Goal: Task Accomplishment & Management: Use online tool/utility

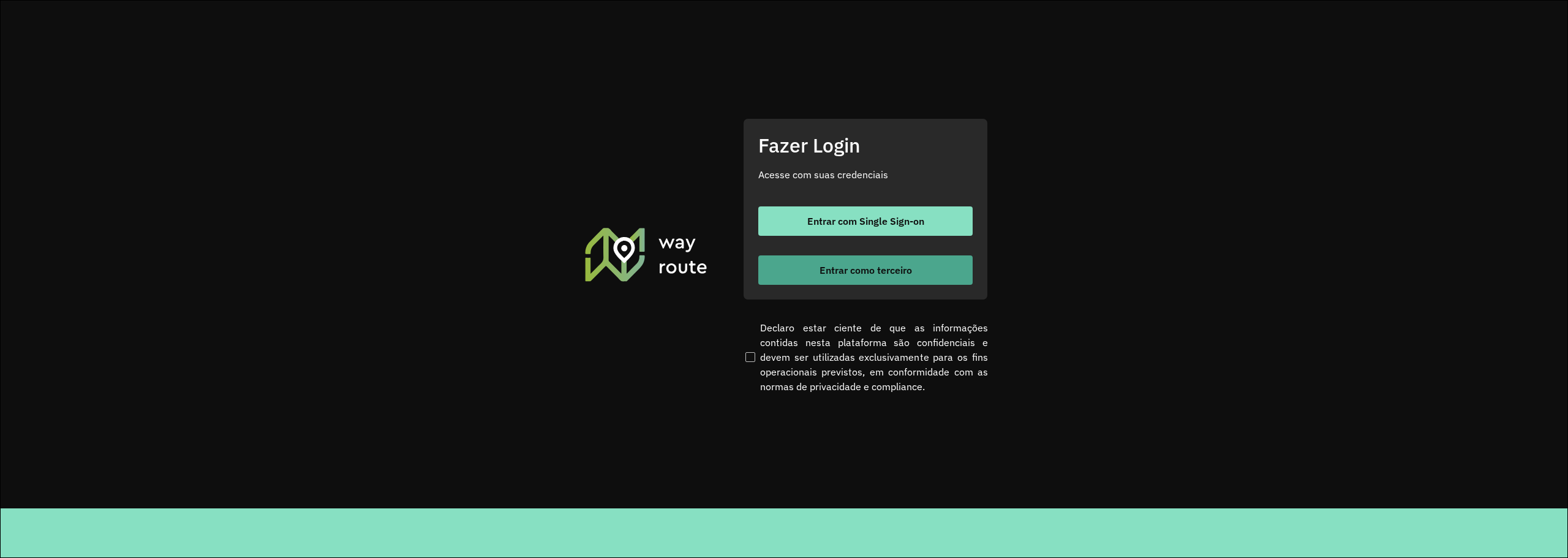
drag, startPoint x: 939, startPoint y: 272, endPoint x: 926, endPoint y: 264, distance: 15.3
click at [939, 272] on button "Entrar como terceiro" at bounding box center [865, 270] width 214 height 29
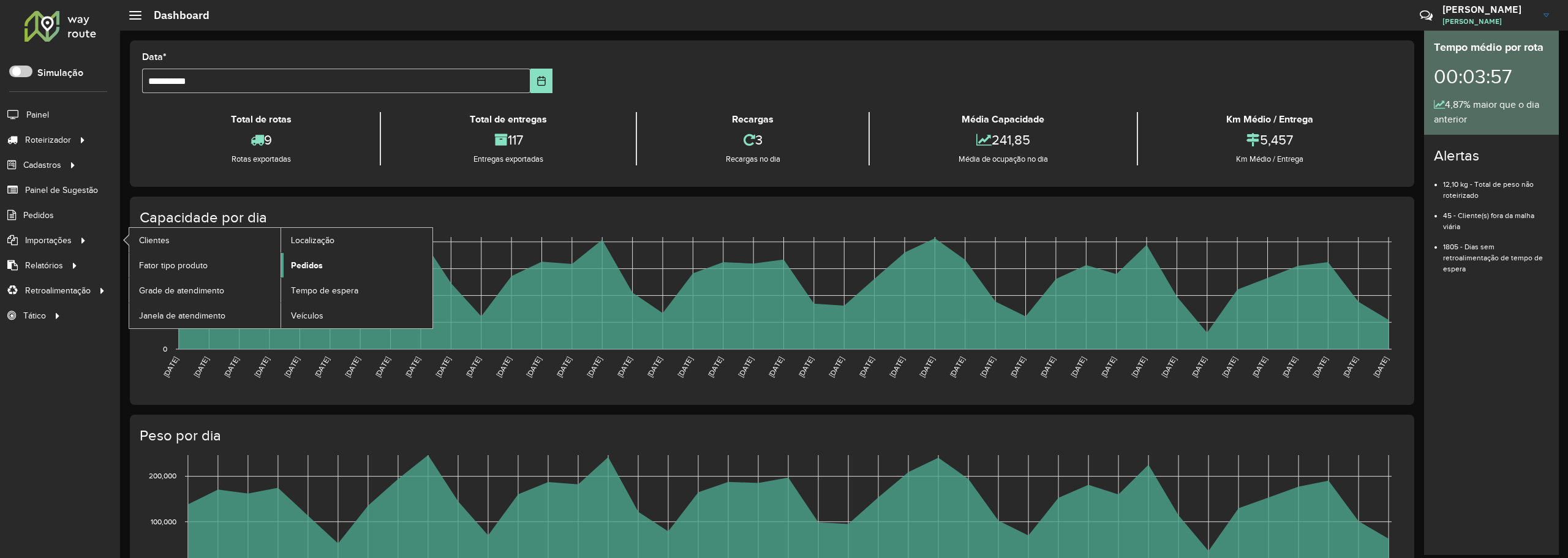
click at [299, 264] on span "Pedidos" at bounding box center [307, 265] width 32 height 13
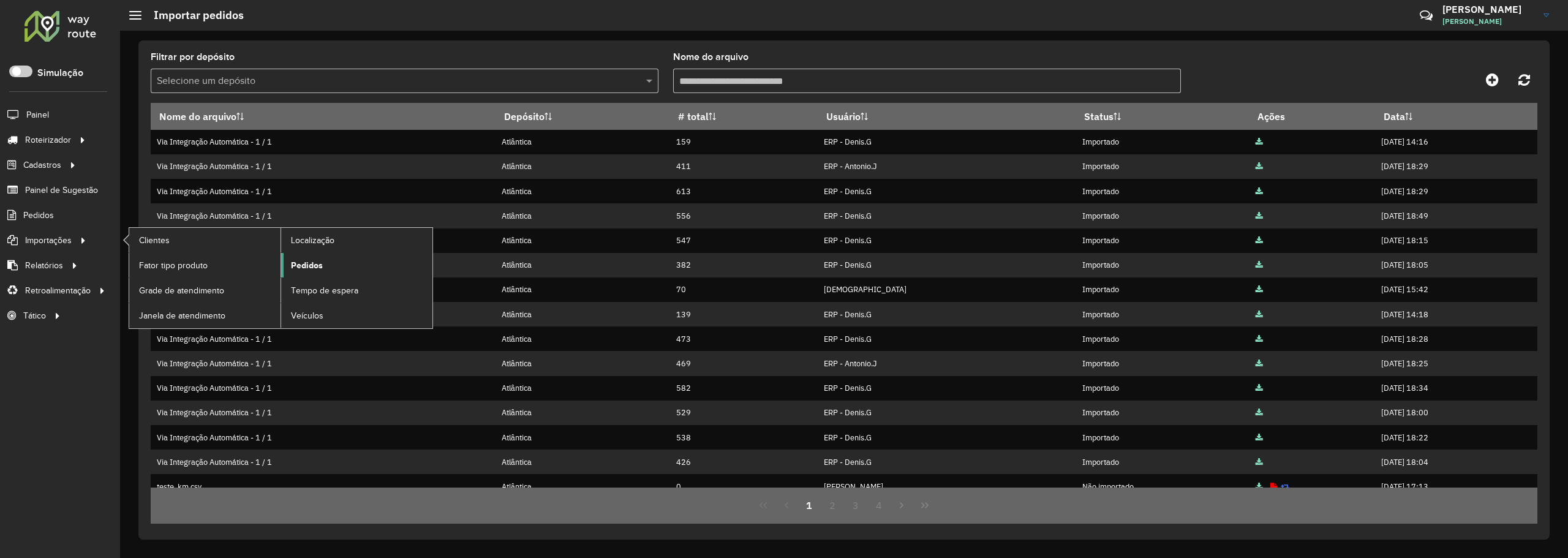
click at [311, 261] on span "Pedidos" at bounding box center [307, 265] width 32 height 13
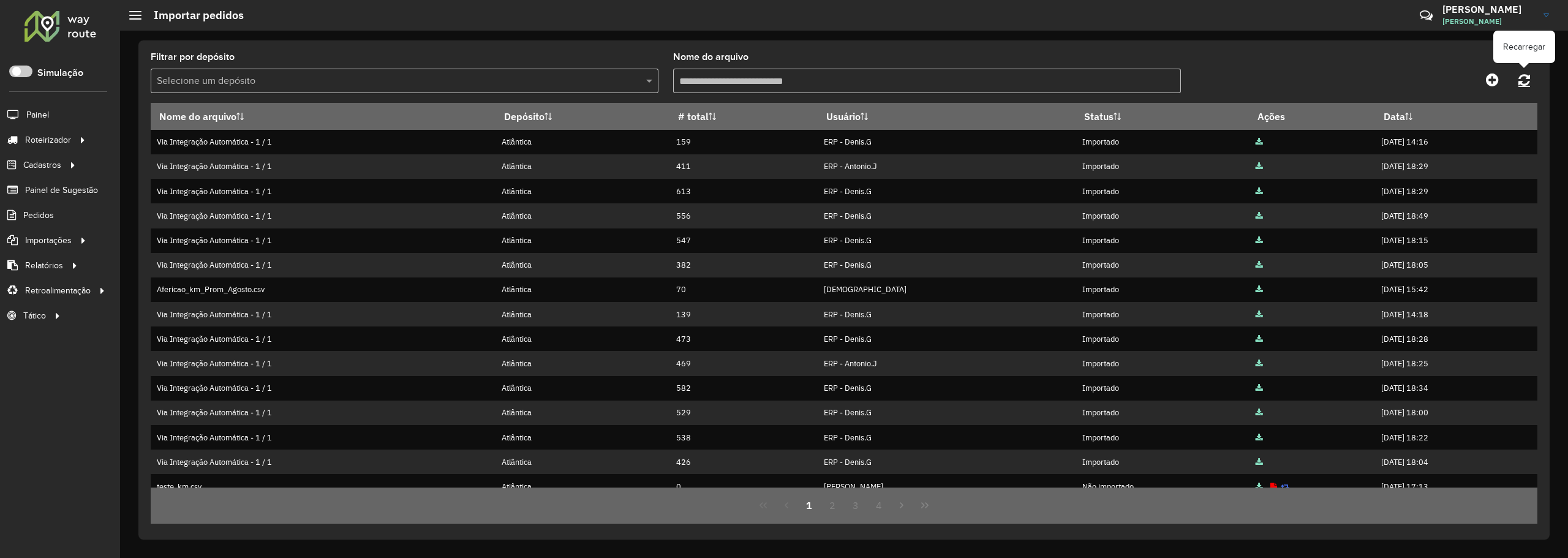
click at [1531, 75] on link at bounding box center [1524, 79] width 26 height 22
click at [149, 146] on link "Entregas" at bounding box center [204, 140] width 150 height 24
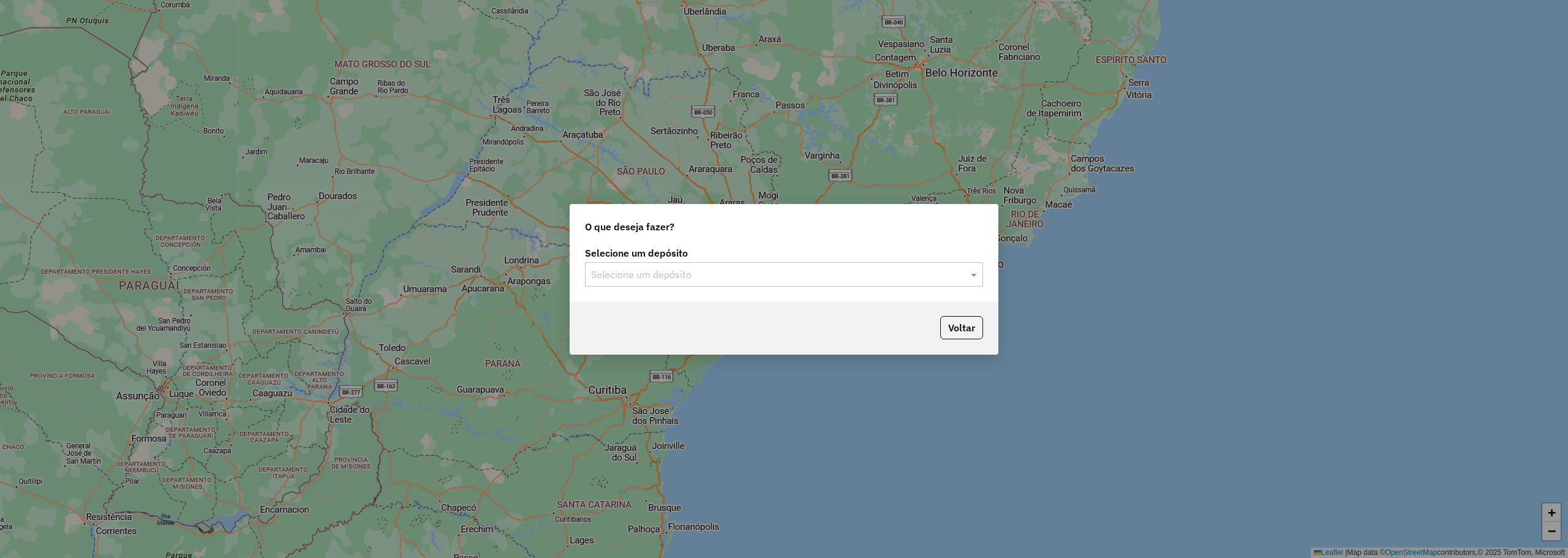
click at [718, 272] on input "text" at bounding box center [772, 274] width 361 height 15
click at [613, 310] on span "Atlântica" at bounding box center [610, 310] width 38 height 11
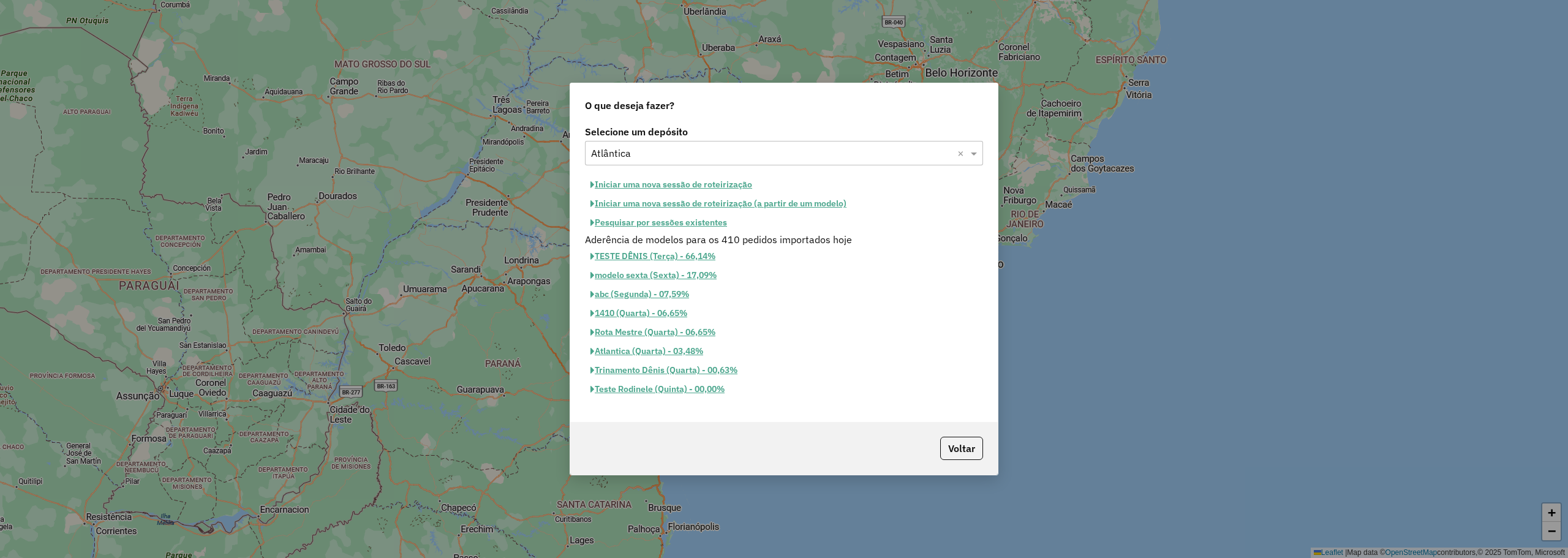
click at [689, 183] on button "Iniciar uma nova sessão de roteirização" at bounding box center [672, 184] width 173 height 19
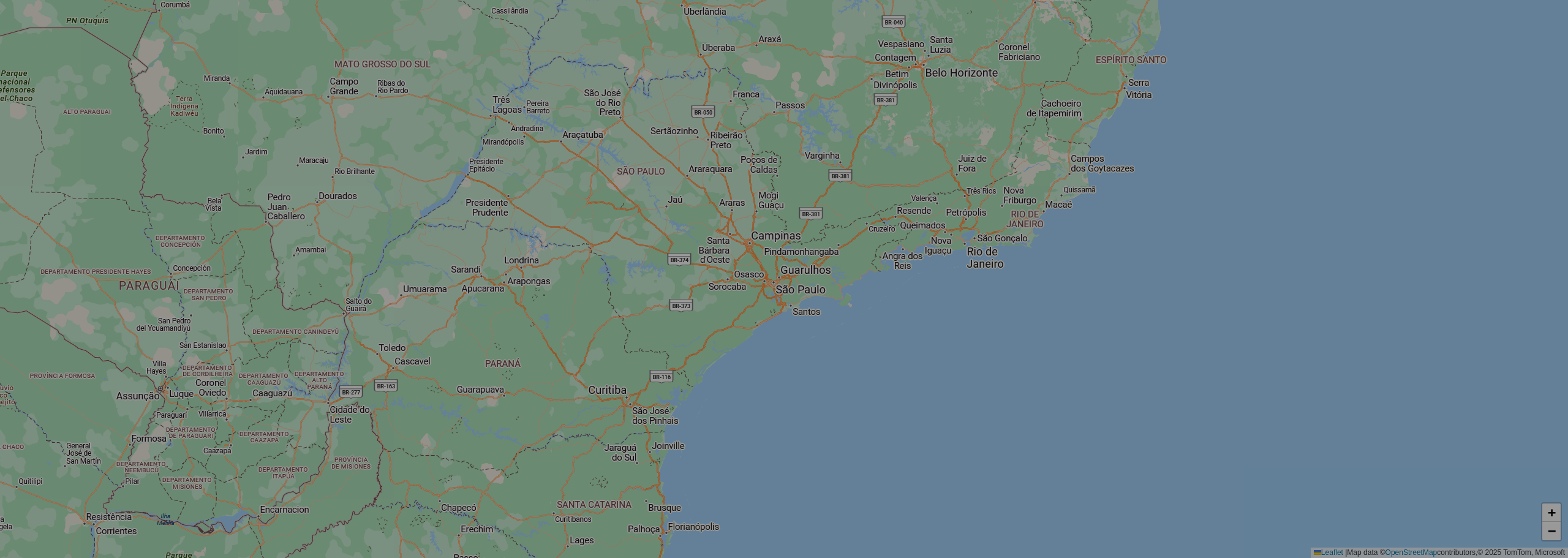
select select "*"
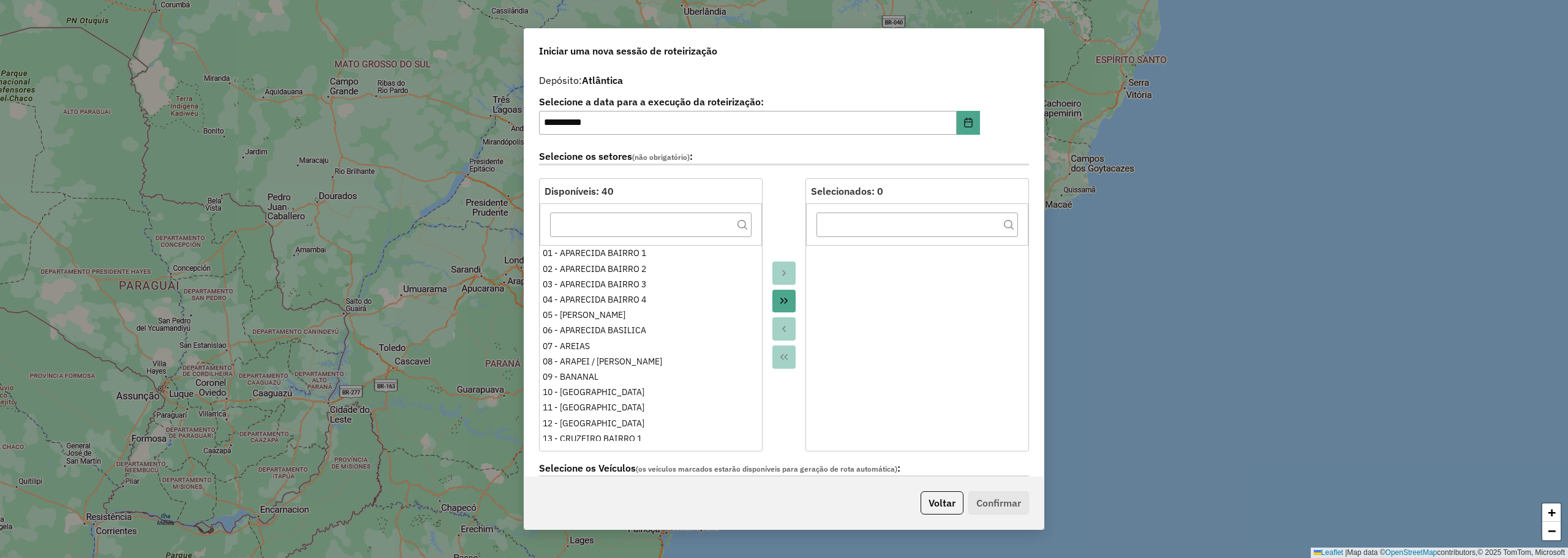
click at [788, 304] on button "Move All to Target" at bounding box center [784, 301] width 23 height 23
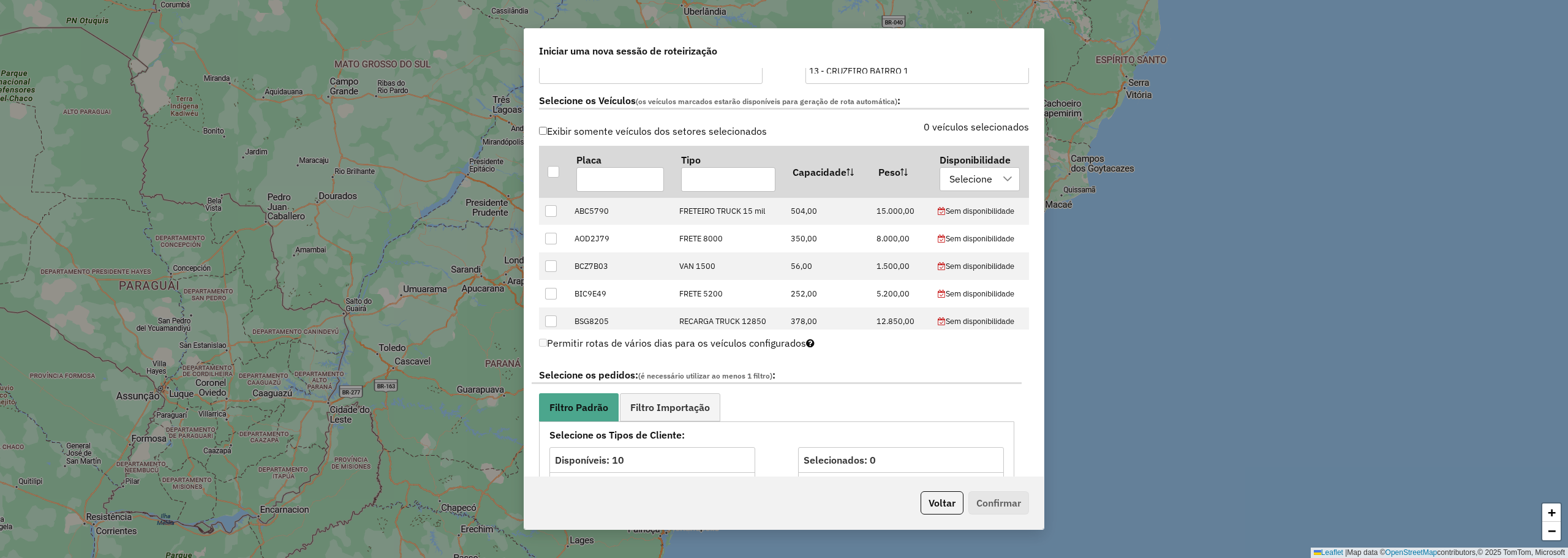
scroll to position [551, 0]
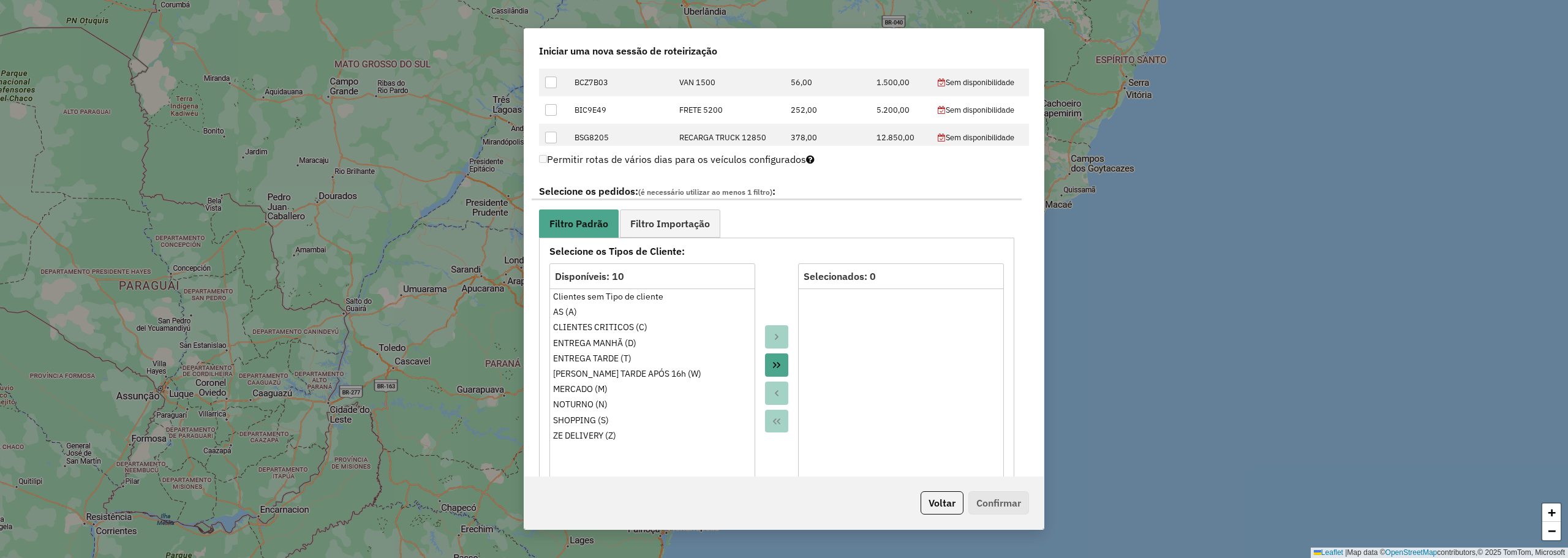
click at [779, 359] on button "Move All to Target" at bounding box center [776, 365] width 23 height 23
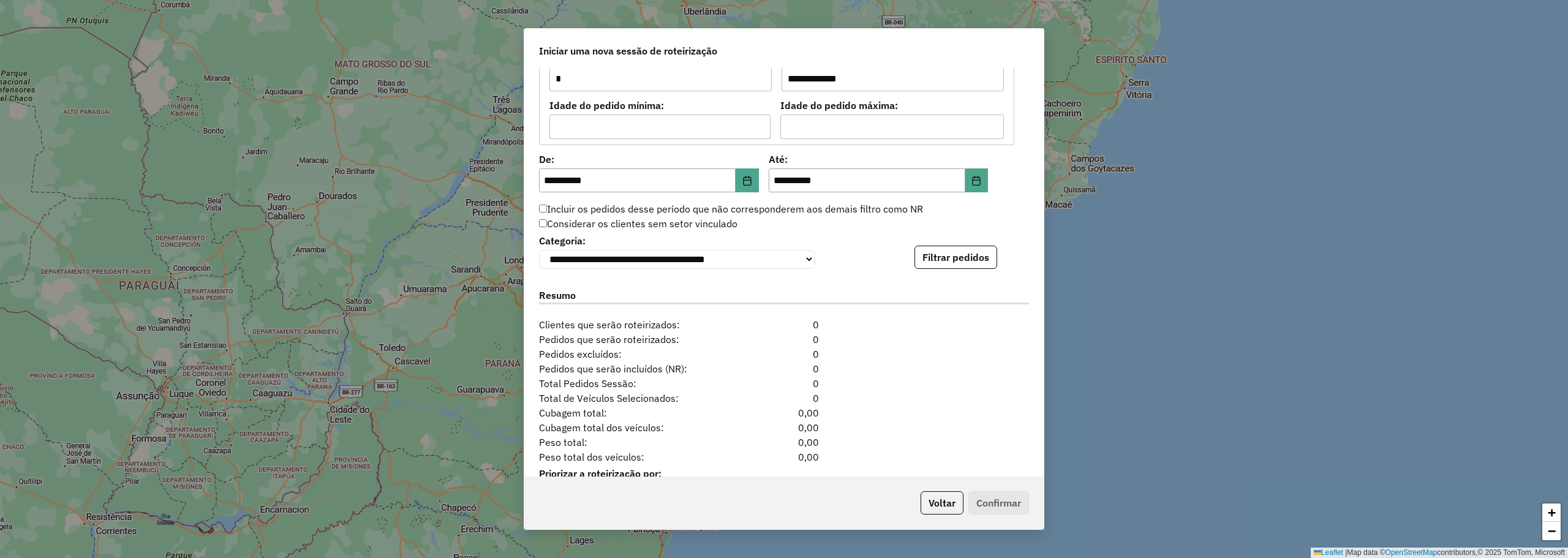
scroll to position [1144, 0]
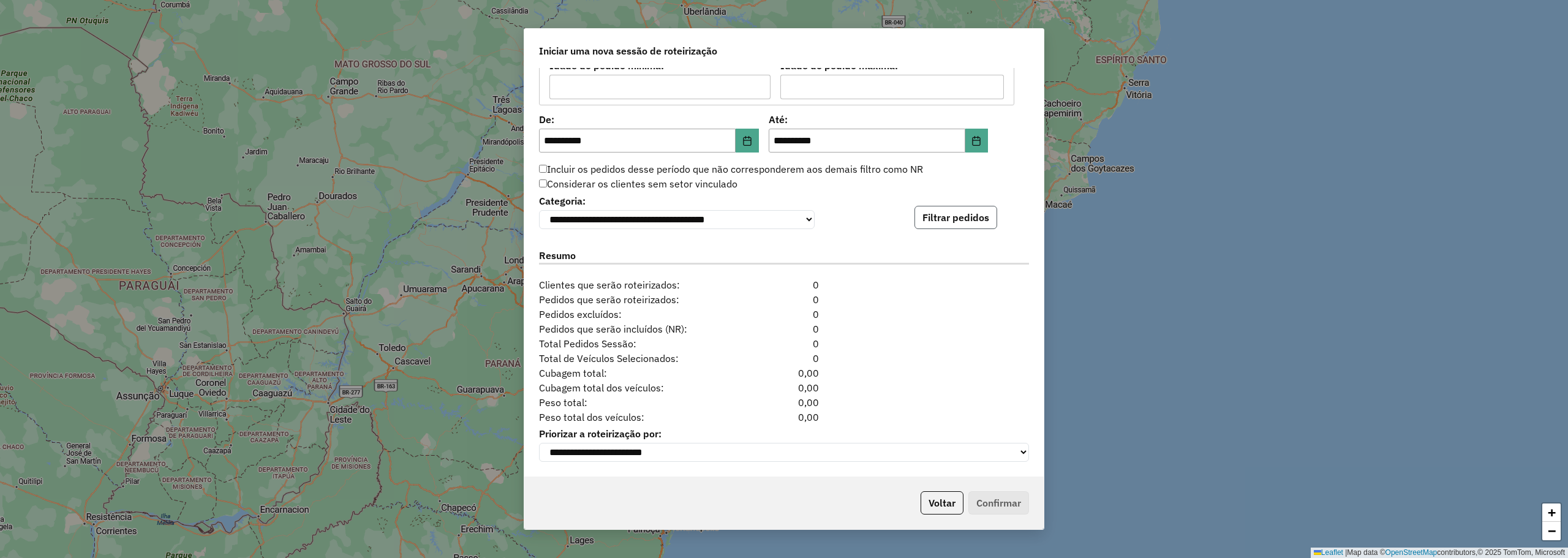
click at [953, 208] on button "Filtrar pedidos" at bounding box center [956, 217] width 83 height 23
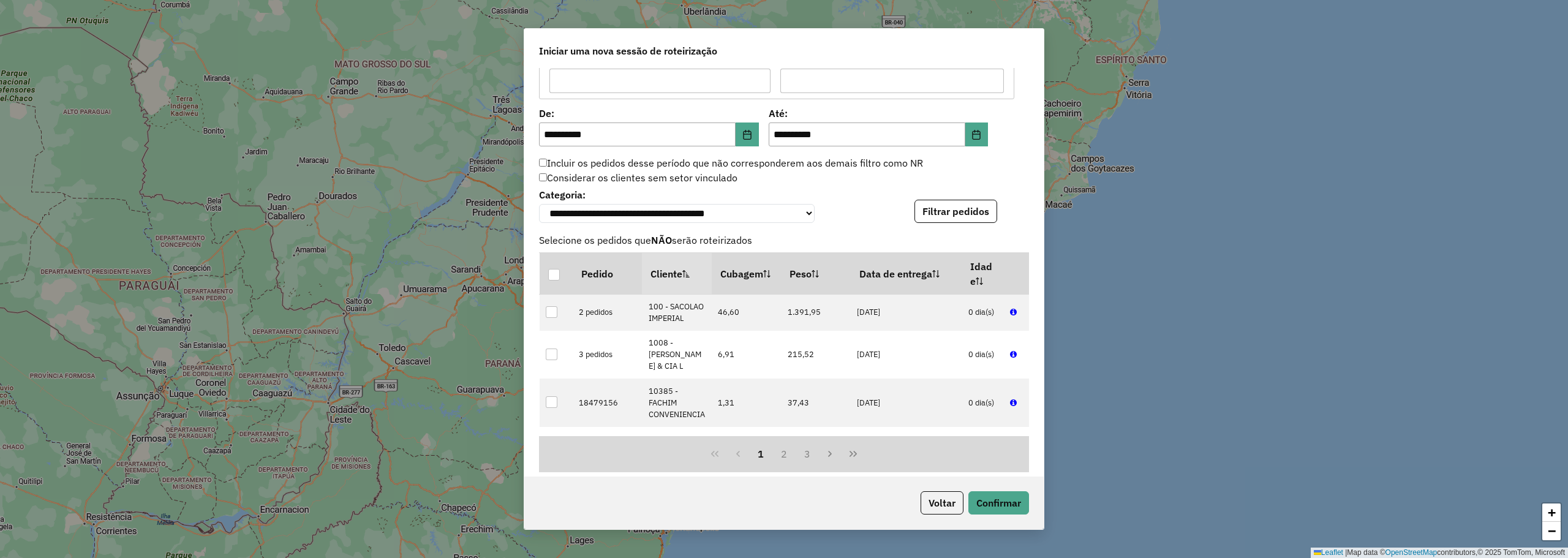
scroll to position [1397, 0]
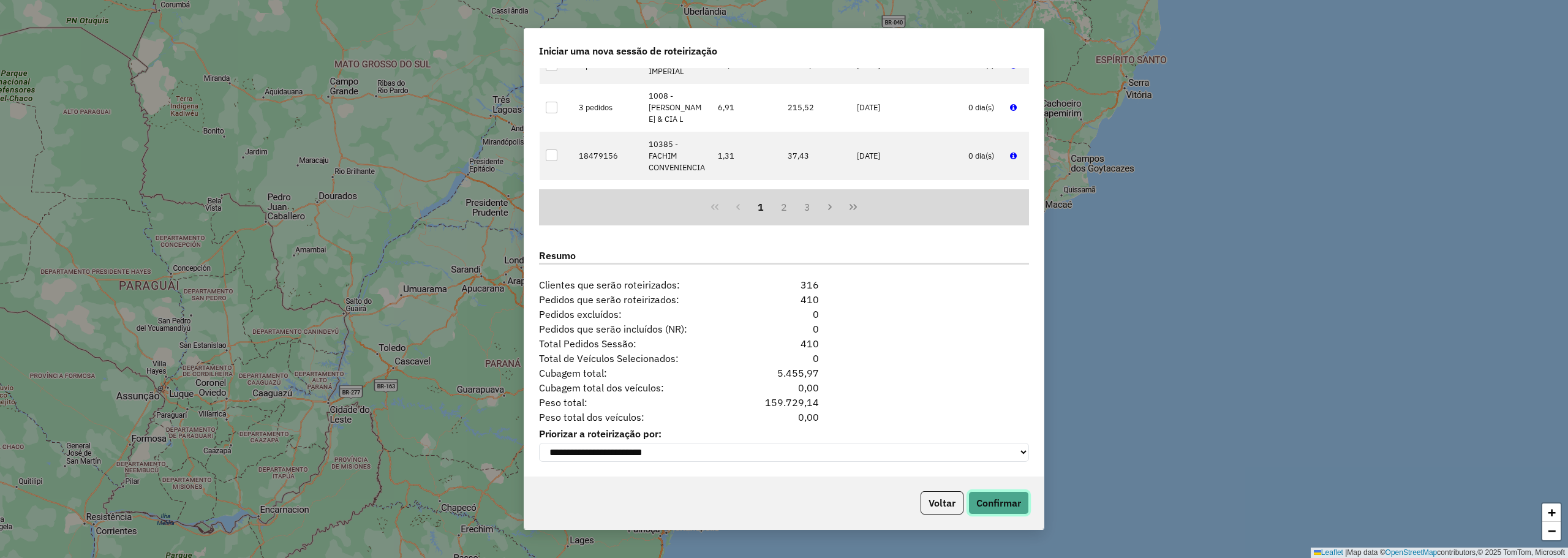
click at [1010, 497] on button "Confirmar" at bounding box center [998, 502] width 60 height 23
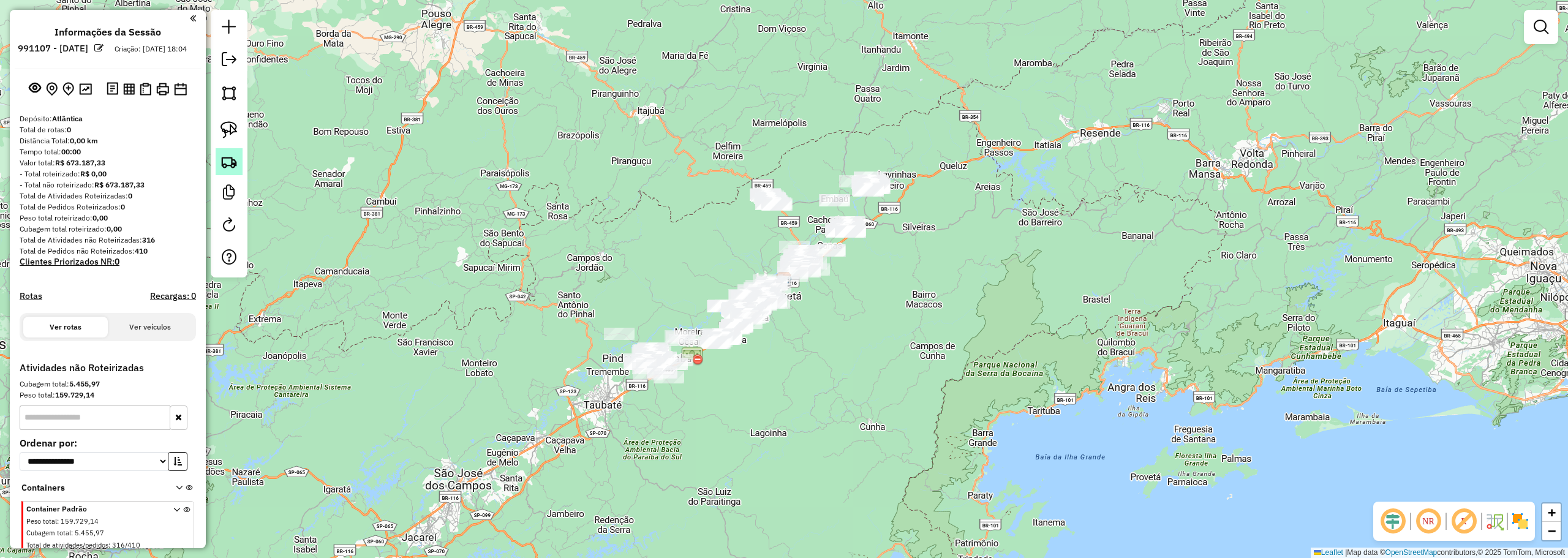
click at [226, 161] on img at bounding box center [229, 161] width 17 height 17
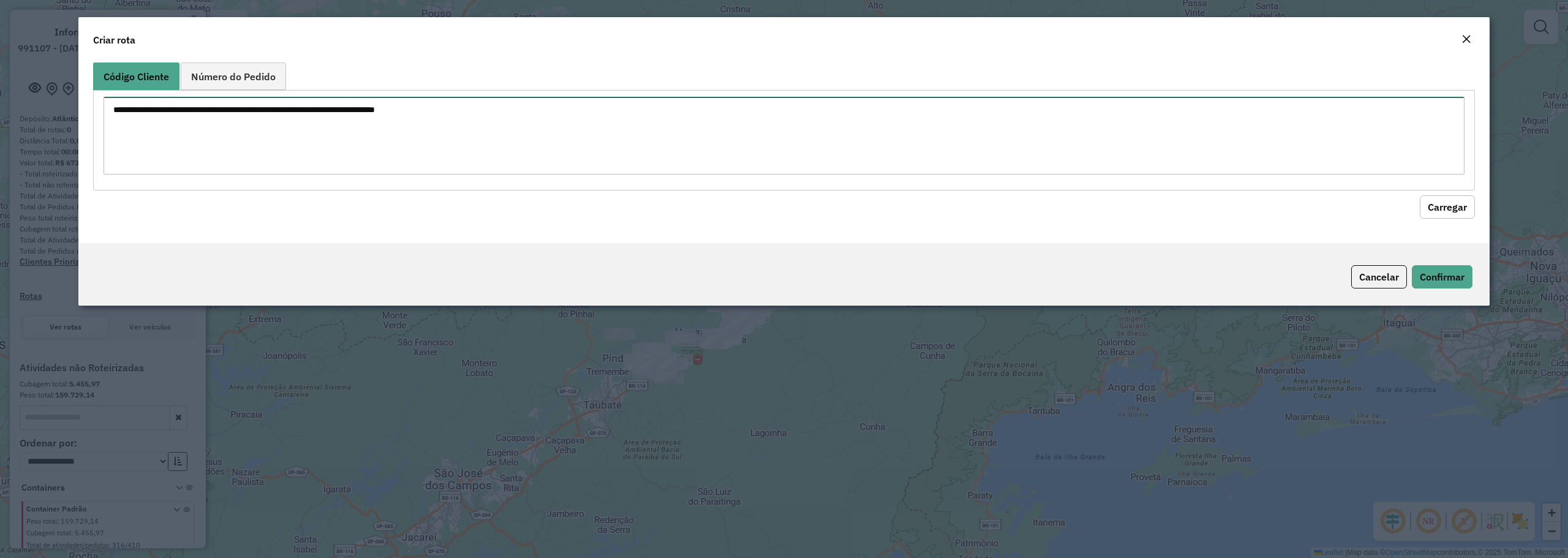
click at [506, 122] on textarea at bounding box center [783, 136] width 1361 height 78
paste textarea "*****"
type textarea "*****"
click at [1431, 206] on button "Carregar" at bounding box center [1447, 206] width 55 height 23
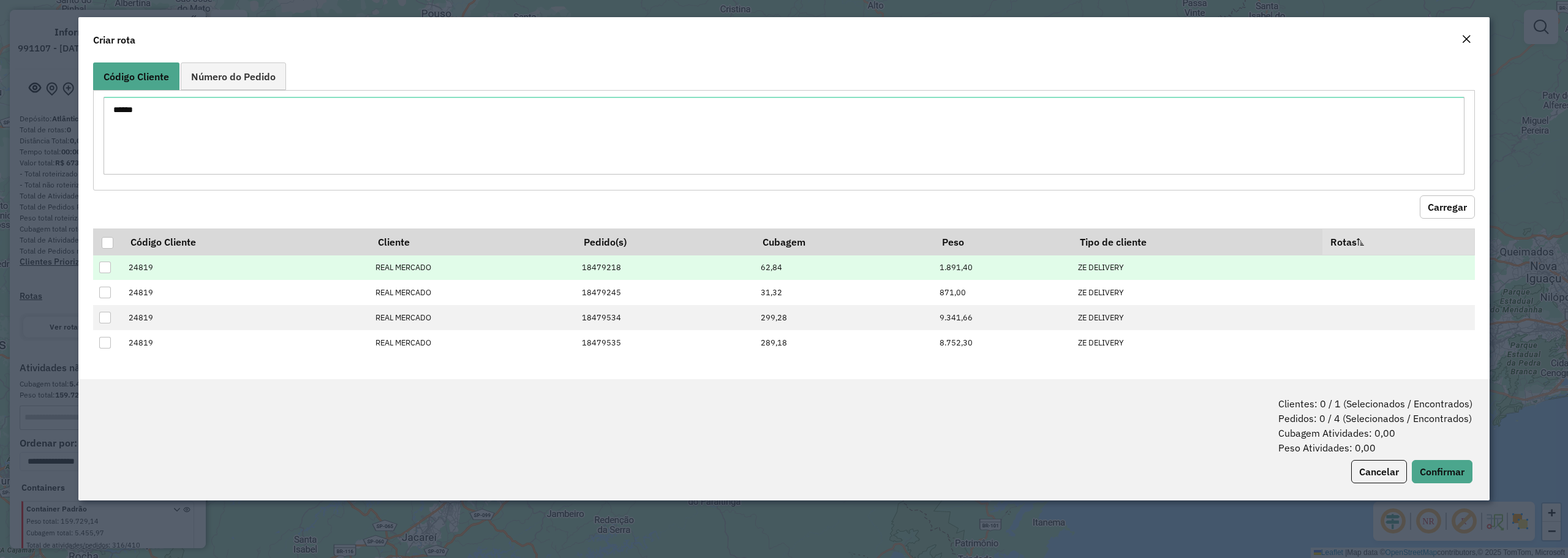
click at [103, 269] on div at bounding box center [105, 267] width 11 height 11
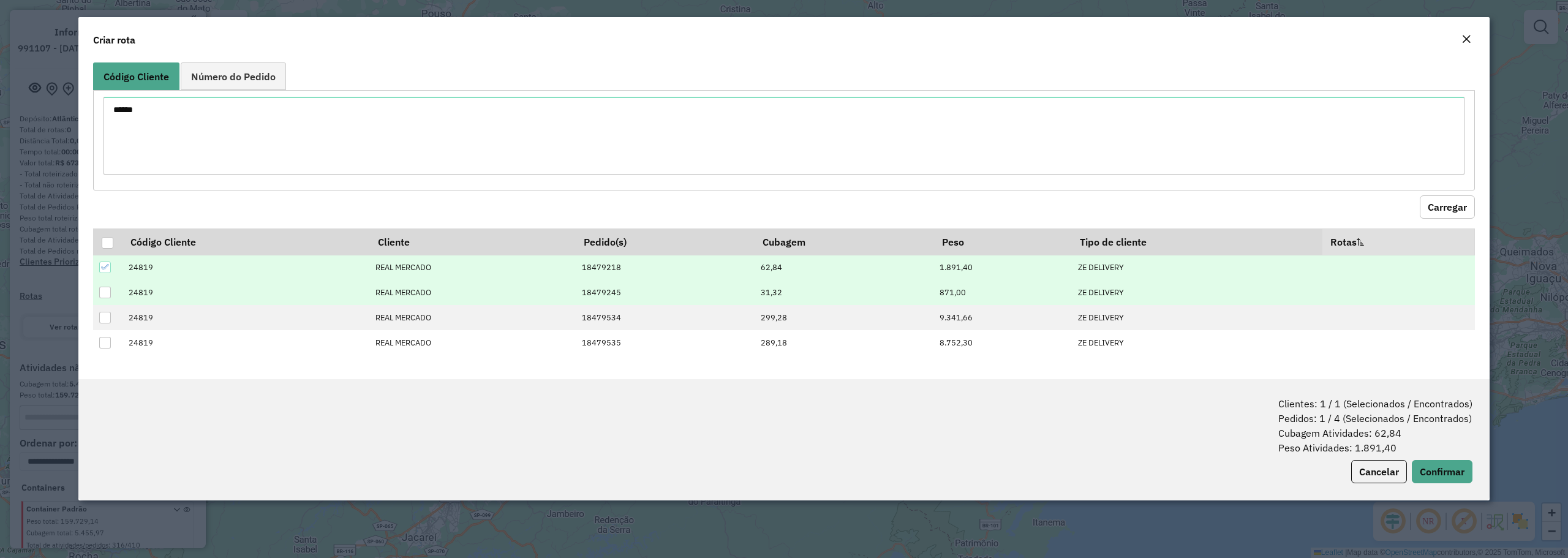
click at [105, 293] on div at bounding box center [105, 292] width 11 height 11
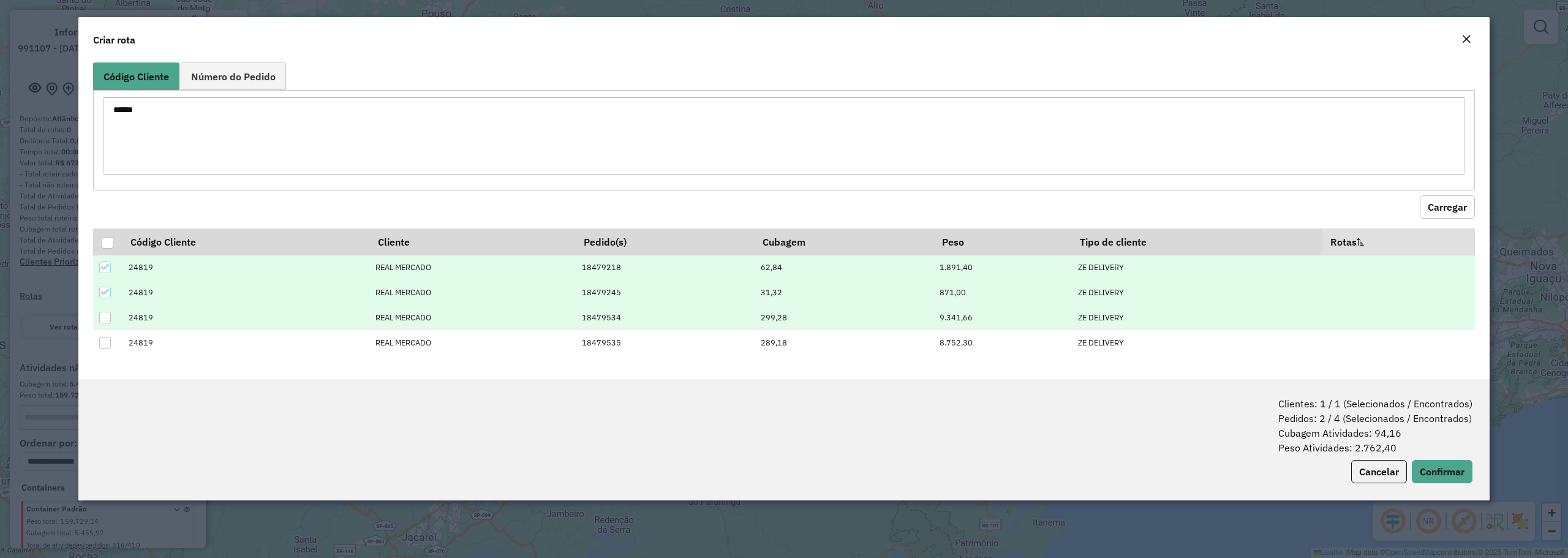
click at [104, 316] on div at bounding box center [105, 317] width 11 height 11
click at [106, 294] on icon at bounding box center [105, 291] width 8 height 8
click at [105, 266] on icon at bounding box center [105, 267] width 8 height 8
click at [102, 312] on div at bounding box center [105, 317] width 11 height 11
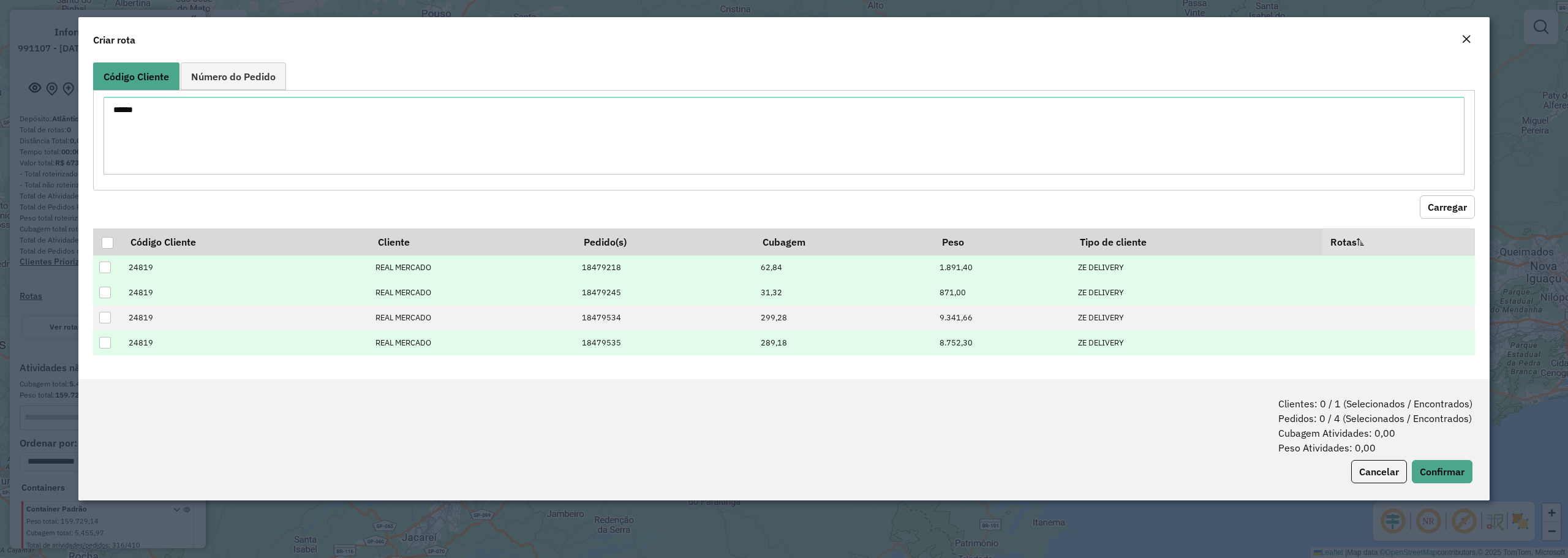
click at [106, 344] on div at bounding box center [105, 342] width 11 height 11
click at [106, 291] on div at bounding box center [105, 292] width 11 height 11
click at [106, 290] on icon at bounding box center [105, 291] width 8 height 8
click at [106, 268] on div at bounding box center [105, 267] width 11 height 11
click at [109, 342] on icon at bounding box center [105, 342] width 8 height 8
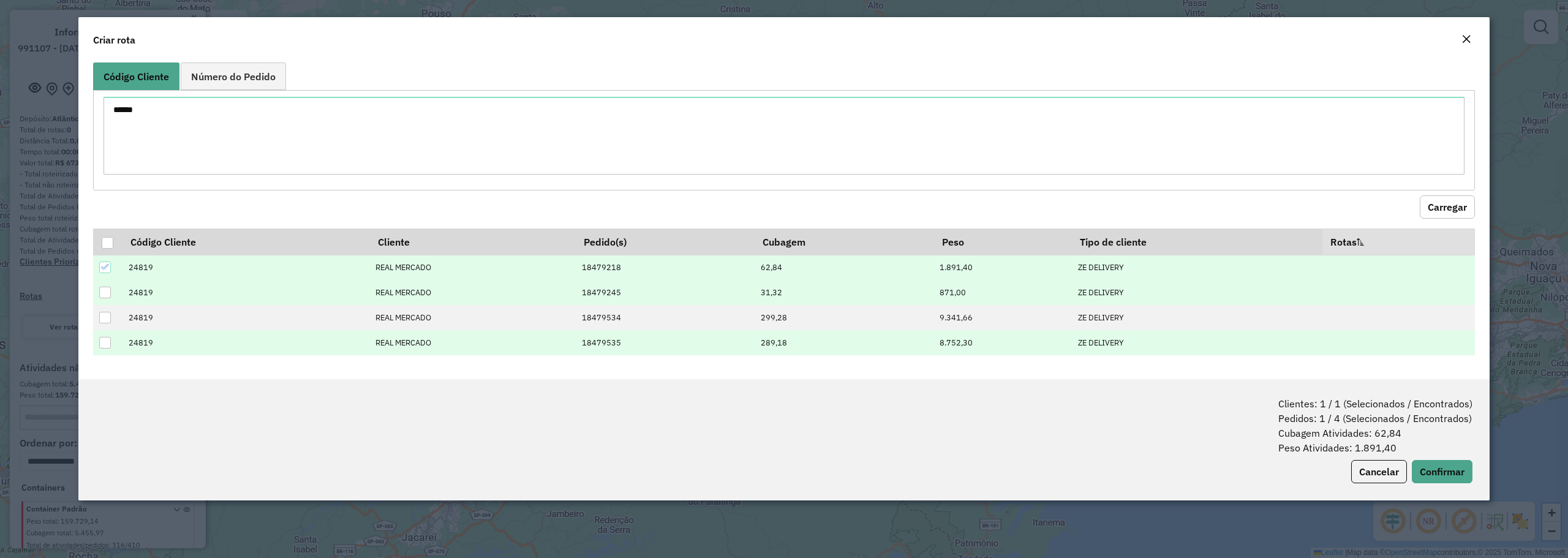
click at [106, 268] on icon at bounding box center [105, 267] width 8 height 8
click at [106, 296] on div at bounding box center [105, 292] width 11 height 11
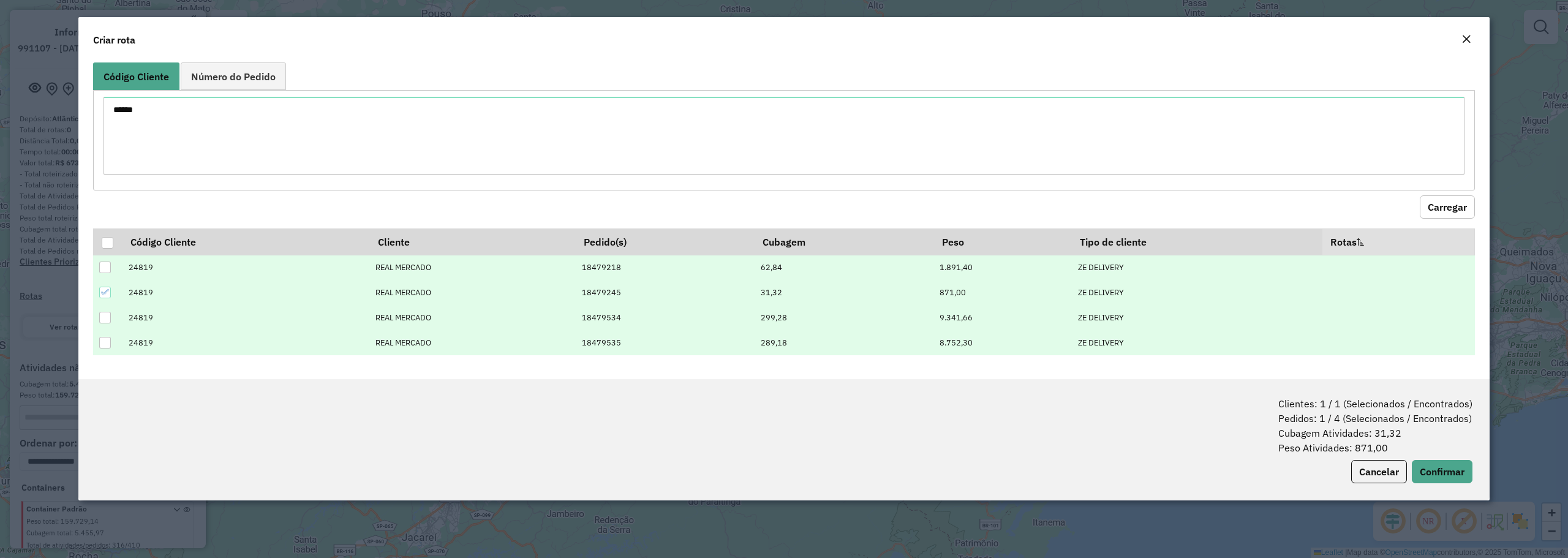
click at [106, 319] on div at bounding box center [105, 317] width 11 height 11
click at [104, 290] on icon at bounding box center [105, 291] width 8 height 8
click at [105, 265] on div at bounding box center [105, 267] width 11 height 11
click at [105, 265] on icon at bounding box center [105, 267] width 8 height 8
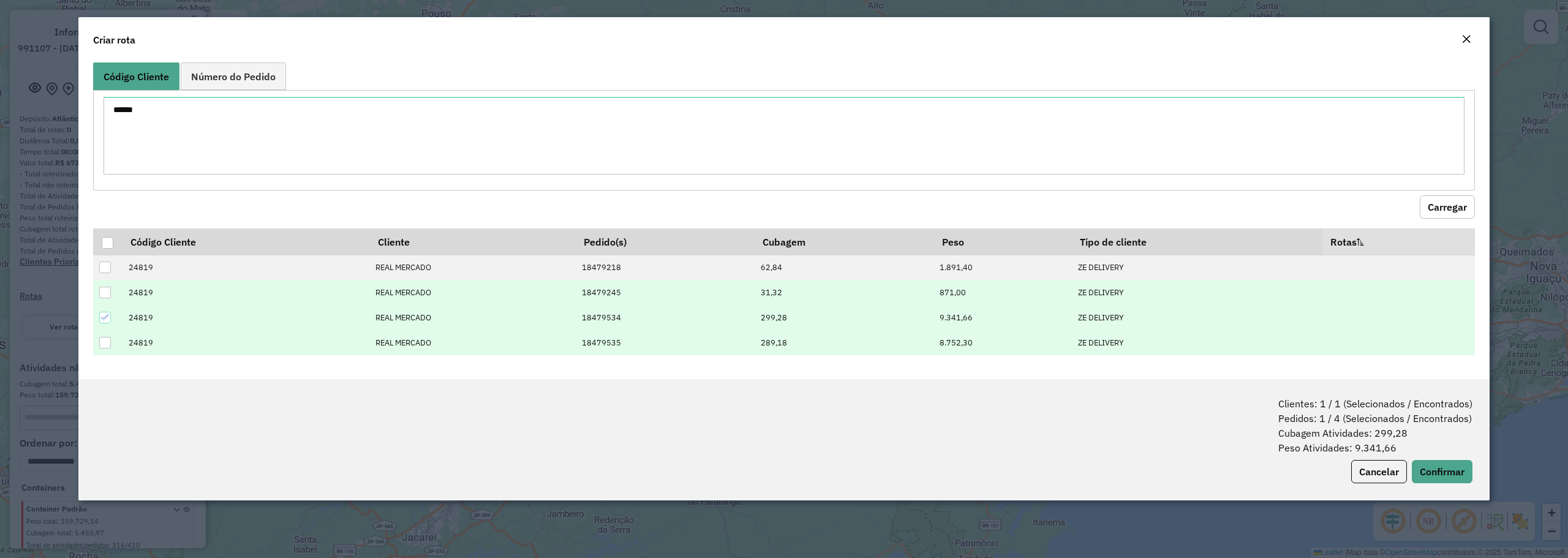
click at [106, 315] on icon at bounding box center [105, 316] width 8 height 8
click at [103, 292] on div at bounding box center [105, 292] width 11 height 11
click at [106, 342] on div at bounding box center [105, 342] width 11 height 11
click at [106, 339] on icon at bounding box center [105, 342] width 8 height 8
click at [105, 297] on div at bounding box center [105, 292] width 11 height 11
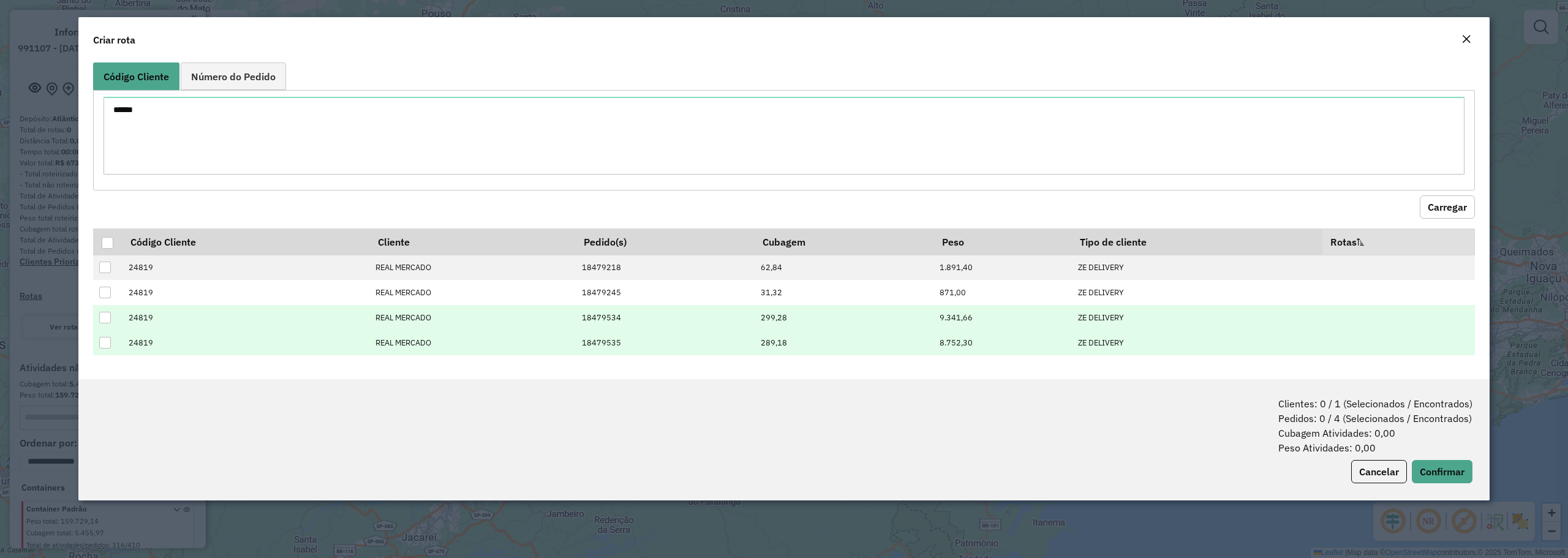
click at [103, 317] on div at bounding box center [105, 317] width 11 height 11
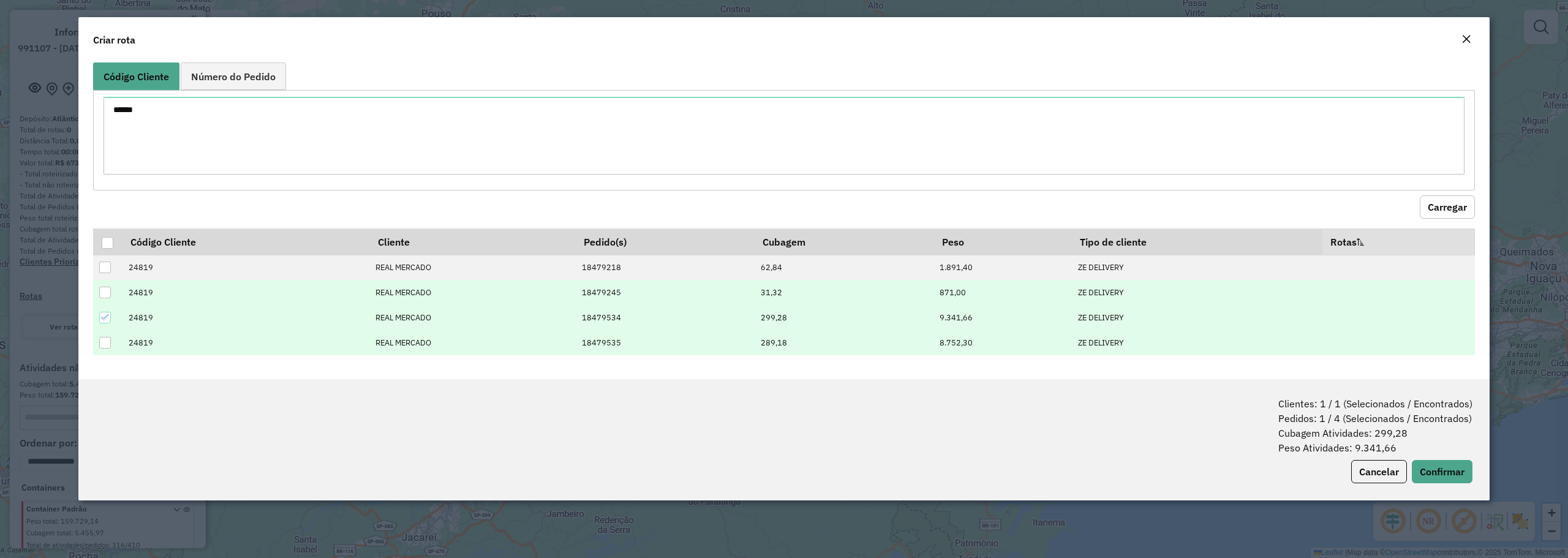
click at [101, 293] on div at bounding box center [105, 292] width 11 height 11
click at [1436, 475] on button "Confirmar" at bounding box center [1442, 471] width 60 height 23
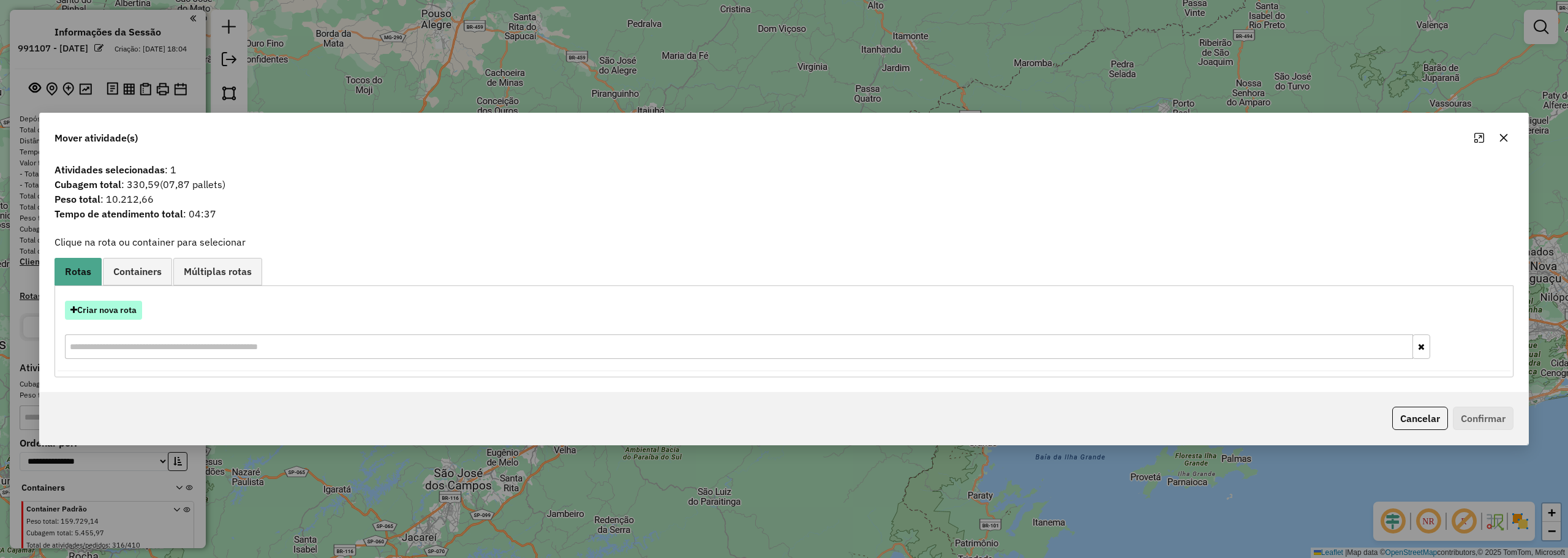
click at [112, 313] on button "Criar nova rota" at bounding box center [103, 310] width 77 height 19
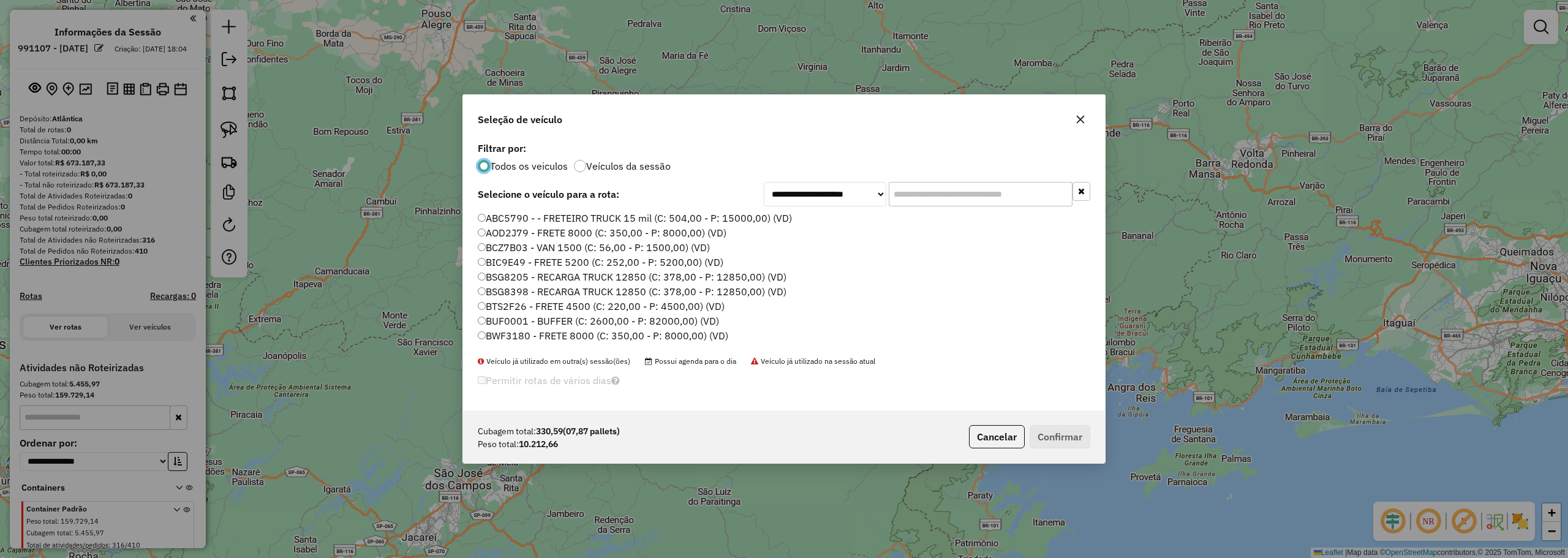
scroll to position [7, 4]
click at [983, 190] on input "text" at bounding box center [981, 194] width 184 height 24
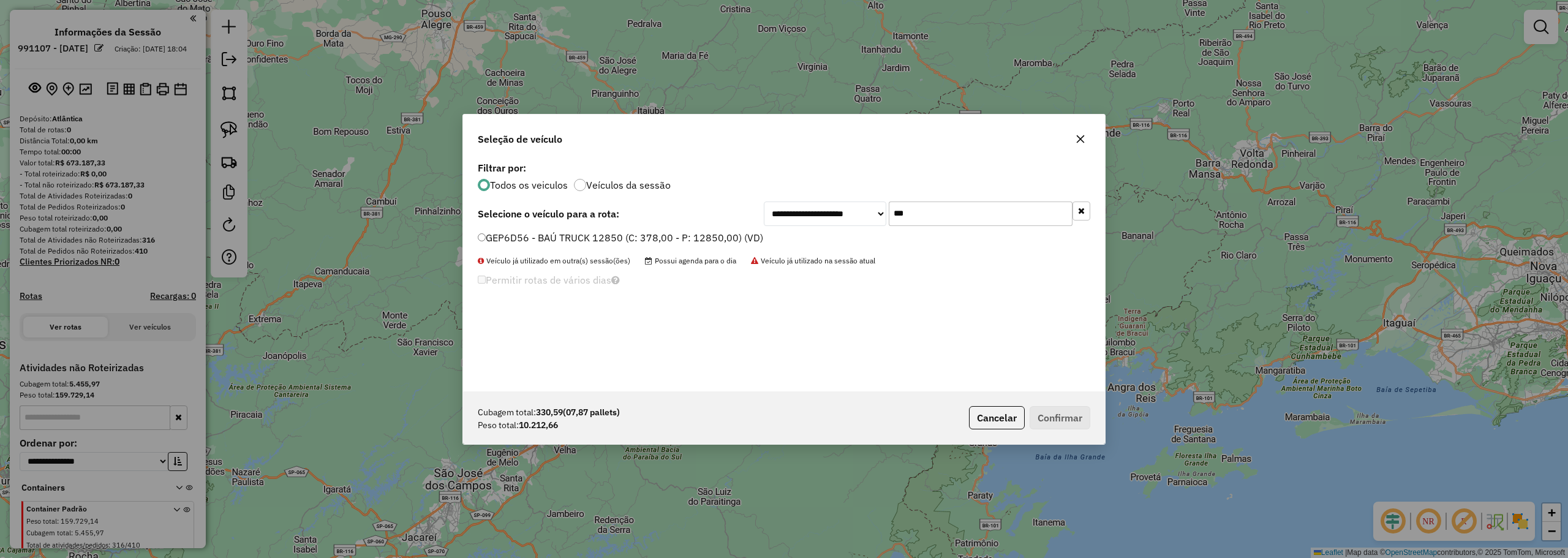
type input "***"
click at [509, 235] on label "GEP6D56 - BAÚ TRUCK 12850 (C: 378,00 - P: 12850,00) (VD)" at bounding box center [620, 237] width 285 height 15
click at [1056, 427] on button "Confirmar" at bounding box center [1059, 417] width 60 height 23
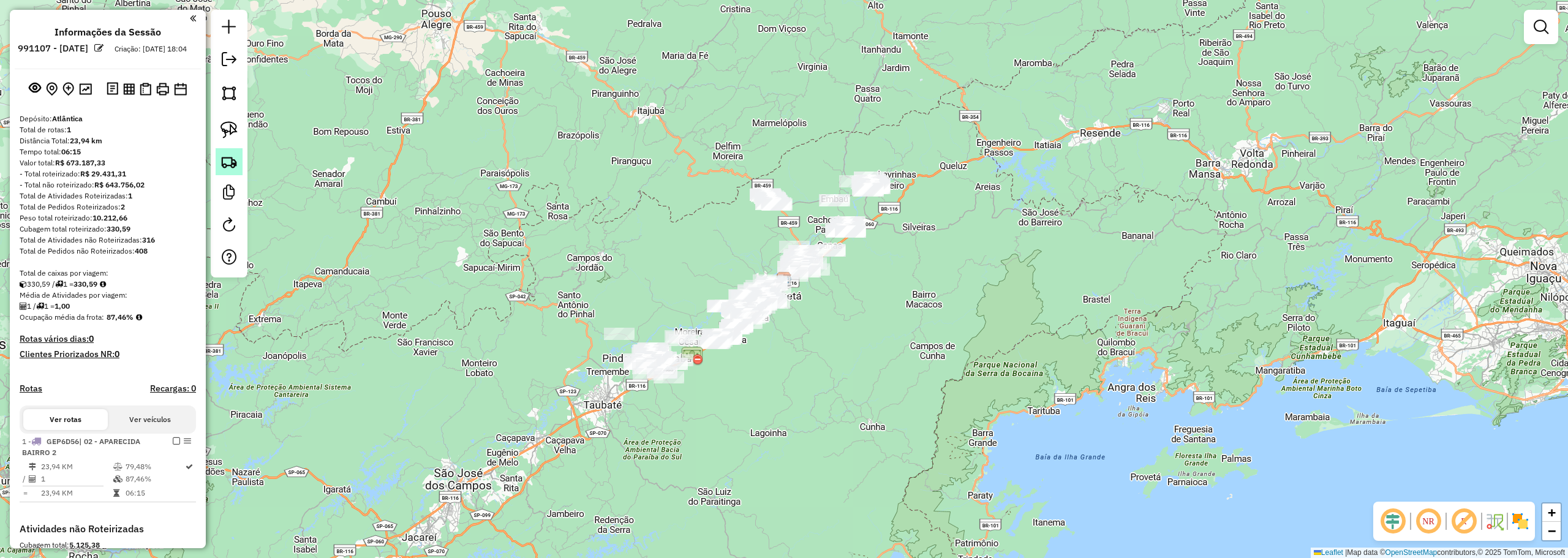
click at [225, 173] on link at bounding box center [229, 161] width 27 height 27
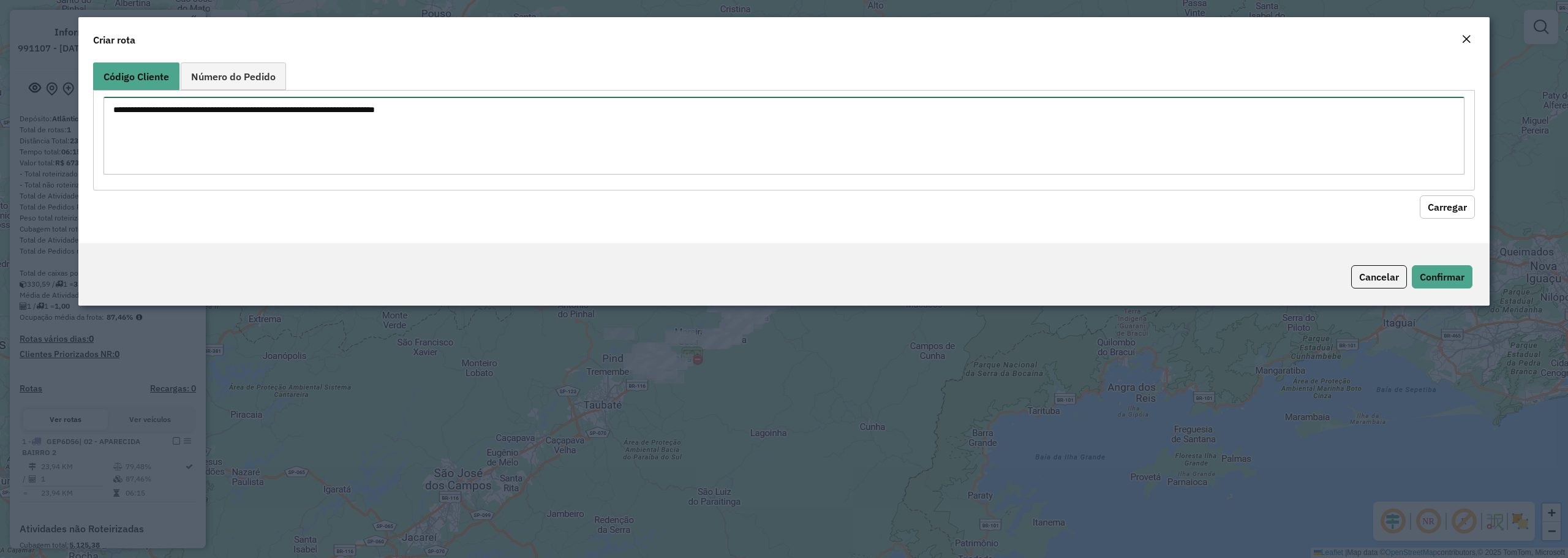
click at [599, 122] on textarea at bounding box center [783, 136] width 1361 height 78
click at [261, 115] on textarea "***" at bounding box center [783, 136] width 1361 height 78
paste textarea "**"
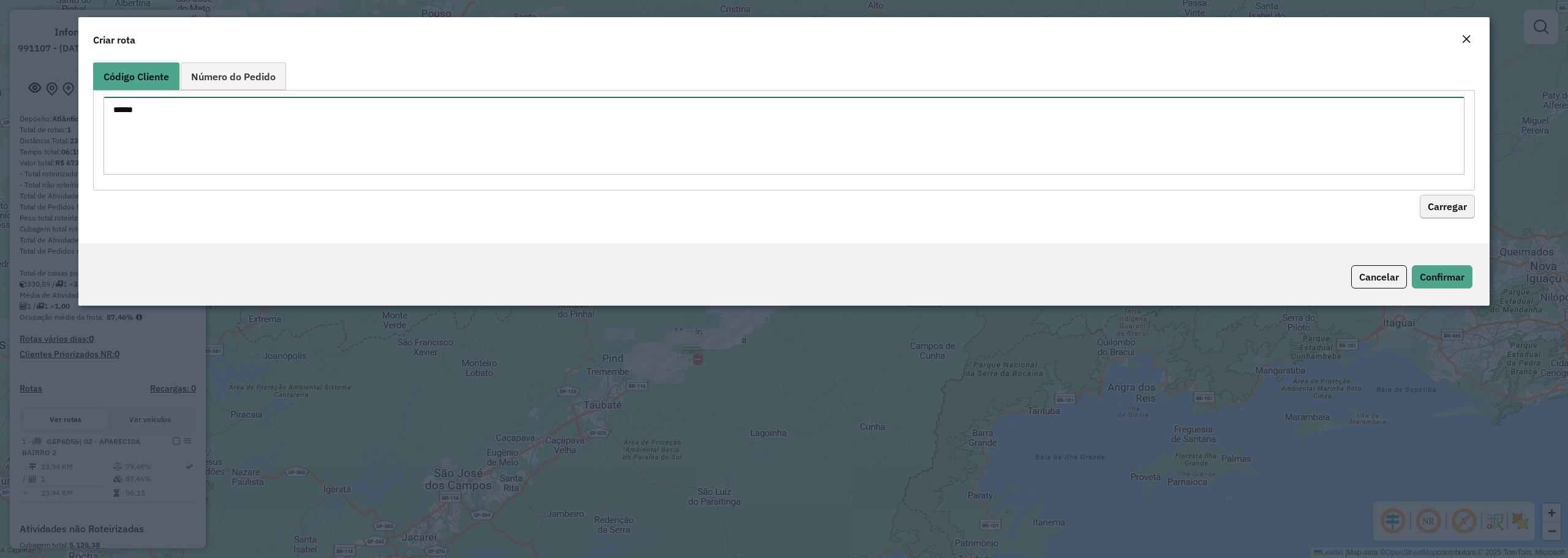
type textarea "*****"
click at [1455, 200] on button "Carregar" at bounding box center [1447, 206] width 55 height 23
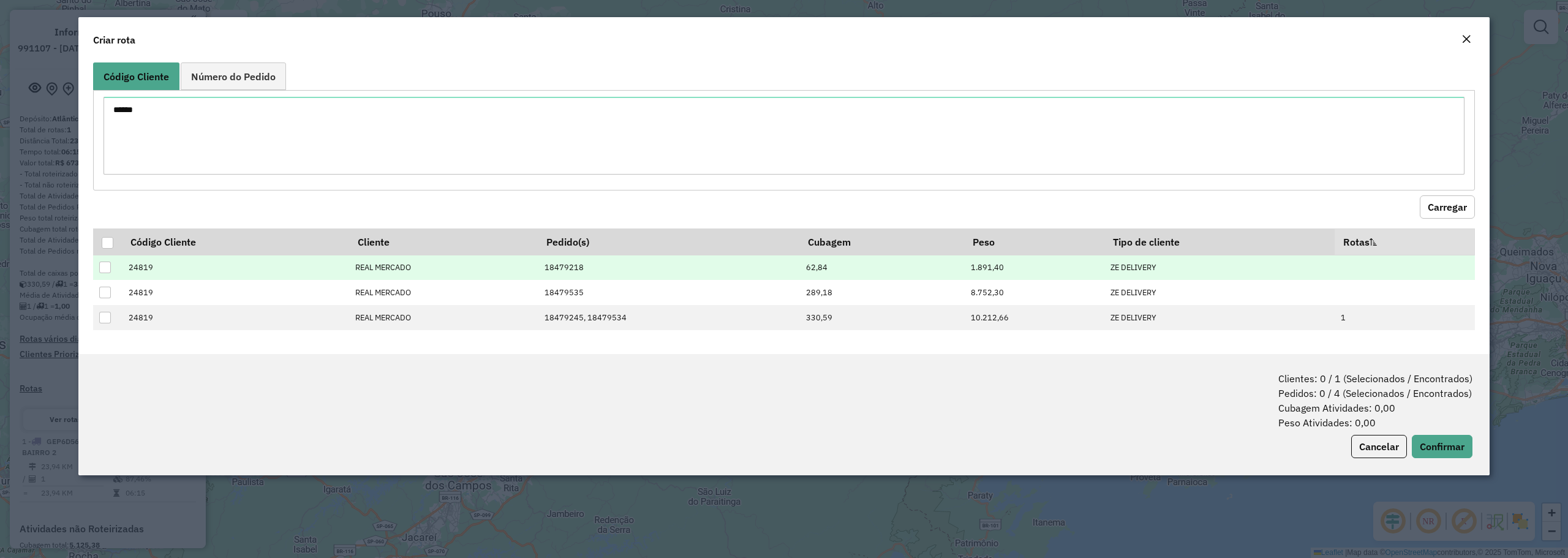
drag, startPoint x: 104, startPoint y: 294, endPoint x: 106, endPoint y: 279, distance: 15.1
click at [106, 294] on div at bounding box center [105, 292] width 11 height 11
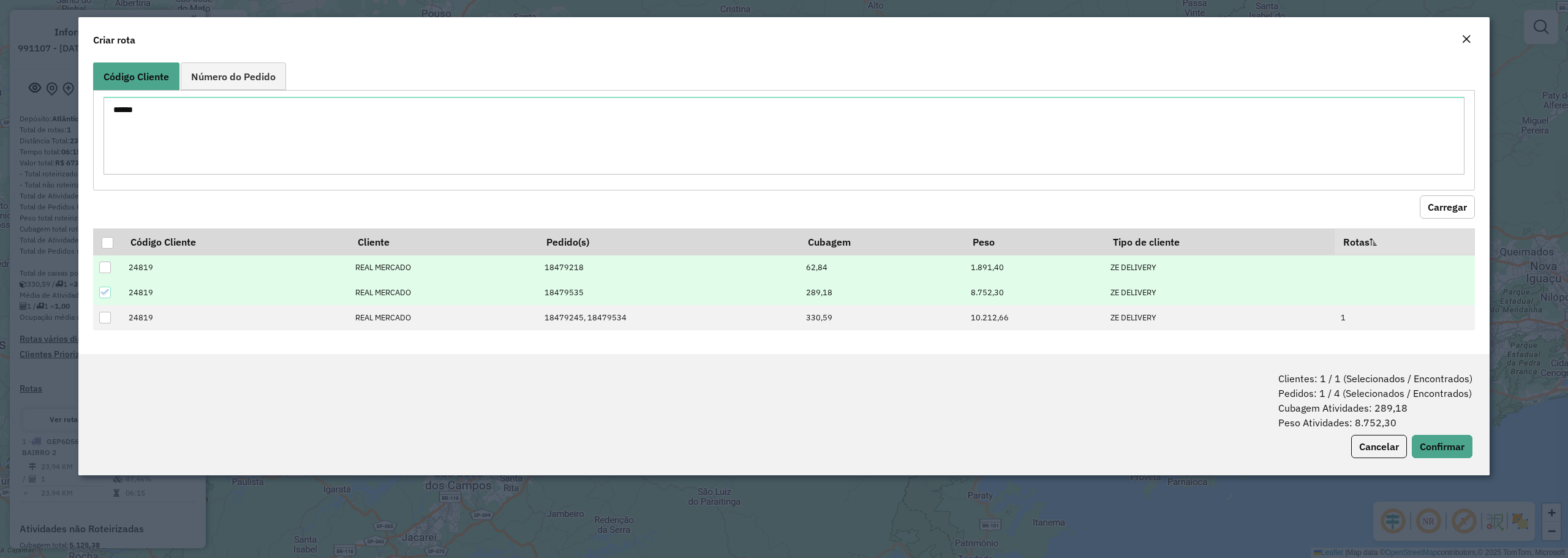
click at [107, 270] on div at bounding box center [105, 267] width 11 height 11
click at [1429, 438] on button "Confirmar" at bounding box center [1442, 446] width 60 height 23
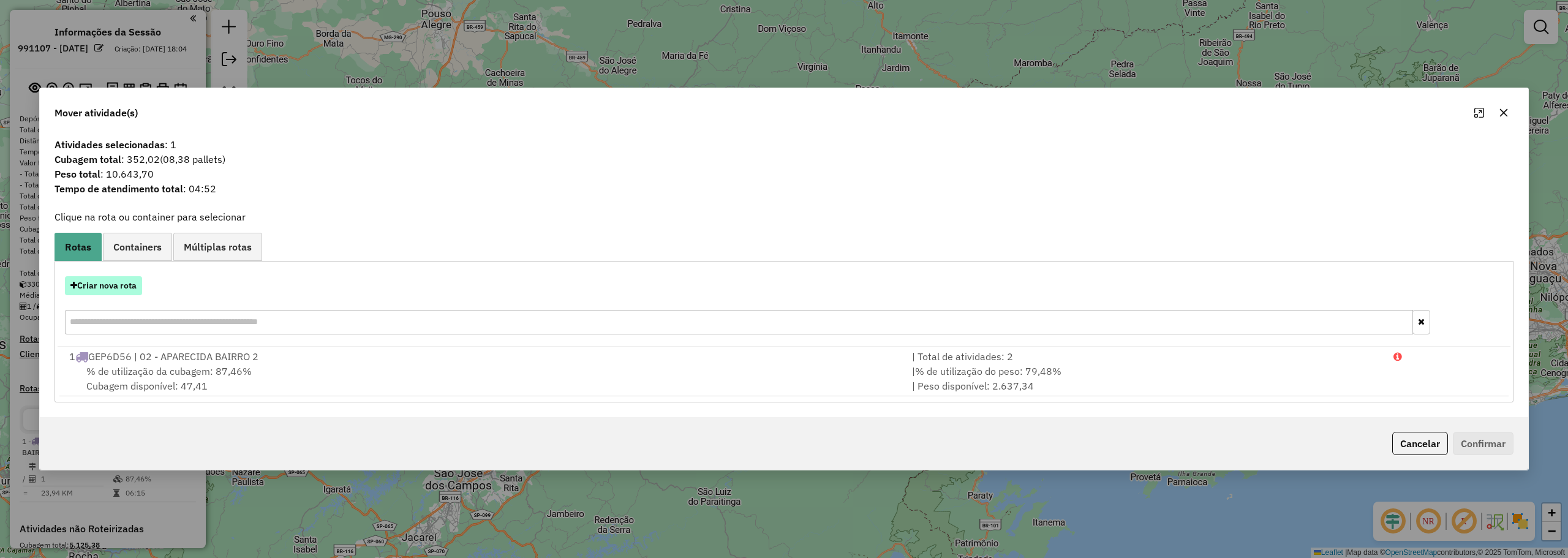
click at [122, 287] on button "Criar nova rota" at bounding box center [103, 285] width 77 height 19
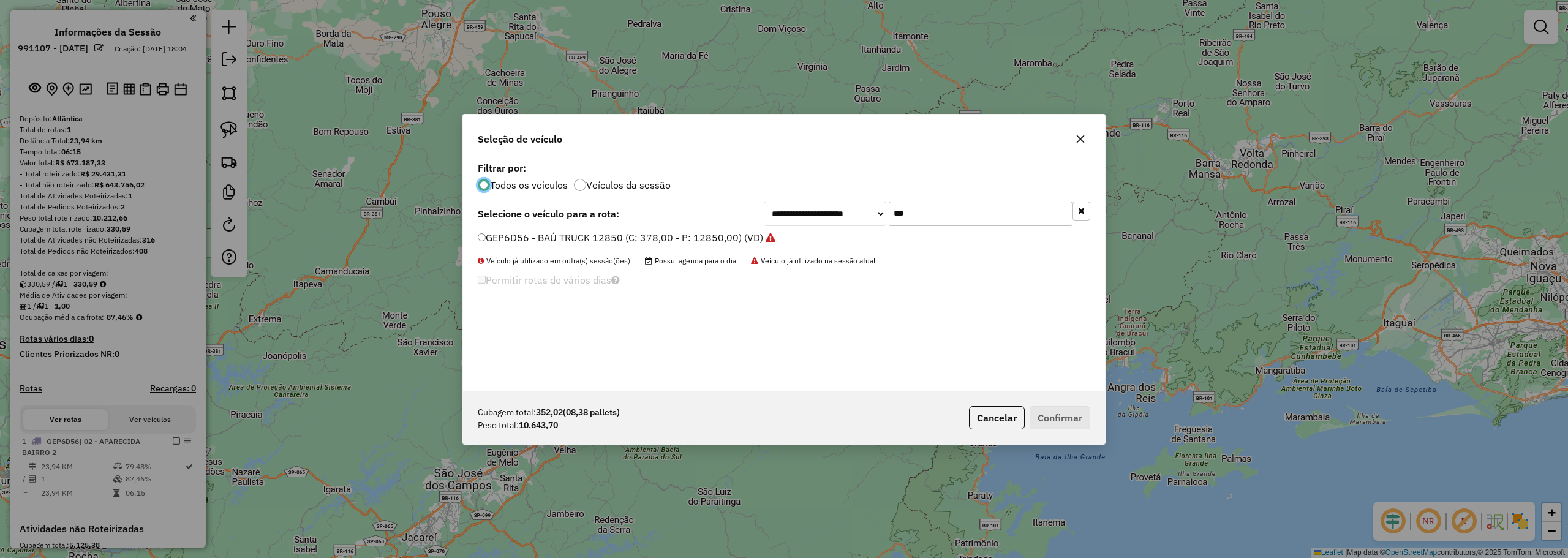
click at [917, 218] on input "***" at bounding box center [981, 213] width 184 height 24
click at [916, 218] on input "***" at bounding box center [981, 213] width 184 height 24
type input "***"
click at [592, 229] on div "**********" at bounding box center [783, 274] width 642 height 232
click at [675, 238] on label "CDL4187 - RECARGA TRUCK 12850 (C: 378,00 - P: 12850,00) (VD)" at bounding box center [632, 237] width 308 height 15
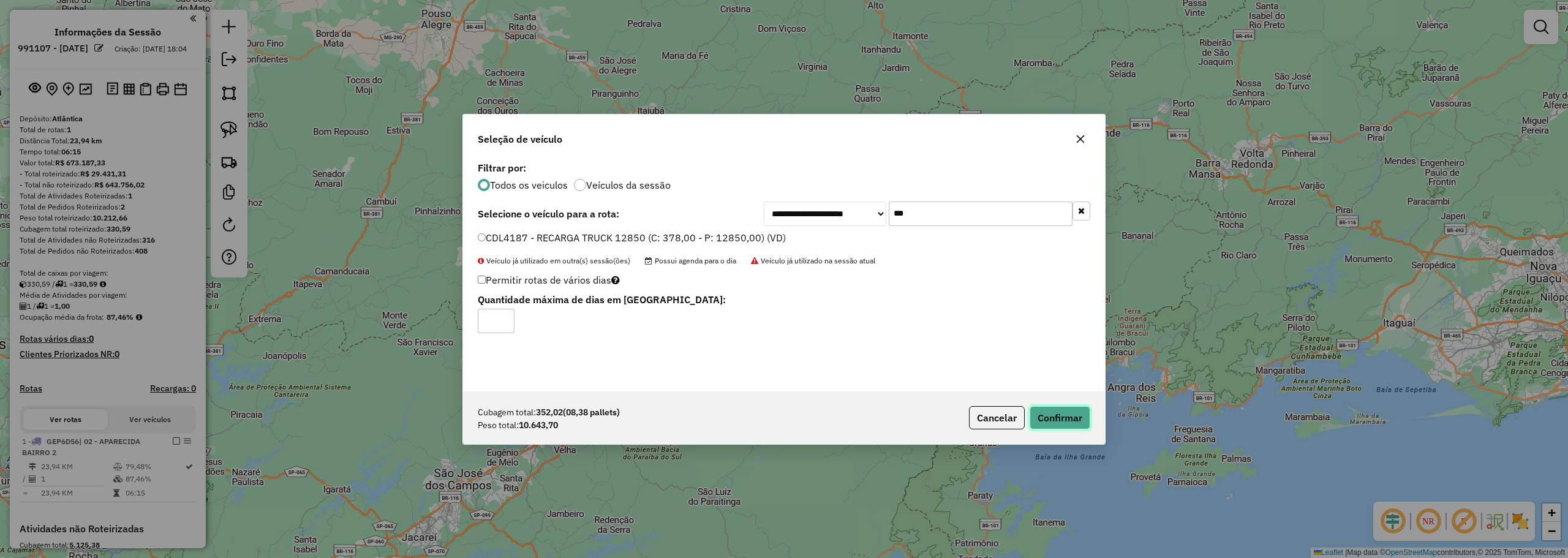
drag, startPoint x: 1067, startPoint y: 418, endPoint x: 1041, endPoint y: 399, distance: 32.2
click at [1067, 419] on button "Confirmar" at bounding box center [1059, 417] width 60 height 23
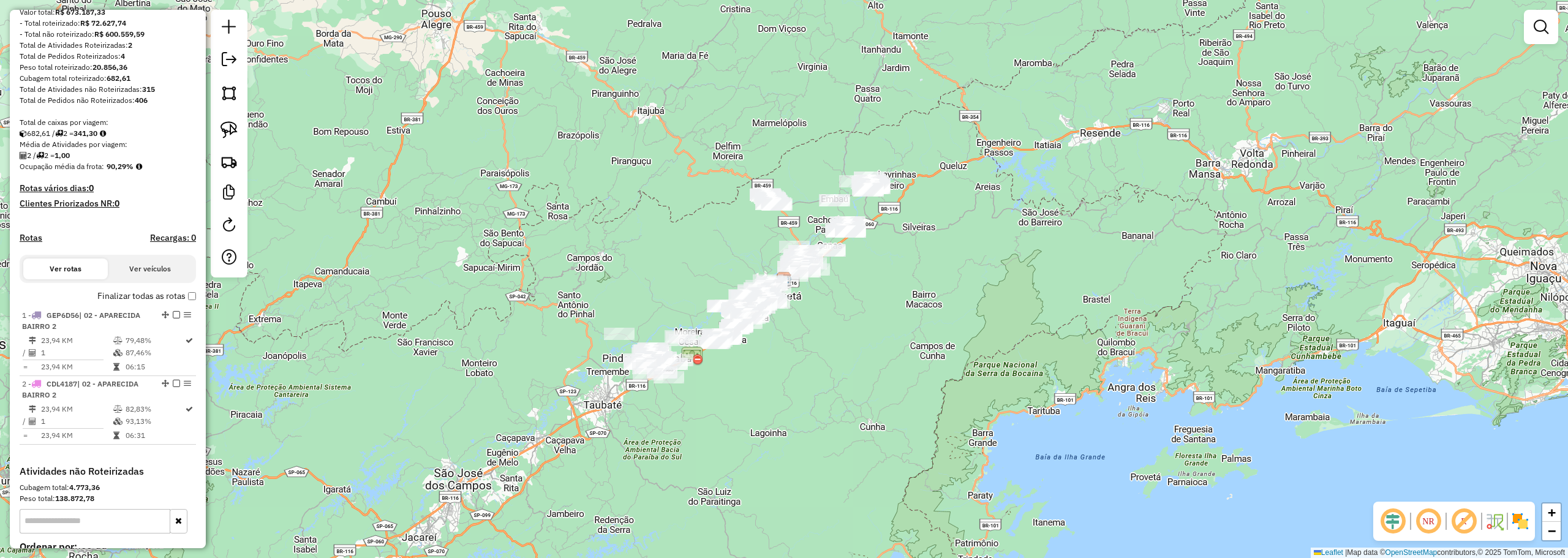
scroll to position [245, 0]
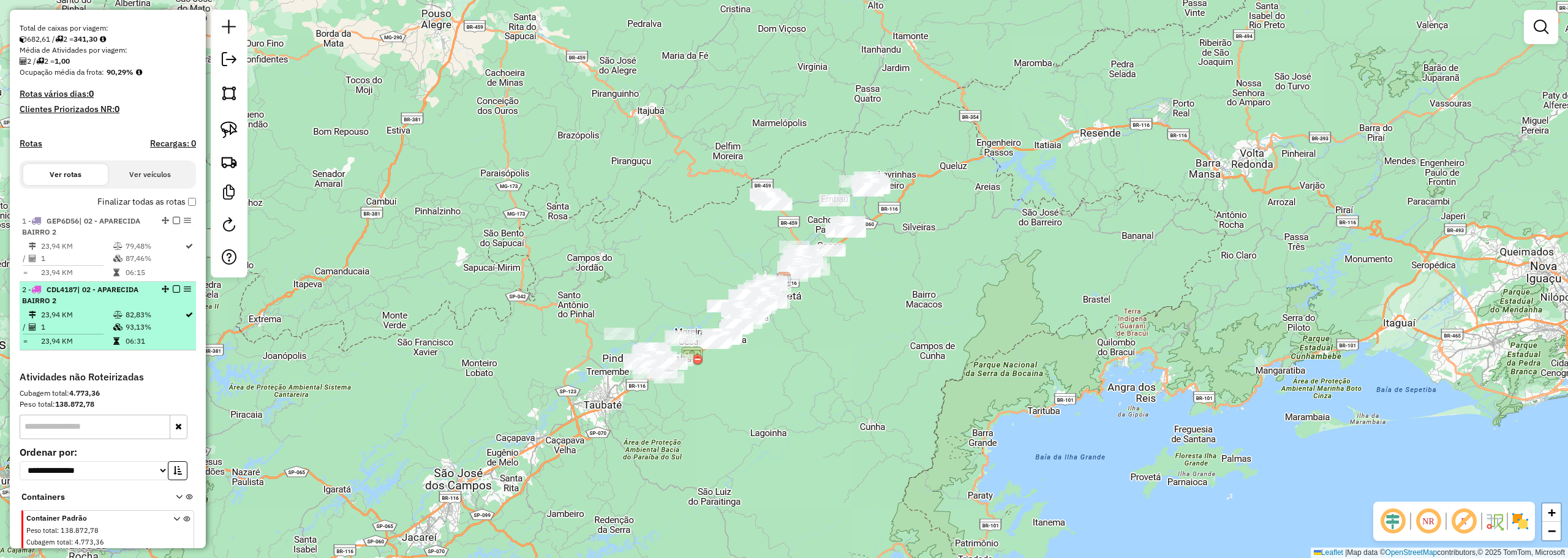
click at [147, 333] on td "93,13%" at bounding box center [155, 327] width 60 height 12
select select "**********"
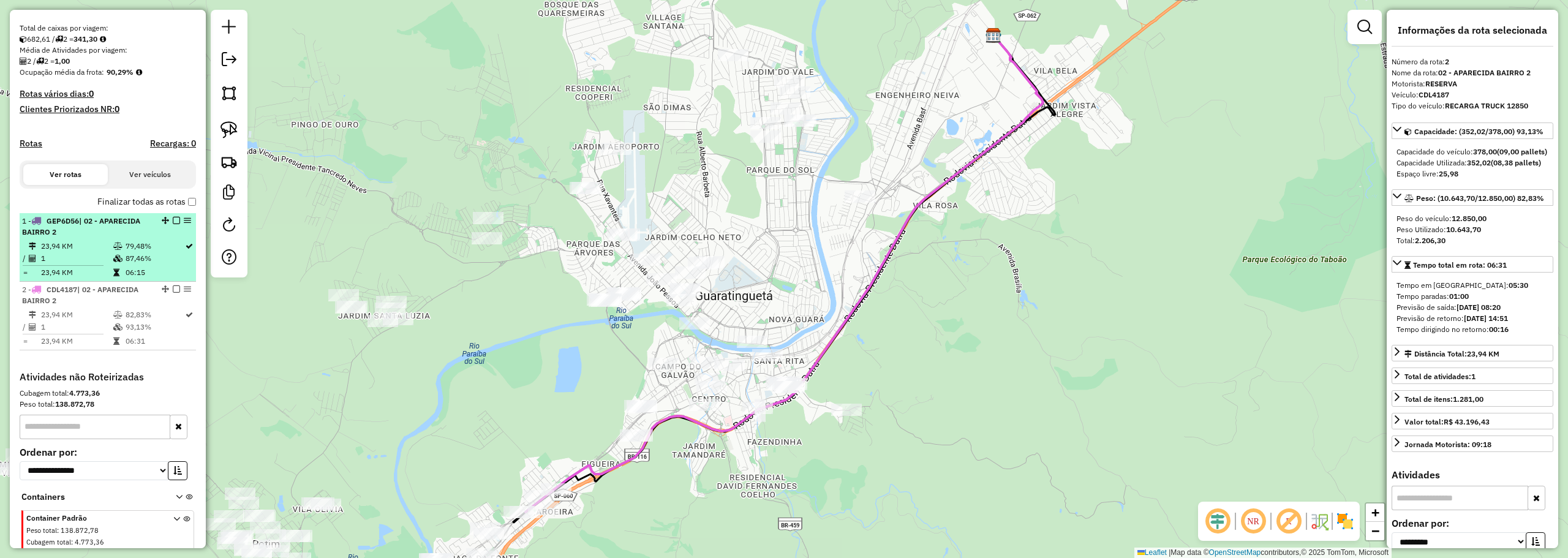
click at [125, 251] on td "79,48%" at bounding box center [155, 246] width 60 height 12
click at [173, 224] on em at bounding box center [177, 220] width 8 height 8
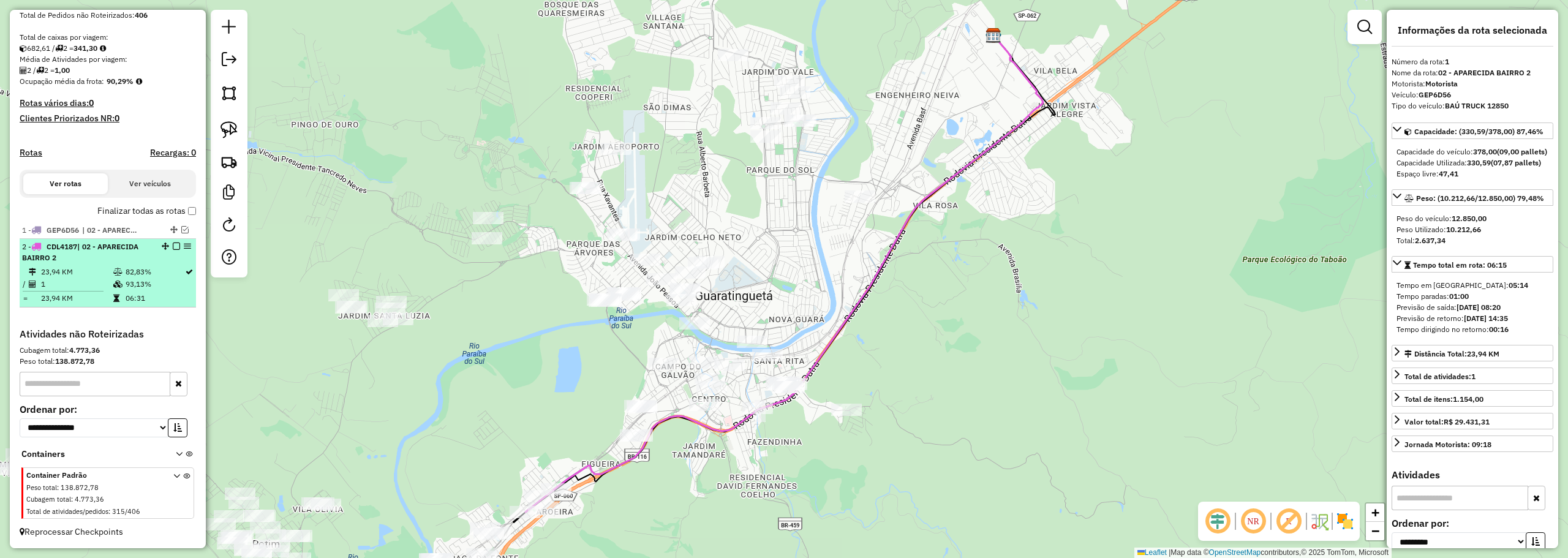
click at [173, 248] on em at bounding box center [177, 246] width 8 height 8
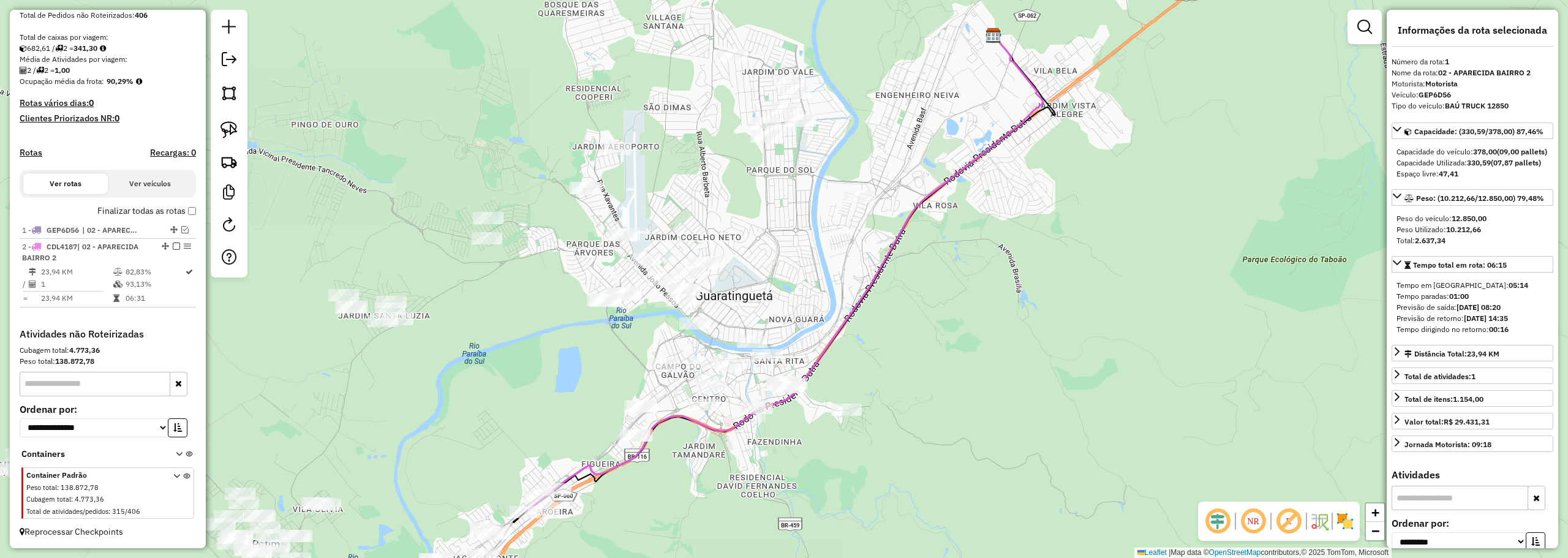
scroll to position [195, 0]
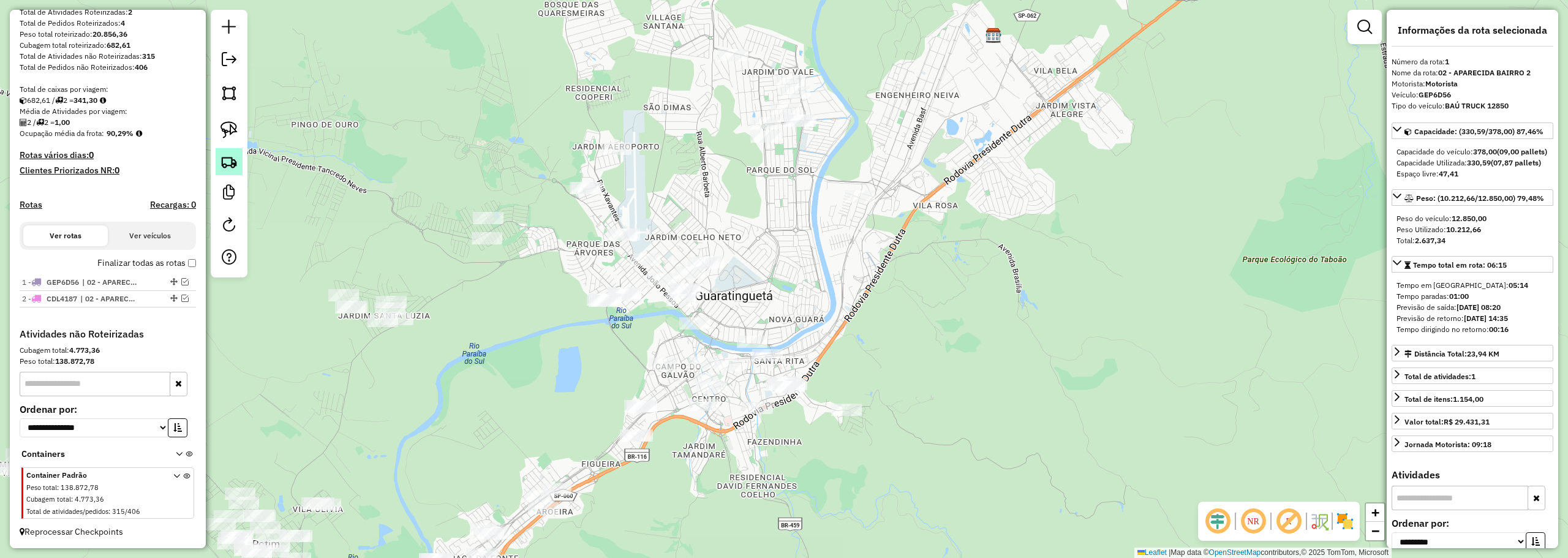
click at [219, 159] on link at bounding box center [229, 161] width 27 height 27
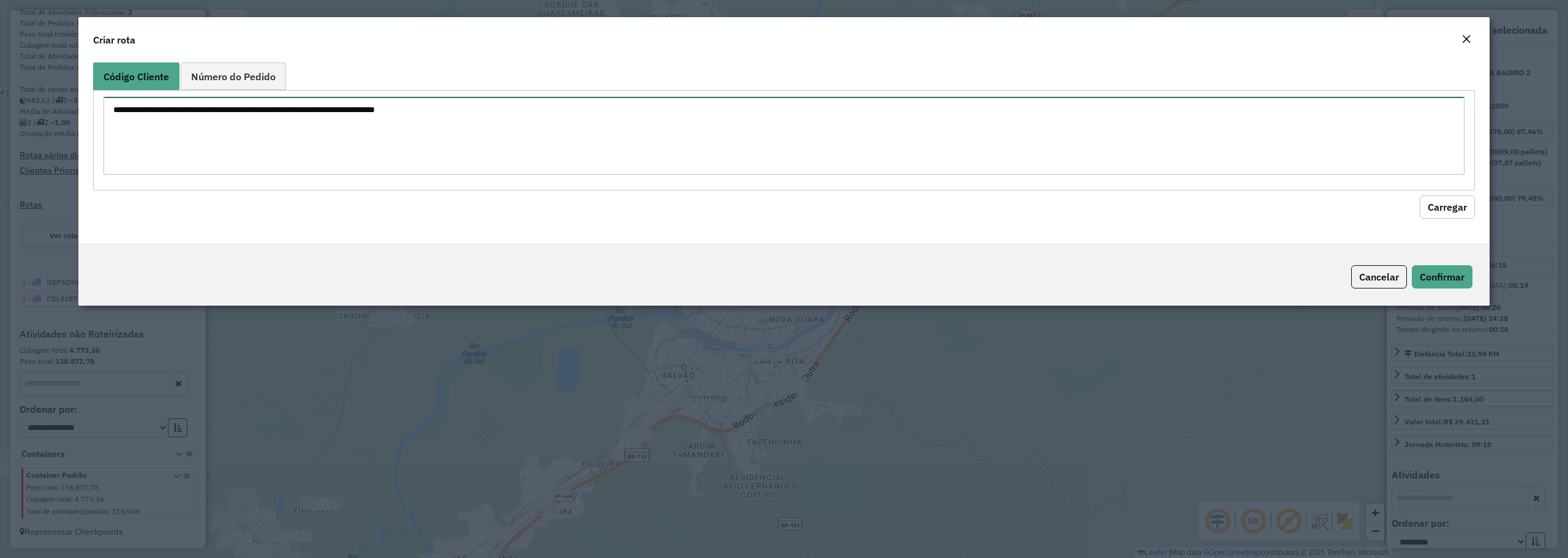
click at [653, 128] on textarea at bounding box center [783, 136] width 1361 height 78
click at [869, 162] on textarea at bounding box center [783, 136] width 1361 height 78
paste textarea "***** ***** ***** ***** *****"
type textarea "***** ***** ***** ***** *****"
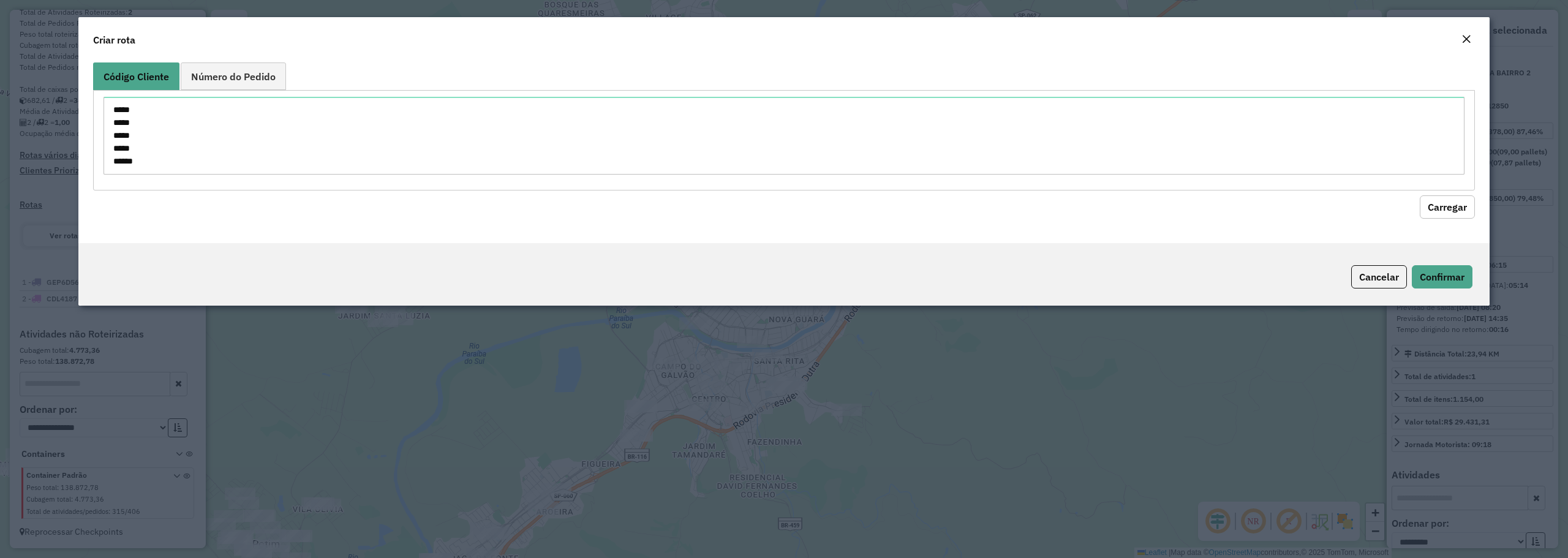
click at [1426, 210] on button "Carregar" at bounding box center [1447, 206] width 55 height 23
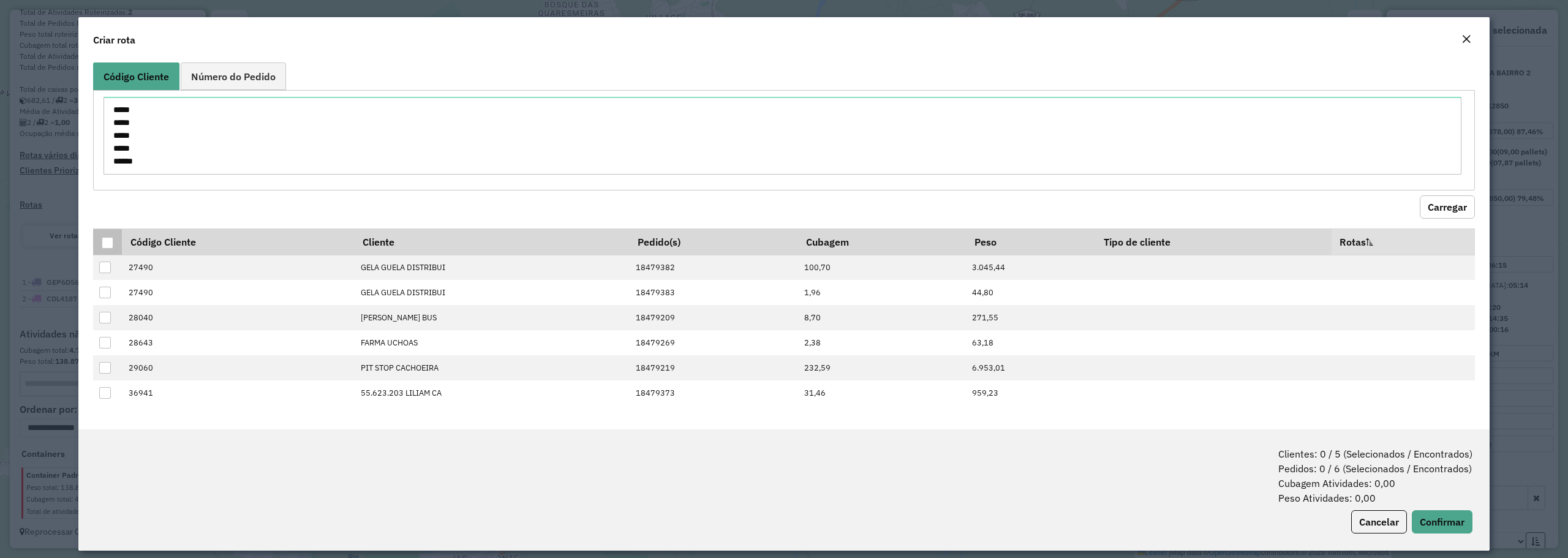
click at [100, 246] on th at bounding box center [108, 242] width 29 height 26
click at [109, 244] on div at bounding box center [107, 242] width 11 height 11
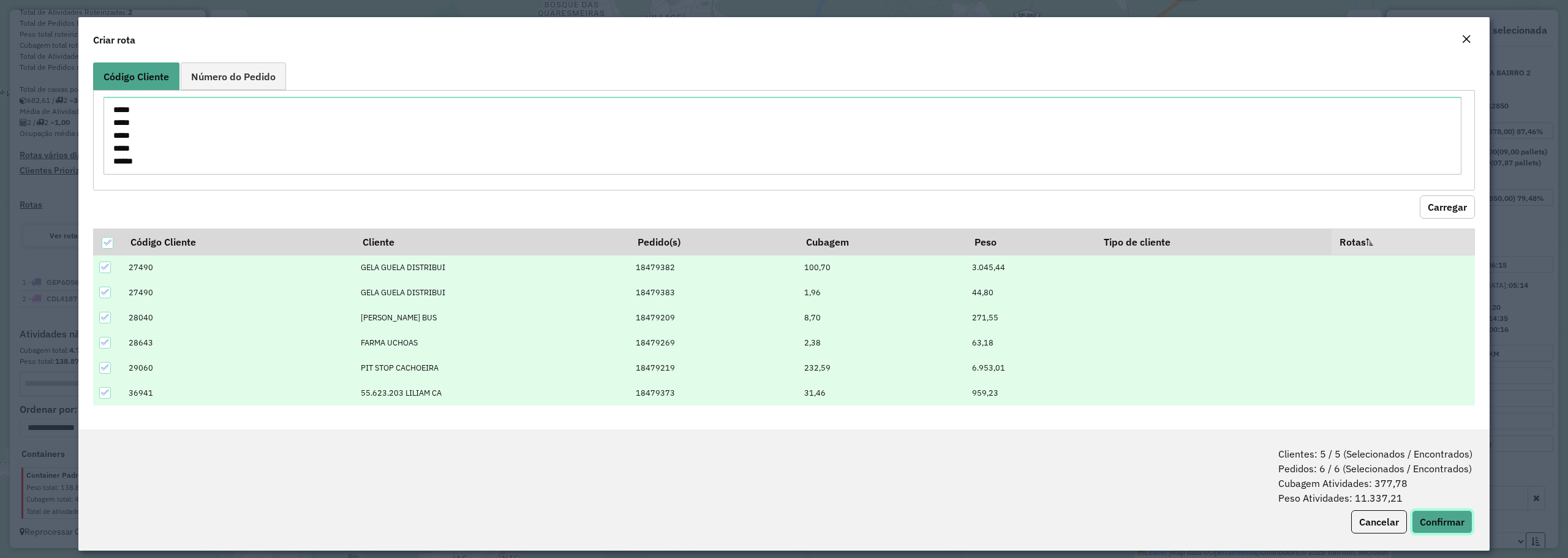
click at [1459, 515] on button "Confirmar" at bounding box center [1442, 521] width 60 height 23
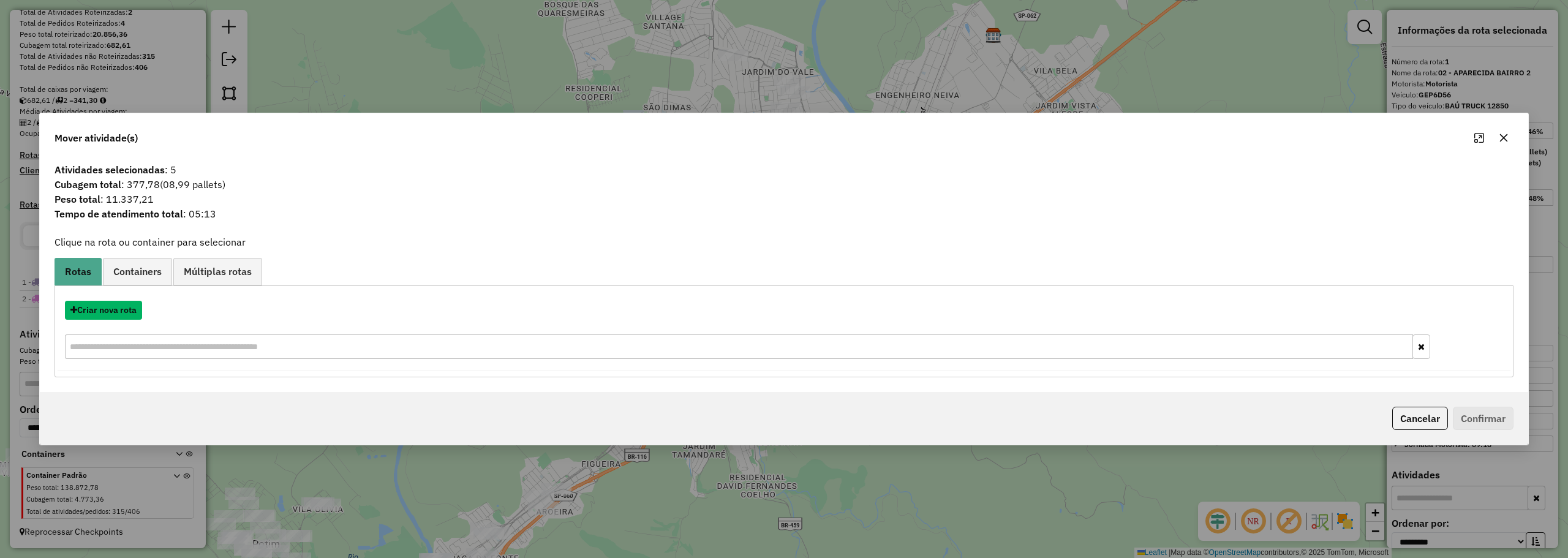
click at [125, 307] on button "Criar nova rota" at bounding box center [103, 310] width 77 height 19
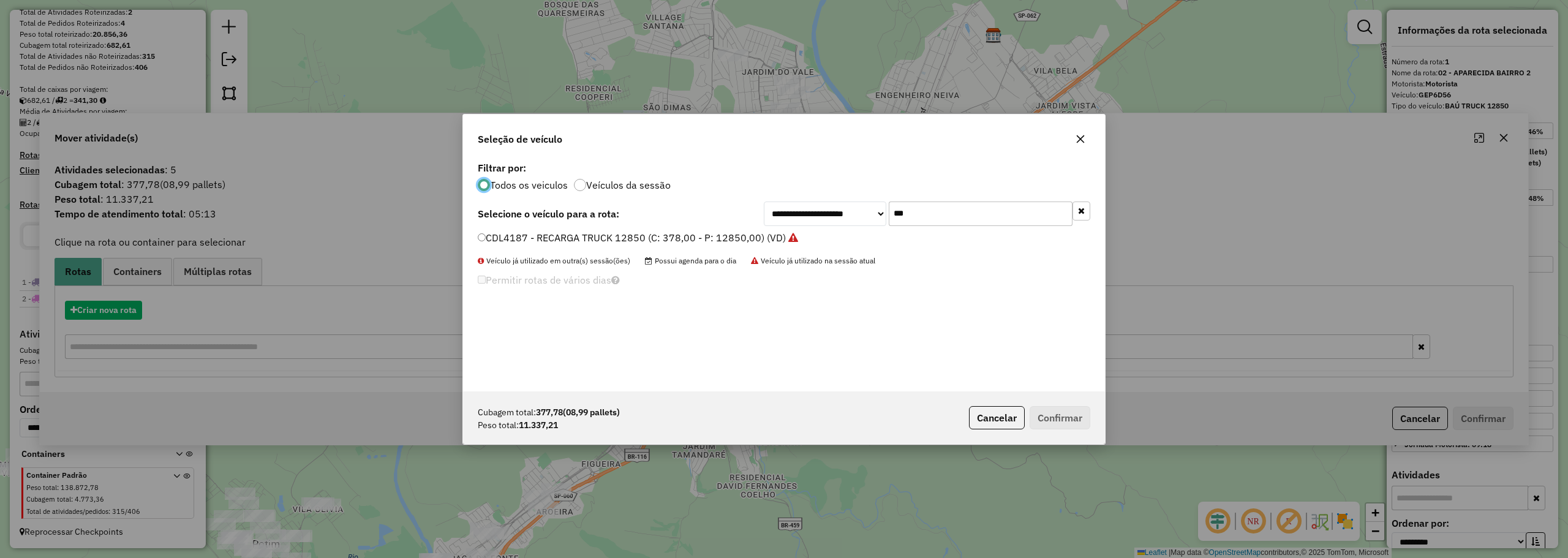
scroll to position [7, 4]
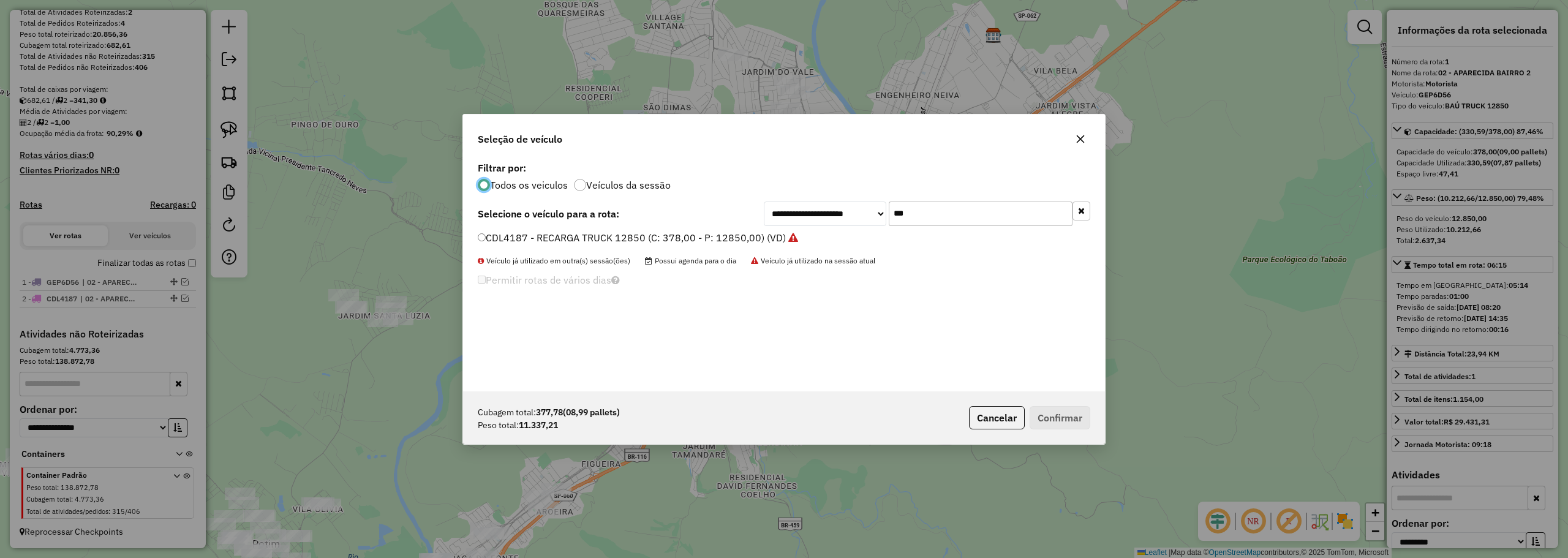
click at [923, 207] on input "***" at bounding box center [981, 213] width 184 height 24
type input "***"
click at [693, 232] on label "FTZ8168 - BAÚ TRUCK 12850 (C: 378,00 - P: 12850,00) (VD)" at bounding box center [620, 237] width 283 height 15
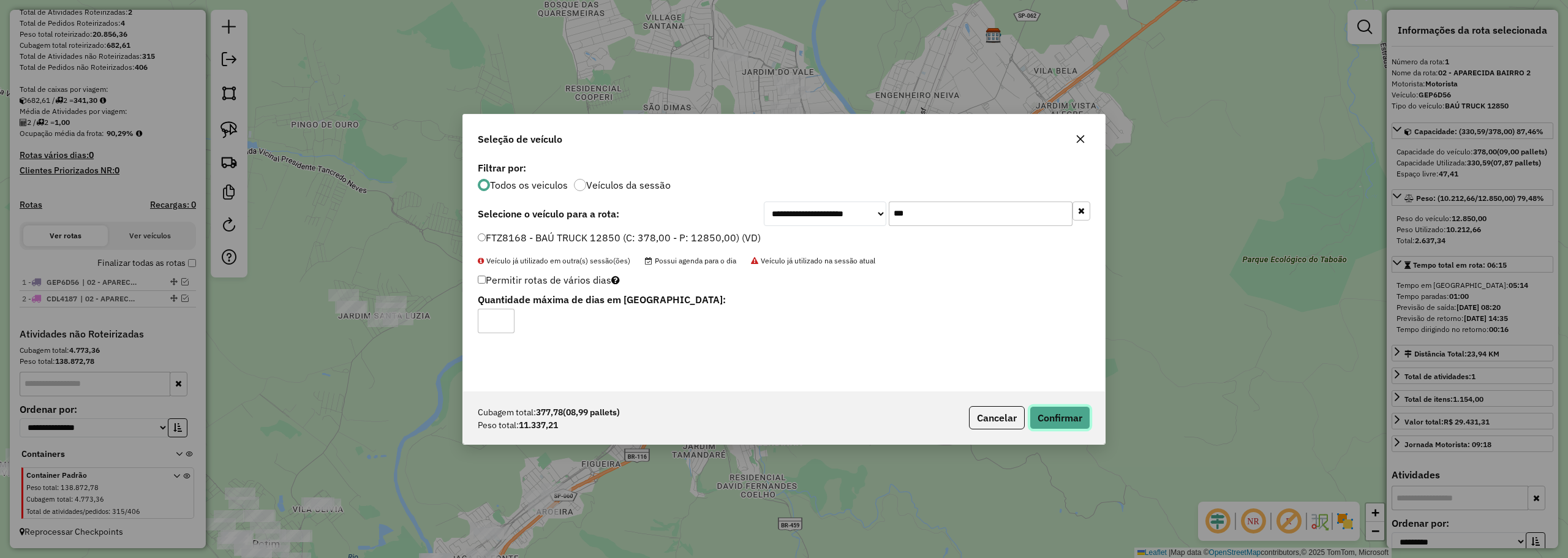
click at [1065, 428] on button "Confirmar" at bounding box center [1059, 417] width 60 height 23
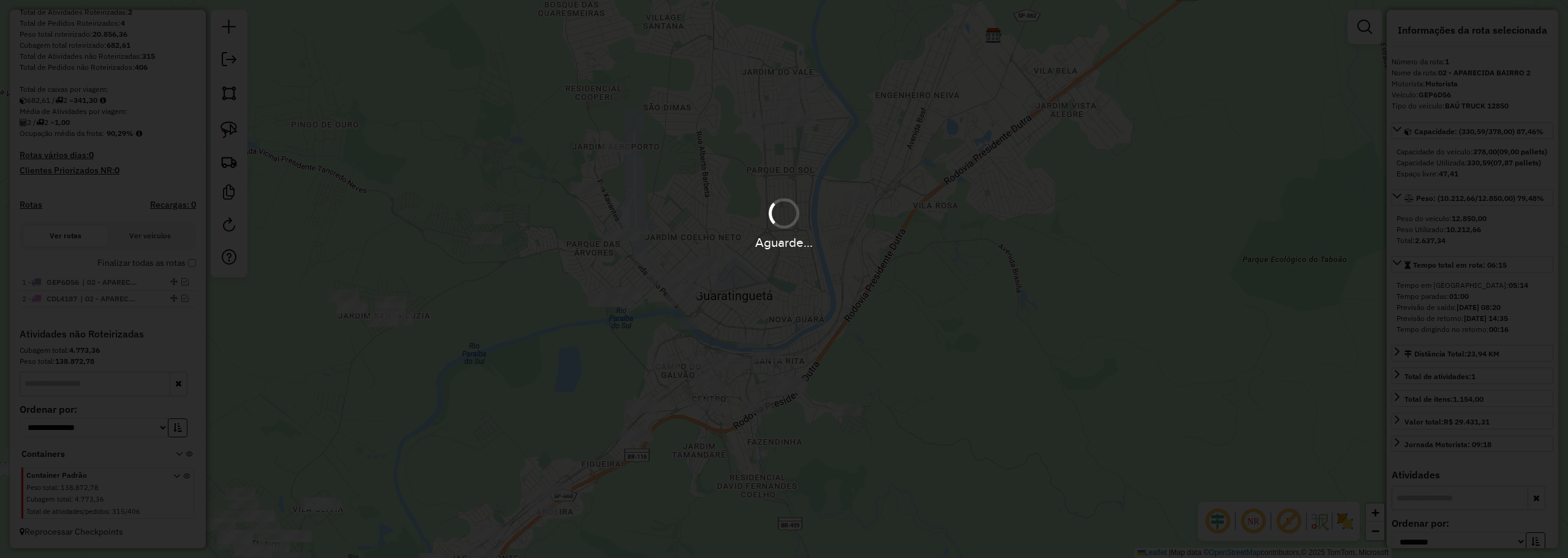
scroll to position [263, 0]
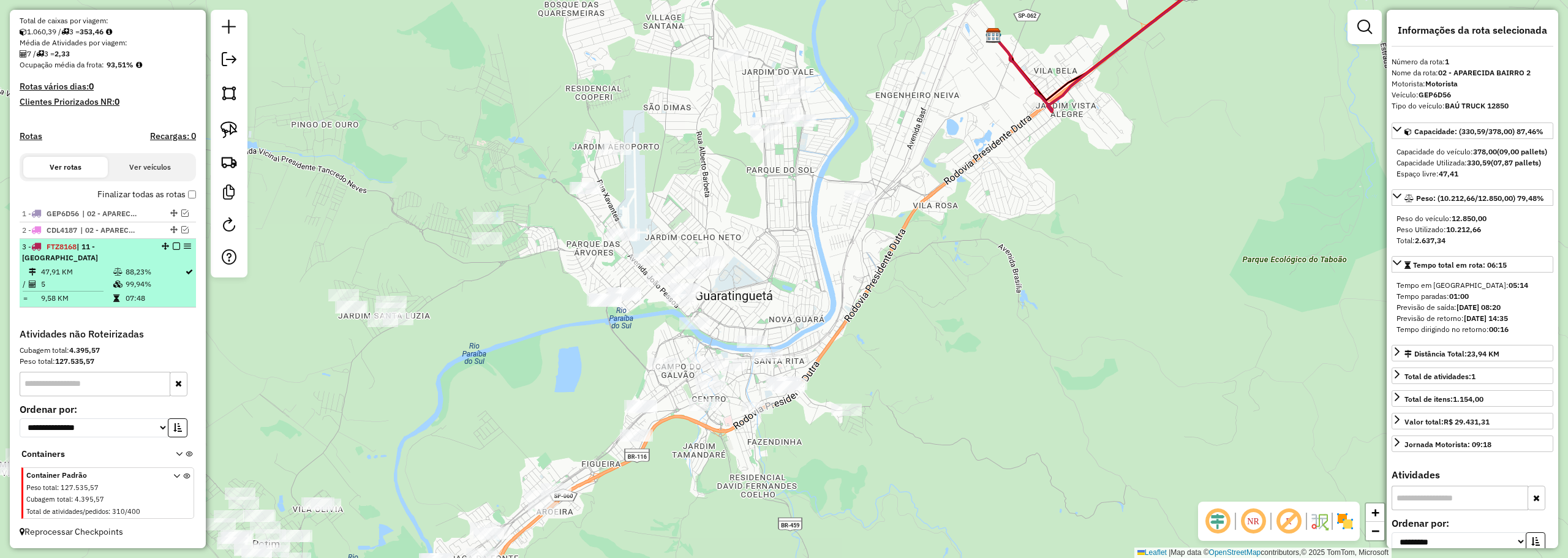
click at [63, 282] on td "5" at bounding box center [76, 284] width 72 height 12
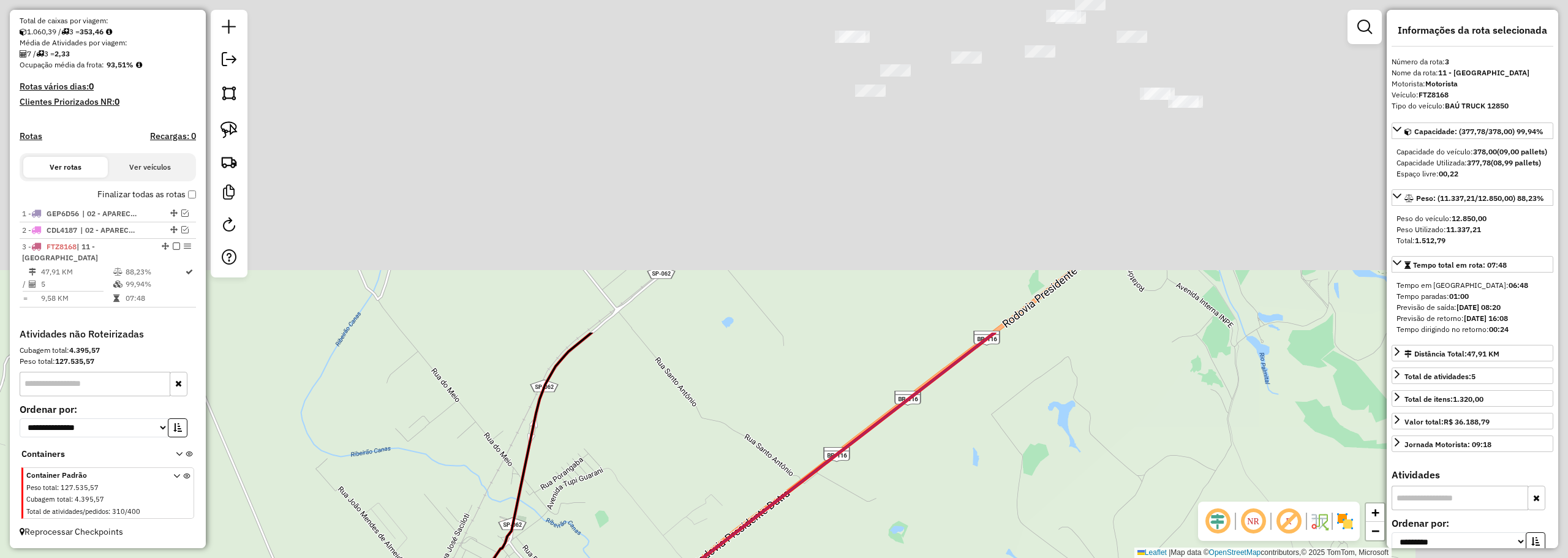
drag, startPoint x: 990, startPoint y: 25, endPoint x: 742, endPoint y: 521, distance: 554.5
click at [742, 521] on div "Janela de atendimento Grade de atendimento Capacidade Transportadoras Veículos …" at bounding box center [784, 279] width 1568 height 558
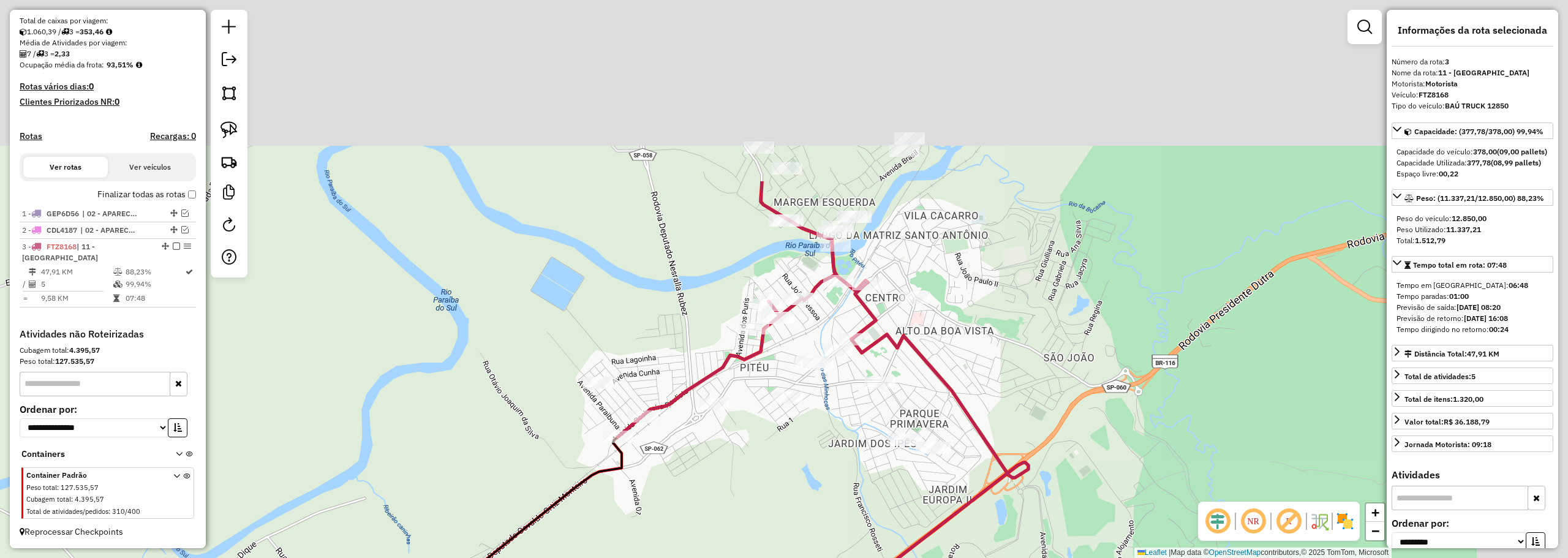
drag, startPoint x: 924, startPoint y: 263, endPoint x: 727, endPoint y: 491, distance: 301.3
click at [724, 506] on div "Janela de atendimento Grade de atendimento Capacidade Transportadoras Veículos …" at bounding box center [784, 279] width 1568 height 558
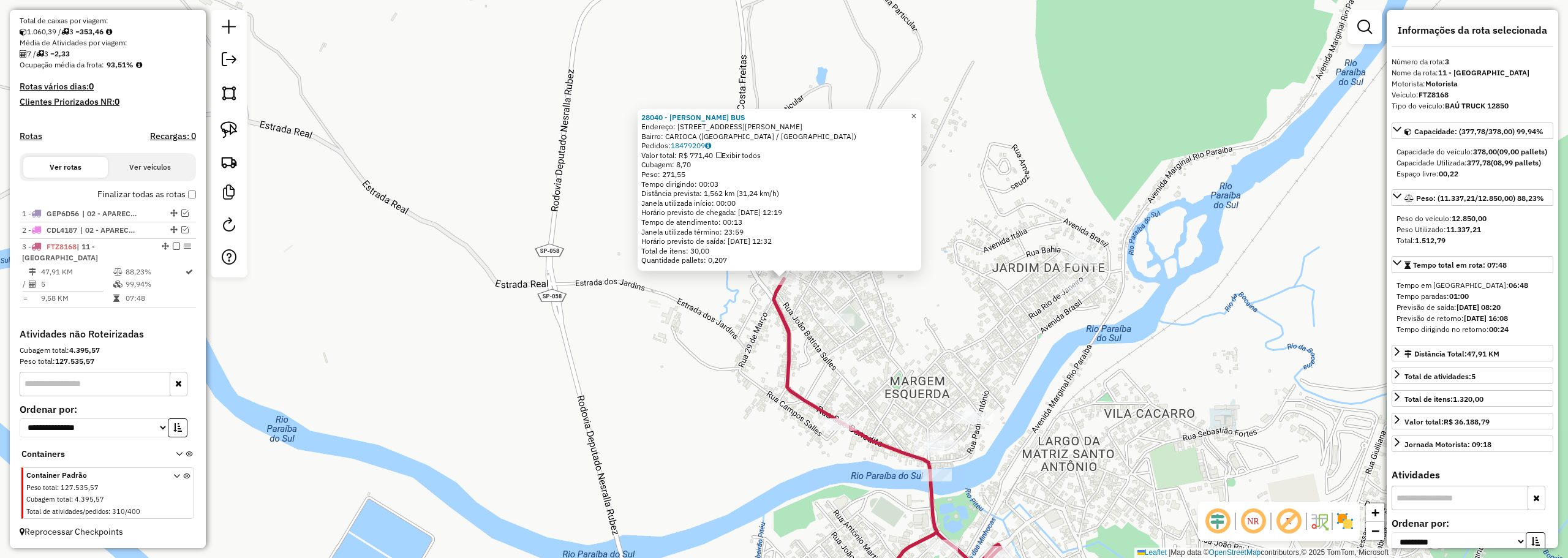
click at [916, 112] on span "×" at bounding box center [913, 116] width 5 height 11
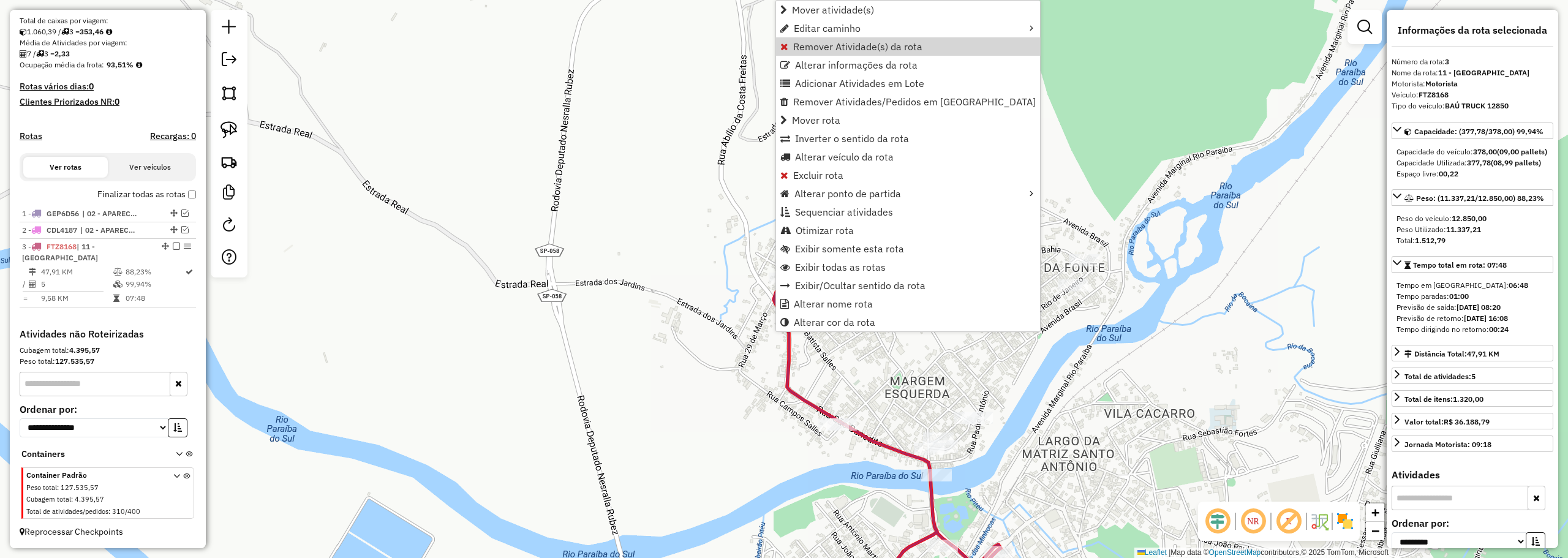
drag, startPoint x: 835, startPoint y: 47, endPoint x: 896, endPoint y: 108, distance: 86.3
click at [835, 47] on span "Remover Atividade(s) da rota" at bounding box center [857, 46] width 129 height 10
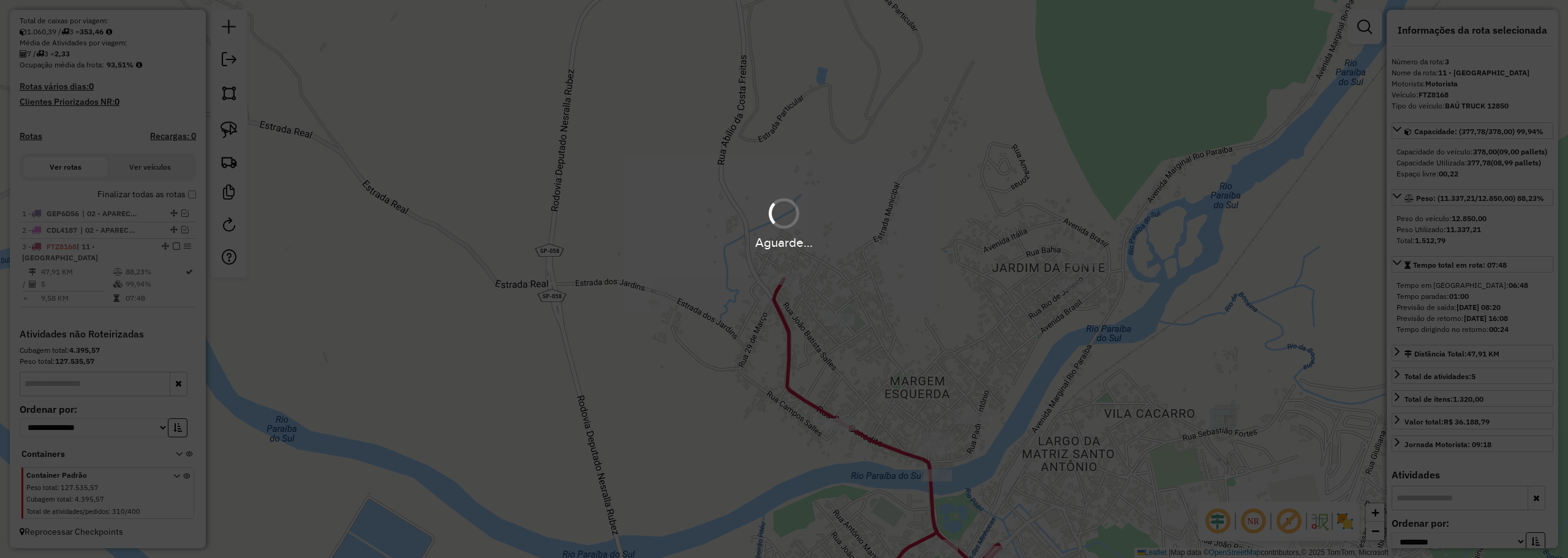
click at [1024, 195] on div "Aguarde..." at bounding box center [784, 223] width 1568 height 58
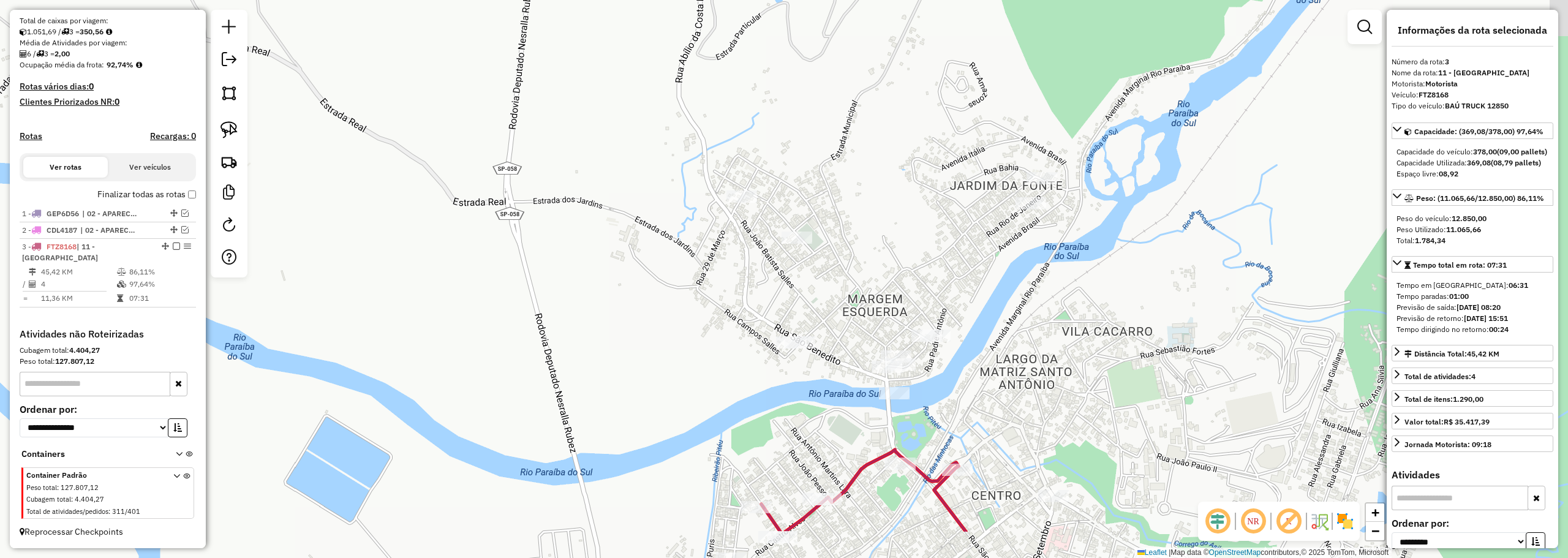
drag, startPoint x: 953, startPoint y: 335, endPoint x: 804, endPoint y: -13, distance: 378.6
click at [804, 0] on html "Aguarde... Pop-up bloqueado! Seu navegador bloqueou automáticamente a abertura …" at bounding box center [784, 279] width 1568 height 558
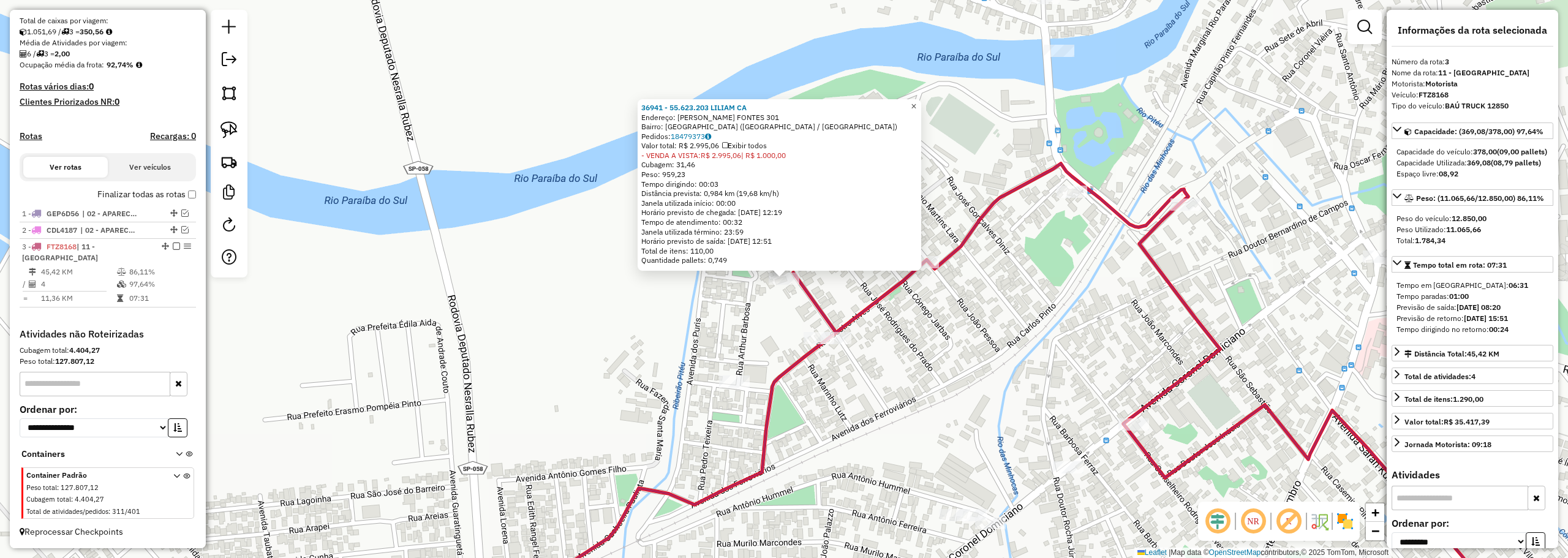
click at [916, 103] on span "×" at bounding box center [913, 106] width 5 height 11
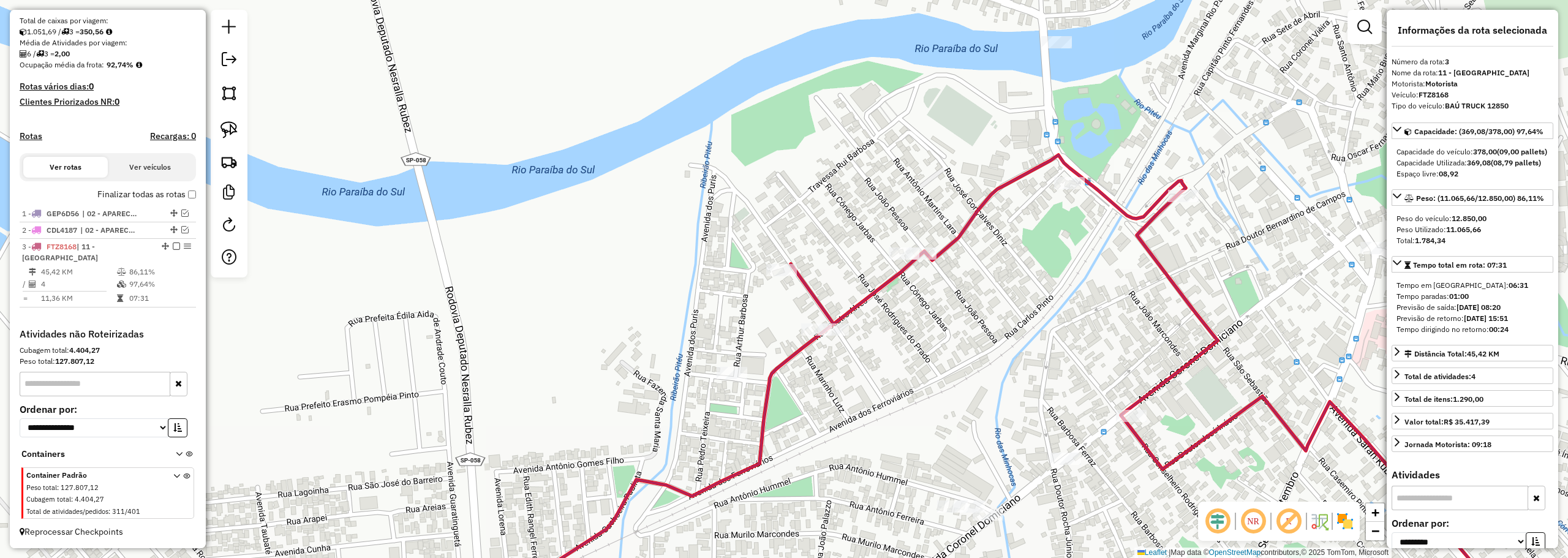
drag, startPoint x: 929, startPoint y: 375, endPoint x: 928, endPoint y: 277, distance: 98.0
click at [928, 277] on div "Janela de atendimento Grade de atendimento Capacidade Transportadoras Veículos …" at bounding box center [784, 279] width 1568 height 558
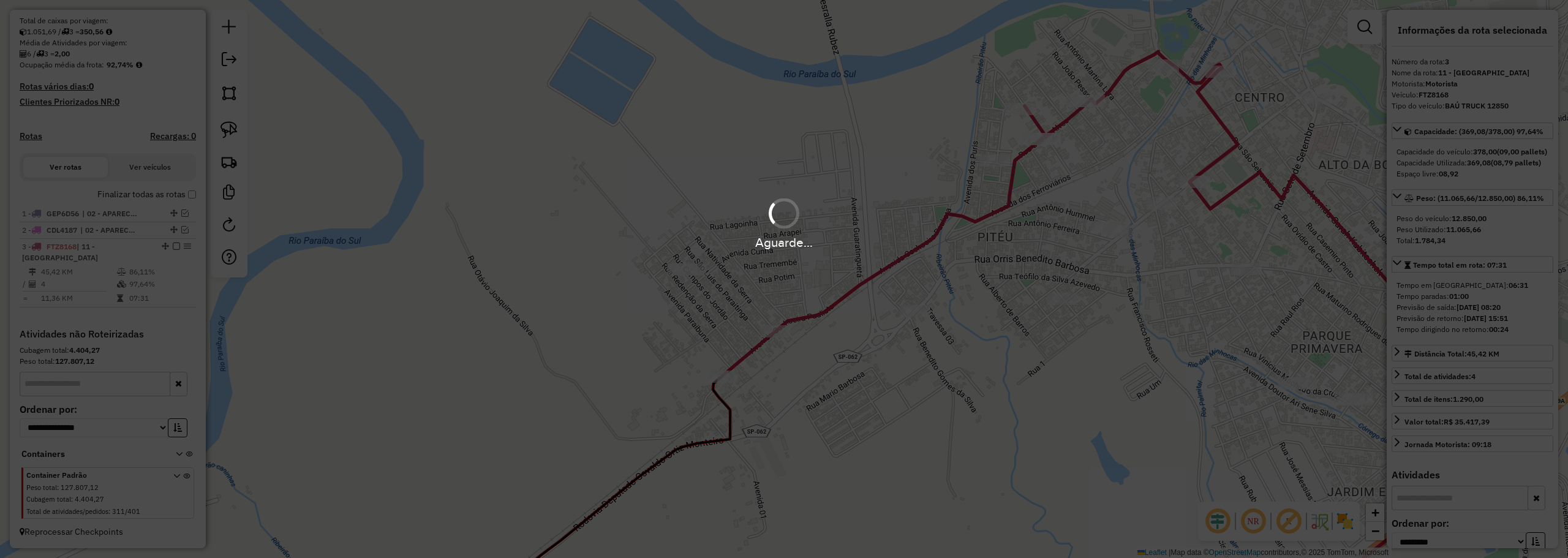
click at [802, 278] on div "Aguarde..." at bounding box center [784, 279] width 1568 height 558
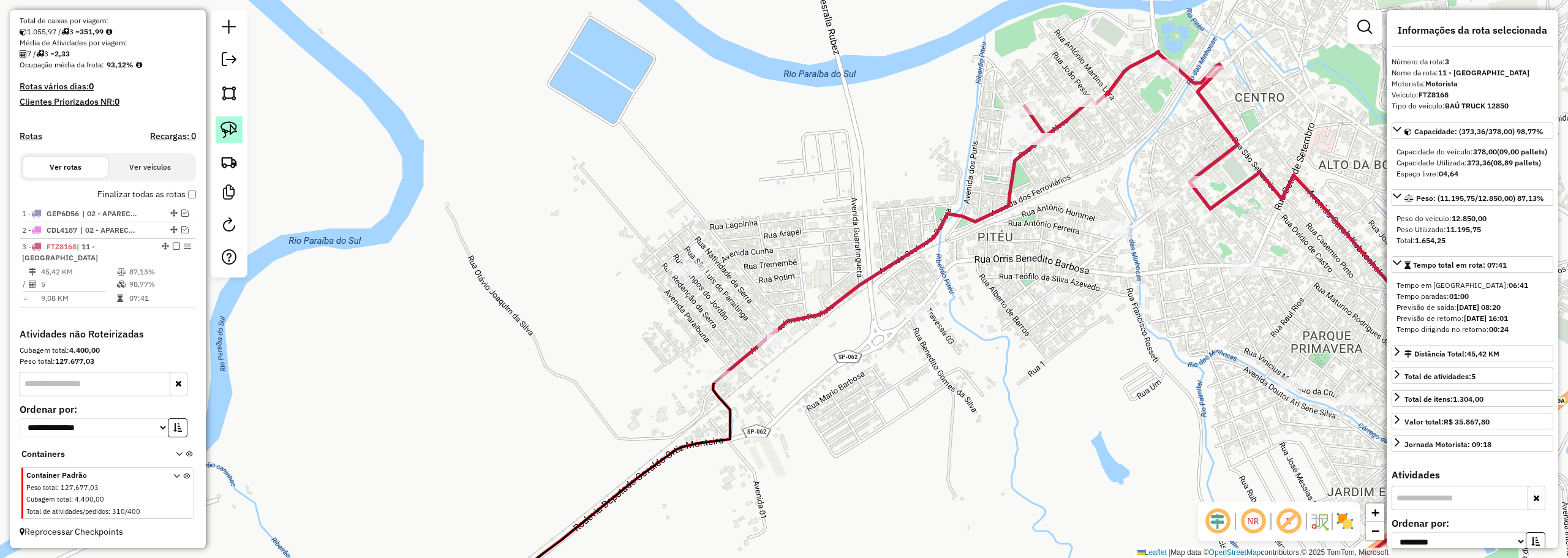
click at [223, 130] on img at bounding box center [229, 130] width 17 height 17
drag, startPoint x: 665, startPoint y: 248, endPoint x: 743, endPoint y: 226, distance: 81.0
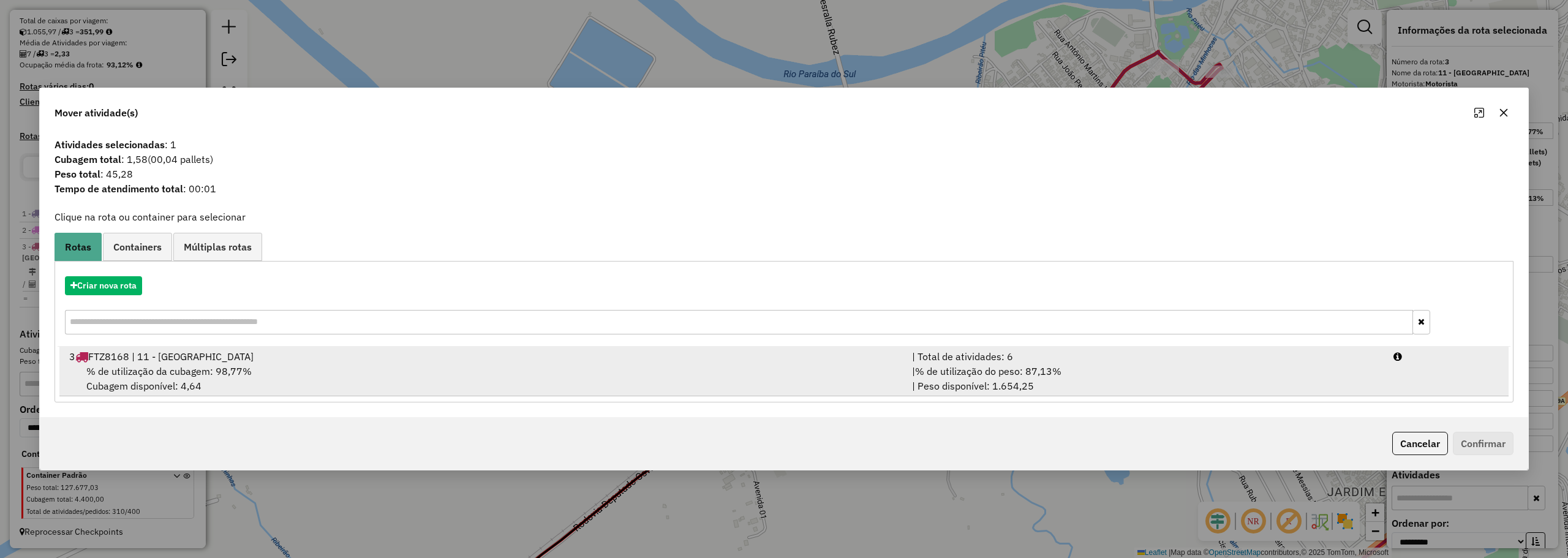
click at [397, 369] on div "% de utilização da cubagem: 98,77% Cubagem disponível: 4,64" at bounding box center [483, 378] width 843 height 29
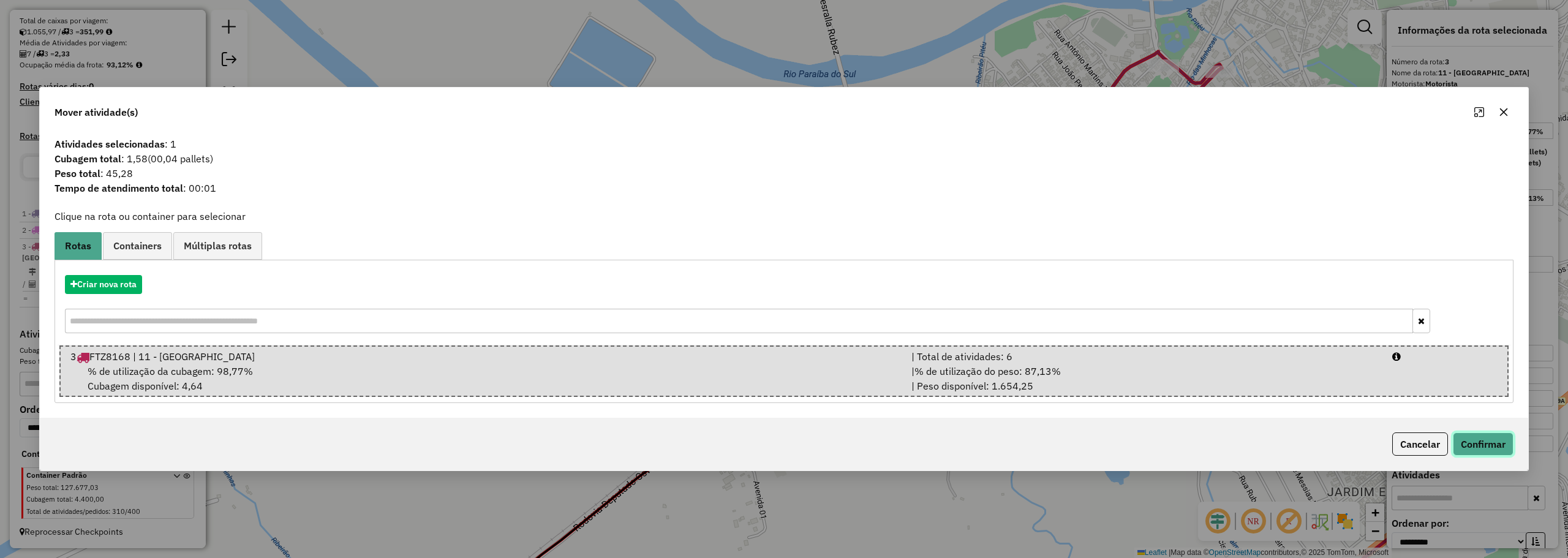
click at [1475, 441] on button "Confirmar" at bounding box center [1483, 443] width 60 height 23
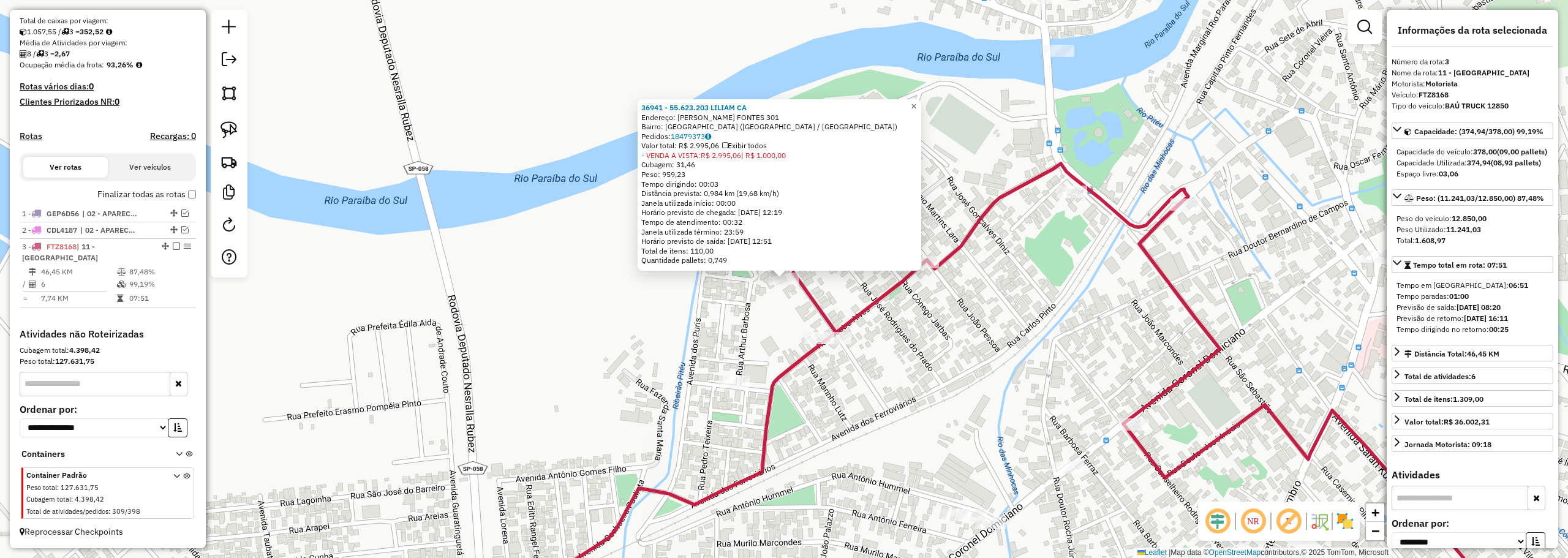
click at [916, 101] on span "×" at bounding box center [913, 106] width 5 height 11
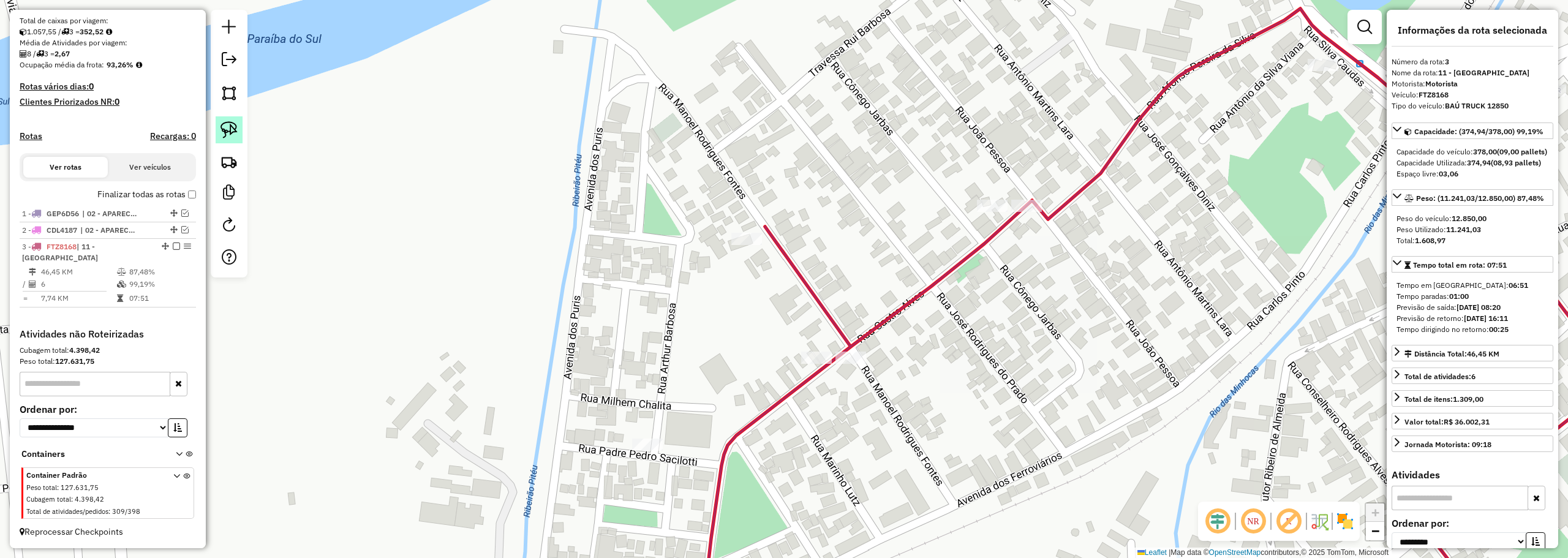
click at [233, 129] on img at bounding box center [229, 130] width 17 height 17
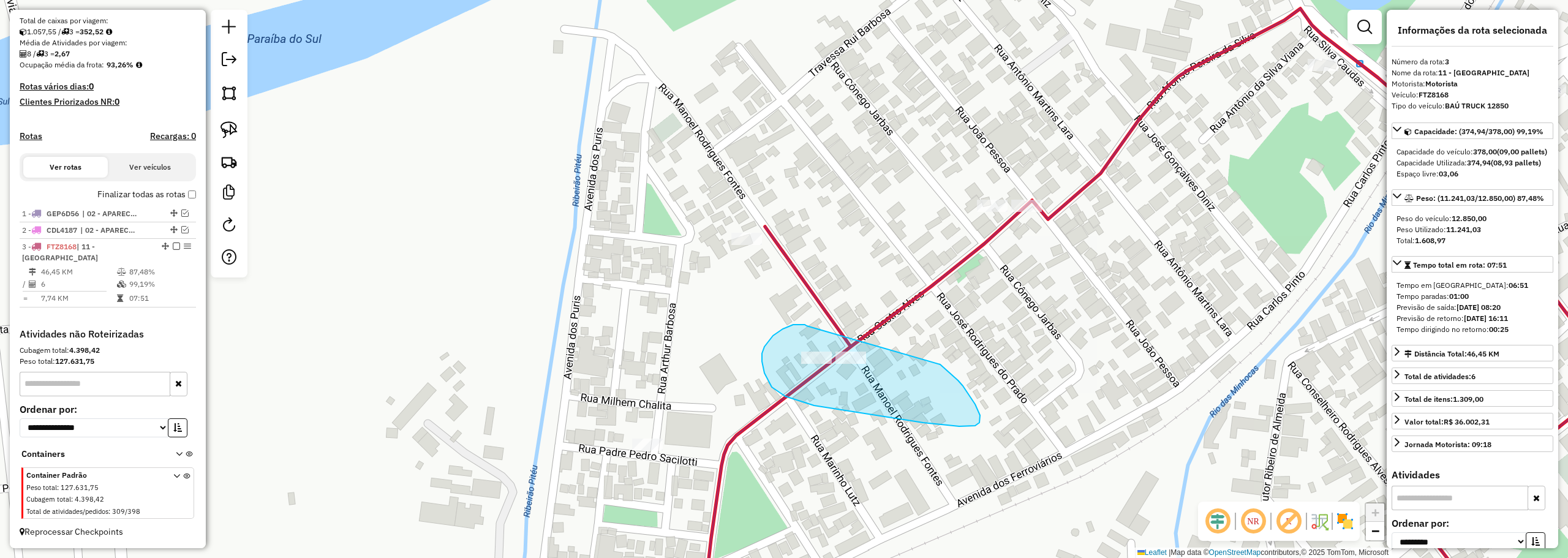
drag, startPoint x: 782, startPoint y: 329, endPoint x: 933, endPoint y: 354, distance: 153.1
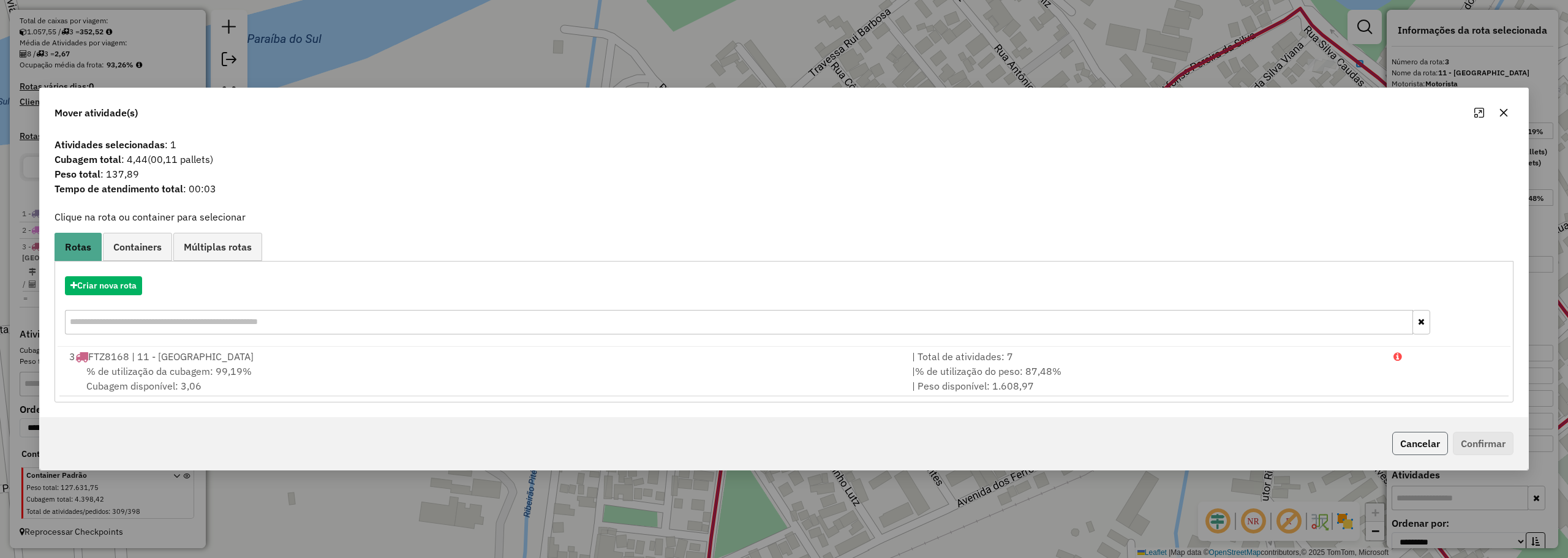
click at [1410, 437] on button "Cancelar" at bounding box center [1420, 443] width 56 height 23
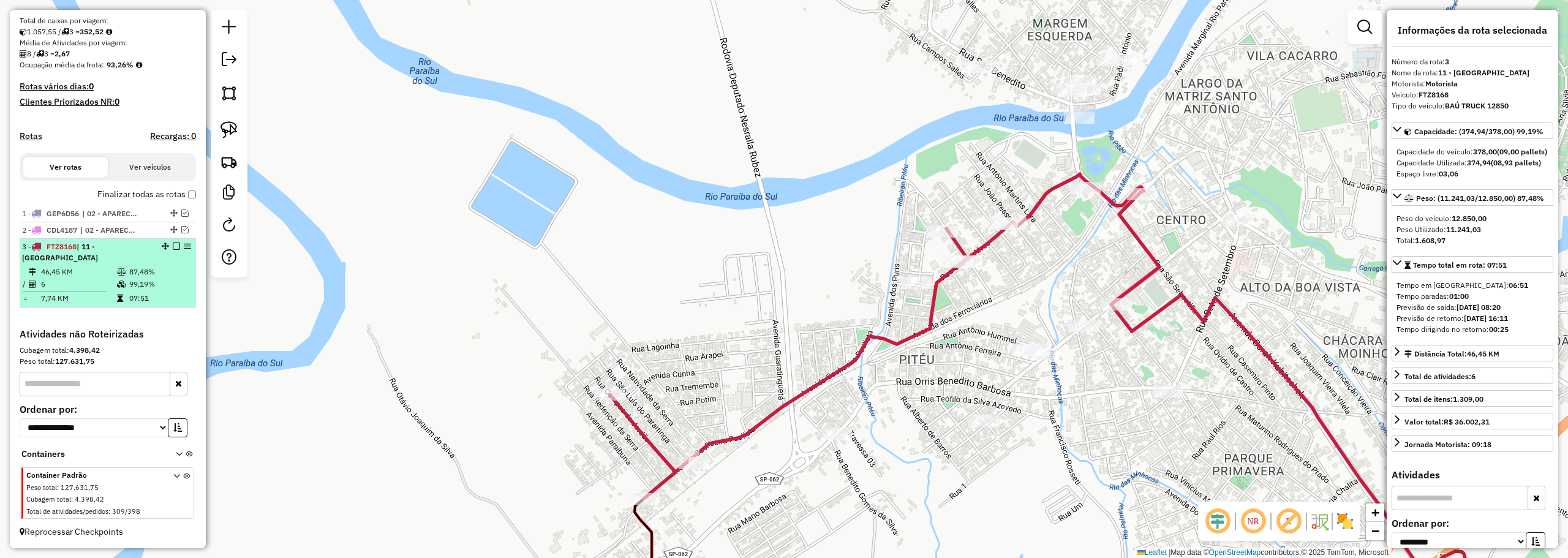
click at [173, 245] on em at bounding box center [177, 246] width 8 height 8
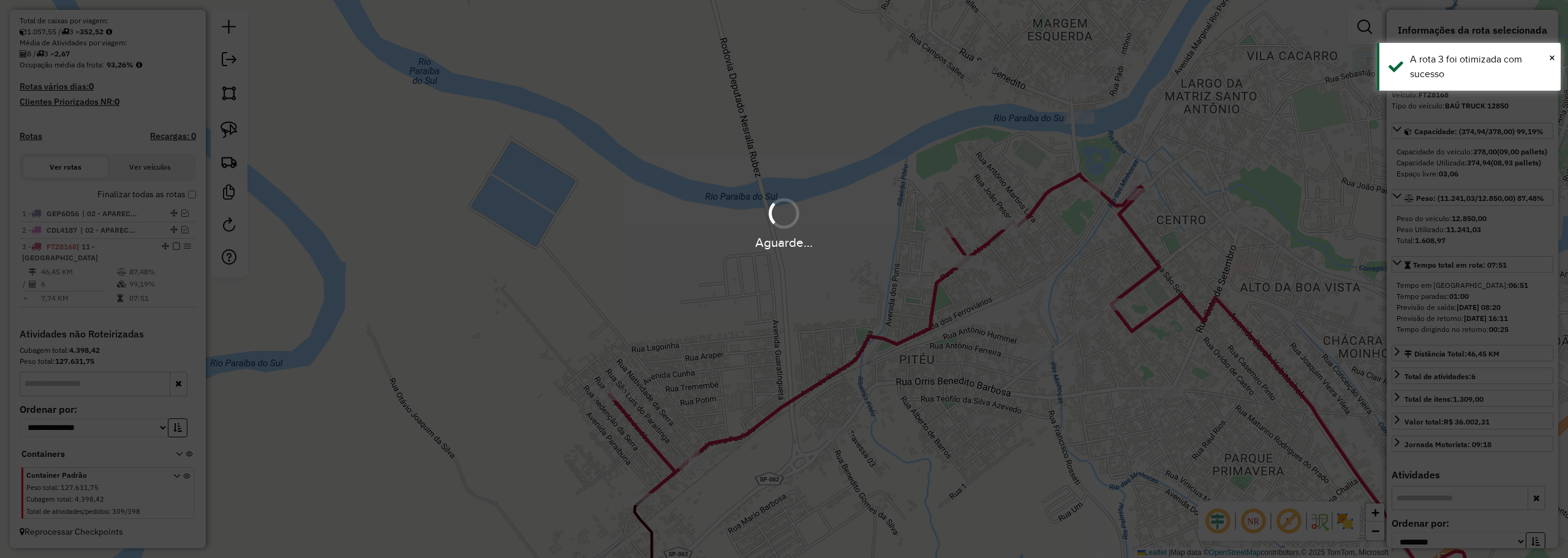
click at [171, 245] on div "Aguarde..." at bounding box center [784, 242] width 1568 height 19
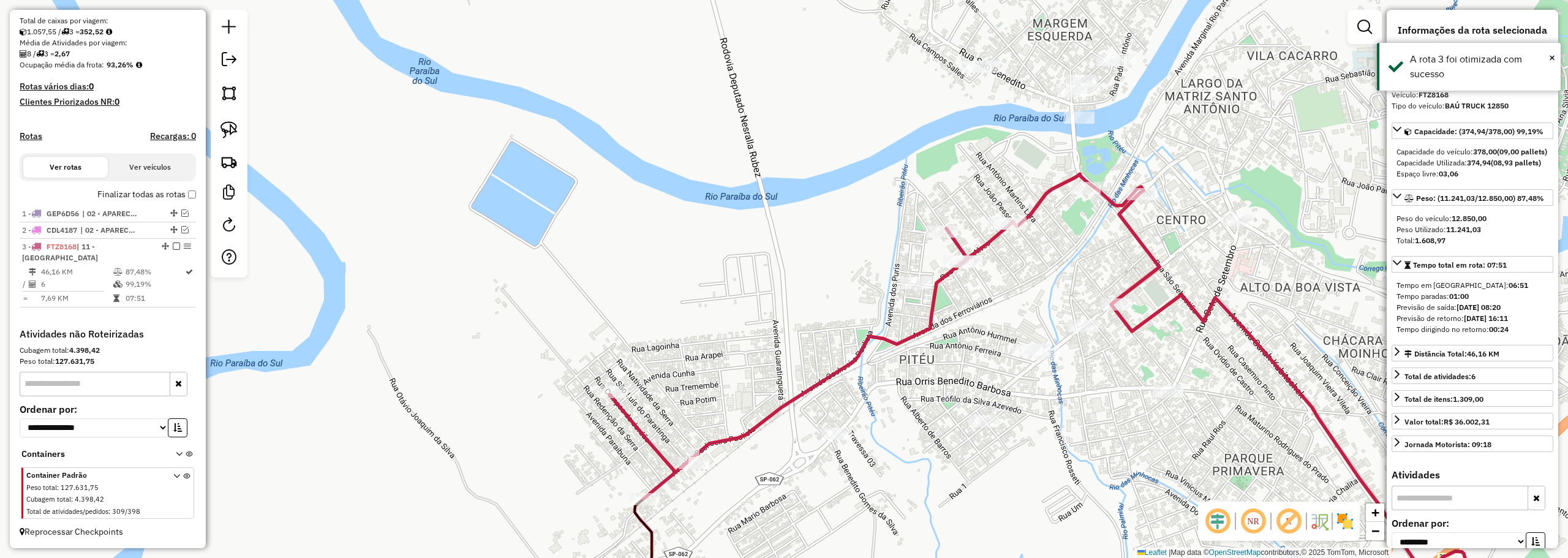
click at [173, 245] on em at bounding box center [177, 246] width 8 height 8
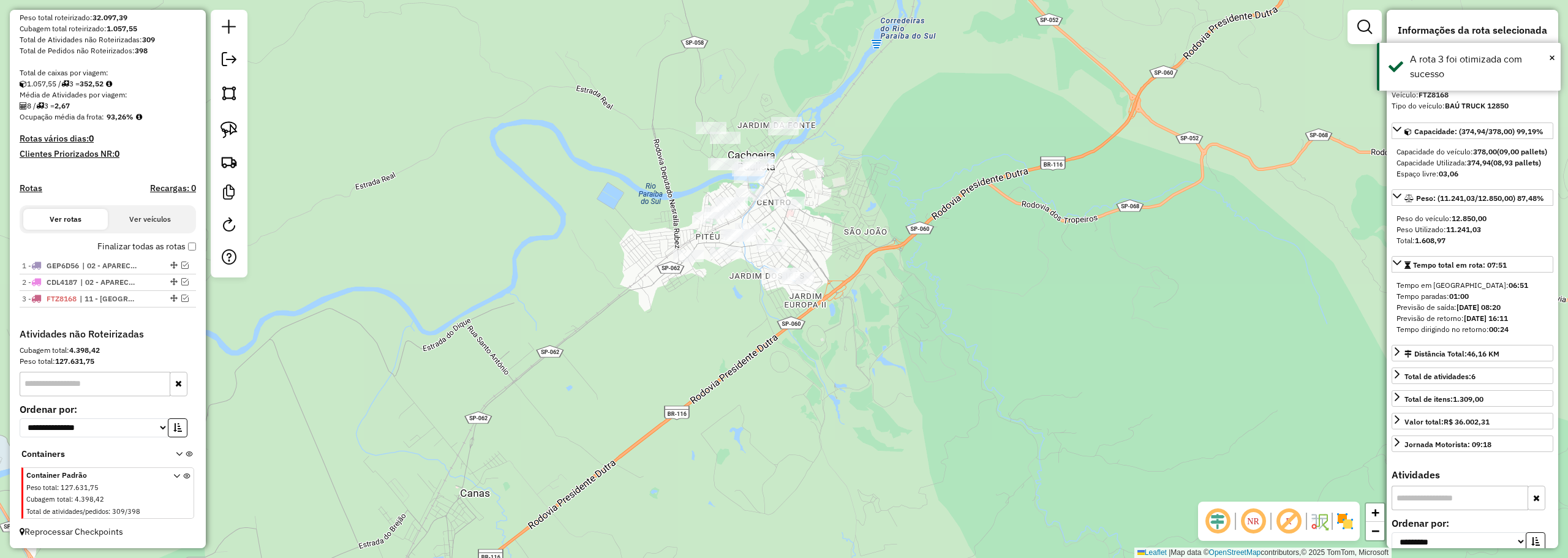
drag, startPoint x: 241, startPoint y: 125, endPoint x: 247, endPoint y: 122, distance: 6.7
click at [241, 125] on link at bounding box center [229, 129] width 27 height 27
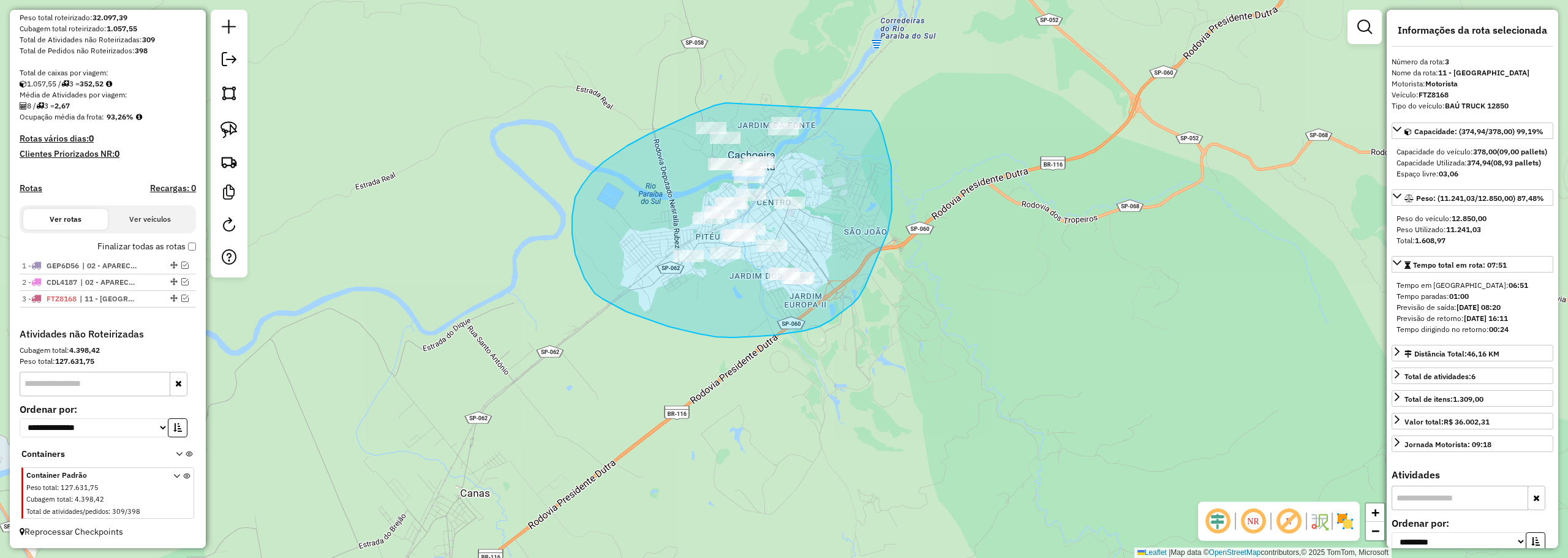
drag, startPoint x: 627, startPoint y: 146, endPoint x: 870, endPoint y: 111, distance: 245.5
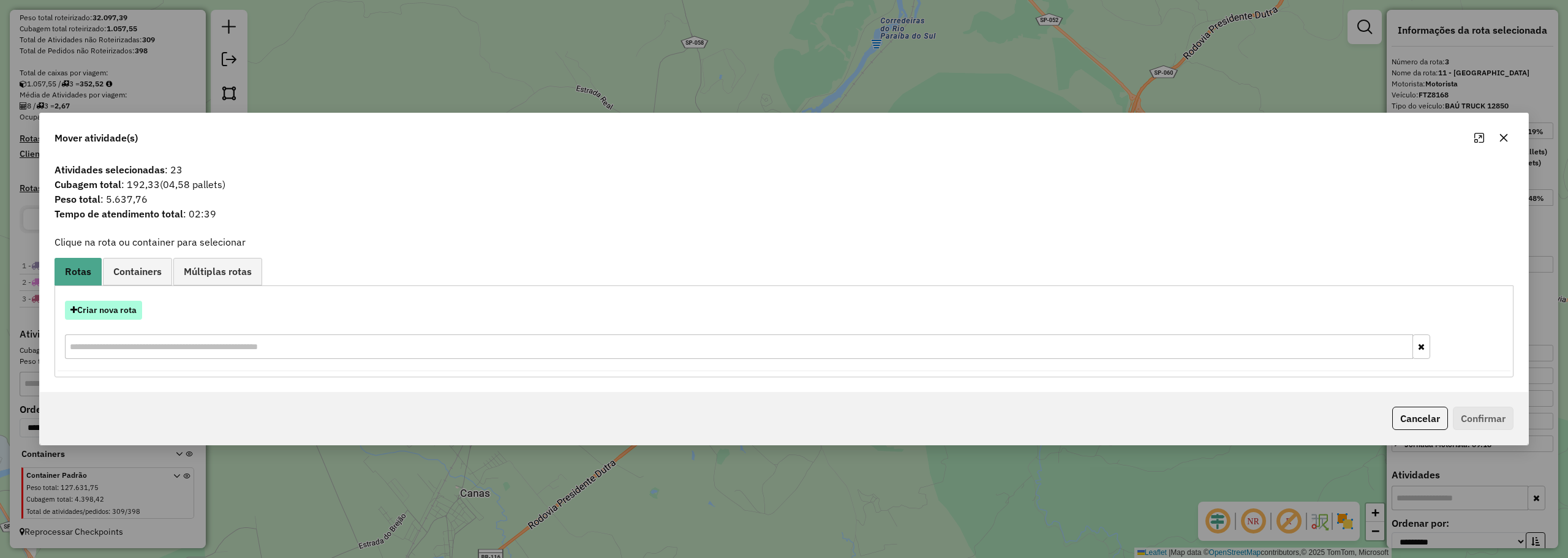
click at [103, 306] on button "Criar nova rota" at bounding box center [103, 310] width 77 height 19
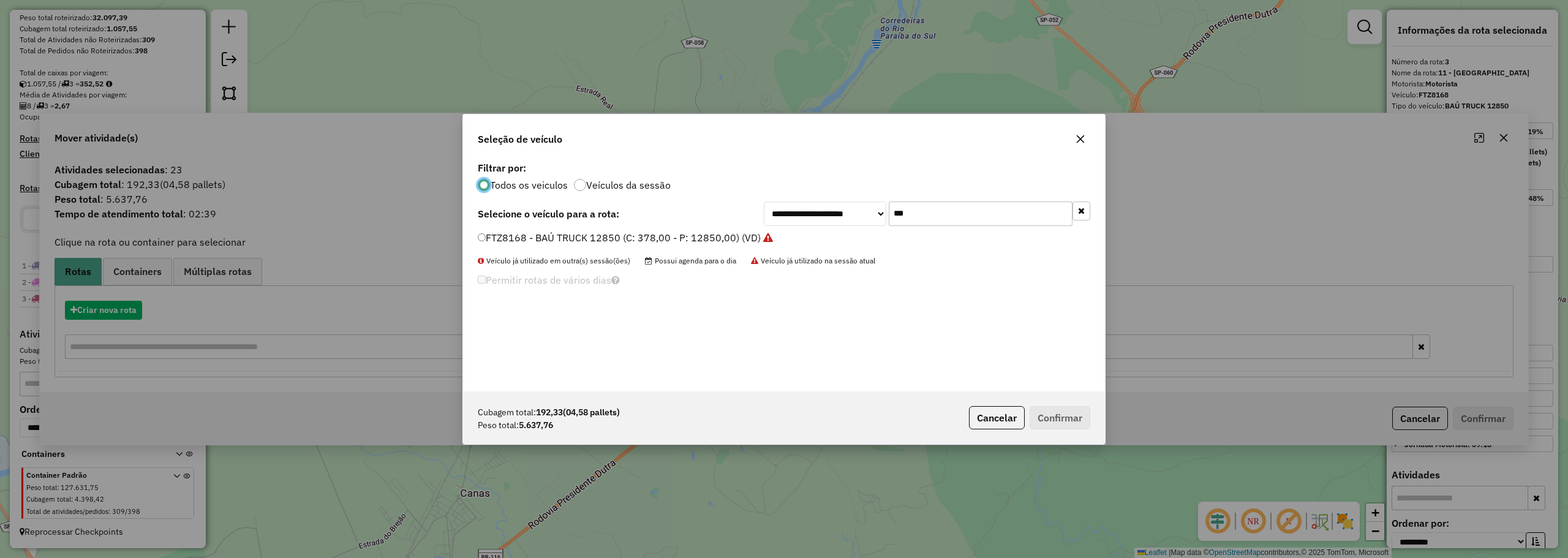
scroll to position [7, 4]
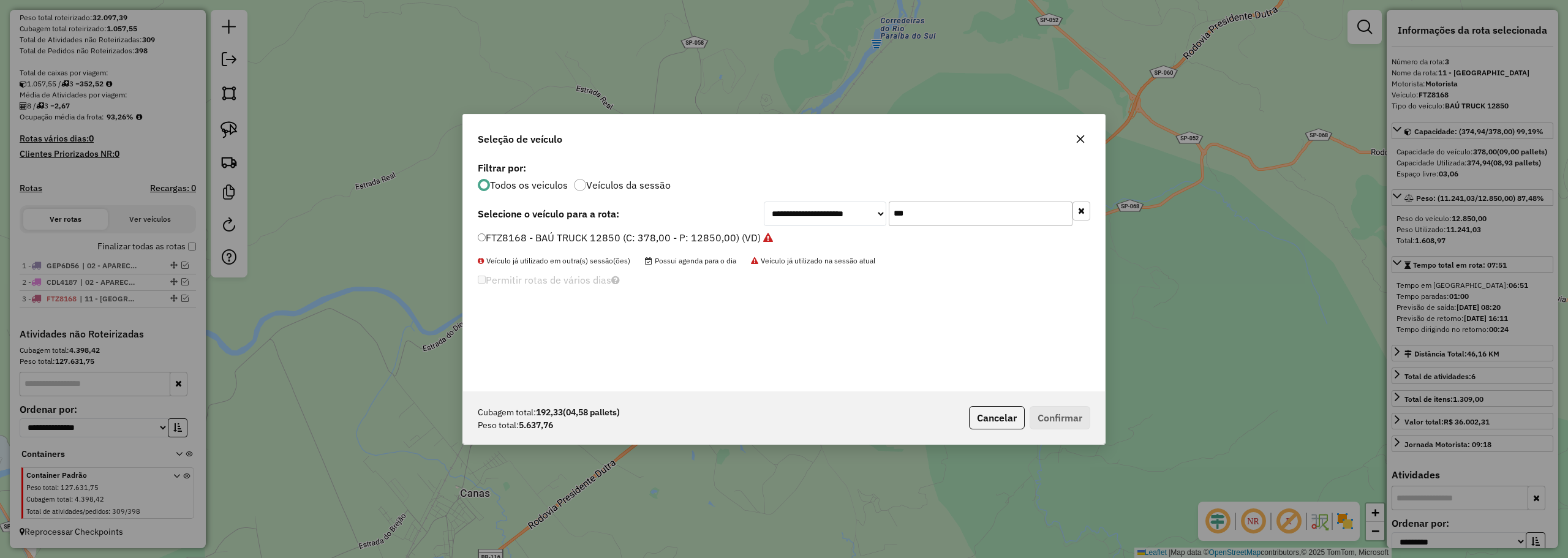
click at [906, 216] on input "***" at bounding box center [981, 213] width 184 height 24
type input "**"
click at [600, 235] on label "TJL9D08 - TOCO 7645 (C: 392,00 - P: 7645,00) (VD)" at bounding box center [599, 237] width 242 height 15
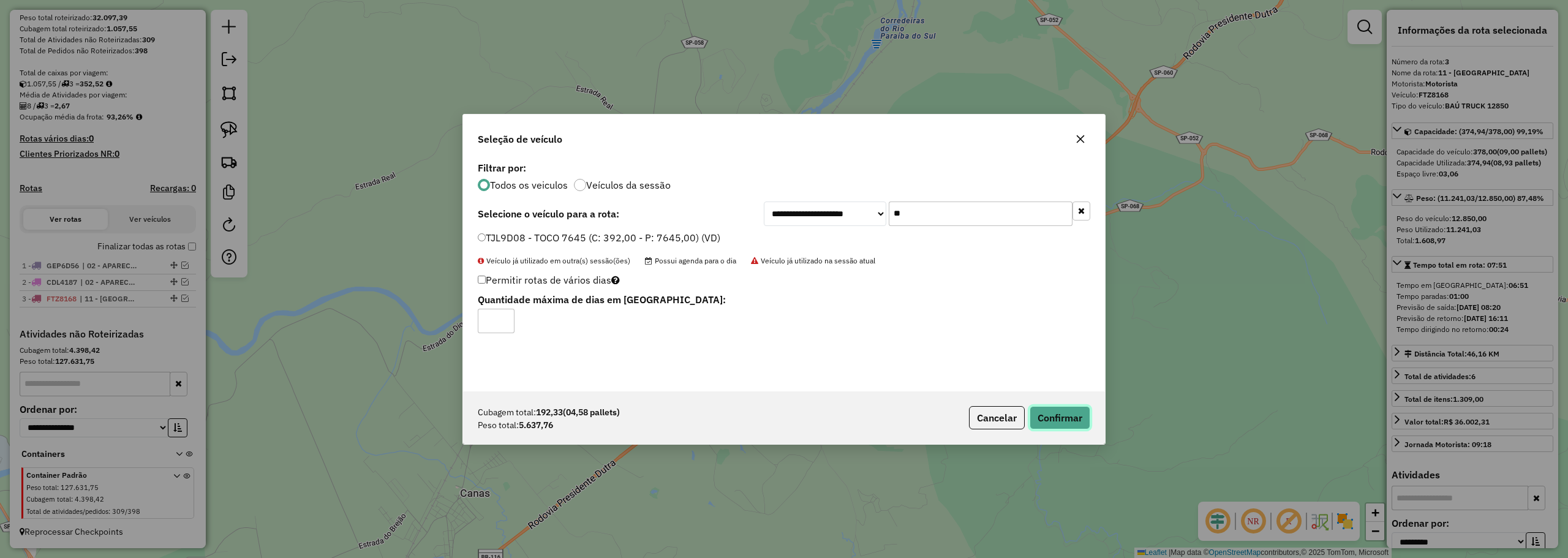
click at [1069, 414] on button "Confirmar" at bounding box center [1059, 417] width 60 height 23
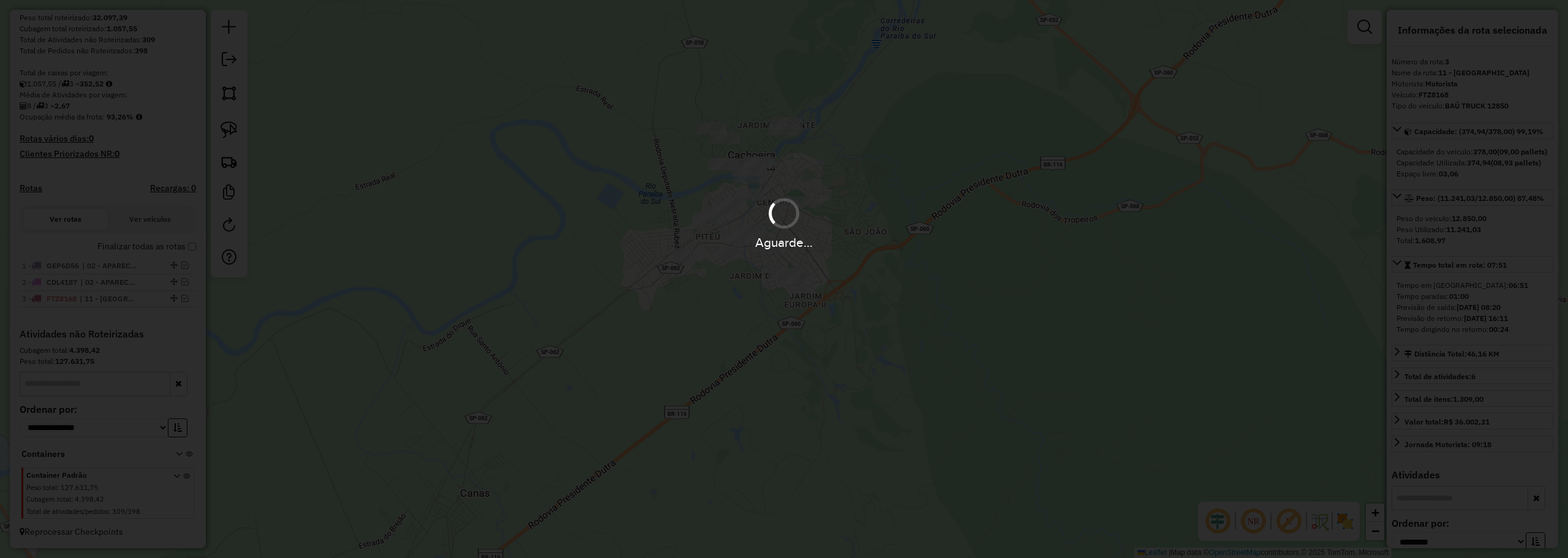
scroll to position [280, 0]
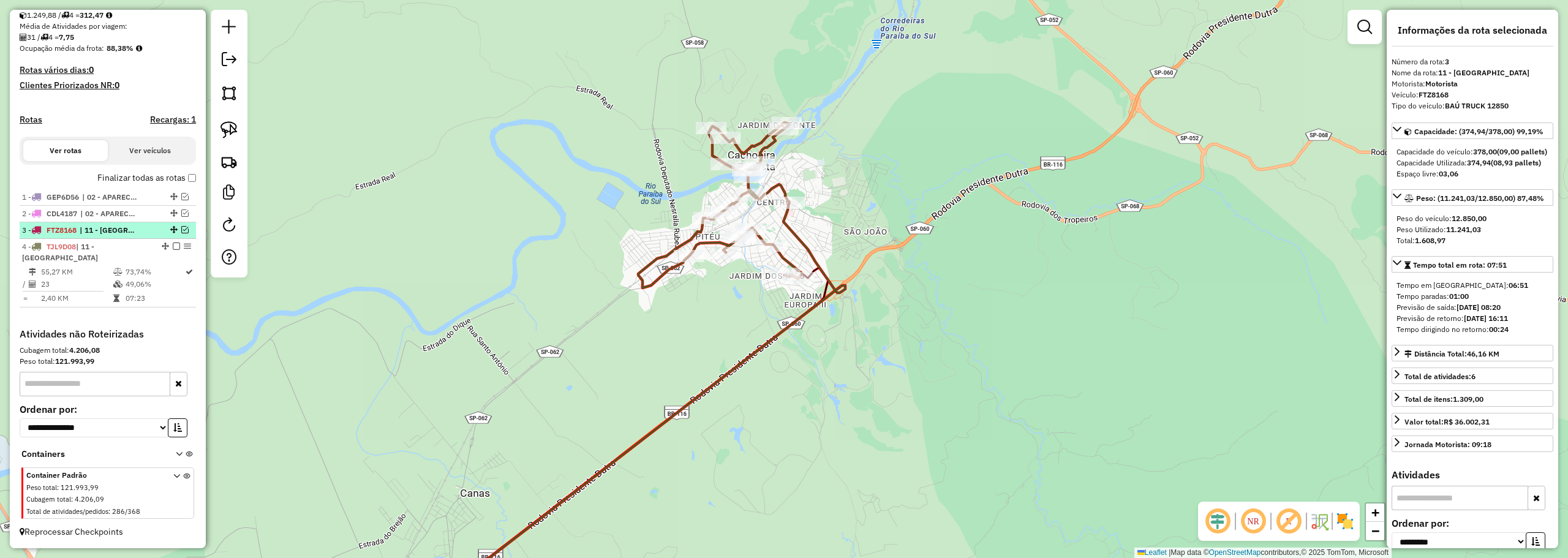
click at [183, 231] on em at bounding box center [185, 230] width 8 height 8
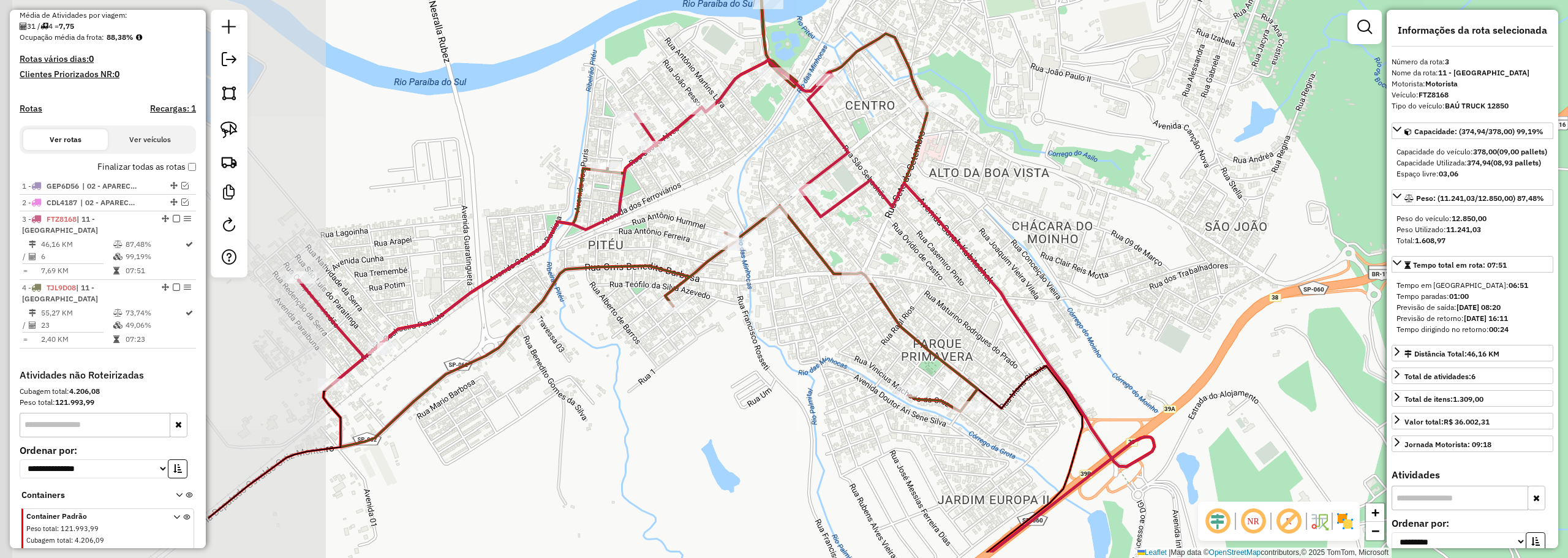
drag, startPoint x: 695, startPoint y: 224, endPoint x: 1064, endPoint y: 161, distance: 374.3
click at [1062, 161] on div "Janela de atendimento Grade de atendimento Capacidade Transportadoras Veículos …" at bounding box center [784, 279] width 1568 height 558
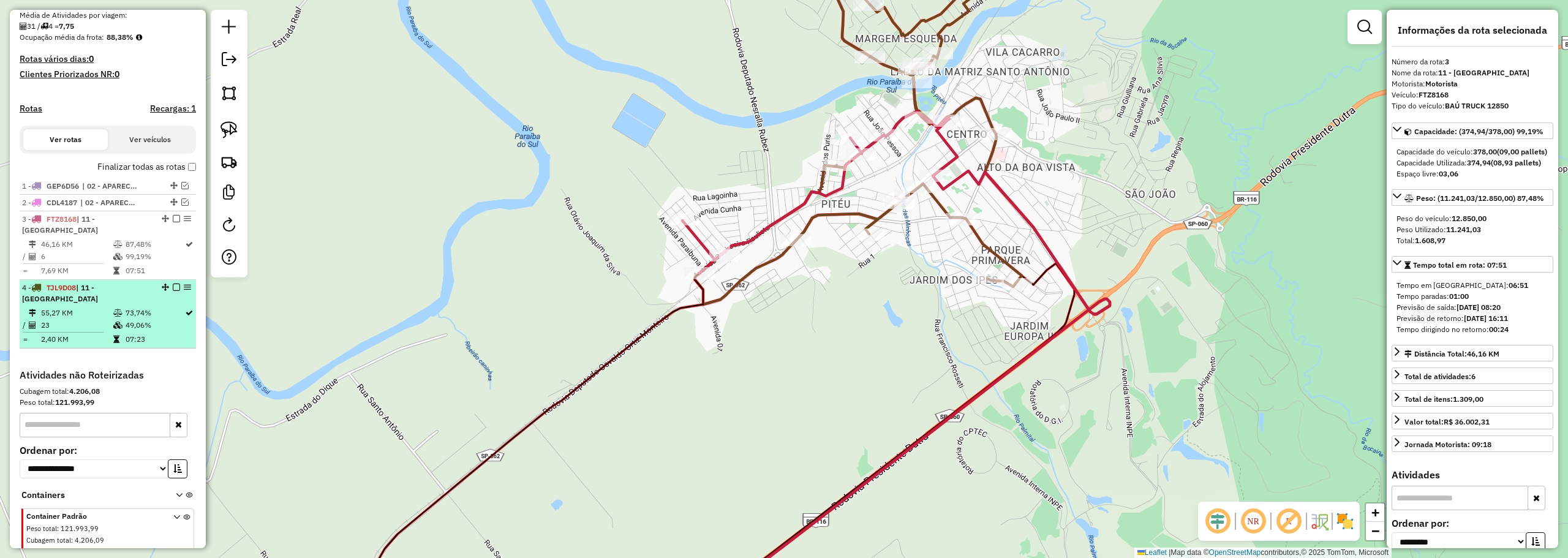
click at [173, 290] on em at bounding box center [177, 287] width 8 height 8
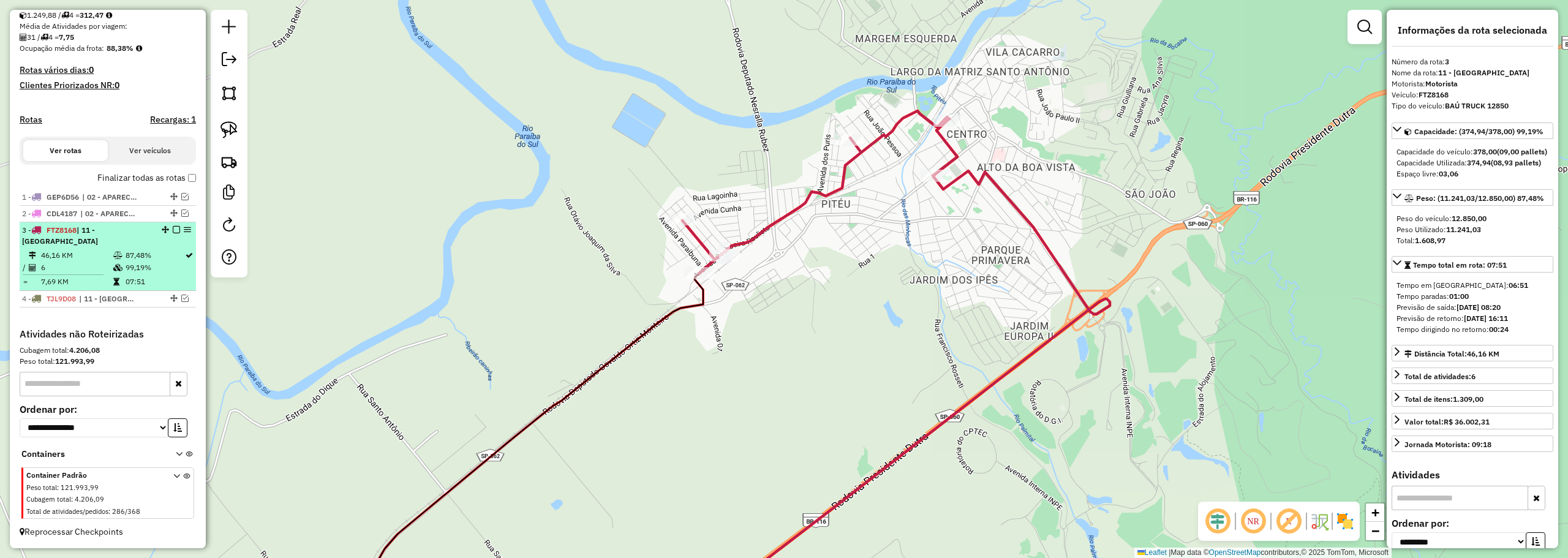
click at [173, 232] on em at bounding box center [177, 230] width 8 height 8
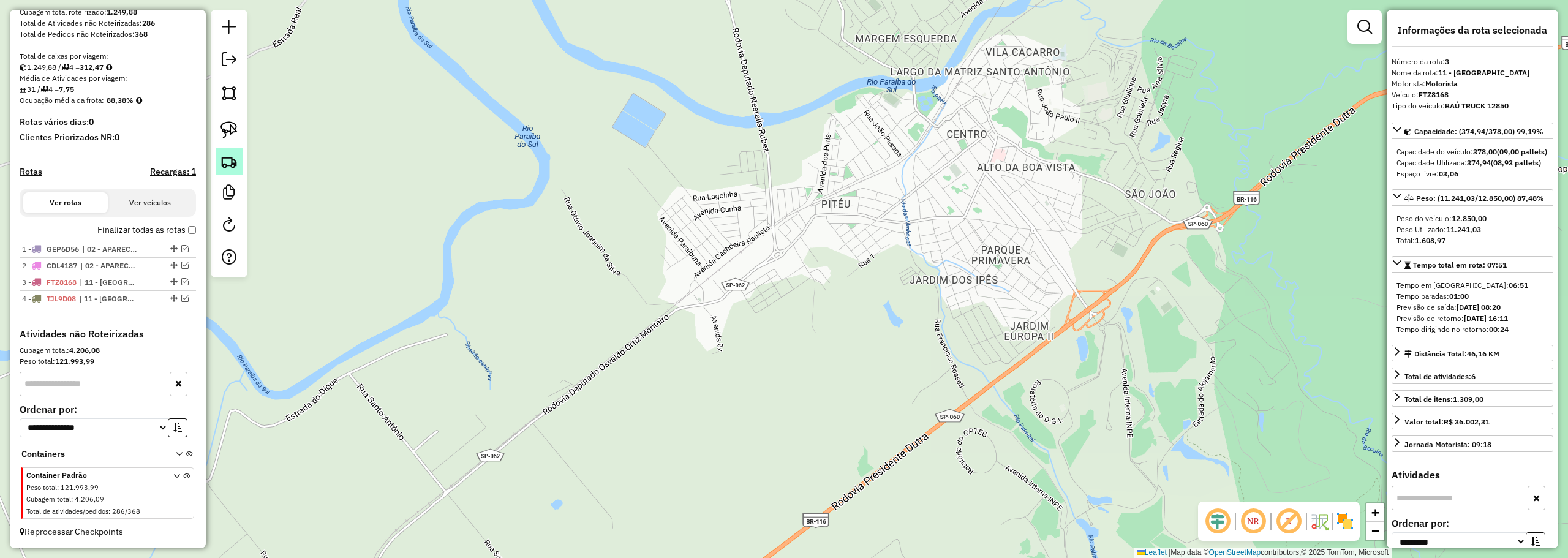
click at [238, 160] on link at bounding box center [229, 161] width 27 height 27
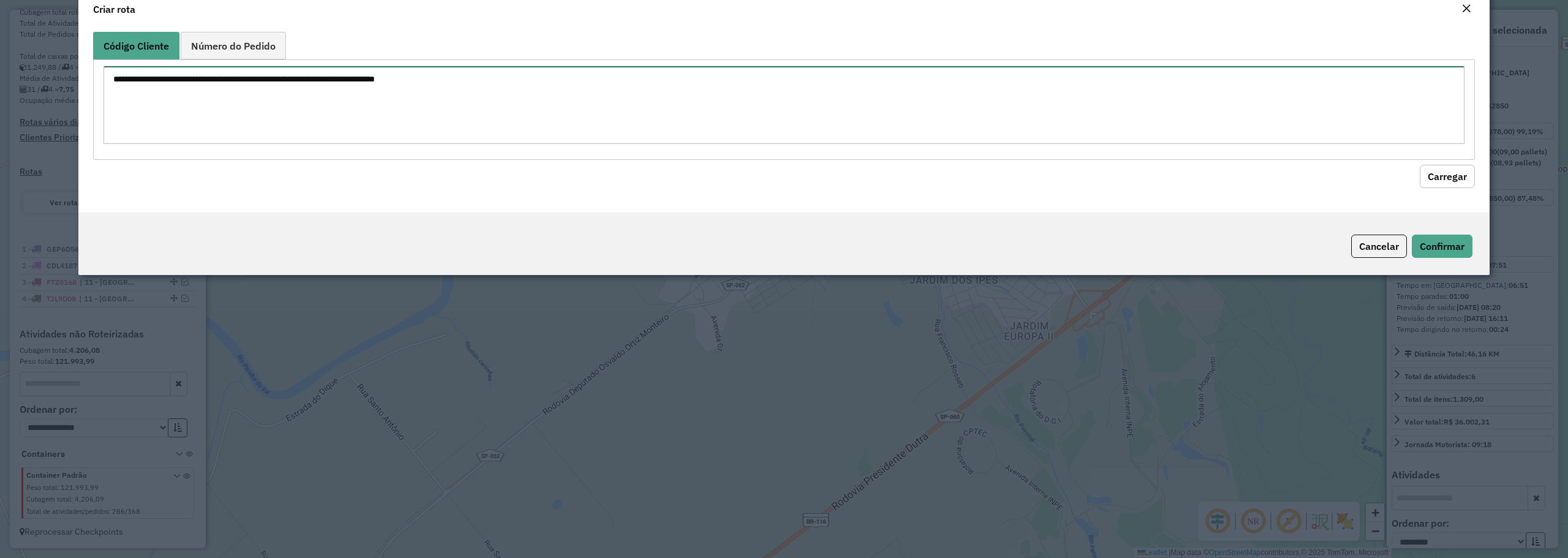
click at [464, 125] on textarea at bounding box center [783, 105] width 1361 height 78
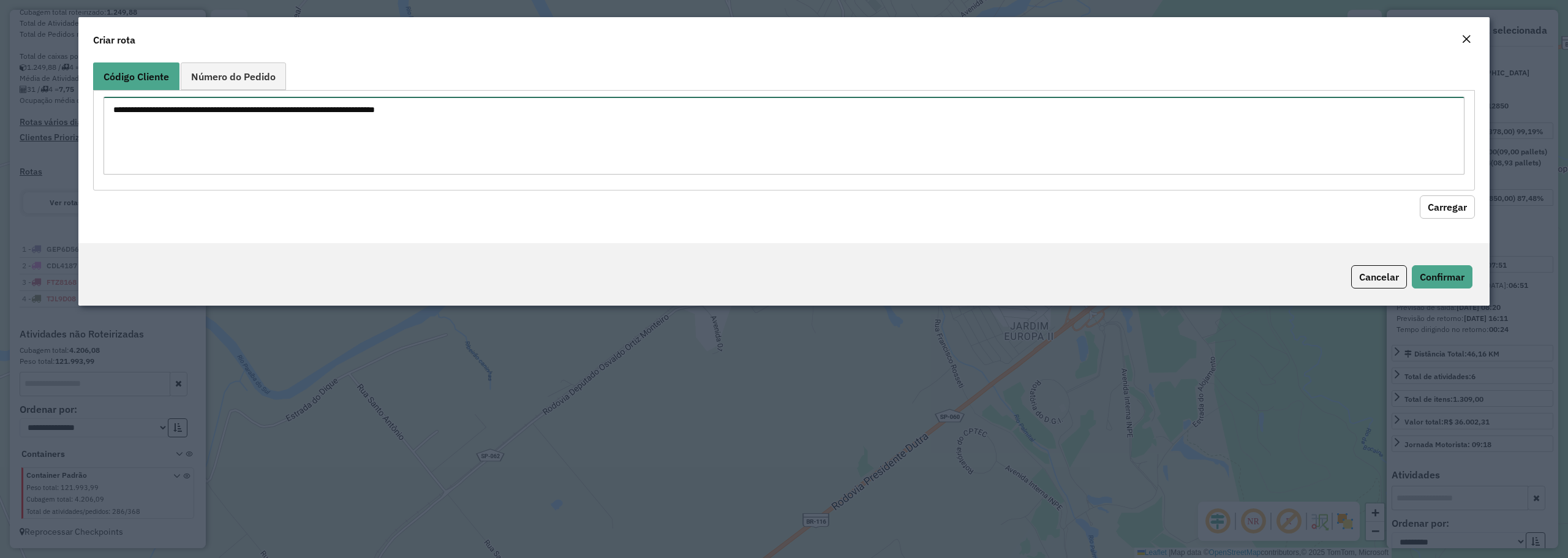
click at [633, 144] on textarea at bounding box center [783, 136] width 1361 height 78
click at [420, 157] on textarea at bounding box center [783, 136] width 1361 height 78
click at [428, 125] on textarea at bounding box center [783, 136] width 1361 height 78
click at [429, 125] on textarea at bounding box center [783, 136] width 1361 height 78
click at [251, 154] on textarea at bounding box center [783, 136] width 1361 height 78
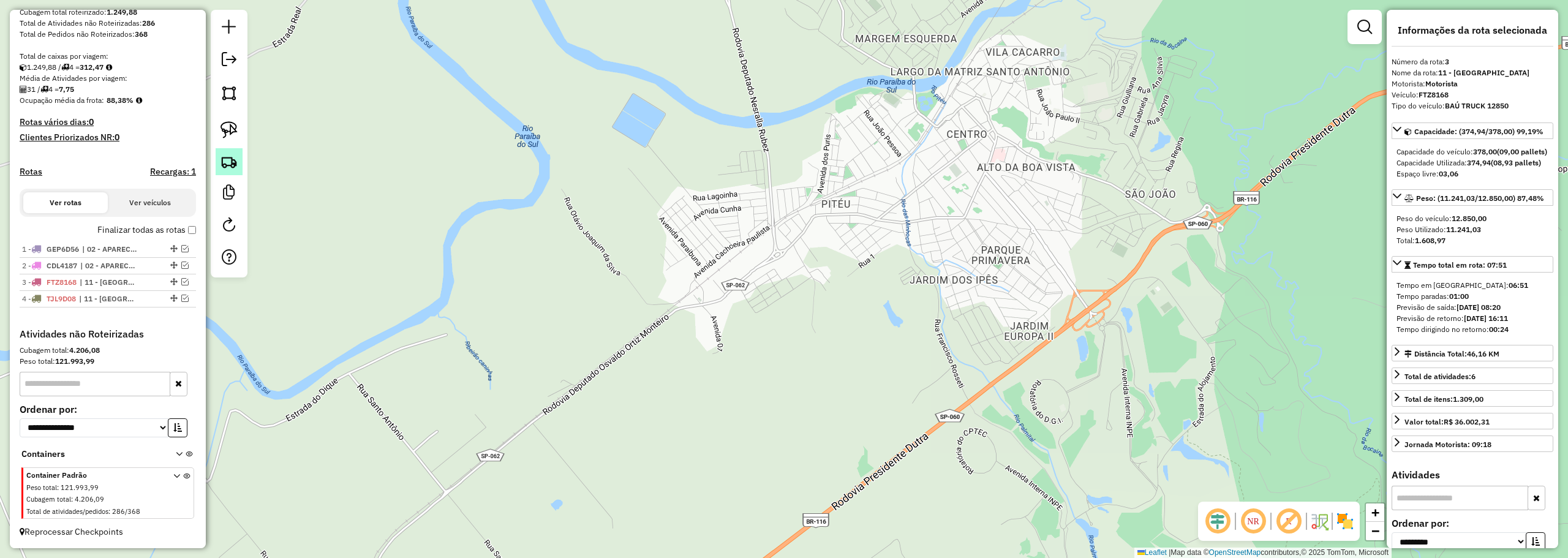
click at [230, 169] on img at bounding box center [229, 161] width 17 height 17
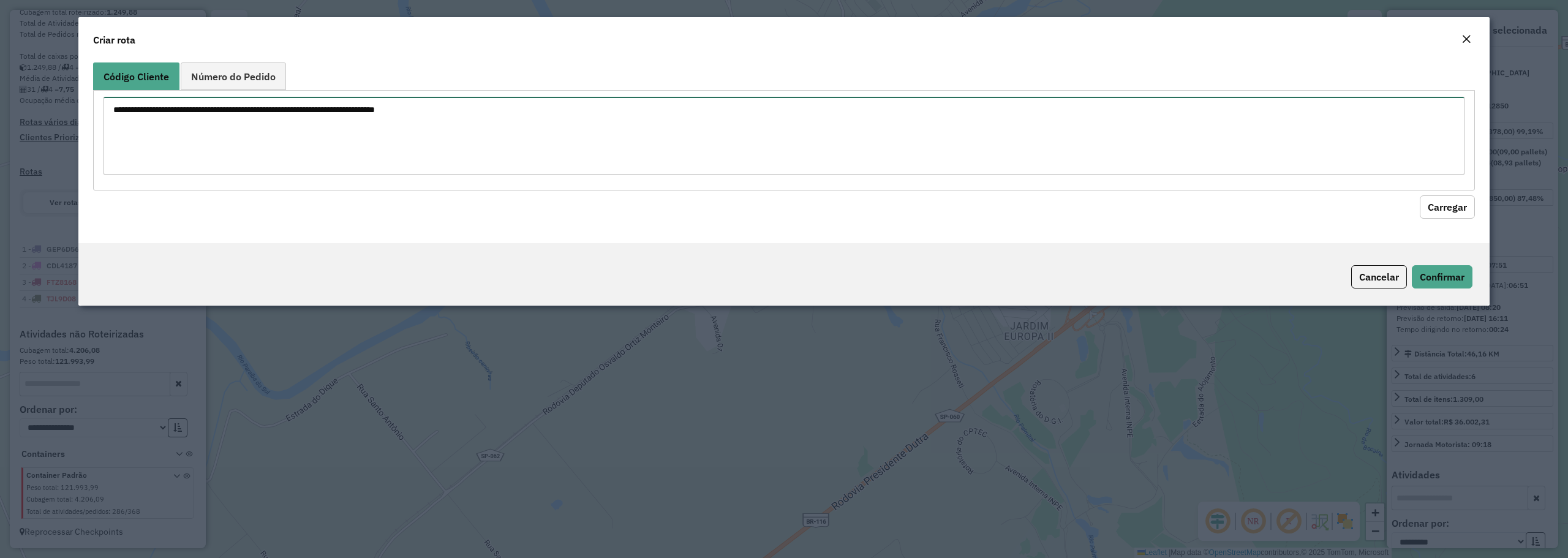
click at [364, 143] on textarea at bounding box center [783, 136] width 1361 height 78
paste textarea "***** ***** ***** *****"
type textarea "***** ***** ***** *****"
drag, startPoint x: 1434, startPoint y: 210, endPoint x: 1117, endPoint y: 222, distance: 317.2
click at [1431, 206] on button "Carregar" at bounding box center [1447, 206] width 55 height 23
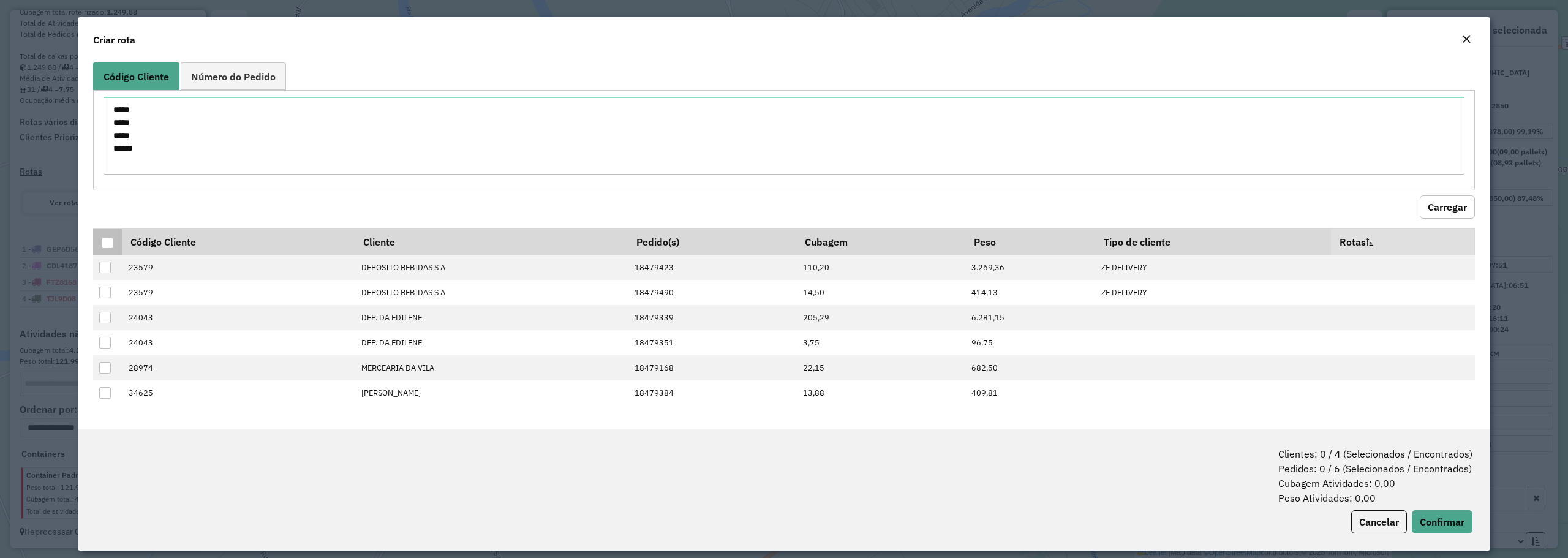
click at [106, 238] on div at bounding box center [107, 242] width 11 height 11
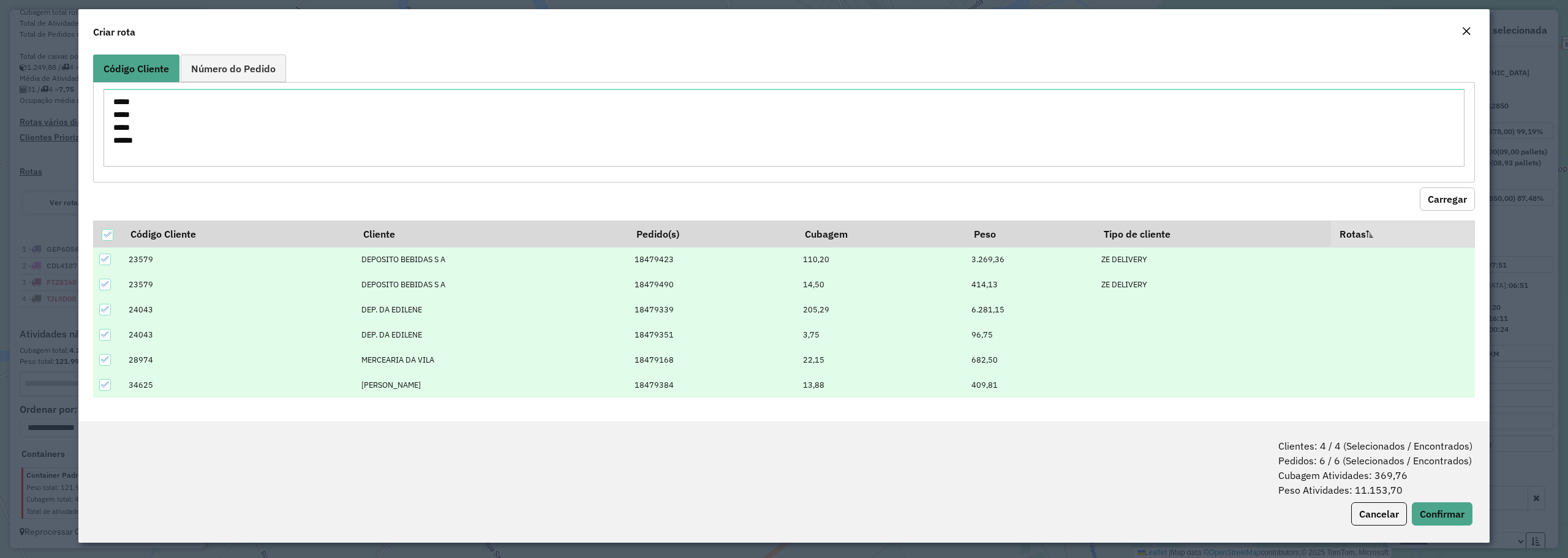
scroll to position [10, 0]
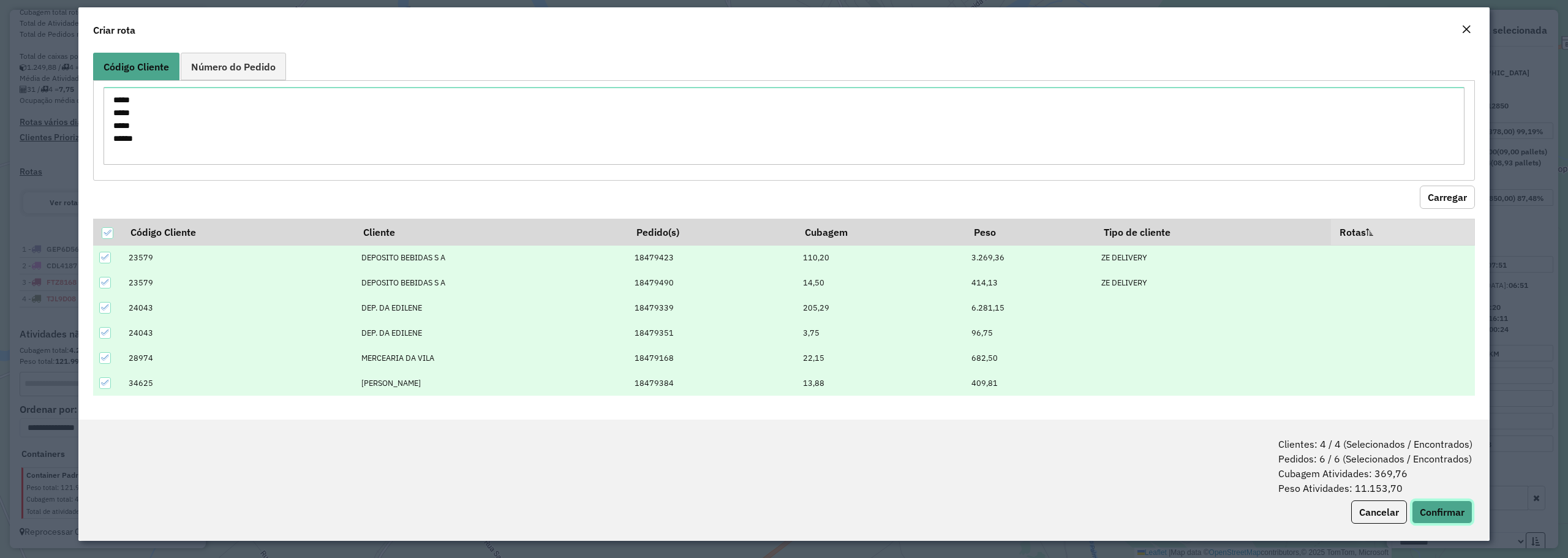
click at [1444, 511] on button "Confirmar" at bounding box center [1442, 511] width 60 height 23
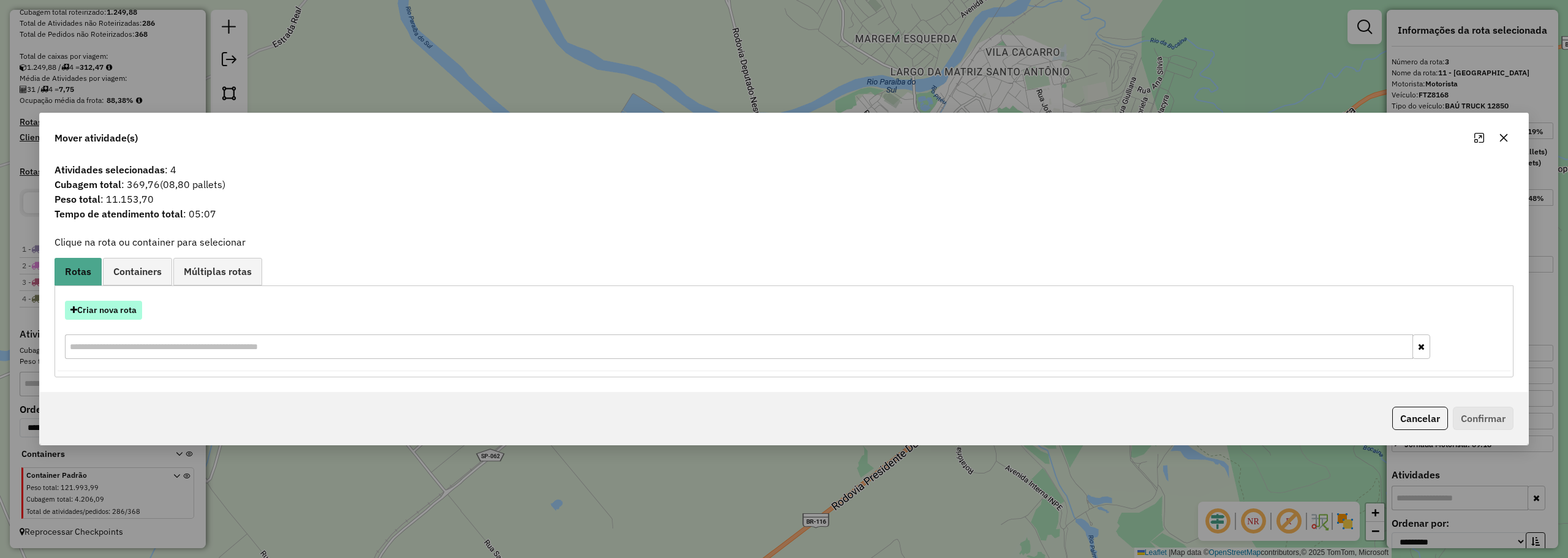
click at [125, 309] on button "Criar nova rota" at bounding box center [103, 310] width 77 height 19
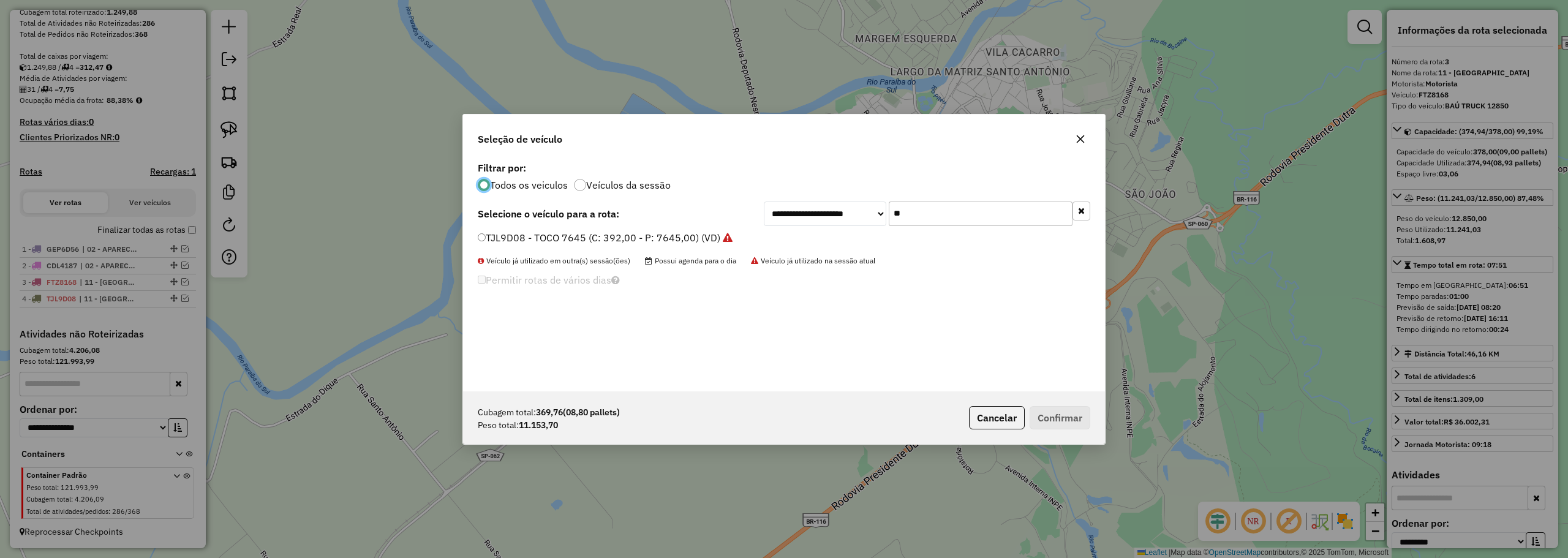
scroll to position [7, 4]
click at [921, 222] on input "**" at bounding box center [981, 213] width 184 height 24
click at [918, 222] on input "**" at bounding box center [981, 213] width 184 height 24
type input "***"
click at [512, 235] on label "GEJ3361 - BAÚ TRUCK 12850 (C: 378,00 - P: 12850,00) (VD)" at bounding box center [620, 237] width 284 height 15
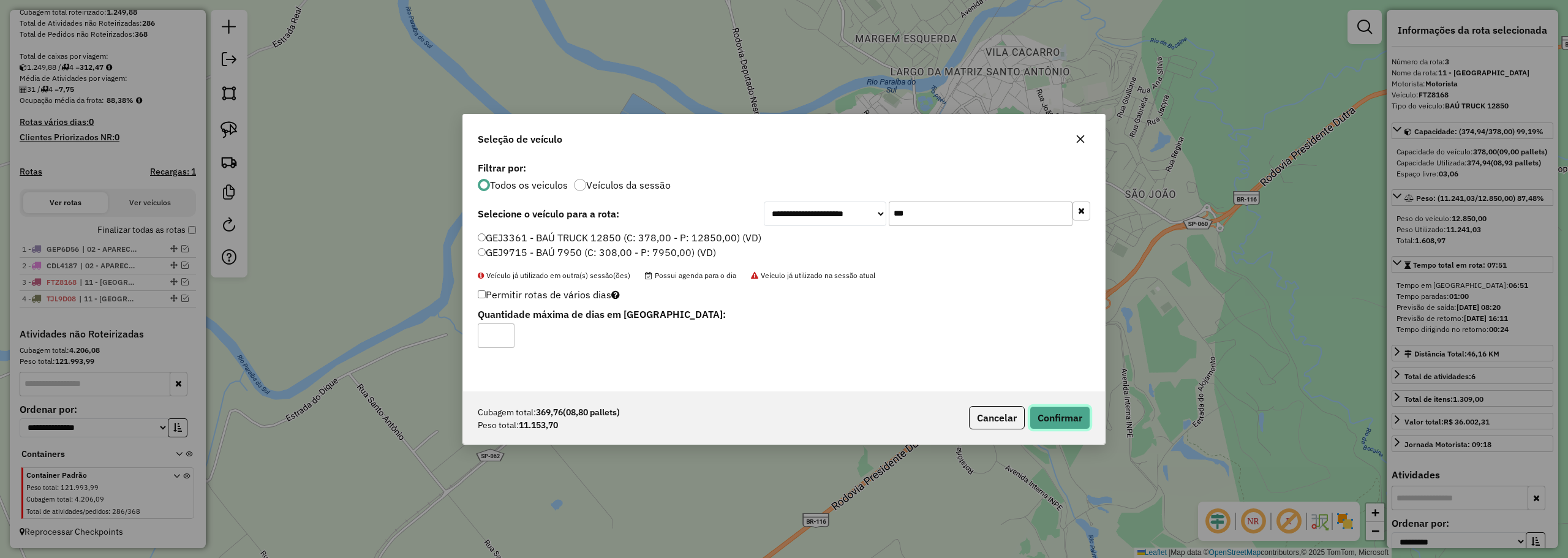
click at [1080, 410] on button "Confirmar" at bounding box center [1059, 417] width 60 height 23
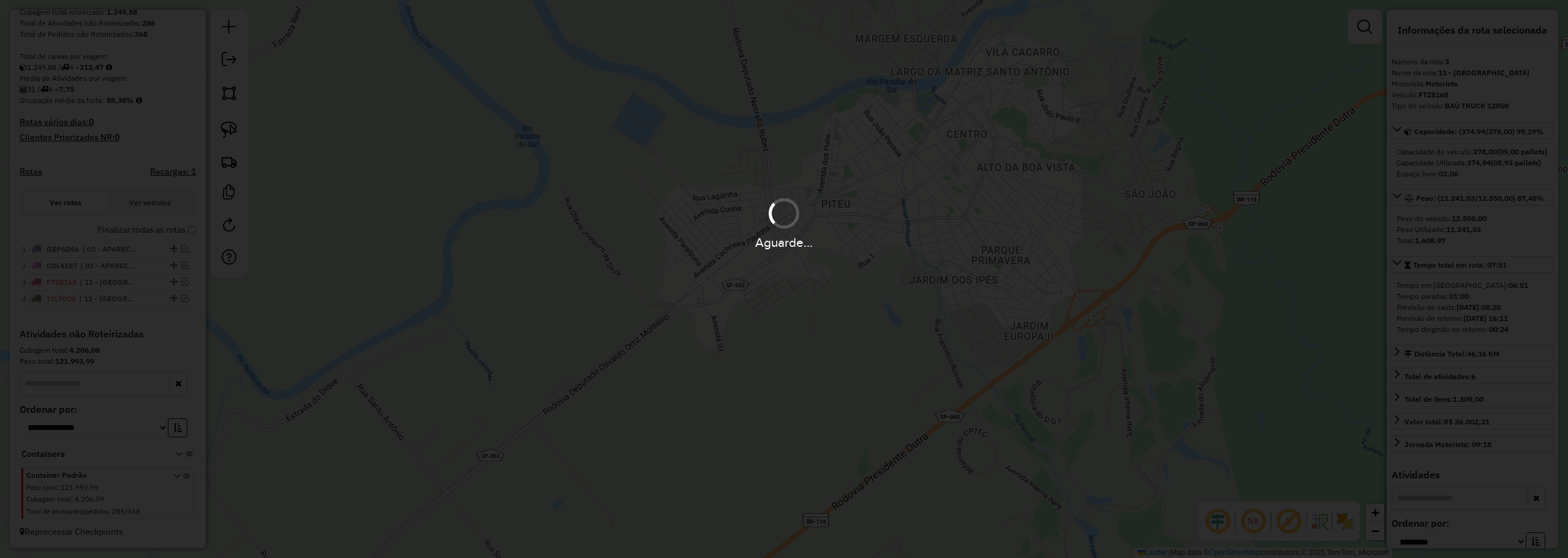
scroll to position [297, 0]
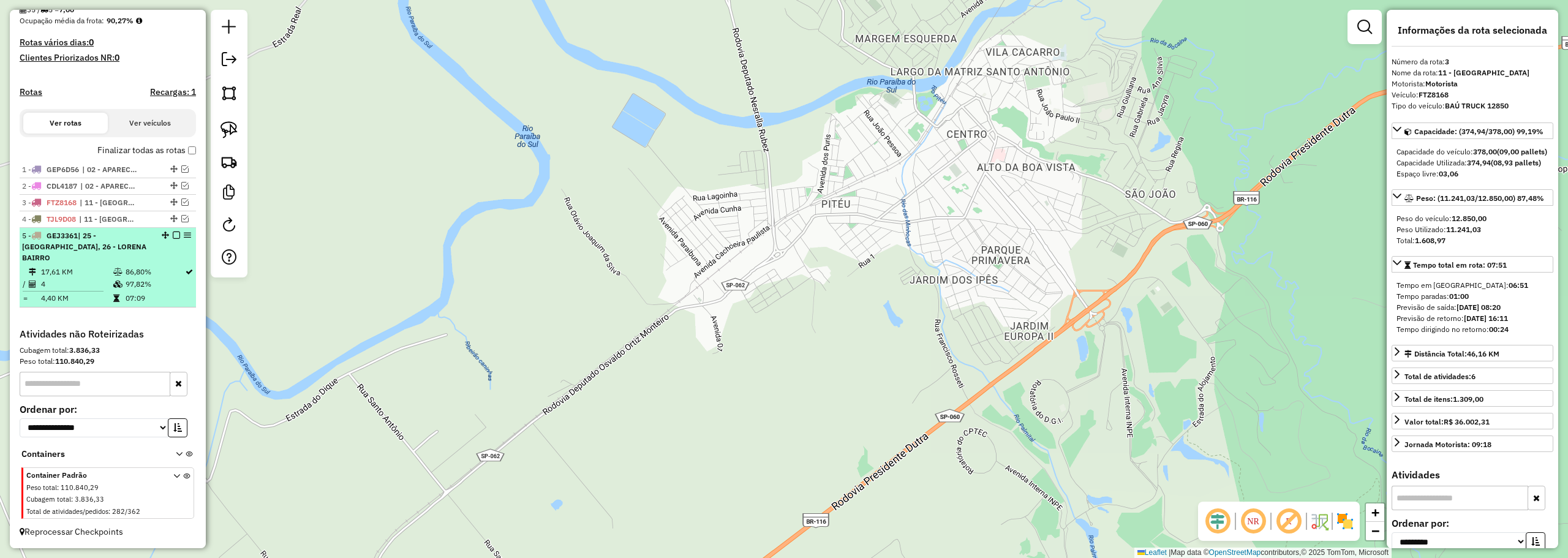
click at [137, 279] on td "97,82%" at bounding box center [155, 284] width 60 height 12
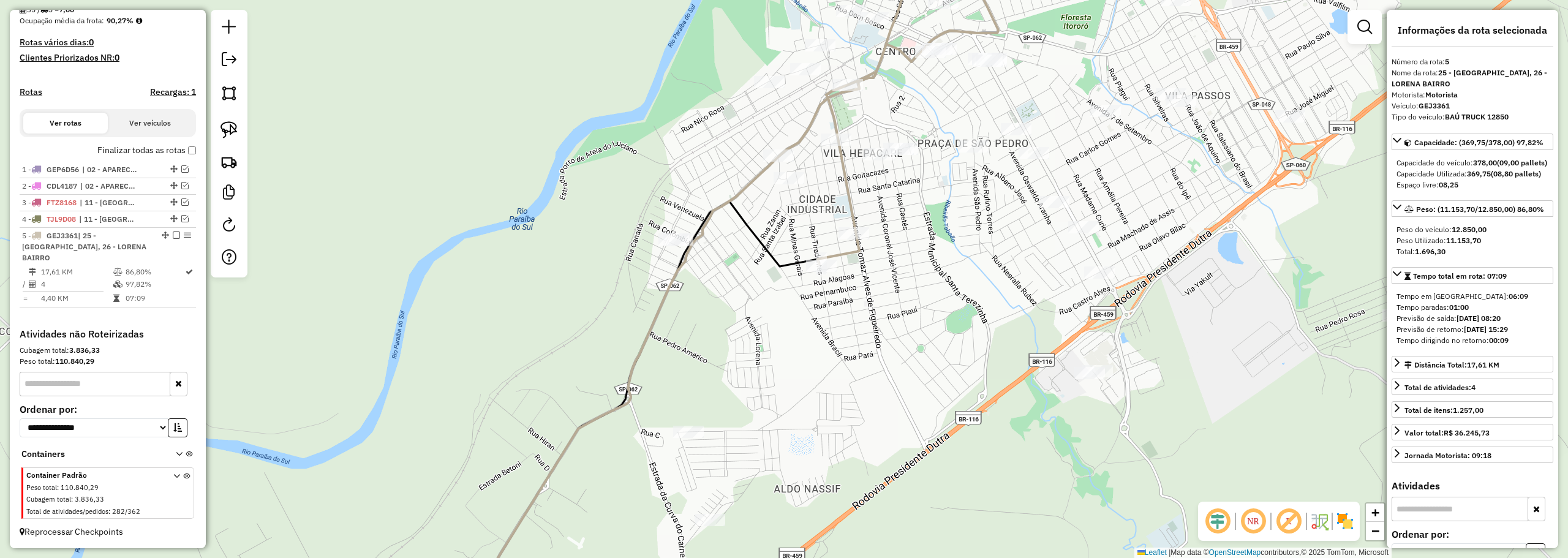
drag, startPoint x: 741, startPoint y: 212, endPoint x: 712, endPoint y: 331, distance: 122.5
click at [712, 331] on icon at bounding box center [645, 413] width 349 height 423
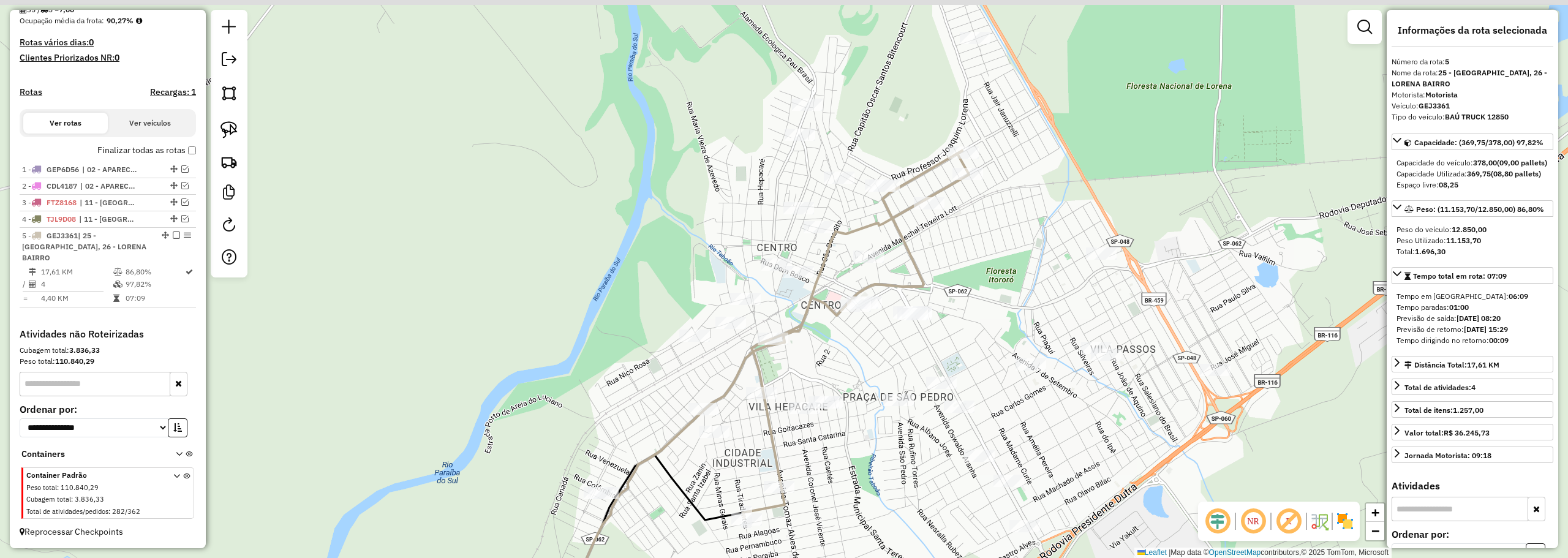
drag, startPoint x: 872, startPoint y: 300, endPoint x: 801, endPoint y: 394, distance: 117.8
click at [766, 461] on div "Janela de atendimento Grade de atendimento Capacidade Transportadoras Veículos …" at bounding box center [784, 279] width 1568 height 558
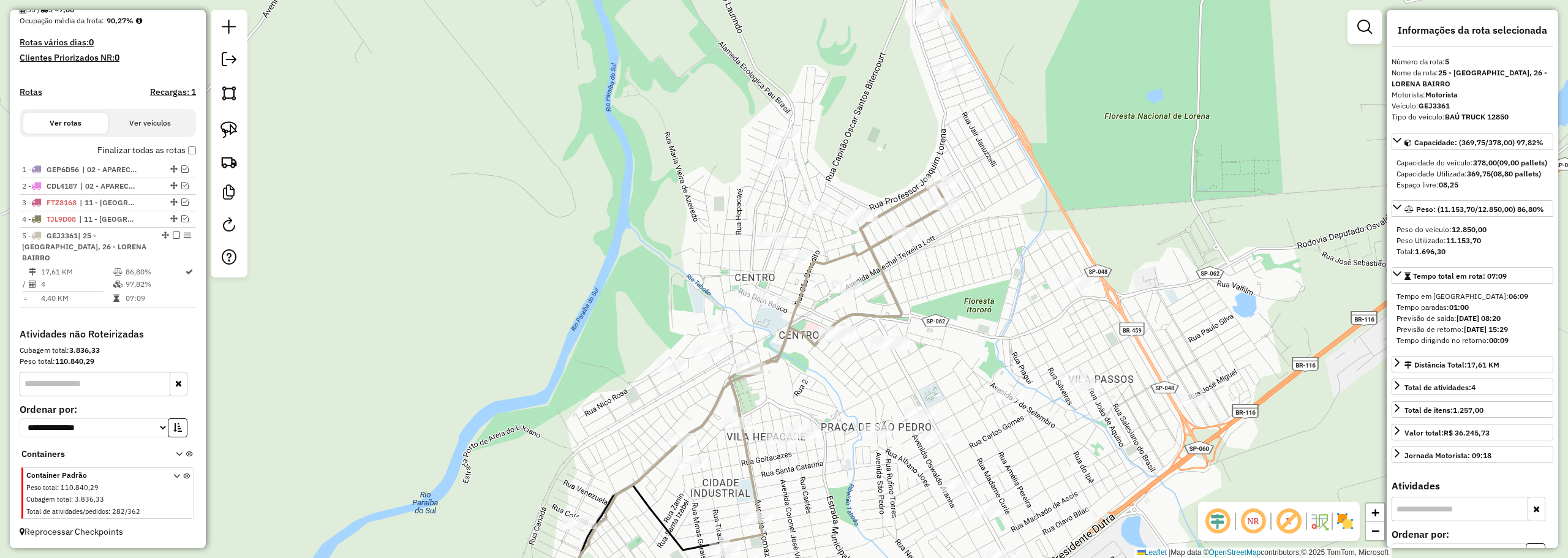
drag, startPoint x: 1010, startPoint y: 170, endPoint x: 1004, endPoint y: 186, distance: 17.1
click at [1004, 186] on div "Janela de atendimento Grade de atendimento Capacidade Transportadoras Veículos …" at bounding box center [784, 279] width 1568 height 558
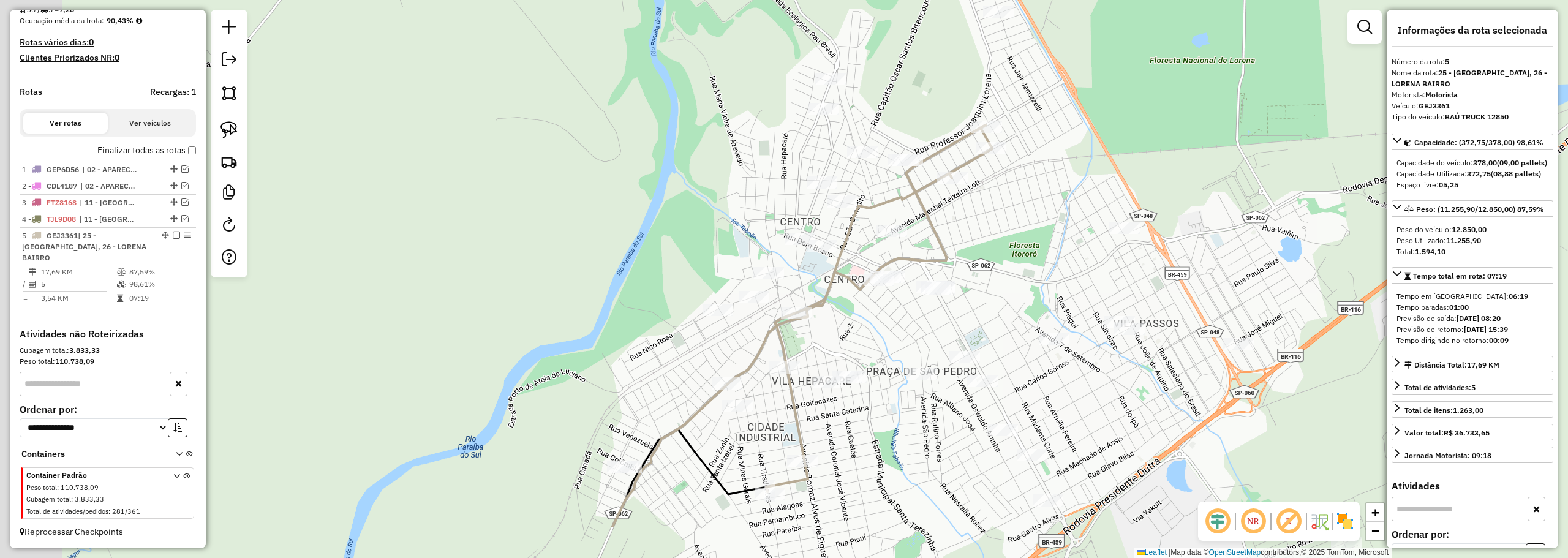
drag, startPoint x: 848, startPoint y: 426, endPoint x: 887, endPoint y: 327, distance: 106.4
click at [954, 318] on div "Janela de atendimento Grade de atendimento Capacidade Transportadoras Veículos …" at bounding box center [784, 279] width 1568 height 558
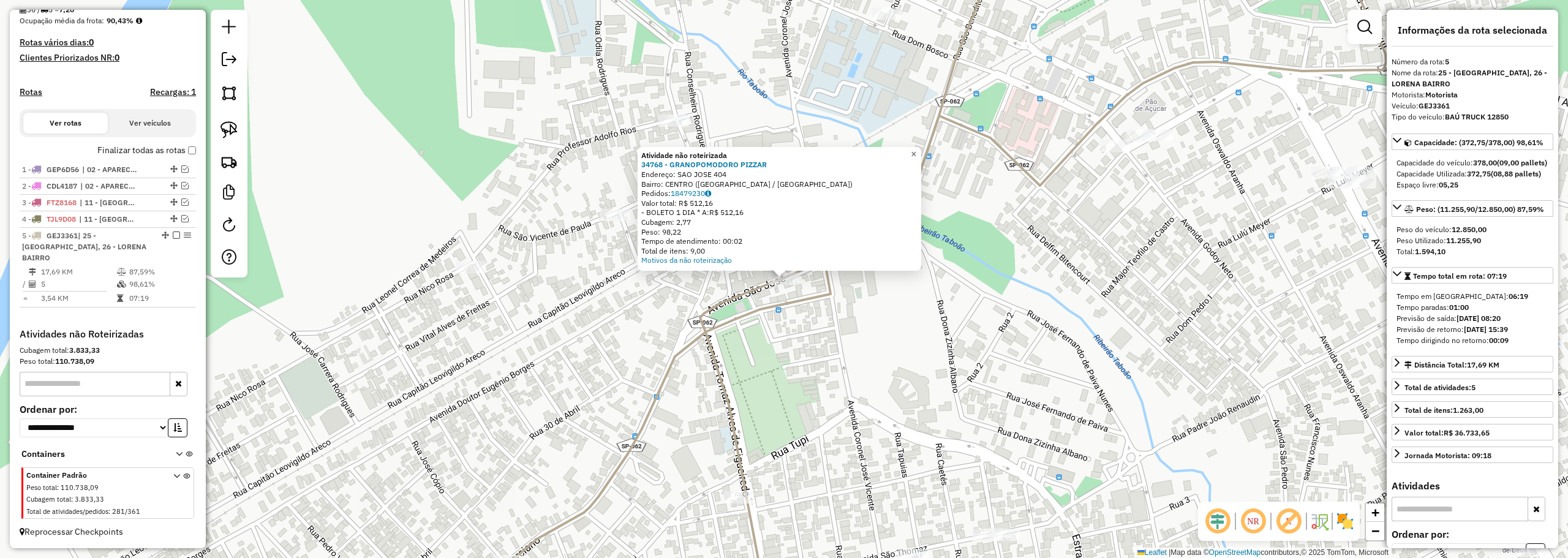
click at [916, 149] on span "×" at bounding box center [913, 154] width 5 height 11
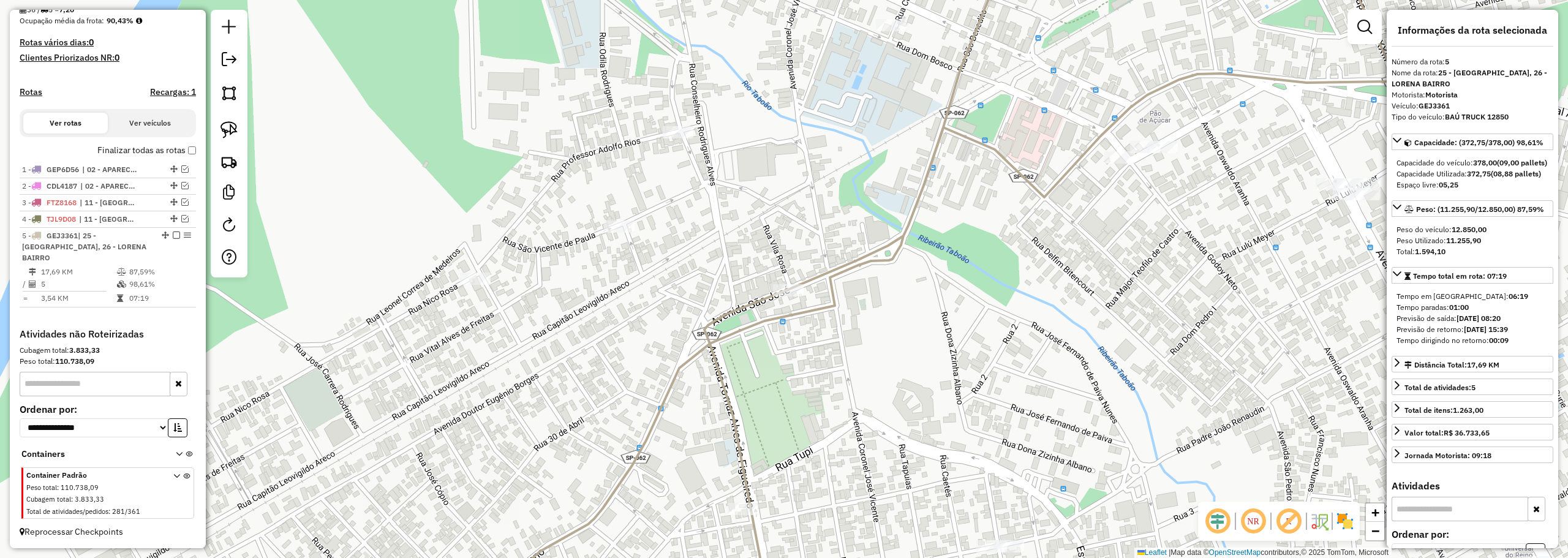
drag, startPoint x: 779, startPoint y: 271, endPoint x: 783, endPoint y: 283, distance: 12.6
click at [783, 283] on div "Janela de atendimento Grade de atendimento Capacidade Transportadoras Veículos …" at bounding box center [784, 279] width 1568 height 558
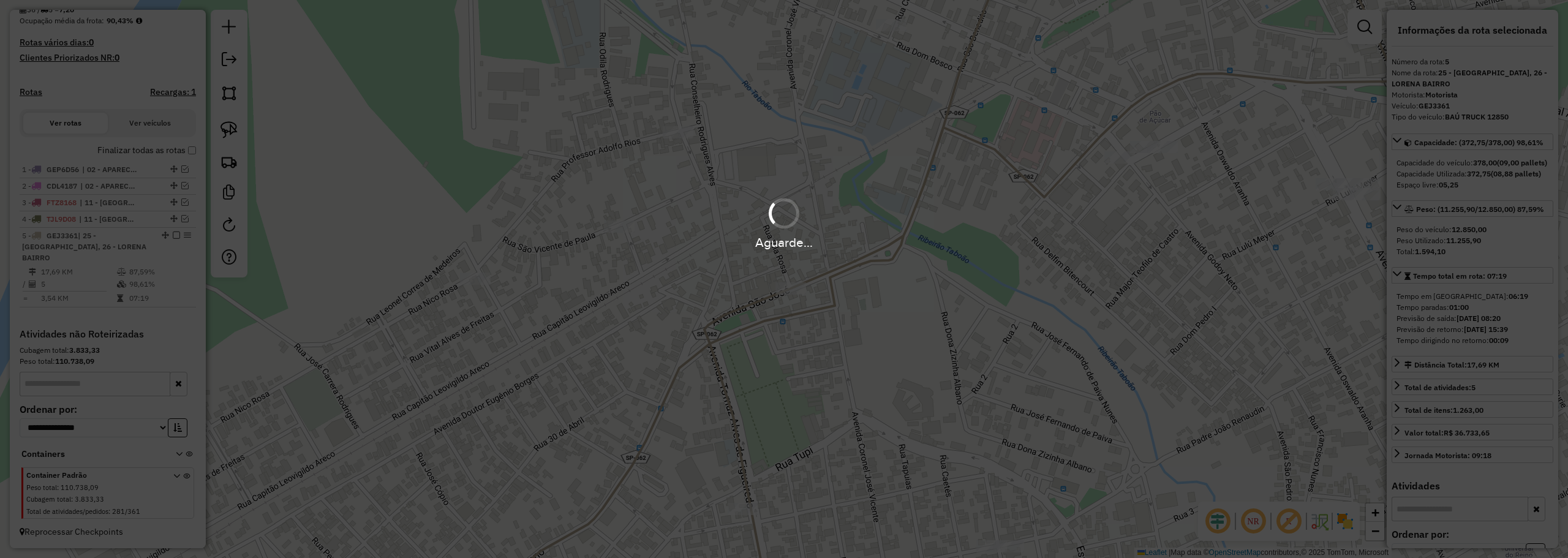
click at [803, 246] on div "Aguarde..." at bounding box center [784, 242] width 1568 height 19
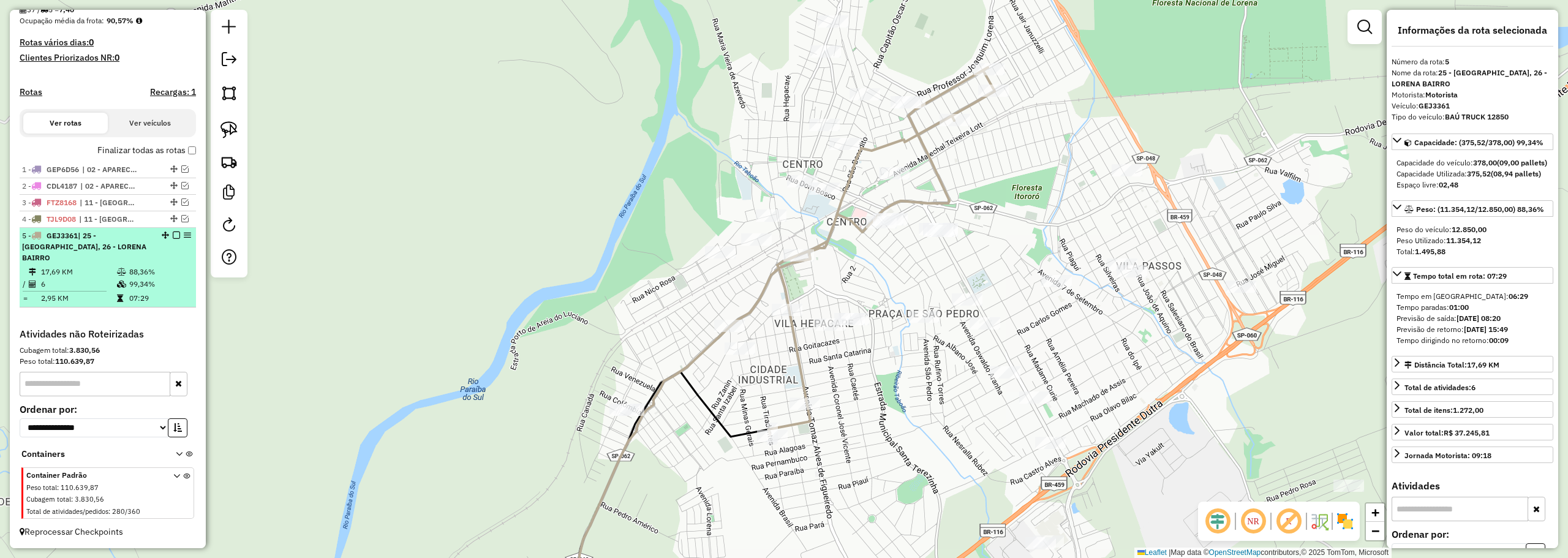
click at [173, 238] on em at bounding box center [177, 235] width 8 height 8
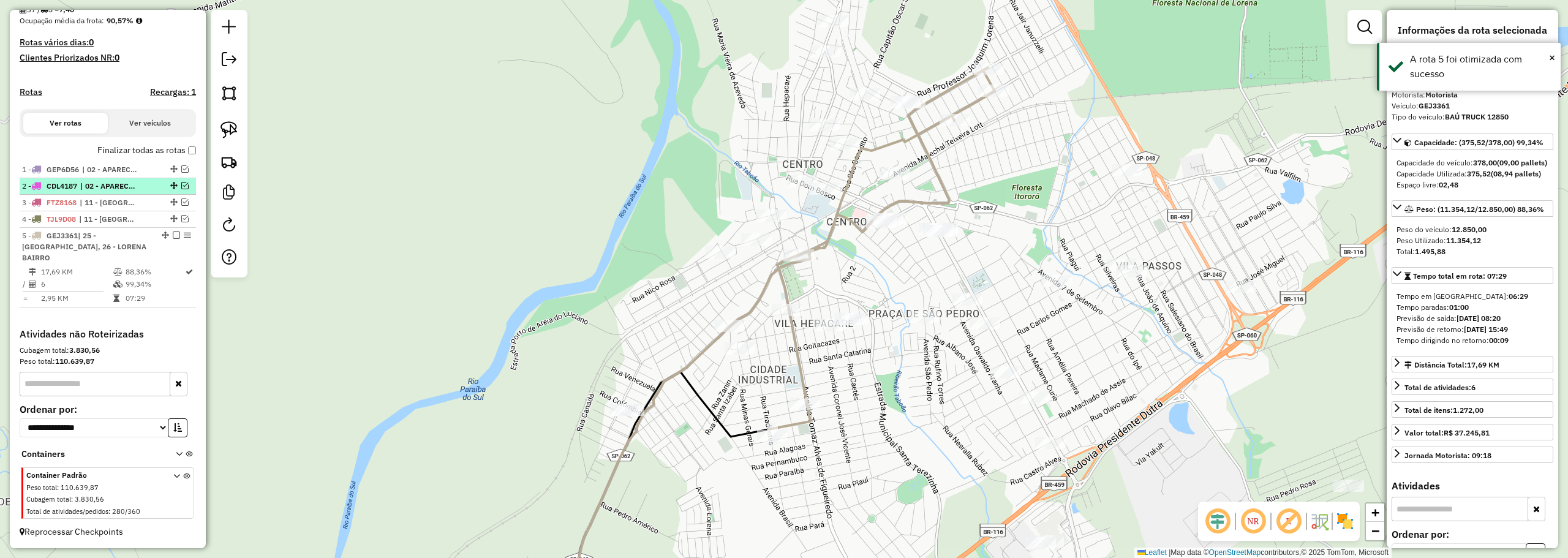
click at [173, 238] on em at bounding box center [177, 235] width 8 height 8
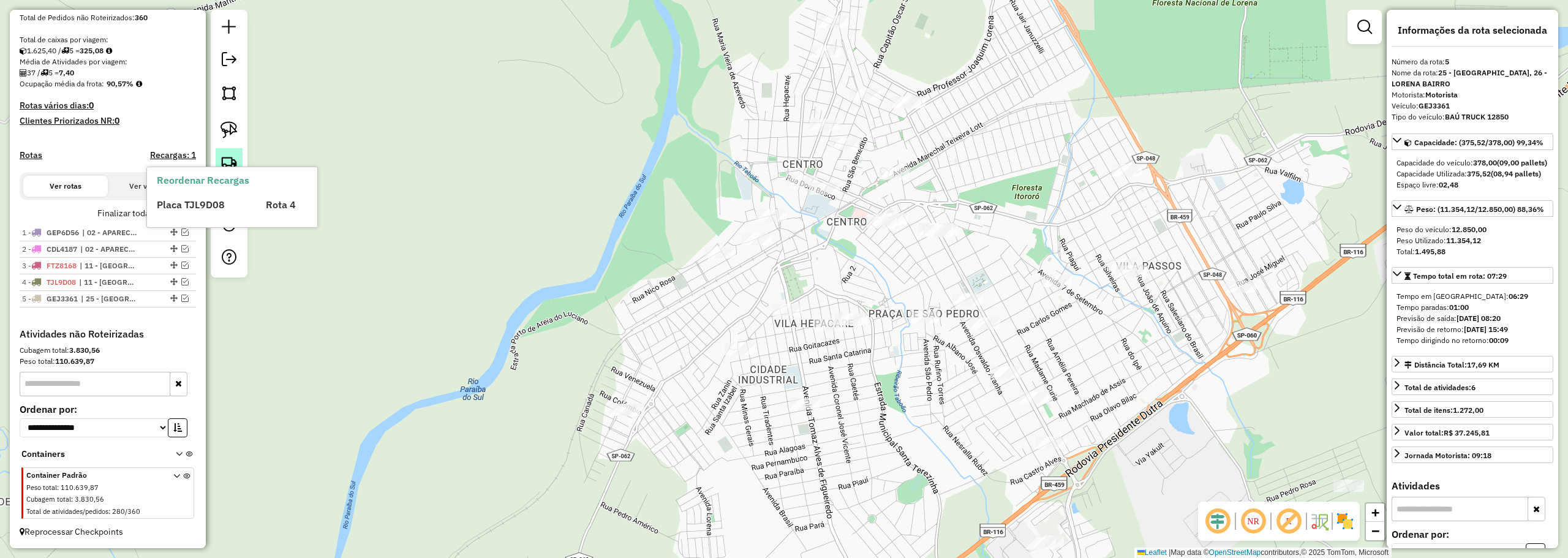
click at [223, 162] on img at bounding box center [229, 161] width 17 height 17
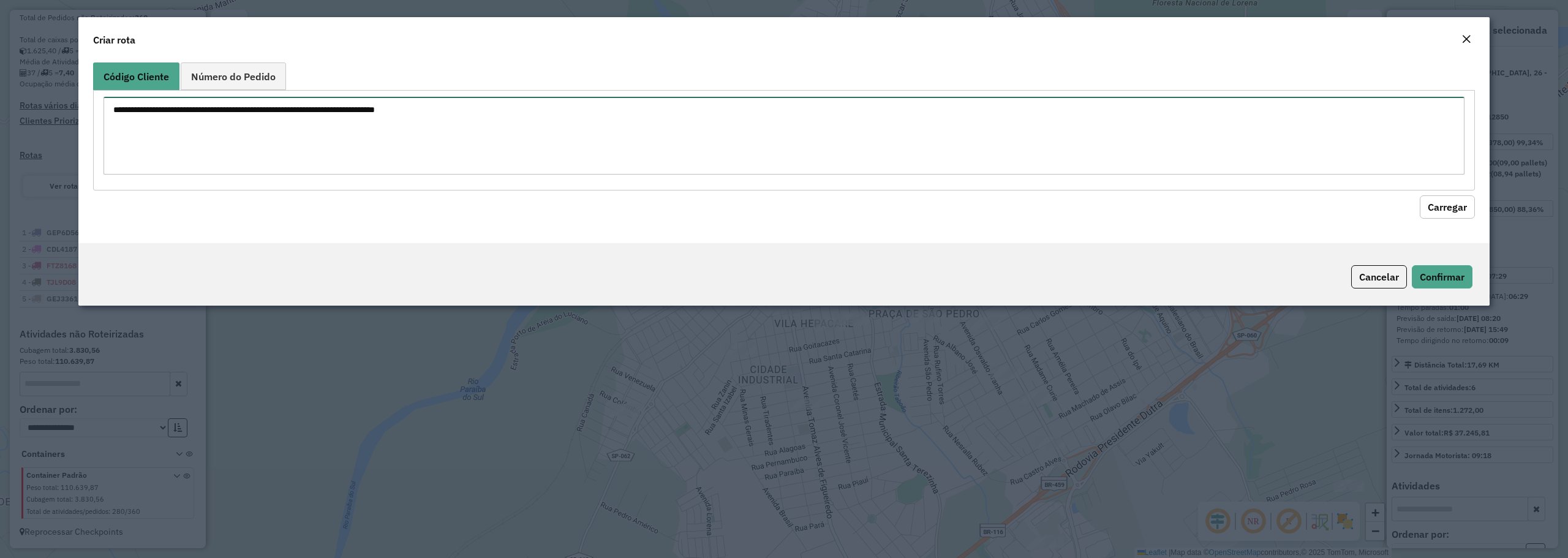
click at [242, 118] on textarea at bounding box center [783, 136] width 1361 height 78
click at [564, 134] on textarea at bounding box center [783, 136] width 1361 height 78
click at [258, 138] on textarea at bounding box center [783, 136] width 1361 height 78
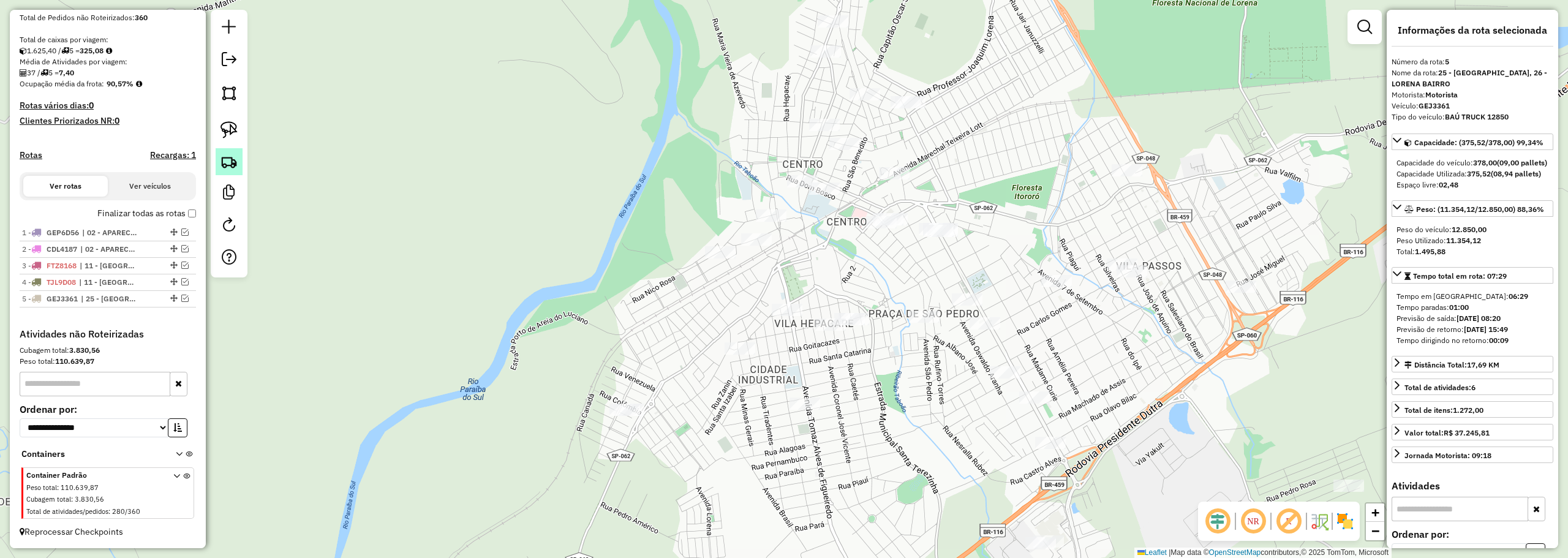
click at [234, 161] on img at bounding box center [229, 161] width 17 height 17
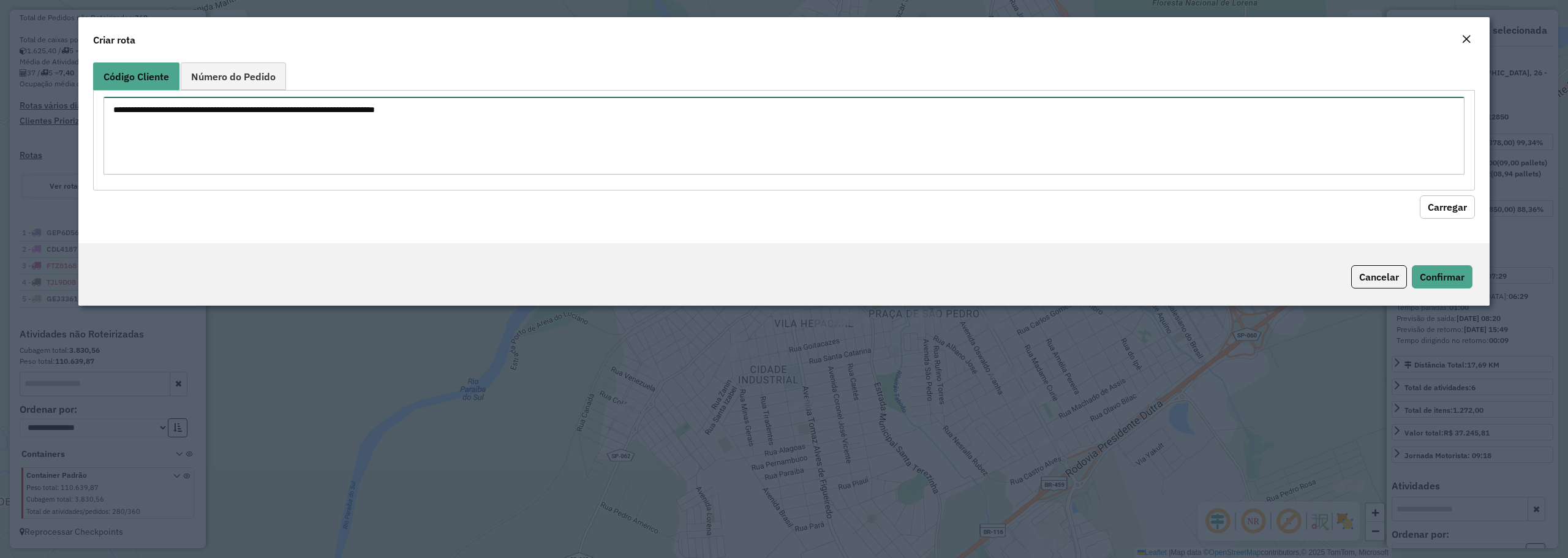
click at [204, 134] on textarea at bounding box center [783, 136] width 1361 height 78
paste textarea "***** ***** ***** *****"
type textarea "***** ***** ***** *****"
click at [1436, 208] on button "Carregar" at bounding box center [1447, 206] width 55 height 23
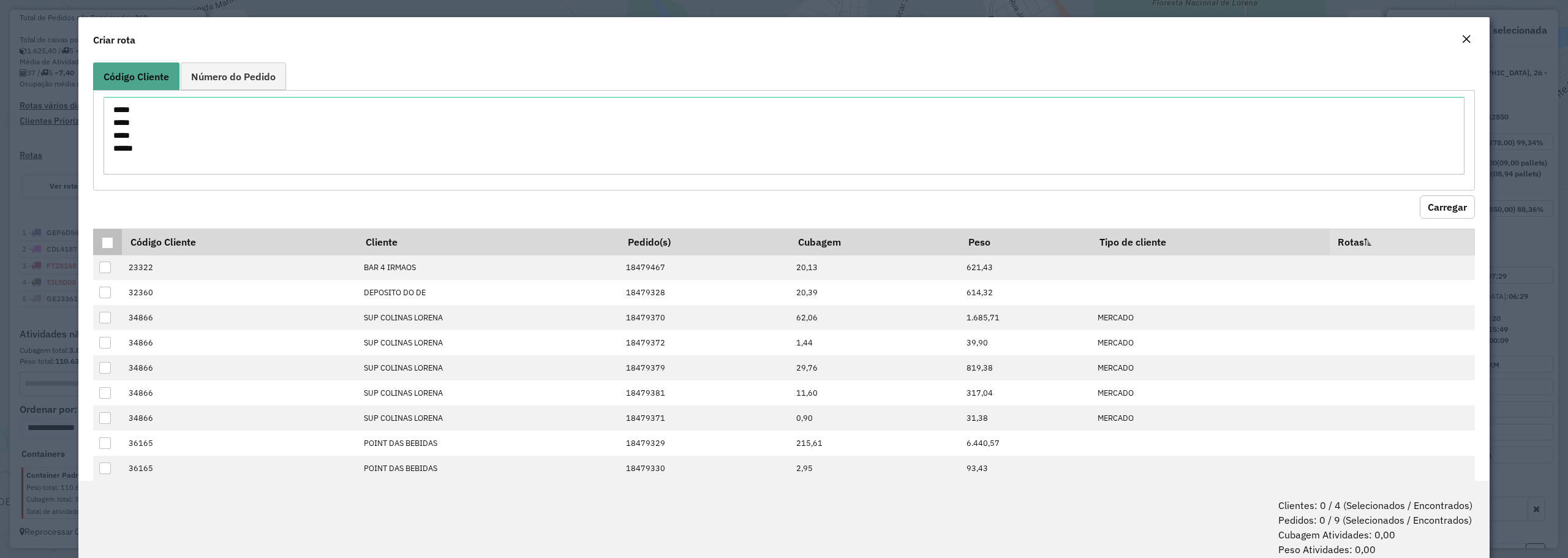
click at [102, 243] on div at bounding box center [107, 242] width 11 height 11
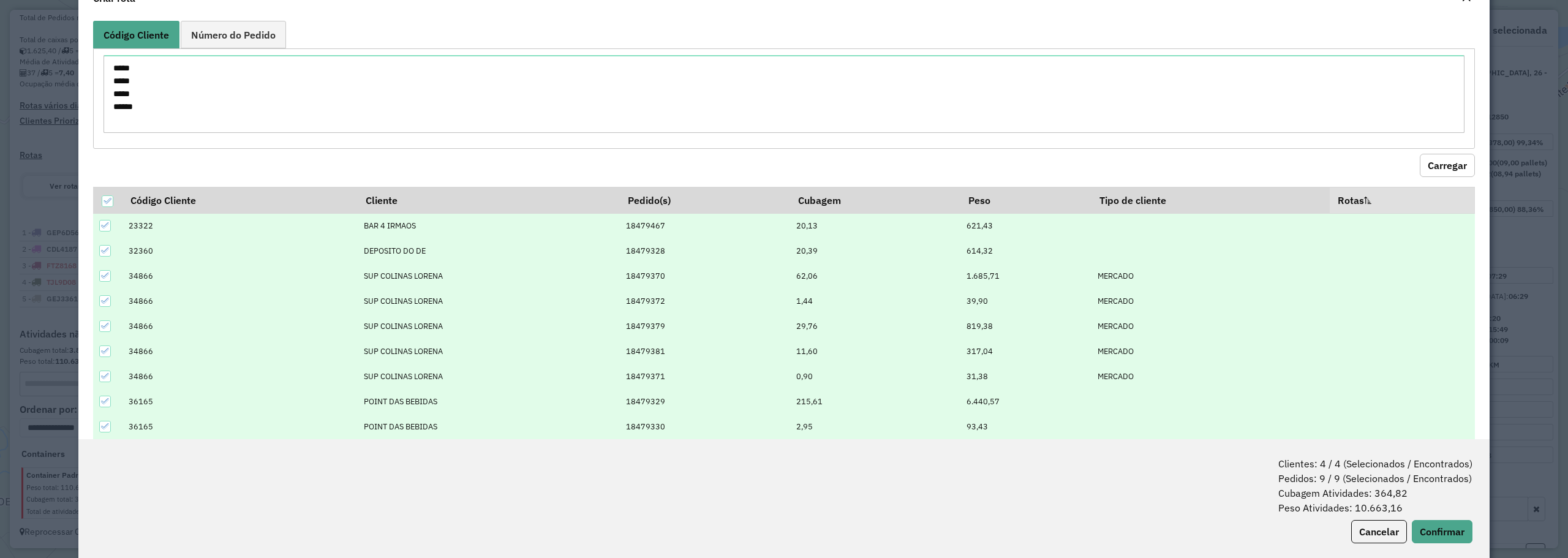
scroll to position [61, 0]
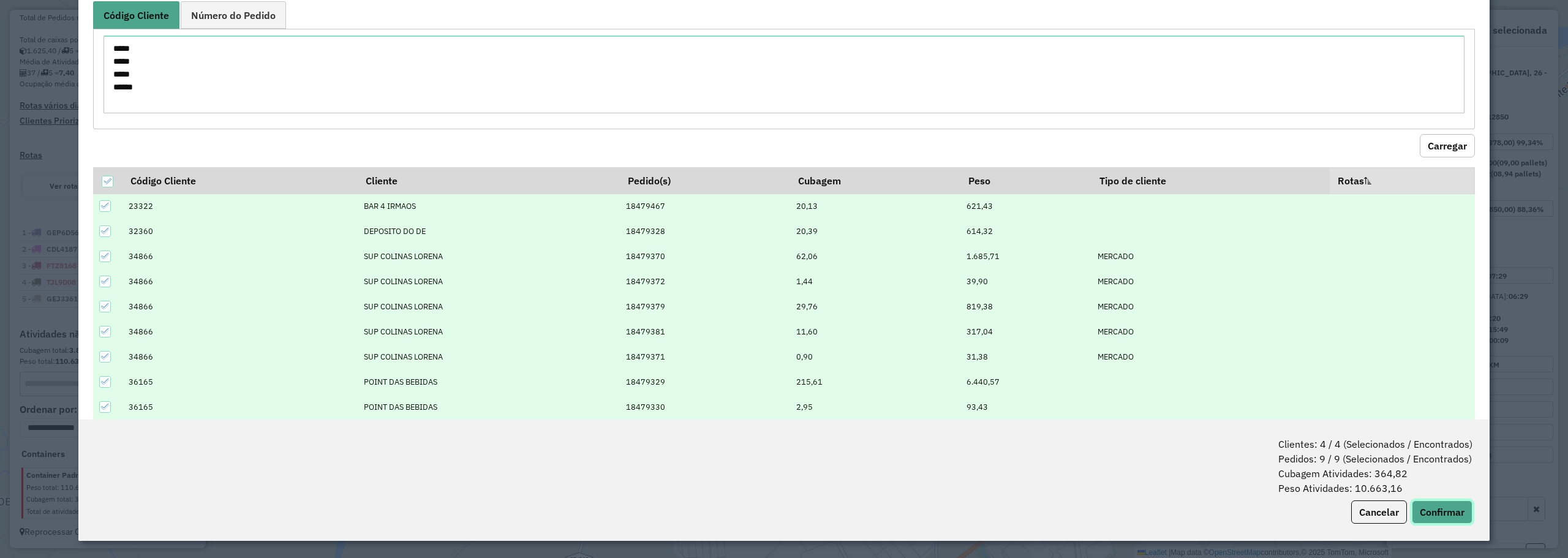
click at [1445, 512] on button "Confirmar" at bounding box center [1442, 511] width 60 height 23
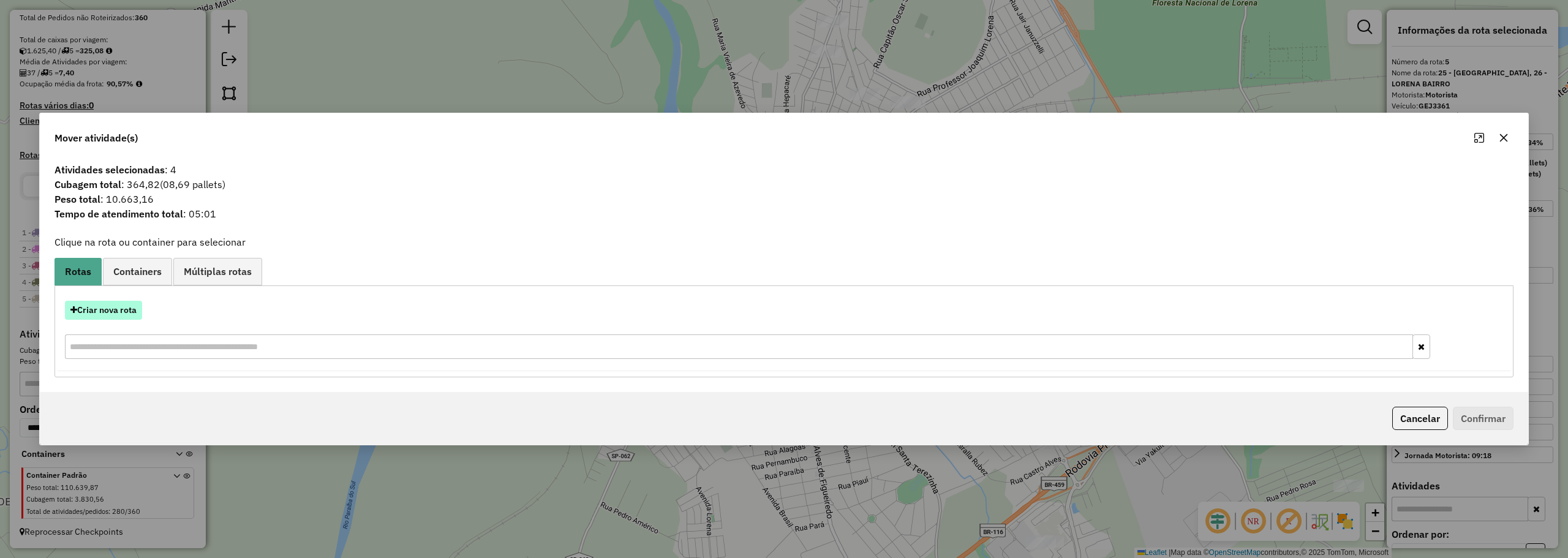
click at [103, 320] on button "Criar nova rota" at bounding box center [103, 310] width 77 height 19
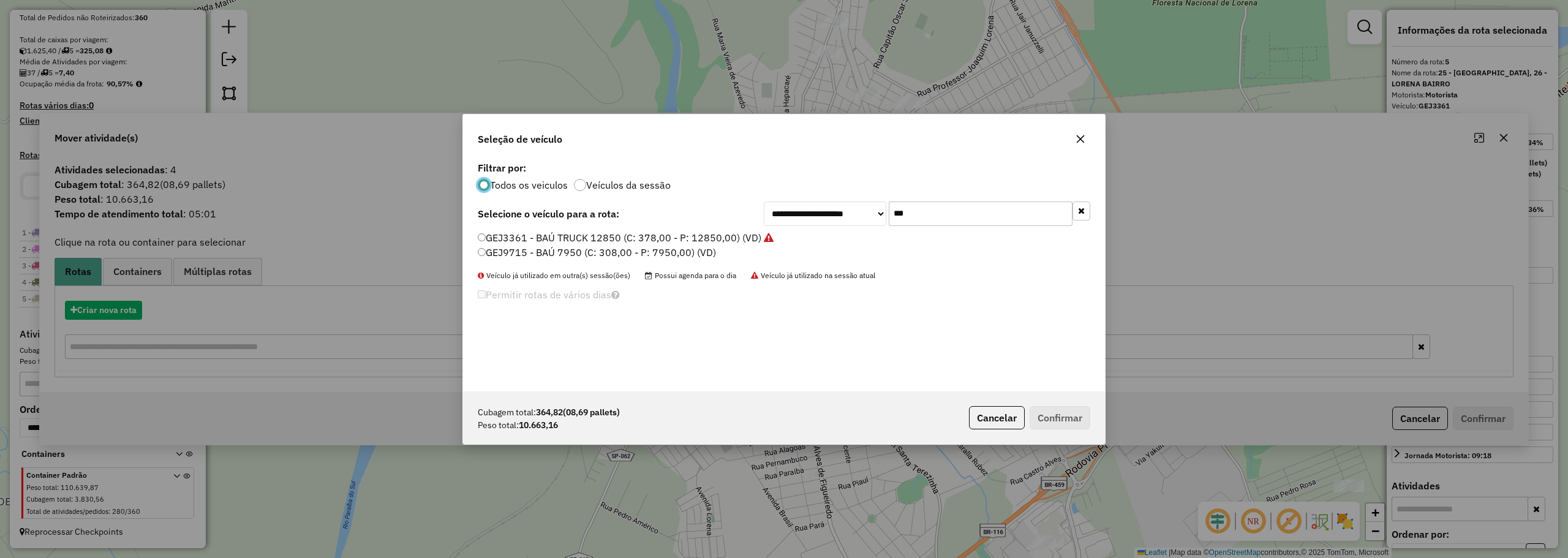
scroll to position [7, 4]
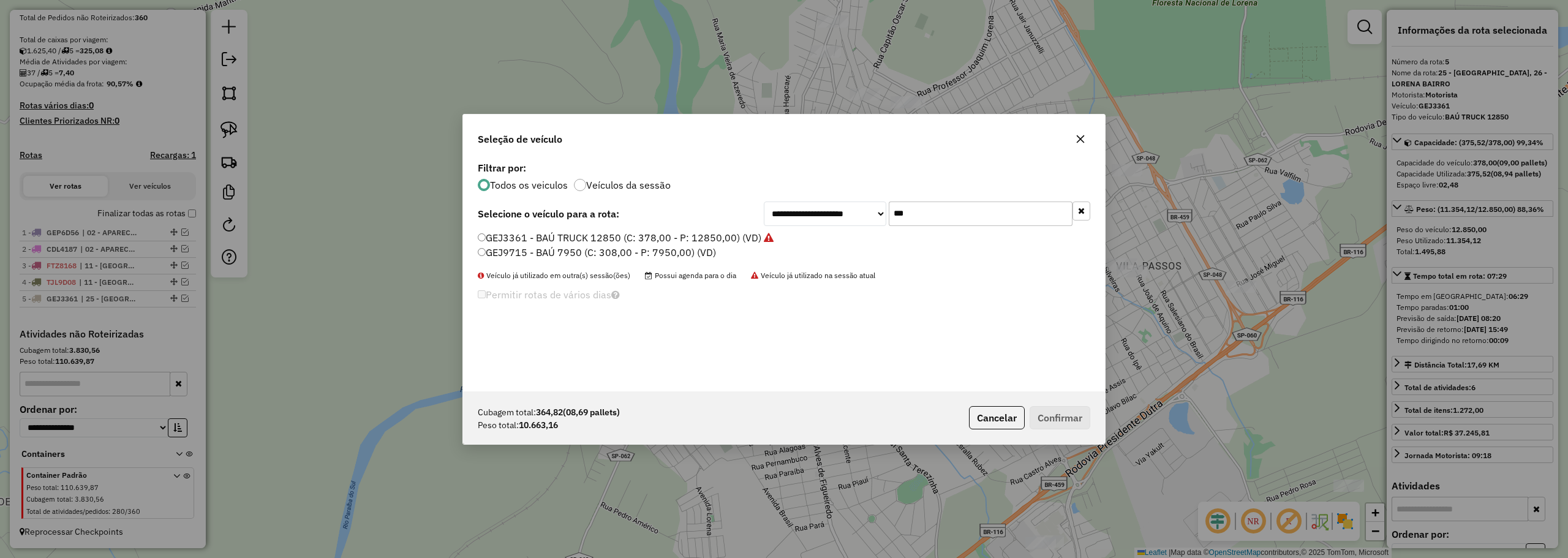
click at [968, 211] on input "***" at bounding box center [981, 213] width 184 height 24
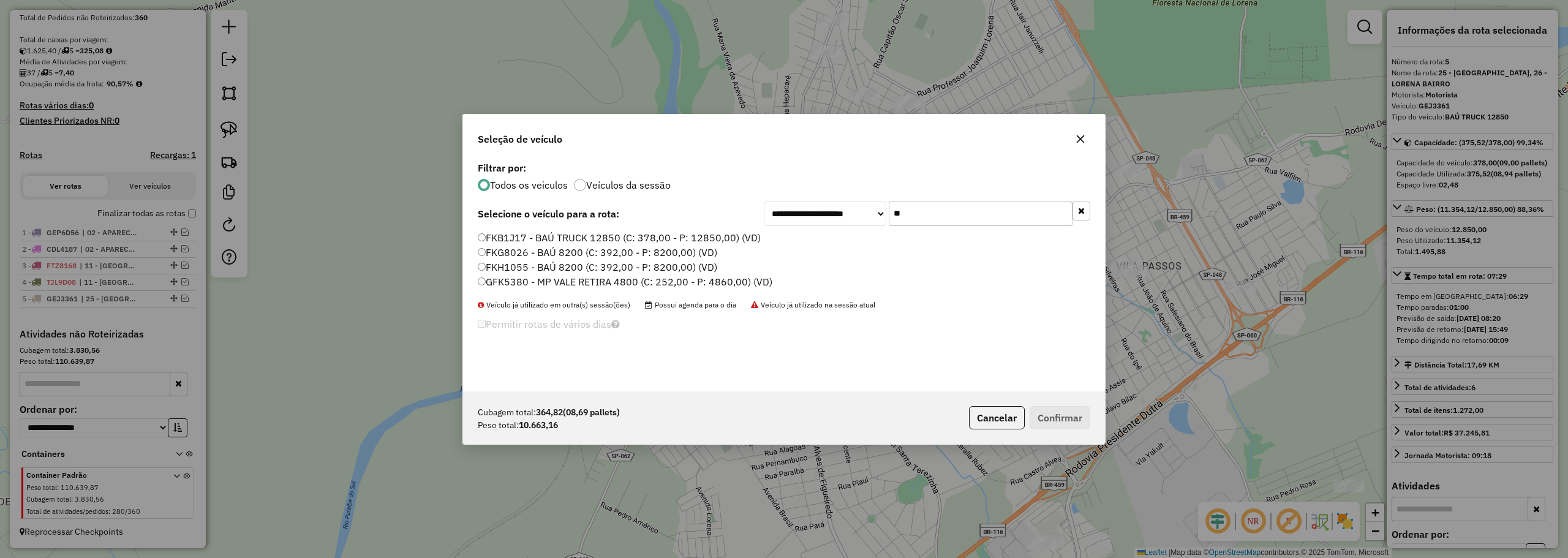
type input "**"
click at [529, 236] on label "FKB1J17 - BAÚ TRUCK 12850 (C: 378,00 - P: 12850,00) (VD)" at bounding box center [620, 237] width 283 height 15
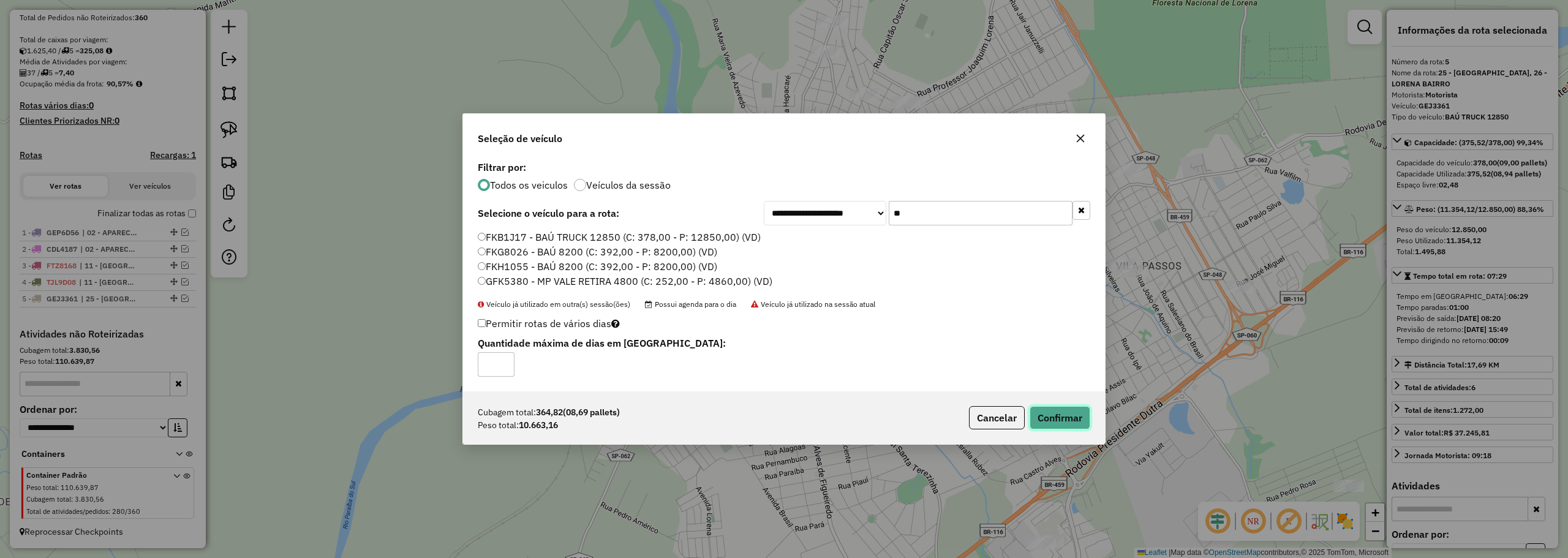
click at [1065, 417] on button "Confirmar" at bounding box center [1059, 417] width 60 height 23
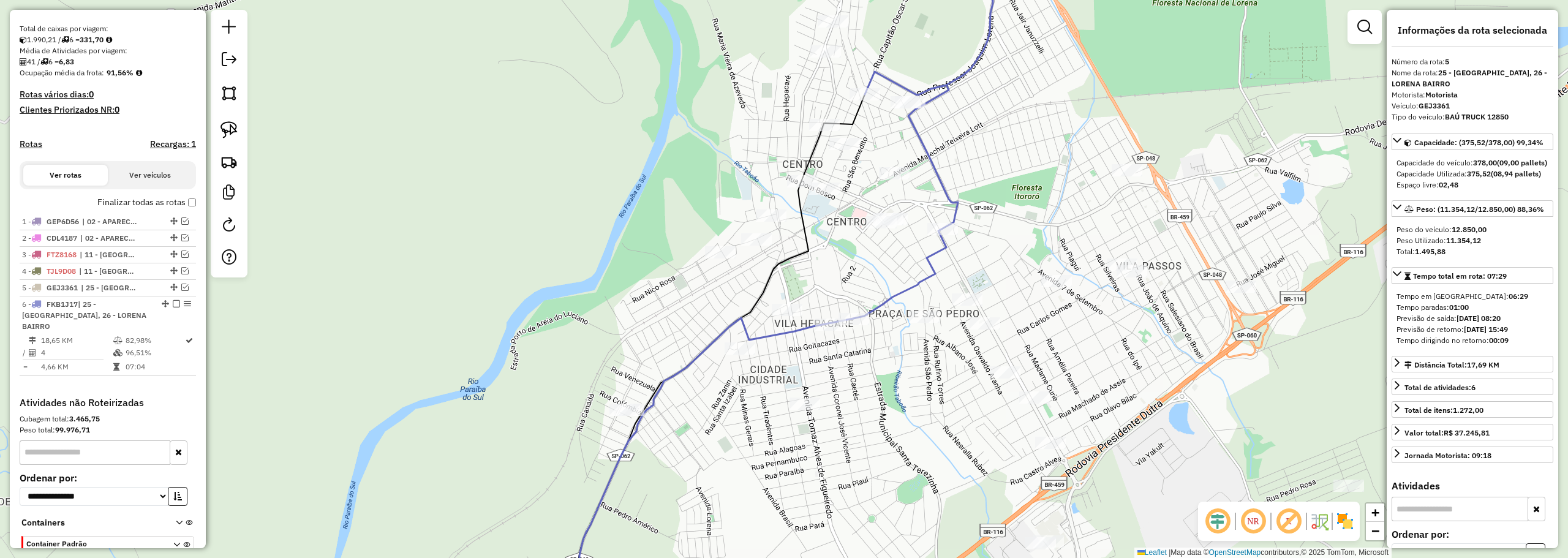
scroll to position [313, 0]
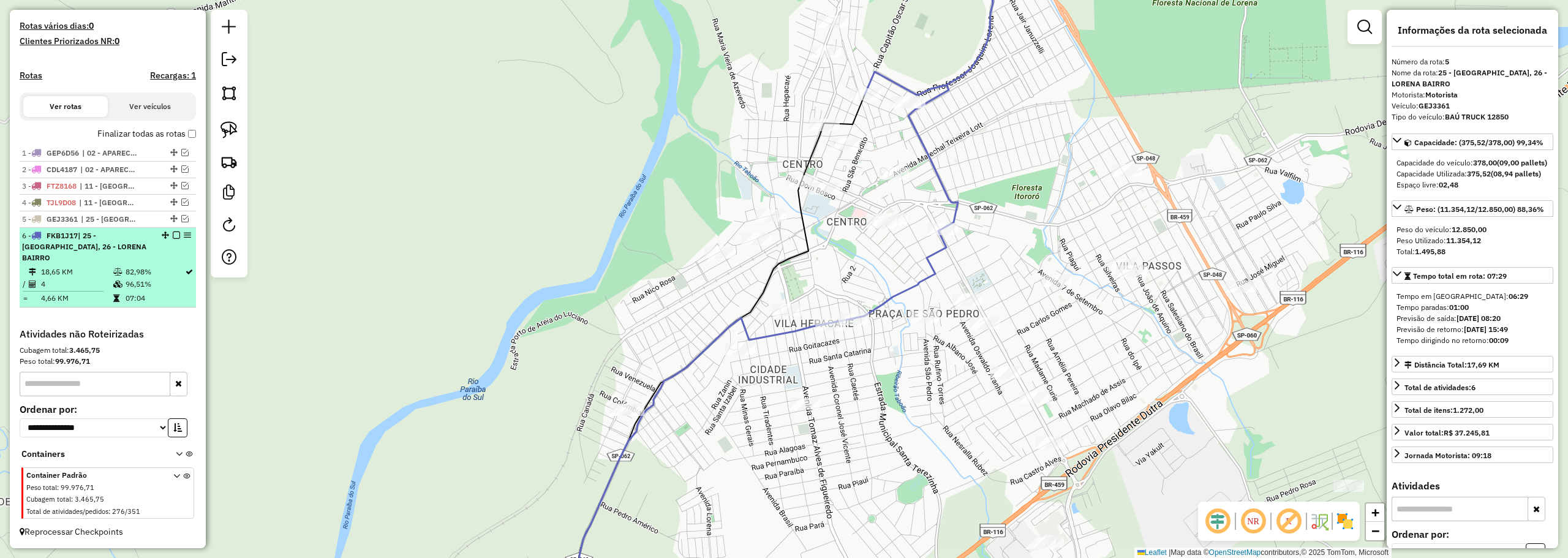
click at [89, 278] on td "4" at bounding box center [76, 284] width 72 height 12
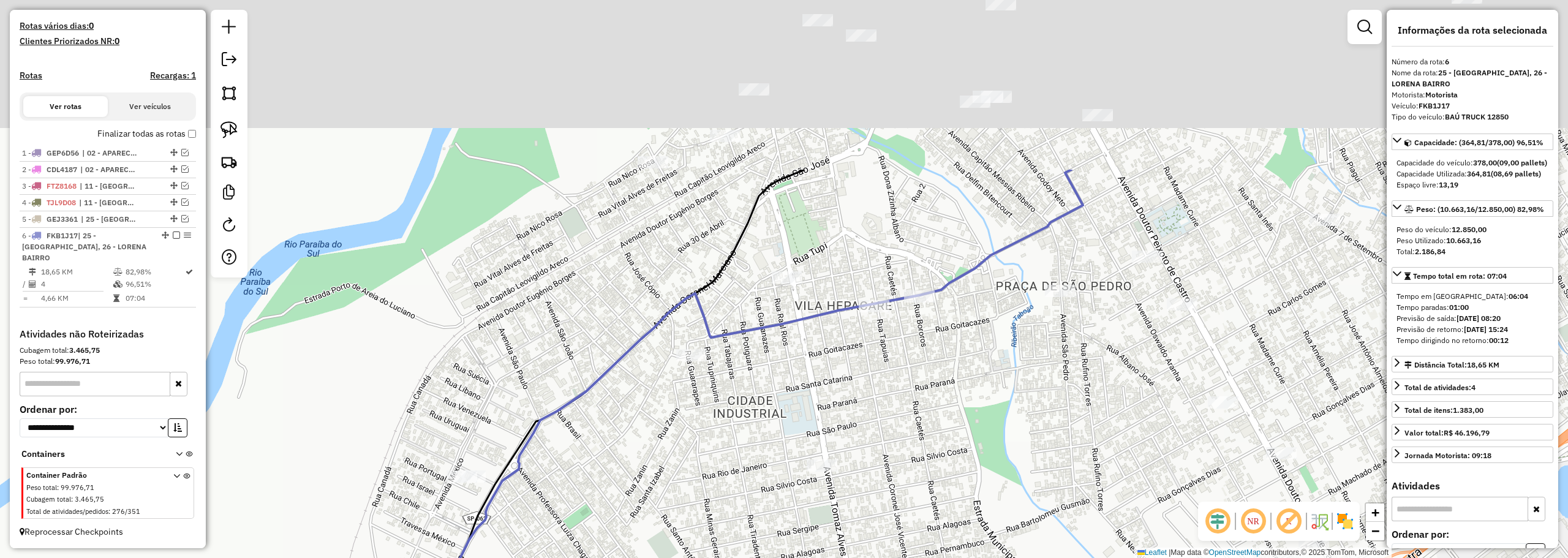
drag, startPoint x: 885, startPoint y: 263, endPoint x: 851, endPoint y: 263, distance: 34.0
click at [939, 395] on div "Janela de atendimento Grade de atendimento Capacidade Transportadoras Veículos …" at bounding box center [784, 279] width 1568 height 558
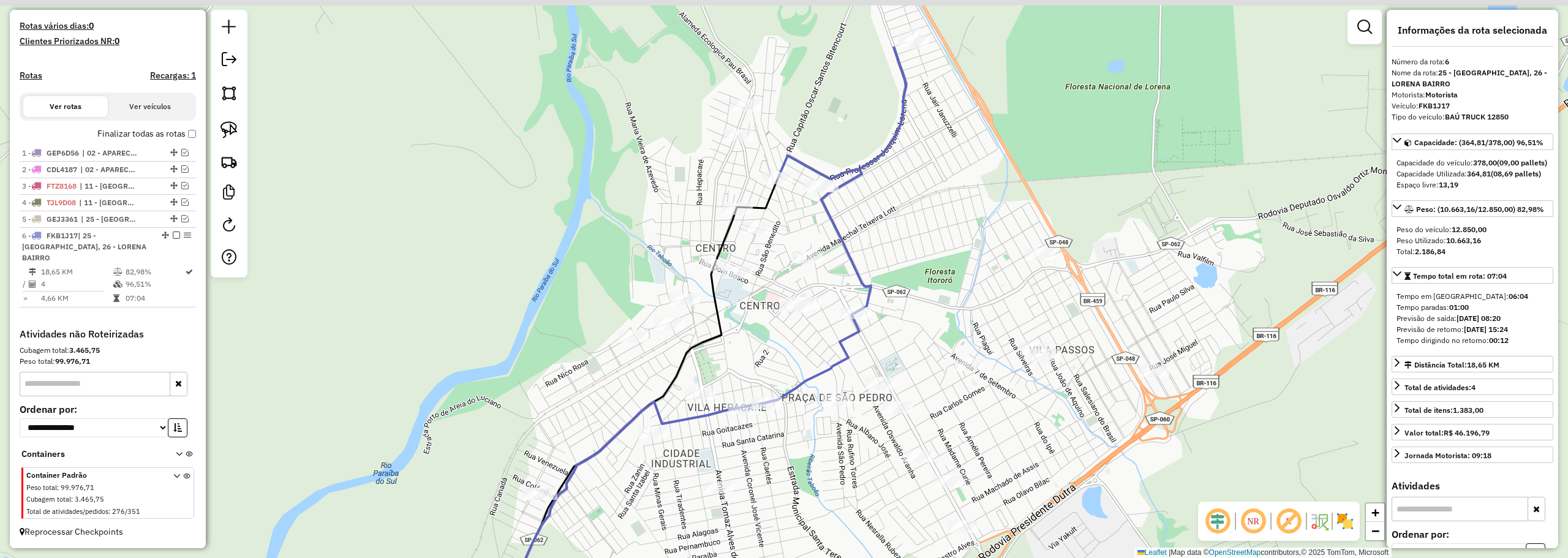
drag, startPoint x: 908, startPoint y: 137, endPoint x: 915, endPoint y: 239, distance: 102.2
click at [915, 239] on div "Janela de atendimento Grade de atendimento Capacidade Transportadoras Veículos …" at bounding box center [784, 279] width 1568 height 558
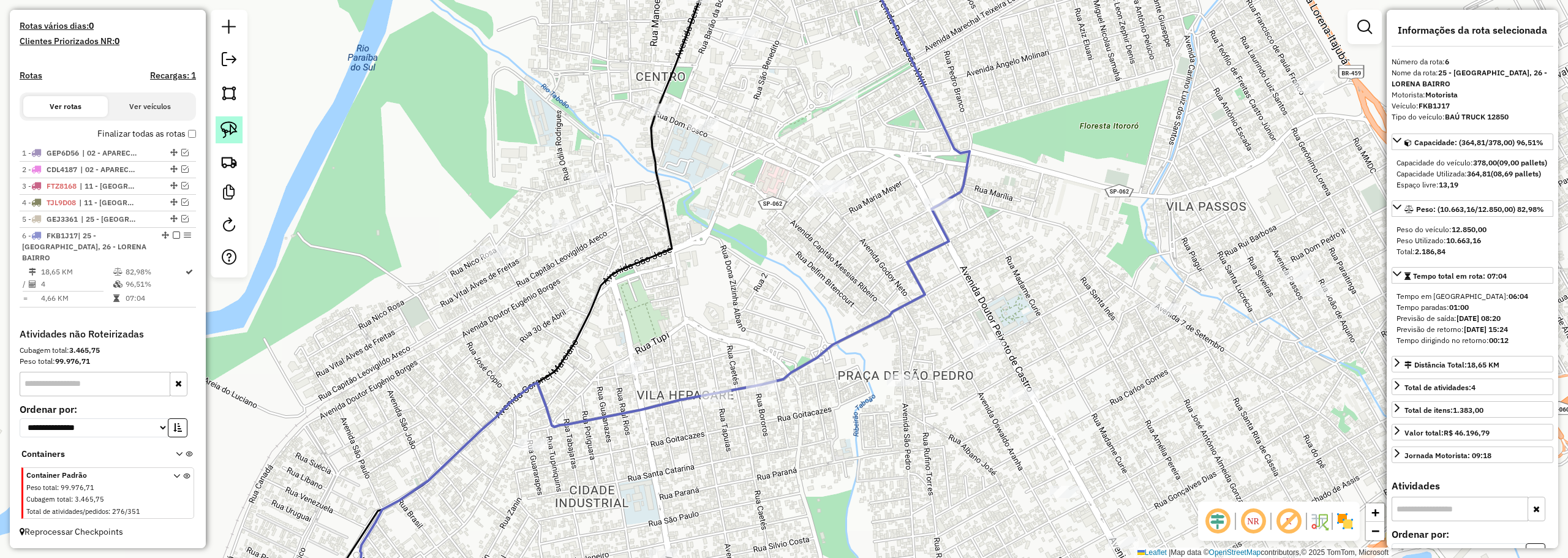
click at [241, 131] on link at bounding box center [229, 129] width 27 height 27
click at [235, 131] on img at bounding box center [229, 130] width 17 height 17
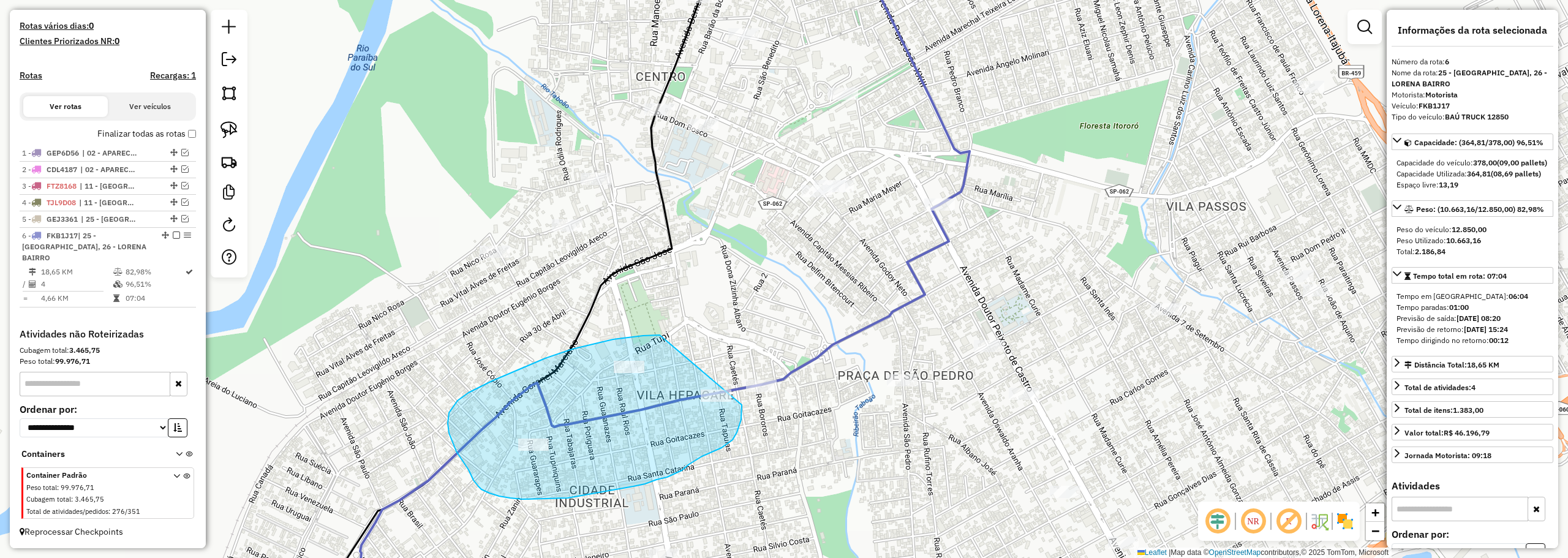
drag, startPoint x: 659, startPoint y: 335, endPoint x: 735, endPoint y: 381, distance: 88.8
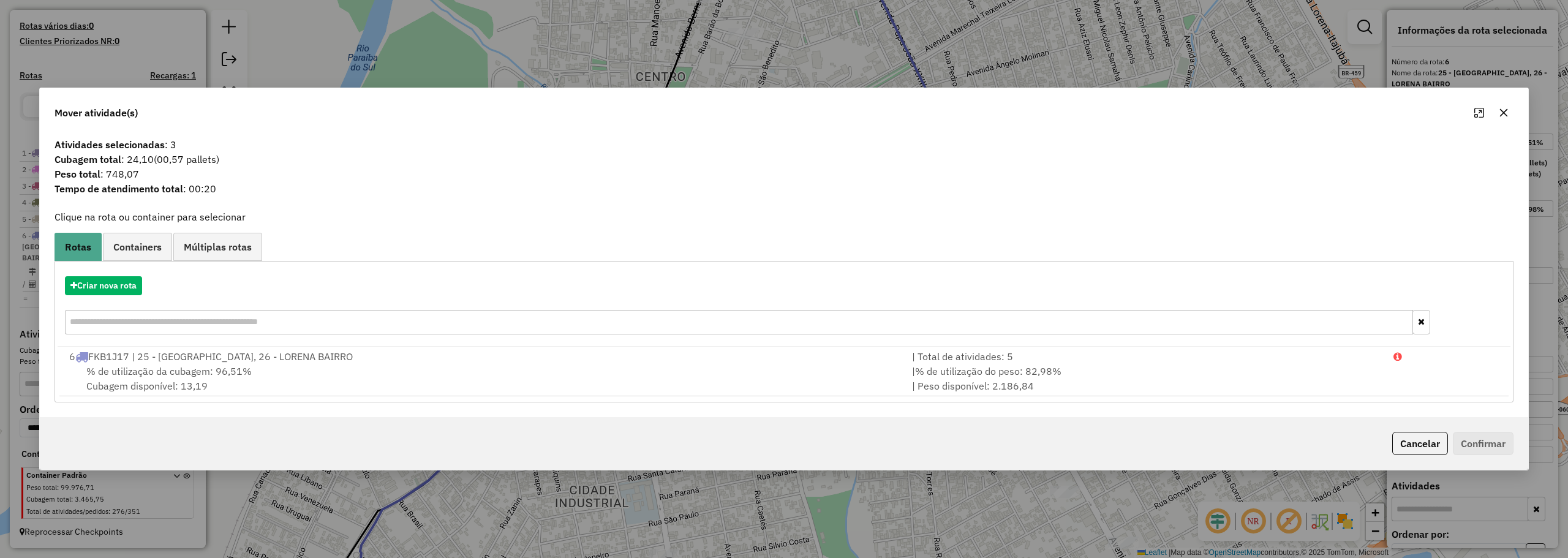
click at [1511, 106] on button "button" at bounding box center [1504, 113] width 20 height 20
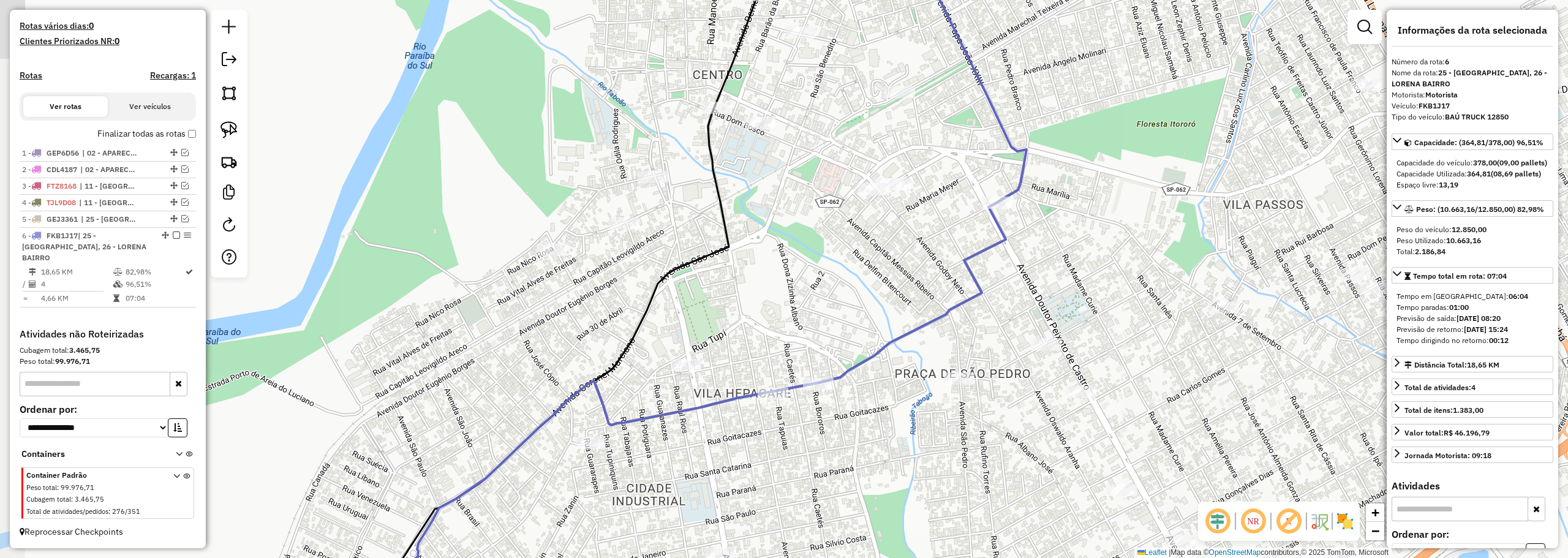
drag, startPoint x: 721, startPoint y: 390, endPoint x: 775, endPoint y: 387, distance: 54.1
click at [775, 387] on icon at bounding box center [599, 496] width 438 height 231
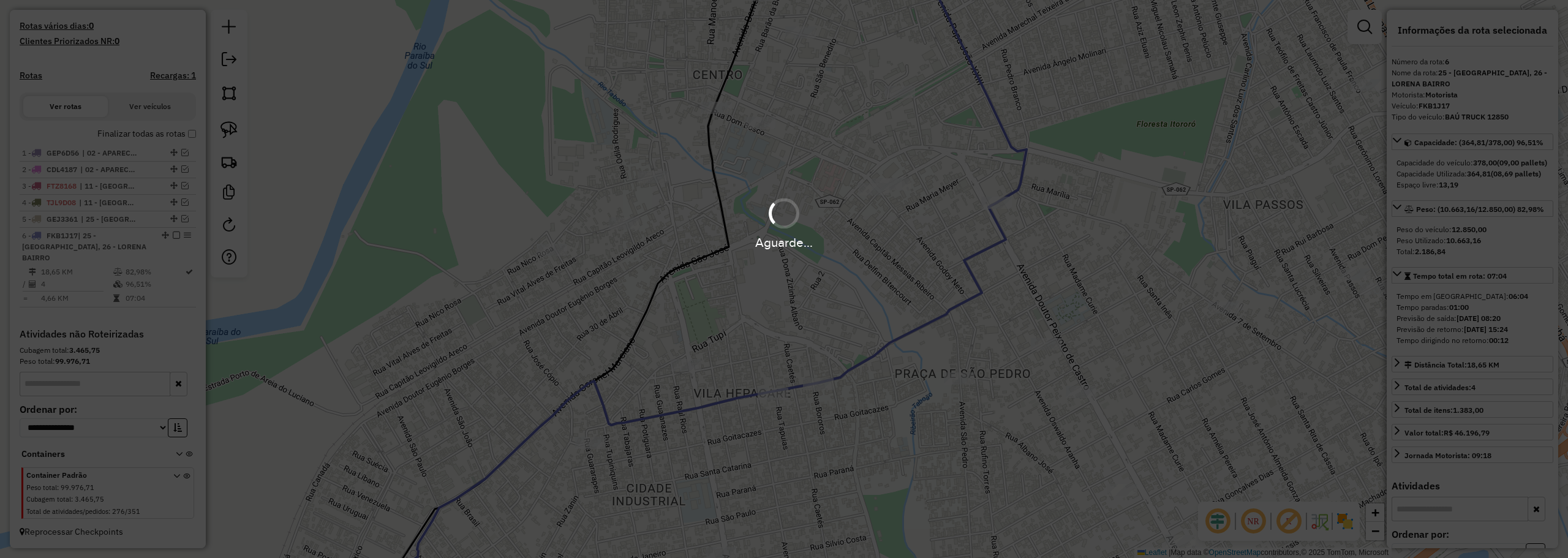
click at [801, 339] on div "Aguarde..." at bounding box center [784, 279] width 1568 height 558
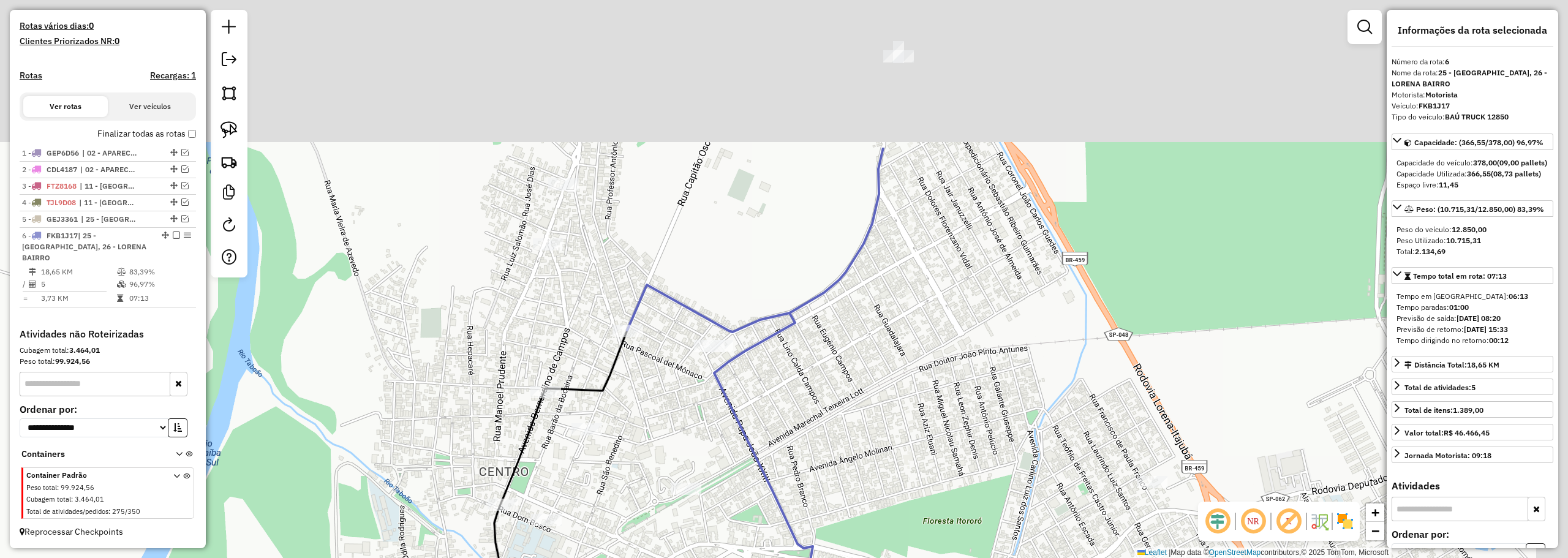
drag, startPoint x: 967, startPoint y: 111, endPoint x: 815, endPoint y: 361, distance: 292.6
click at [811, 380] on div "Janela de atendimento Grade de atendimento Capacidade Transportadoras Veículos …" at bounding box center [784, 279] width 1568 height 558
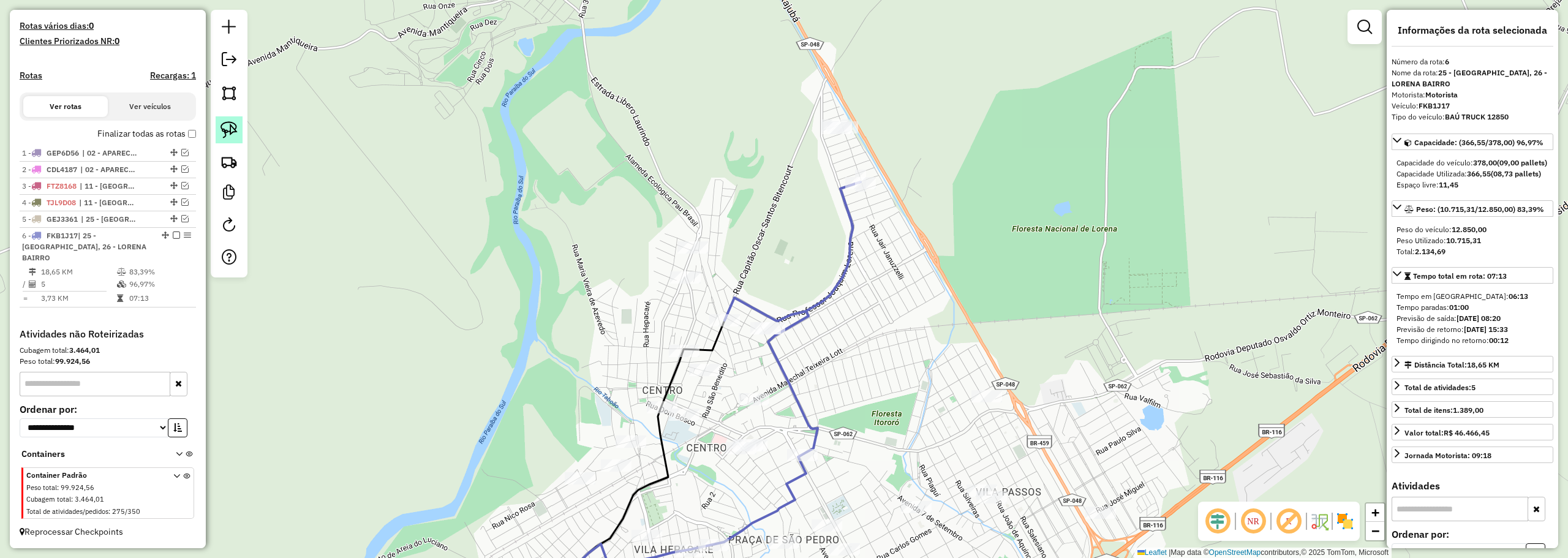
click at [224, 132] on img at bounding box center [229, 130] width 17 height 17
drag, startPoint x: 792, startPoint y: 112, endPoint x: 876, endPoint y: 125, distance: 85.0
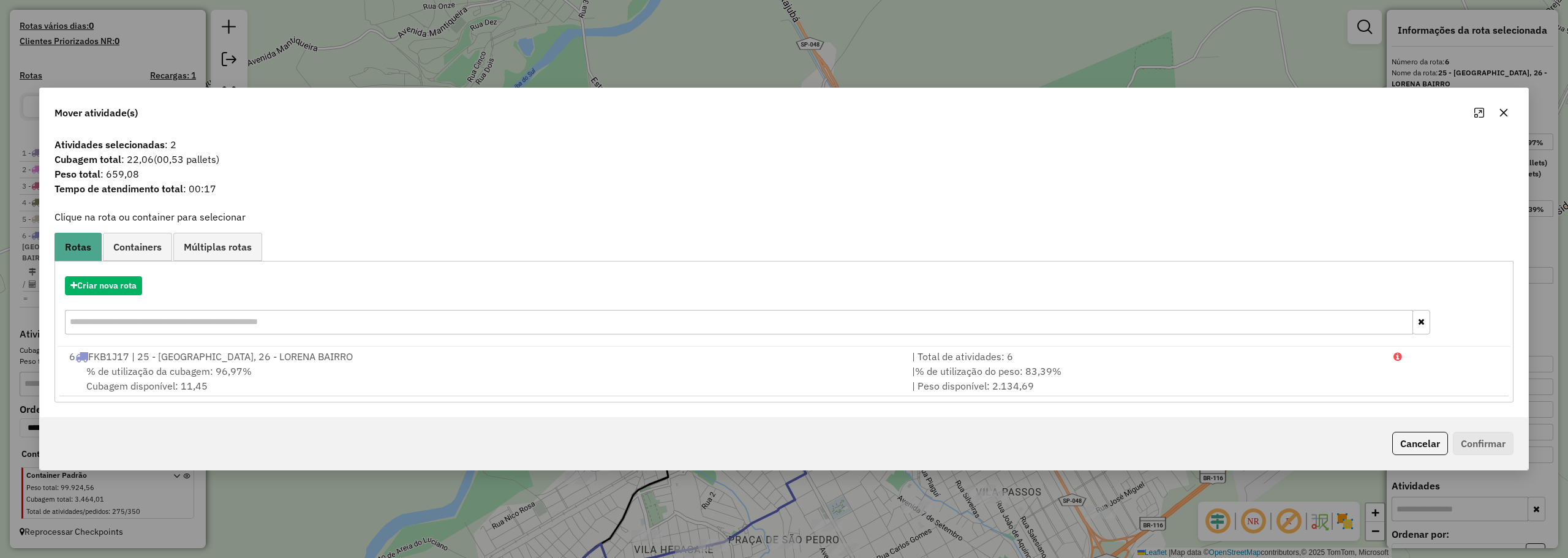
click at [1499, 106] on button "button" at bounding box center [1504, 113] width 20 height 20
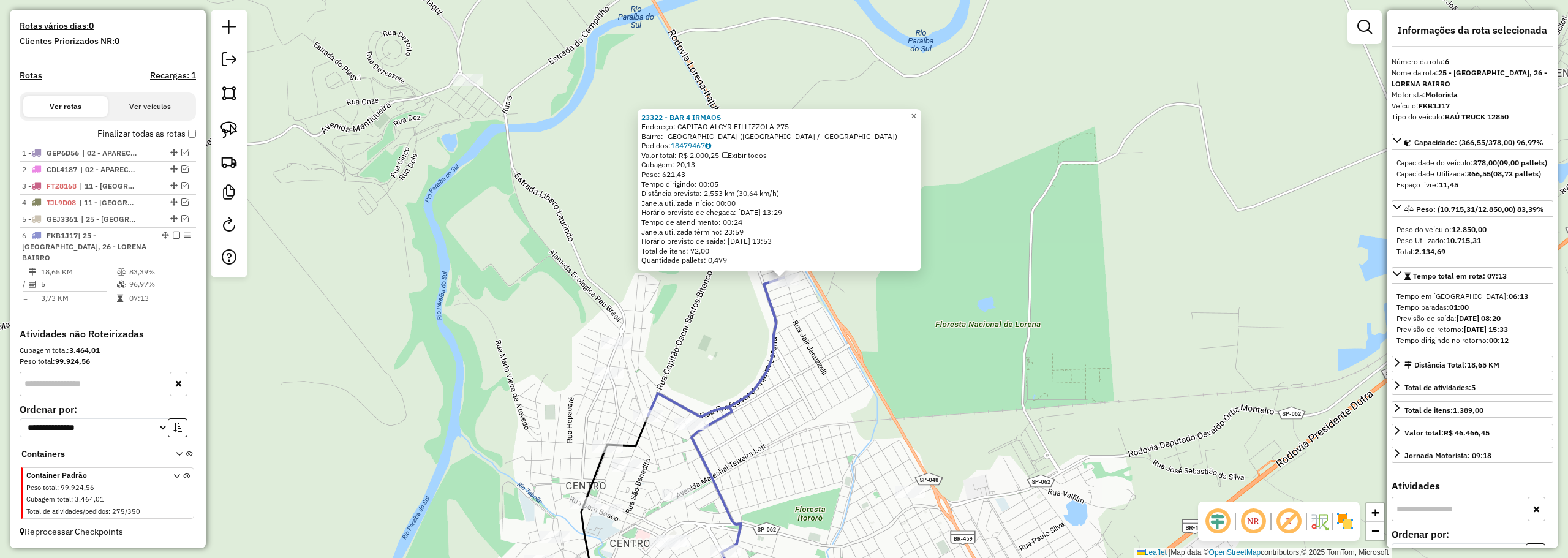
click at [918, 110] on link "×" at bounding box center [913, 116] width 15 height 15
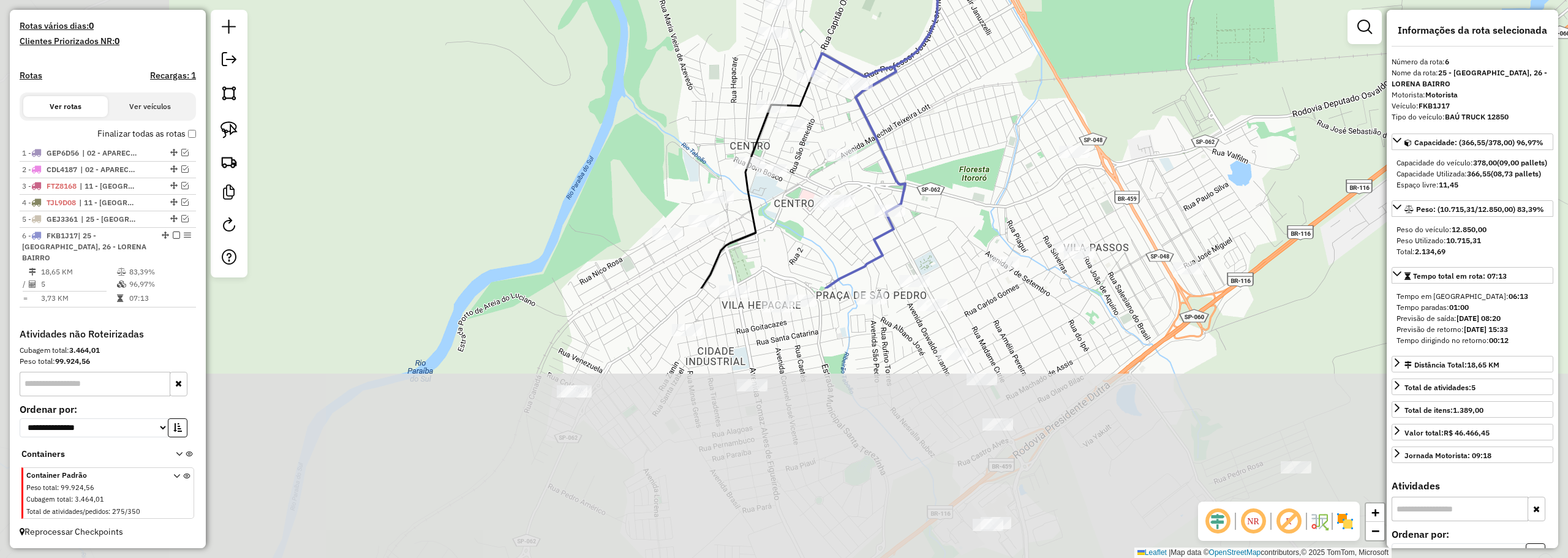
drag, startPoint x: 818, startPoint y: 405, endPoint x: 989, endPoint y: 83, distance: 364.6
click at [989, 83] on div "Janela de atendimento Grade de atendimento Capacidade Transportadoras Veículos …" at bounding box center [784, 279] width 1568 height 558
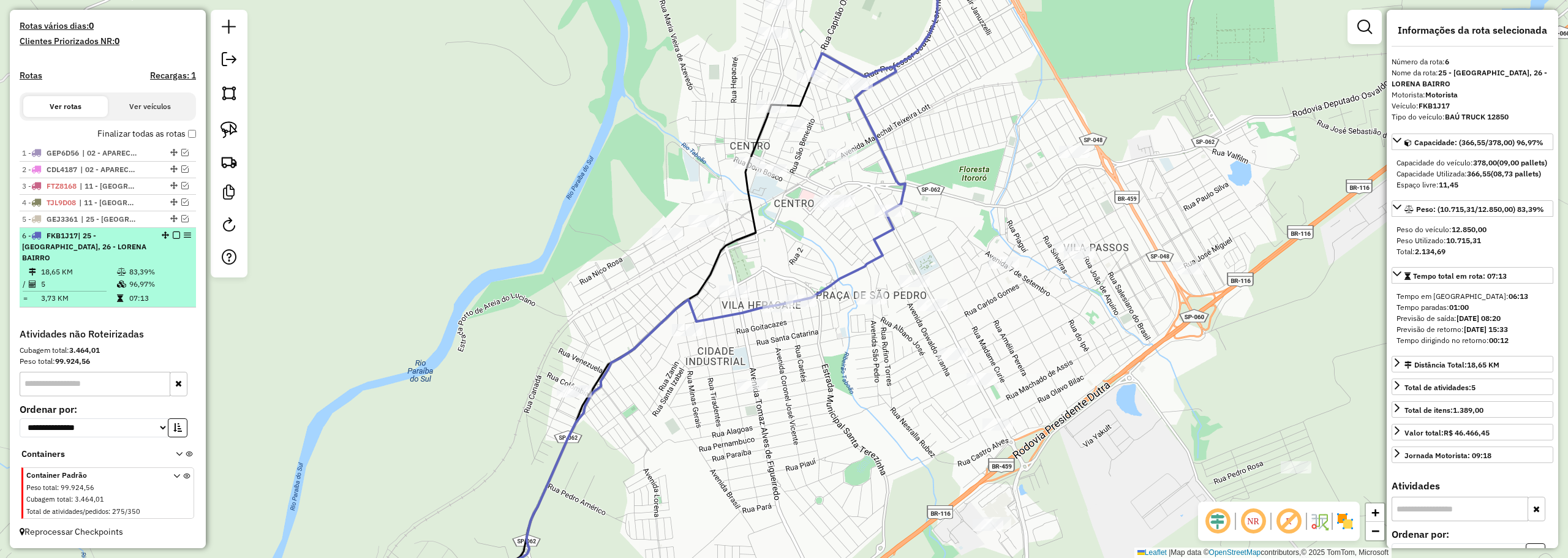
click at [174, 238] on em at bounding box center [177, 235] width 8 height 8
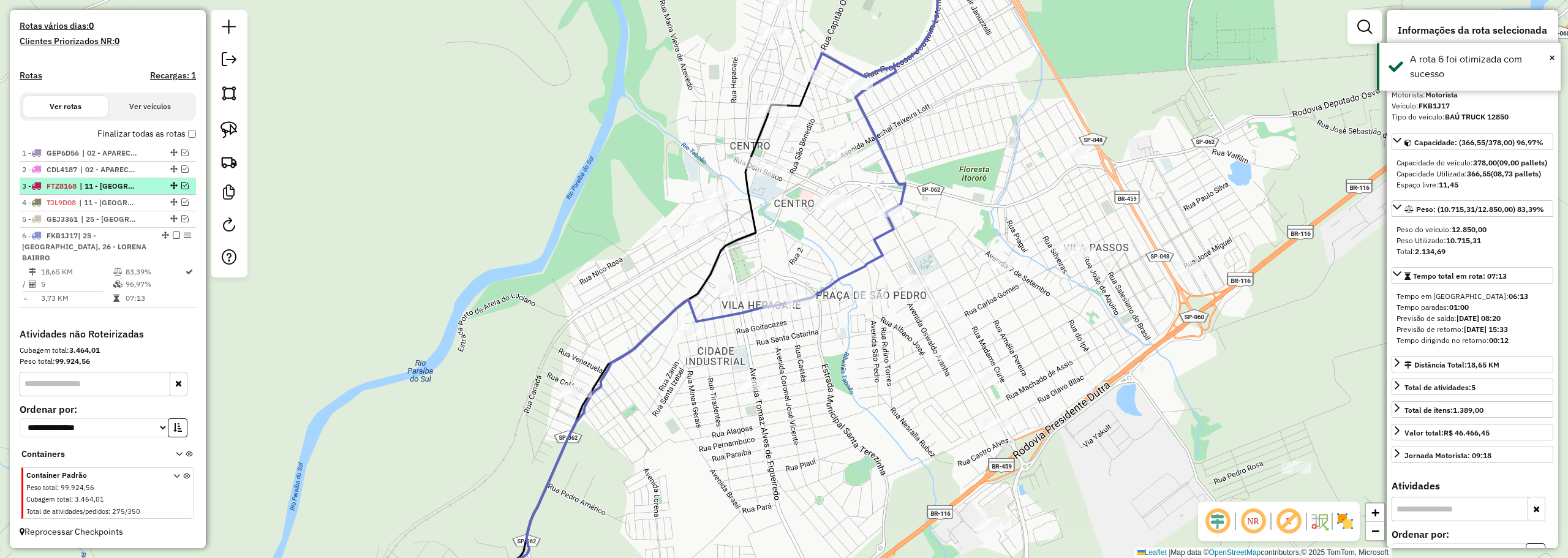
click at [174, 238] on em at bounding box center [177, 235] width 8 height 8
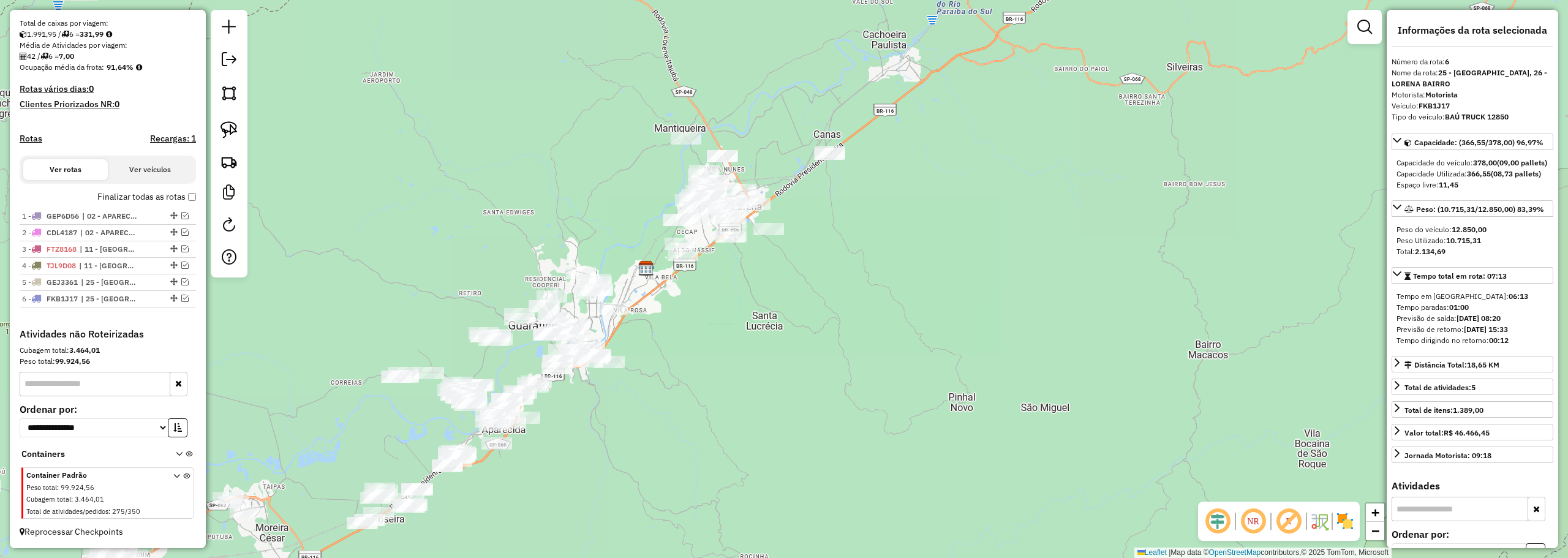
drag, startPoint x: 604, startPoint y: 109, endPoint x: 606, endPoint y: 440, distance: 331.0
click at [606, 440] on div "Janela de atendimento Grade de atendimento Capacidade Transportadoras Veículos …" at bounding box center [784, 279] width 1568 height 558
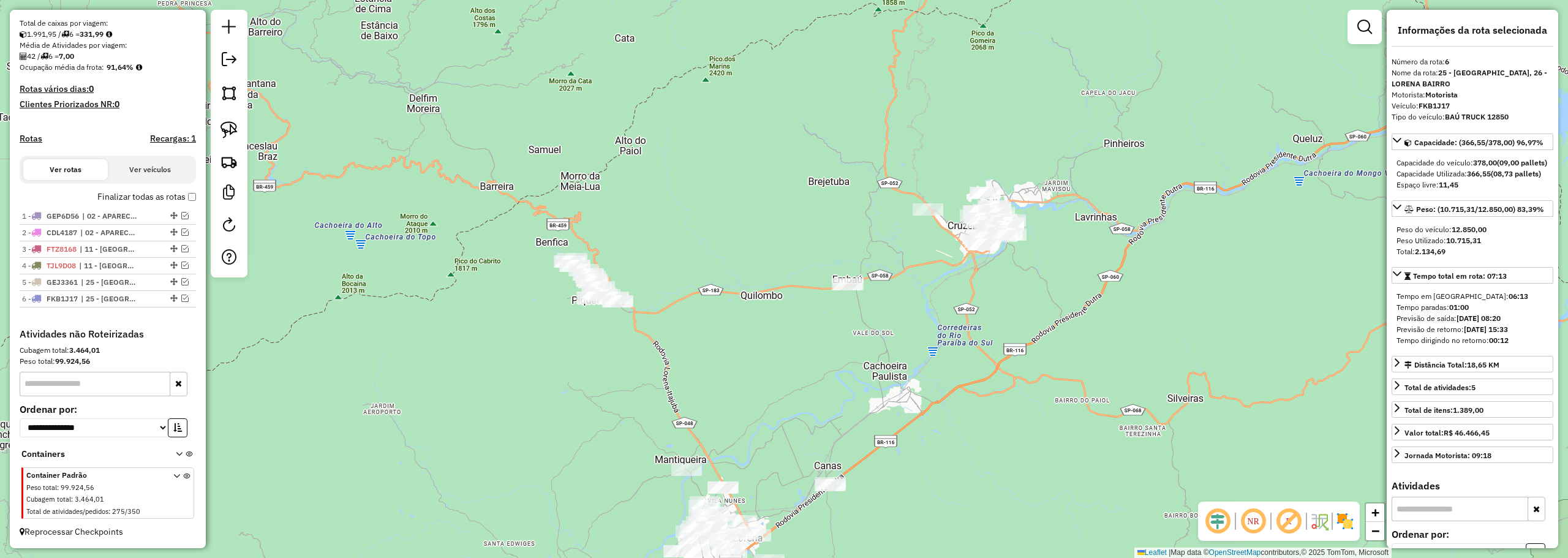
drag, startPoint x: 237, startPoint y: 125, endPoint x: 359, endPoint y: 169, distance: 129.7
click at [237, 125] on img at bounding box center [229, 130] width 17 height 17
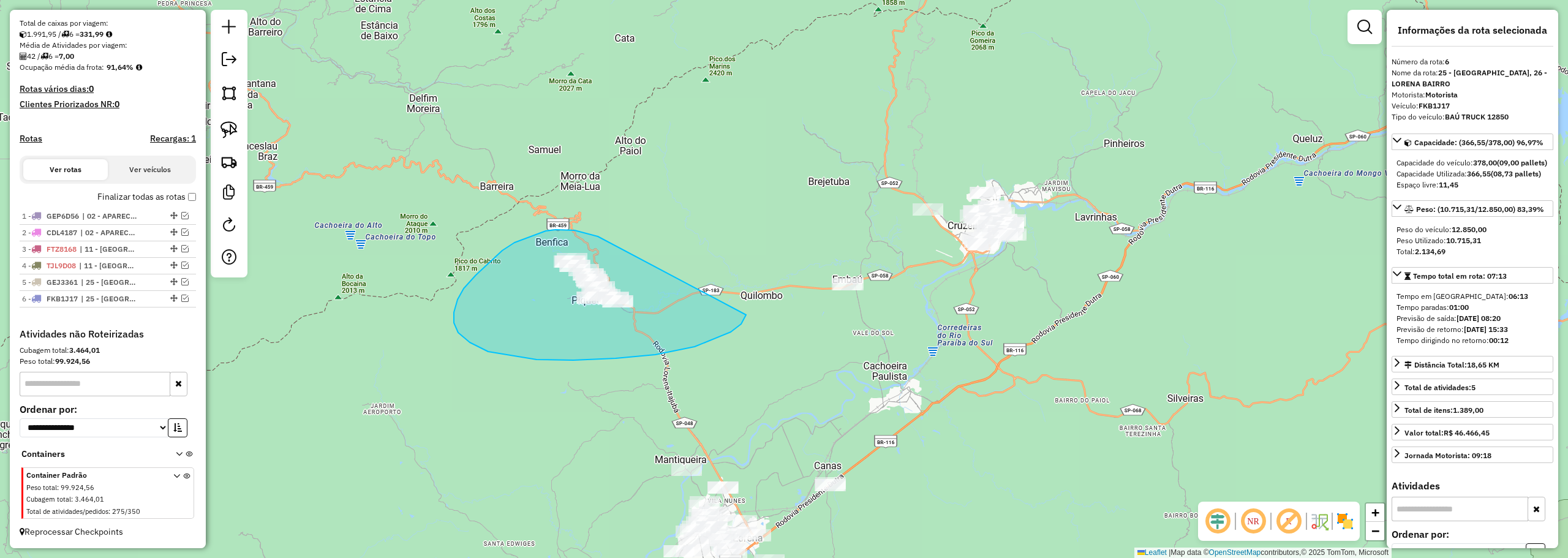
drag, startPoint x: 546, startPoint y: 231, endPoint x: 750, endPoint y: 287, distance: 211.5
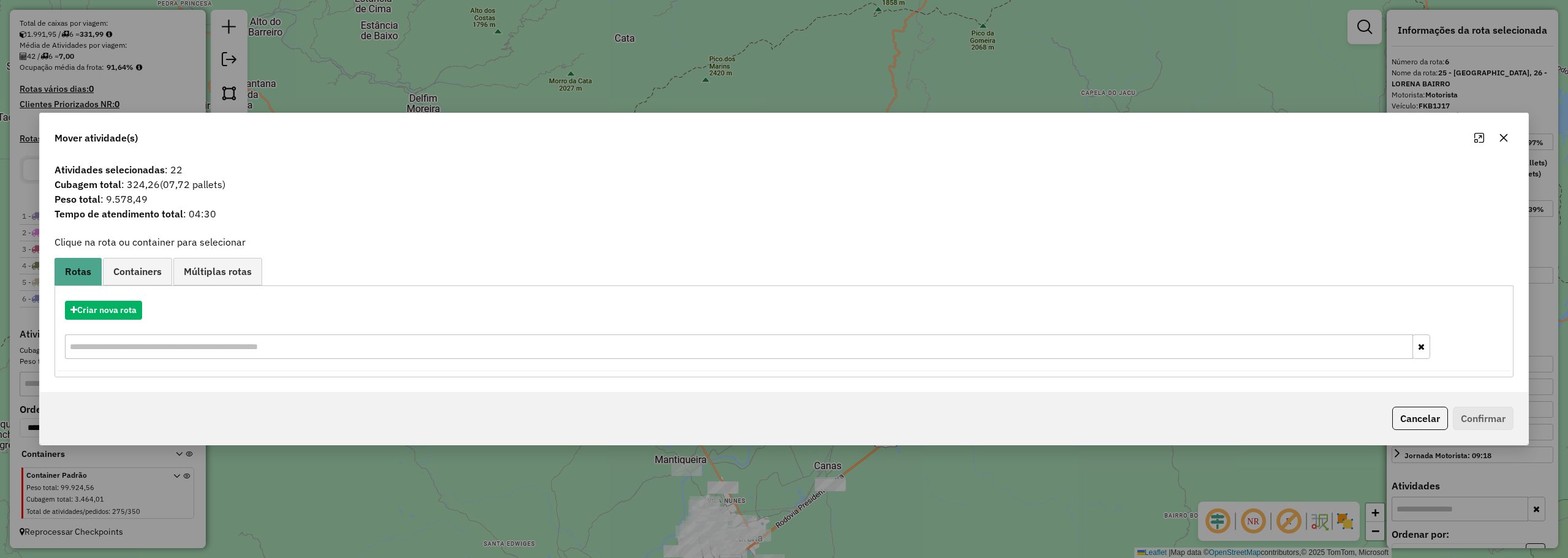
click at [1508, 137] on button "button" at bounding box center [1504, 138] width 20 height 20
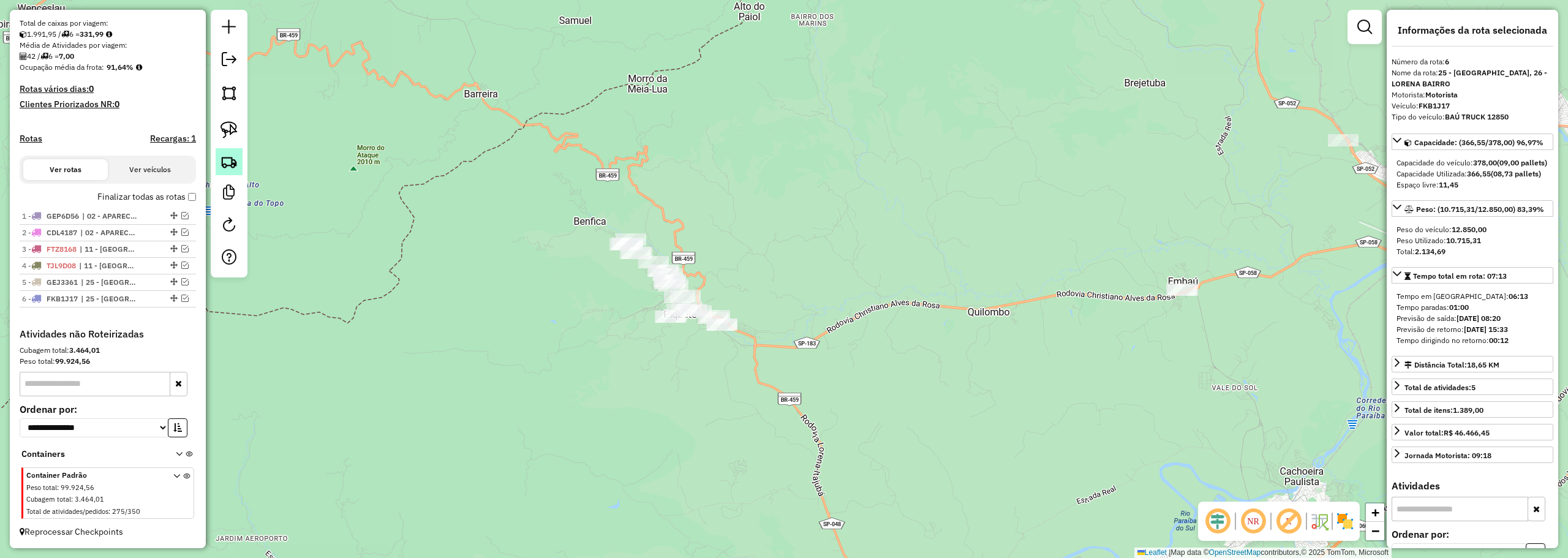
click at [226, 164] on img at bounding box center [229, 161] width 17 height 17
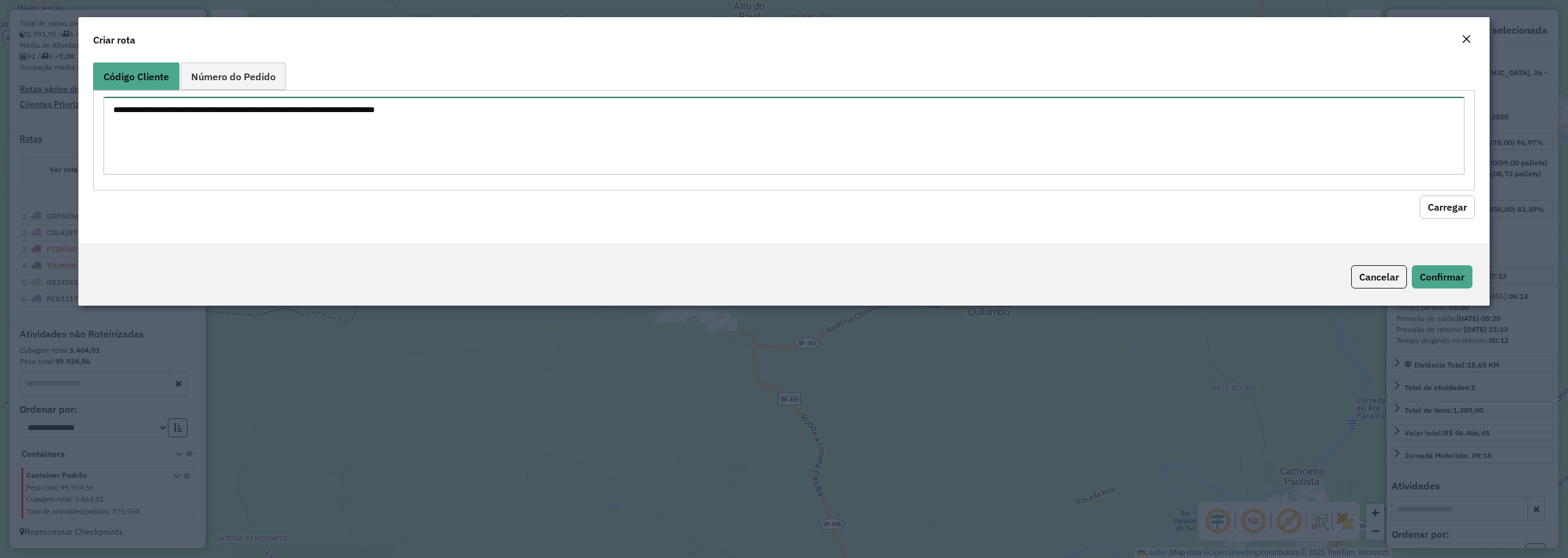
click at [469, 123] on textarea at bounding box center [783, 136] width 1361 height 78
paste textarea "***** ***** ***** ***** ***** ***** ***** ***** ***** ***** ***** ***** ***** *…"
type textarea "***** ***** ***** ***** ***** ***** ***** ***** ***** ***** ***** ***** ***** *…"
click at [1459, 208] on button "Carregar" at bounding box center [1447, 206] width 55 height 23
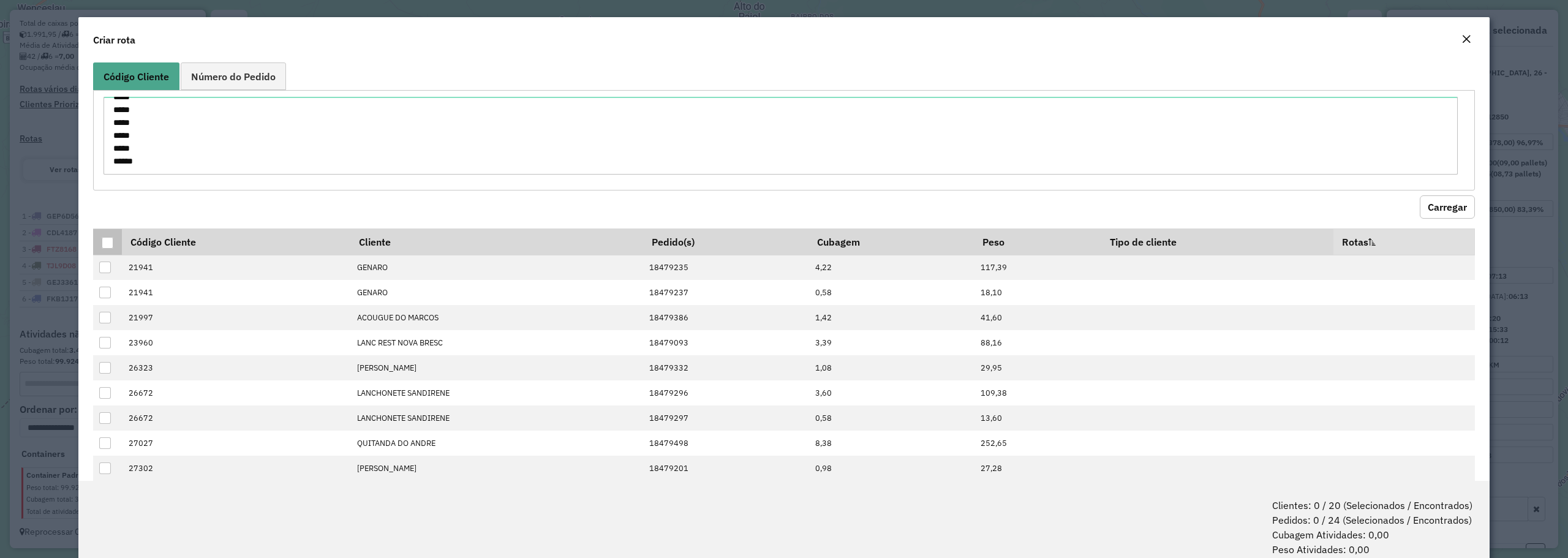
click at [106, 238] on div at bounding box center [107, 242] width 11 height 11
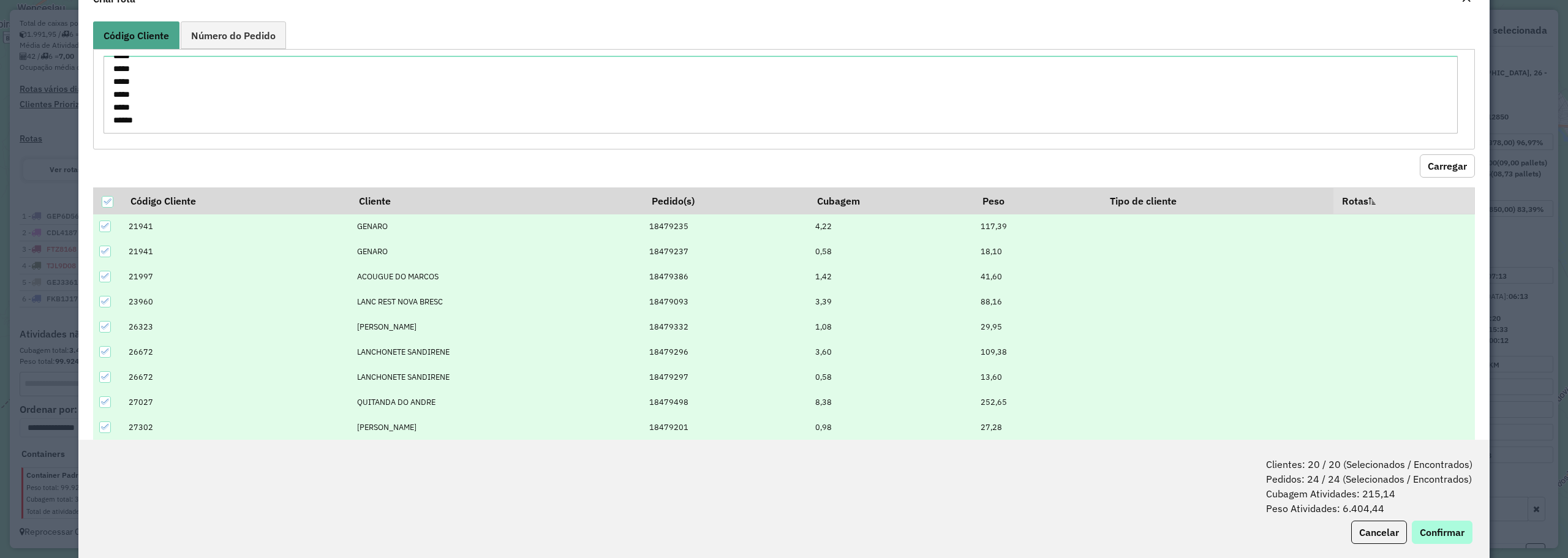
scroll to position [61, 0]
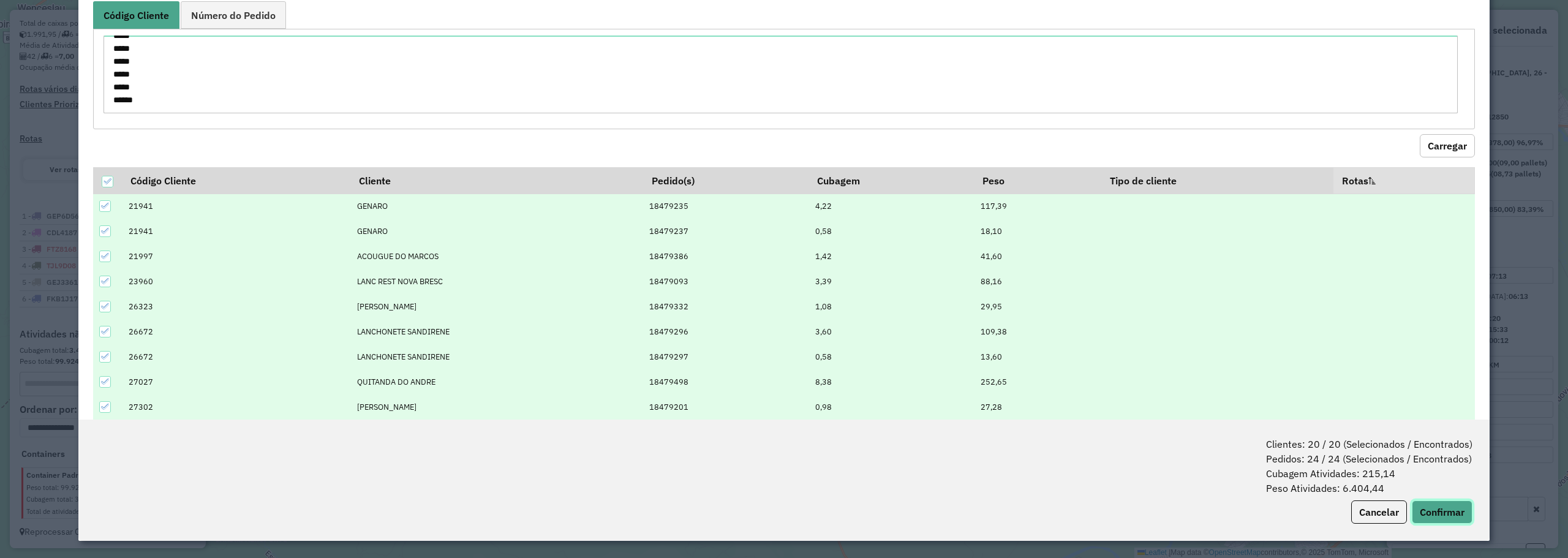
click at [1436, 514] on button "Confirmar" at bounding box center [1442, 511] width 60 height 23
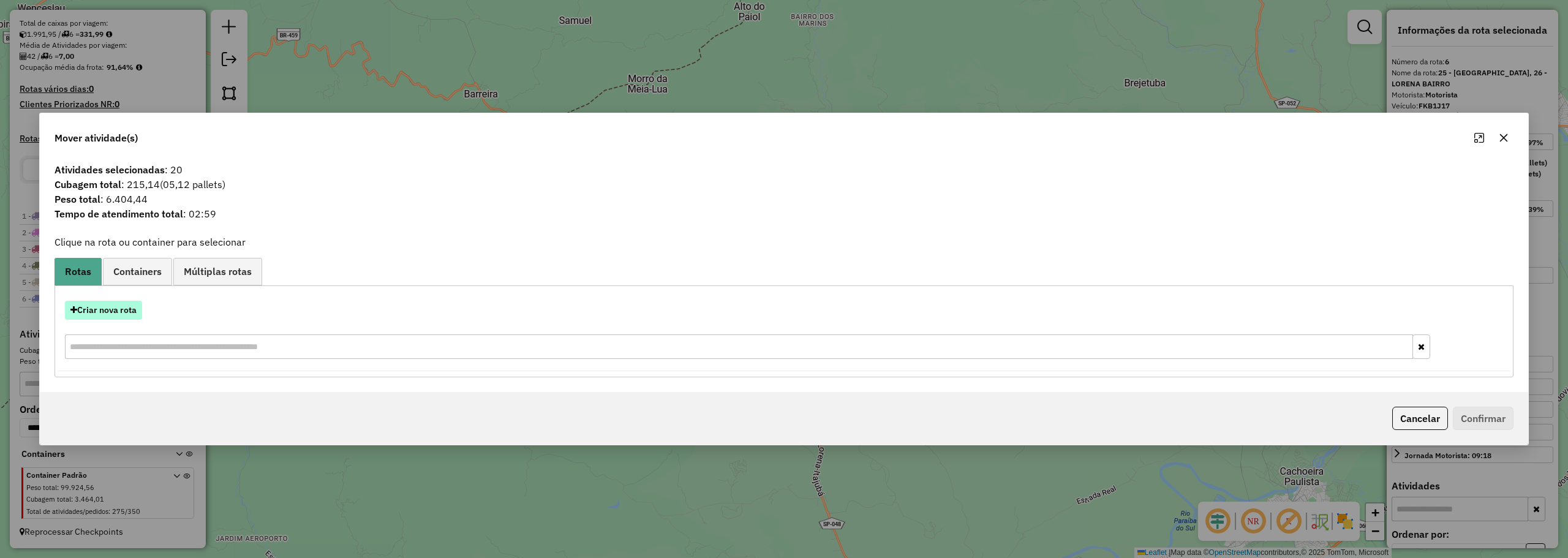
click at [132, 305] on button "Criar nova rota" at bounding box center [103, 310] width 77 height 19
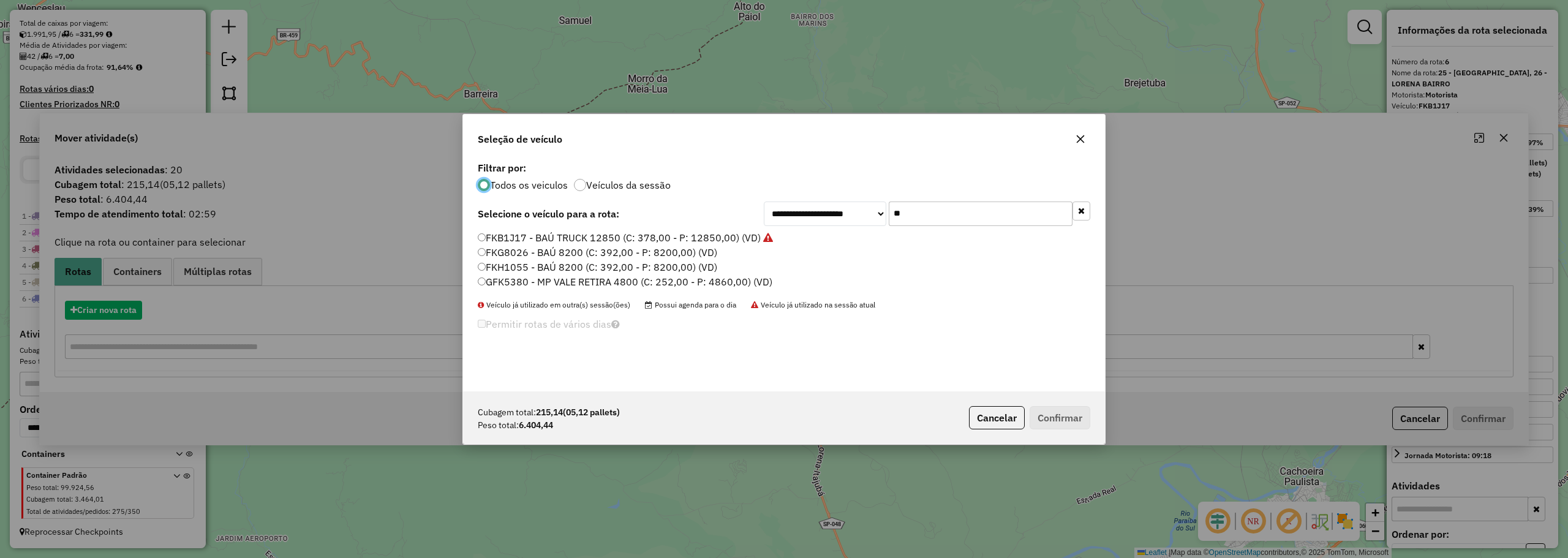
scroll to position [7, 4]
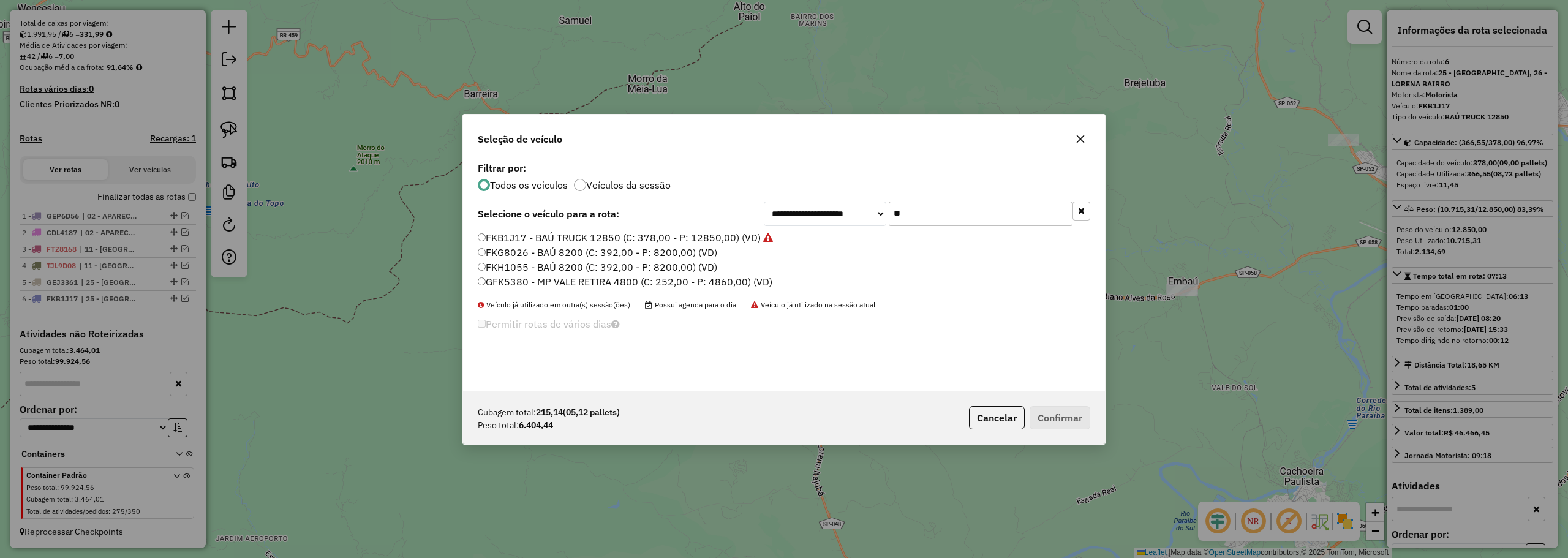
click at [921, 219] on input "**" at bounding box center [981, 213] width 184 height 24
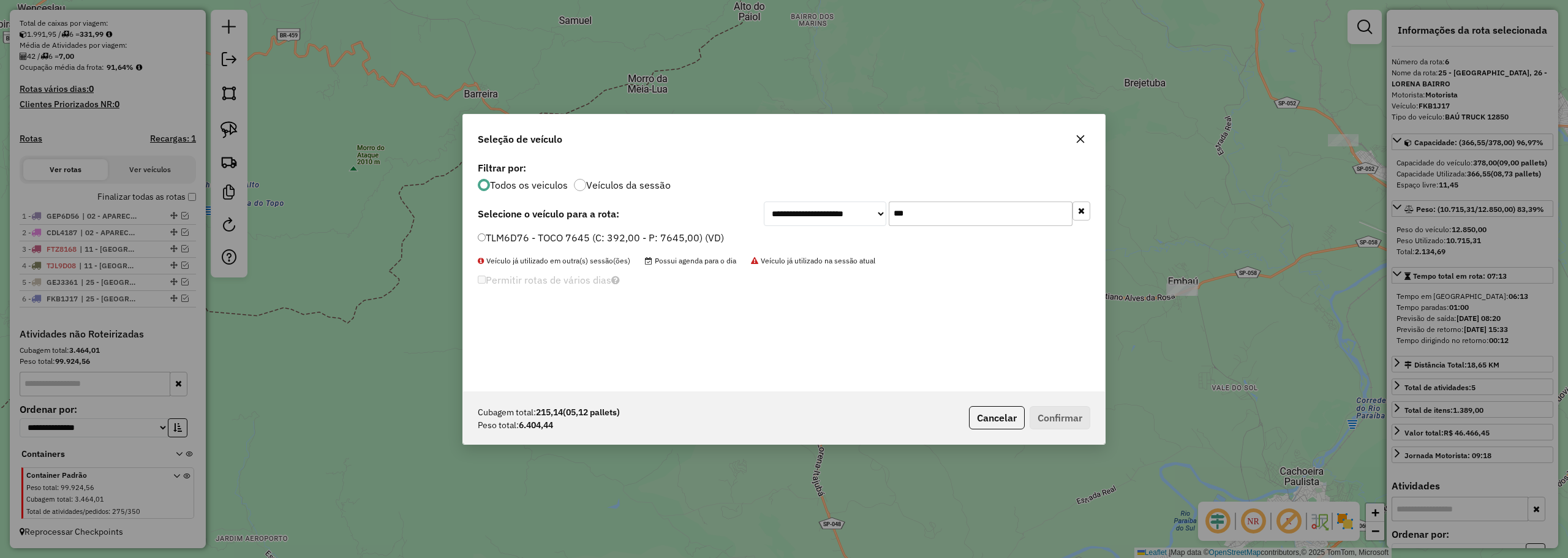
type input "***"
click at [525, 234] on label "TLM6D76 - TOCO 7645 (C: 392,00 - P: 7645,00) (VD)" at bounding box center [601, 237] width 246 height 15
click at [1059, 420] on button "Confirmar" at bounding box center [1059, 417] width 60 height 23
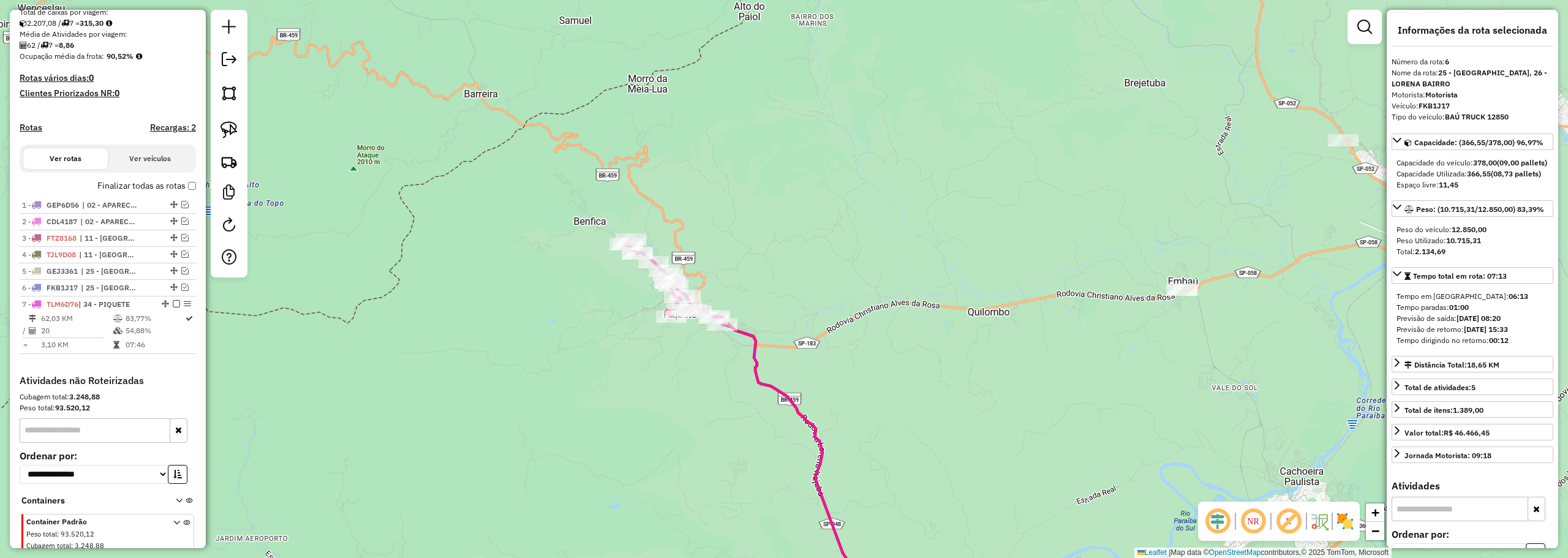
scroll to position [318, 0]
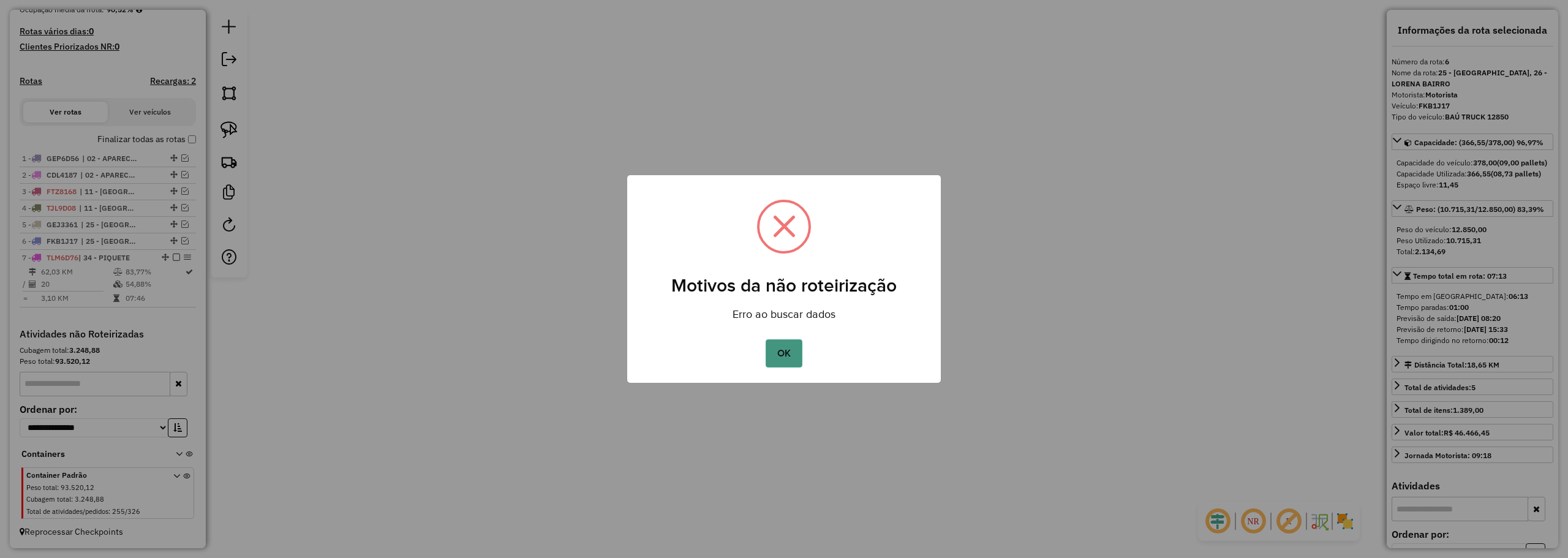
click at [789, 350] on button "OK" at bounding box center [783, 353] width 36 height 28
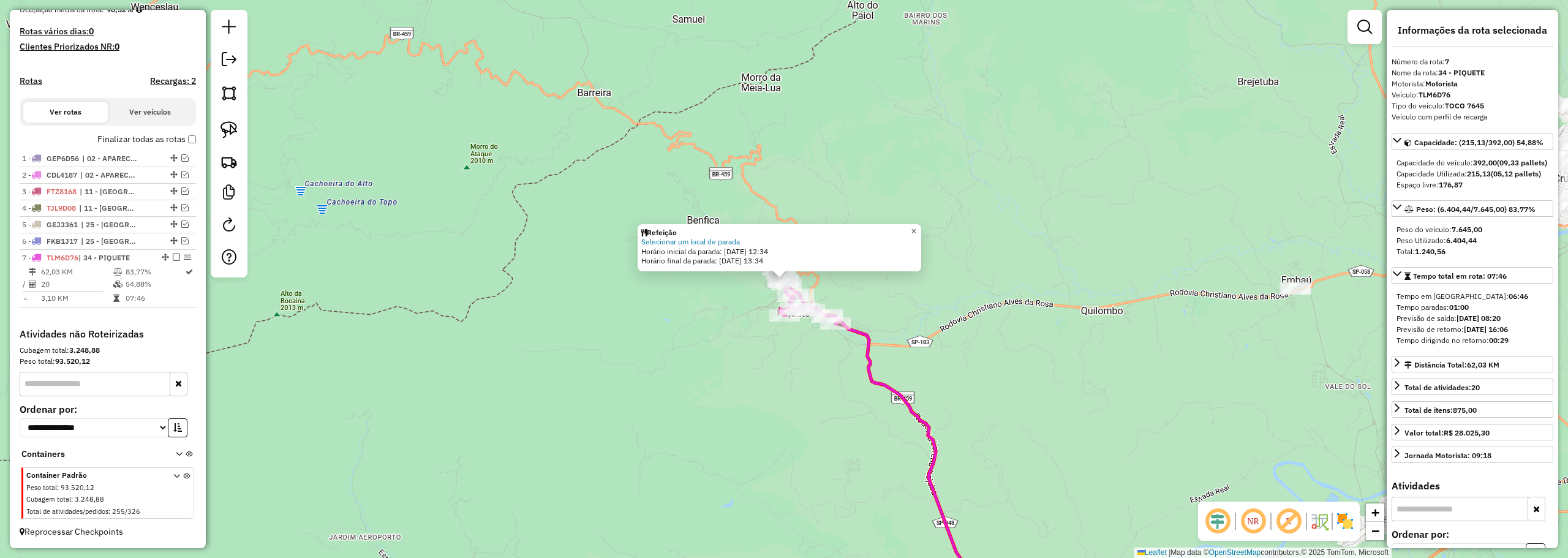
click at [916, 226] on span "×" at bounding box center [913, 232] width 5 height 11
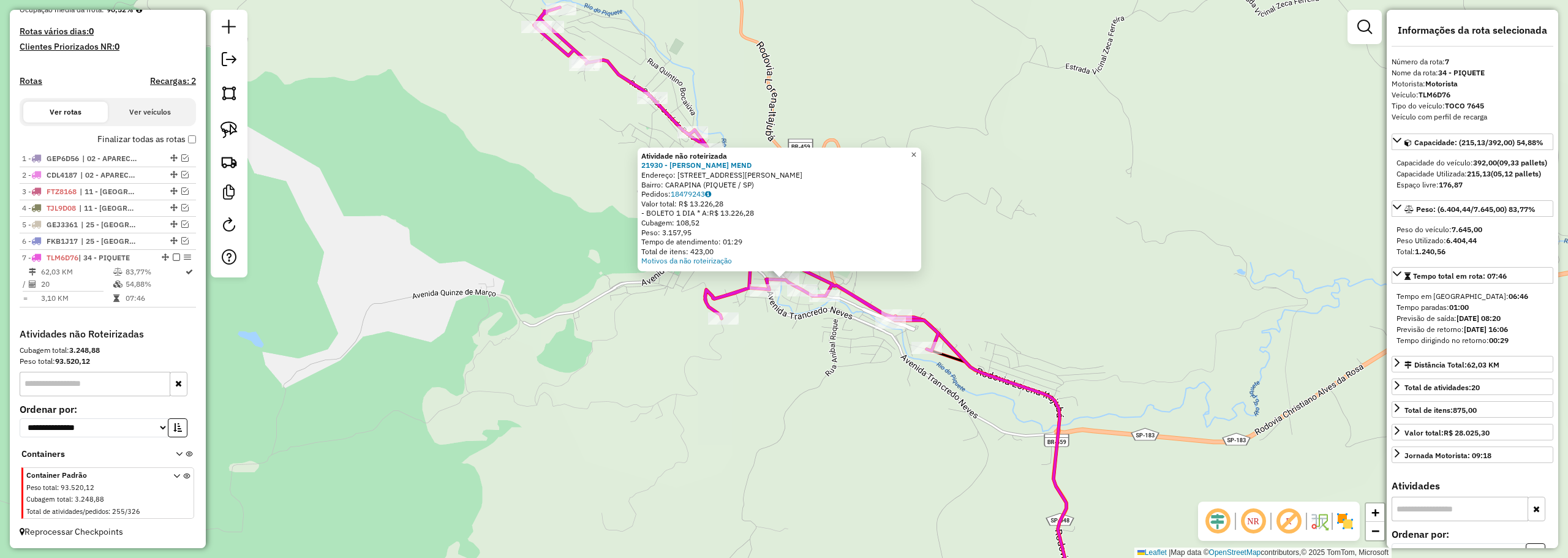
click at [921, 152] on link "×" at bounding box center [913, 154] width 15 height 15
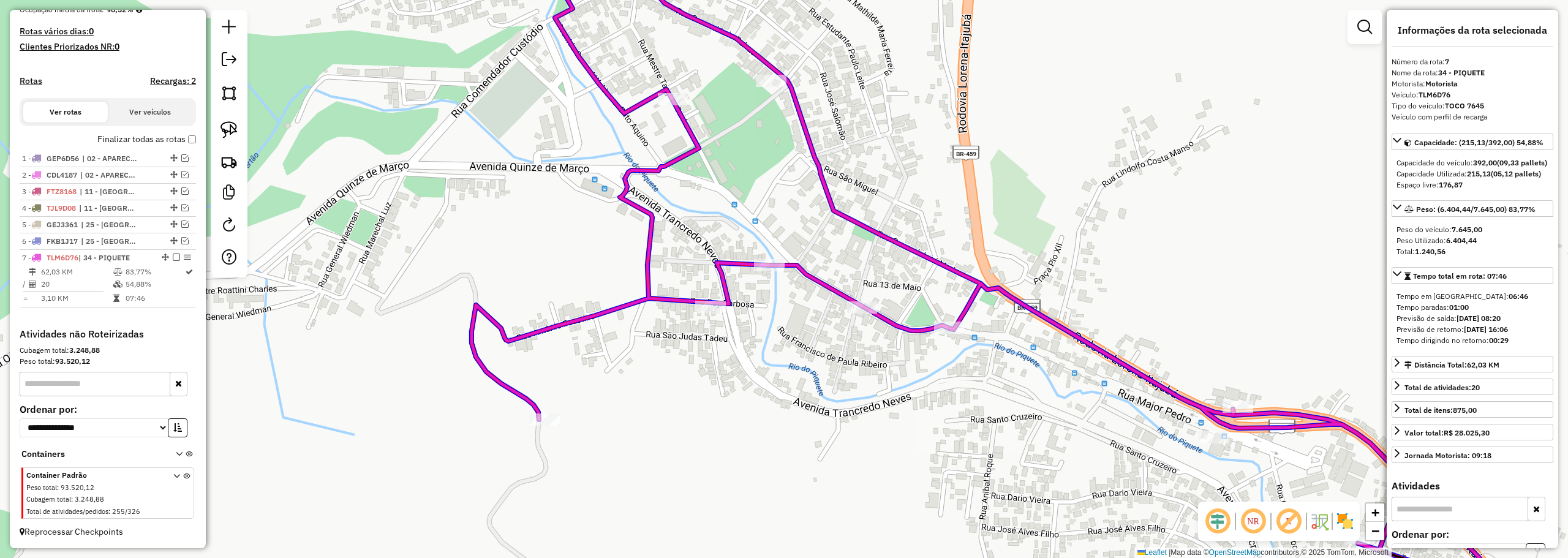
click at [766, 271] on div at bounding box center [769, 265] width 31 height 12
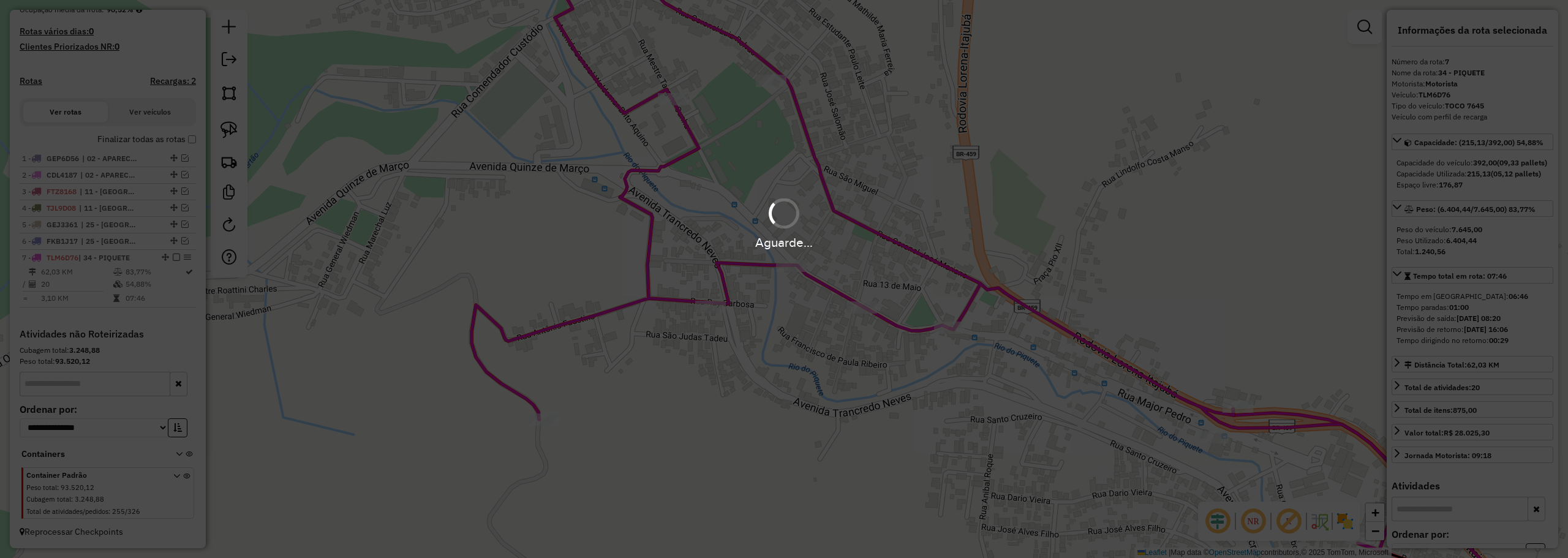
click at [782, 228] on div at bounding box center [784, 214] width 38 height 38
click at [782, 225] on div at bounding box center [784, 213] width 36 height 36
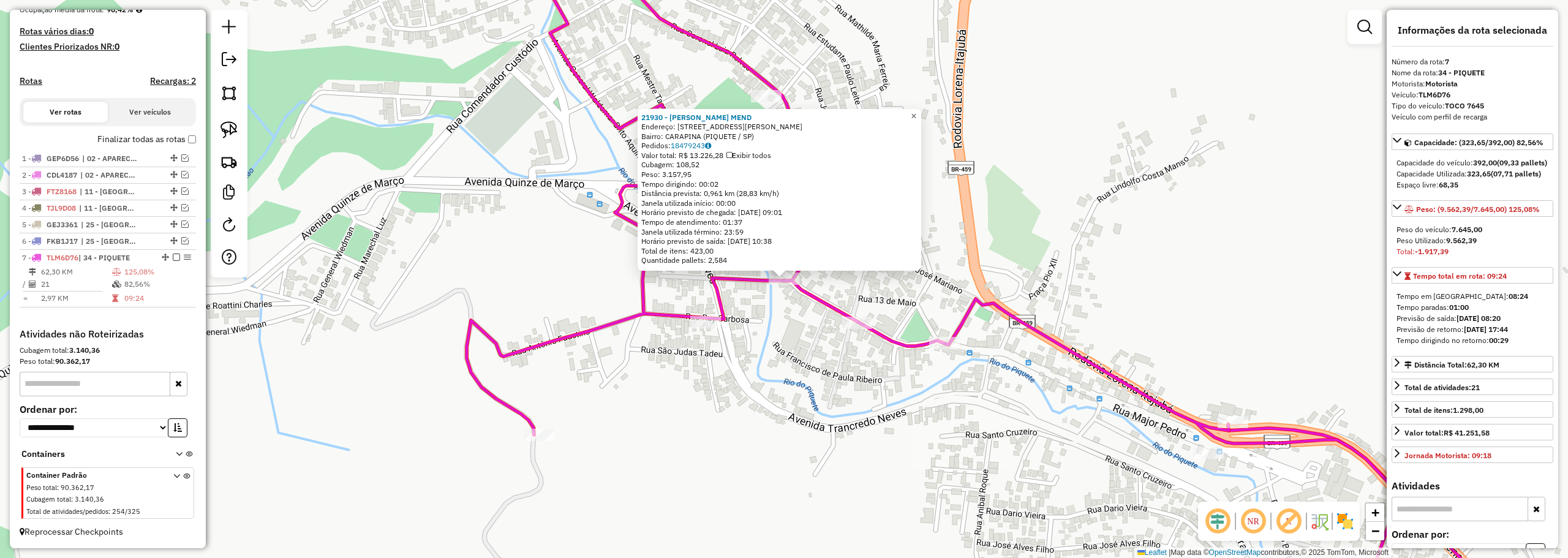
click at [916, 112] on span "×" at bounding box center [913, 116] width 5 height 11
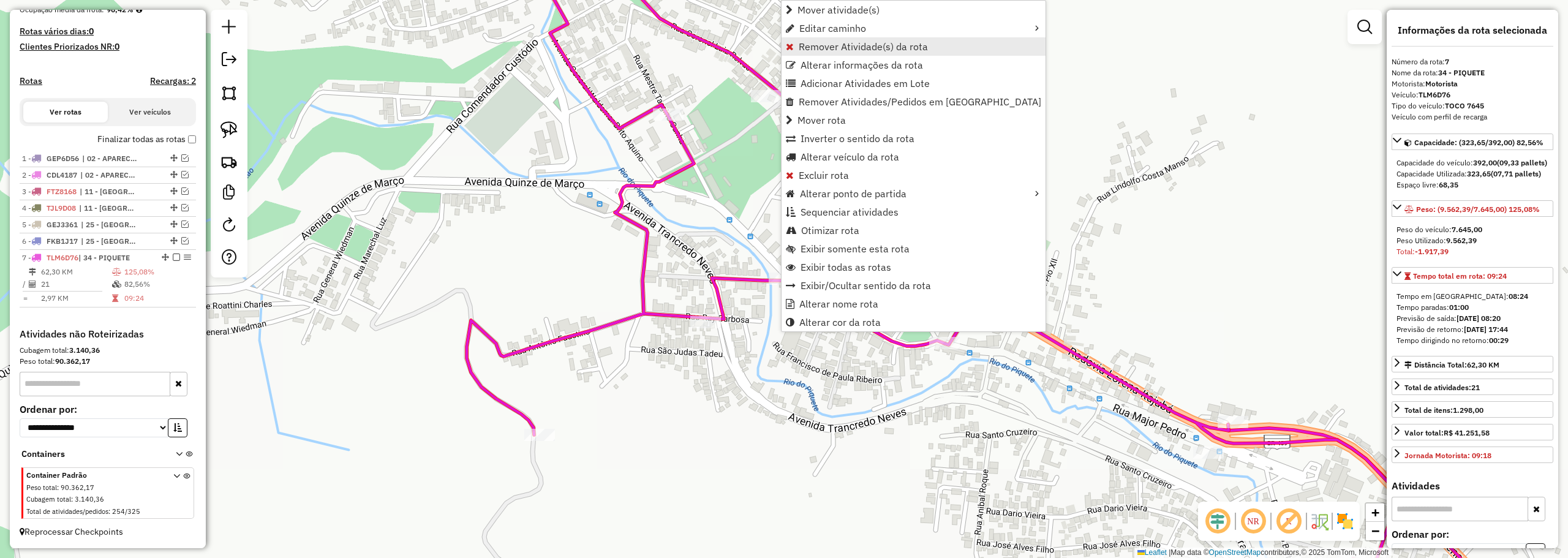
click at [808, 48] on span "Remover Atividade(s) da rota" at bounding box center [863, 46] width 129 height 10
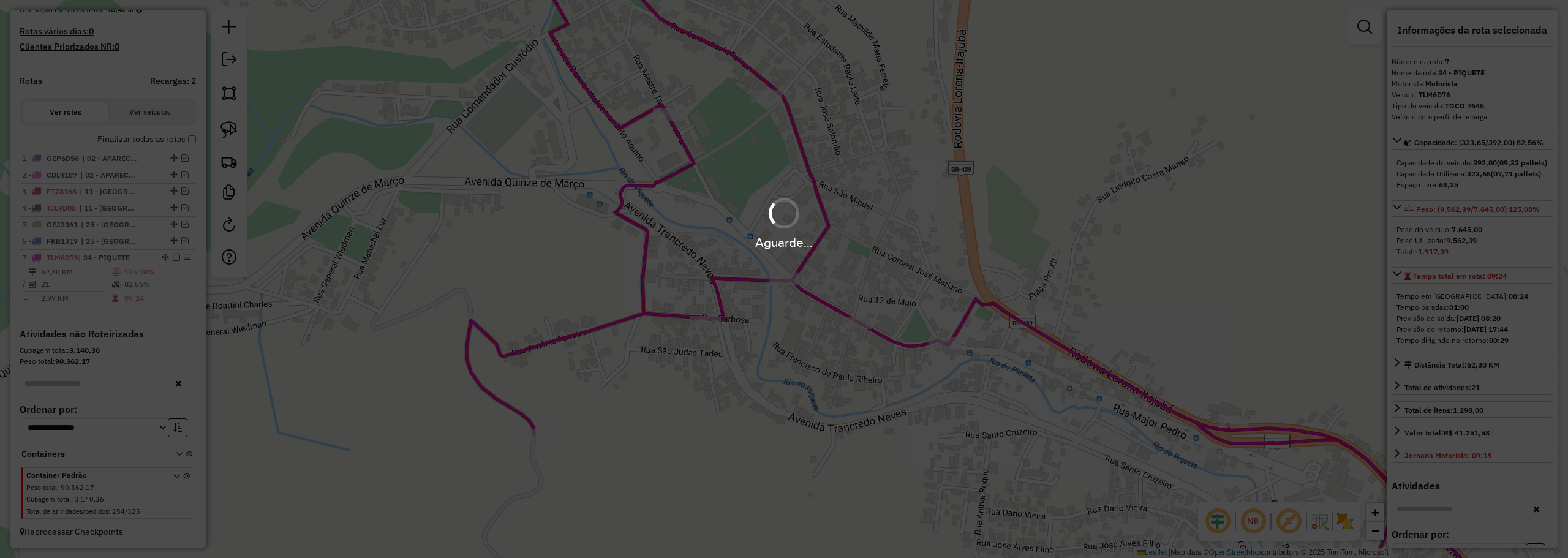
drag, startPoint x: 1069, startPoint y: 213, endPoint x: 1078, endPoint y: 219, distance: 10.8
click at [1075, 217] on div "Aguarde..." at bounding box center [784, 223] width 1568 height 58
click at [1222, 453] on div "Aguarde..." at bounding box center [784, 279] width 1568 height 558
click at [1222, 394] on div "Aguarde..." at bounding box center [784, 279] width 1568 height 558
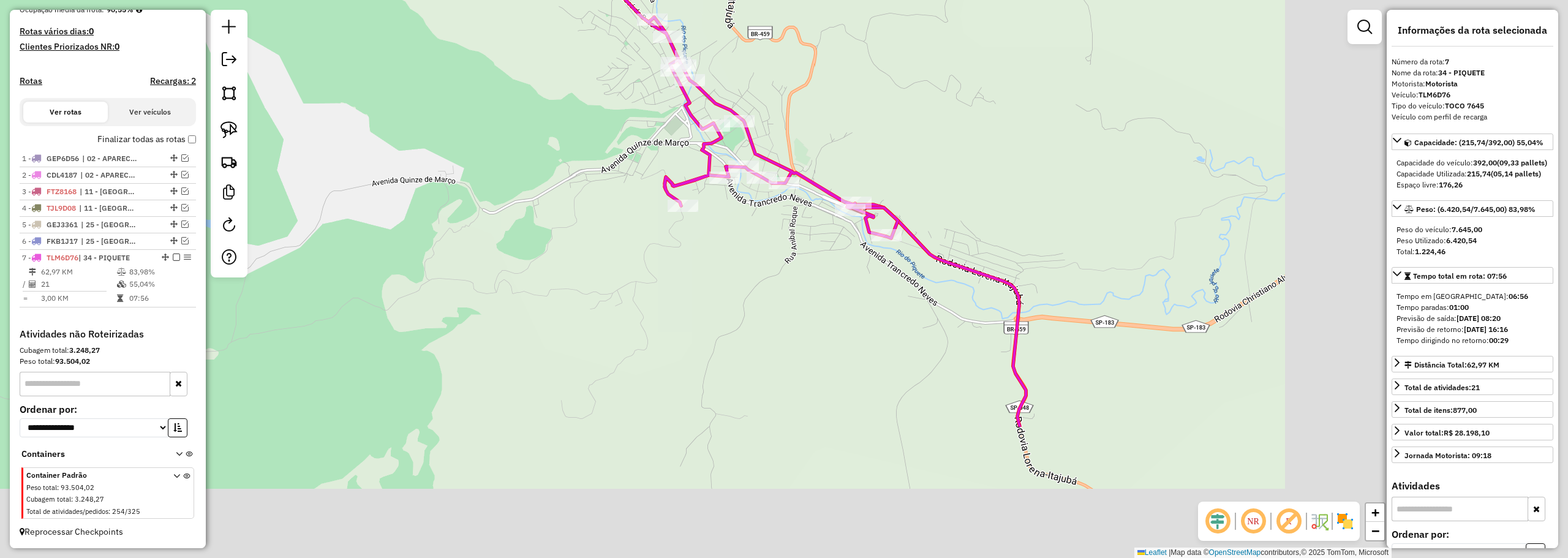
drag, startPoint x: 1179, startPoint y: 339, endPoint x: 825, endPoint y: 153, distance: 399.9
click at [821, 149] on div "Janela de atendimento Grade de atendimento Capacidade Transportadoras Veículos …" at bounding box center [784, 279] width 1568 height 558
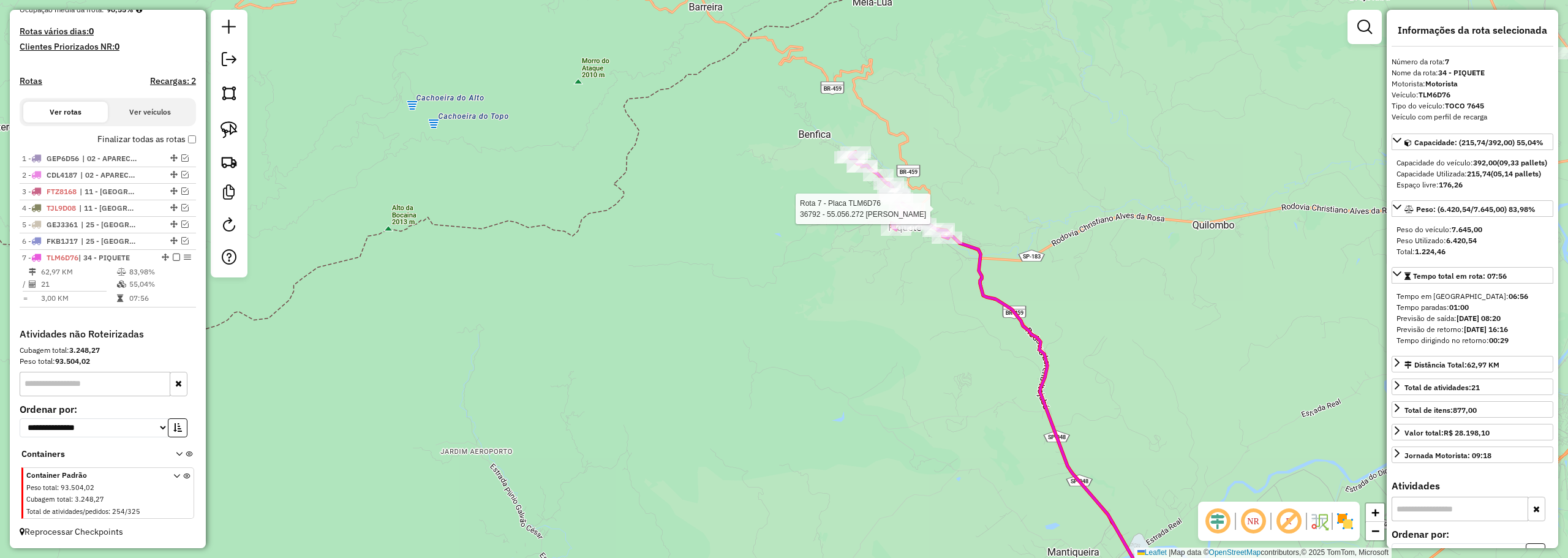
drag, startPoint x: 1133, startPoint y: 351, endPoint x: 901, endPoint y: 83, distance: 354.5
click at [902, 84] on div "Rota 7 - Placa TLM6D76 36792 - 55.056.272 FELIPE LU Janela de atendimento Grade…" at bounding box center [784, 279] width 1568 height 558
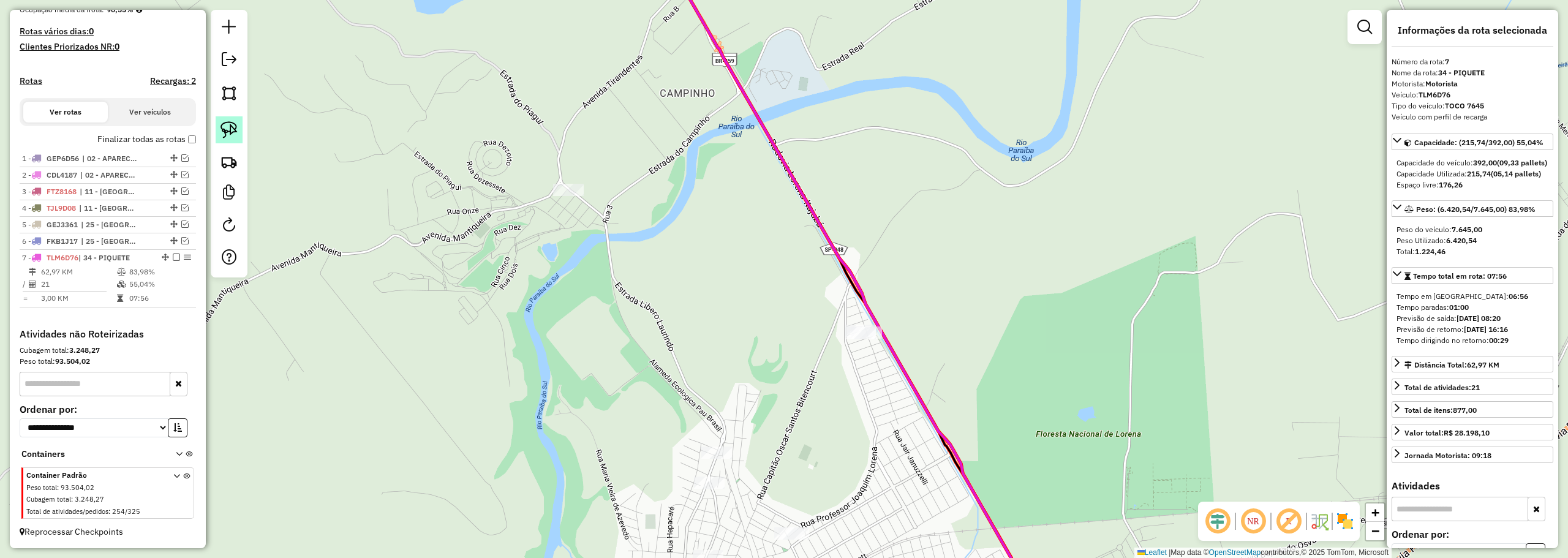
click at [229, 126] on img at bounding box center [229, 130] width 17 height 17
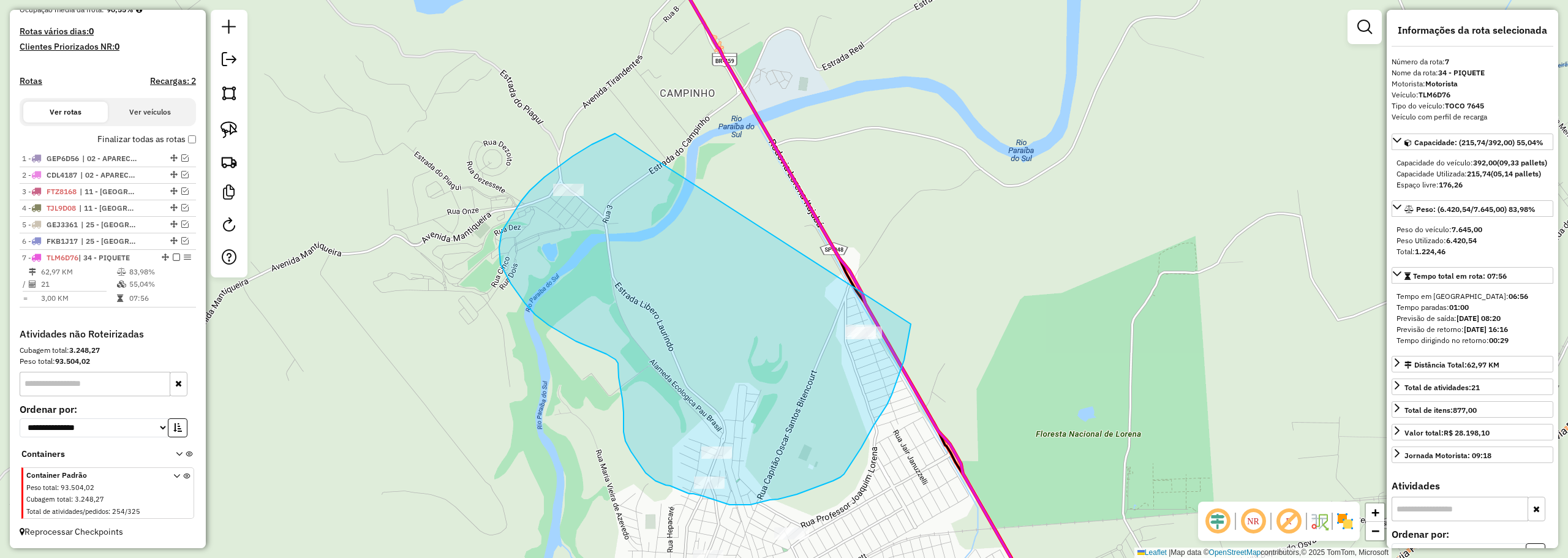
drag, startPoint x: 545, startPoint y: 177, endPoint x: 916, endPoint y: 273, distance: 383.2
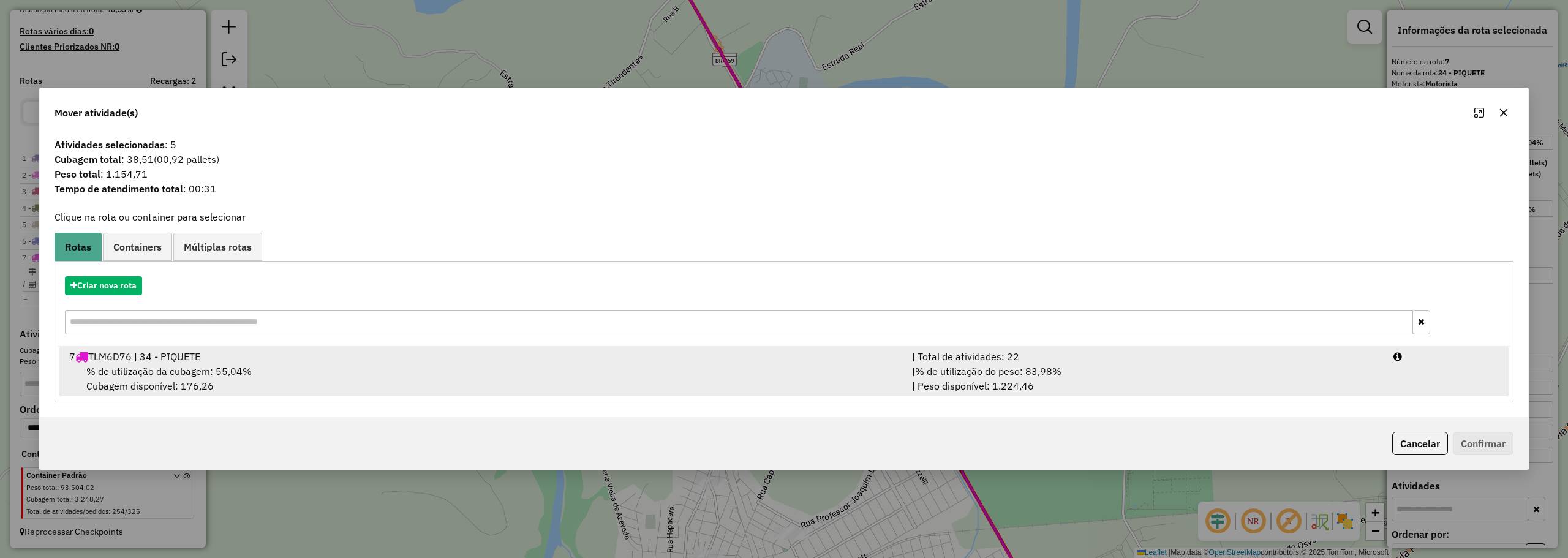
drag, startPoint x: 997, startPoint y: 371, endPoint x: 1077, endPoint y: 365, distance: 80.2
click at [1000, 371] on span "% de utilização do peso: 83,98%" at bounding box center [987, 371] width 146 height 12
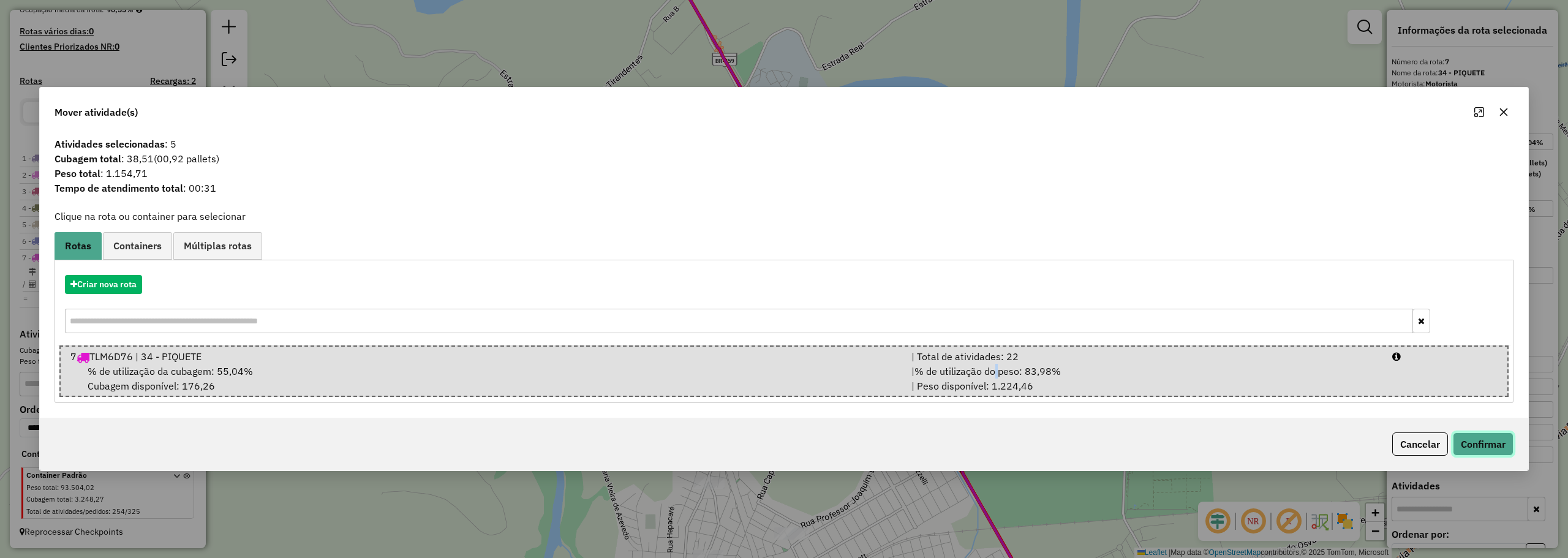
click at [1482, 442] on button "Confirmar" at bounding box center [1483, 443] width 60 height 23
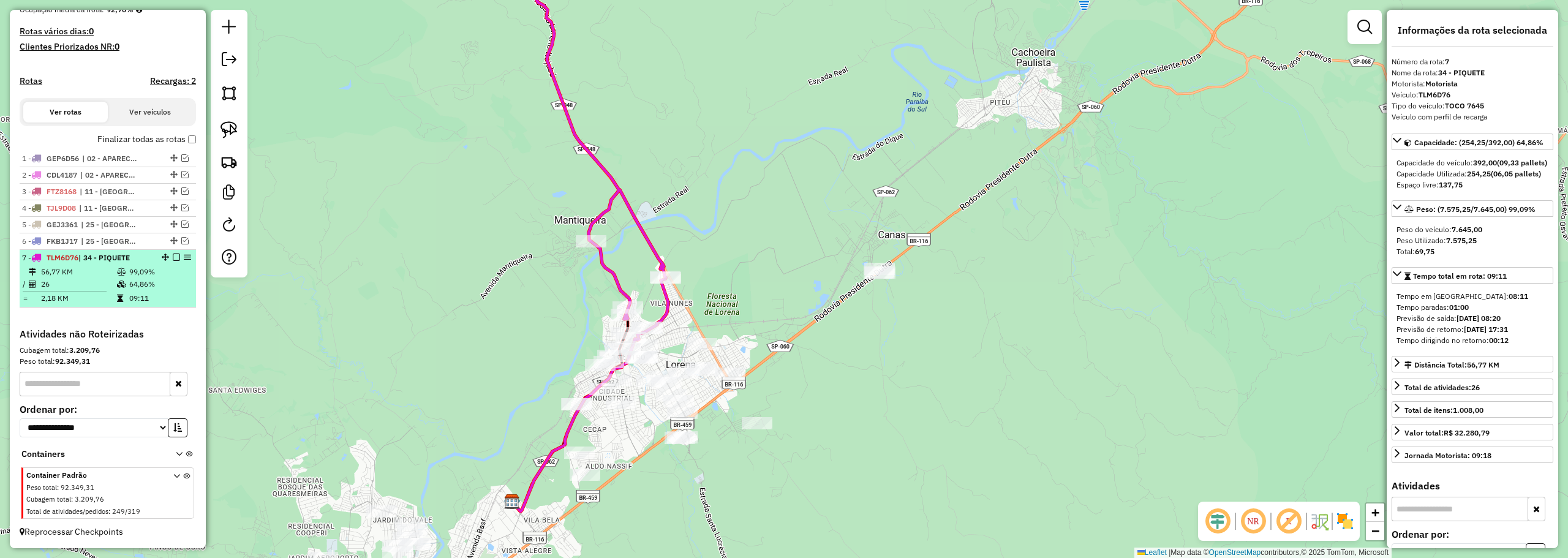
click at [173, 257] on em at bounding box center [177, 258] width 8 height 8
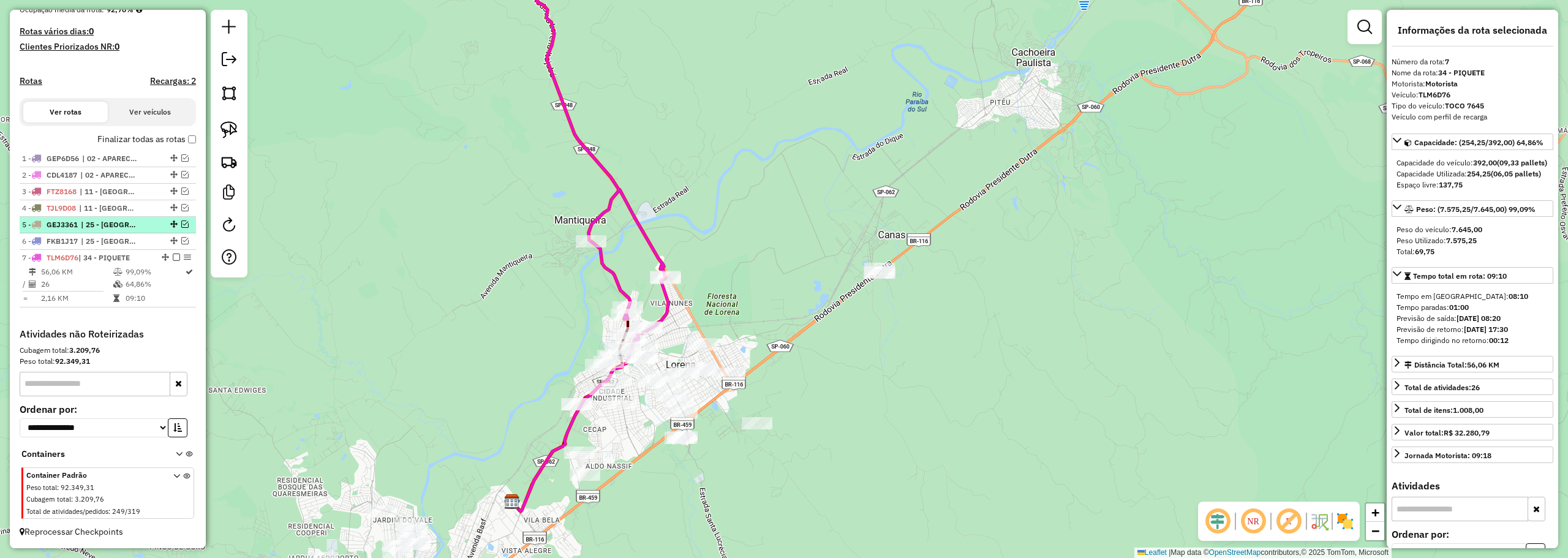
scroll to position [277, 0]
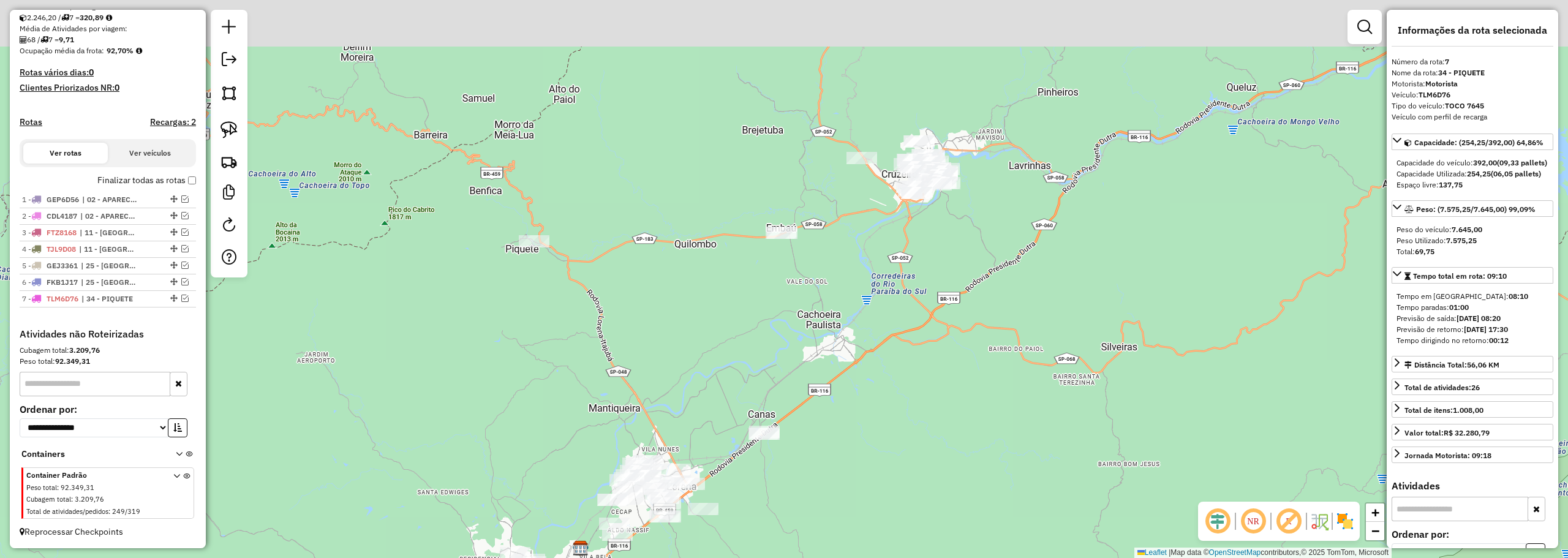
drag, startPoint x: 558, startPoint y: 128, endPoint x: 607, endPoint y: 327, distance: 204.9
click at [613, 352] on div "Janela de atendimento Grade de atendimento Capacidade Transportadoras Veículos …" at bounding box center [784, 279] width 1568 height 558
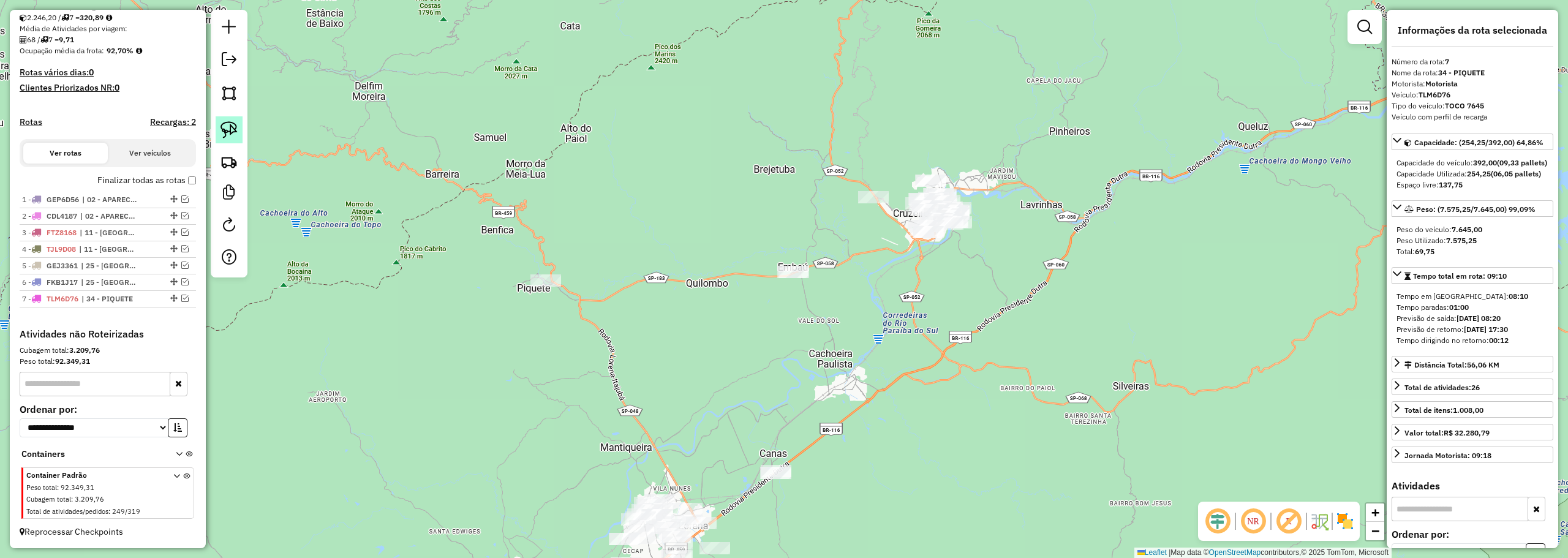
click at [234, 128] on img at bounding box center [229, 130] width 17 height 17
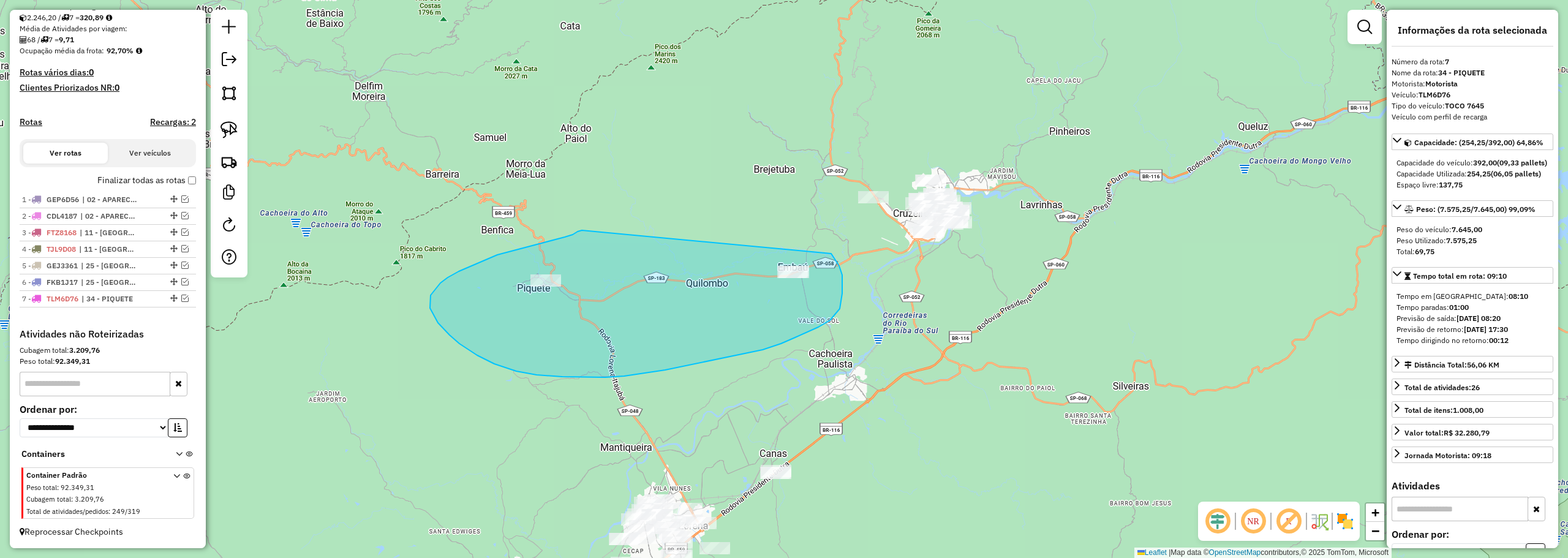
drag, startPoint x: 573, startPoint y: 235, endPoint x: 825, endPoint y: 248, distance: 252.3
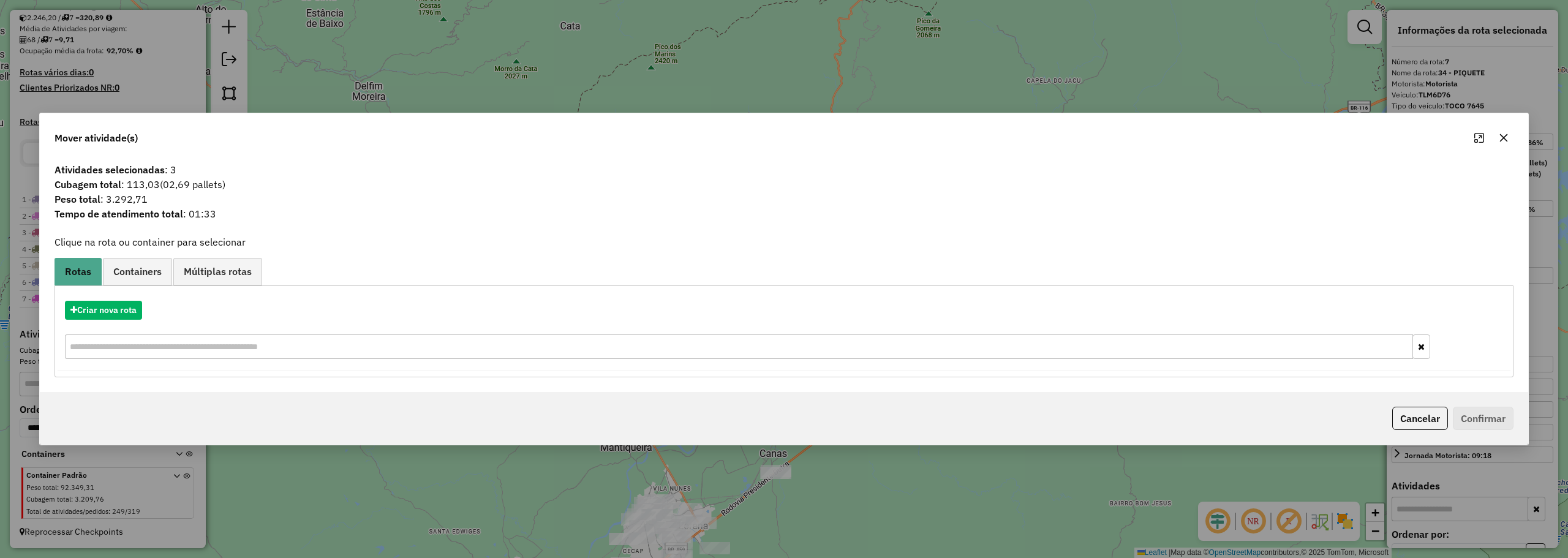
click at [1506, 135] on icon "button" at bounding box center [1504, 138] width 8 height 8
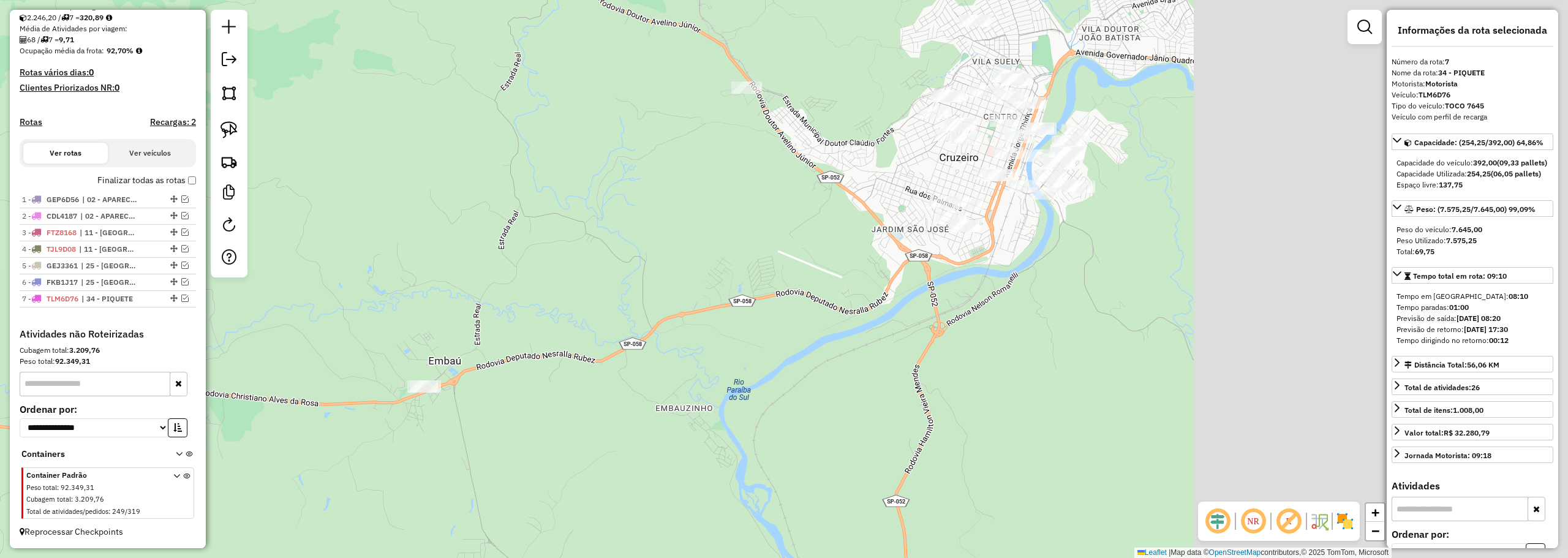
drag, startPoint x: 1069, startPoint y: 129, endPoint x: 659, endPoint y: 242, distance: 425.3
click at [659, 242] on div "Janela de atendimento Grade de atendimento Capacidade Transportadoras Veículos …" at bounding box center [784, 279] width 1568 height 558
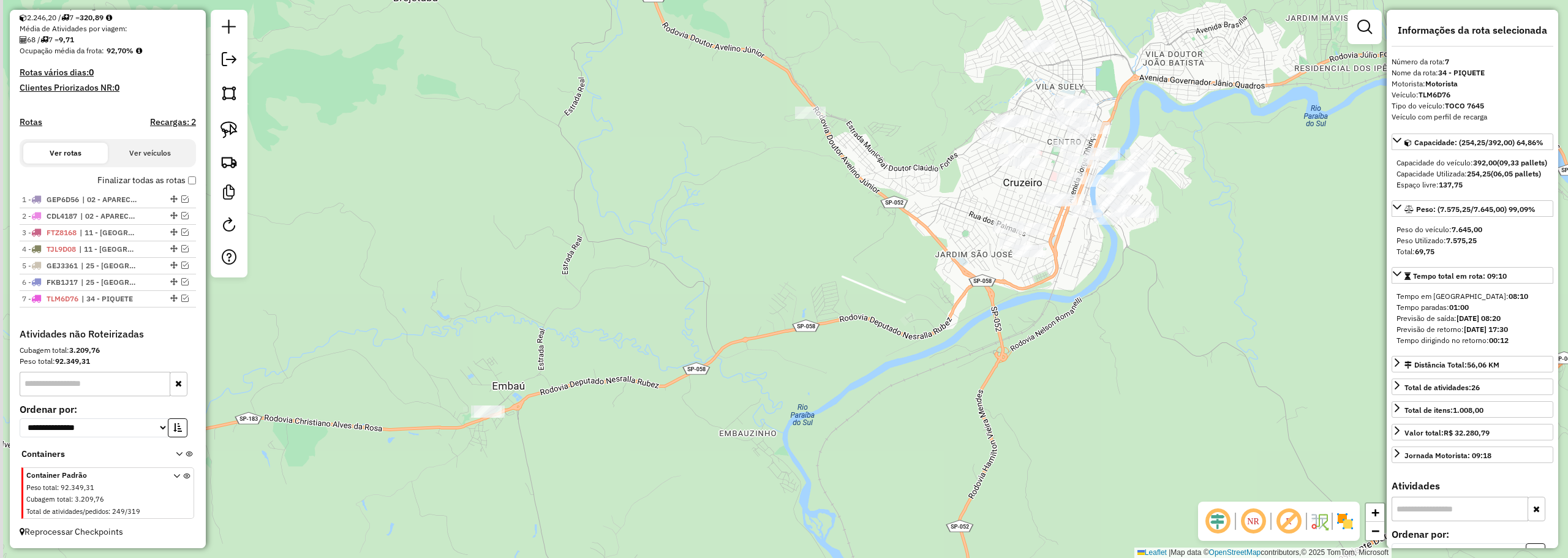
drag, startPoint x: 480, startPoint y: 203, endPoint x: 790, endPoint y: 232, distance: 311.4
click at [792, 235] on div "Janela de atendimento Grade de atendimento Capacidade Transportadoras Veículos …" at bounding box center [784, 279] width 1568 height 558
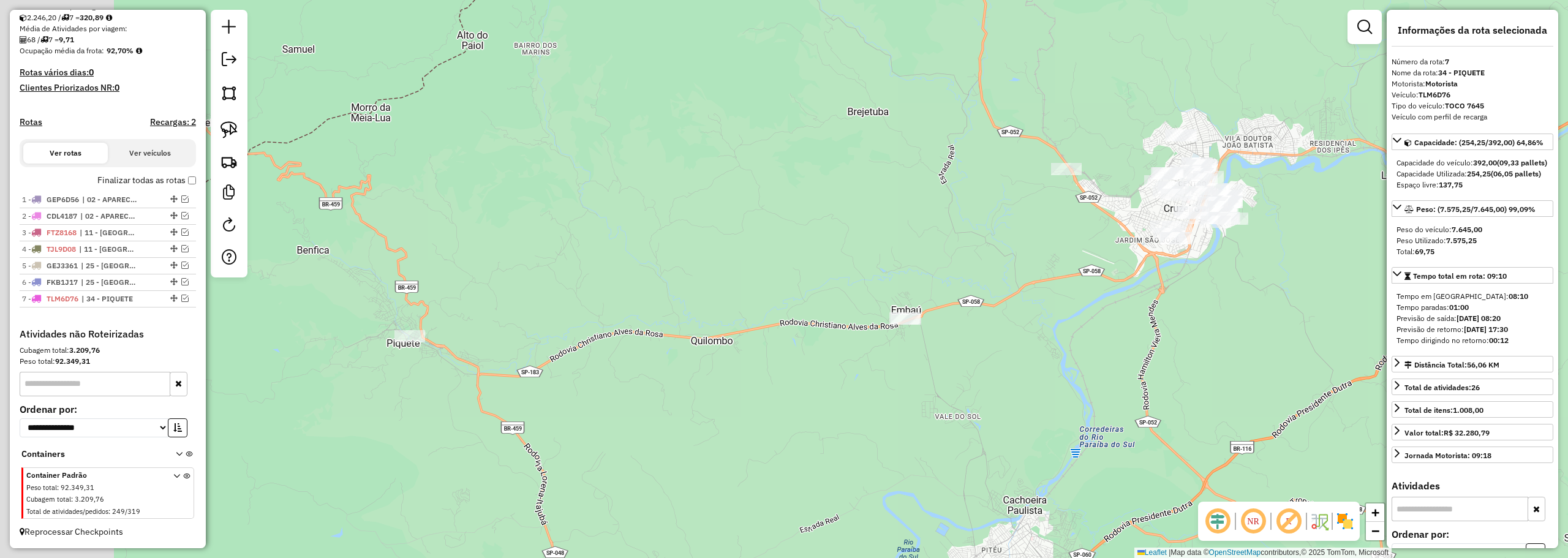
drag, startPoint x: 658, startPoint y: 224, endPoint x: 800, endPoint y: 217, distance: 142.2
click at [800, 217] on div "Janela de atendimento Grade de atendimento Capacidade Transportadoras Veículos …" at bounding box center [784, 279] width 1568 height 558
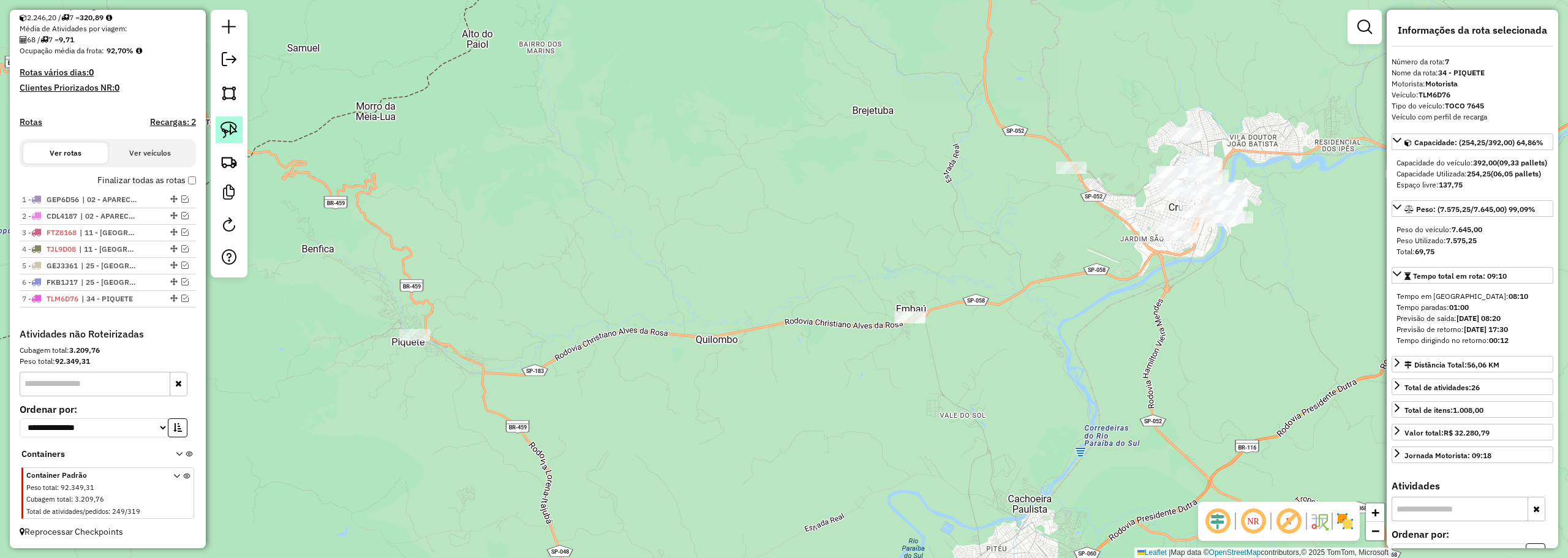
click at [226, 132] on img at bounding box center [229, 130] width 17 height 17
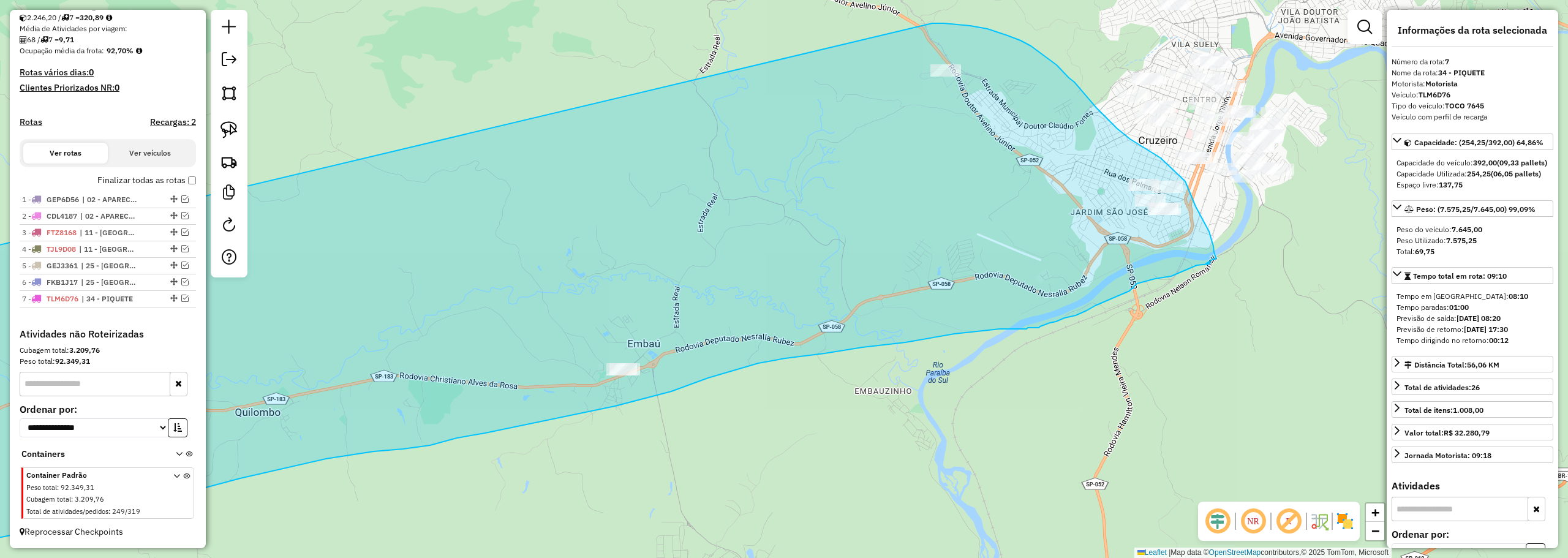
drag, startPoint x: 400, startPoint y: 302, endPoint x: 932, endPoint y: 23, distance: 600.7
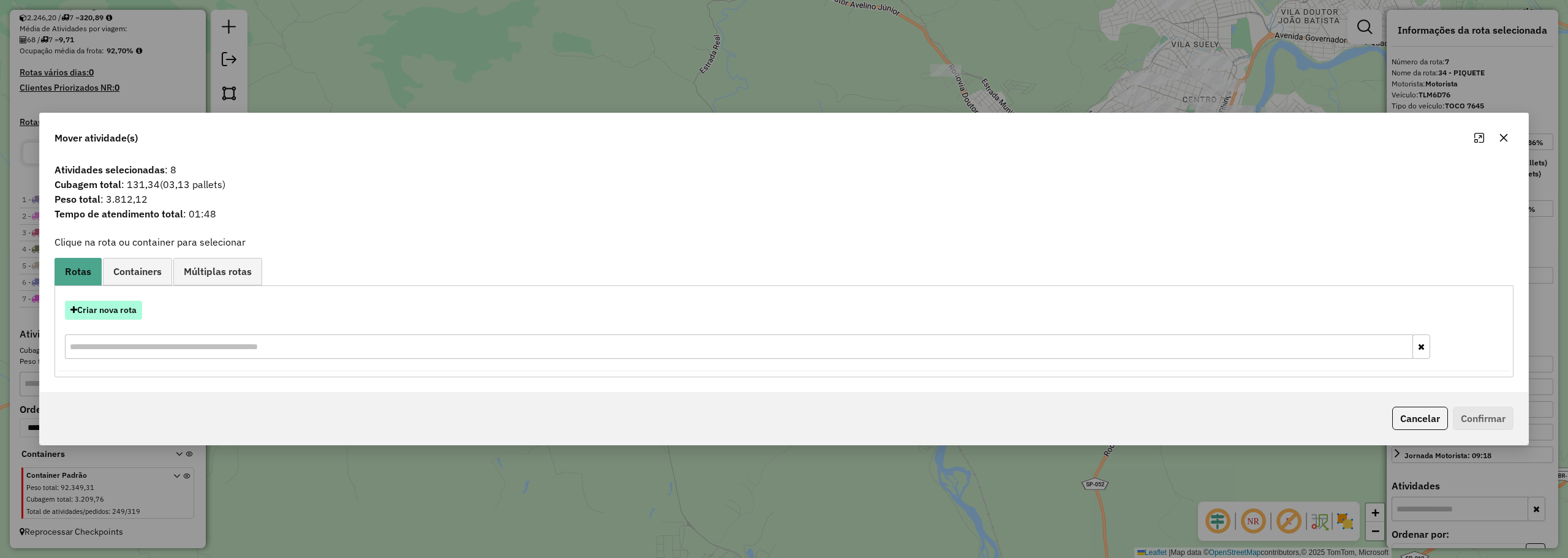
click at [100, 313] on button "Criar nova rota" at bounding box center [103, 310] width 77 height 19
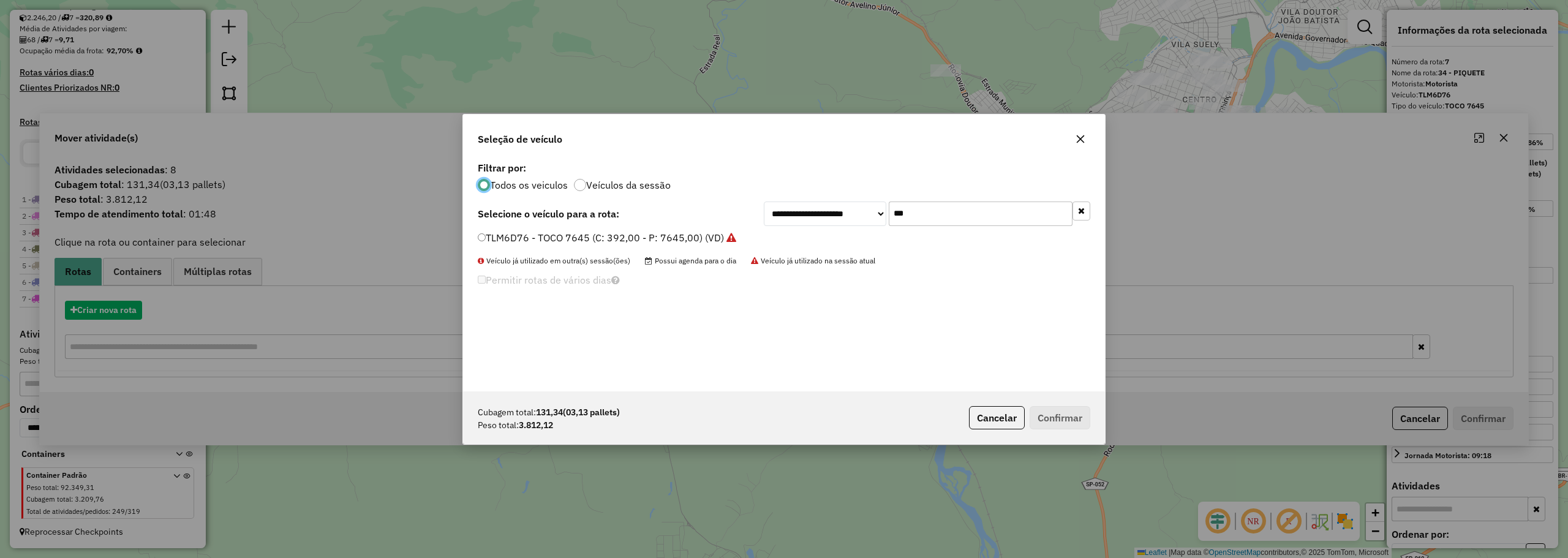
scroll to position [7, 4]
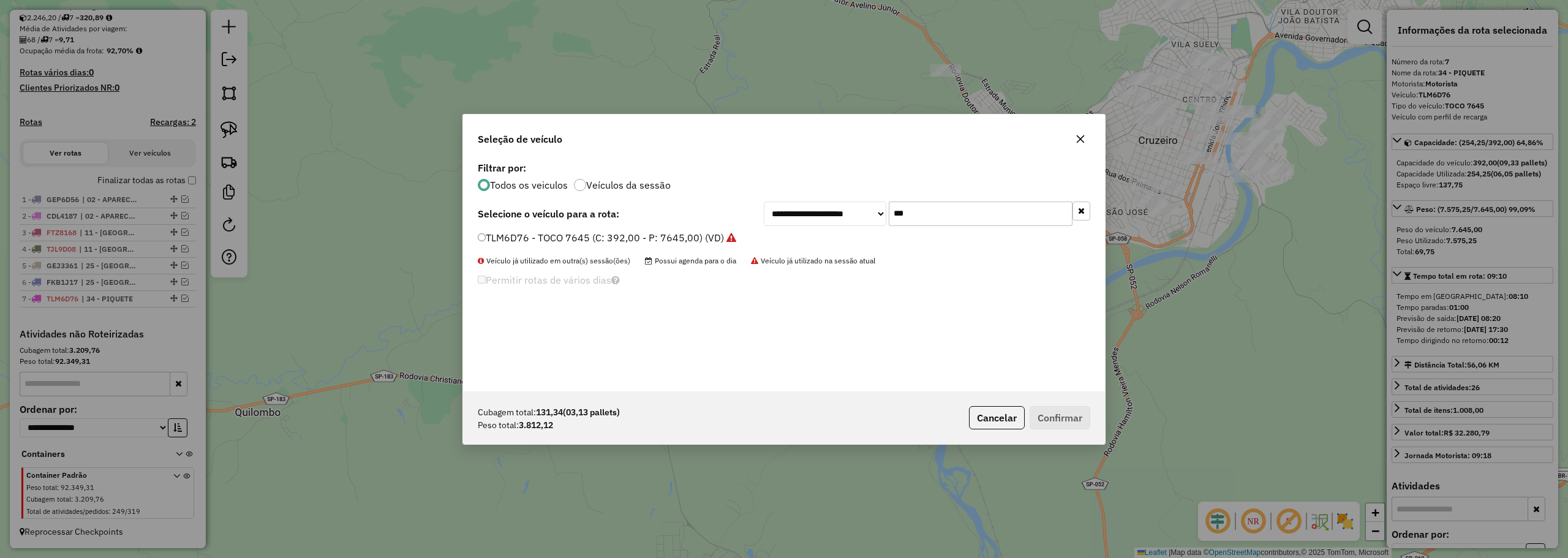
click at [947, 207] on input "***" at bounding box center [981, 213] width 184 height 24
type input "***"
click at [528, 242] on label "FVB2191 - TRUCK - CARGA SECA 7800 kg (C: 252,00 - P: 7800,00) (VD)" at bounding box center [642, 237] width 328 height 15
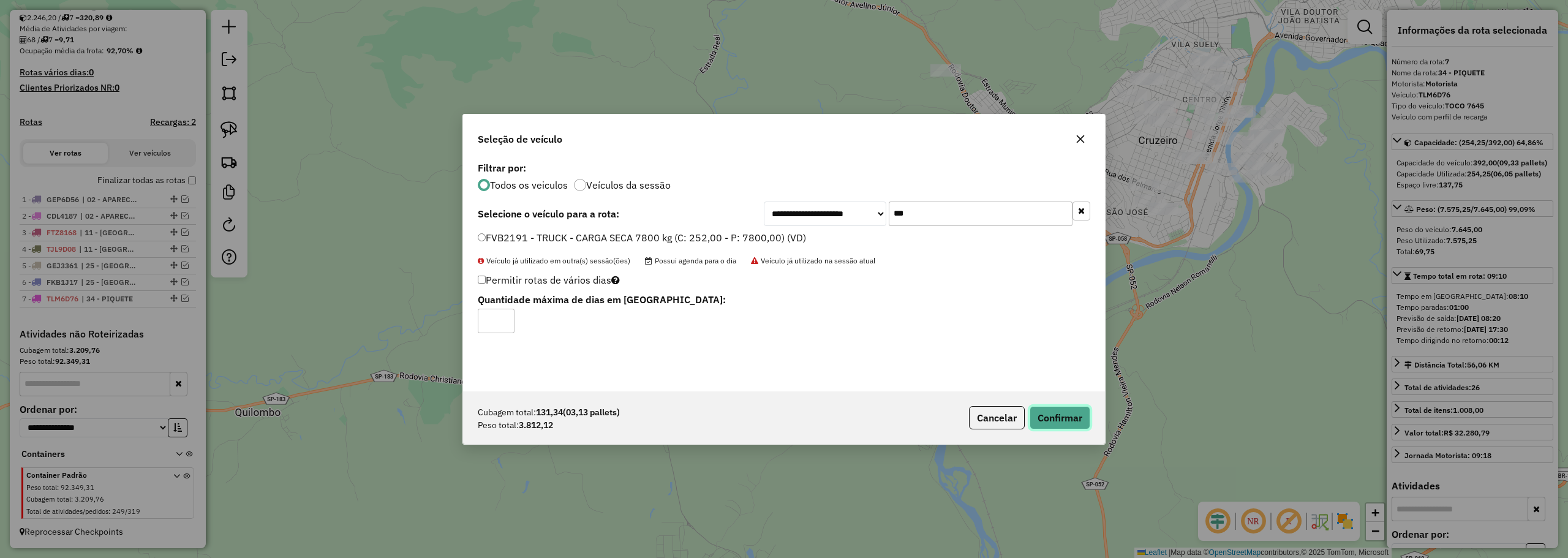
click at [1072, 413] on button "Confirmar" at bounding box center [1059, 417] width 60 height 23
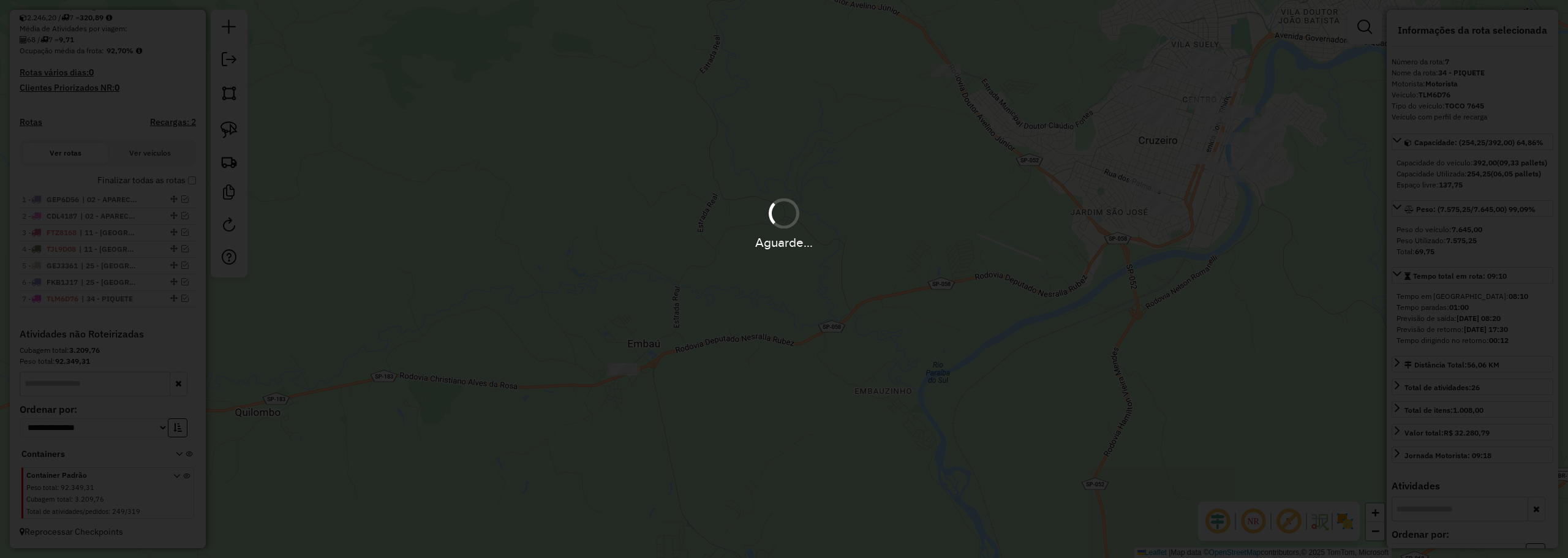
scroll to position [368, 0]
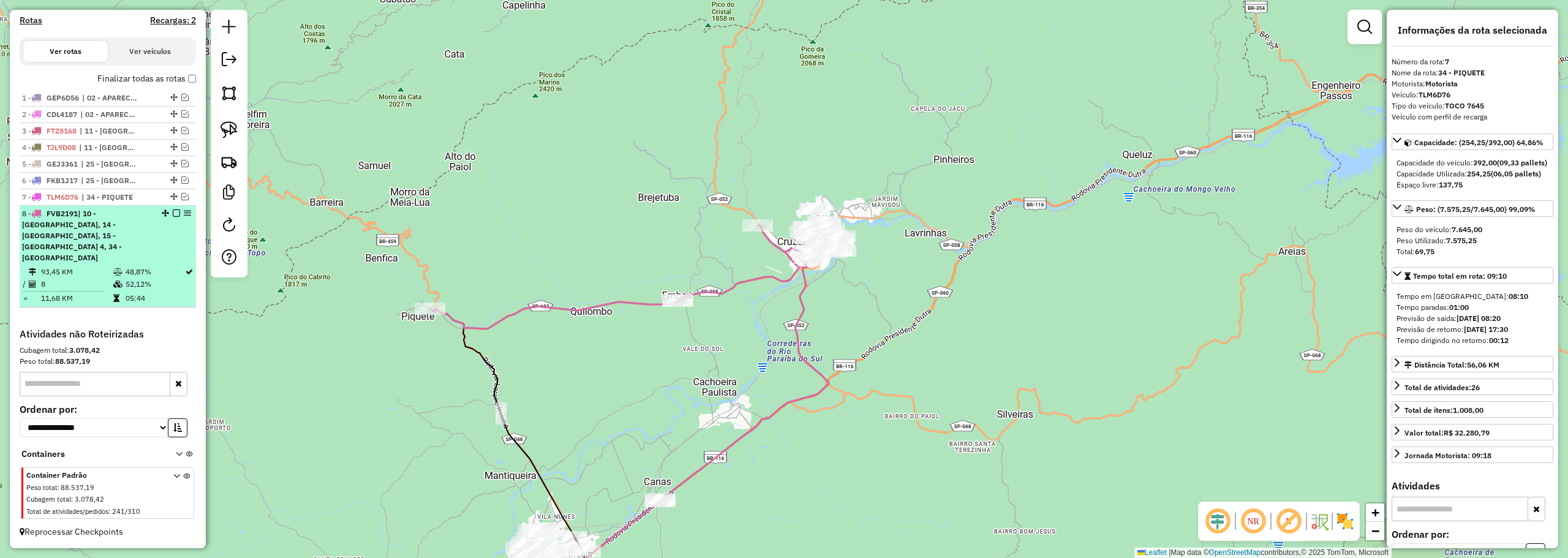
click at [173, 216] on em at bounding box center [177, 213] width 8 height 8
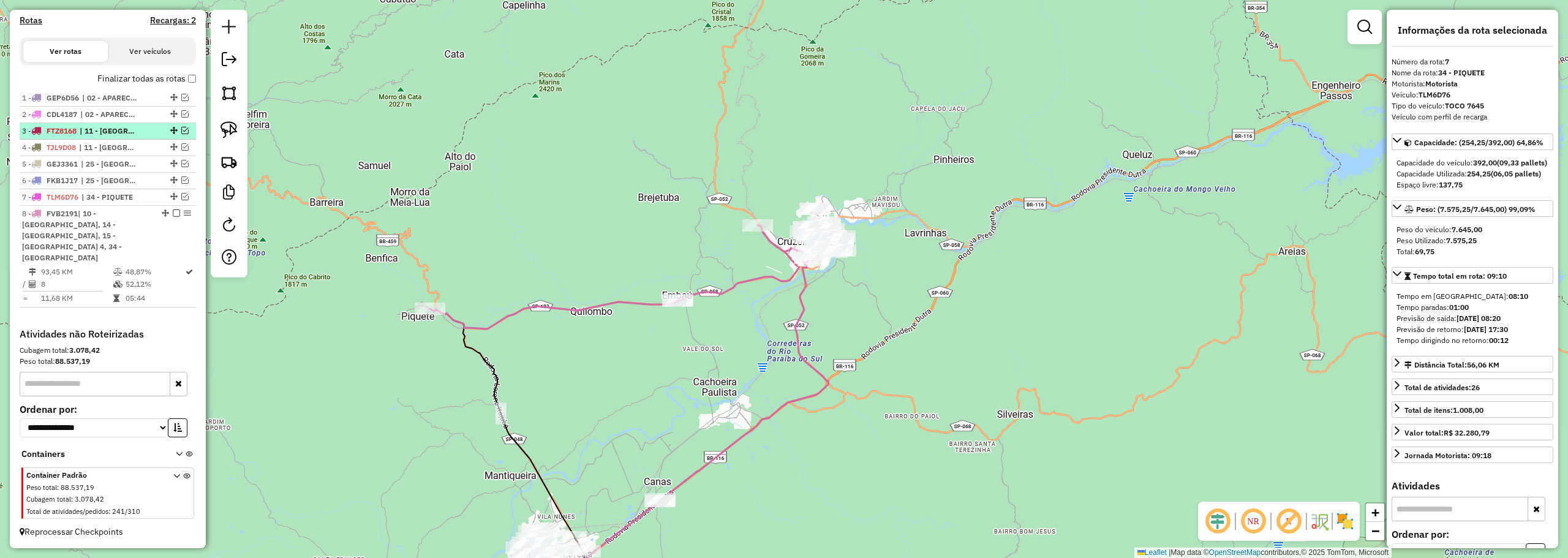
scroll to position [294, 0]
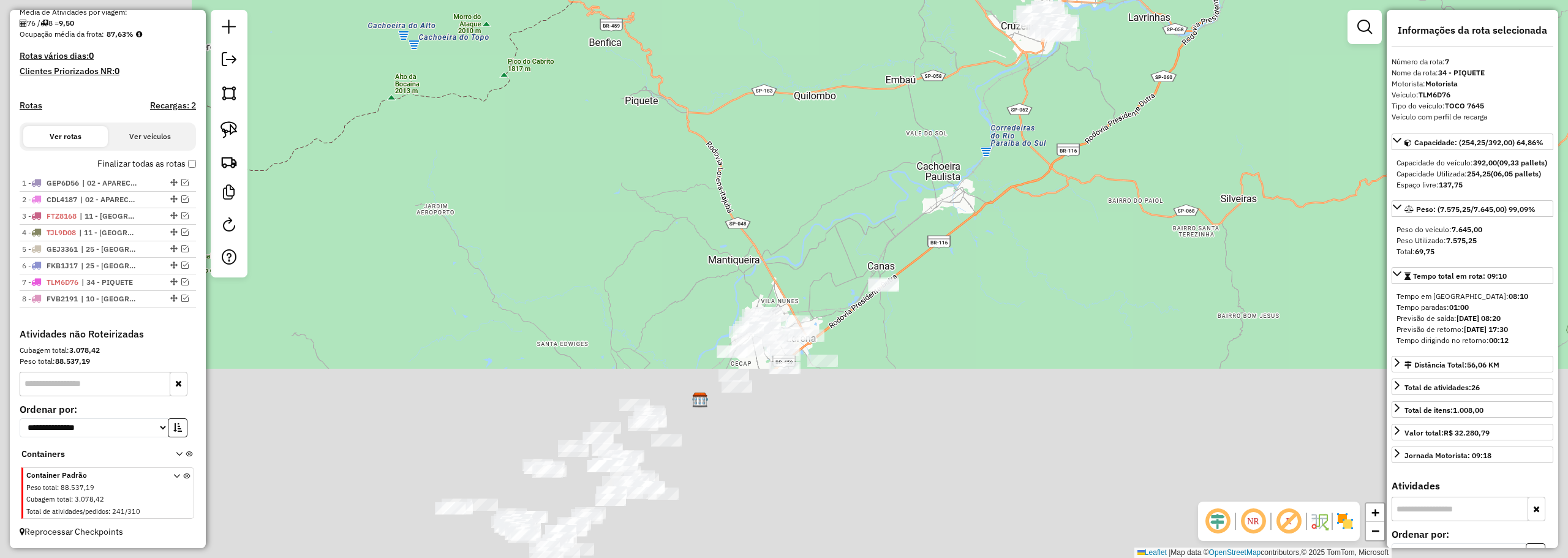
drag, startPoint x: 503, startPoint y: 444, endPoint x: 734, endPoint y: 213, distance: 326.7
click at [733, 216] on div "Janela de atendimento Grade de atendimento Capacidade Transportadoras Veículos …" at bounding box center [784, 279] width 1568 height 558
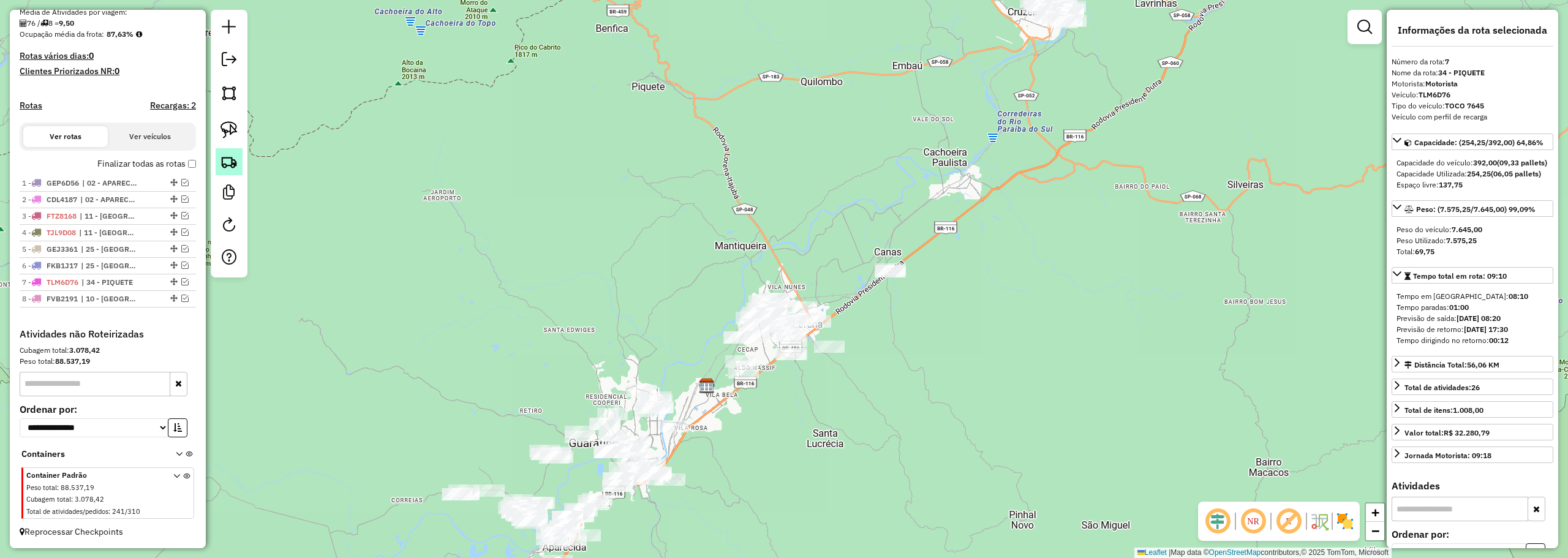
click at [220, 161] on link at bounding box center [229, 161] width 27 height 27
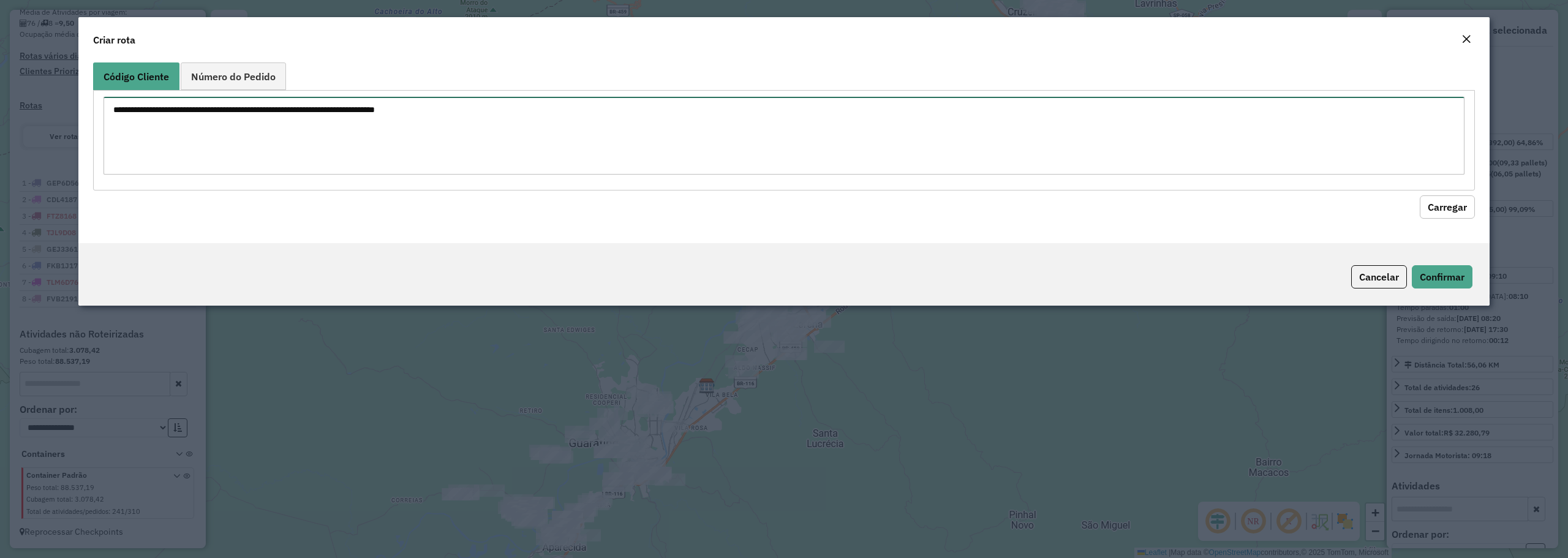
click at [530, 148] on textarea at bounding box center [783, 136] width 1361 height 78
click at [524, 146] on textarea "*" at bounding box center [783, 136] width 1361 height 78
click at [511, 139] on textarea "*" at bounding box center [783, 136] width 1361 height 78
click at [501, 133] on textarea "*" at bounding box center [783, 136] width 1361 height 78
click at [118, 111] on textarea "*" at bounding box center [783, 136] width 1361 height 78
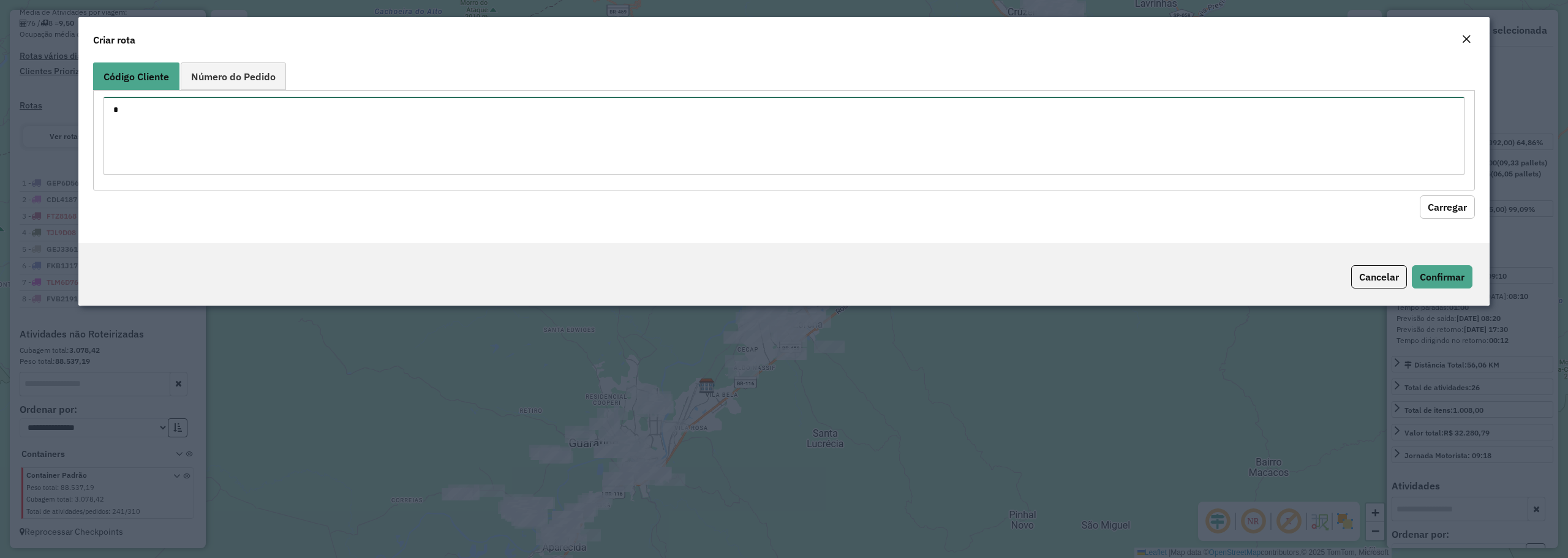
click at [118, 111] on textarea "*" at bounding box center [783, 136] width 1361 height 78
paste textarea "**** ***** ***** ***** ***** ***** ***** ***** ***** ***** *****"
type textarea "***** ***** ***** ***** ***** ***** ***** ***** ***** ***** *****"
drag, startPoint x: 1444, startPoint y: 198, endPoint x: 1431, endPoint y: 197, distance: 13.0
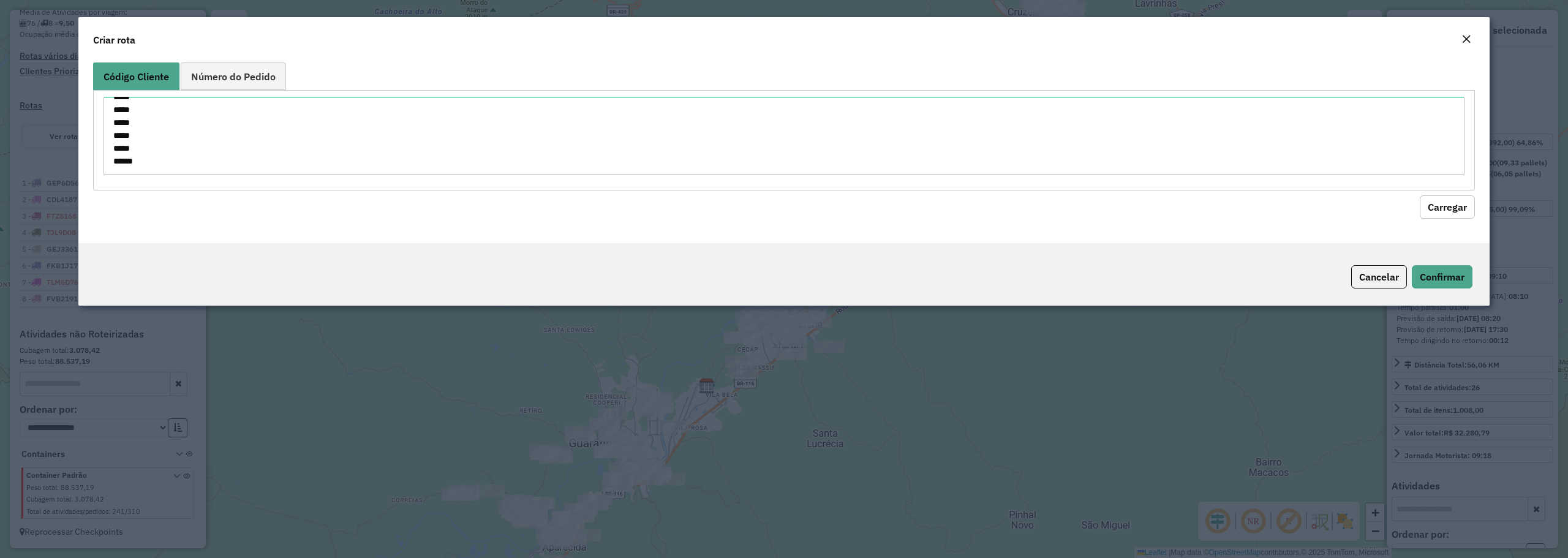
click at [1445, 198] on button "Carregar" at bounding box center [1447, 206] width 55 height 23
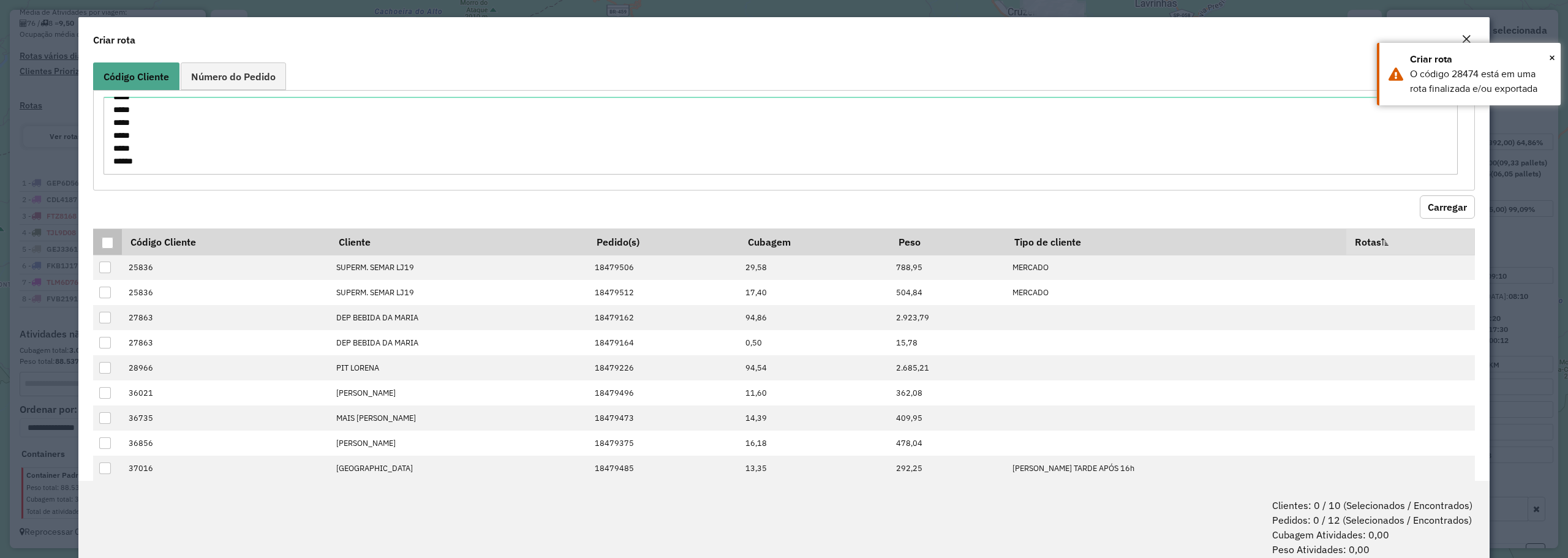
click at [105, 242] on div at bounding box center [107, 242] width 11 height 11
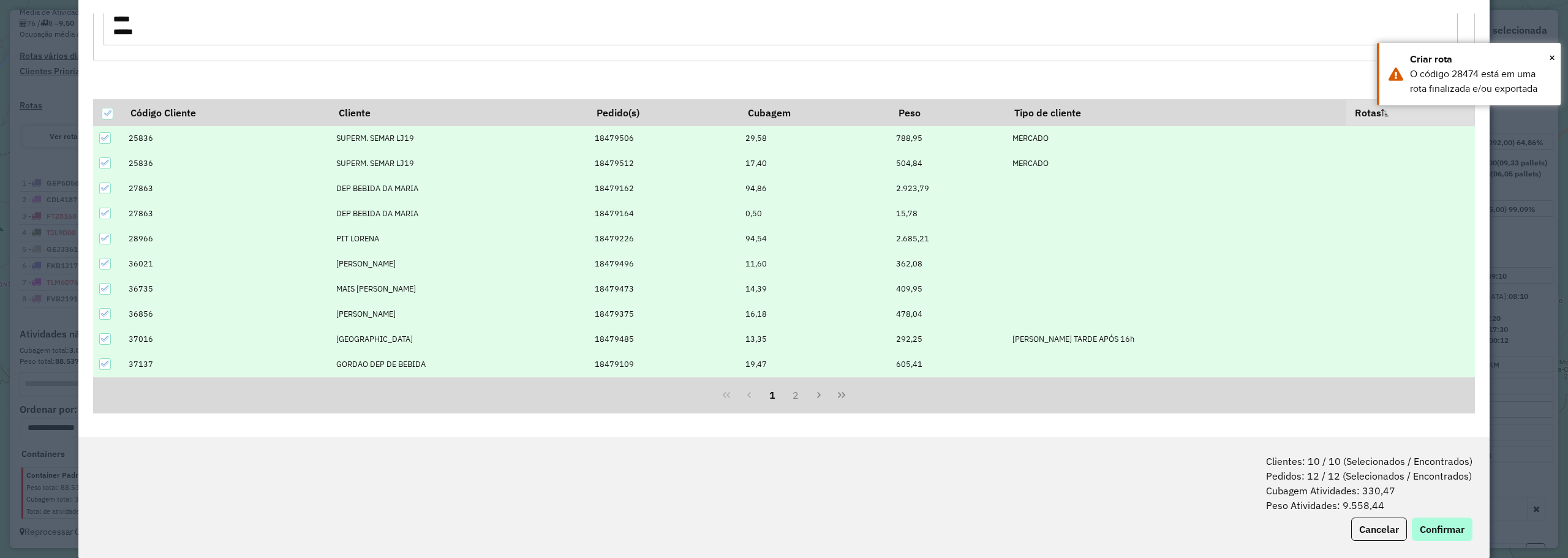
scroll to position [61, 0]
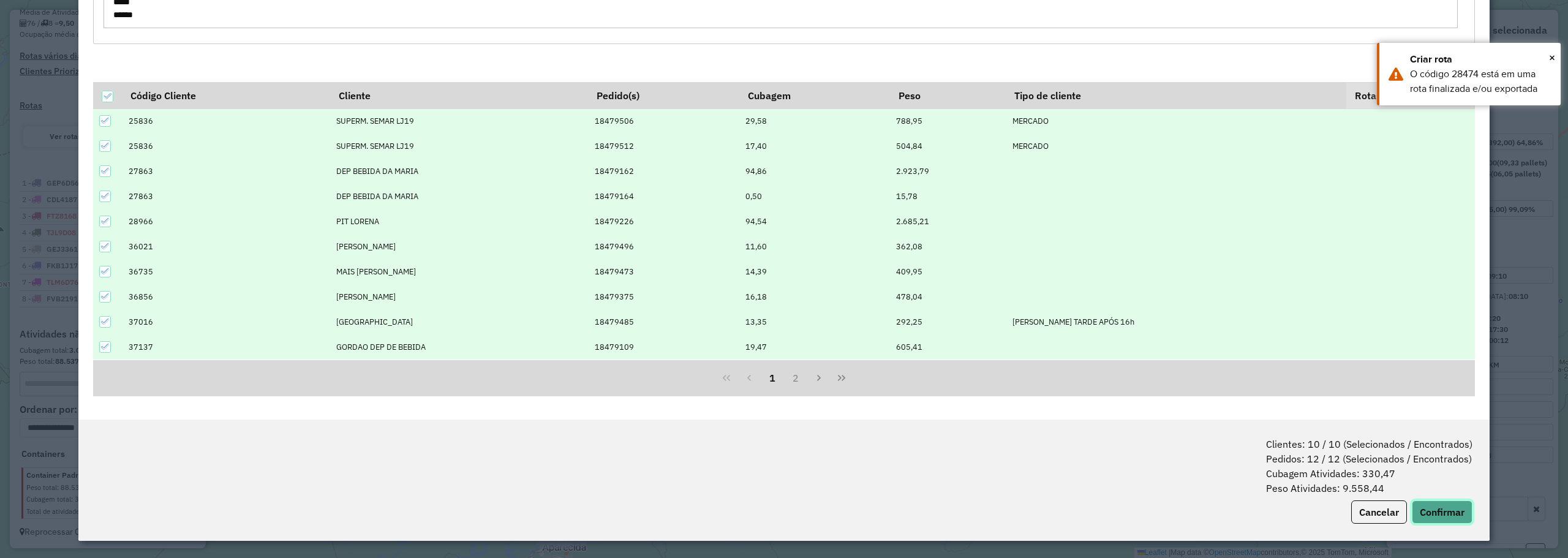
click at [1449, 510] on button "Confirmar" at bounding box center [1442, 511] width 60 height 23
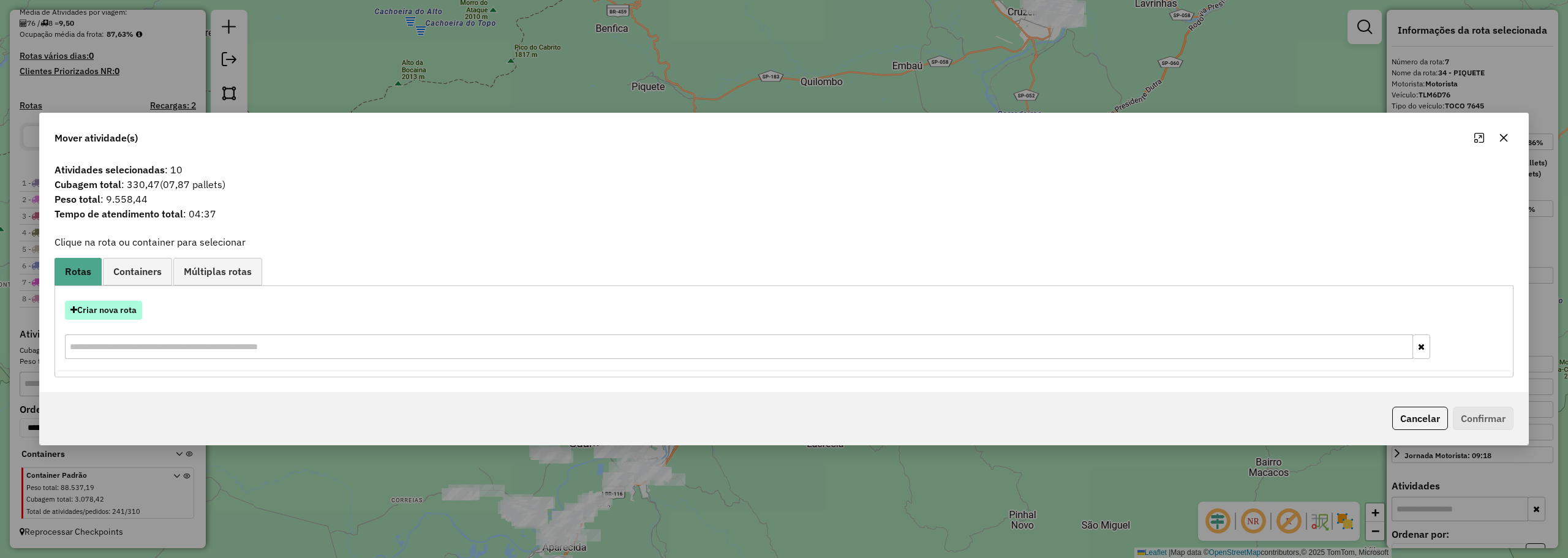
click at [90, 313] on button "Criar nova rota" at bounding box center [103, 310] width 77 height 19
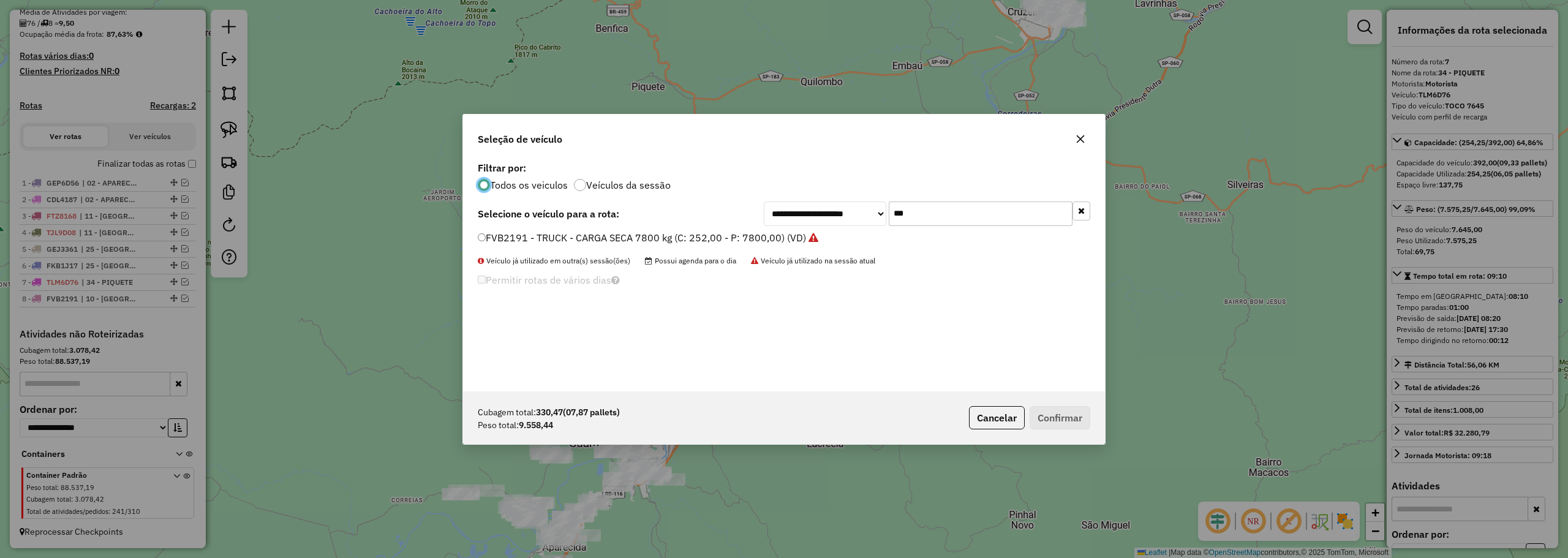
scroll to position [7, 4]
click at [907, 213] on input "***" at bounding box center [981, 213] width 184 height 24
type input "**"
click at [496, 236] on label "GHD2419 - BAÚ 7090 (C: 252,00 - P: 7090,00) (VD)" at bounding box center [599, 237] width 242 height 15
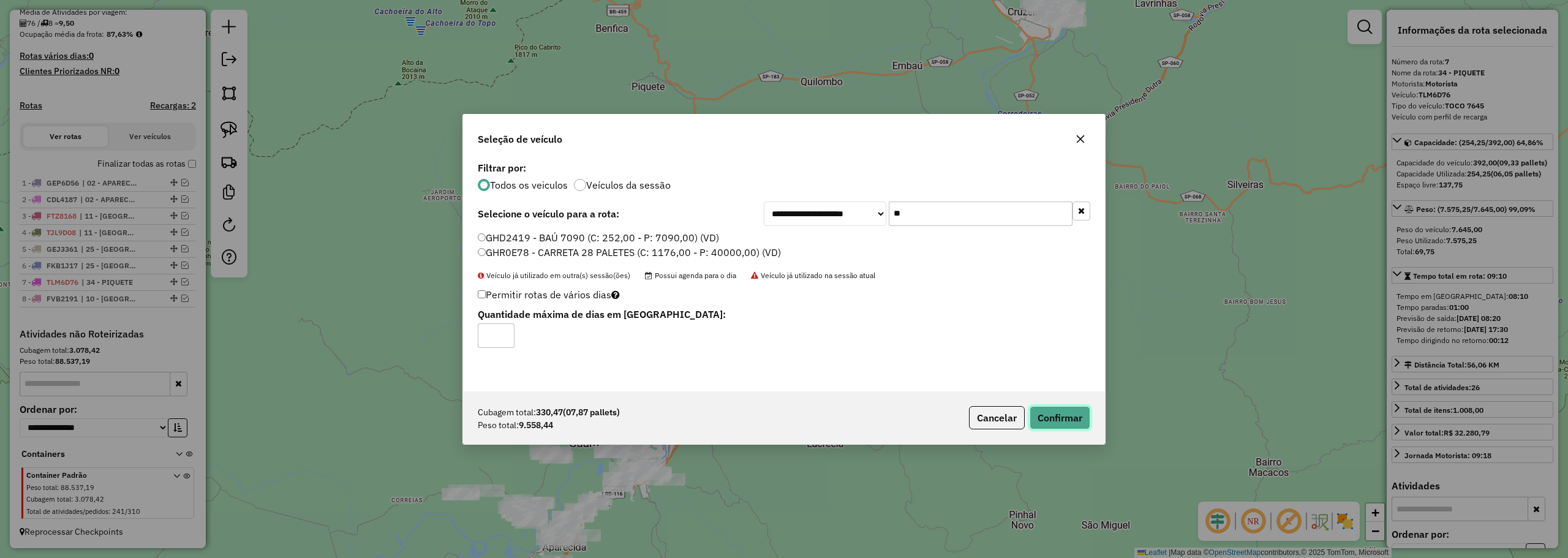
click at [1072, 414] on button "Confirmar" at bounding box center [1059, 417] width 60 height 23
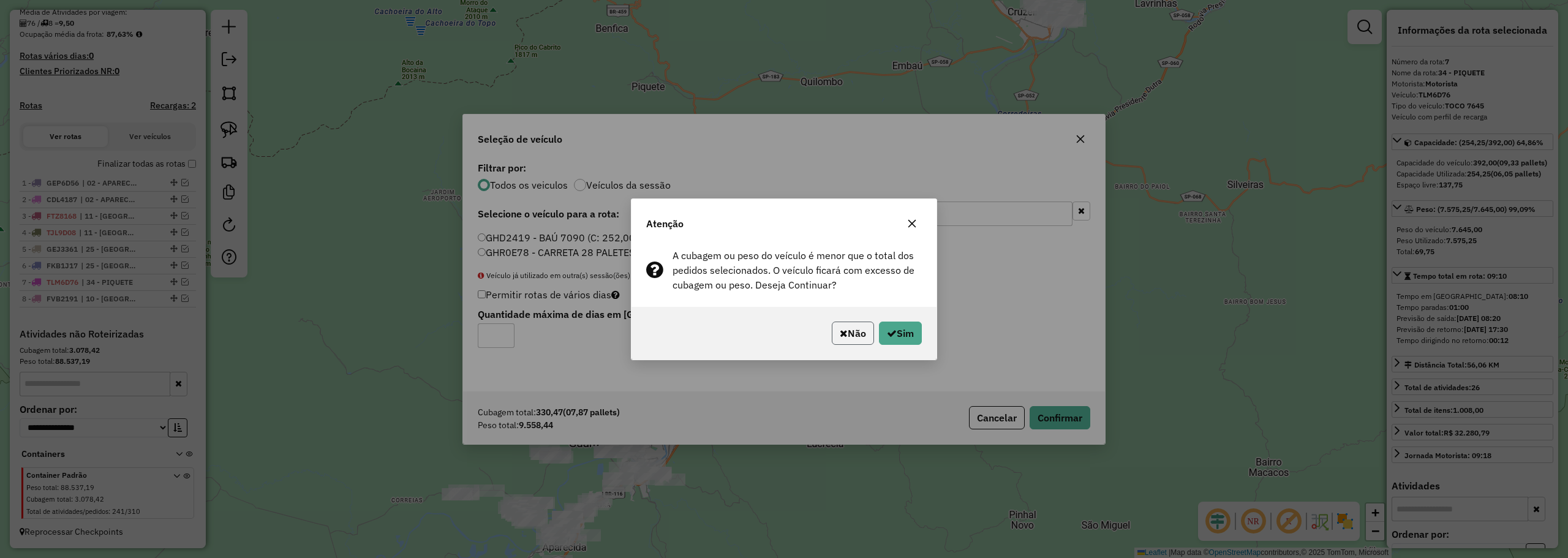
click at [857, 336] on button "Não" at bounding box center [853, 333] width 42 height 23
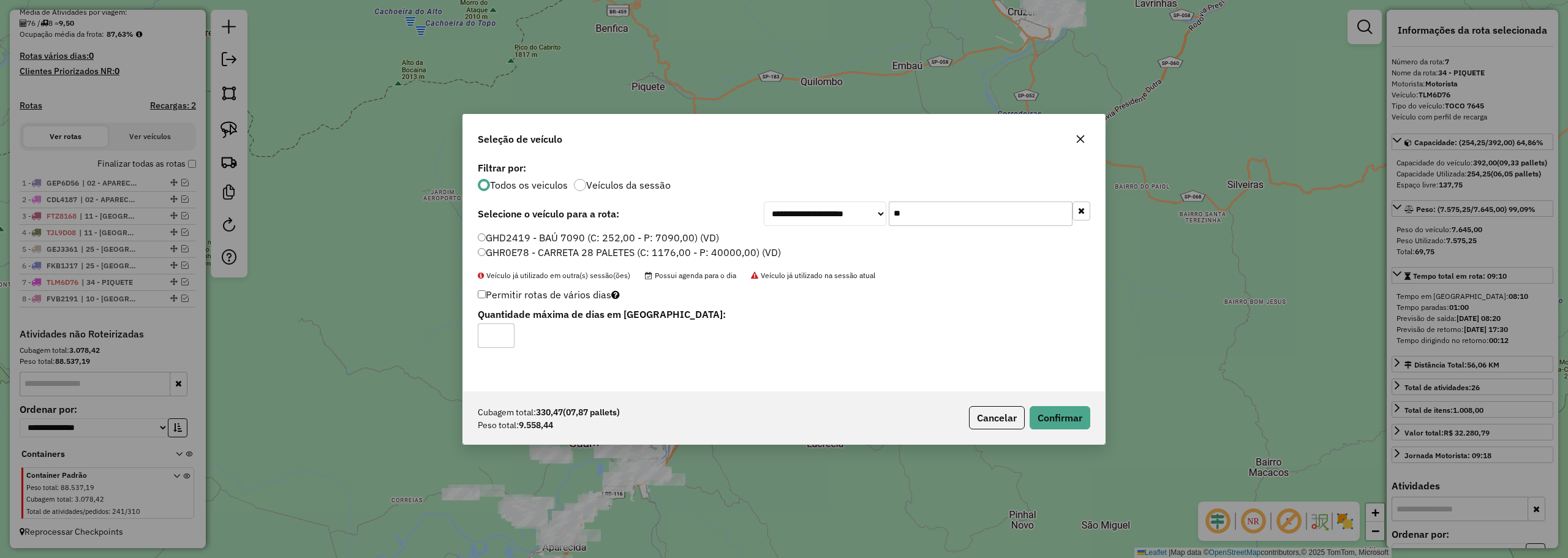
click at [1078, 134] on icon "button" at bounding box center [1080, 138] width 10 height 10
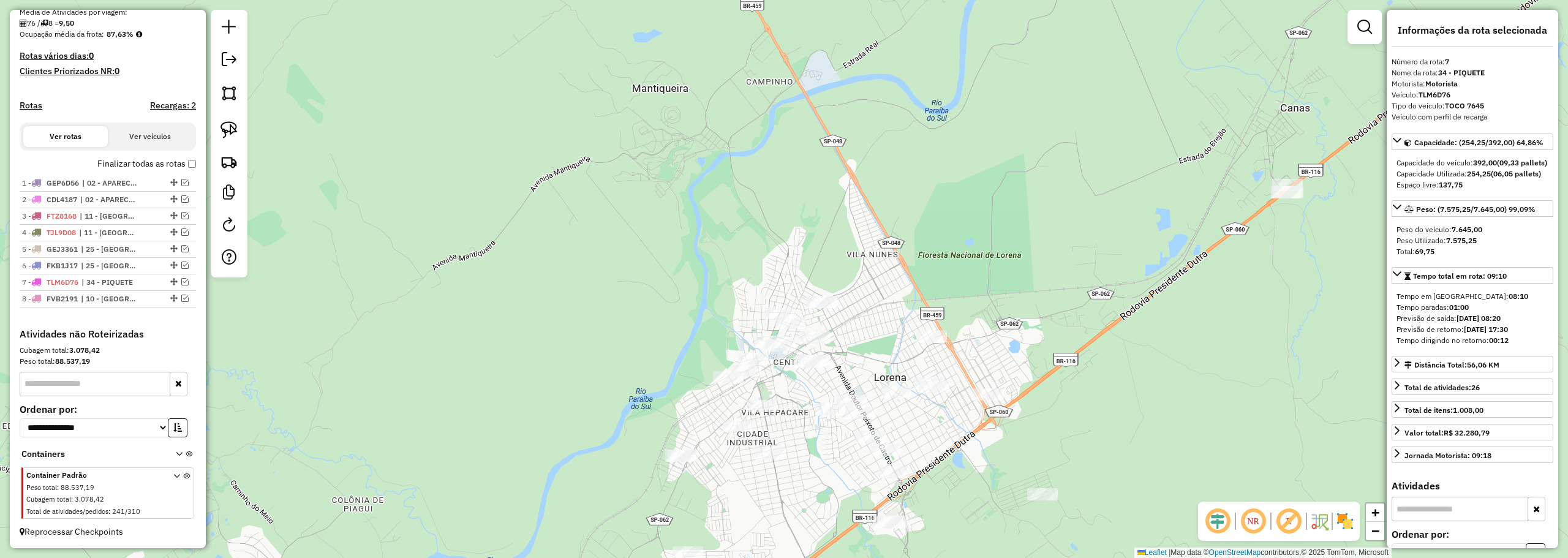
click at [257, 141] on div "Janela de atendimento Grade de atendimento Capacidade Transportadoras Veículos …" at bounding box center [784, 279] width 1568 height 558
click at [237, 137] on img at bounding box center [229, 130] width 17 height 17
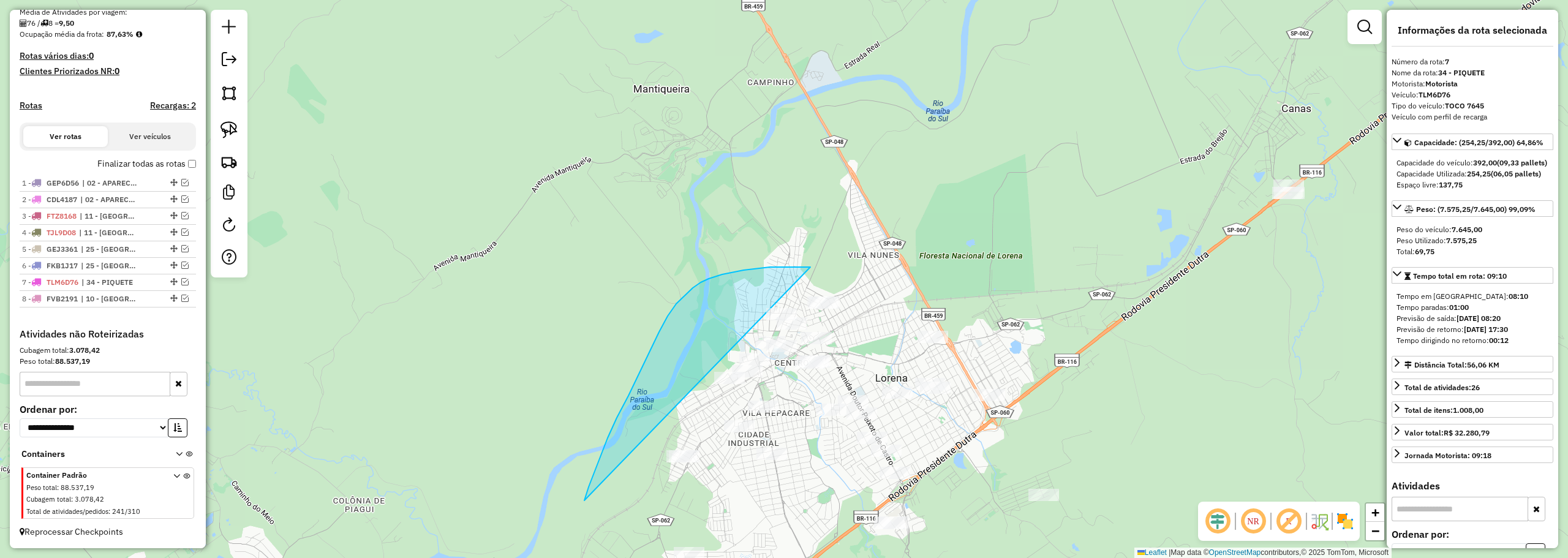
drag, startPoint x: 701, startPoint y: 282, endPoint x: 593, endPoint y: 504, distance: 246.9
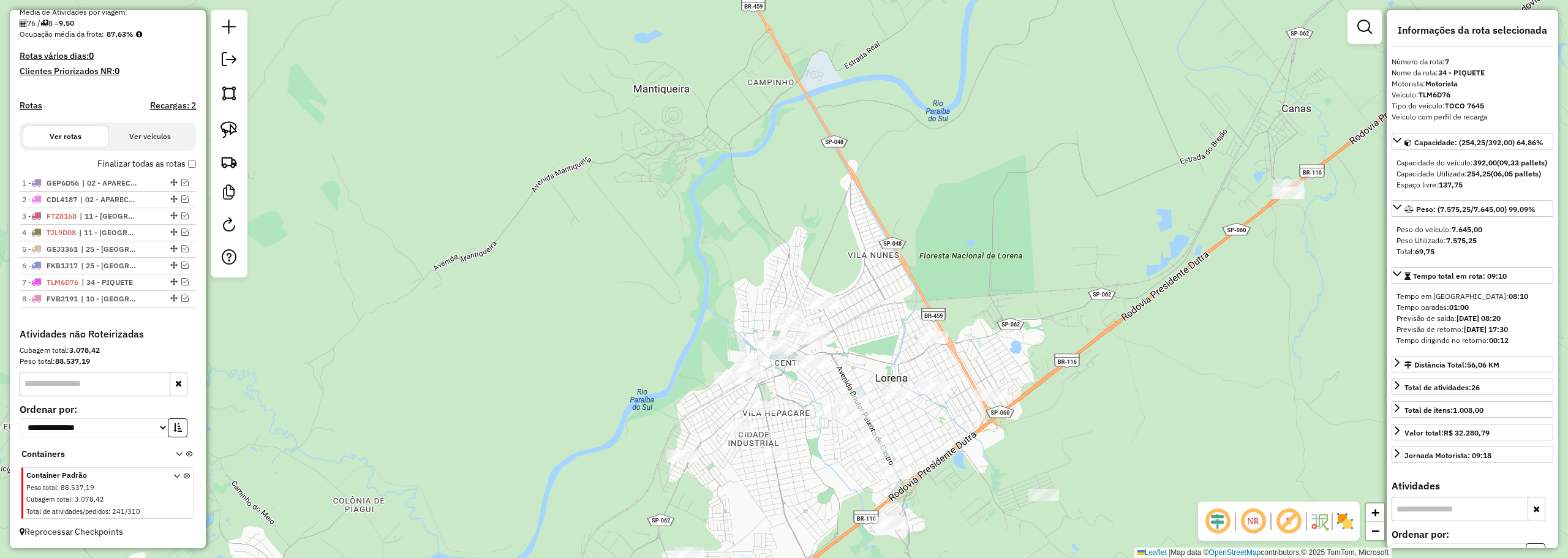
click at [587, 495] on div "Janela de atendimento Grade de atendimento Capacidade Transportadoras Veículos …" at bounding box center [784, 279] width 1568 height 558
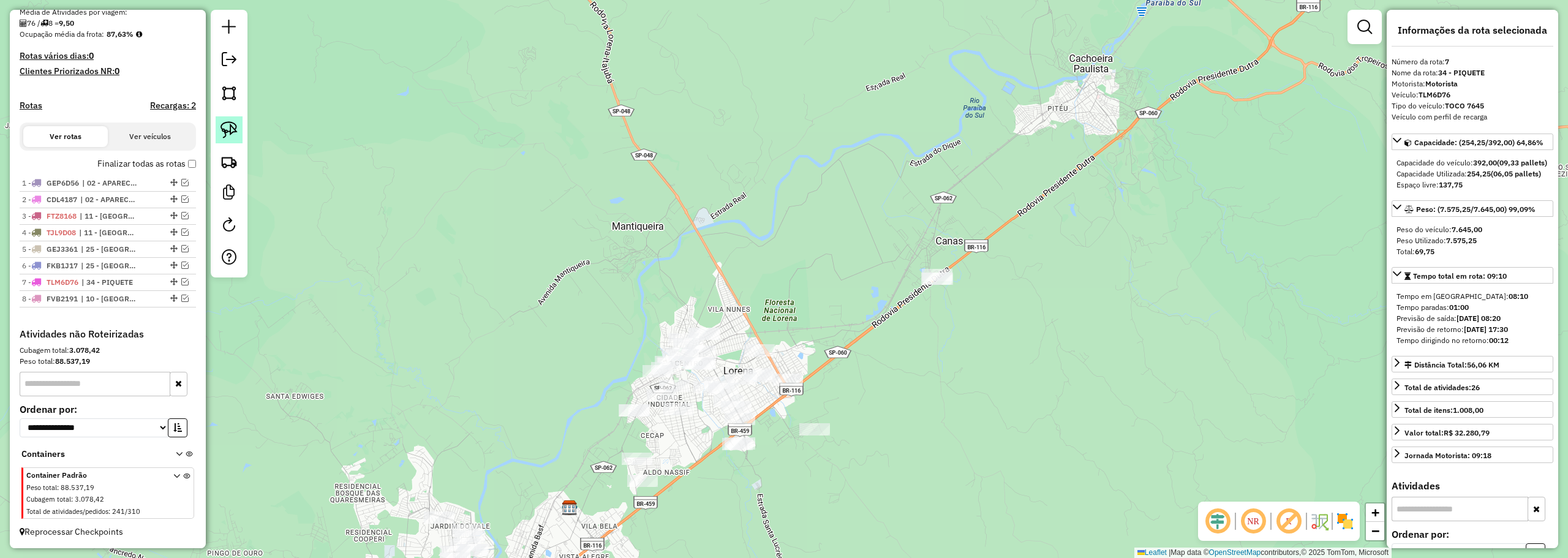
click at [230, 131] on img at bounding box center [229, 130] width 17 height 17
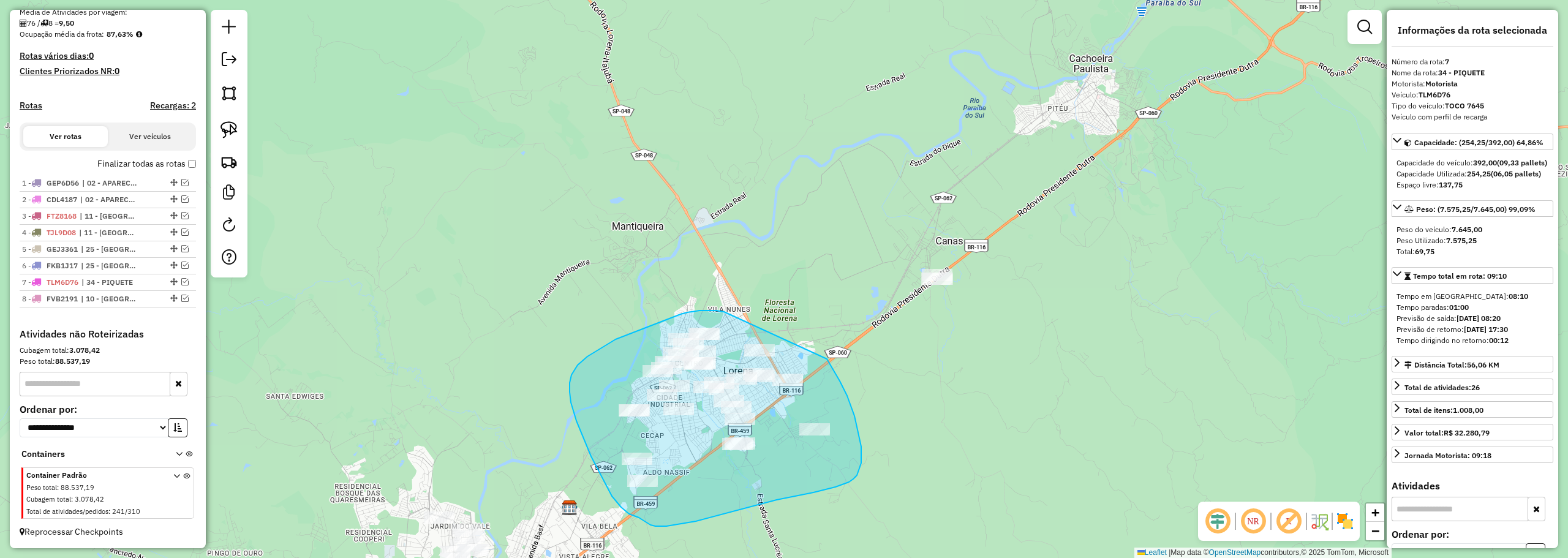
drag, startPoint x: 722, startPoint y: 311, endPoint x: 823, endPoint y: 352, distance: 109.0
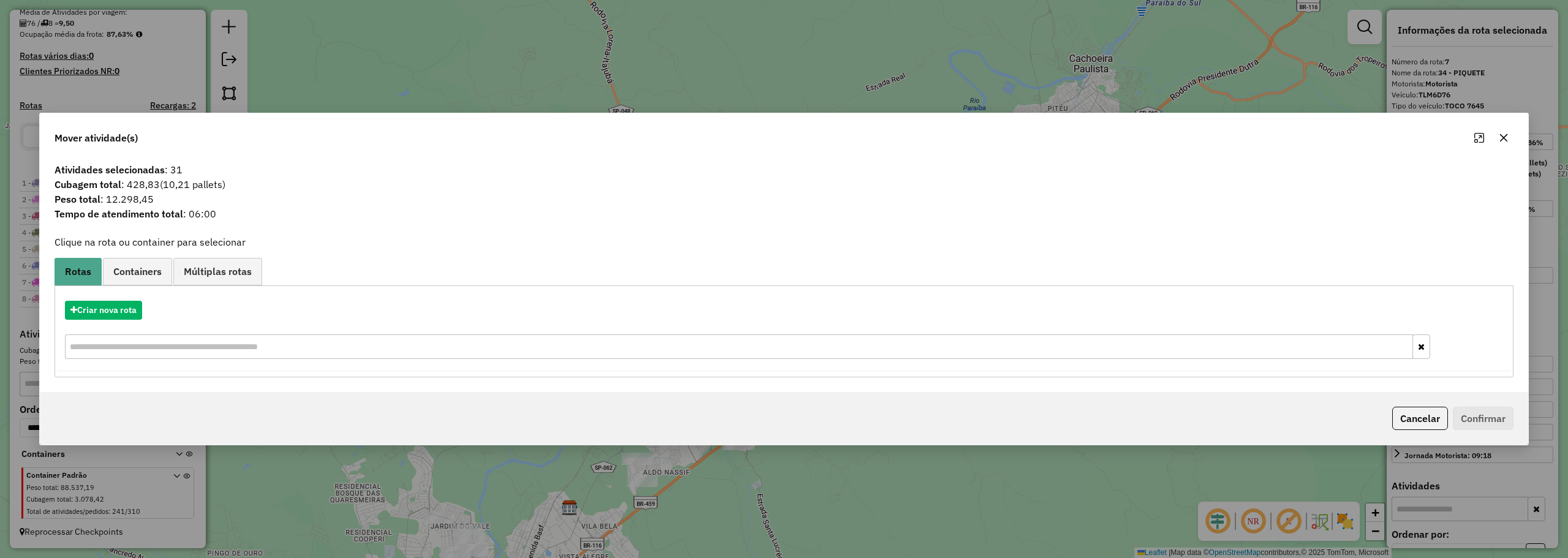
drag, startPoint x: 1505, startPoint y: 143, endPoint x: 1084, endPoint y: 238, distance: 431.6
click at [1505, 143] on button "button" at bounding box center [1504, 138] width 20 height 20
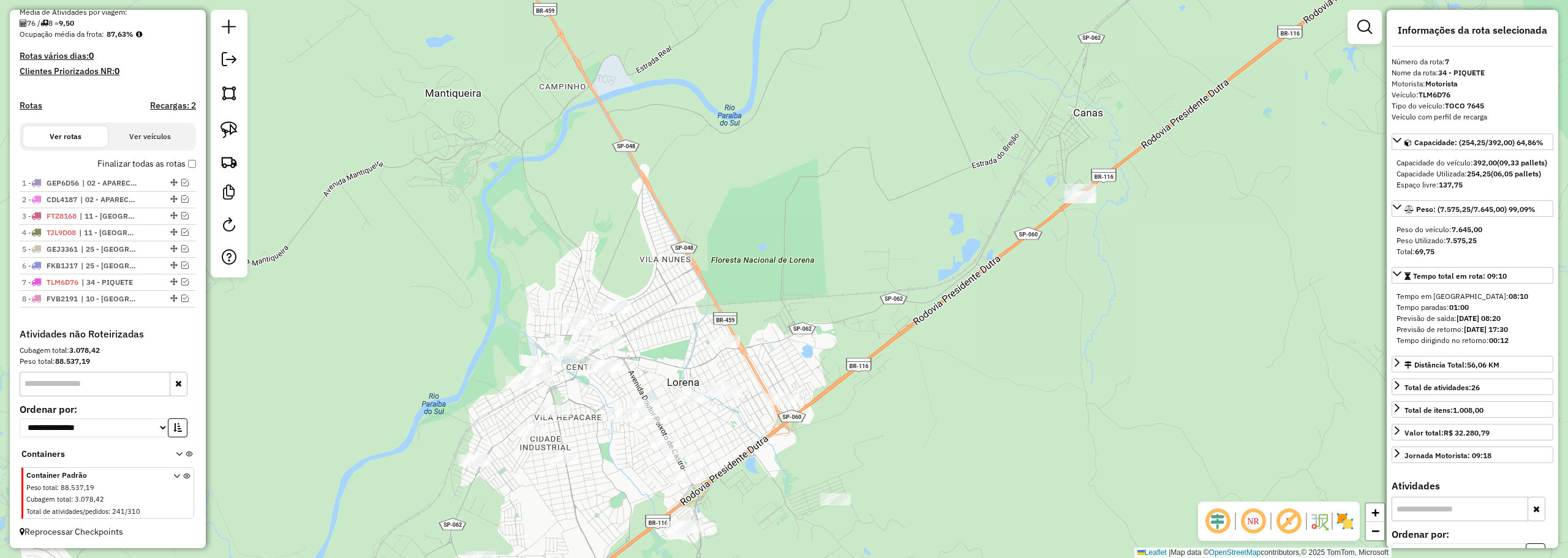
drag, startPoint x: 647, startPoint y: 342, endPoint x: 883, endPoint y: 226, distance: 263.0
click at [883, 226] on div "Janela de atendimento Grade de atendimento Capacidade Transportadoras Veículos …" at bounding box center [784, 279] width 1568 height 558
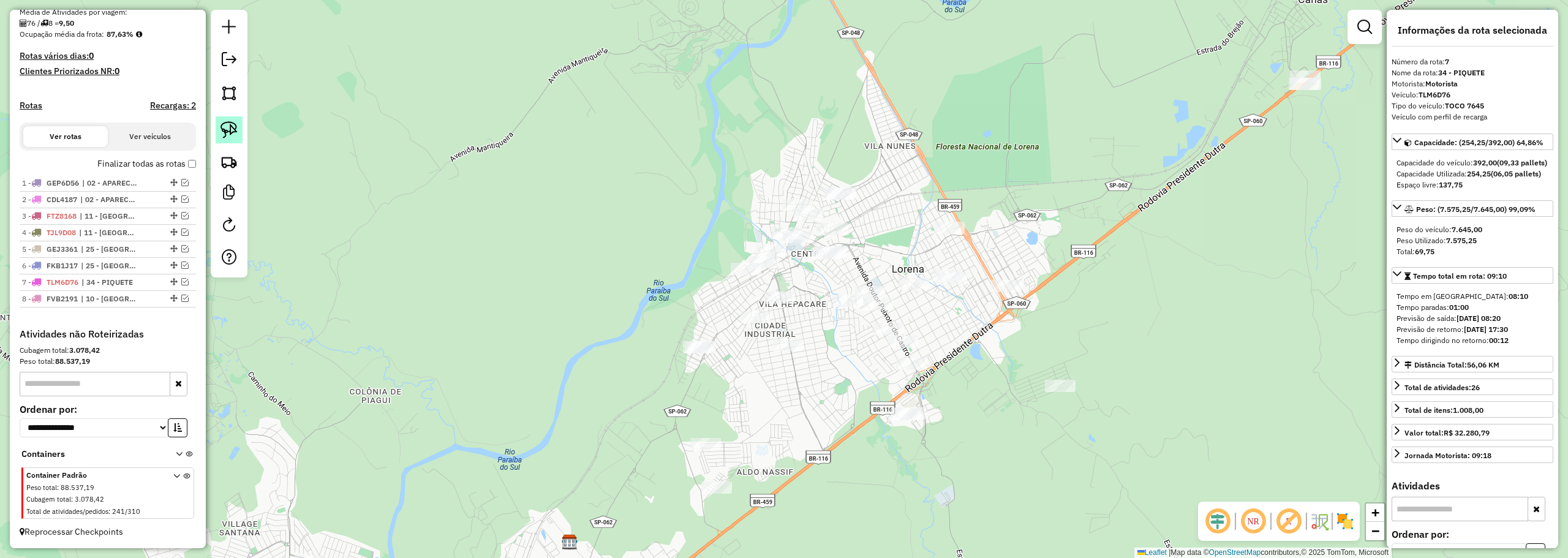
click at [229, 134] on img at bounding box center [229, 130] width 17 height 17
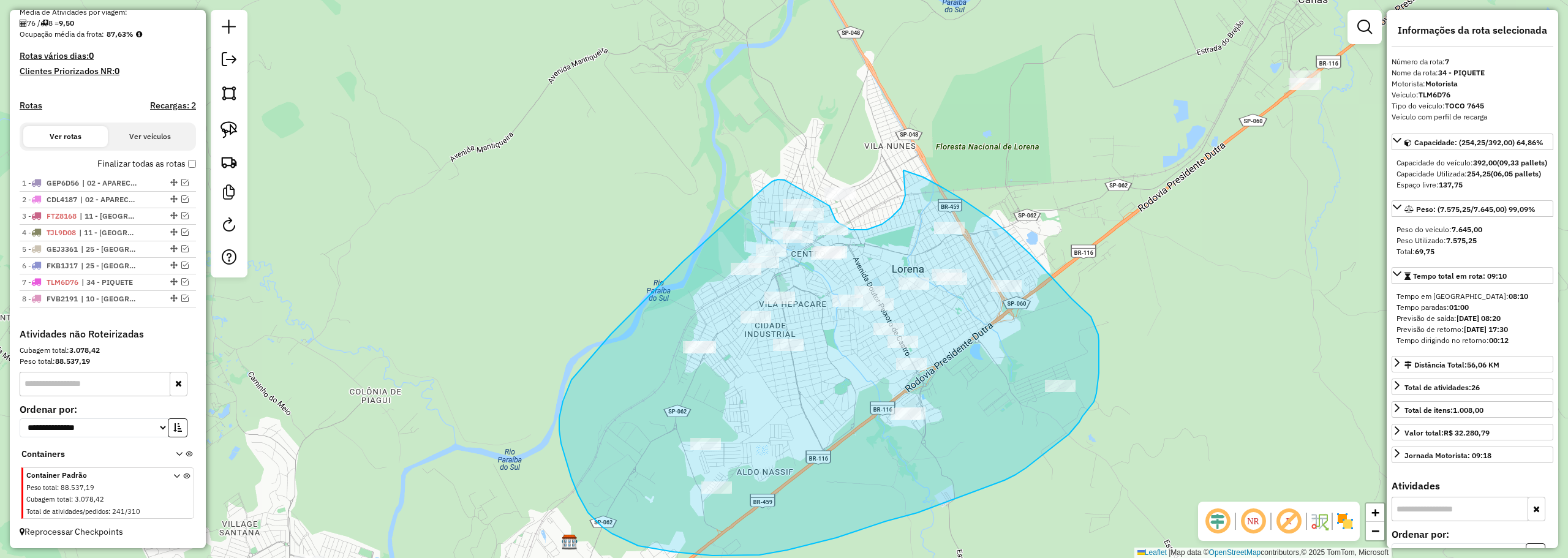
drag, startPoint x: 785, startPoint y: 180, endPoint x: 829, endPoint y: 206, distance: 51.1
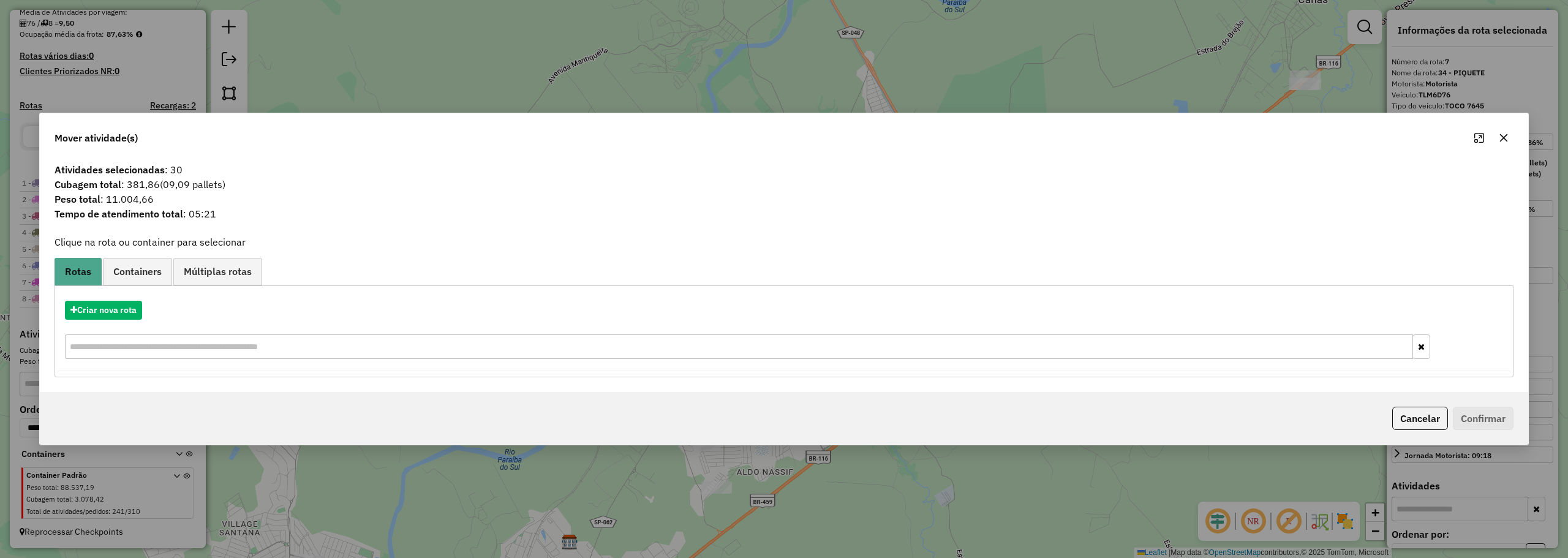
click at [1509, 141] on button "button" at bounding box center [1504, 138] width 20 height 20
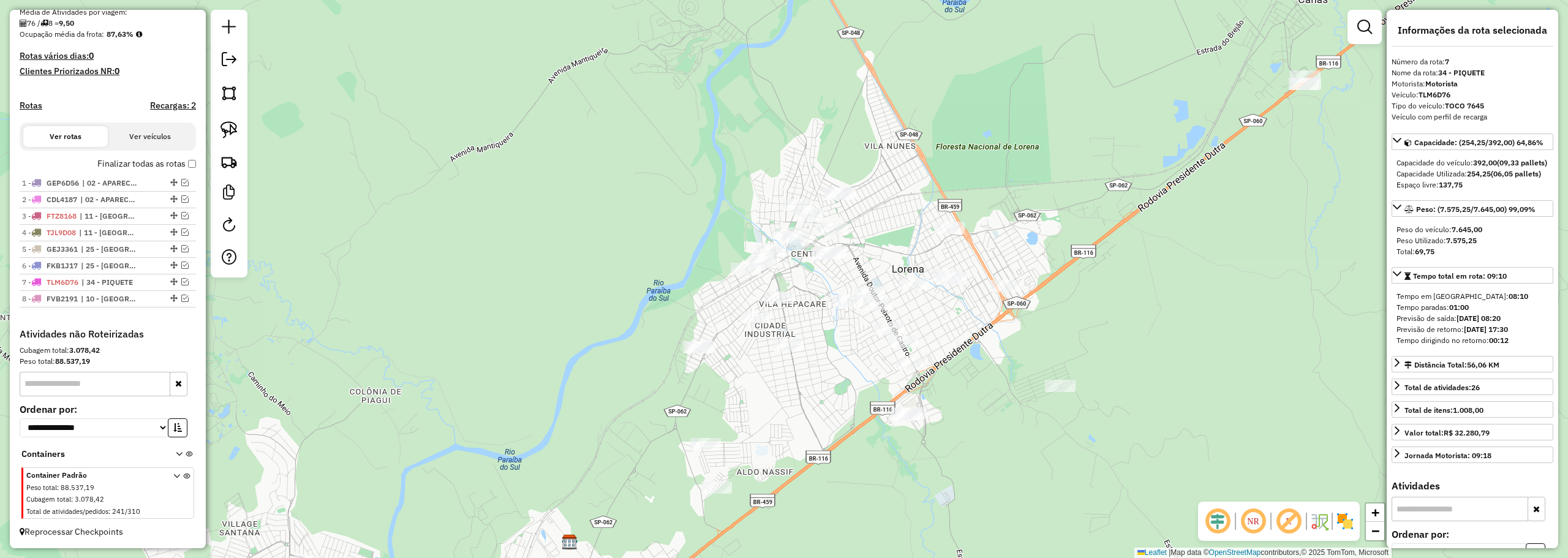
click at [851, 253] on div "Janela de atendimento Grade de atendimento Capacidade Transportadoras Veículos …" at bounding box center [784, 279] width 1568 height 558
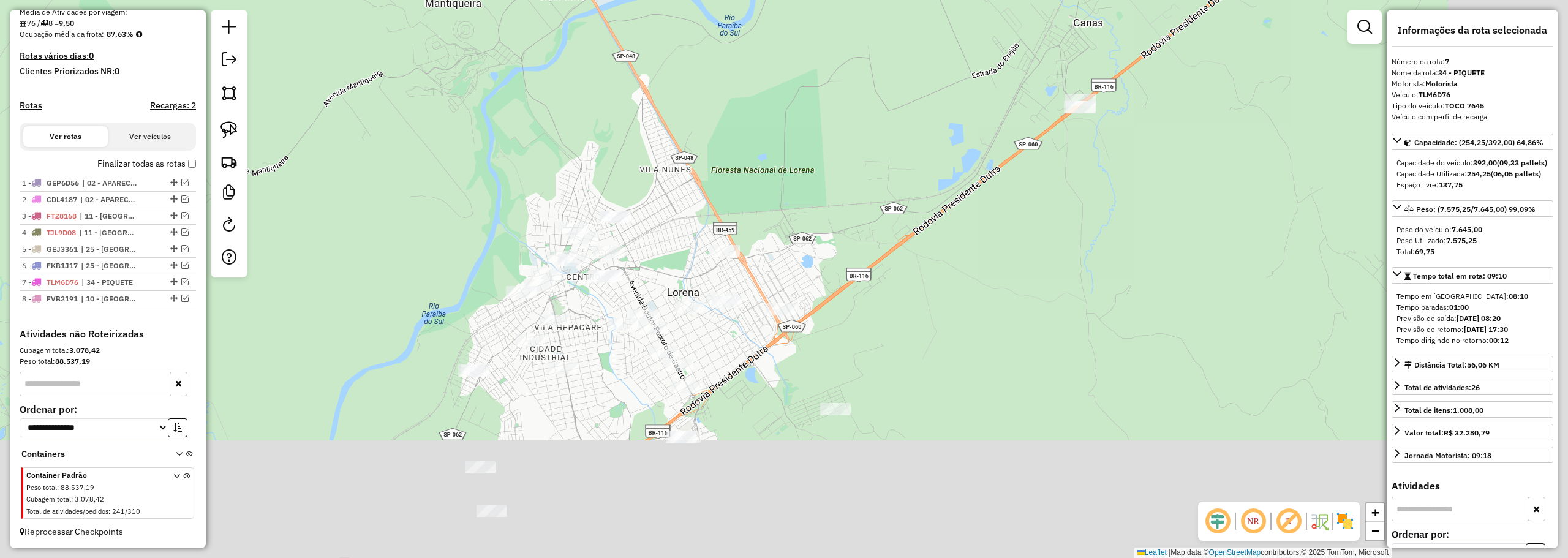
drag, startPoint x: 1013, startPoint y: 287, endPoint x: 805, endPoint y: 70, distance: 300.6
click at [805, 70] on div "Janela de atendimento Grade de atendimento Capacidade Transportadoras Veículos …" at bounding box center [784, 279] width 1568 height 558
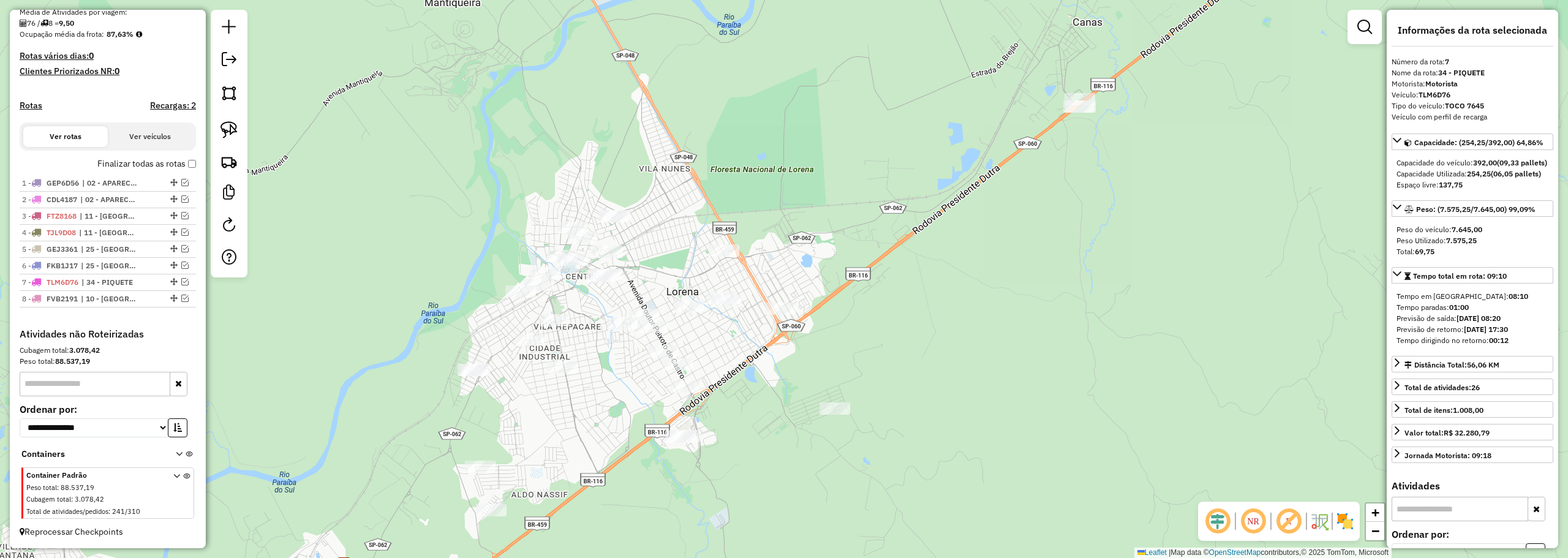
drag, startPoint x: 234, startPoint y: 130, endPoint x: 372, endPoint y: 177, distance: 145.8
click at [235, 130] on img at bounding box center [229, 130] width 17 height 17
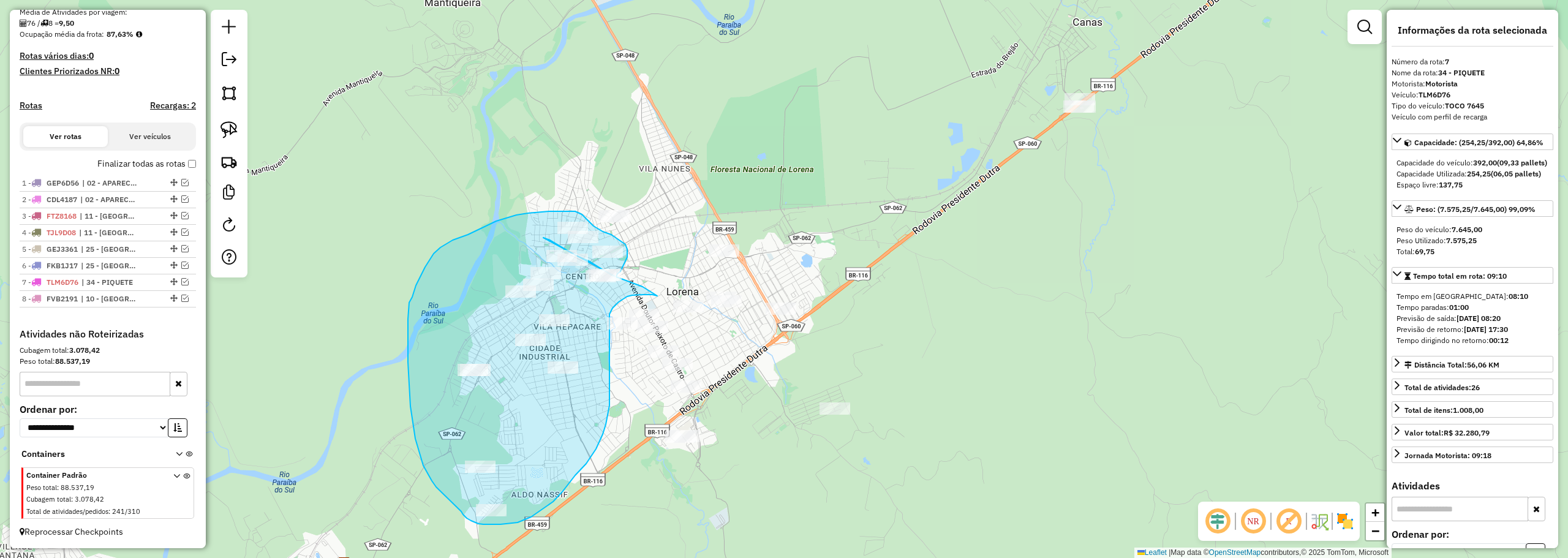
click at [616, 277] on div "Janela de atendimento Grade de atendimento Capacidade Transportadoras Veículos …" at bounding box center [784, 279] width 1568 height 558
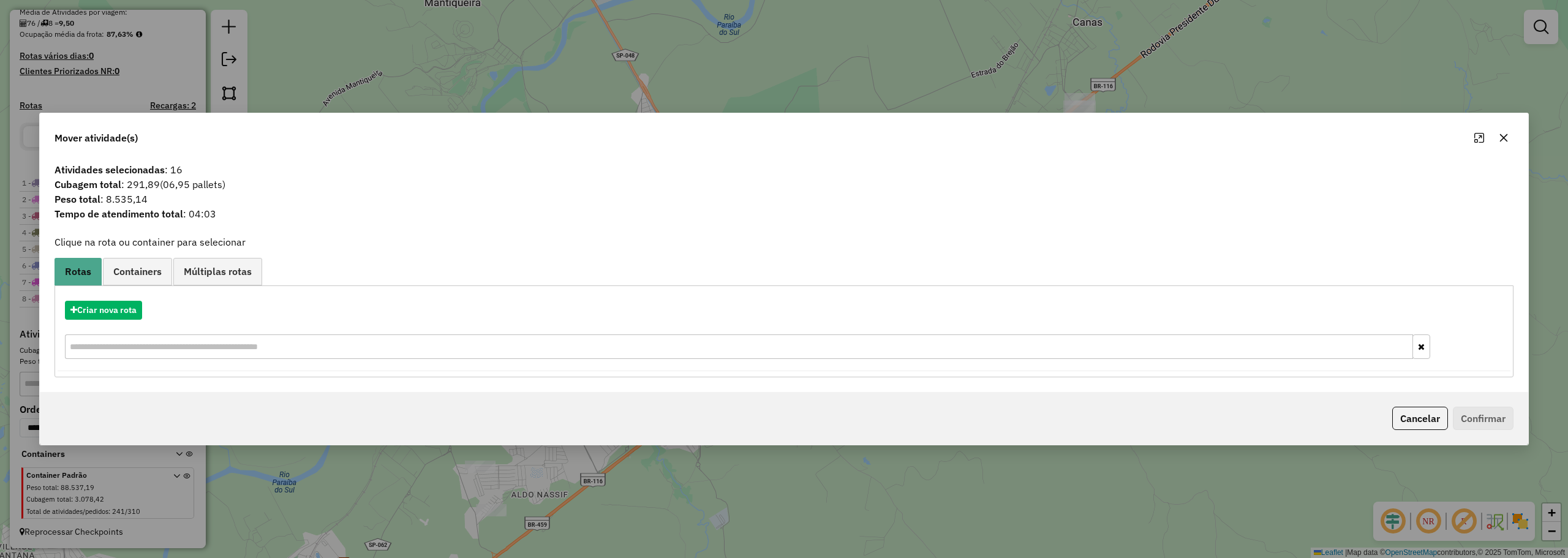
click at [1496, 139] on button "button" at bounding box center [1504, 138] width 20 height 20
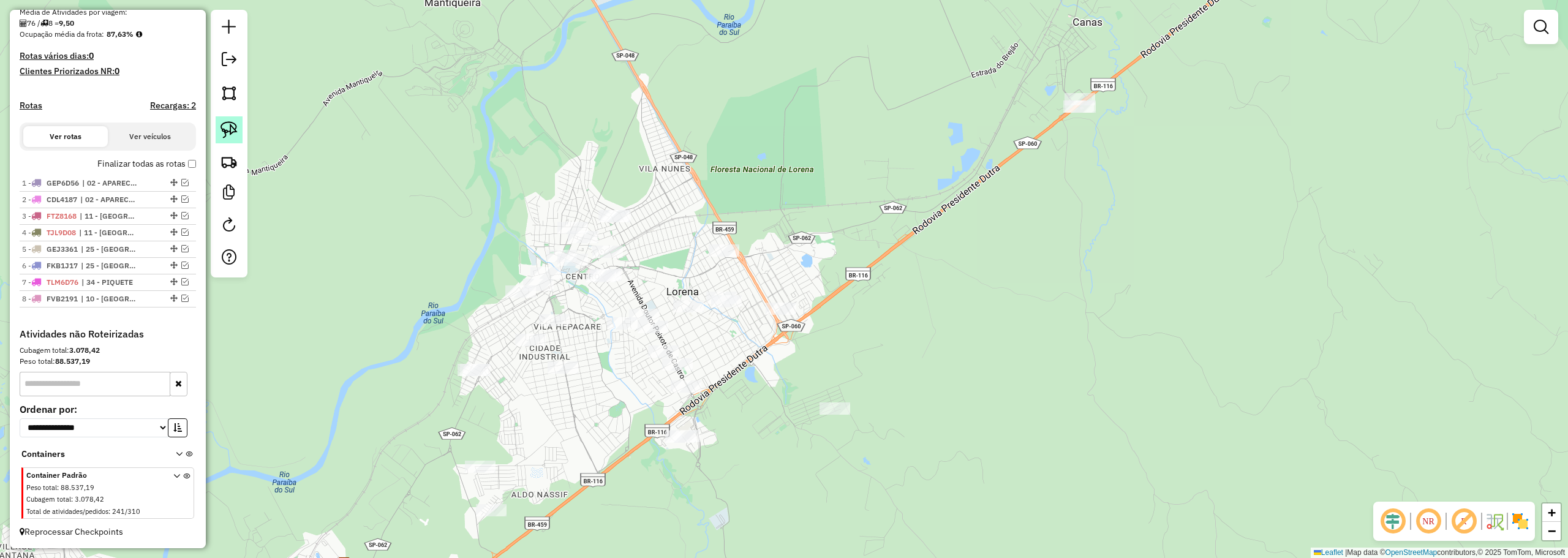
click at [226, 128] on img at bounding box center [229, 130] width 17 height 17
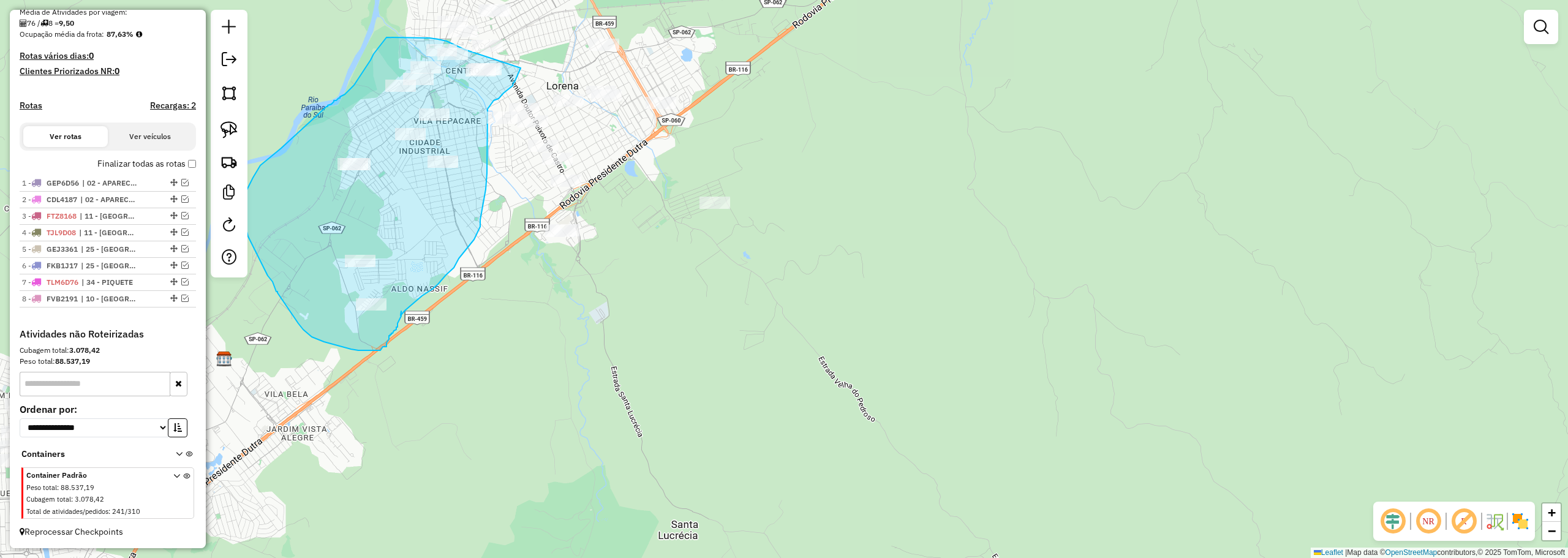
drag, startPoint x: 584, startPoint y: 260, endPoint x: 521, endPoint y: 68, distance: 202.1
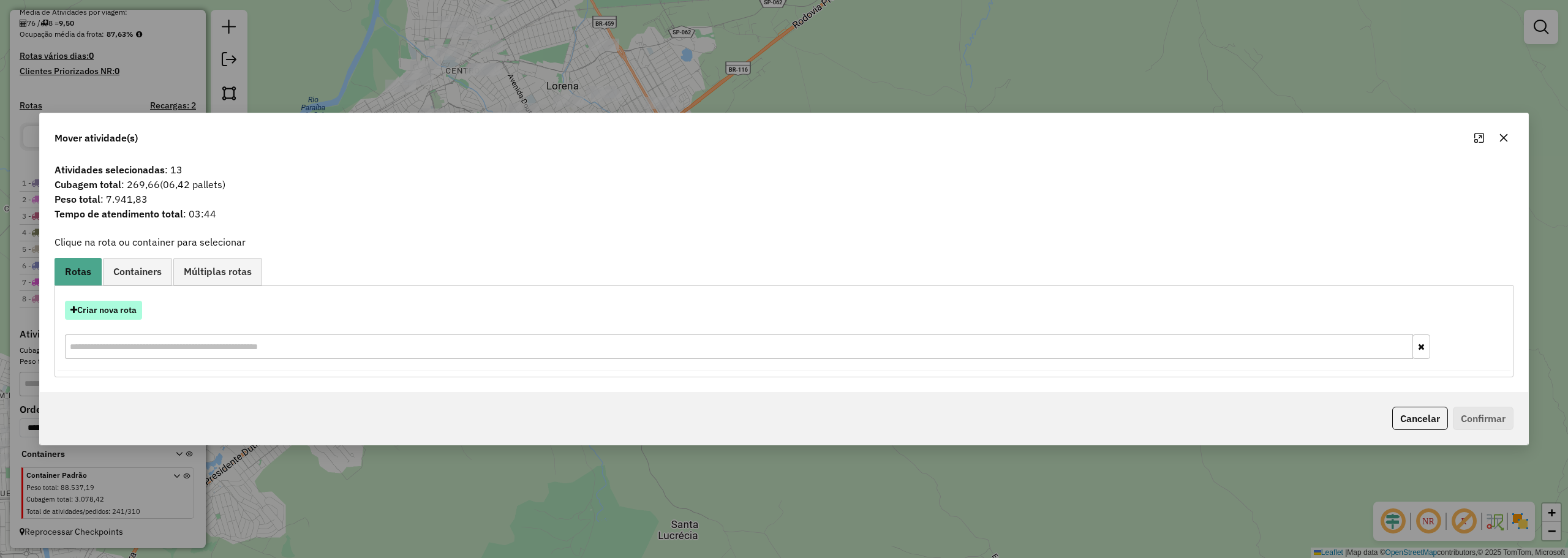
click at [125, 307] on button "Criar nova rota" at bounding box center [103, 310] width 77 height 19
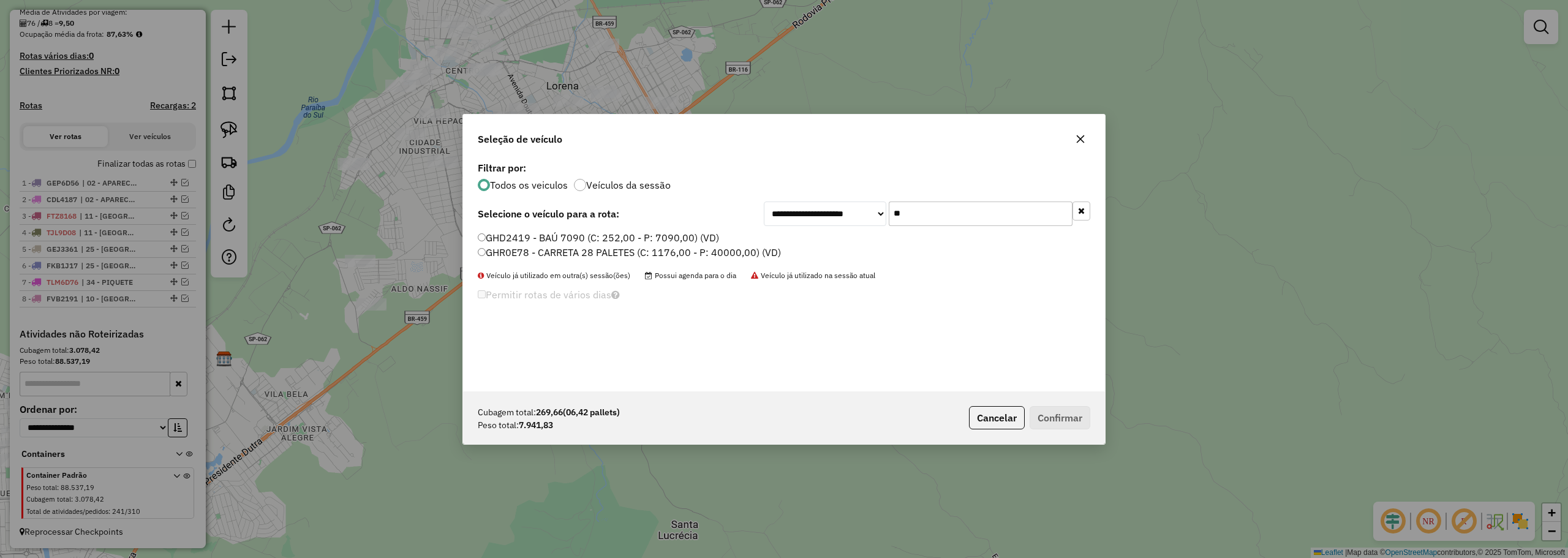
click at [937, 214] on input "**" at bounding box center [981, 213] width 184 height 24
type input "***"
click at [564, 235] on label "FZO4197 - BAÚ 8200 (C: 392,00 - P: 8200,00) (VD)" at bounding box center [597, 237] width 239 height 15
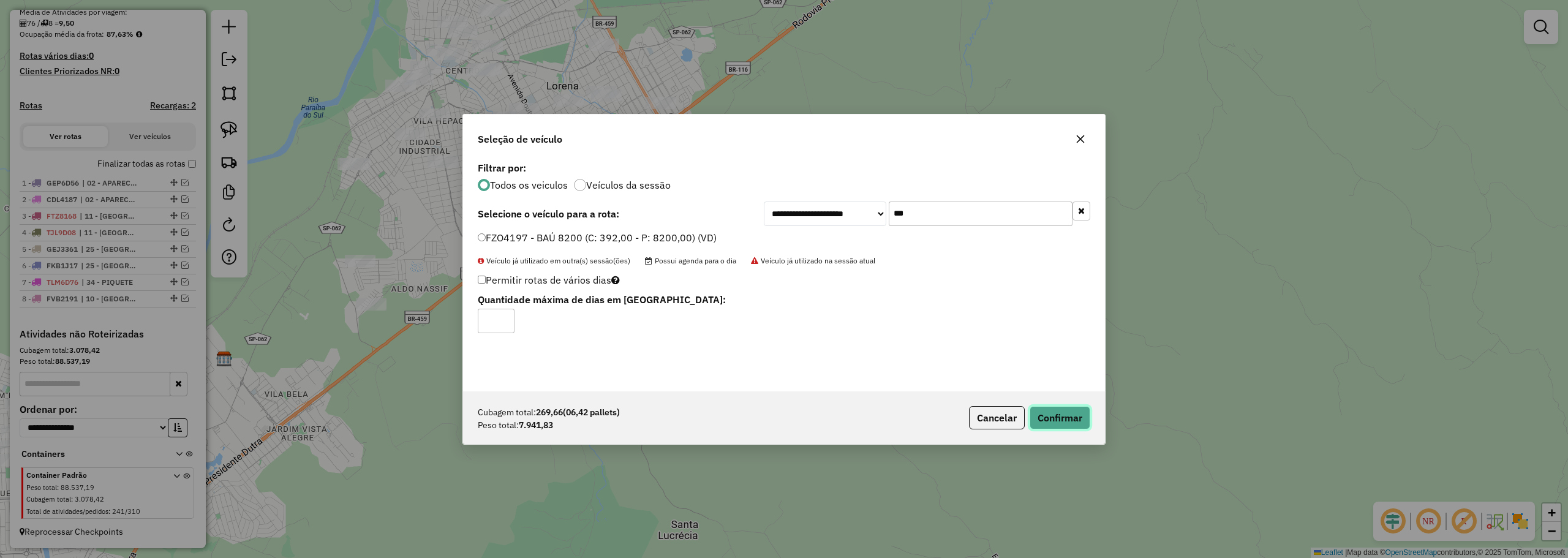
click at [1075, 418] on button "Confirmar" at bounding box center [1059, 417] width 60 height 23
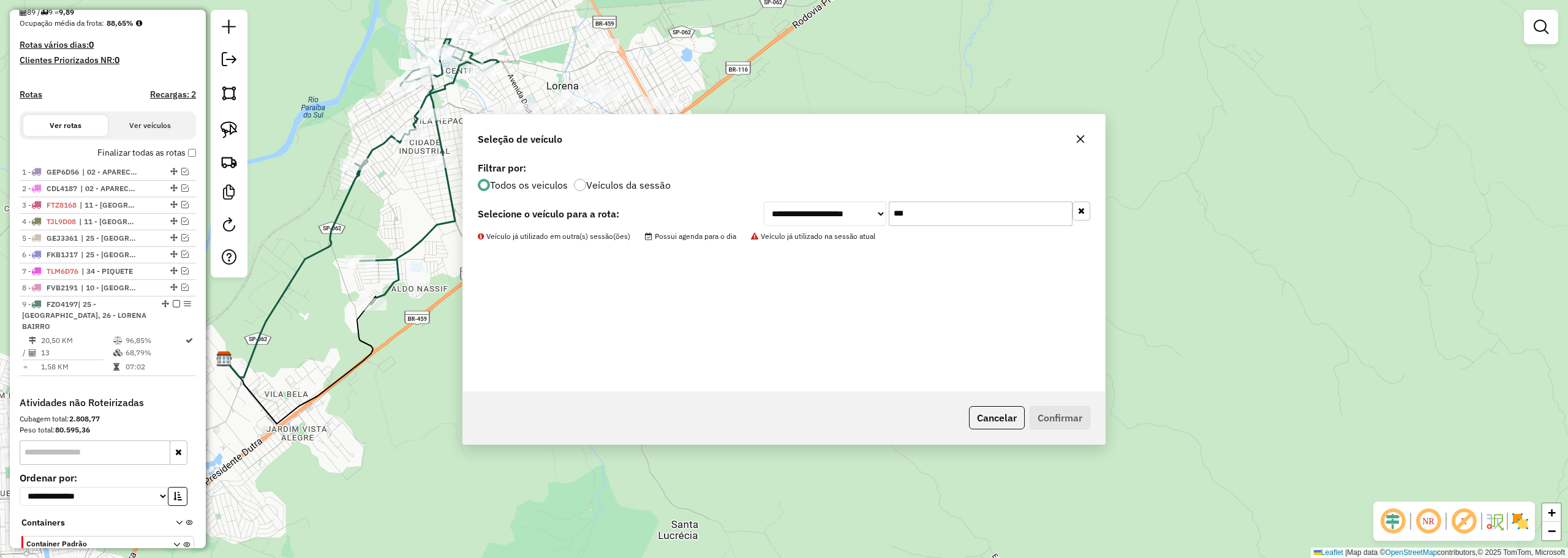
scroll to position [362, 0]
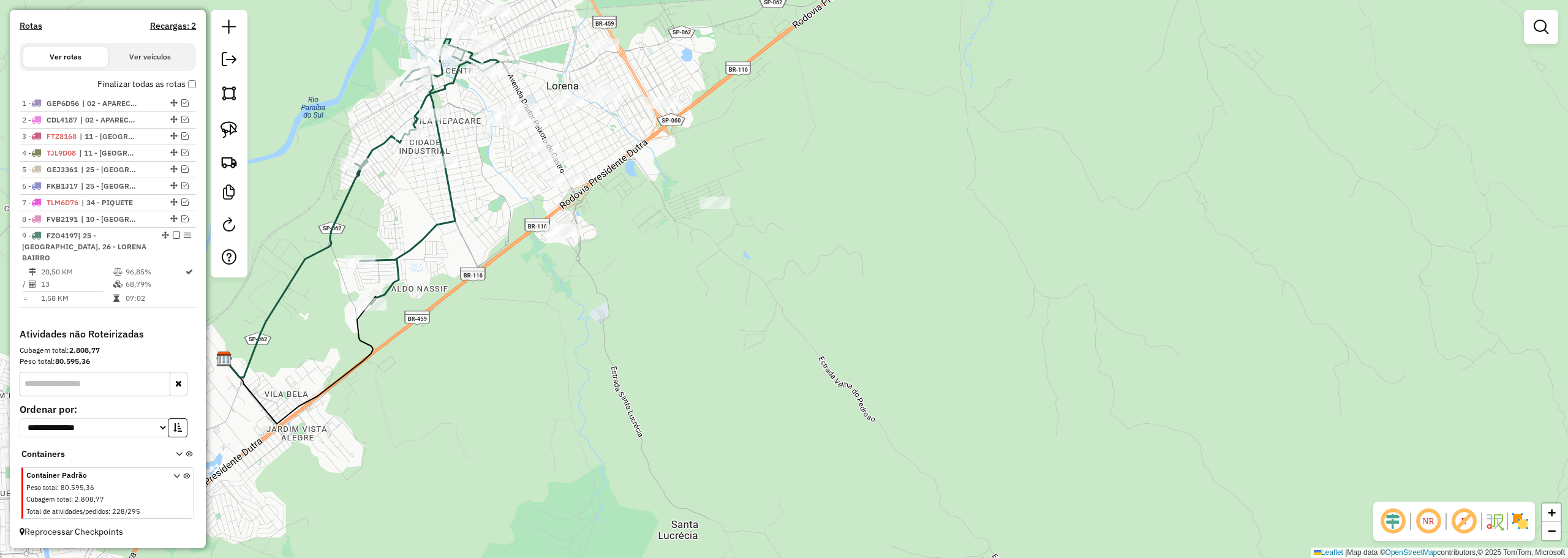
drag, startPoint x: 461, startPoint y: 101, endPoint x: 460, endPoint y: 210, distance: 109.0
click at [460, 211] on div "Rota 9 - Placa FZO4197 37137 - GORDAO DEP DE BEBIDA Janela de atendimento Grade…" at bounding box center [784, 279] width 1568 height 558
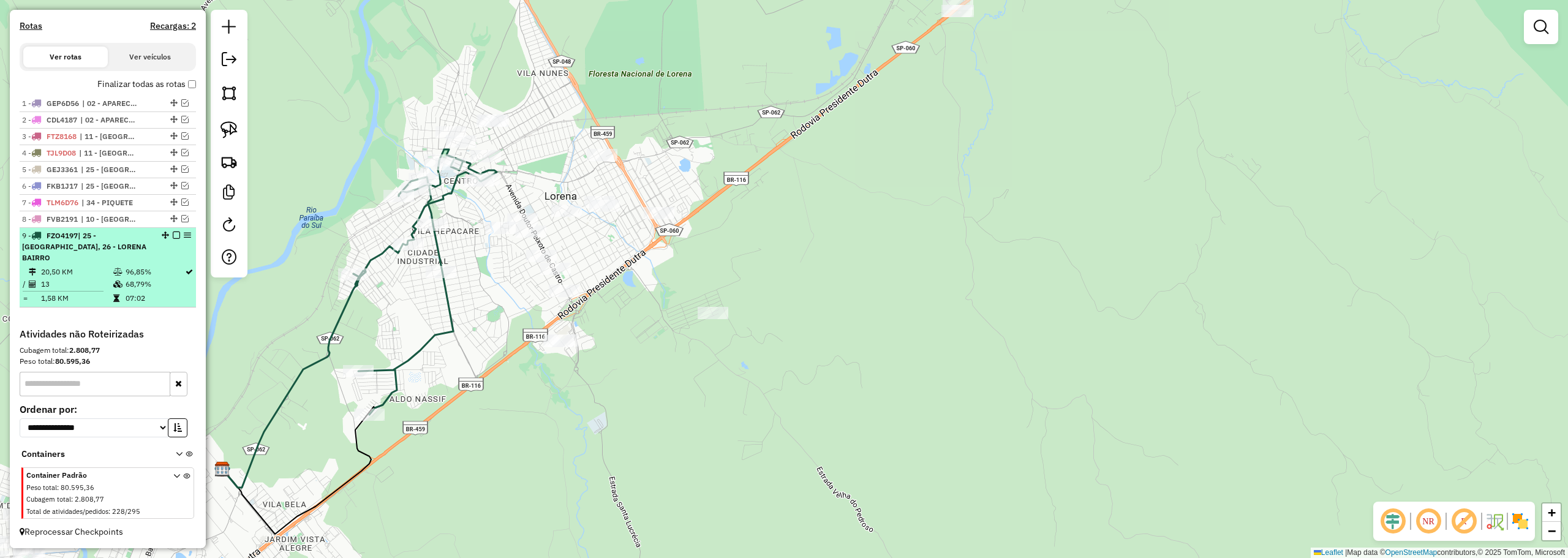
click at [173, 238] on em at bounding box center [177, 235] width 8 height 8
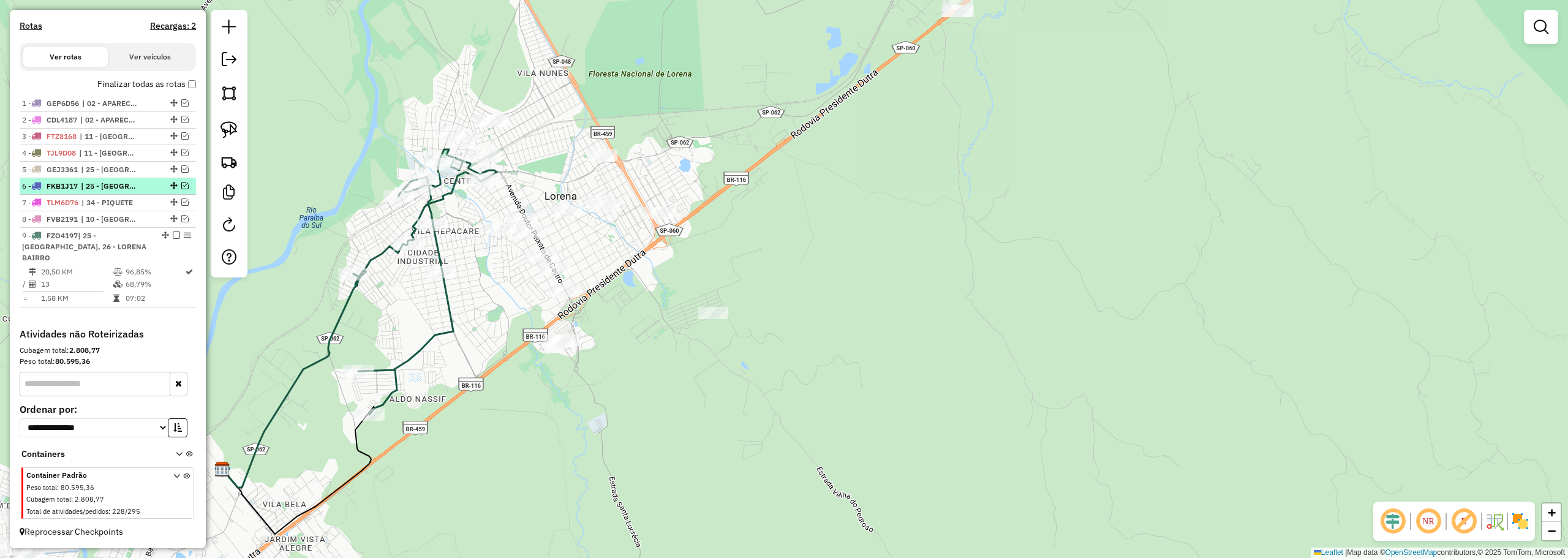
scroll to position [310, 0]
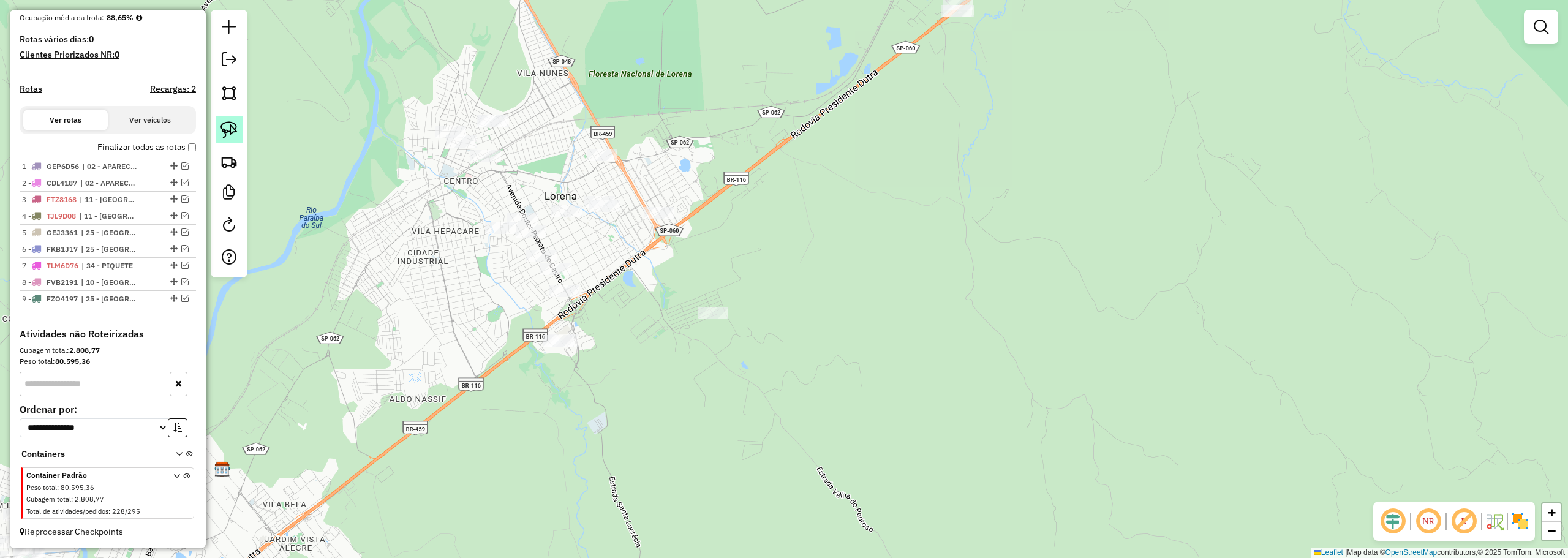
click at [233, 130] on img at bounding box center [229, 130] width 17 height 17
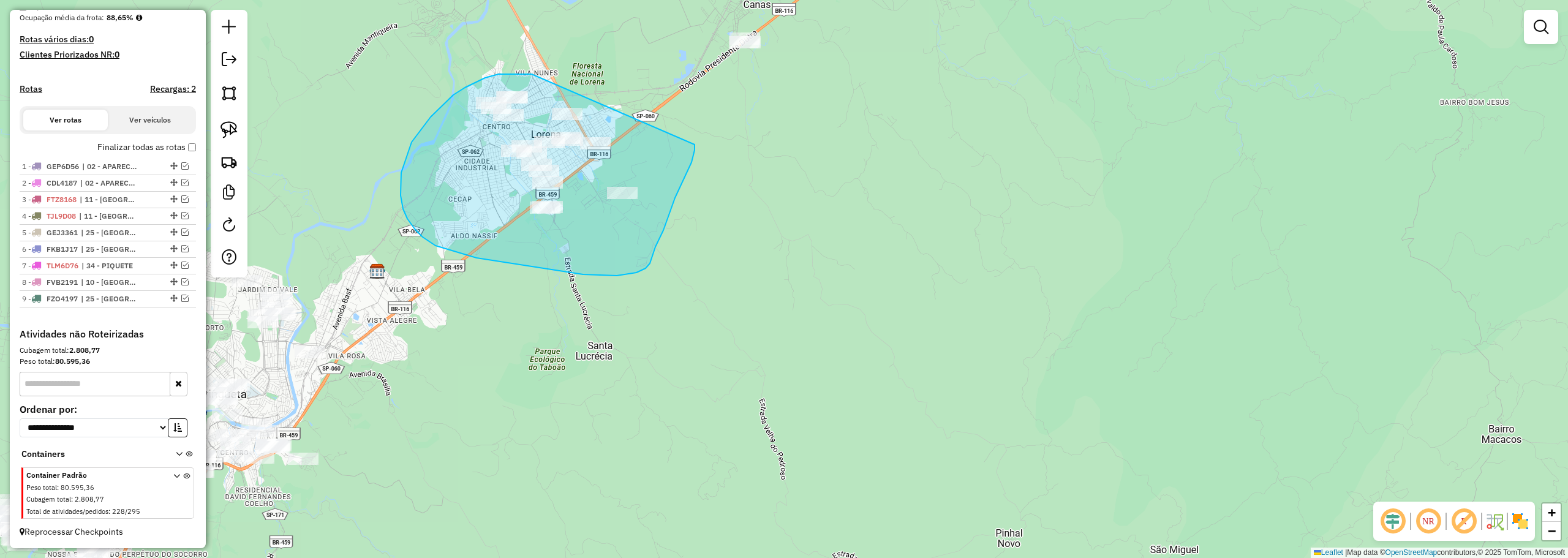
drag, startPoint x: 532, startPoint y: 74, endPoint x: 691, endPoint y: 131, distance: 168.9
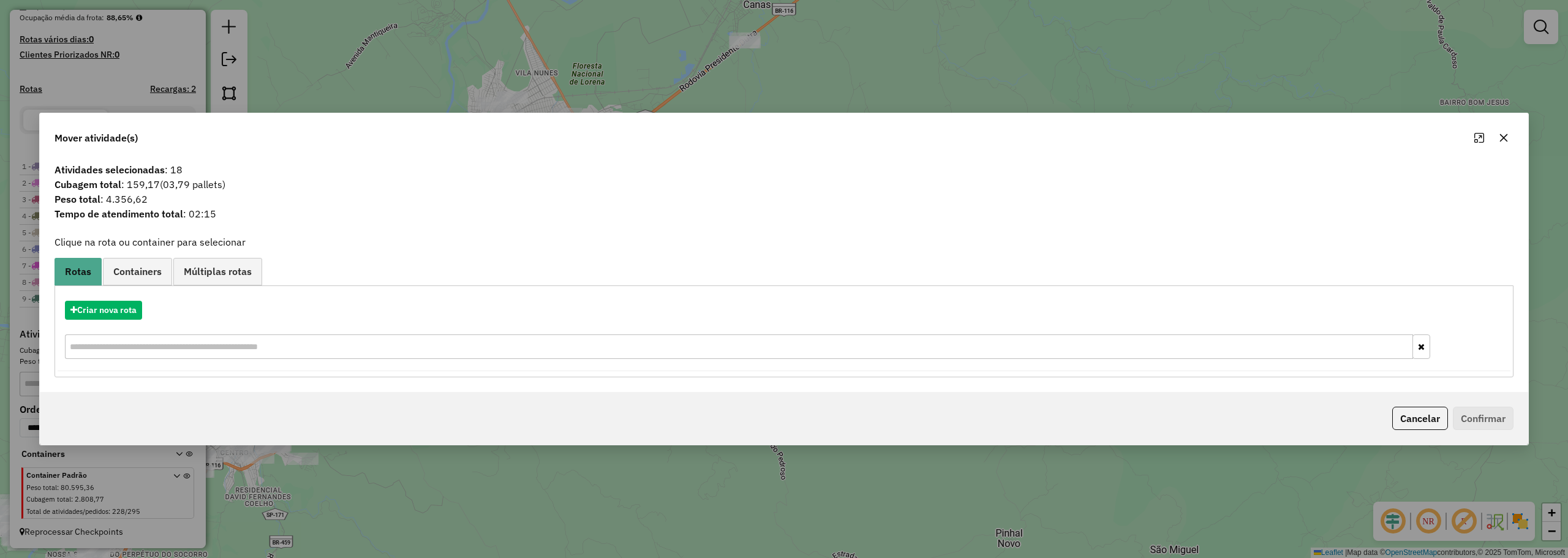
click at [1508, 138] on icon "button" at bounding box center [1504, 138] width 10 height 10
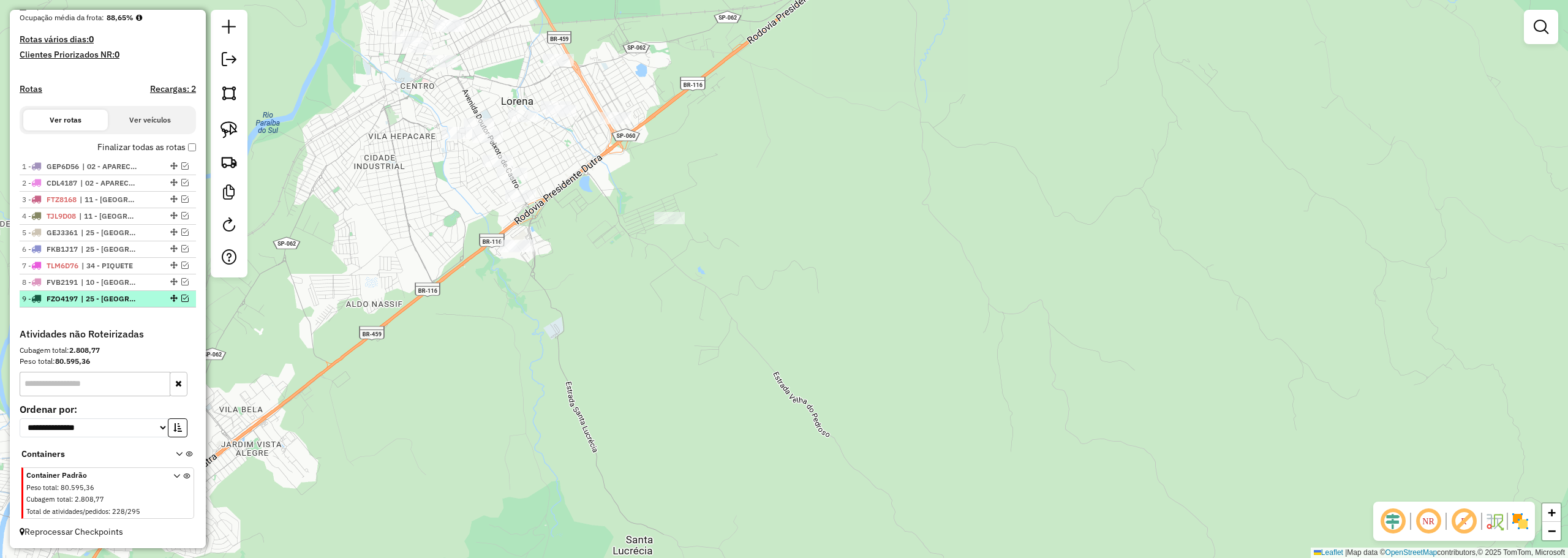
click at [184, 297] on em at bounding box center [185, 298] width 8 height 8
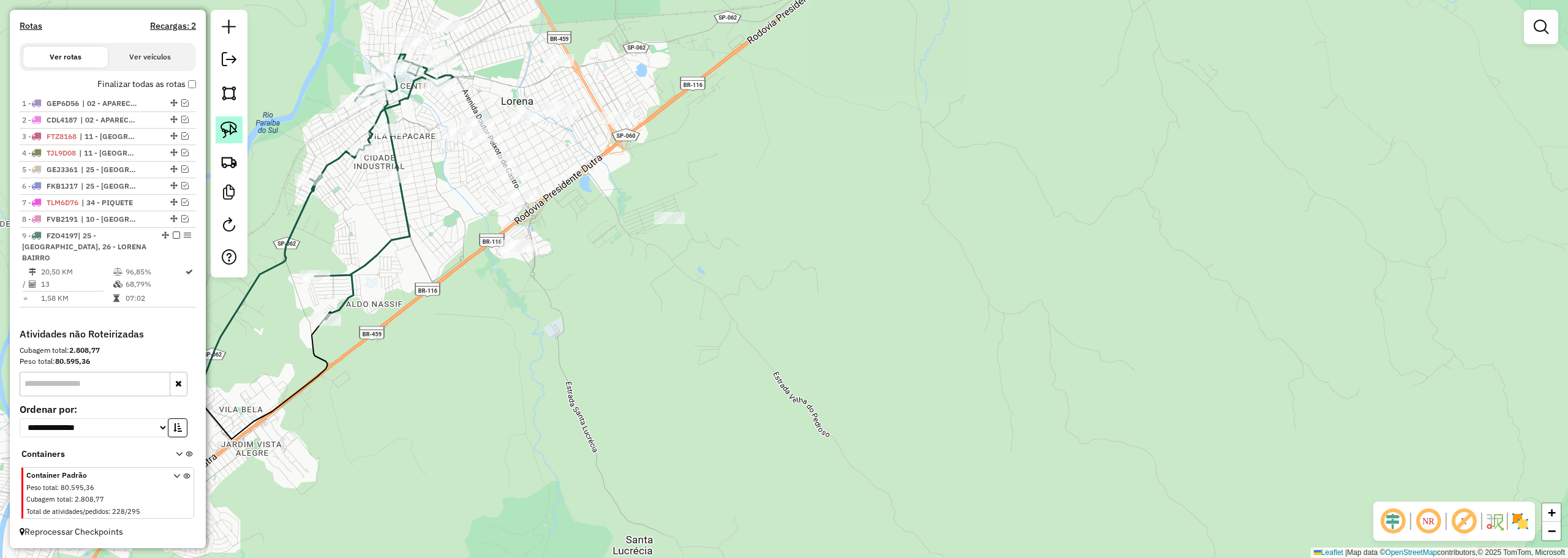
click at [229, 118] on link at bounding box center [229, 129] width 27 height 27
drag, startPoint x: 465, startPoint y: 232, endPoint x: 534, endPoint y: 225, distance: 69.4
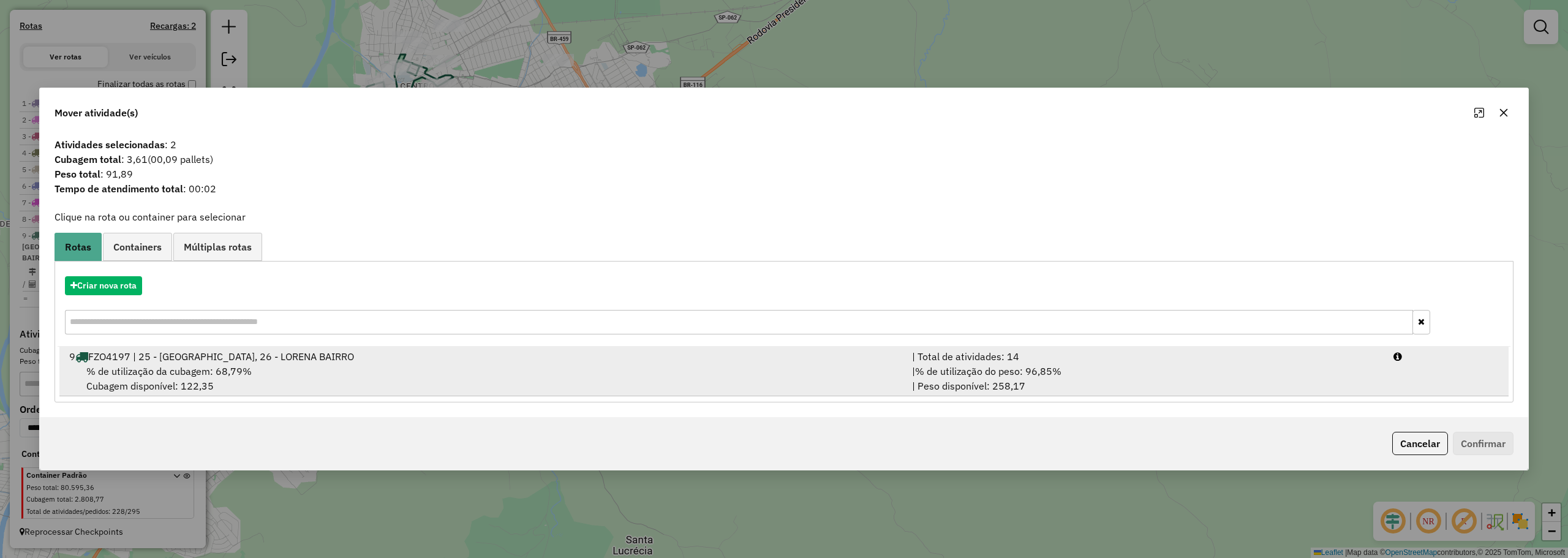
click at [189, 371] on span "% de utilização da cubagem: 68,79%" at bounding box center [169, 371] width 165 height 12
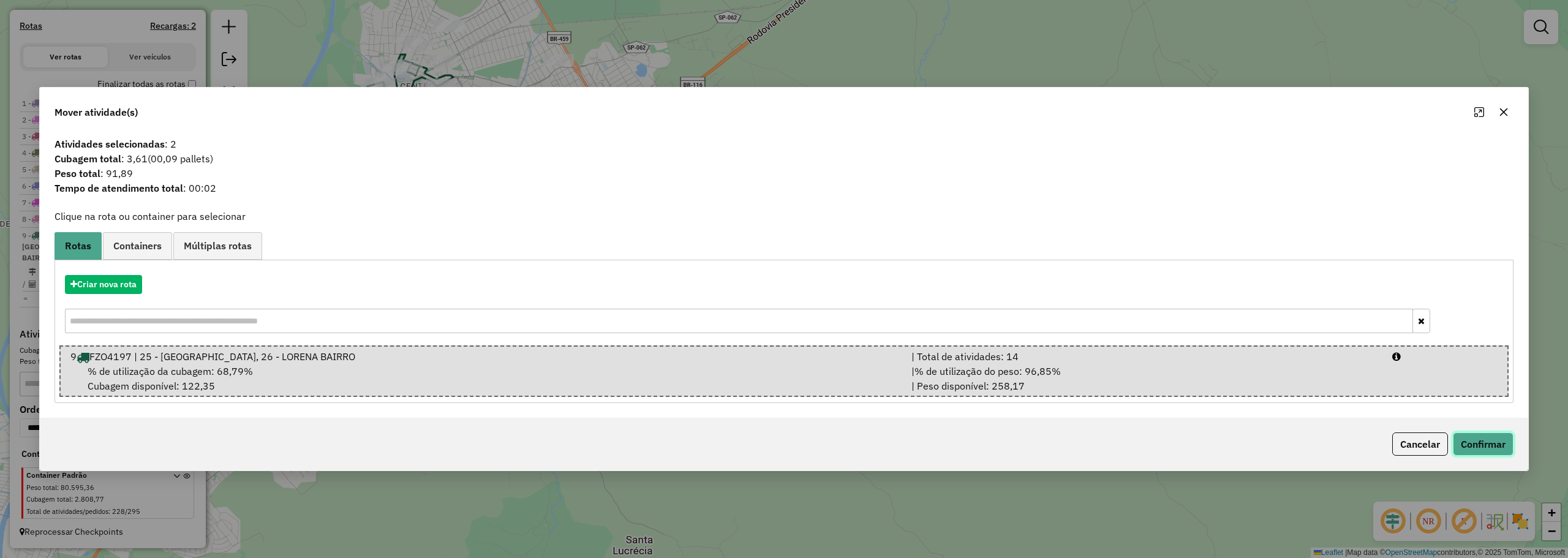
click at [1469, 439] on button "Confirmar" at bounding box center [1483, 443] width 60 height 23
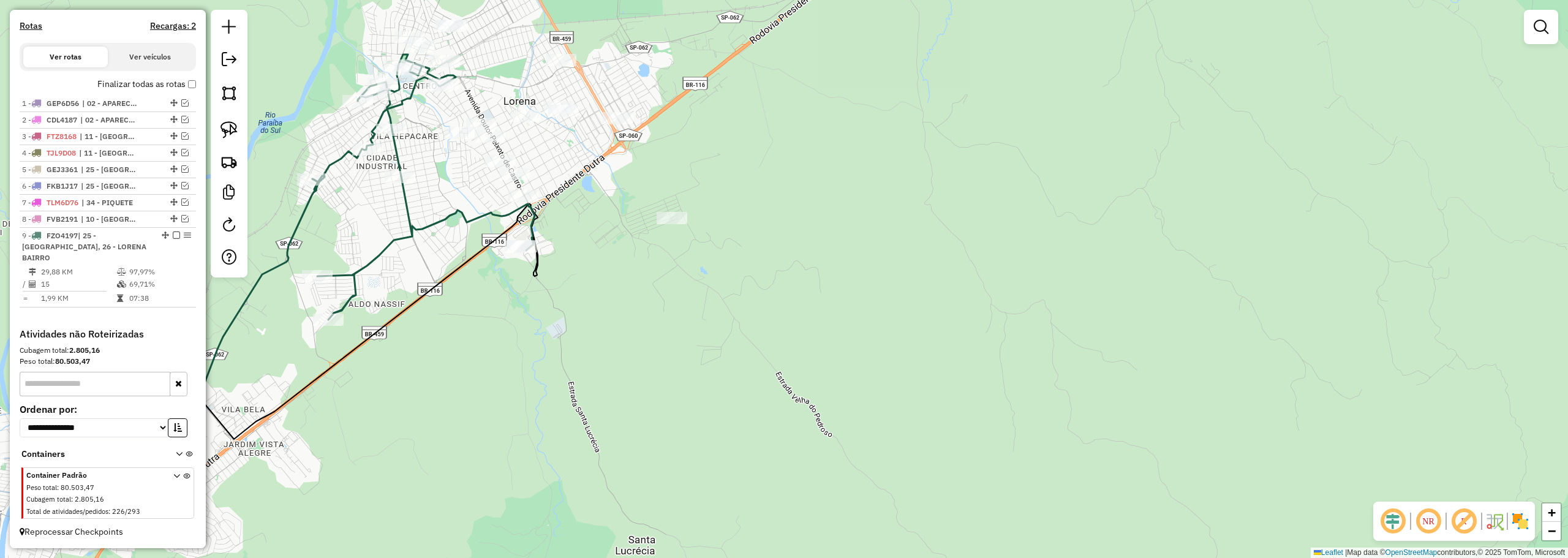
drag, startPoint x: 570, startPoint y: 183, endPoint x: 622, endPoint y: 225, distance: 66.8
click at [622, 225] on div "Janela de atendimento Grade de atendimento Capacidade Transportadoras Veículos …" at bounding box center [784, 279] width 1568 height 558
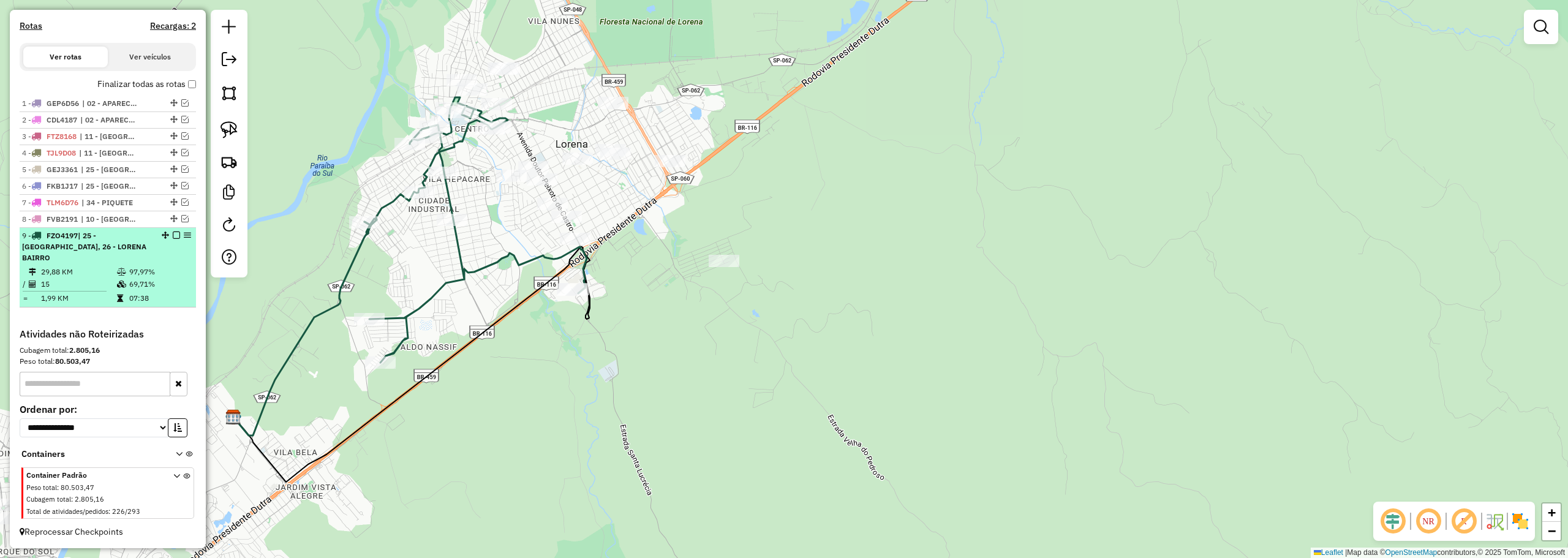
click at [174, 238] on em at bounding box center [177, 235] width 8 height 8
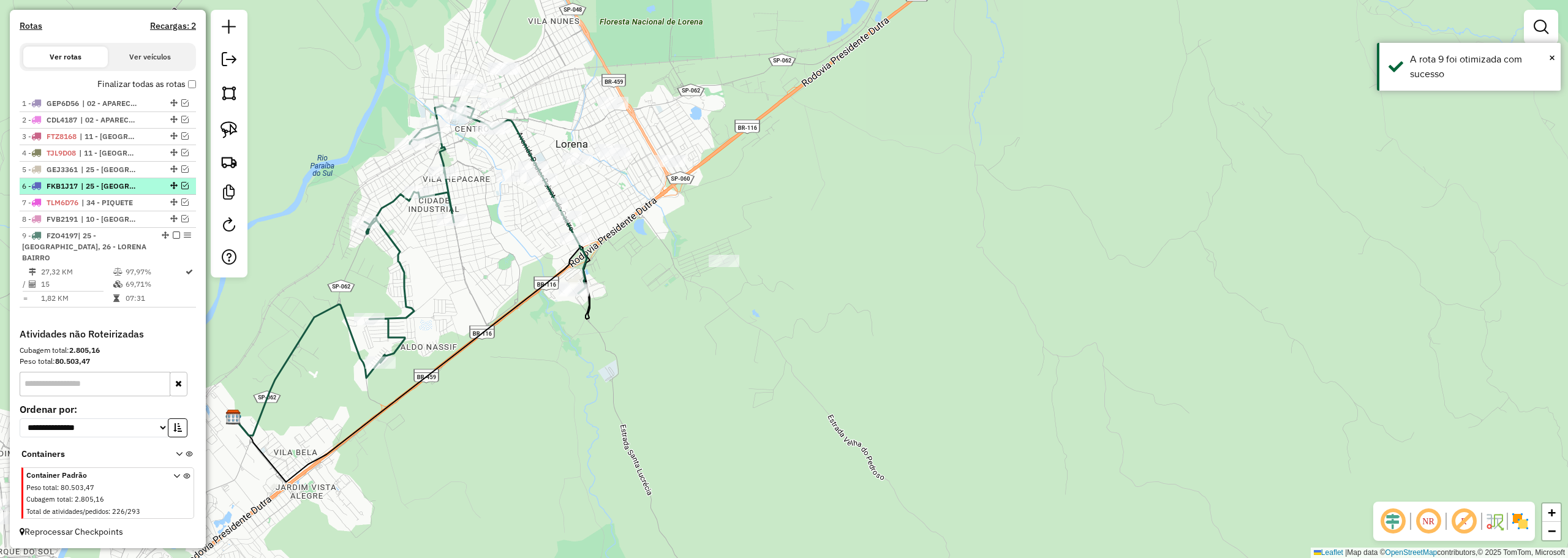
click at [174, 238] on em at bounding box center [177, 235] width 8 height 8
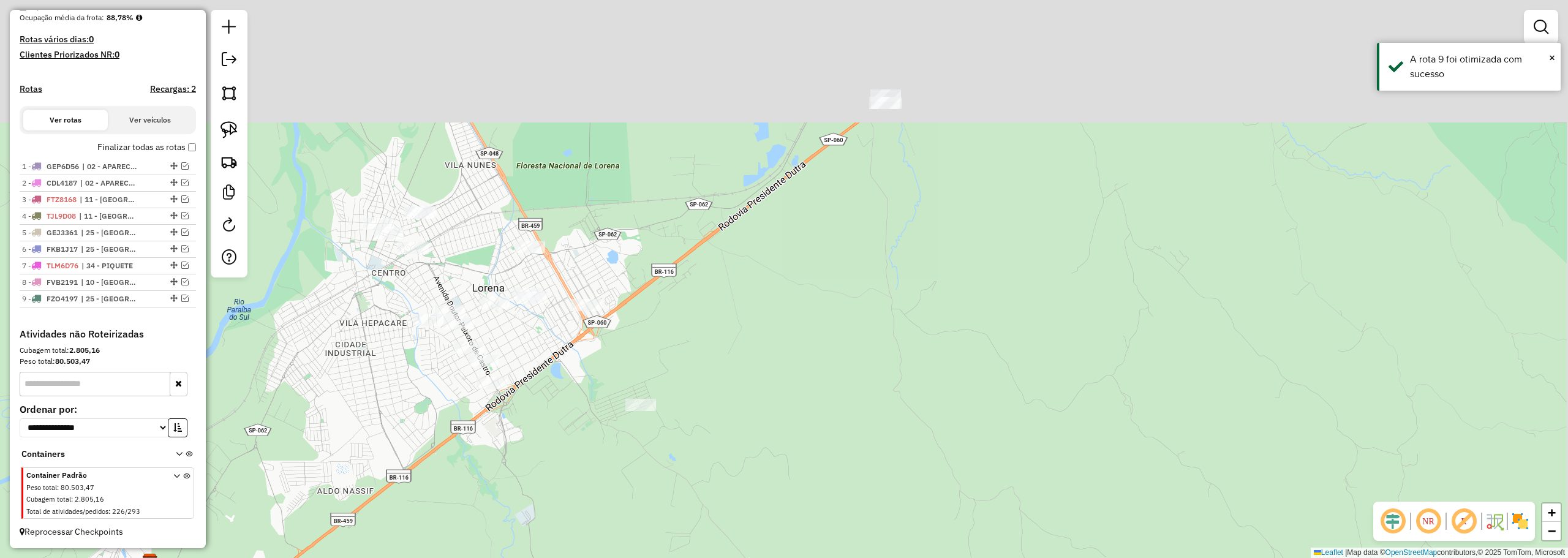
drag, startPoint x: 423, startPoint y: 125, endPoint x: 338, endPoint y: 244, distance: 146.2
click at [340, 266] on div "Janela de atendimento Grade de atendimento Capacidade Transportadoras Veículos …" at bounding box center [784, 279] width 1568 height 558
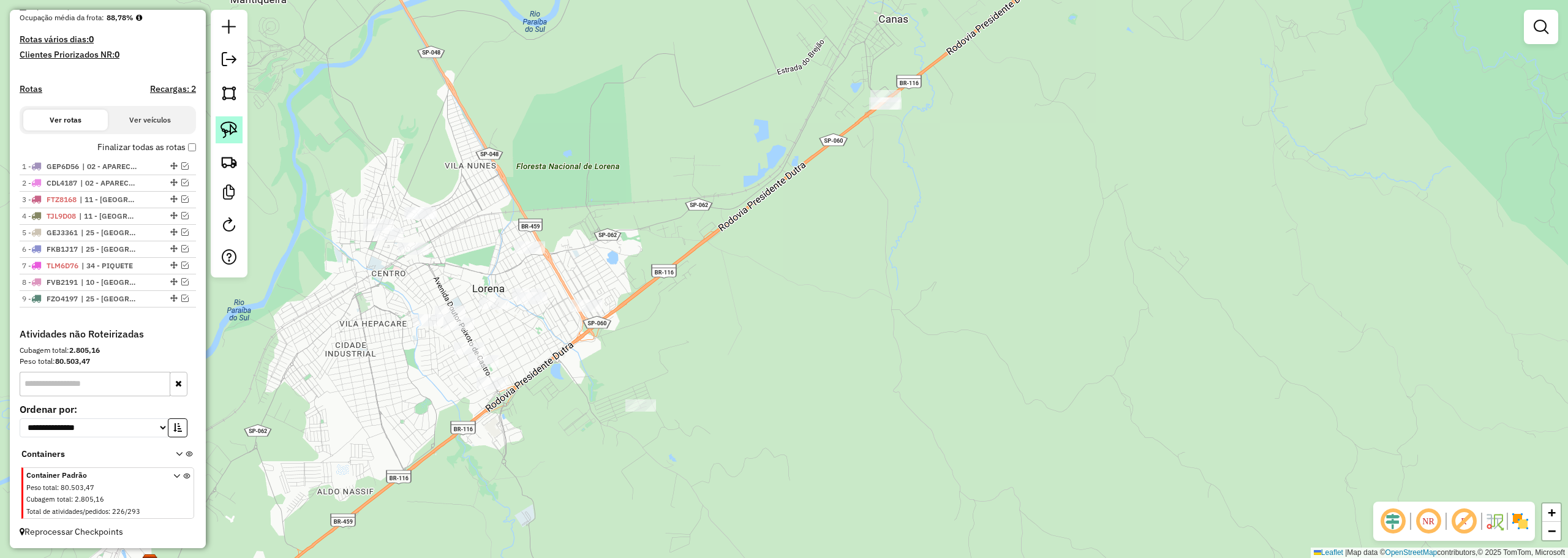
click at [216, 131] on link at bounding box center [229, 129] width 27 height 27
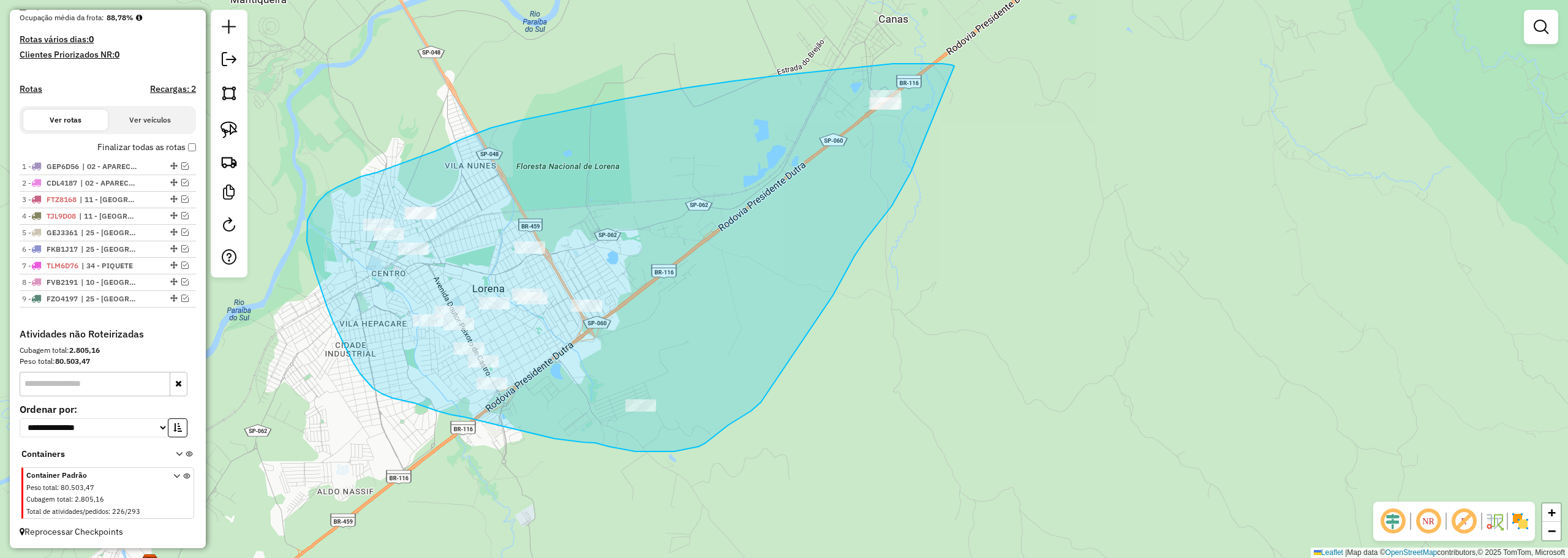
drag, startPoint x: 933, startPoint y: 63, endPoint x: 931, endPoint y: 140, distance: 77.0
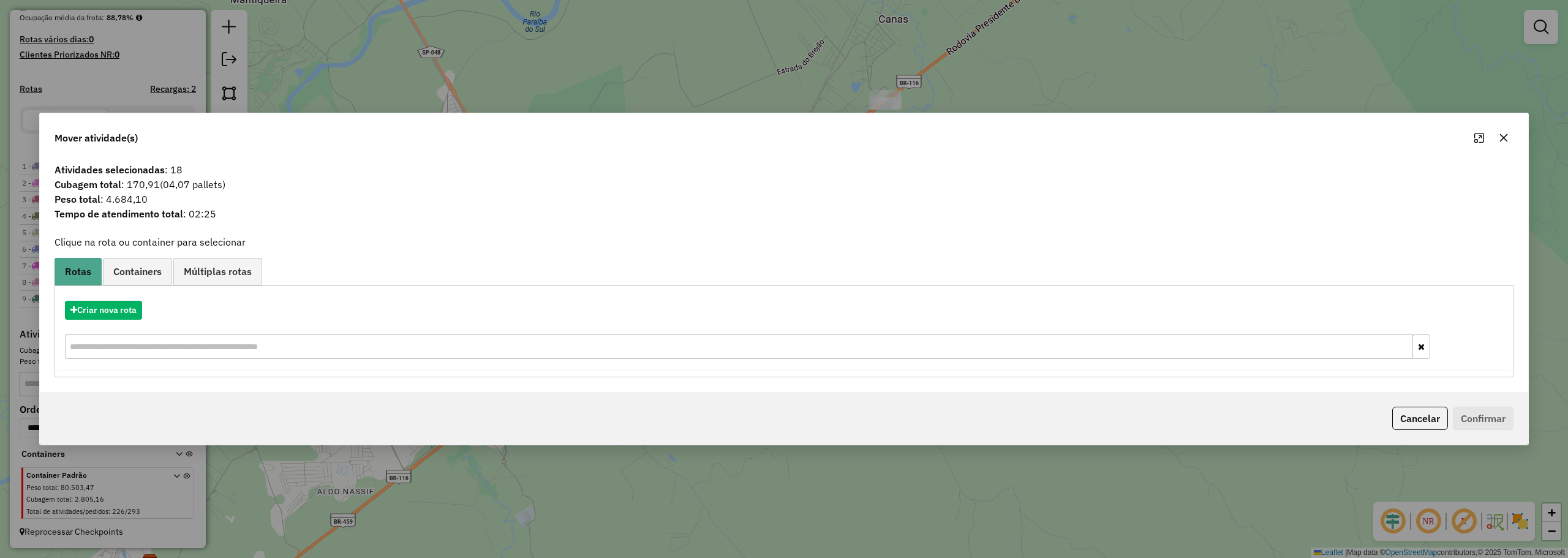
click at [1508, 140] on icon "button" at bounding box center [1504, 138] width 10 height 10
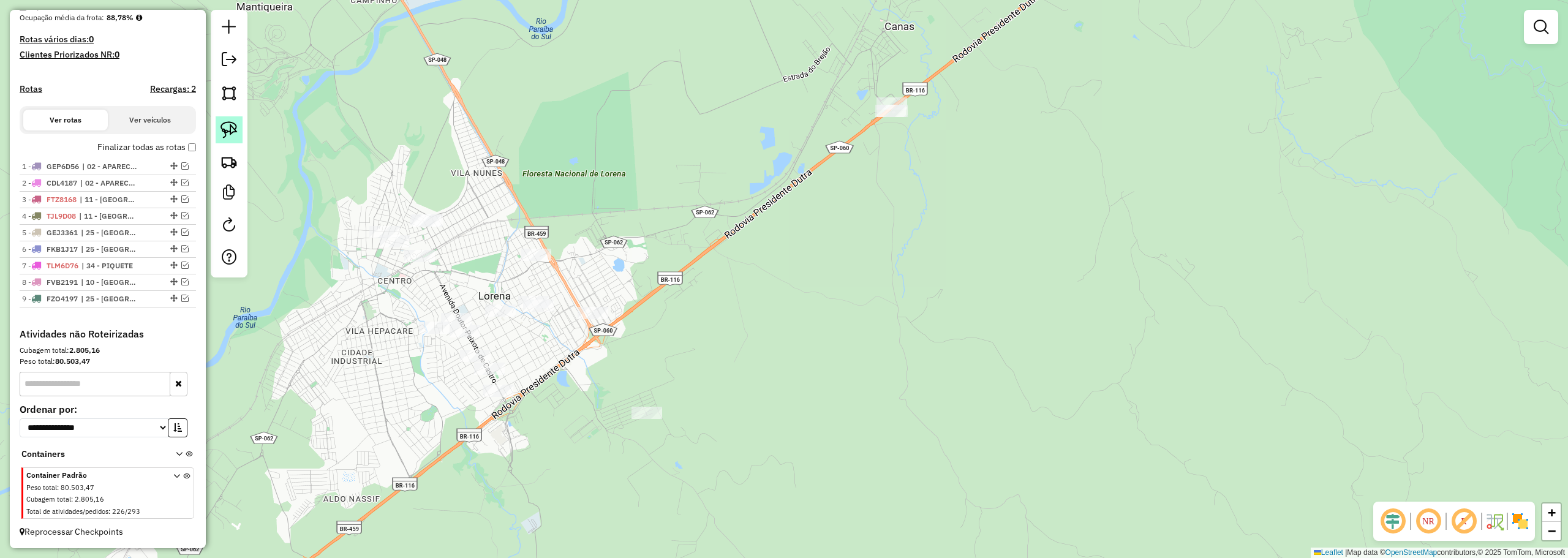
click at [235, 131] on img at bounding box center [229, 130] width 17 height 17
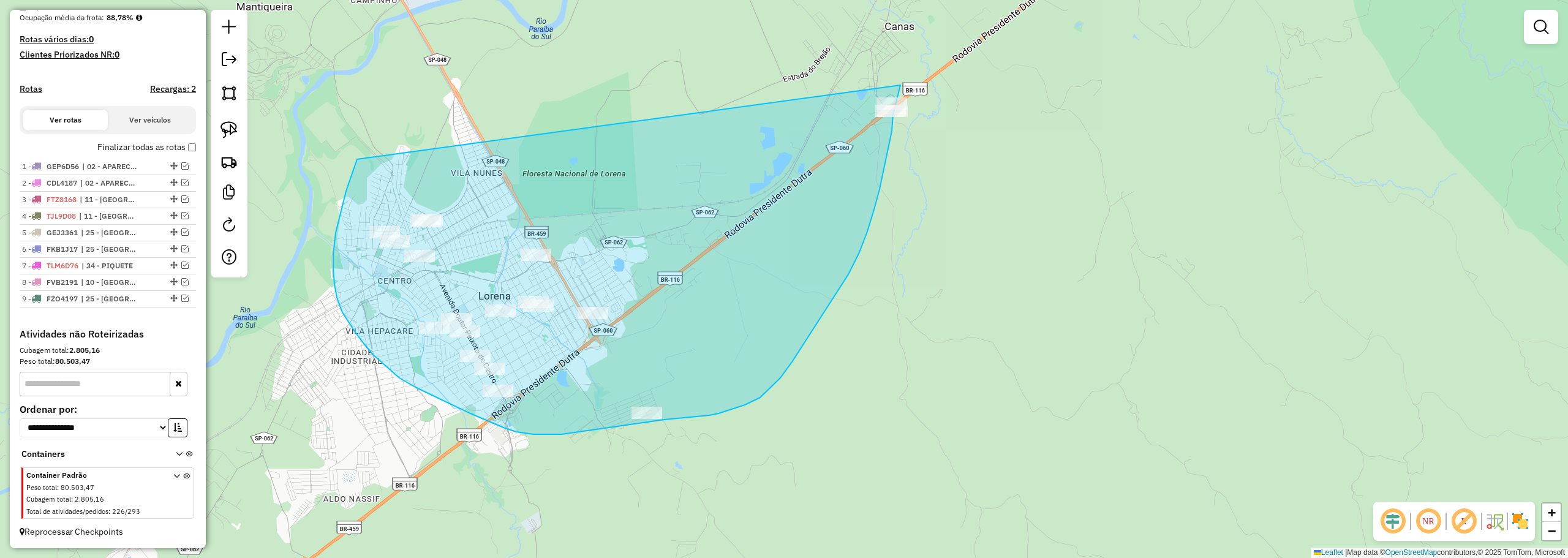
drag, startPoint x: 357, startPoint y: 159, endPoint x: 900, endPoint y: 85, distance: 548.0
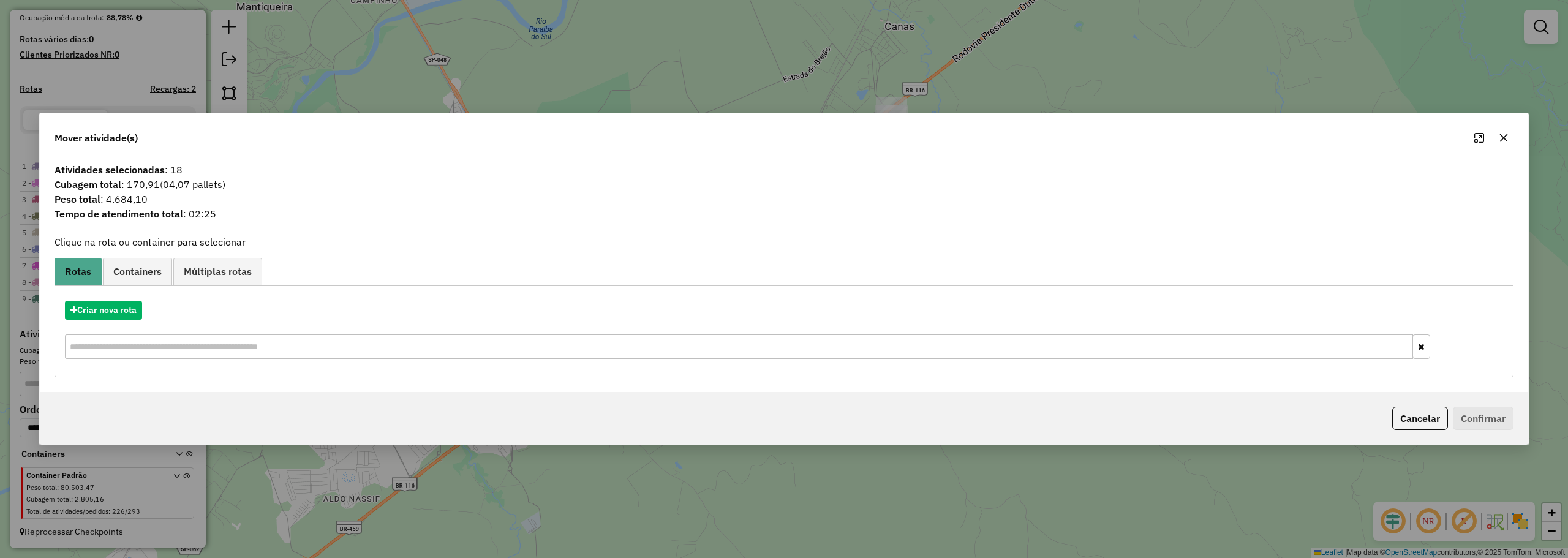
click at [1504, 136] on icon "button" at bounding box center [1504, 138] width 10 height 10
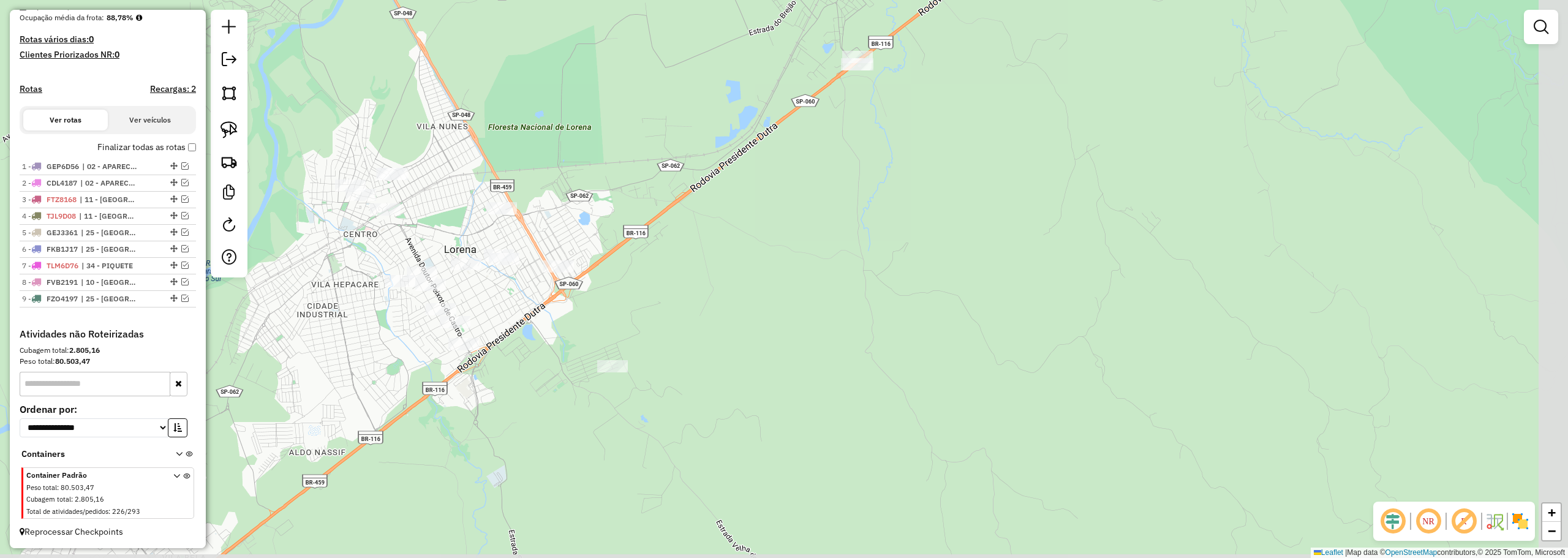
drag, startPoint x: 687, startPoint y: 263, endPoint x: 653, endPoint y: 216, distance: 58.0
click at [653, 216] on div "Janela de atendimento Grade de atendimento Capacidade Transportadoras Veículos …" at bounding box center [784, 279] width 1568 height 558
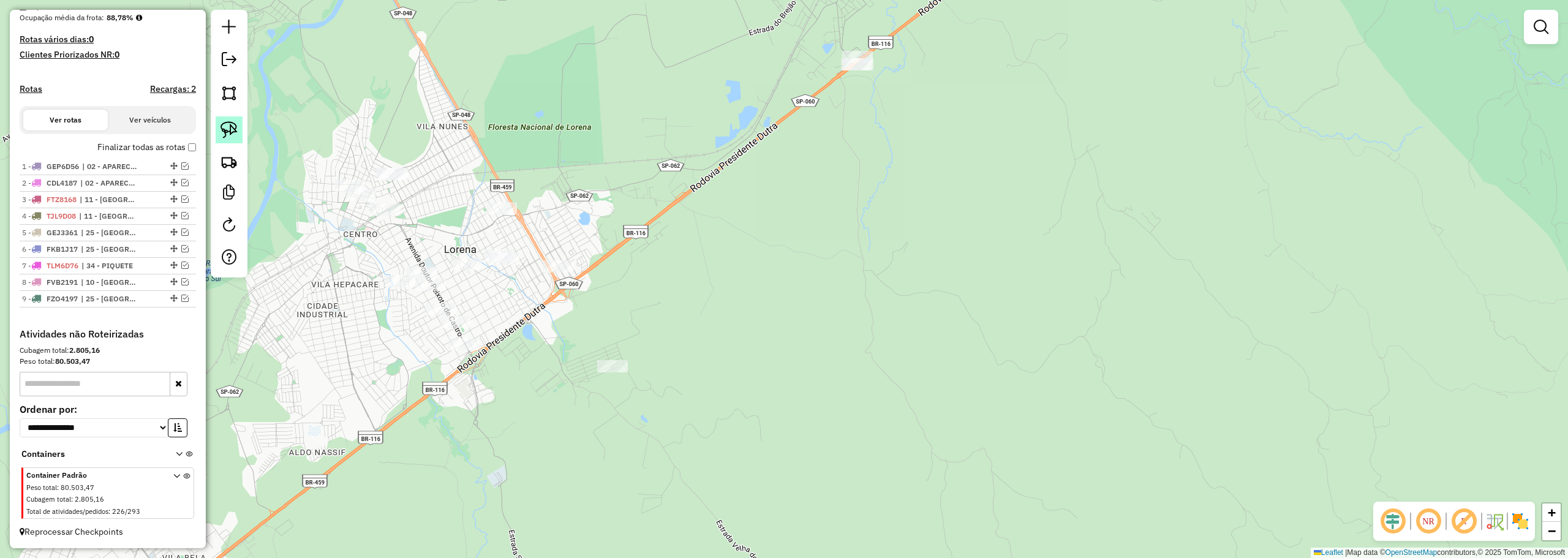
click at [229, 135] on img at bounding box center [229, 130] width 17 height 17
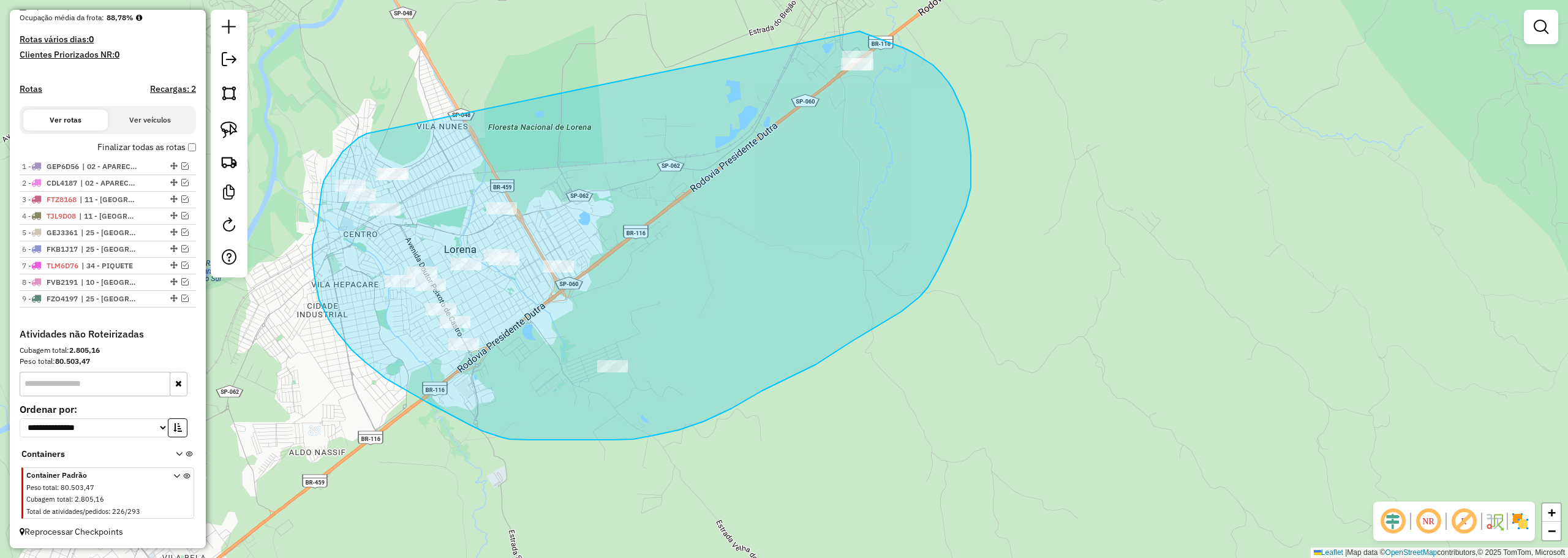
drag, startPoint x: 367, startPoint y: 134, endPoint x: 847, endPoint y: 26, distance: 492.0
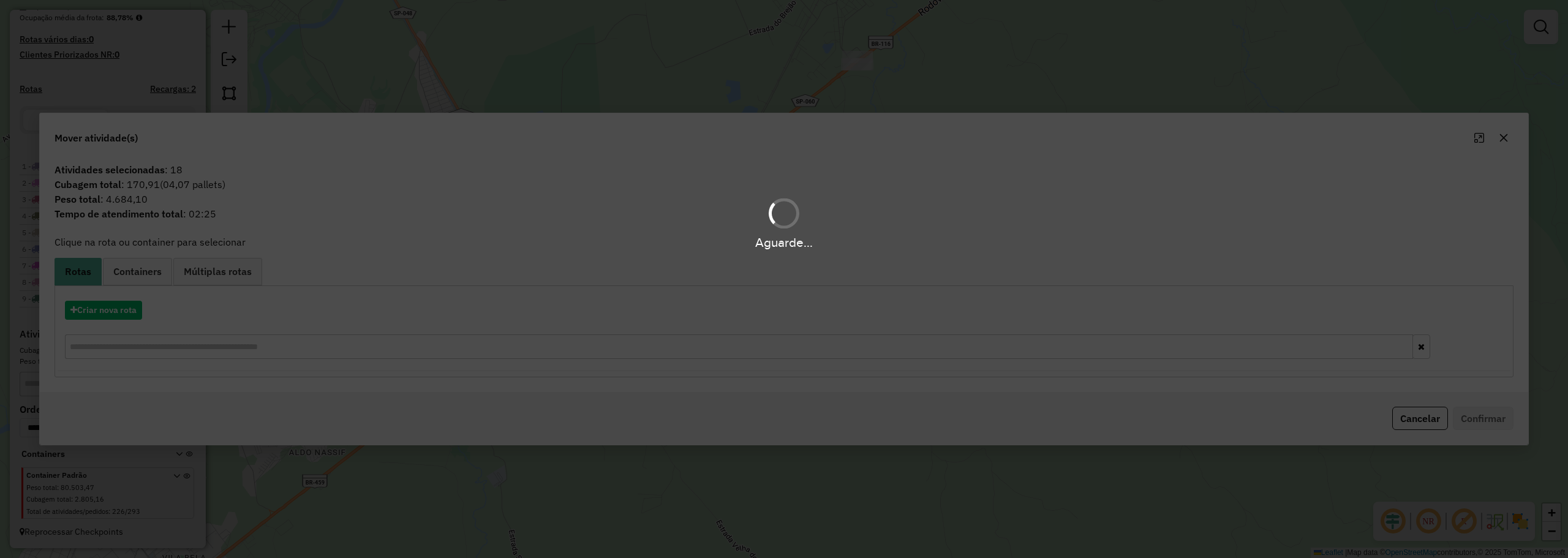
click at [109, 313] on div "Aguarde..." at bounding box center [784, 279] width 1568 height 558
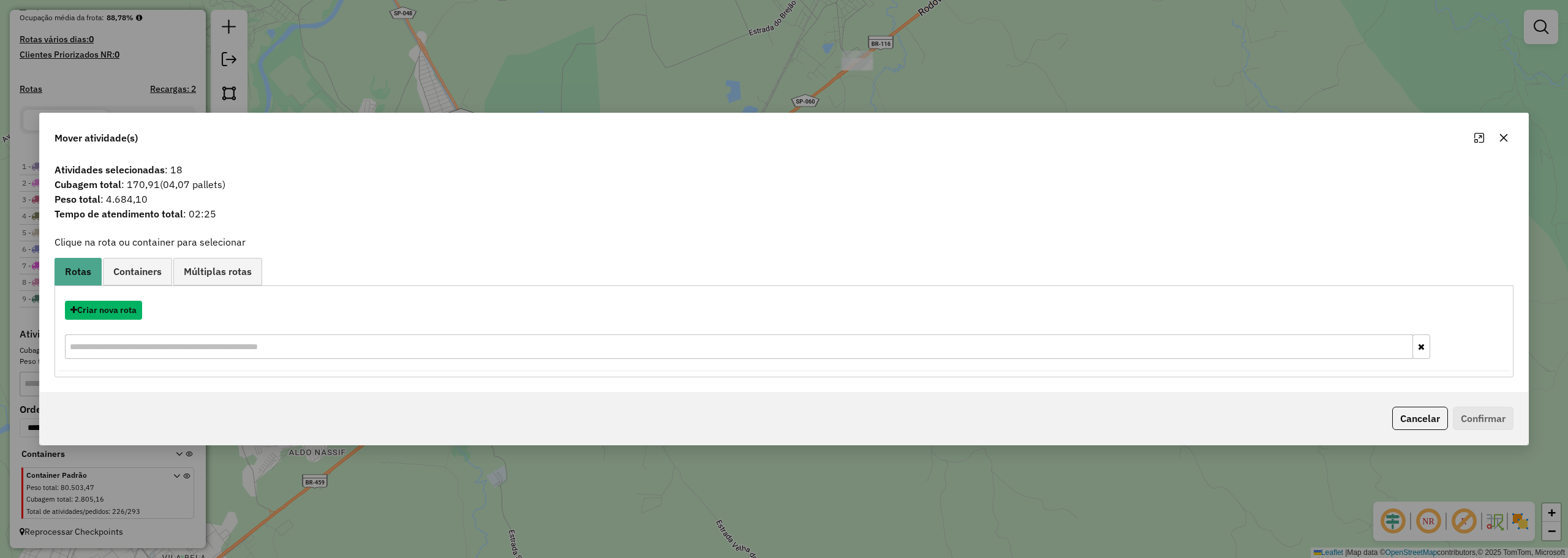
click at [109, 313] on button "Criar nova rota" at bounding box center [103, 310] width 77 height 19
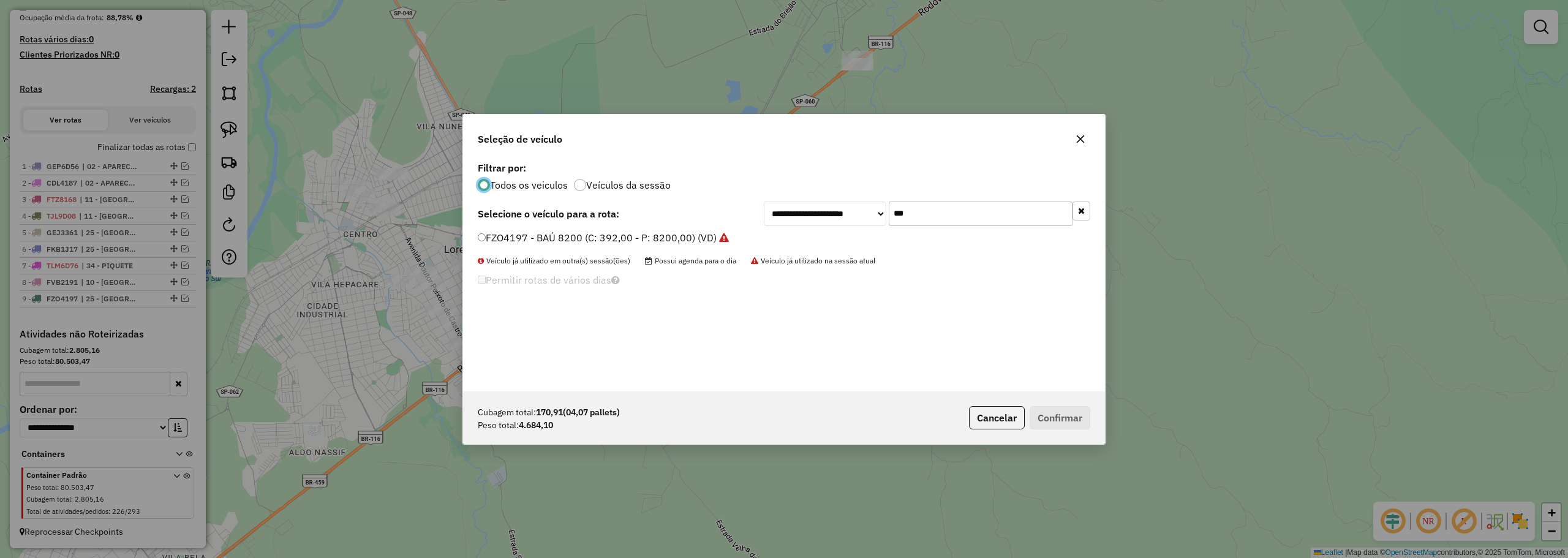
scroll to position [7, 4]
click at [956, 208] on input "***" at bounding box center [981, 213] width 184 height 24
type input "**"
click at [528, 238] on label "GHD2419 - BAÚ 7090 (C: 252,00 - P: 7090,00) (VD)" at bounding box center [599, 237] width 242 height 15
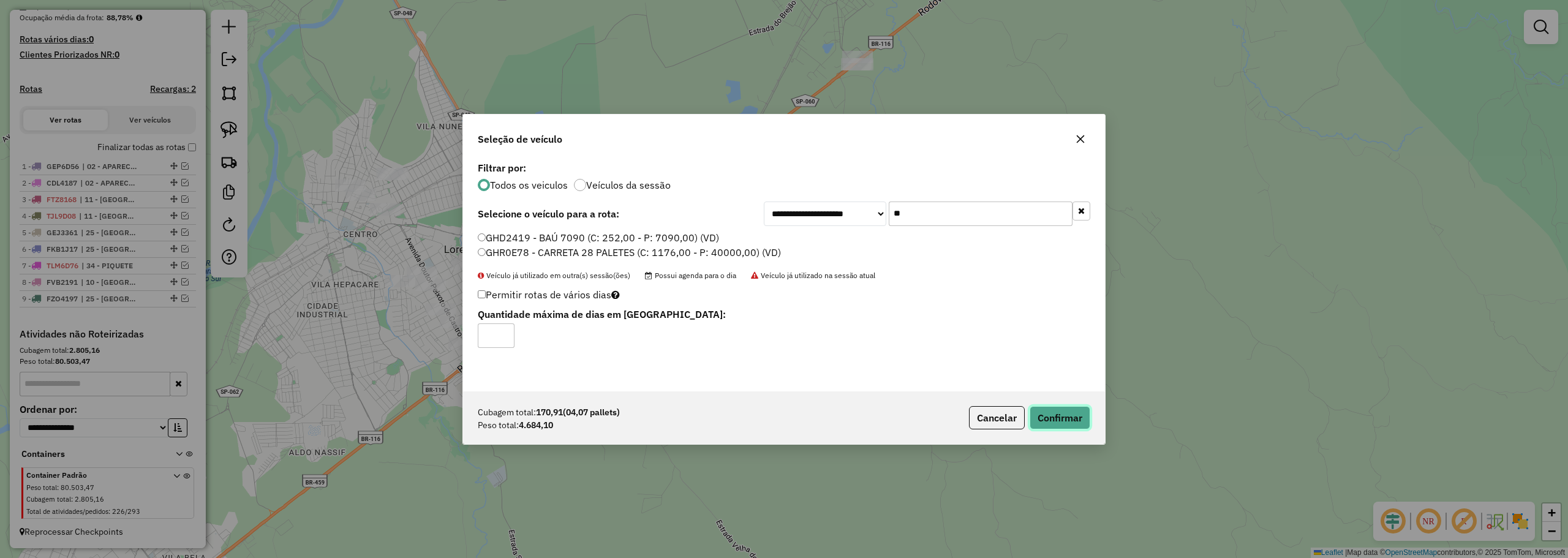
click at [1072, 415] on button "Confirmar" at bounding box center [1059, 417] width 60 height 23
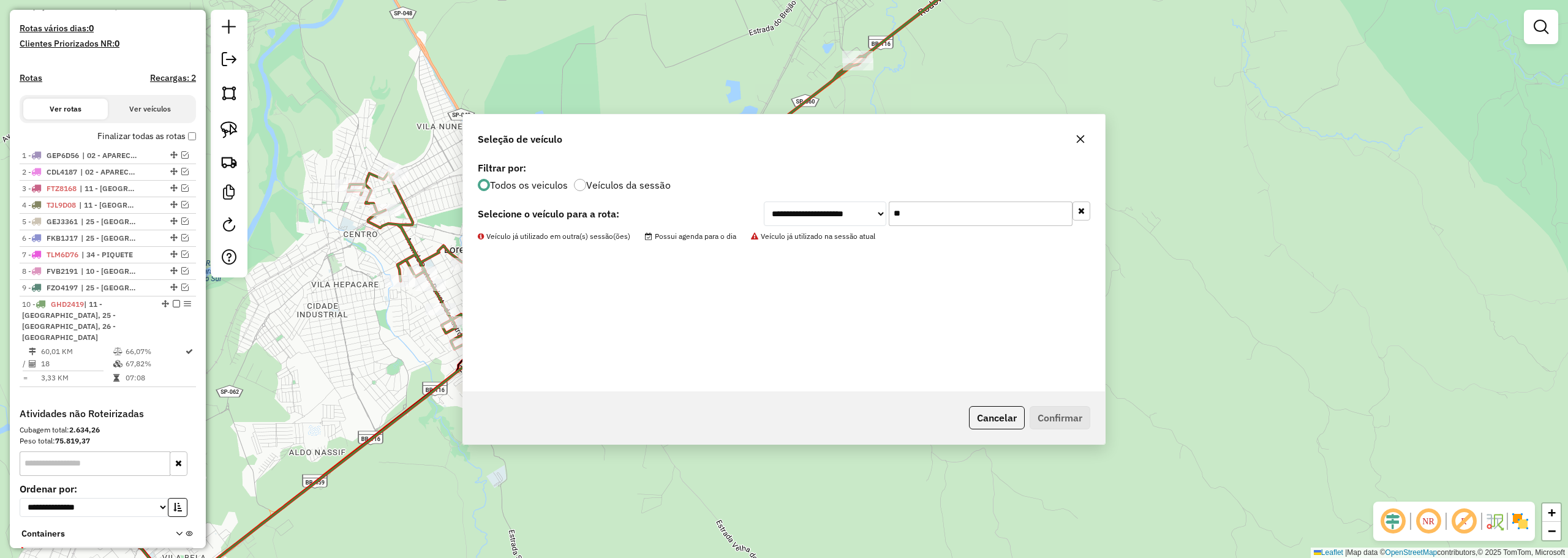
scroll to position [368, 0]
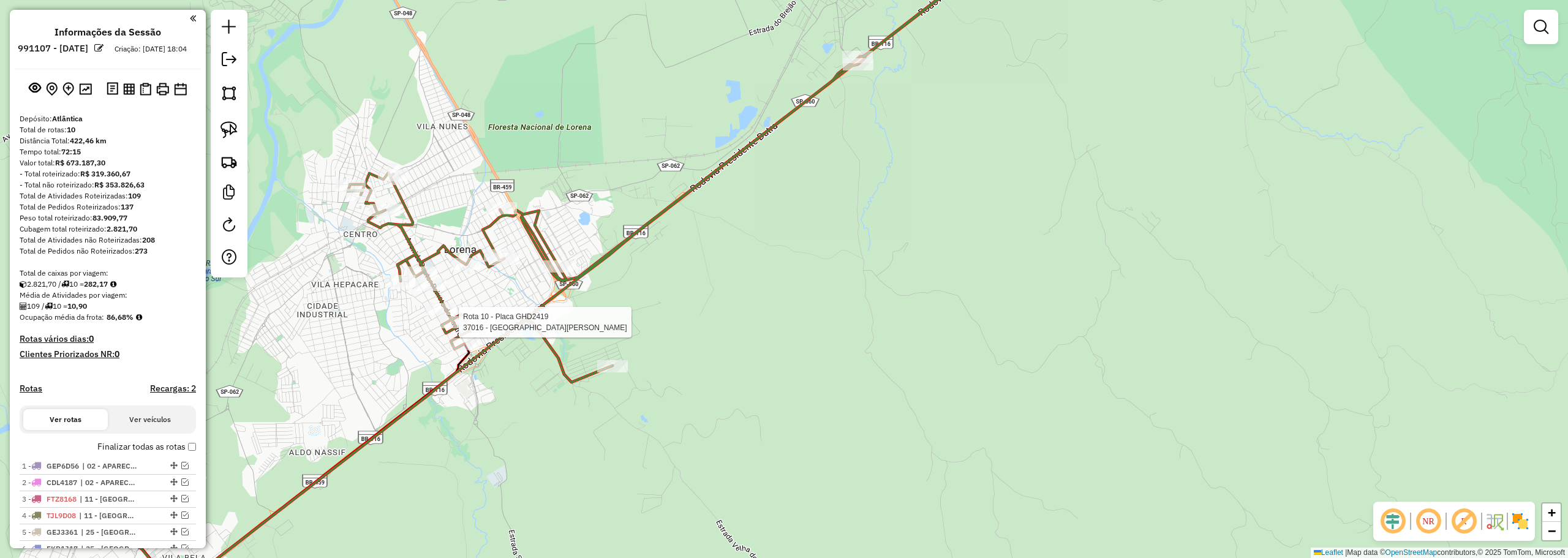
scroll to position [368, 0]
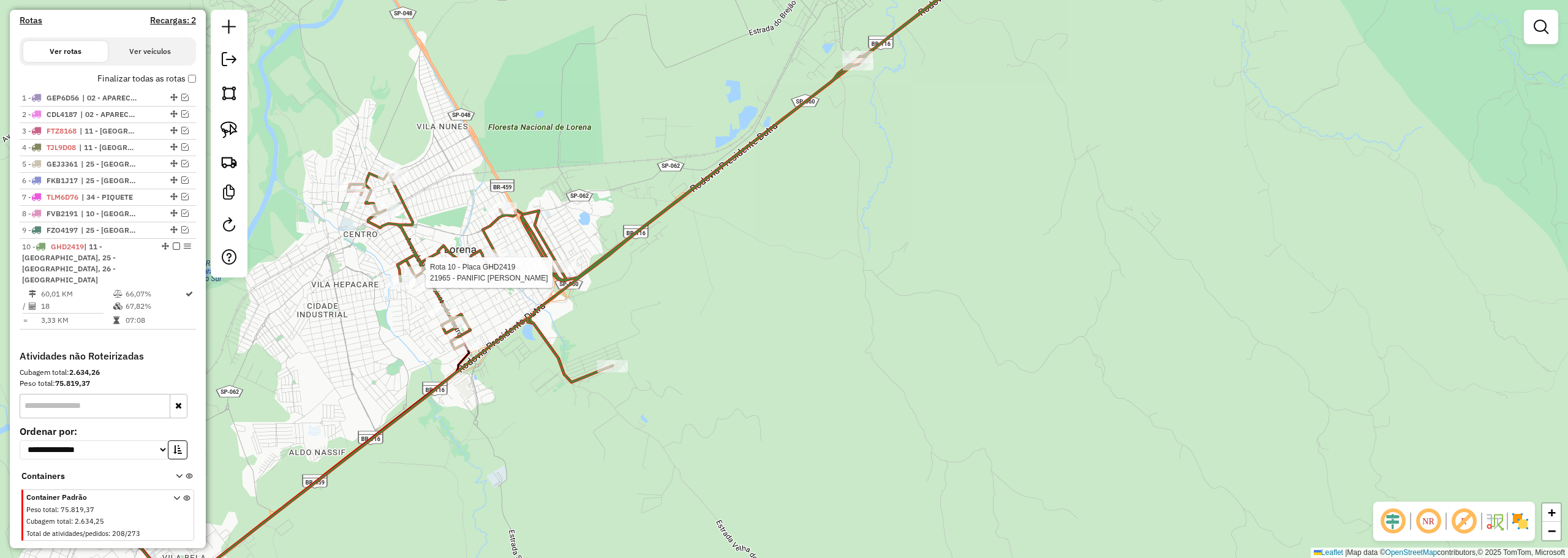
select select "**********"
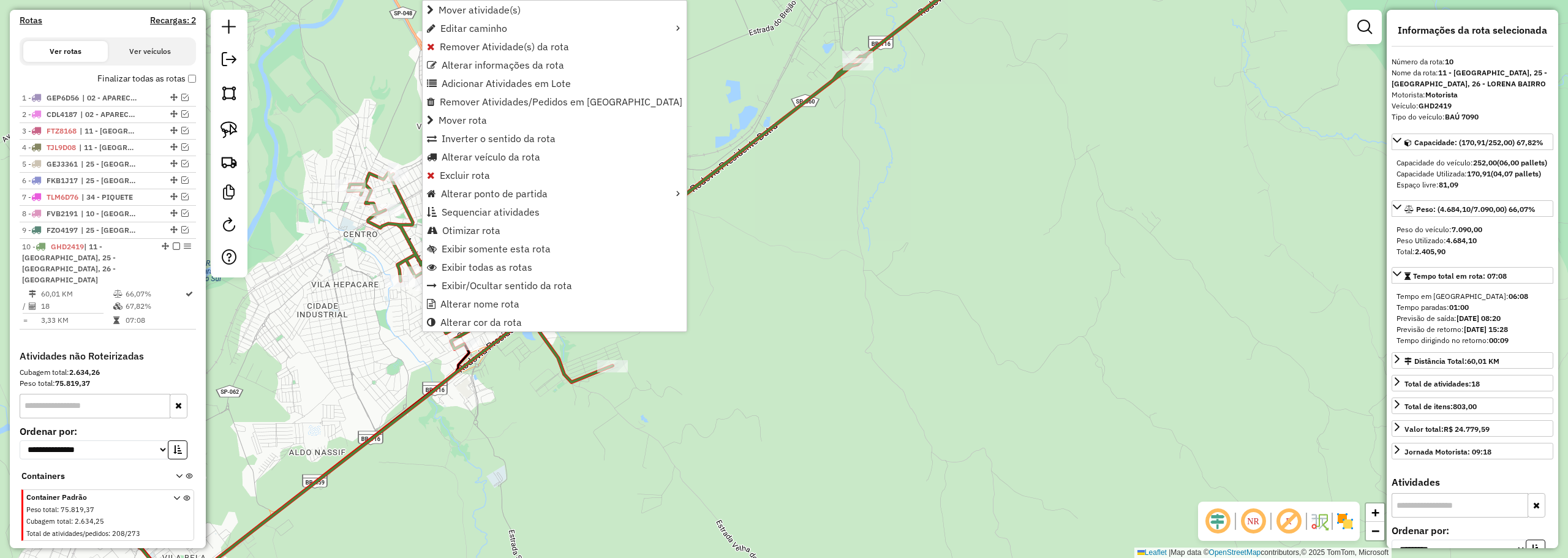
scroll to position [390, 0]
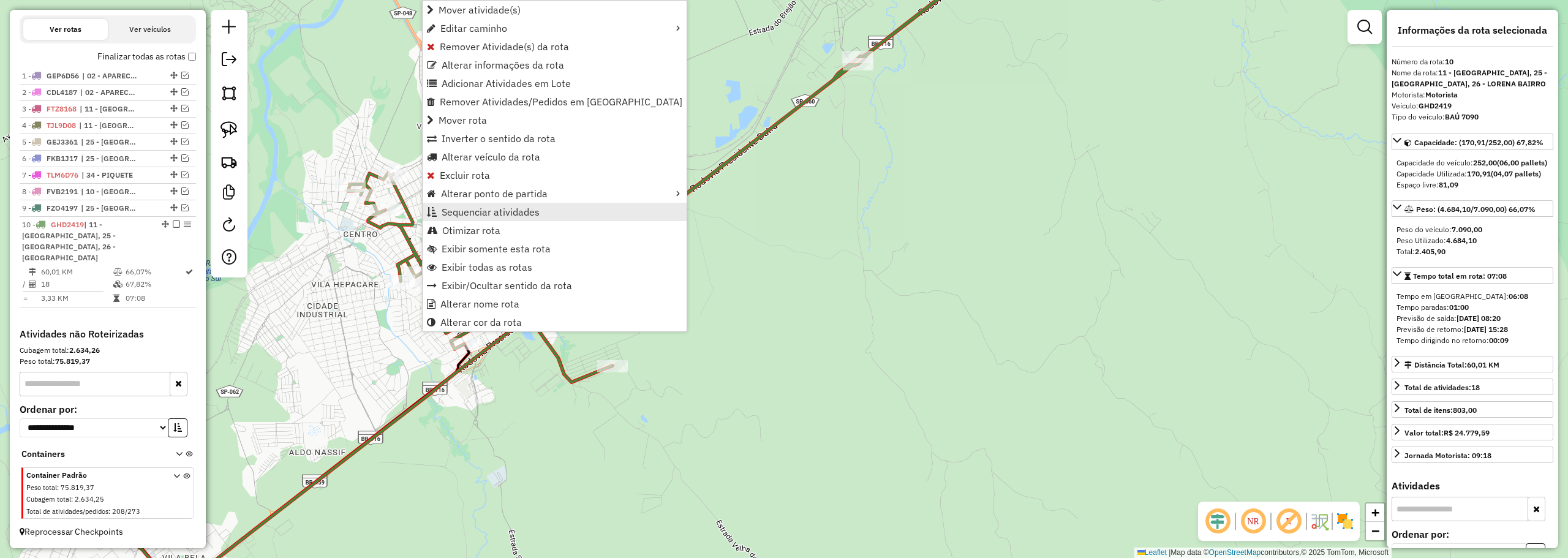
click at [464, 211] on span "Sequenciar atividades" at bounding box center [490, 212] width 98 height 10
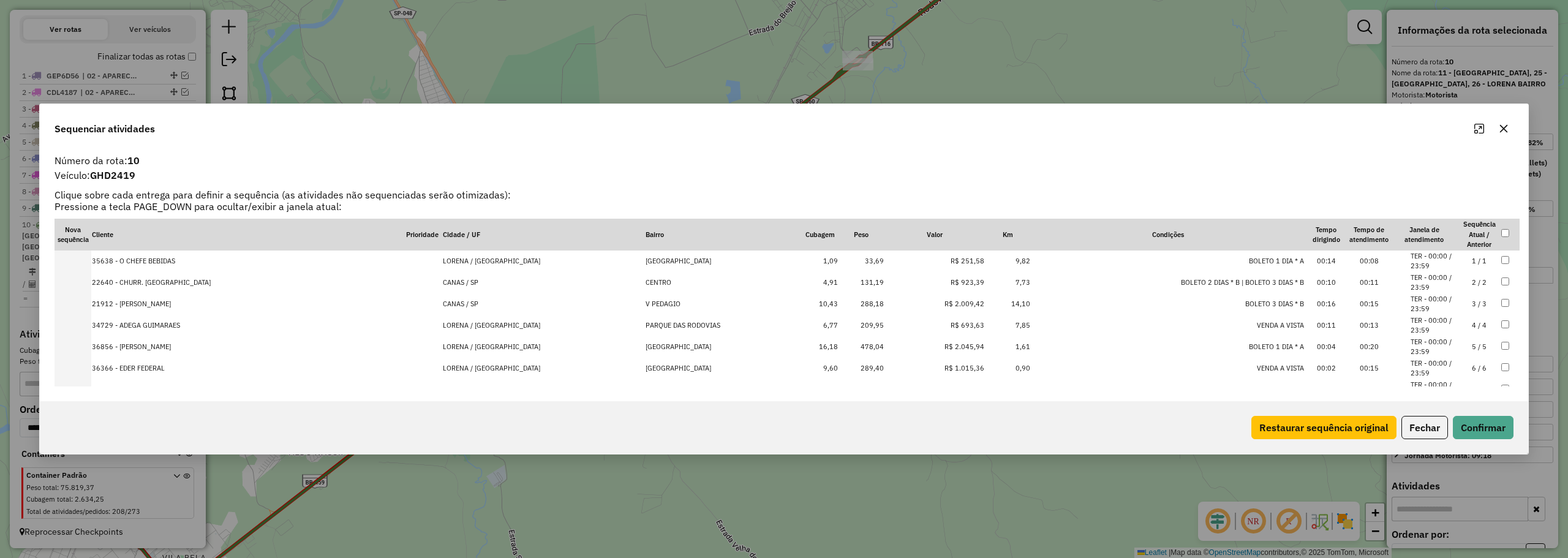
scroll to position [183, 0]
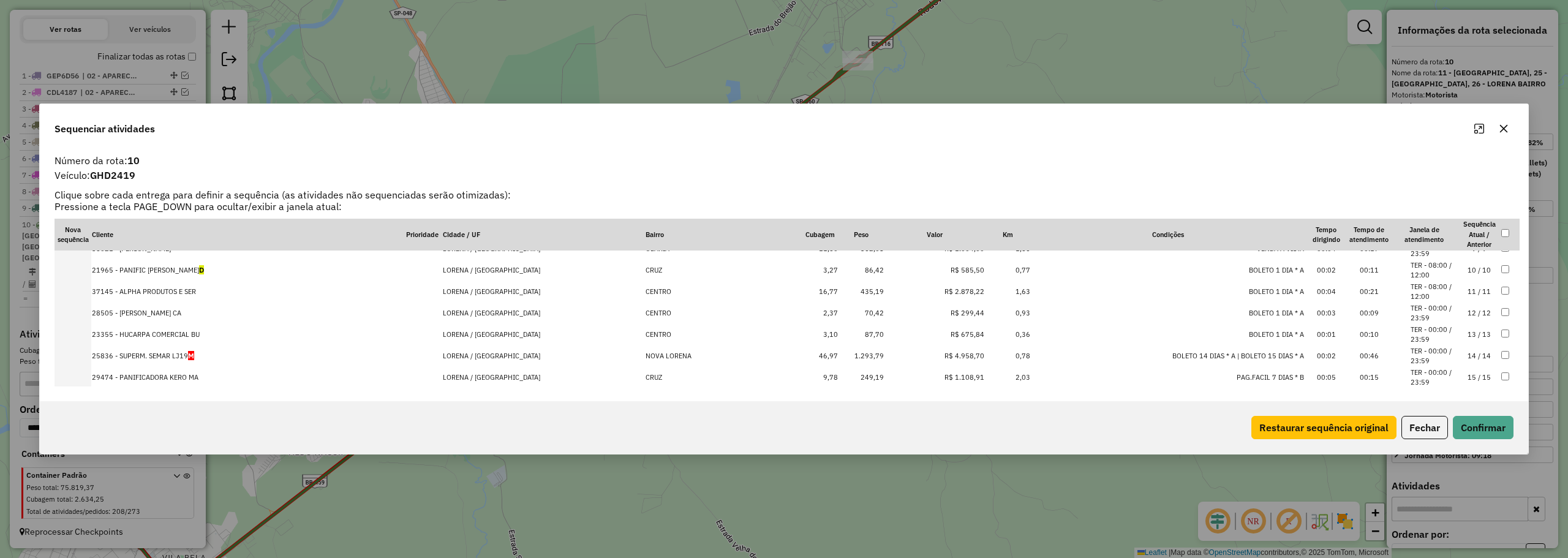
click at [199, 269] on span "D" at bounding box center [201, 270] width 5 height 9
click at [176, 335] on td "25836 - SUPERM. SEMAR LJ19 M" at bounding box center [248, 335] width 314 height 21
click at [1488, 420] on button "Confirmar" at bounding box center [1483, 427] width 60 height 23
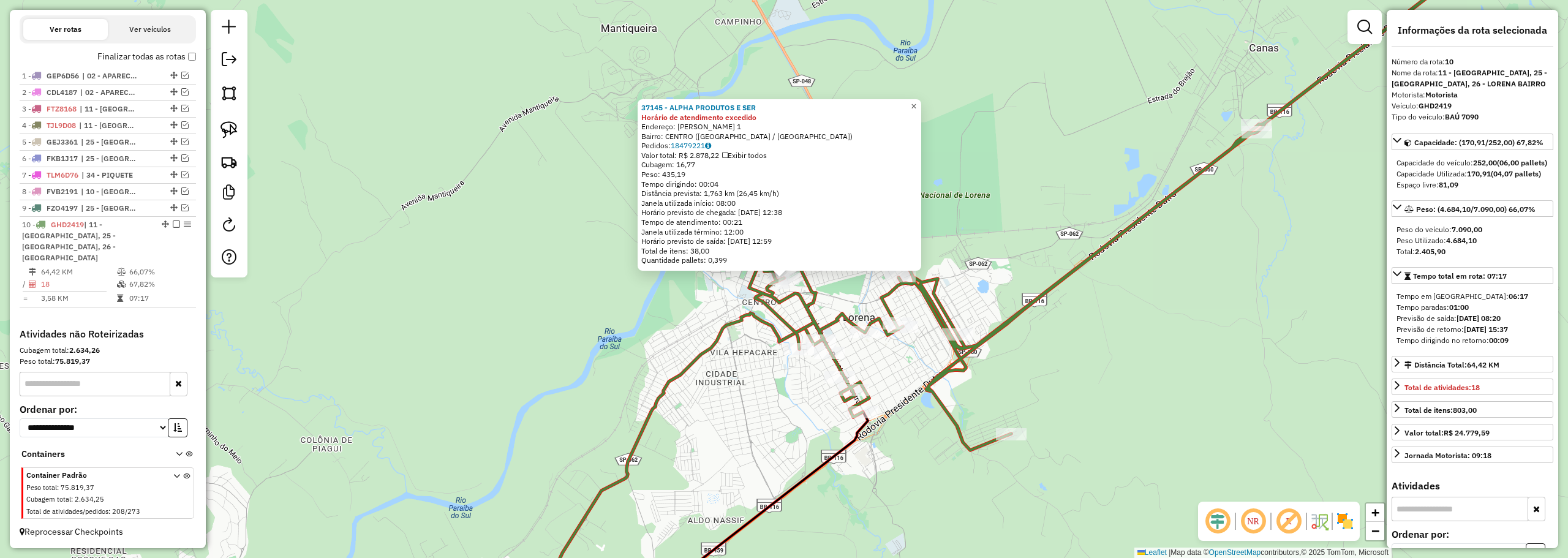
click at [916, 101] on span "×" at bounding box center [913, 106] width 5 height 11
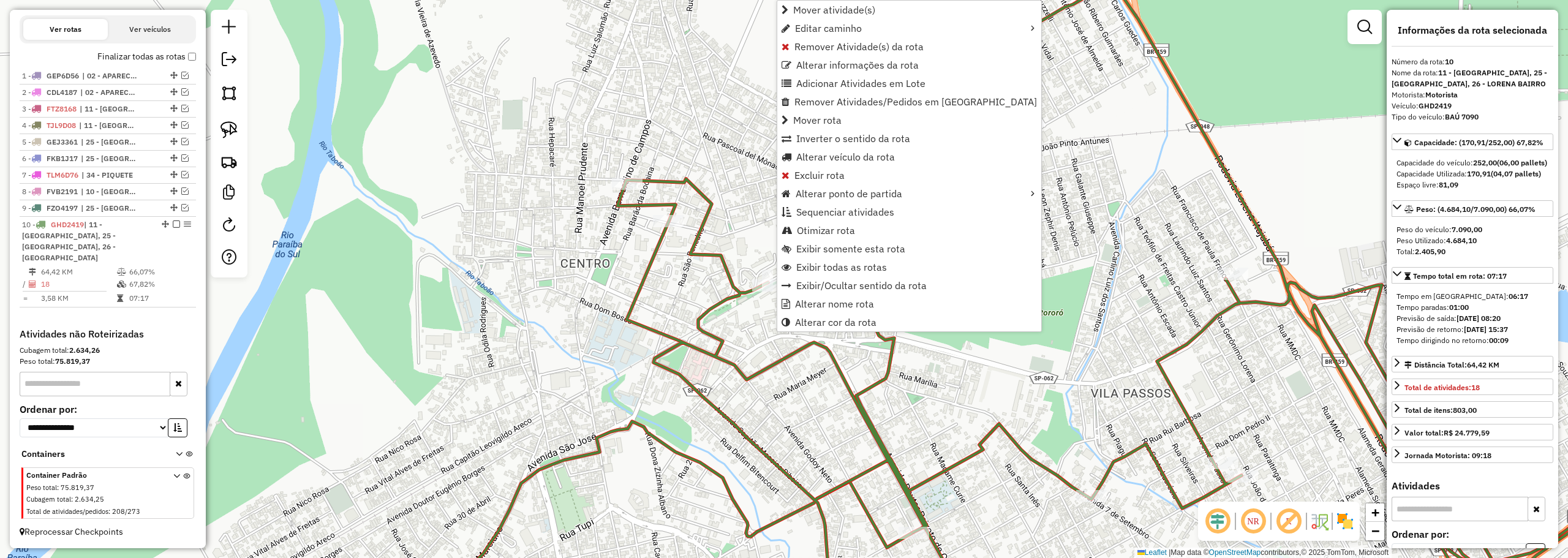
click at [721, 189] on div "Janela de atendimento Grade de atendimento Capacidade Transportadoras Veículos …" at bounding box center [784, 279] width 1568 height 558
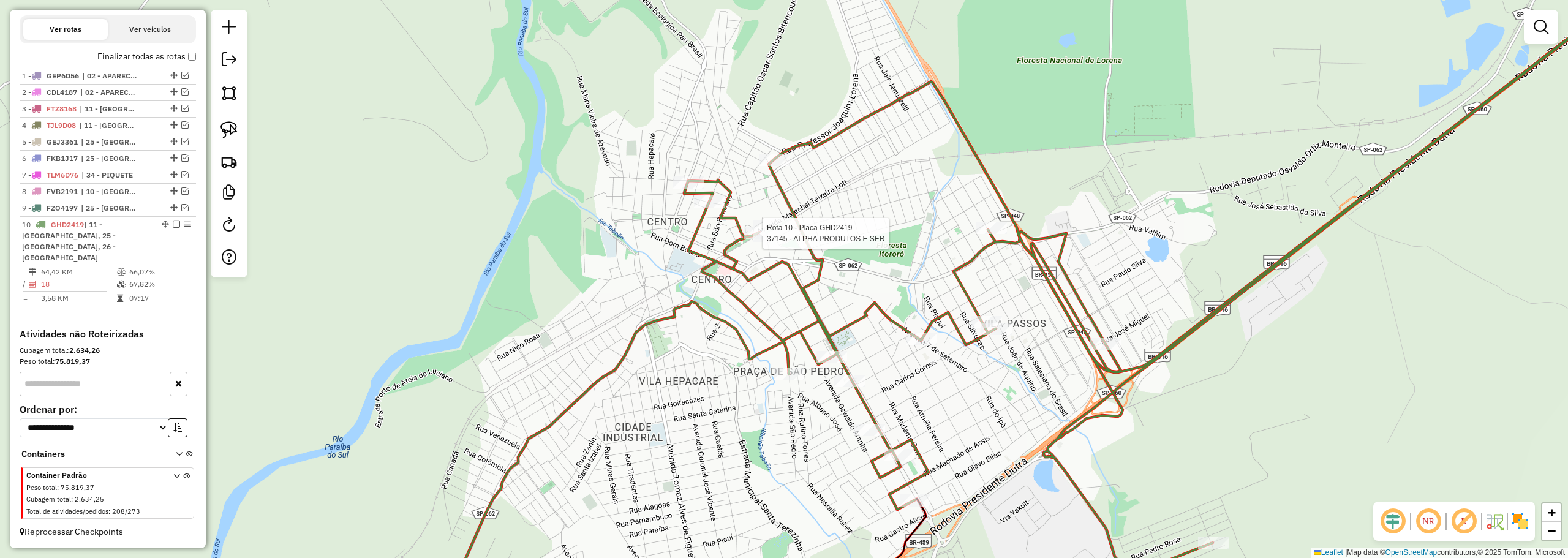
select select "**********"
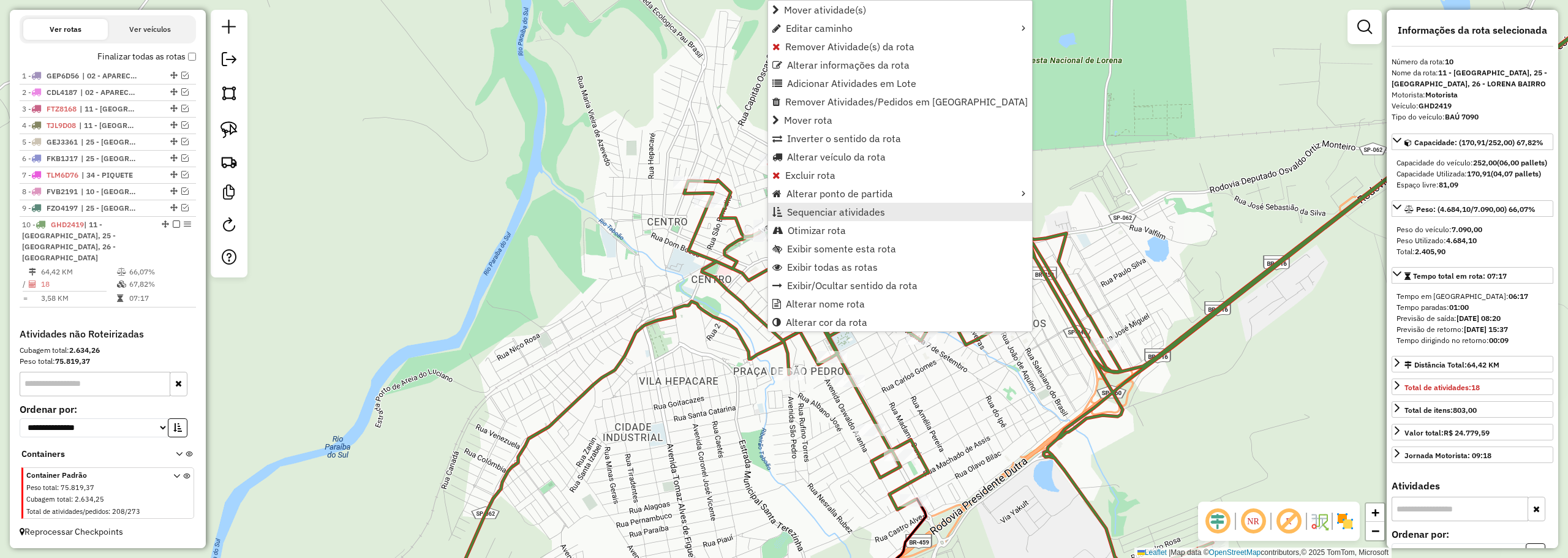
click at [830, 213] on span "Sequenciar atividades" at bounding box center [836, 212] width 98 height 10
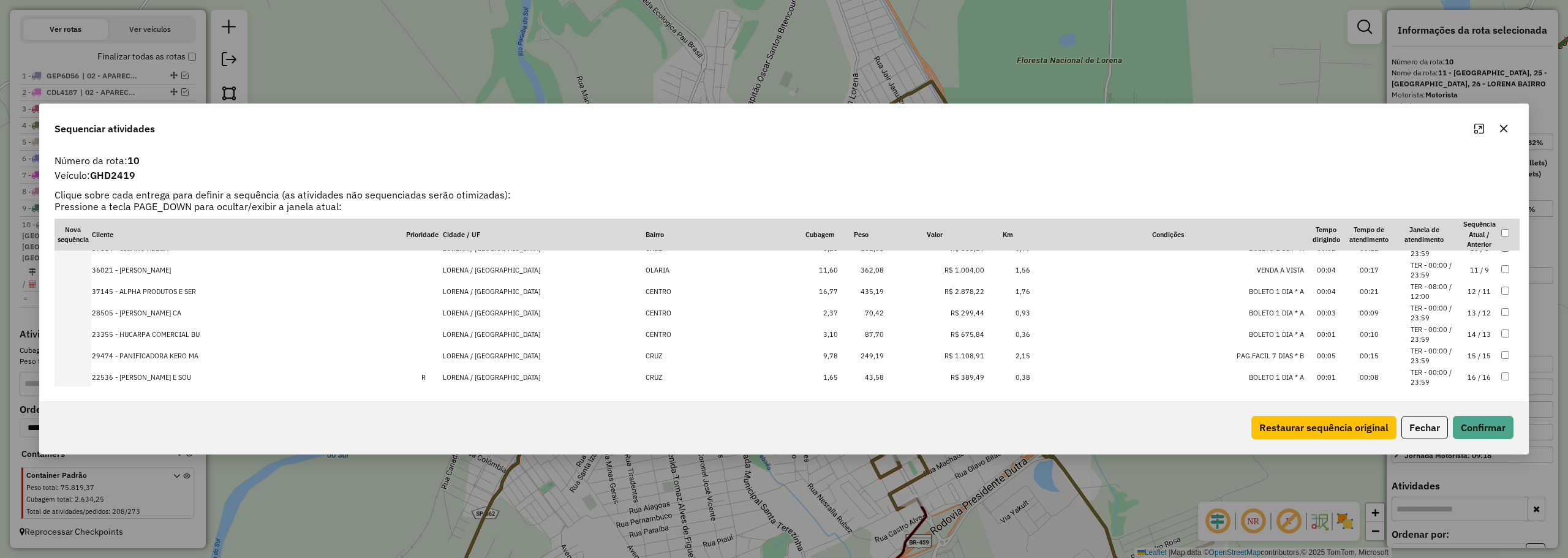
scroll to position [183, 0]
click at [1419, 312] on li "TER - 08:00 / 12:00" at bounding box center [1433, 313] width 47 height 20
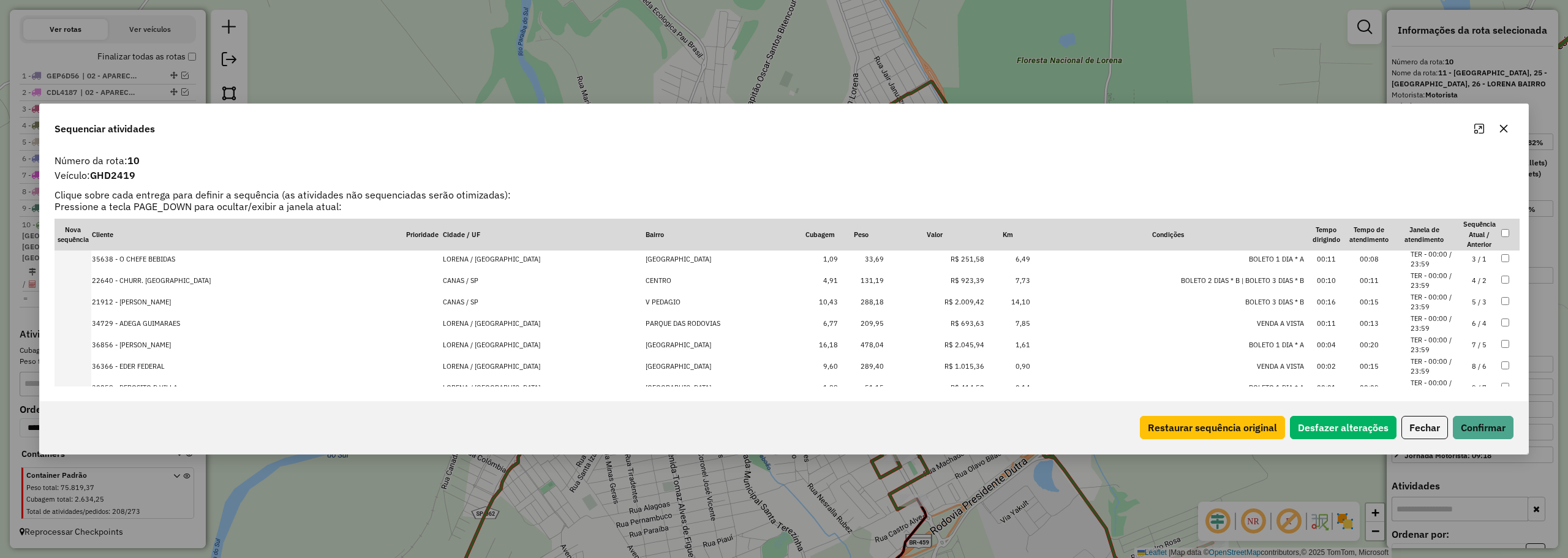
scroll to position [0, 0]
drag, startPoint x: 184, startPoint y: 283, endPoint x: 203, endPoint y: 258, distance: 31.4
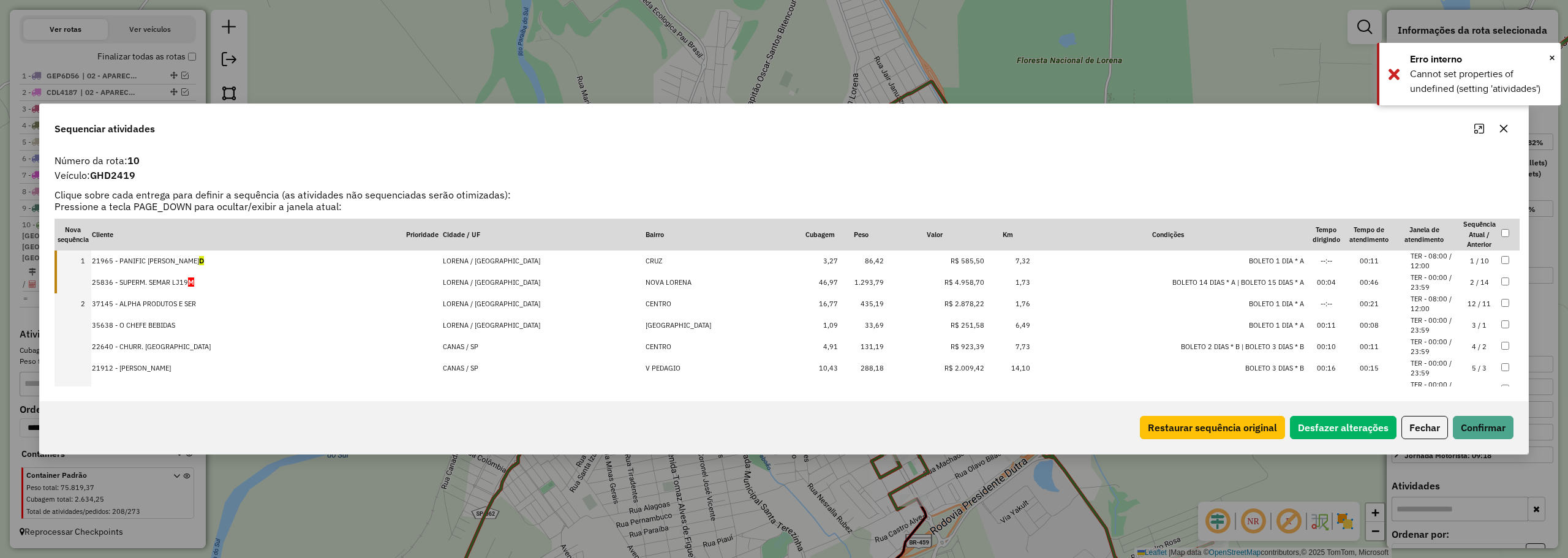
drag, startPoint x: 188, startPoint y: 297, endPoint x: 193, endPoint y: 281, distance: 16.8
click at [1484, 425] on button "Confirmar" at bounding box center [1483, 427] width 60 height 23
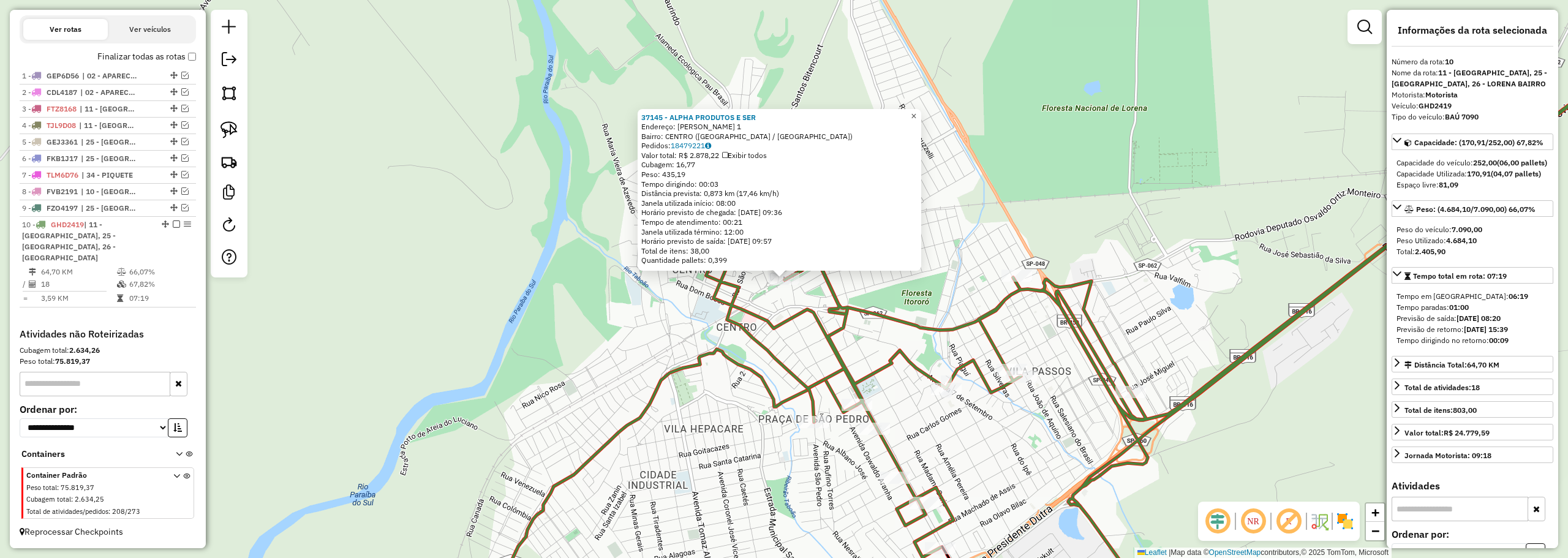
click at [916, 115] on span "×" at bounding box center [913, 116] width 5 height 11
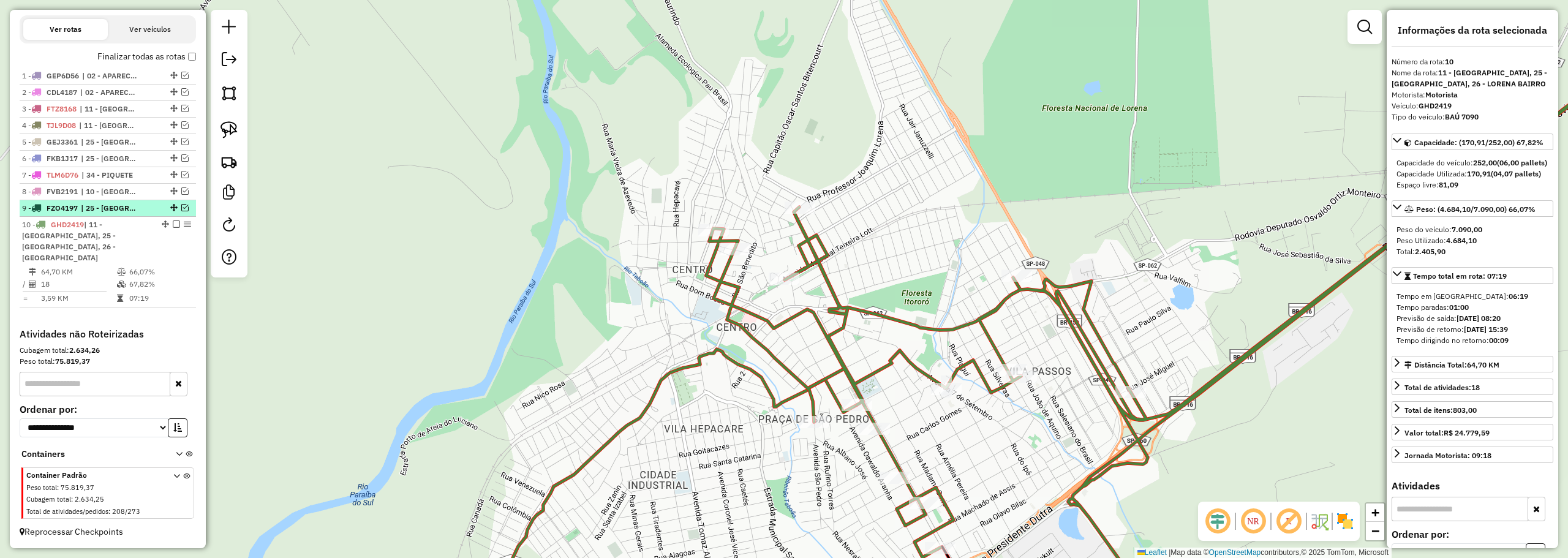
click at [183, 211] on em at bounding box center [185, 208] width 8 height 8
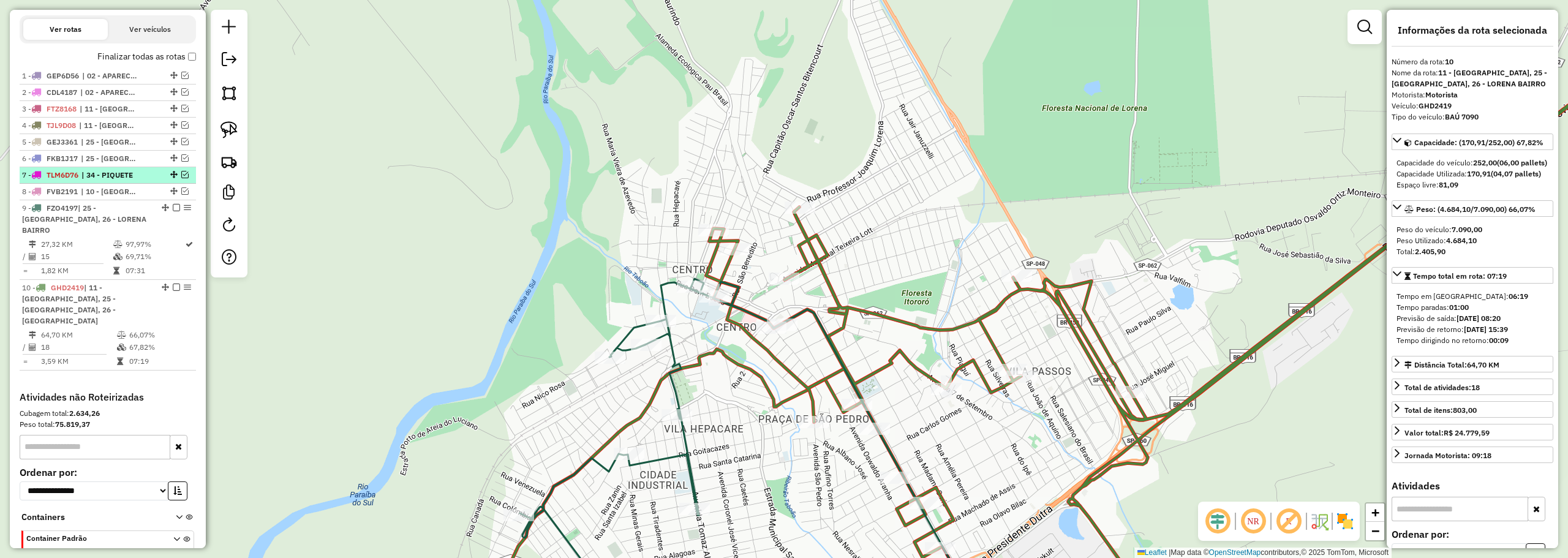
click at [182, 178] on em at bounding box center [185, 174] width 8 height 8
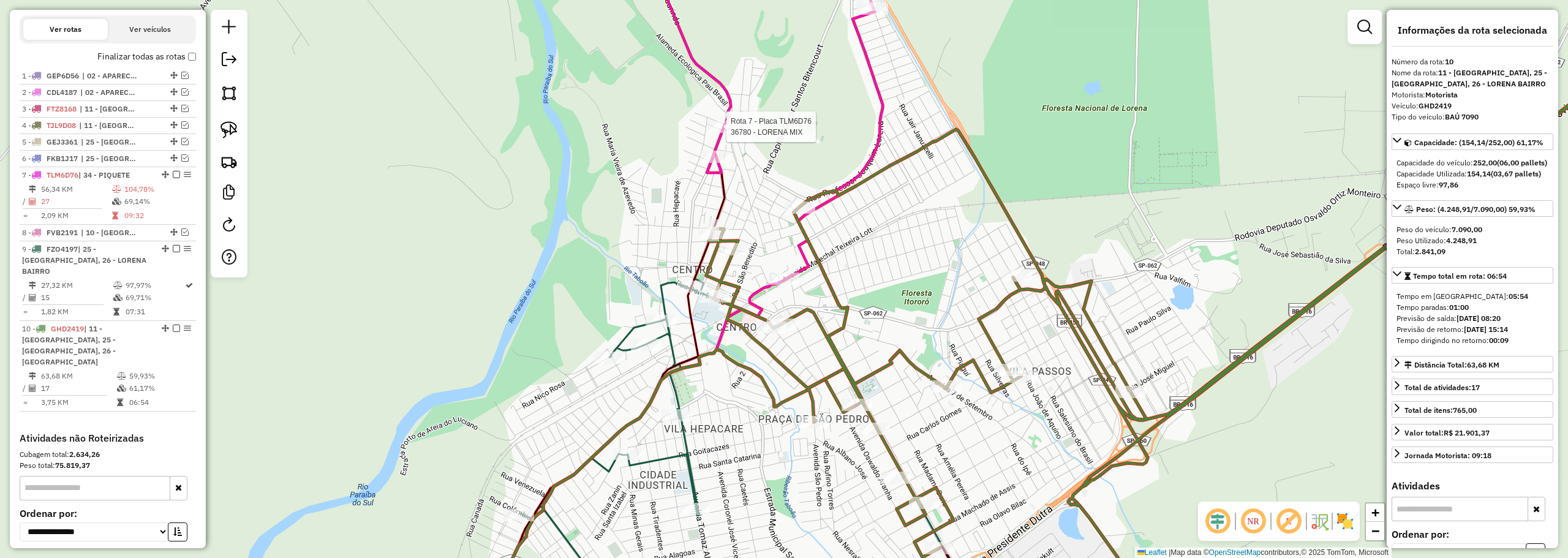
scroll to position [483, 0]
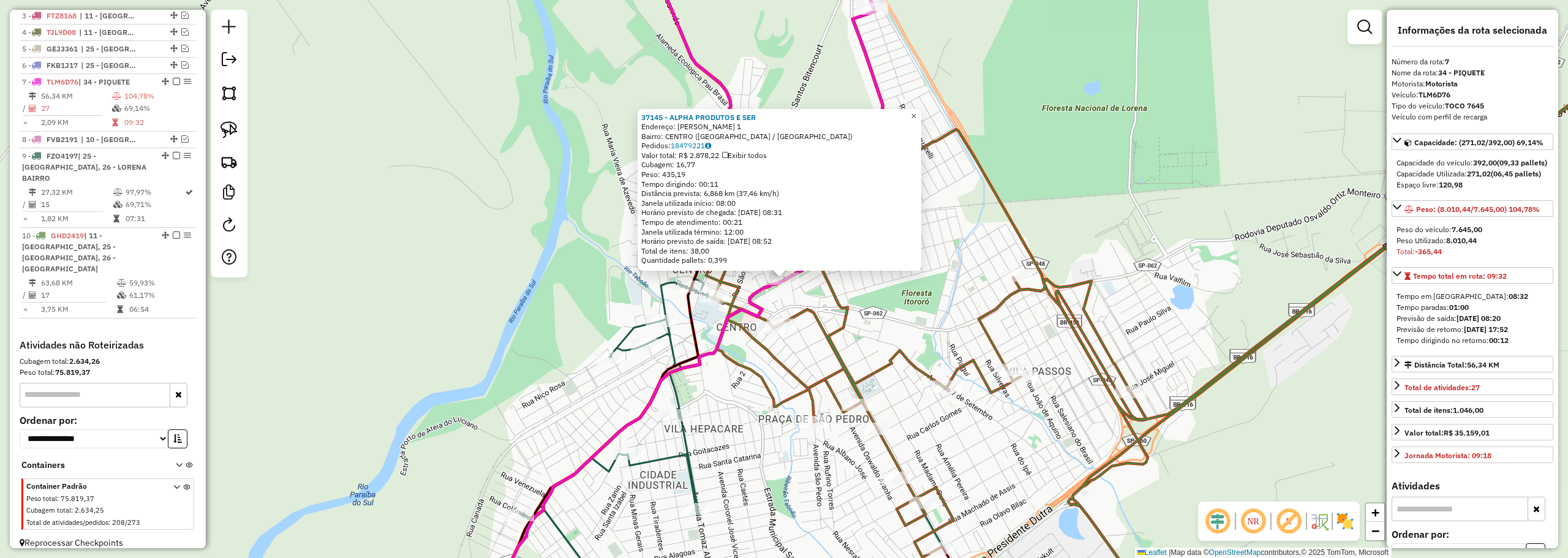
click at [916, 111] on span "×" at bounding box center [913, 116] width 5 height 11
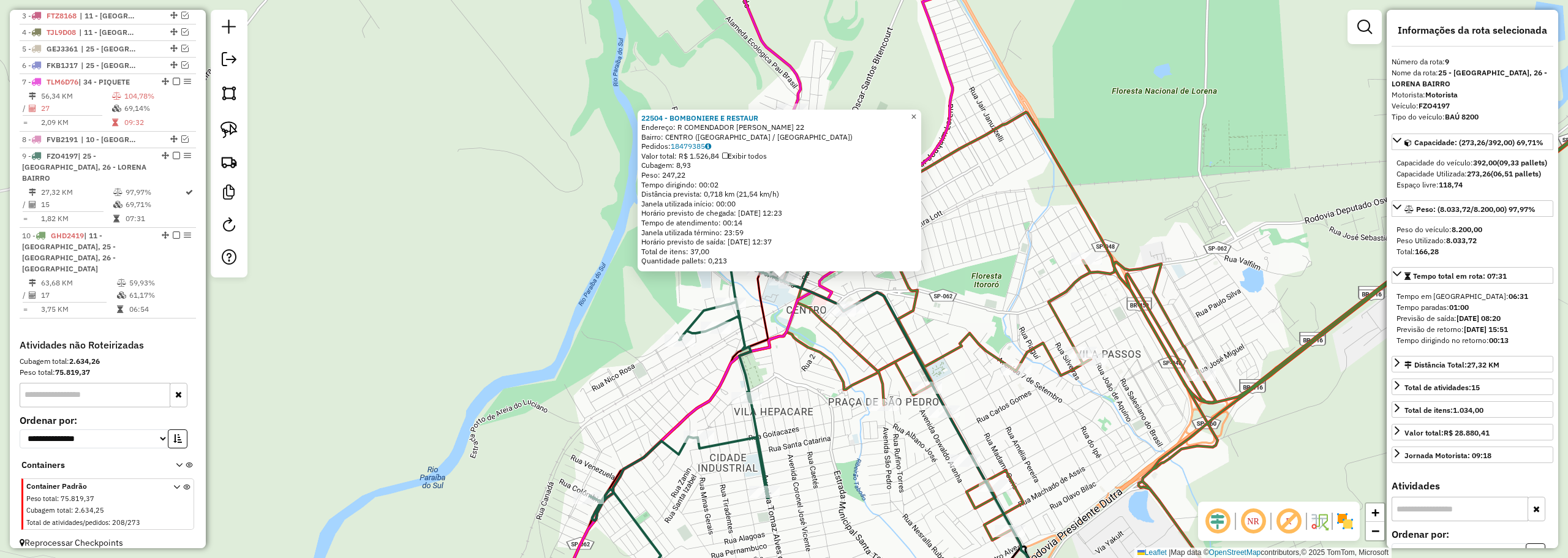
click at [916, 115] on span "×" at bounding box center [913, 117] width 5 height 11
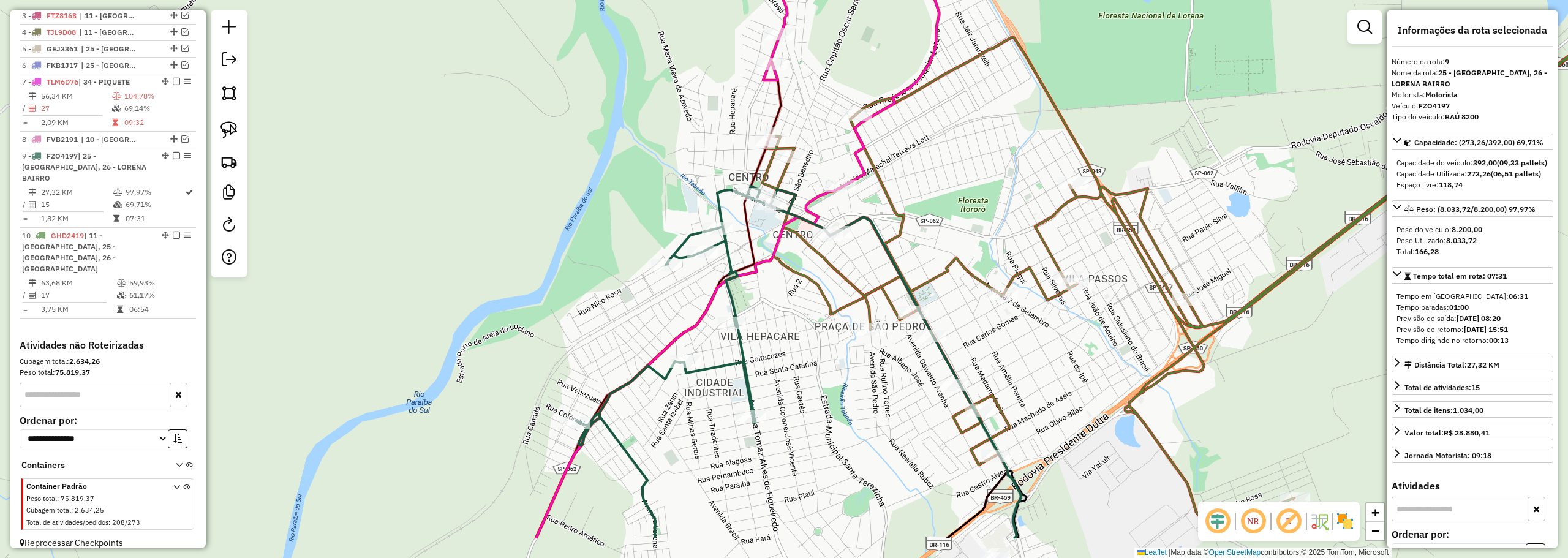
drag, startPoint x: 921, startPoint y: 318, endPoint x: 896, endPoint y: 213, distance: 107.9
click at [896, 213] on div "Janela de atendimento Grade de atendimento Capacidade Transportadoras Veículos …" at bounding box center [784, 279] width 1568 height 558
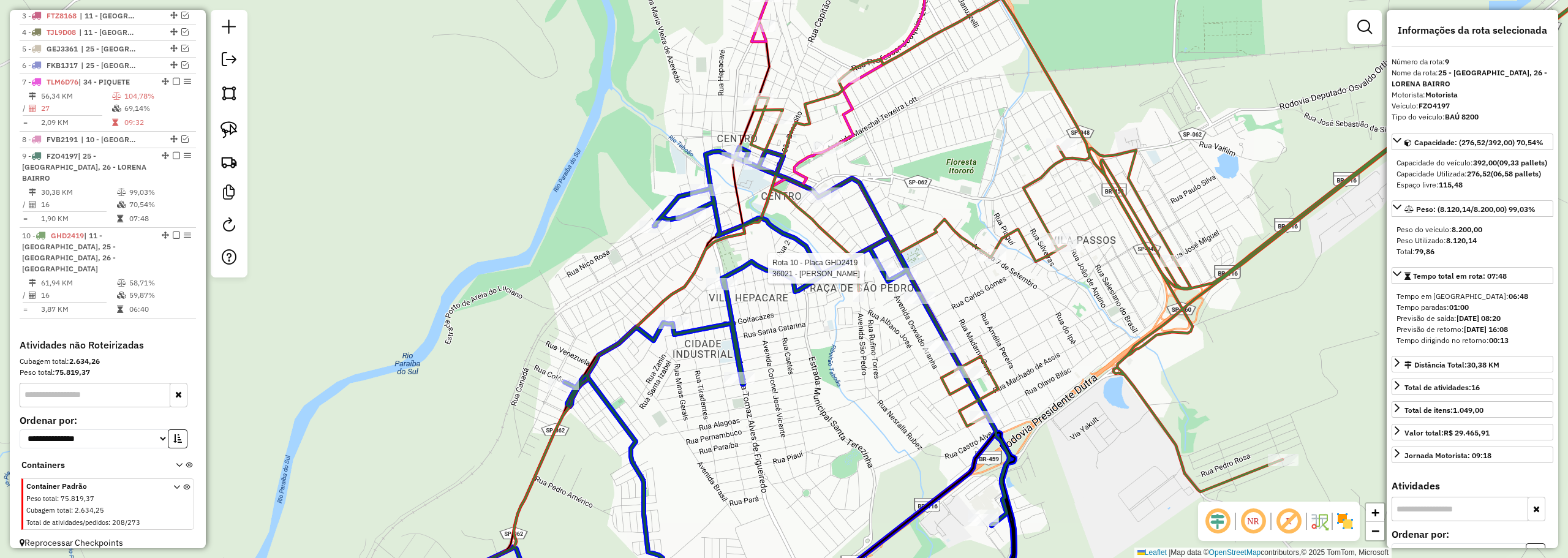
click at [884, 271] on div at bounding box center [879, 264] width 31 height 12
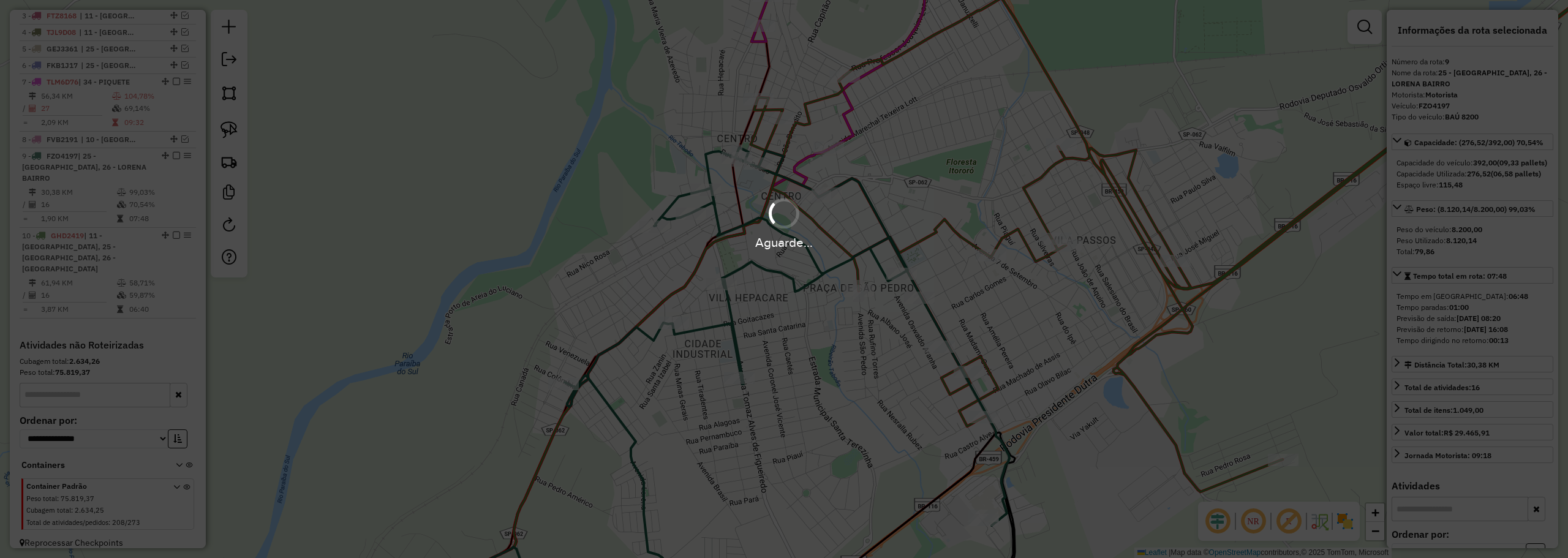
click at [860, 346] on div "Aguarde..." at bounding box center [784, 279] width 1568 height 558
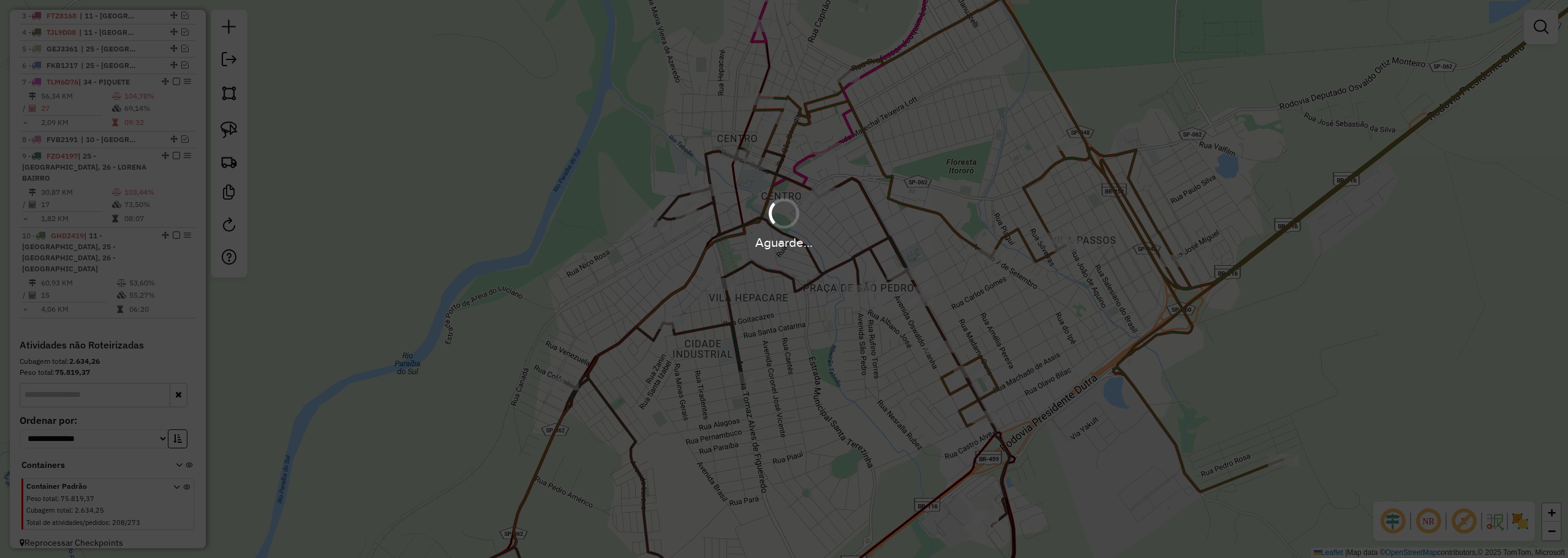
click at [833, 129] on div "Aguarde..." at bounding box center [784, 279] width 1568 height 558
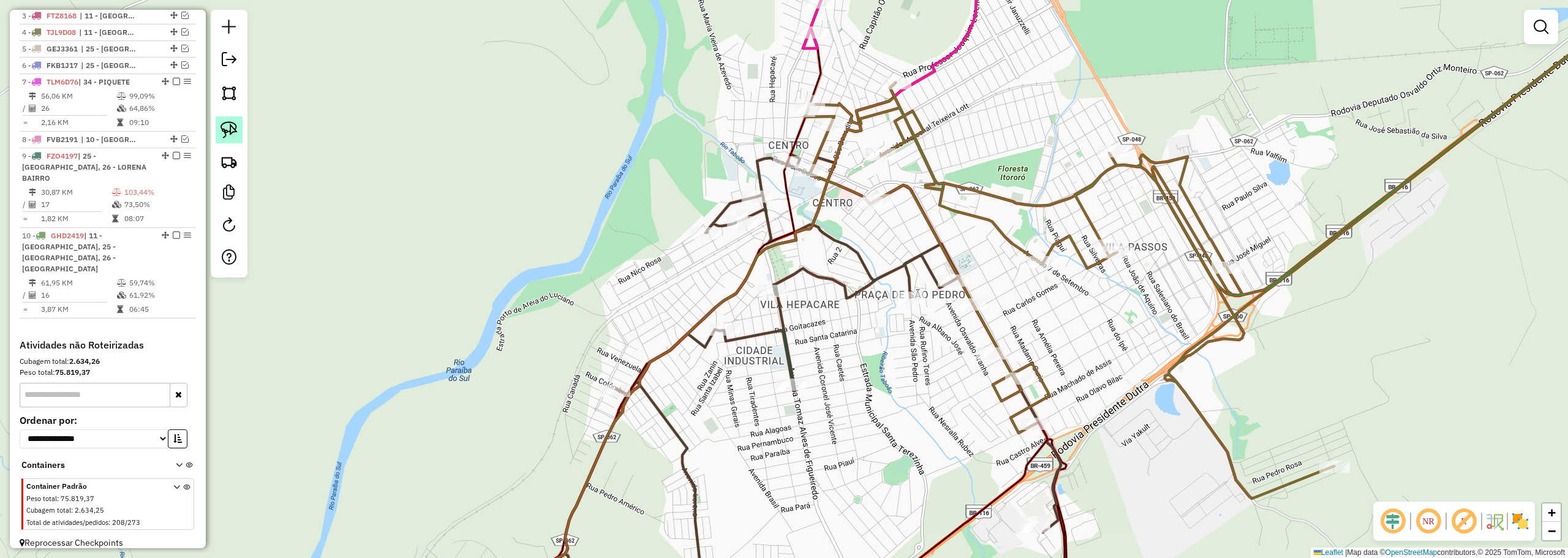
click at [236, 131] on img at bounding box center [229, 130] width 17 height 17
drag, startPoint x: 866, startPoint y: 183, endPoint x: 873, endPoint y: 170, distance: 14.8
select select "**********"
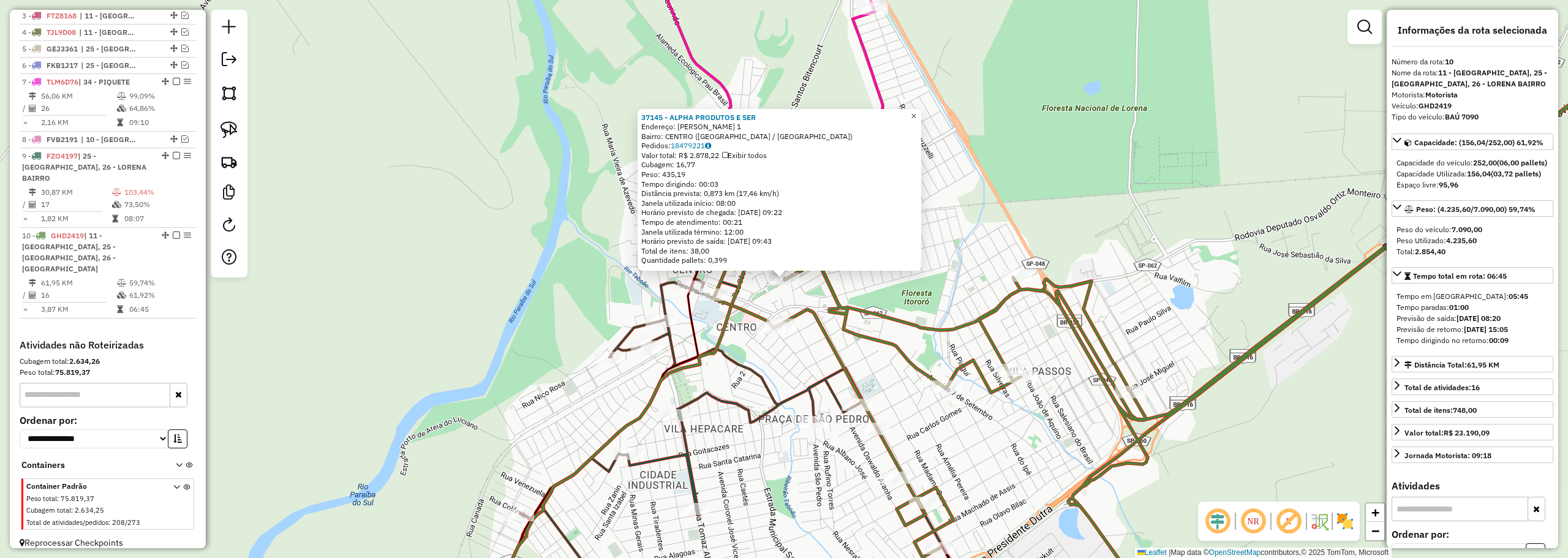
click at [916, 112] on span "×" at bounding box center [913, 116] width 5 height 11
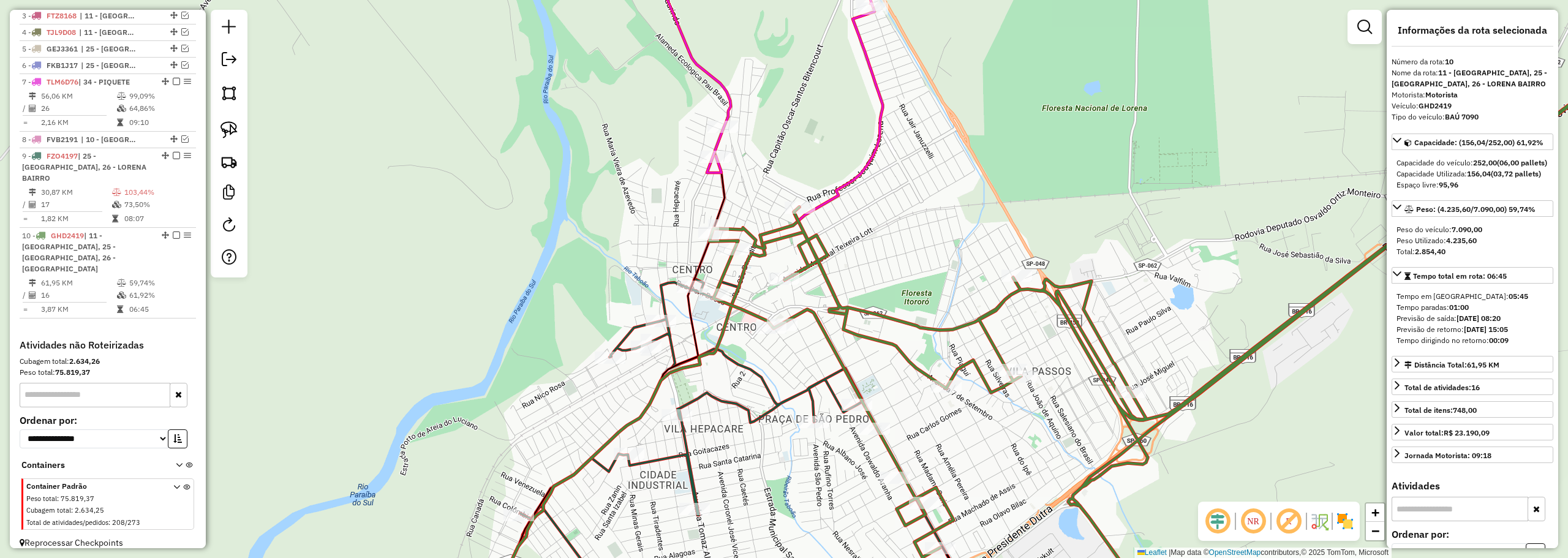
drag, startPoint x: 239, startPoint y: 134, endPoint x: 262, endPoint y: 138, distance: 23.3
click at [239, 135] on link at bounding box center [229, 129] width 27 height 27
drag, startPoint x: 767, startPoint y: 305, endPoint x: 807, endPoint y: 316, distance: 41.5
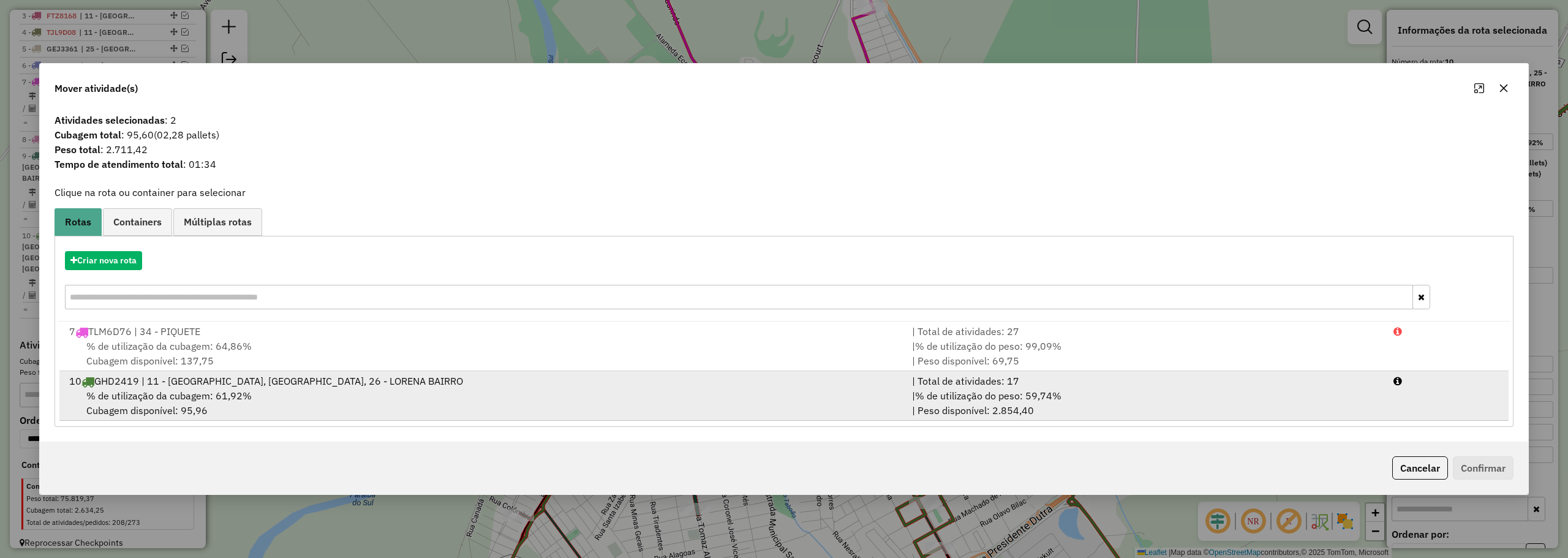
click at [399, 395] on div "% de utilização da cubagem: 61,92% Cubagem disponível: 95,96" at bounding box center [483, 403] width 843 height 29
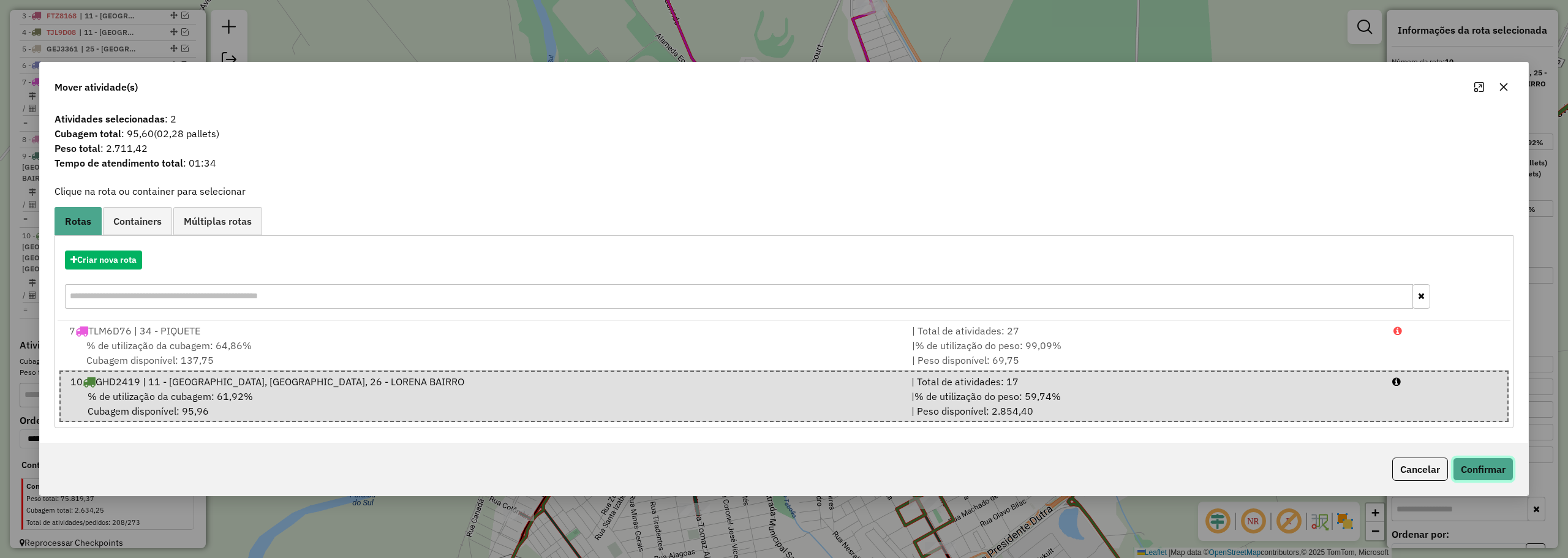
click at [1500, 462] on button "Confirmar" at bounding box center [1483, 469] width 60 height 23
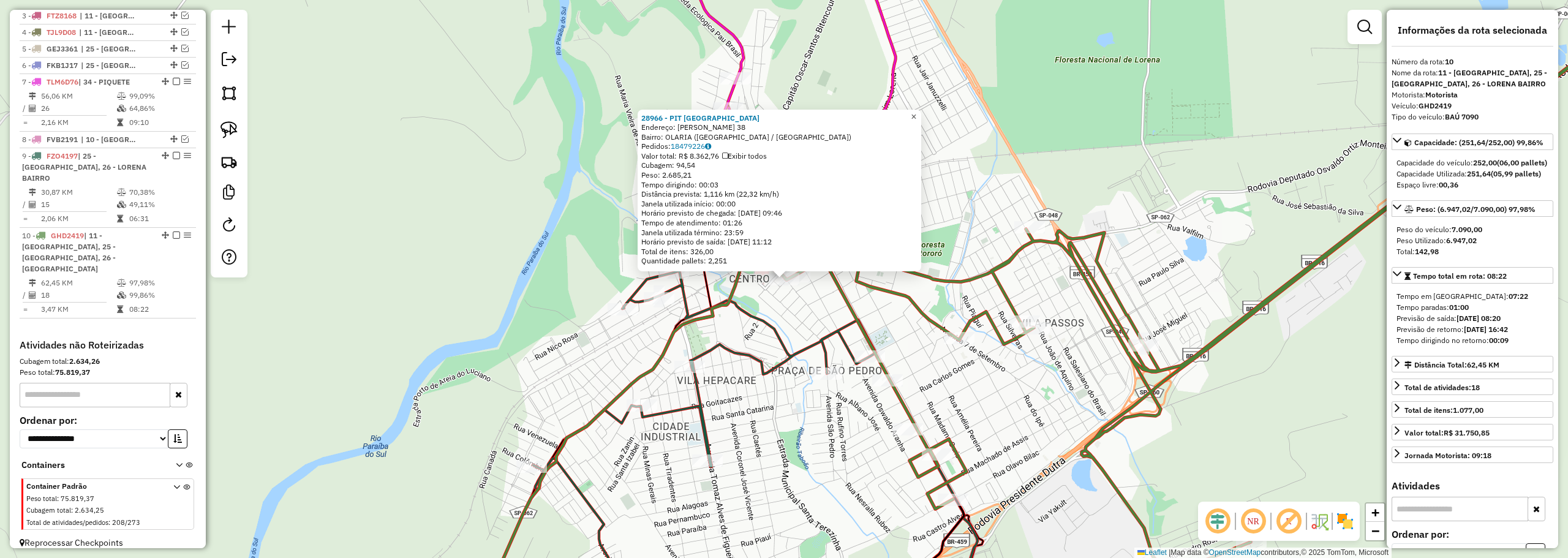
click at [916, 112] on span "×" at bounding box center [913, 117] width 5 height 11
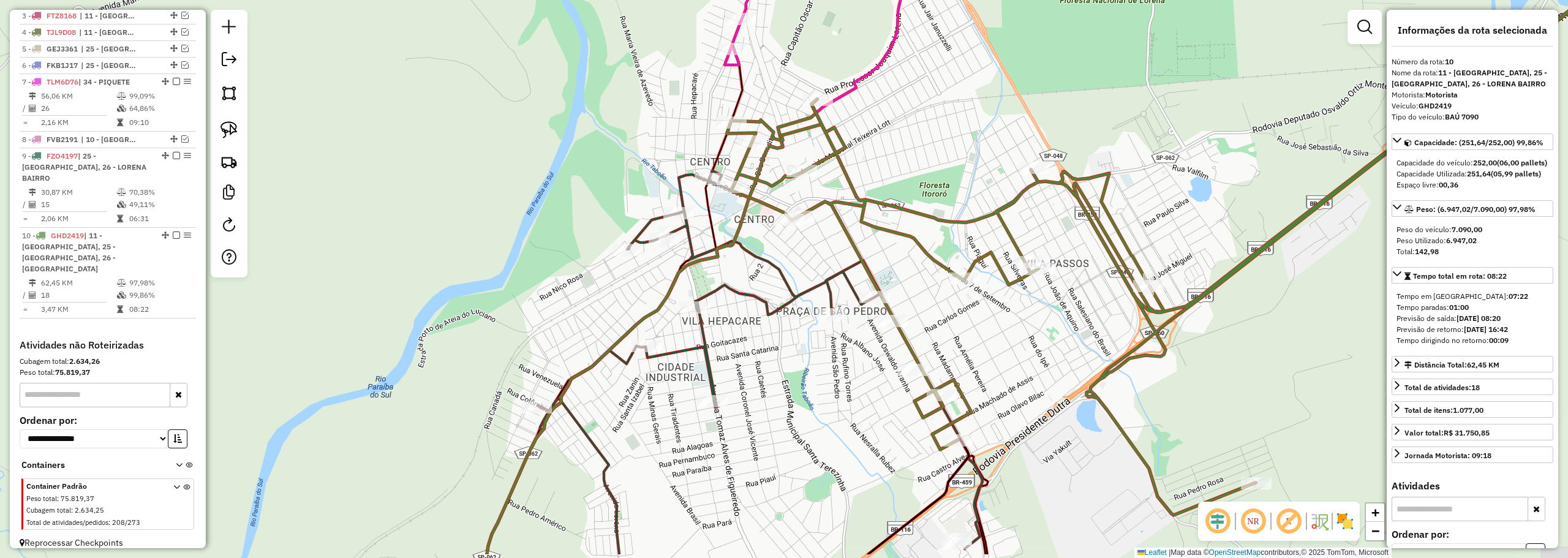
drag, startPoint x: 841, startPoint y: 313, endPoint x: 846, endPoint y: 254, distance: 59.2
click at [846, 254] on div "Janela de atendimento Grade de atendimento Capacidade Transportadoras Veículos …" at bounding box center [784, 279] width 1568 height 558
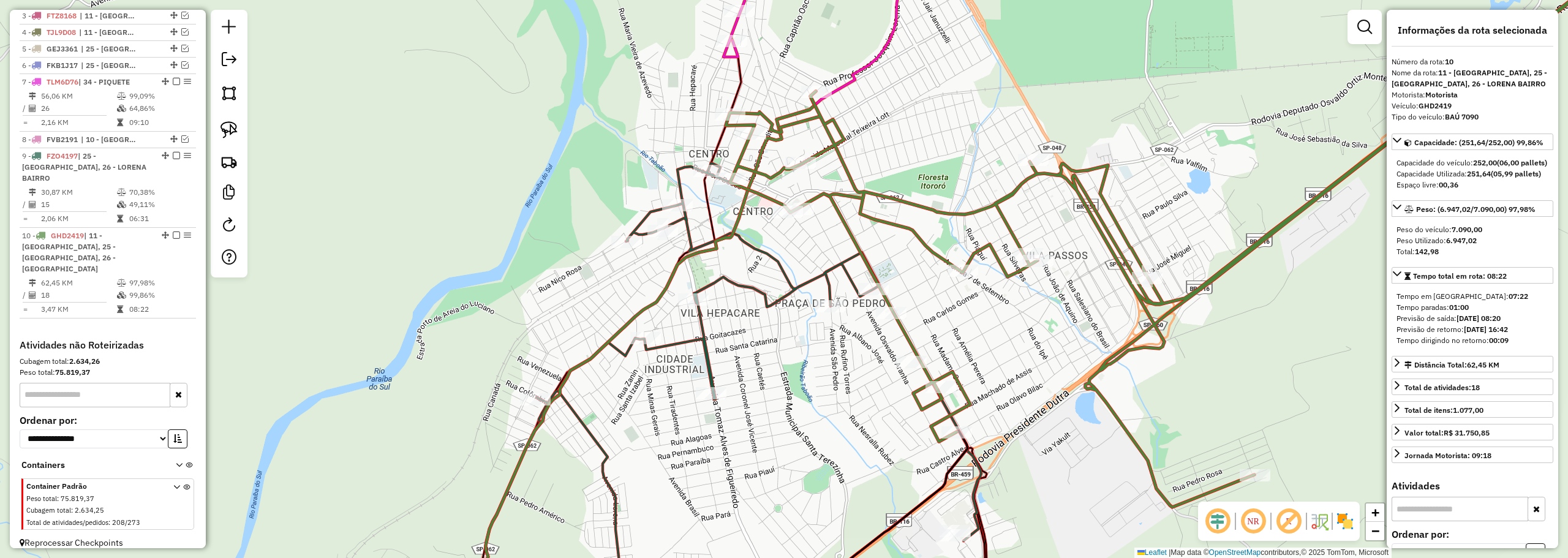
drag, startPoint x: 1036, startPoint y: 407, endPoint x: 1029, endPoint y: 329, distance: 78.3
click at [1029, 329] on div "Janela de atendimento Grade de atendimento Capacidade Transportadoras Veículos …" at bounding box center [784, 279] width 1568 height 558
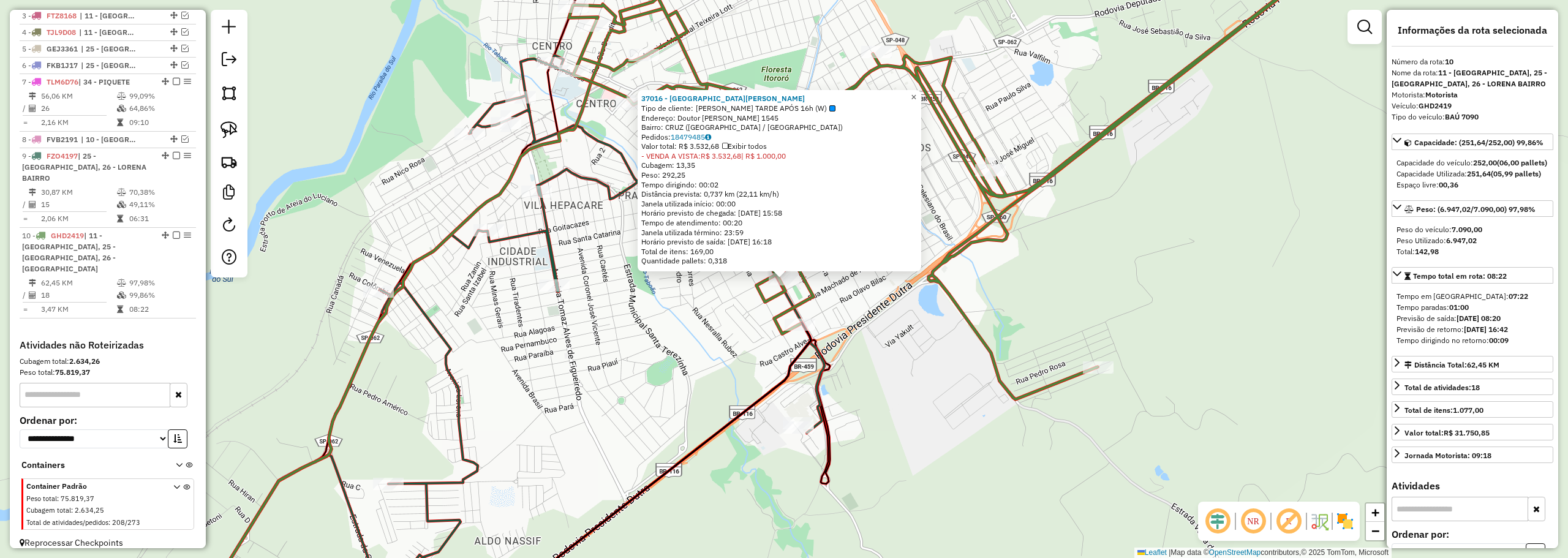
click at [921, 96] on link "×" at bounding box center [913, 97] width 15 height 15
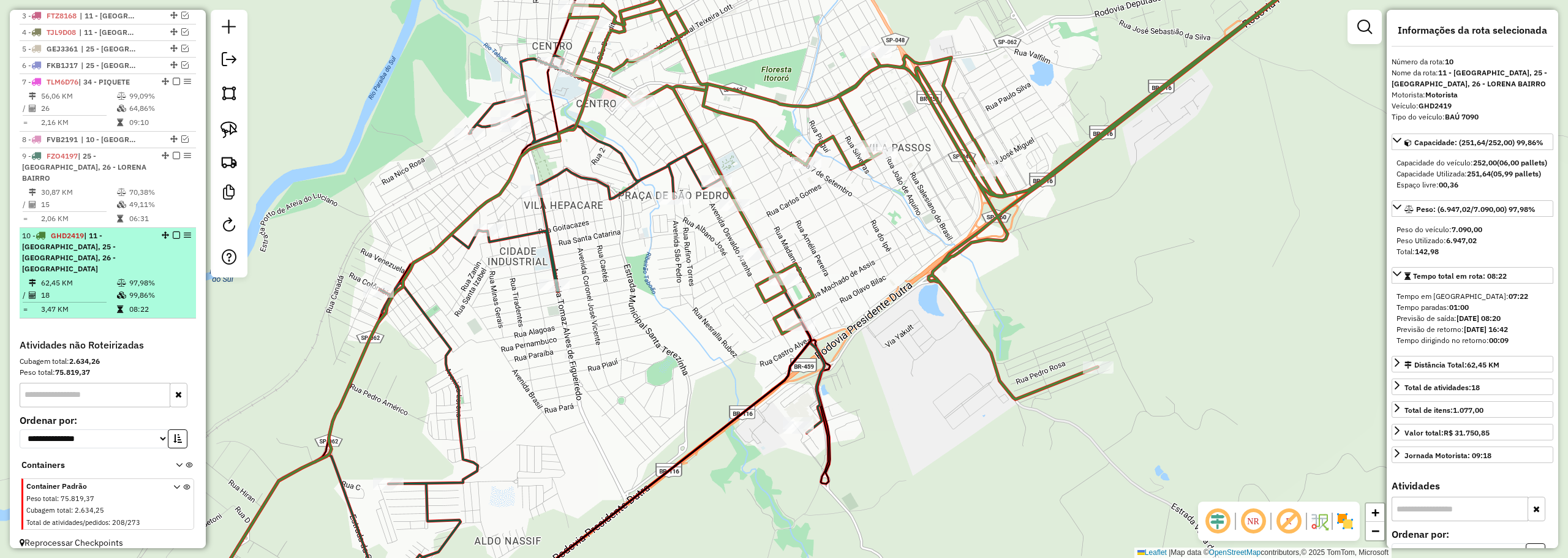
click at [173, 232] on em at bounding box center [177, 235] width 8 height 8
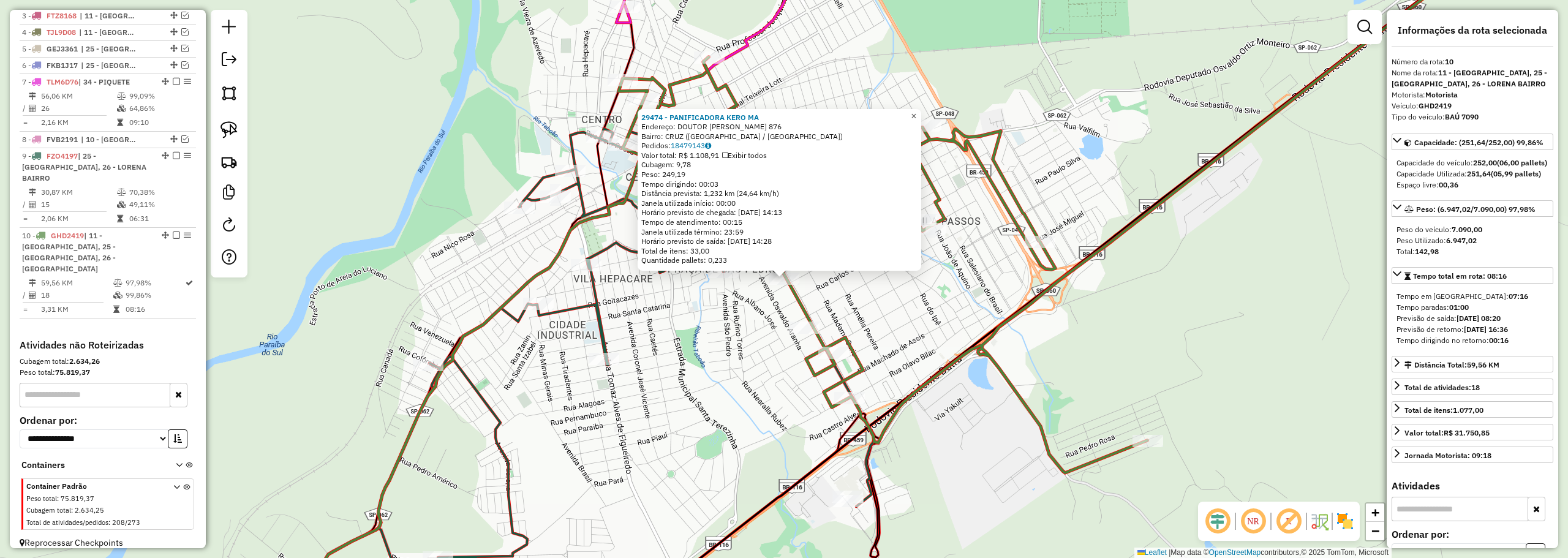
click at [916, 112] on span "×" at bounding box center [913, 116] width 5 height 11
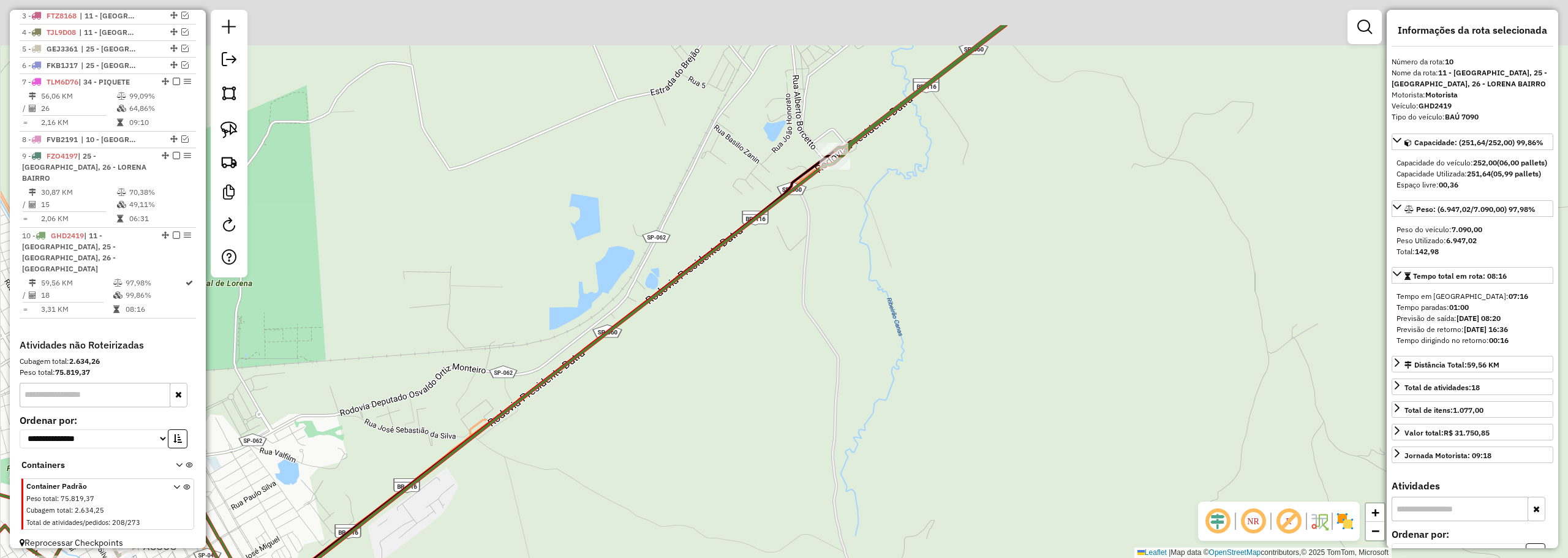
drag, startPoint x: 891, startPoint y: 160, endPoint x: 919, endPoint y: 219, distance: 65.3
click at [919, 219] on div "Janela de atendimento Grade de atendimento Capacidade Transportadoras Veículos …" at bounding box center [784, 279] width 1568 height 558
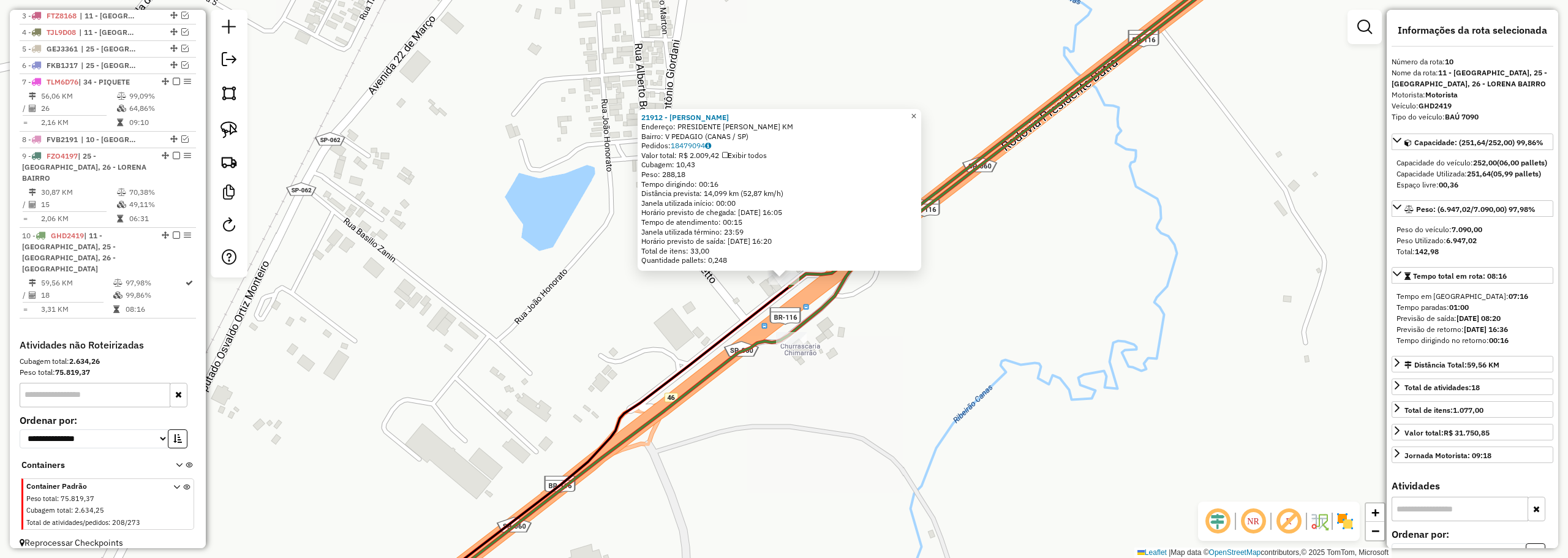
click at [916, 115] on span "×" at bounding box center [913, 116] width 5 height 11
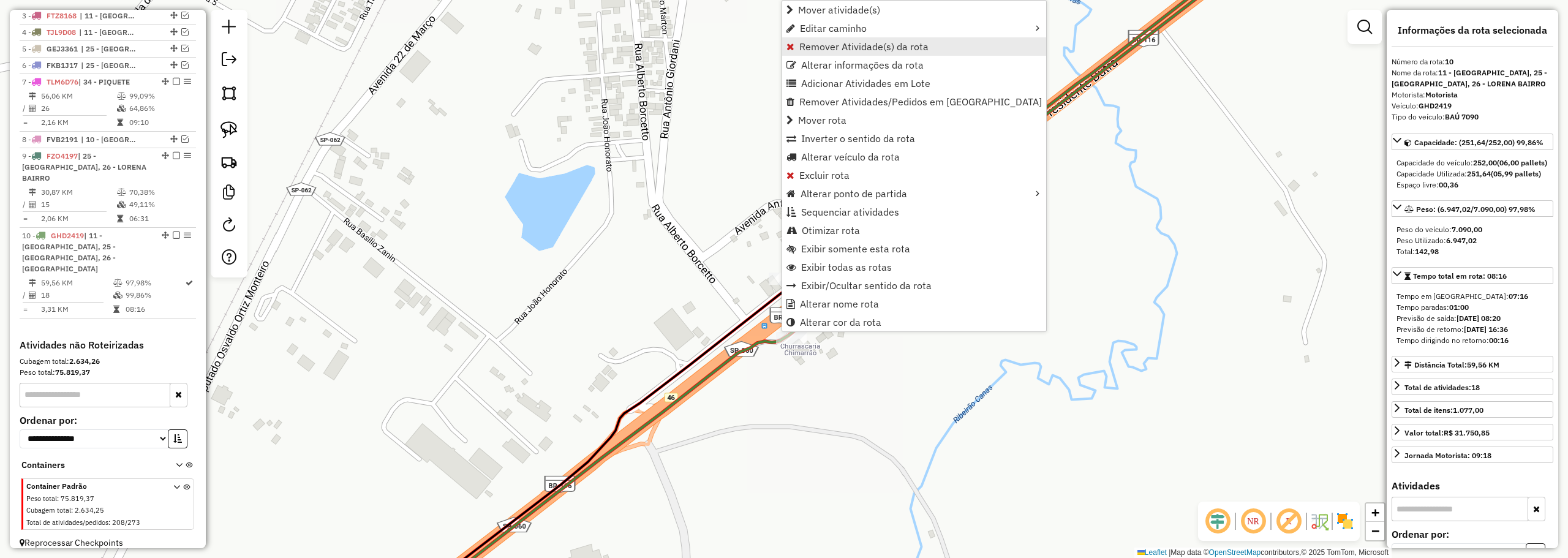
click at [845, 46] on span "Remover Atividade(s) da rota" at bounding box center [864, 46] width 129 height 10
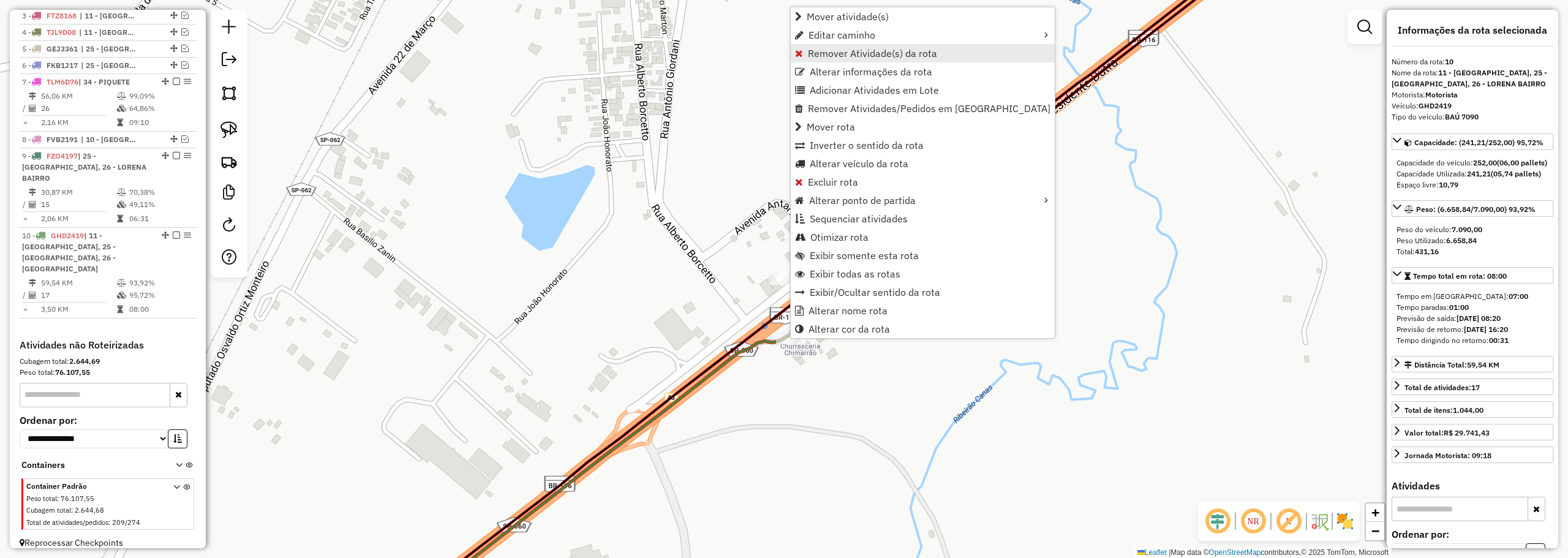
click at [809, 52] on span "Remover Atividade(s) da rota" at bounding box center [872, 53] width 129 height 10
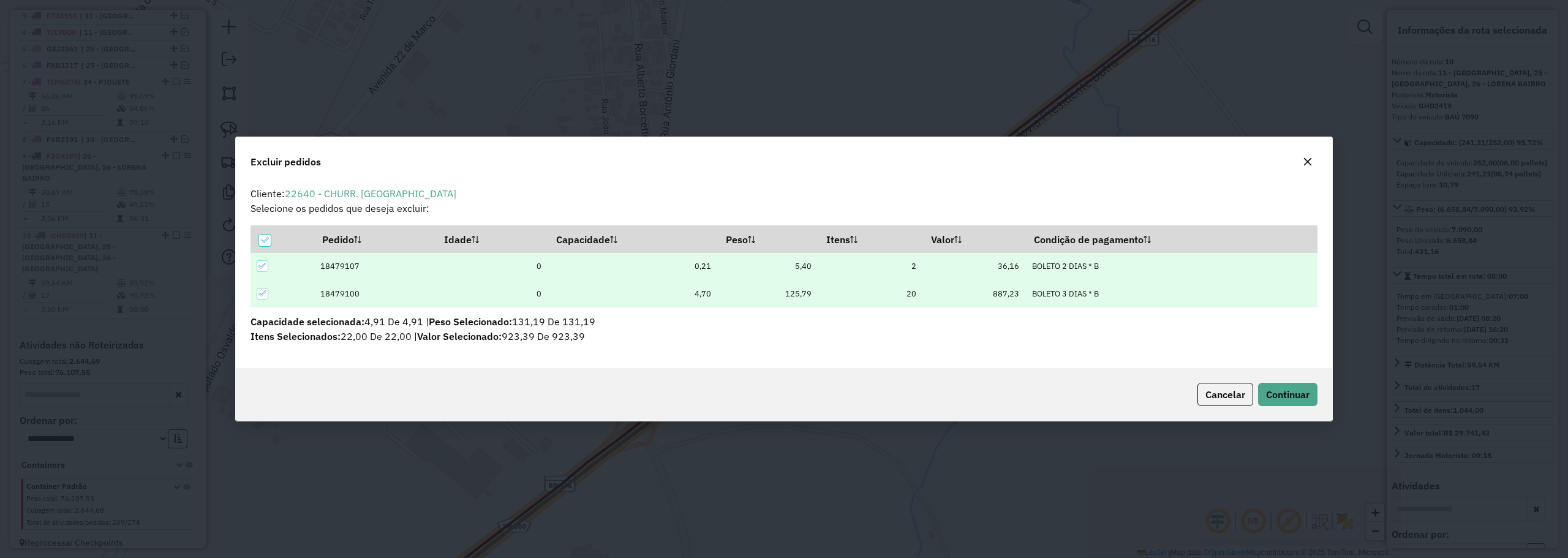
scroll to position [0, 0]
click at [1293, 398] on span "Continuar" at bounding box center [1287, 394] width 44 height 12
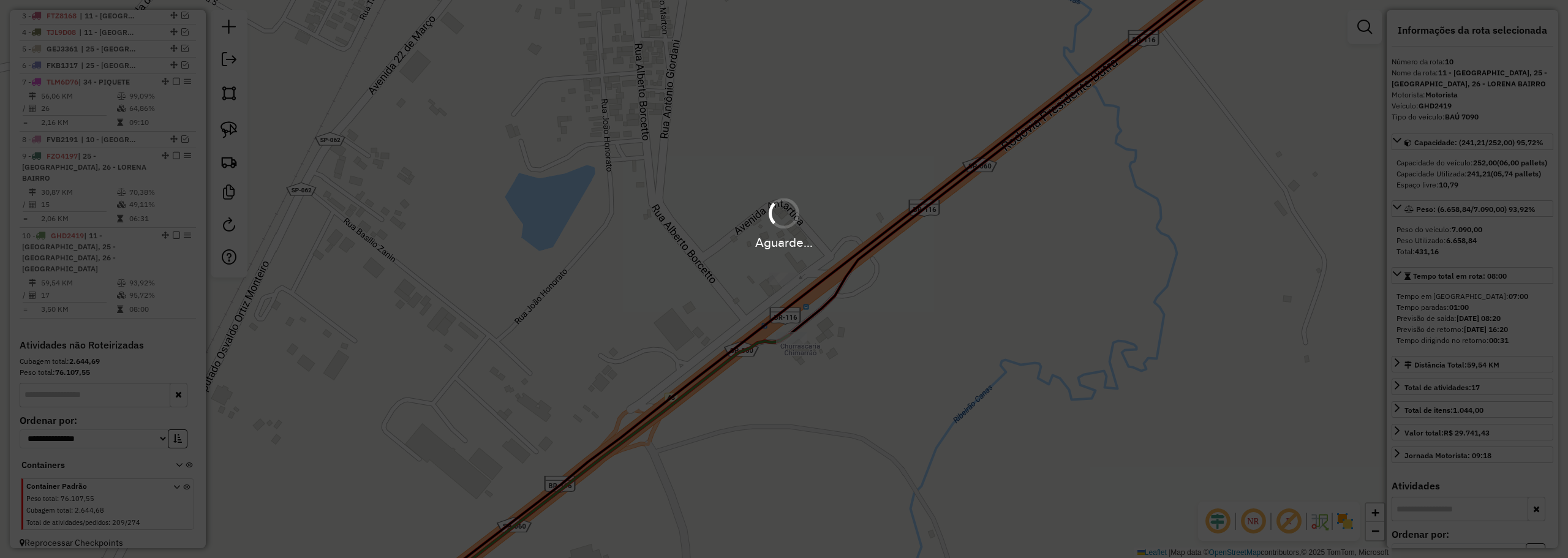
click at [750, 270] on div "Aguarde..." at bounding box center [784, 279] width 1568 height 558
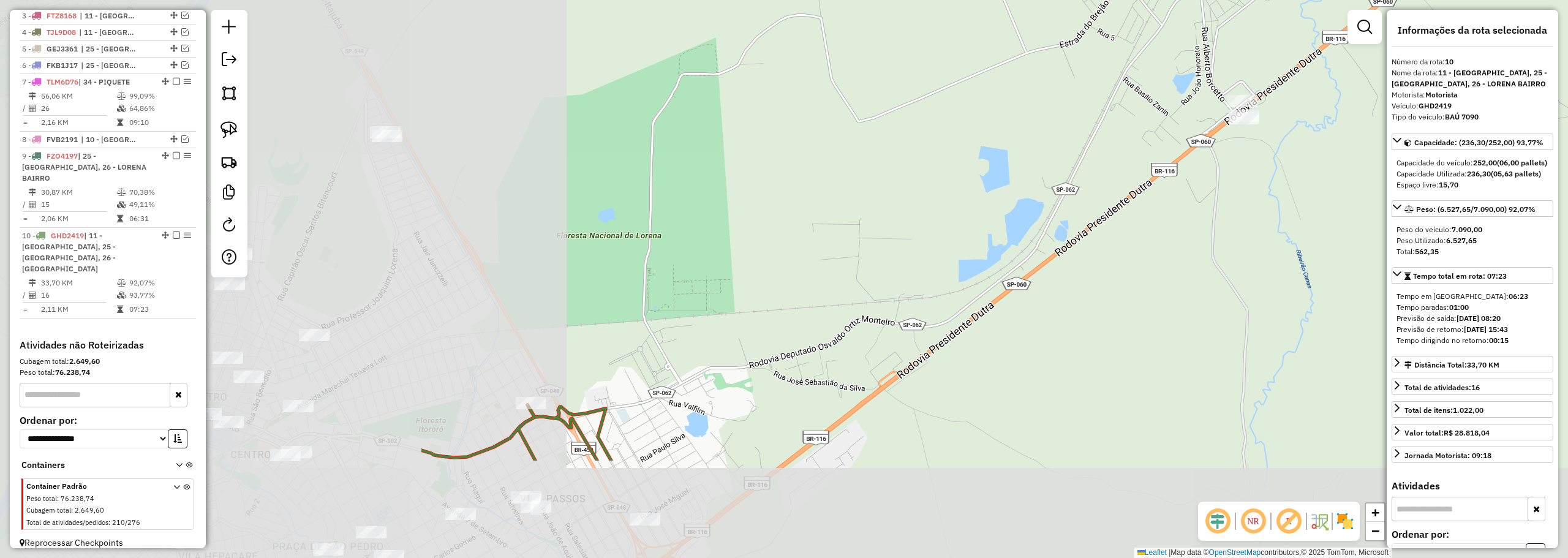
drag, startPoint x: 599, startPoint y: 241, endPoint x: 1177, endPoint y: 88, distance: 597.9
click at [1177, 88] on div "Janela de atendimento Grade de atendimento Capacidade Transportadoras Veículos …" at bounding box center [784, 279] width 1568 height 558
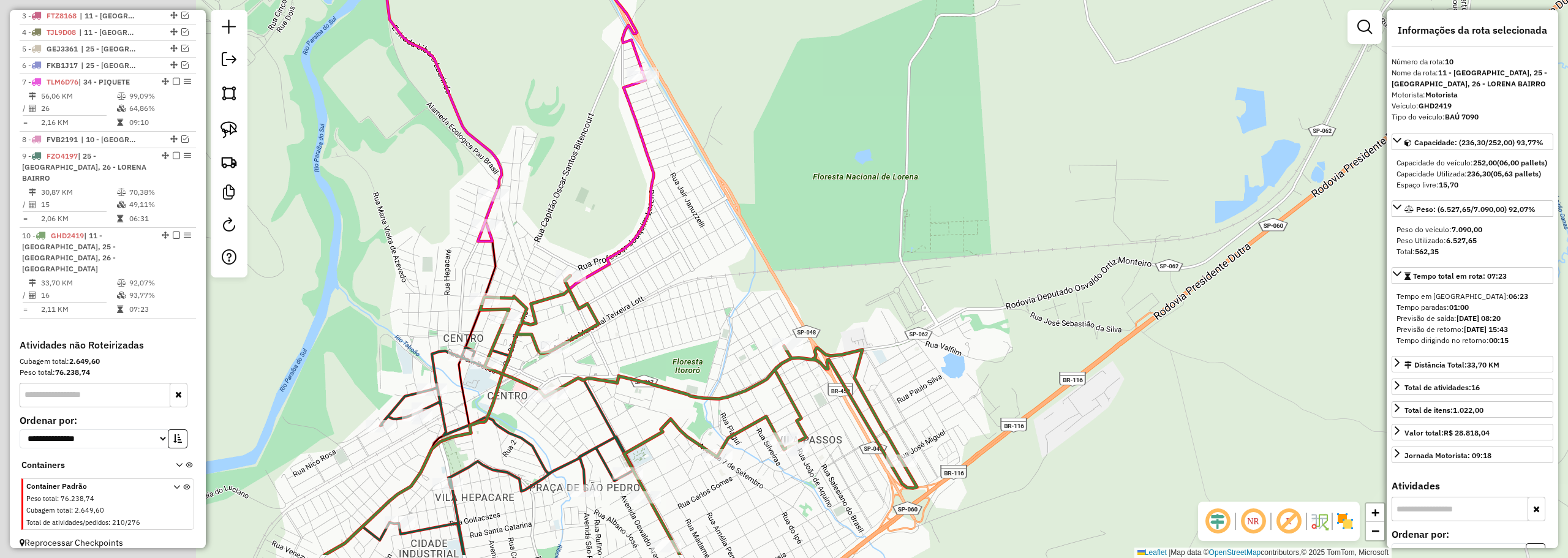
drag, startPoint x: 659, startPoint y: 302, endPoint x: 1149, endPoint y: 163, distance: 509.3
click at [1147, 163] on div "Janela de atendimento Grade de atendimento Capacidade Transportadoras Veículos …" at bounding box center [784, 279] width 1568 height 558
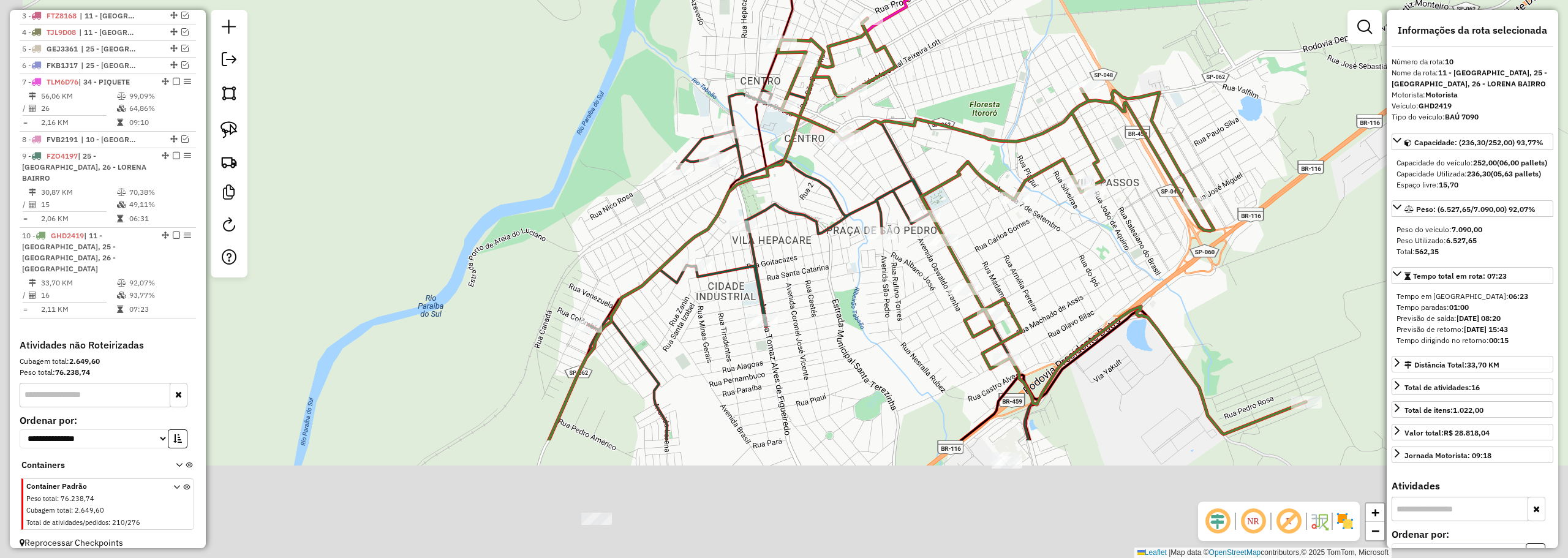
drag, startPoint x: 1072, startPoint y: 391, endPoint x: 1131, endPoint y: 214, distance: 186.6
click at [1134, 213] on div "Janela de atendimento Grade de atendimento Capacidade Transportadoras Veículos …" at bounding box center [784, 279] width 1568 height 558
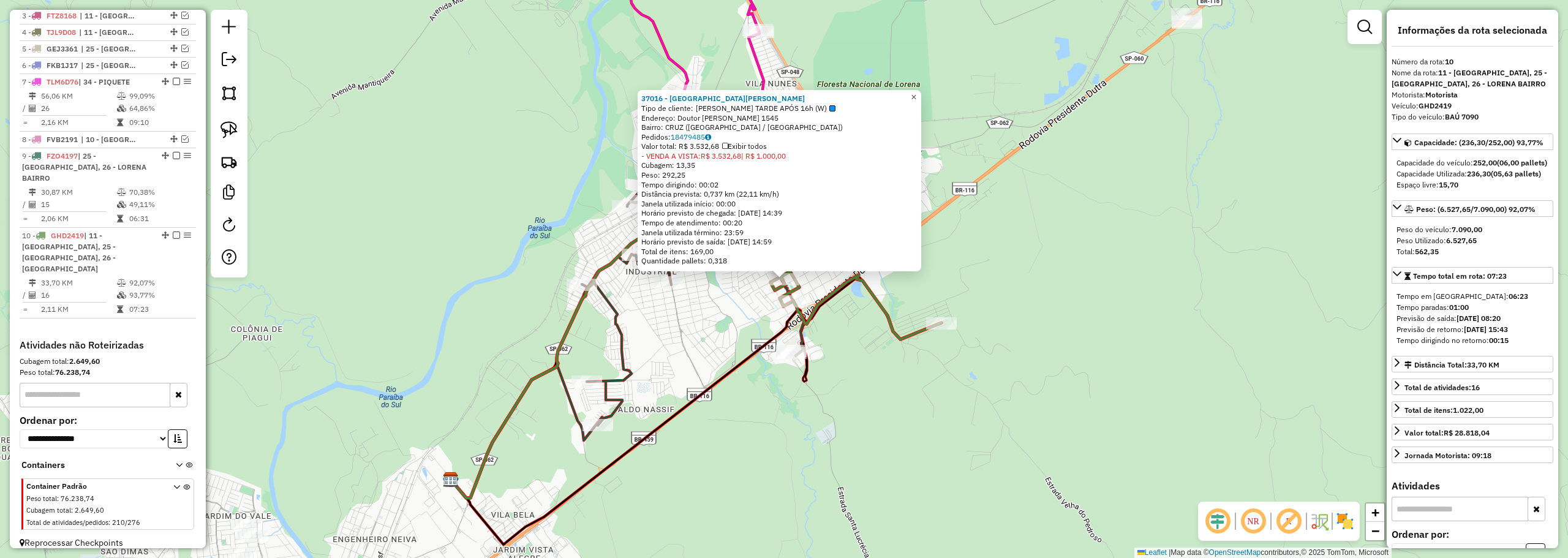
click at [916, 92] on span "×" at bounding box center [913, 97] width 5 height 11
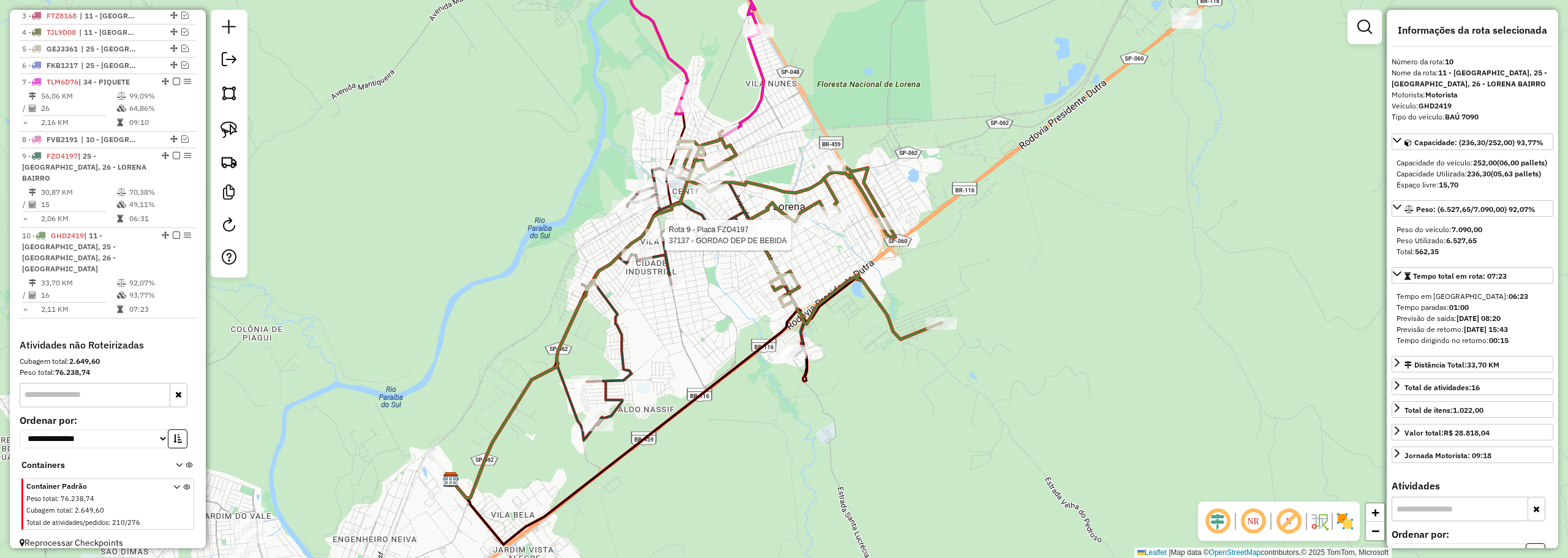
click at [662, 242] on div at bounding box center [661, 235] width 31 height 12
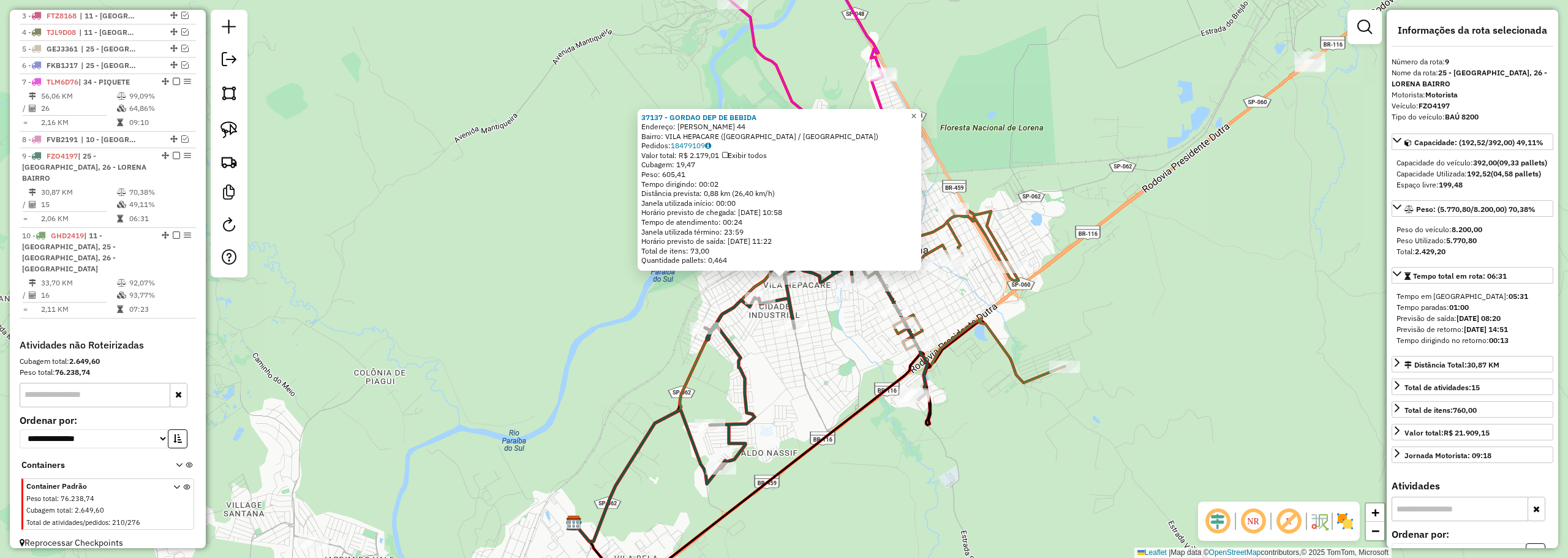
click at [916, 112] on span "×" at bounding box center [913, 116] width 5 height 11
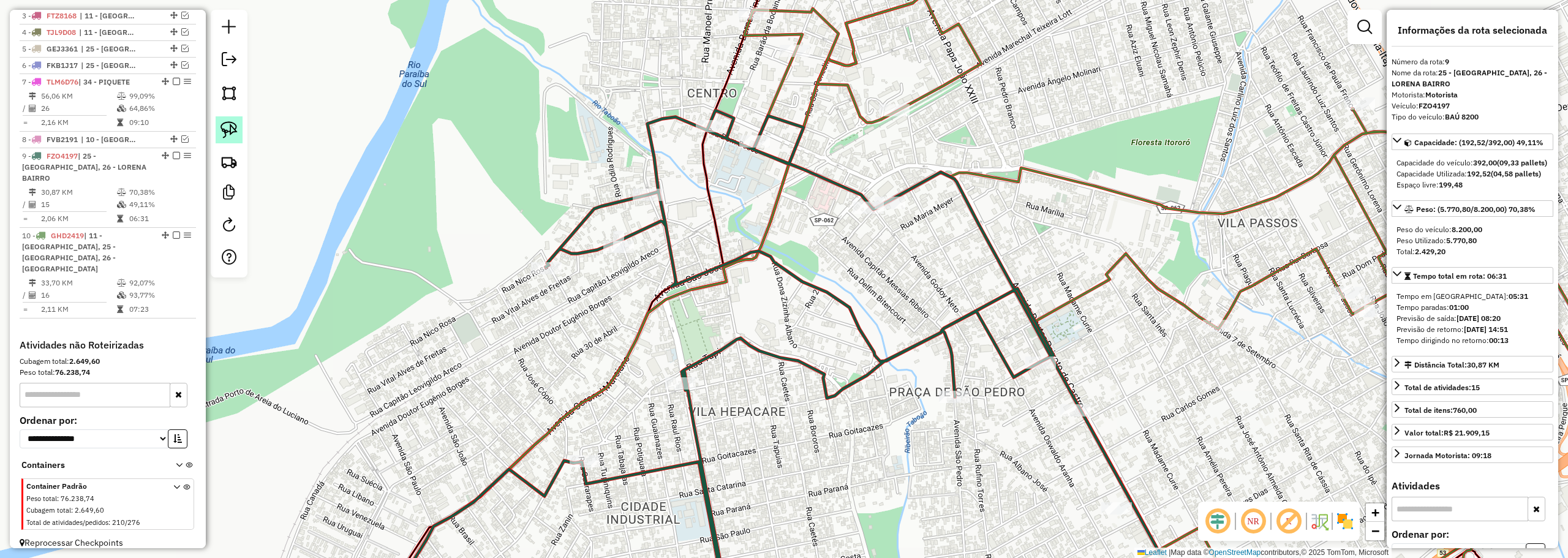
click at [224, 122] on img at bounding box center [229, 130] width 17 height 17
drag, startPoint x: 840, startPoint y: 161, endPoint x: 755, endPoint y: 210, distance: 98.1
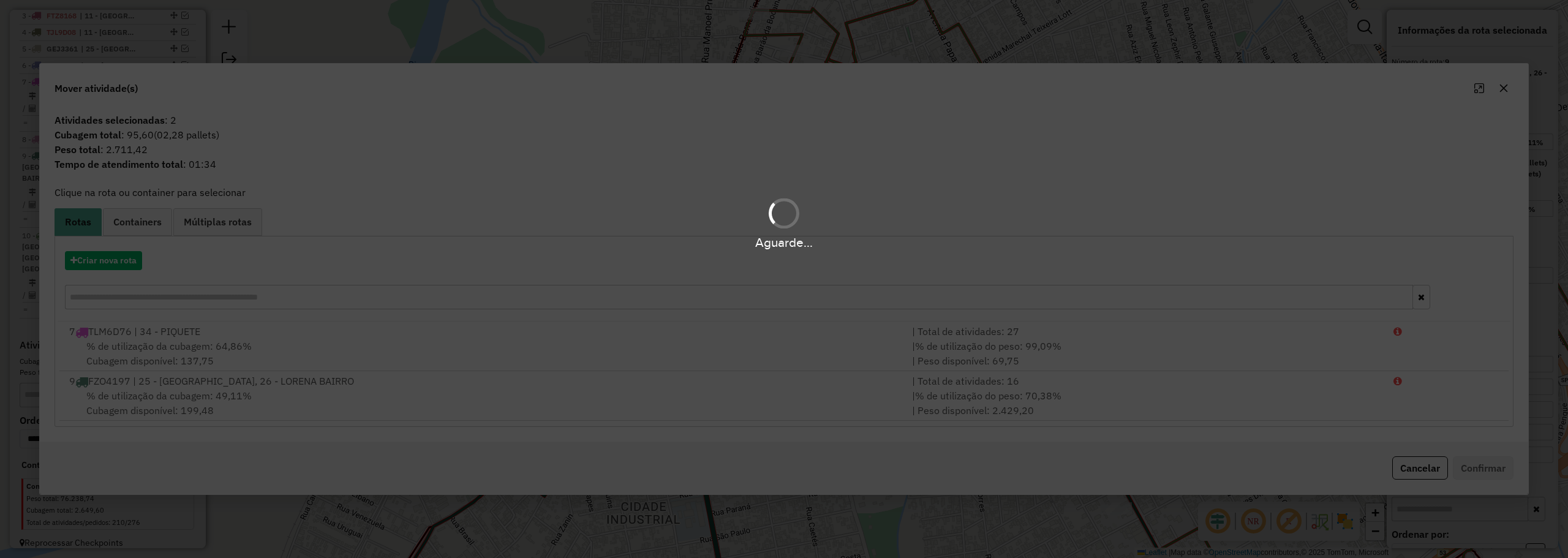
click at [275, 389] on div "Aguarde..." at bounding box center [784, 279] width 1568 height 558
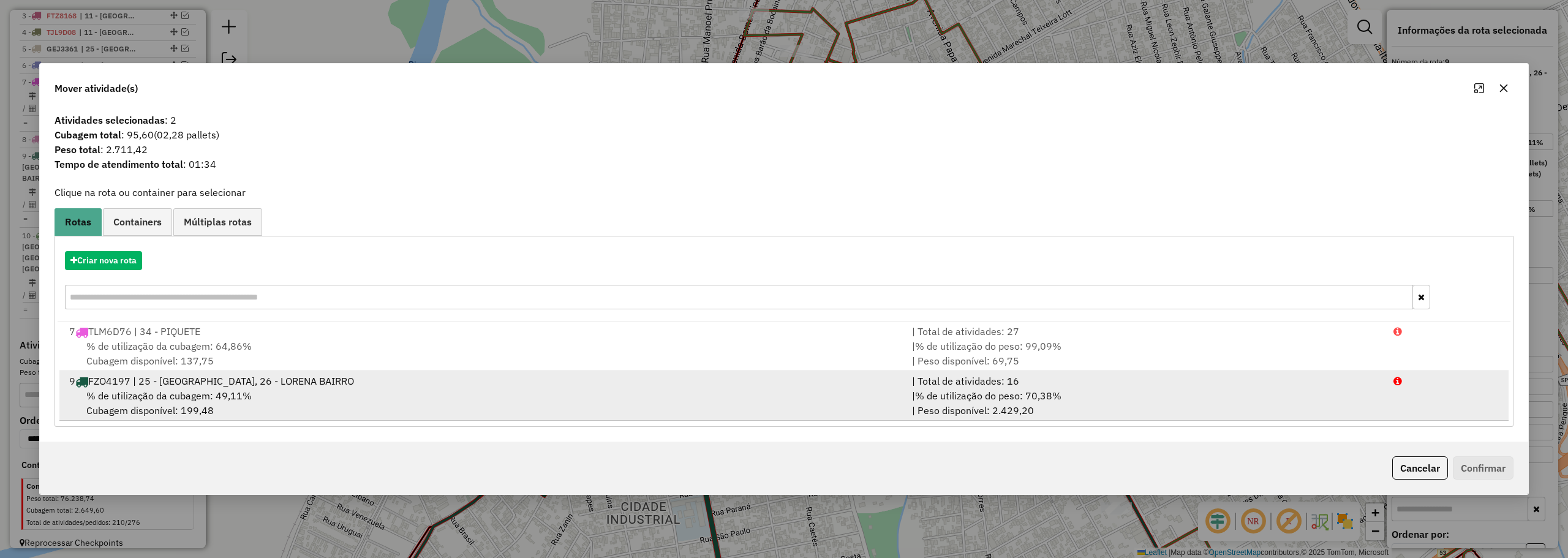
click at [1072, 384] on div "| Total de atividades: 16" at bounding box center [1145, 381] width 481 height 15
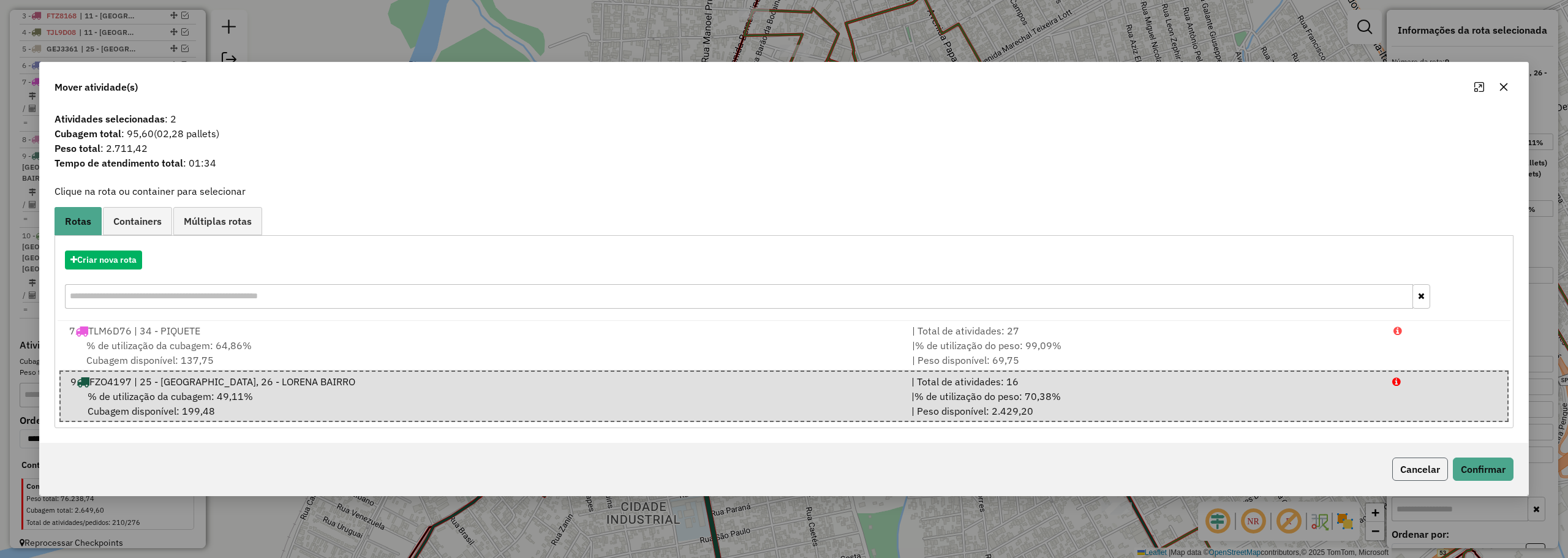
click at [1413, 466] on button "Cancelar" at bounding box center [1420, 469] width 56 height 23
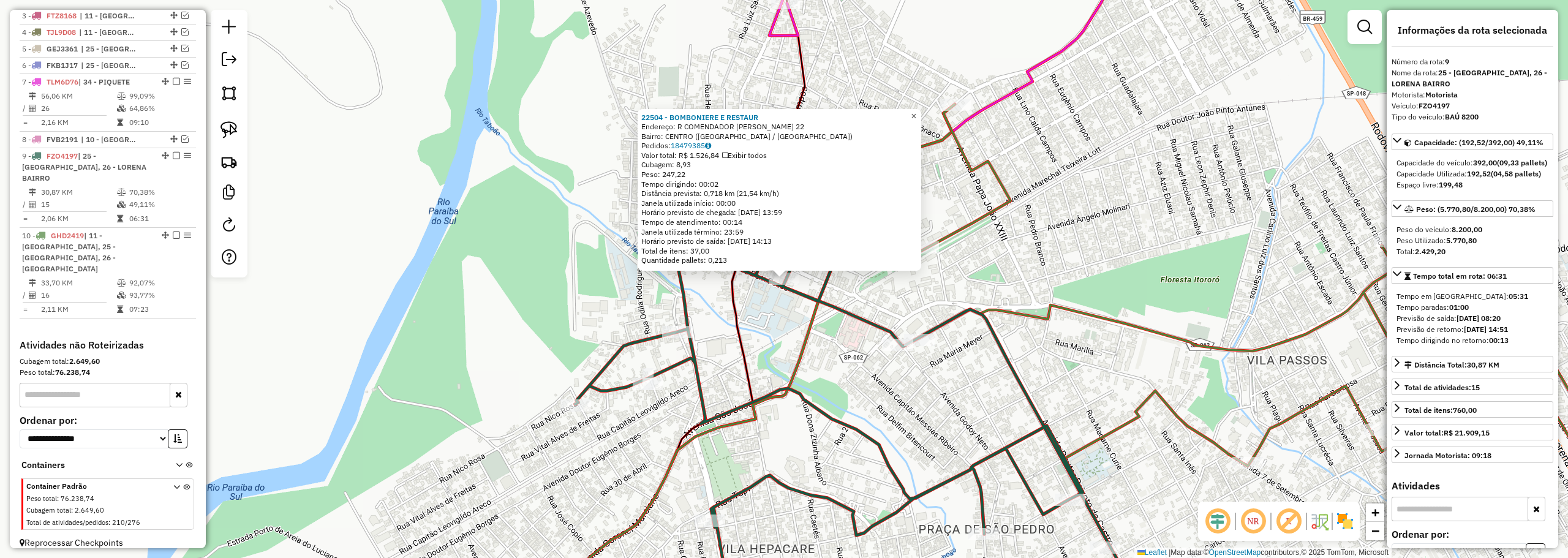
click at [916, 112] on span "×" at bounding box center [913, 116] width 5 height 11
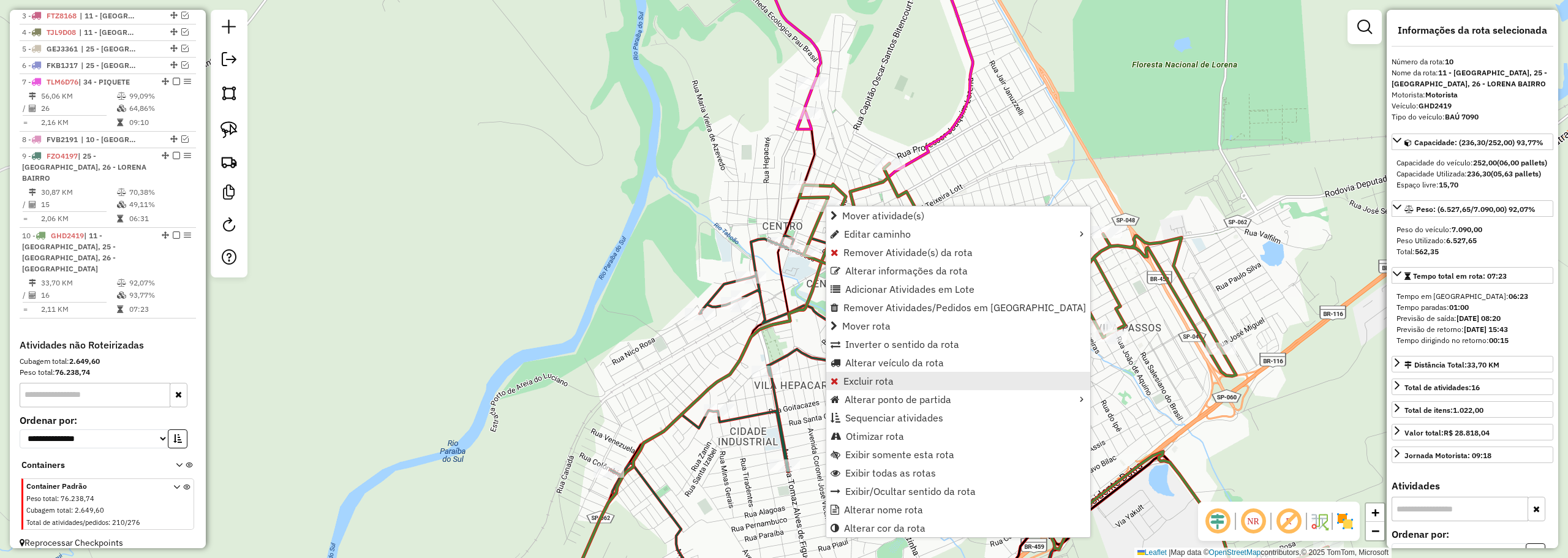
click at [863, 384] on span "Excluir rota" at bounding box center [869, 381] width 50 height 10
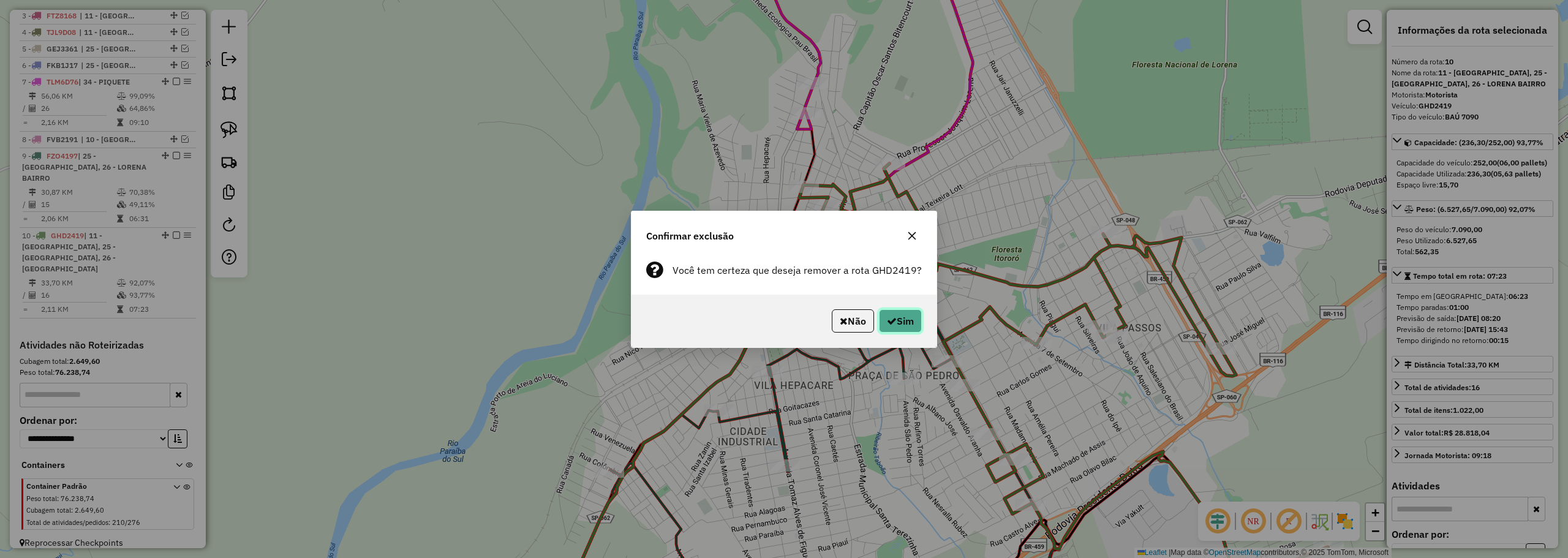
click at [912, 325] on button "Sim" at bounding box center [900, 320] width 43 height 23
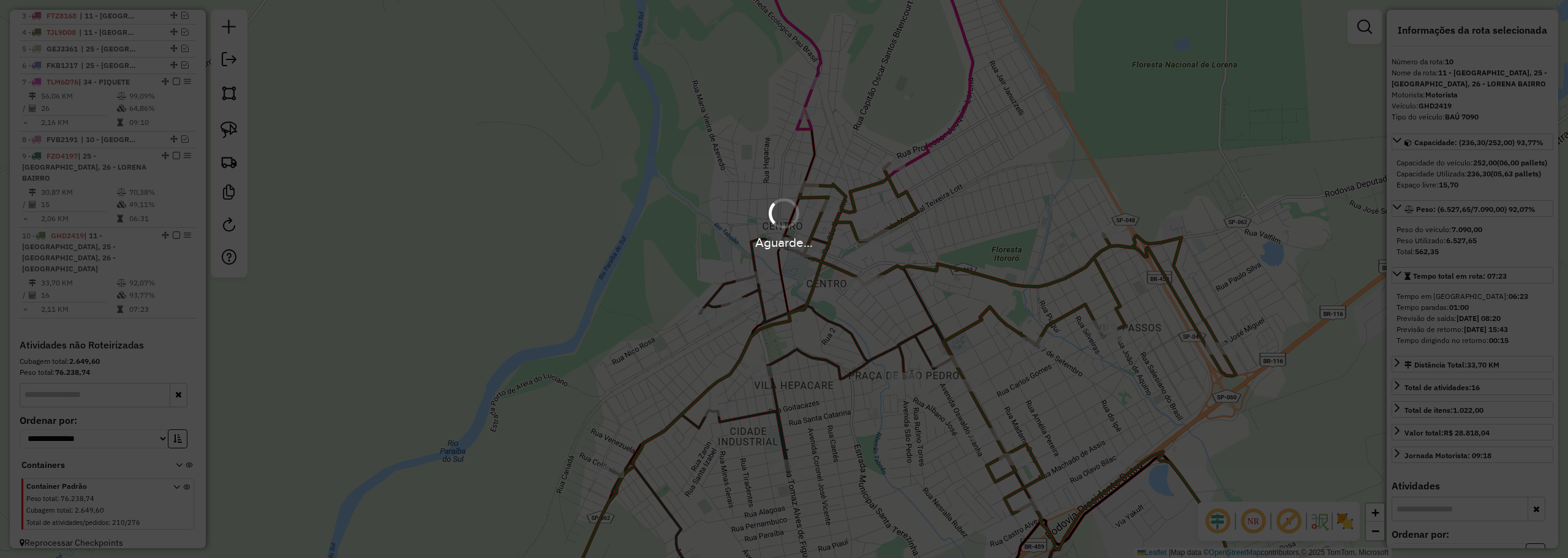
click at [894, 313] on div "Aguarde..." at bounding box center [784, 279] width 1568 height 558
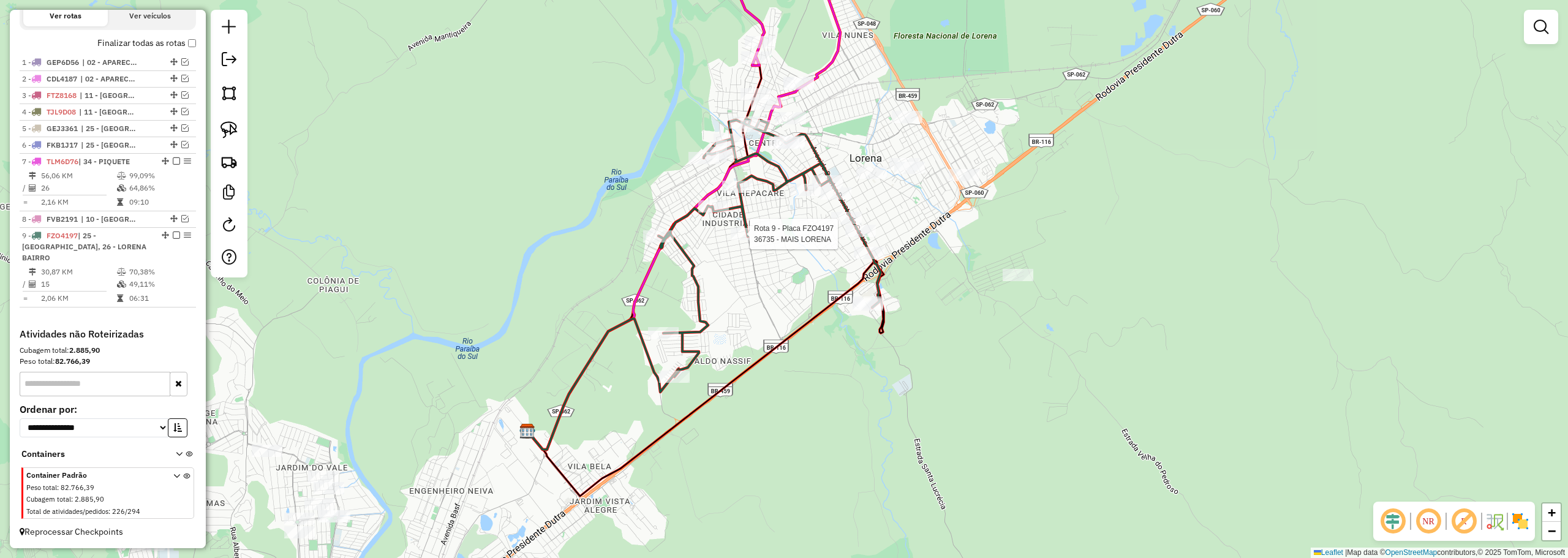
select select "**********"
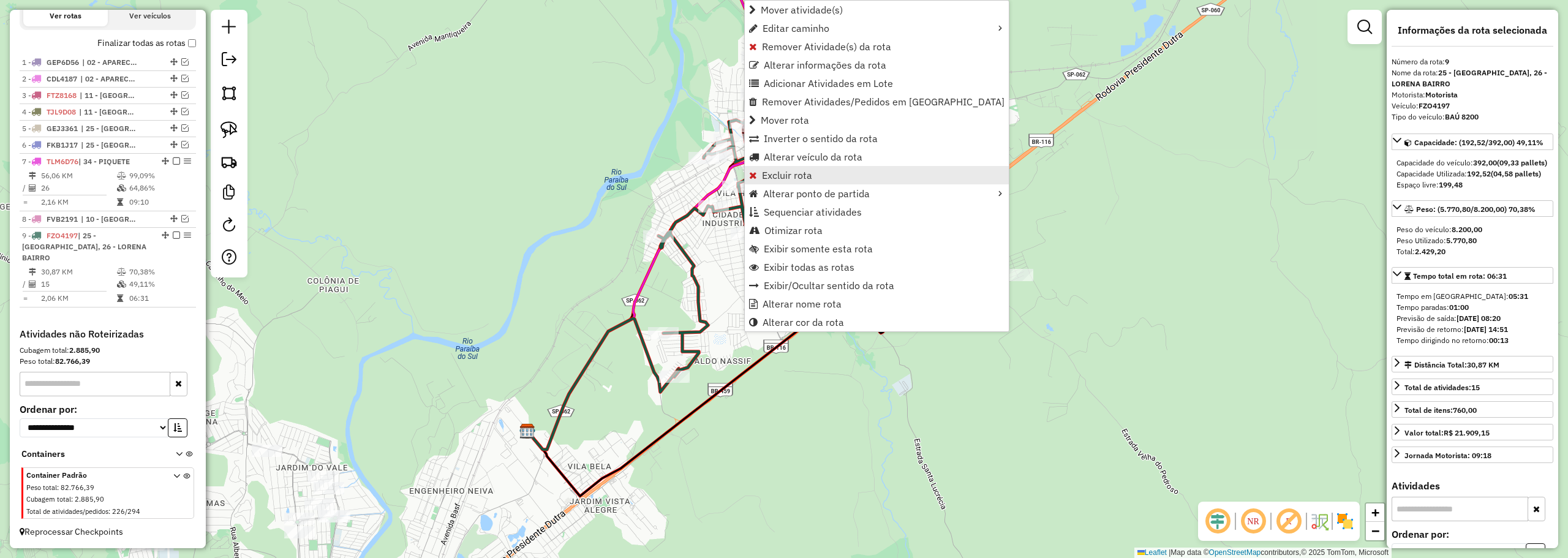
click at [784, 178] on span "Excluir rota" at bounding box center [787, 175] width 50 height 10
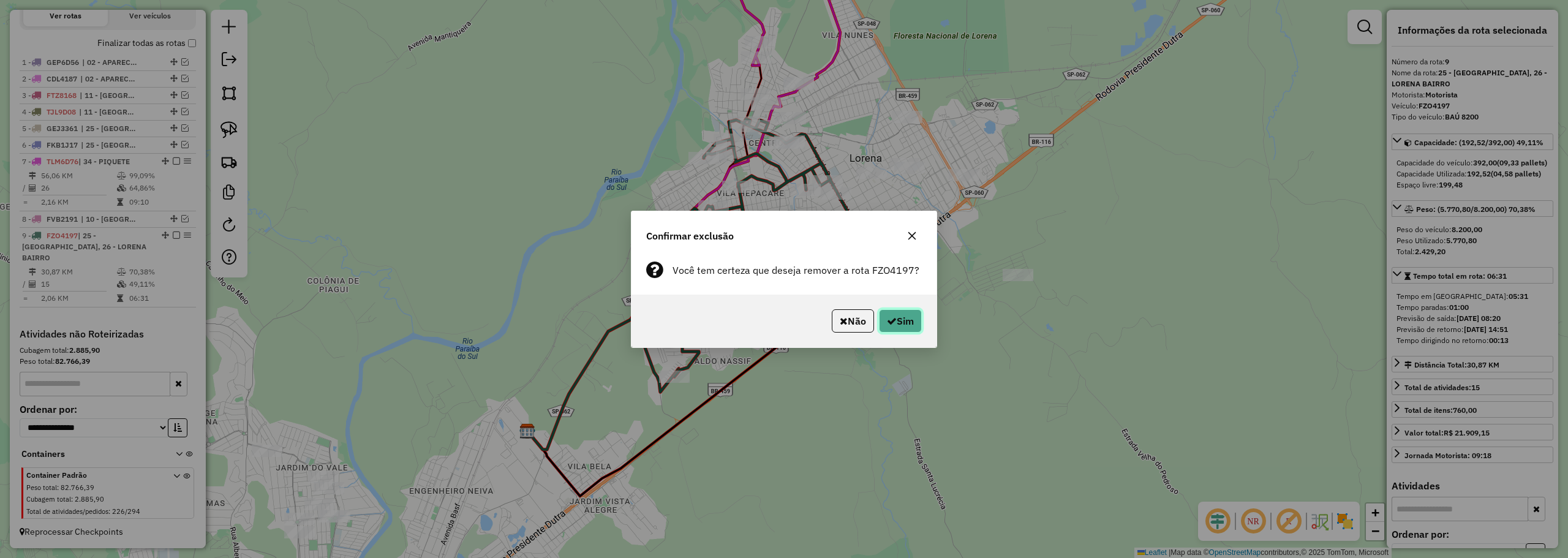
click at [902, 326] on button "Sim" at bounding box center [900, 320] width 43 height 23
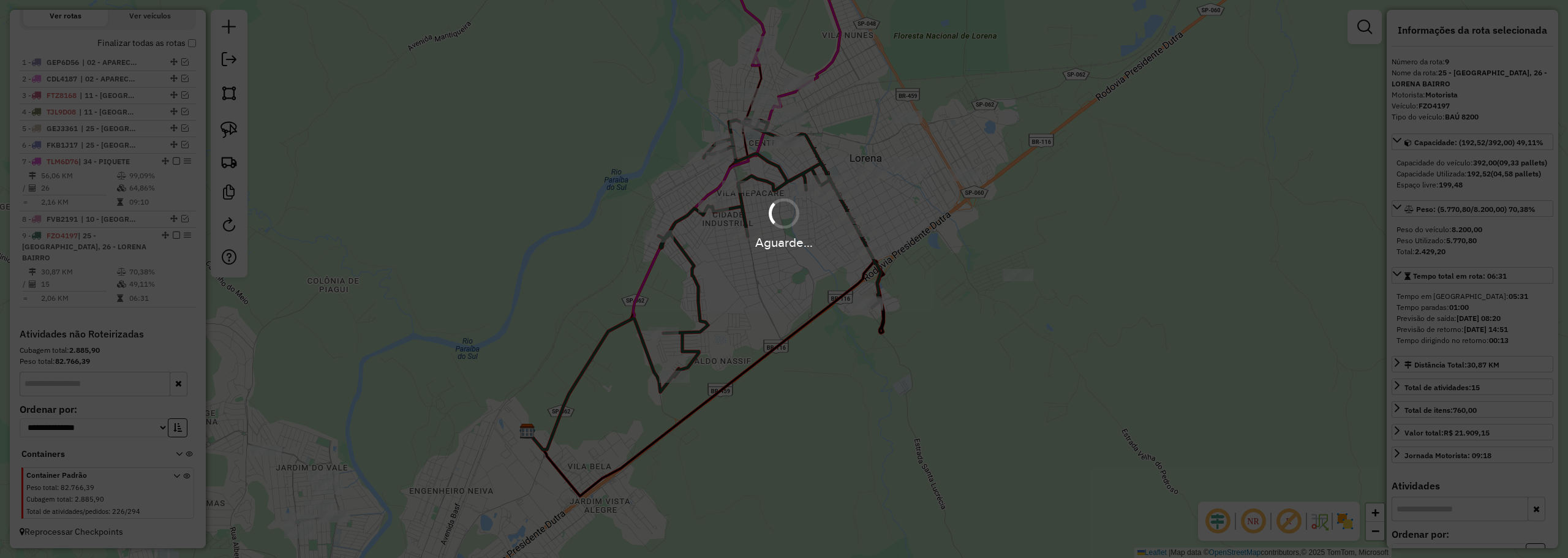
click at [727, 235] on div "Aguarde..." at bounding box center [784, 242] width 1568 height 19
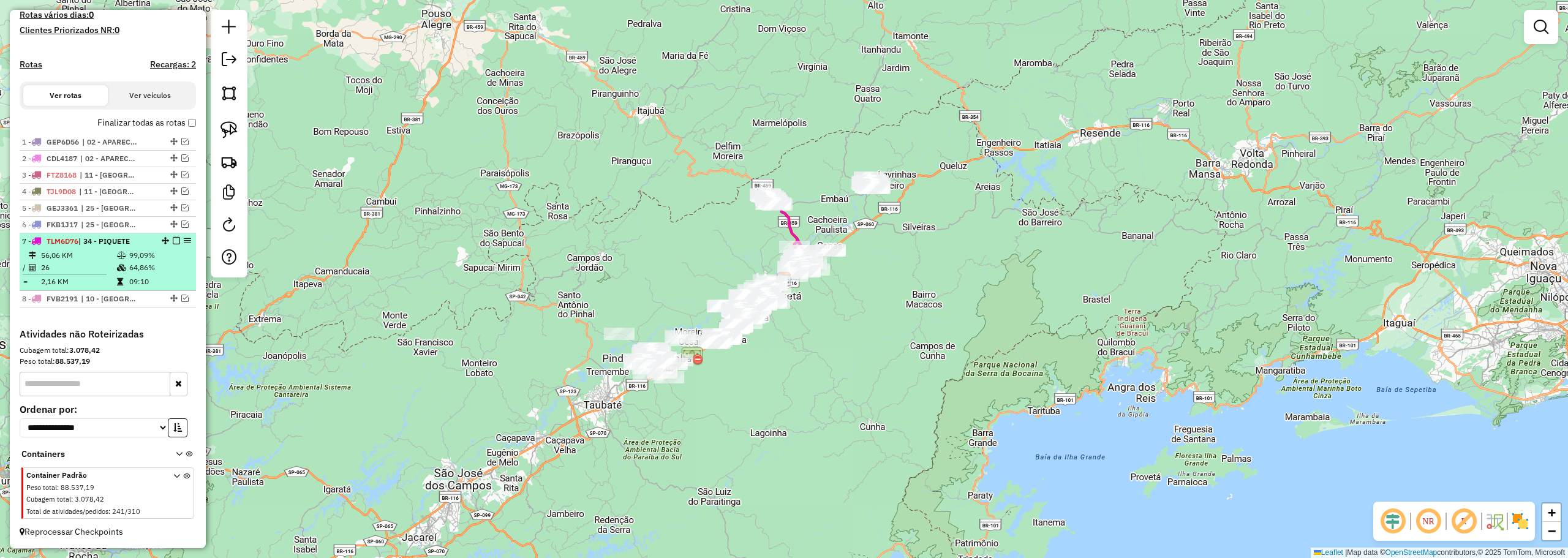
click at [173, 243] on em at bounding box center [177, 241] width 8 height 8
click at [173, 244] on em at bounding box center [177, 241] width 8 height 8
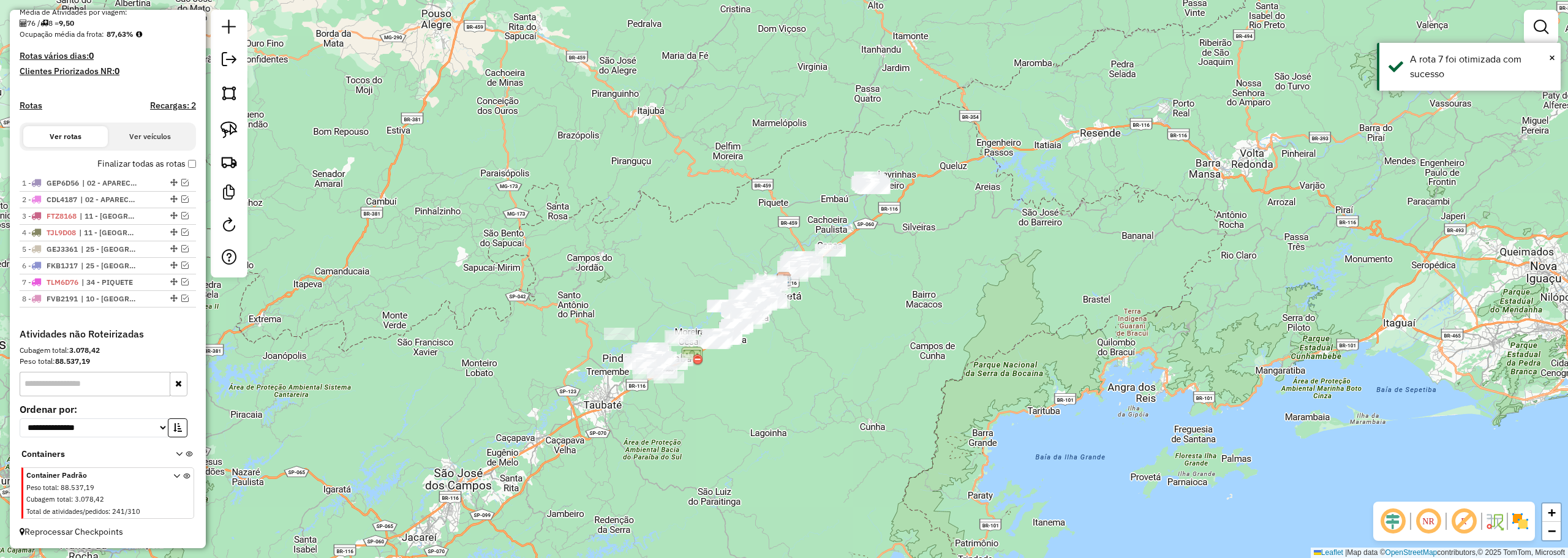
scroll to position [294, 0]
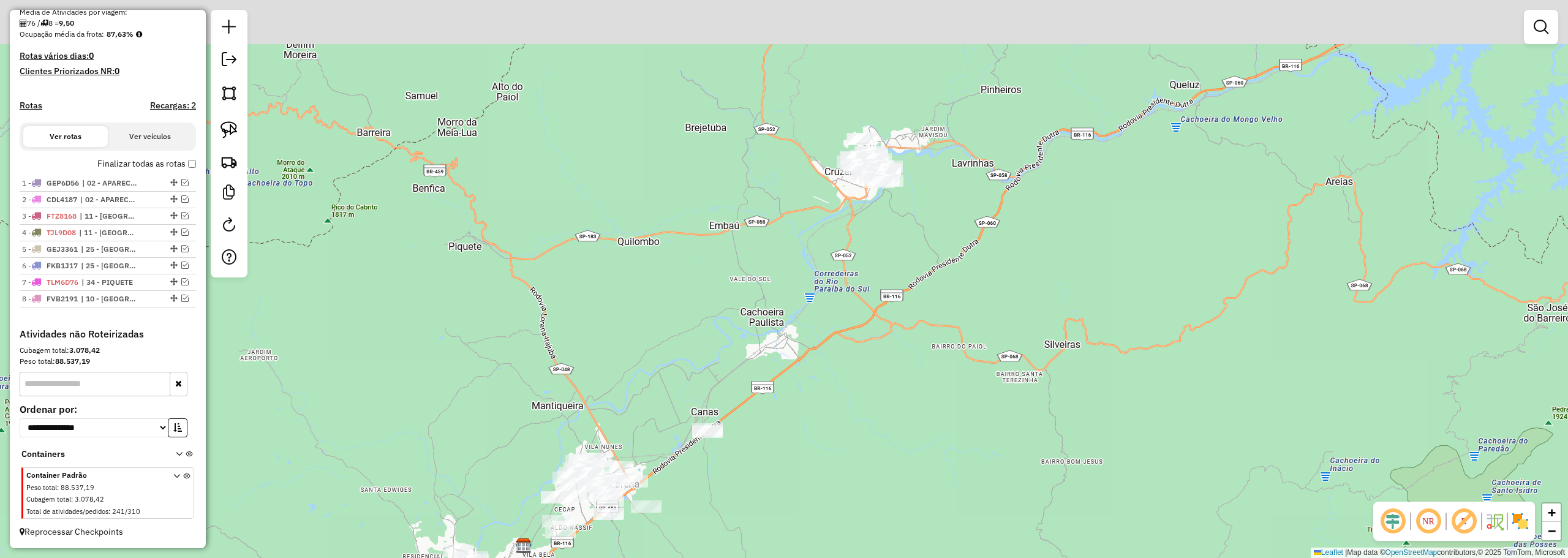
drag, startPoint x: 974, startPoint y: 140, endPoint x: 840, endPoint y: 286, distance: 198.2
click at [840, 286] on div "Janela de atendimento Grade de atendimento Capacidade Transportadoras Veículos …" at bounding box center [784, 279] width 1568 height 558
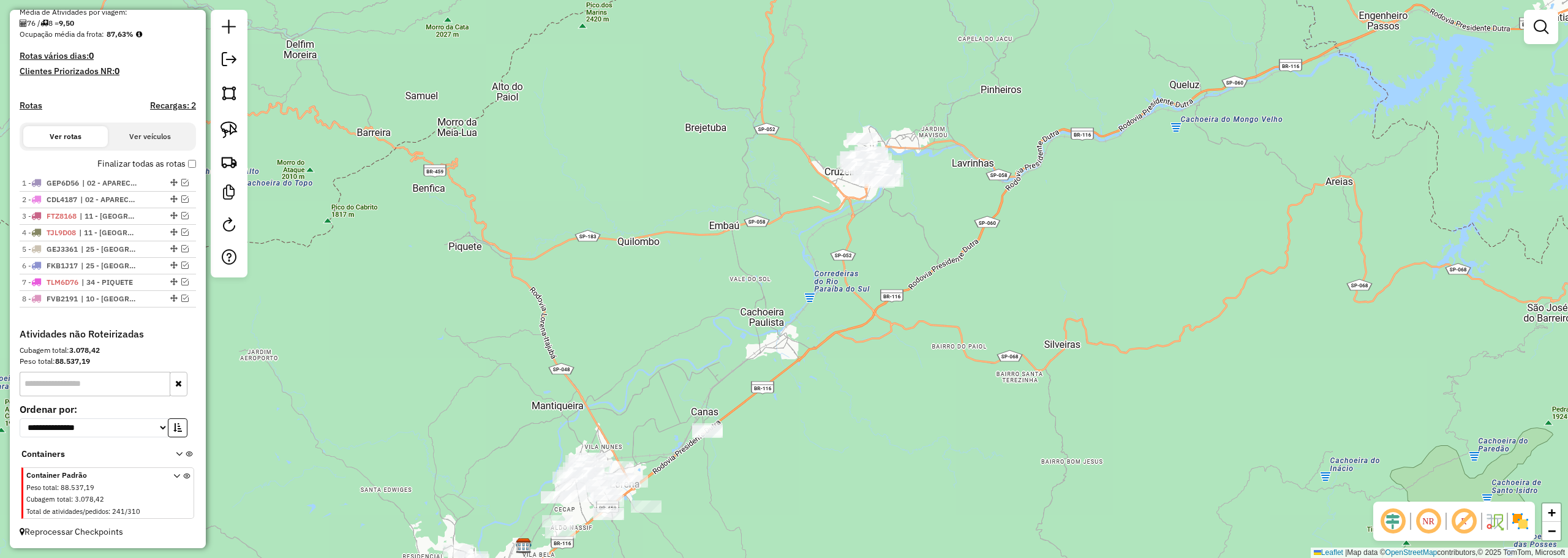
drag, startPoint x: 223, startPoint y: 139, endPoint x: 255, endPoint y: 141, distance: 32.1
click at [223, 139] on link at bounding box center [229, 129] width 27 height 27
drag, startPoint x: 872, startPoint y: 118, endPoint x: 986, endPoint y: 201, distance: 141.0
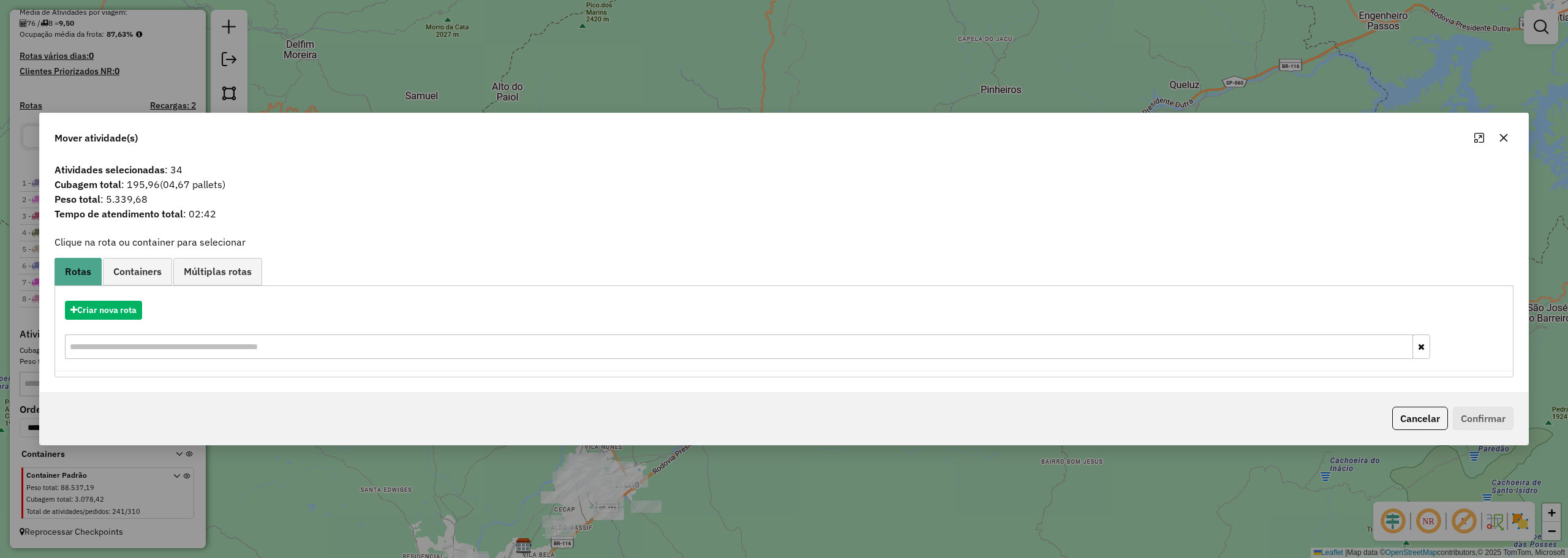
click at [1508, 140] on button "button" at bounding box center [1504, 138] width 20 height 20
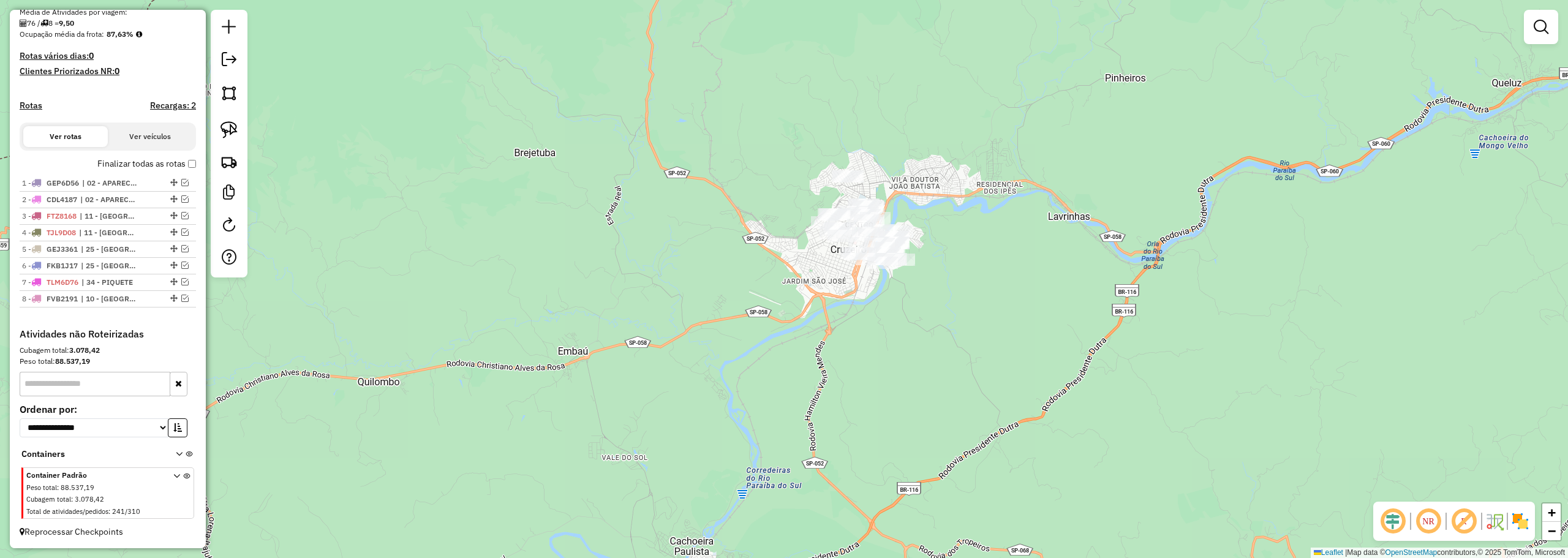
drag, startPoint x: 971, startPoint y: 206, endPoint x: 973, endPoint y: 254, distance: 48.0
click at [973, 254] on div "Janela de atendimento Grade de atendimento Capacidade Transportadoras Veículos …" at bounding box center [784, 279] width 1568 height 558
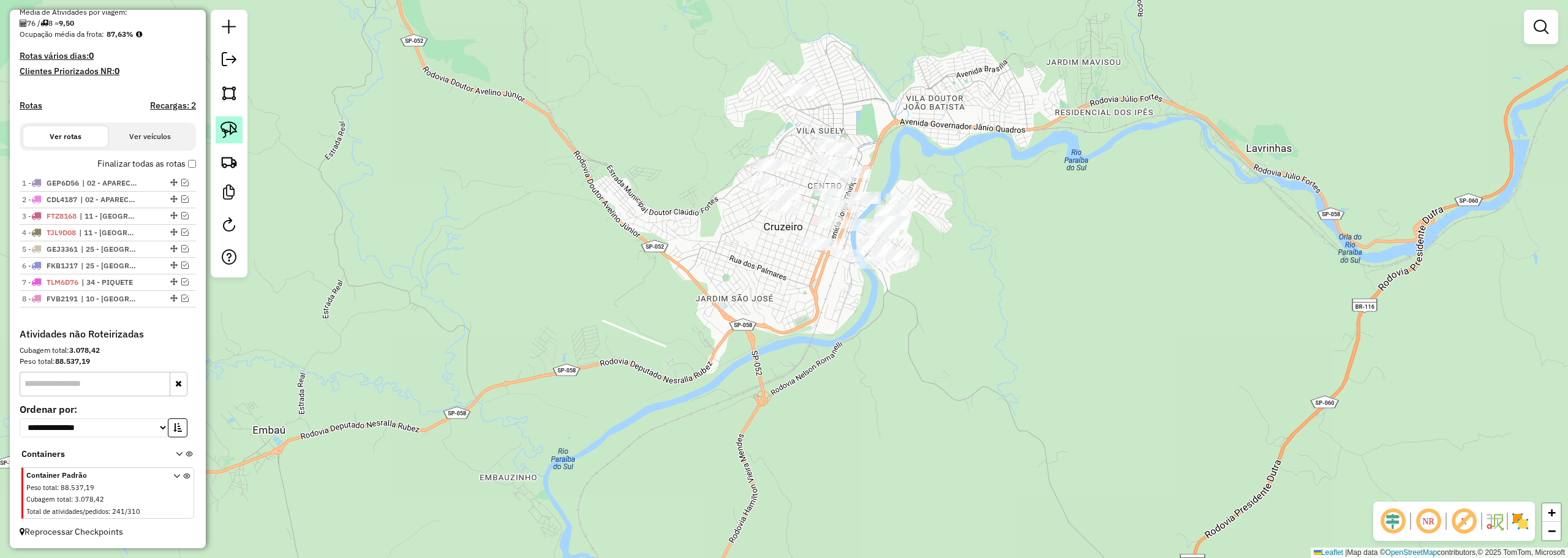
click at [233, 128] on img at bounding box center [229, 130] width 17 height 17
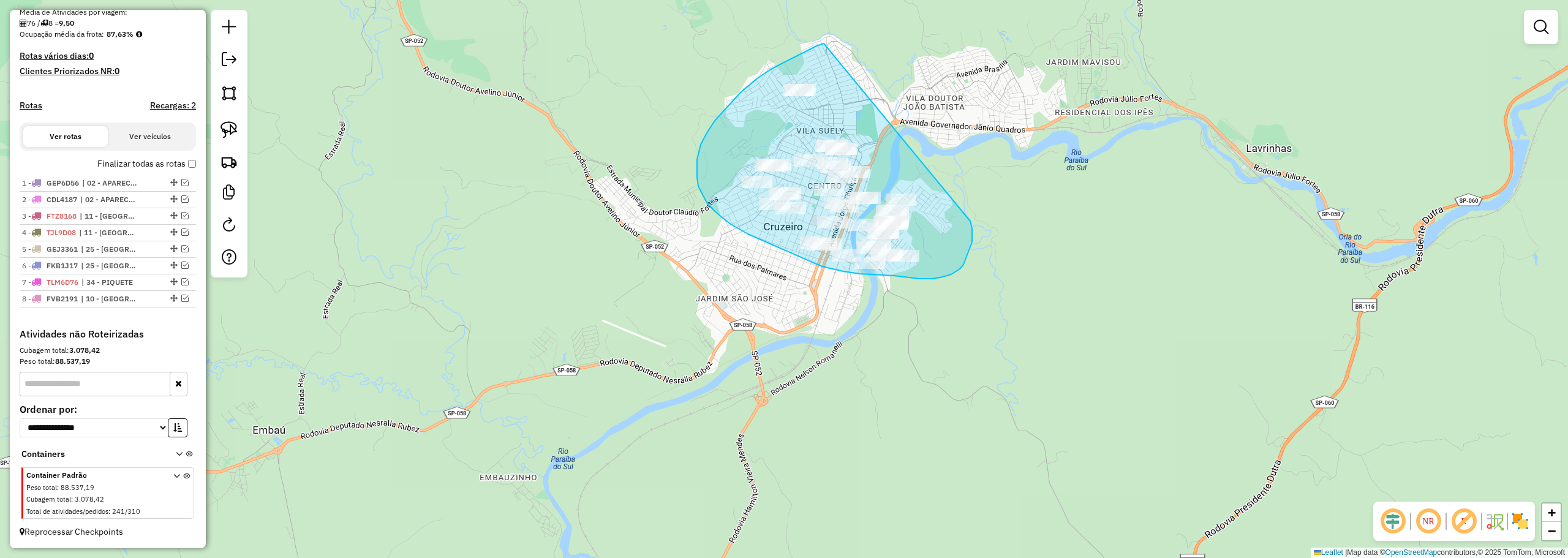
drag, startPoint x: 824, startPoint y: 44, endPoint x: 967, endPoint y: 210, distance: 219.1
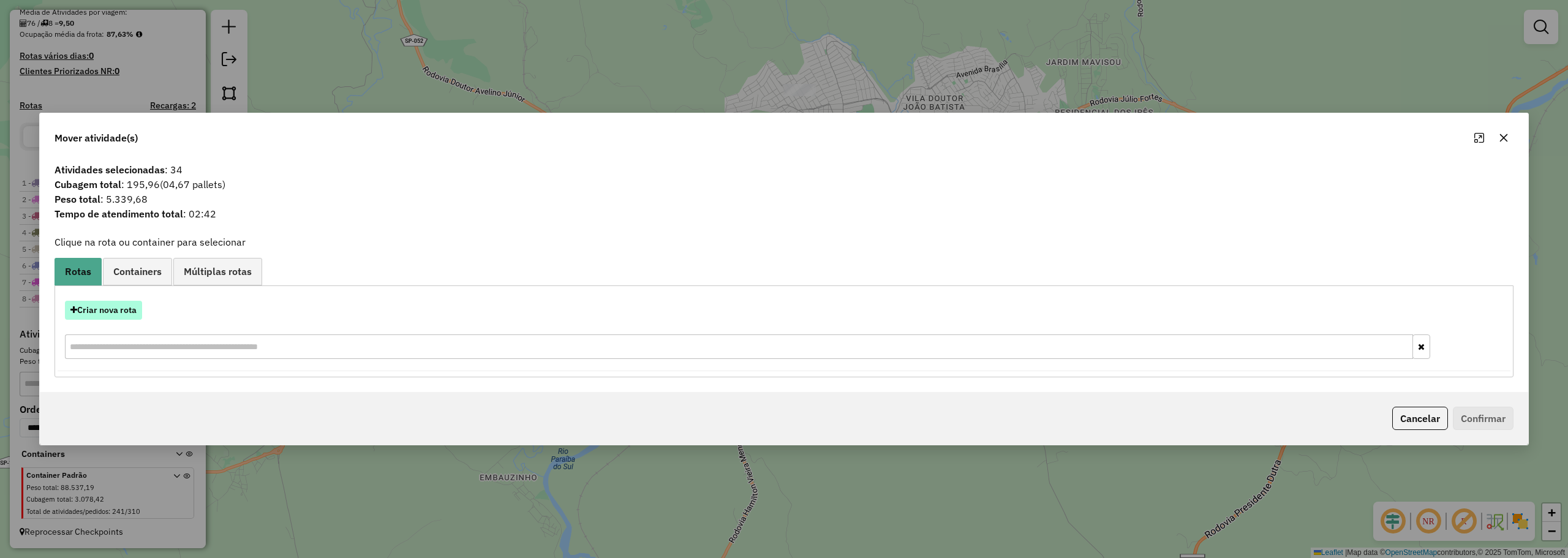
click at [104, 315] on button "Criar nova rota" at bounding box center [103, 310] width 77 height 19
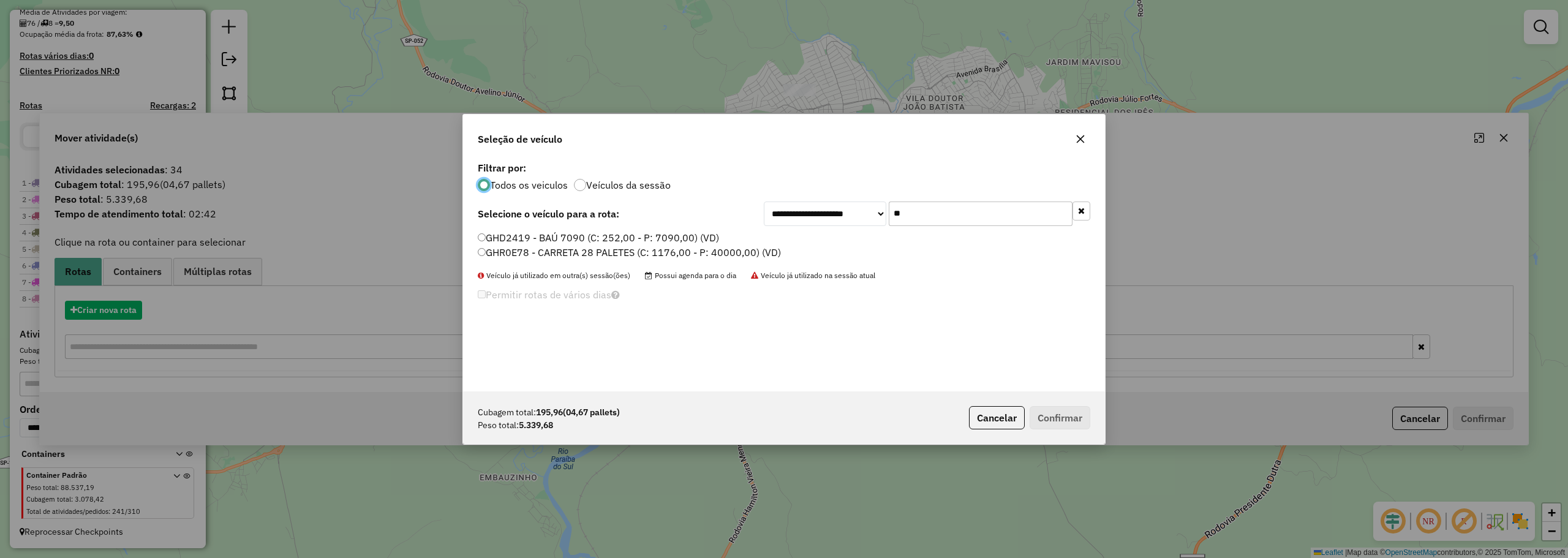
scroll to position [7, 4]
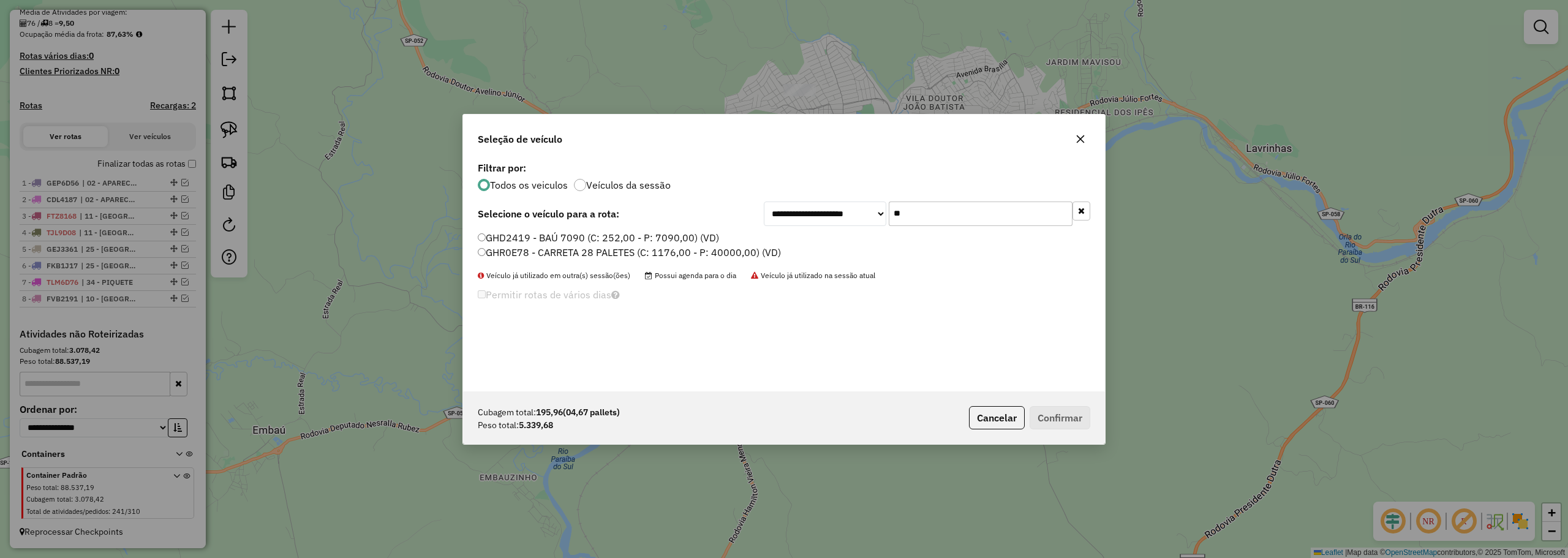
click at [941, 223] on input "**" at bounding box center [981, 213] width 184 height 24
type input "***"
click at [512, 240] on label "GBU4G23 - TOCO 7645 (C: 392,00 - P: 7645,00) (VD)" at bounding box center [602, 237] width 248 height 15
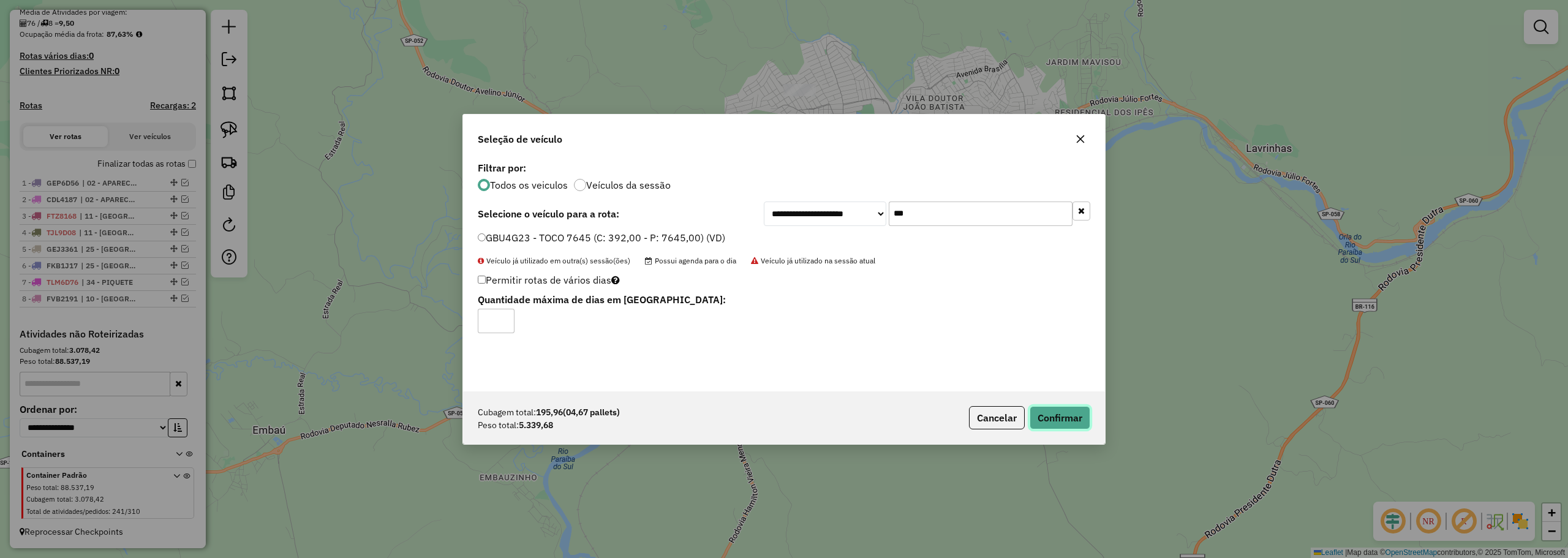
click at [1053, 415] on button "Confirmar" at bounding box center [1059, 417] width 60 height 23
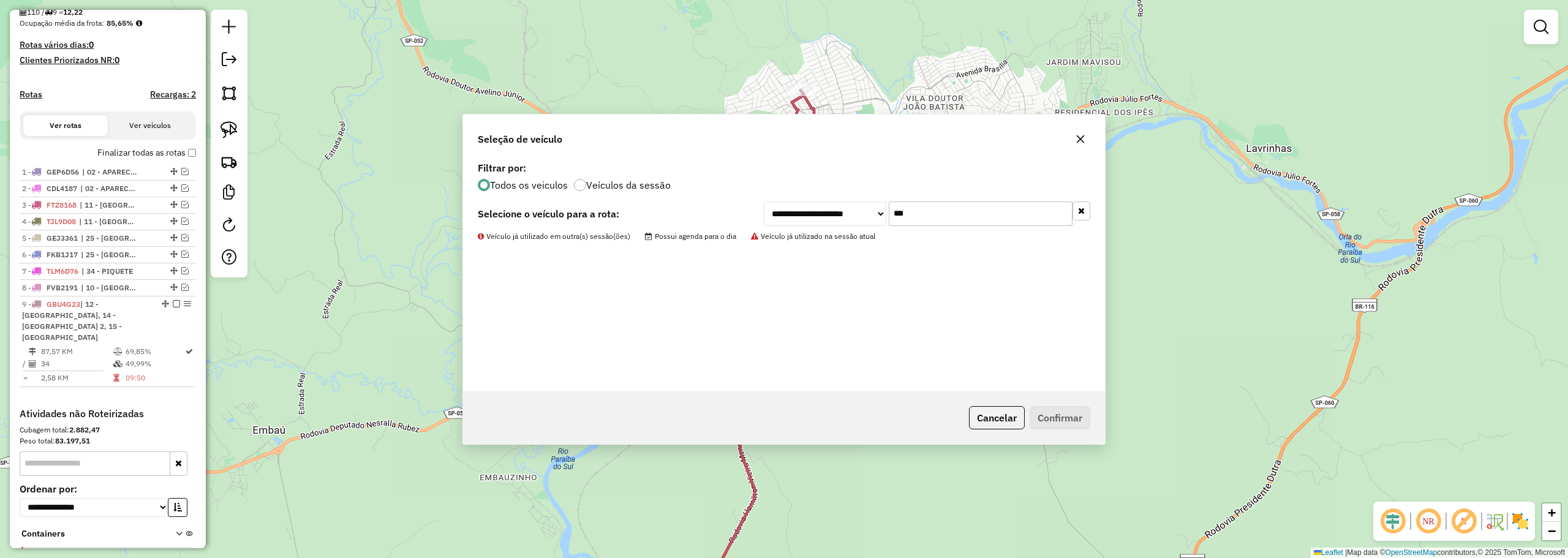
scroll to position [374, 0]
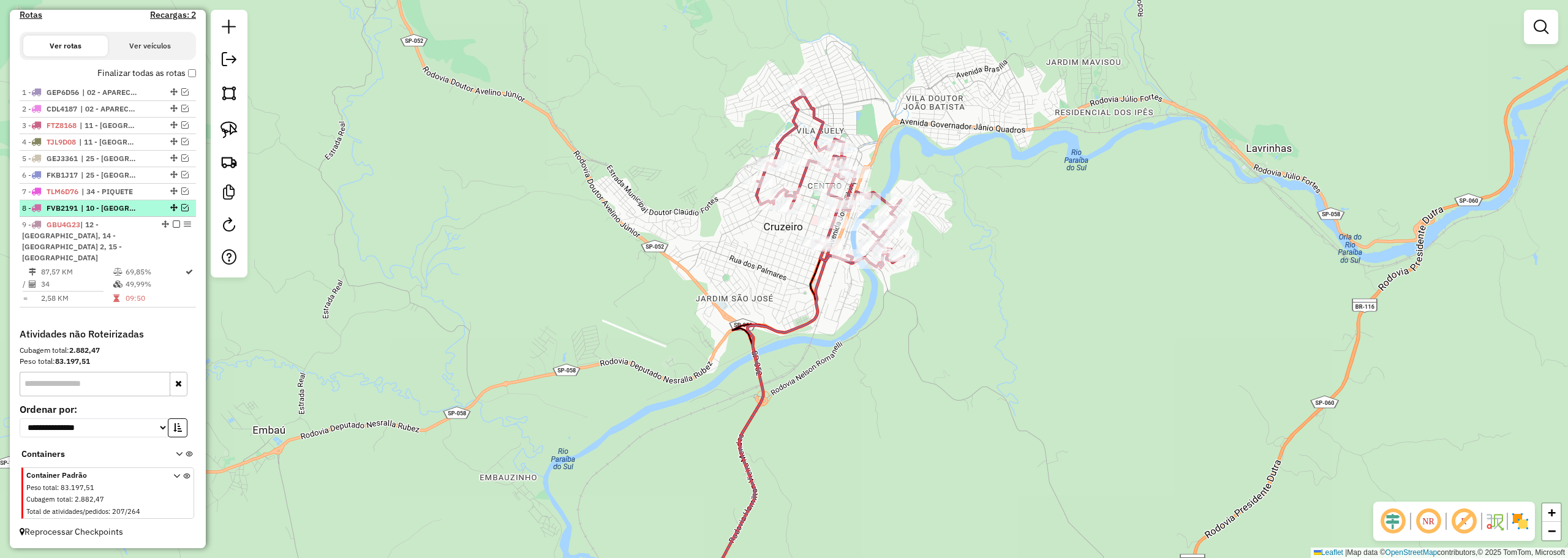
click at [183, 211] on em at bounding box center [185, 208] width 8 height 8
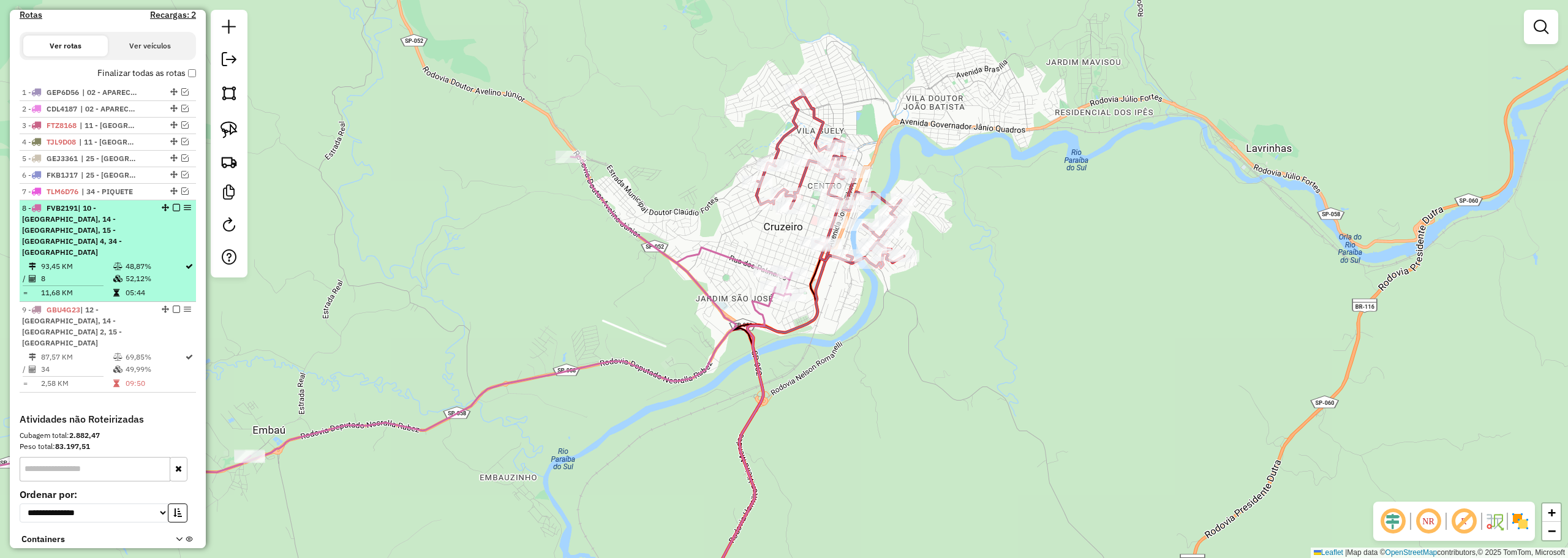
scroll to position [447, 0]
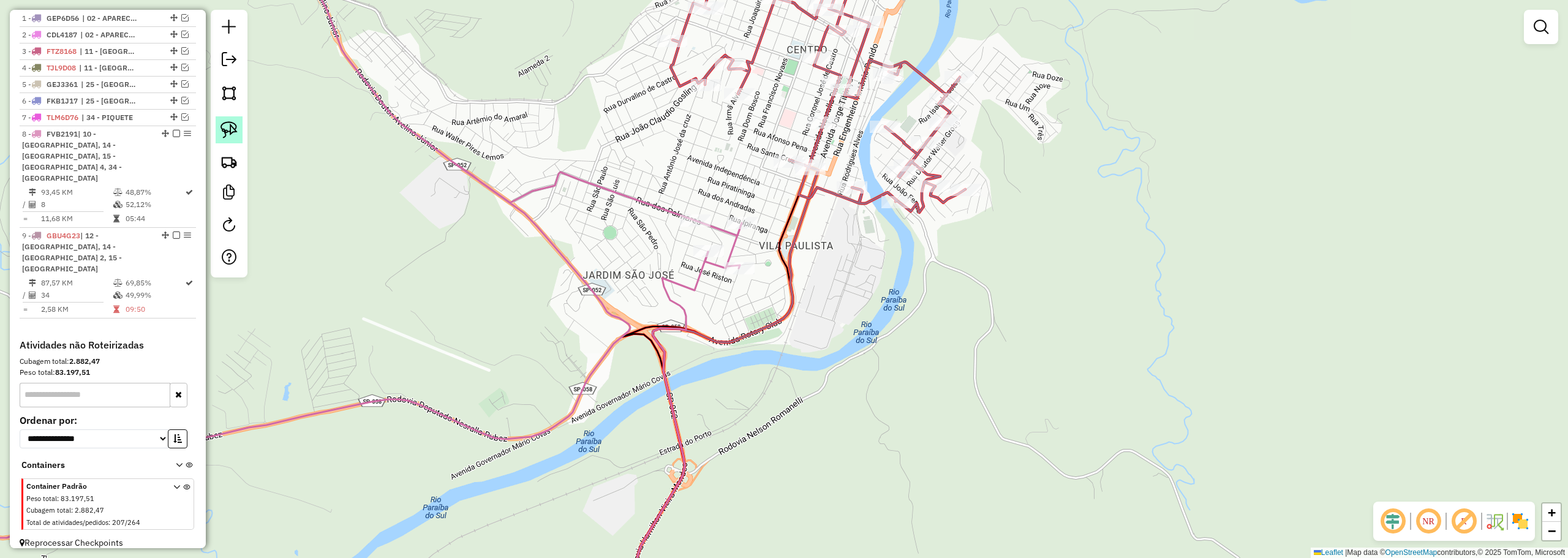
click at [230, 128] on img at bounding box center [229, 130] width 17 height 17
drag, startPoint x: 758, startPoint y: 139, endPoint x: 834, endPoint y: 162, distance: 79.4
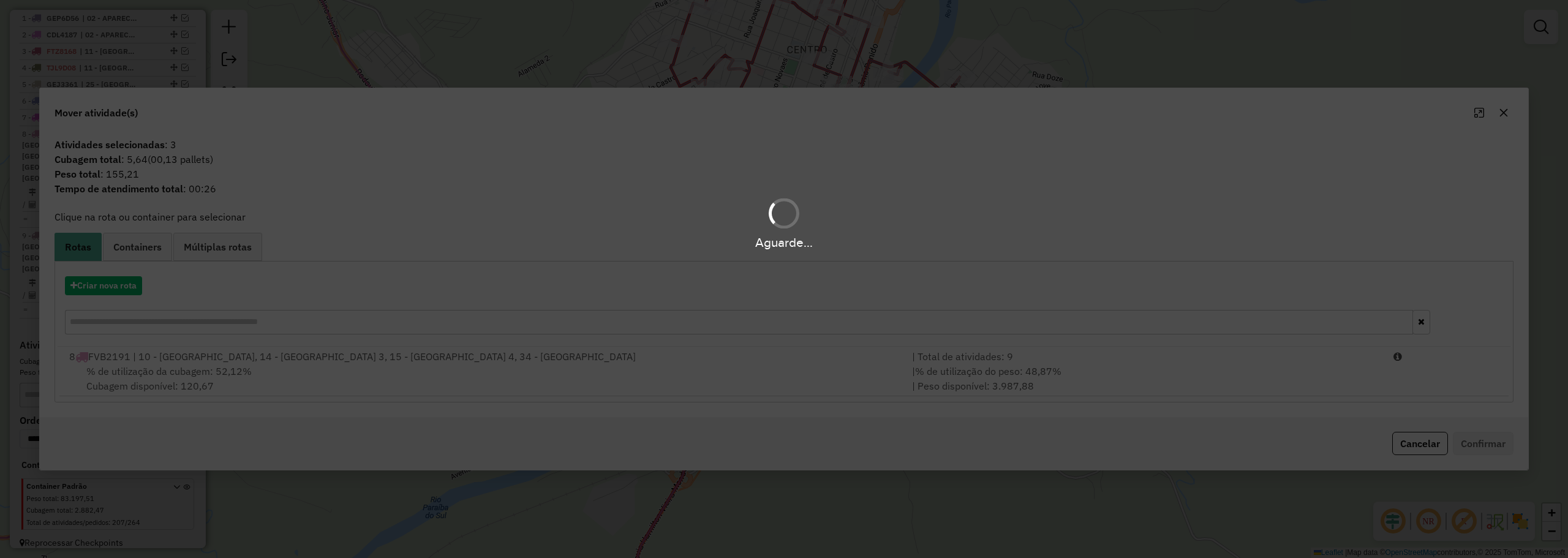
click at [346, 379] on div "Aguarde..." at bounding box center [784, 279] width 1568 height 558
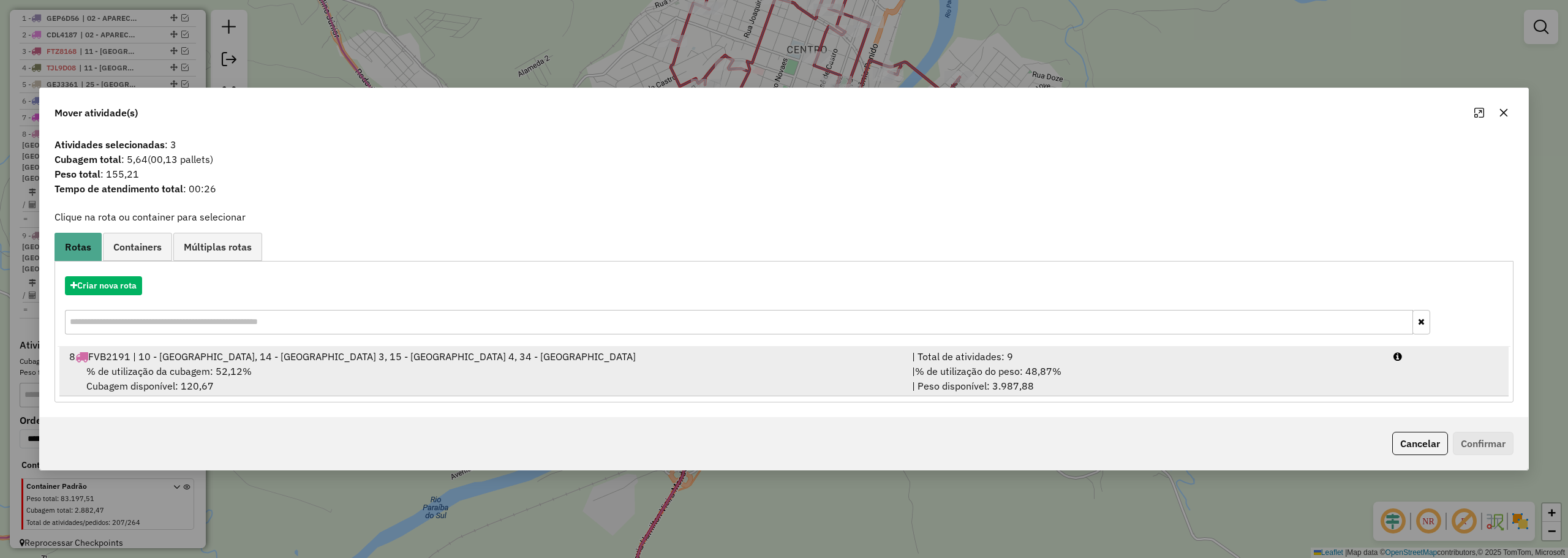
click at [1175, 364] on div "| % de utilização do peso: 48,87% | Peso disponível: 3.987,88" at bounding box center [1145, 378] width 481 height 29
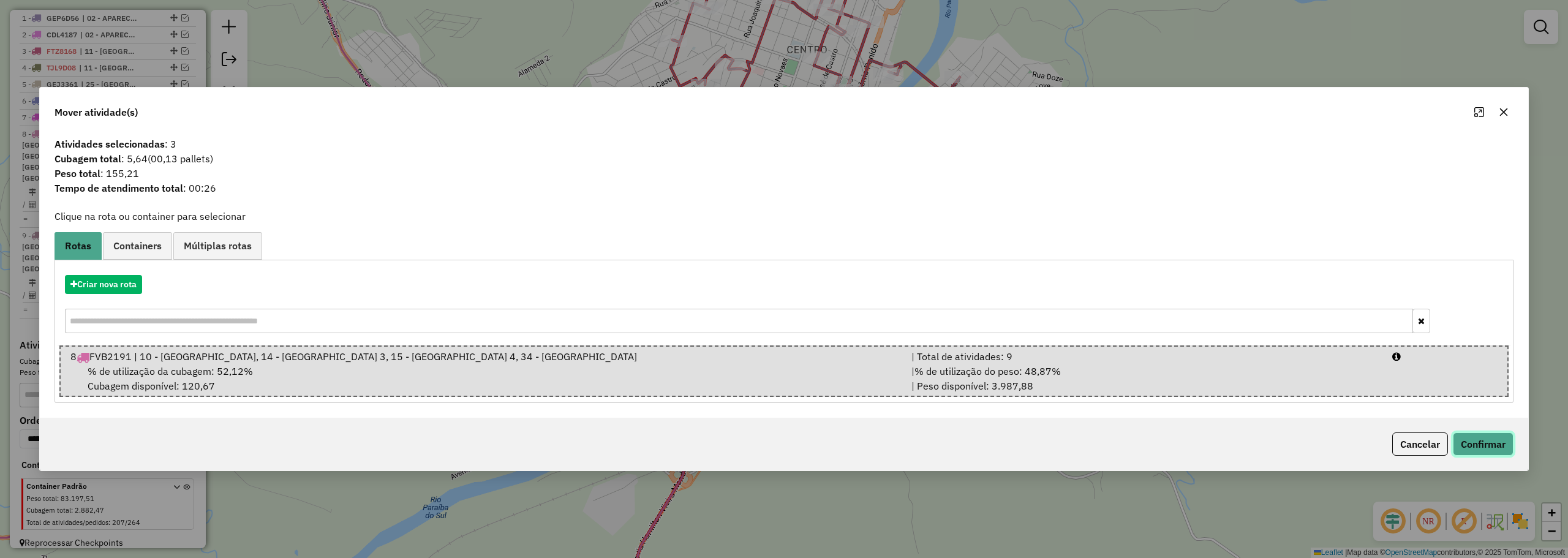
click at [1479, 446] on button "Confirmar" at bounding box center [1483, 443] width 60 height 23
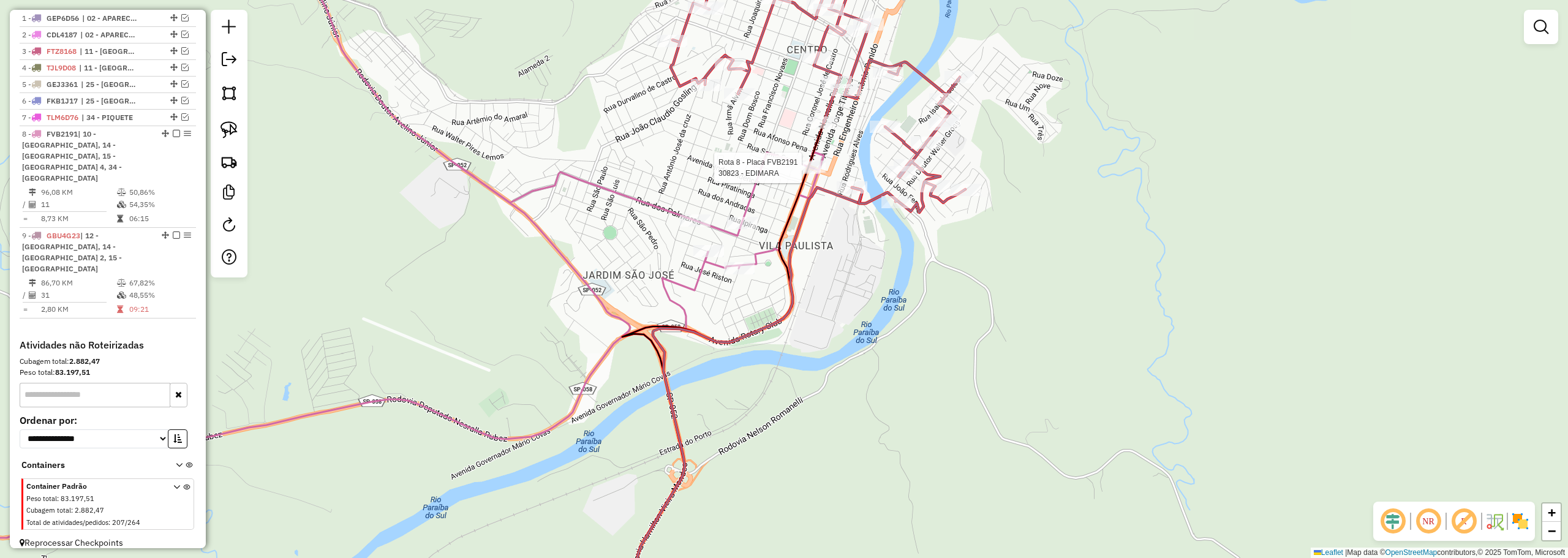
select select "**********"
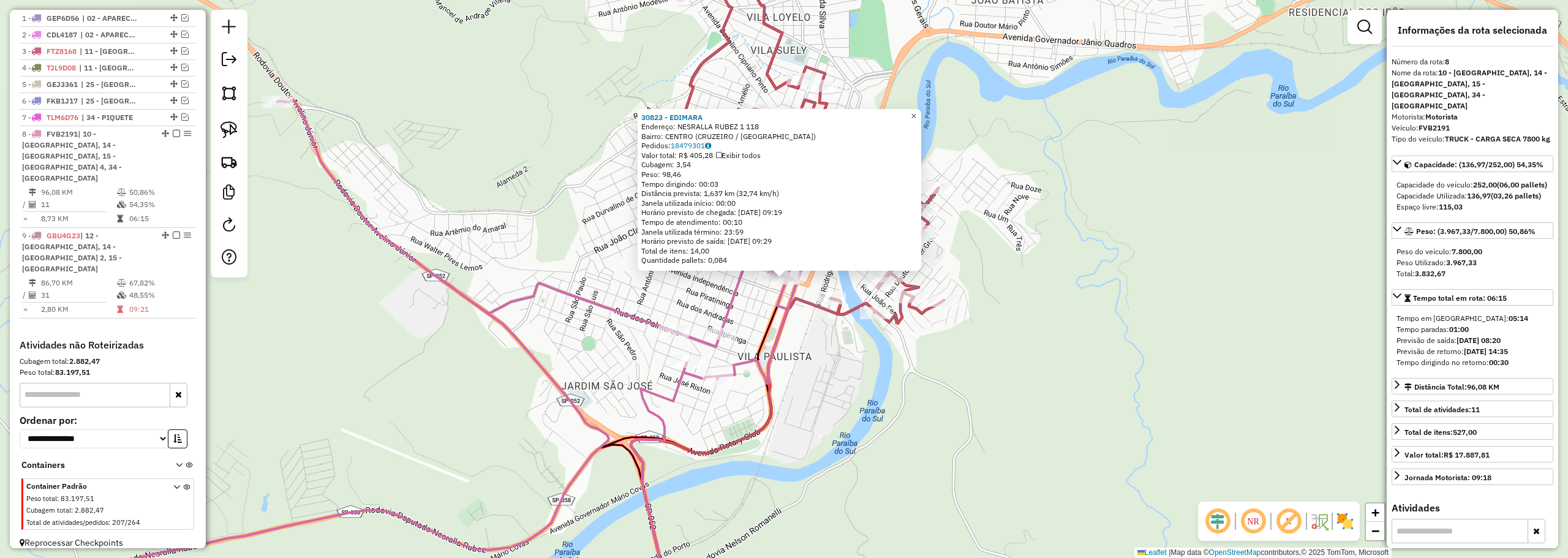
click at [916, 115] on span "×" at bounding box center [913, 116] width 5 height 11
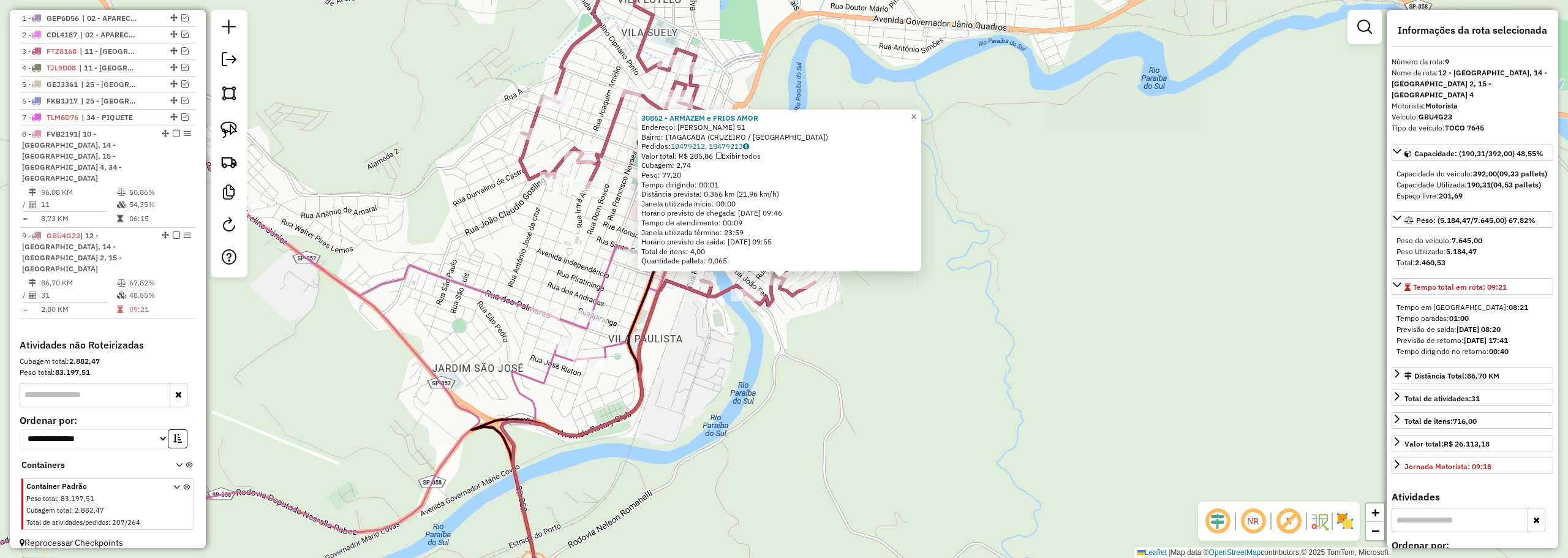
click at [921, 112] on link "×" at bounding box center [913, 116] width 15 height 15
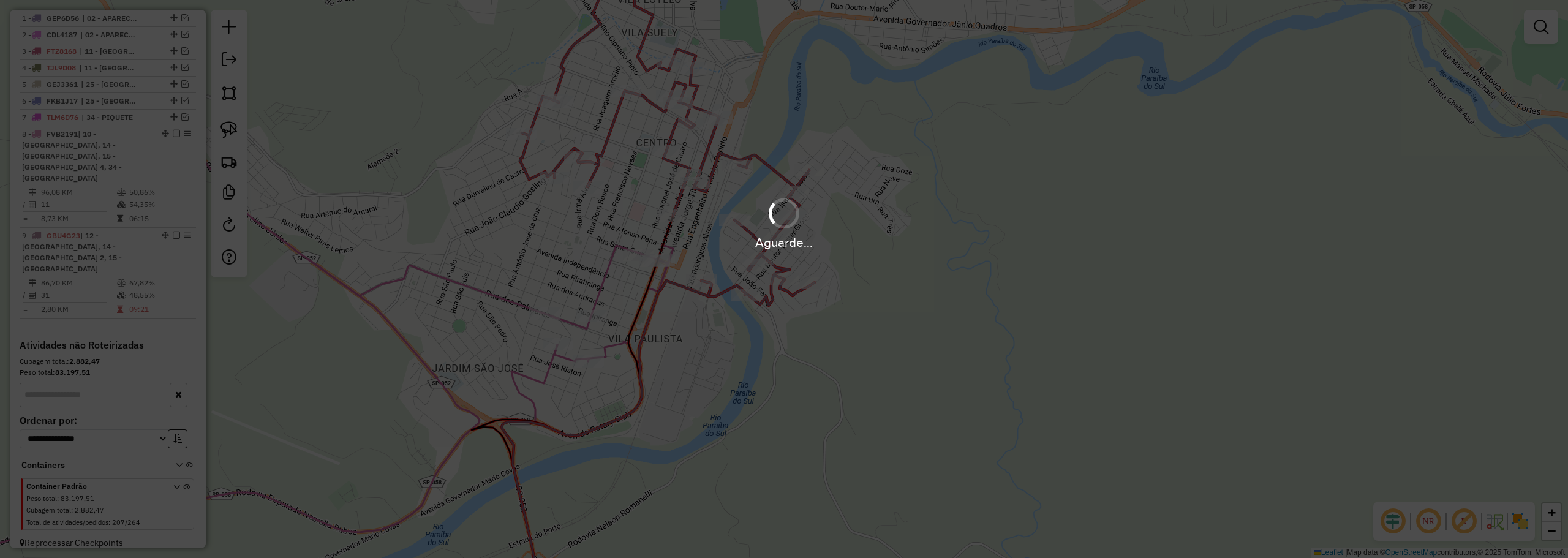
click at [590, 235] on div "Aguarde..." at bounding box center [784, 242] width 1568 height 19
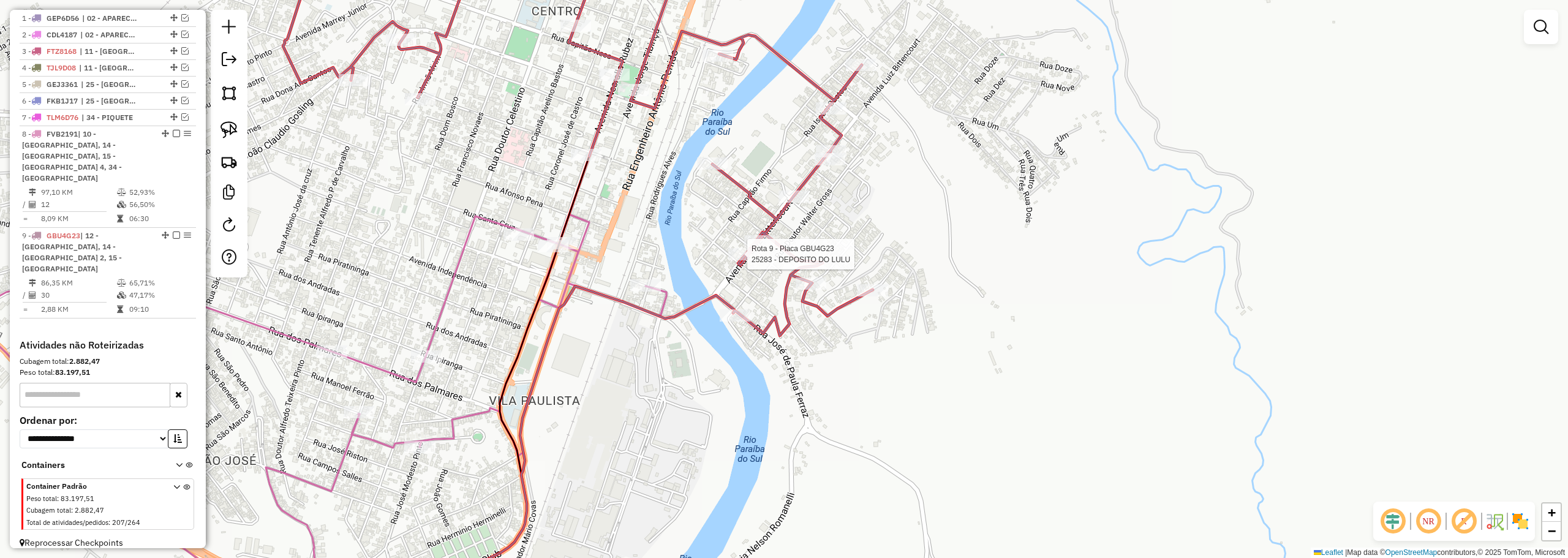
click at [749, 260] on div at bounding box center [743, 254] width 31 height 12
select select "**********"
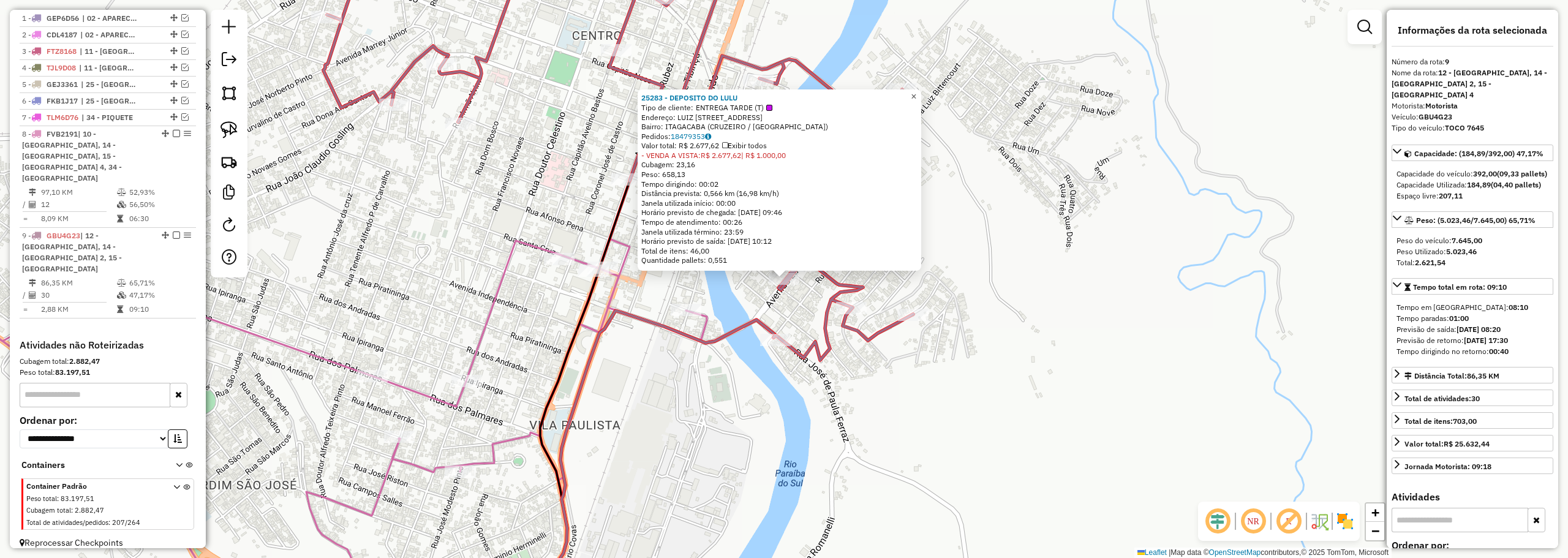
click at [916, 92] on span "×" at bounding box center [913, 96] width 5 height 11
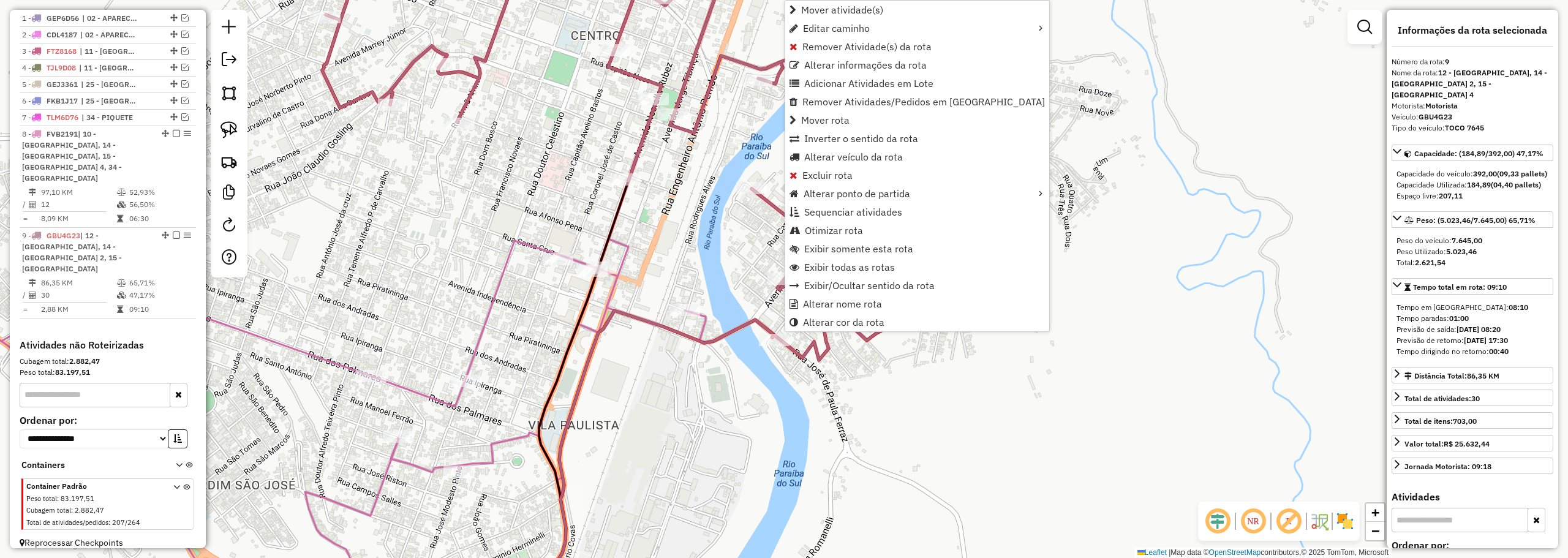
click at [718, 193] on div "Janela de atendimento Grade de atendimento Capacidade Transportadoras Veículos …" at bounding box center [784, 279] width 1568 height 558
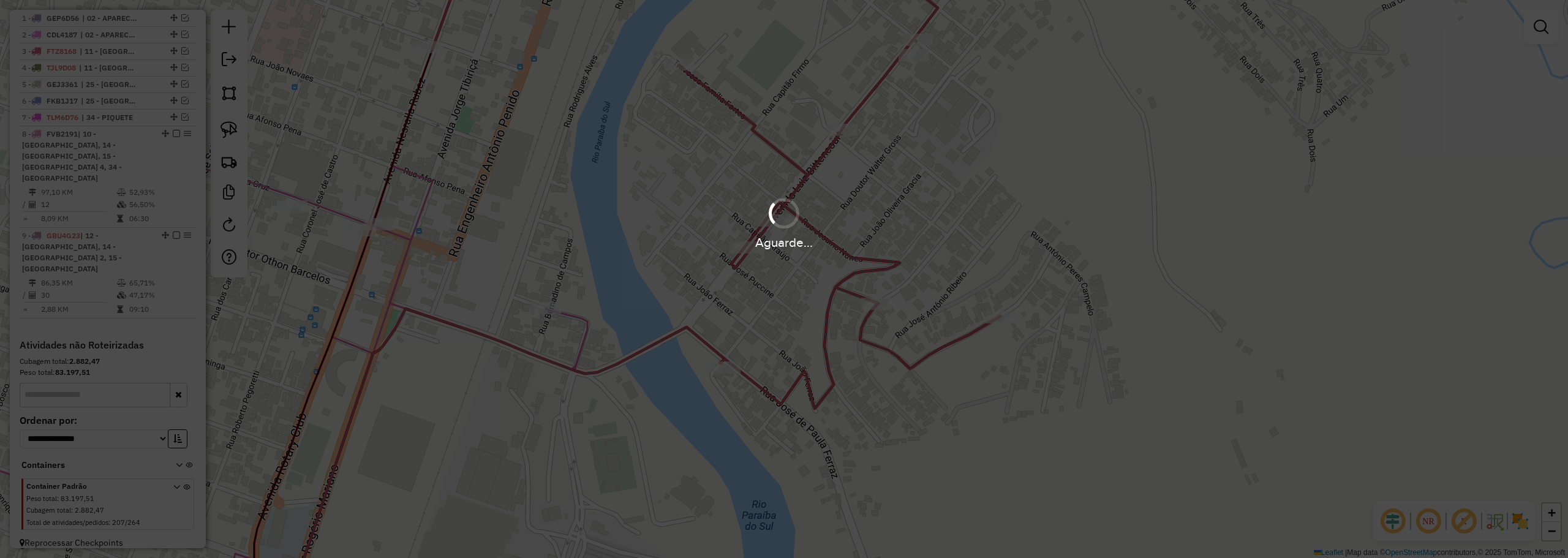
click at [564, 264] on div "Aguarde..." at bounding box center [784, 279] width 1568 height 558
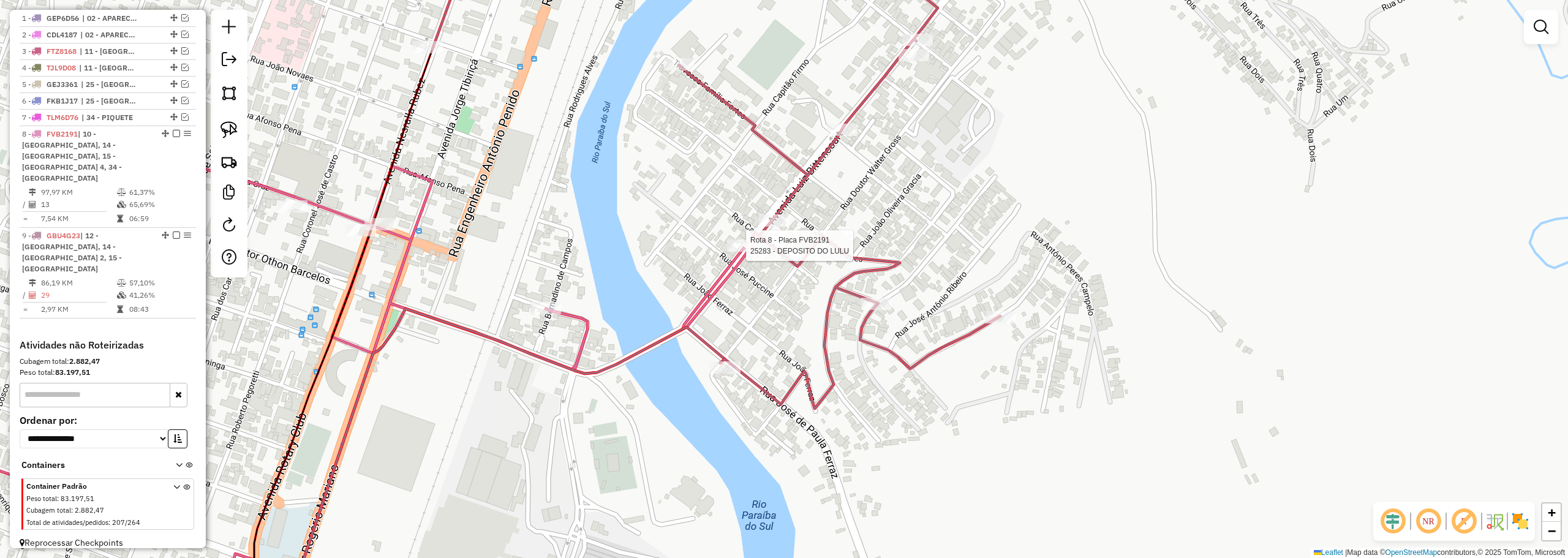
select select "**********"
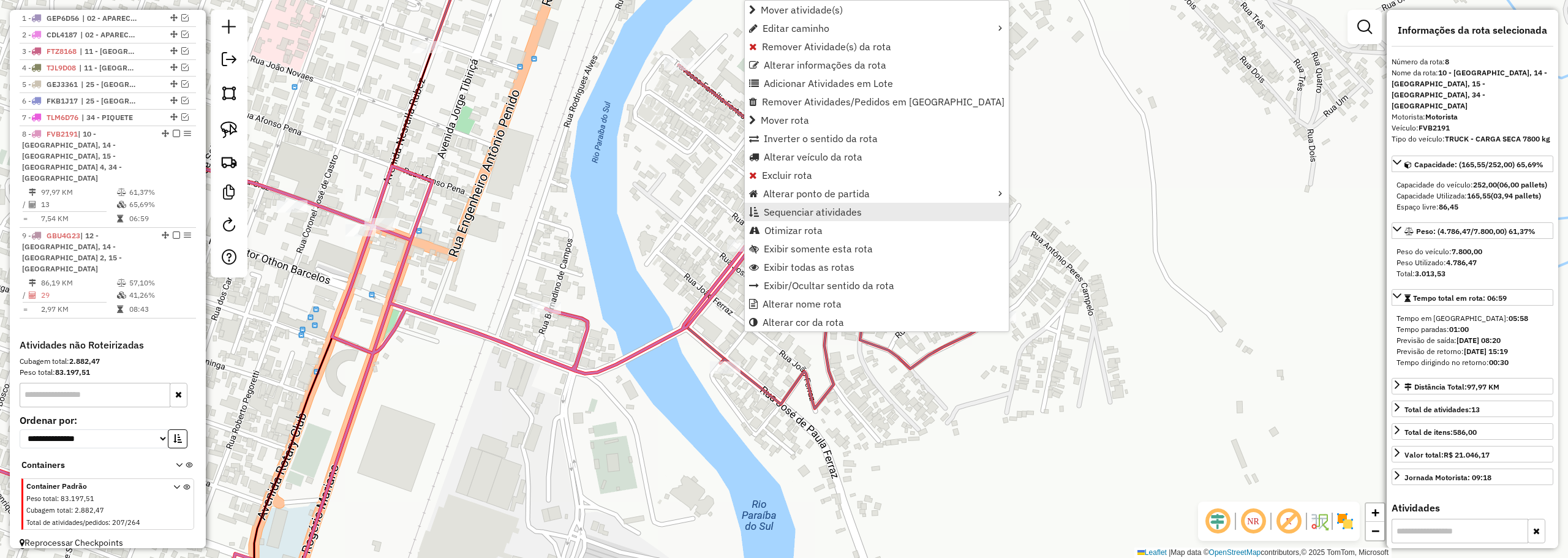
click at [762, 215] on link "Sequenciar atividades" at bounding box center [877, 212] width 264 height 18
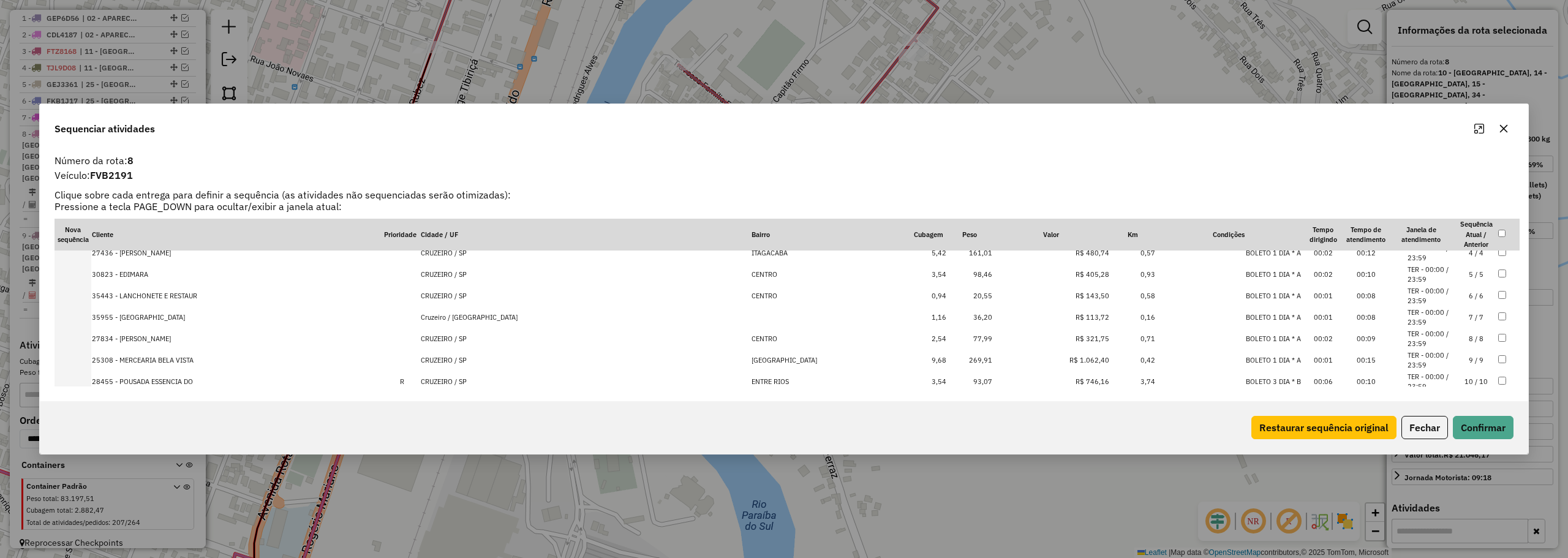
scroll to position [154, 0]
click at [509, 364] on td "PIQUETE / SP" at bounding box center [585, 365] width 330 height 21
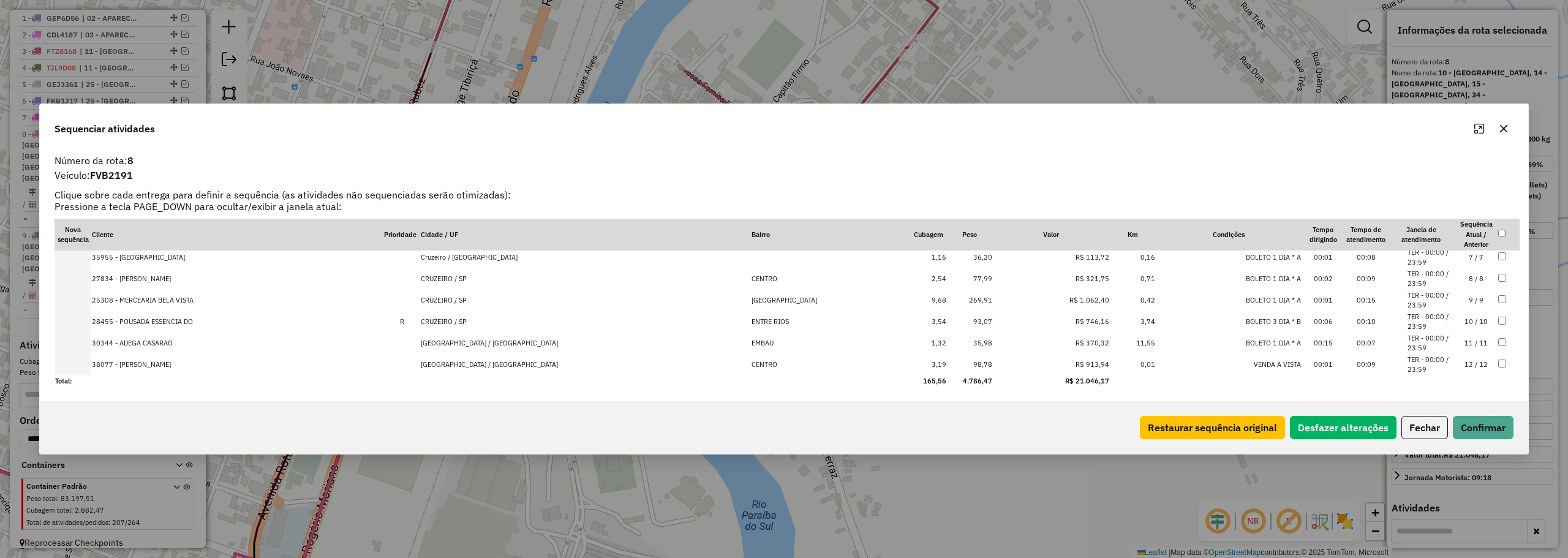
scroll to position [154, 0]
click at [509, 364] on td "CACHOEIRA PAULISTA / SP" at bounding box center [585, 364] width 330 height 21
click at [509, 364] on td "CRUZEIRO / SP" at bounding box center [585, 364] width 330 height 21
click at [509, 353] on td "CRUZEIRO / SP" at bounding box center [585, 342] width 330 height 21
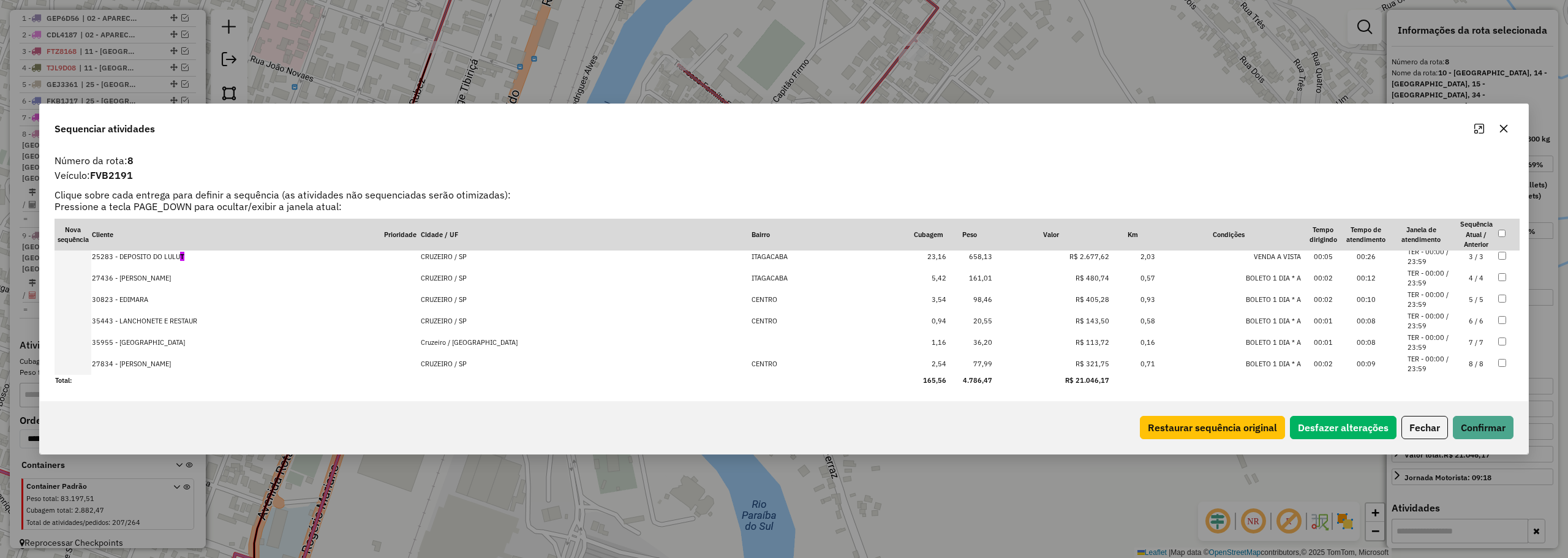
click at [509, 364] on td "CRUZEIRO / SP" at bounding box center [585, 364] width 330 height 21
click at [509, 364] on td "Cruzeiro / SP" at bounding box center [585, 364] width 330 height 21
click at [509, 353] on td "CRUZEIRO / SP" at bounding box center [585, 342] width 330 height 21
click at [509, 364] on td "CRUZEIRO / SP" at bounding box center [585, 364] width 330 height 21
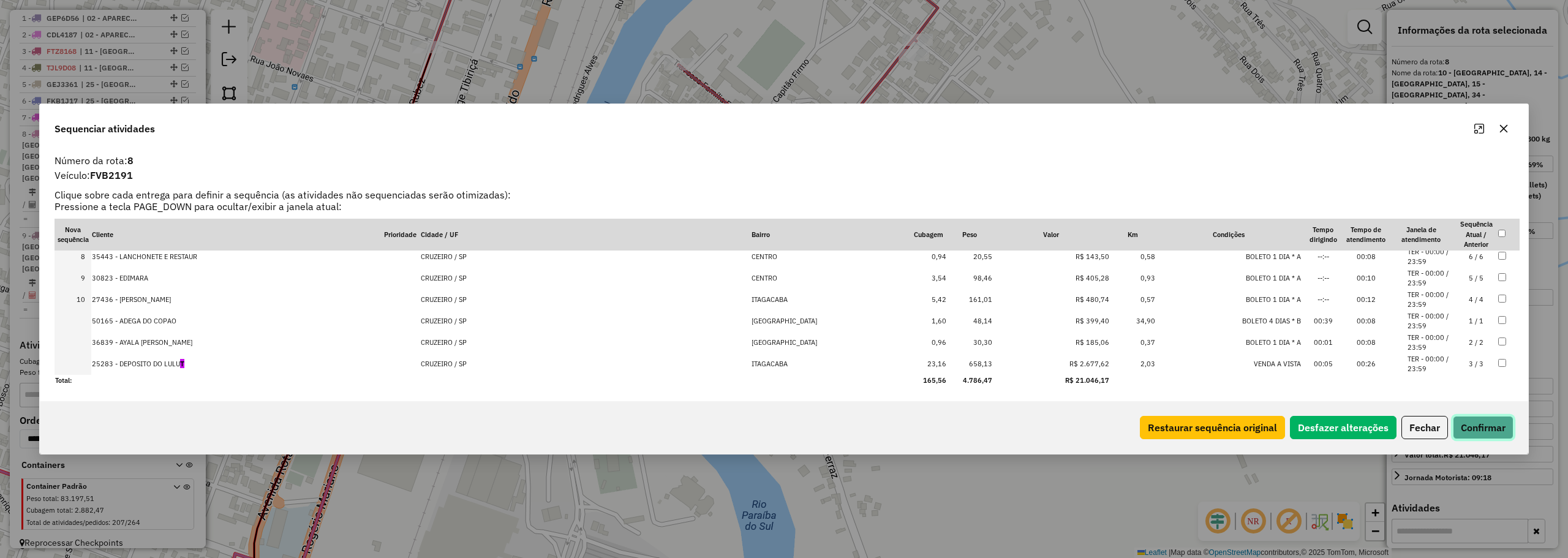
click at [1477, 422] on button "Confirmar" at bounding box center [1483, 427] width 60 height 23
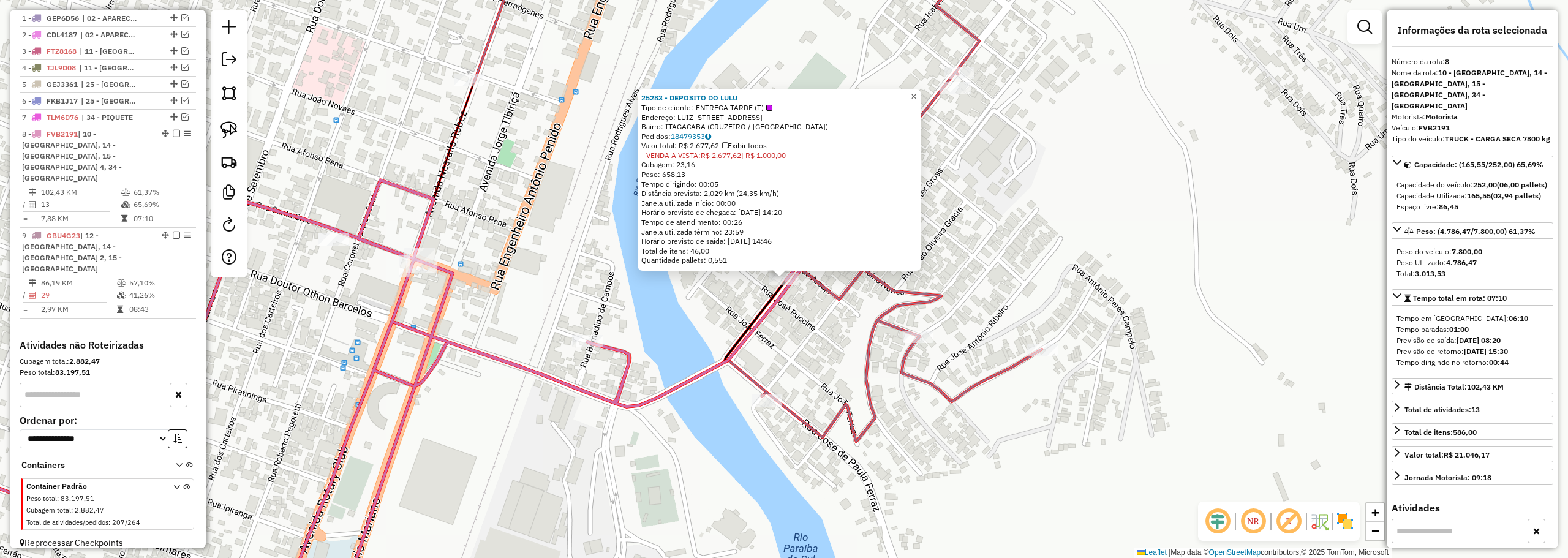
click at [916, 93] on span "×" at bounding box center [913, 96] width 5 height 11
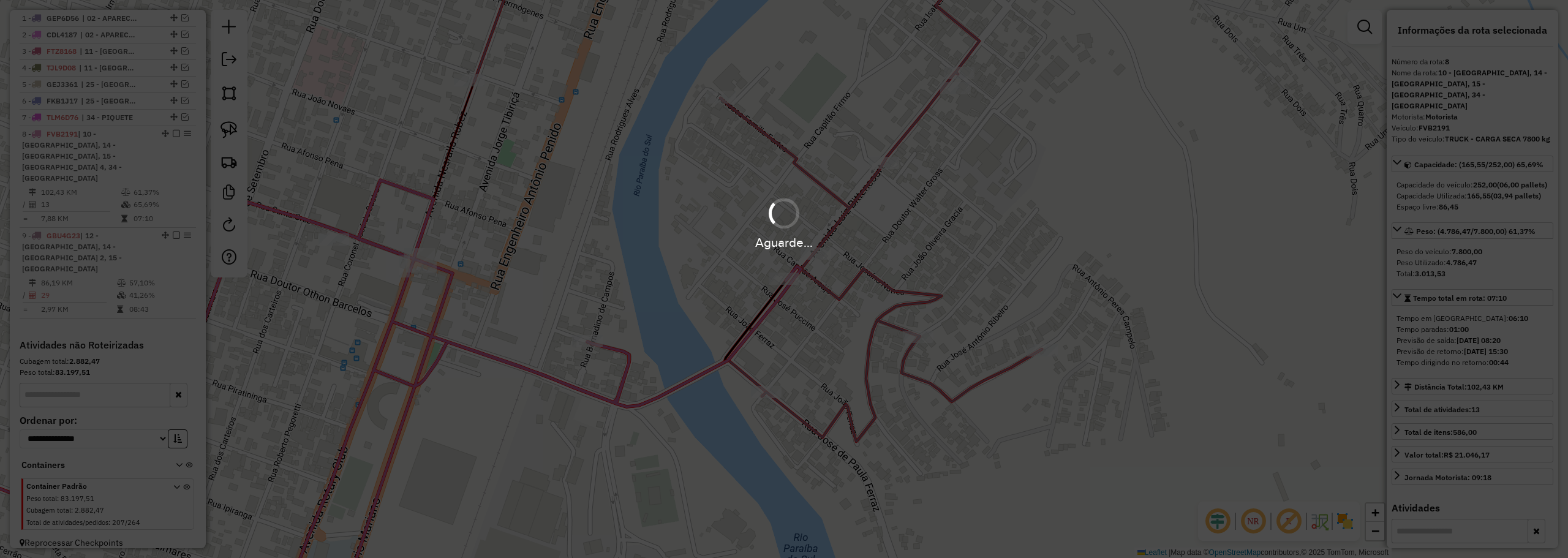
click at [708, 291] on div "Aguarde..." at bounding box center [784, 279] width 1568 height 558
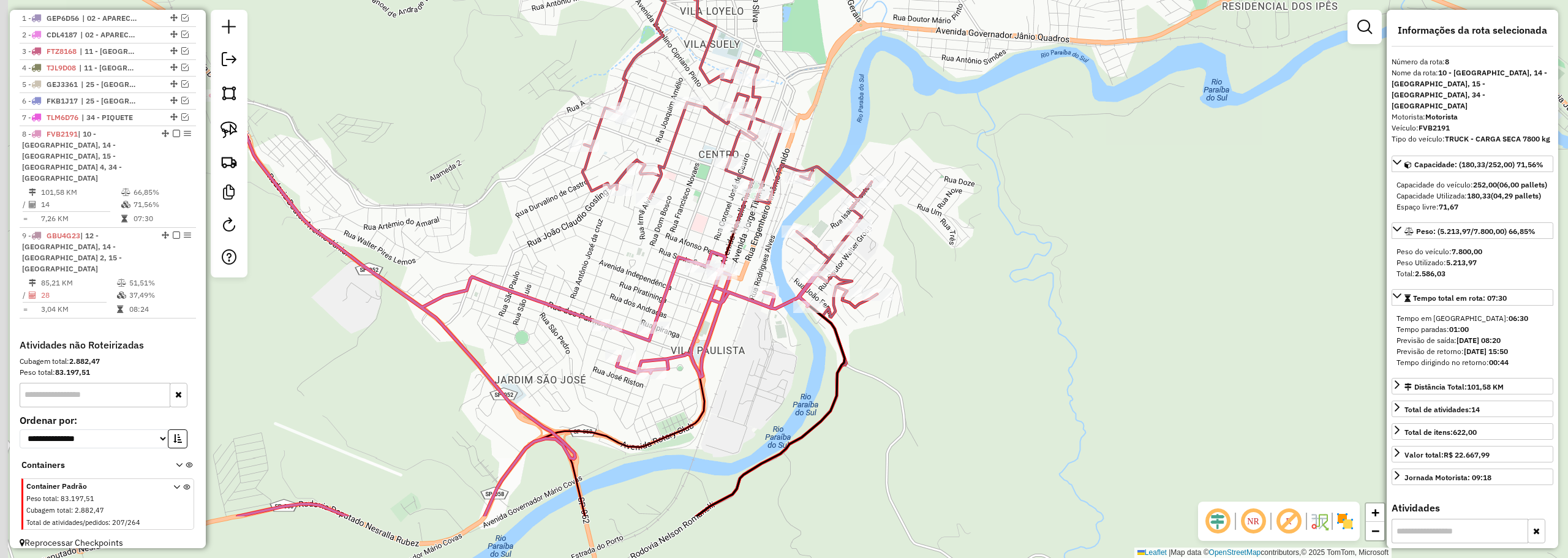
drag, startPoint x: 720, startPoint y: 502, endPoint x: 821, endPoint y: 235, distance: 285.5
click at [821, 235] on div "Janela de atendimento Grade de atendimento Capacidade Transportadoras Veículos …" at bounding box center [784, 279] width 1568 height 558
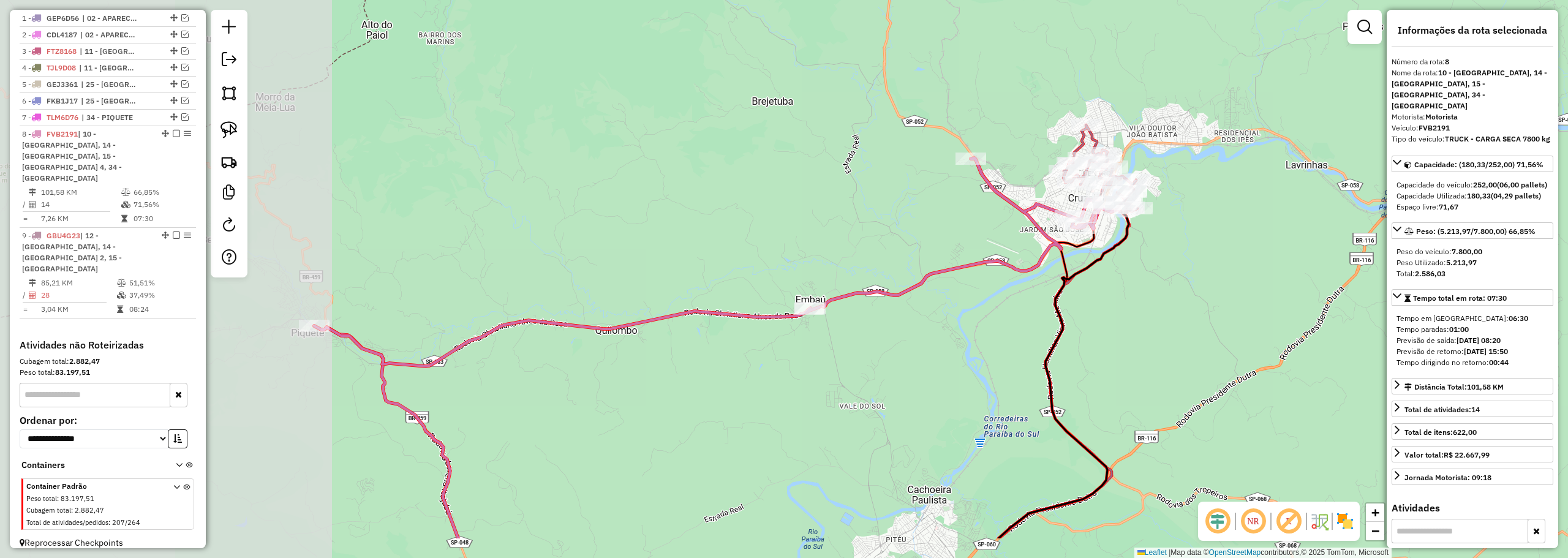
drag, startPoint x: 551, startPoint y: 407, endPoint x: 899, endPoint y: 332, distance: 356.0
click at [899, 332] on div "Janela de atendimento Grade de atendimento Capacidade Transportadoras Veículos …" at bounding box center [784, 279] width 1568 height 558
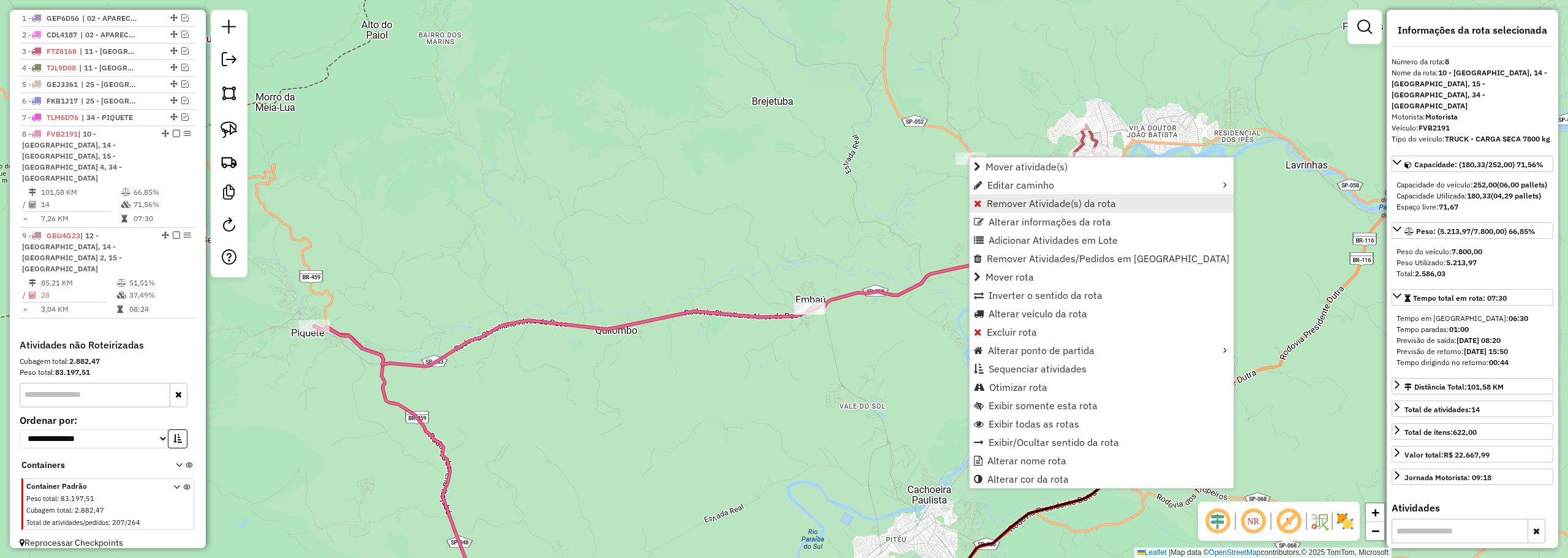
click at [997, 201] on span "Remover Atividade(s) da rota" at bounding box center [1051, 203] width 129 height 10
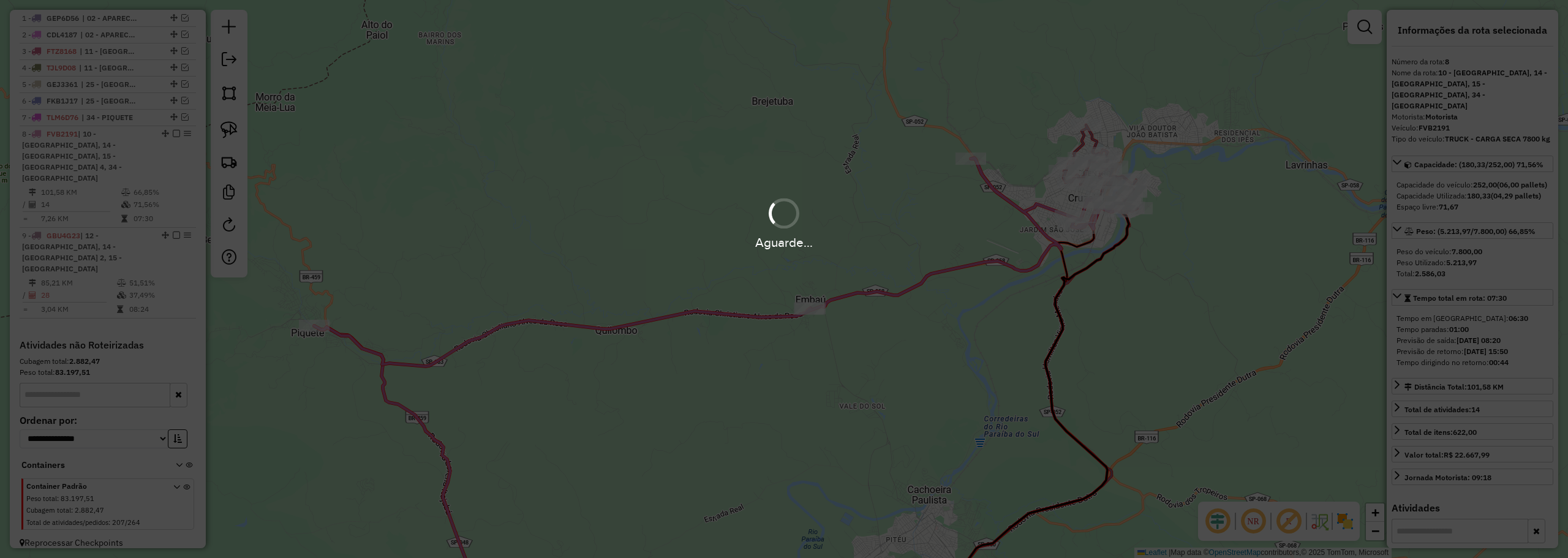
click at [789, 213] on div at bounding box center [784, 213] width 36 height 36
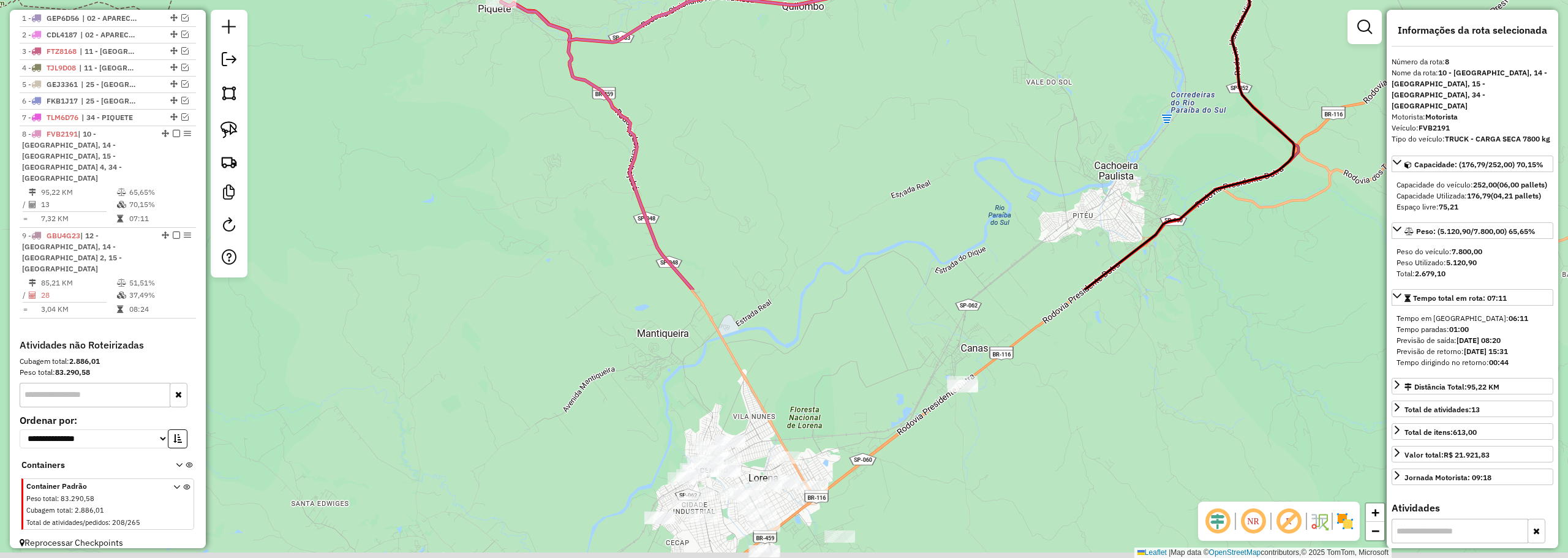
drag, startPoint x: 1222, startPoint y: 201, endPoint x: 1303, endPoint y: 102, distance: 127.9
click at [1303, 102] on div "Janela de atendimento Grade de atendimento Capacidade Transportadoras Veículos …" at bounding box center [784, 279] width 1568 height 558
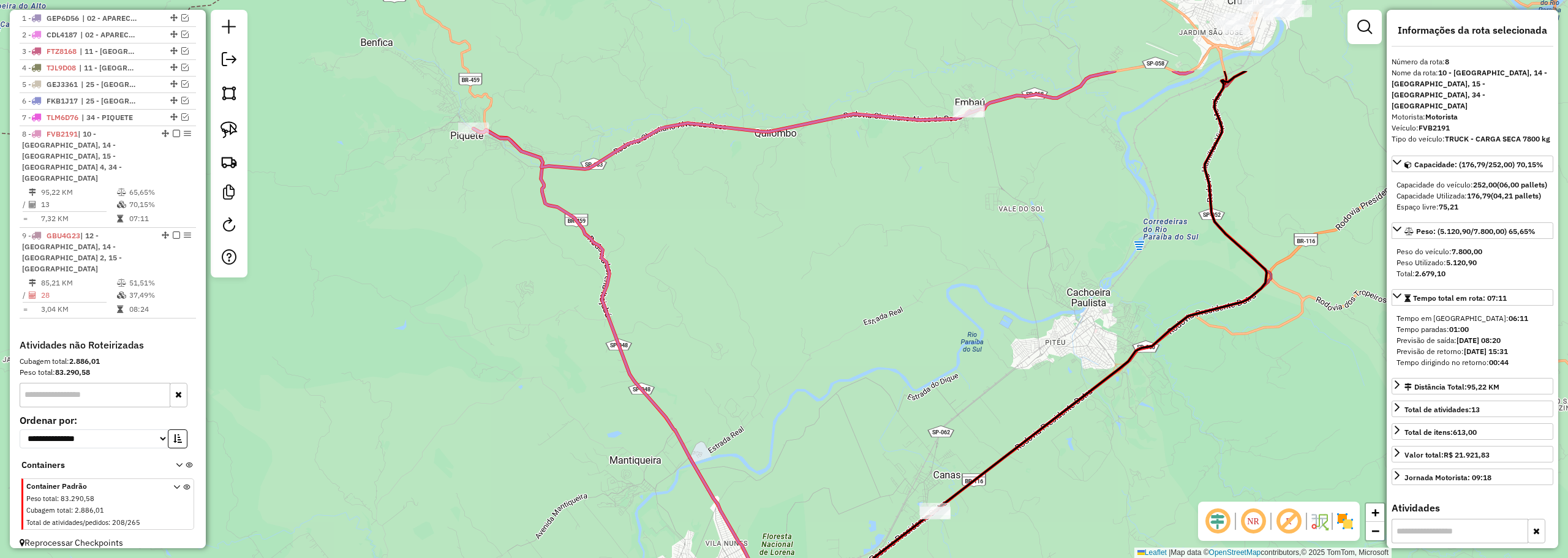
drag, startPoint x: 984, startPoint y: 260, endPoint x: 956, endPoint y: 386, distance: 129.1
click at [956, 386] on div "Janela de atendimento Grade de atendimento Capacidade Transportadoras Veículos …" at bounding box center [784, 279] width 1568 height 558
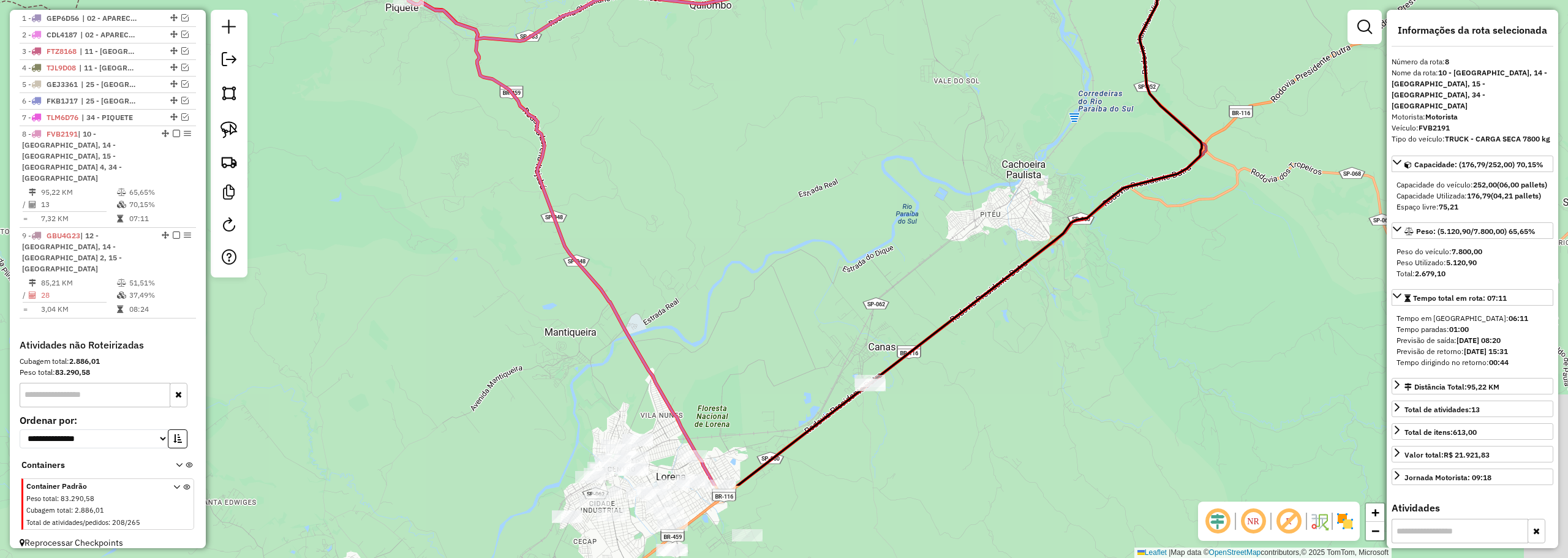
drag, startPoint x: 956, startPoint y: 386, endPoint x: 795, endPoint y: 366, distance: 162.2
click at [797, 366] on div "Janela de atendimento Grade de atendimento Capacidade Transportadoras Veículos …" at bounding box center [784, 279] width 1568 height 558
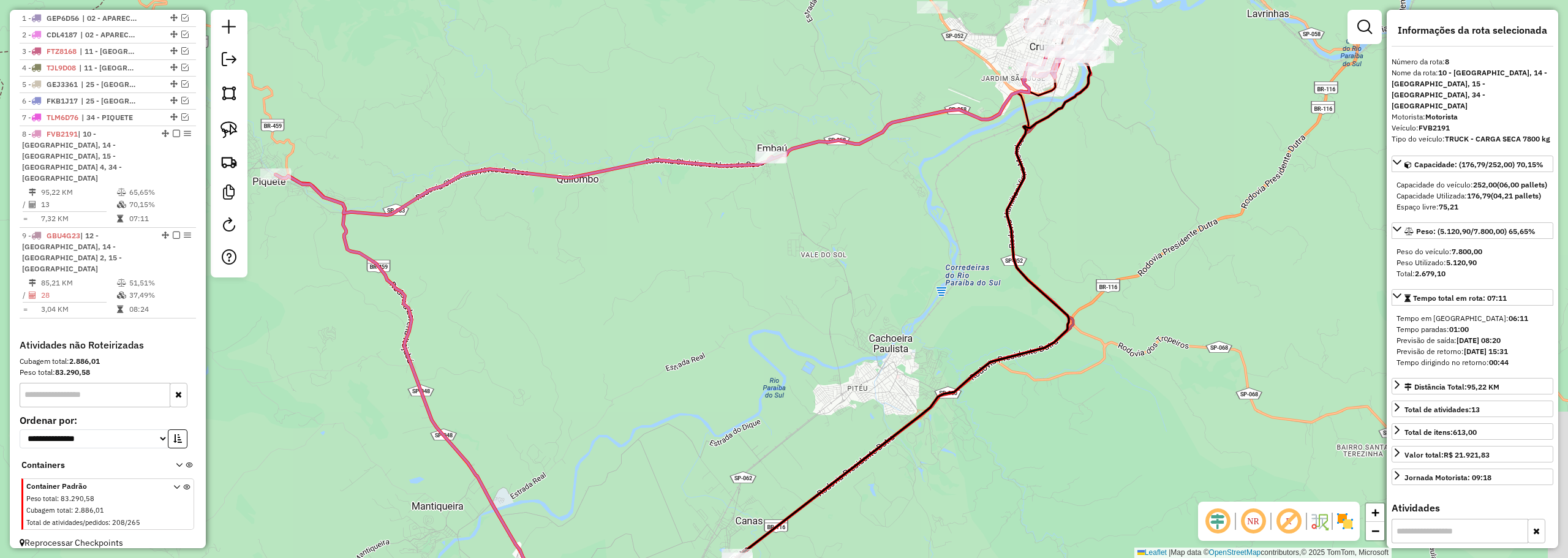
drag, startPoint x: 1138, startPoint y: 77, endPoint x: 1096, endPoint y: 161, distance: 93.9
click at [1098, 161] on div "Janela de atendimento Grade de atendimento Capacidade Transportadoras Veículos …" at bounding box center [784, 279] width 1568 height 558
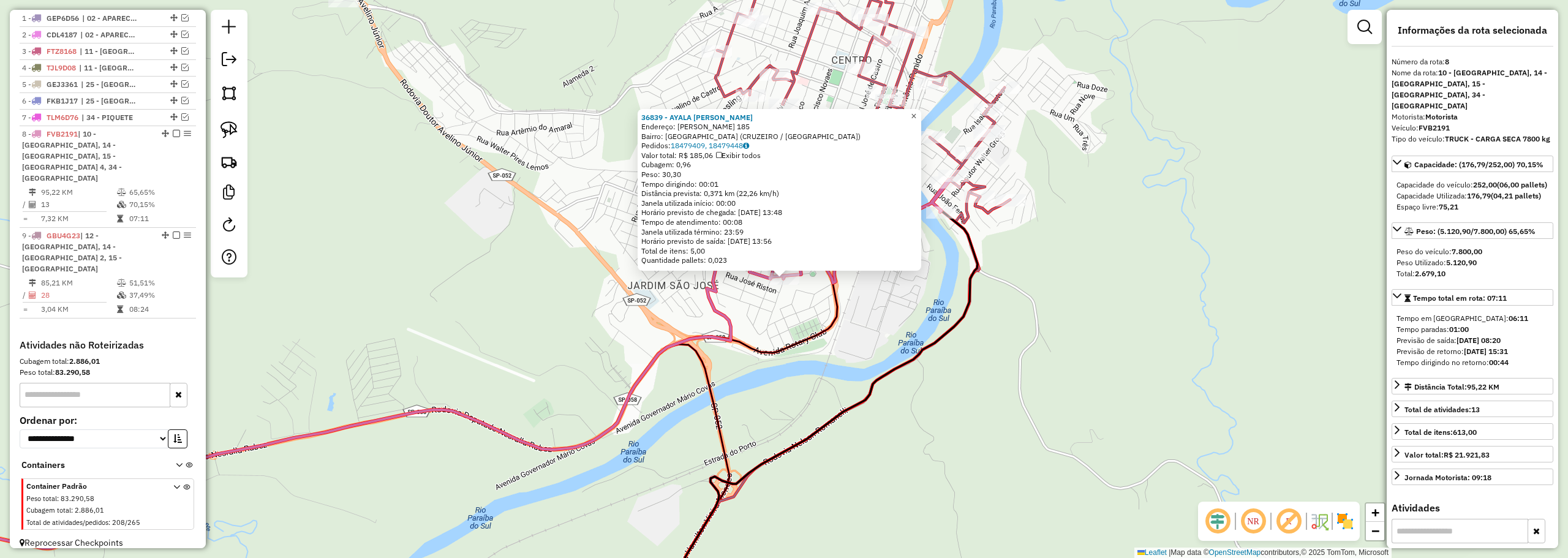
click at [918, 115] on link "×" at bounding box center [913, 116] width 15 height 15
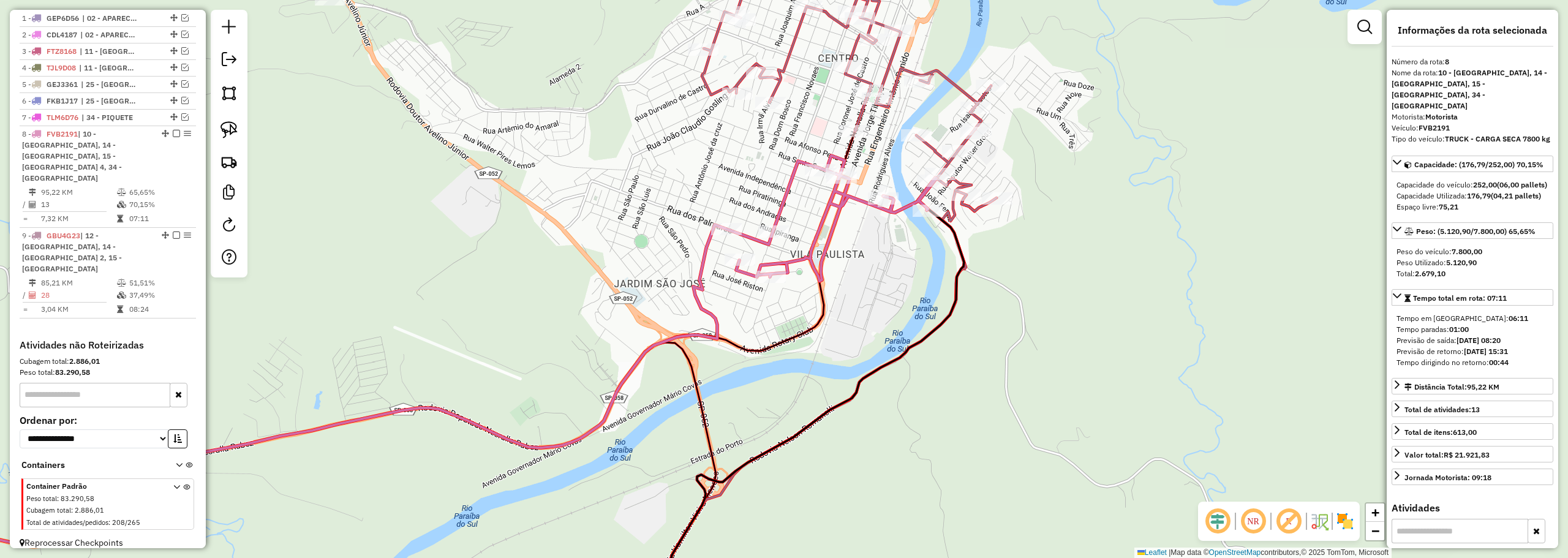
drag, startPoint x: 913, startPoint y: 198, endPoint x: 897, endPoint y: 196, distance: 16.1
click at [897, 196] on icon at bounding box center [382, 352] width 1107 height 394
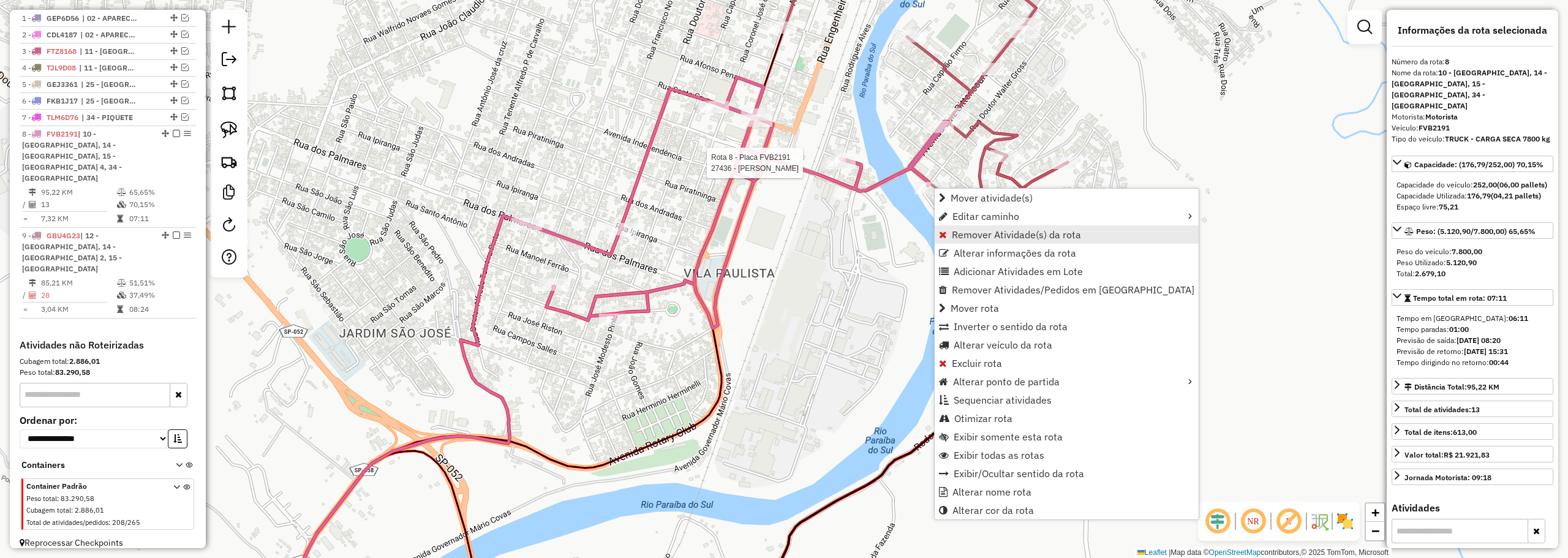
click at [955, 235] on span "Remover Atividade(s) da rota" at bounding box center [1016, 234] width 129 height 10
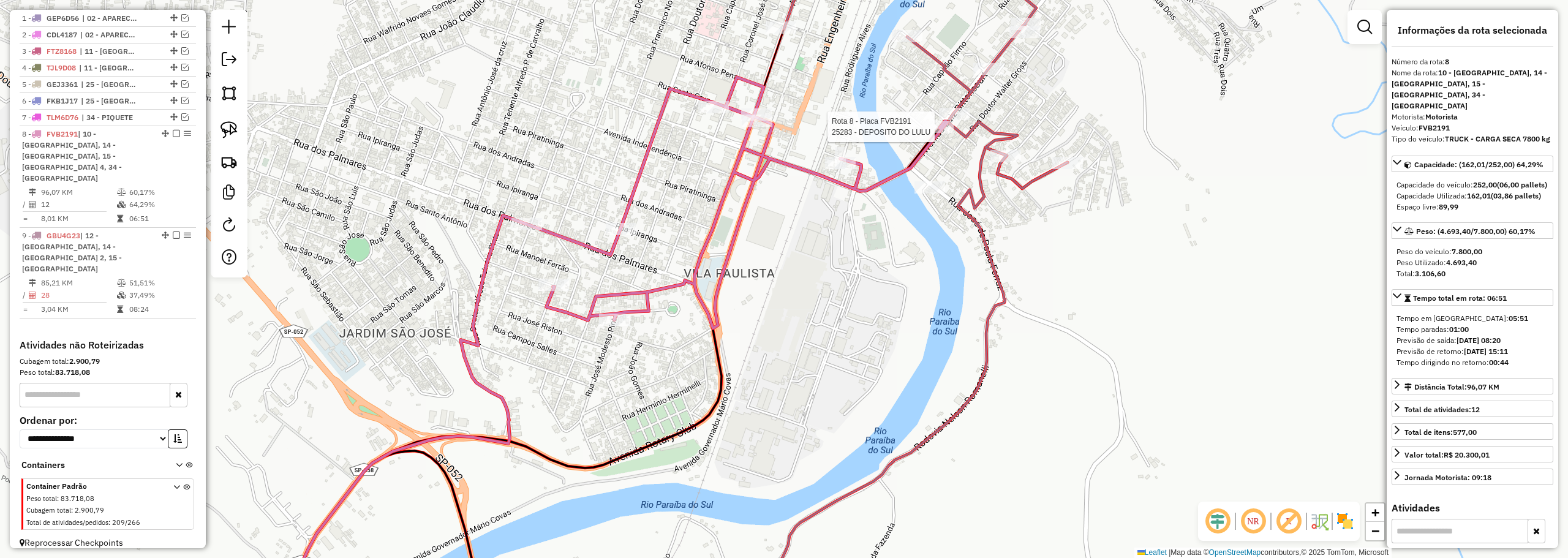
click at [942, 133] on div at bounding box center [939, 127] width 31 height 12
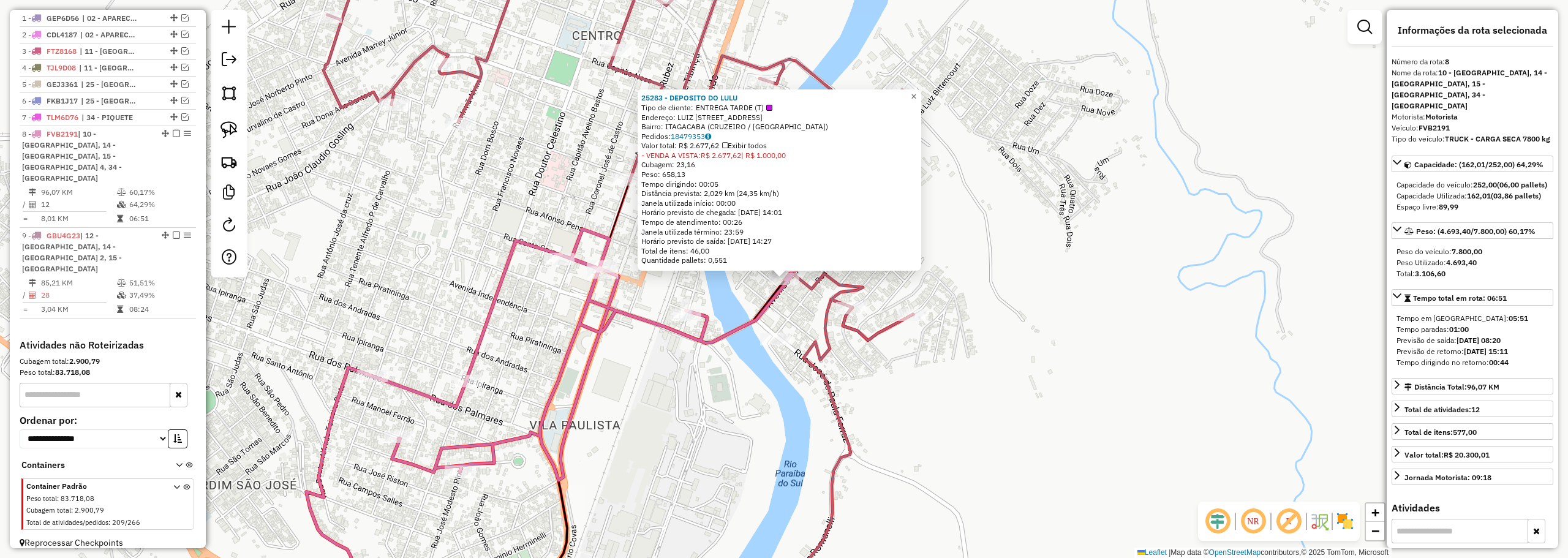
click at [921, 97] on link "×" at bounding box center [913, 96] width 15 height 15
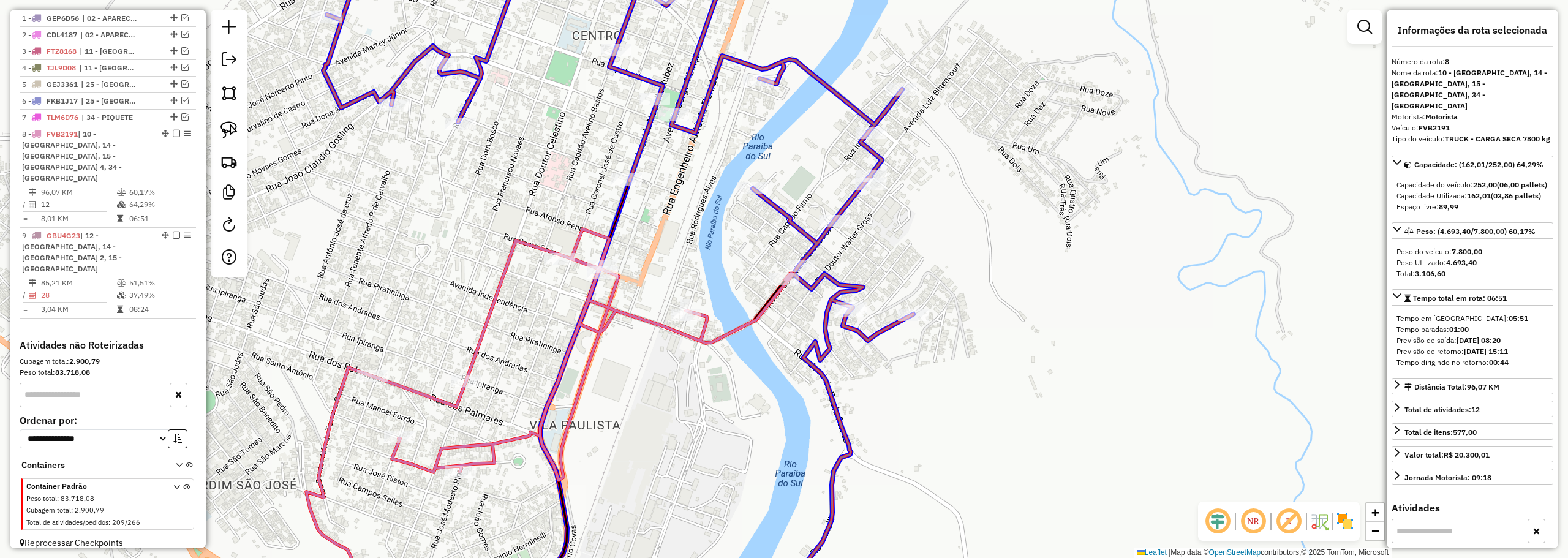
click at [845, 317] on div at bounding box center [849, 311] width 31 height 12
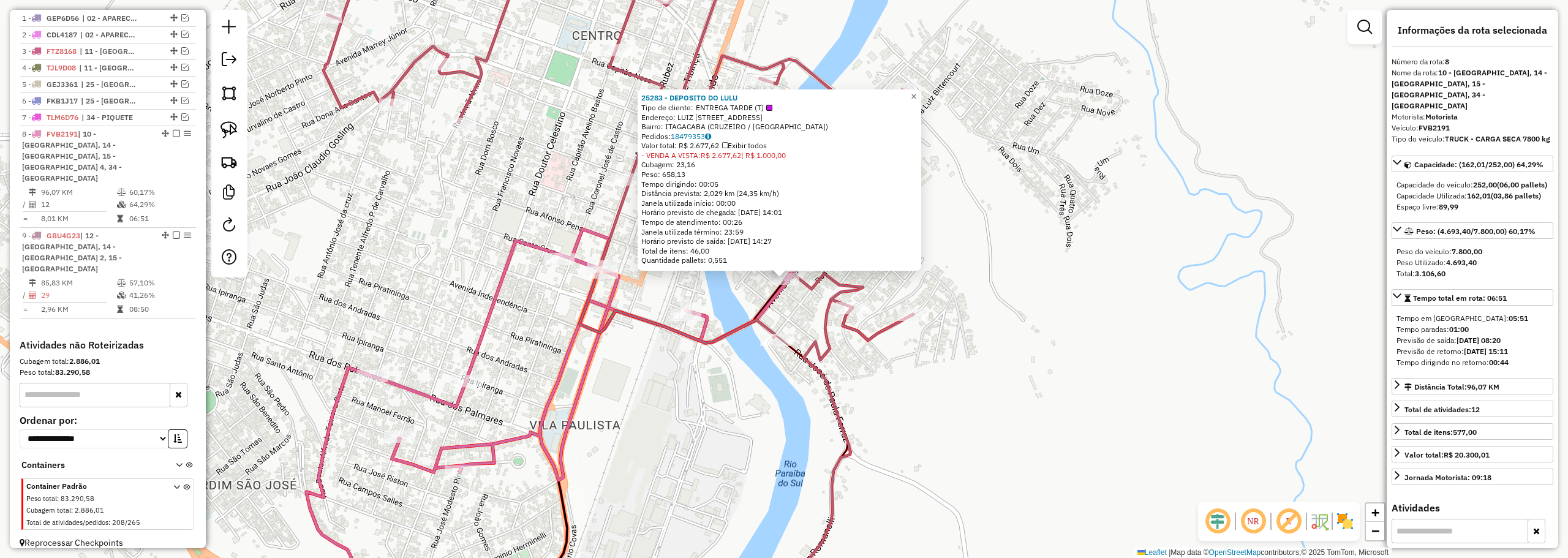
click at [916, 91] on span "×" at bounding box center [913, 96] width 5 height 11
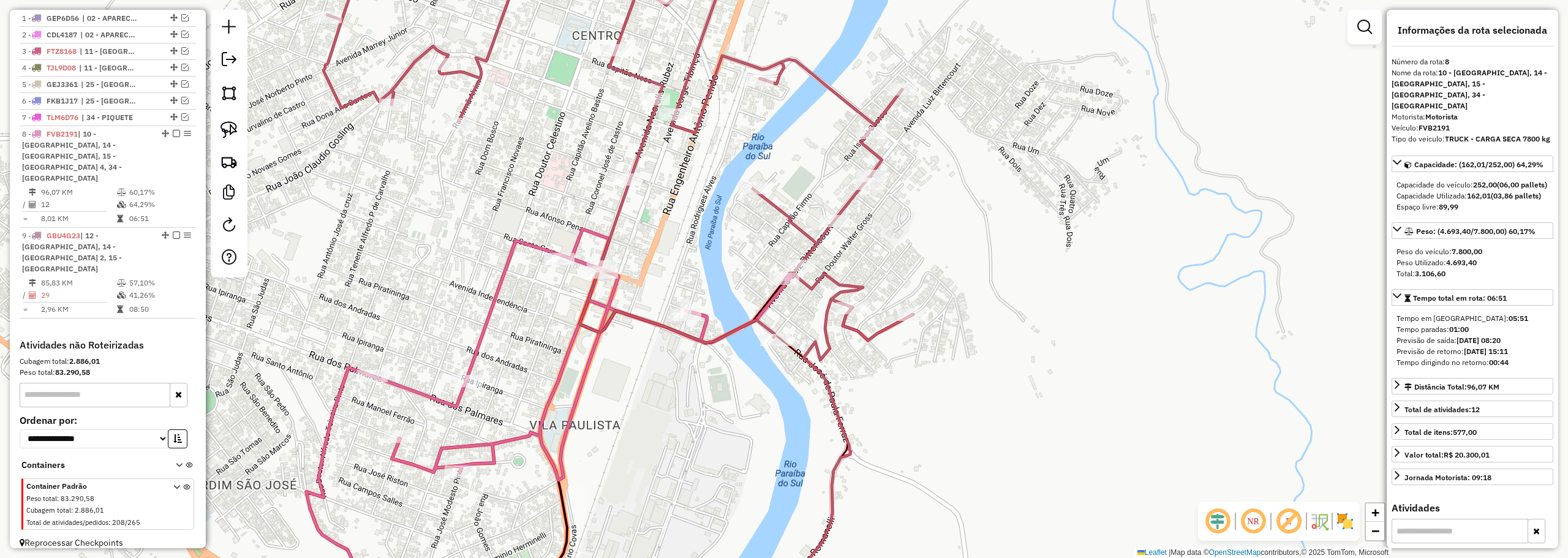
click at [852, 321] on icon at bounding box center [618, 143] width 590 height 398
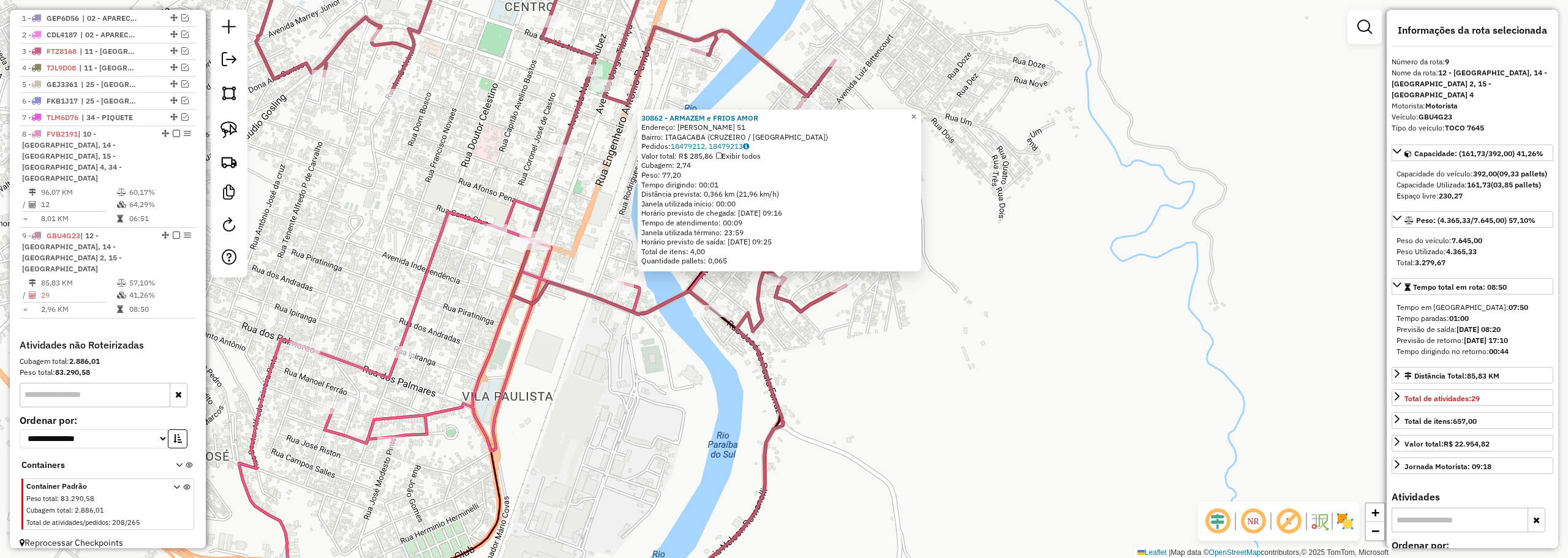
click at [921, 110] on link "×" at bounding box center [913, 116] width 15 height 15
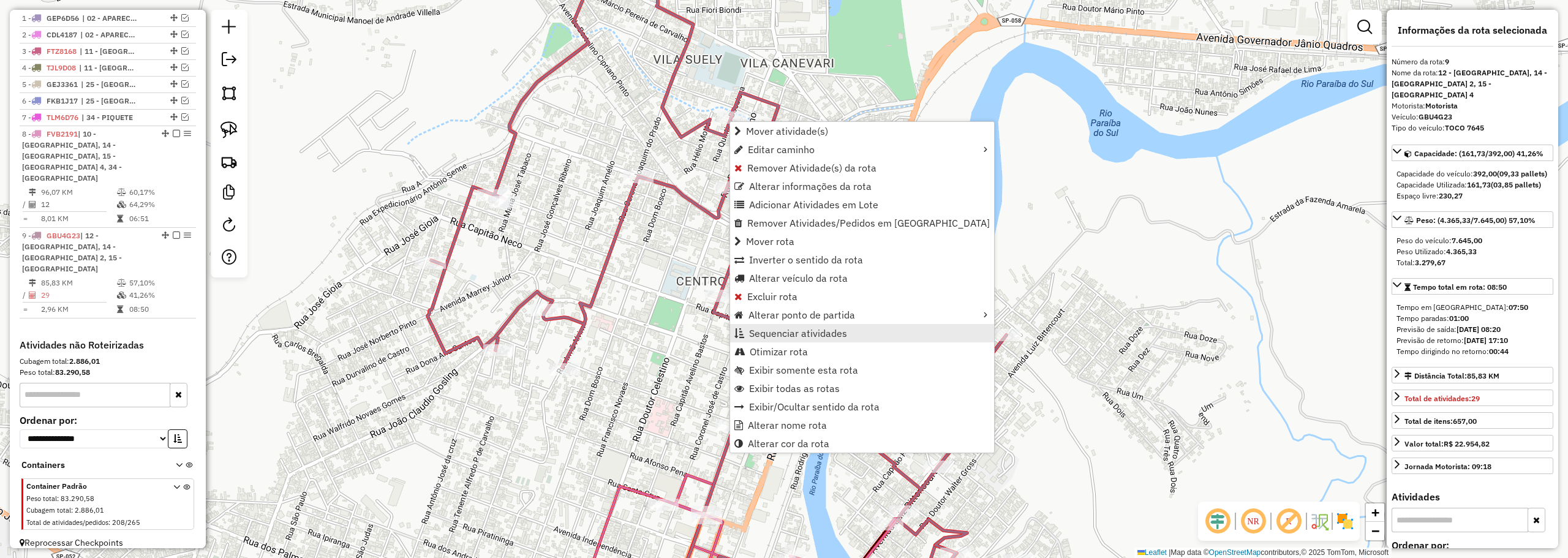
click at [749, 326] on link "Sequenciar atividades" at bounding box center [862, 333] width 264 height 18
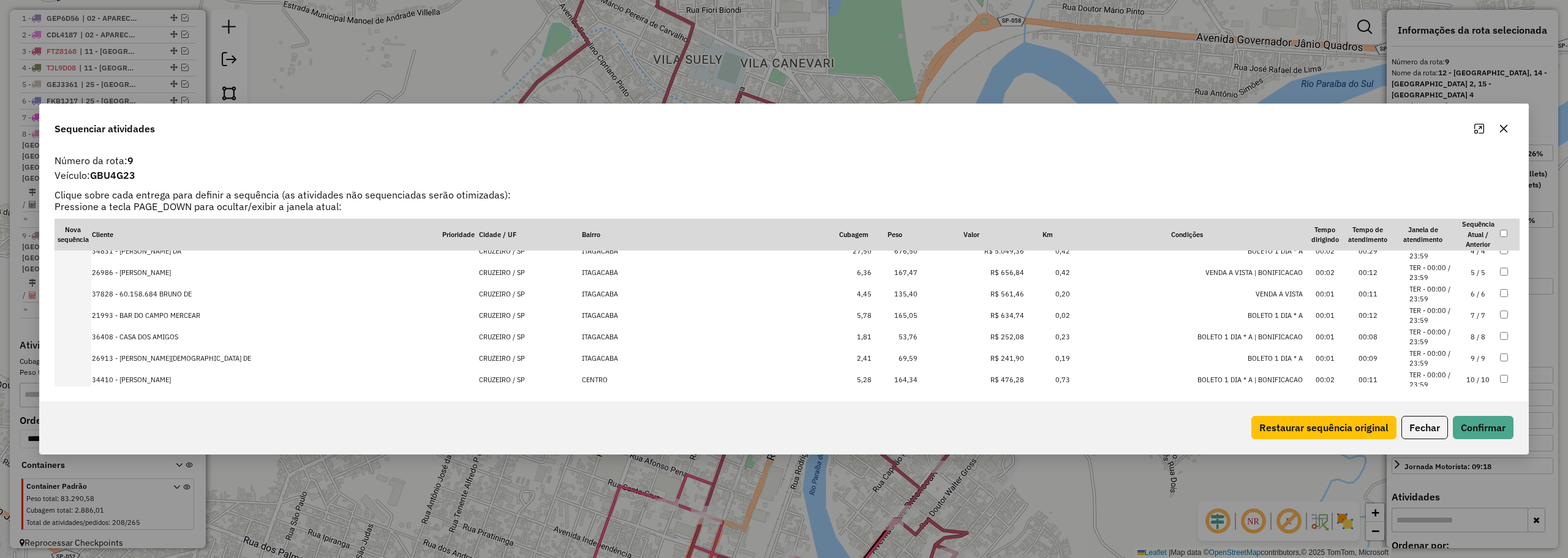
scroll to position [183, 0]
click at [1436, 346] on li "TER - 13:00 / 17:00" at bounding box center [1433, 355] width 47 height 20
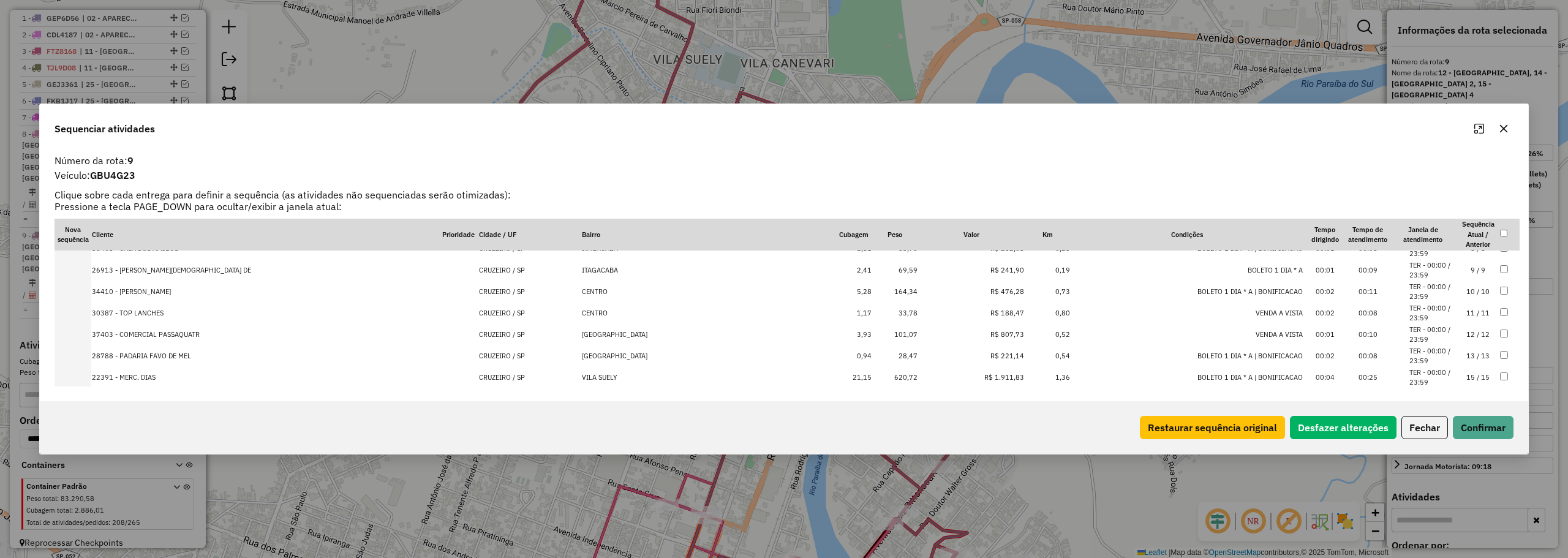
scroll to position [205, 0]
click at [1473, 426] on button "Confirmar" at bounding box center [1483, 427] width 60 height 23
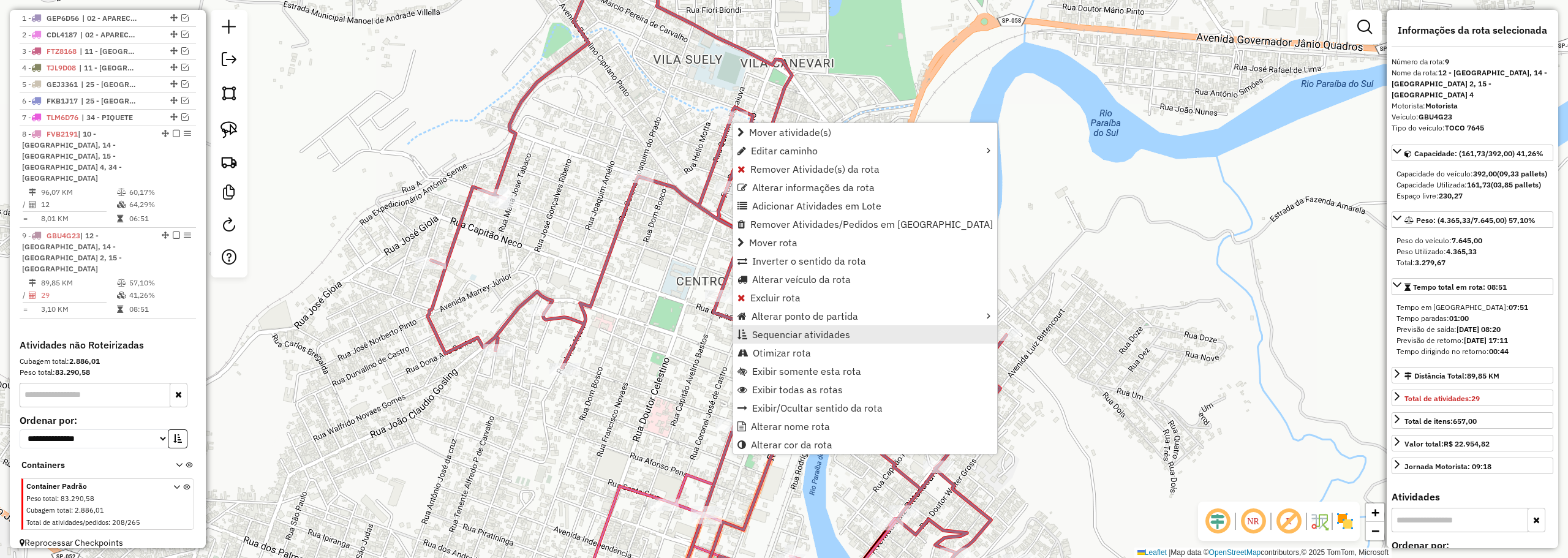
click at [774, 330] on span "Sequenciar atividades" at bounding box center [801, 334] width 98 height 10
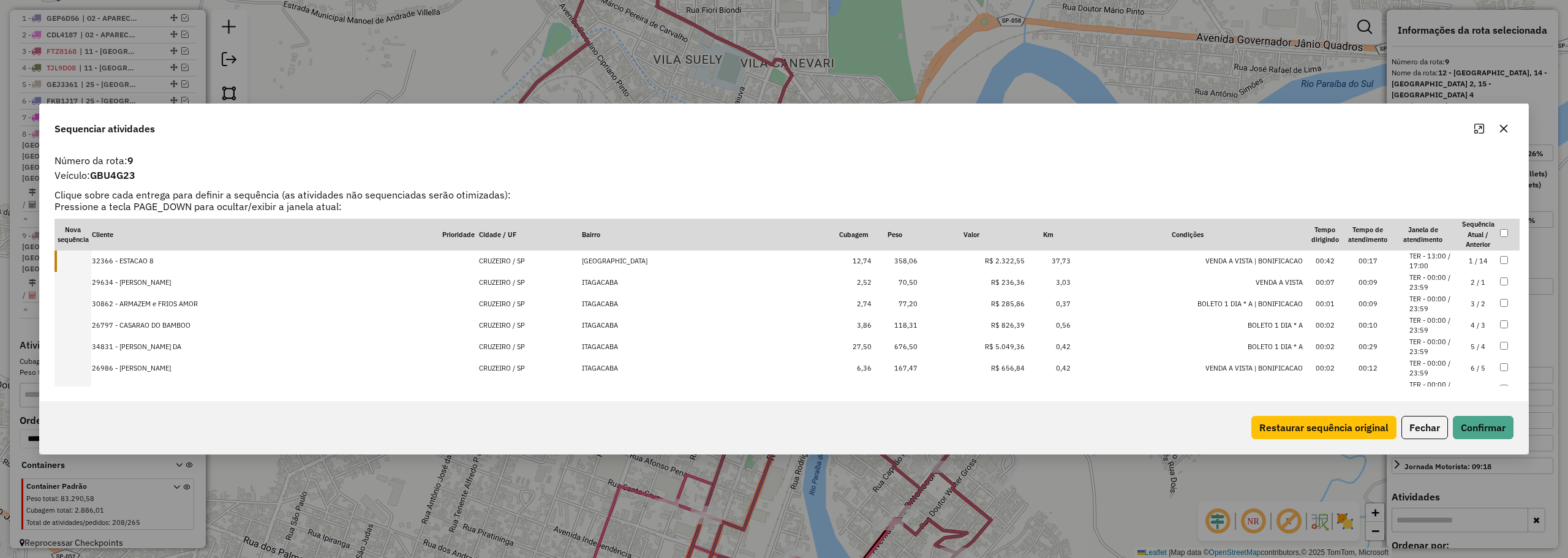
drag, startPoint x: 1441, startPoint y: 260, endPoint x: 1423, endPoint y: 311, distance: 54.1
click at [1422, 312] on tbody "32366 - ESTACAO 8 CRUZEIRO / SP VILA CANEVARI 12,74 358,06 R$ 2.322,55 37,73 VE…" at bounding box center [787, 567] width 1466 height 633
click at [1438, 260] on li "TER - 13:00 / 17:00" at bounding box center [1433, 261] width 47 height 20
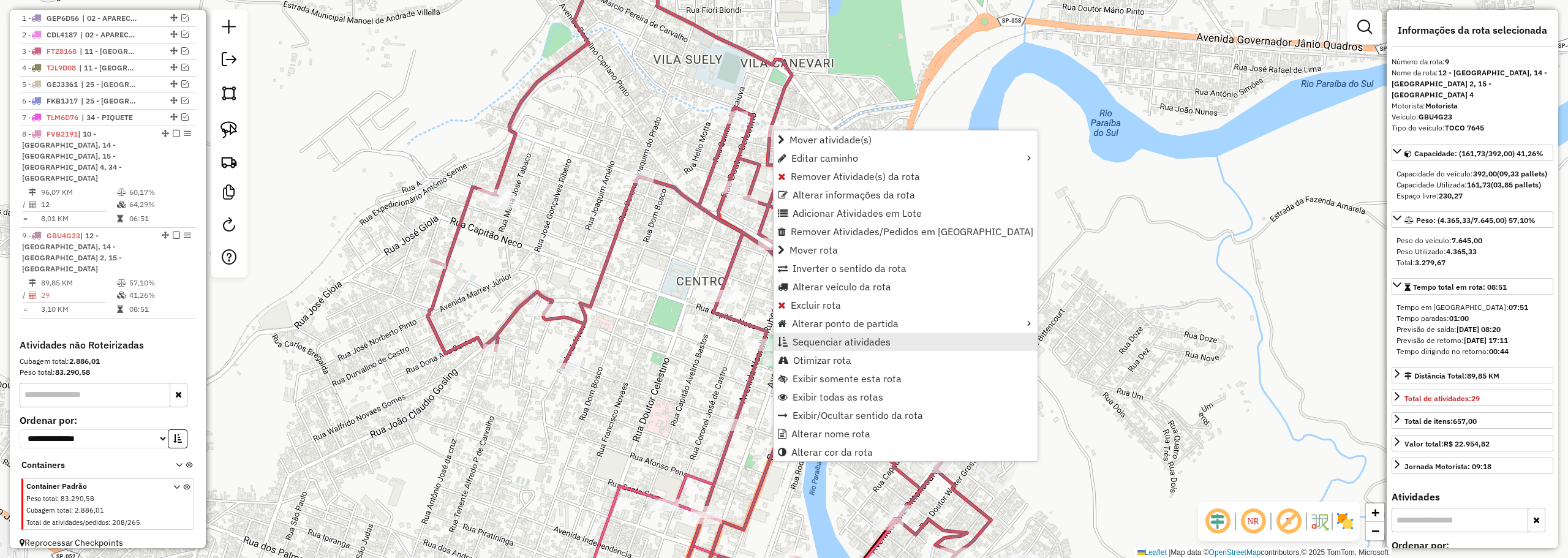
click at [796, 337] on span "Sequenciar atividades" at bounding box center [841, 341] width 98 height 10
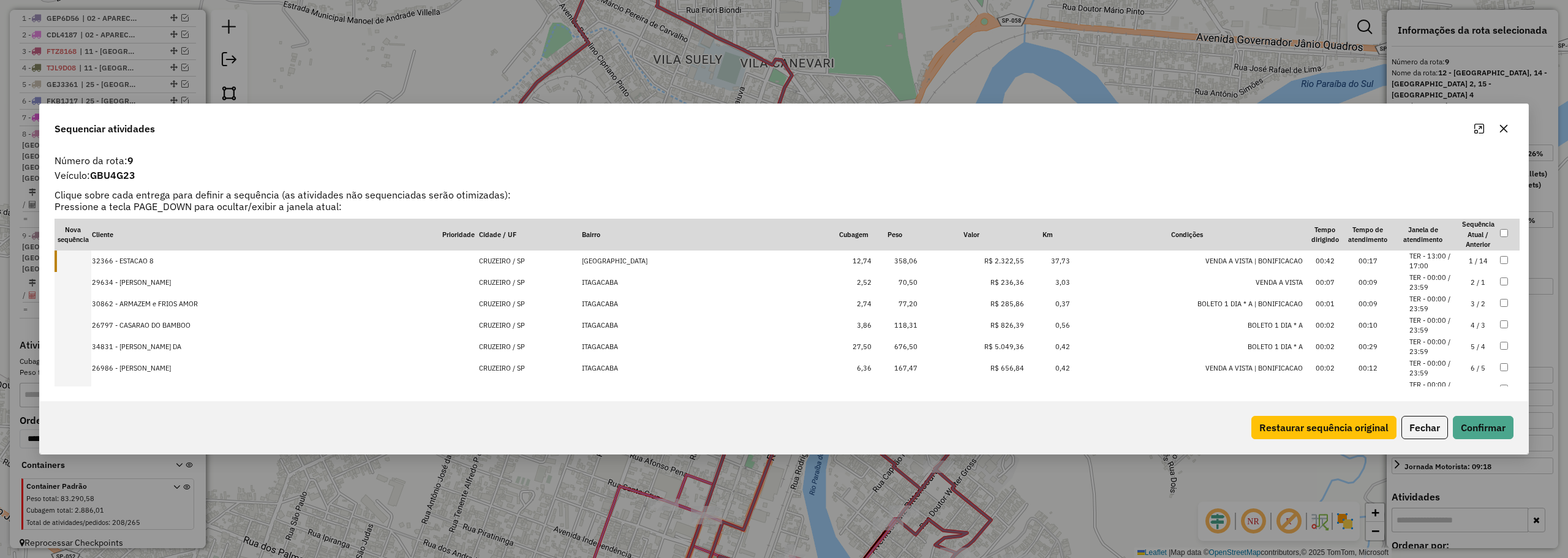
click at [1499, 125] on button "button" at bounding box center [1504, 128] width 20 height 20
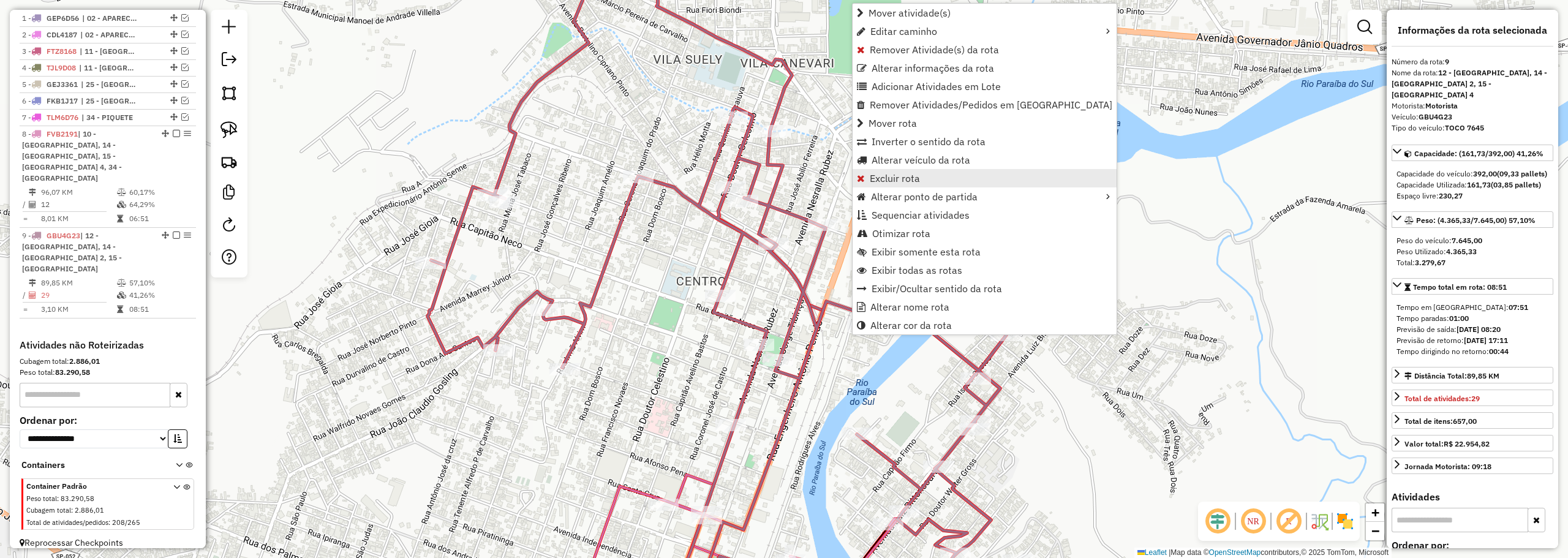
click at [889, 174] on span "Excluir rota" at bounding box center [895, 178] width 50 height 10
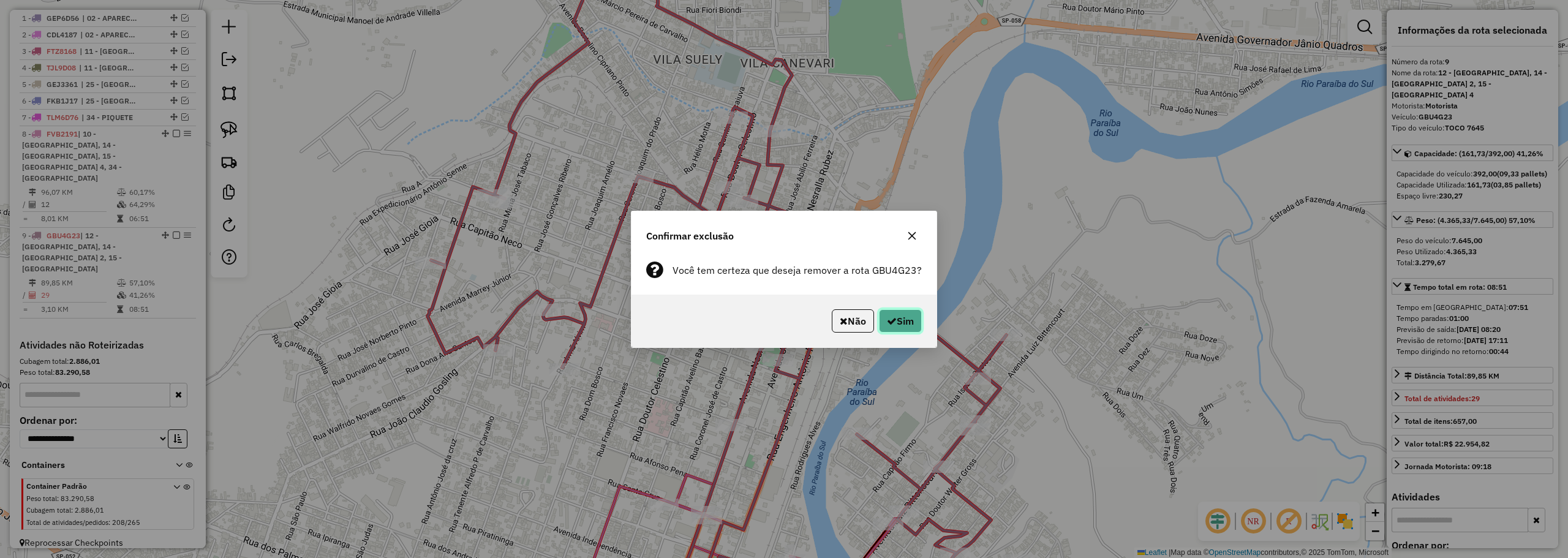
click at [890, 315] on button "Sim" at bounding box center [900, 320] width 43 height 23
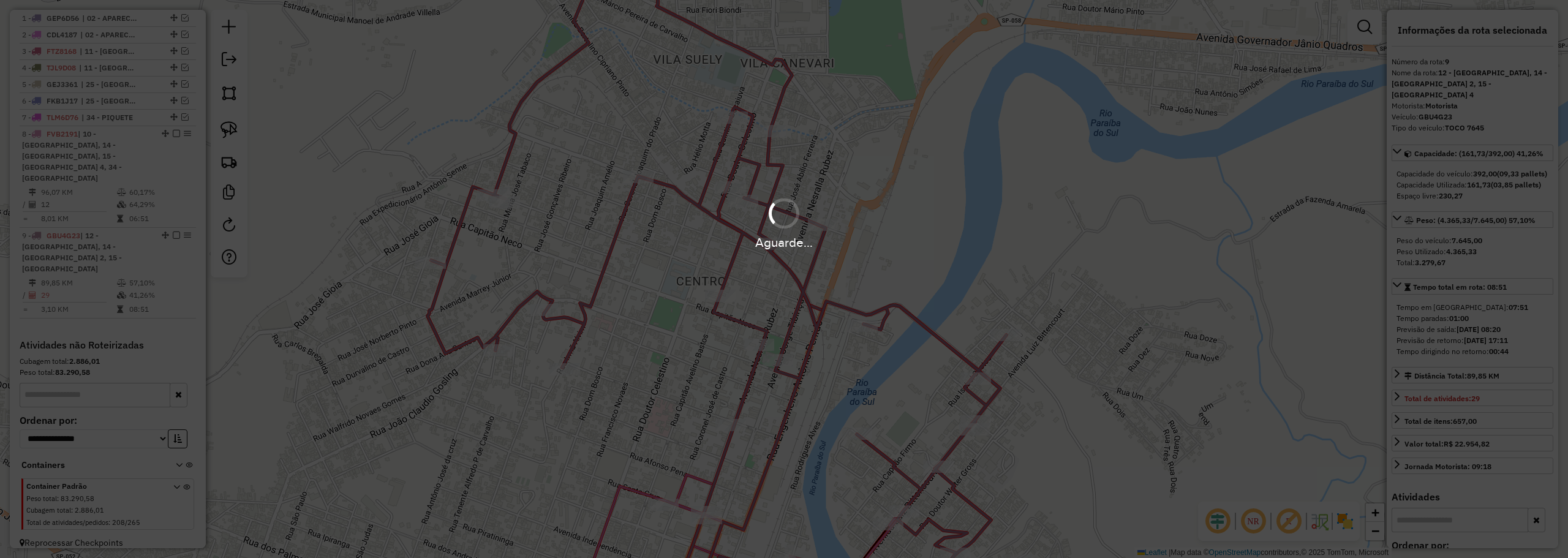
scroll to position [368, 0]
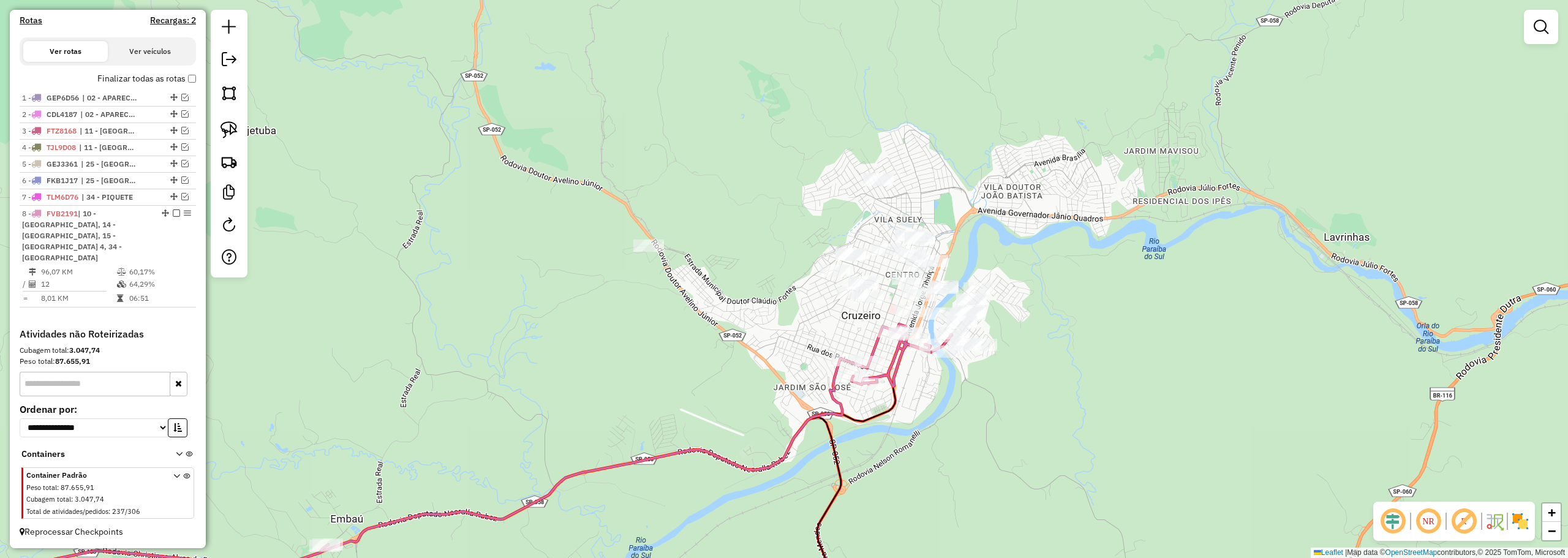
drag, startPoint x: 1053, startPoint y: 318, endPoint x: 1059, endPoint y: 153, distance: 165.1
click at [1056, 155] on div "Janela de atendimento Grade de atendimento Capacidade Transportadoras Veículos …" at bounding box center [784, 279] width 1568 height 558
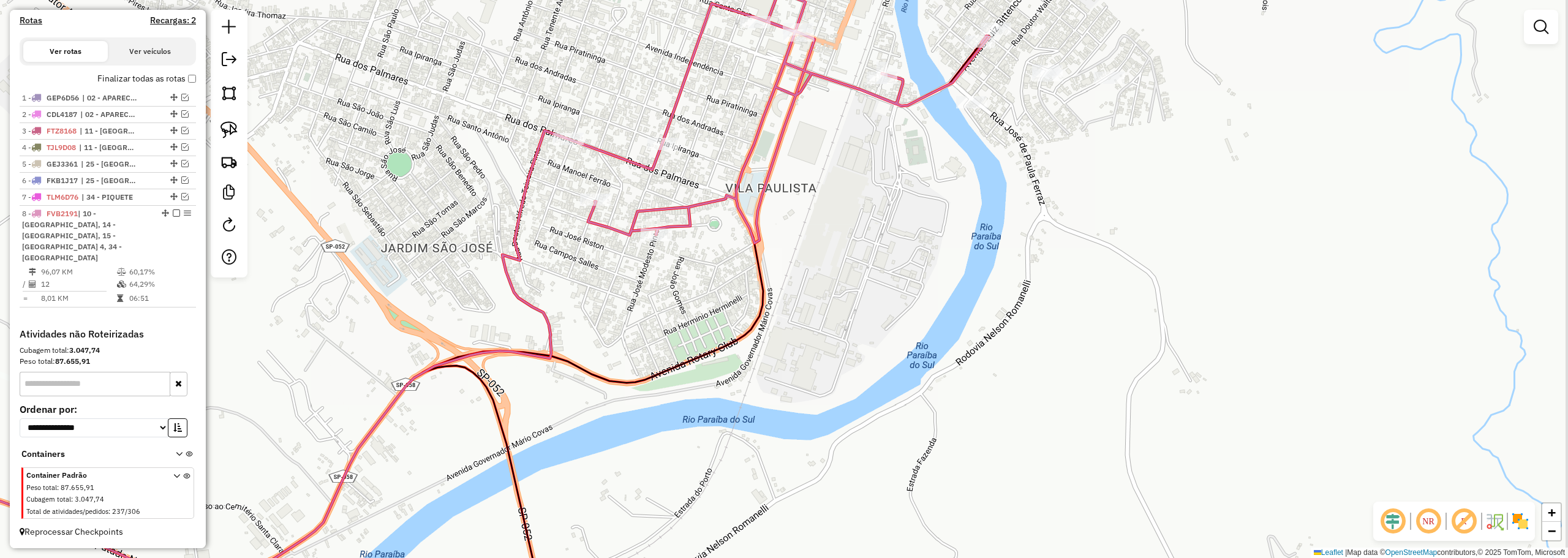
drag, startPoint x: 915, startPoint y: 141, endPoint x: 886, endPoint y: 217, distance: 81.3
click at [886, 217] on div "Janela de atendimento Grade de atendimento Capacidade Transportadoras Veículos …" at bounding box center [784, 279] width 1568 height 558
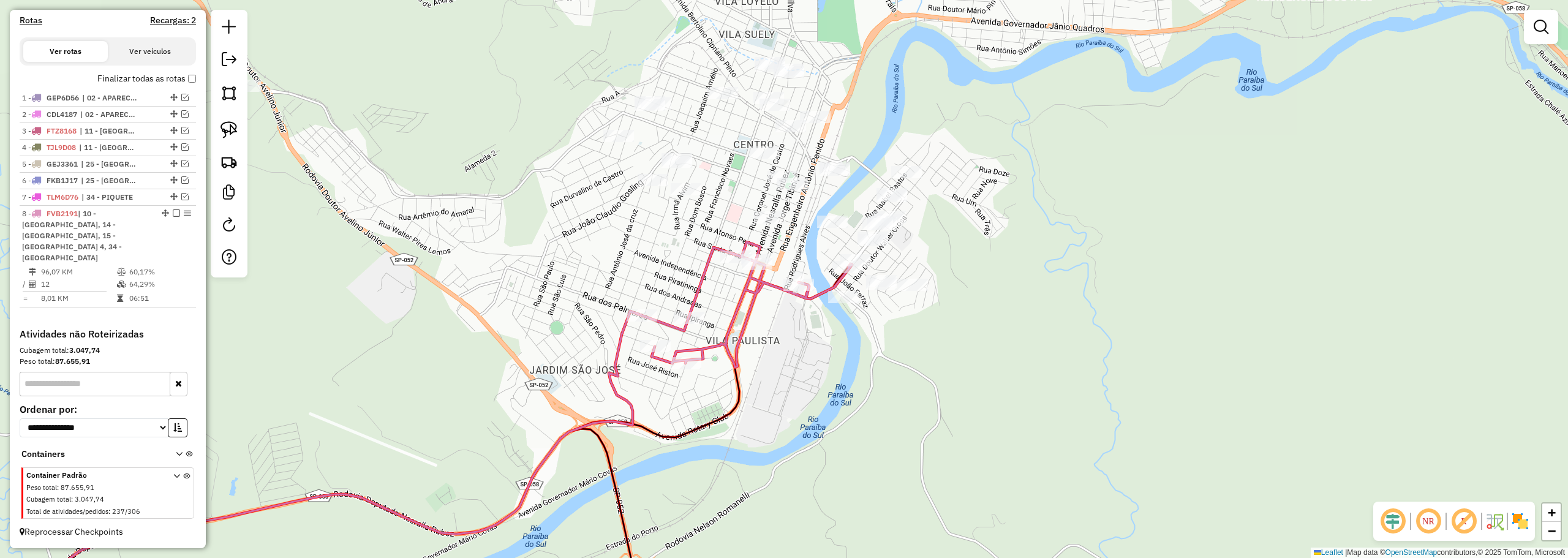
drag, startPoint x: 843, startPoint y: 216, endPoint x: 831, endPoint y: 249, distance: 35.1
click at [831, 249] on div "Janela de atendimento Grade de atendimento Capacidade Transportadoras Veículos …" at bounding box center [784, 279] width 1568 height 558
select select "**********"
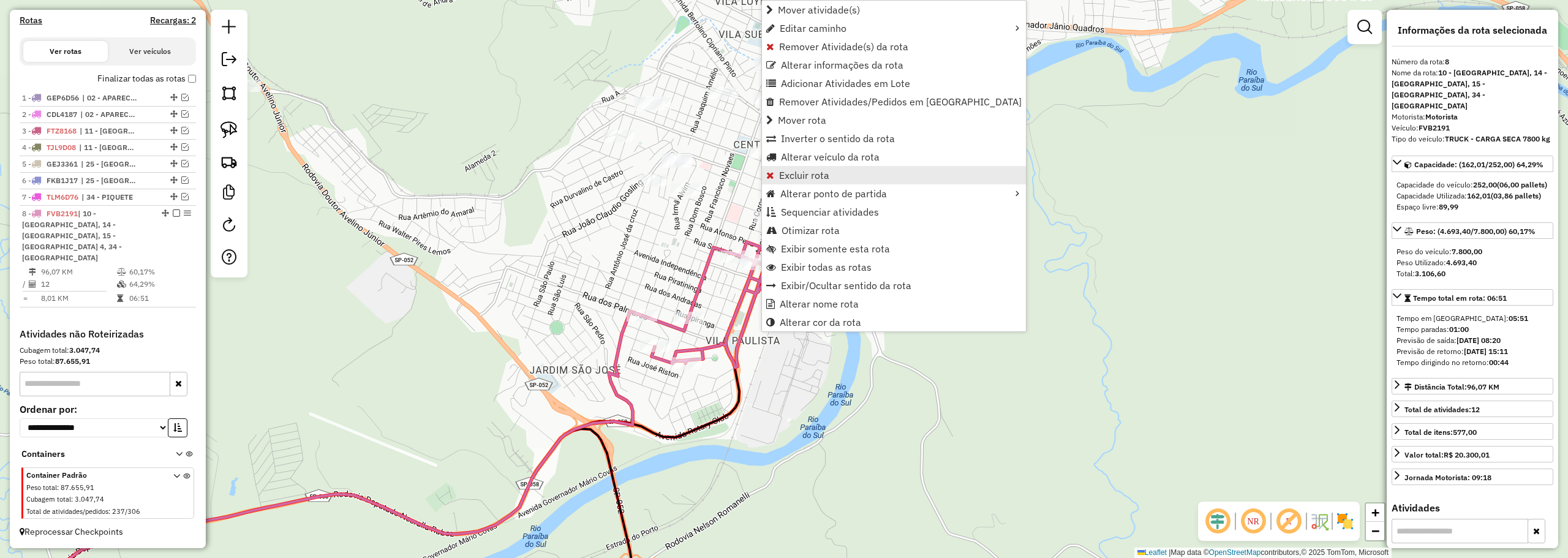
click at [793, 174] on span "Excluir rota" at bounding box center [805, 175] width 50 height 10
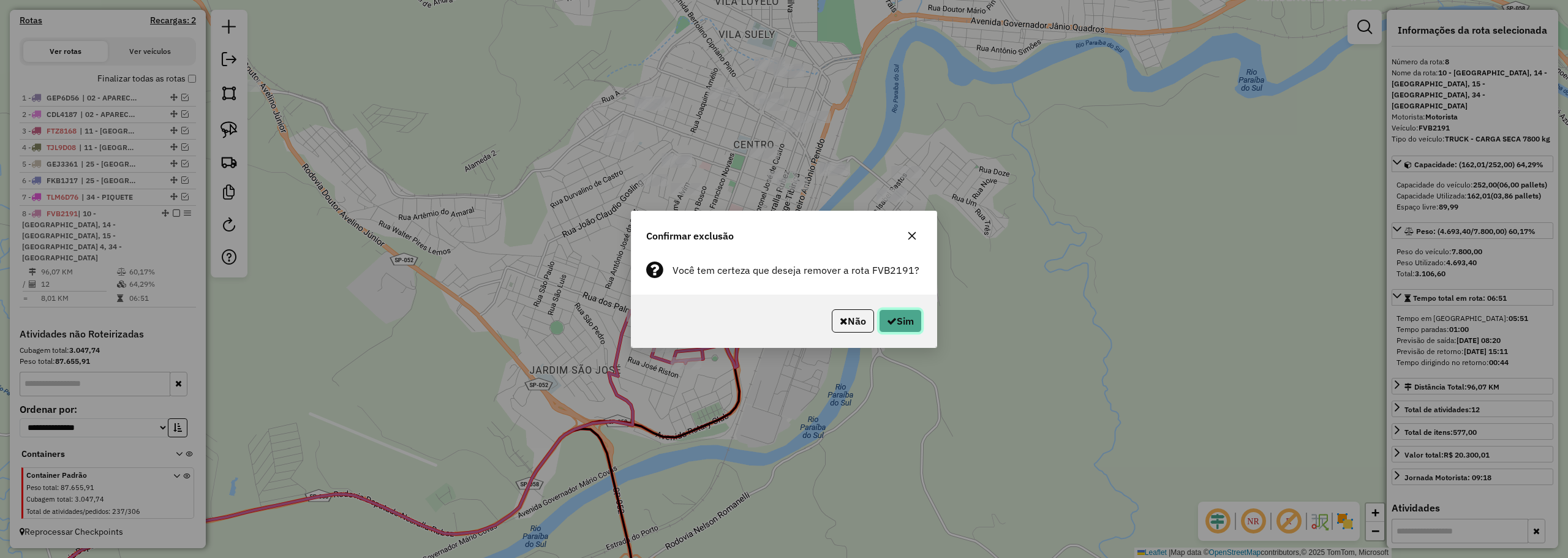
click at [887, 317] on icon "button" at bounding box center [892, 320] width 10 height 10
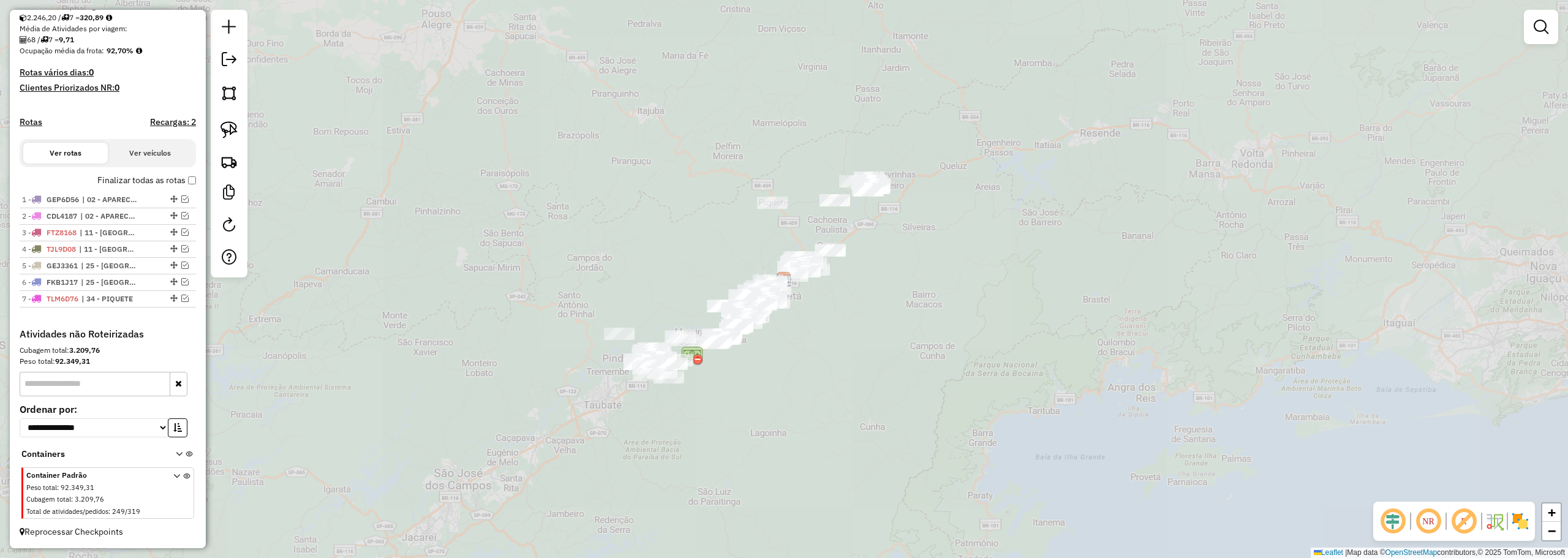
scroll to position [277, 0]
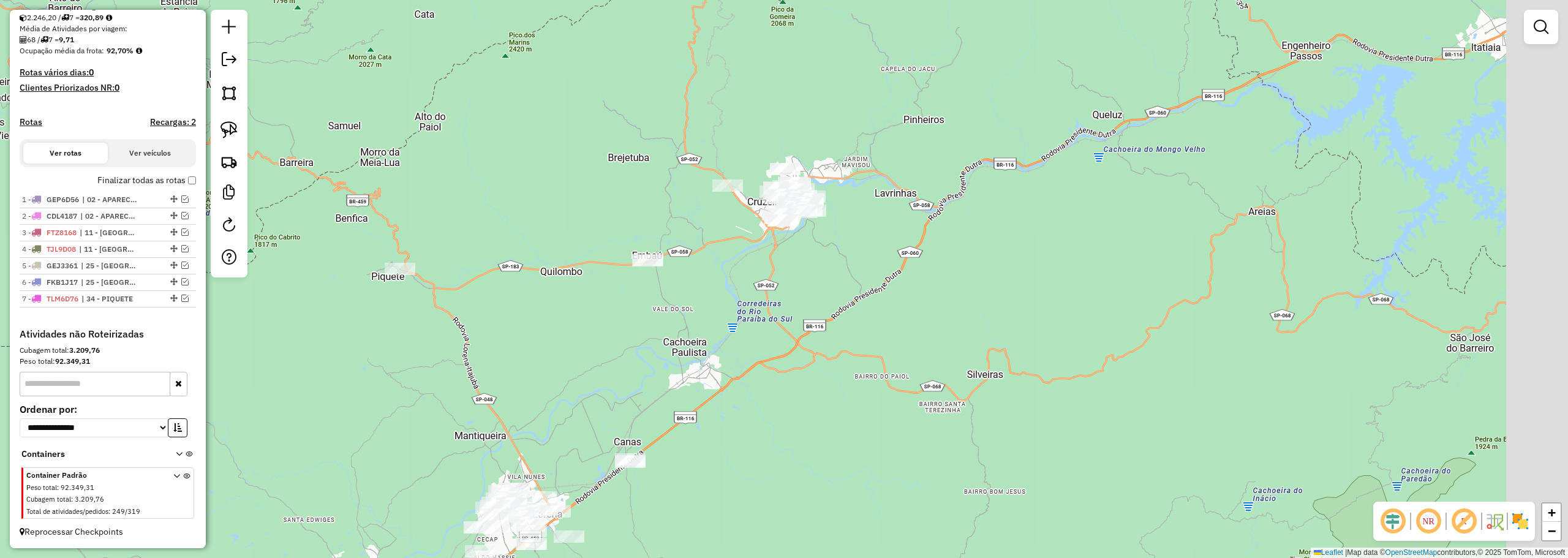
drag, startPoint x: 803, startPoint y: 229, endPoint x: 790, endPoint y: 238, distance: 15.8
click at [790, 238] on div "Janela de atendimento Grade de atendimento Capacidade Transportadoras Veículos …" at bounding box center [784, 279] width 1568 height 558
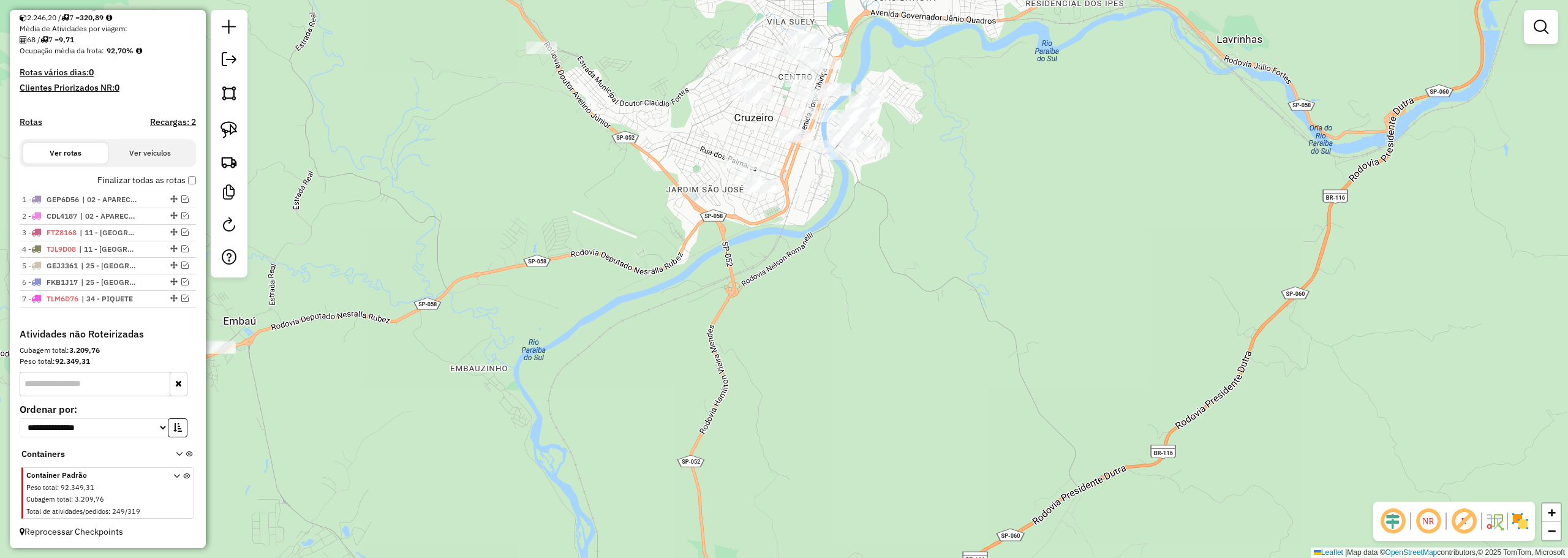
drag, startPoint x: 230, startPoint y: 128, endPoint x: 291, endPoint y: 131, distance: 61.1
click at [231, 128] on img at bounding box center [229, 130] width 17 height 17
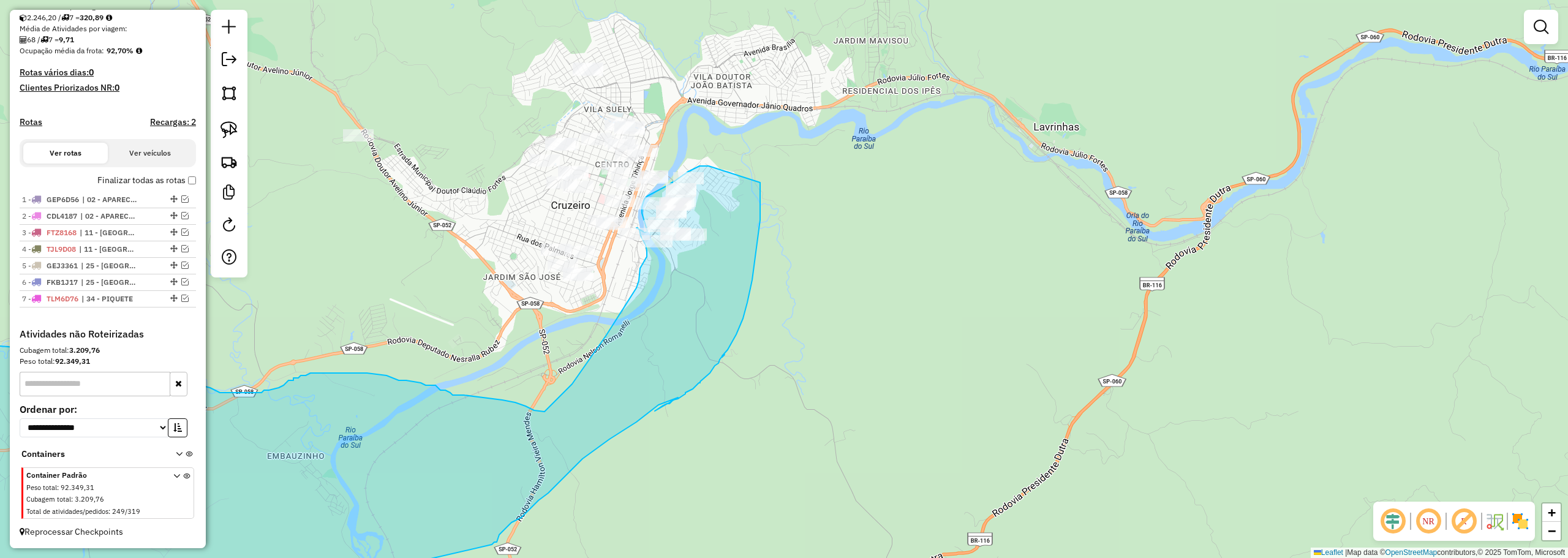
drag, startPoint x: 945, startPoint y: 44, endPoint x: 760, endPoint y: 183, distance: 231.4
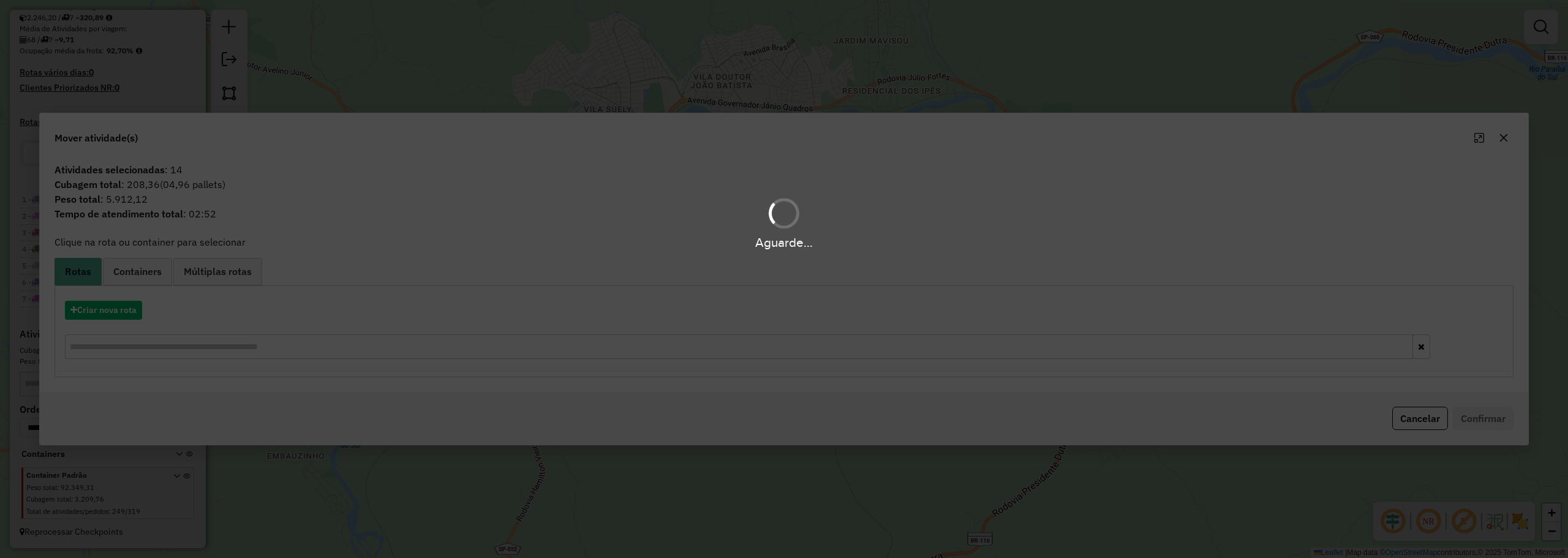
click at [109, 313] on hb-app "Aguarde... Pop-up bloqueado! Seu navegador bloqueou automáticamente a abertura …" at bounding box center [784, 279] width 1568 height 558
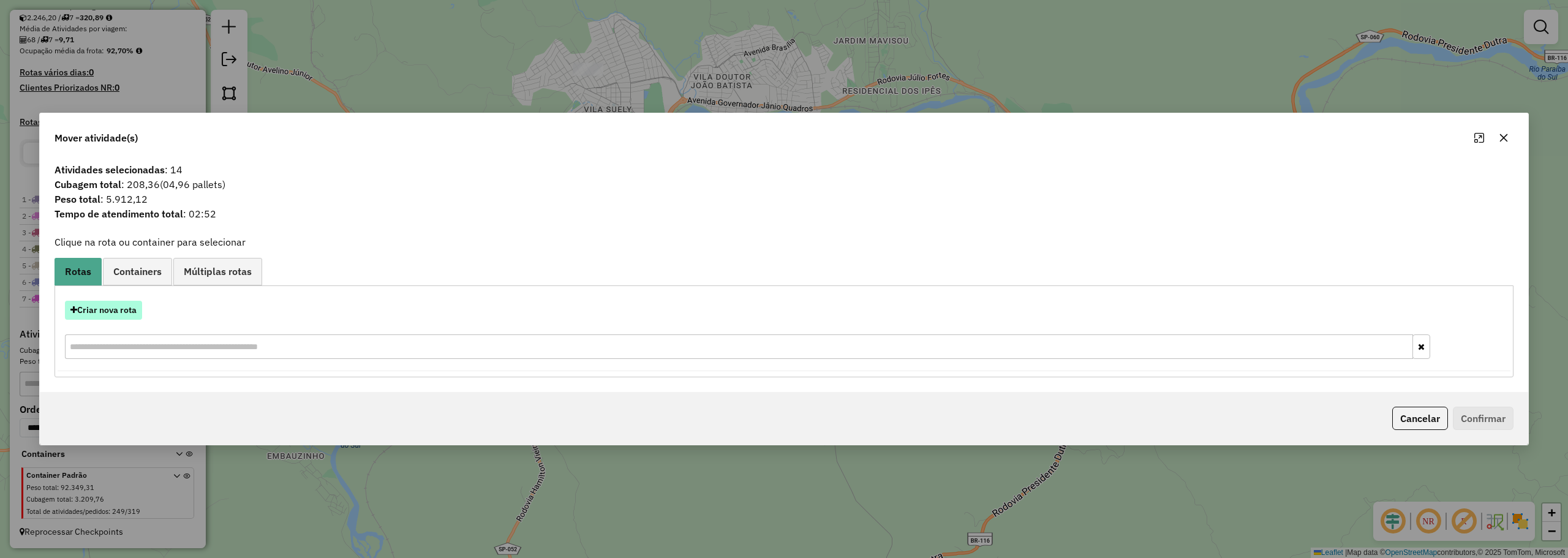
click at [112, 312] on button "Criar nova rota" at bounding box center [103, 310] width 77 height 19
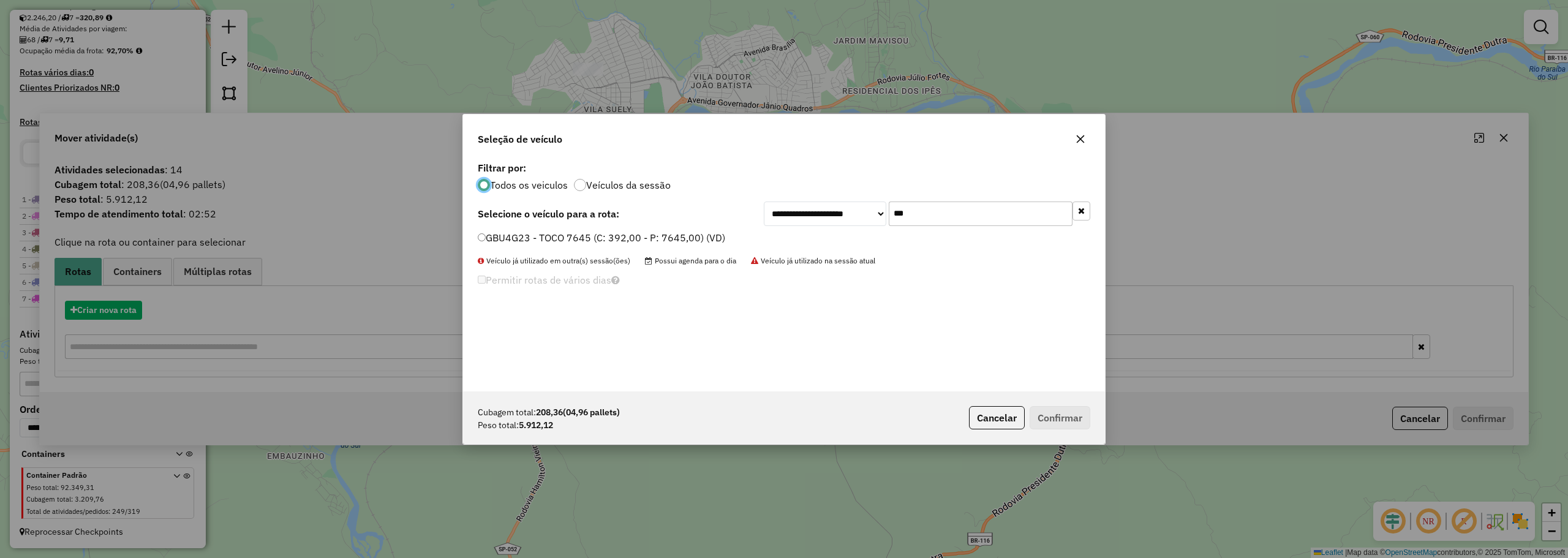
scroll to position [7, 4]
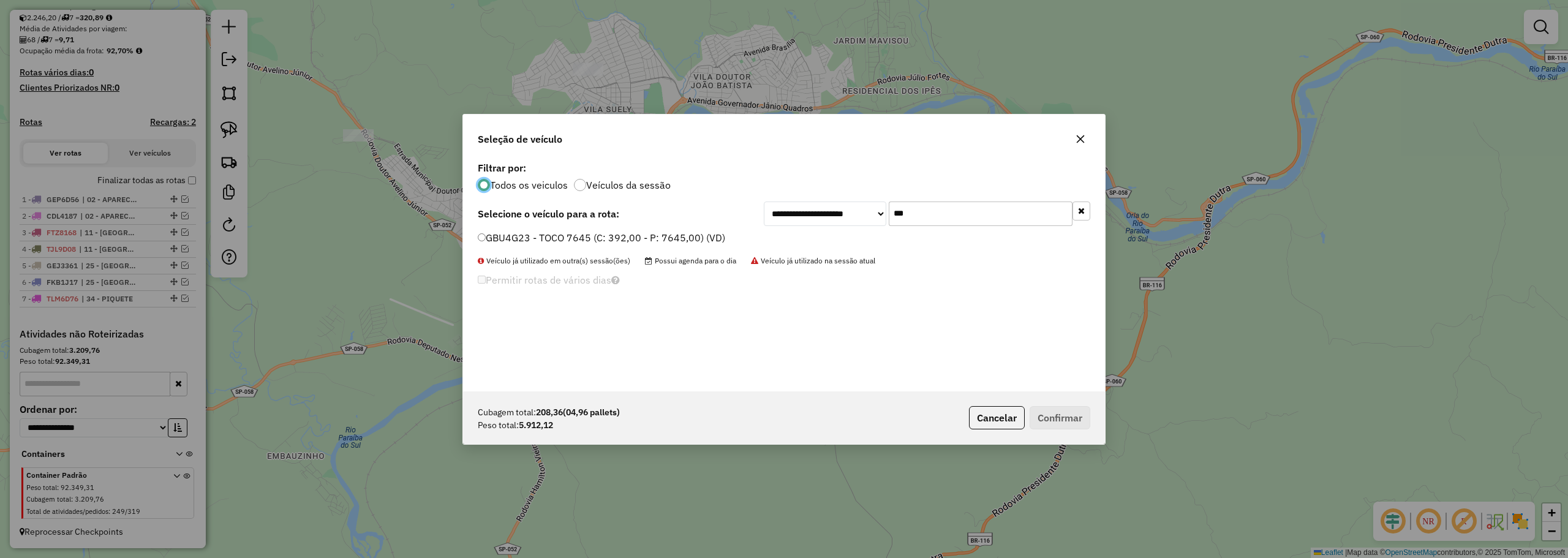
click at [955, 213] on input "***" at bounding box center [981, 213] width 184 height 24
type input "***"
click at [574, 242] on label "FVB2191 - TRUCK - CARGA SECA 7800 kg (C: 252,00 - P: 7800,00) (VD)" at bounding box center [642, 237] width 328 height 15
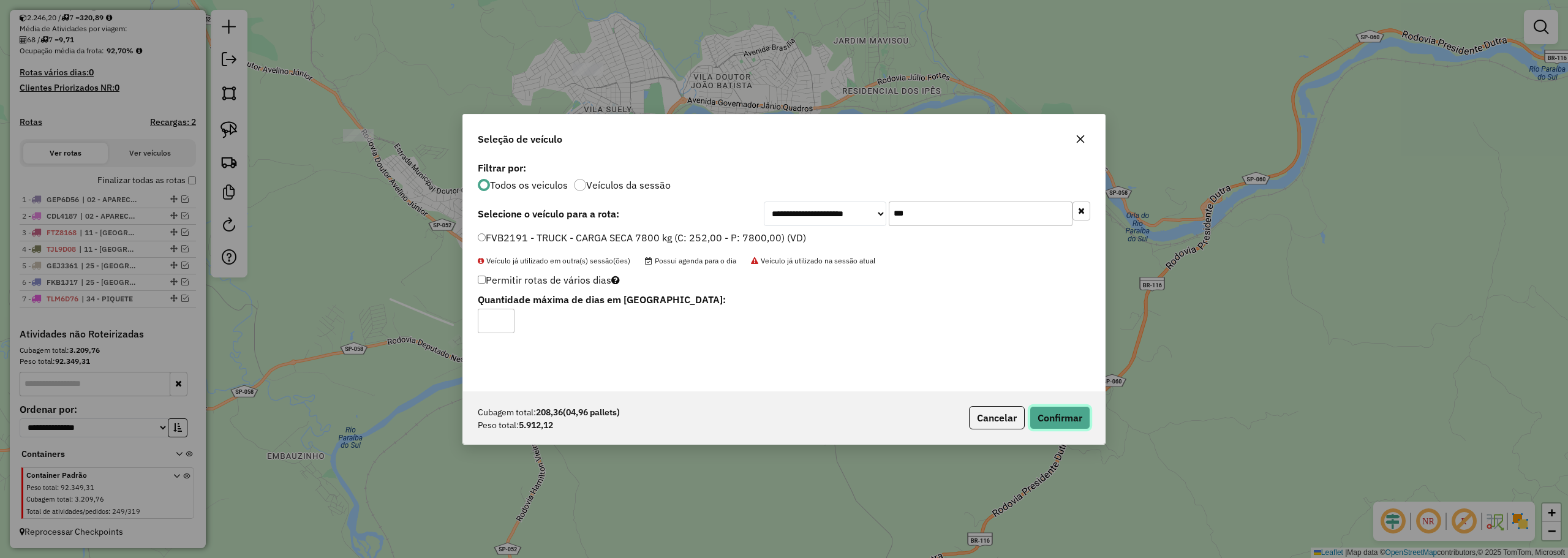
click at [1056, 414] on button "Confirmar" at bounding box center [1059, 417] width 60 height 23
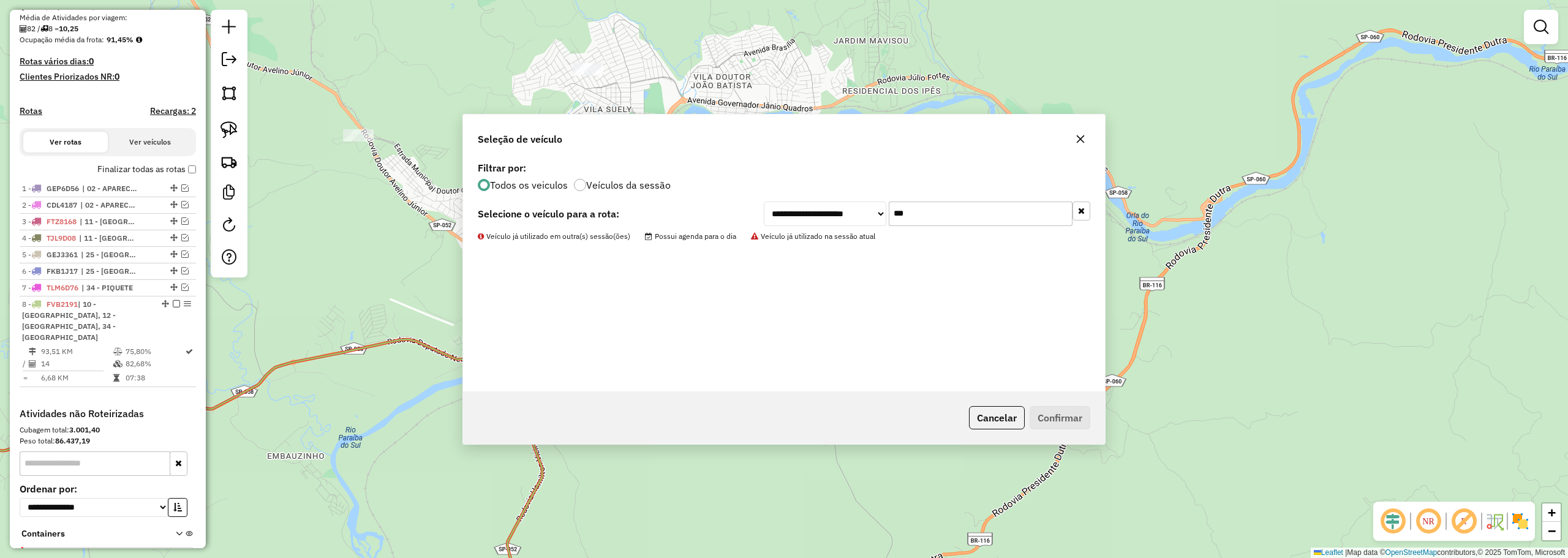
scroll to position [357, 0]
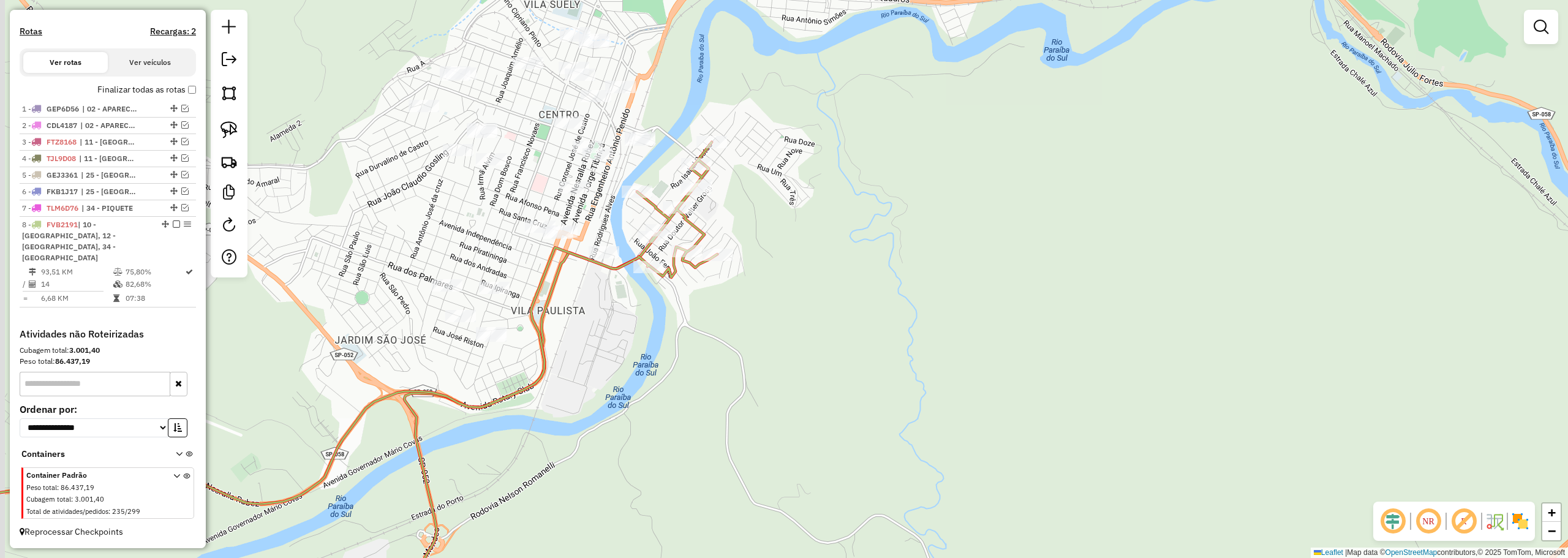
drag, startPoint x: 768, startPoint y: 214, endPoint x: 845, endPoint y: 205, distance: 77.5
click at [844, 206] on div "Janela de atendimento Grade de atendimento Capacidade Transportadoras Veículos …" at bounding box center [784, 279] width 1568 height 558
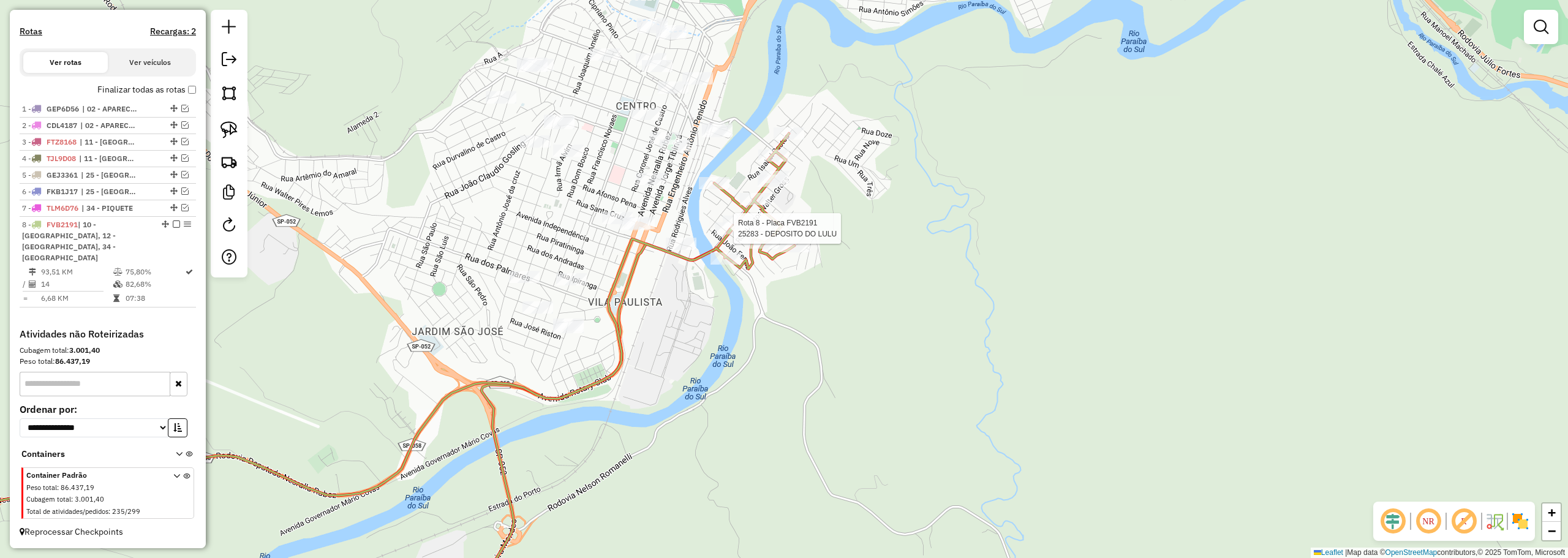
select select "**********"
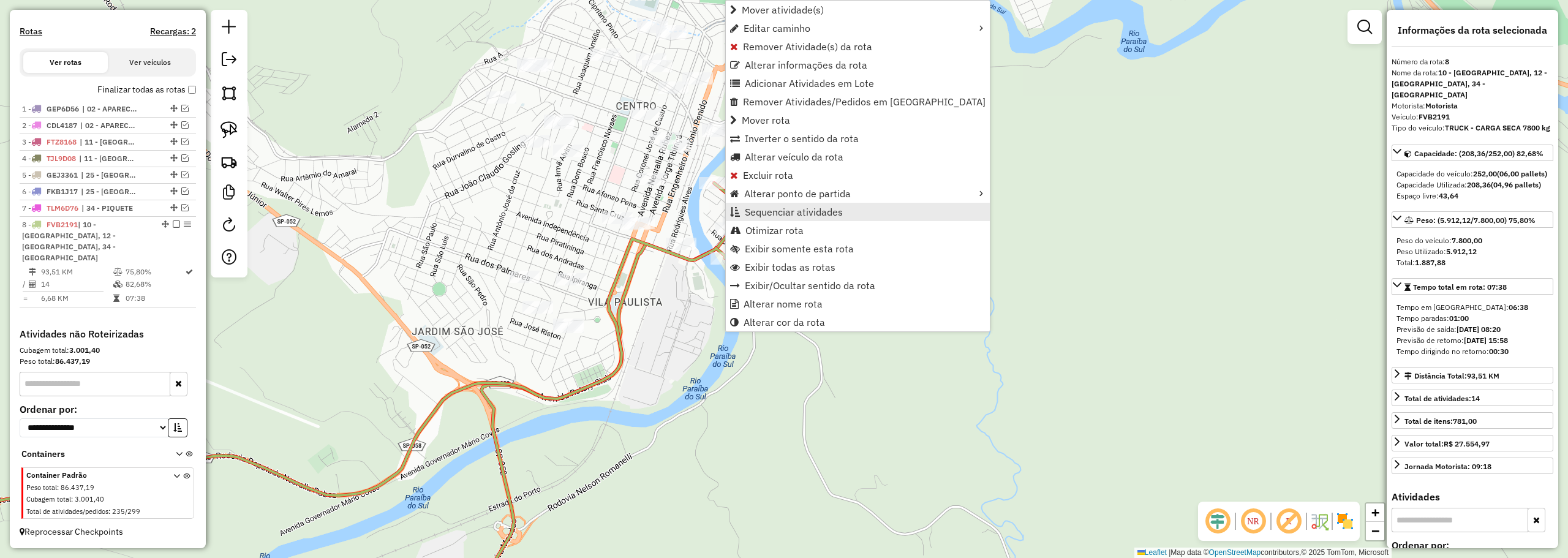
click at [774, 207] on span "Sequenciar atividades" at bounding box center [794, 212] width 98 height 10
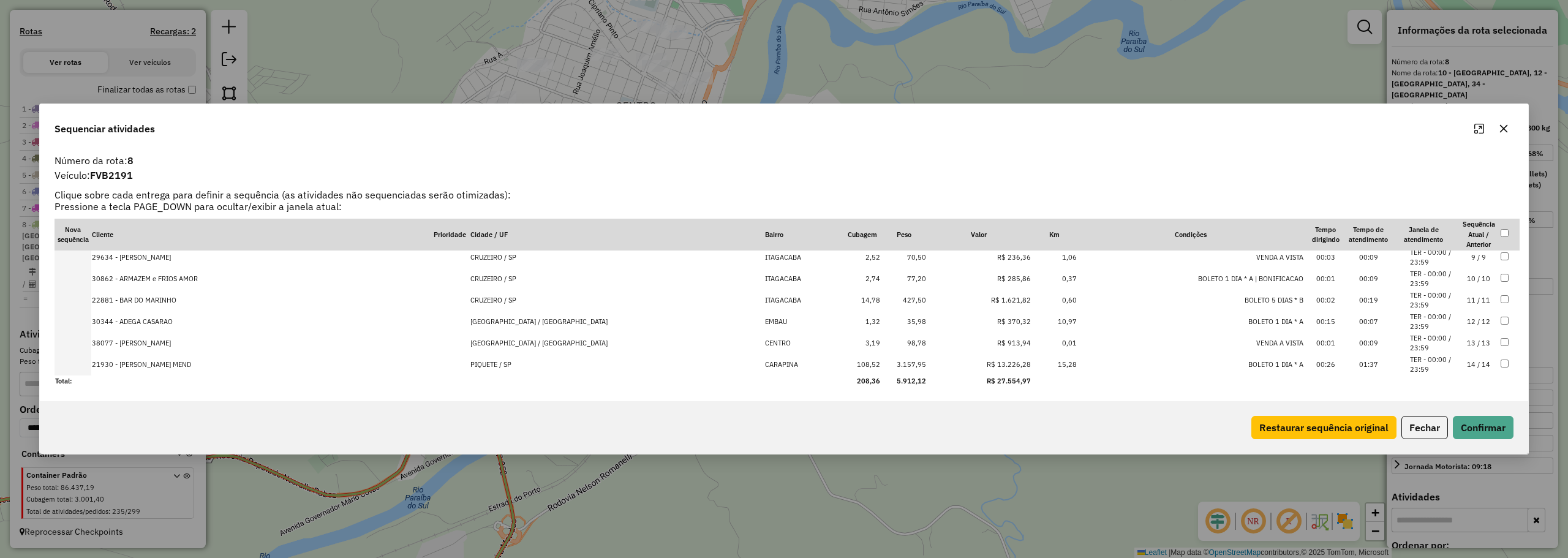
click at [470, 364] on td "PIQUETE / SP" at bounding box center [616, 365] width 294 height 21
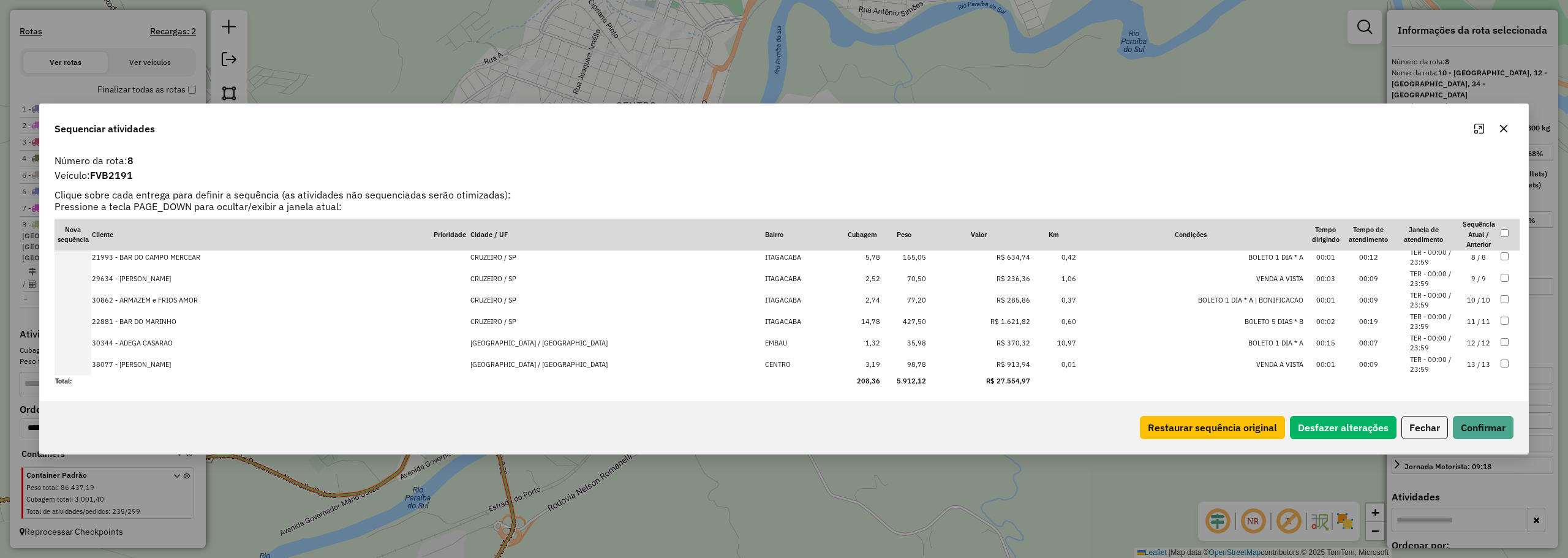
scroll to position [176, 0]
click at [470, 364] on td "CACHOEIRA PAULISTA / SP" at bounding box center [616, 364] width 294 height 21
click at [470, 353] on td "CRUZEIRO / SP" at bounding box center [616, 342] width 294 height 21
click at [470, 365] on td "CRUZEIRO / SP" at bounding box center [616, 364] width 294 height 21
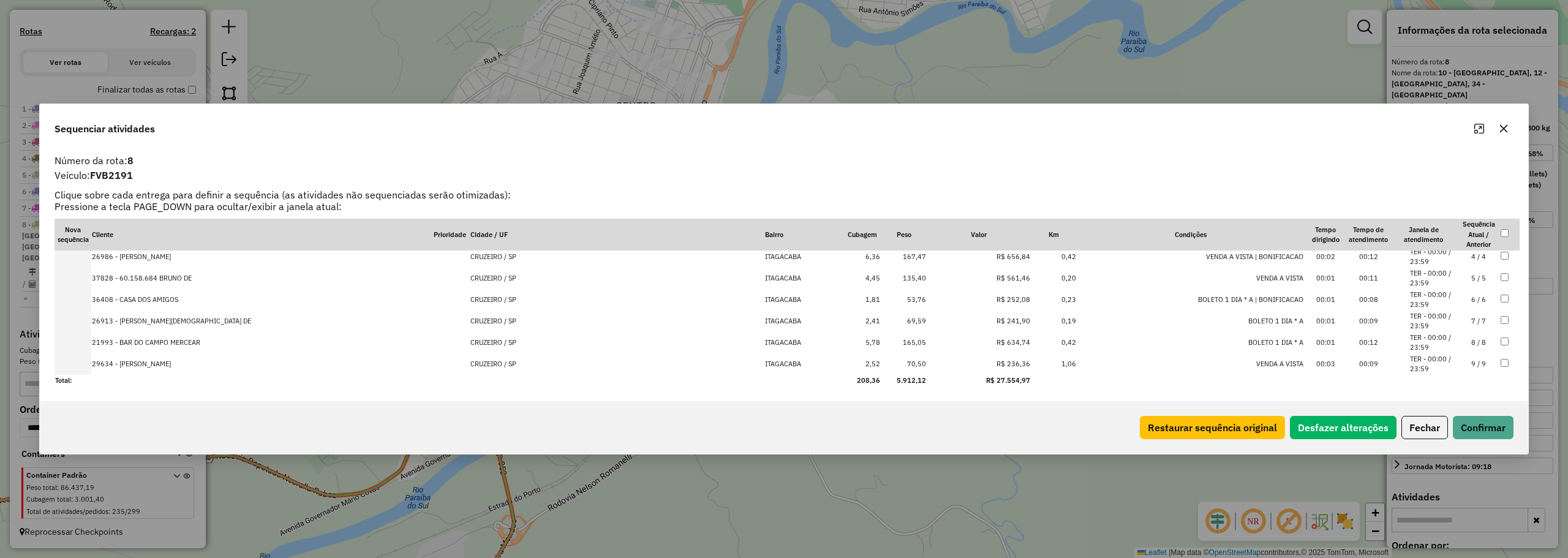
click at [470, 365] on td "CRUZEIRO / SP" at bounding box center [616, 364] width 294 height 21
click at [470, 353] on td "CRUZEIRO / SP" at bounding box center [616, 342] width 294 height 21
click at [470, 365] on td "CRUZEIRO / SP" at bounding box center [616, 364] width 294 height 21
click at [470, 353] on td "CRUZEIRO / SP" at bounding box center [616, 342] width 294 height 21
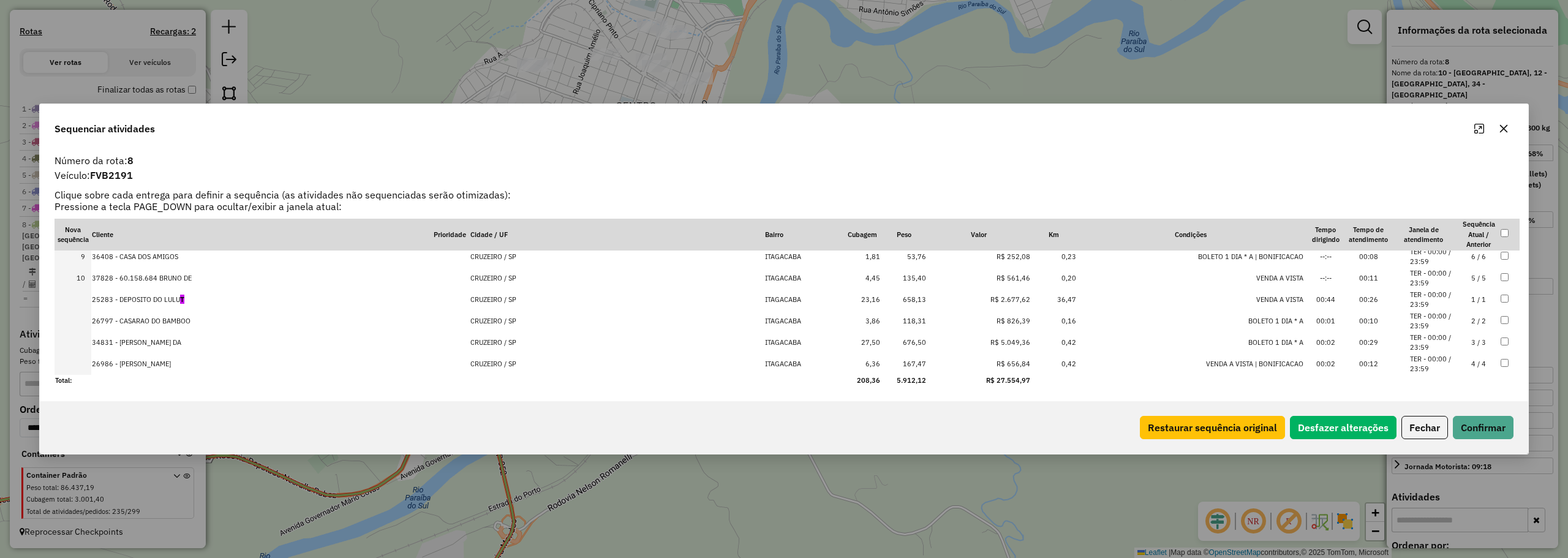
click at [470, 365] on td "CRUZEIRO / SP" at bounding box center [616, 364] width 294 height 21
click at [470, 353] on td "CRUZEIRO / SP" at bounding box center [616, 342] width 294 height 21
click at [496, 364] on td "CRUZEIRO / SP" at bounding box center [616, 364] width 294 height 21
click at [1485, 427] on button "Confirmar" at bounding box center [1483, 427] width 60 height 23
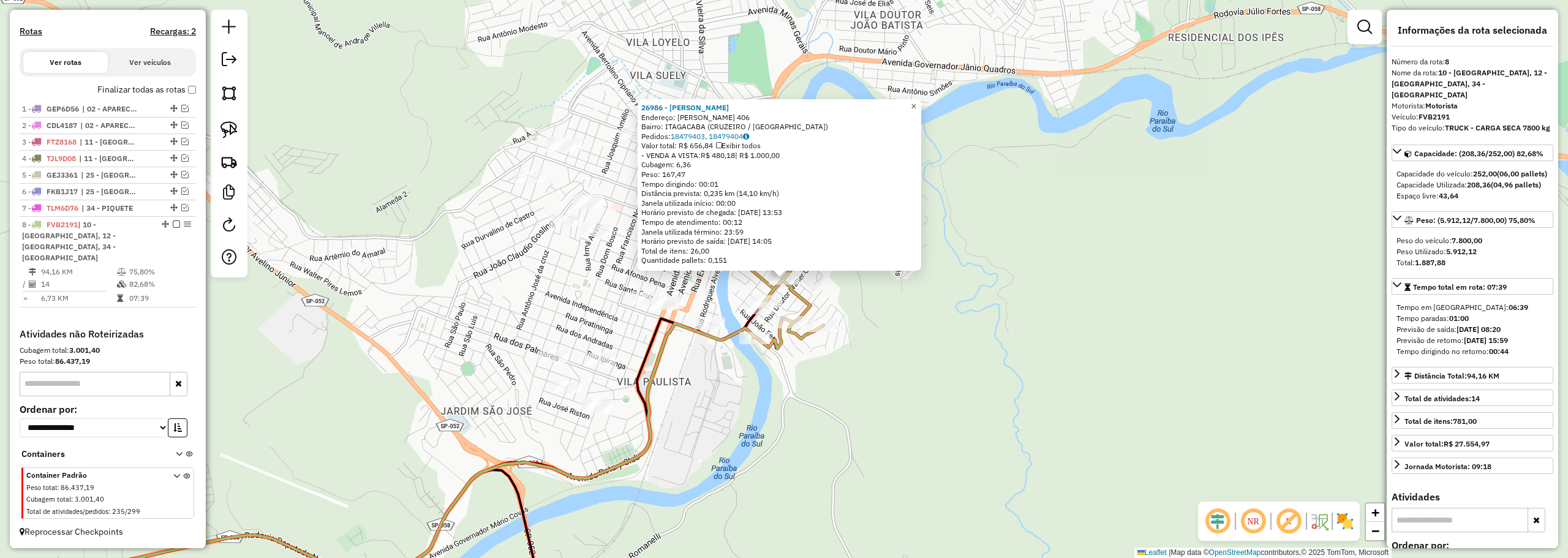
drag, startPoint x: 922, startPoint y: 105, endPoint x: 923, endPoint y: 118, distance: 13.0
click at [916, 105] on span "×" at bounding box center [913, 106] width 5 height 11
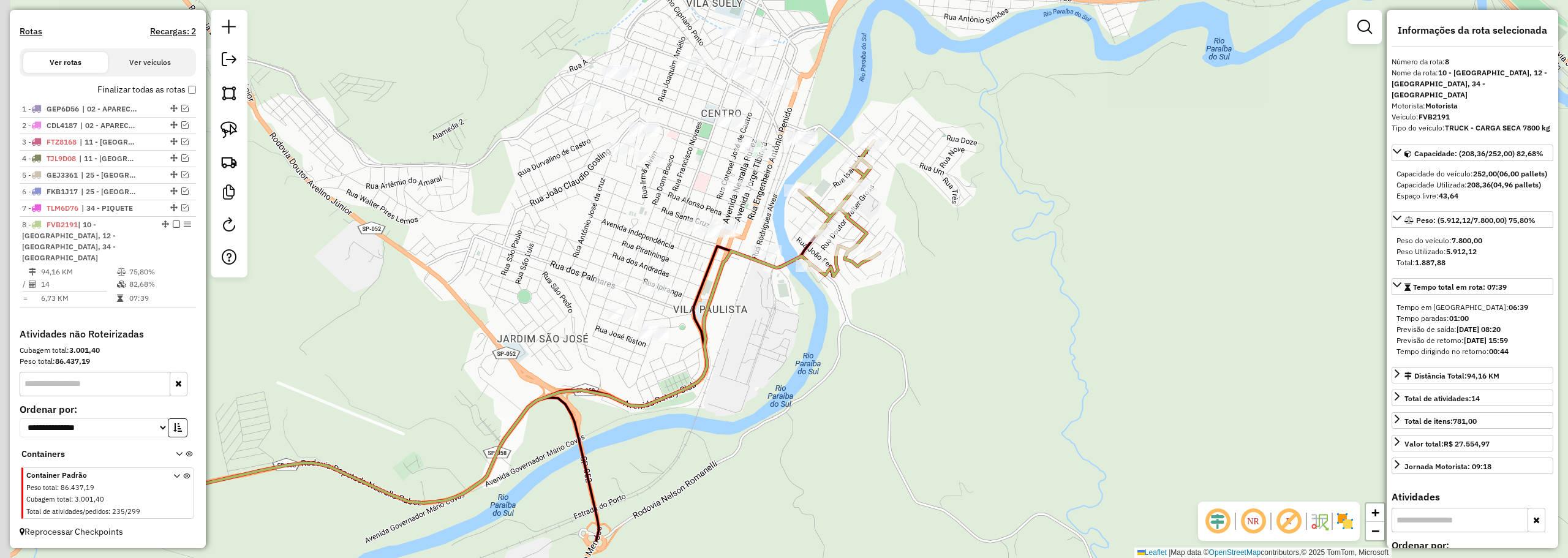
drag, startPoint x: 746, startPoint y: 426, endPoint x: 802, endPoint y: 353, distance: 92.0
click at [802, 353] on div "Janela de atendimento Grade de atendimento Capacidade Transportadoras Veículos …" at bounding box center [784, 279] width 1568 height 558
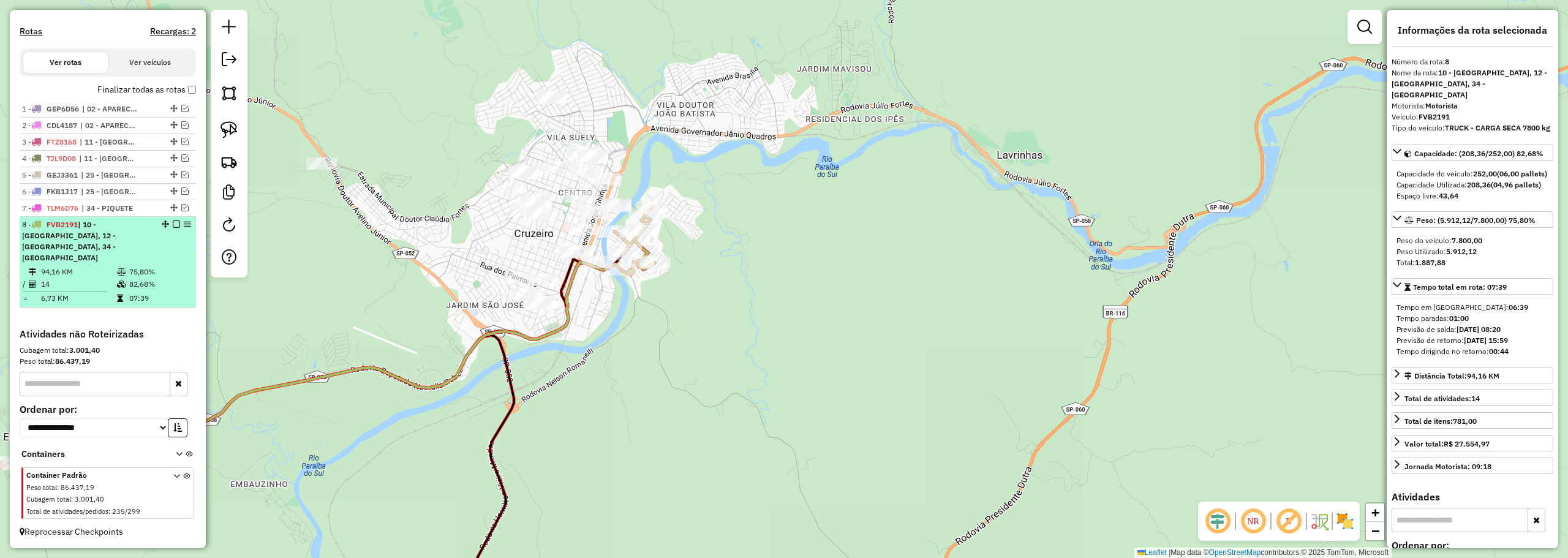
click at [173, 228] on em at bounding box center [177, 224] width 8 height 8
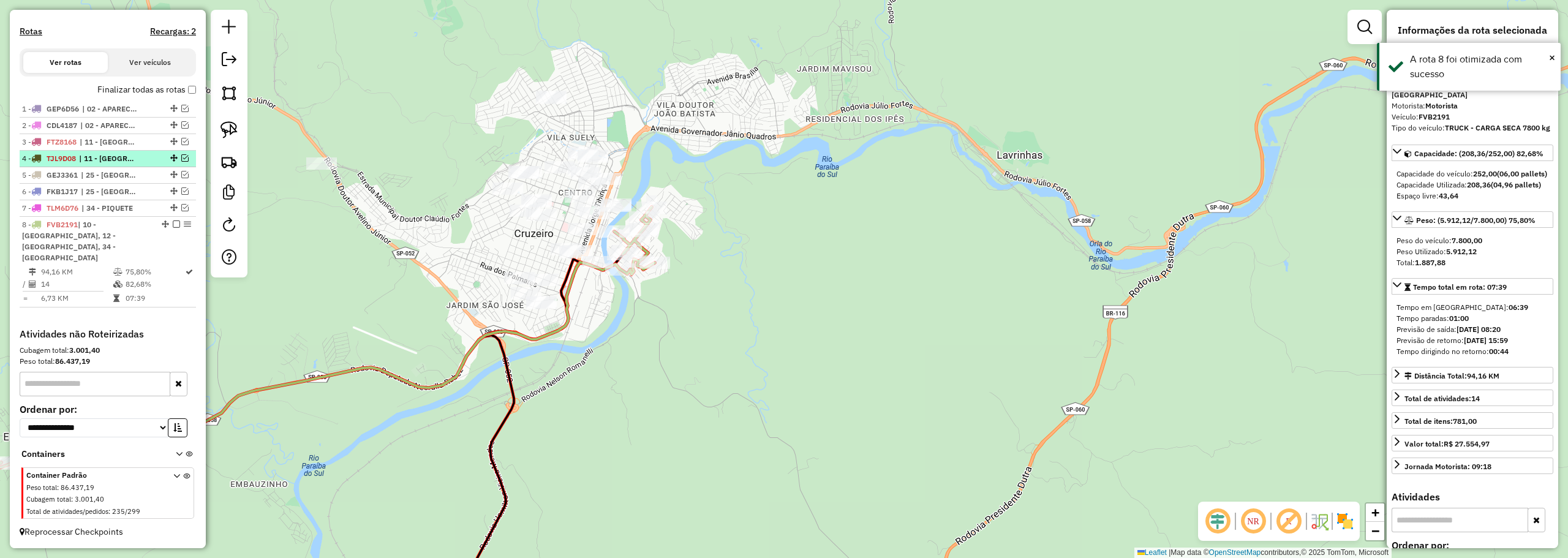
click at [174, 228] on em at bounding box center [177, 224] width 8 height 8
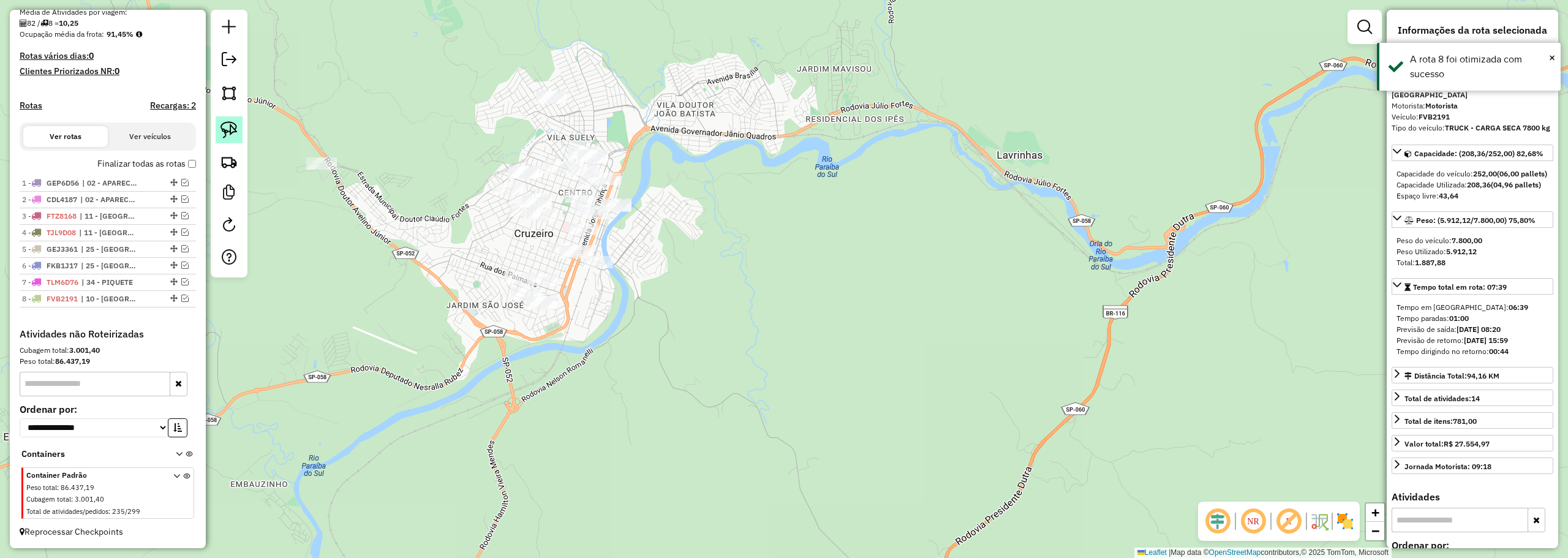
click at [229, 122] on img at bounding box center [229, 130] width 17 height 17
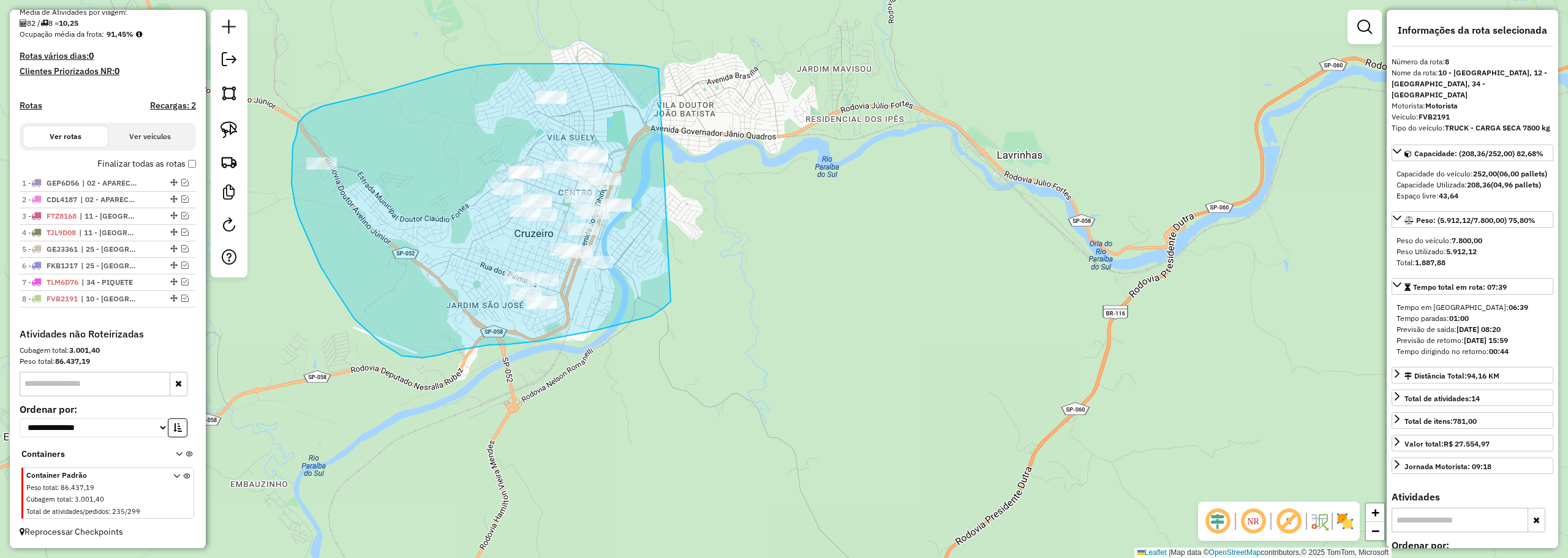
drag, startPoint x: 555, startPoint y: 63, endPoint x: 708, endPoint y: 260, distance: 249.4
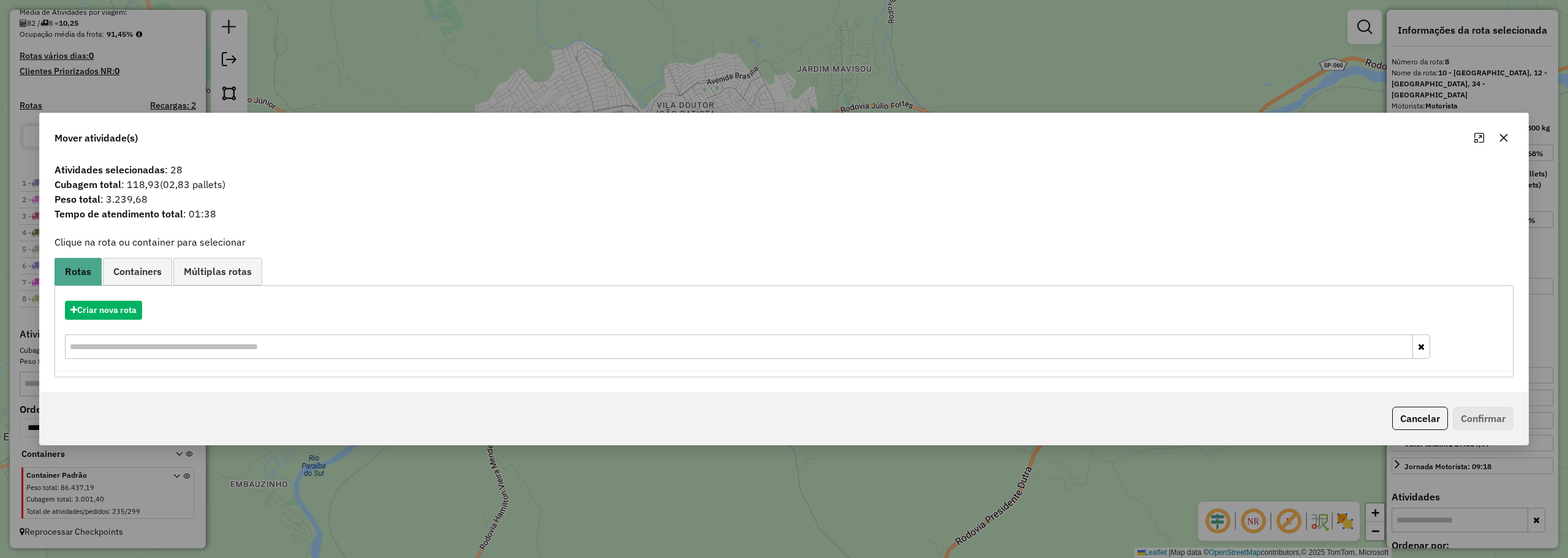
click at [1507, 134] on icon "button" at bounding box center [1504, 138] width 8 height 8
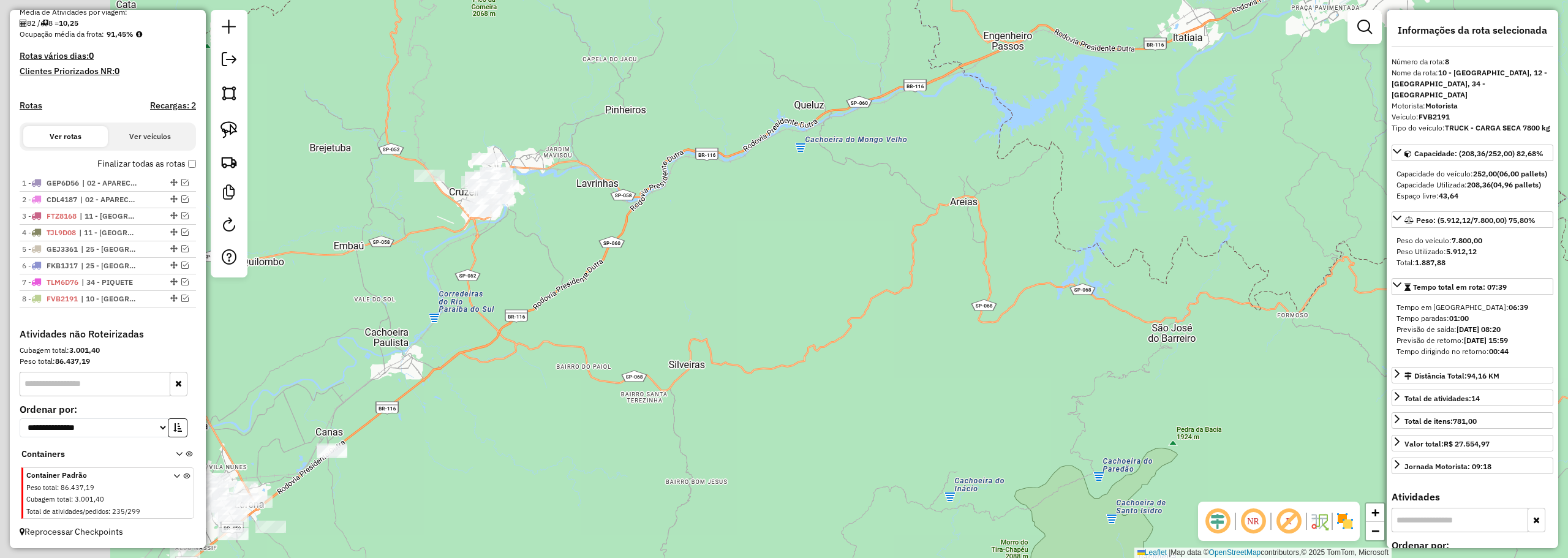
drag, startPoint x: 390, startPoint y: 281, endPoint x: 647, endPoint y: 209, distance: 266.9
click at [647, 209] on div "Janela de atendimento Grade de atendimento Capacidade Transportadoras Veículos …" at bounding box center [784, 279] width 1568 height 558
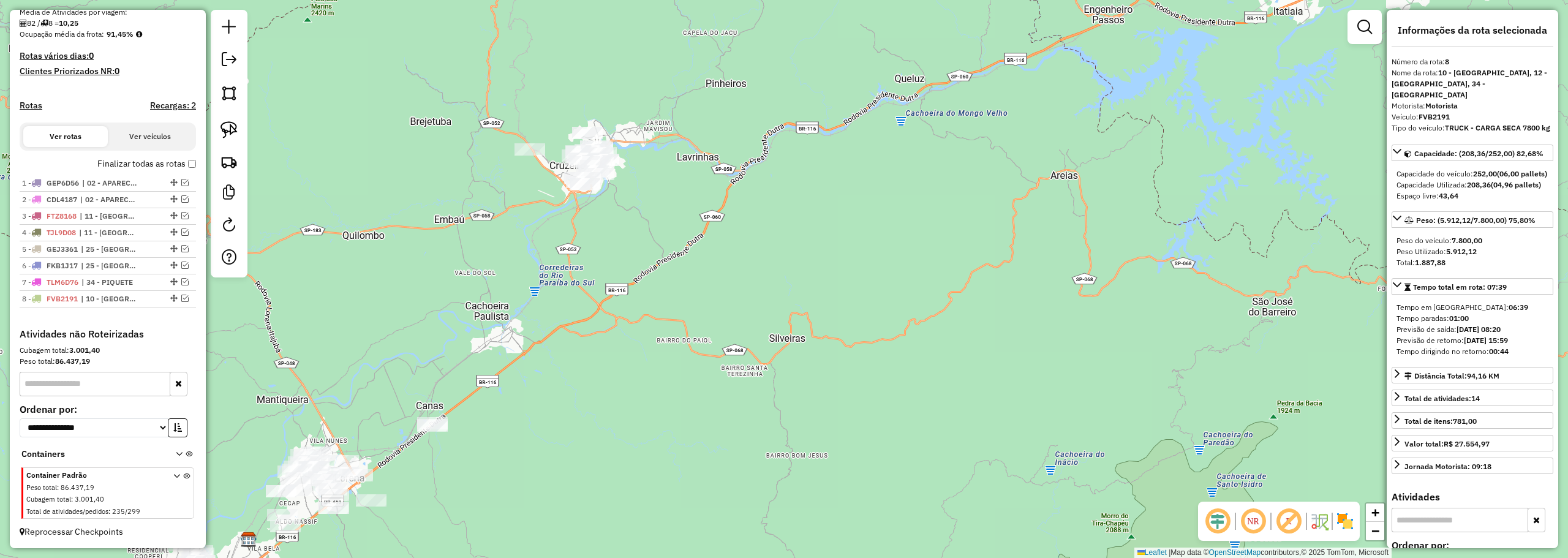
drag, startPoint x: 724, startPoint y: 54, endPoint x: 635, endPoint y: 85, distance: 94.2
click at [641, 84] on div "Janela de atendimento Grade de atendimento Capacidade Transportadoras Veículos …" at bounding box center [784, 279] width 1568 height 558
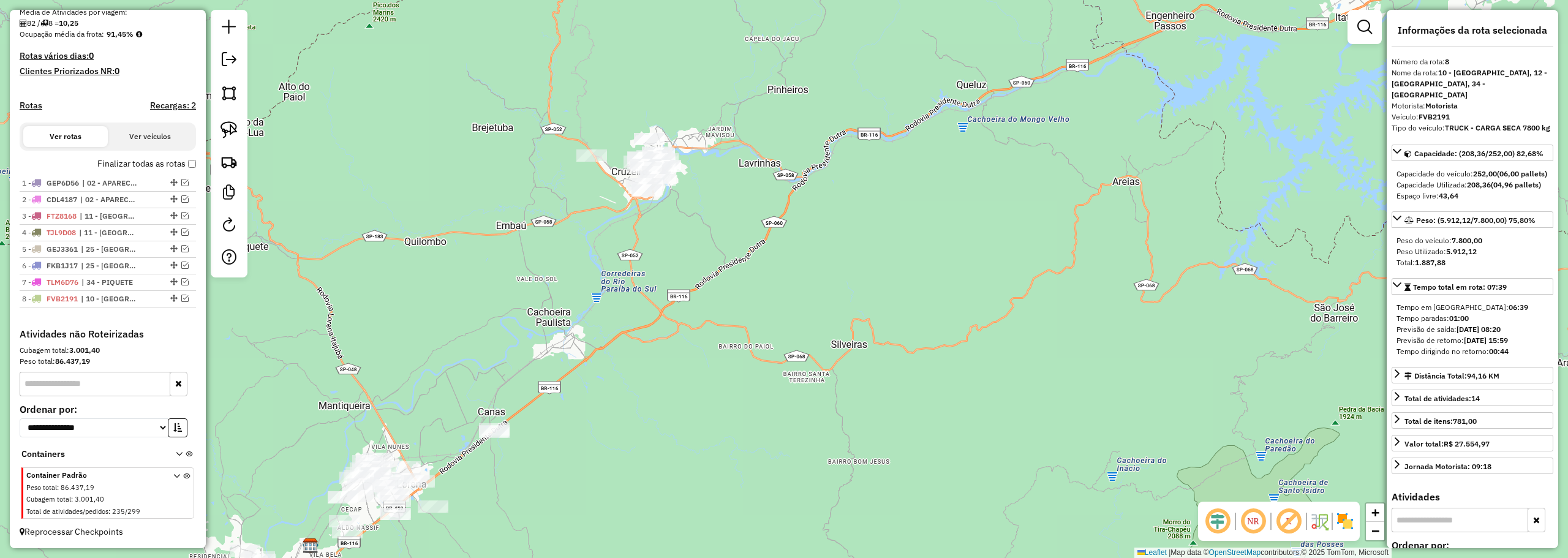
drag, startPoint x: 671, startPoint y: 88, endPoint x: 783, endPoint y: 102, distance: 112.9
click at [798, 102] on div "Janela de atendimento Grade de atendimento Capacidade Transportadoras Veículos …" at bounding box center [784, 279] width 1568 height 558
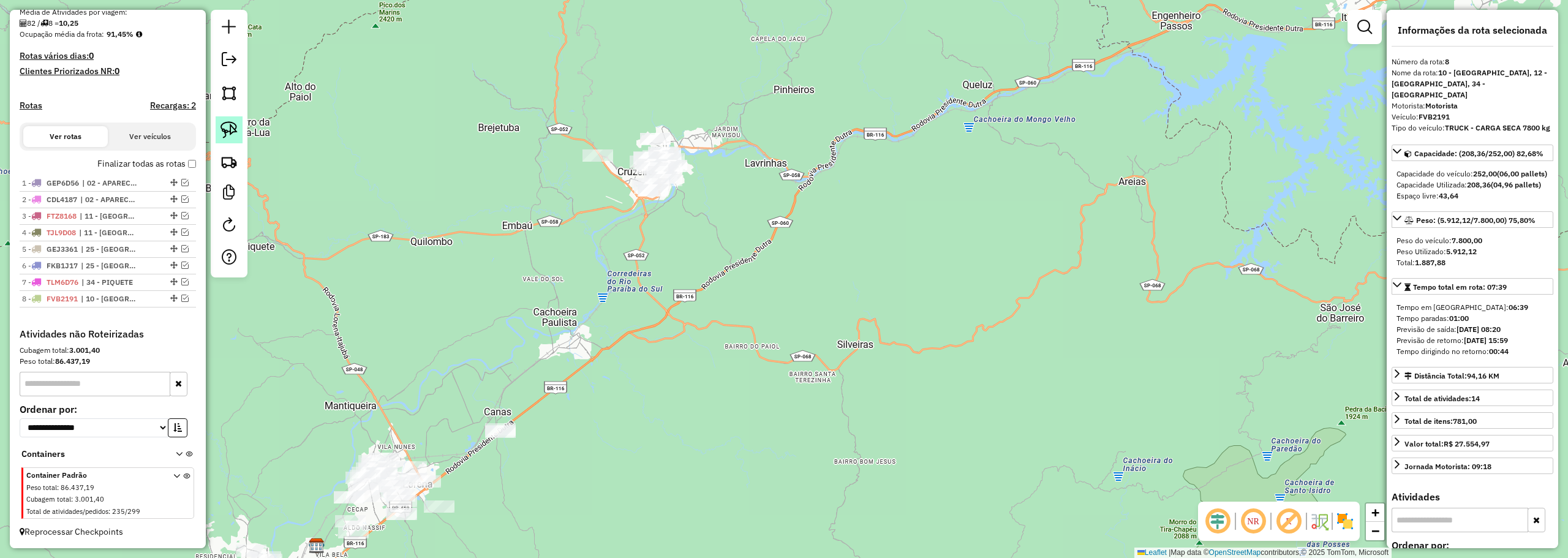
drag, startPoint x: 228, startPoint y: 126, endPoint x: 506, endPoint y: 109, distance: 278.5
click at [229, 126] on img at bounding box center [229, 130] width 17 height 17
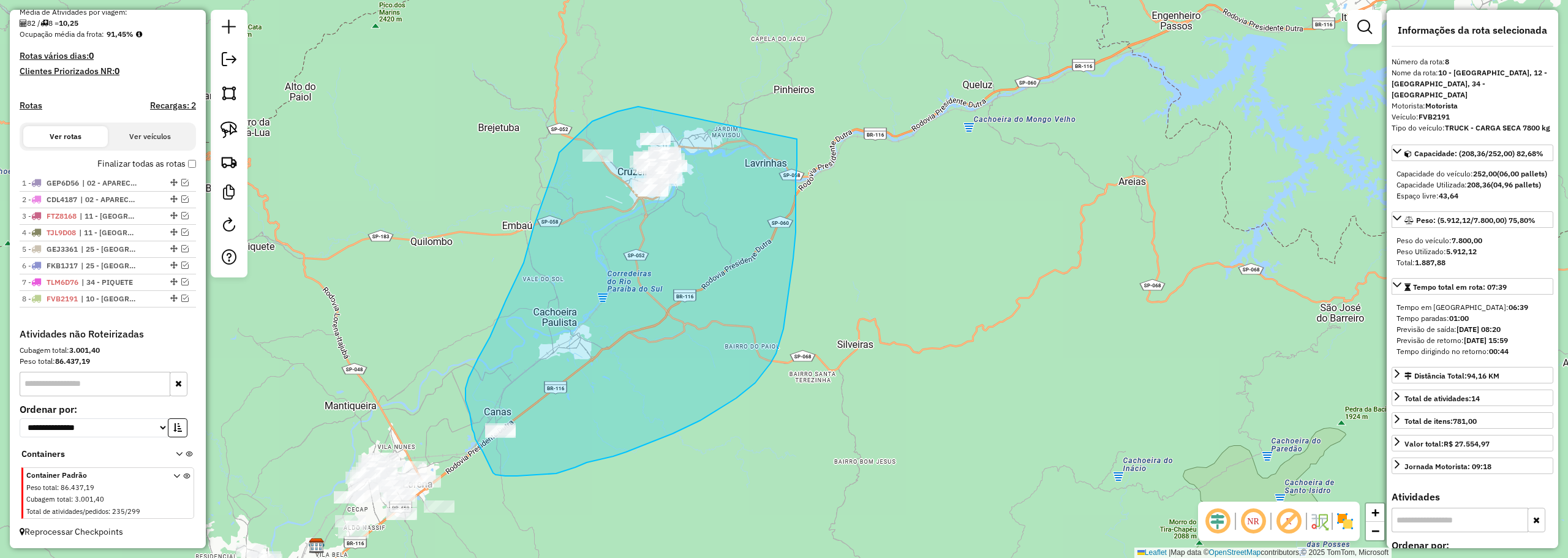
drag, startPoint x: 548, startPoint y: 187, endPoint x: 797, endPoint y: 139, distance: 253.6
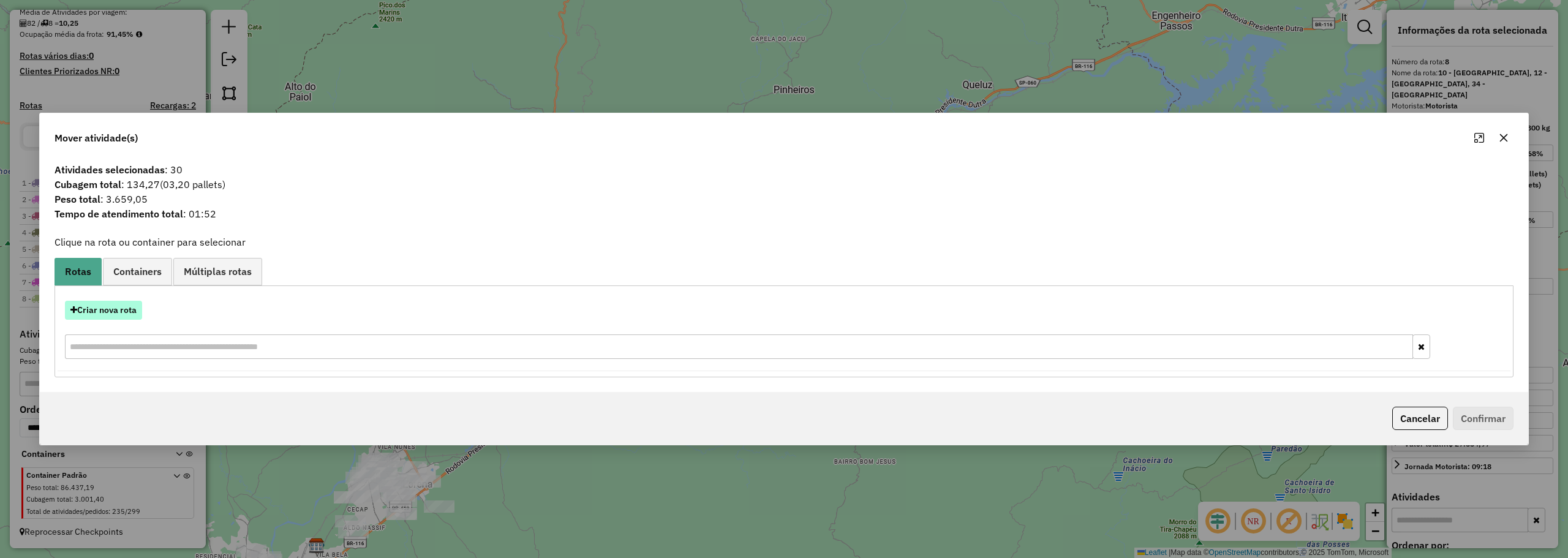
click at [110, 310] on button "Criar nova rota" at bounding box center [103, 310] width 77 height 19
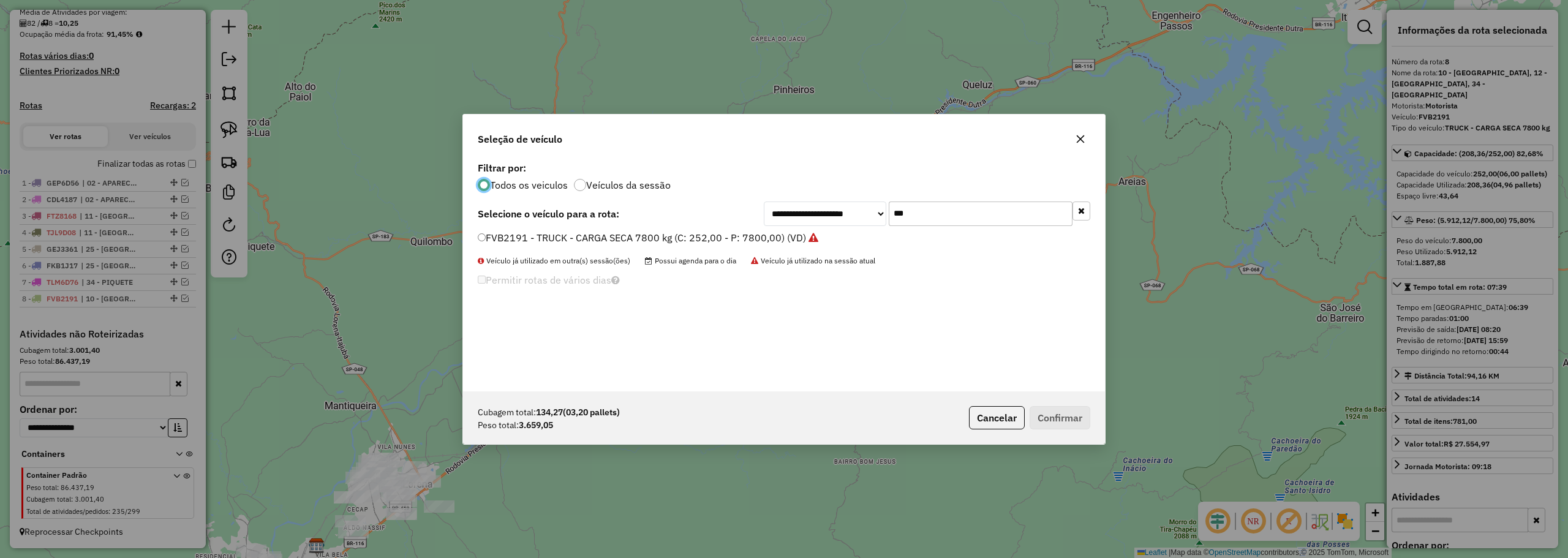
scroll to position [7, 4]
click at [921, 209] on input "***" at bounding box center [981, 213] width 184 height 24
click at [921, 212] on input "***" at bounding box center [981, 213] width 184 height 24
type input "***"
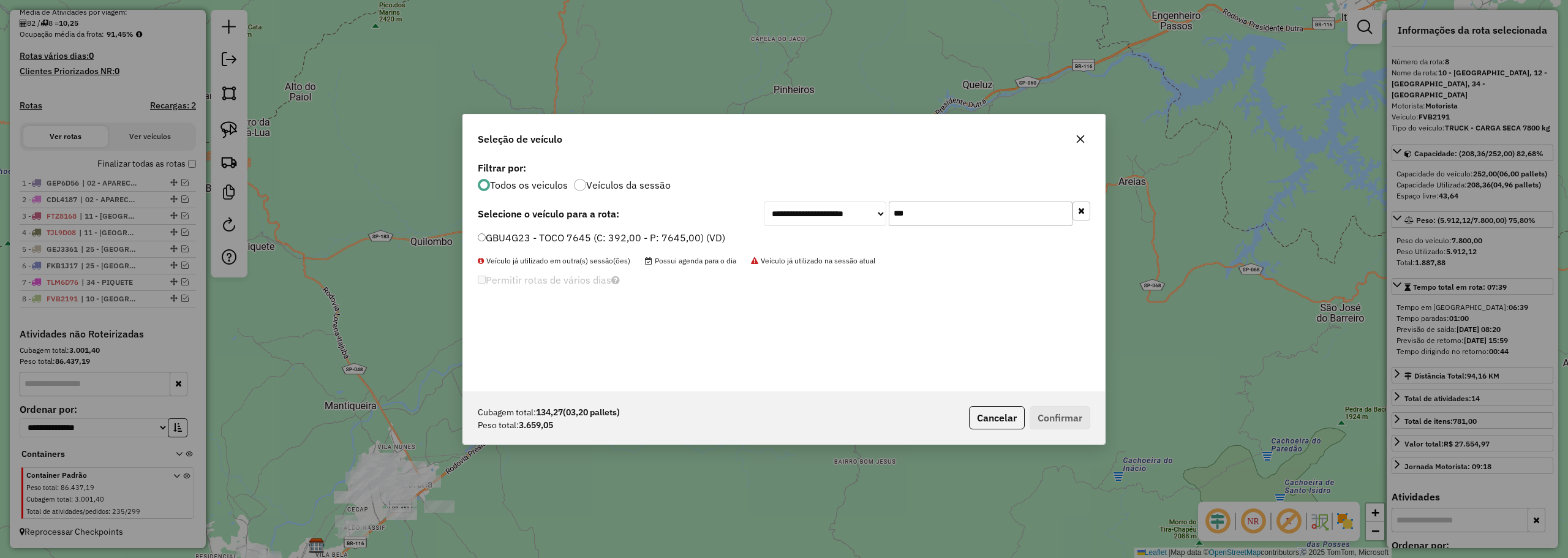
click at [546, 237] on label "GBU4G23 - TOCO 7645 (C: 392,00 - P: 7645,00) (VD)" at bounding box center [602, 237] width 248 height 15
click at [1065, 422] on button "Confirmar" at bounding box center [1059, 417] width 60 height 23
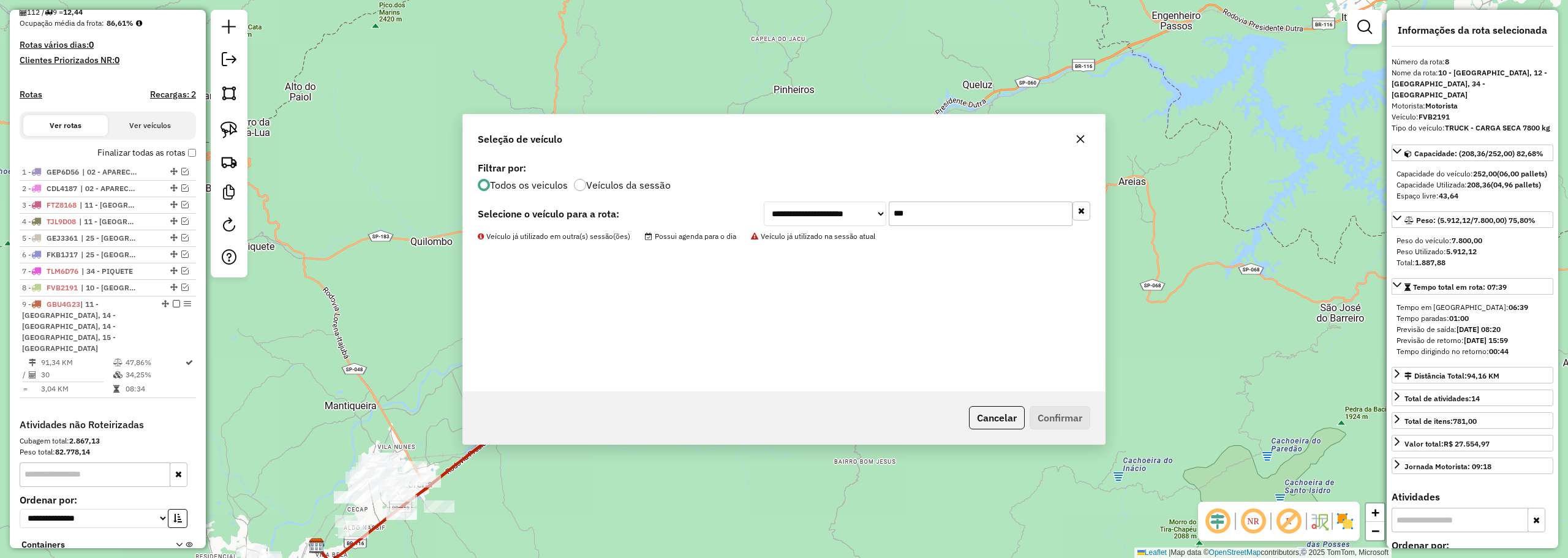
scroll to position [384, 0]
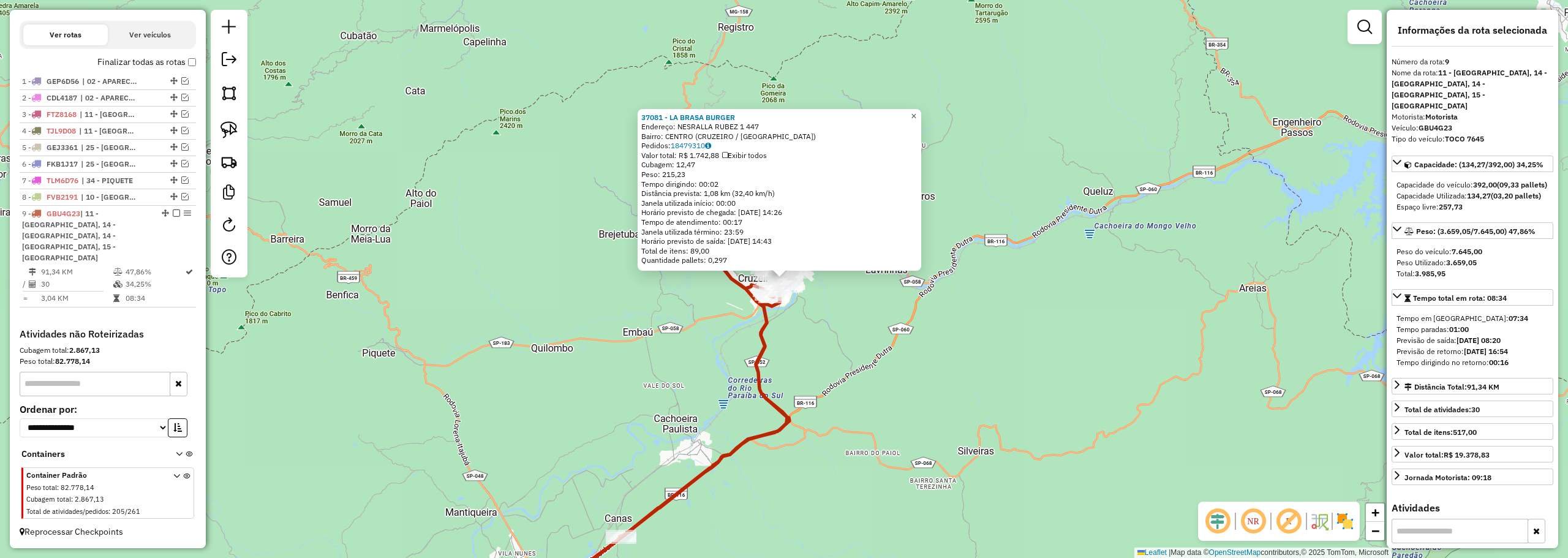
click at [916, 113] on span "×" at bounding box center [913, 116] width 5 height 11
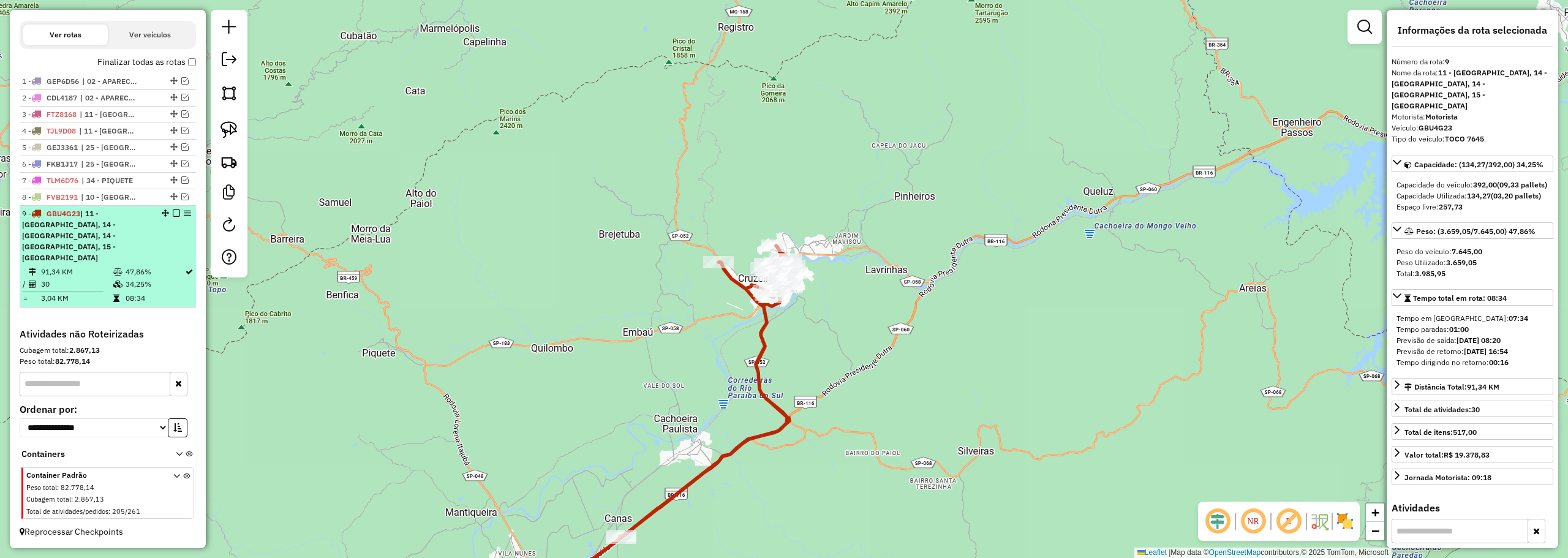
click at [174, 216] on em at bounding box center [177, 213] width 8 height 8
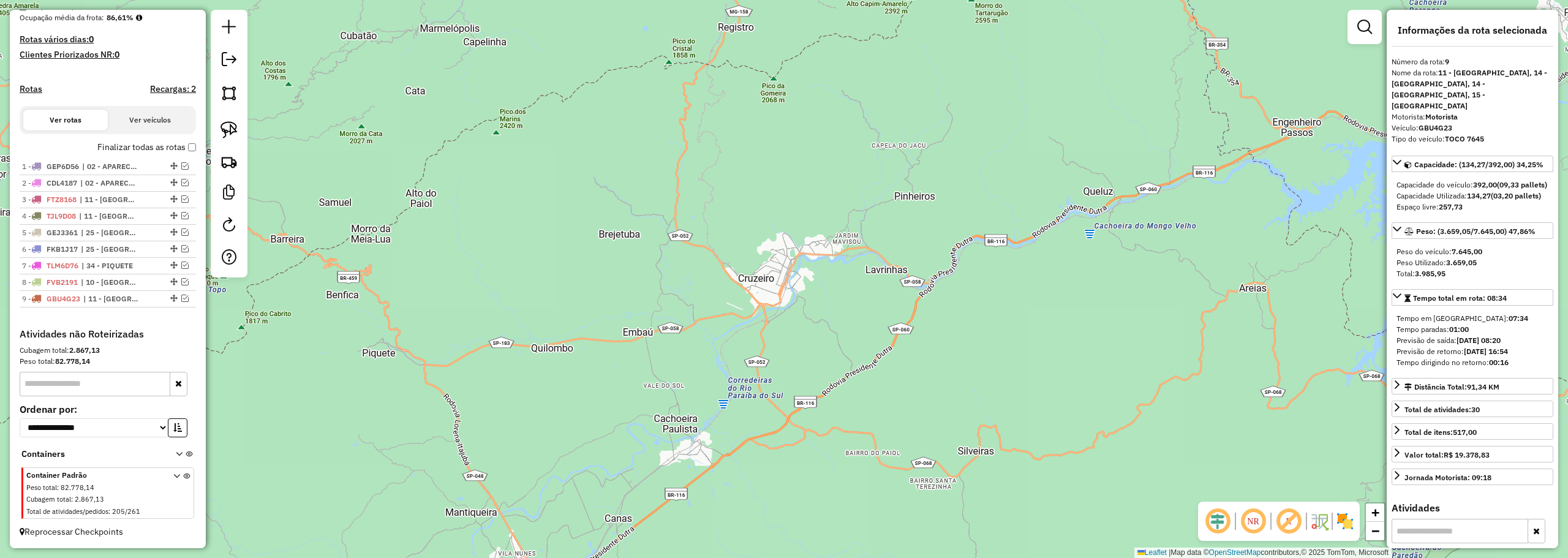
scroll to position [310, 0]
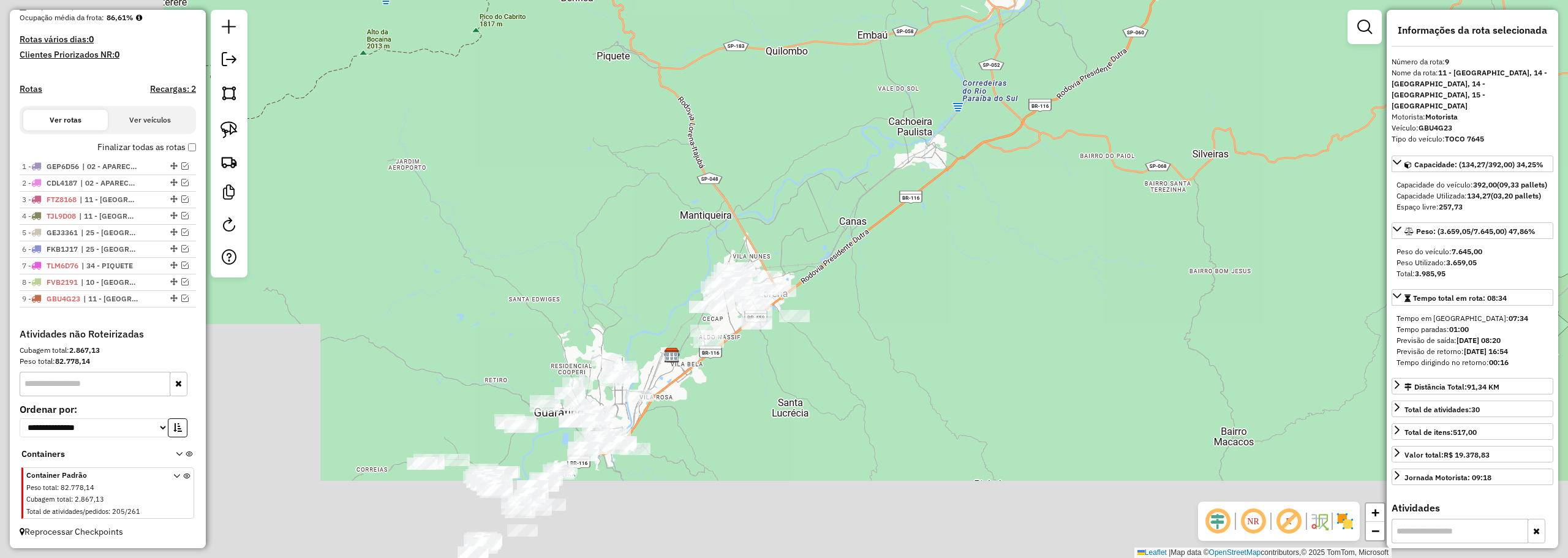
drag, startPoint x: 768, startPoint y: 263, endPoint x: 906, endPoint y: 127, distance: 193.8
click at [906, 128] on div "Janela de atendimento Grade de atendimento Capacidade Transportadoras Veículos …" at bounding box center [784, 279] width 1568 height 558
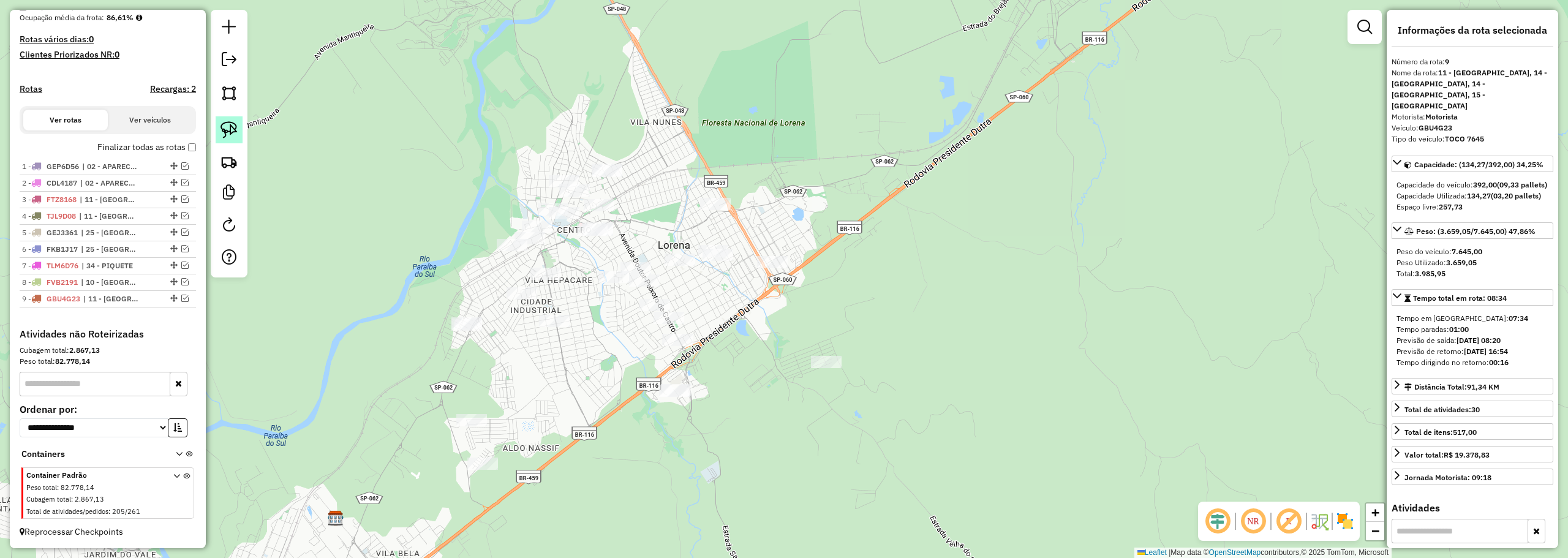
click at [237, 134] on img at bounding box center [229, 130] width 17 height 17
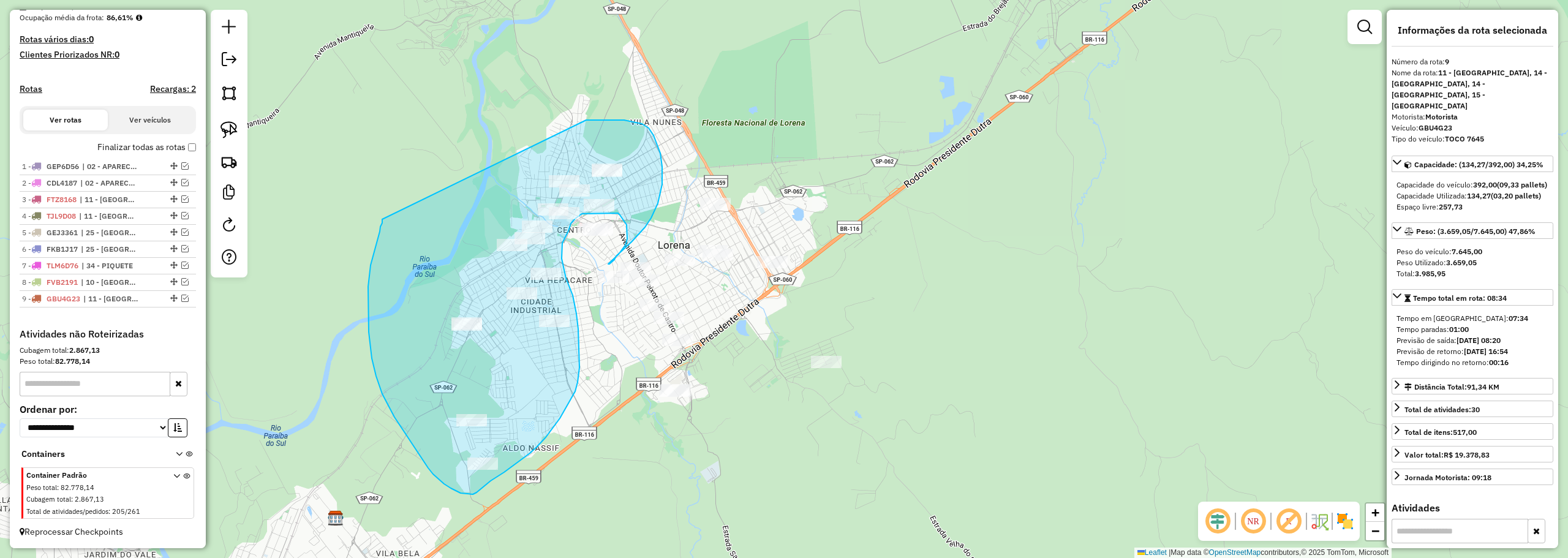
drag, startPoint x: 637, startPoint y: 123, endPoint x: 382, endPoint y: 219, distance: 272.5
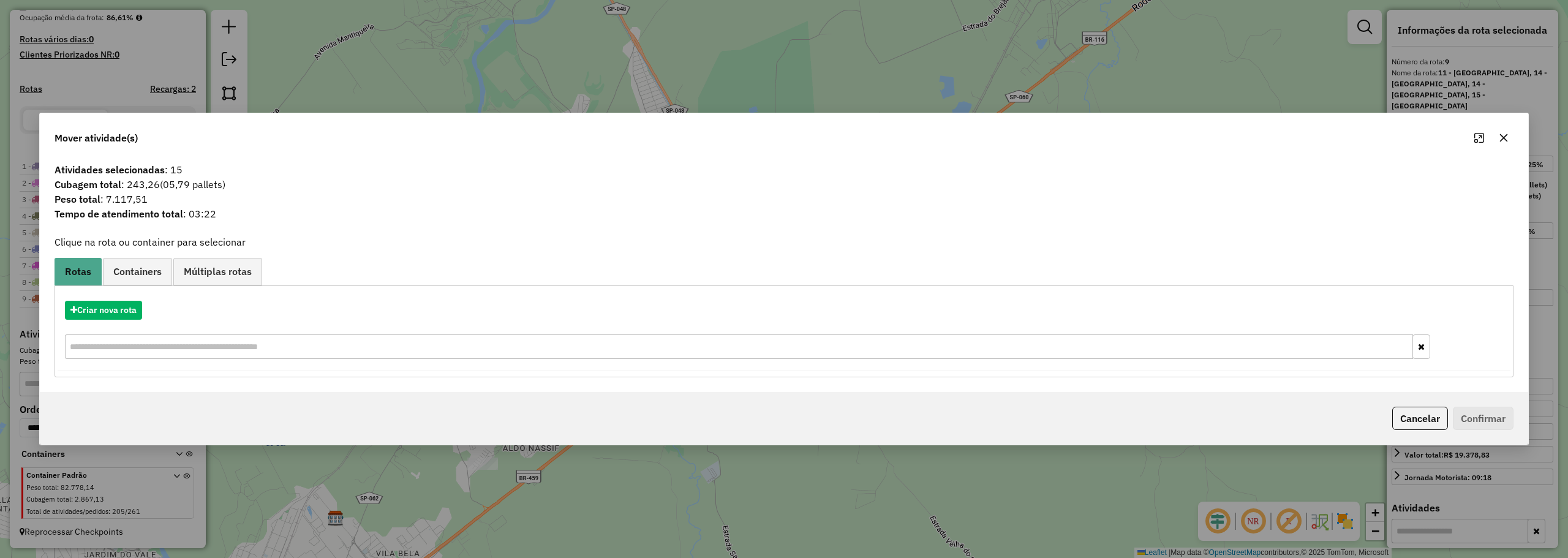
click at [104, 320] on div "Criar nova rota" at bounding box center [784, 331] width 1453 height 79
click at [104, 312] on button "Criar nova rota" at bounding box center [103, 310] width 77 height 19
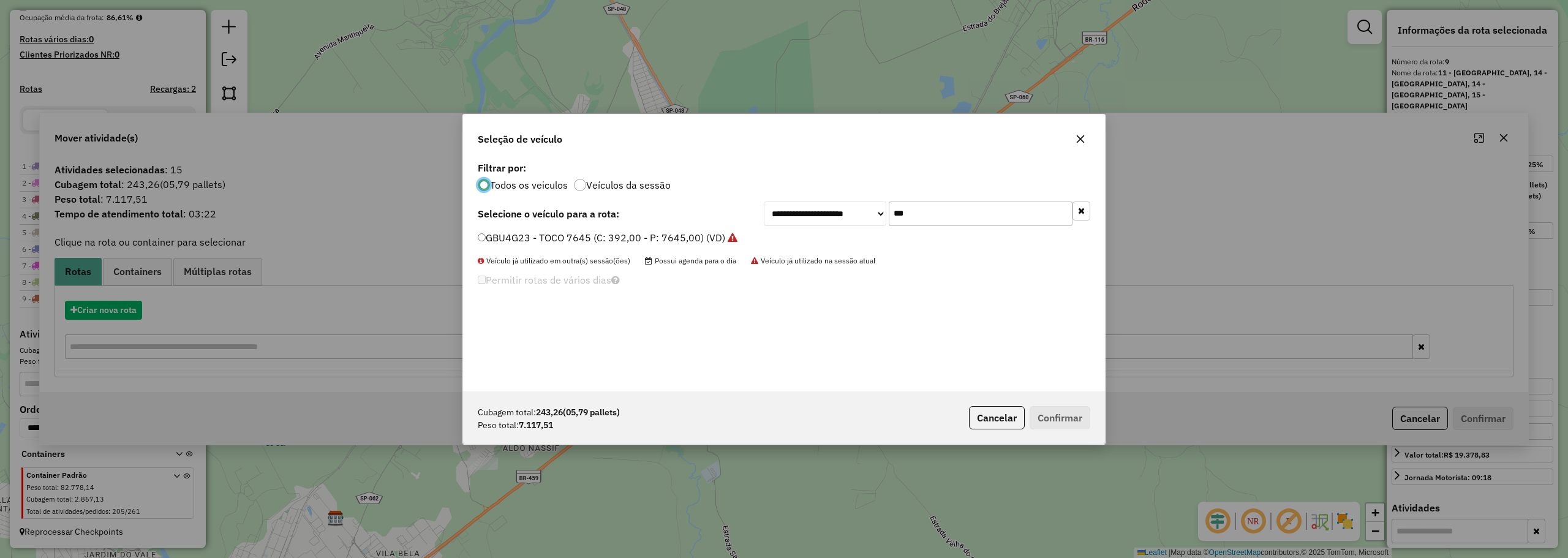
scroll to position [7, 4]
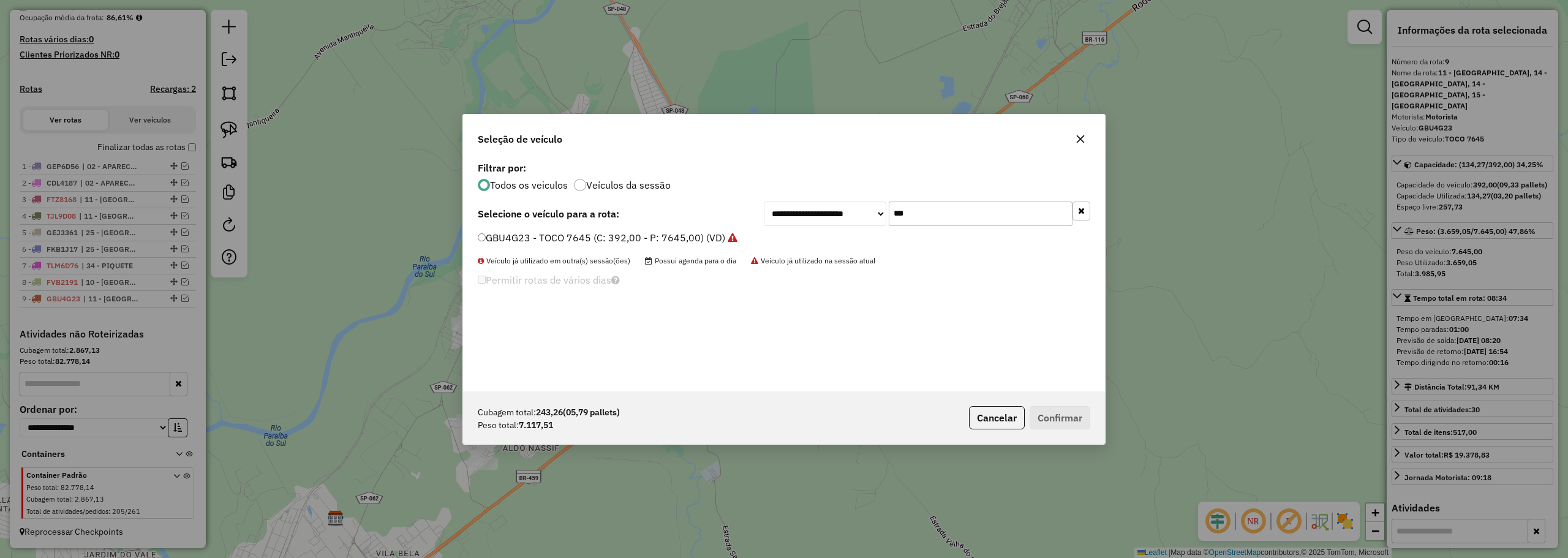
click at [995, 216] on input "***" at bounding box center [981, 213] width 184 height 24
type input "*"
type input "**"
click at [509, 239] on label "GKA5F71 - TOCO 7645 (C: 392,00 - P: 7645,00) (VD)" at bounding box center [600, 237] width 246 height 15
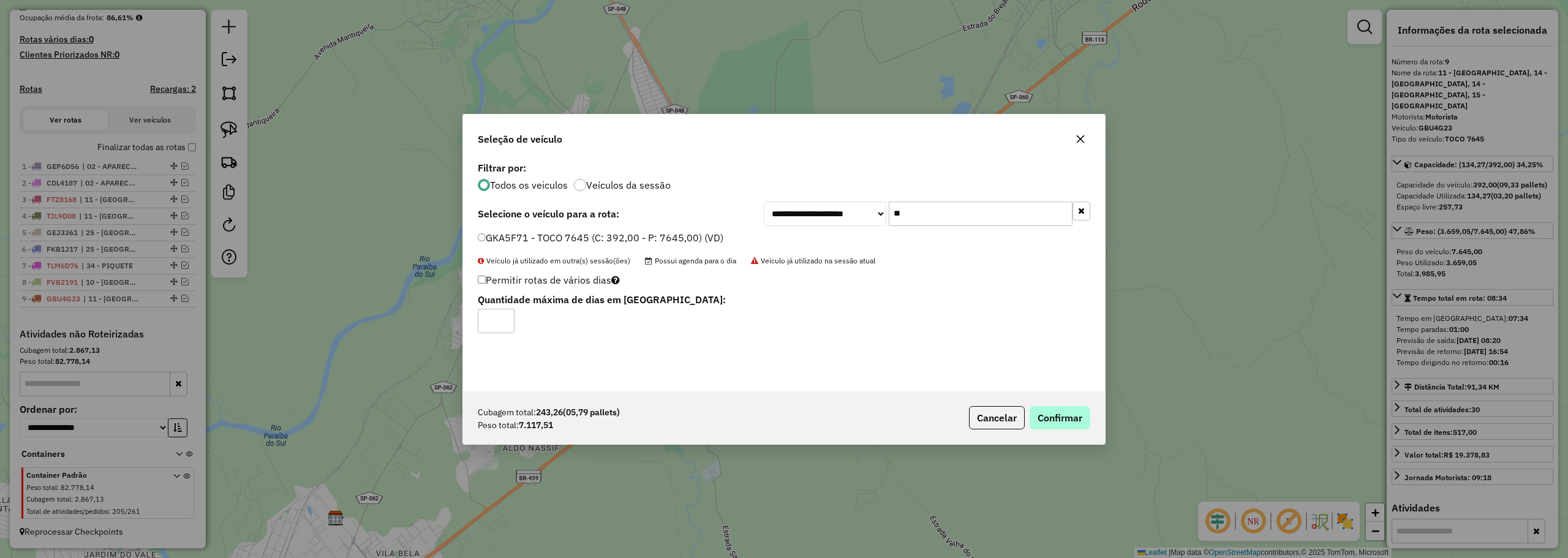
click at [1057, 404] on div "Cubagem total: 243,26 (05,79 pallets) Peso total: 7.117,51 Cancelar Confirmar" at bounding box center [783, 417] width 642 height 53
click at [1057, 416] on button "Confirmar" at bounding box center [1059, 417] width 60 height 23
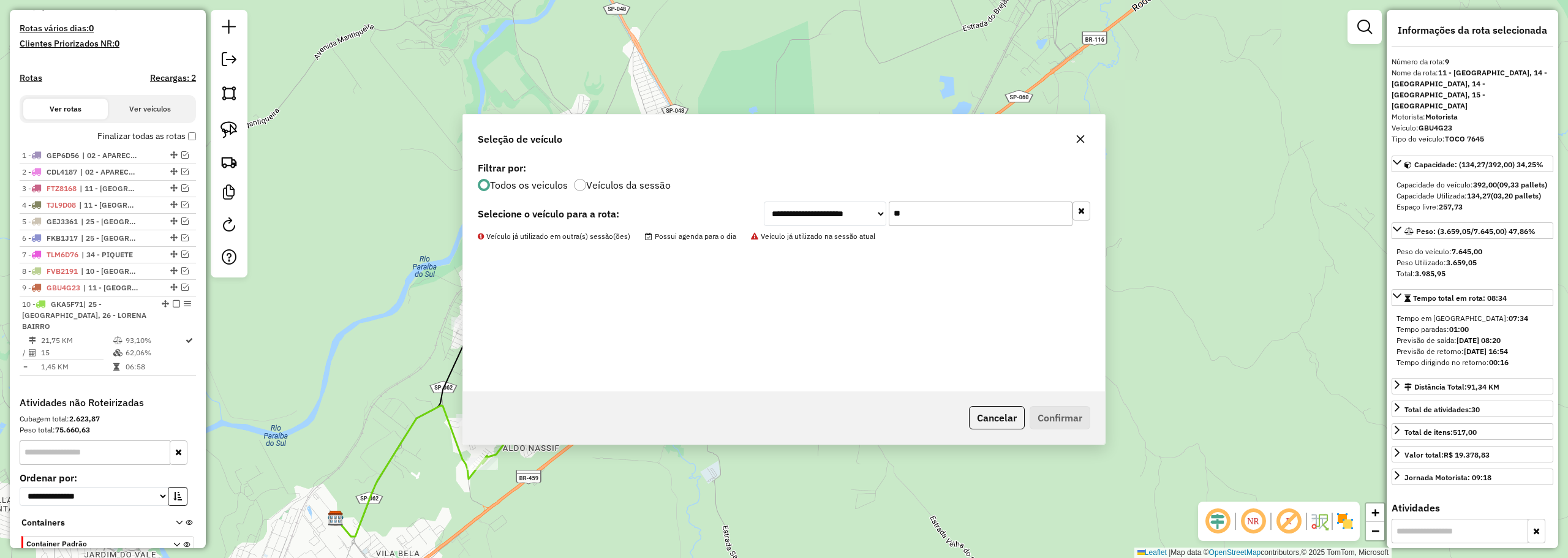
scroll to position [379, 0]
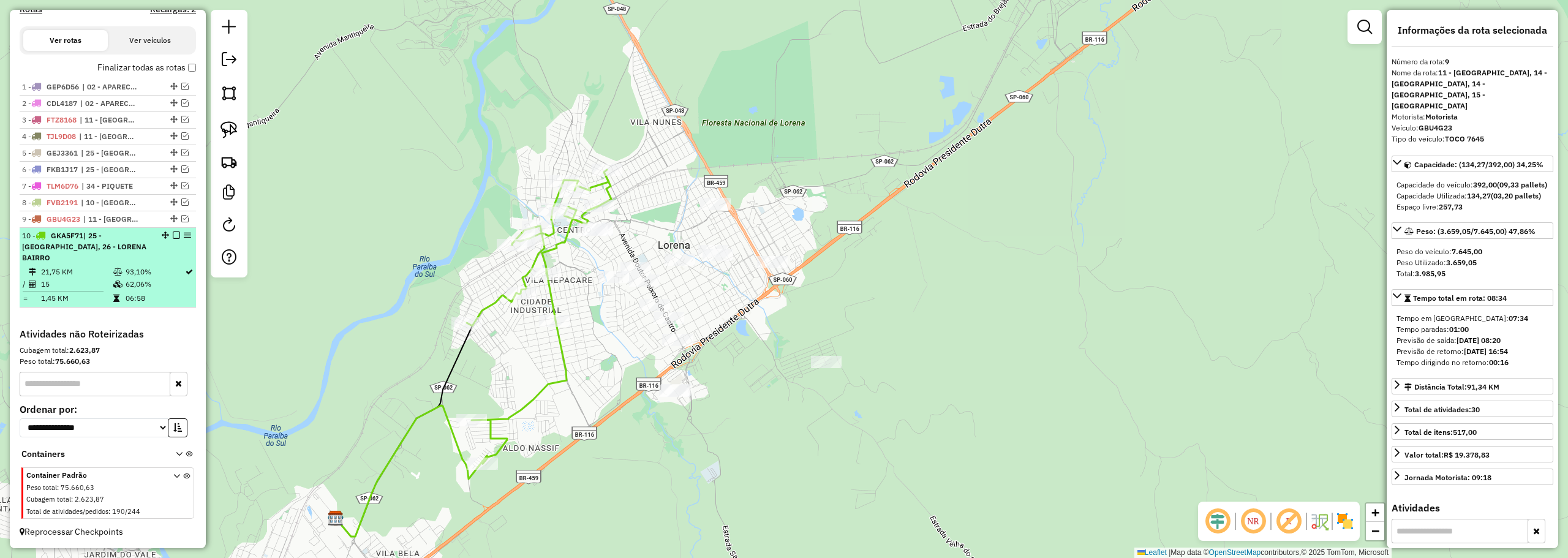
click at [174, 238] on em at bounding box center [177, 235] width 8 height 8
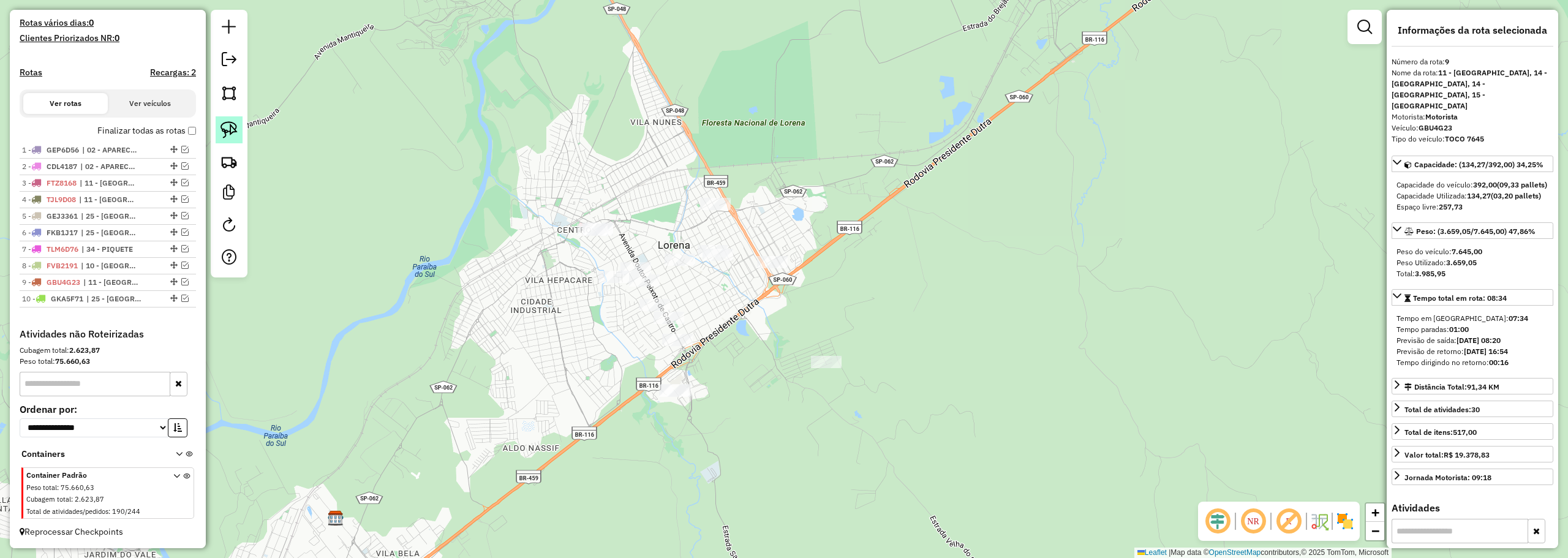
click at [240, 130] on link at bounding box center [229, 129] width 27 height 27
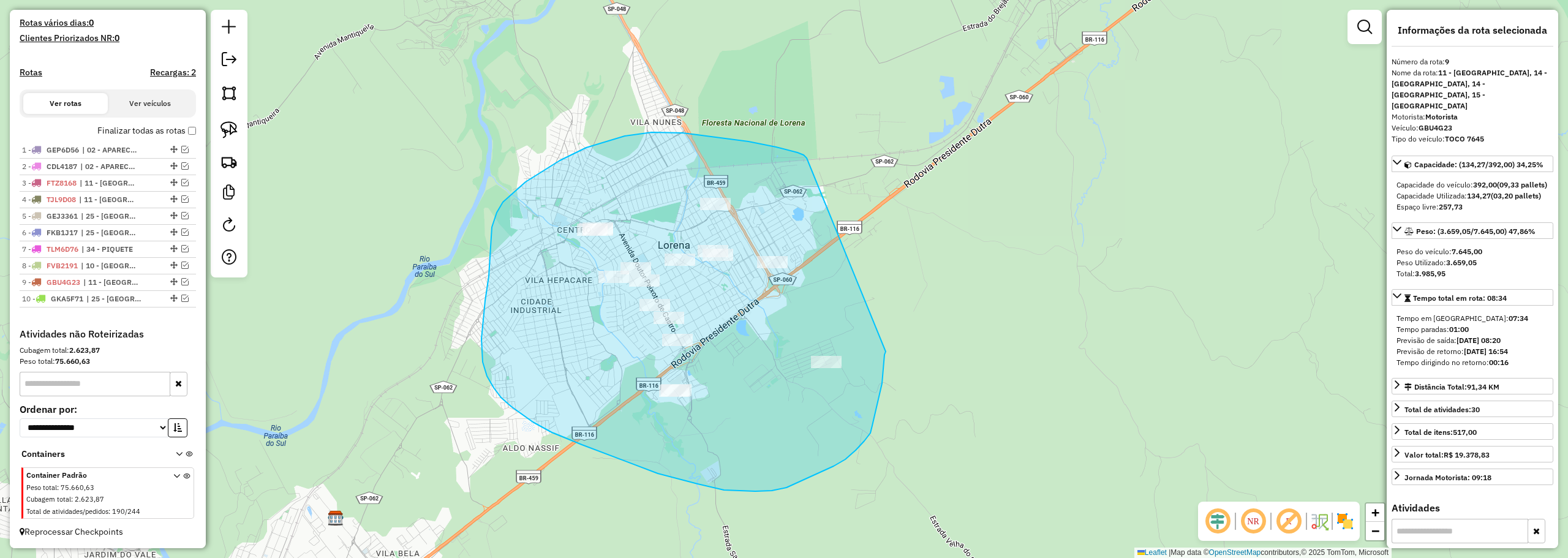
drag, startPoint x: 807, startPoint y: 158, endPoint x: 886, endPoint y: 351, distance: 208.5
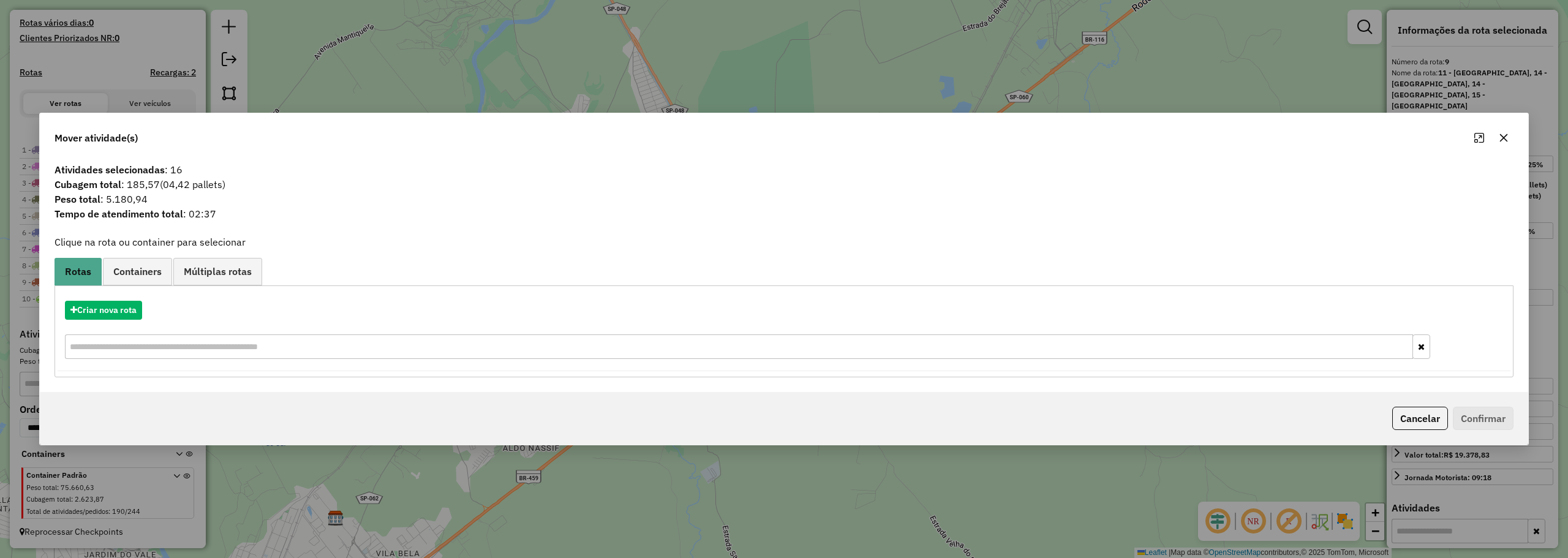
click at [1502, 134] on icon "button" at bounding box center [1504, 138] width 10 height 10
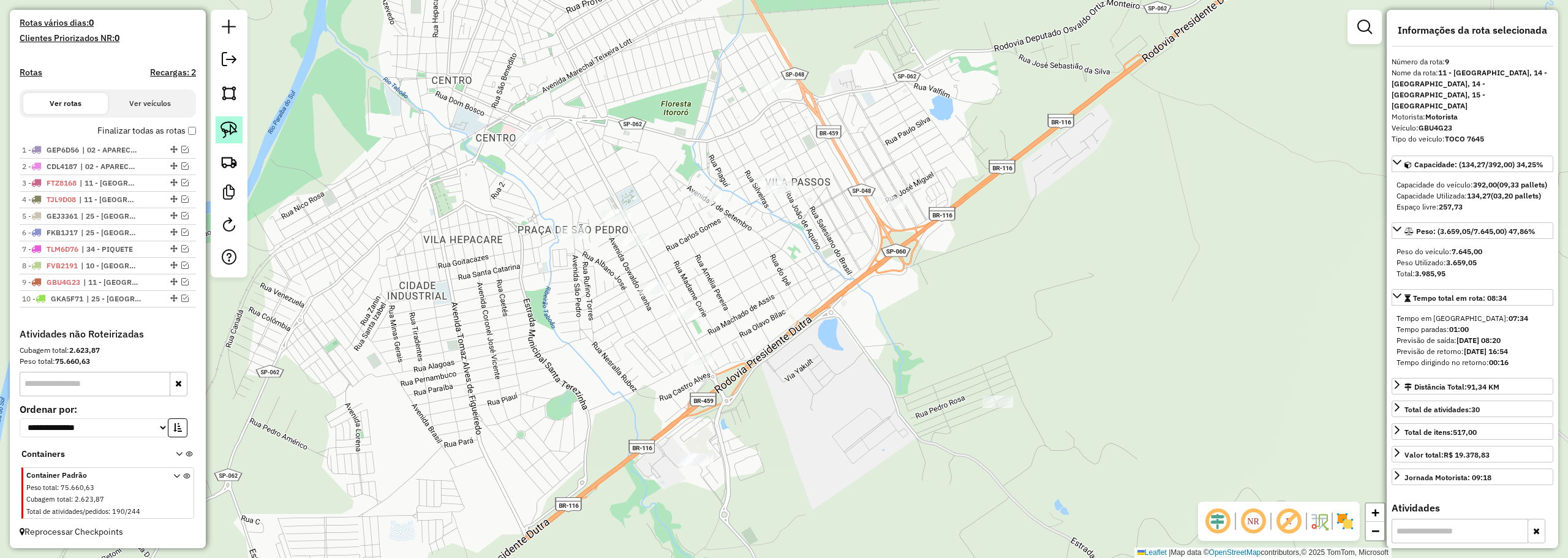
click at [232, 139] on link at bounding box center [229, 129] width 27 height 27
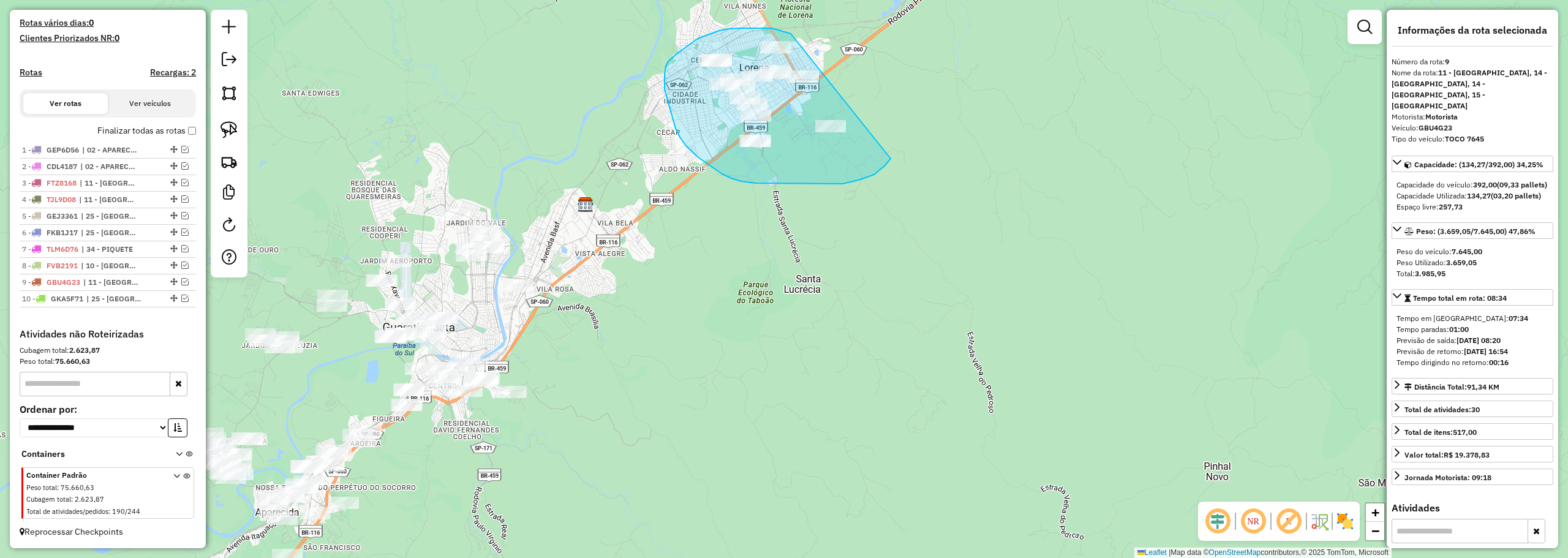
drag, startPoint x: 791, startPoint y: 34, endPoint x: 894, endPoint y: 141, distance: 148.5
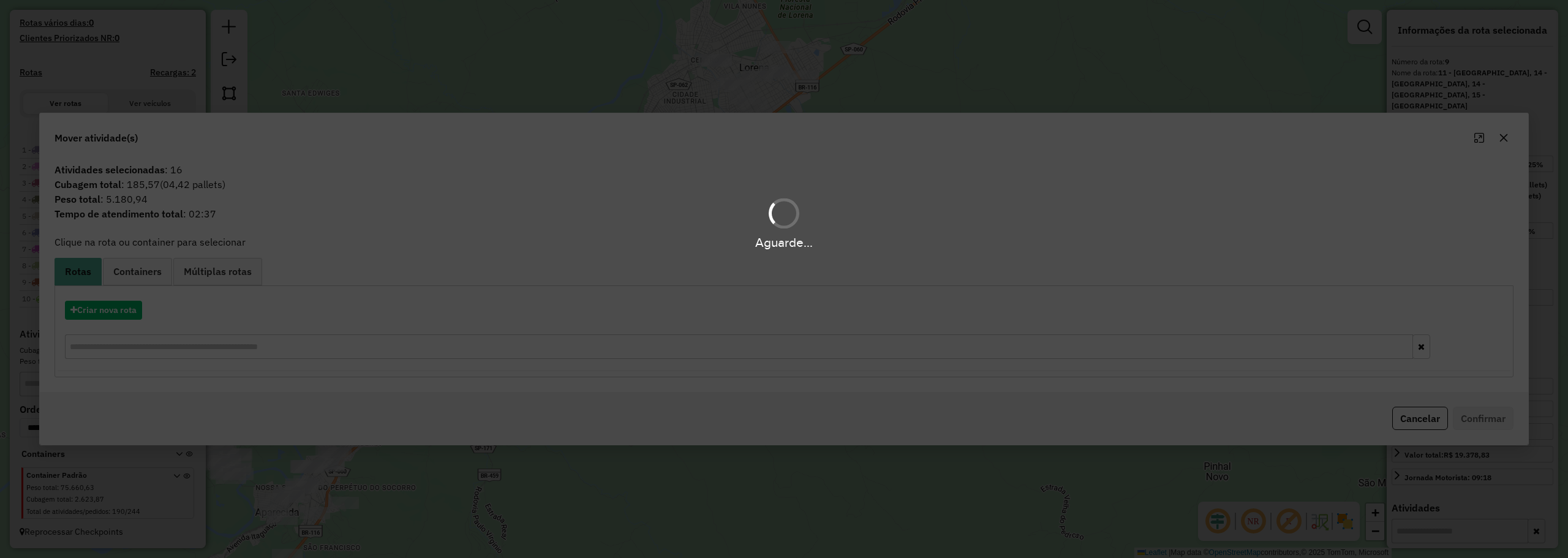
click at [128, 316] on div "Aguarde..." at bounding box center [784, 279] width 1568 height 558
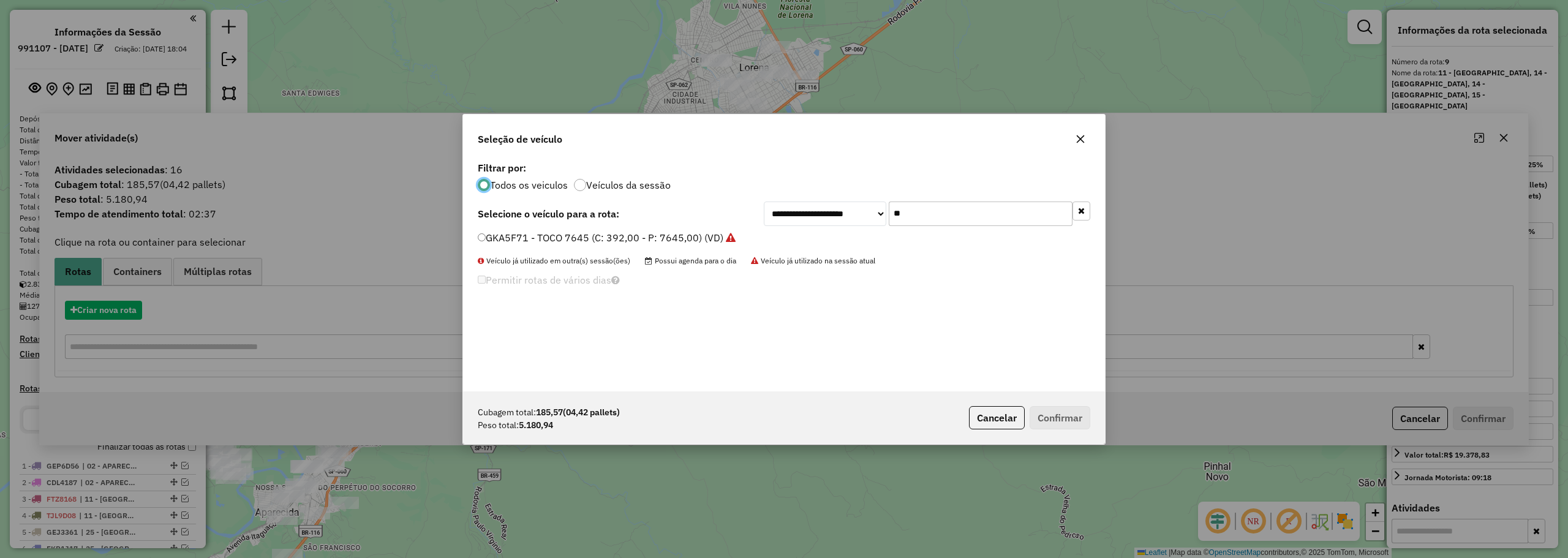
select select "**********"
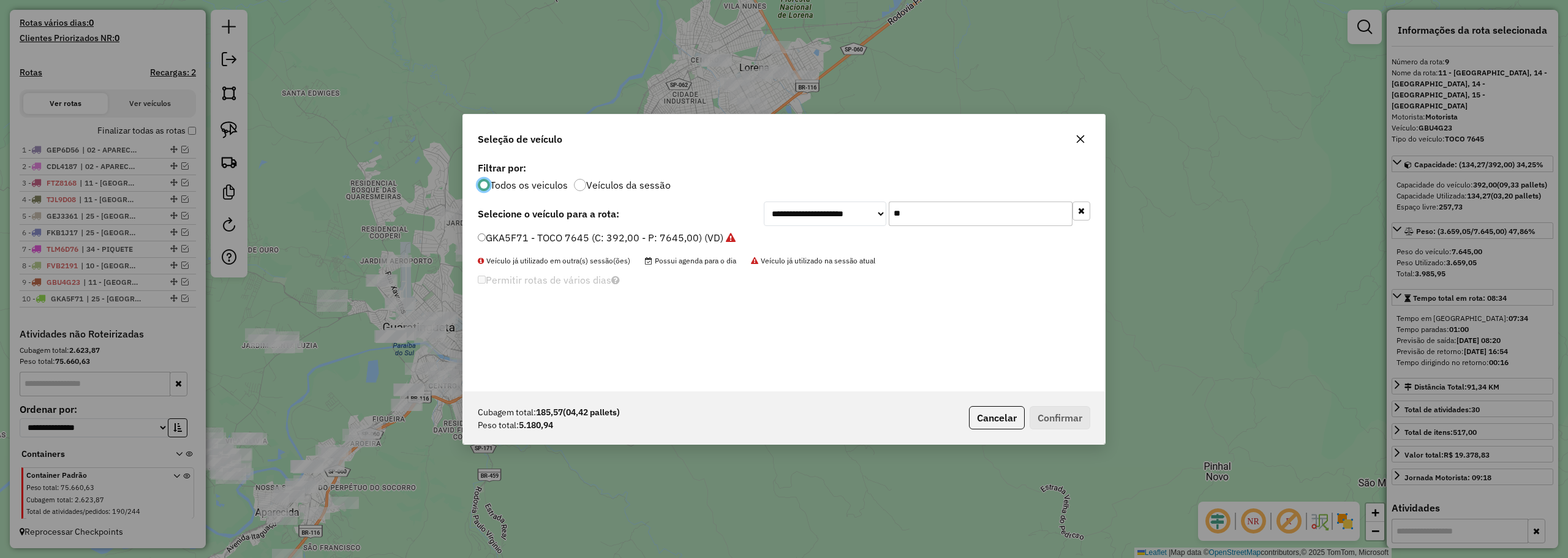
click at [916, 212] on input "**" at bounding box center [981, 213] width 184 height 24
type input "**"
click at [499, 231] on label "EOW6A45 - TOCO 7645 (C: 392,00 - P: 7645,00) (VD)" at bounding box center [602, 237] width 248 height 15
click at [1056, 414] on button "Confirmar" at bounding box center [1059, 417] width 60 height 23
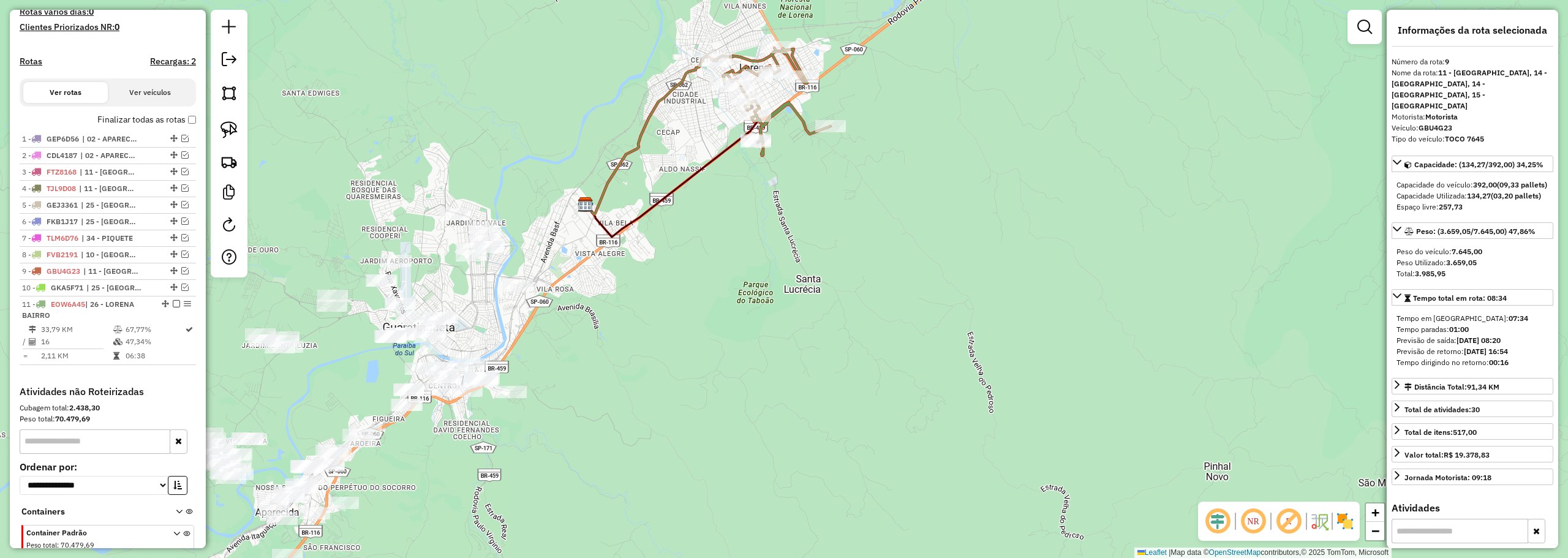
scroll to position [395, 0]
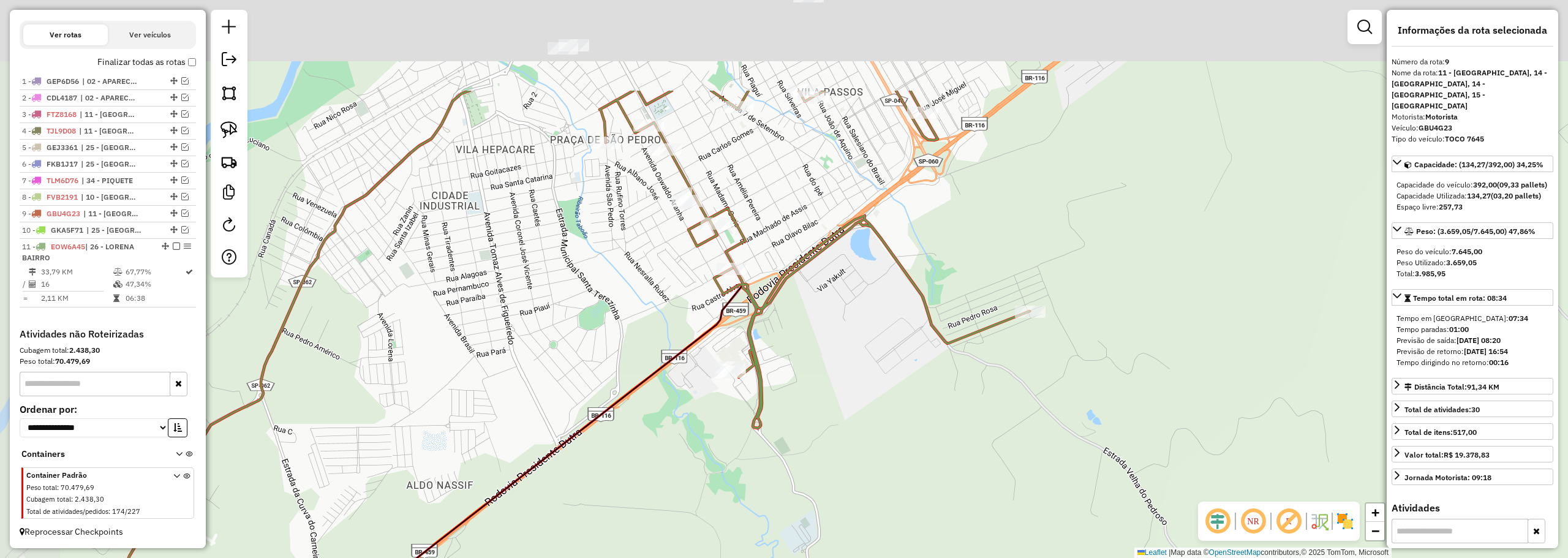
drag, startPoint x: 746, startPoint y: 44, endPoint x: 812, endPoint y: 223, distance: 190.8
click at [812, 223] on div "Janela de atendimento Grade de atendimento Capacidade Transportadoras Veículos …" at bounding box center [784, 279] width 1568 height 558
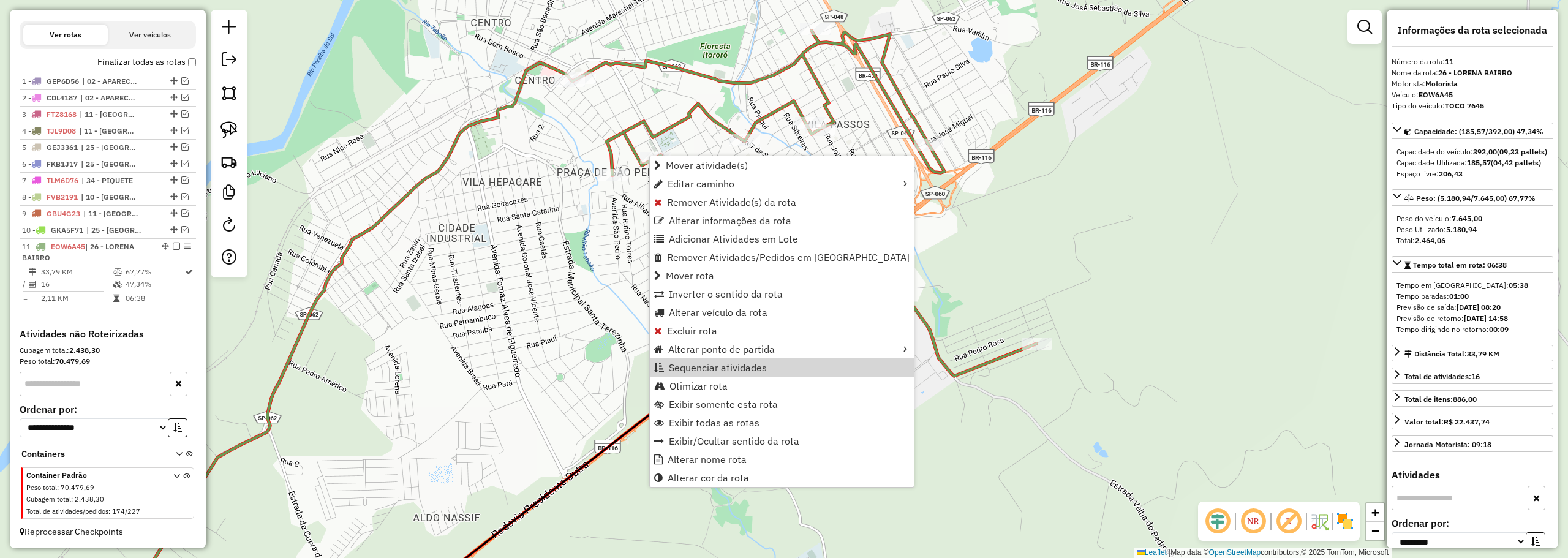
click at [689, 366] on span "Sequenciar atividades" at bounding box center [718, 367] width 98 height 10
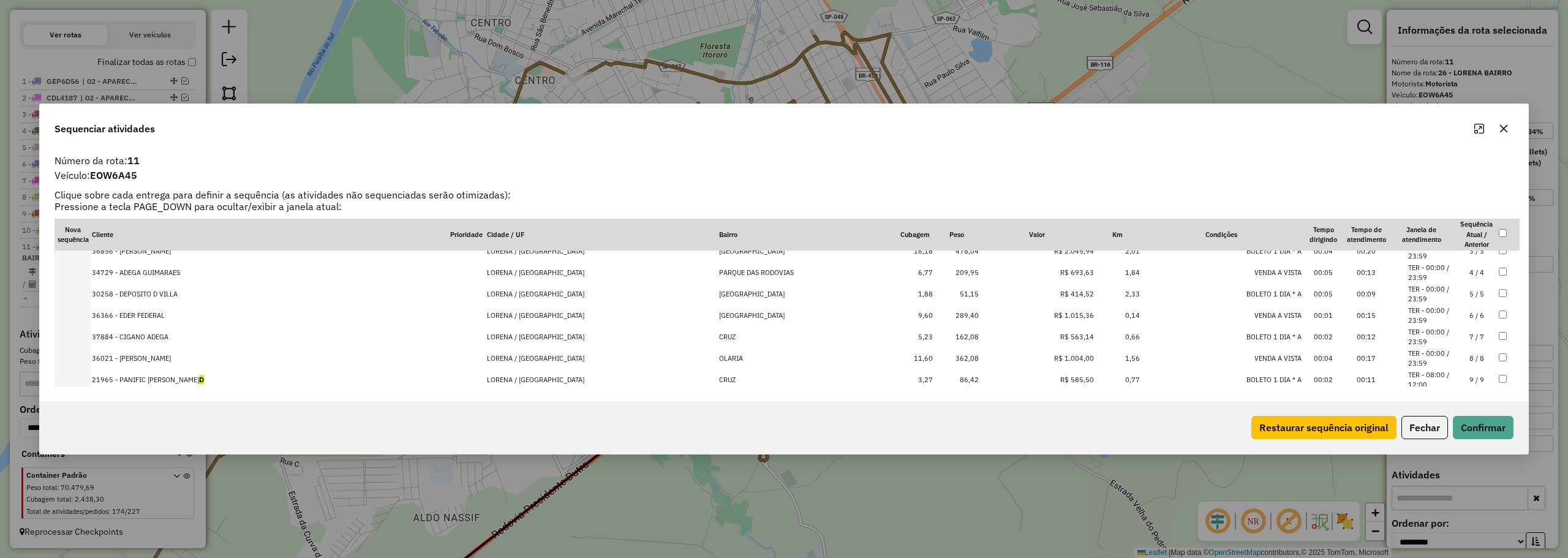
scroll to position [122, 0]
click at [204, 309] on td "21965 - PANIFIC PAO DE LEITE D" at bounding box center [270, 310] width 358 height 21
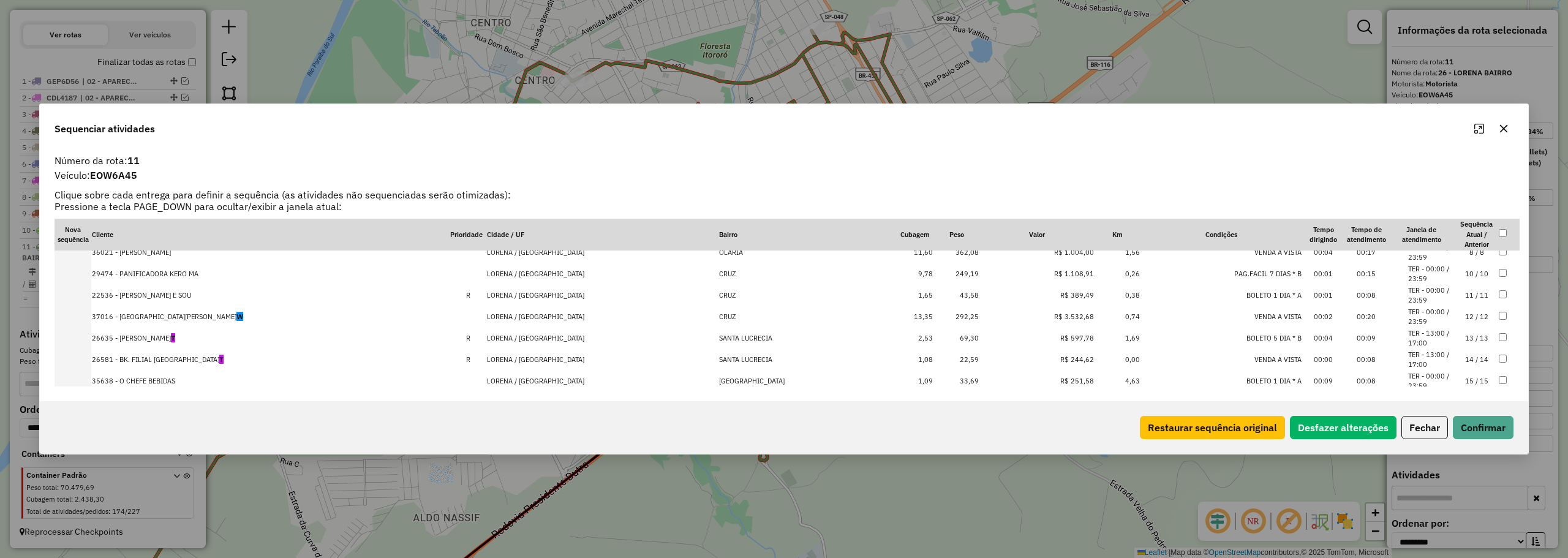
scroll to position [218, 0]
drag, startPoint x: 182, startPoint y: 334, endPoint x: 186, endPoint y: 340, distance: 7.2
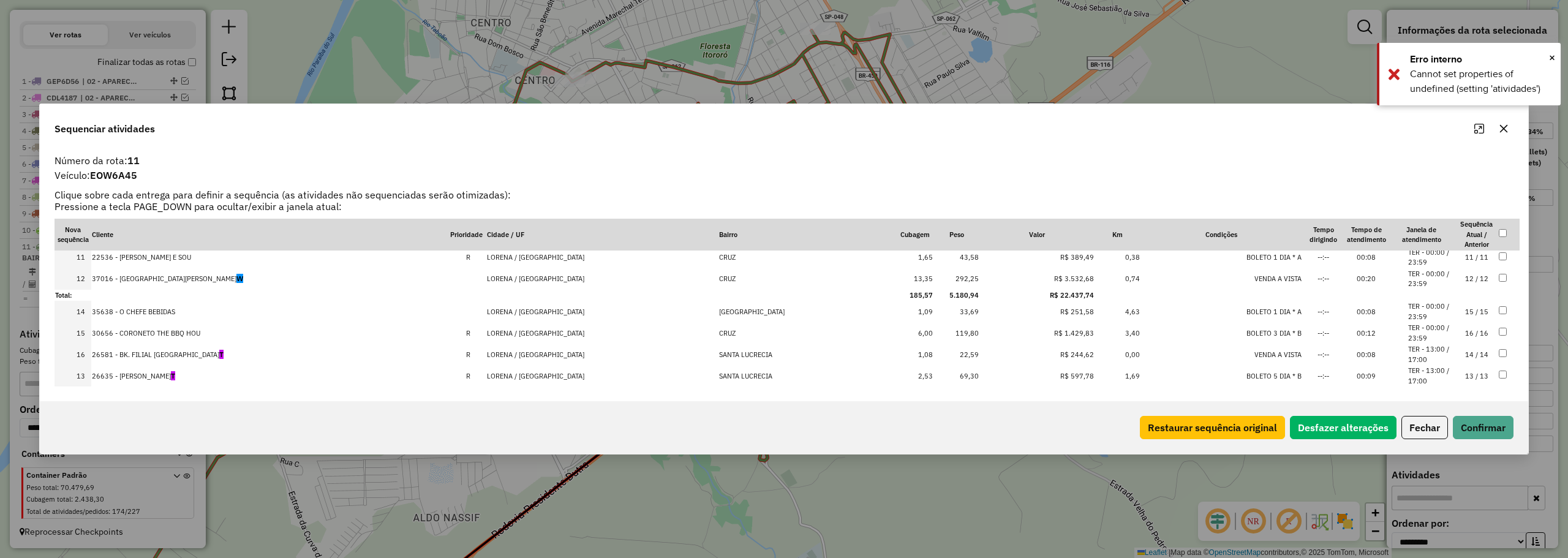
drag, startPoint x: 157, startPoint y: 296, endPoint x: 165, endPoint y: 392, distance: 96.3
drag, startPoint x: 166, startPoint y: 275, endPoint x: 164, endPoint y: 340, distance: 65.0
click at [1481, 430] on button "Confirmar" at bounding box center [1483, 427] width 60 height 23
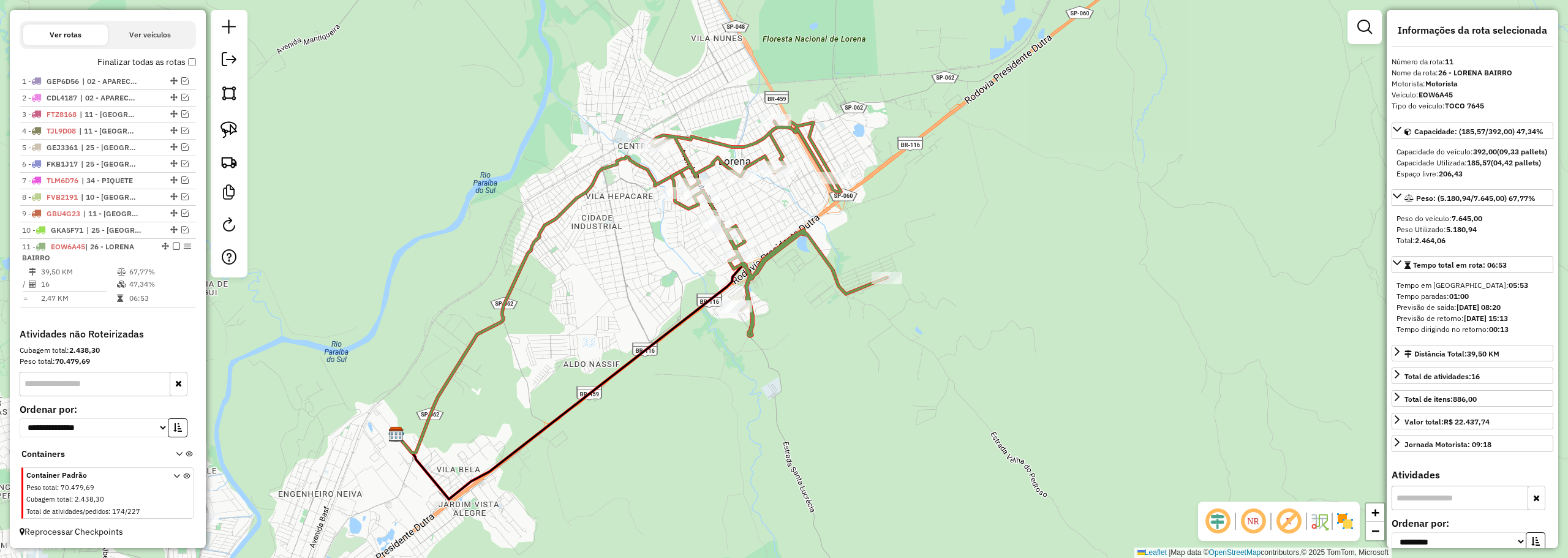
click at [746, 185] on div "Janela de atendimento Grade de atendimento Capacidade Transportadoras Veículos …" at bounding box center [784, 279] width 1568 height 558
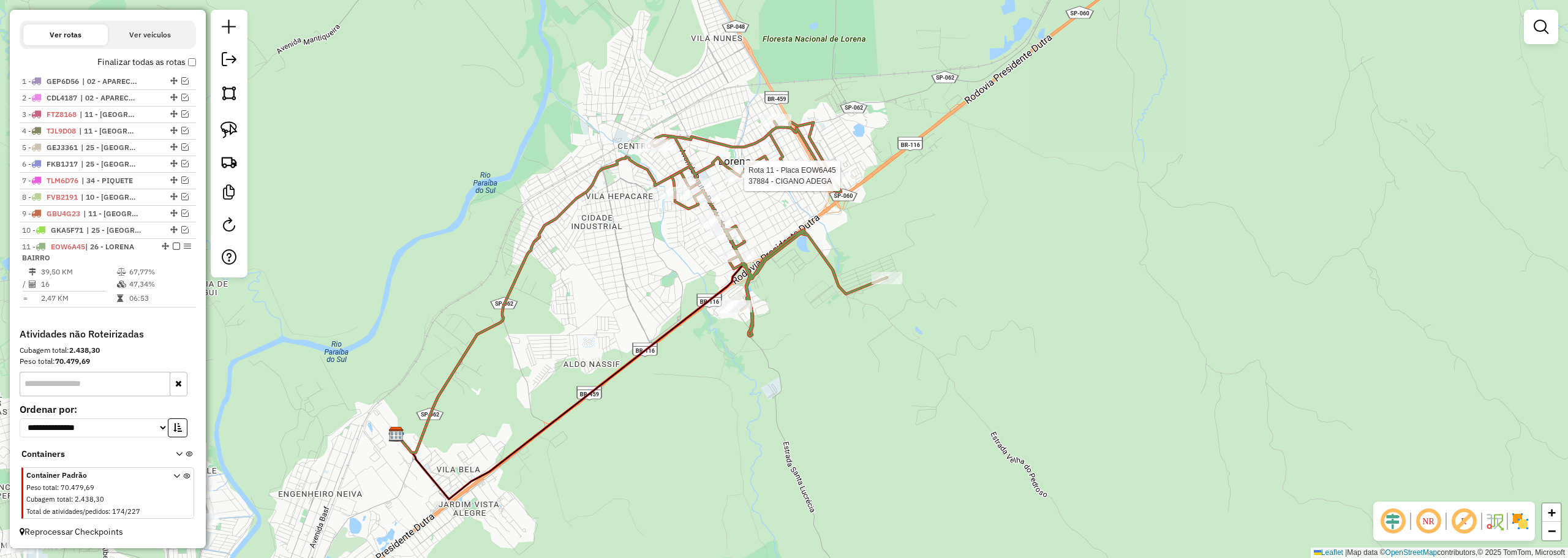
select select "**********"
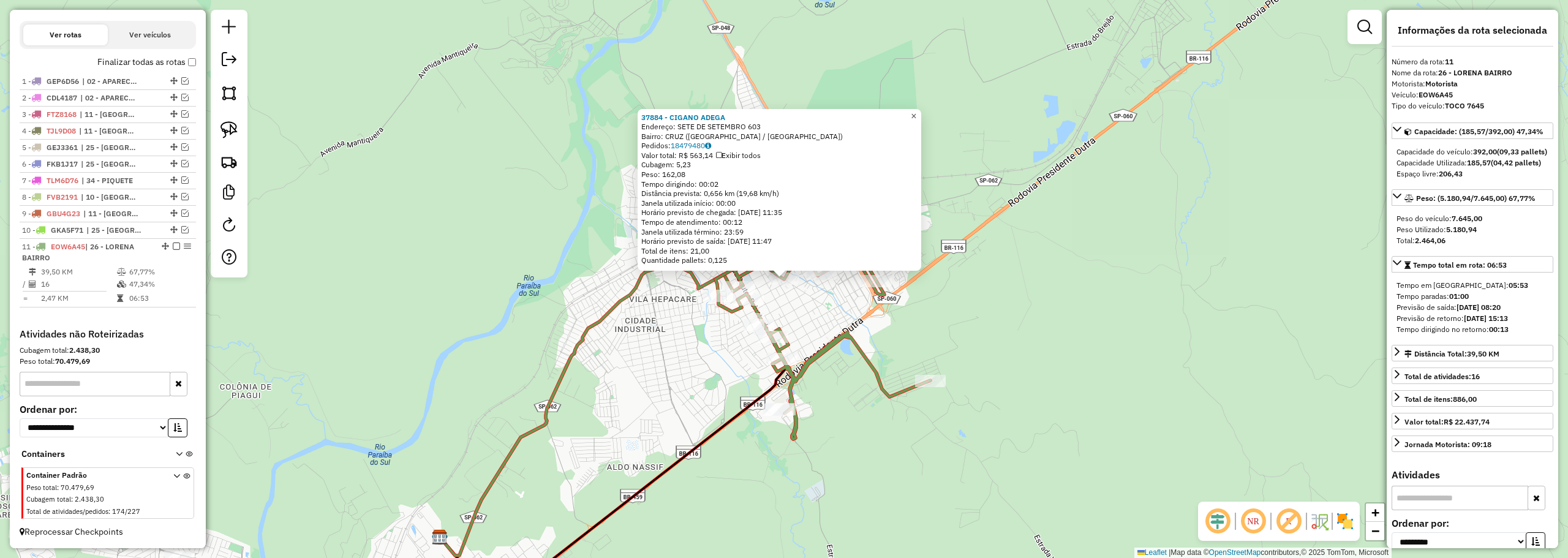
drag, startPoint x: 922, startPoint y: 109, endPoint x: 857, endPoint y: 183, distance: 98.5
click at [916, 111] on span "×" at bounding box center [913, 116] width 5 height 11
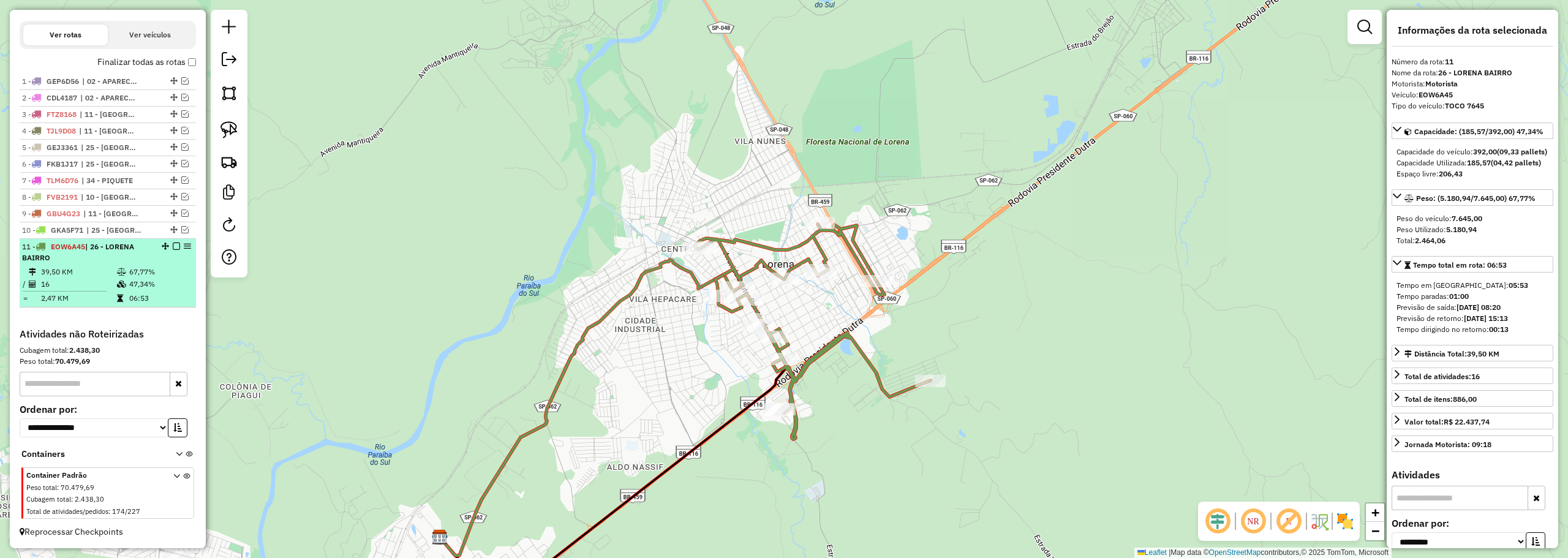
click at [174, 245] on em at bounding box center [177, 246] width 8 height 8
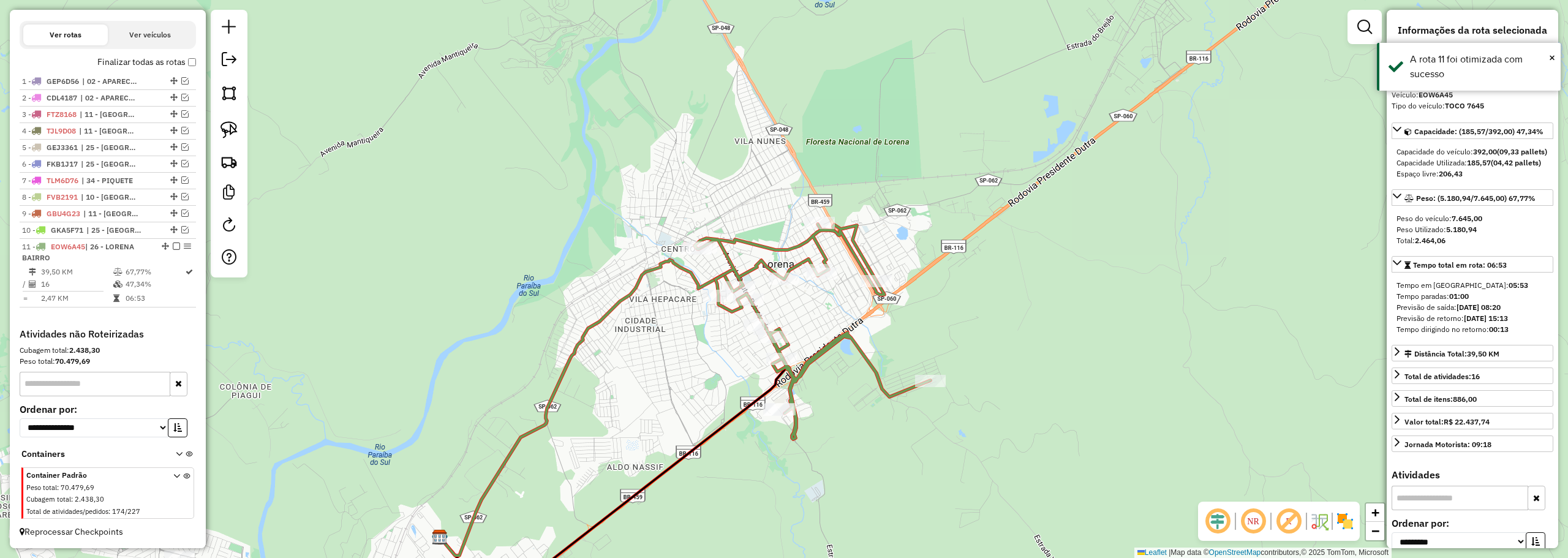
click at [174, 245] on em at bounding box center [177, 246] width 8 height 8
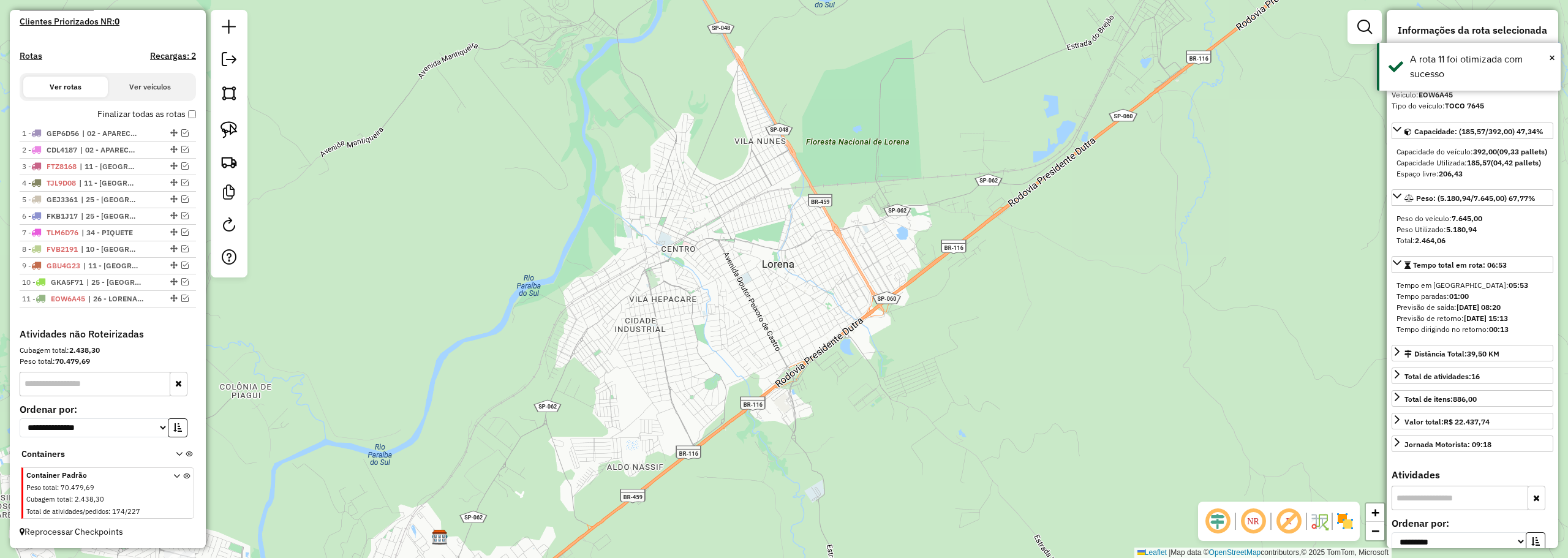
scroll to position [343, 0]
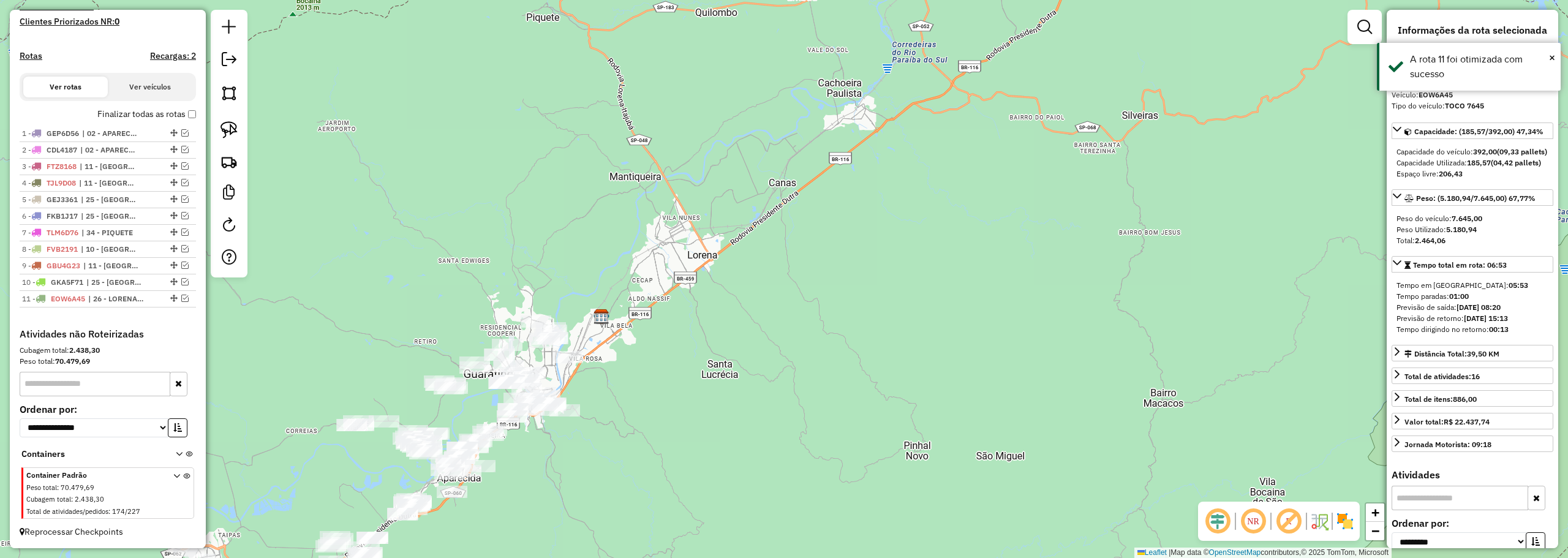
drag, startPoint x: 554, startPoint y: 336, endPoint x: 773, endPoint y: 167, distance: 276.6
click at [773, 169] on div "Janela de atendimento Grade de atendimento Capacidade Transportadoras Veículos …" at bounding box center [784, 279] width 1568 height 558
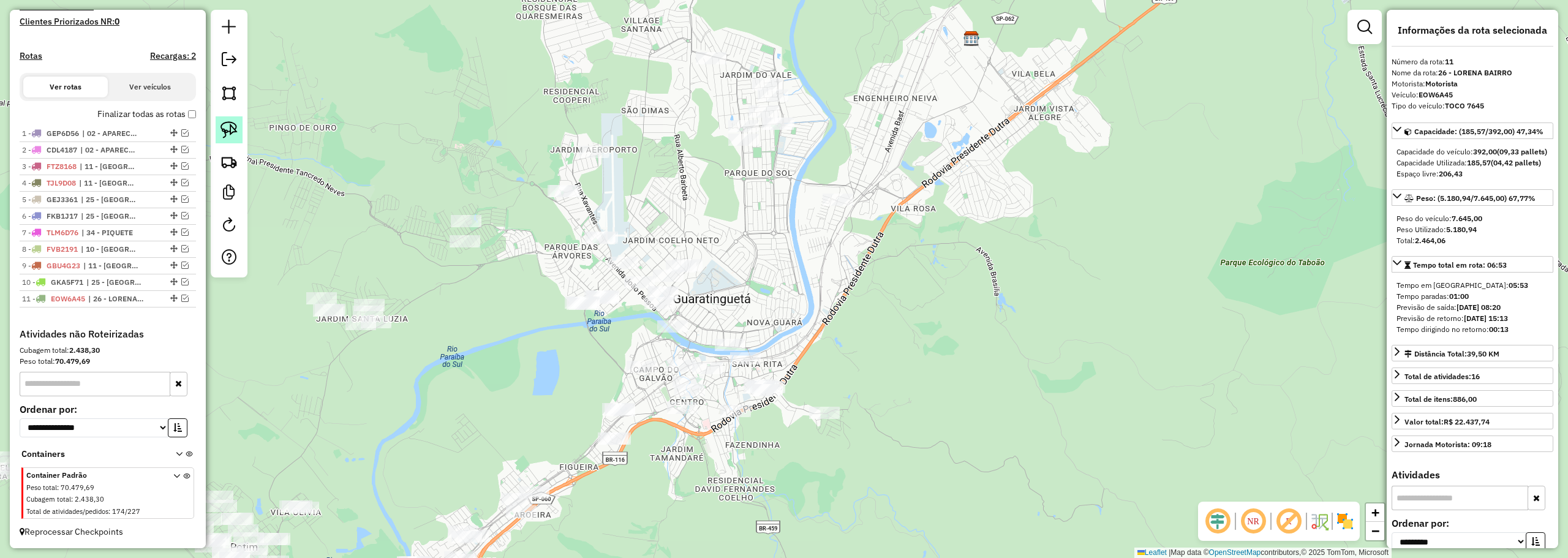
click at [234, 139] on link at bounding box center [229, 129] width 27 height 27
click at [233, 155] on img at bounding box center [229, 161] width 17 height 17
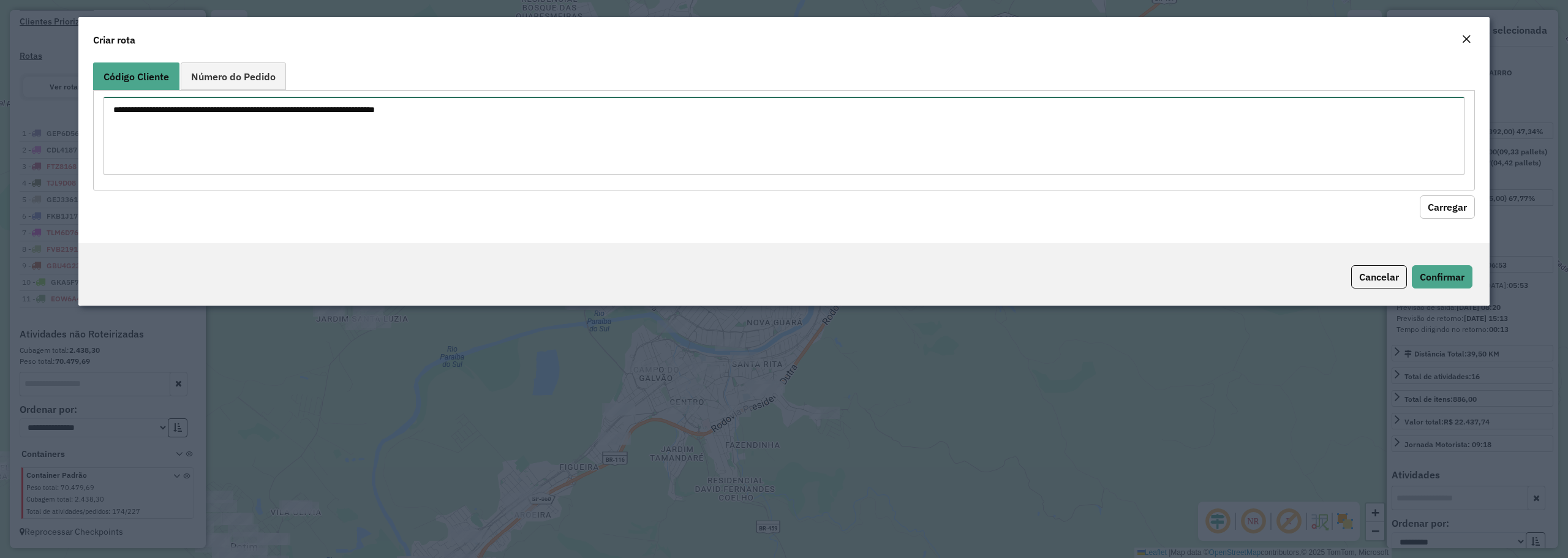
click at [545, 143] on textarea at bounding box center [783, 136] width 1361 height 78
paste textarea "***** ***** *****"
type textarea "***** ***** *****"
click at [1449, 200] on button "Carregar" at bounding box center [1447, 206] width 55 height 23
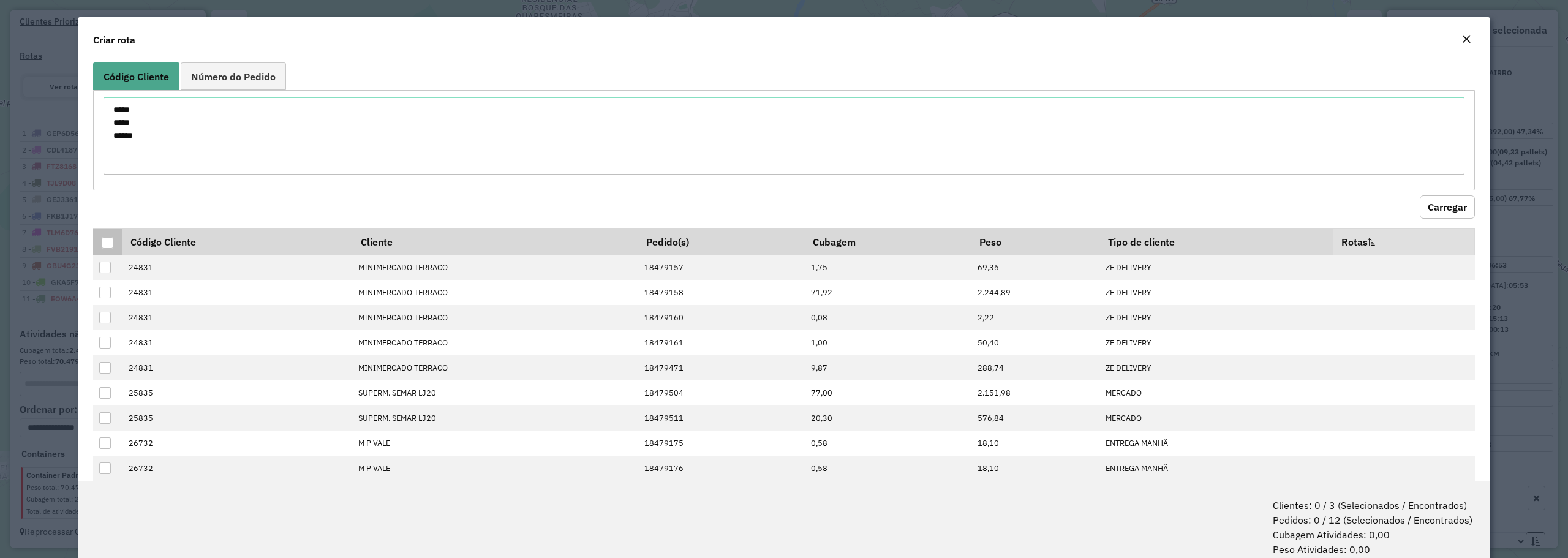
click at [109, 239] on div at bounding box center [107, 242] width 11 height 11
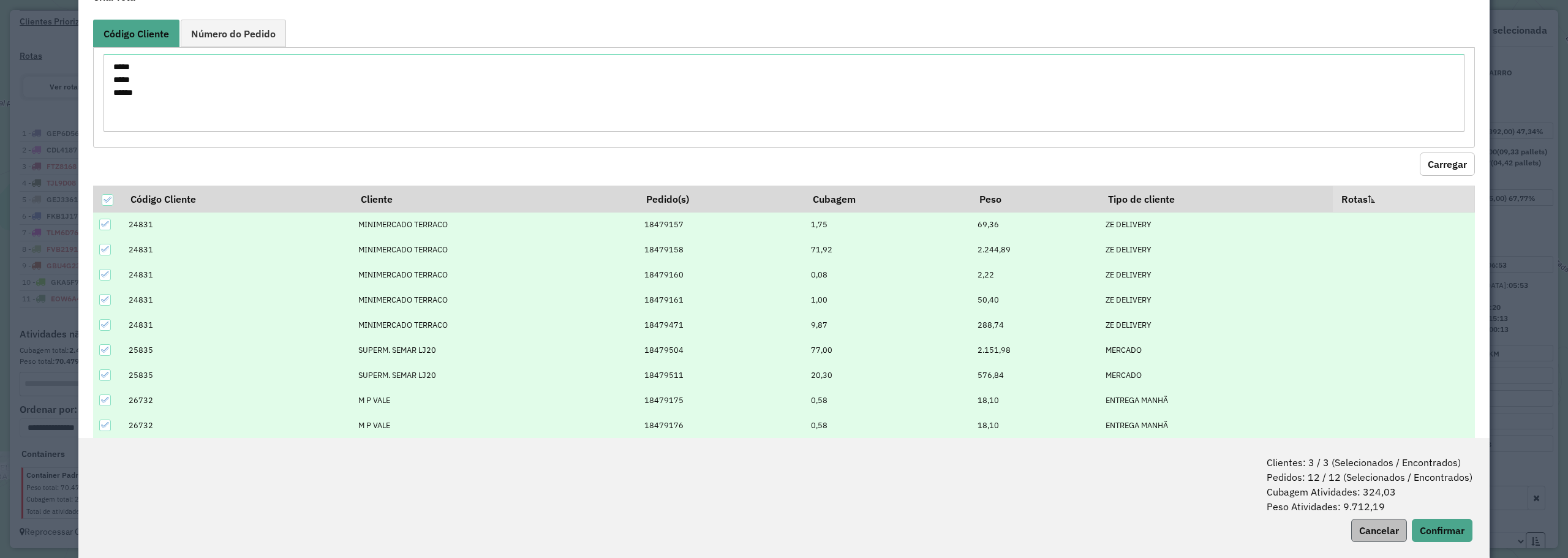
scroll to position [61, 0]
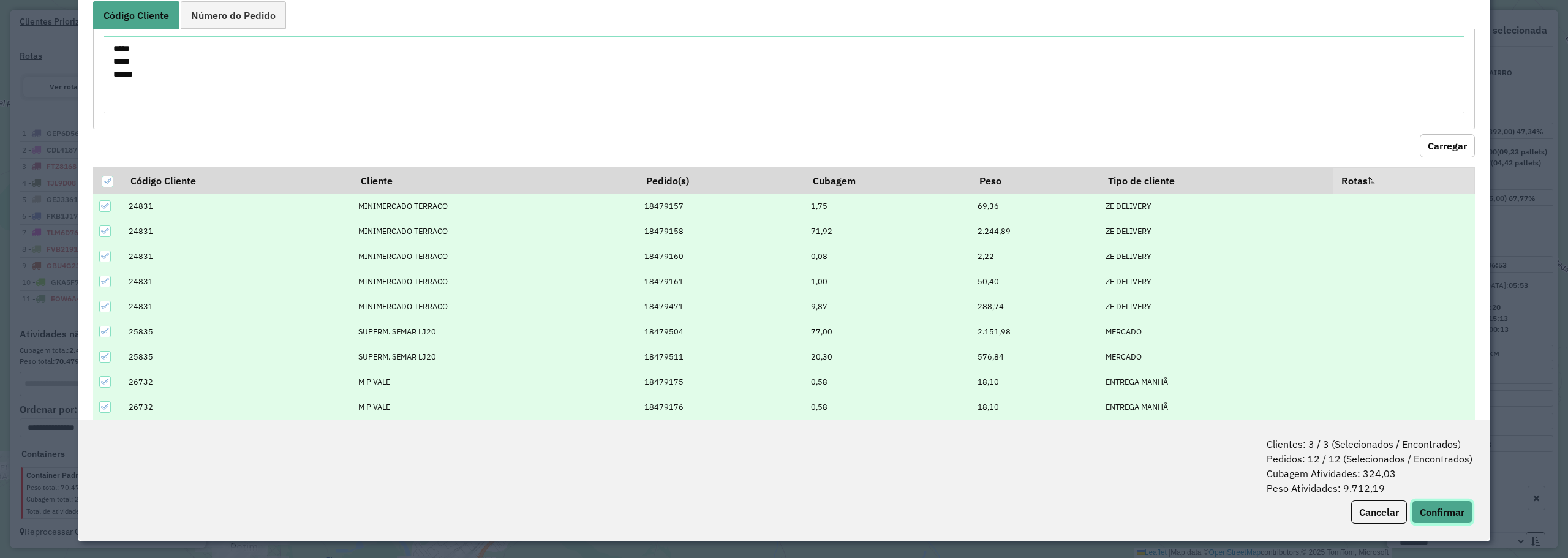
click at [1433, 507] on button "Confirmar" at bounding box center [1442, 511] width 60 height 23
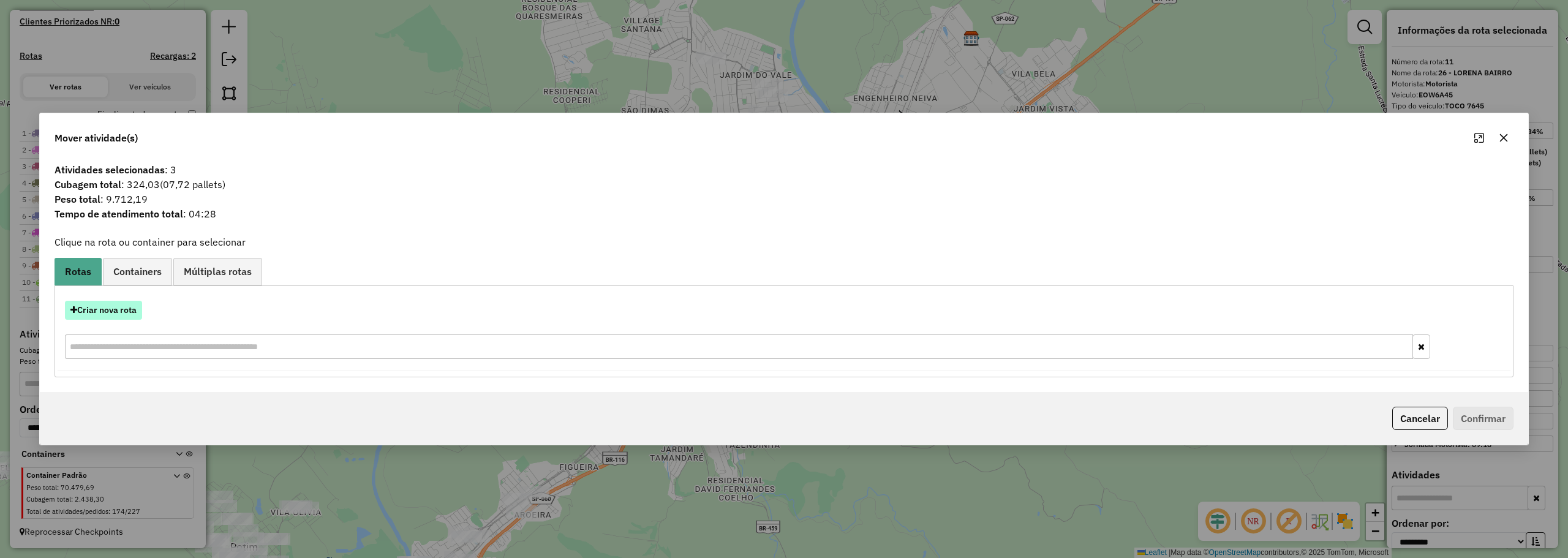
click at [124, 310] on button "Criar nova rota" at bounding box center [103, 310] width 77 height 19
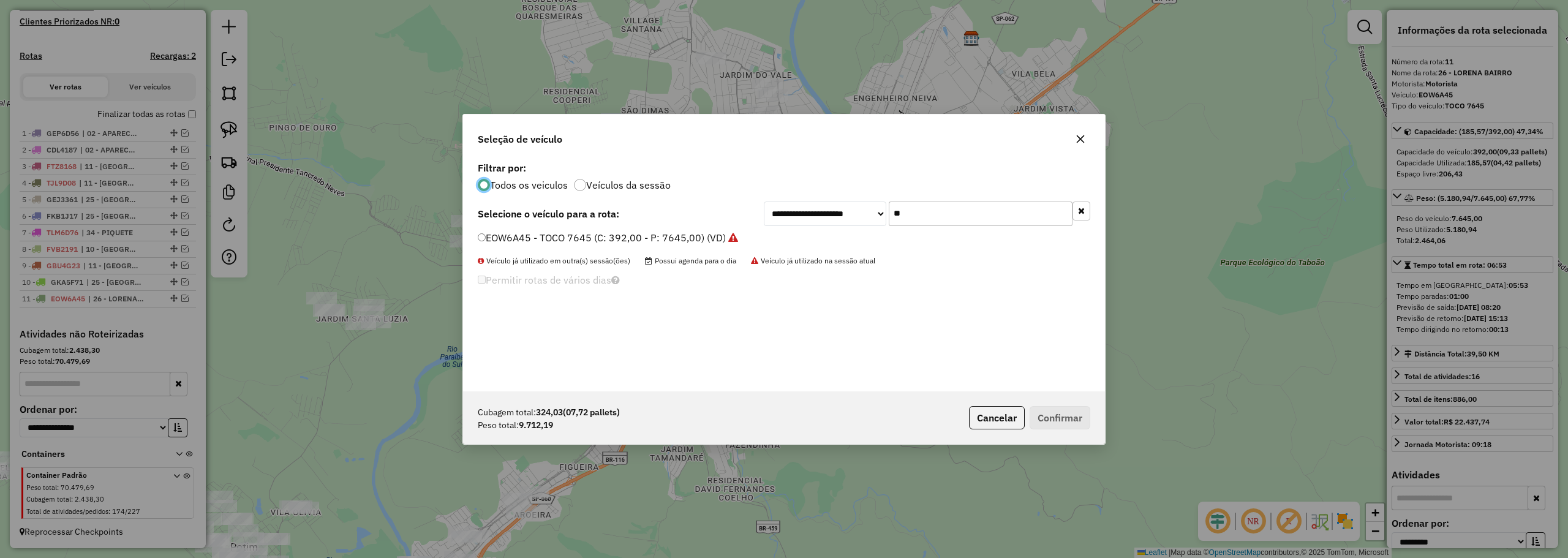
scroll to position [7, 4]
click at [934, 212] on input "**" at bounding box center [981, 213] width 184 height 24
type input "***"
click at [566, 236] on label "GFZ5J06 - BAÚ TRUCK 12850 (C: 378,00 - P: 12850,00) (VD)" at bounding box center [620, 237] width 283 height 15
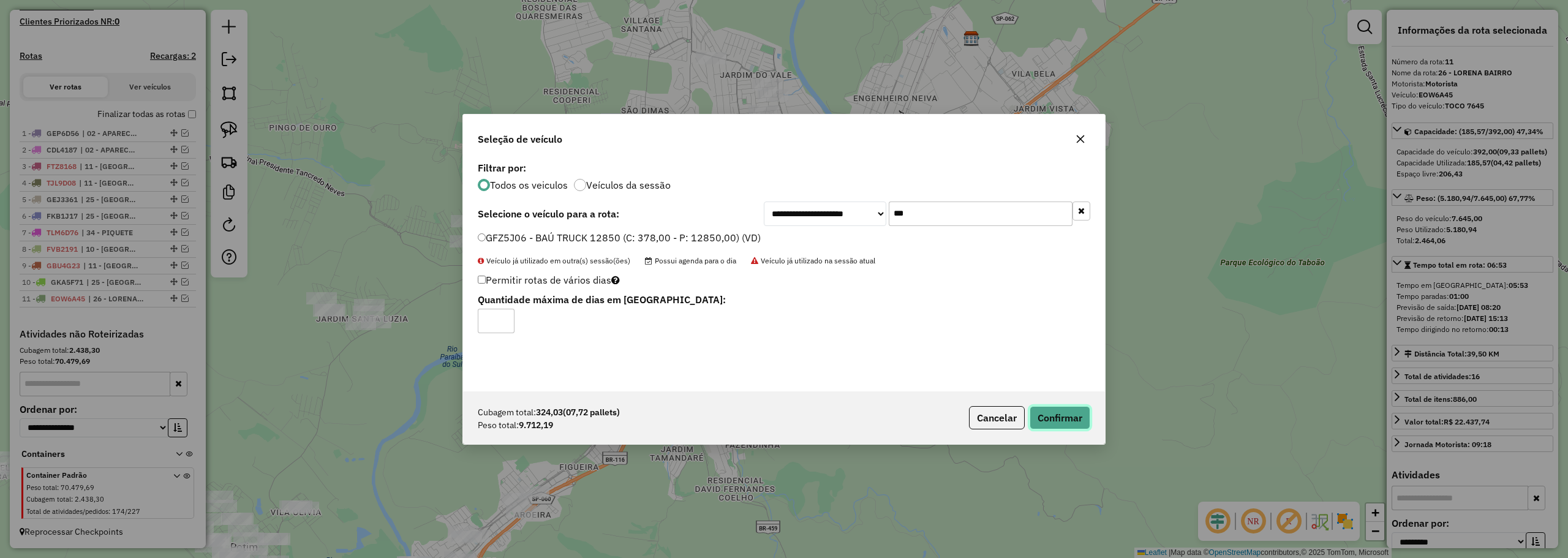
click at [1063, 423] on button "Confirmar" at bounding box center [1059, 417] width 60 height 23
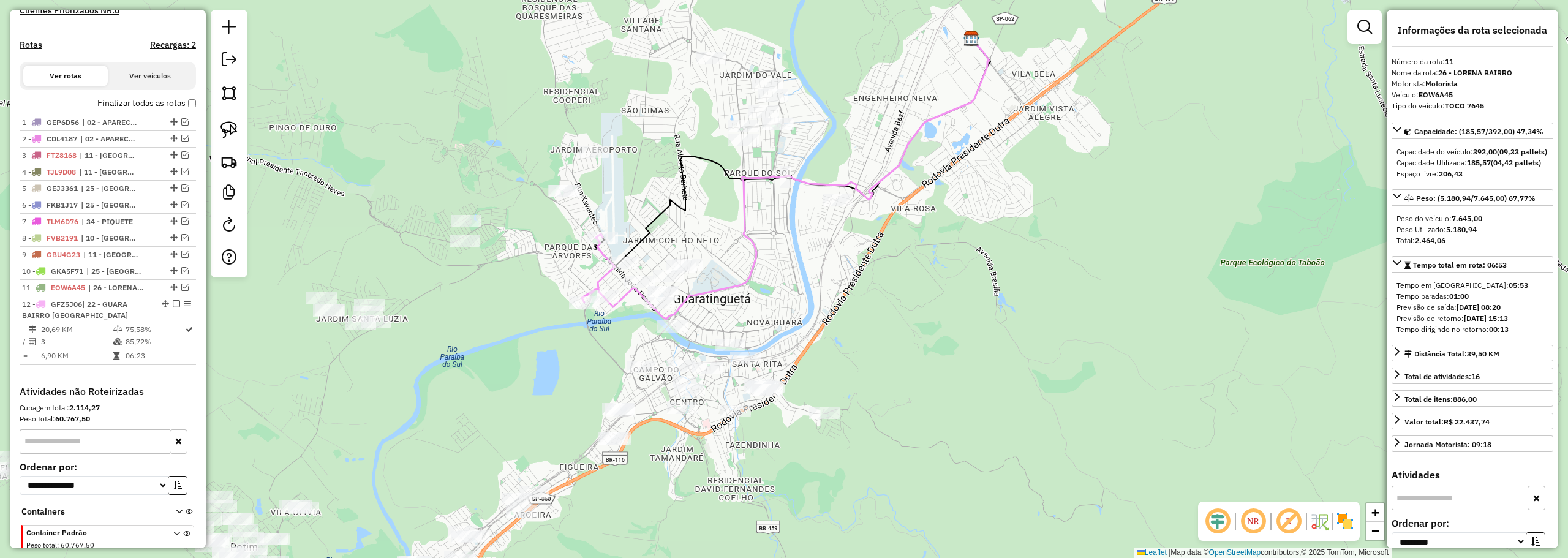
scroll to position [412, 0]
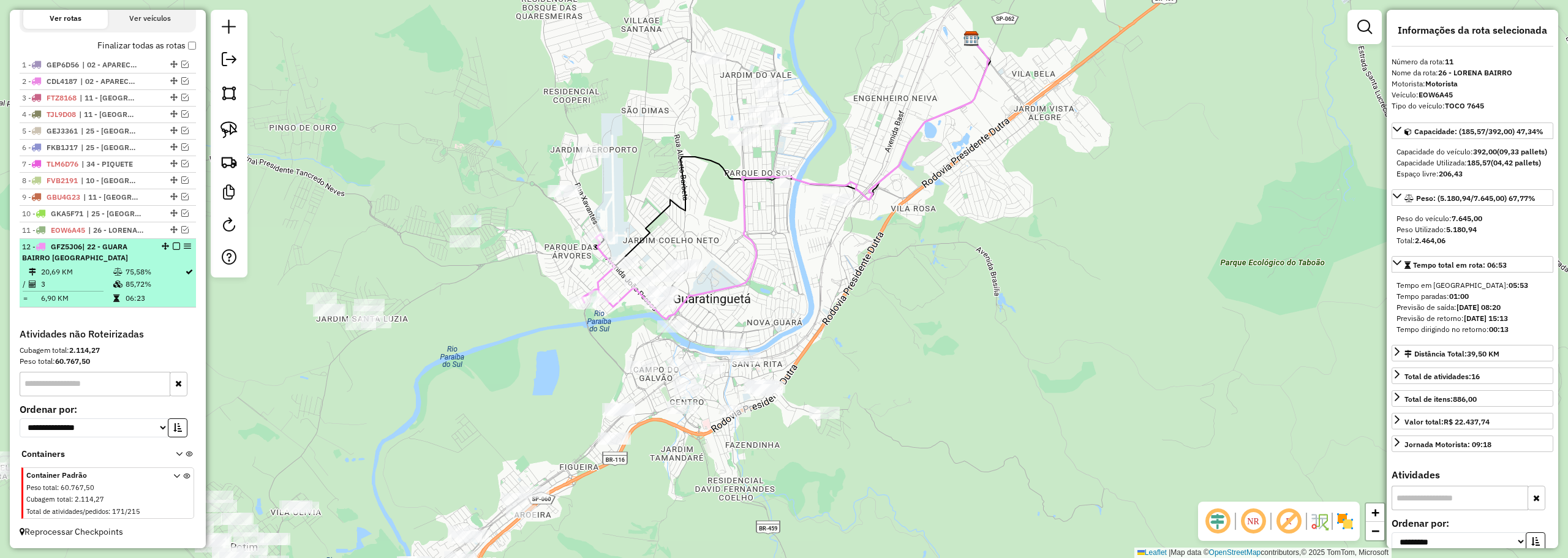
click at [133, 268] on td "75,58%" at bounding box center [155, 272] width 60 height 12
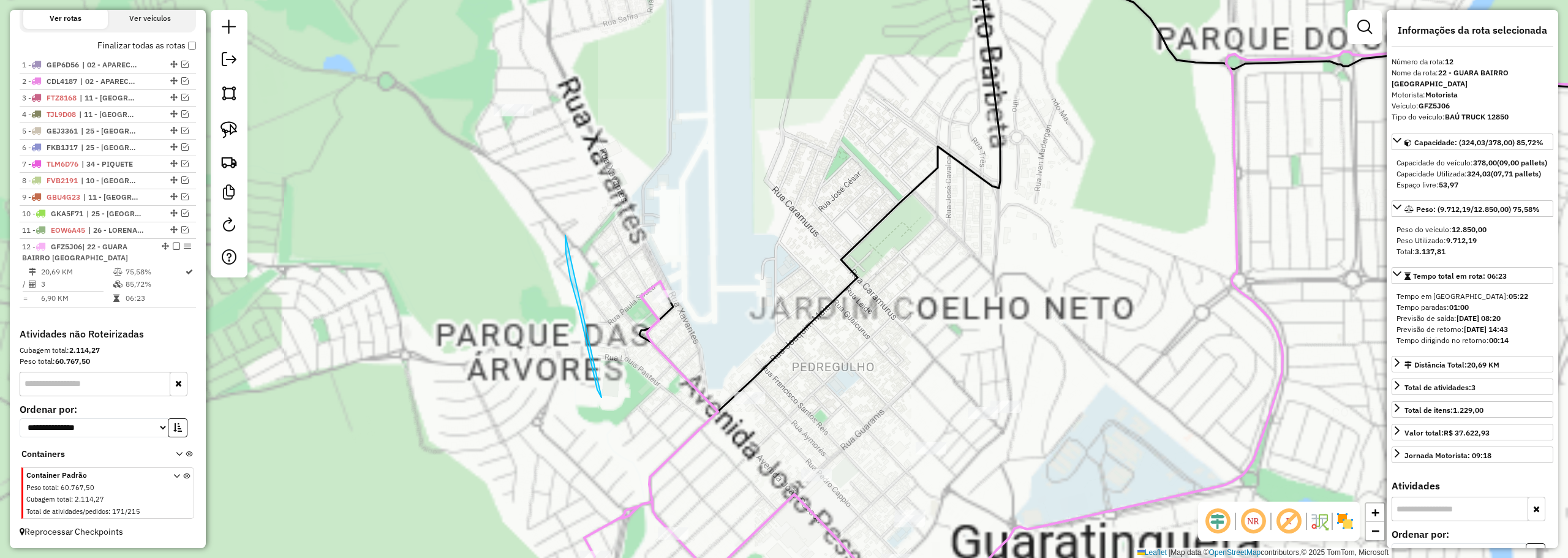
drag, startPoint x: 566, startPoint y: 254, endPoint x: 565, endPoint y: 235, distance: 19.0
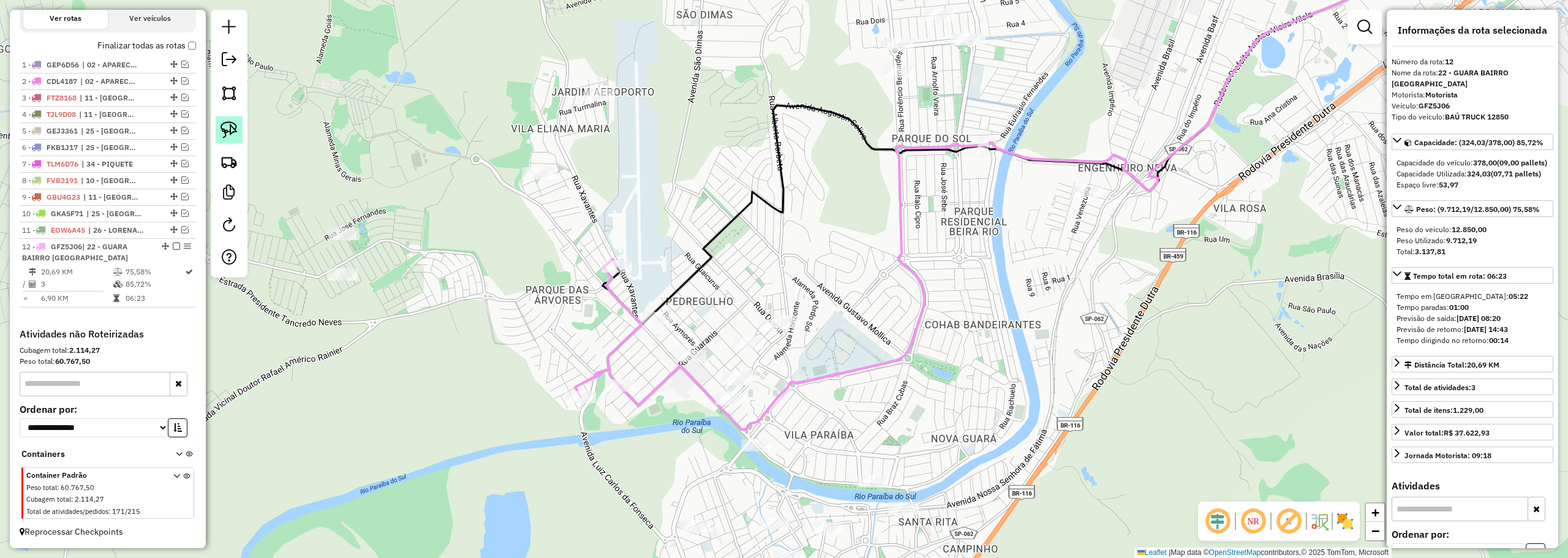
click at [235, 130] on img at bounding box center [229, 130] width 17 height 17
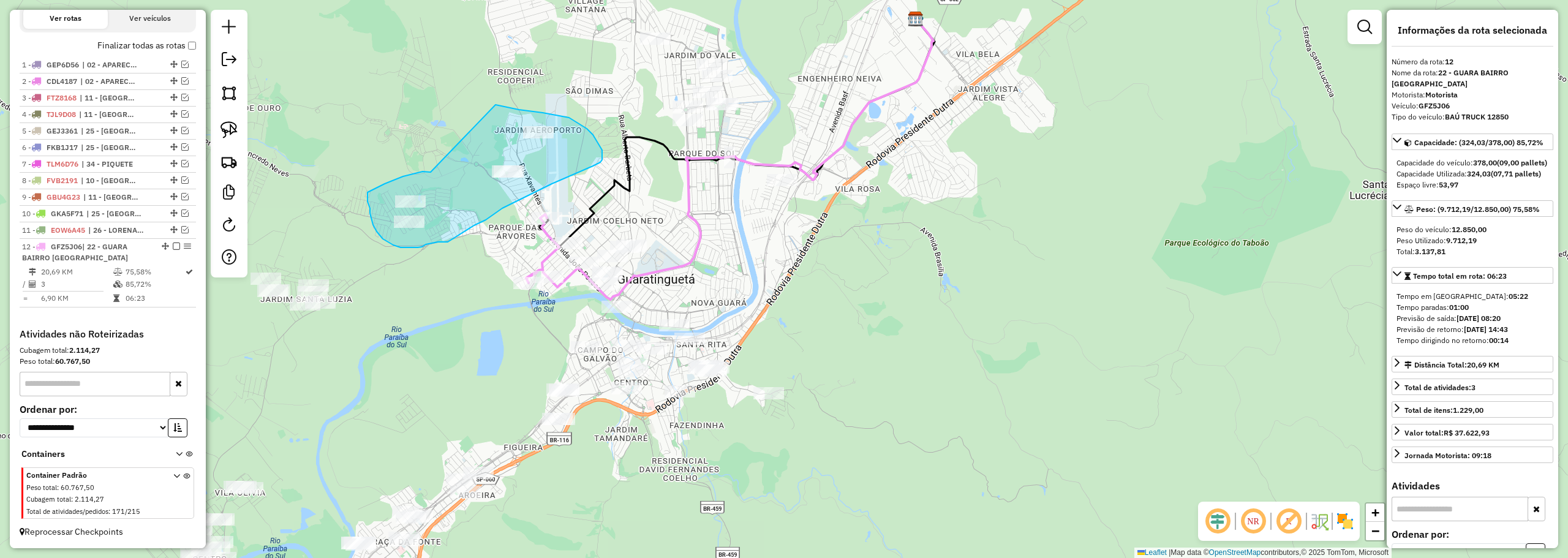
drag, startPoint x: 431, startPoint y: 172, endPoint x: 495, endPoint y: 105, distance: 92.7
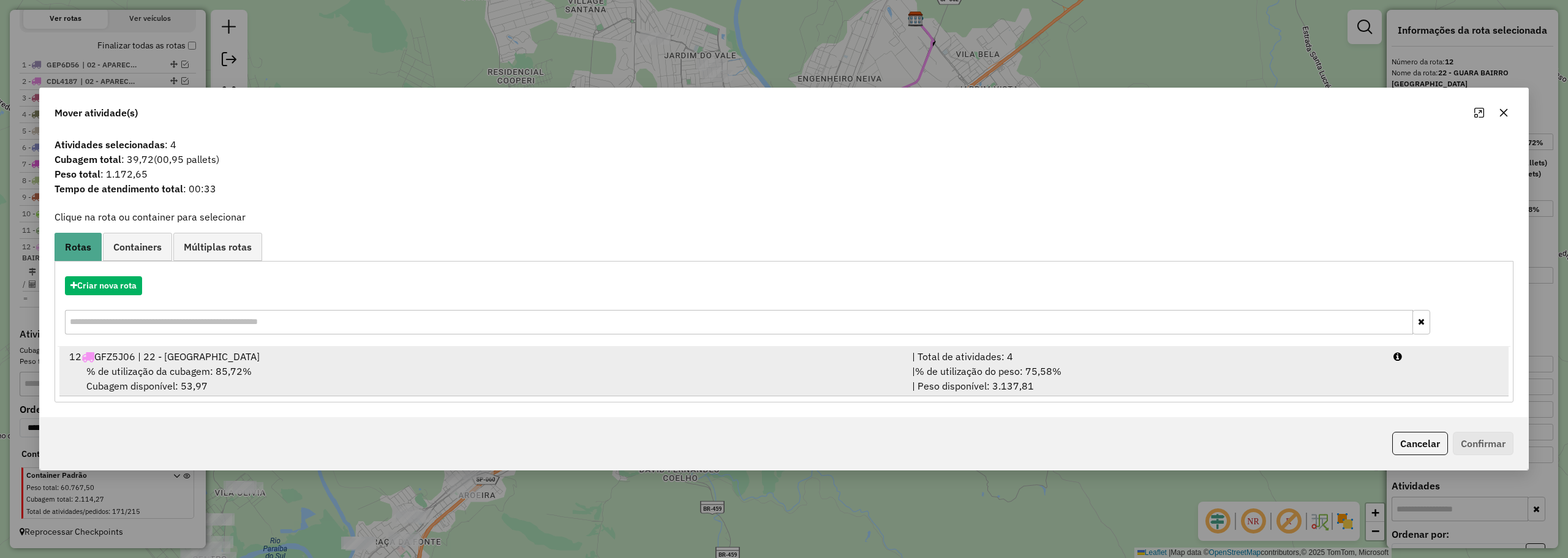
drag, startPoint x: 802, startPoint y: 371, endPoint x: 977, endPoint y: 352, distance: 176.0
click at [828, 362] on li "12 GFZ5J06 | 22 - GUARA BAIRRO PEDREGULHO | Total de atividades: 4 % de utiliza…" at bounding box center [784, 371] width 1449 height 50
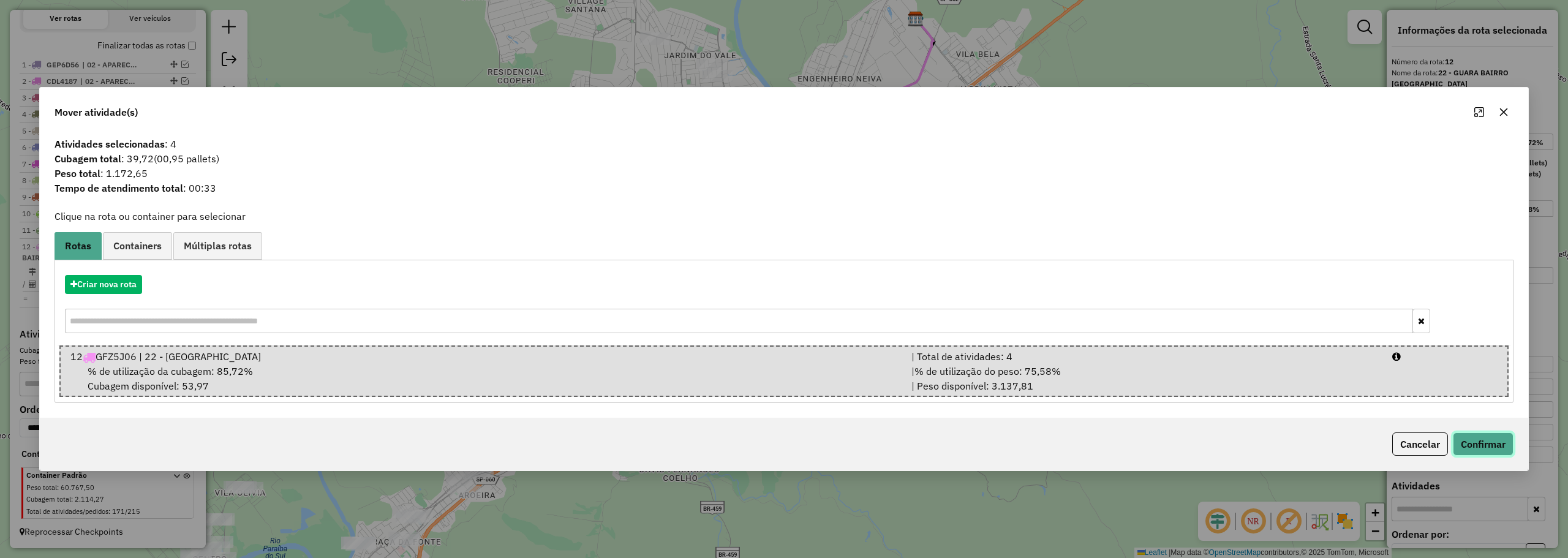
click at [1484, 432] on button "Confirmar" at bounding box center [1483, 443] width 60 height 23
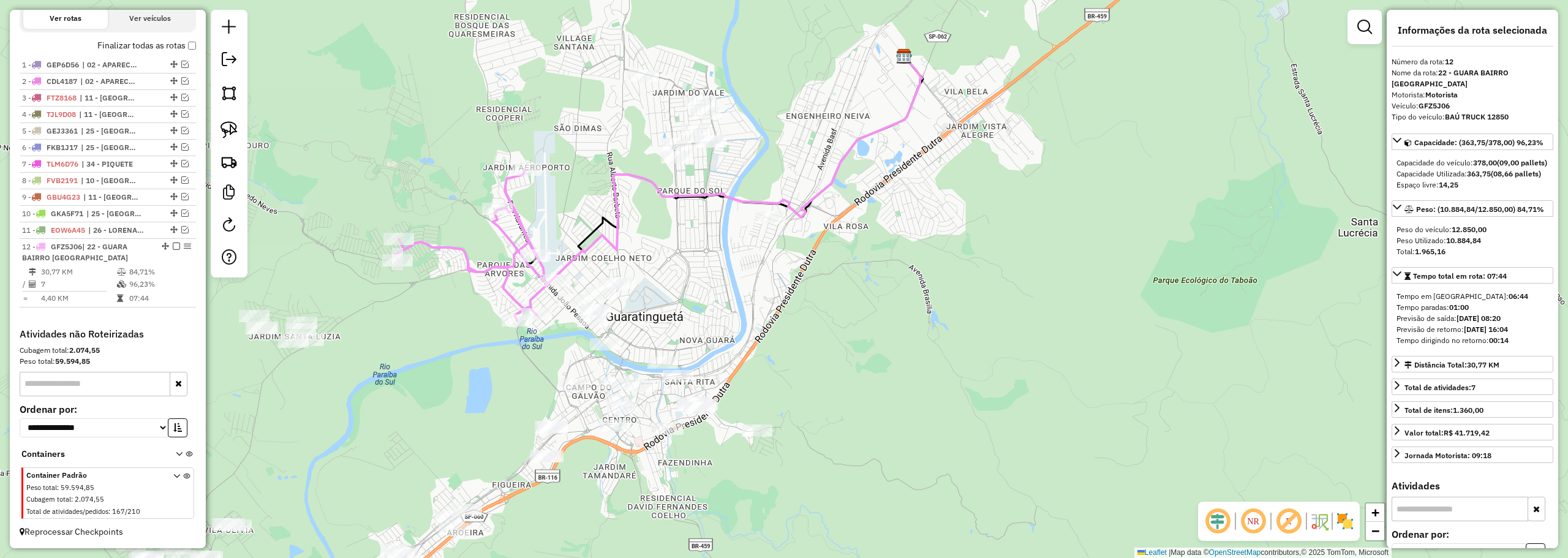
drag, startPoint x: 386, startPoint y: 247, endPoint x: 503, endPoint y: 282, distance: 122.1
click at [496, 283] on div "Janela de atendimento Grade de atendimento Capacidade Transportadoras Veículos …" at bounding box center [784, 279] width 1568 height 558
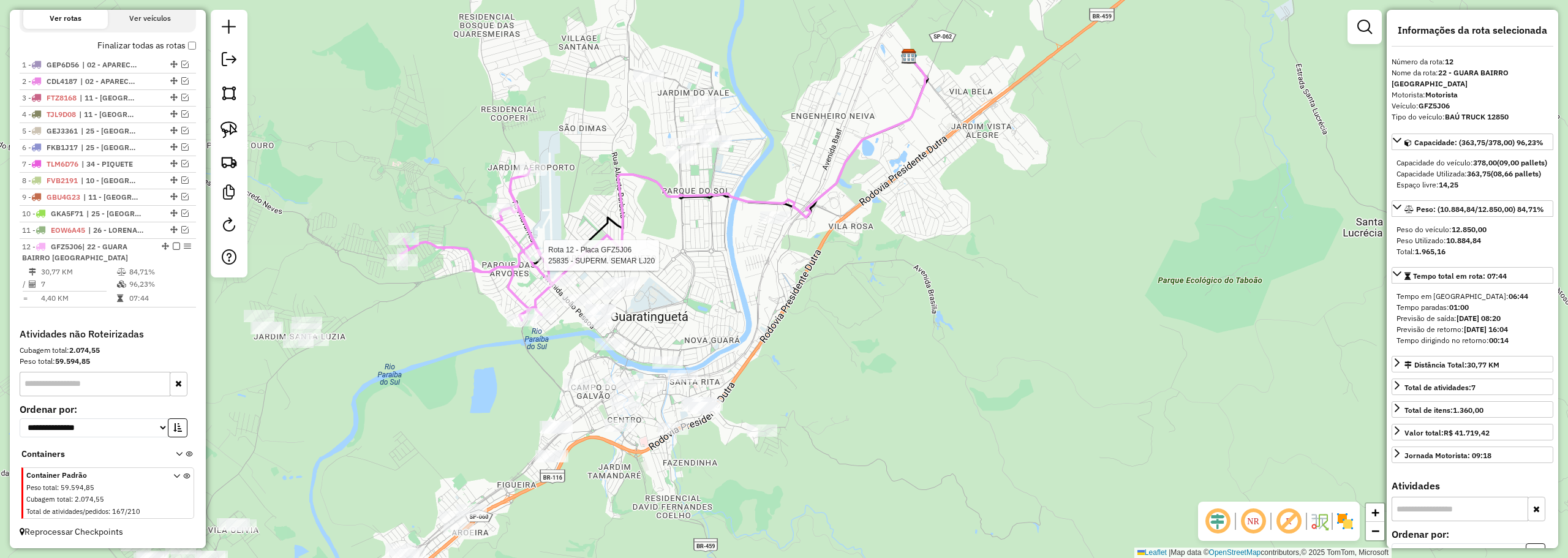
click at [534, 248] on icon at bounding box center [476, 245] width 152 height 151
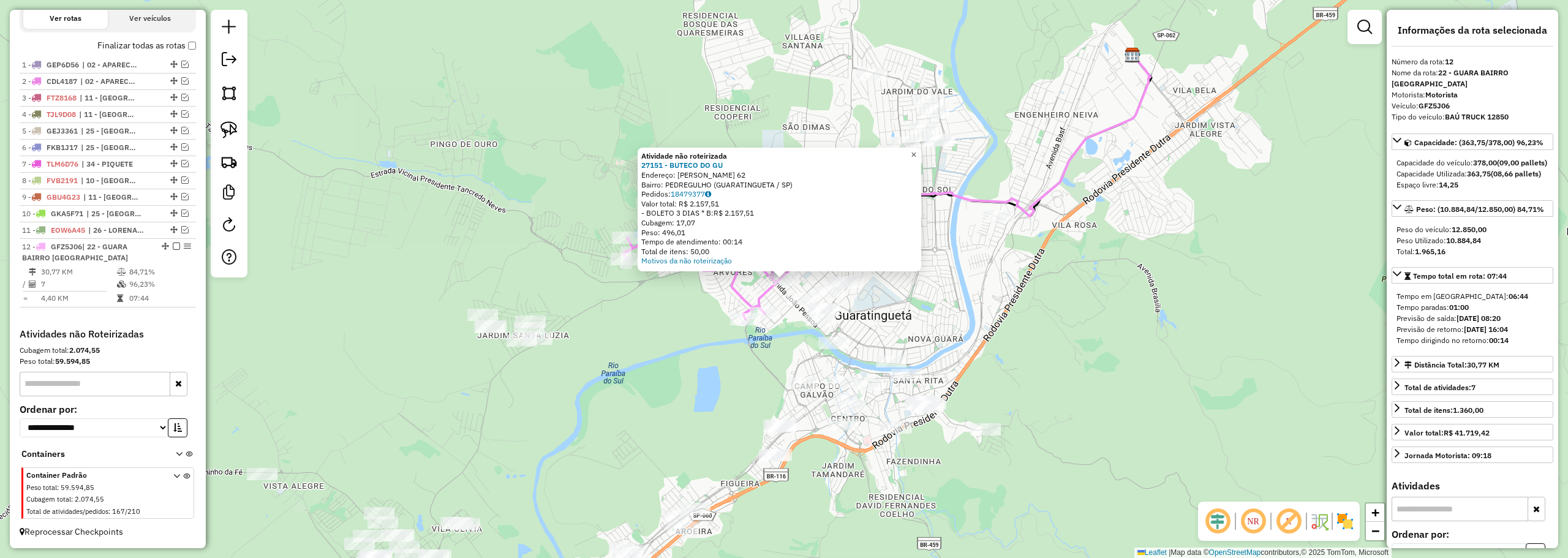
click at [916, 151] on span "×" at bounding box center [913, 154] width 5 height 11
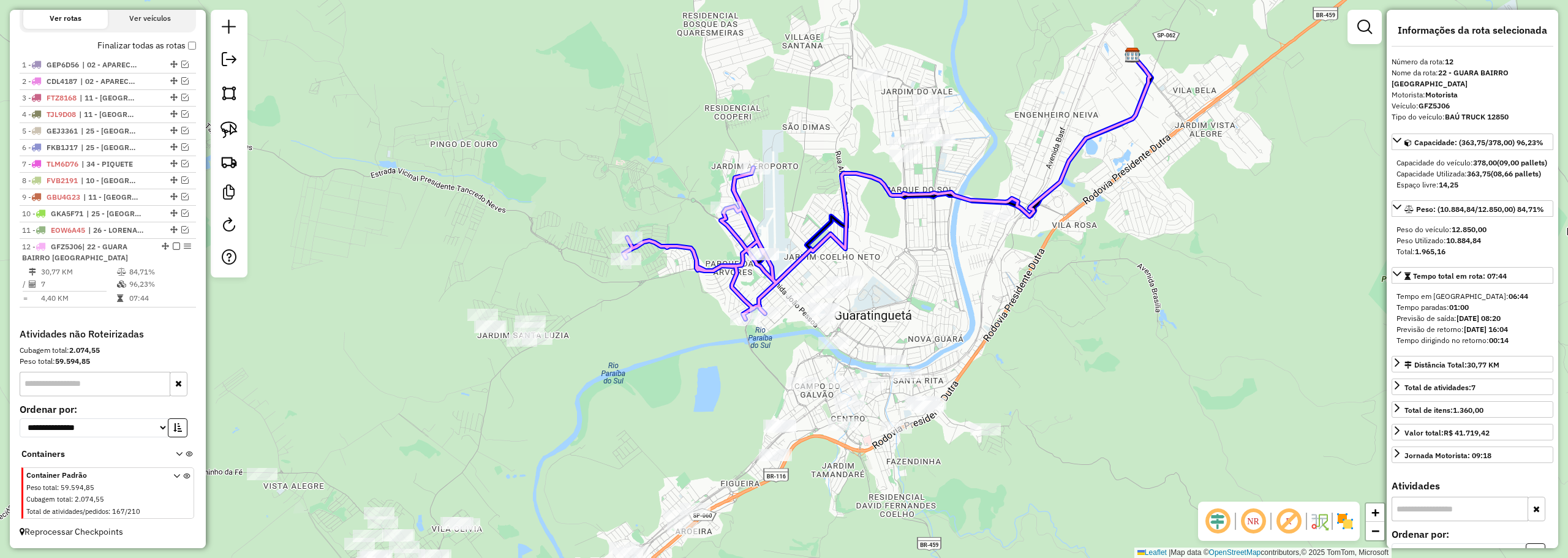
click at [772, 260] on div at bounding box center [764, 254] width 31 height 12
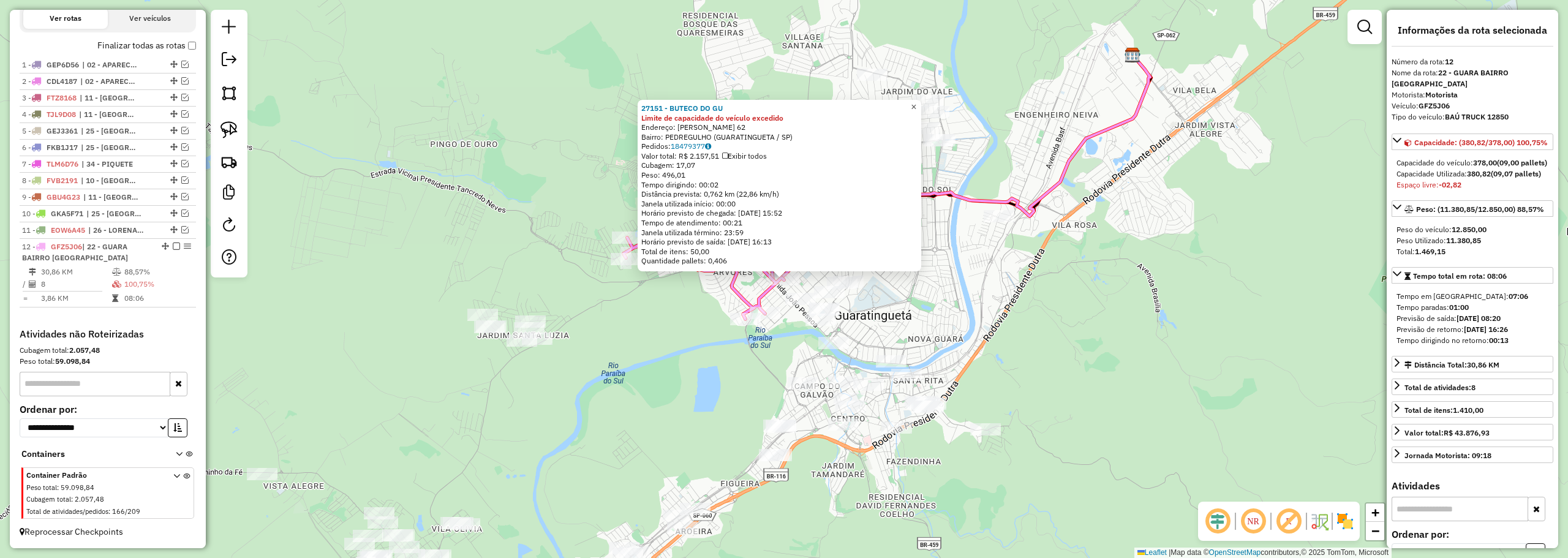
click at [916, 102] on span "×" at bounding box center [913, 107] width 5 height 11
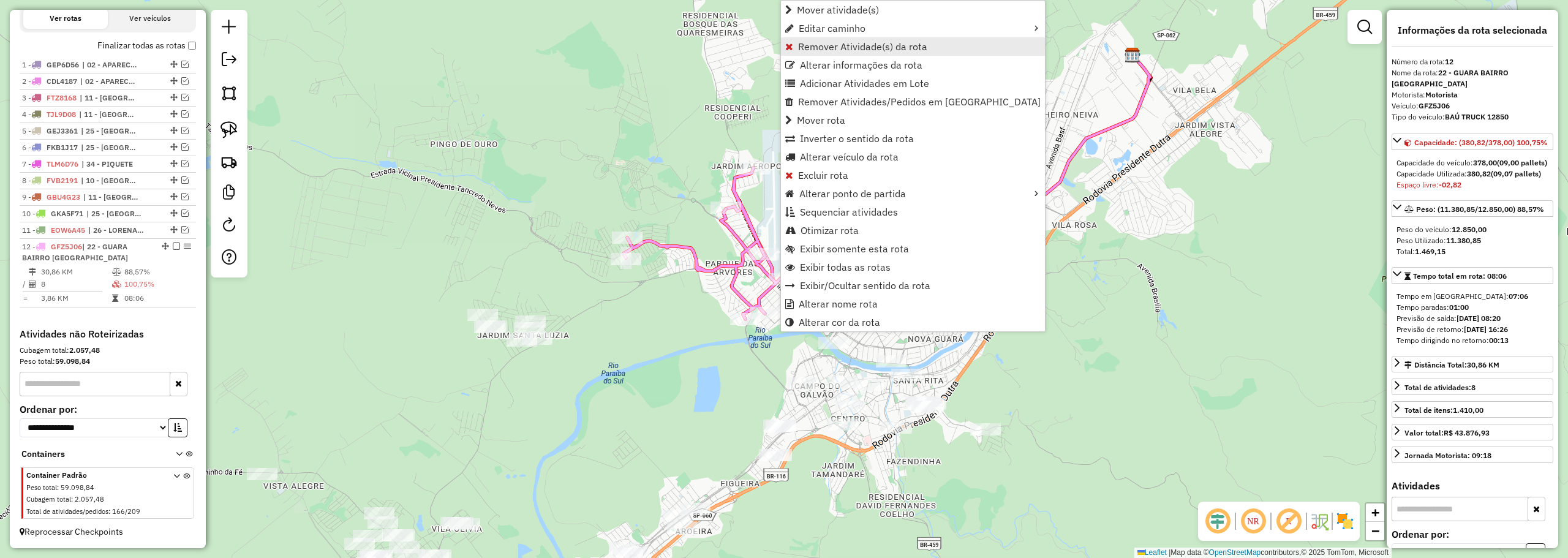
click at [804, 51] on span "Remover Atividade(s) da rota" at bounding box center [862, 46] width 129 height 10
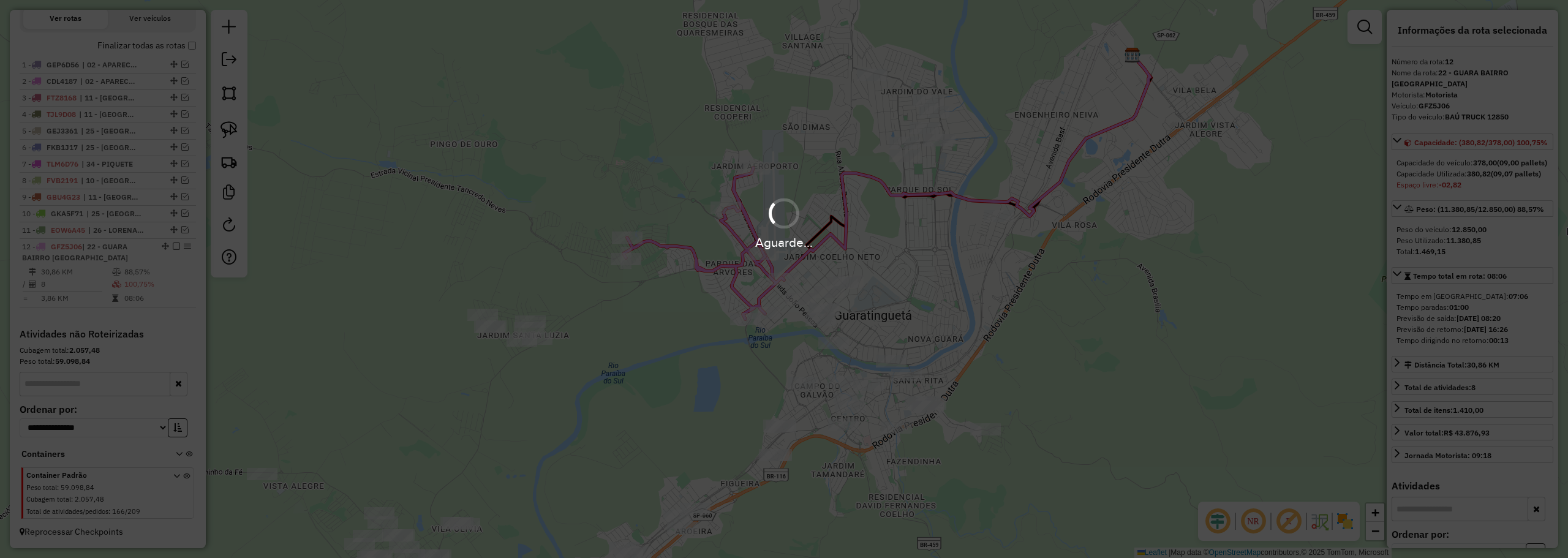
click at [600, 235] on div "Aguarde..." at bounding box center [784, 242] width 1568 height 19
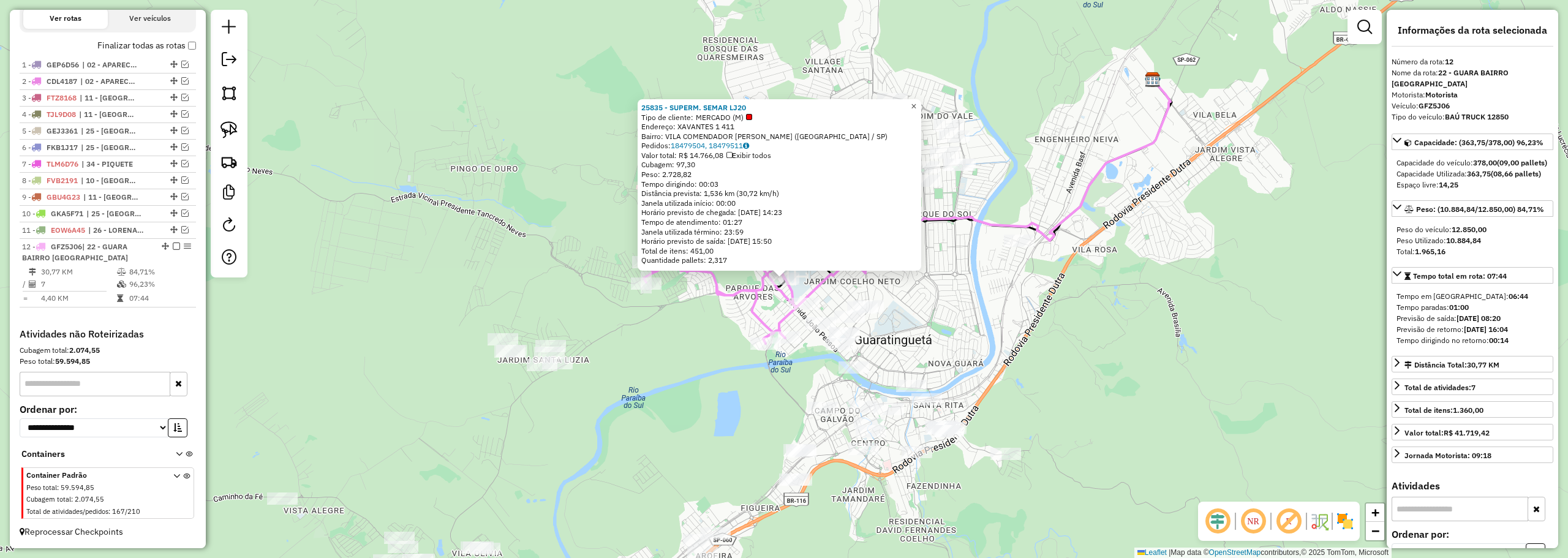
click at [916, 101] on span "×" at bounding box center [913, 106] width 5 height 11
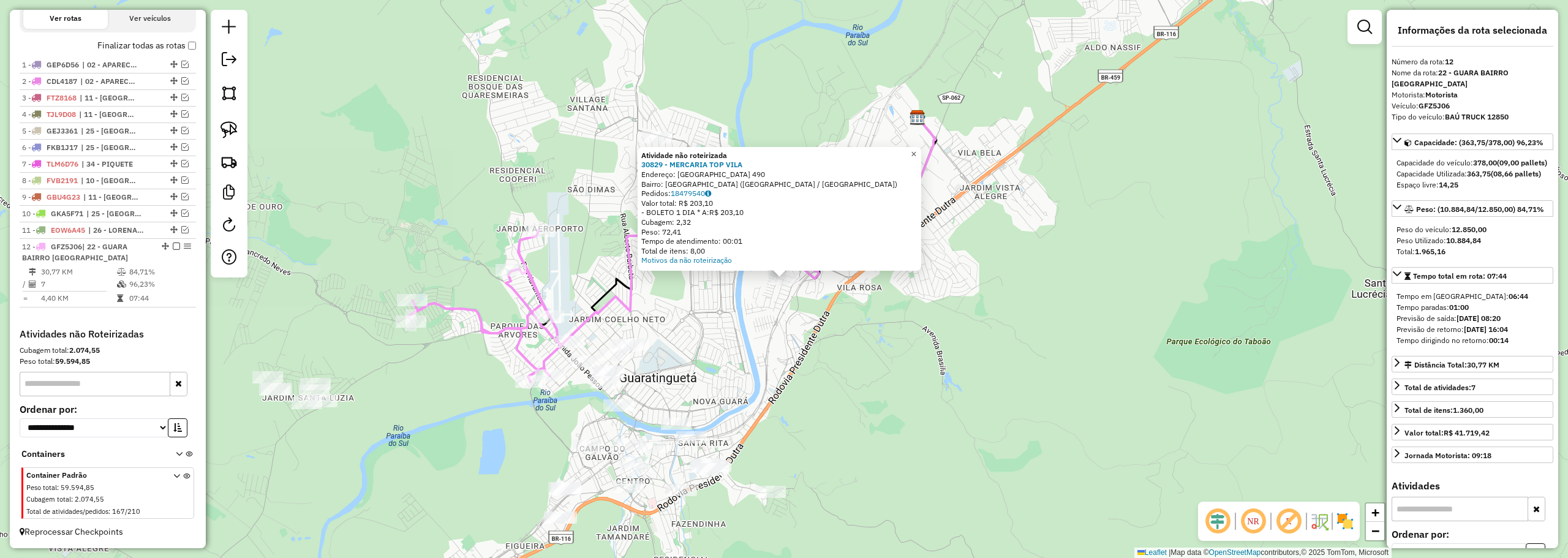
drag, startPoint x: 918, startPoint y: 147, endPoint x: 914, endPoint y: 154, distance: 8.1
click at [920, 148] on link "×" at bounding box center [913, 154] width 15 height 15
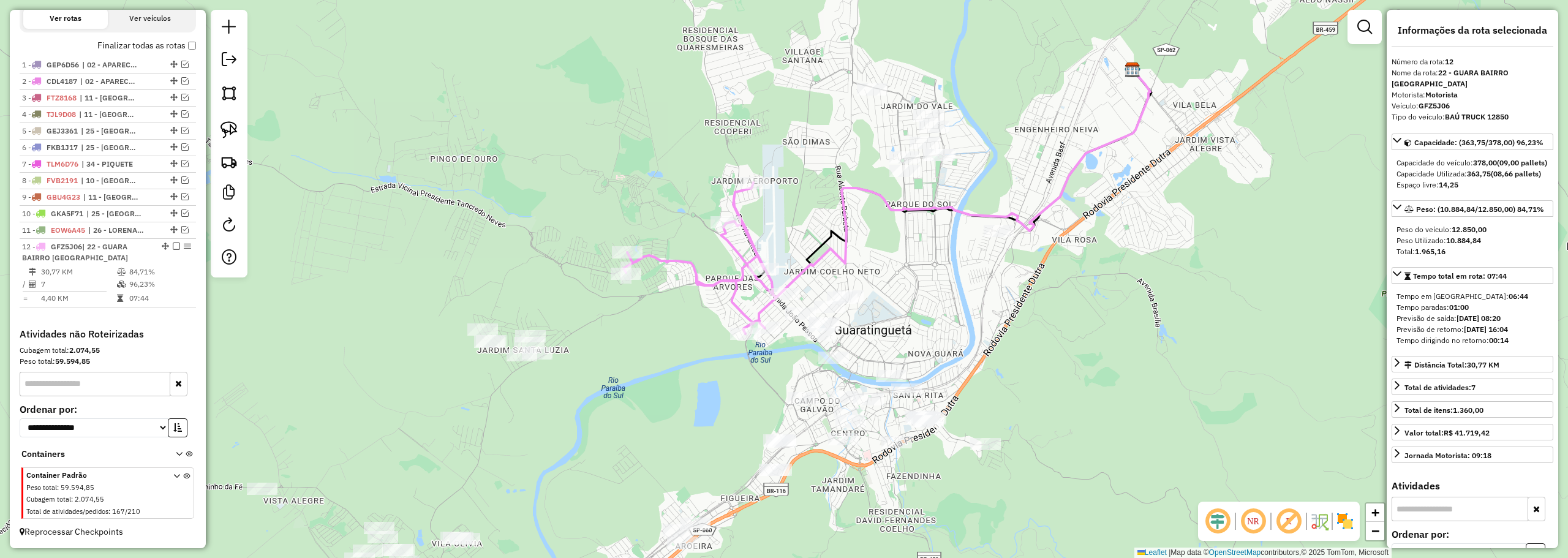
drag, startPoint x: 747, startPoint y: 305, endPoint x: 962, endPoint y: 257, distance: 220.3
click at [962, 257] on div "Janela de atendimento Grade de atendimento Capacidade Transportadoras Veículos …" at bounding box center [784, 279] width 1568 height 558
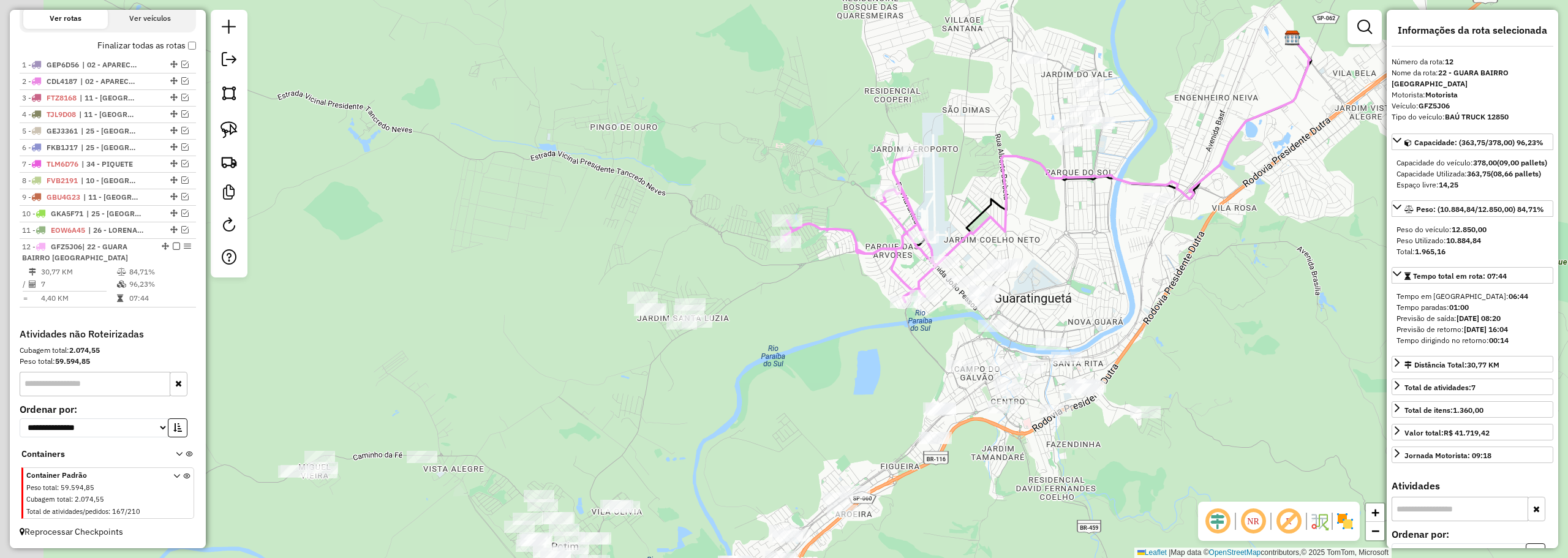
drag, startPoint x: 893, startPoint y: 268, endPoint x: 1050, endPoint y: 235, distance: 160.4
click at [1050, 235] on div "Janela de atendimento Grade de atendimento Capacidade Transportadoras Veículos …" at bounding box center [784, 279] width 1568 height 558
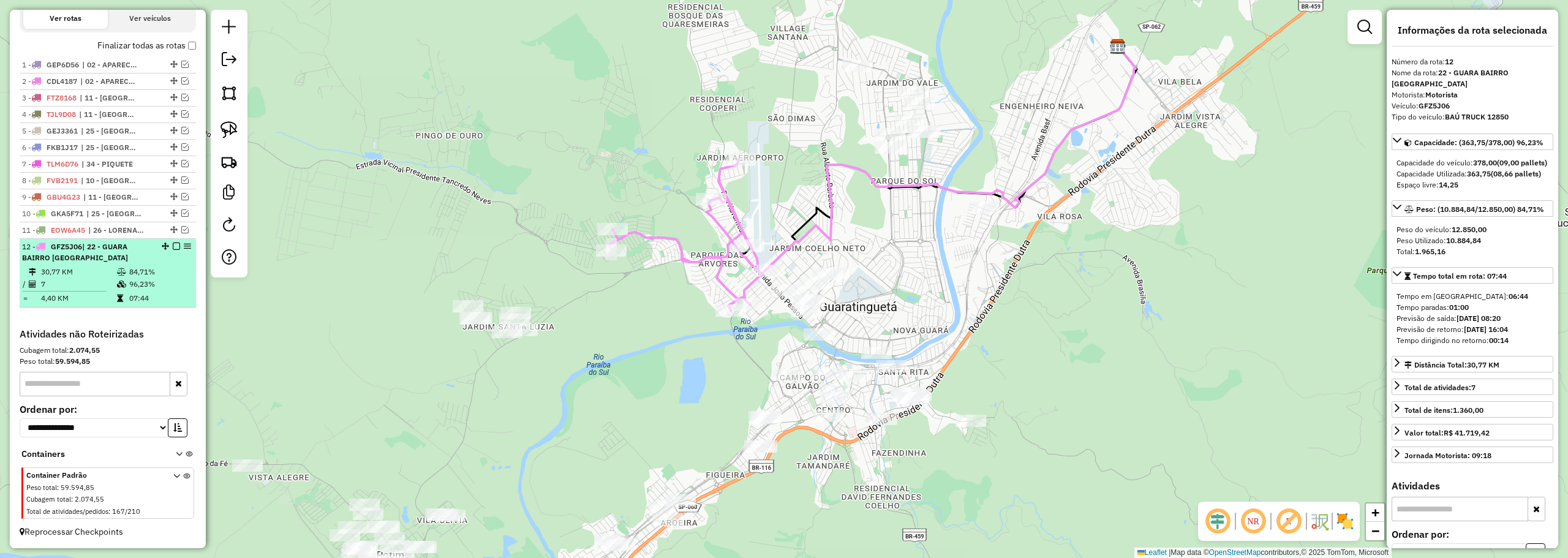
click at [173, 248] on em at bounding box center [177, 246] width 8 height 8
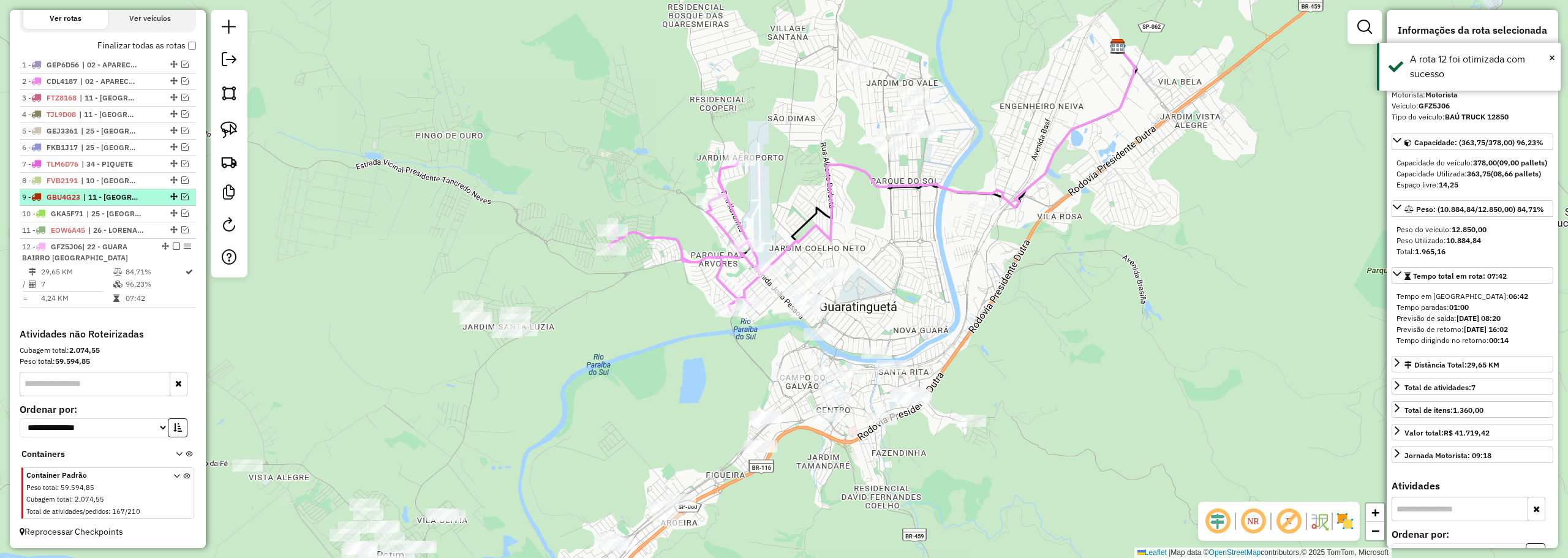
click at [173, 245] on em at bounding box center [177, 246] width 8 height 8
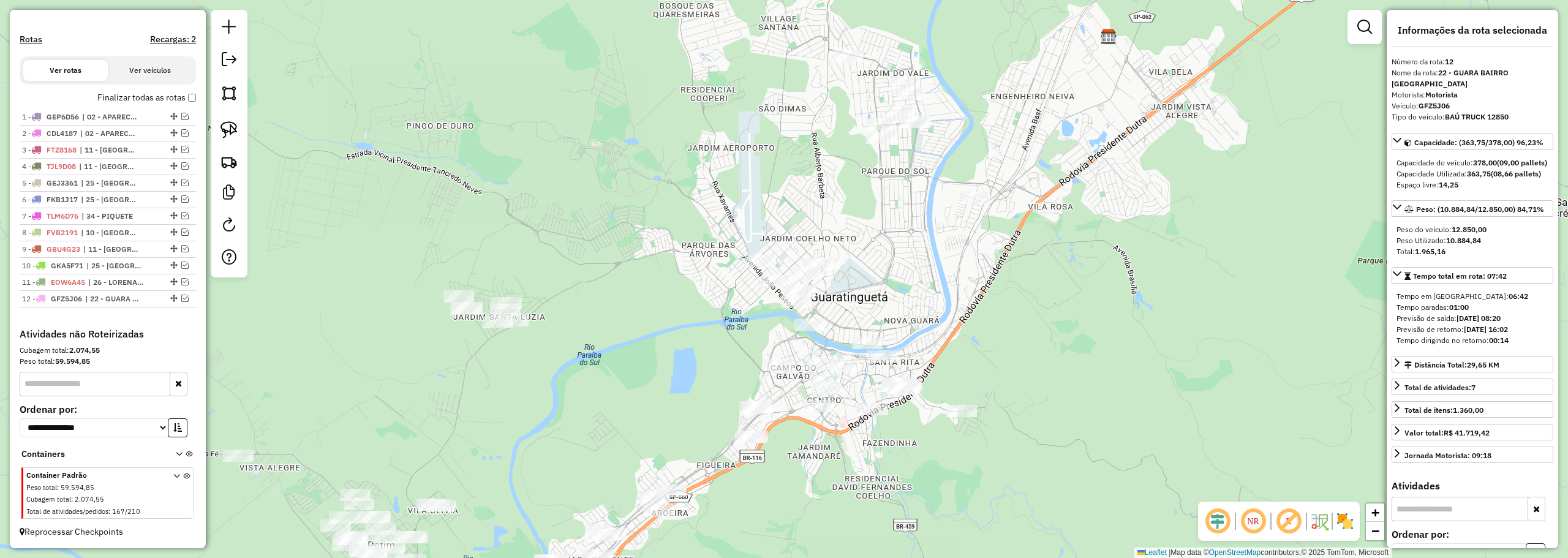
drag, startPoint x: 737, startPoint y: 389, endPoint x: 677, endPoint y: 332, distance: 82.8
click at [680, 336] on div "Janela de atendimento Grade de atendimento Capacidade Transportadoras Veículos …" at bounding box center [784, 279] width 1568 height 558
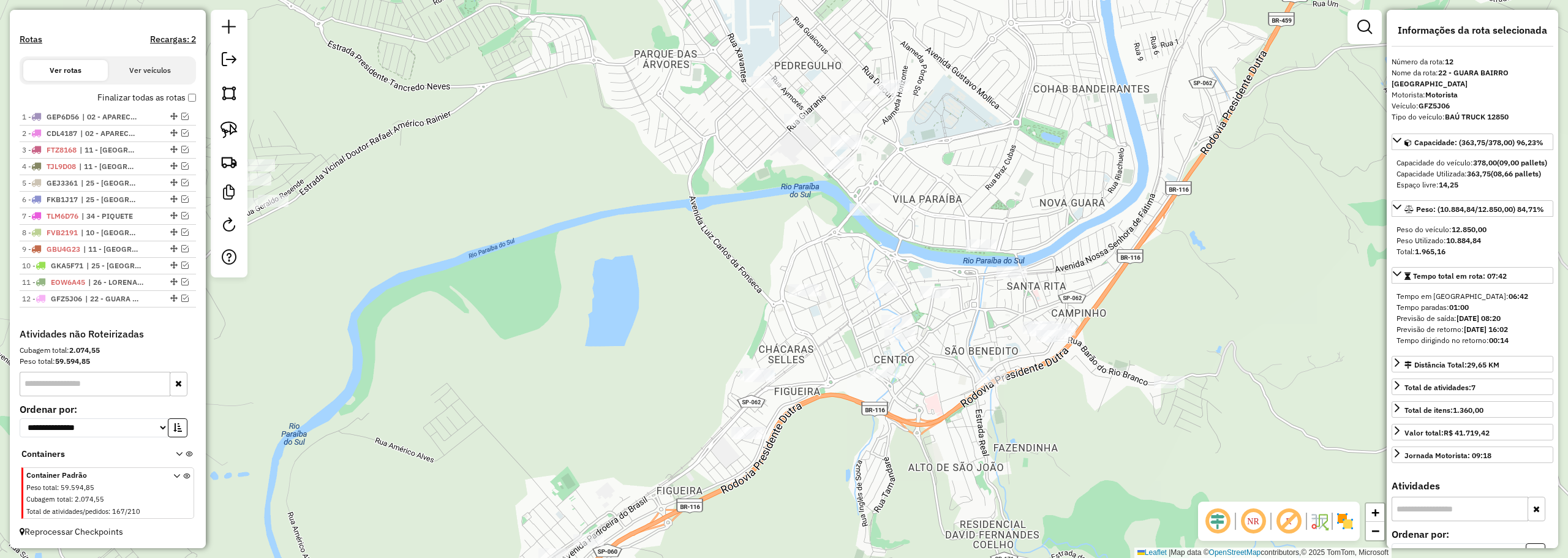
drag, startPoint x: 223, startPoint y: 126, endPoint x: 351, endPoint y: 178, distance: 138.2
click at [223, 126] on img at bounding box center [229, 130] width 17 height 17
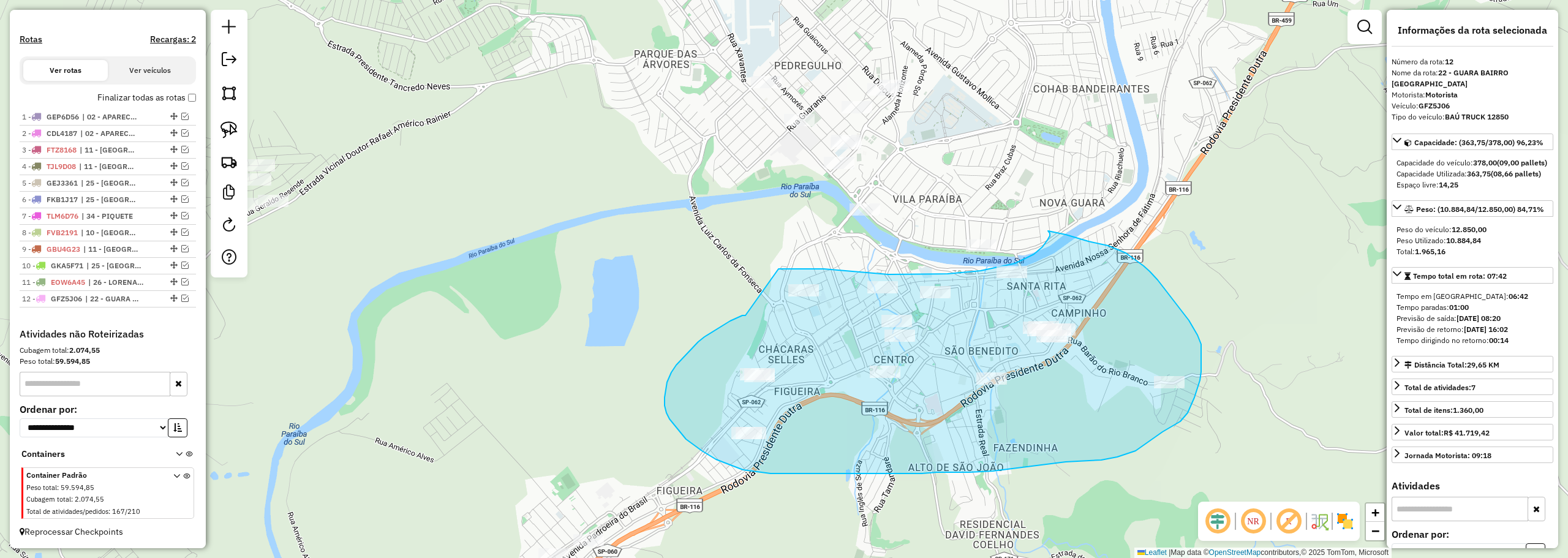
drag, startPoint x: 737, startPoint y: 318, endPoint x: 779, endPoint y: 269, distance: 64.5
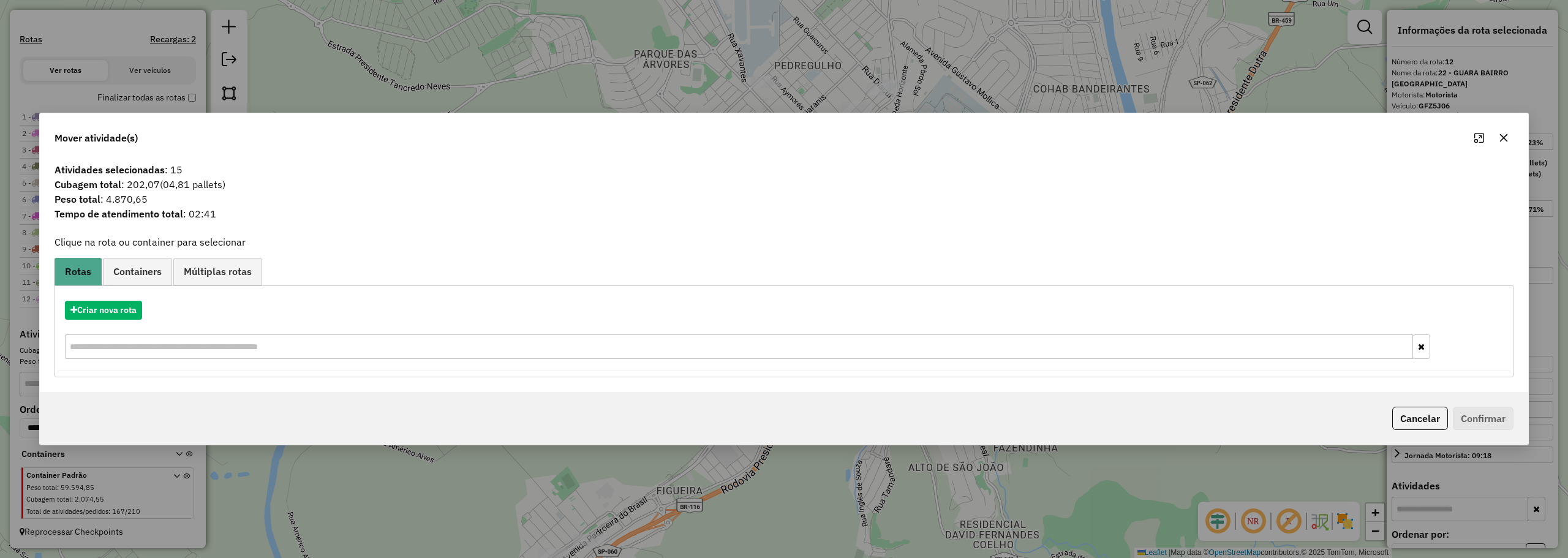
click at [1505, 135] on icon "button" at bounding box center [1504, 138] width 10 height 10
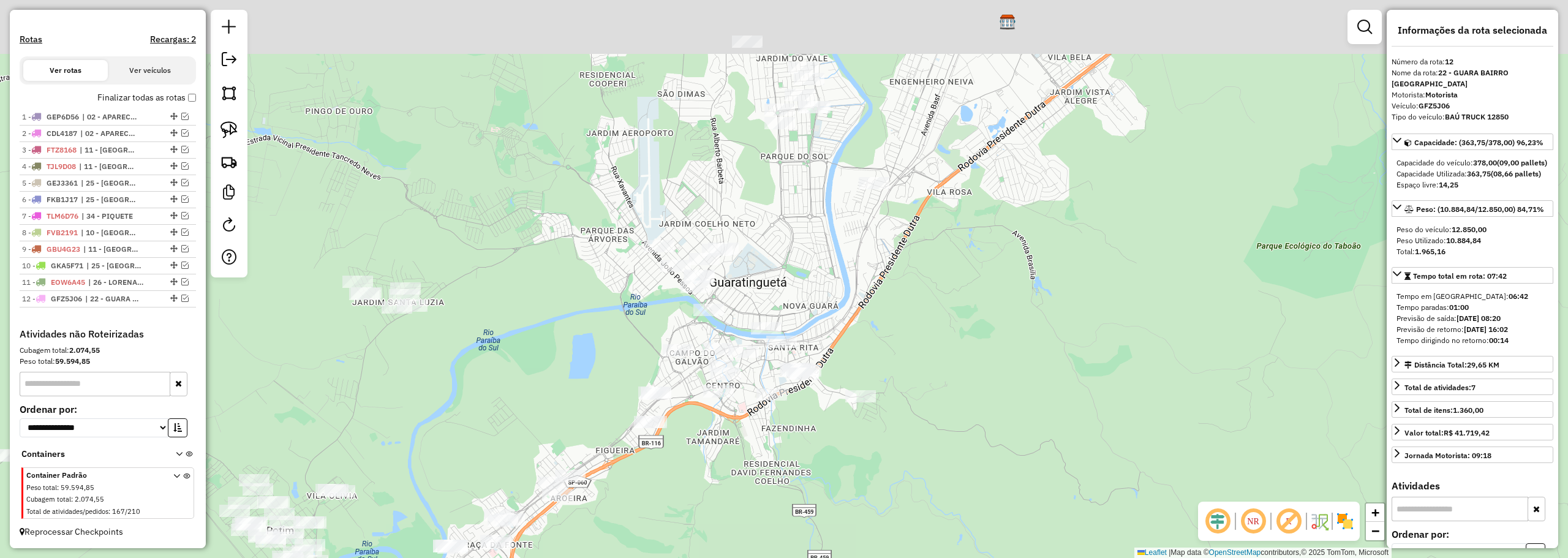
drag, startPoint x: 665, startPoint y: 213, endPoint x: 610, endPoint y: 297, distance: 100.4
click at [611, 303] on div "Janela de atendimento Grade de atendimento Capacidade Transportadoras Veículos …" at bounding box center [784, 279] width 1568 height 558
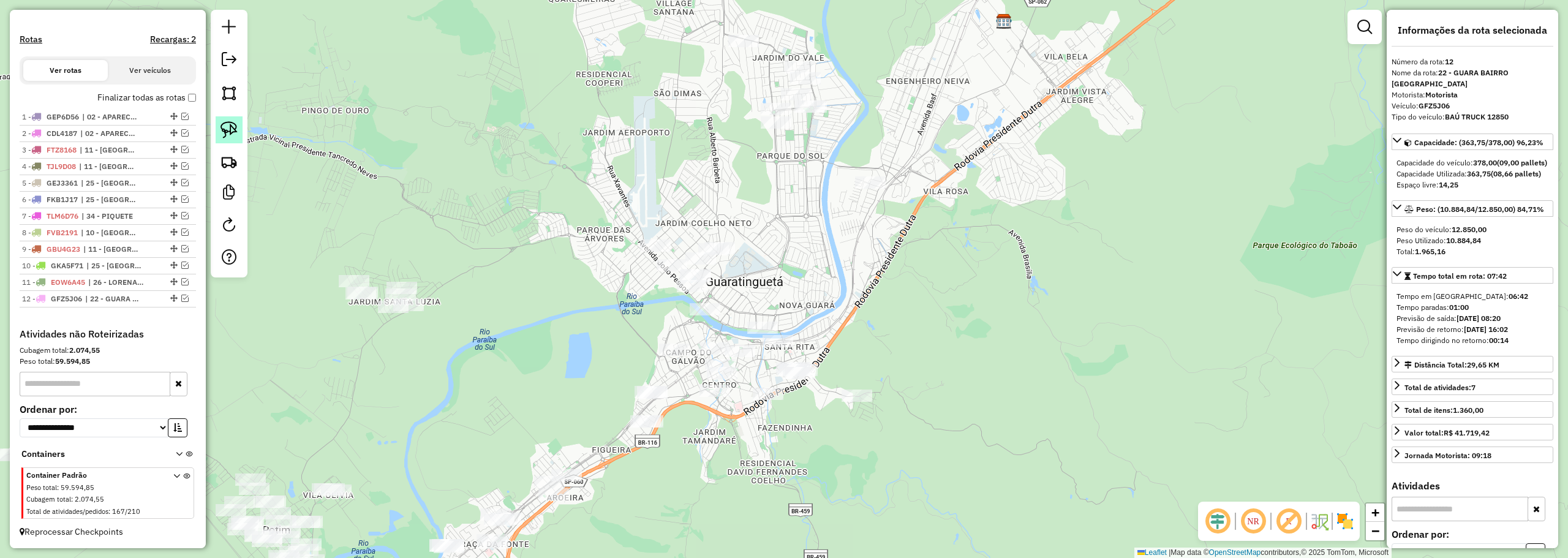
click at [236, 122] on img at bounding box center [229, 130] width 17 height 17
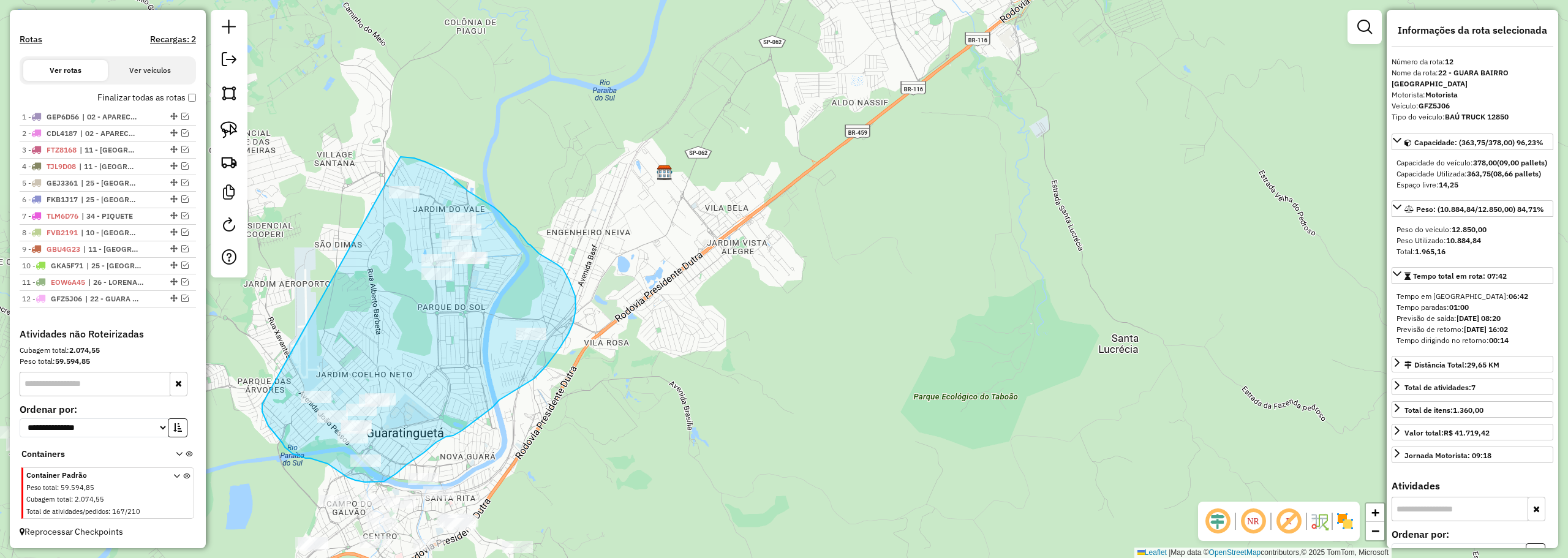
drag, startPoint x: 730, startPoint y: 47, endPoint x: 263, endPoint y: 401, distance: 586.0
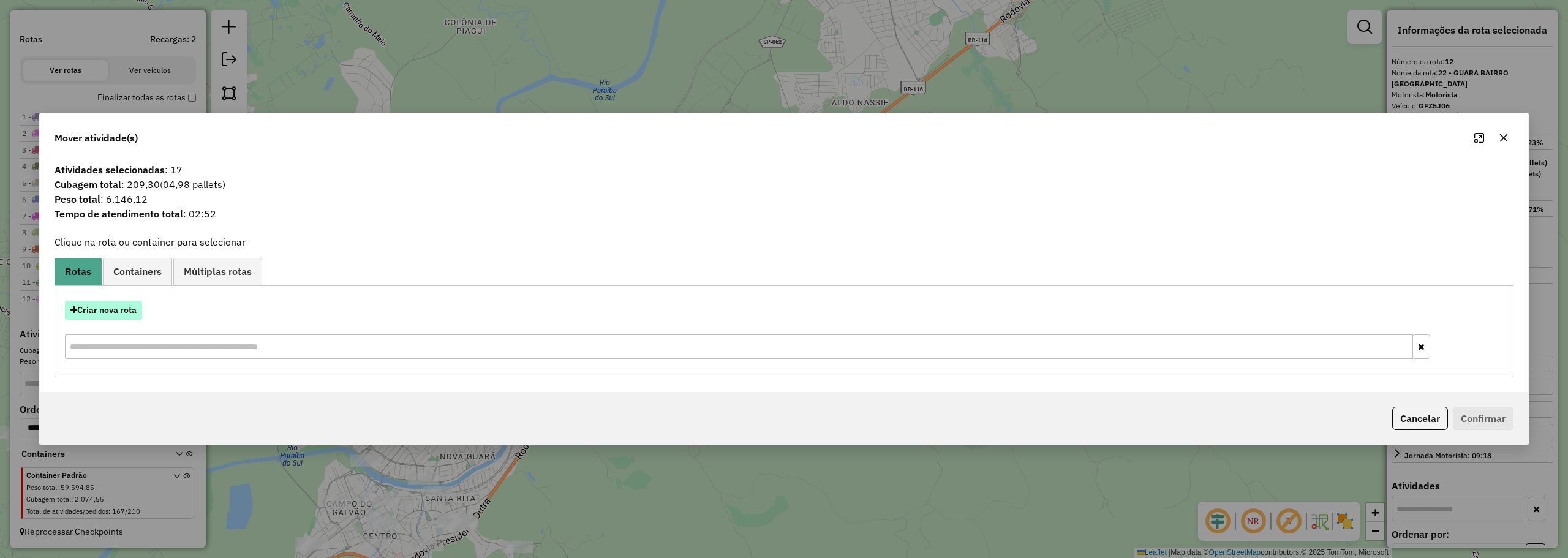
click at [115, 309] on button "Criar nova rota" at bounding box center [103, 310] width 77 height 19
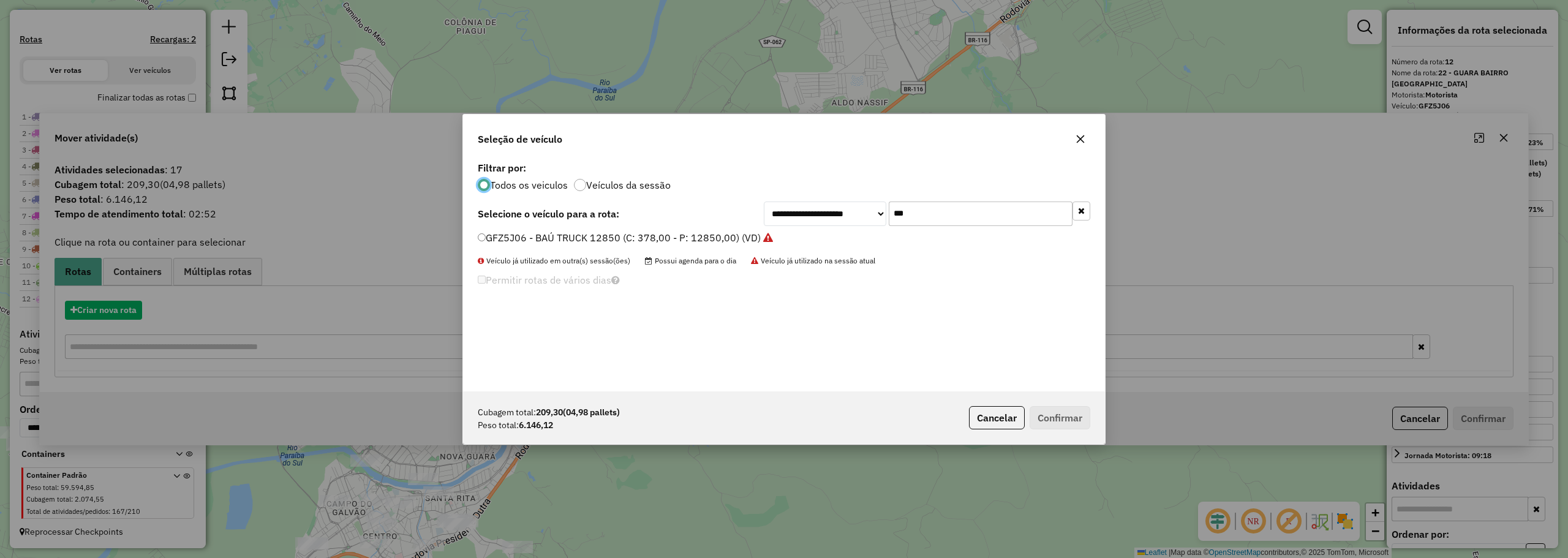
scroll to position [7, 4]
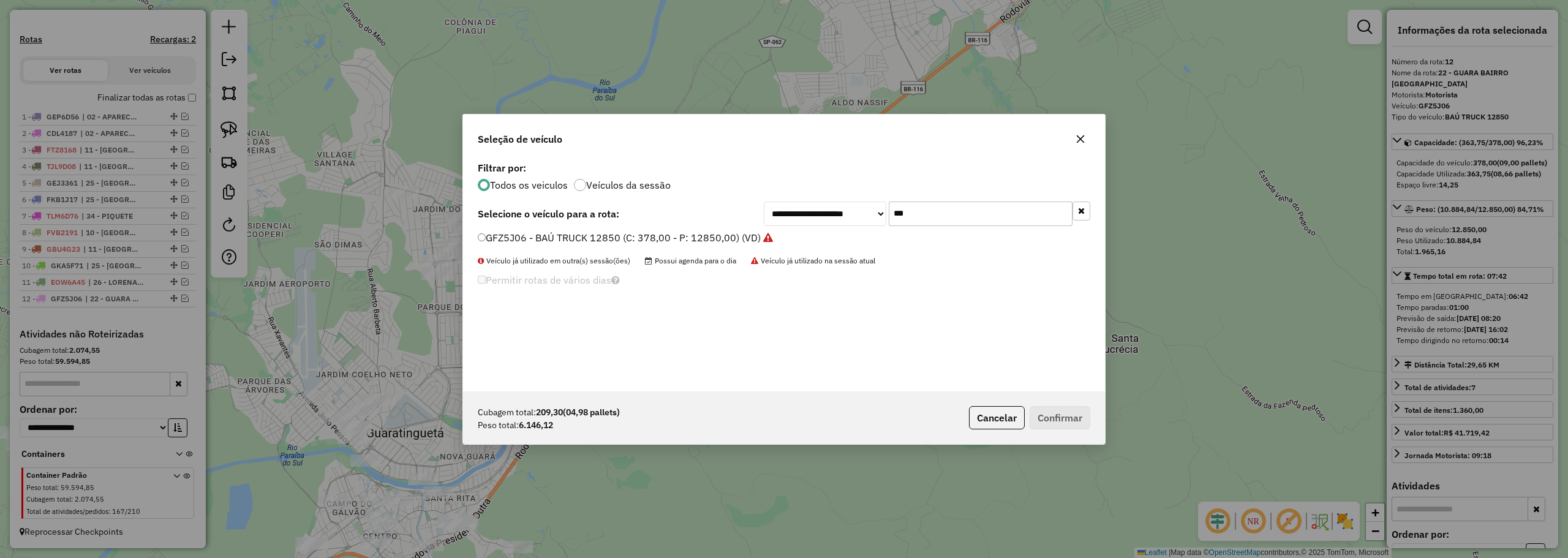
click at [953, 207] on input "***" at bounding box center [981, 213] width 184 height 24
type input "***"
click at [477, 226] on div "**********" at bounding box center [783, 274] width 642 height 232
click at [486, 235] on label "GCB4C11 - TOCO 7645 (C: 392,00 - P: 7645,00) (VD)" at bounding box center [601, 237] width 246 height 15
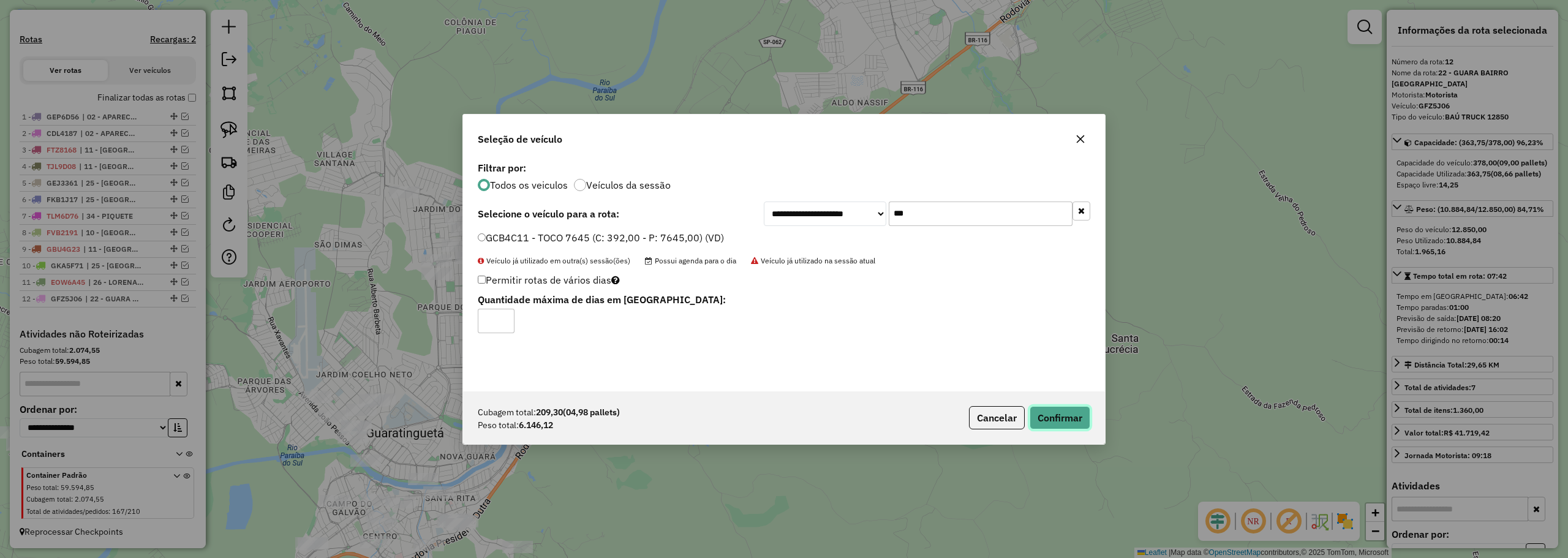
click at [1062, 420] on button "Confirmar" at bounding box center [1059, 417] width 60 height 23
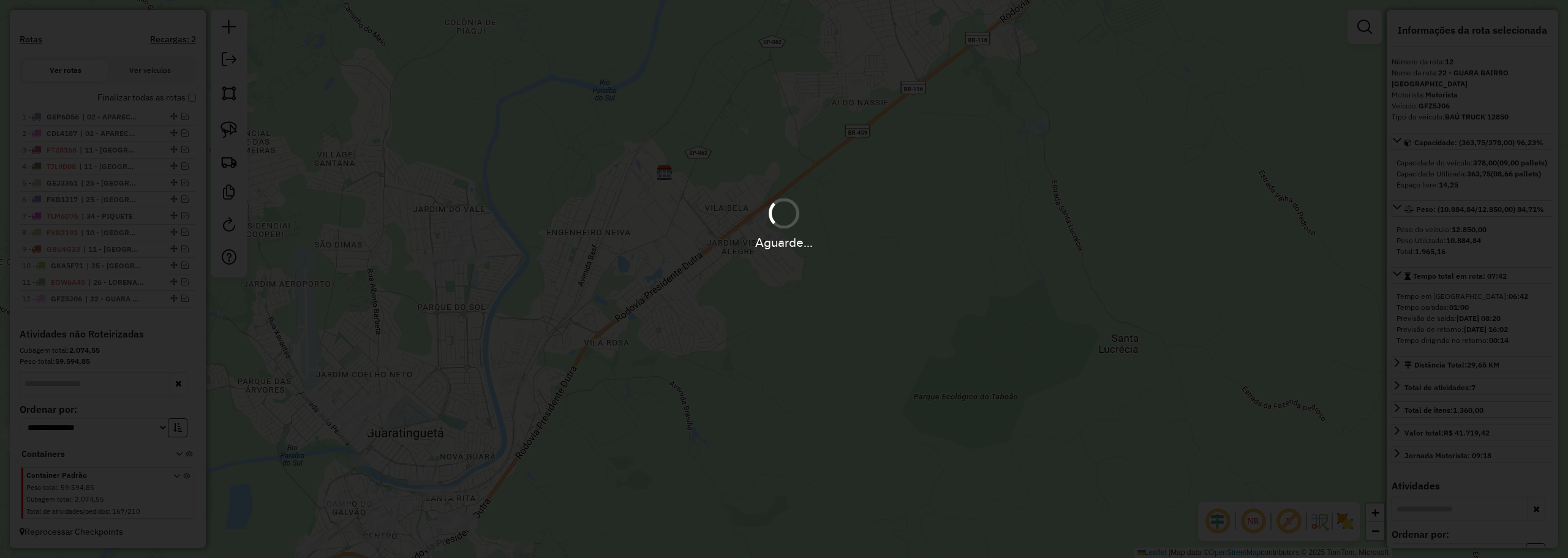
scroll to position [462, 0]
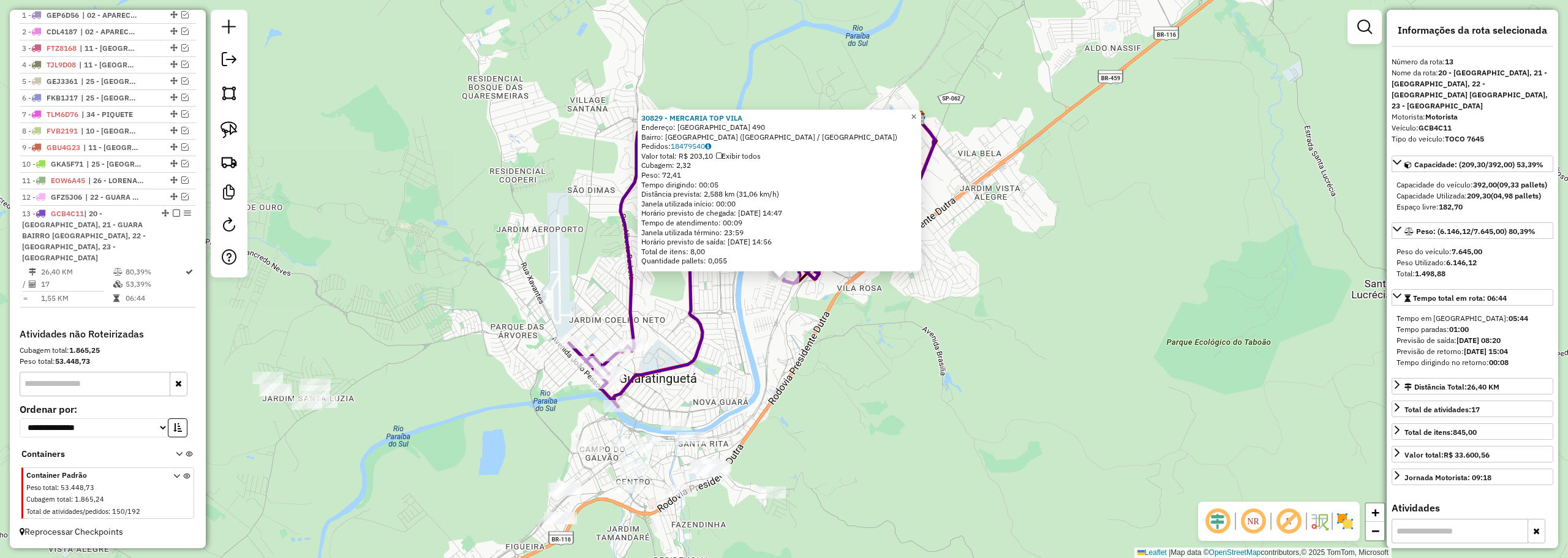
drag, startPoint x: 922, startPoint y: 112, endPoint x: 916, endPoint y: 129, distance: 18.0
click at [916, 112] on span "×" at bounding box center [913, 117] width 5 height 11
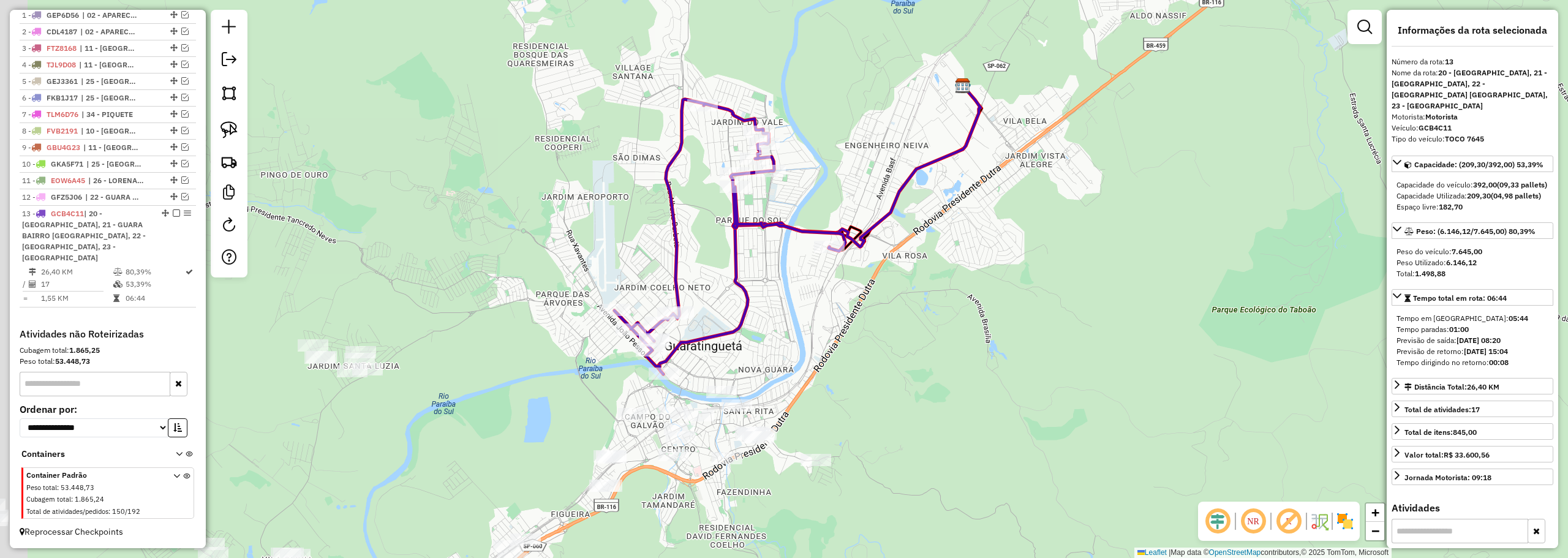
drag, startPoint x: 737, startPoint y: 349, endPoint x: 857, endPoint y: 227, distance: 171.1
click at [857, 227] on div "Janela de atendimento Grade de atendimento Capacidade Transportadoras Veículos …" at bounding box center [784, 279] width 1568 height 558
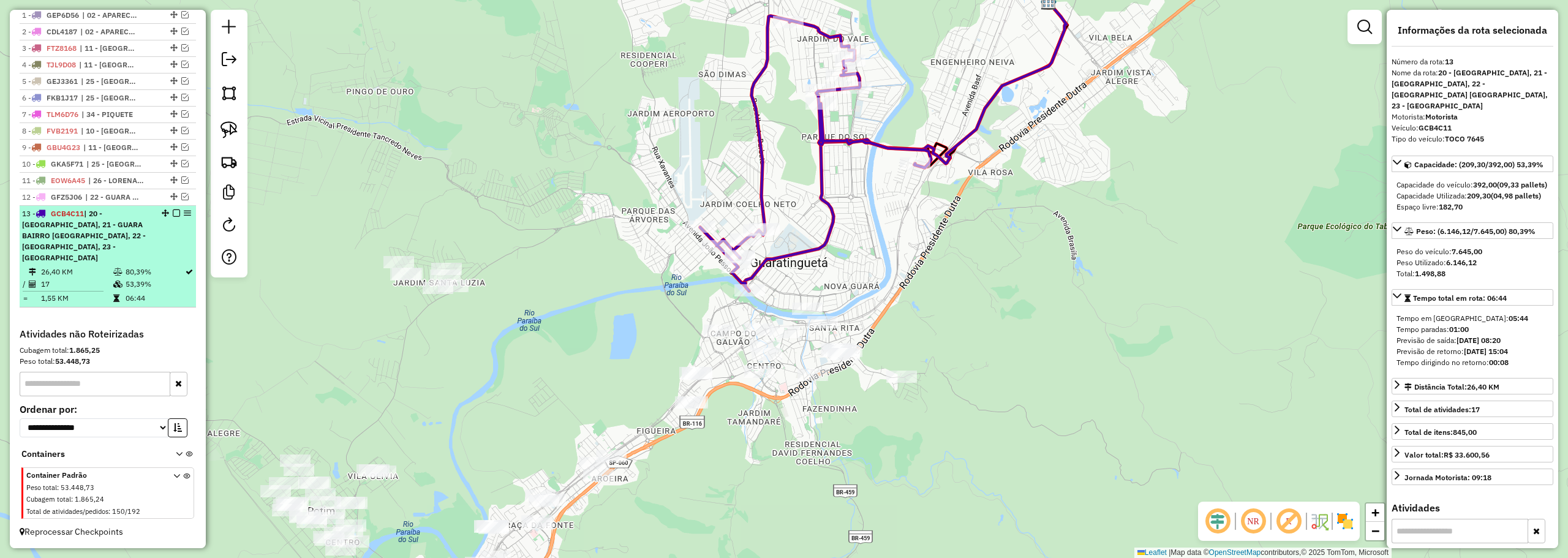
click at [173, 212] on em at bounding box center [177, 213] width 8 height 8
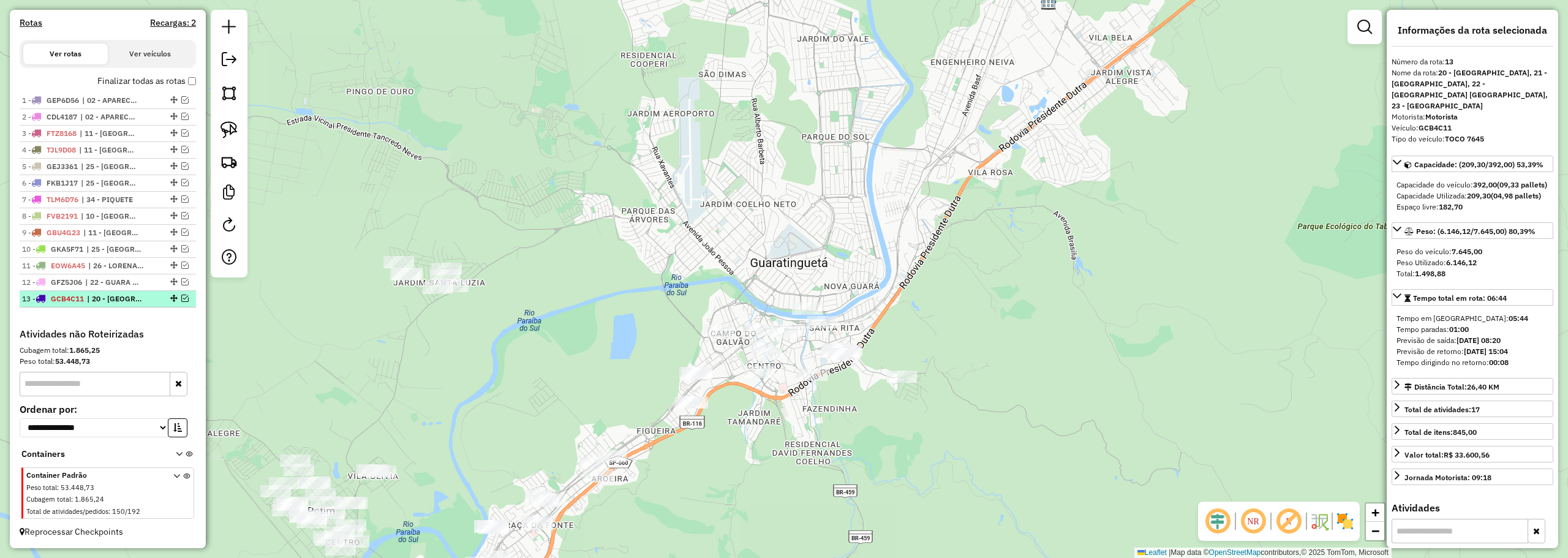
scroll to position [377, 0]
click at [234, 129] on img at bounding box center [229, 130] width 17 height 17
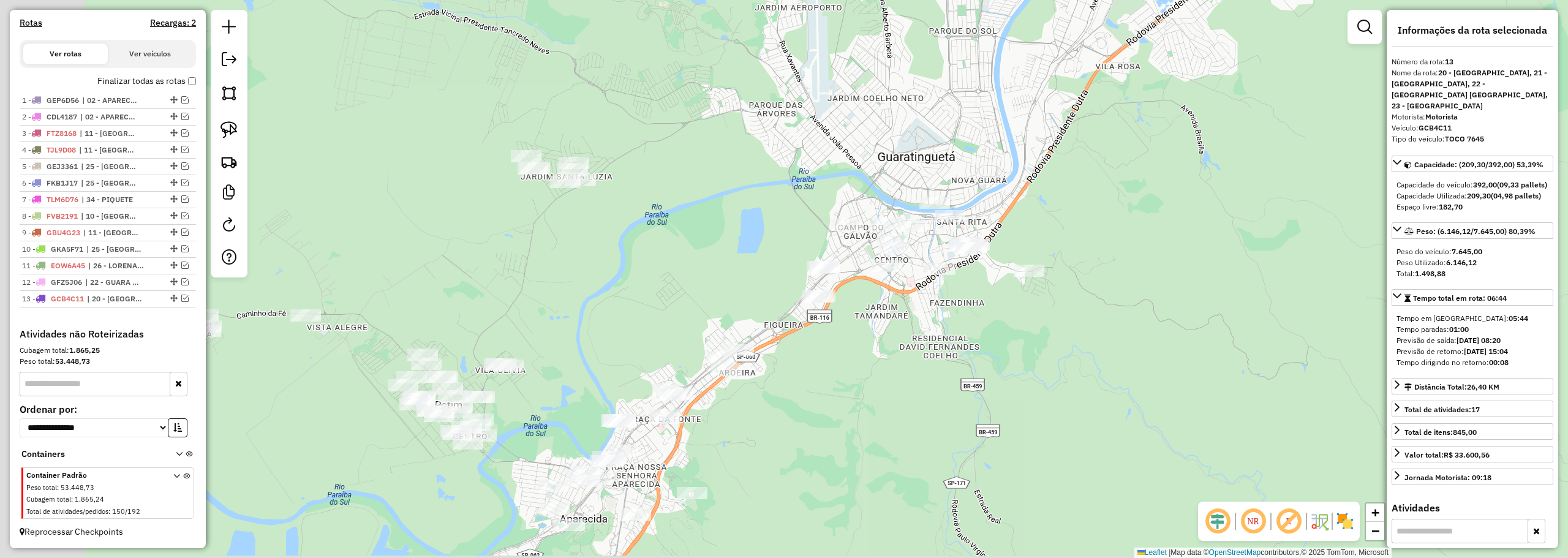
drag, startPoint x: 443, startPoint y: 399, endPoint x: 579, endPoint y: 284, distance: 178.1
click at [579, 284] on div "Janela de atendimento Grade de atendimento Capacidade Transportadoras Veículos …" at bounding box center [784, 279] width 1568 height 558
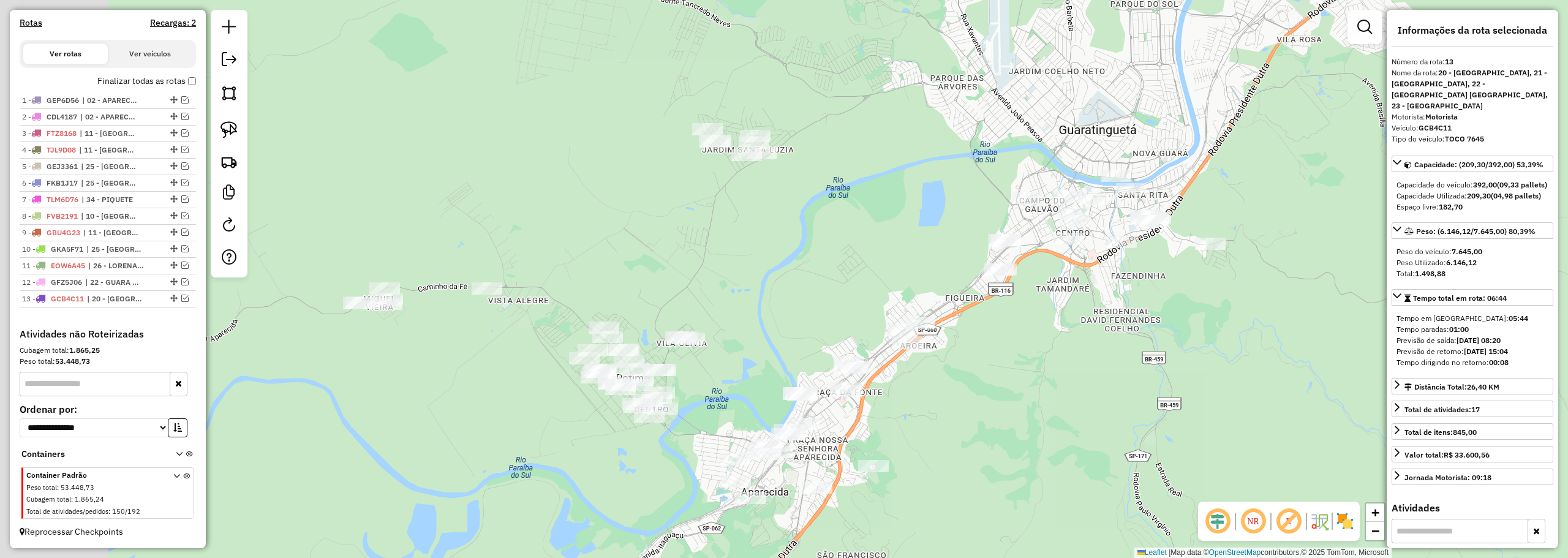
drag, startPoint x: 428, startPoint y: 275, endPoint x: 587, endPoint y: 252, distance: 160.7
click at [587, 252] on div "Janela de atendimento Grade de atendimento Capacidade Transportadoras Veículos …" at bounding box center [784, 279] width 1568 height 558
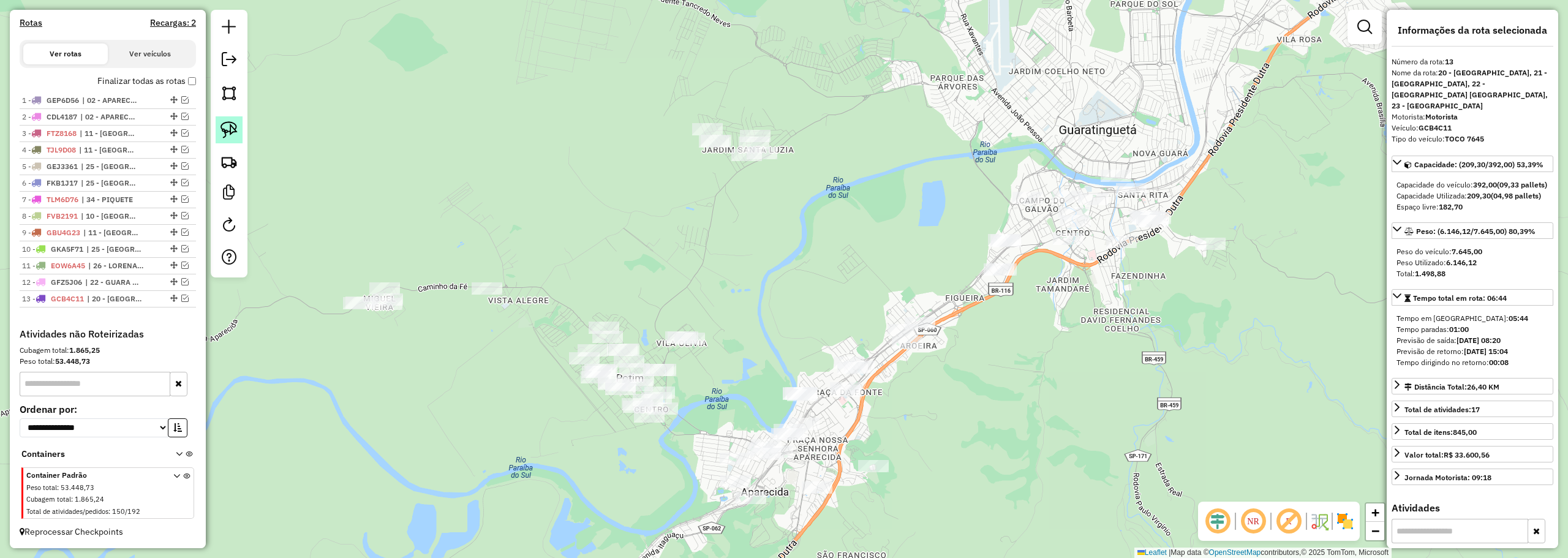
drag, startPoint x: 228, startPoint y: 129, endPoint x: 240, endPoint y: 131, distance: 12.2
click at [229, 129] on img at bounding box center [229, 130] width 17 height 17
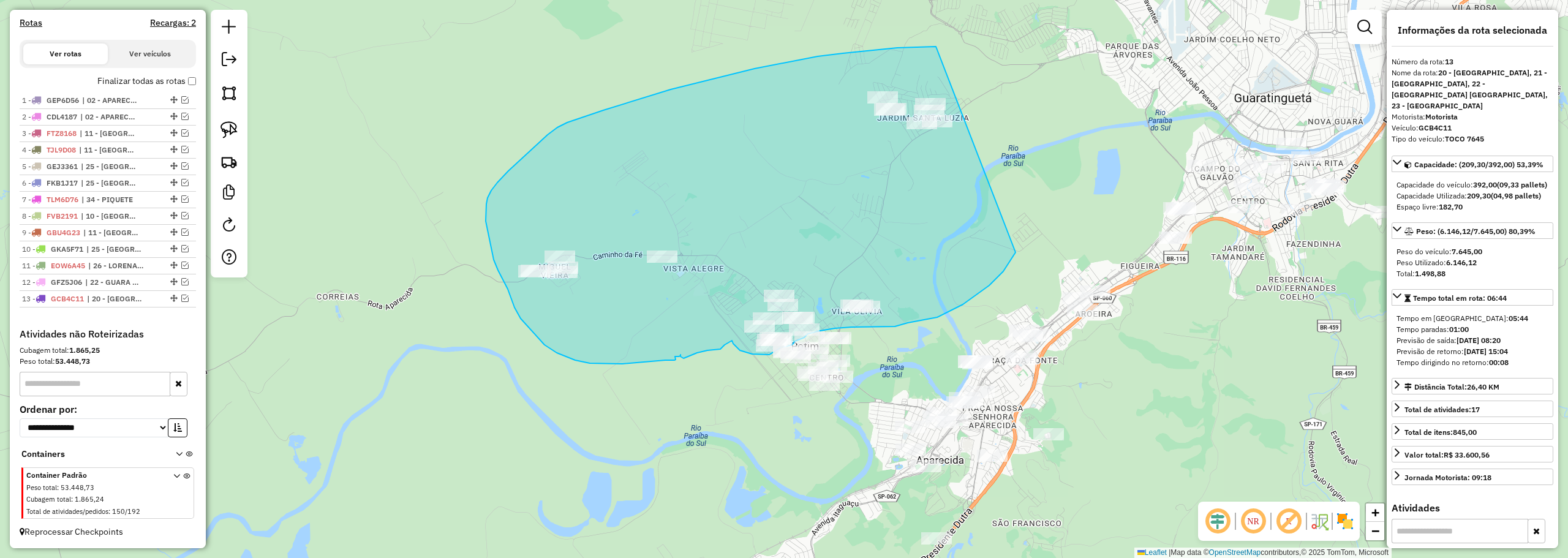
drag, startPoint x: 761, startPoint y: 79, endPoint x: 1016, endPoint y: 252, distance: 308.1
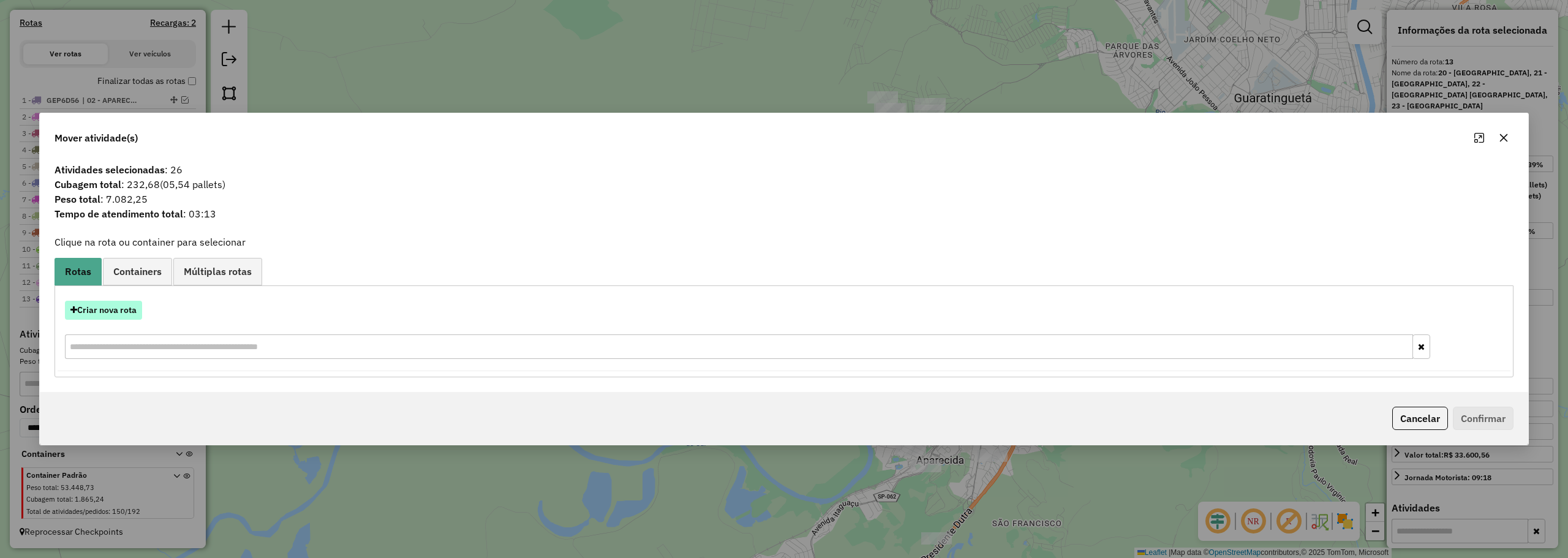
click at [93, 307] on button "Criar nova rota" at bounding box center [103, 310] width 77 height 19
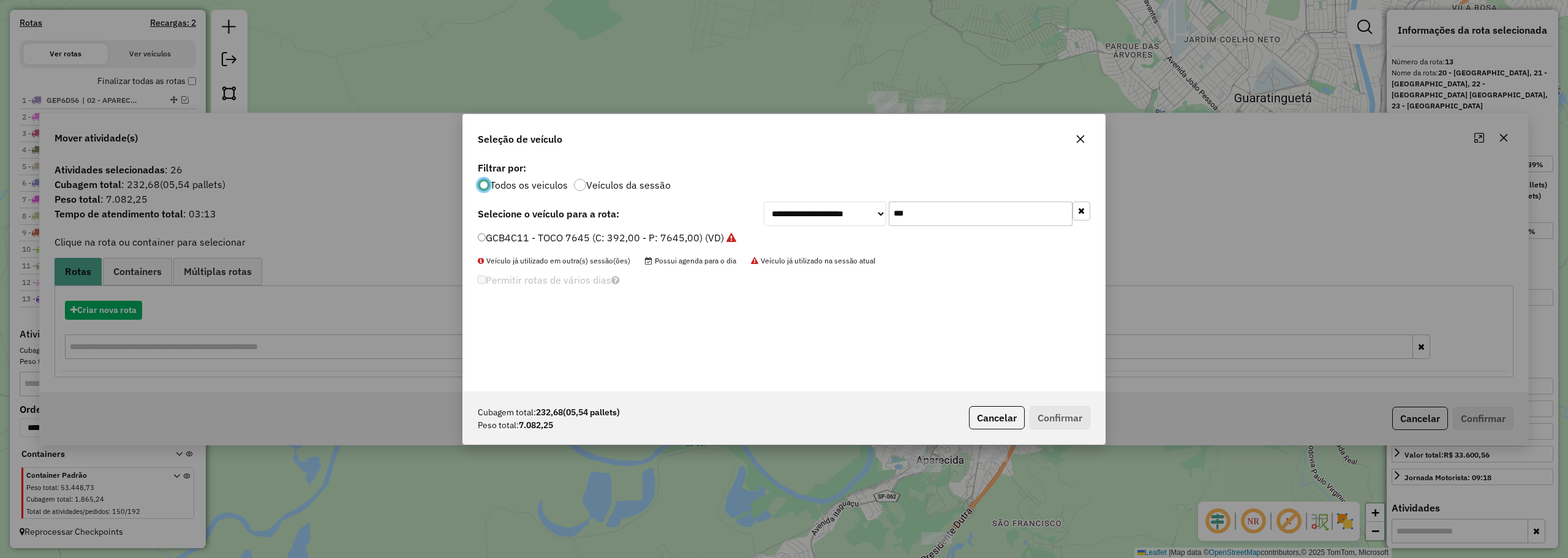
scroll to position [7, 4]
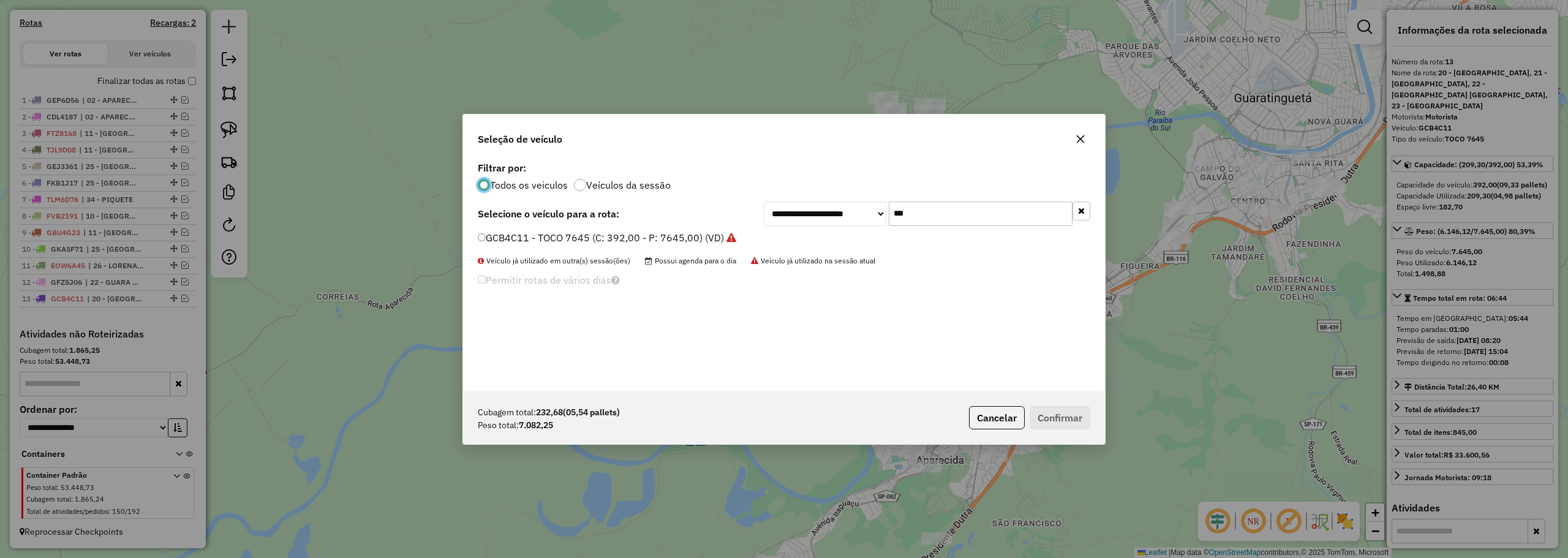
click at [918, 206] on input "***" at bounding box center [981, 213] width 184 height 24
type input "***"
click at [551, 243] on label "FXW8G03 - TOCO 7645 (C: 392,00 - P: 7645,00) (VD)" at bounding box center [602, 237] width 248 height 15
click at [1062, 414] on button "Confirmar" at bounding box center [1059, 417] width 60 height 23
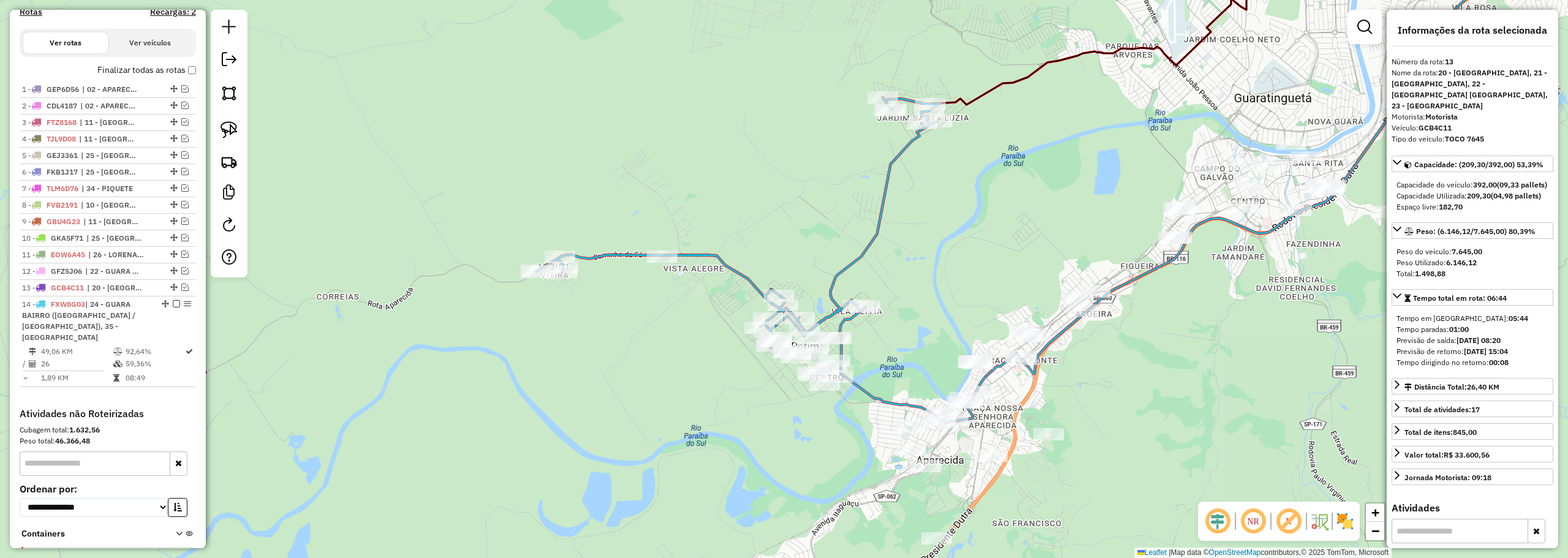
scroll to position [456, 0]
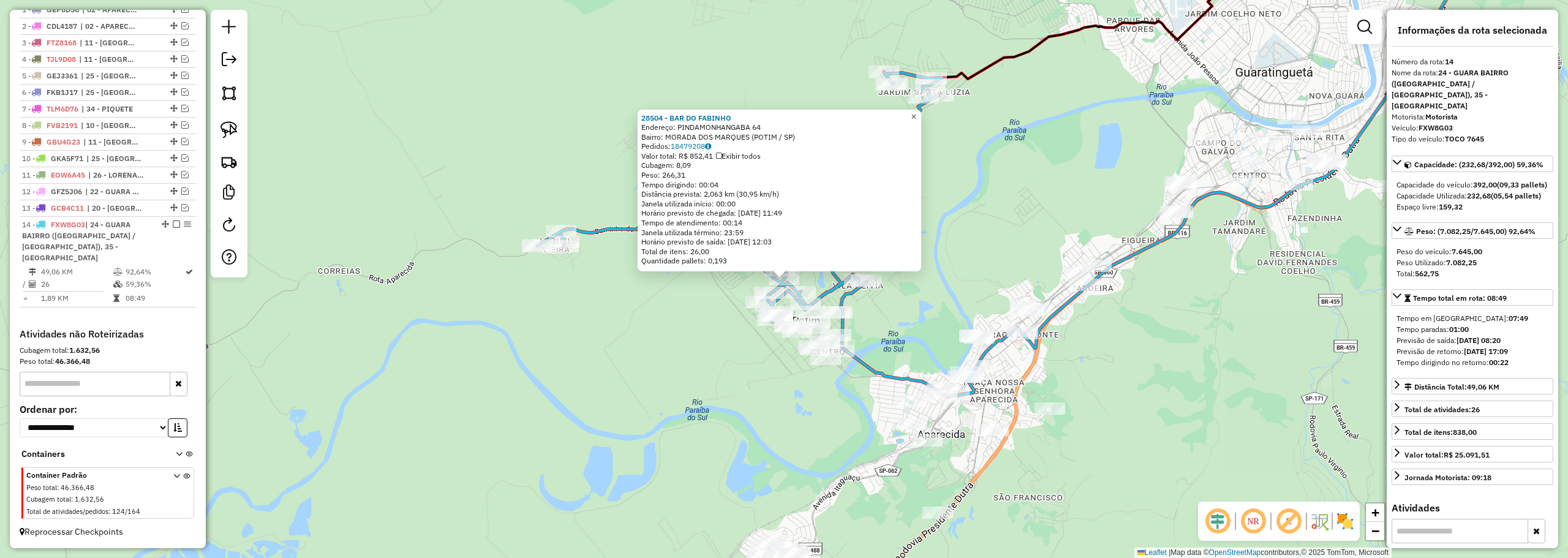
drag, startPoint x: 924, startPoint y: 114, endPoint x: 919, endPoint y: 251, distance: 137.1
click at [916, 114] on span "×" at bounding box center [913, 117] width 5 height 11
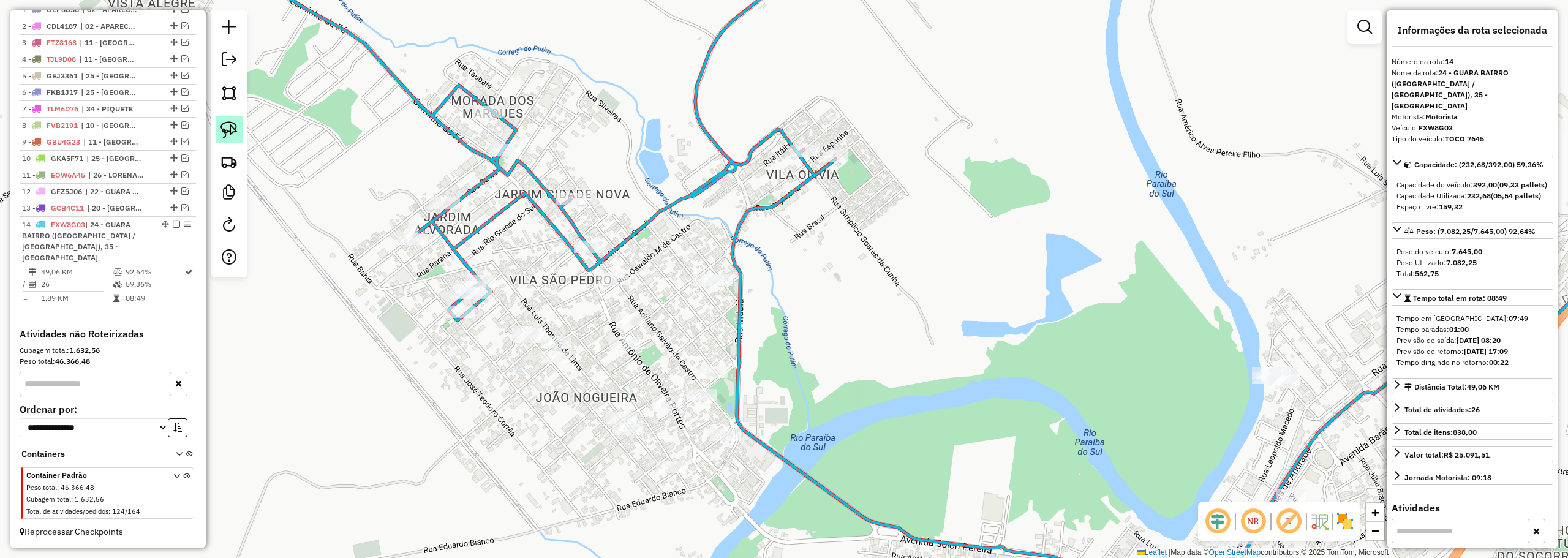
click at [223, 119] on link at bounding box center [229, 129] width 27 height 27
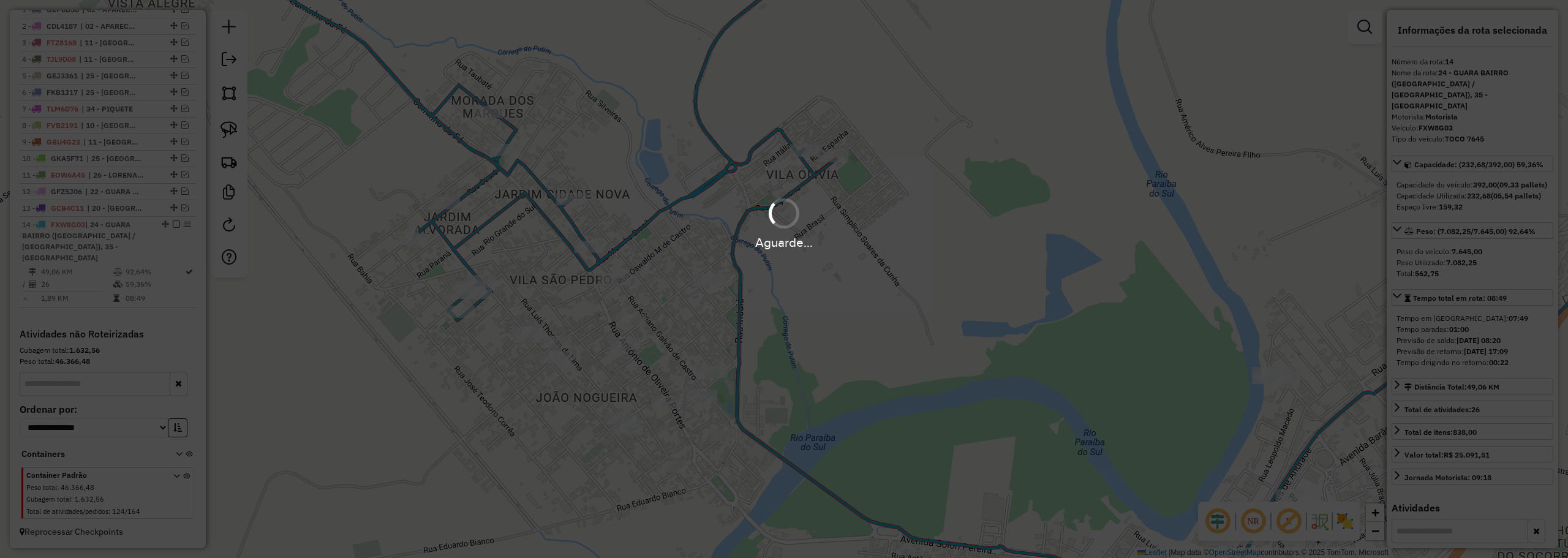
click at [620, 199] on div "Aguarde..." at bounding box center [784, 223] width 1568 height 58
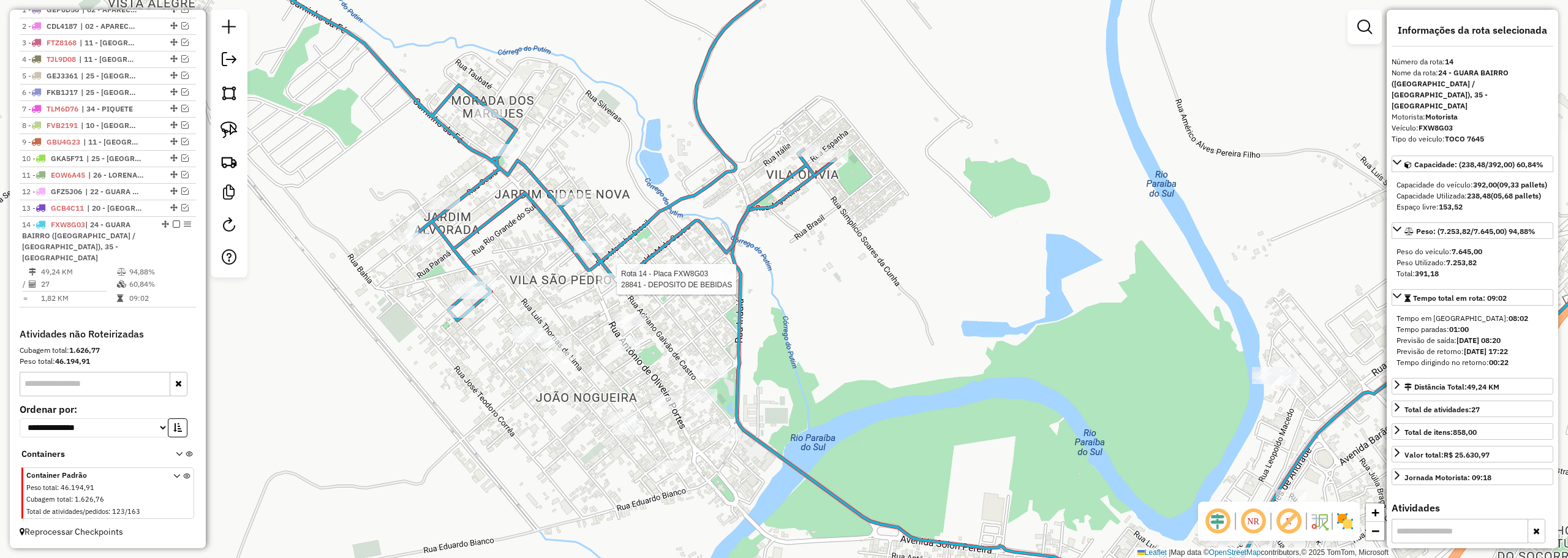
click at [616, 285] on div at bounding box center [613, 279] width 31 height 12
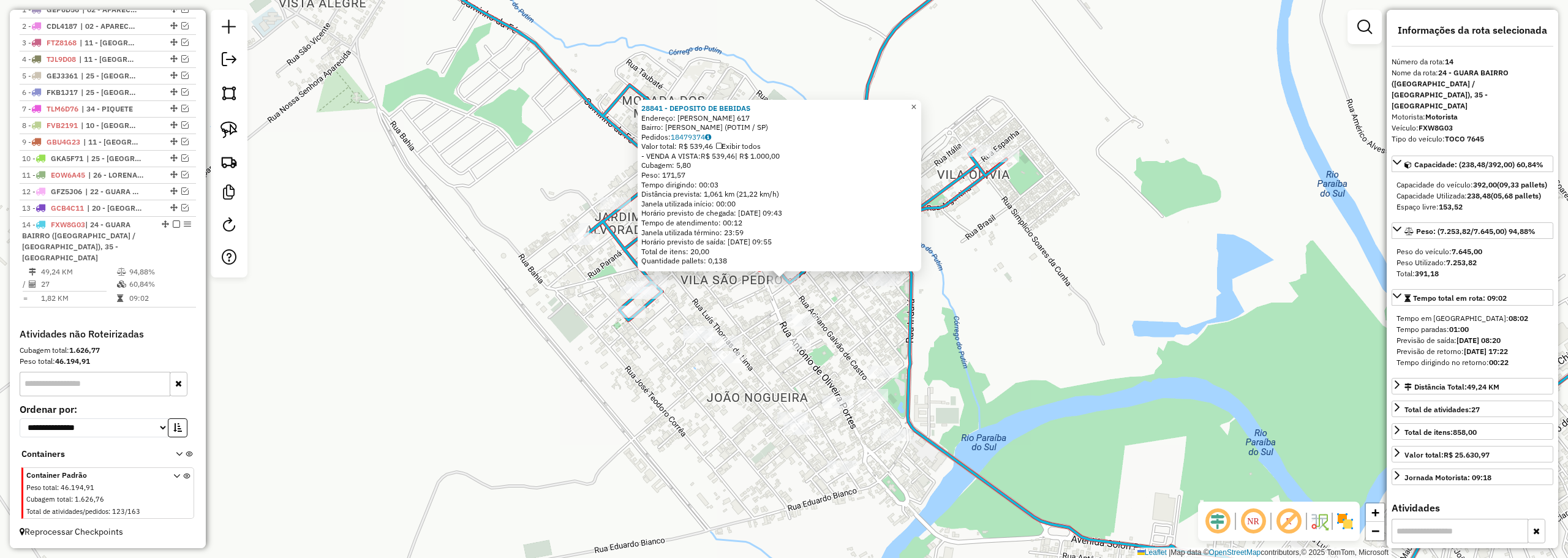
click at [916, 102] on span "×" at bounding box center [913, 107] width 5 height 11
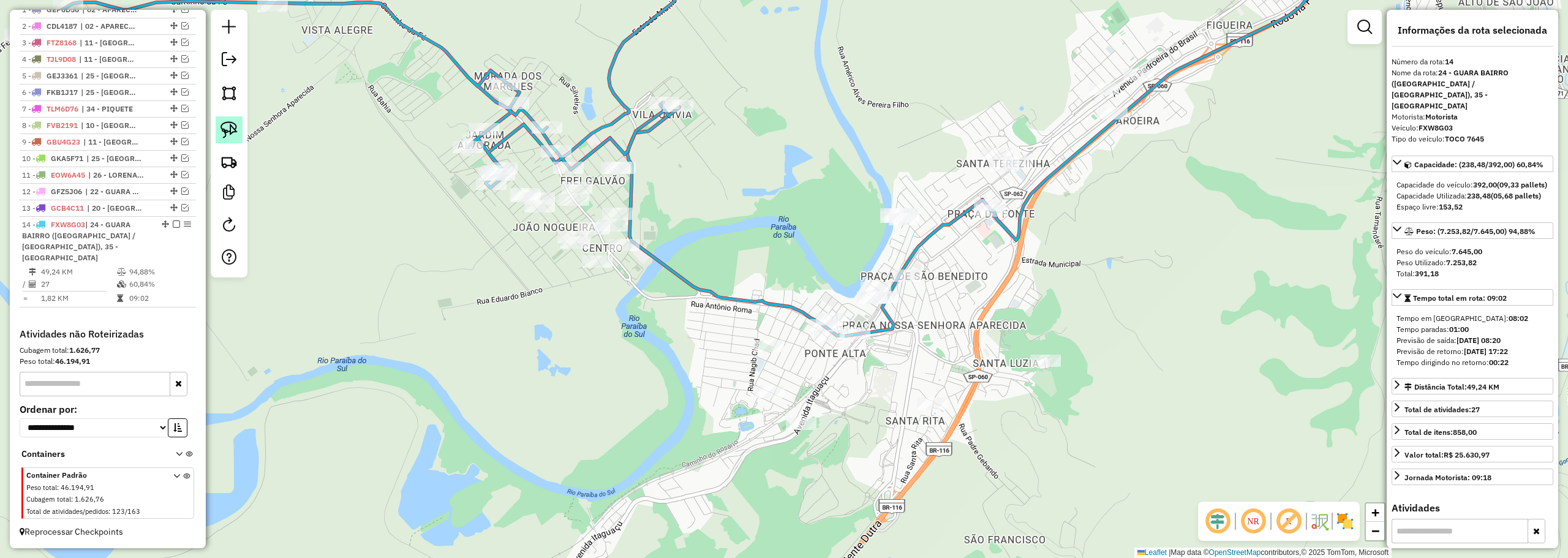
click at [226, 128] on img at bounding box center [229, 130] width 17 height 17
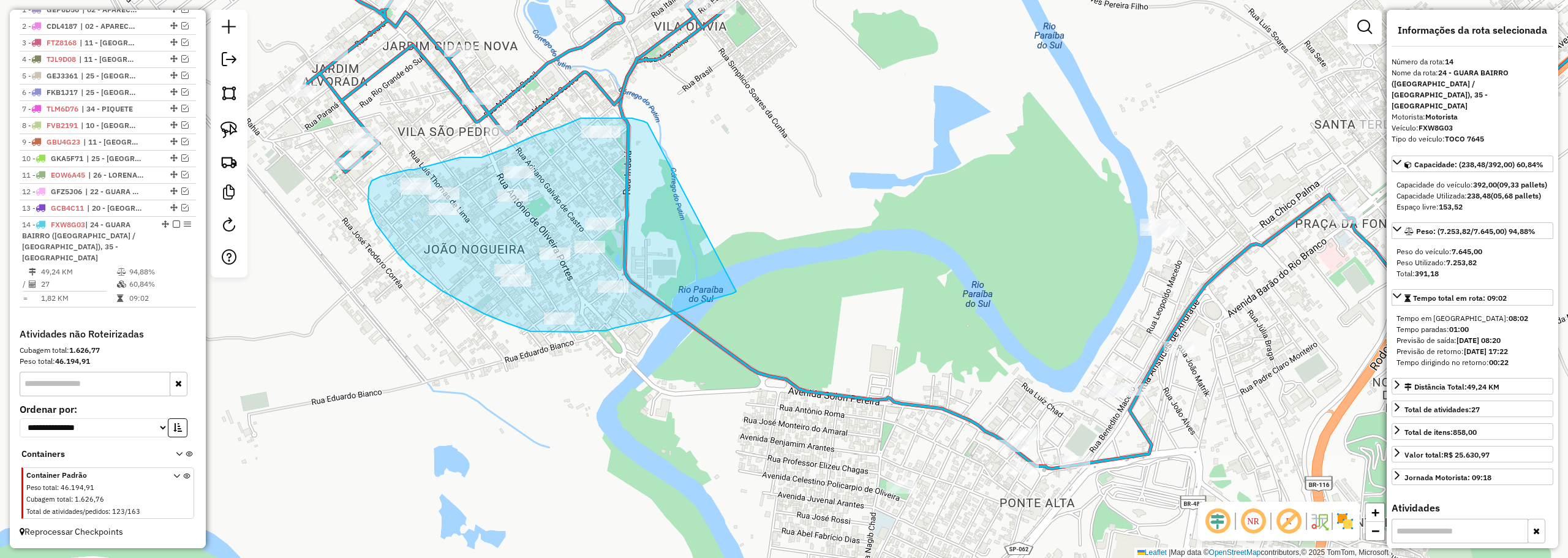
drag, startPoint x: 648, startPoint y: 125, endPoint x: 737, endPoint y: 290, distance: 187.5
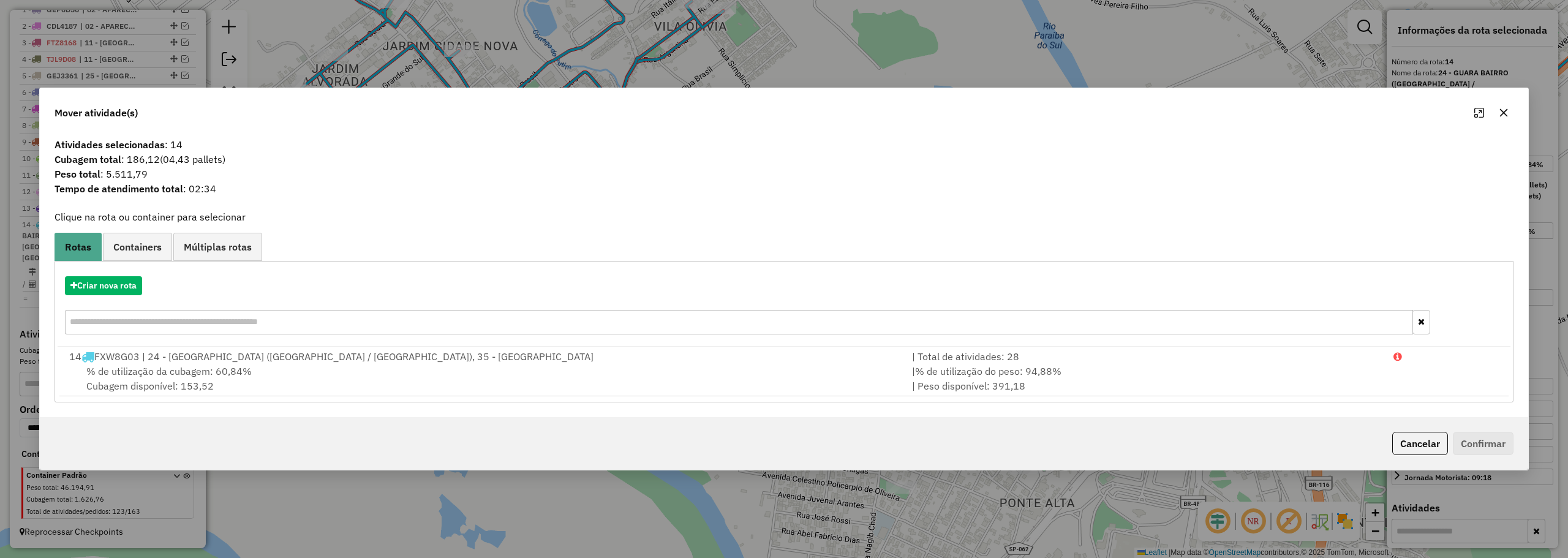
click at [1509, 110] on button "button" at bounding box center [1504, 113] width 20 height 20
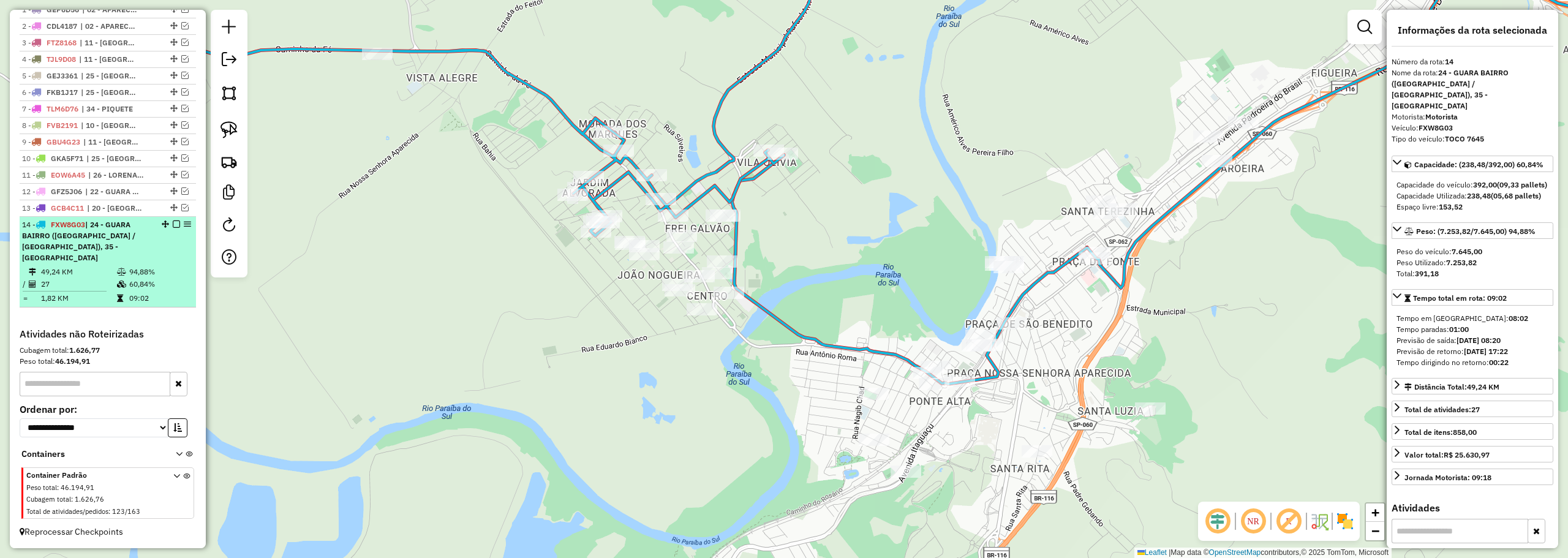
click at [173, 228] on em at bounding box center [177, 224] width 8 height 8
click at [175, 228] on em at bounding box center [177, 224] width 8 height 8
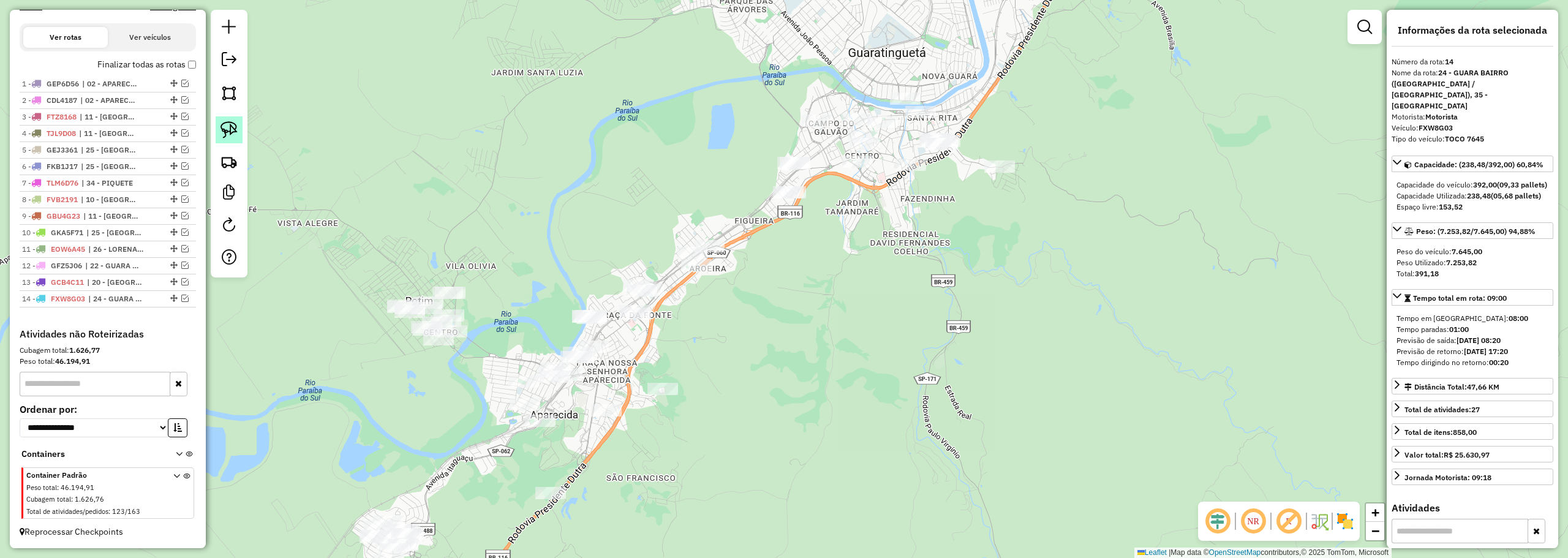
click at [236, 128] on img at bounding box center [229, 130] width 17 height 17
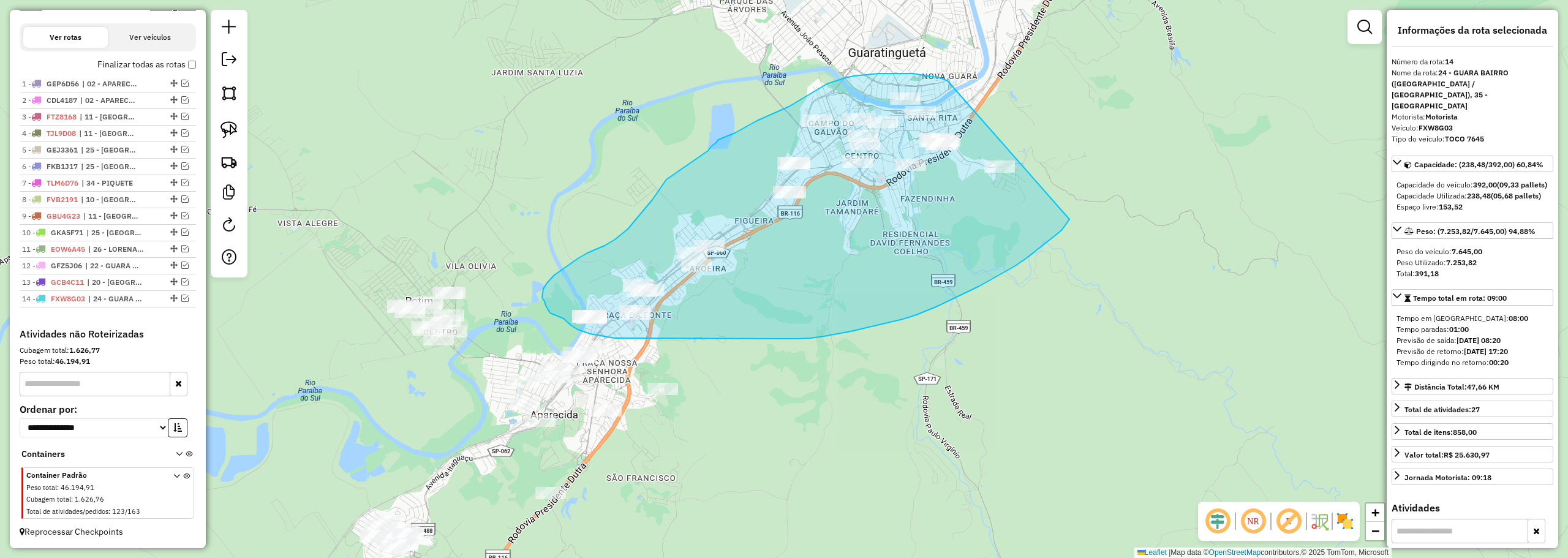
drag, startPoint x: 934, startPoint y: 77, endPoint x: 1088, endPoint y: 174, distance: 182.0
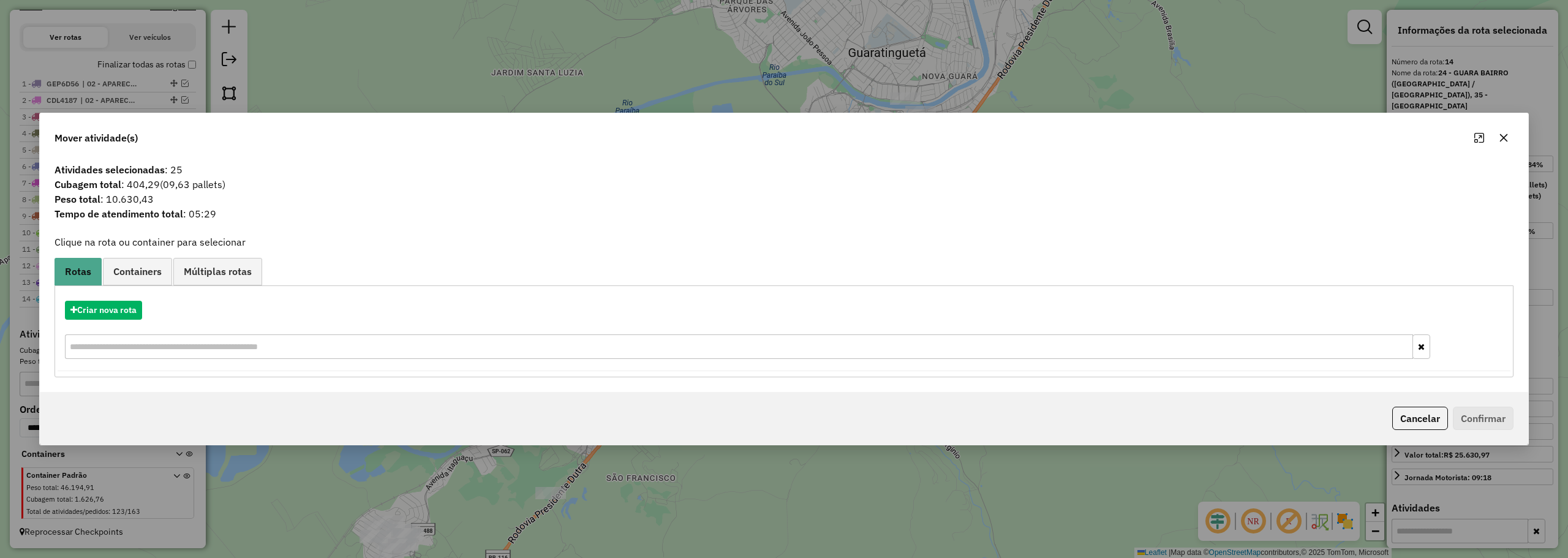
click at [1501, 135] on icon "button" at bounding box center [1504, 138] width 8 height 8
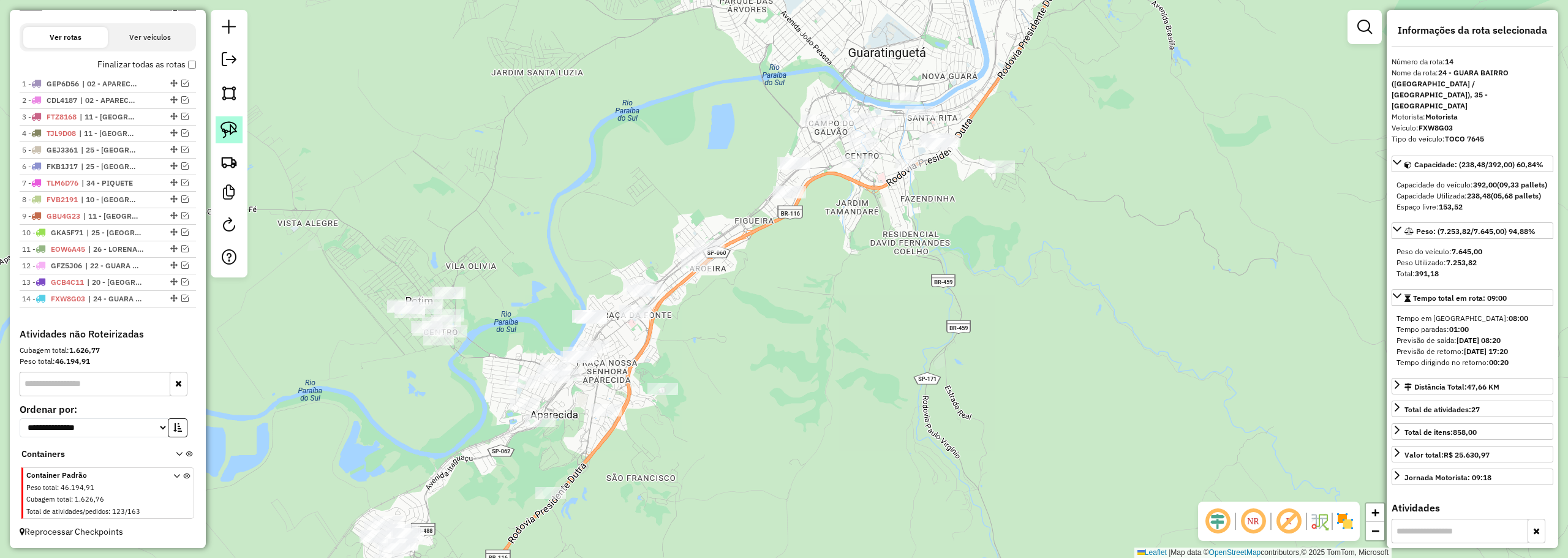
click at [236, 133] on img at bounding box center [229, 130] width 17 height 17
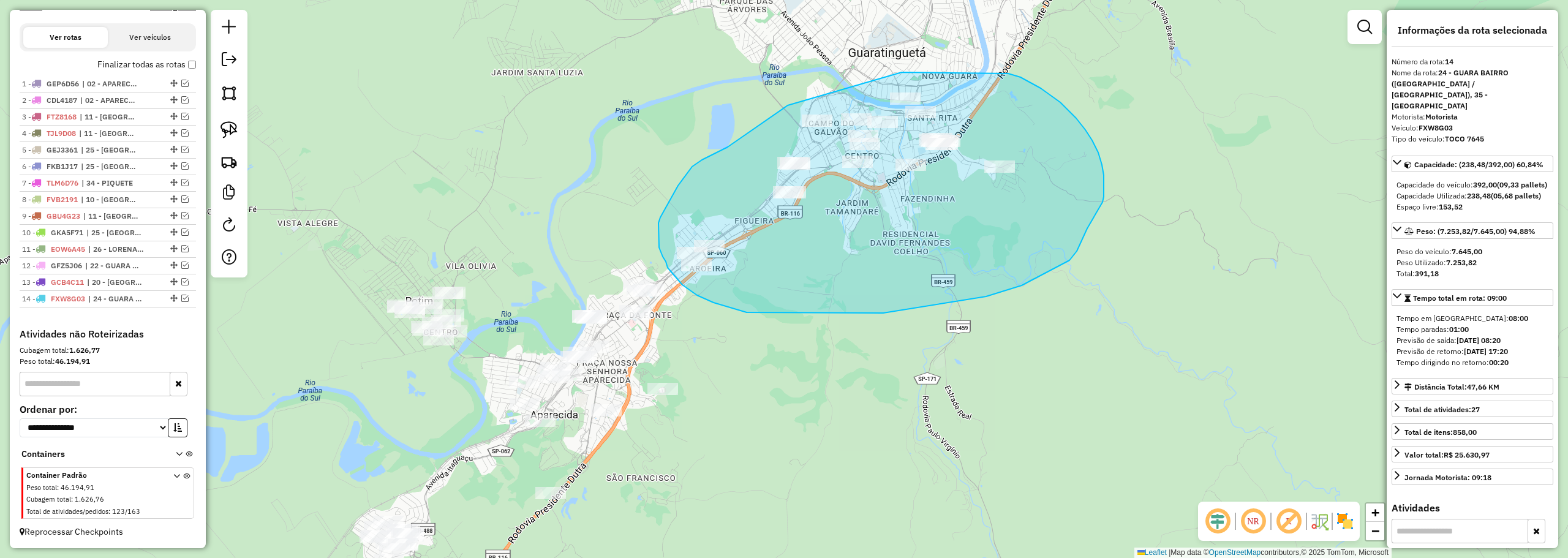
drag, startPoint x: 763, startPoint y: 123, endPoint x: 872, endPoint y: 72, distance: 120.3
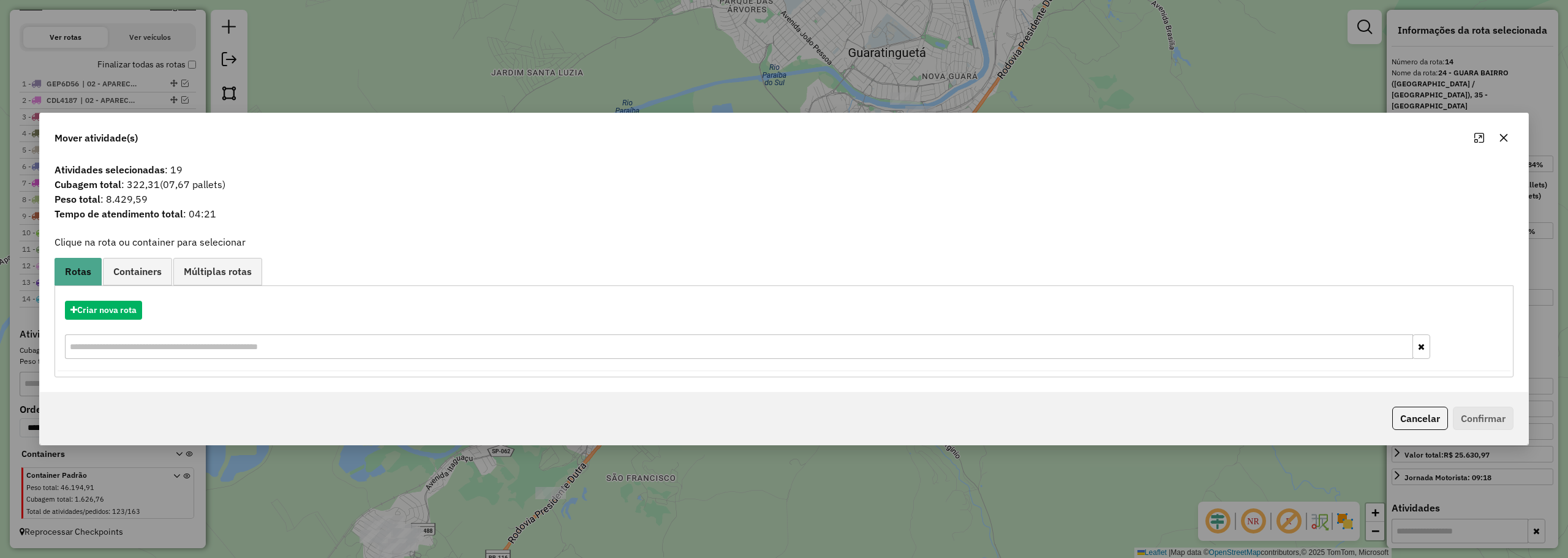
click at [1505, 140] on icon "button" at bounding box center [1504, 138] width 10 height 10
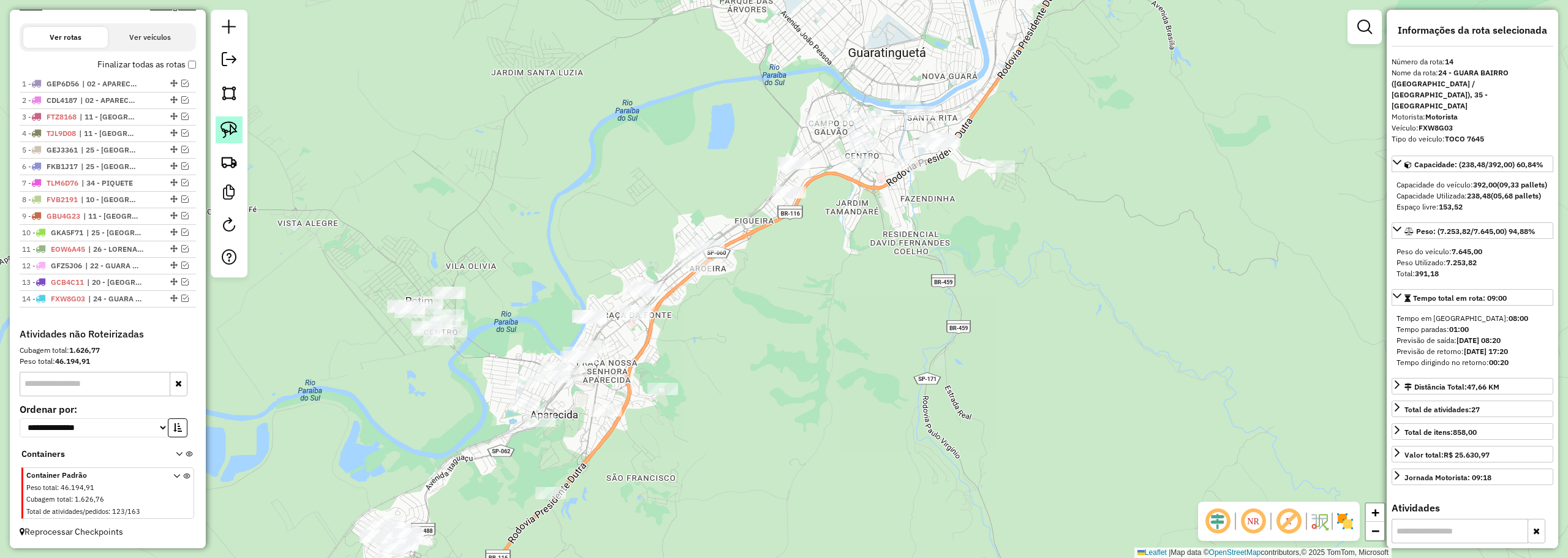
click at [226, 137] on img at bounding box center [229, 130] width 17 height 17
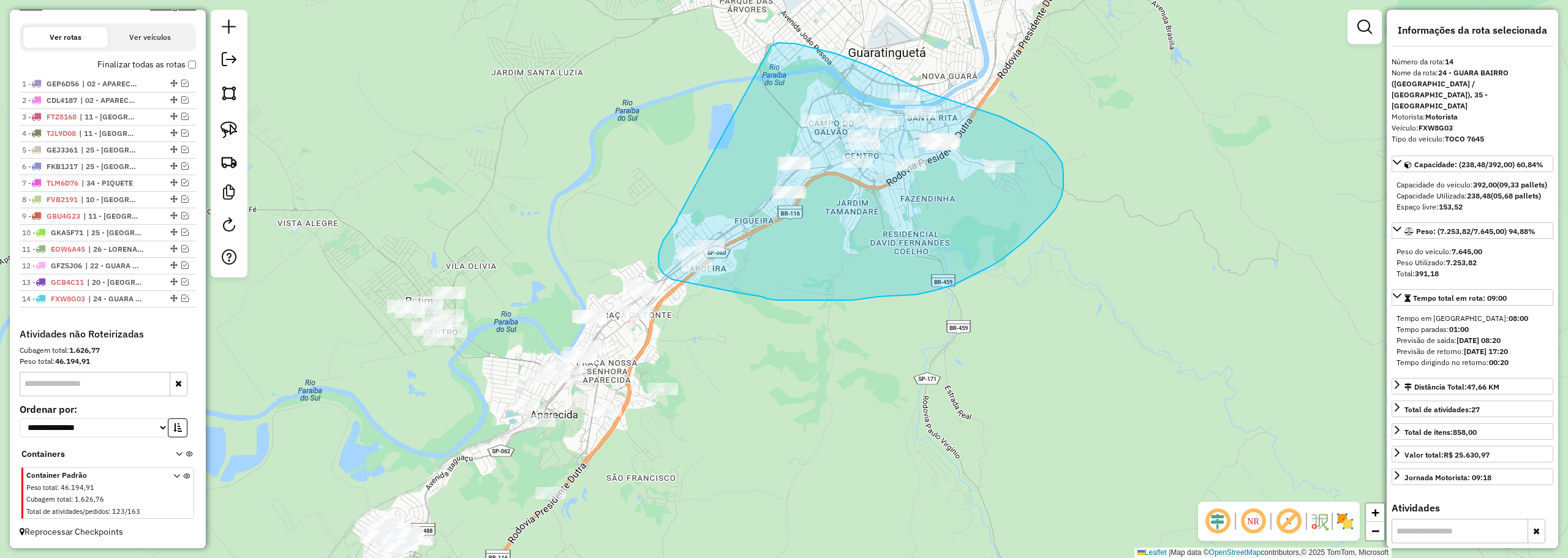
drag, startPoint x: 676, startPoint y: 220, endPoint x: 771, endPoint y: 46, distance: 198.2
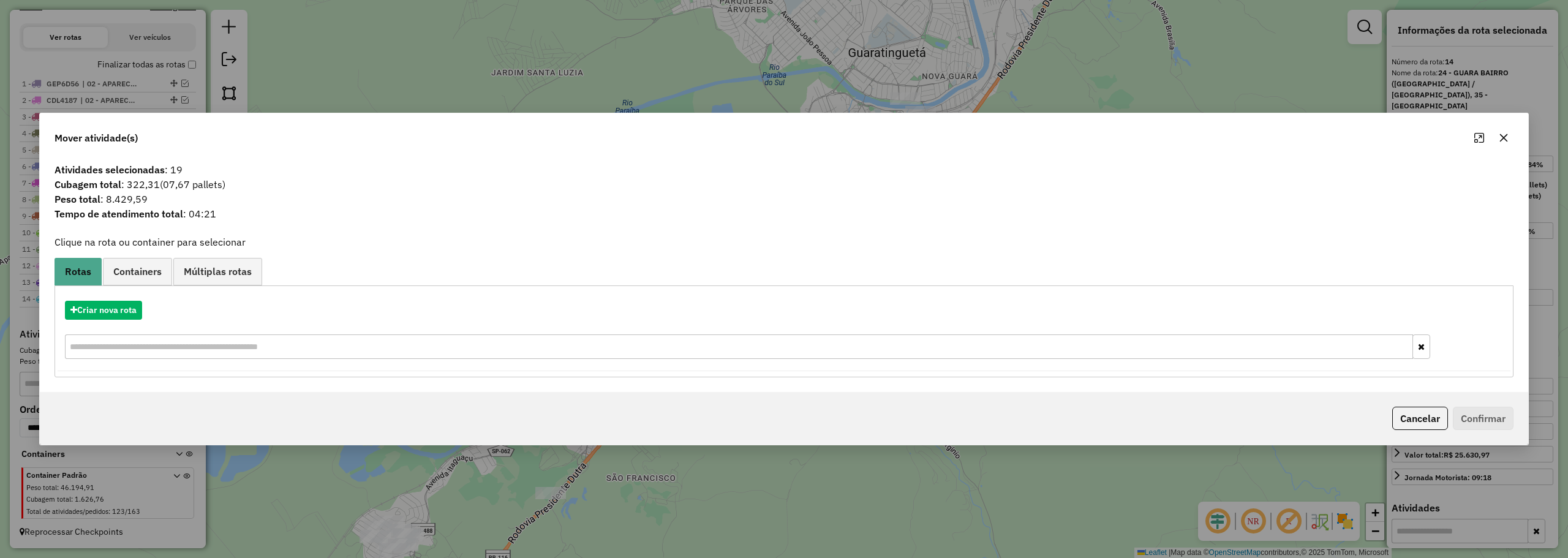
click at [1507, 133] on icon "button" at bounding box center [1504, 138] width 10 height 10
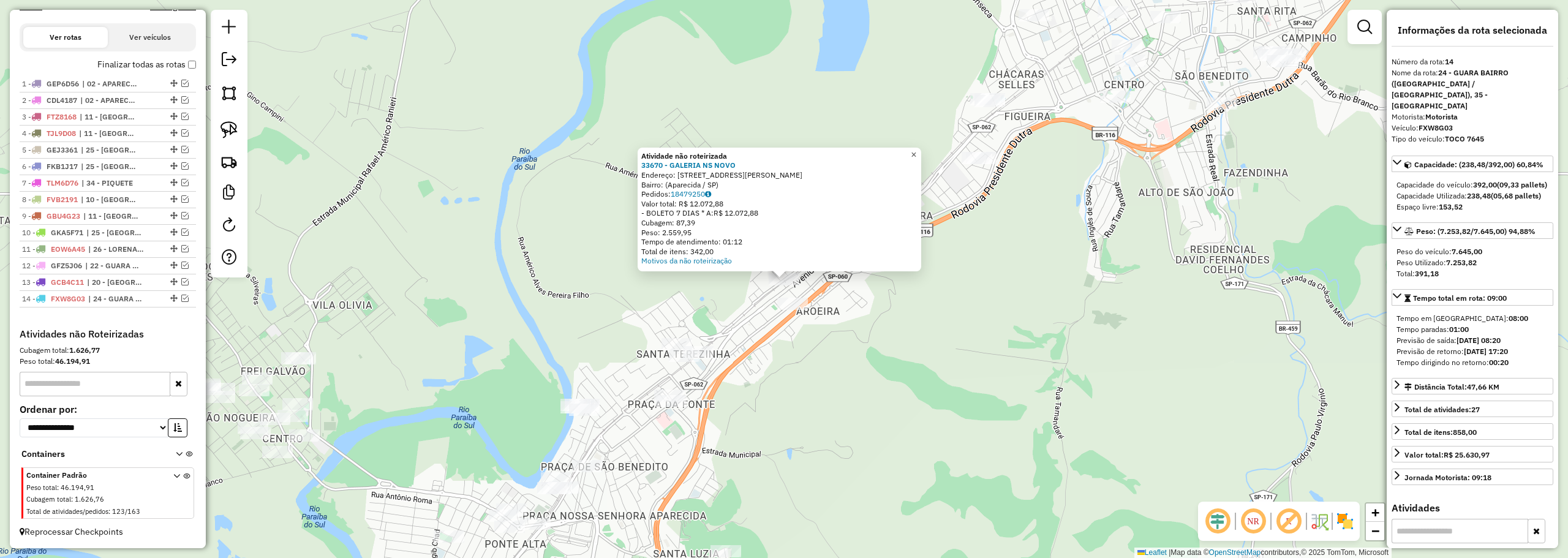
click at [916, 149] on span "×" at bounding box center [913, 154] width 5 height 11
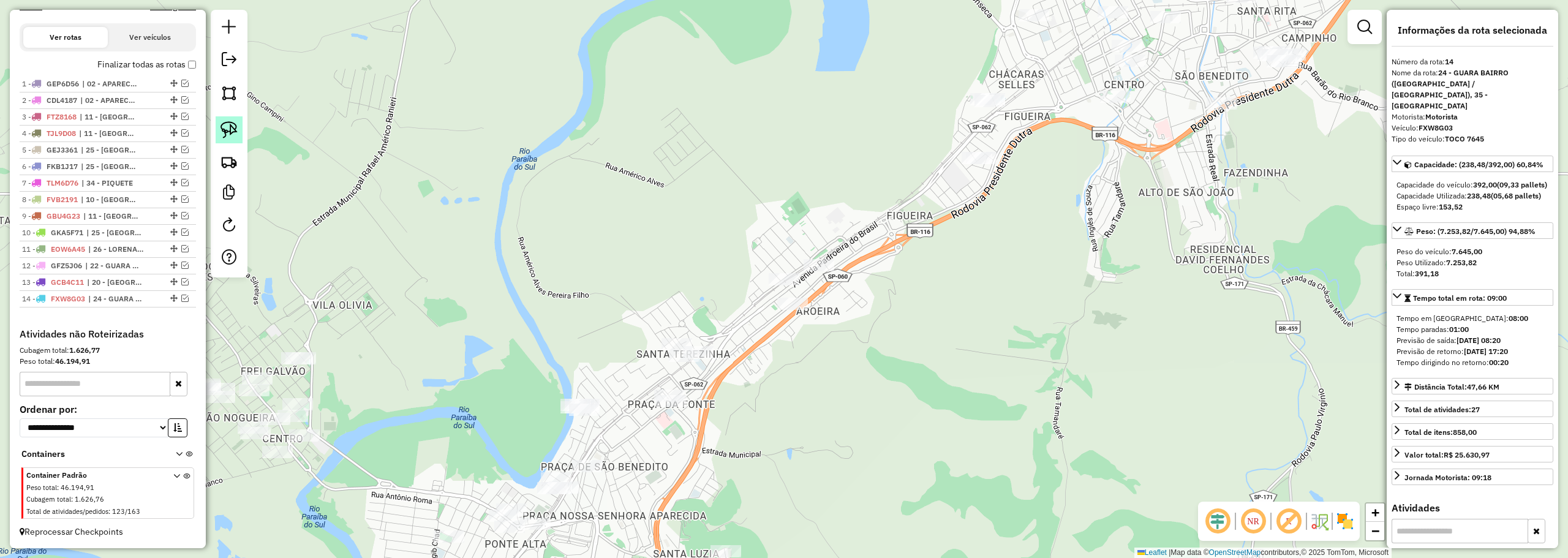
click at [226, 133] on img at bounding box center [229, 130] width 17 height 17
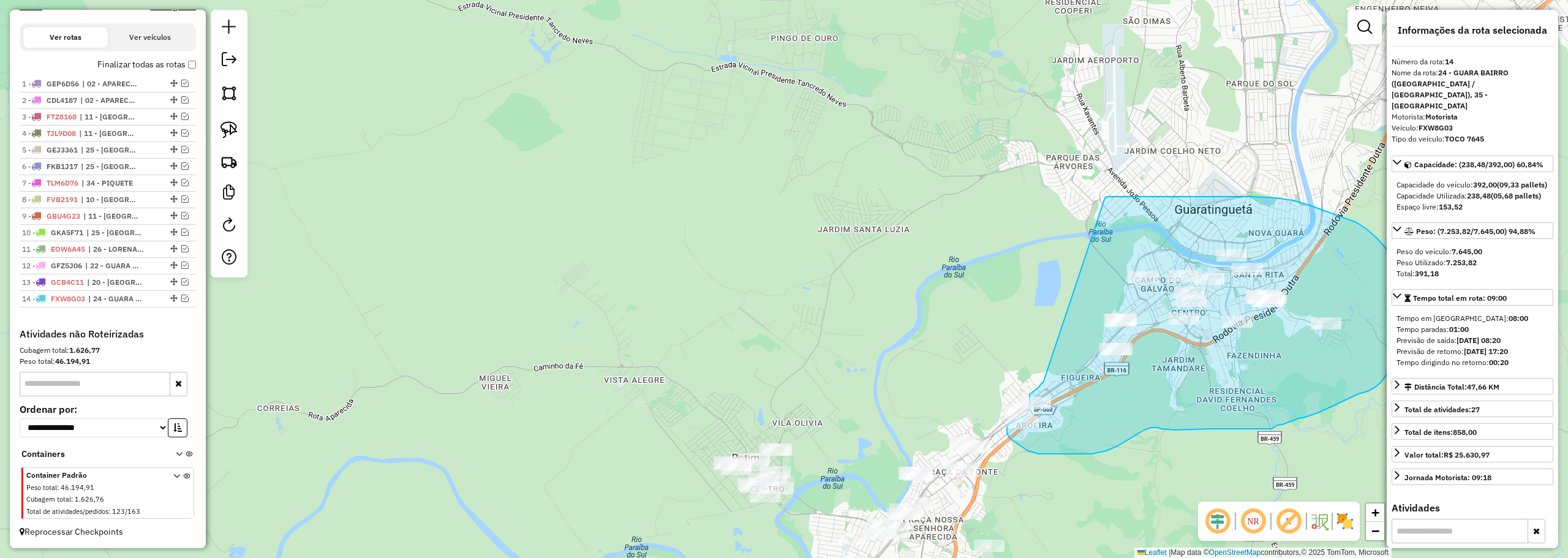
drag, startPoint x: 831, startPoint y: 225, endPoint x: 1105, endPoint y: 198, distance: 275.3
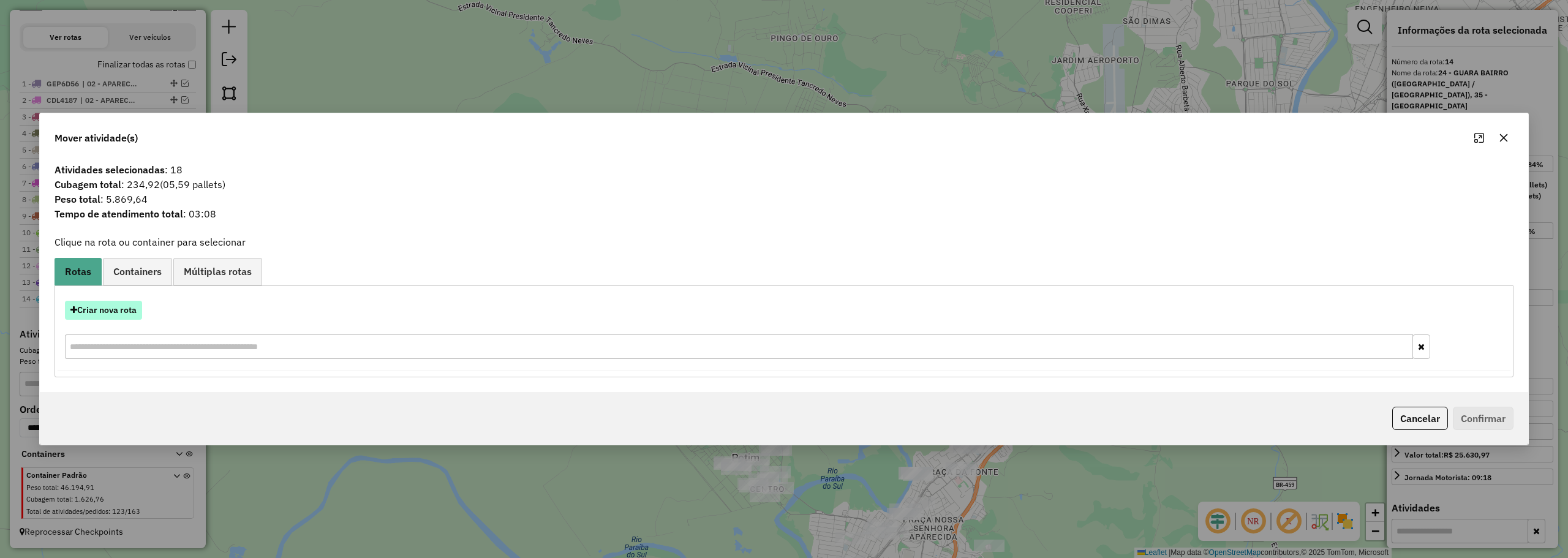
click at [128, 312] on button "Criar nova rota" at bounding box center [103, 310] width 77 height 19
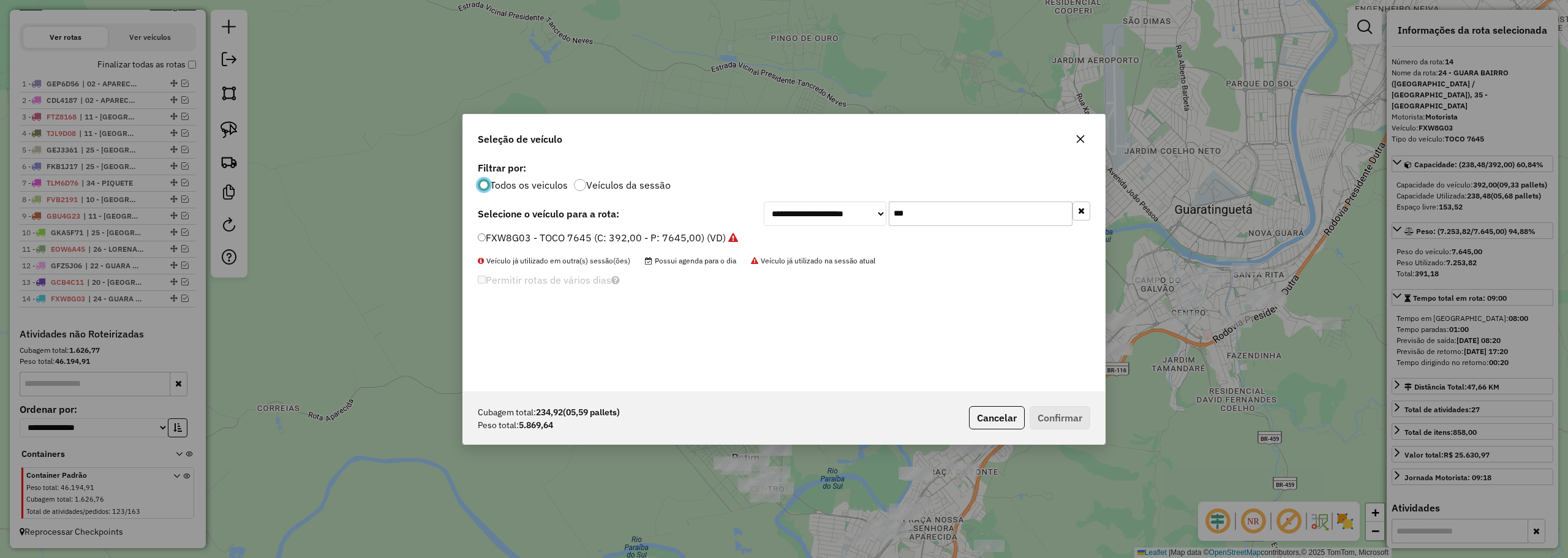
scroll to position [7, 4]
click at [899, 212] on input "***" at bounding box center [981, 213] width 184 height 24
click at [901, 213] on input "***" at bounding box center [981, 213] width 184 height 24
type input "***"
click at [541, 236] on label "FKH1055 - BAÚ 8200 (C: 392,00 - P: 8200,00) (VD)" at bounding box center [597, 237] width 239 height 15
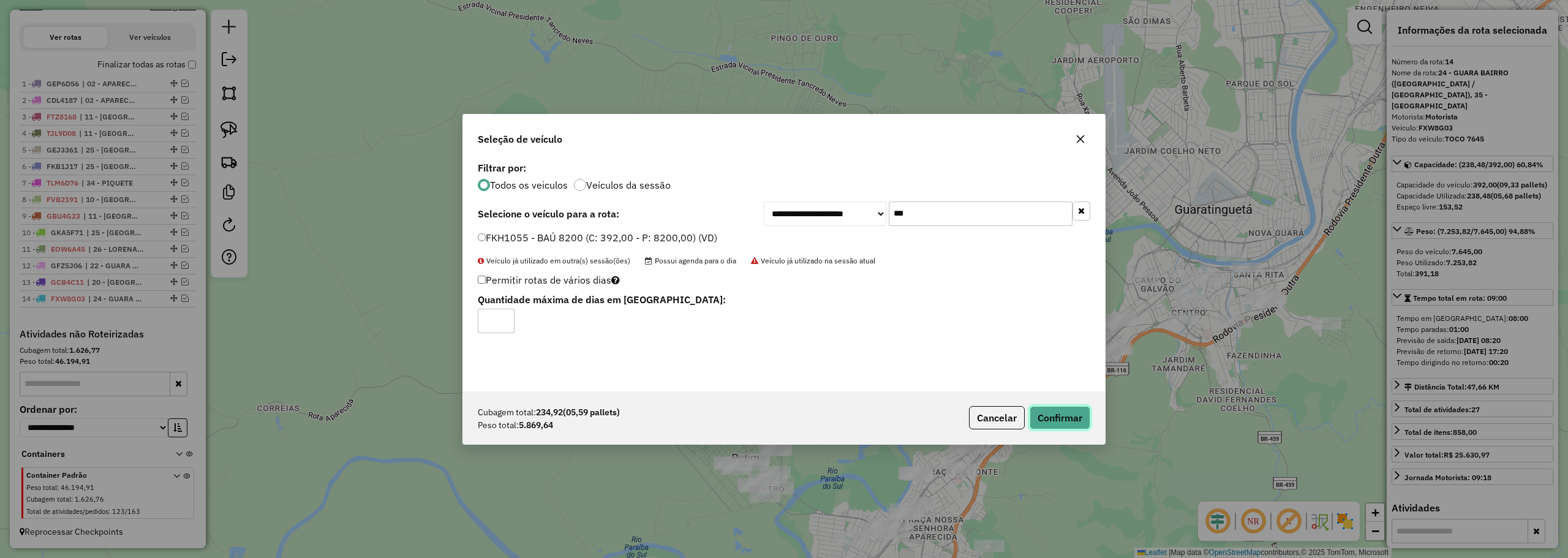
click at [1075, 412] on button "Confirmar" at bounding box center [1059, 417] width 60 height 23
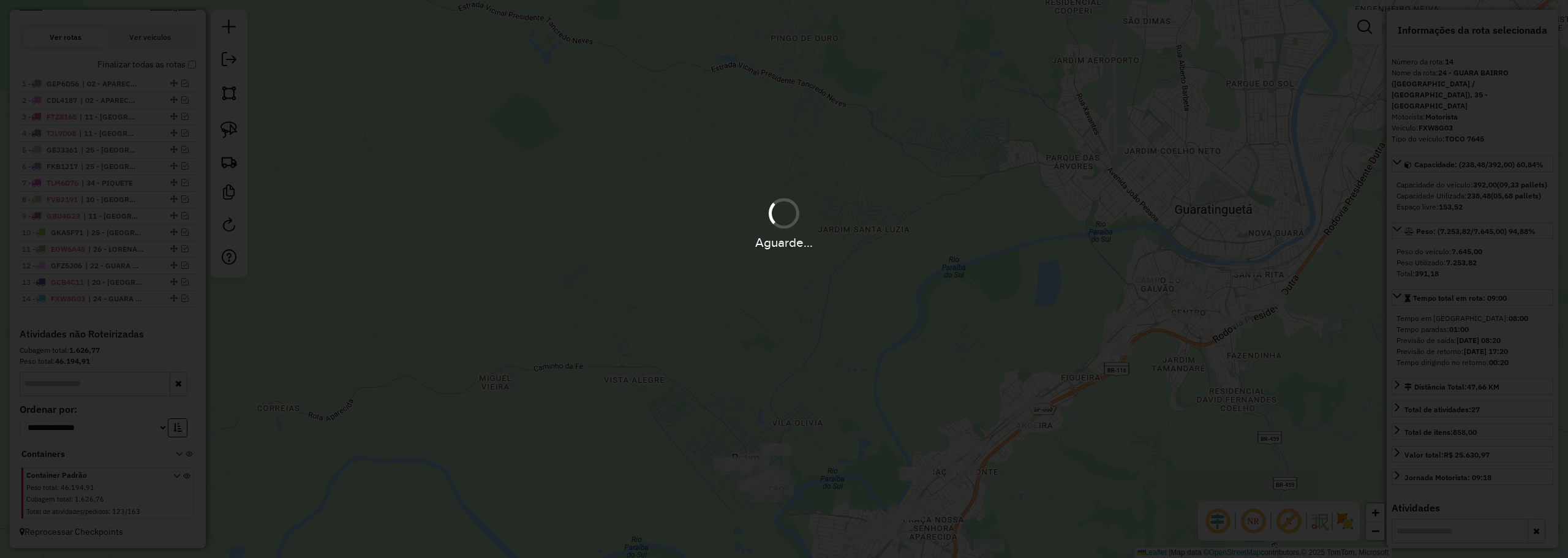
scroll to position [472, 0]
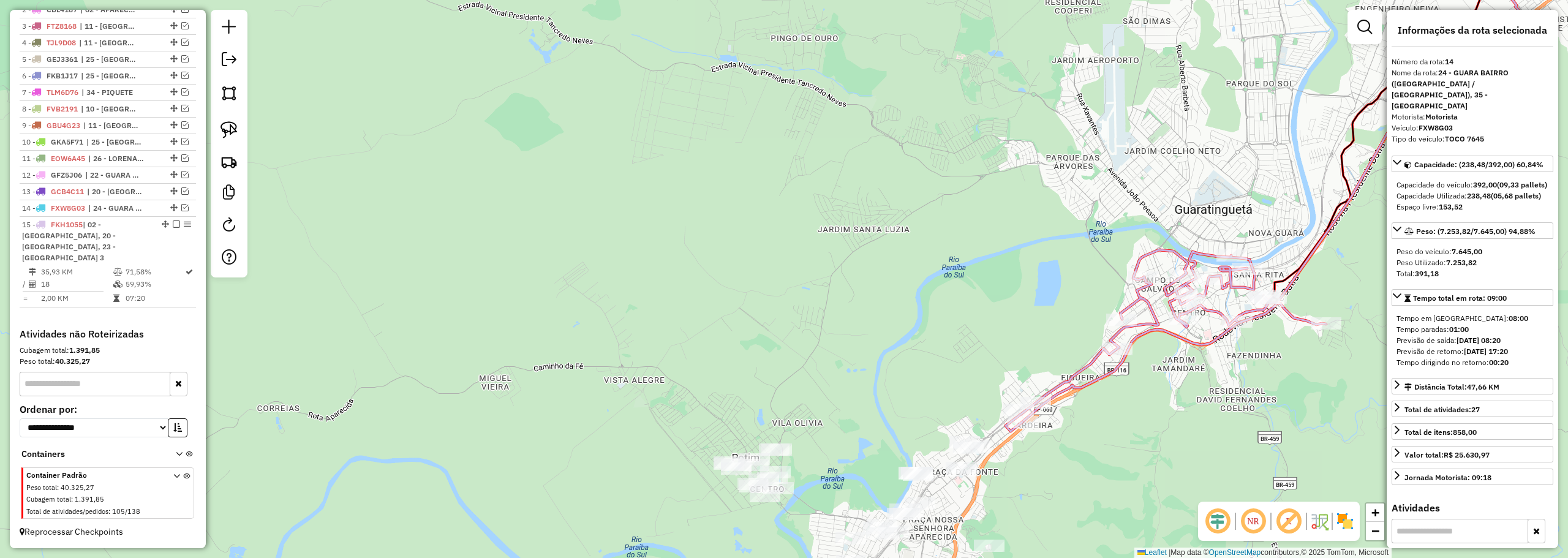
click at [1179, 285] on icon at bounding box center [1166, 340] width 320 height 181
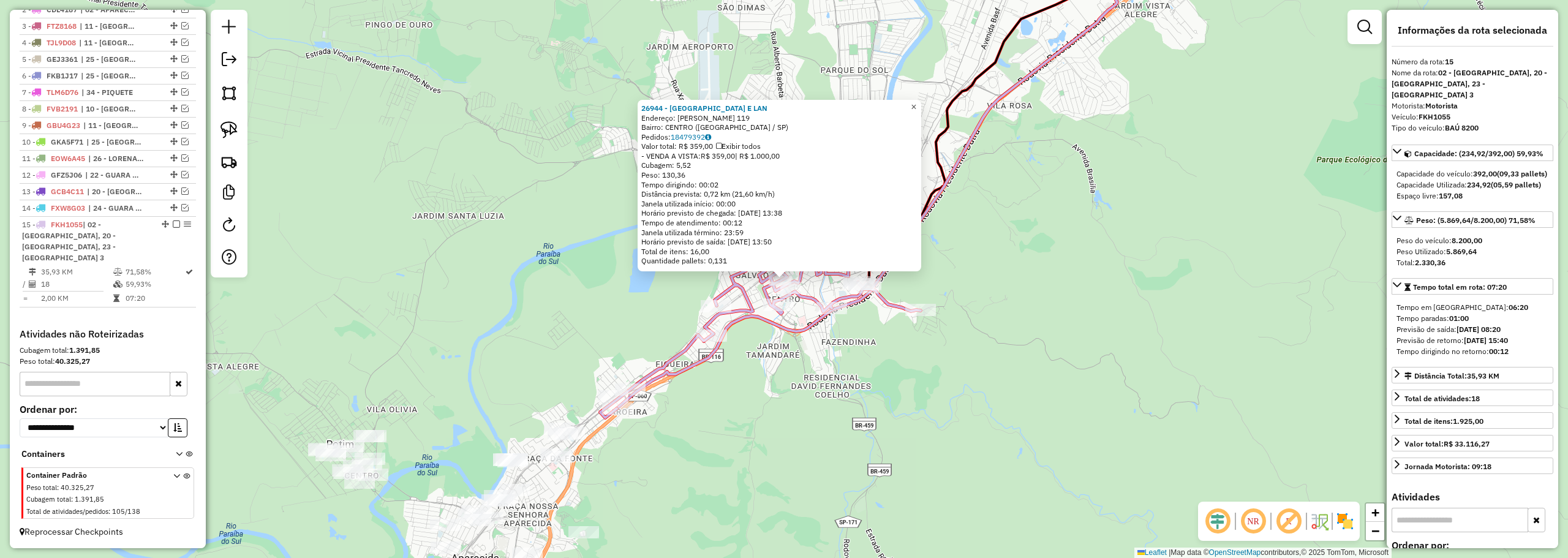
click at [916, 105] on span "×" at bounding box center [913, 107] width 5 height 11
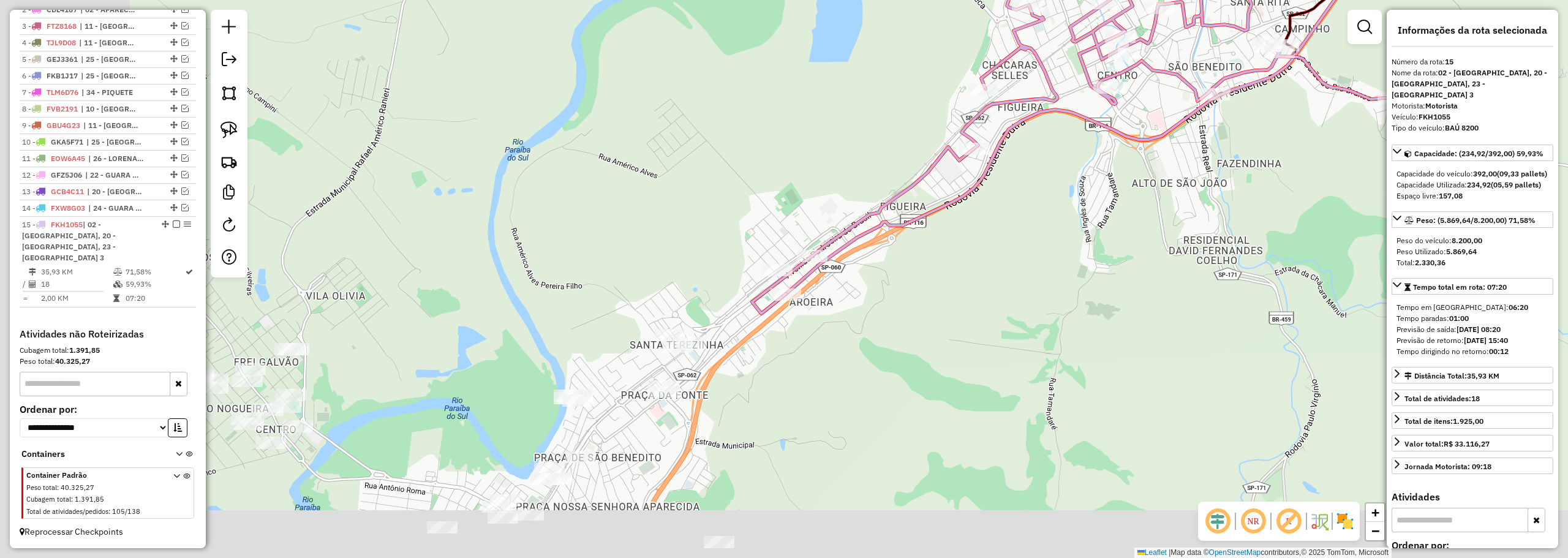
drag, startPoint x: 795, startPoint y: 389, endPoint x: 984, endPoint y: 287, distance: 214.8
click at [984, 287] on div "Janela de atendimento Grade de atendimento Capacidade Transportadoras Veículos …" at bounding box center [784, 279] width 1568 height 558
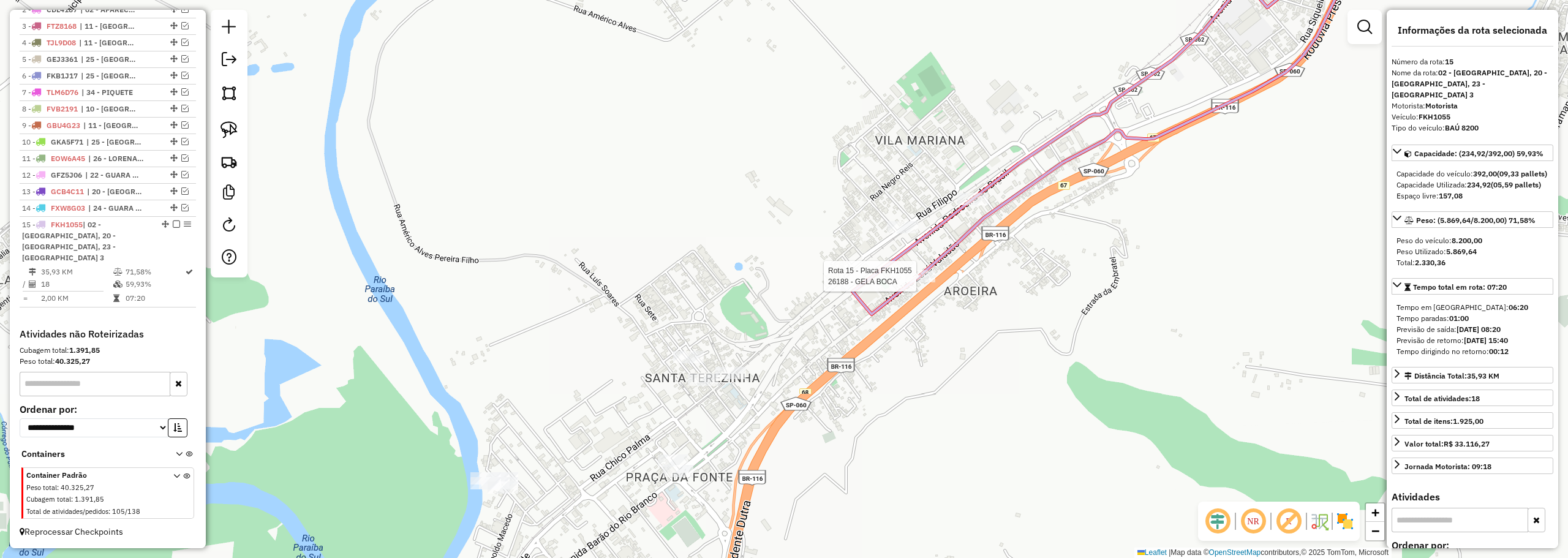
click at [921, 282] on div at bounding box center [920, 276] width 31 height 12
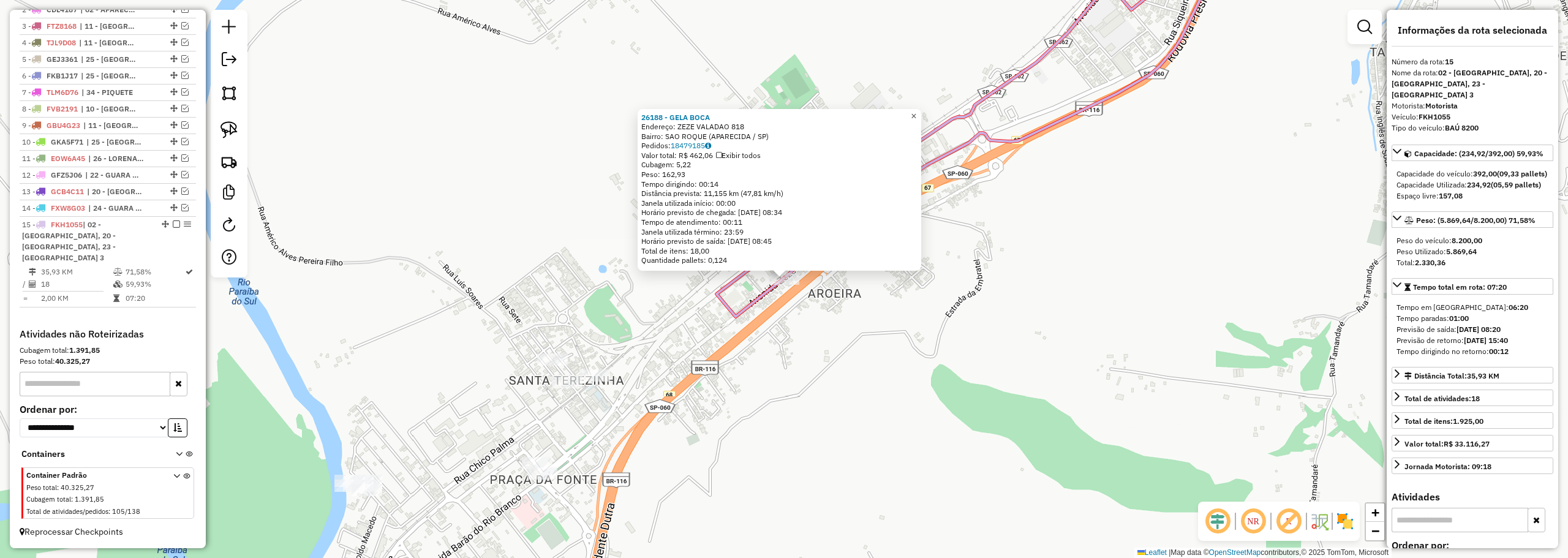
click at [916, 115] on span "×" at bounding box center [913, 116] width 5 height 11
click at [916, 112] on span "×" at bounding box center [913, 116] width 5 height 11
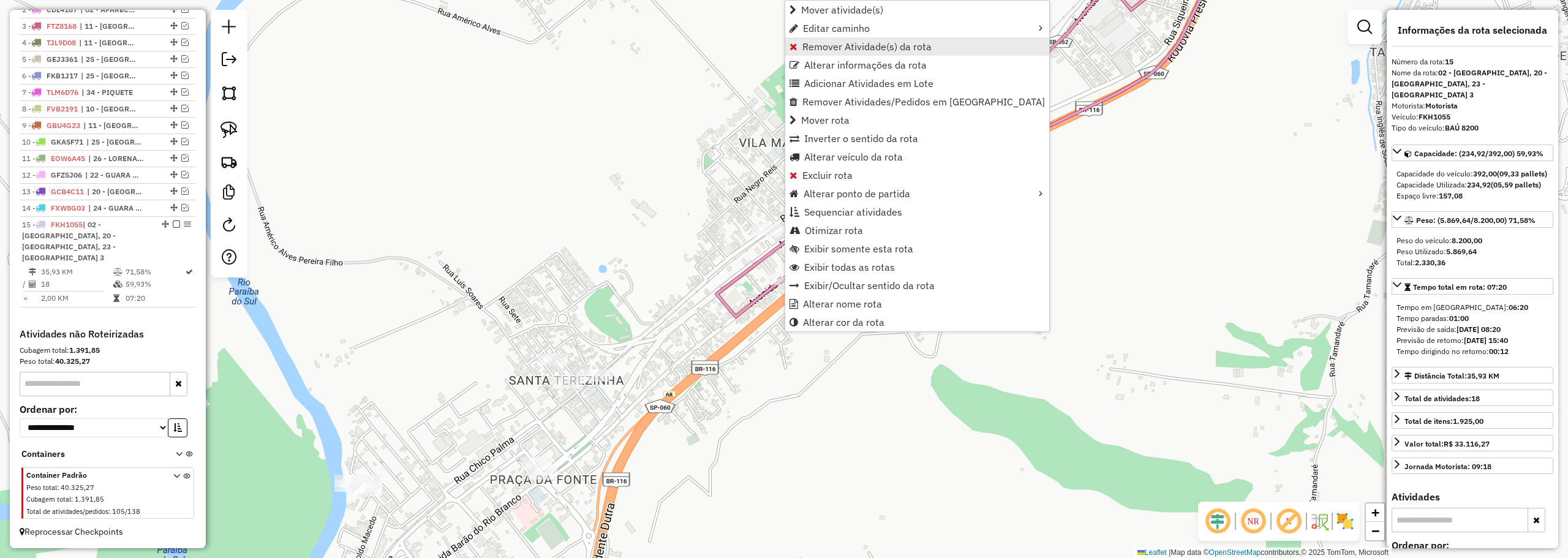
click at [822, 47] on span "Remover Atividade(s) da rota" at bounding box center [867, 46] width 129 height 10
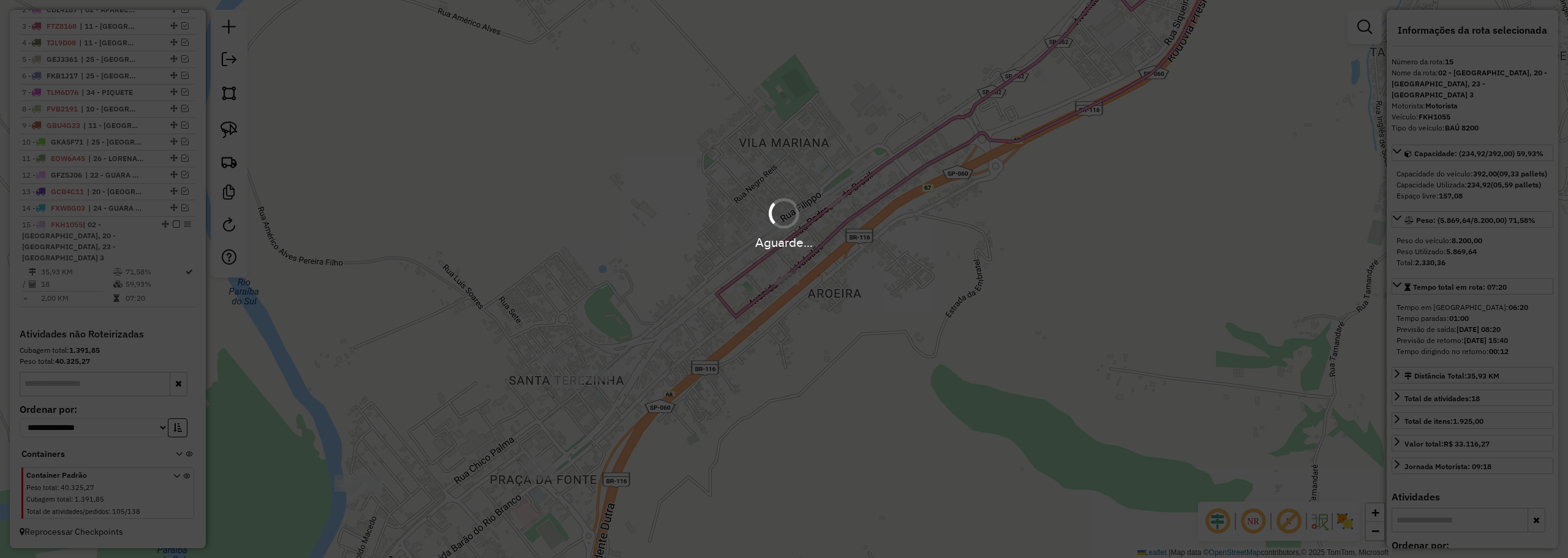
click at [893, 294] on div "Aguarde..." at bounding box center [784, 279] width 1568 height 558
click at [709, 148] on div "Aguarde..." at bounding box center [784, 279] width 1568 height 558
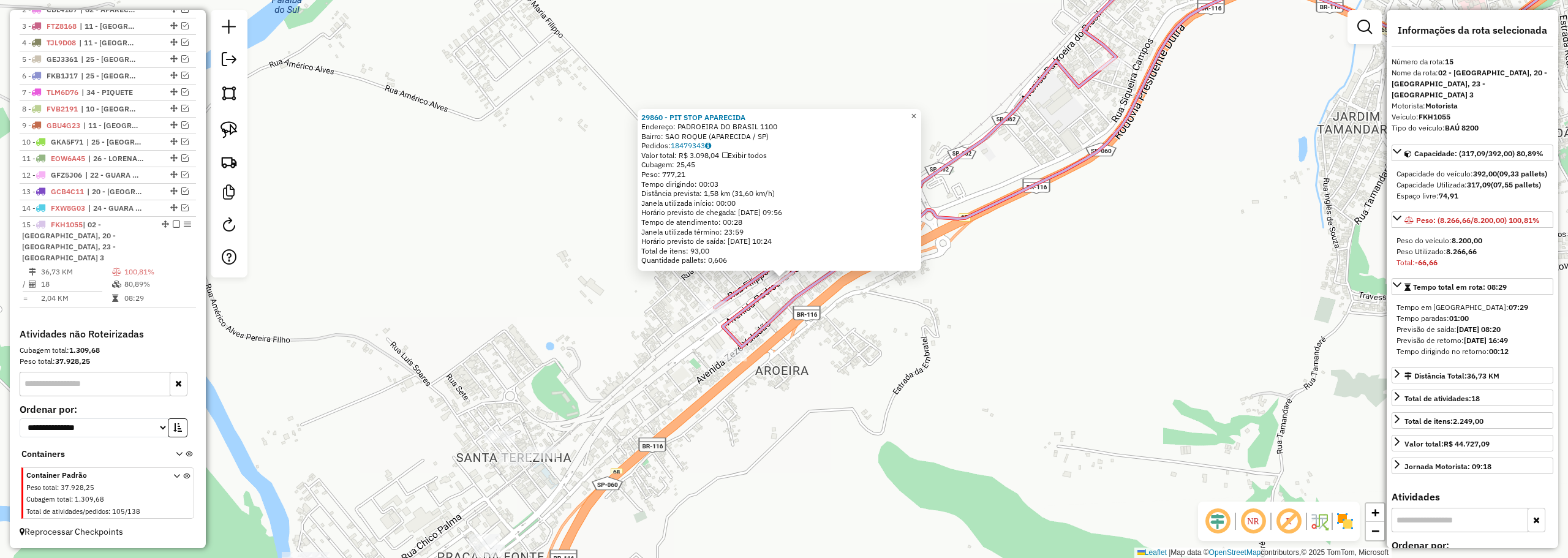
drag, startPoint x: 923, startPoint y: 112, endPoint x: 847, endPoint y: 236, distance: 145.4
click at [916, 112] on span "×" at bounding box center [913, 116] width 5 height 11
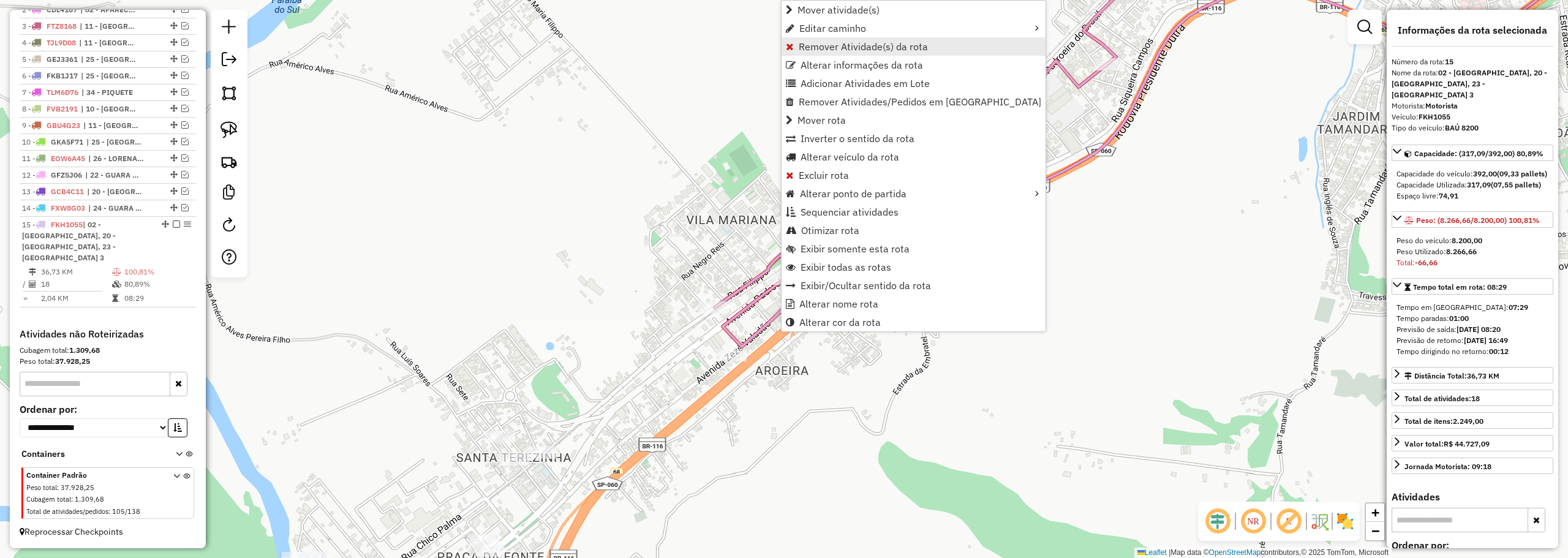
click at [860, 43] on span "Remover Atividade(s) da rota" at bounding box center [863, 46] width 129 height 10
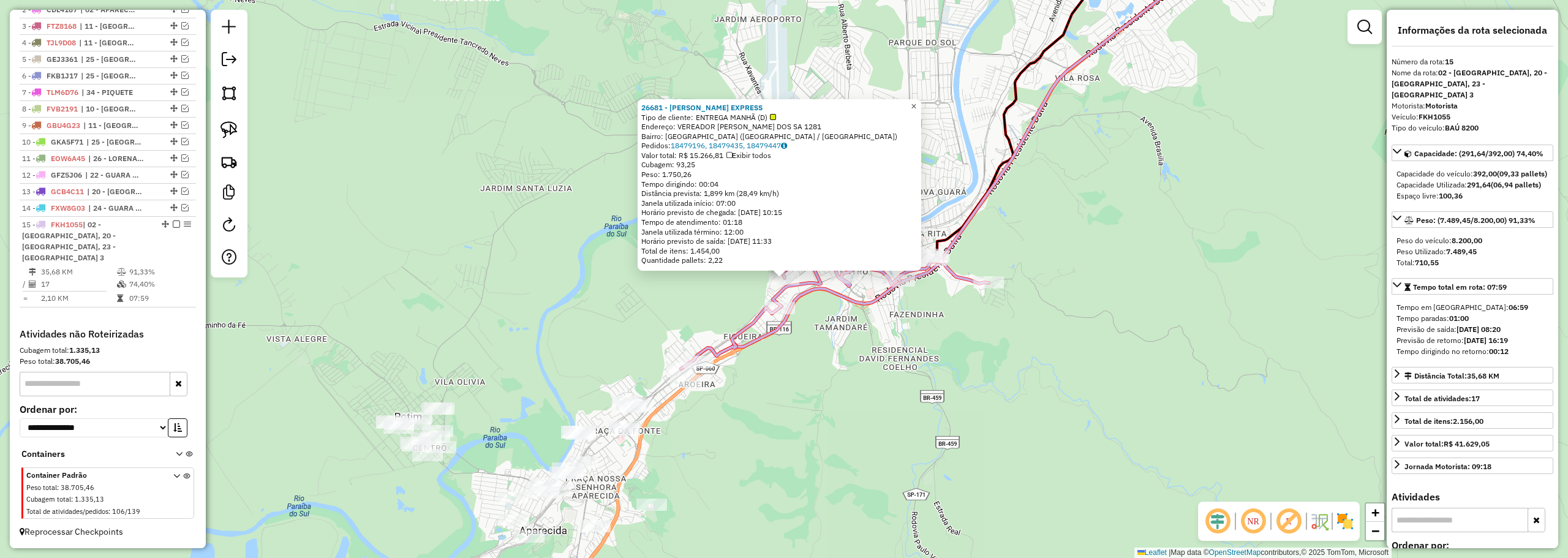
click at [916, 103] on span "×" at bounding box center [913, 106] width 5 height 11
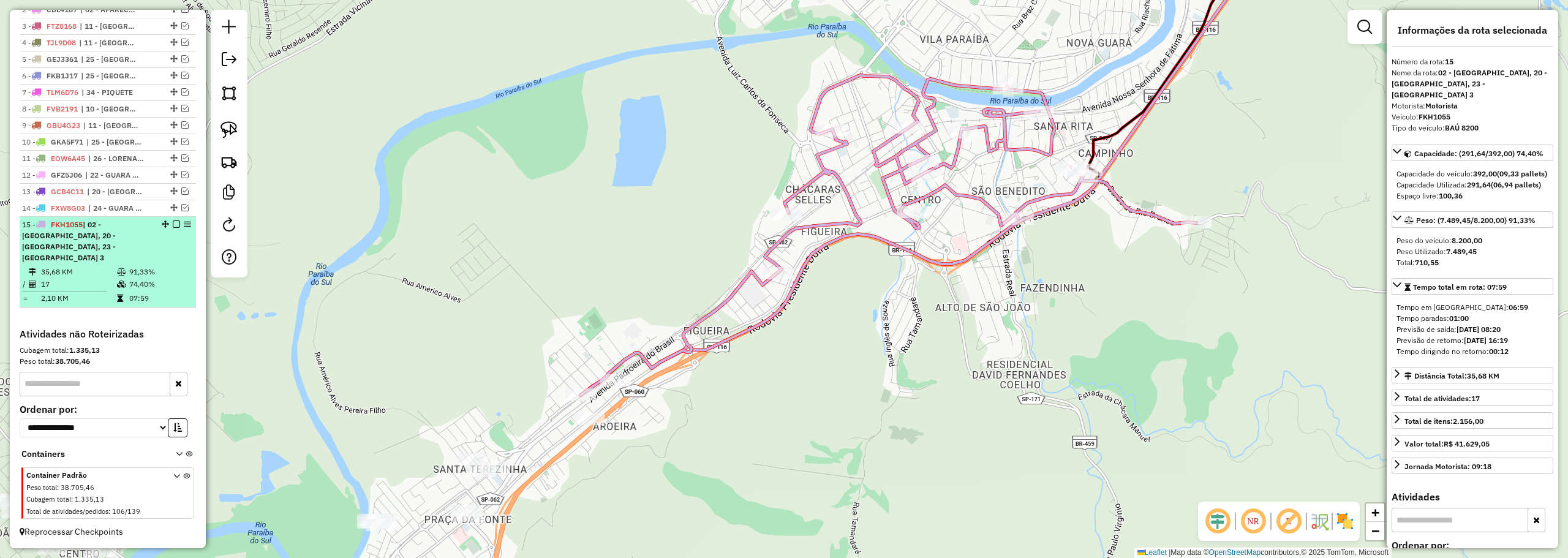
click at [173, 228] on em at bounding box center [177, 224] width 8 height 8
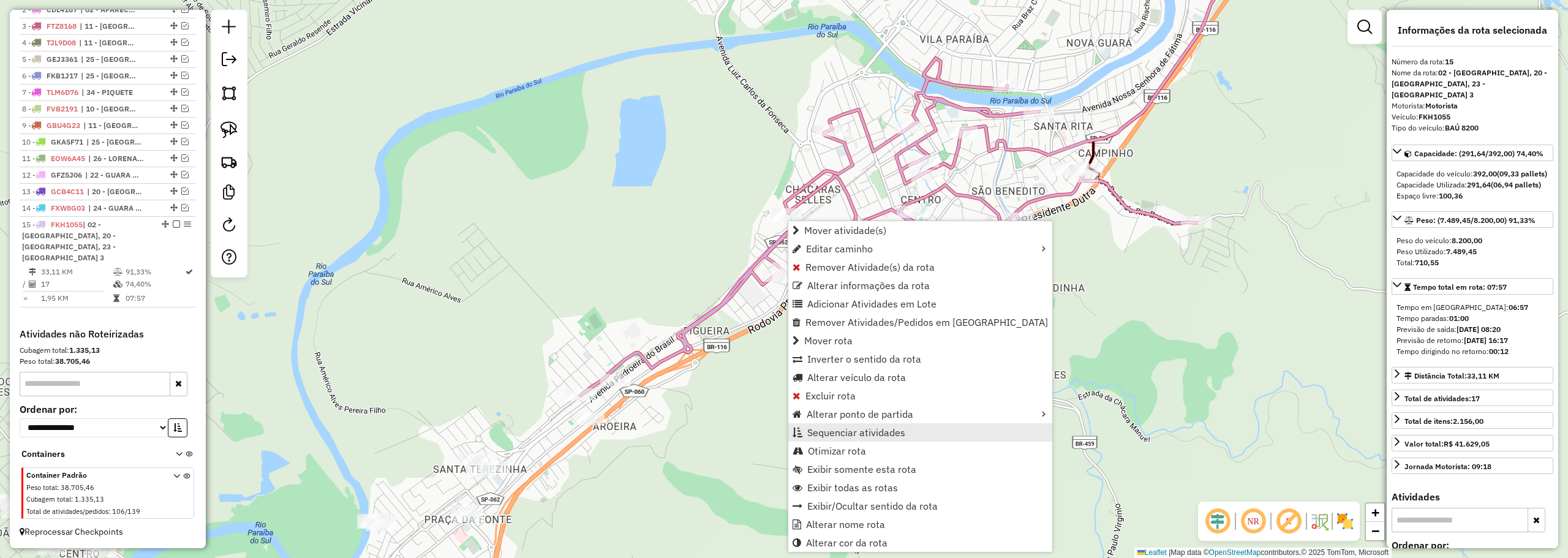
click at [817, 432] on span "Sequenciar atividades" at bounding box center [856, 432] width 98 height 10
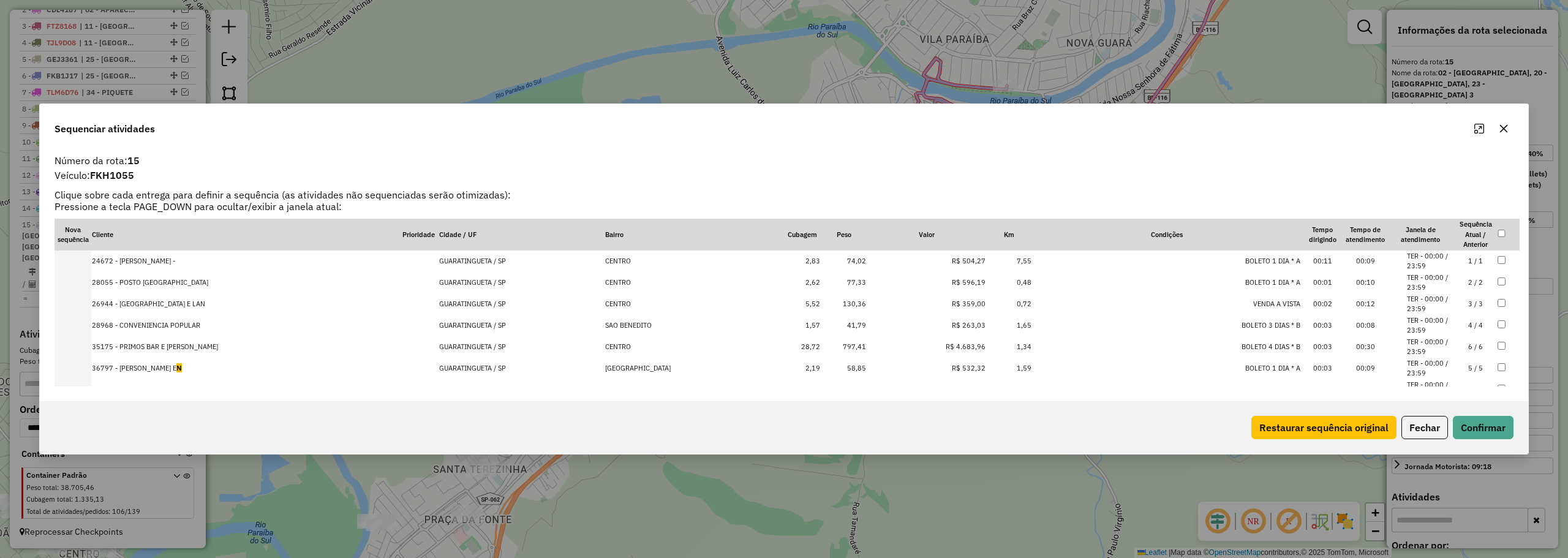
drag, startPoint x: 190, startPoint y: 346, endPoint x: 190, endPoint y: 402, distance: 56.0
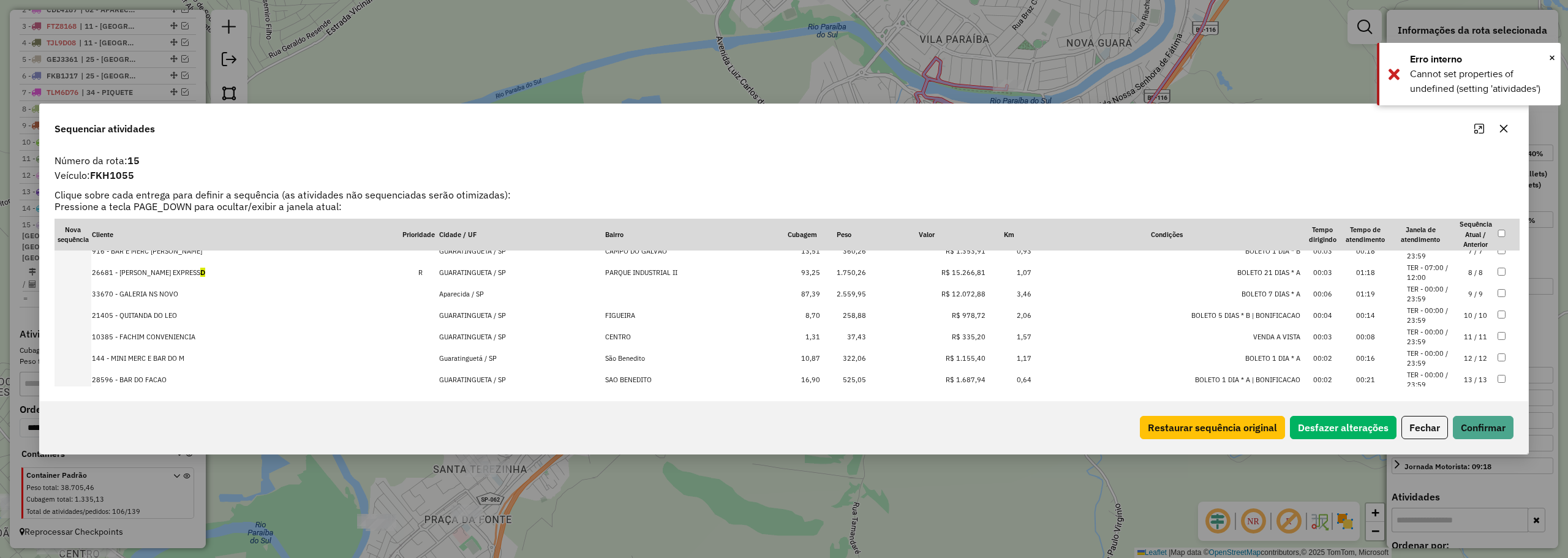
scroll to position [117, 0]
click at [200, 290] on span "D" at bounding box center [203, 294] width 5 height 9
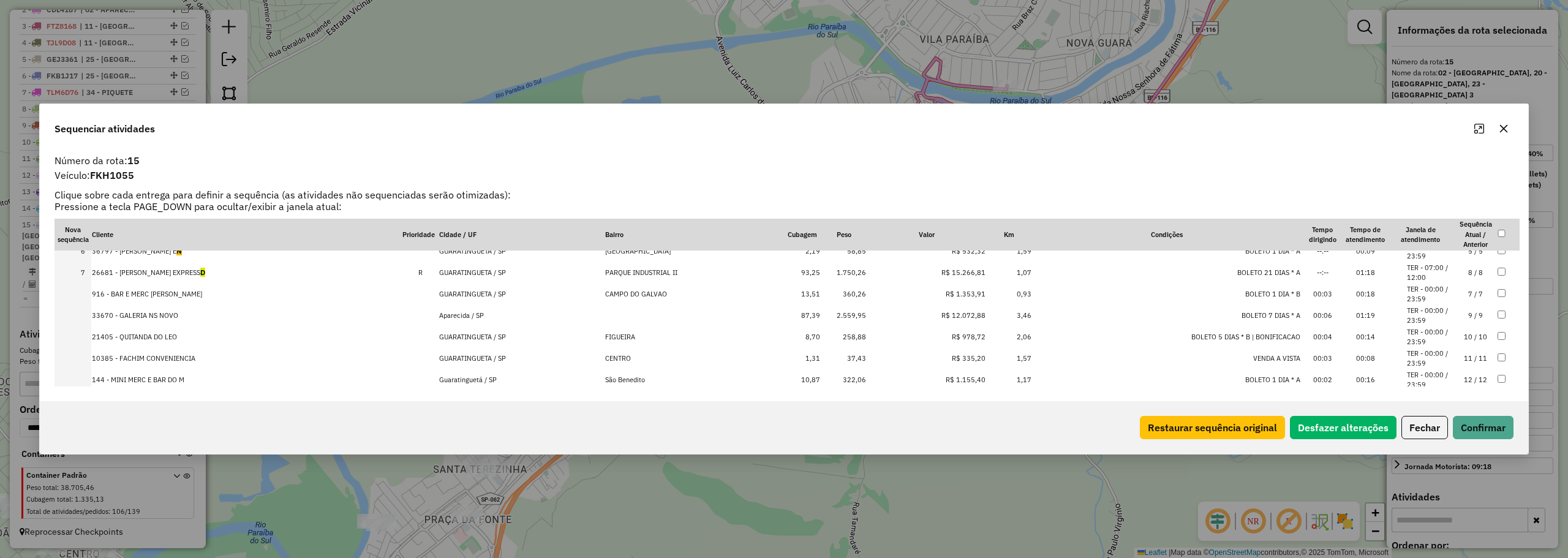
click at [192, 269] on td "26681 - GUARA CHOPP EXPRESS D" at bounding box center [246, 273] width 311 height 21
click at [192, 268] on td "26681 - GUARA CHOPP EXPRESS D" at bounding box center [246, 273] width 311 height 21
drag, startPoint x: 197, startPoint y: 256, endPoint x: 193, endPoint y: 378, distance: 122.1
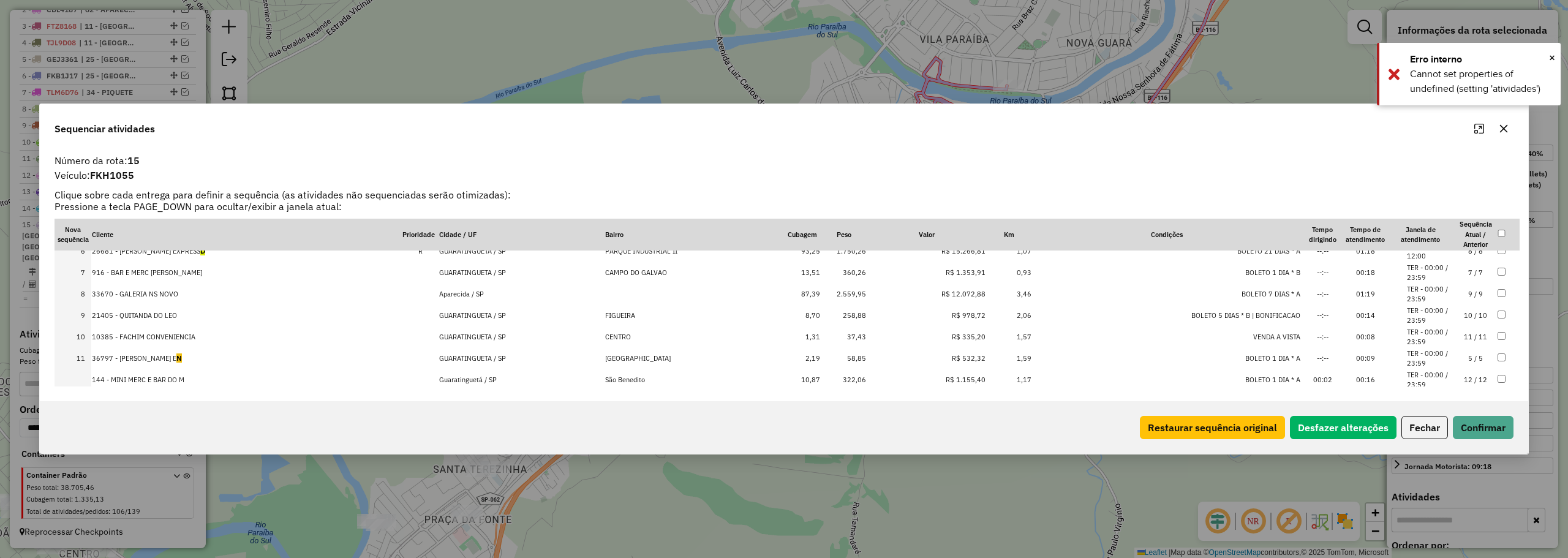
scroll to position [178, 0]
drag, startPoint x: 203, startPoint y: 294, endPoint x: 190, endPoint y: 410, distance: 116.7
drag, startPoint x: 199, startPoint y: 318, endPoint x: 194, endPoint y: 411, distance: 93.1
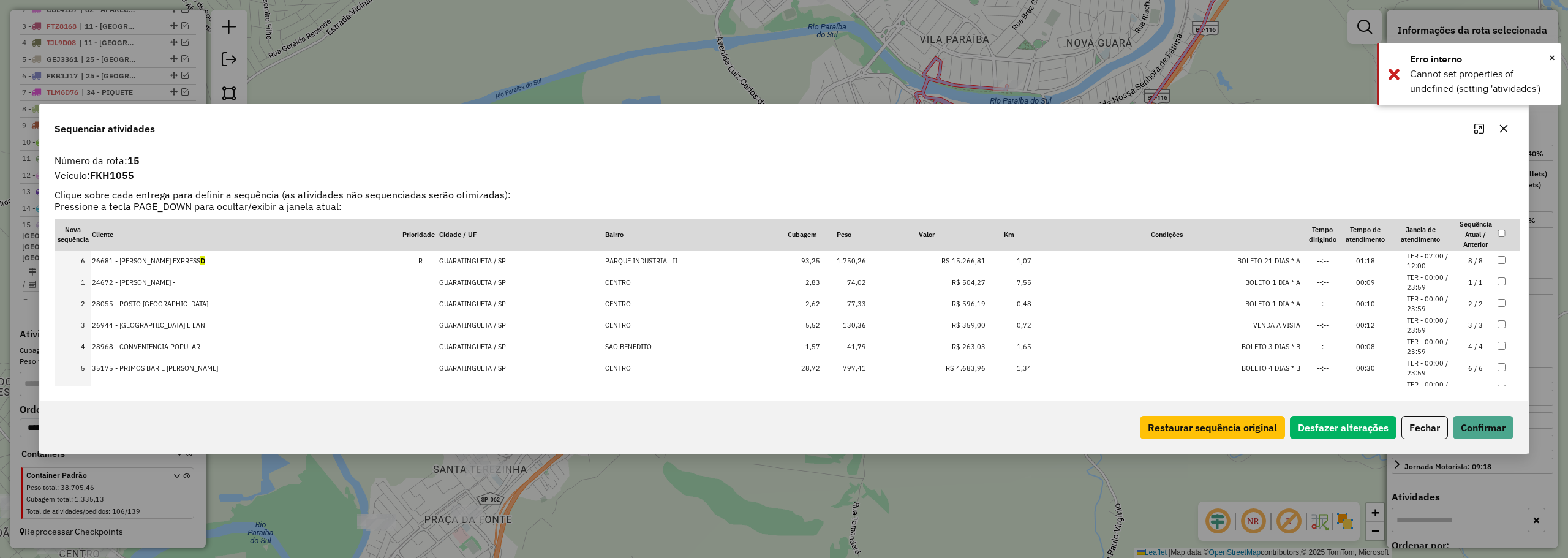
drag, startPoint x: 199, startPoint y: 365, endPoint x: 216, endPoint y: 252, distance: 114.3
click at [1500, 429] on button "Confirmar" at bounding box center [1483, 427] width 60 height 23
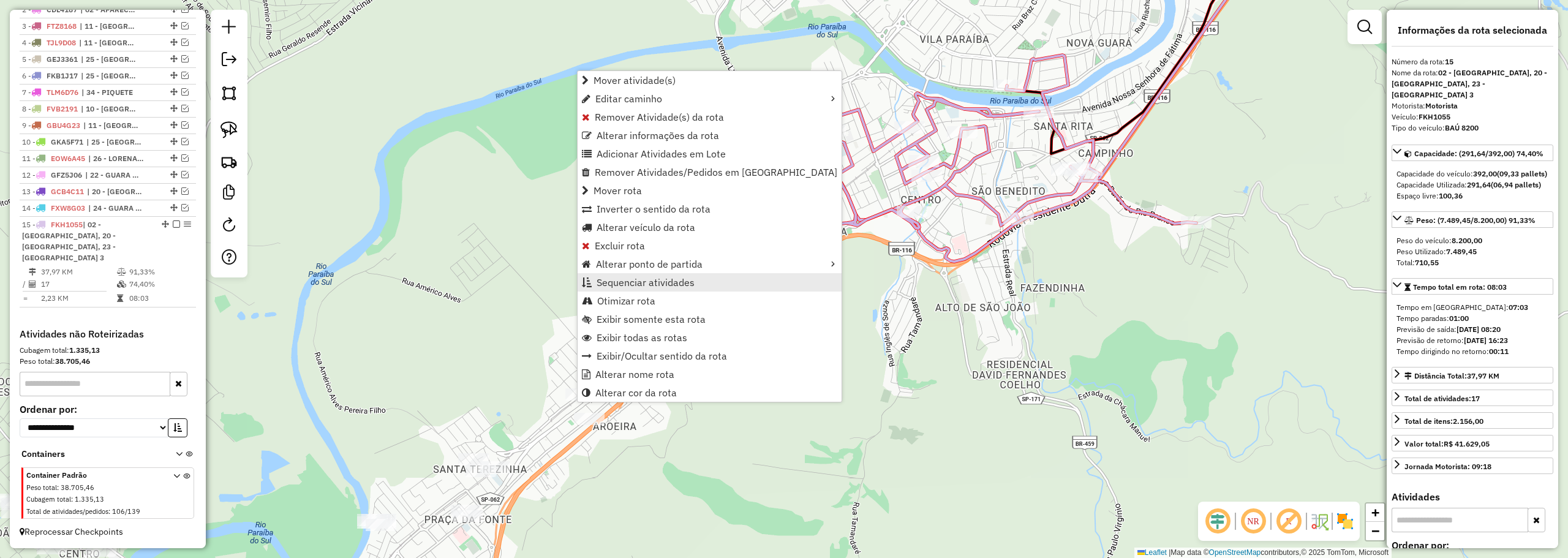
click at [623, 281] on span "Sequenciar atividades" at bounding box center [646, 282] width 98 height 10
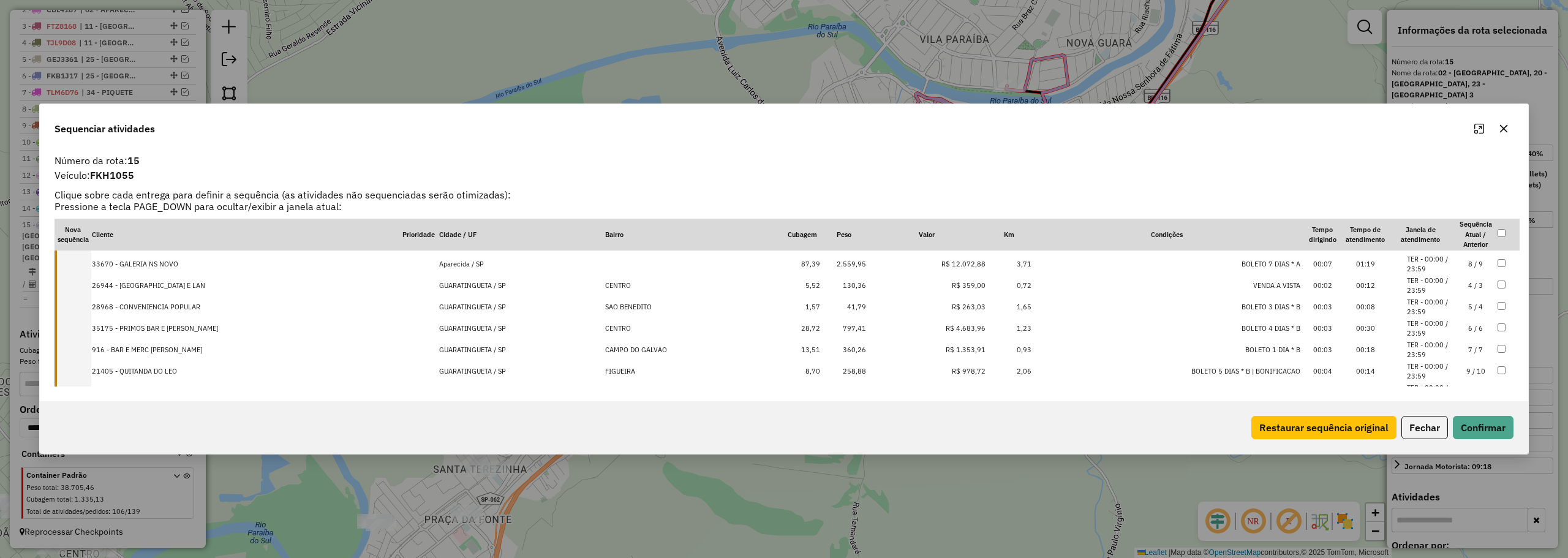
drag, startPoint x: 177, startPoint y: 349, endPoint x: 235, endPoint y: 219, distance: 142.4
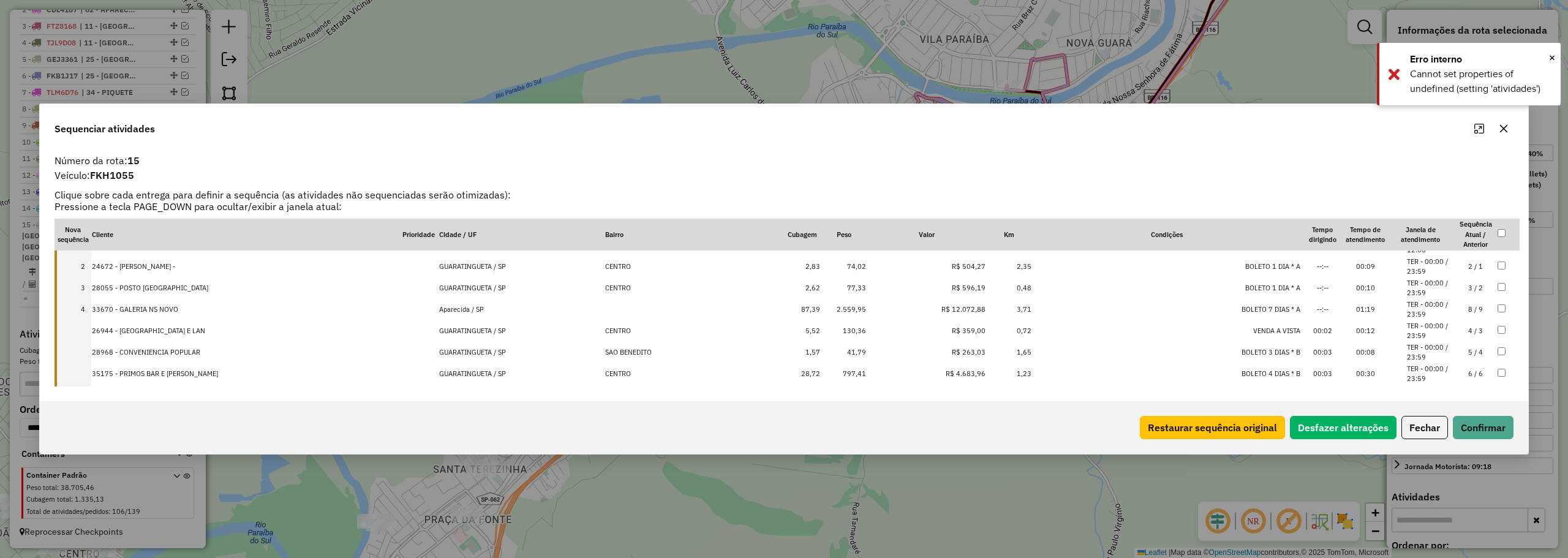
scroll to position [0, 0]
drag, startPoint x: 168, startPoint y: 326, endPoint x: 184, endPoint y: 278, distance: 50.6
click at [1493, 419] on button "Confirmar" at bounding box center [1483, 427] width 60 height 23
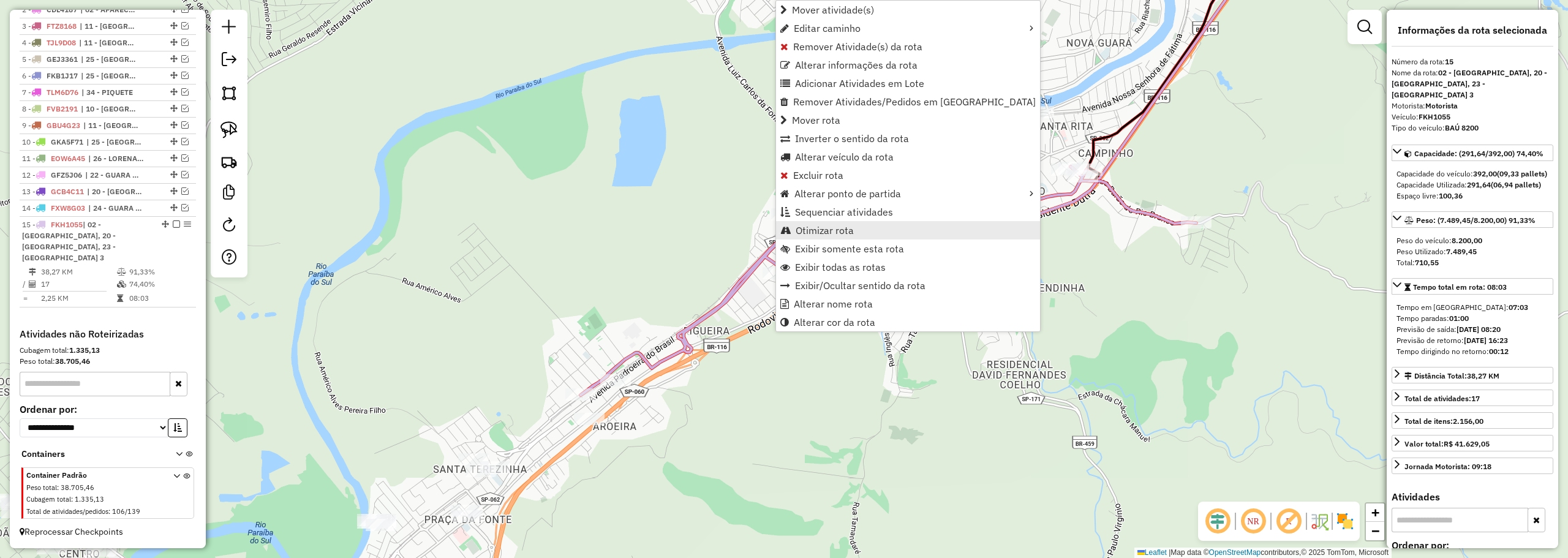
click at [826, 225] on span "Otimizar rota" at bounding box center [825, 230] width 58 height 10
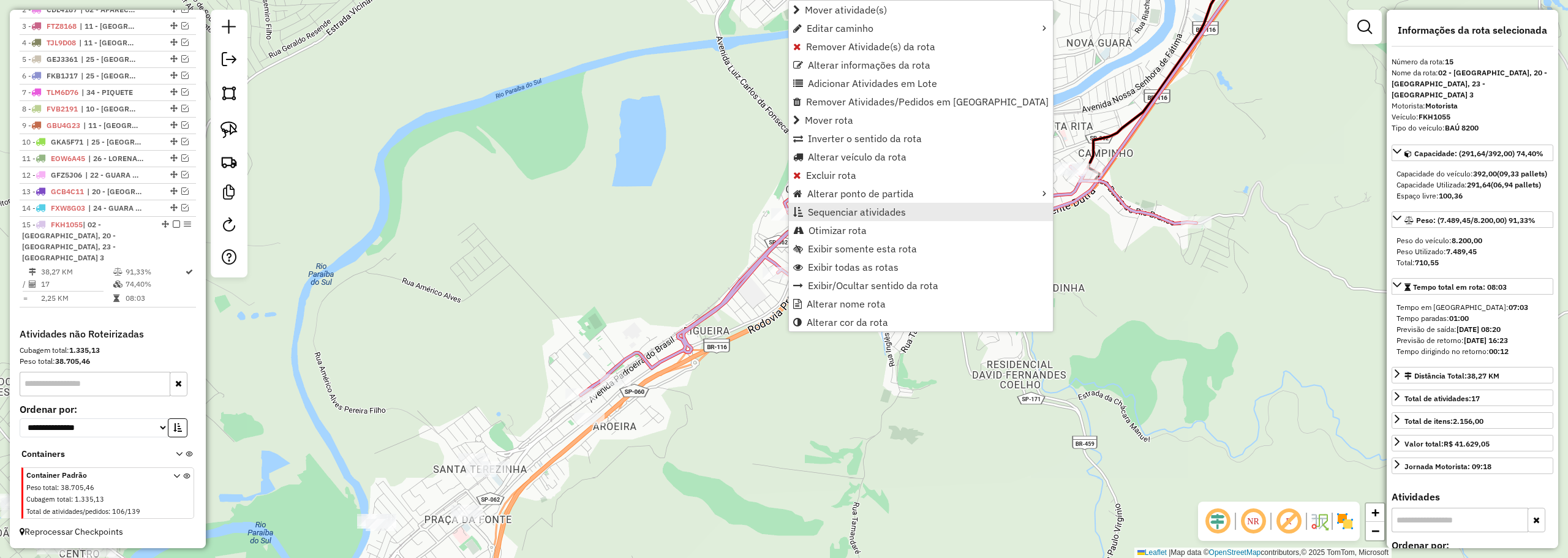
click at [805, 206] on link "Sequenciar atividades" at bounding box center [920, 212] width 264 height 18
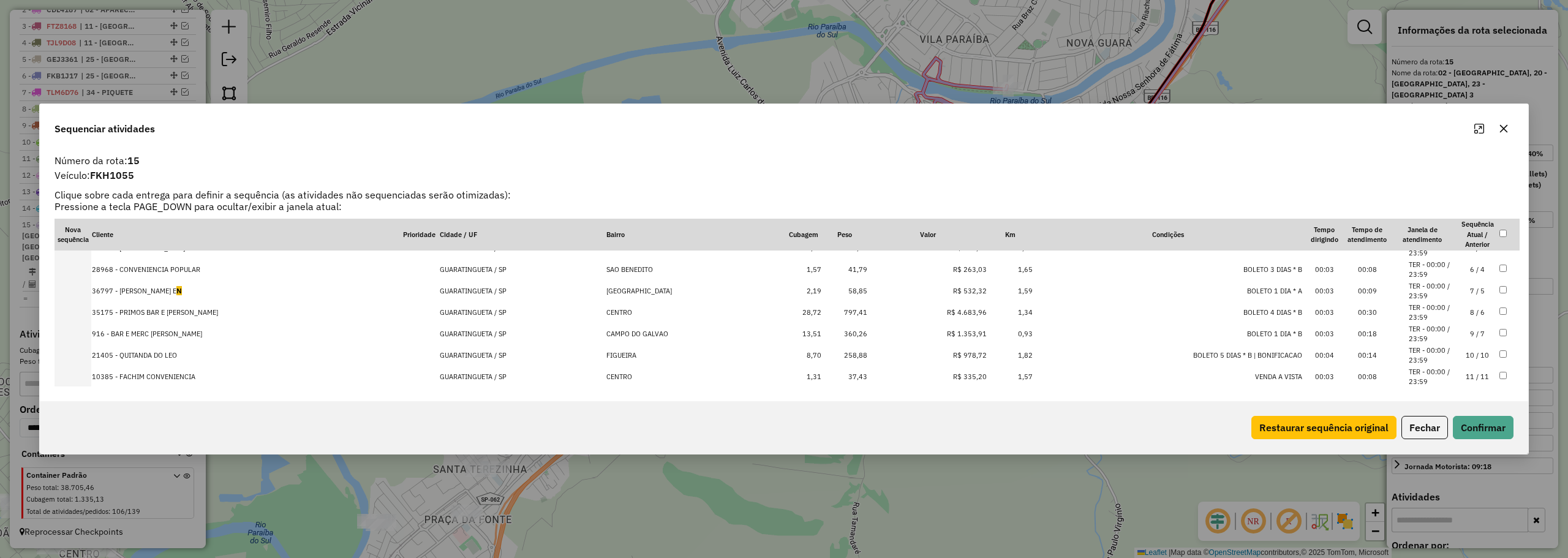
scroll to position [122, 0]
click at [805, 332] on td "8,70" at bounding box center [804, 332] width 37 height 21
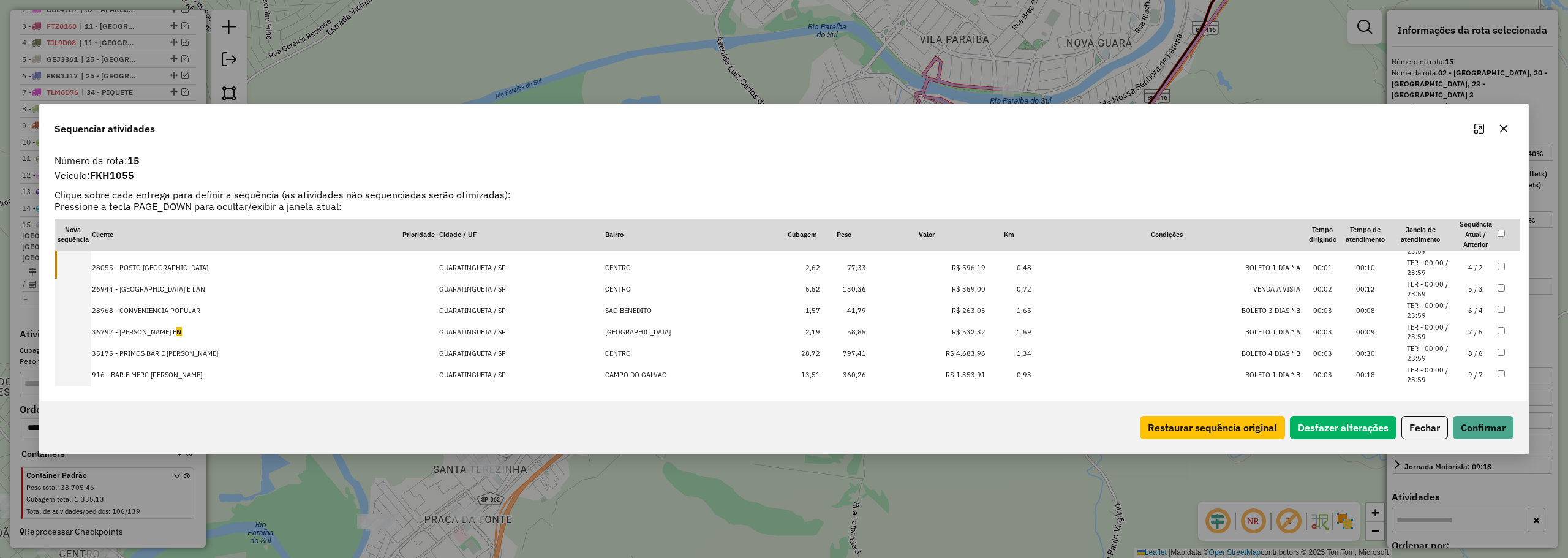
scroll to position [0, 0]
drag, startPoint x: 181, startPoint y: 258, endPoint x: 180, endPoint y: 304, distance: 46.0
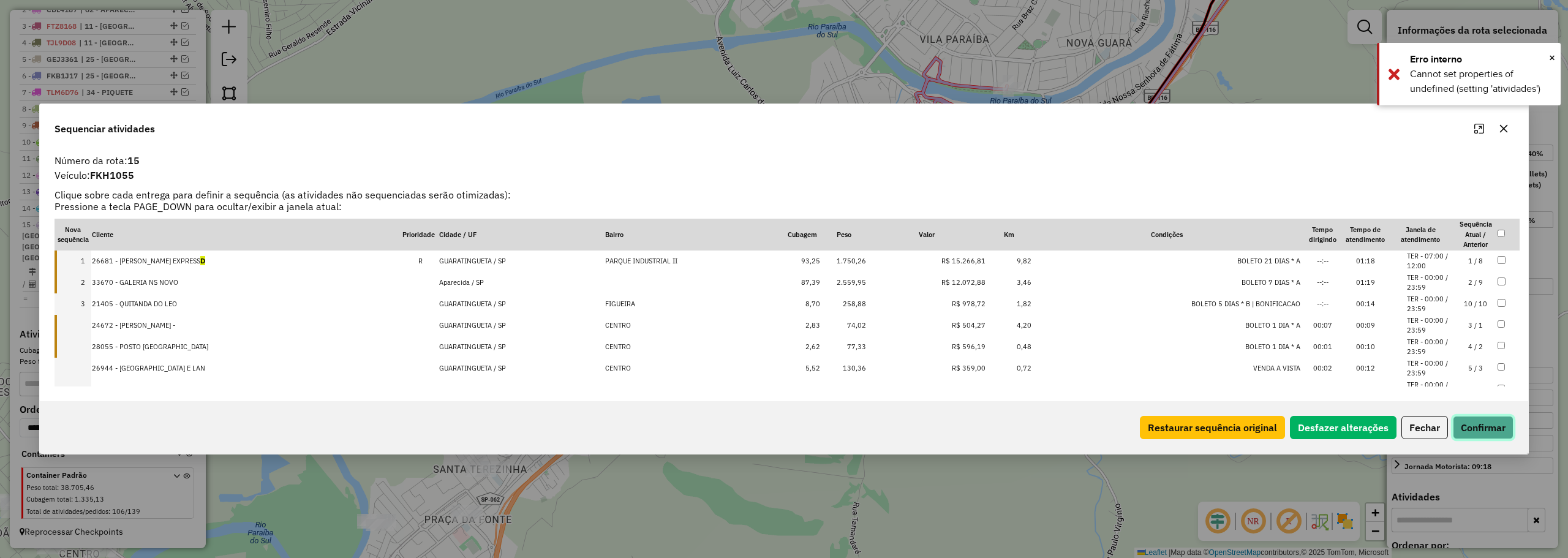
drag, startPoint x: 1474, startPoint y: 425, endPoint x: 1101, endPoint y: 337, distance: 383.2
click at [1474, 423] on button "Confirmar" at bounding box center [1483, 427] width 60 height 23
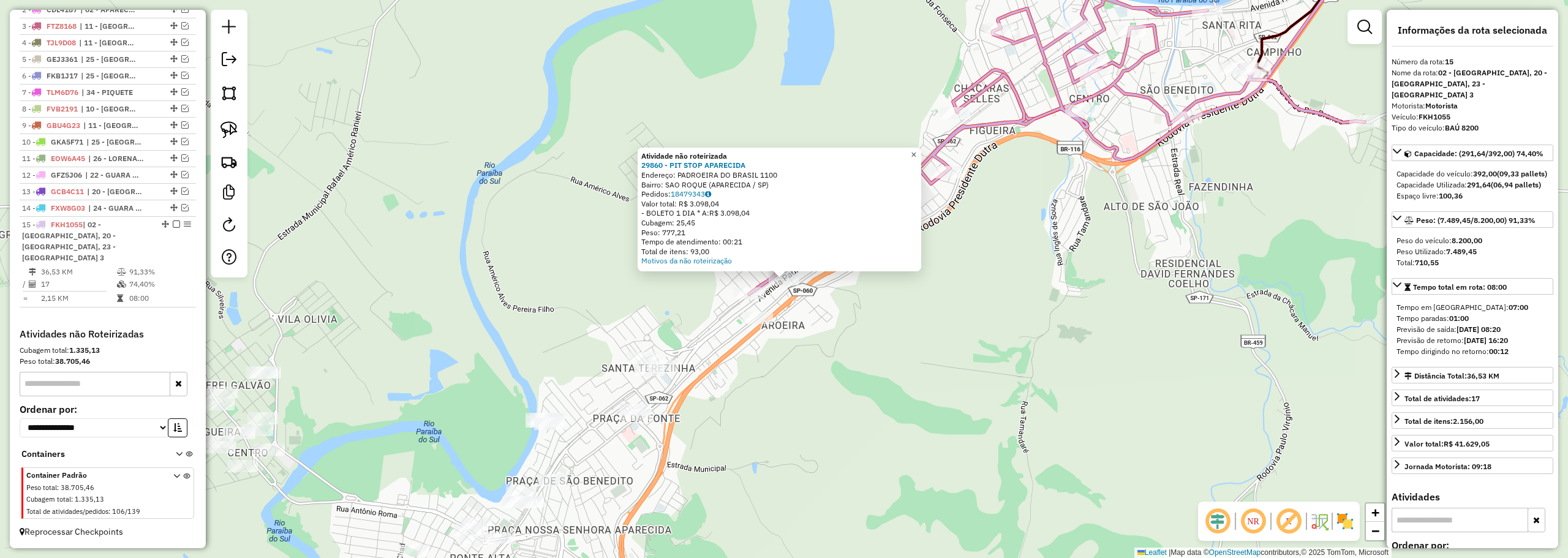
click at [916, 151] on span "×" at bounding box center [913, 154] width 5 height 11
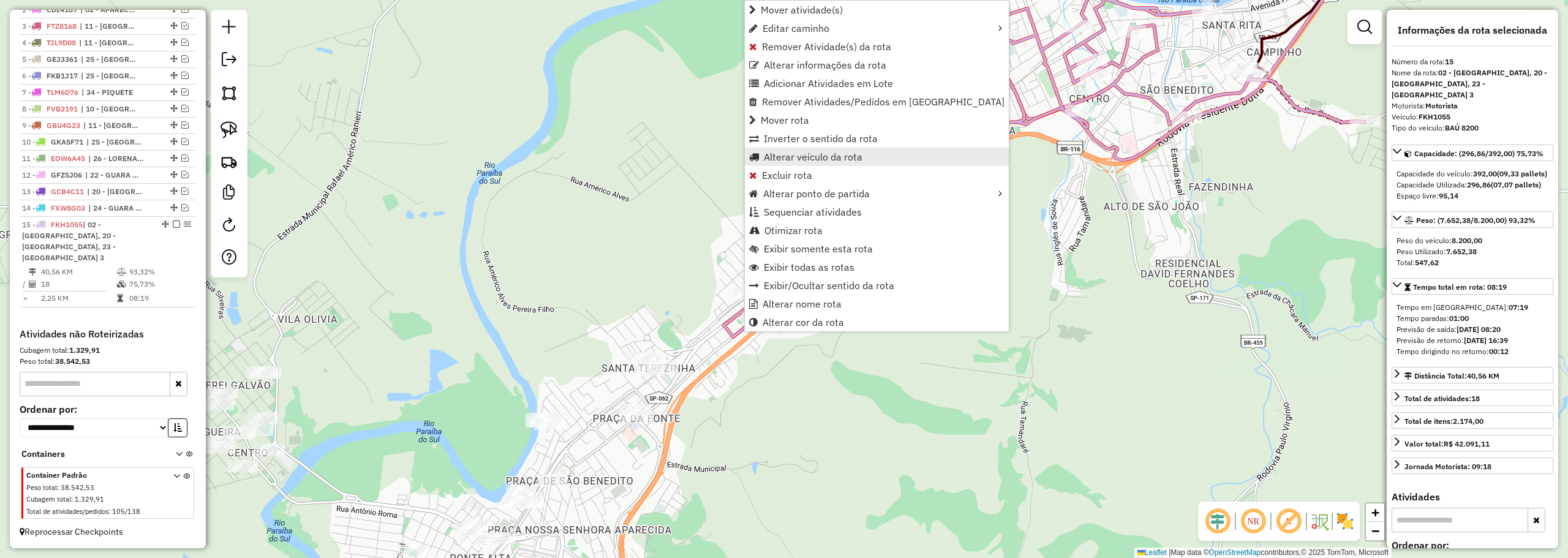
click at [775, 154] on span "Alterar veículo da rota" at bounding box center [813, 157] width 99 height 10
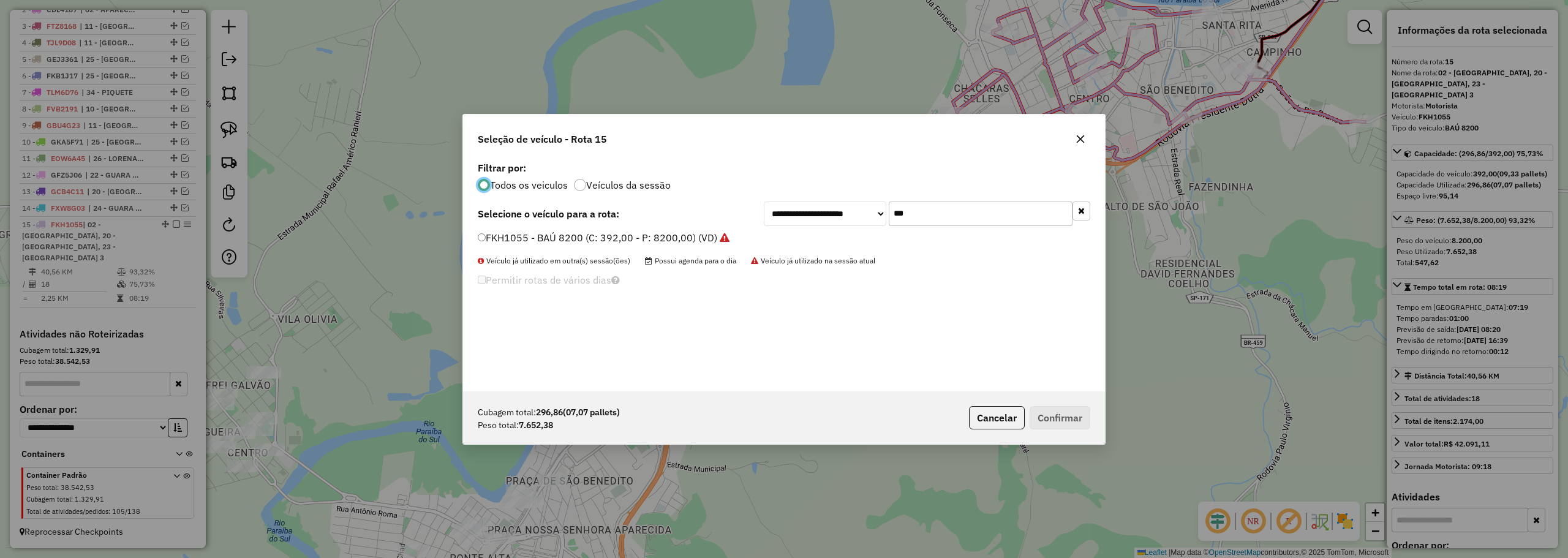
scroll to position [7, 4]
click at [912, 211] on input "***" at bounding box center [981, 213] width 184 height 24
type input "***"
click at [548, 235] on label "GEI6959 - BAÚ 7950 (C: 308,00 - P: 7950,00) (VD)" at bounding box center [597, 237] width 237 height 15
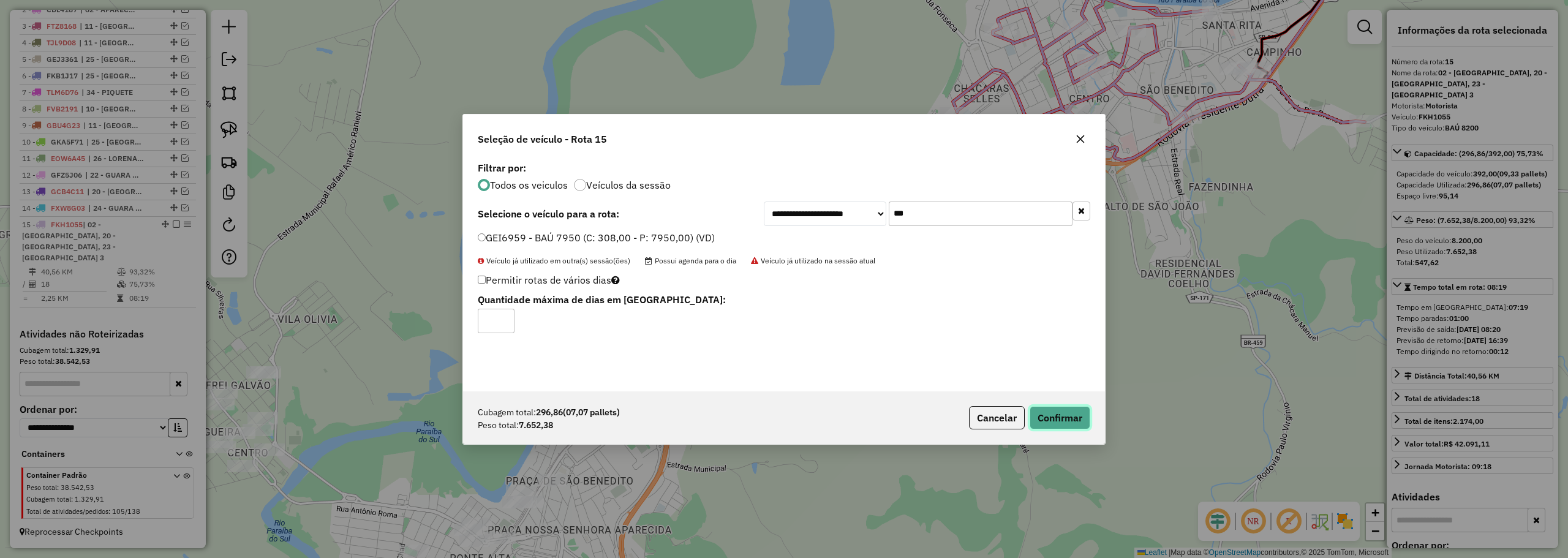
click at [1045, 414] on button "Confirmar" at bounding box center [1059, 417] width 60 height 23
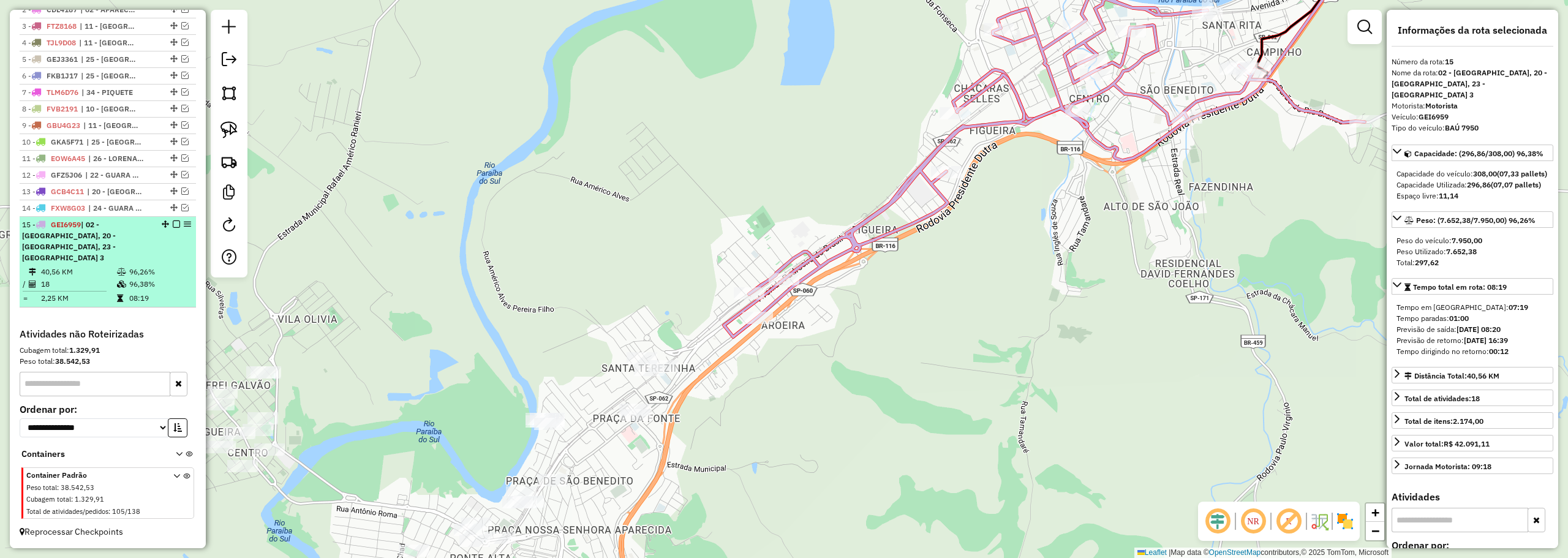
click at [173, 228] on em at bounding box center [177, 224] width 8 height 8
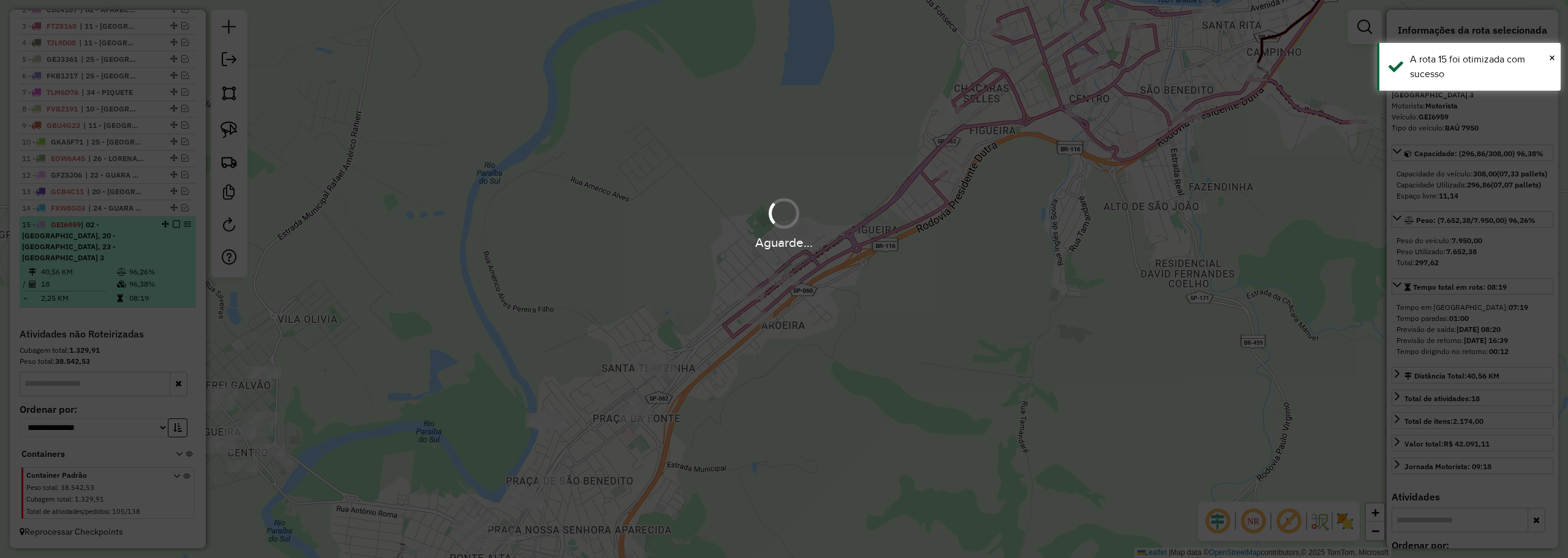
click at [173, 235] on div "Aguarde..." at bounding box center [784, 242] width 1568 height 19
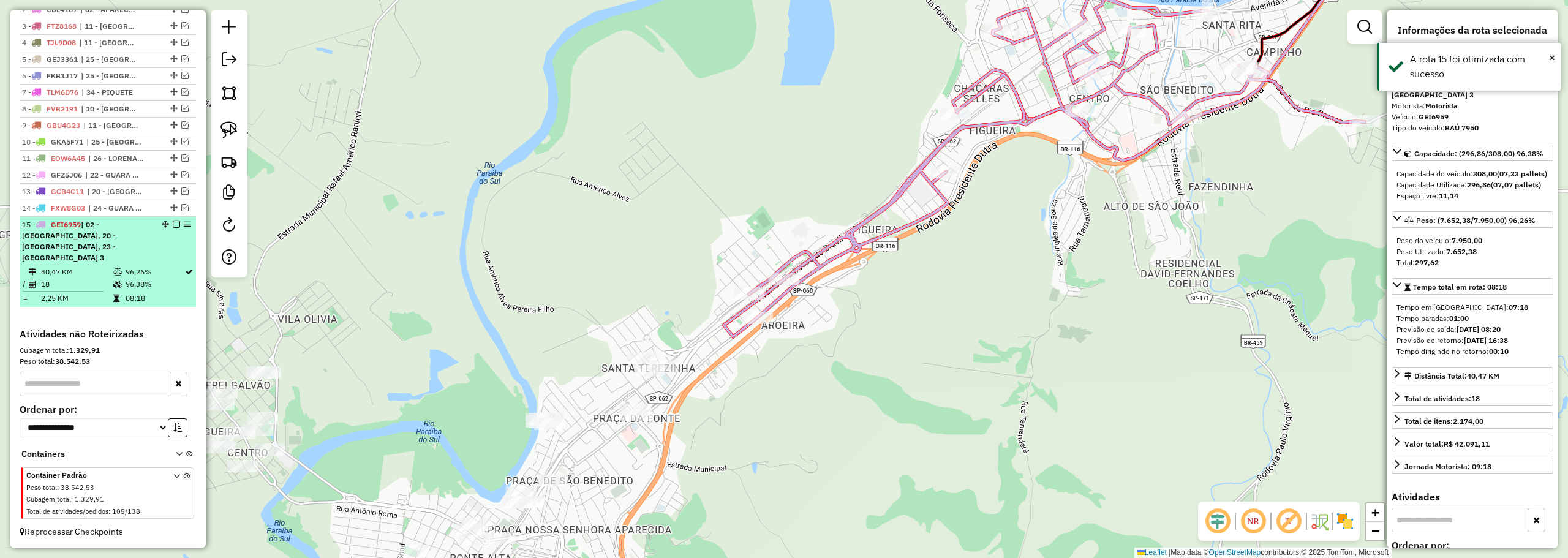
click at [173, 228] on em at bounding box center [177, 224] width 8 height 8
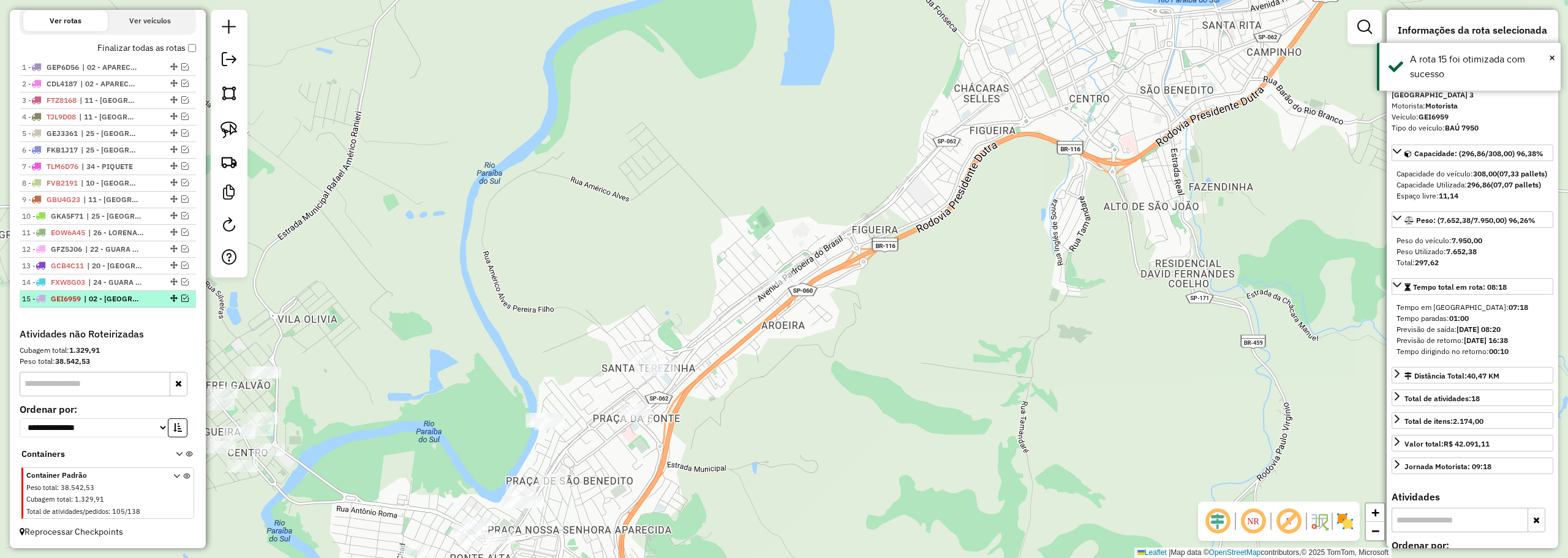
scroll to position [410, 0]
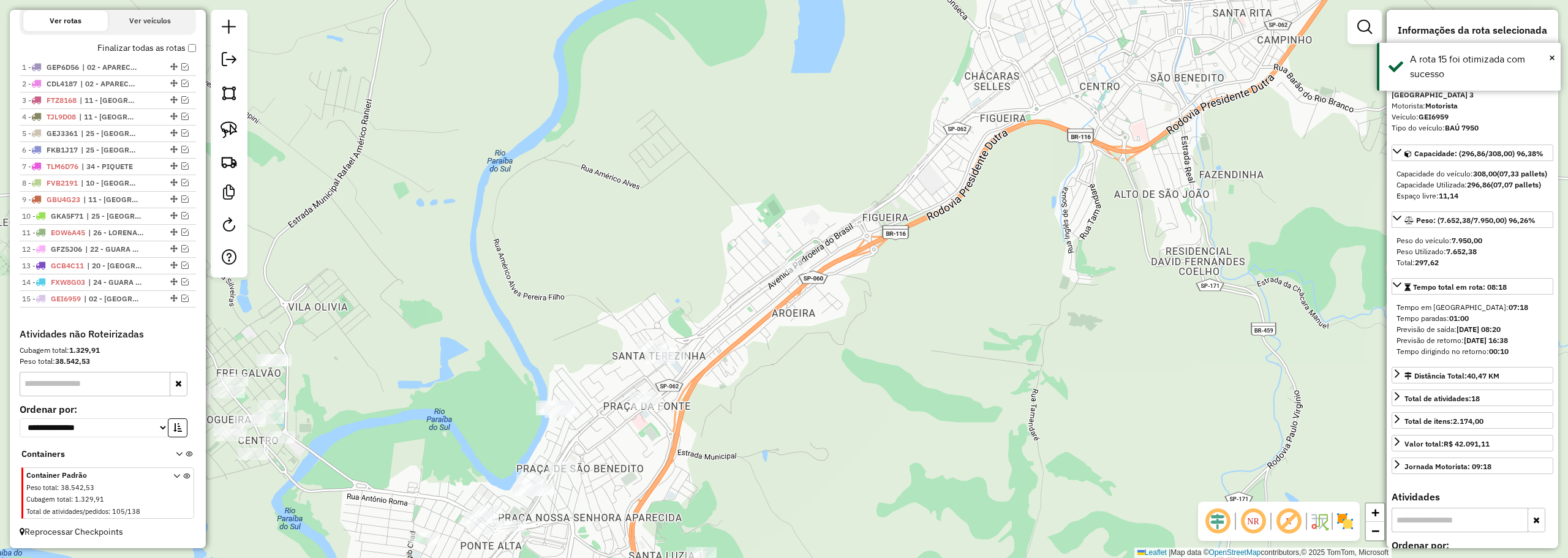
drag, startPoint x: 673, startPoint y: 320, endPoint x: 832, endPoint y: 176, distance: 214.5
click at [832, 176] on div "Janela de atendimento Grade de atendimento Capacidade Transportadoras Veículos …" at bounding box center [784, 279] width 1568 height 558
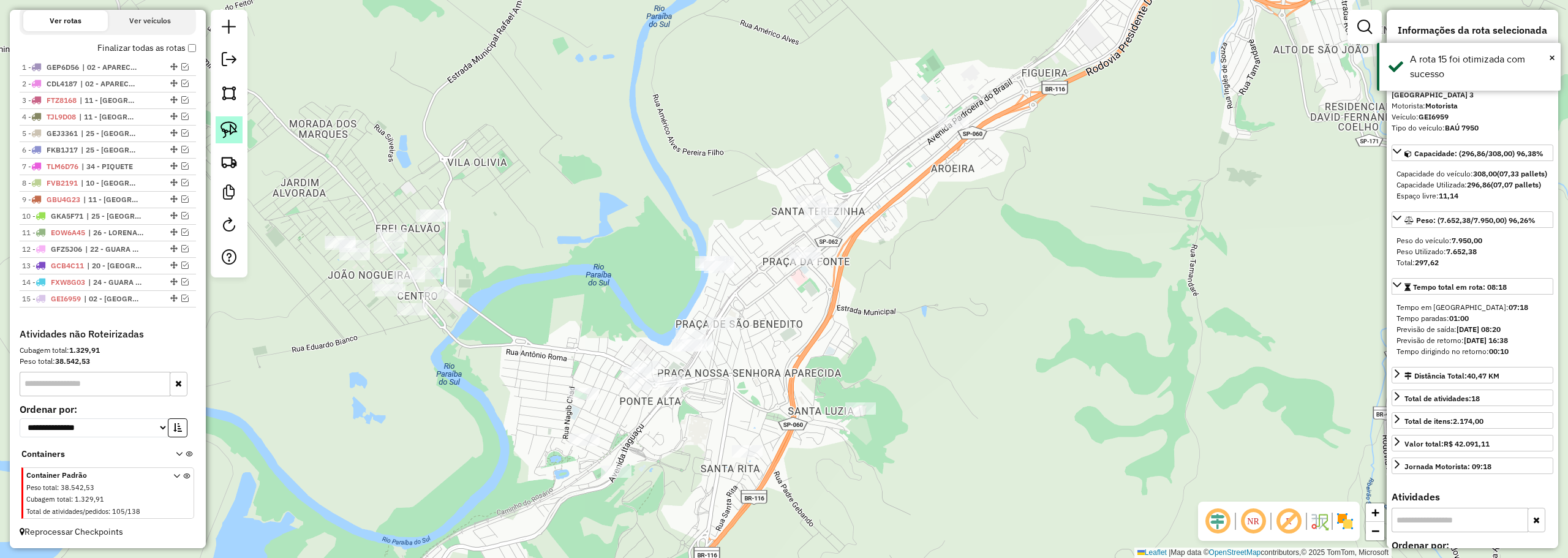
click at [227, 125] on img at bounding box center [229, 130] width 17 height 17
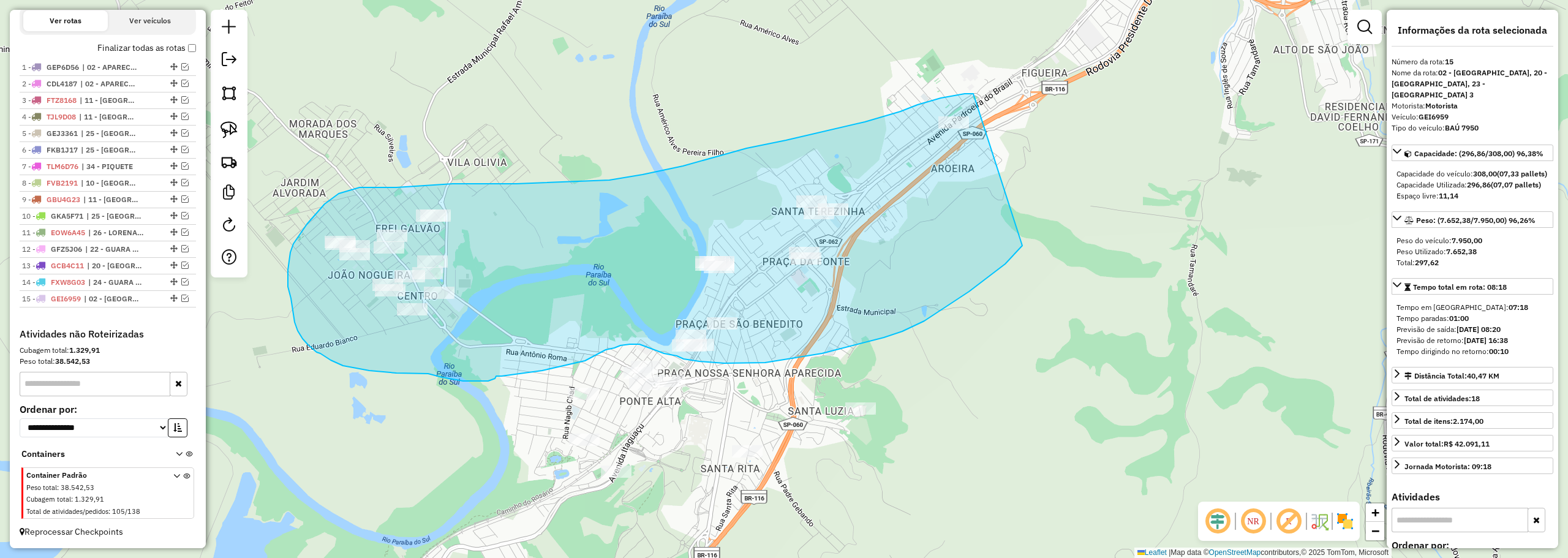
drag, startPoint x: 974, startPoint y: 94, endPoint x: 1064, endPoint y: 171, distance: 118.4
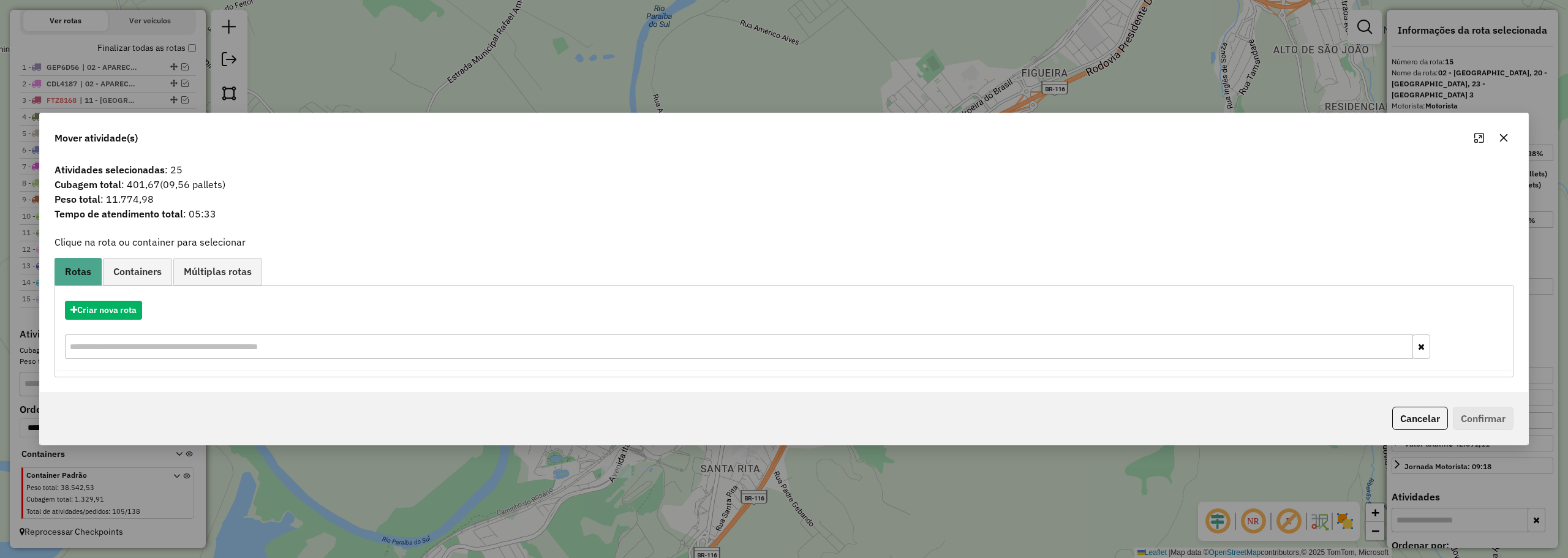
click at [1505, 137] on icon "button" at bounding box center [1504, 138] width 10 height 10
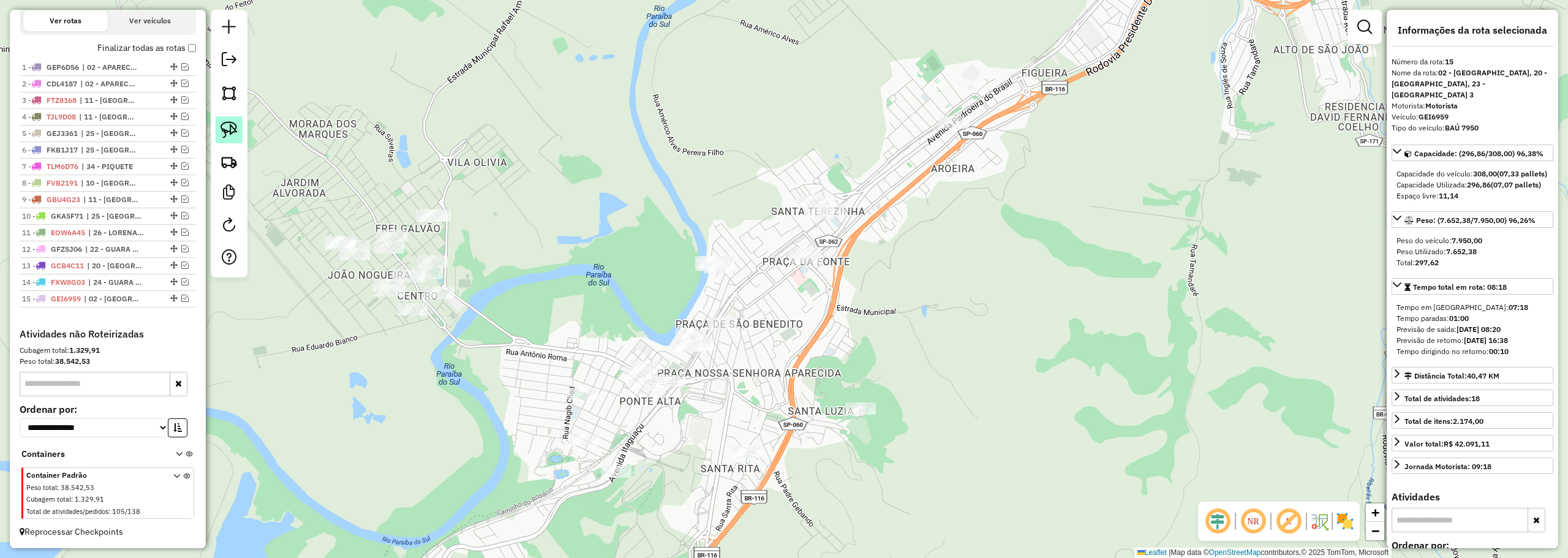
drag, startPoint x: 223, startPoint y: 131, endPoint x: 398, endPoint y: 109, distance: 176.4
click at [223, 131] on img at bounding box center [229, 130] width 17 height 17
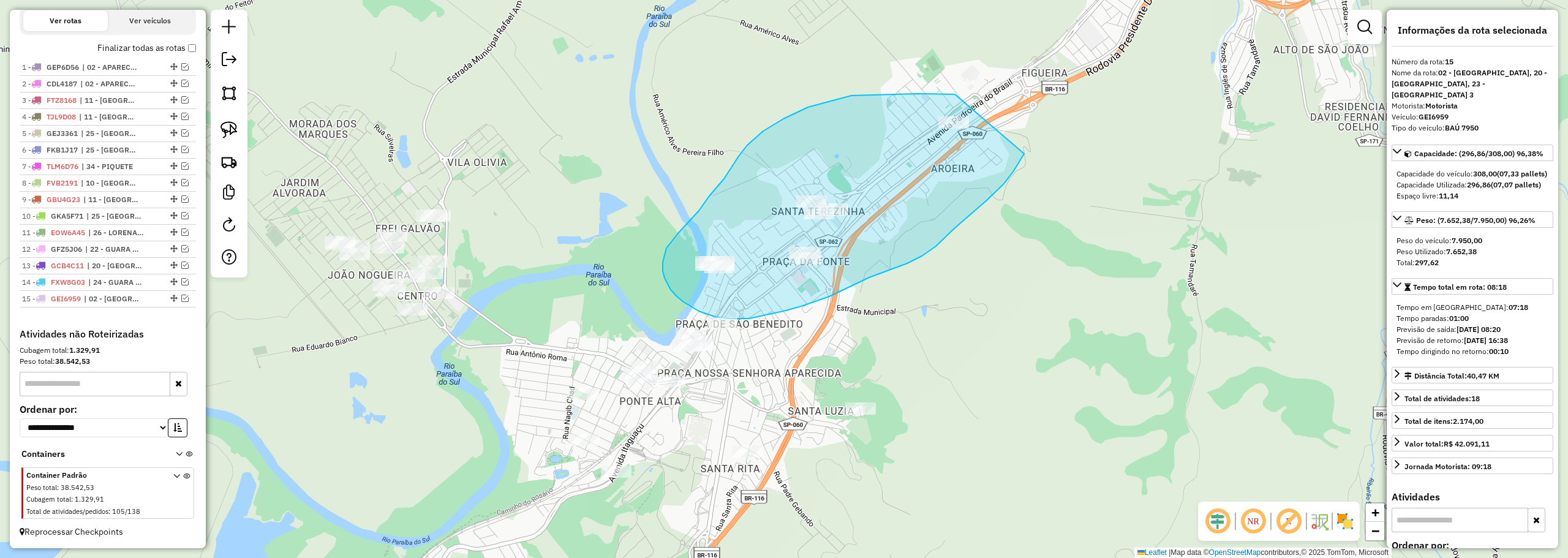
drag, startPoint x: 955, startPoint y: 94, endPoint x: 1029, endPoint y: 146, distance: 90.4
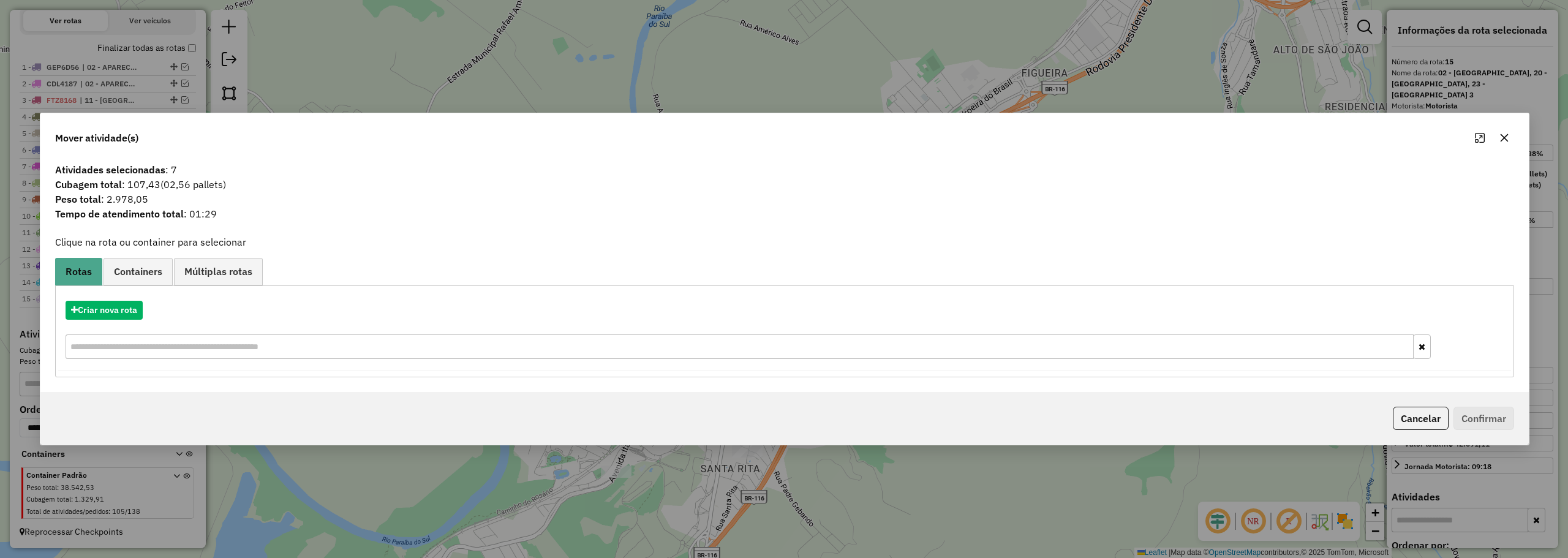
click at [1505, 137] on icon "button" at bounding box center [1505, 138] width 8 height 8
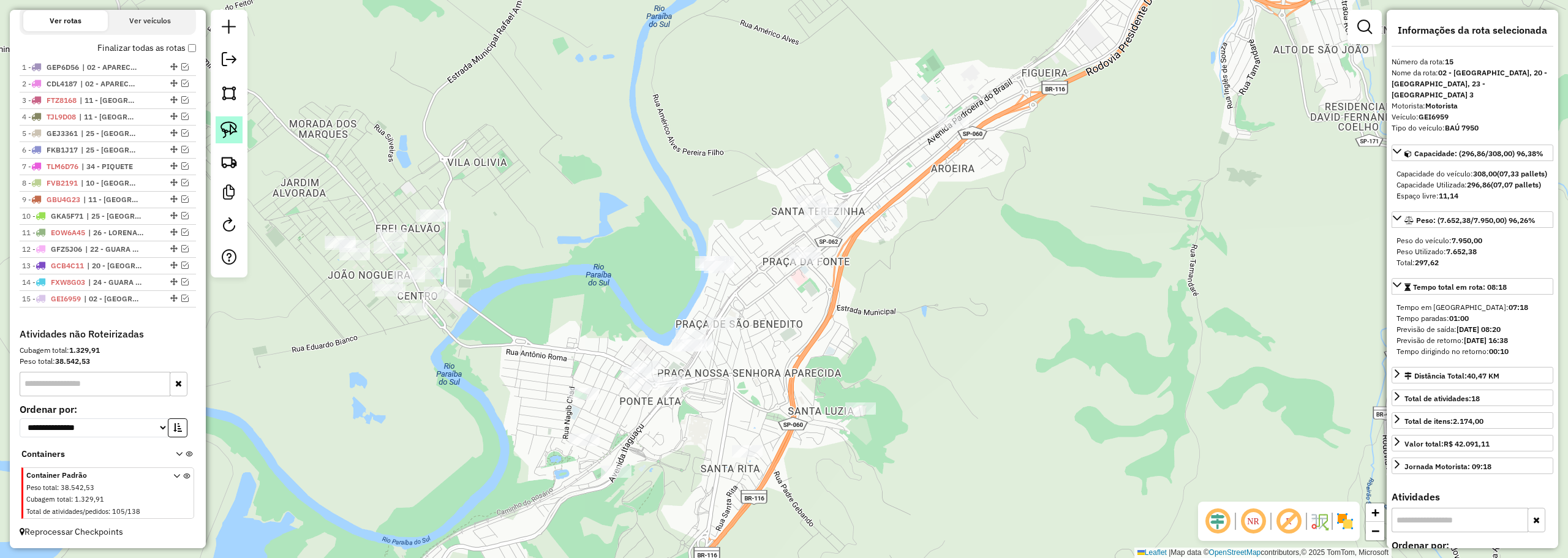
click at [230, 125] on img at bounding box center [229, 130] width 17 height 17
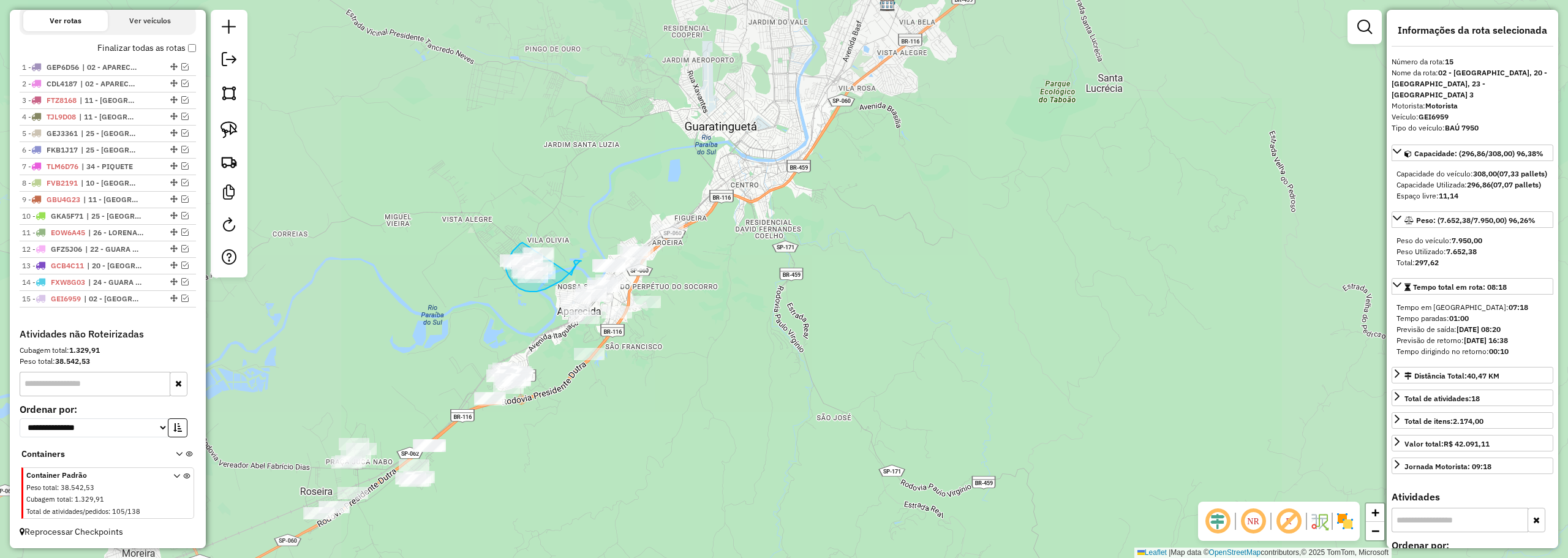
drag, startPoint x: 370, startPoint y: 170, endPoint x: 571, endPoint y: 272, distance: 225.4
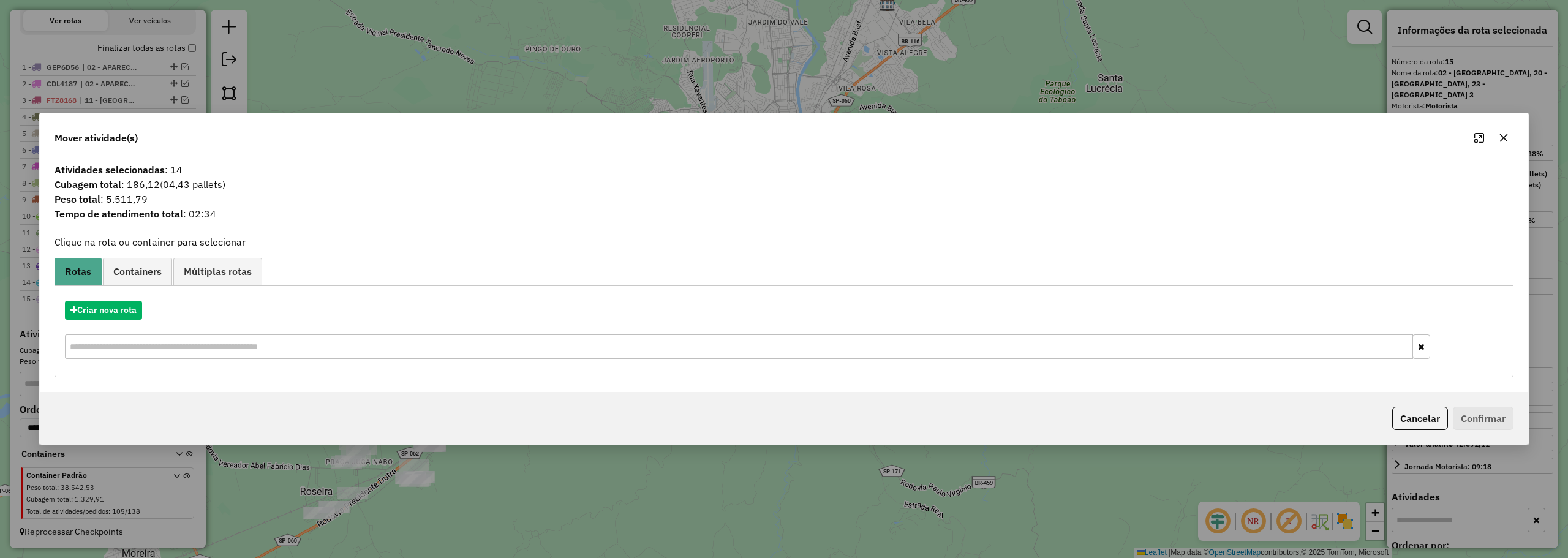
click at [1508, 131] on button "button" at bounding box center [1504, 138] width 20 height 20
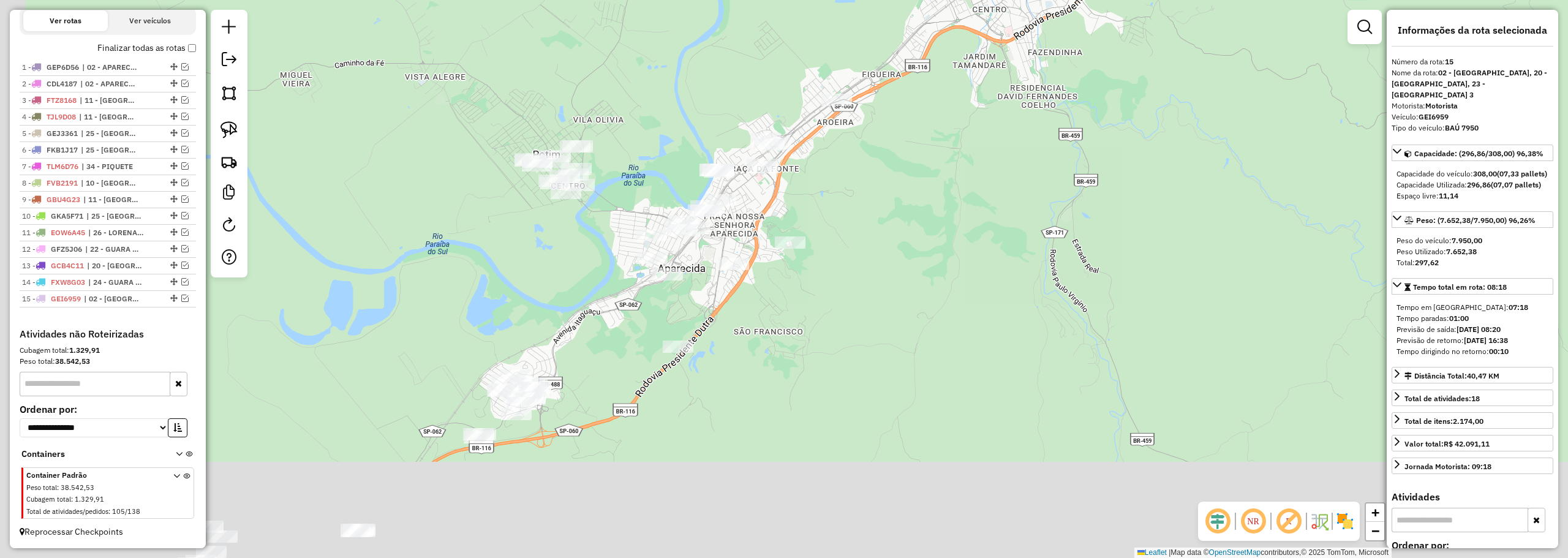
drag, startPoint x: 503, startPoint y: 342, endPoint x: 643, endPoint y: 198, distance: 200.8
click at [643, 198] on div "Janela de atendimento Grade de atendimento Capacidade Transportadoras Veículos …" at bounding box center [784, 279] width 1568 height 558
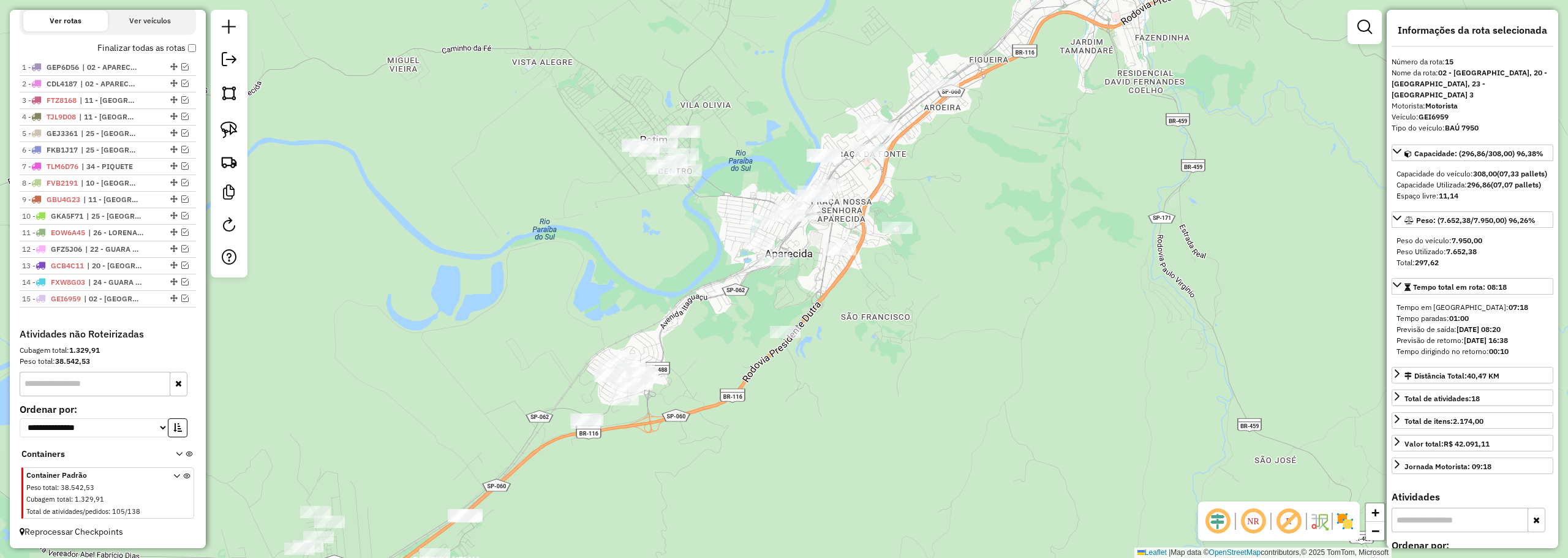
drag, startPoint x: 502, startPoint y: 321, endPoint x: 568, endPoint y: 268, distance: 84.6
click at [608, 307] on div "Janela de atendimento Grade de atendimento Capacidade Transportadoras Veículos …" at bounding box center [784, 279] width 1568 height 558
click at [236, 123] on img at bounding box center [229, 130] width 17 height 17
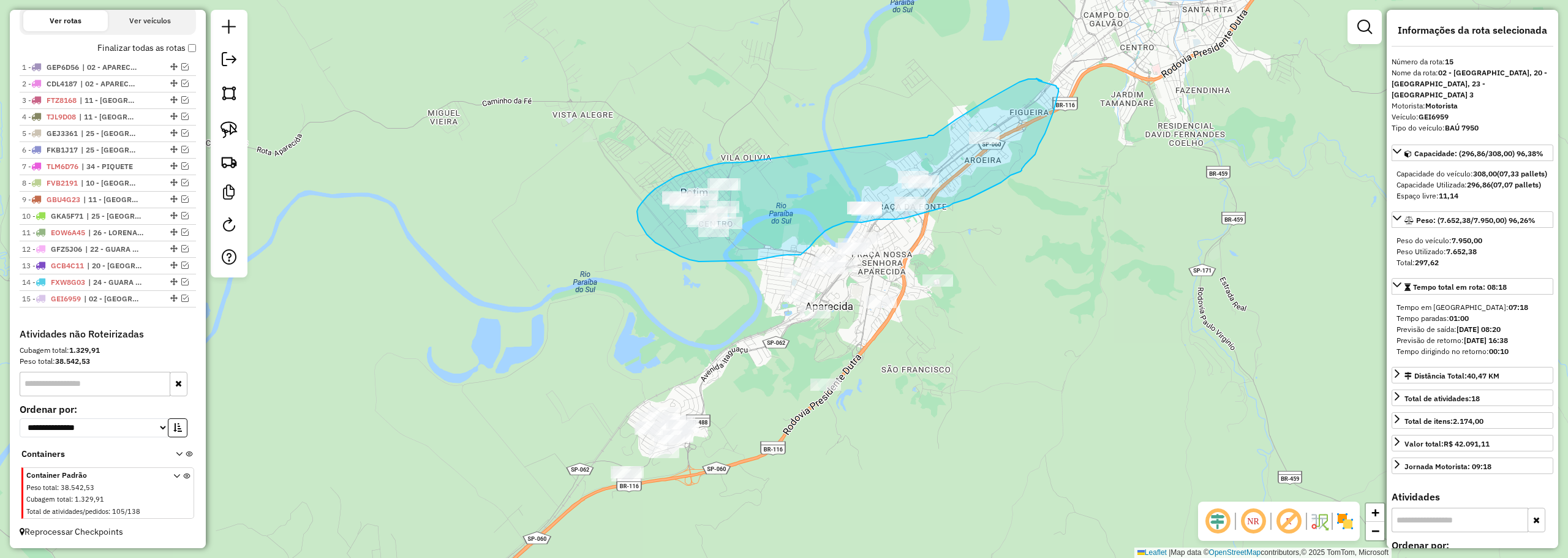
drag, startPoint x: 558, startPoint y: 57, endPoint x: 927, endPoint y: 137, distance: 377.6
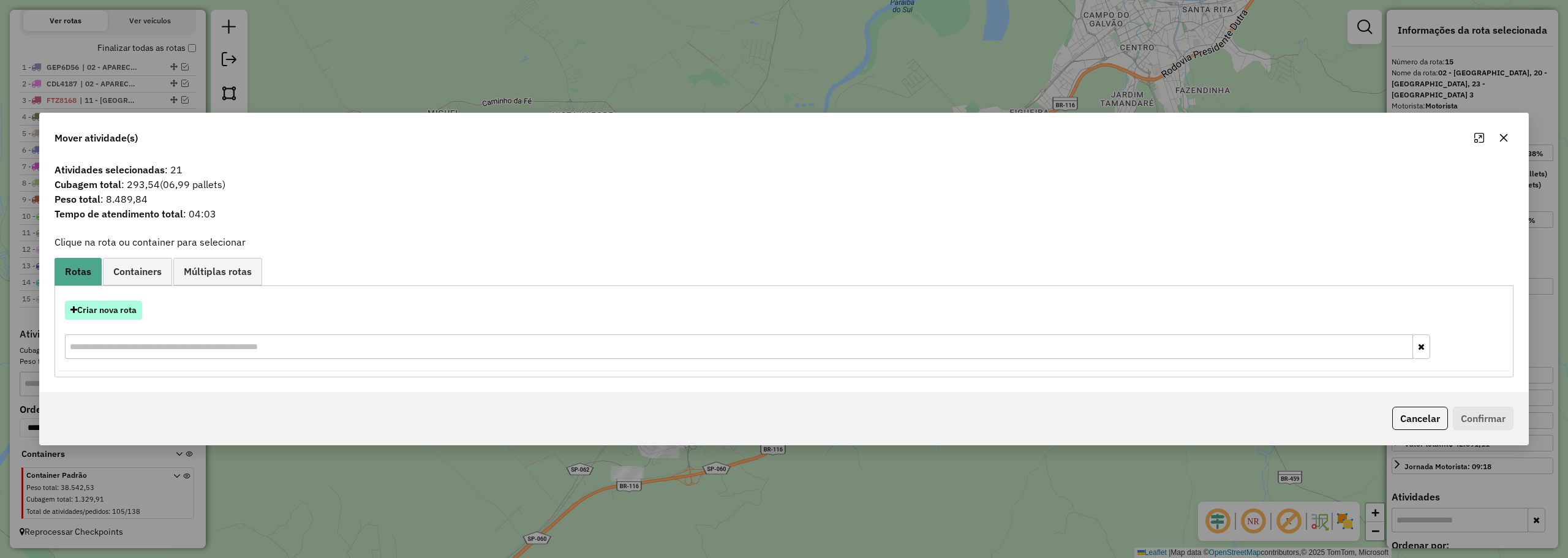
click at [128, 310] on button "Criar nova rota" at bounding box center [103, 310] width 77 height 19
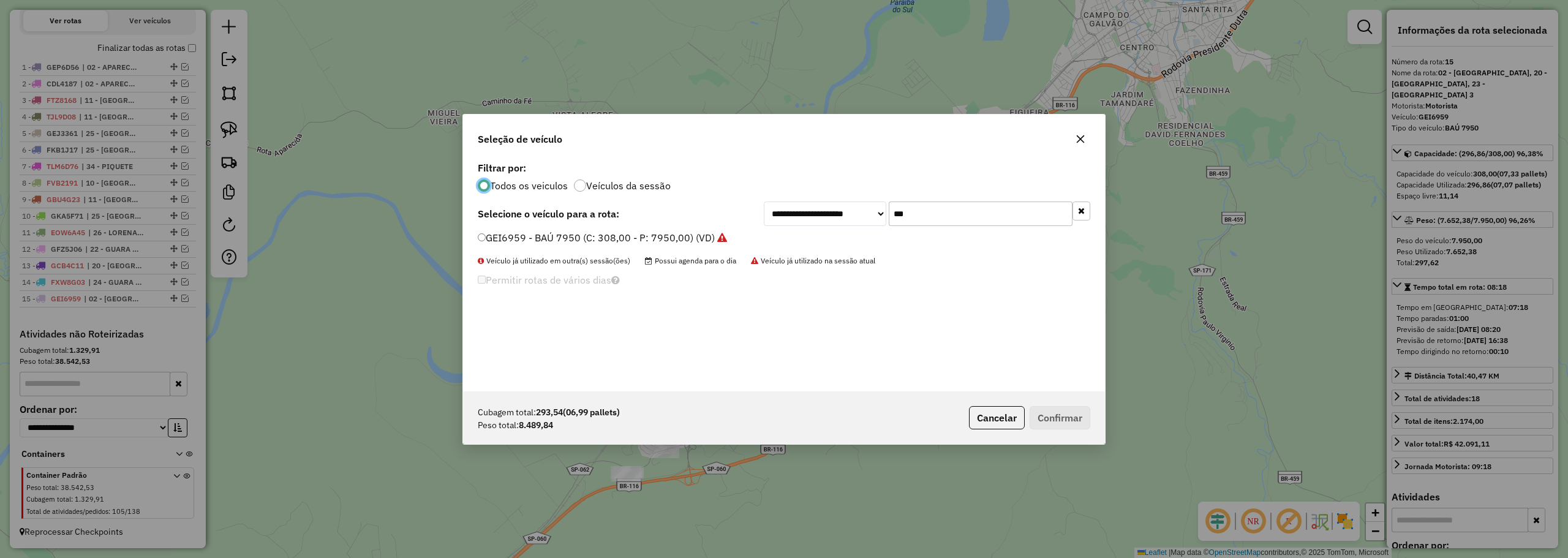
scroll to position [7, 4]
click at [930, 216] on input "***" at bounding box center [981, 213] width 184 height 24
type input "***"
click at [532, 236] on label "FKH1055 - BAÚ 8200 (C: 392,00 - P: 8200,00) (VD)" at bounding box center [597, 237] width 239 height 15
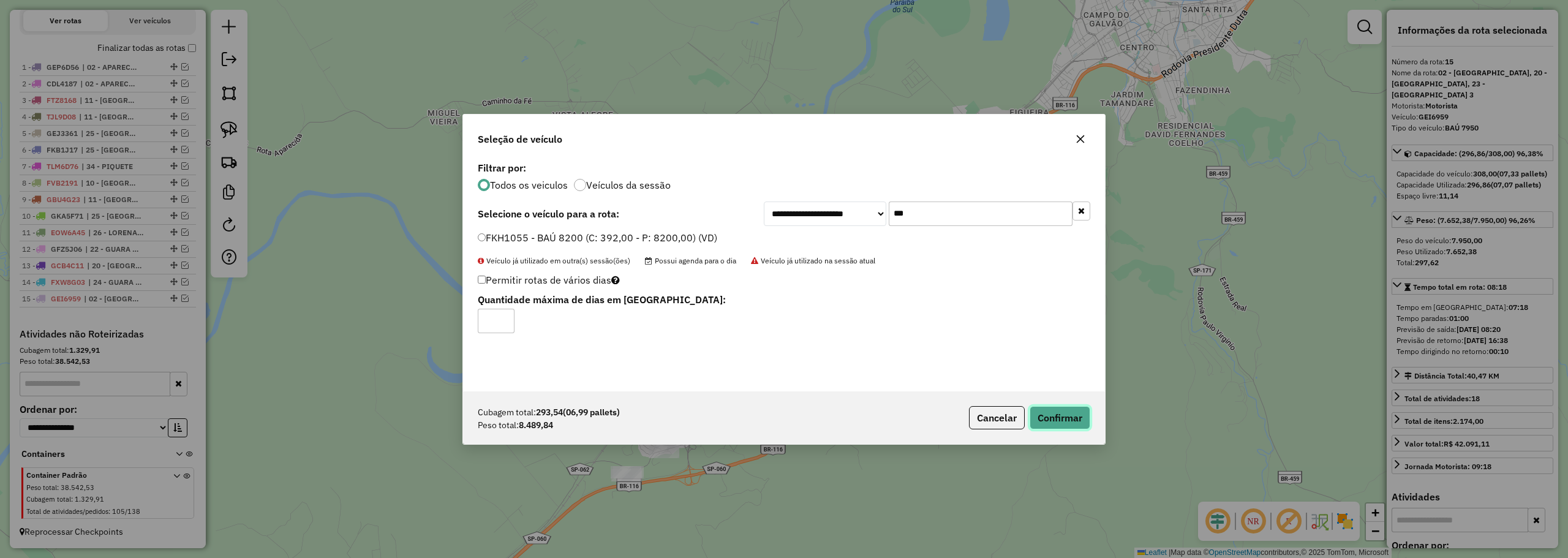
click at [1078, 419] on button "Confirmar" at bounding box center [1059, 417] width 60 height 23
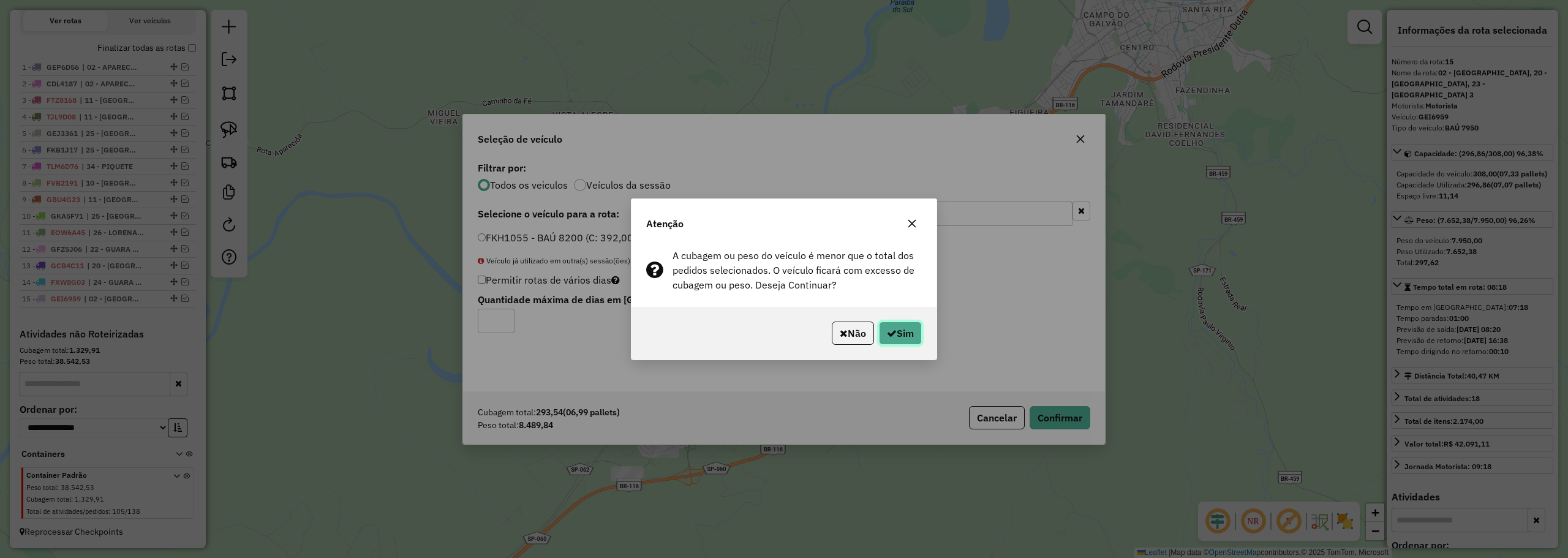
click at [895, 342] on button "Sim" at bounding box center [900, 333] width 43 height 23
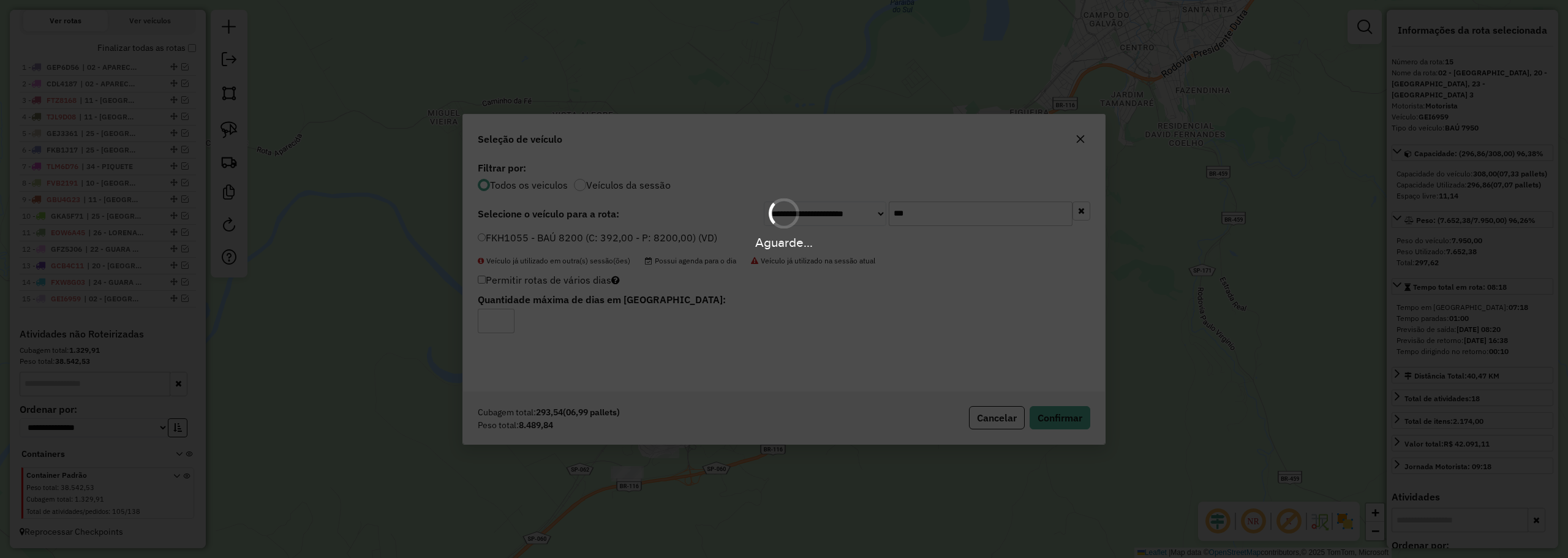
scroll to position [478, 0]
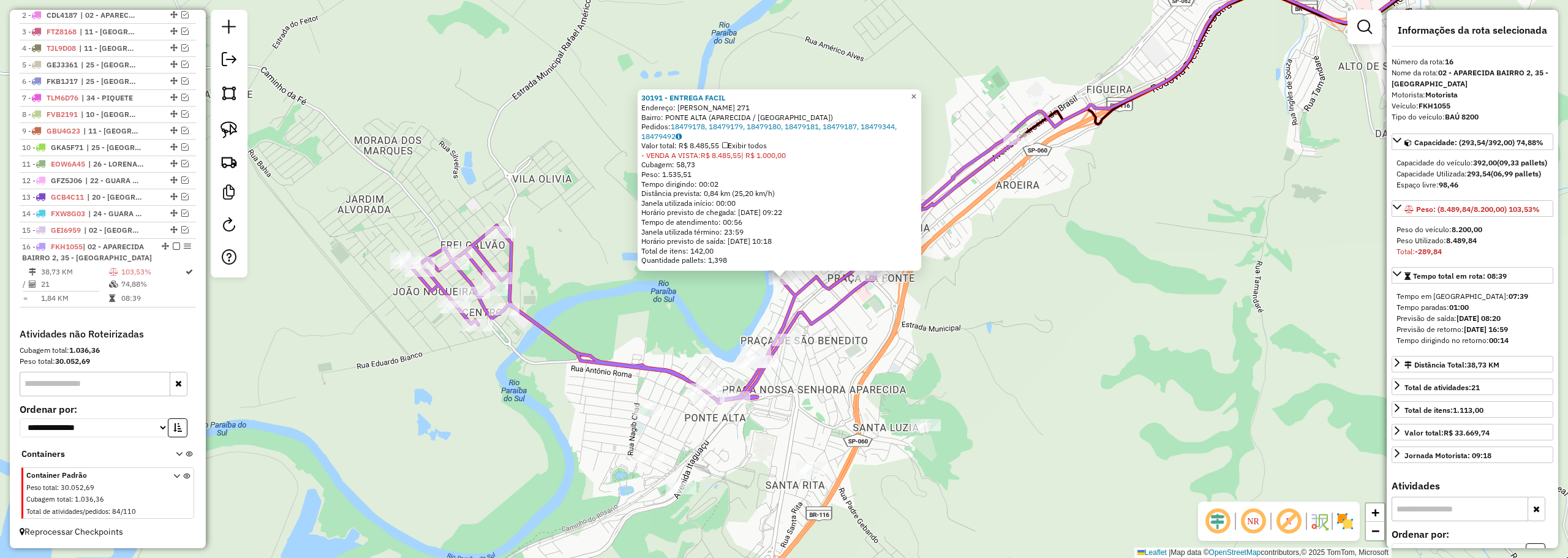
click at [916, 91] on span "×" at bounding box center [913, 96] width 5 height 11
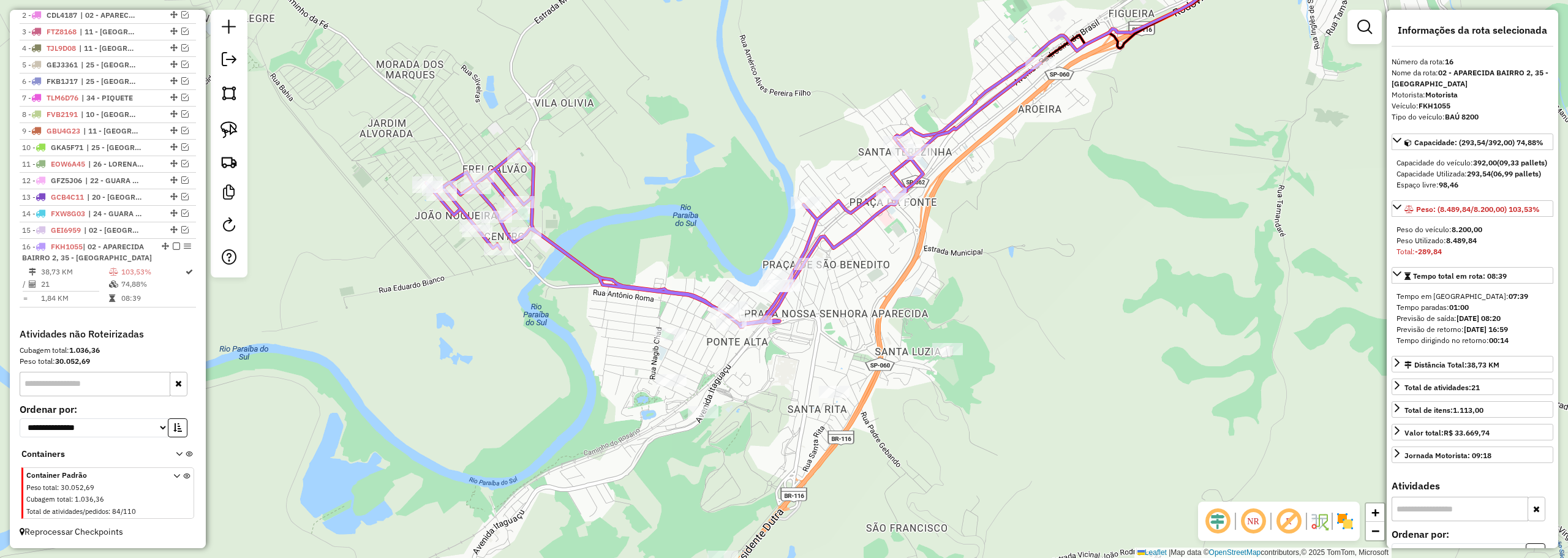
drag, startPoint x: 952, startPoint y: 294, endPoint x: 974, endPoint y: 216, distance: 81.0
click at [974, 216] on div "Janela de atendimento Grade de atendimento Capacidade Transportadoras Veículos …" at bounding box center [784, 279] width 1568 height 558
click at [242, 128] on link at bounding box center [229, 129] width 27 height 27
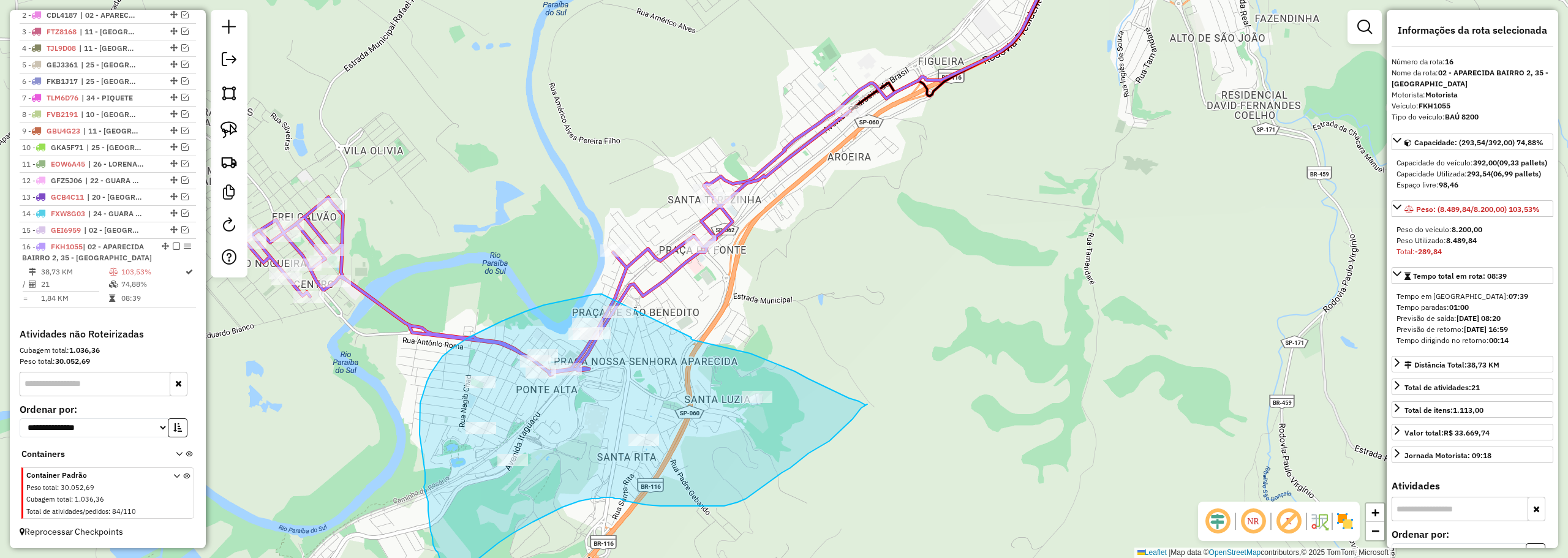
drag, startPoint x: 814, startPoint y: 222, endPoint x: 691, endPoint y: 337, distance: 168.4
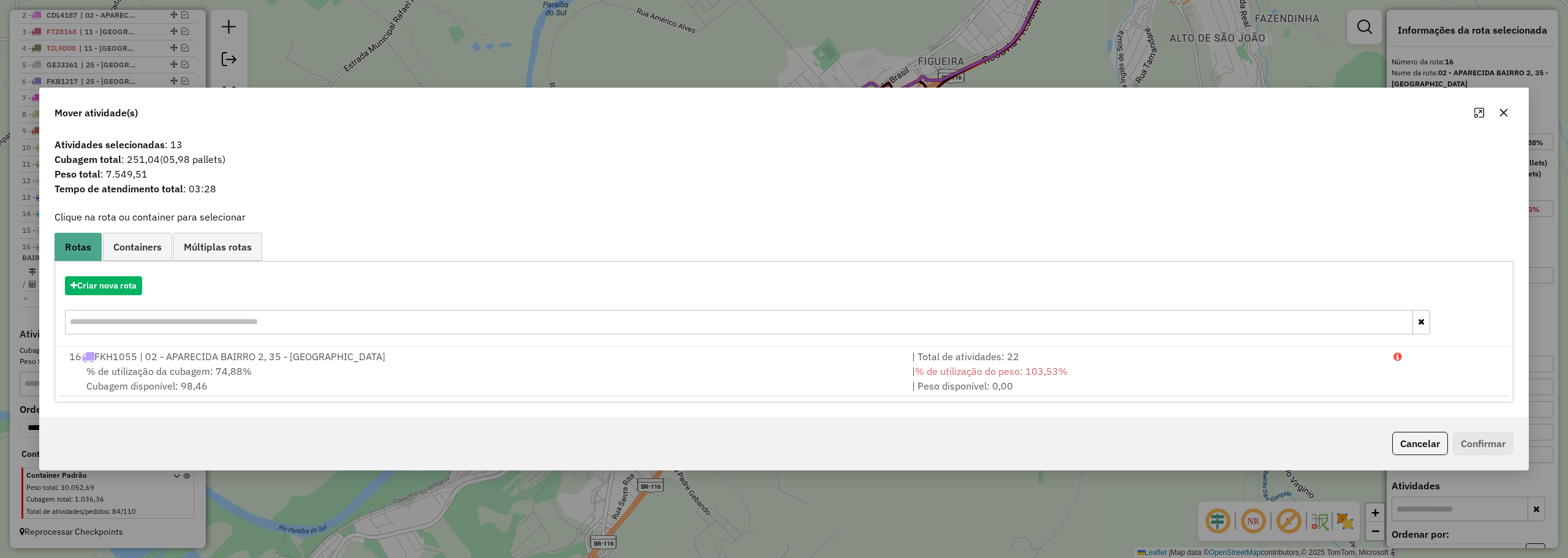
drag, startPoint x: 1510, startPoint y: 116, endPoint x: 1459, endPoint y: 138, distance: 55.5
click at [1509, 116] on button "button" at bounding box center [1504, 113] width 20 height 20
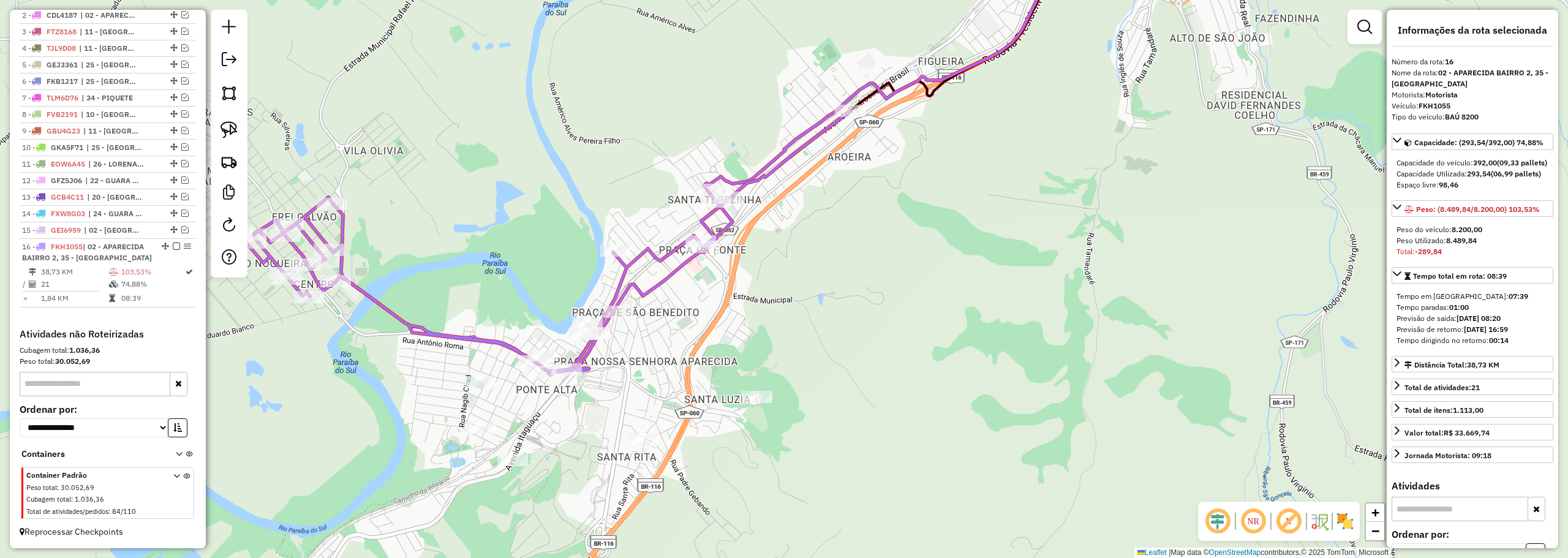
drag, startPoint x: 668, startPoint y: 395, endPoint x: 930, endPoint y: 235, distance: 307.0
click at [930, 235] on div "Janela de atendimento Grade de atendimento Capacidade Transportadoras Veículos …" at bounding box center [784, 279] width 1568 height 558
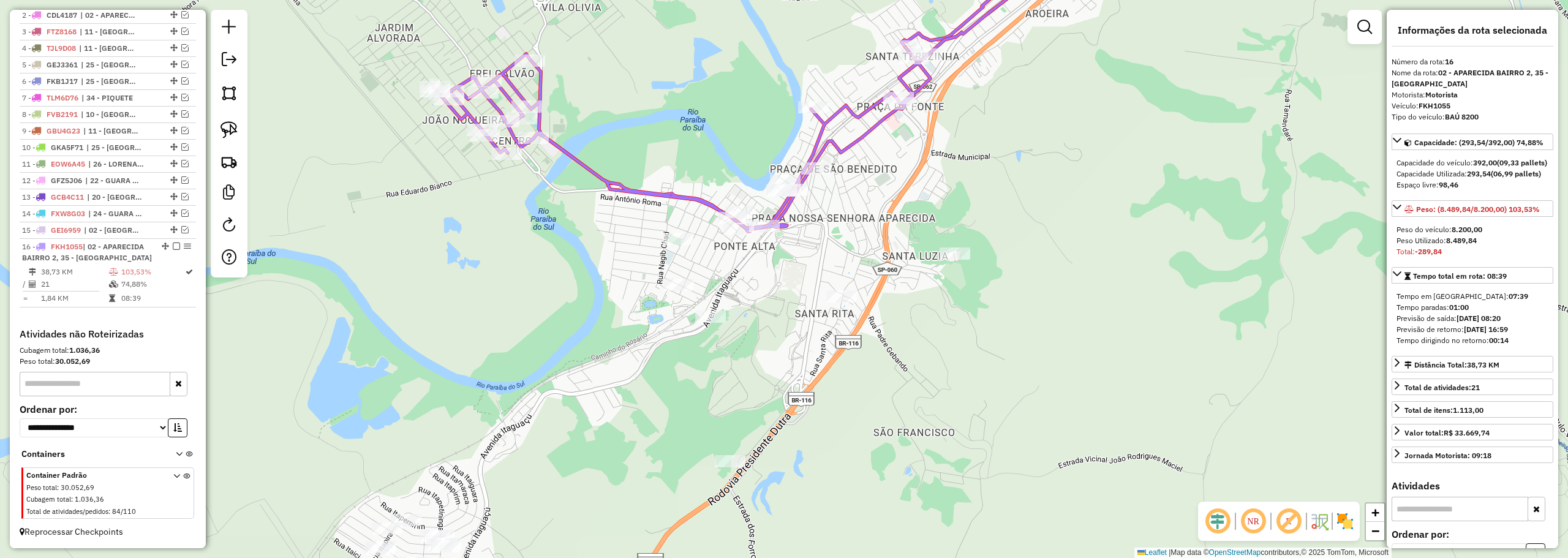
drag, startPoint x: 218, startPoint y: 128, endPoint x: 282, endPoint y: 136, distance: 64.5
click at [218, 128] on link at bounding box center [229, 129] width 27 height 27
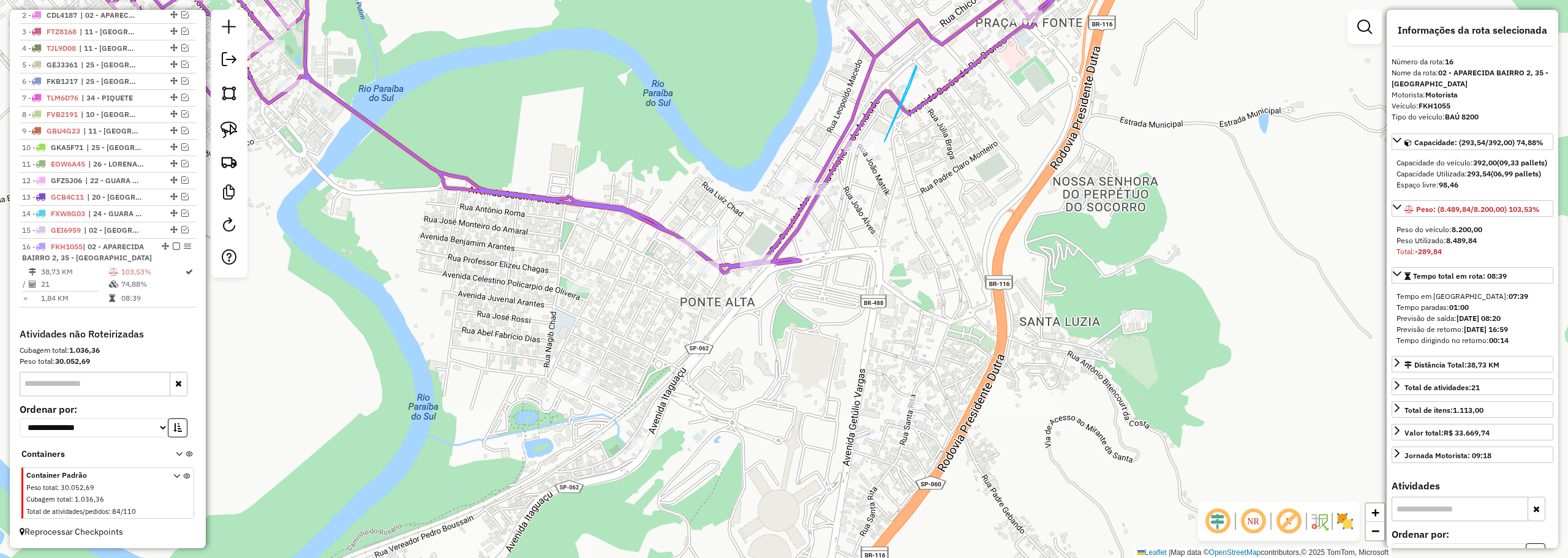
drag, startPoint x: 916, startPoint y: 66, endPoint x: 884, endPoint y: 141, distance: 81.5
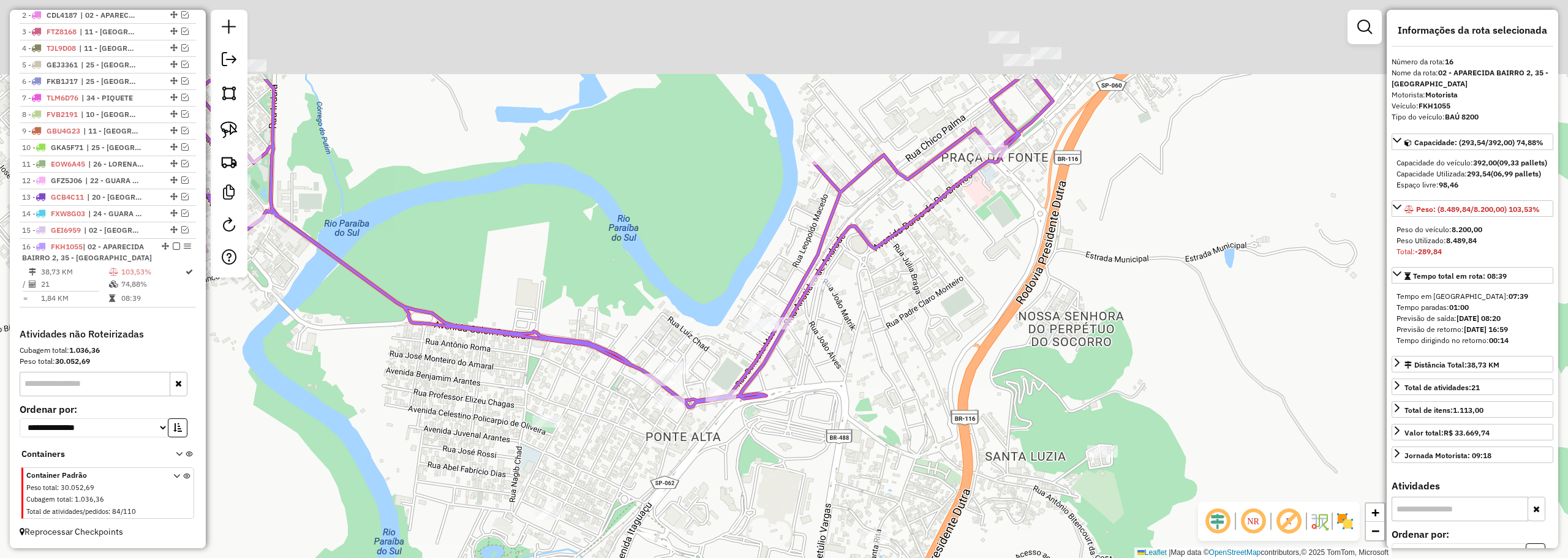
drag, startPoint x: 880, startPoint y: 109, endPoint x: 847, endPoint y: 251, distance: 145.8
click at [844, 257] on icon at bounding box center [556, 242] width 993 height 328
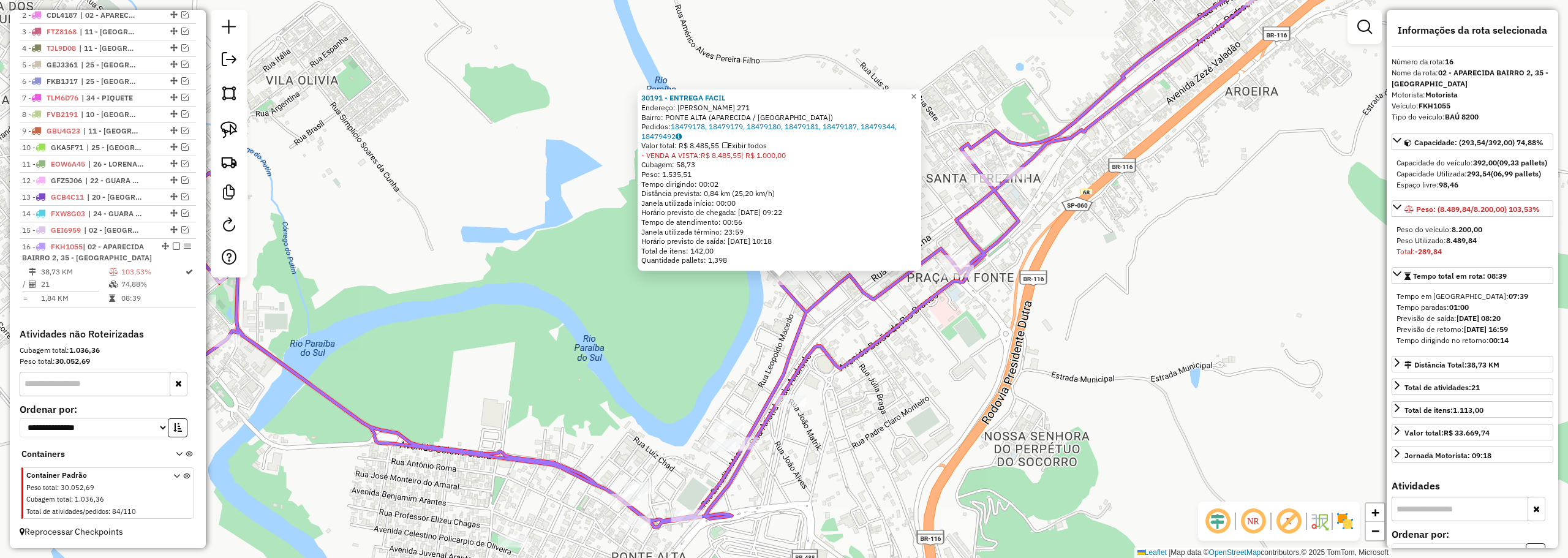
click at [916, 92] on span "×" at bounding box center [913, 96] width 5 height 11
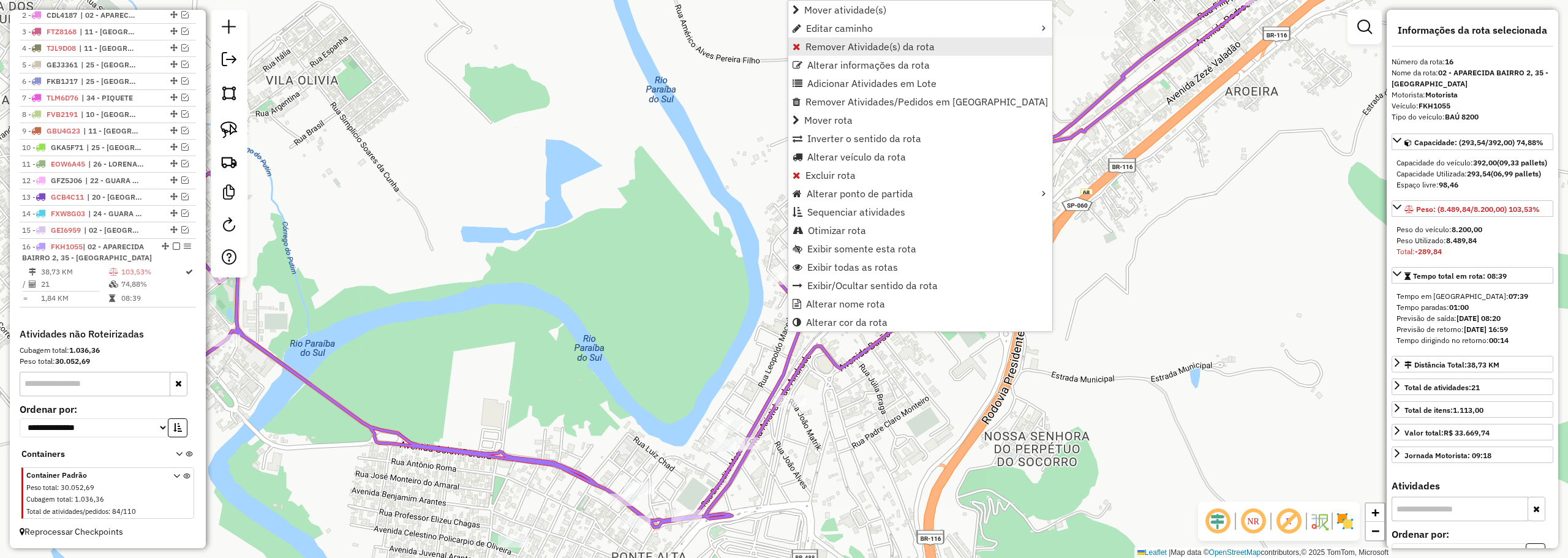
click at [823, 43] on span "Remover Atividade(s) da rota" at bounding box center [870, 46] width 129 height 10
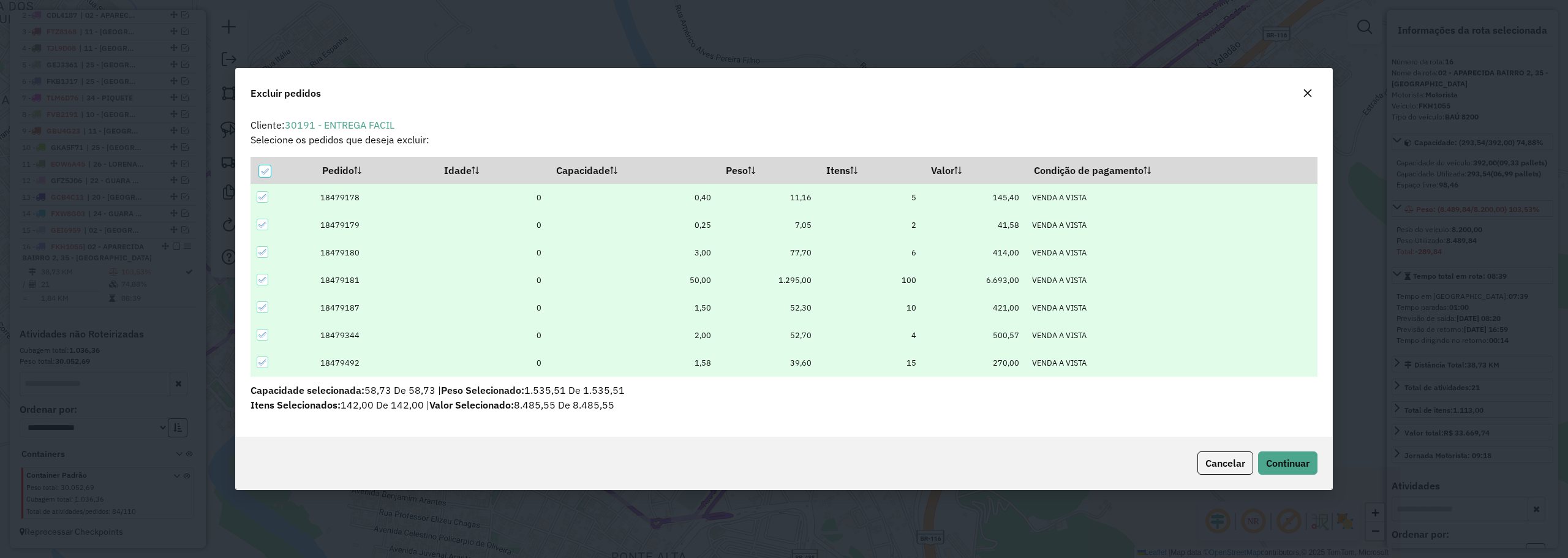
scroll to position [0, 0]
click at [1267, 453] on button "Continuar" at bounding box center [1288, 462] width 60 height 23
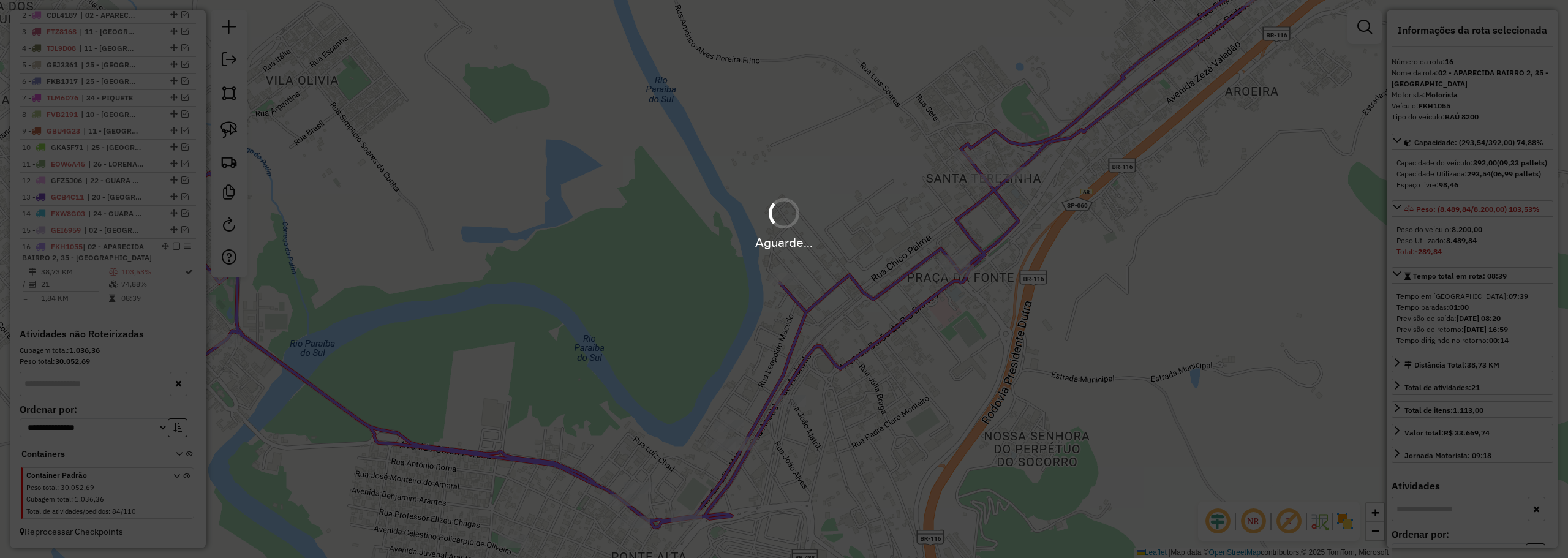
click at [779, 389] on div "Aguarde..." at bounding box center [784, 279] width 1568 height 558
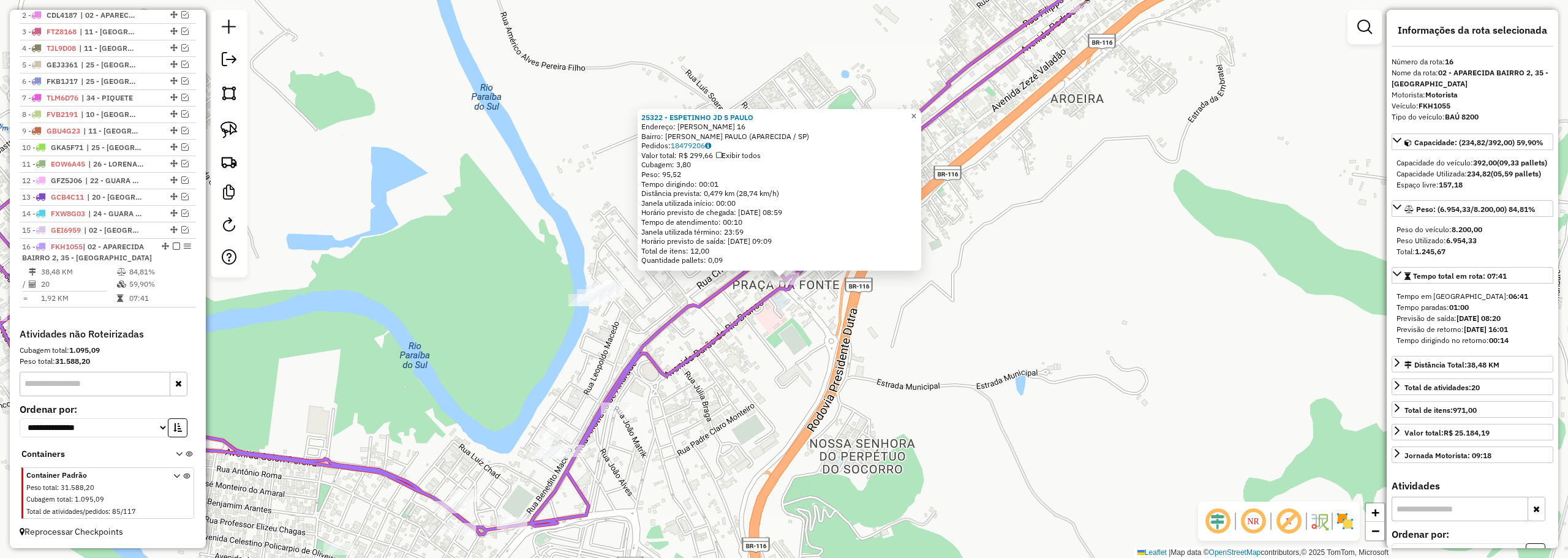
click at [916, 115] on span "×" at bounding box center [913, 116] width 5 height 11
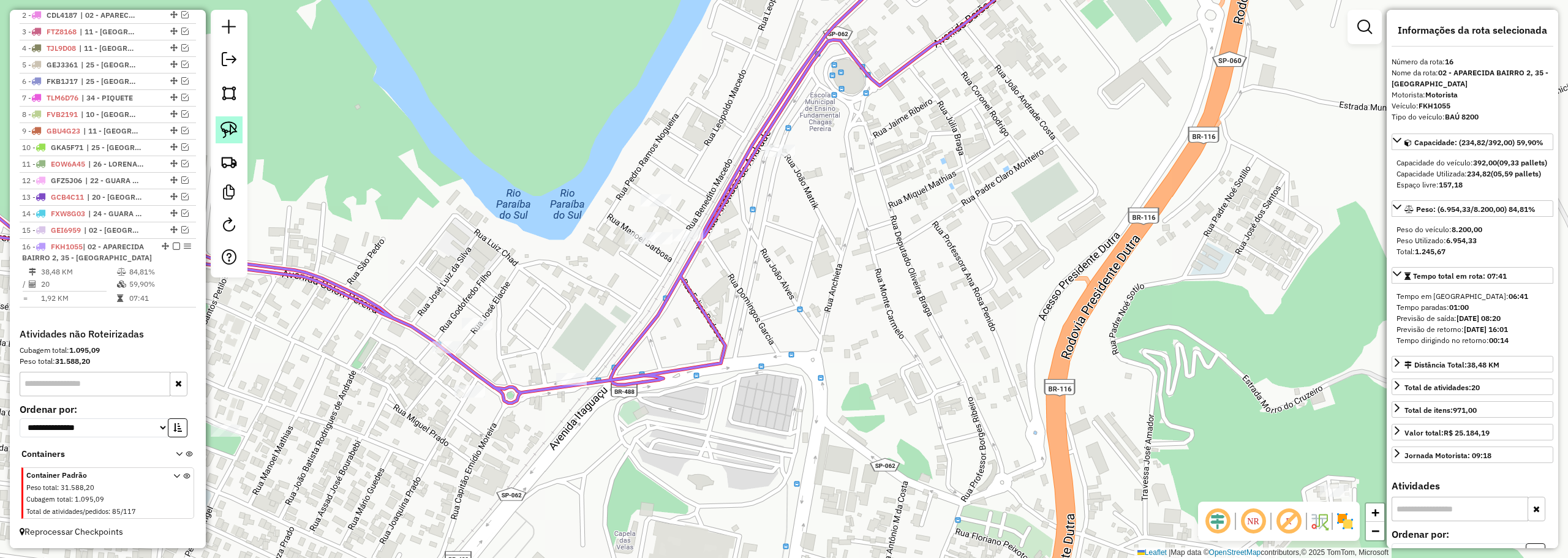
click at [236, 128] on img at bounding box center [229, 130] width 17 height 17
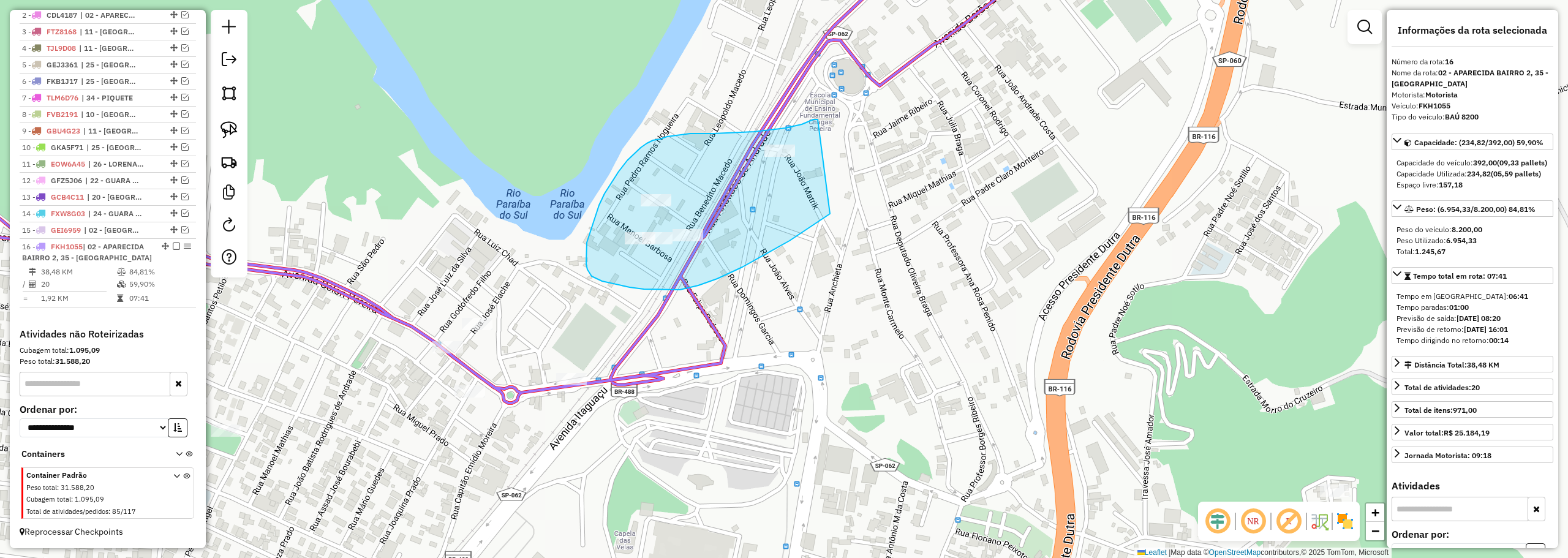
drag, startPoint x: 802, startPoint y: 125, endPoint x: 851, endPoint y: 198, distance: 87.9
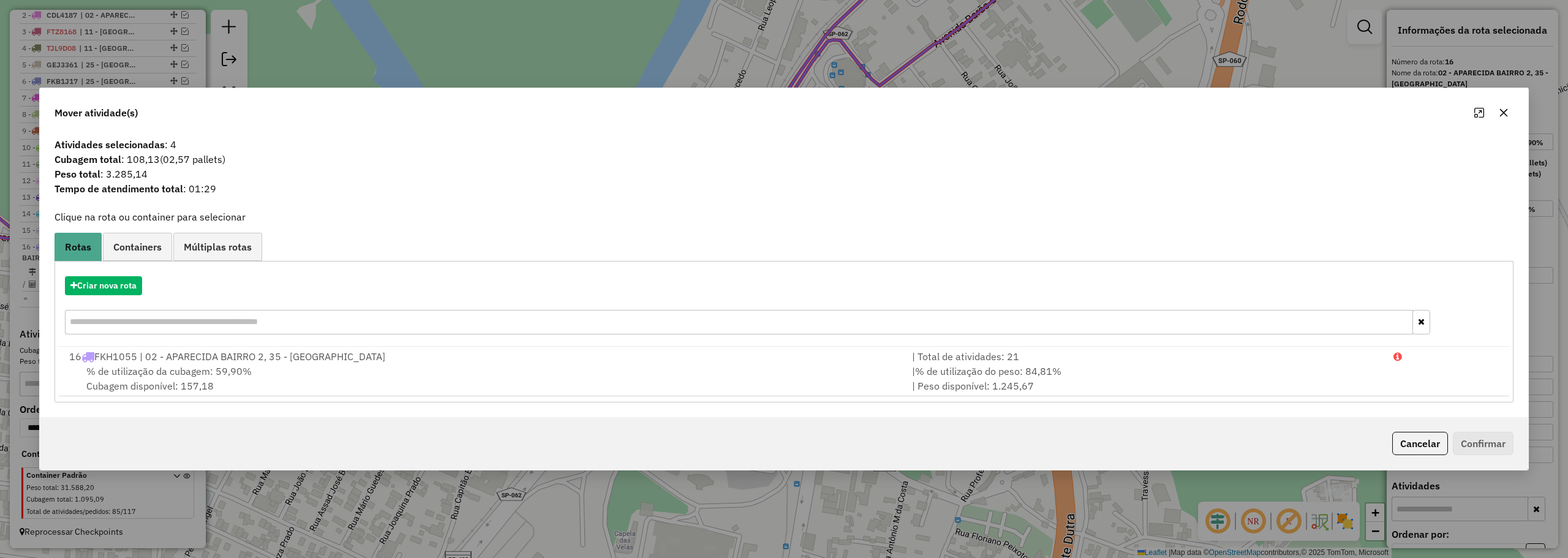
click at [1510, 107] on button "button" at bounding box center [1504, 113] width 20 height 20
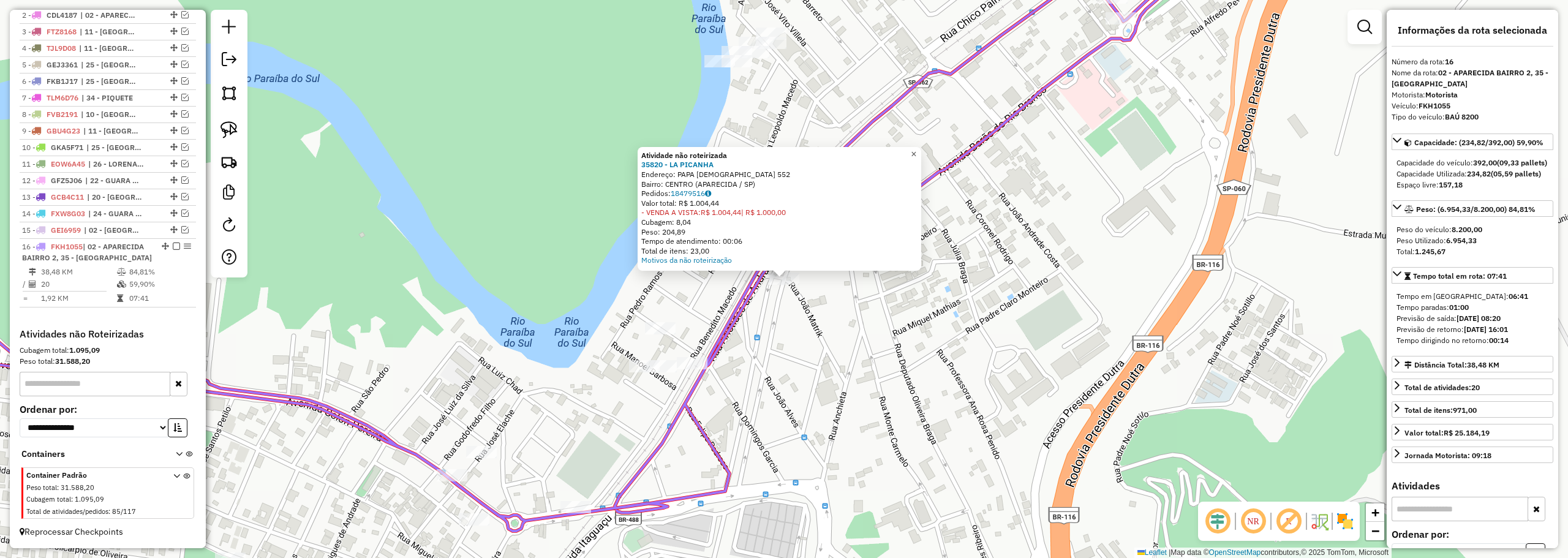
click at [920, 157] on link "×" at bounding box center [913, 154] width 15 height 15
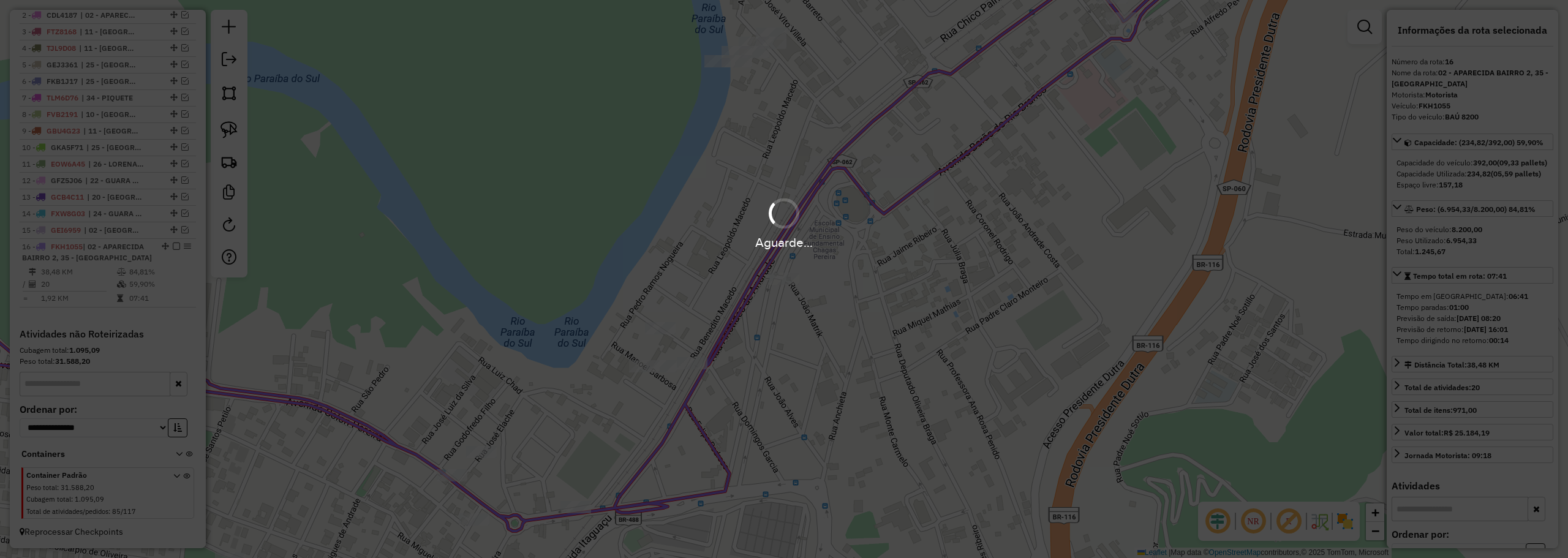
click at [685, 249] on div "Aguarde..." at bounding box center [784, 242] width 1568 height 19
click at [717, 242] on div "Aguarde..." at bounding box center [784, 242] width 1568 height 19
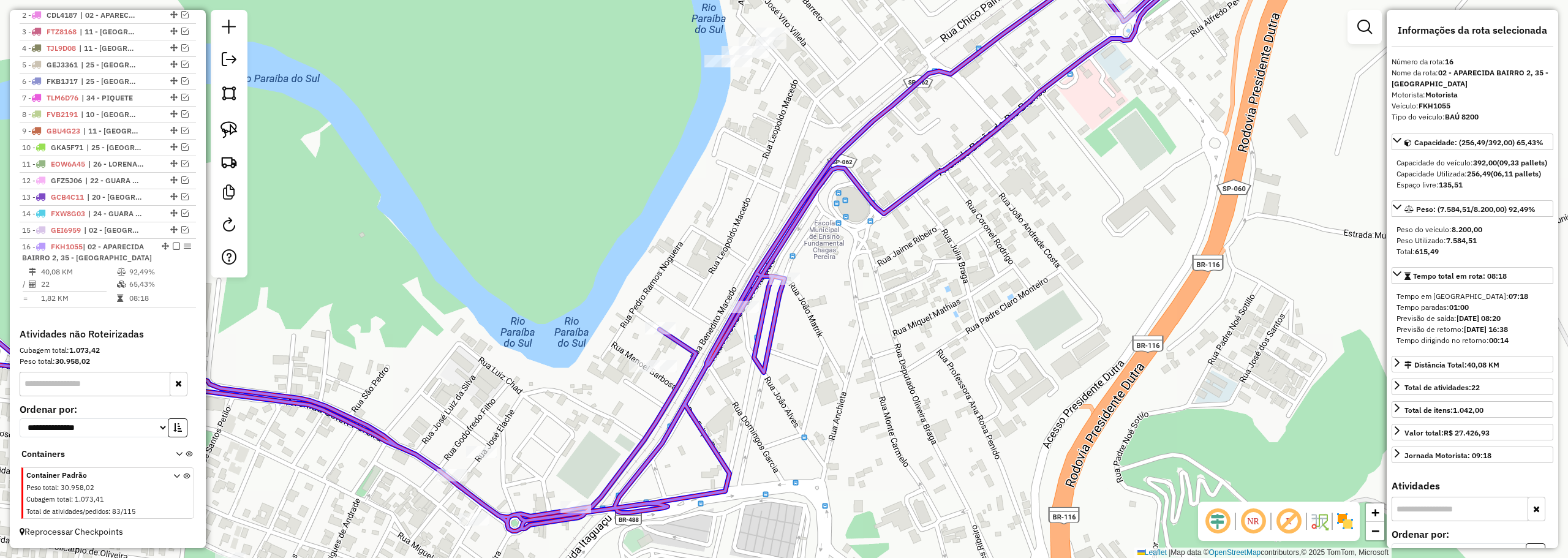
click at [750, 320] on div "Janela de atendimento Grade de atendimento Capacidade Transportadoras Veículos …" at bounding box center [784, 279] width 1568 height 558
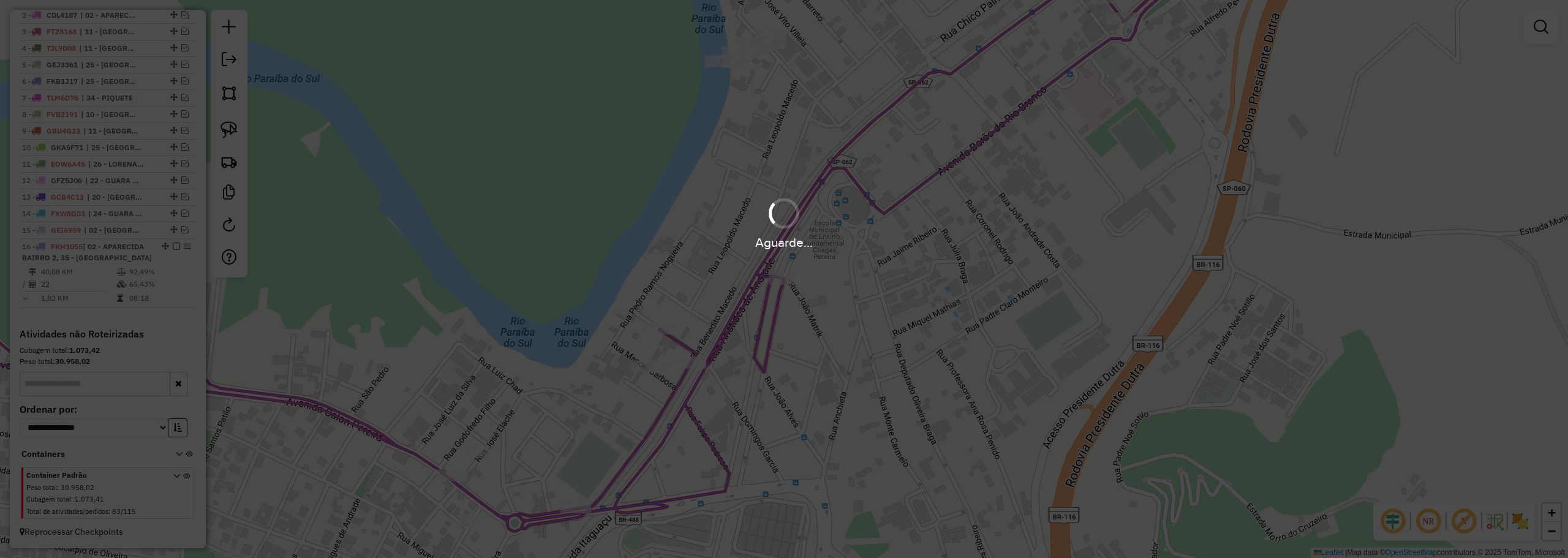
click at [717, 290] on div "Aguarde..." at bounding box center [784, 279] width 1568 height 558
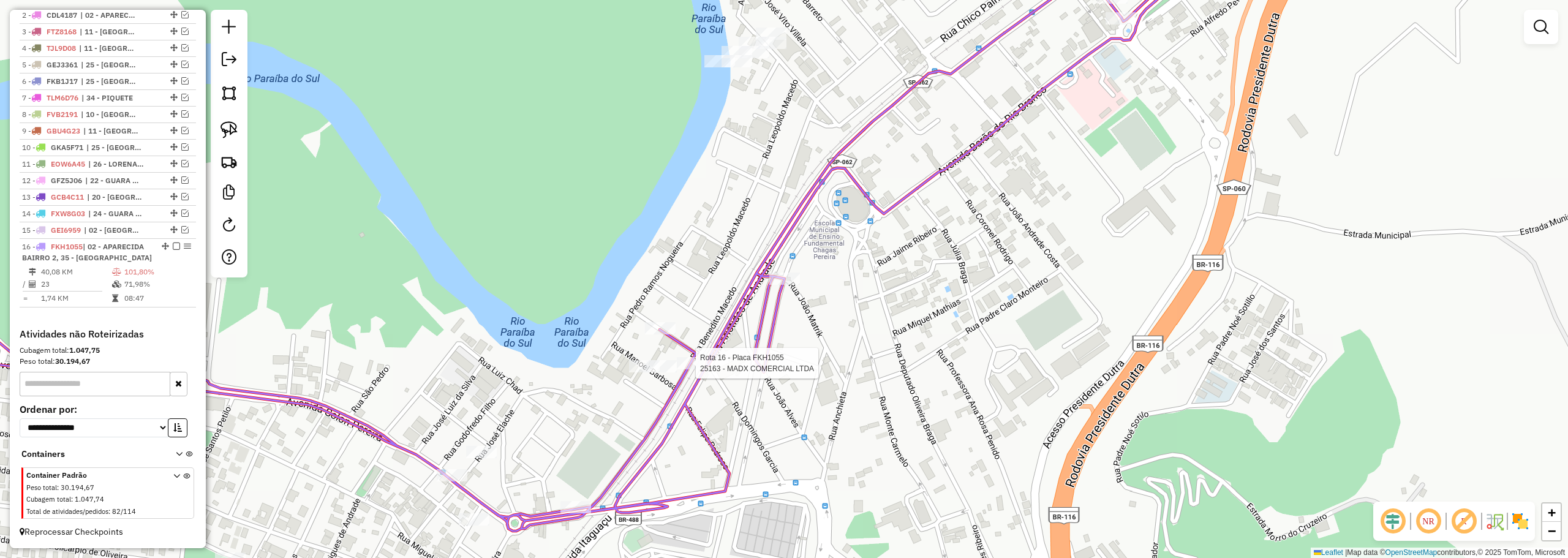
select select "**********"
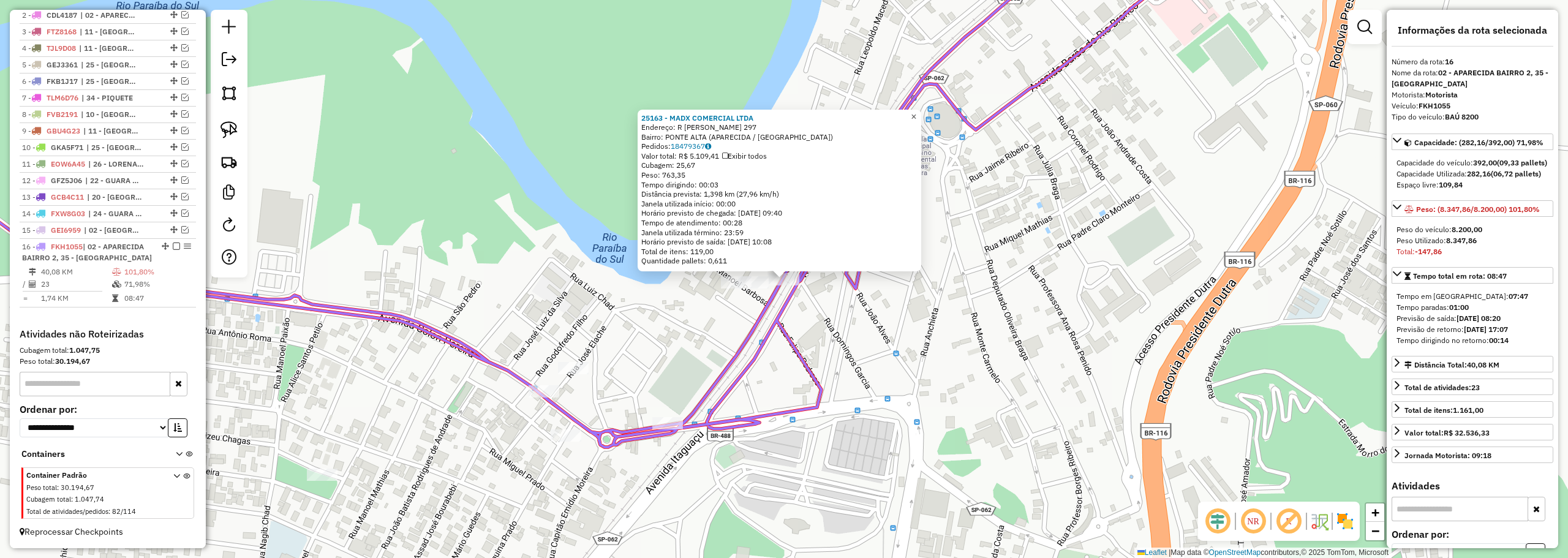
click at [916, 112] on span "×" at bounding box center [913, 117] width 5 height 11
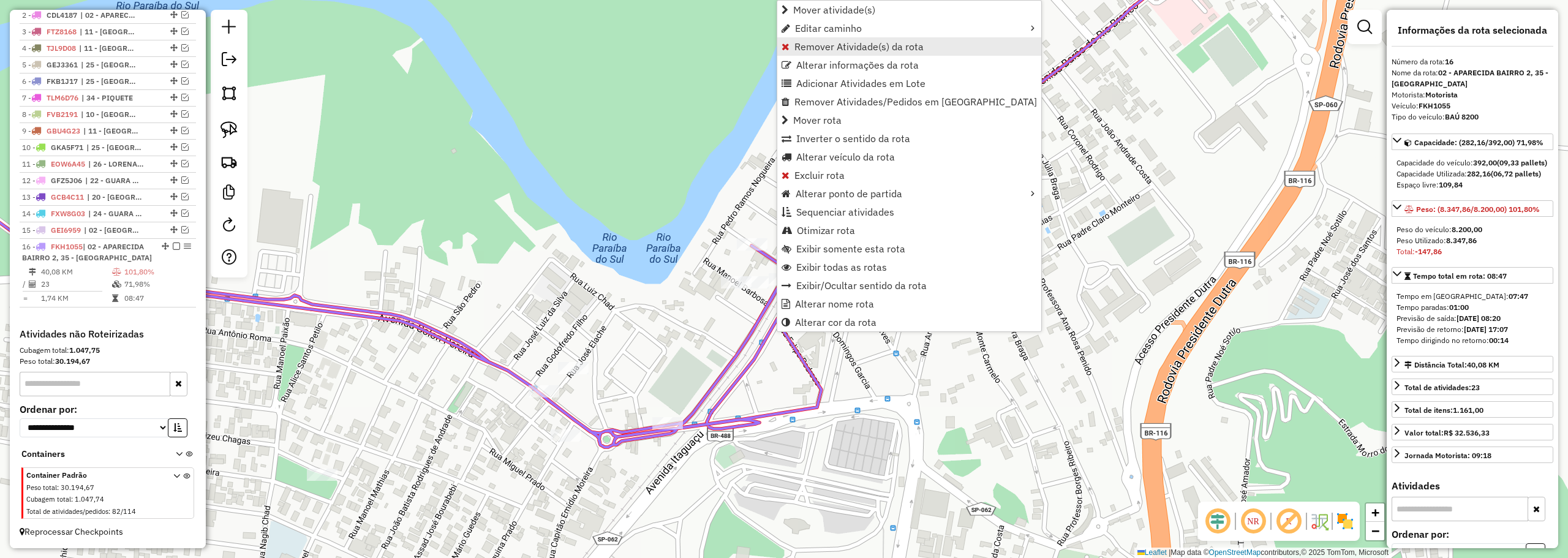
click at [826, 47] on span "Remover Atividade(s) da rota" at bounding box center [859, 46] width 129 height 10
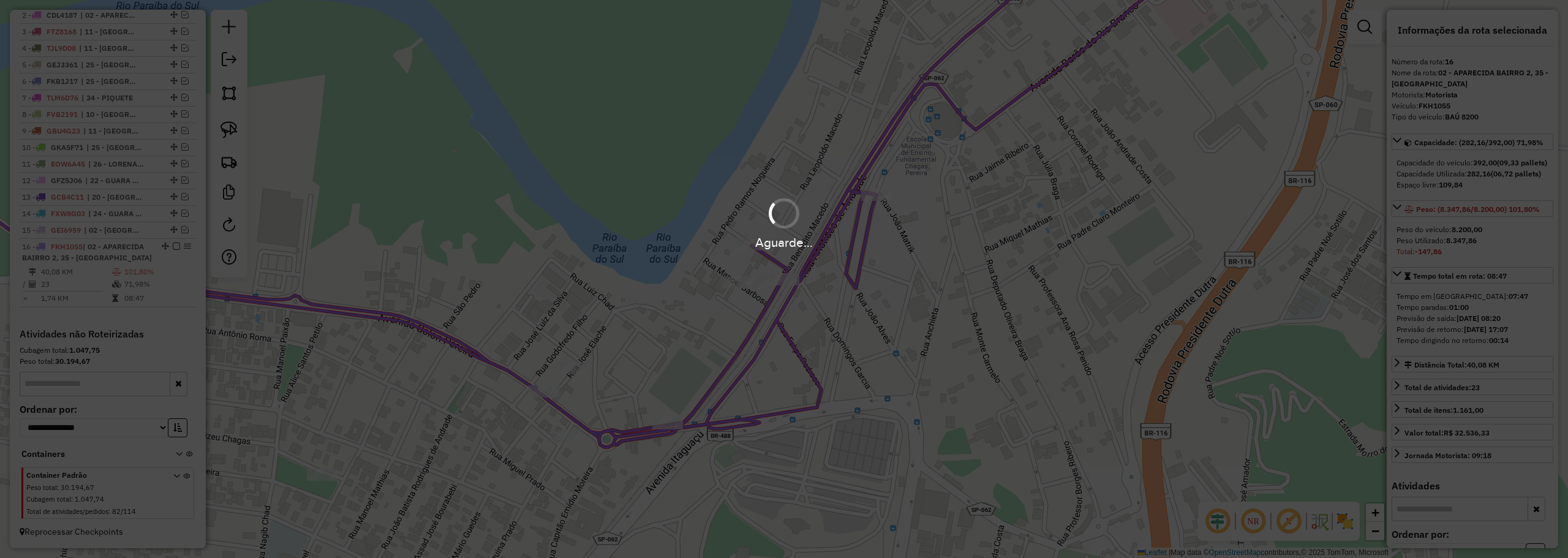
click at [709, 198] on div "Aguarde..." at bounding box center [784, 223] width 1568 height 58
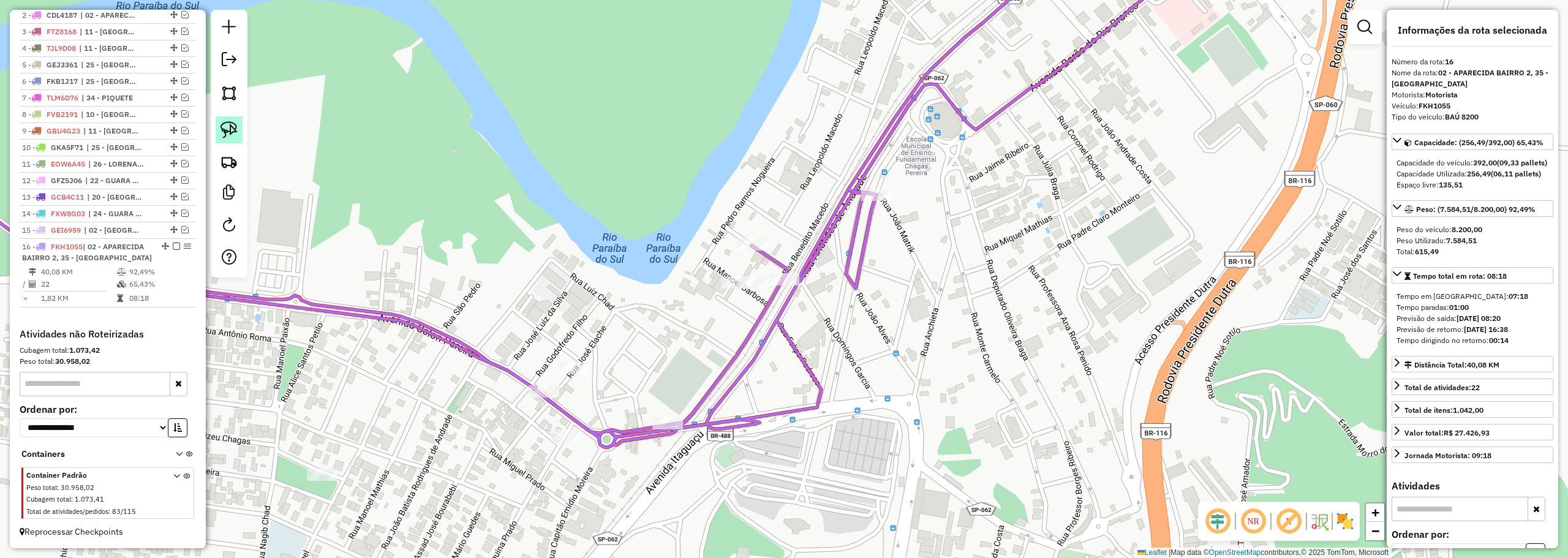
click at [233, 125] on img at bounding box center [229, 130] width 17 height 17
drag, startPoint x: 742, startPoint y: 271, endPoint x: 764, endPoint y: 265, distance: 22.8
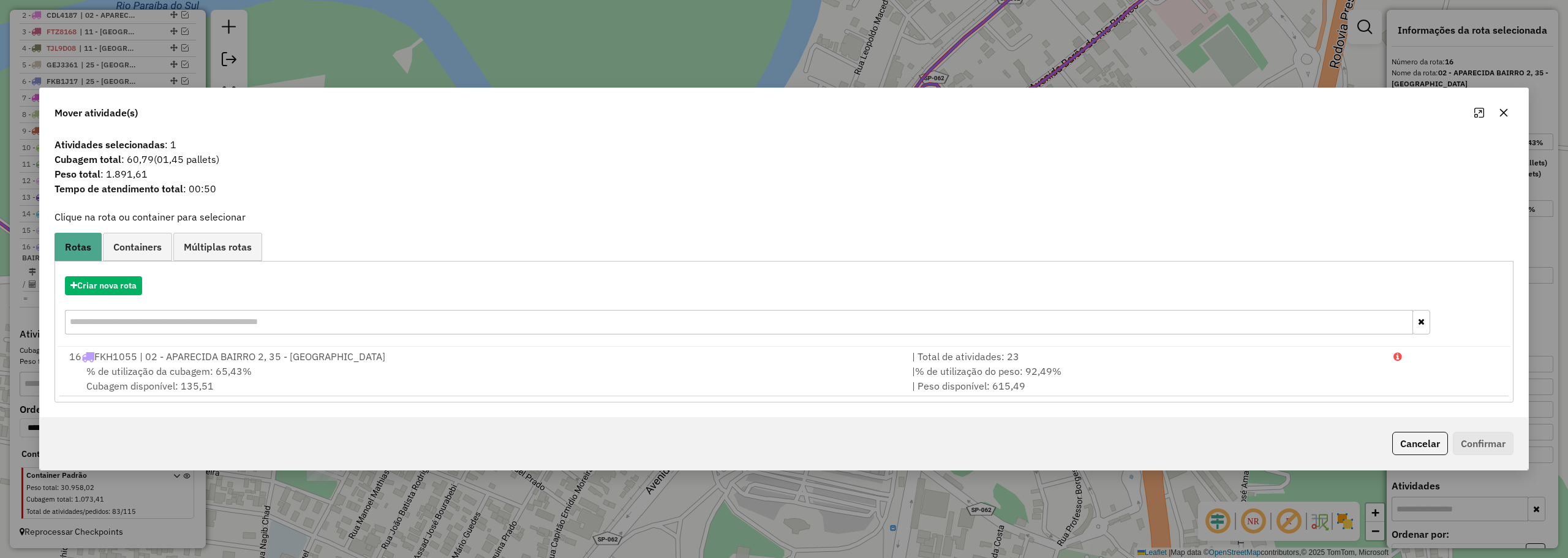
click at [1502, 109] on icon "button" at bounding box center [1504, 112] width 10 height 10
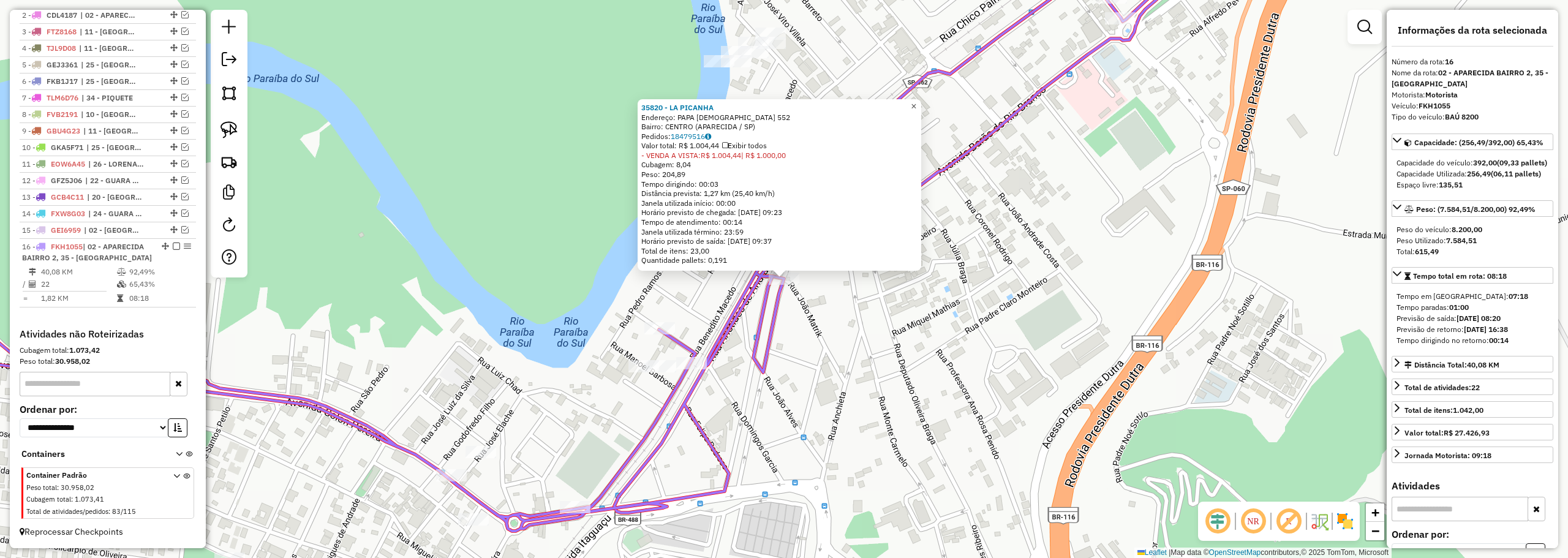
click at [916, 102] on span "×" at bounding box center [913, 106] width 5 height 11
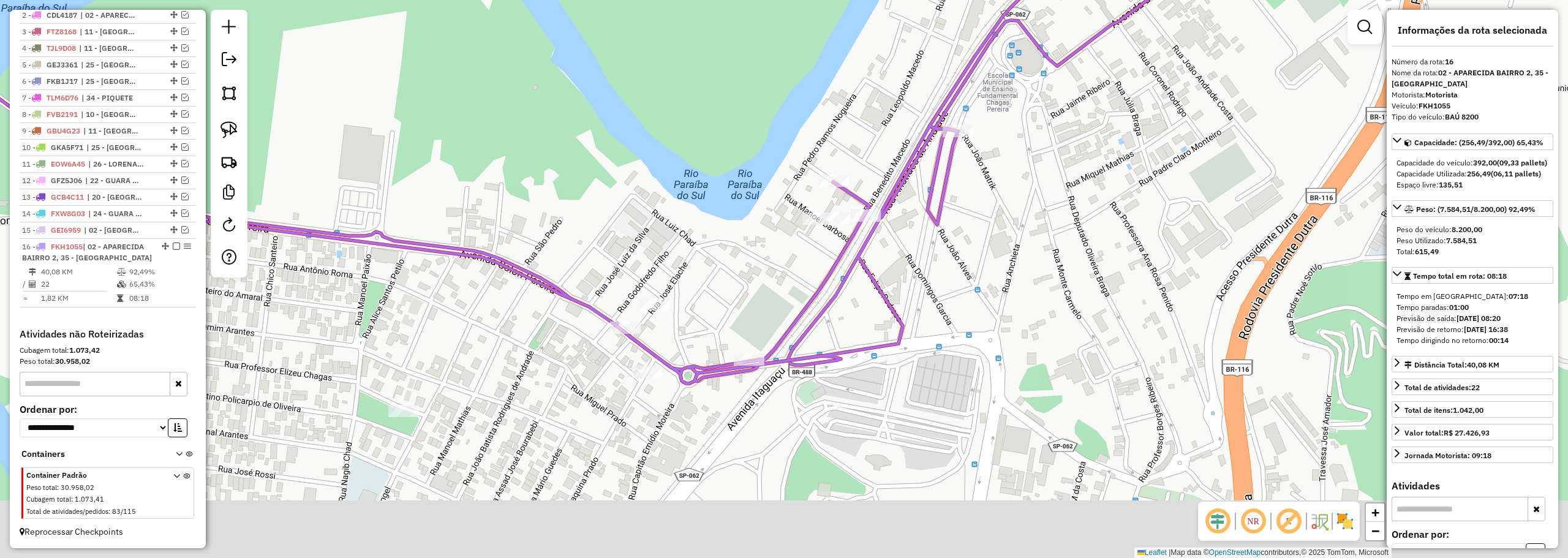
drag, startPoint x: 669, startPoint y: 507, endPoint x: 678, endPoint y: 411, distance: 96.4
click at [753, 432] on div "Janela de atendimento Grade de atendimento Capacidade Transportadoras Veículos …" at bounding box center [784, 279] width 1568 height 558
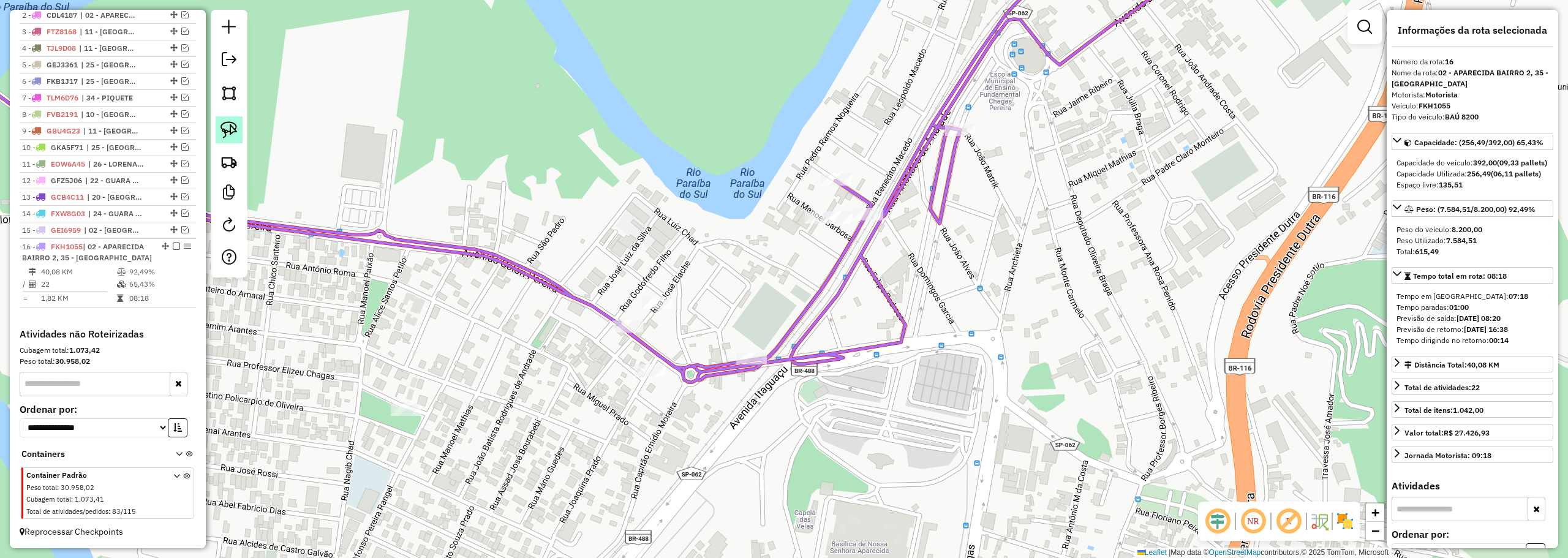
click at [225, 124] on img at bounding box center [229, 130] width 17 height 17
drag, startPoint x: 670, startPoint y: 275, endPoint x: 688, endPoint y: 323, distance: 51.3
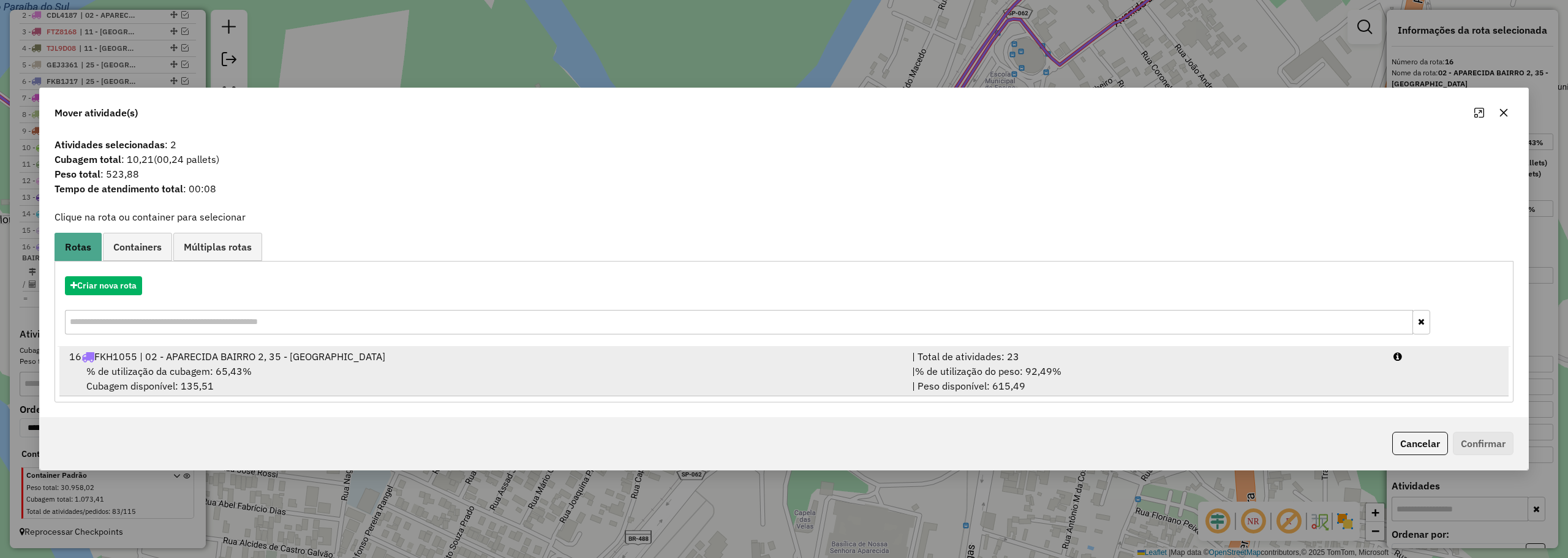
drag, startPoint x: 1183, startPoint y: 373, endPoint x: 1318, endPoint y: 371, distance: 135.0
click at [1184, 372] on div "| % de utilização do peso: 92,49% | Peso disponível: 615,49" at bounding box center [1145, 378] width 481 height 29
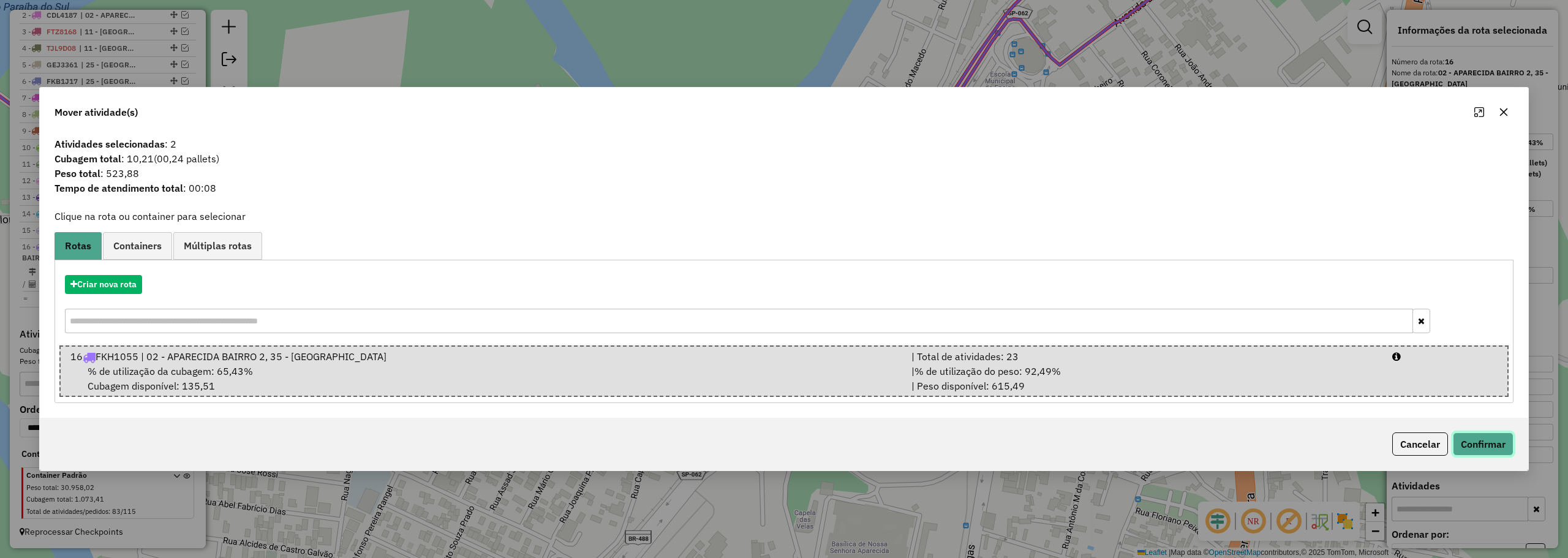
click at [1497, 446] on button "Confirmar" at bounding box center [1483, 443] width 60 height 23
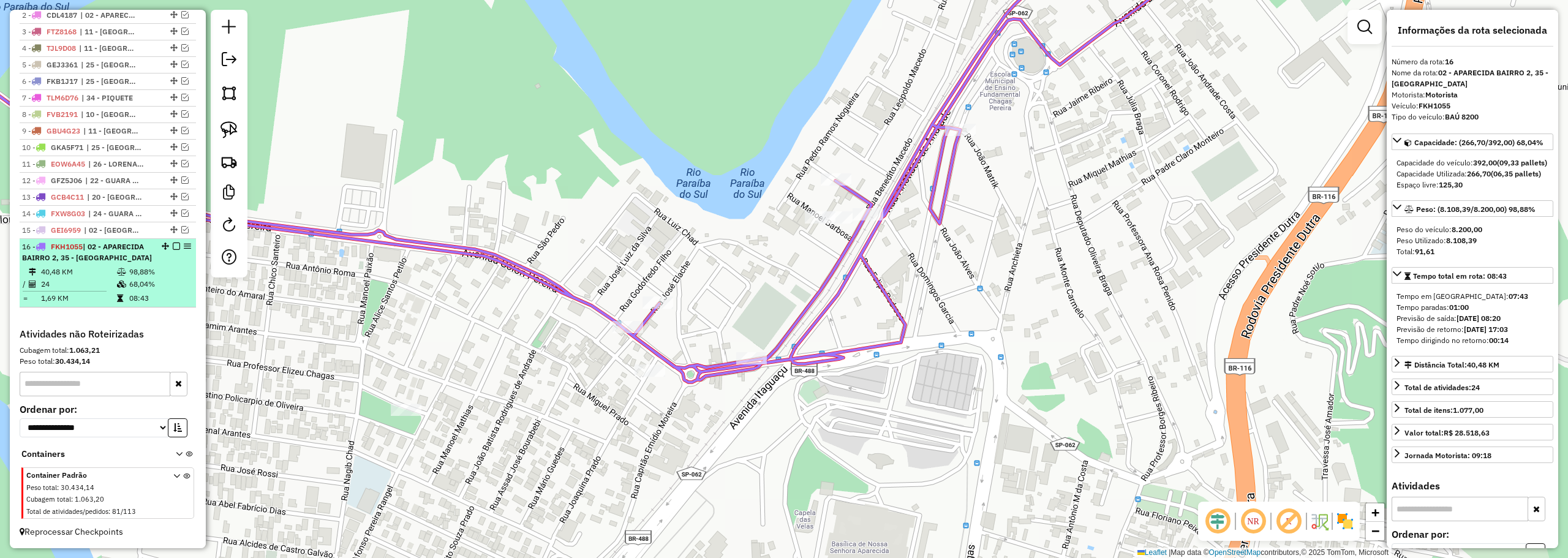
click at [168, 275] on td "98,88%" at bounding box center [159, 272] width 62 height 12
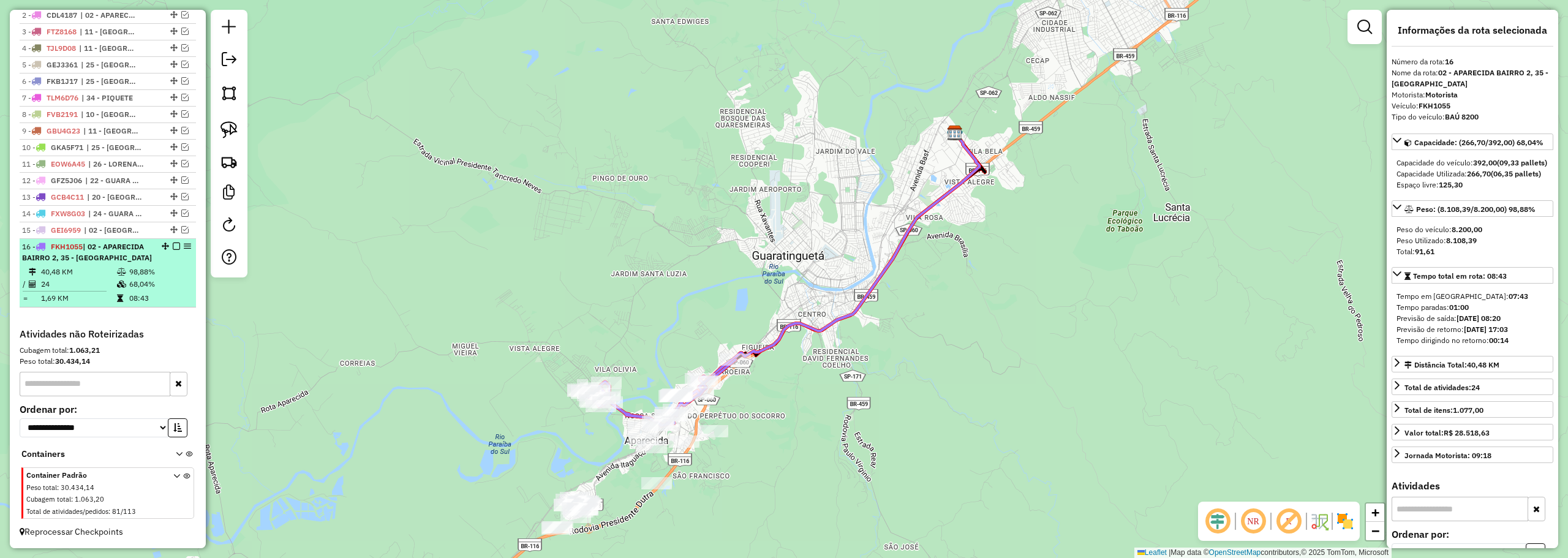
click at [174, 242] on em at bounding box center [177, 246] width 8 height 8
click at [174, 245] on em at bounding box center [177, 246] width 8 height 8
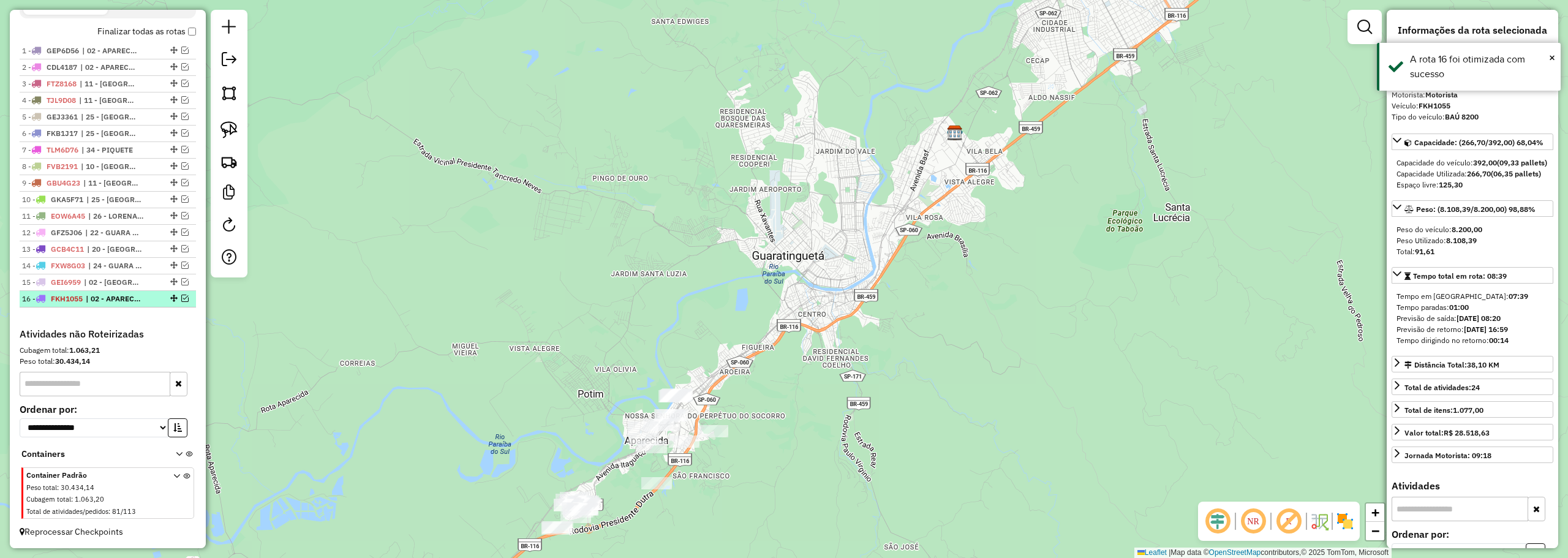
scroll to position [426, 0]
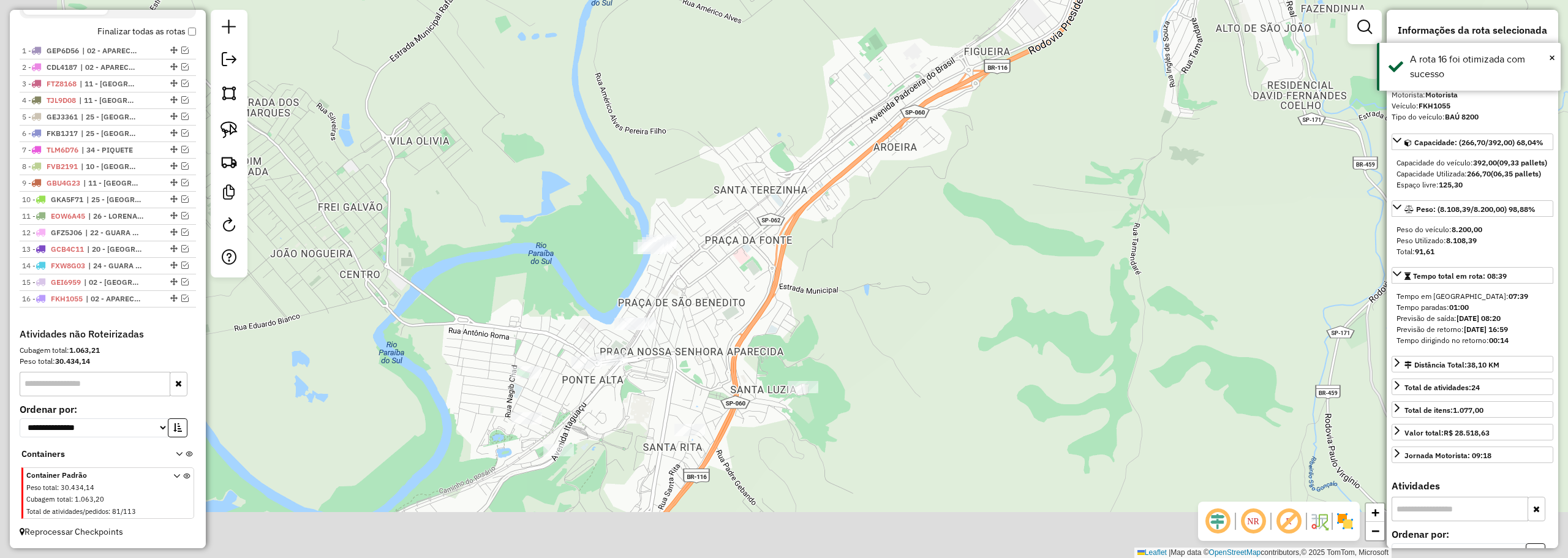
drag, startPoint x: 756, startPoint y: 276, endPoint x: 926, endPoint y: 146, distance: 214.0
click at [926, 146] on div "Janela de atendimento Grade de atendimento Capacidade Transportadoras Veículos …" at bounding box center [784, 279] width 1568 height 558
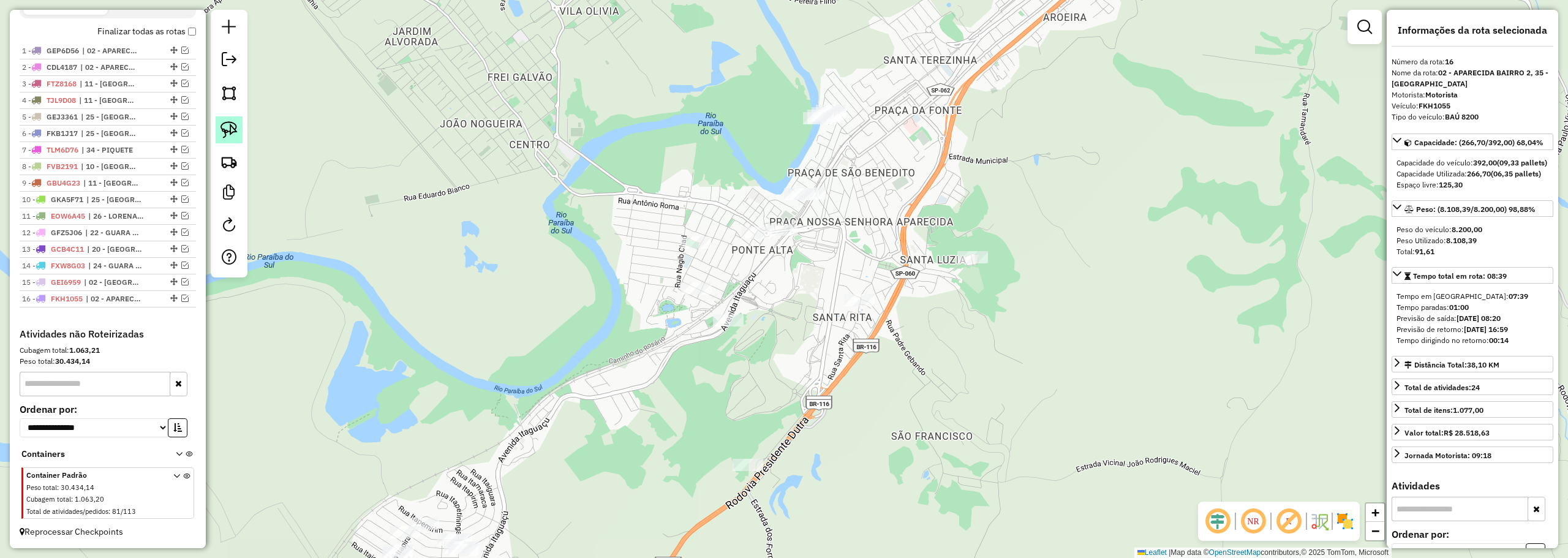
click at [227, 138] on img at bounding box center [229, 130] width 17 height 17
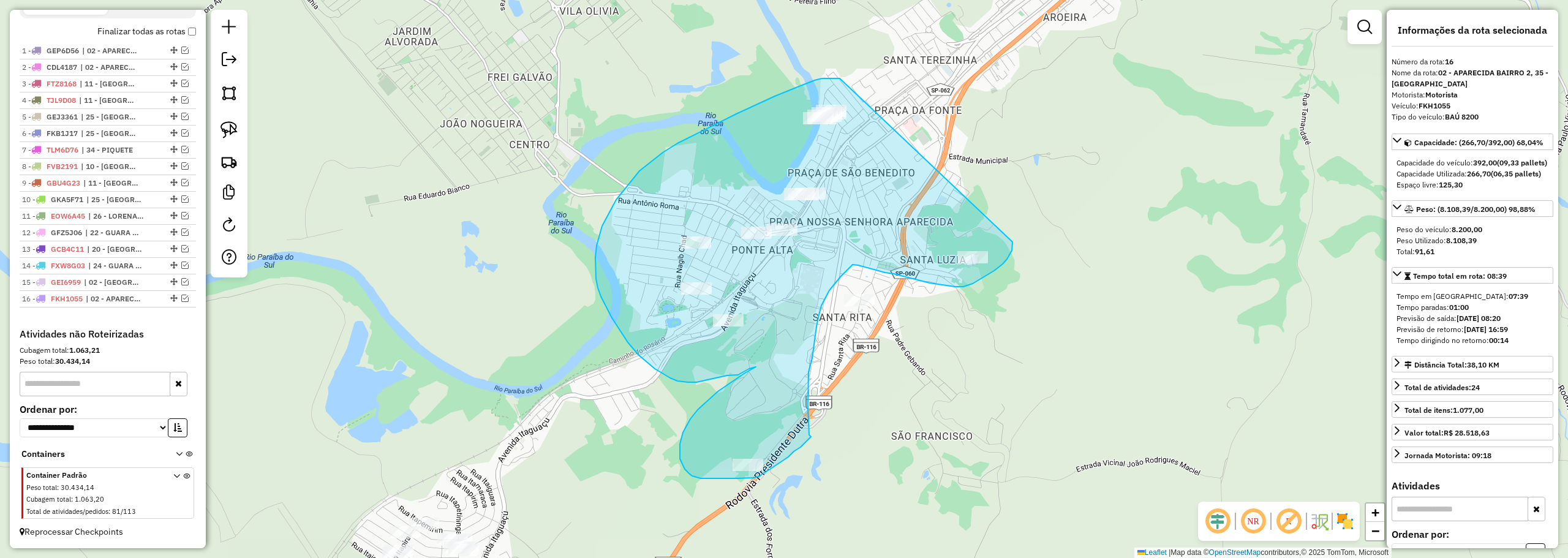
drag, startPoint x: 834, startPoint y: 78, endPoint x: 1013, endPoint y: 242, distance: 242.8
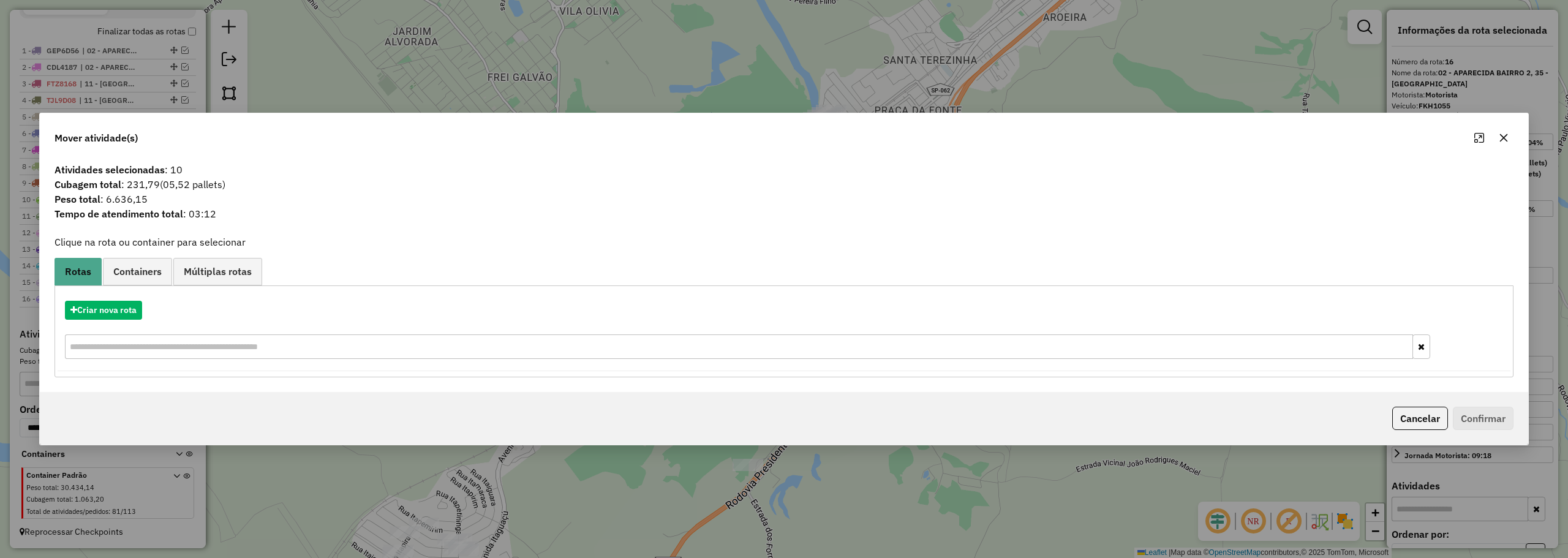
click at [1507, 142] on icon "button" at bounding box center [1504, 138] width 10 height 10
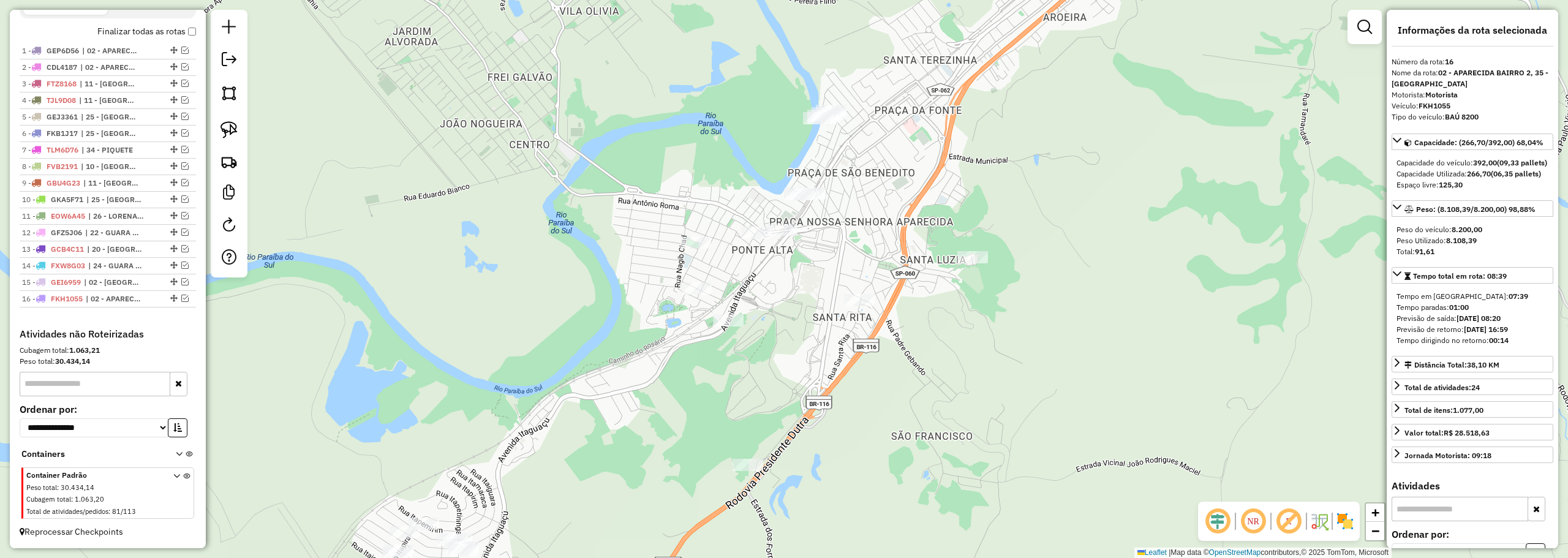
drag, startPoint x: 232, startPoint y: 135, endPoint x: 414, endPoint y: 122, distance: 182.5
click at [232, 134] on img at bounding box center [229, 130] width 17 height 17
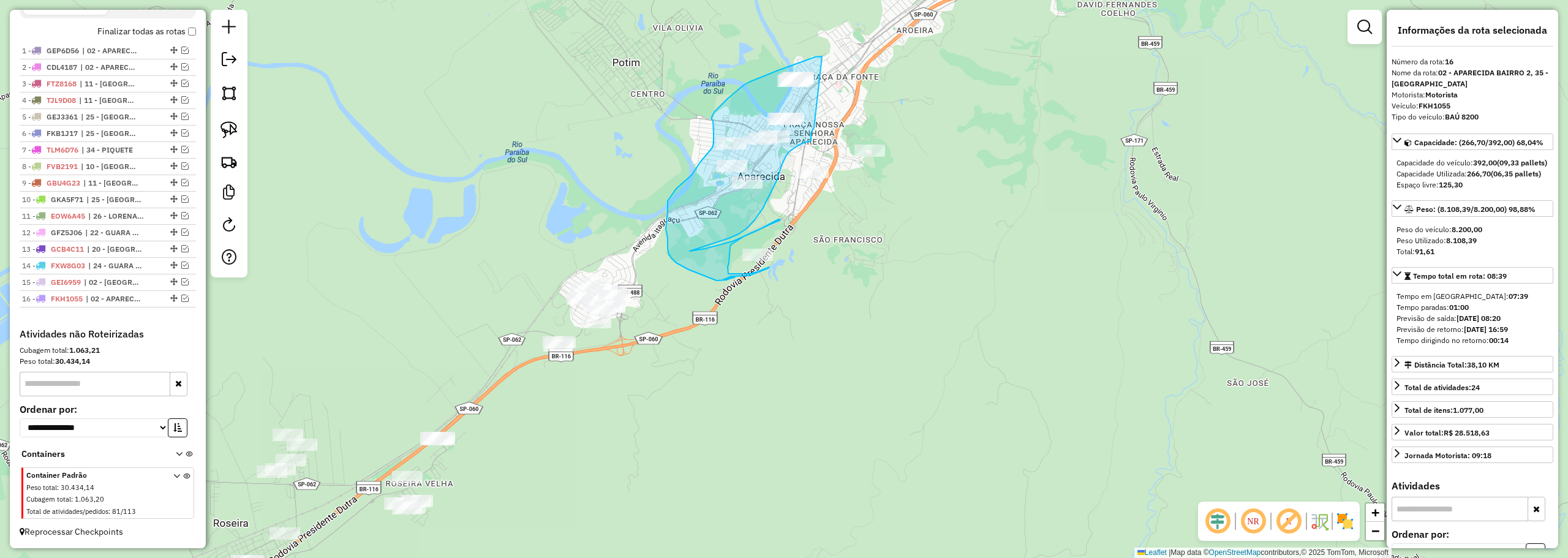
drag, startPoint x: 876, startPoint y: 68, endPoint x: 814, endPoint y: 128, distance: 86.3
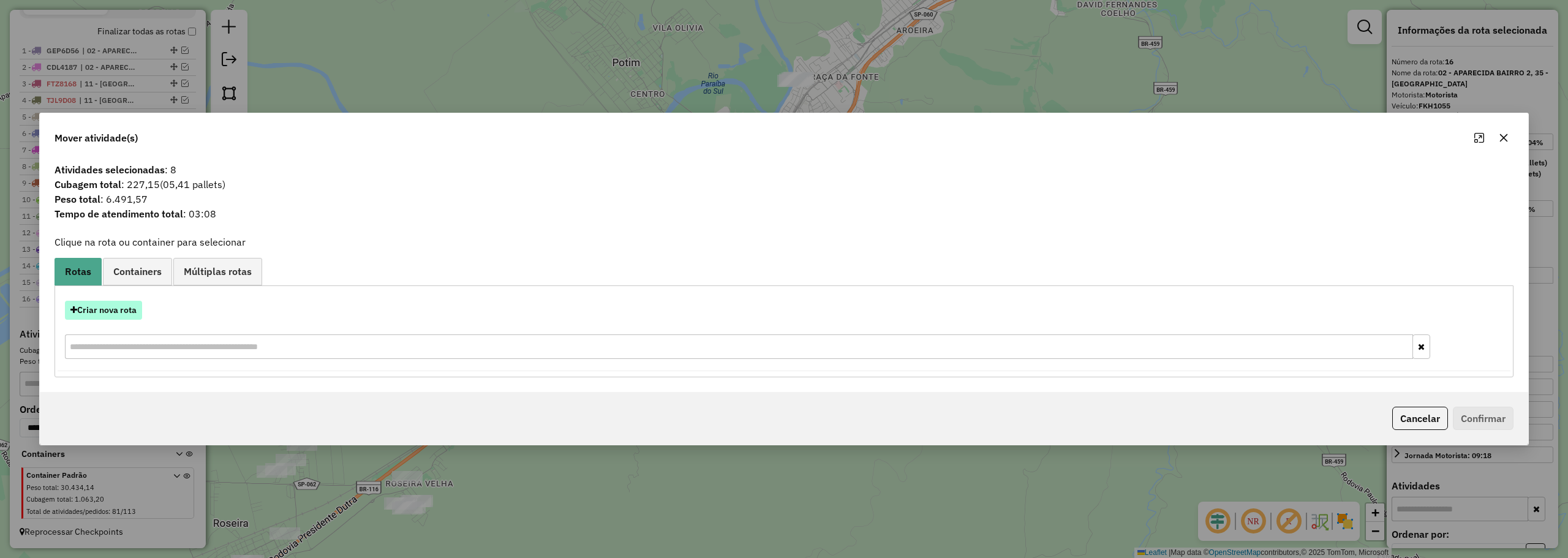
click at [116, 307] on button "Criar nova rota" at bounding box center [103, 310] width 77 height 19
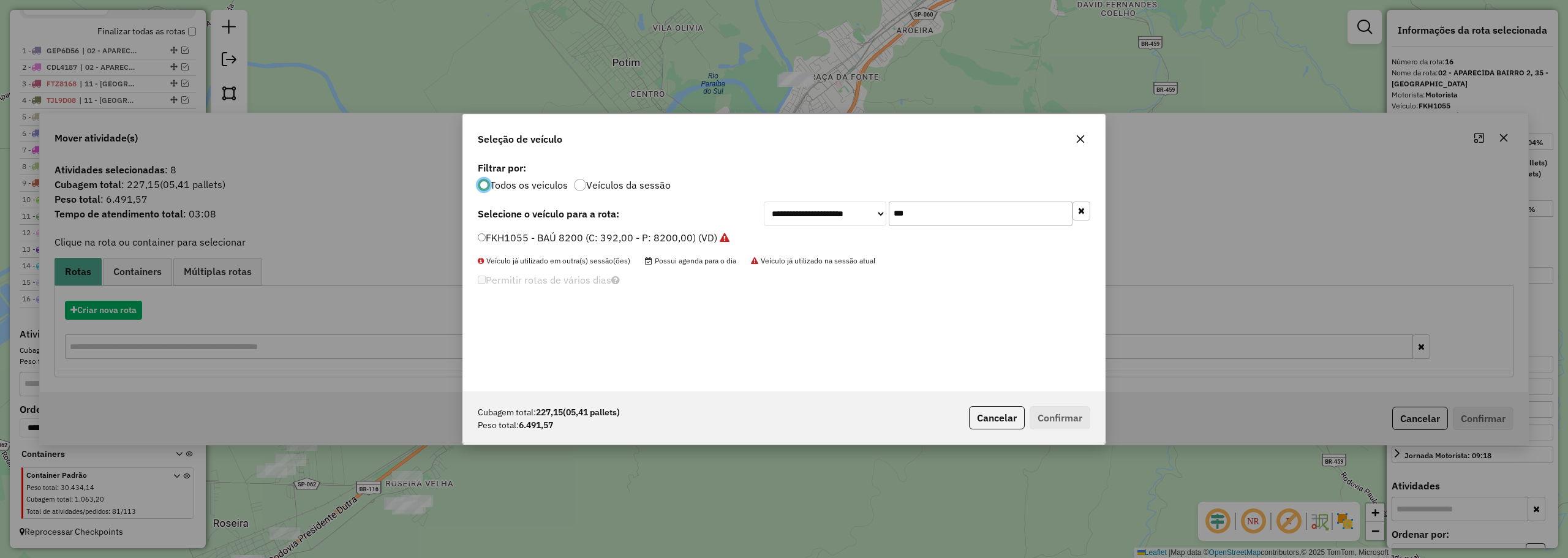
scroll to position [7, 4]
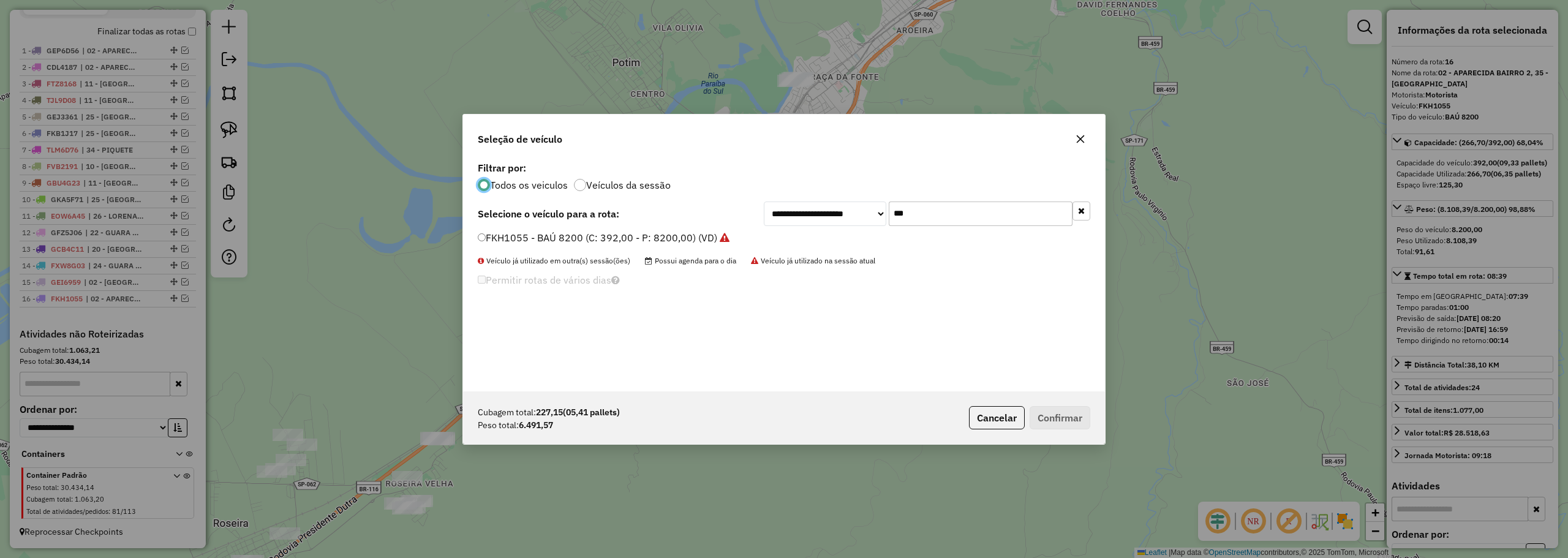
click at [968, 219] on input "***" at bounding box center [981, 213] width 184 height 24
type input "**"
click at [522, 229] on div "**********" at bounding box center [783, 274] width 642 height 232
click at [520, 236] on label "GHD2419 - BAÚ 7090 (C: 252,00 - P: 7090,00) (VD)" at bounding box center [599, 237] width 242 height 15
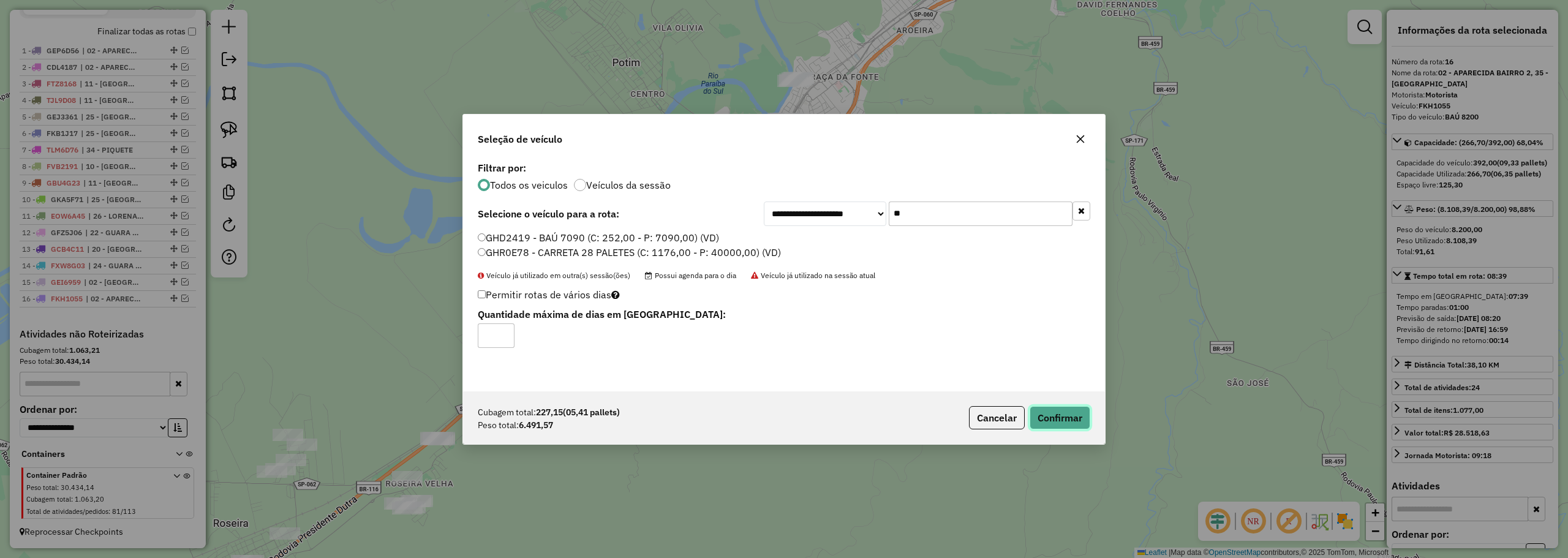
click at [1069, 419] on button "Confirmar" at bounding box center [1059, 417] width 60 height 23
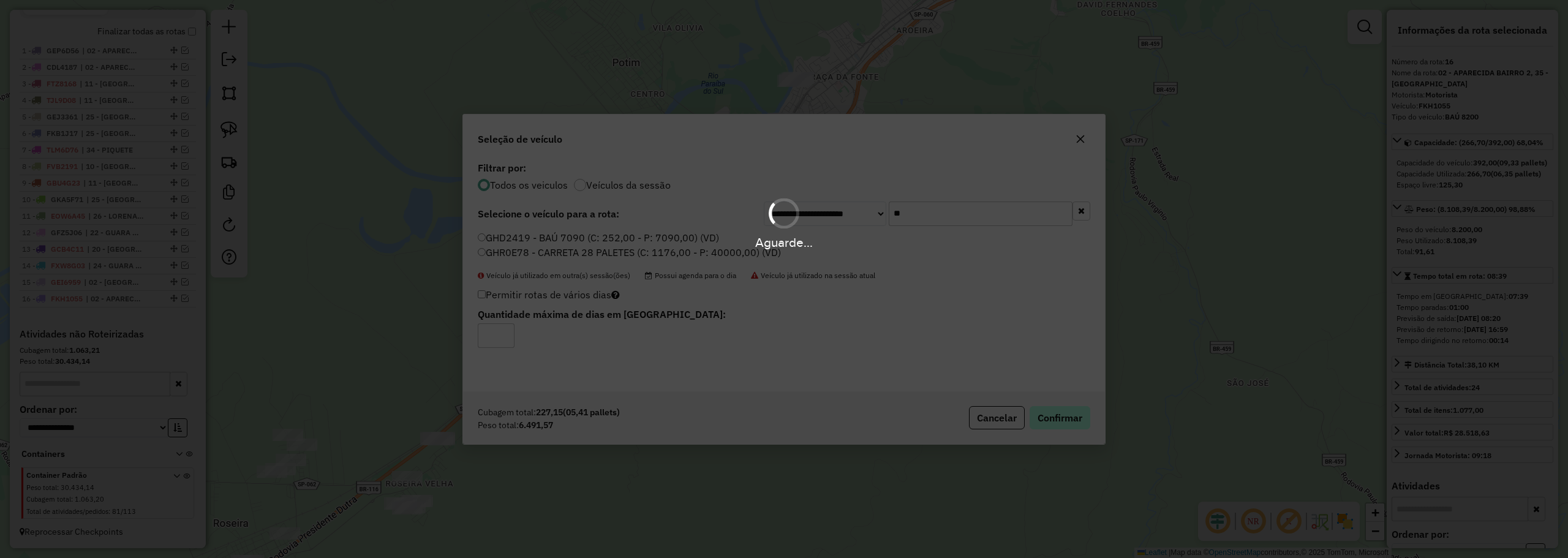
scroll to position [505, 0]
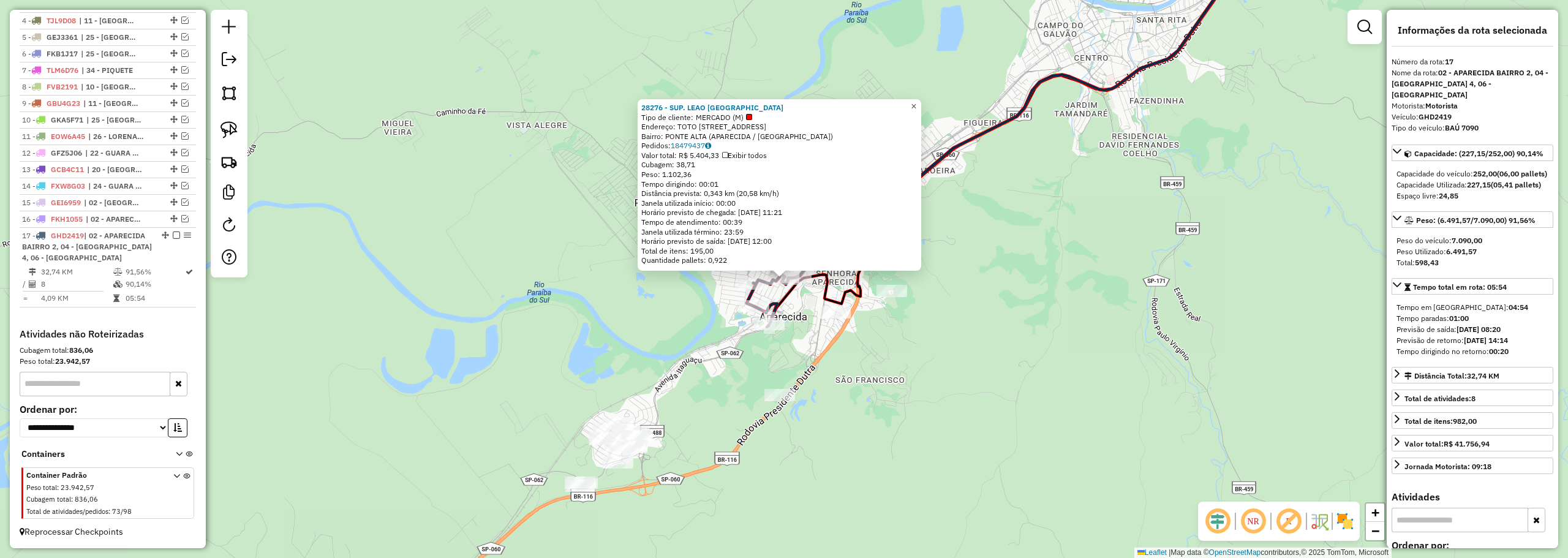
click at [916, 101] on span "×" at bounding box center [913, 106] width 5 height 11
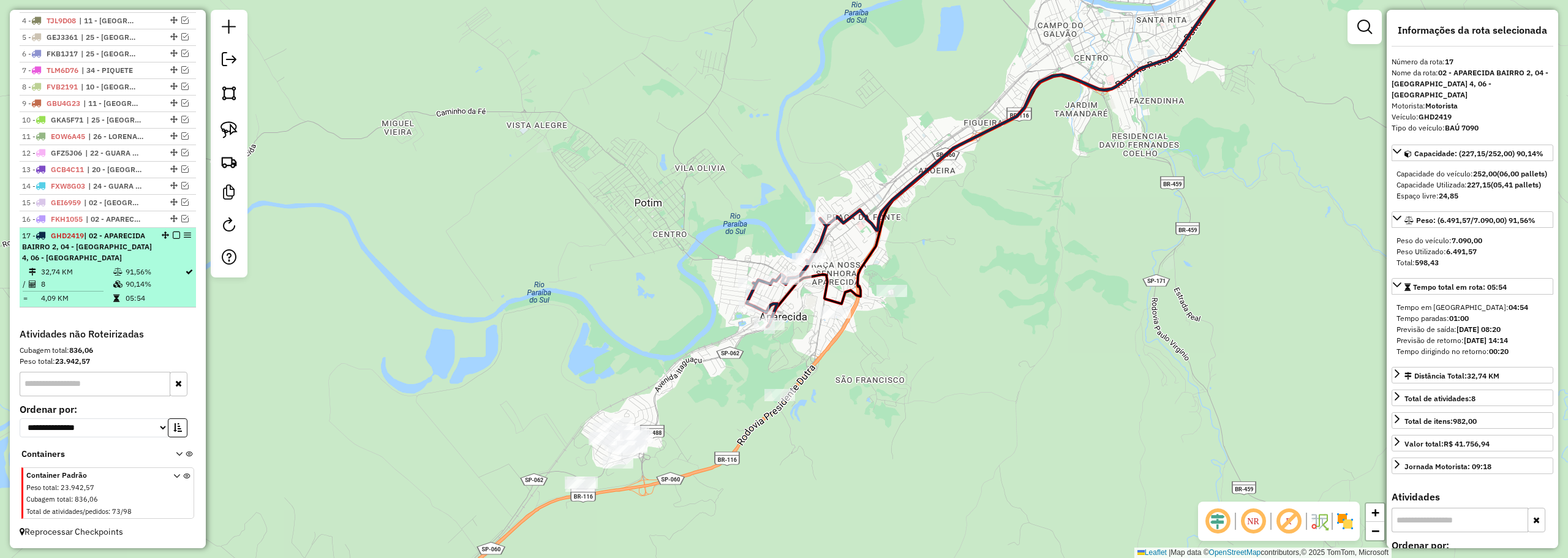
click at [174, 235] on em at bounding box center [177, 235] width 8 height 8
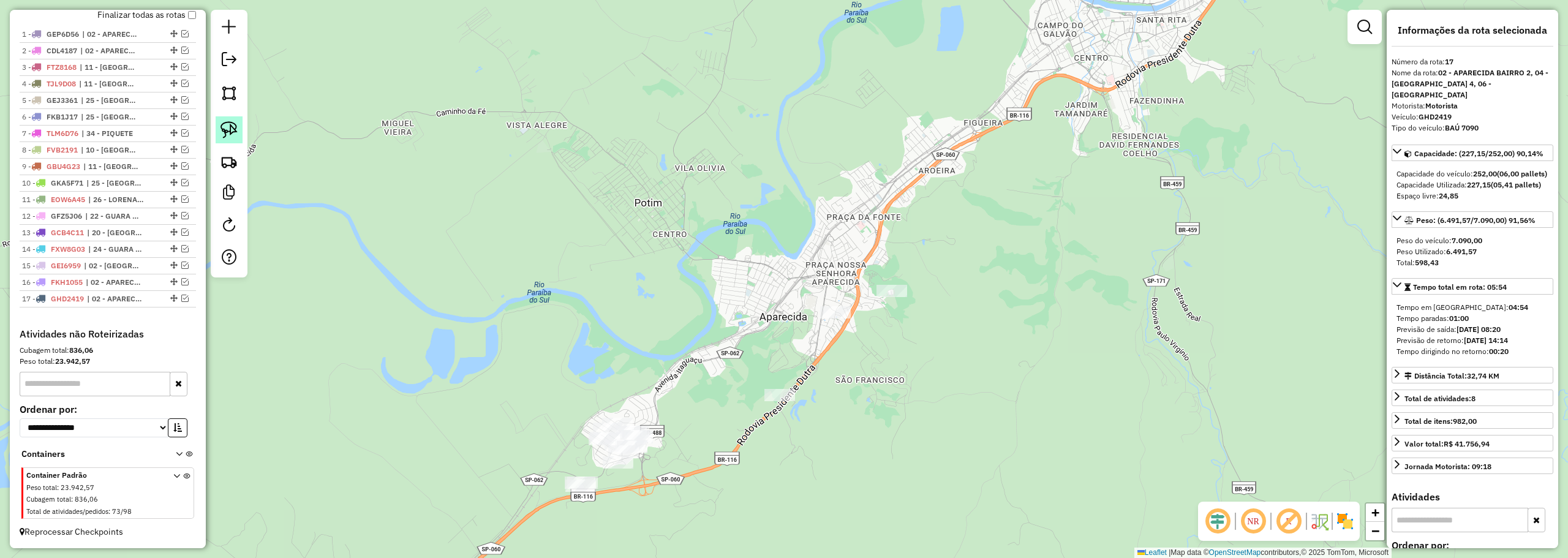
click at [231, 130] on img at bounding box center [229, 130] width 17 height 17
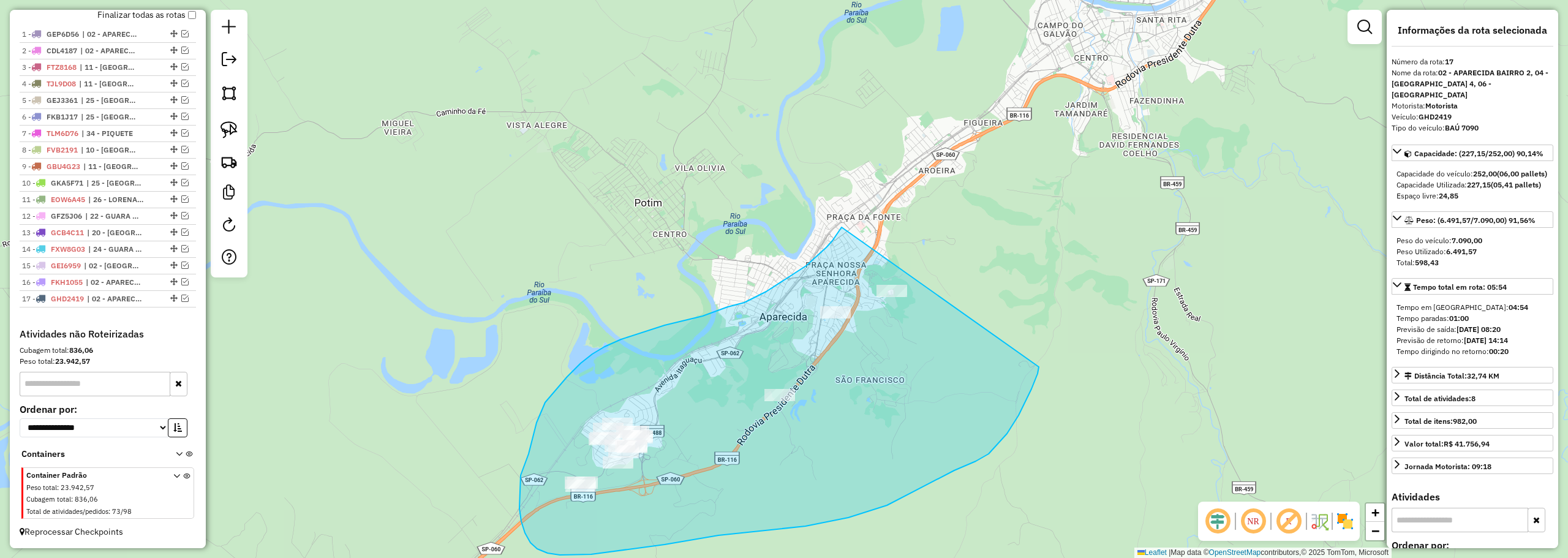
drag, startPoint x: 841, startPoint y: 227, endPoint x: 1027, endPoint y: 280, distance: 193.4
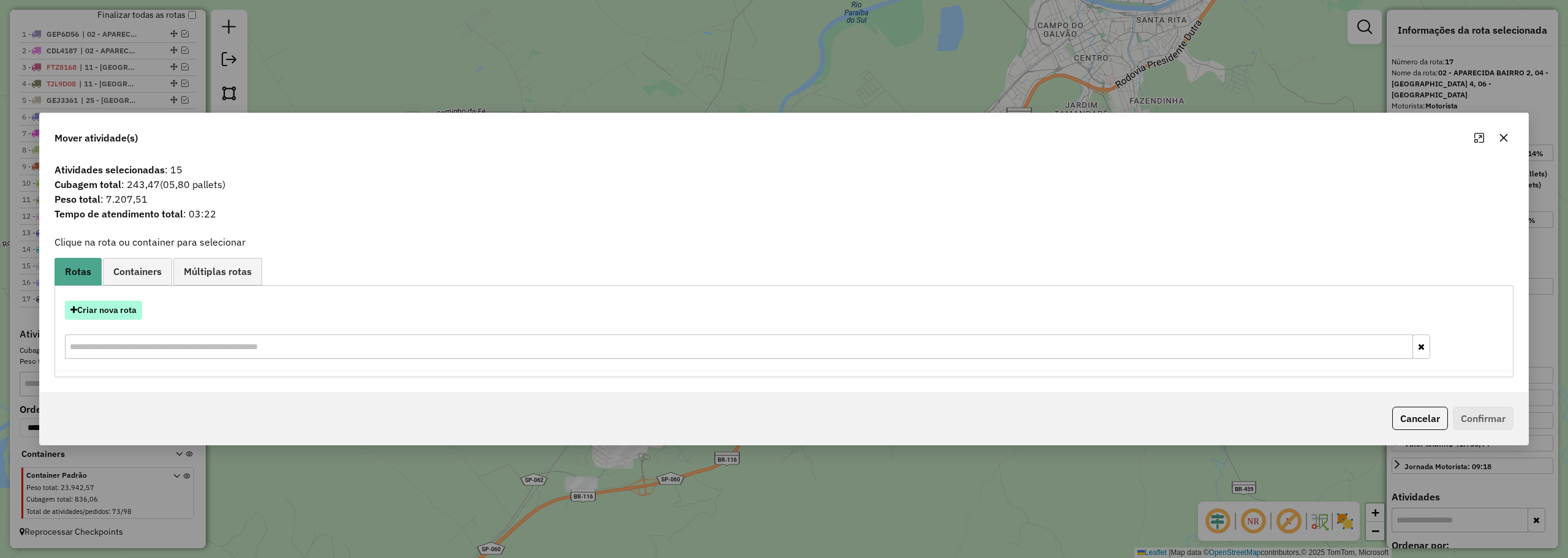
click at [127, 309] on button "Criar nova rota" at bounding box center [103, 310] width 77 height 19
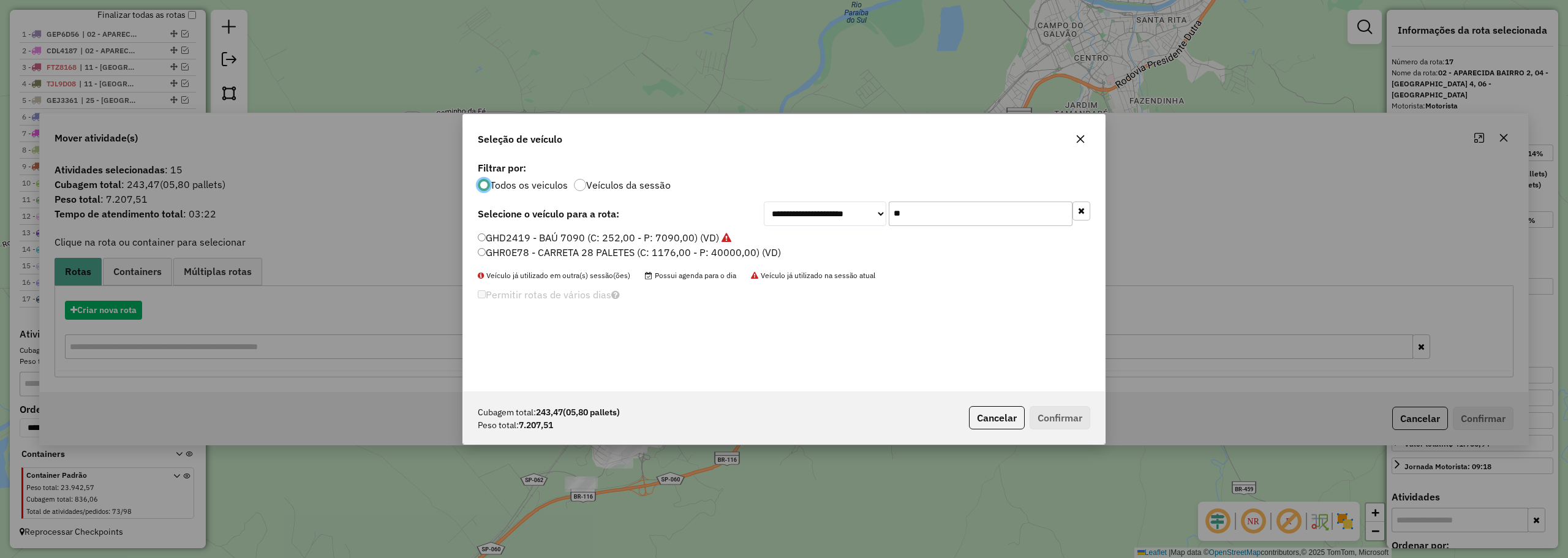
scroll to position [7, 4]
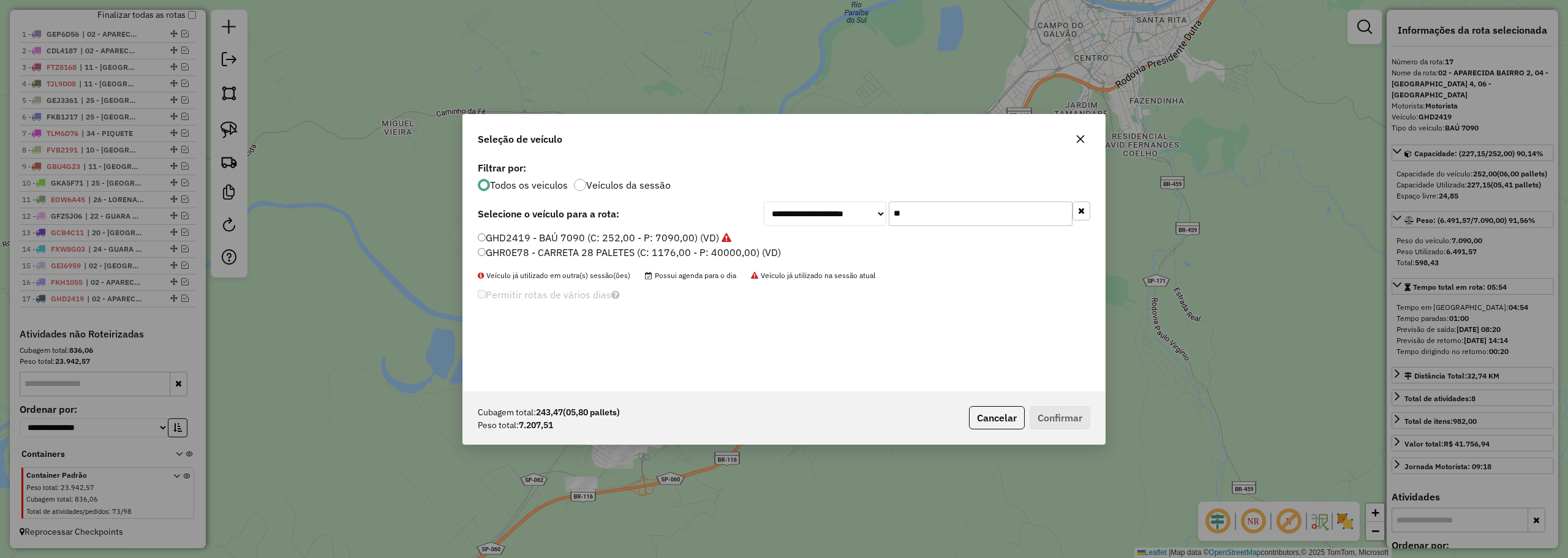
click at [932, 216] on input "**" at bounding box center [981, 213] width 184 height 24
type input "***"
click at [574, 238] on label "GDC5H63 - TOCO 7645 (C: 392,00 - P: 7645,00) (VD)" at bounding box center [602, 237] width 248 height 15
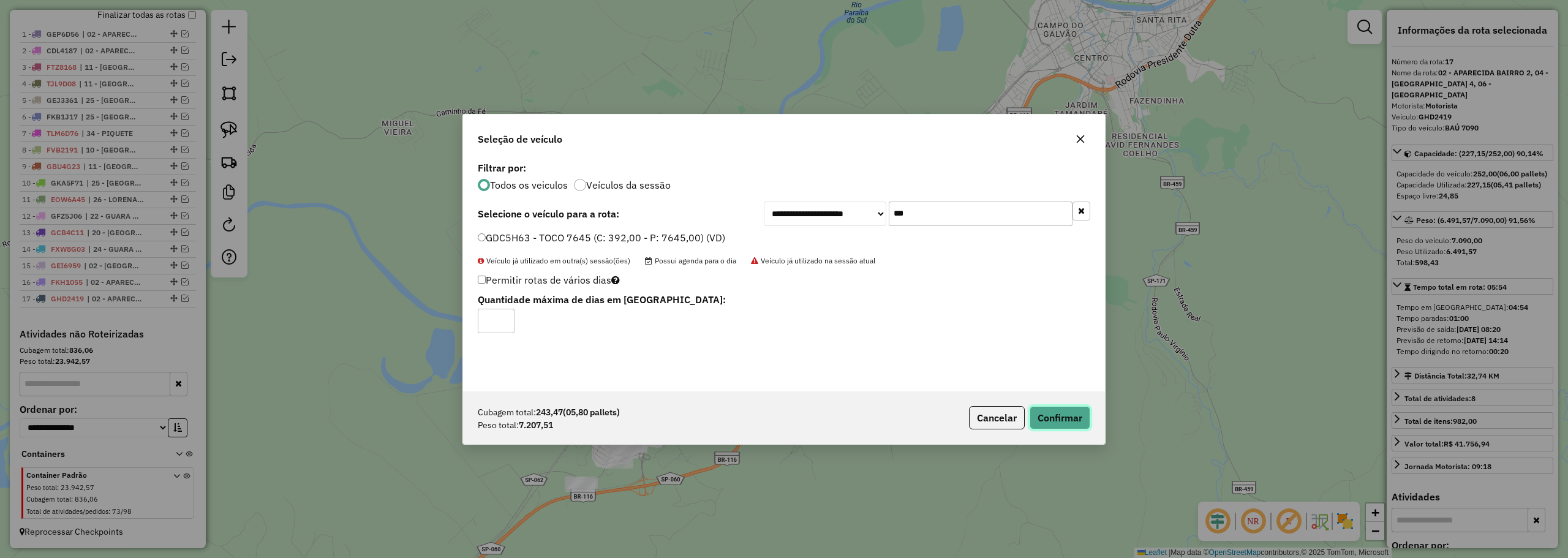
click at [1075, 407] on button "Confirmar" at bounding box center [1059, 417] width 60 height 23
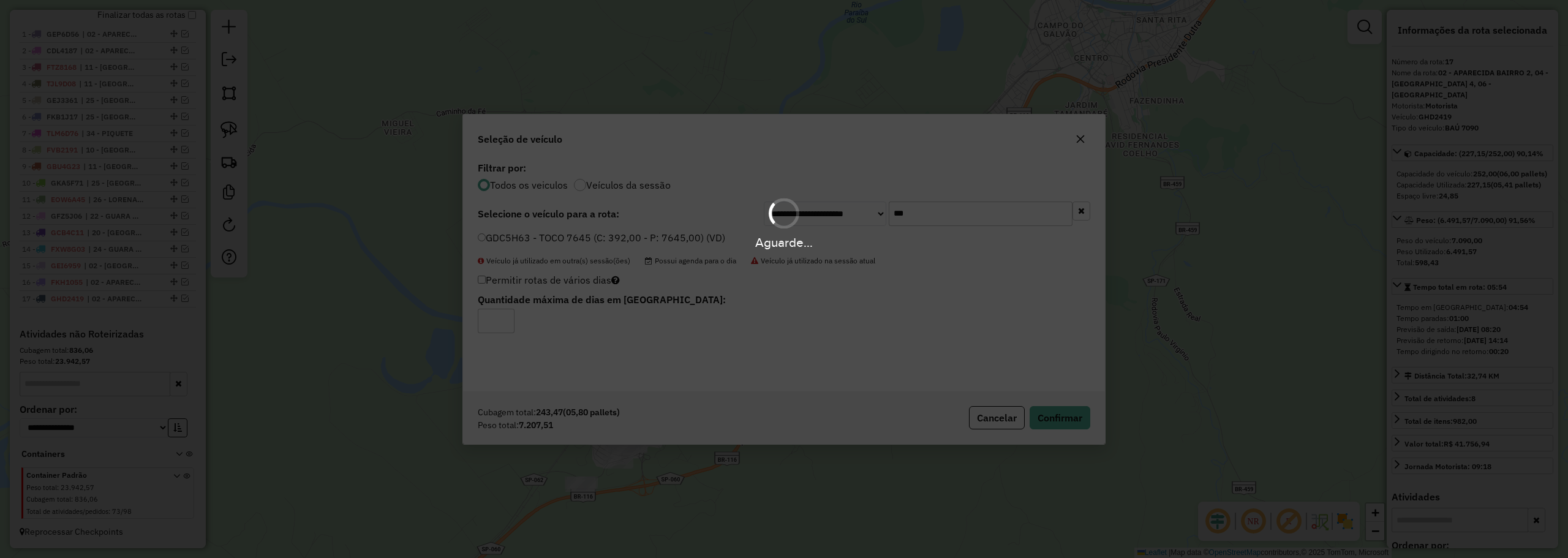
scroll to position [534, 0]
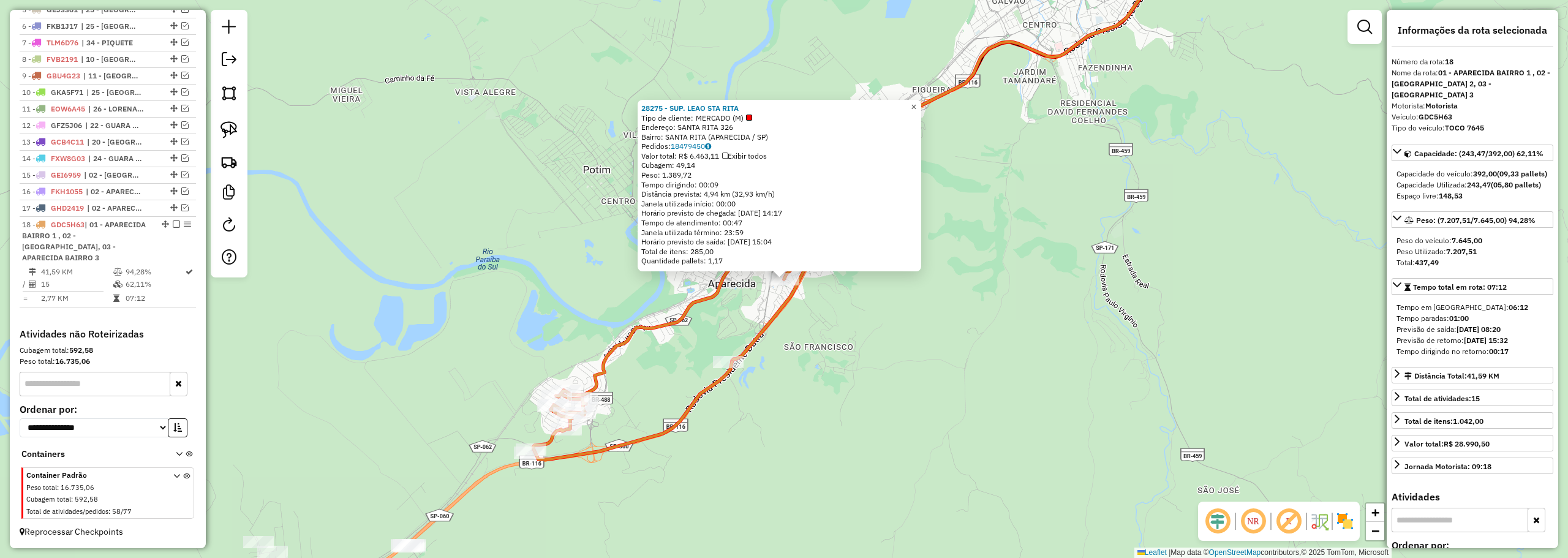
click at [916, 102] on span "×" at bounding box center [913, 107] width 5 height 11
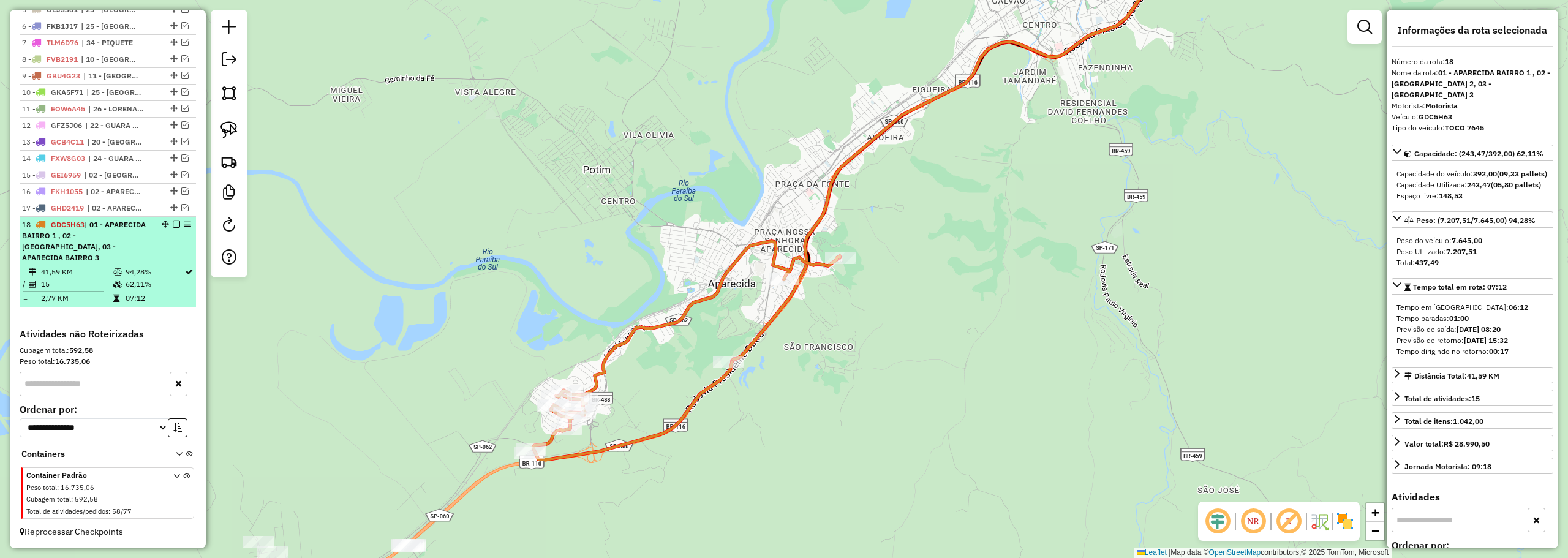
click at [174, 219] on div "18 - GDC5H63 | 01 - APARECIDA BAIRRO 1 , 02 - APARECIDA BAIRRO 2, 03 - APARECID…" at bounding box center [108, 242] width 171 height 44
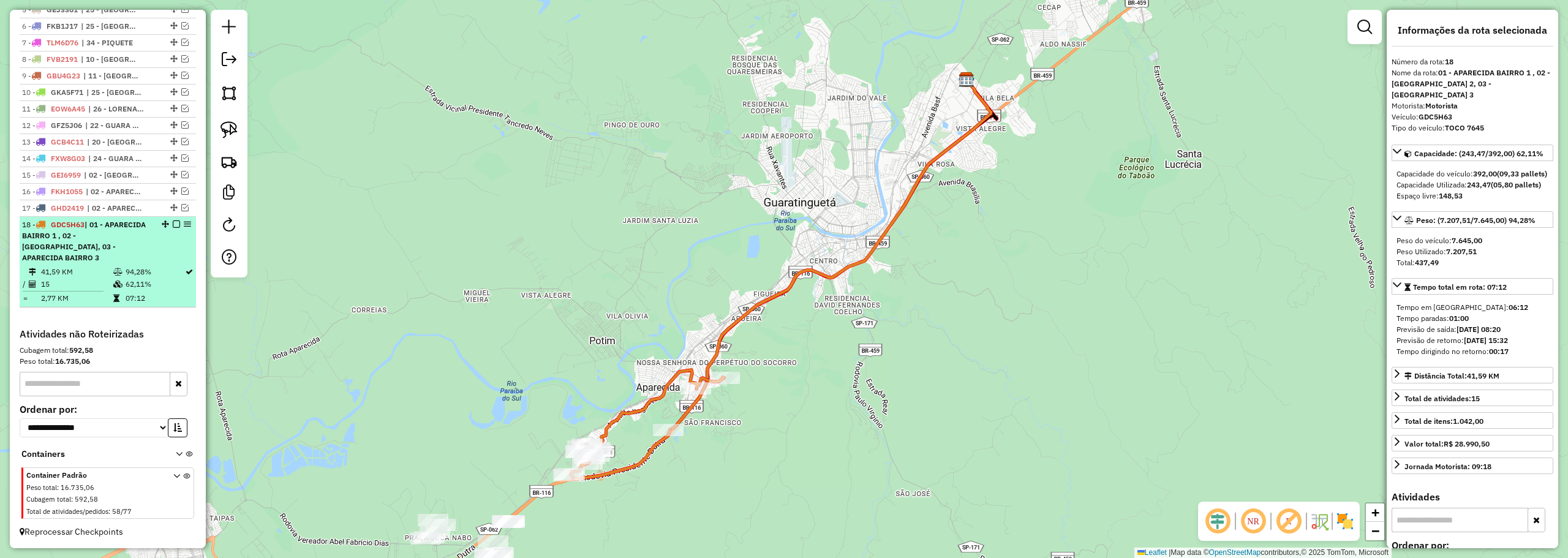
click at [173, 220] on em at bounding box center [177, 224] width 8 height 8
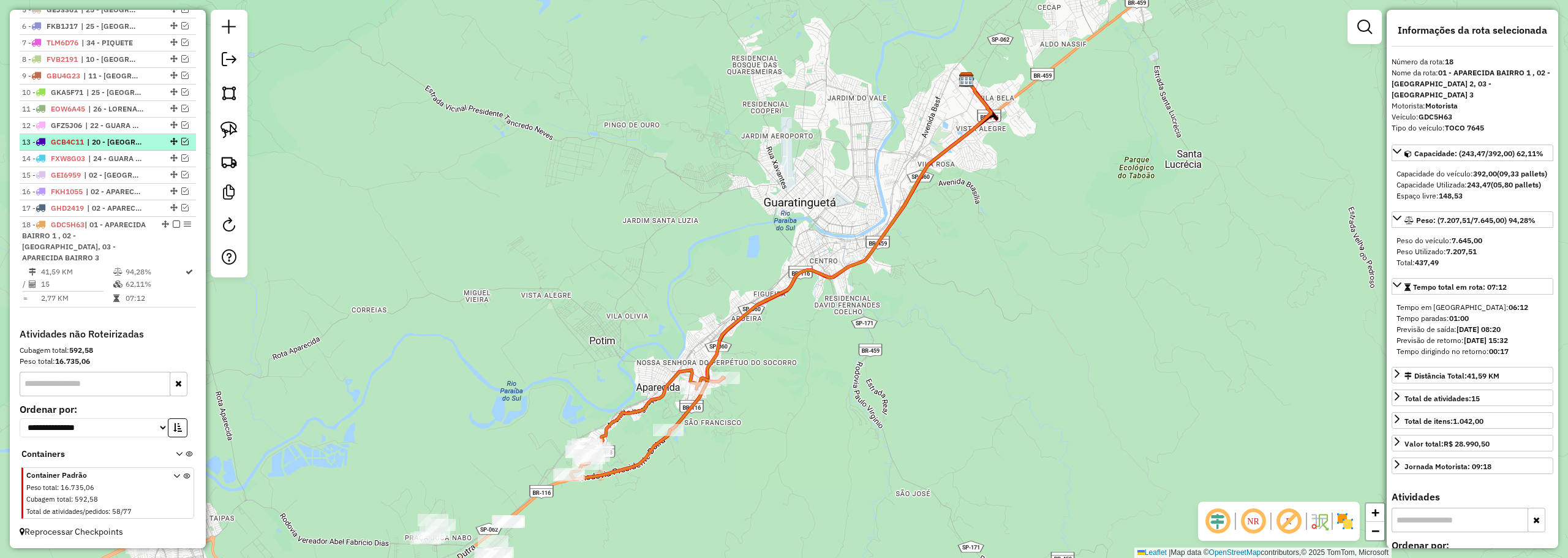
scroll to position [459, 0]
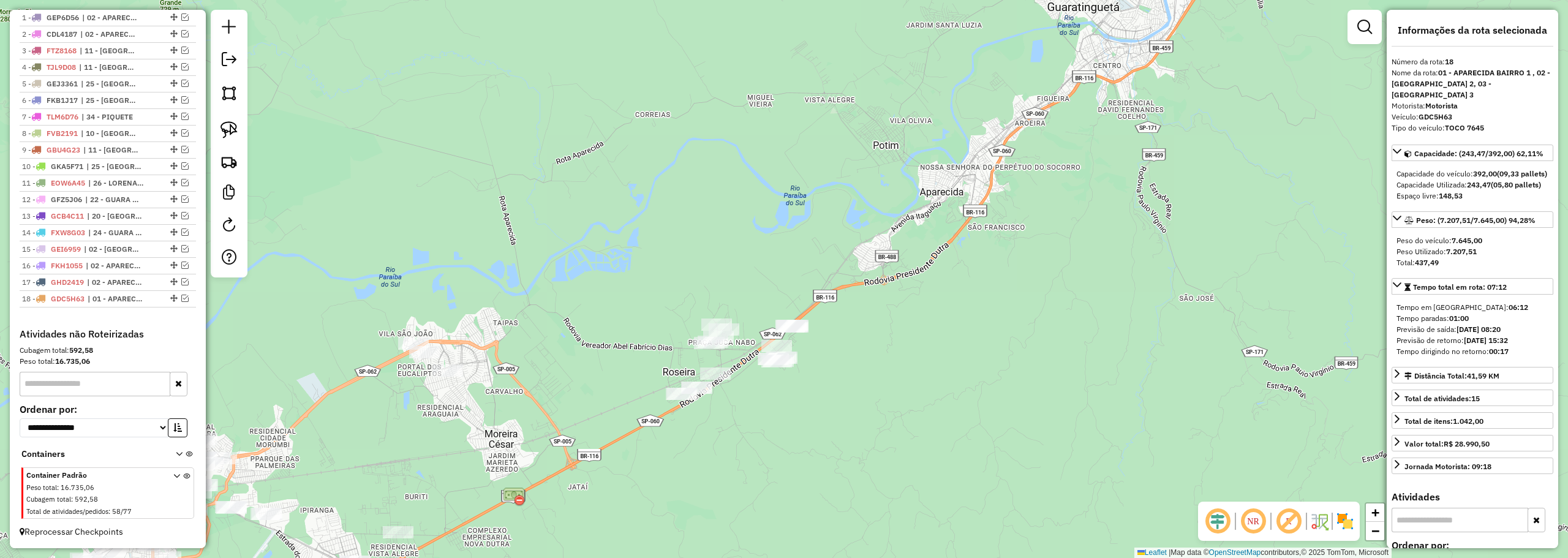
drag, startPoint x: 961, startPoint y: 275, endPoint x: 1076, endPoint y: 89, distance: 218.7
click at [1079, 90] on div "Janela de atendimento Grade de atendimento Capacidade Transportadoras Veículos …" at bounding box center [784, 279] width 1568 height 558
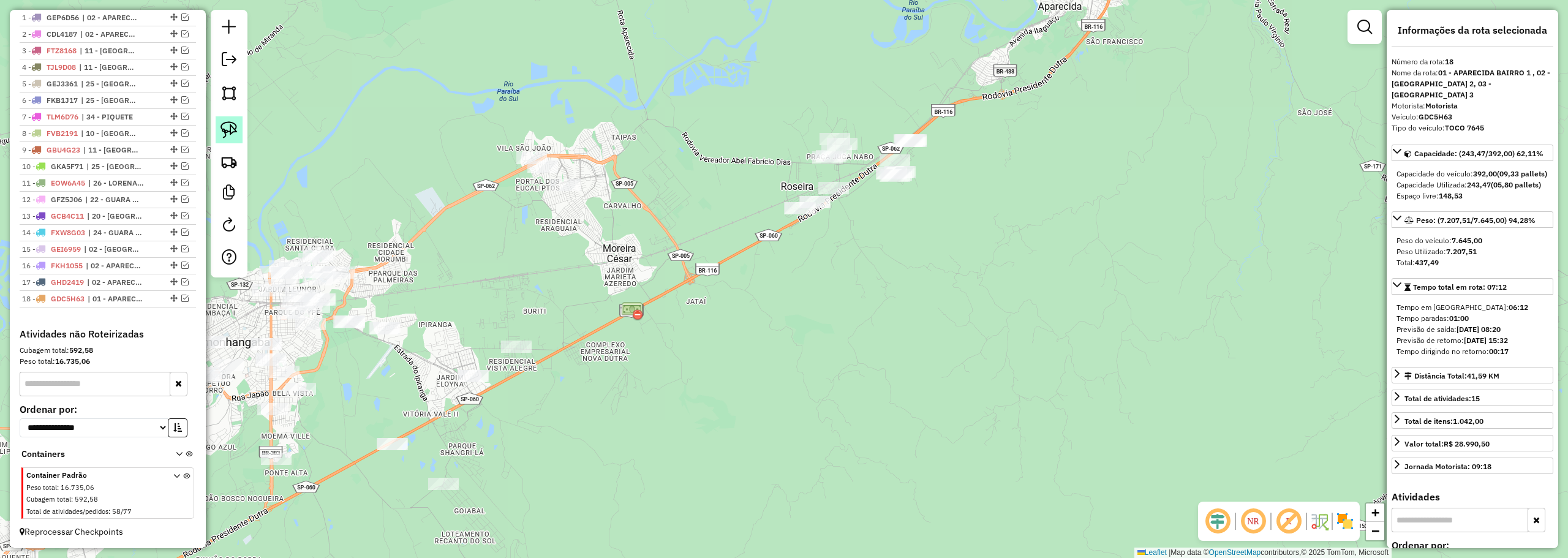
click at [226, 137] on img at bounding box center [229, 130] width 17 height 17
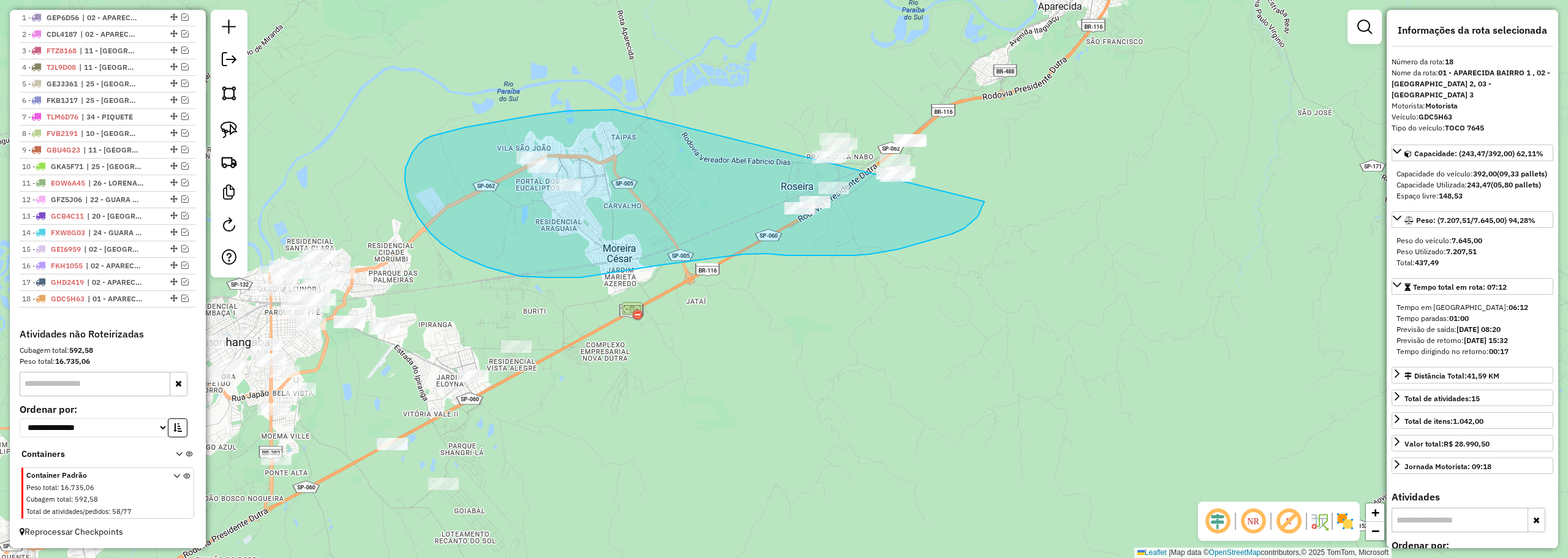
drag, startPoint x: 465, startPoint y: 128, endPoint x: 949, endPoint y: 100, distance: 484.8
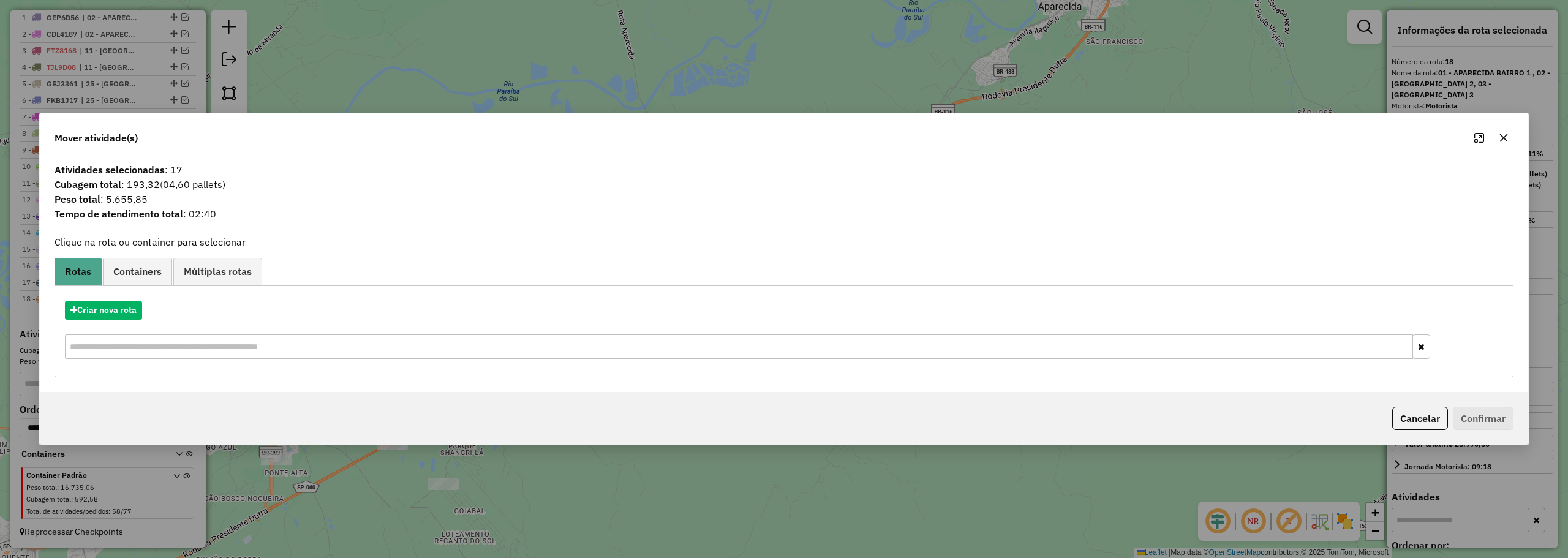
click at [1508, 135] on icon "button" at bounding box center [1504, 138] width 10 height 10
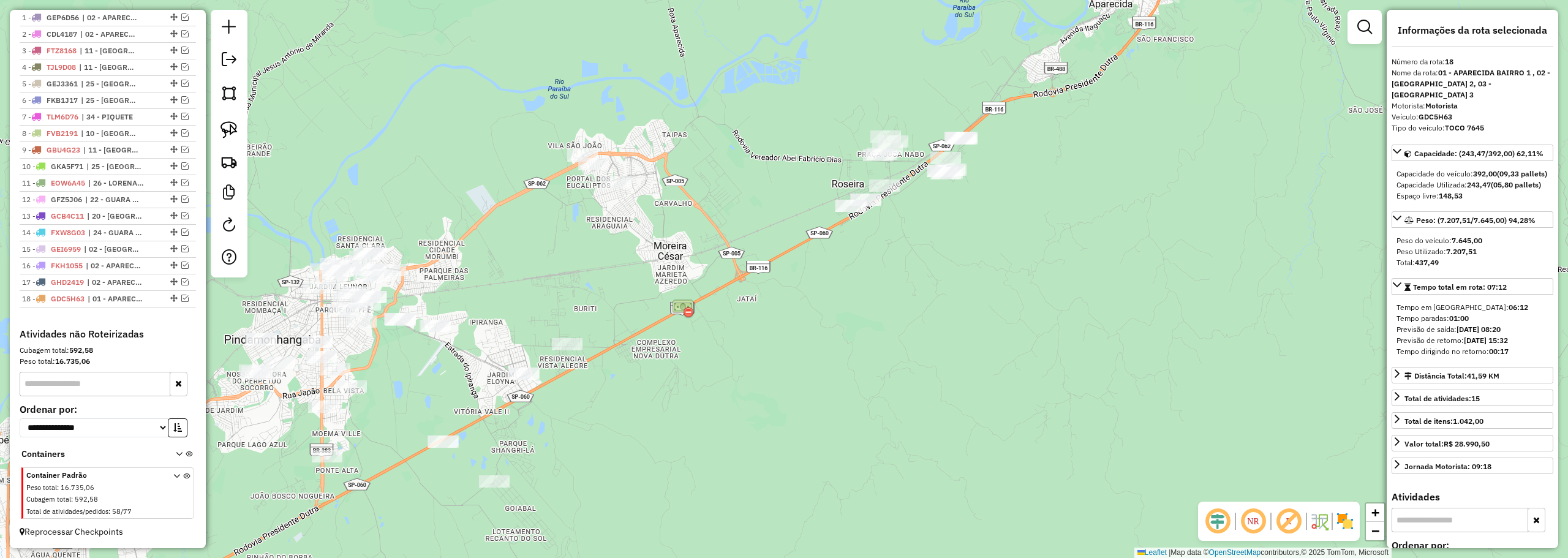
drag, startPoint x: 529, startPoint y: 281, endPoint x: 672, endPoint y: 264, distance: 144.0
click at [677, 266] on div "Janela de atendimento Grade de atendimento Capacidade Transportadoras Veículos …" at bounding box center [784, 279] width 1568 height 558
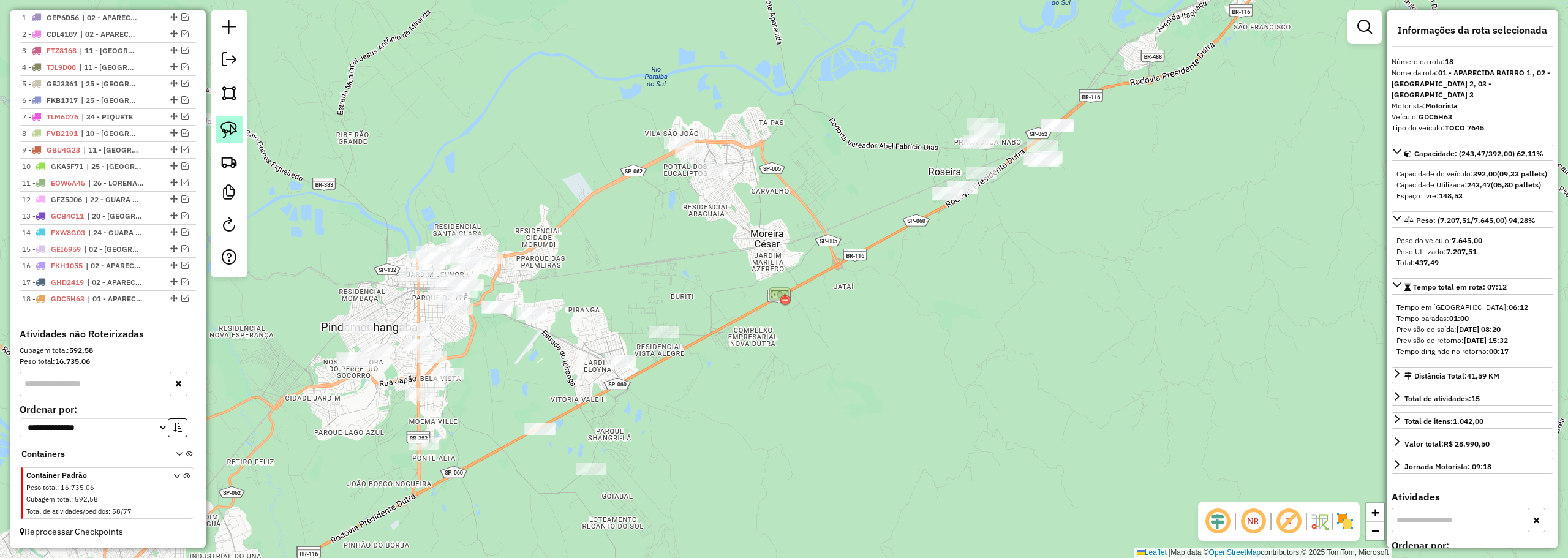
click at [230, 128] on img at bounding box center [229, 130] width 17 height 17
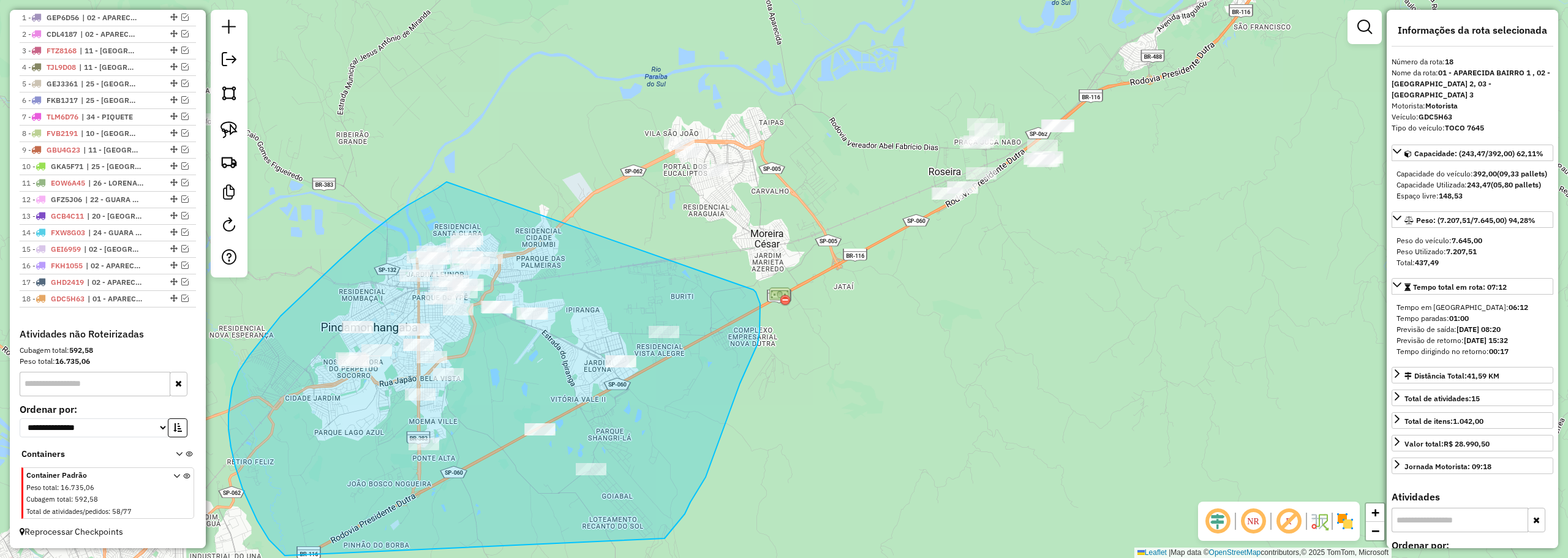
drag, startPoint x: 392, startPoint y: 216, endPoint x: 749, endPoint y: 284, distance: 363.4
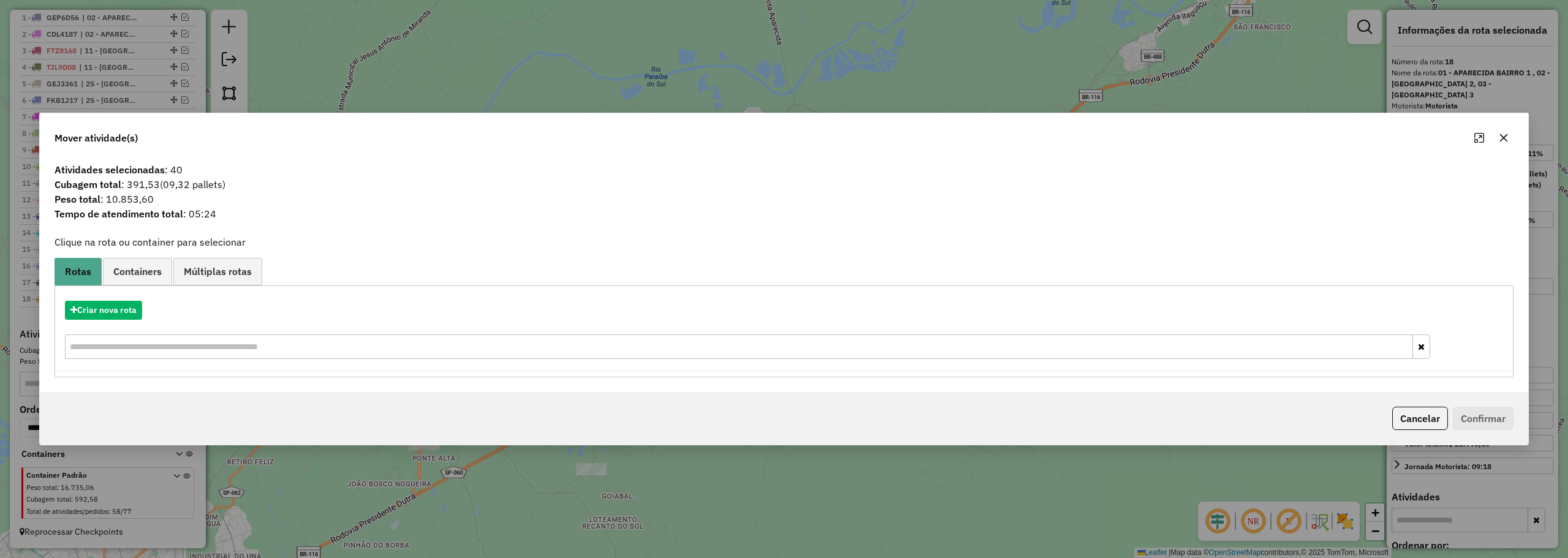
click at [1504, 131] on button "button" at bounding box center [1504, 138] width 20 height 20
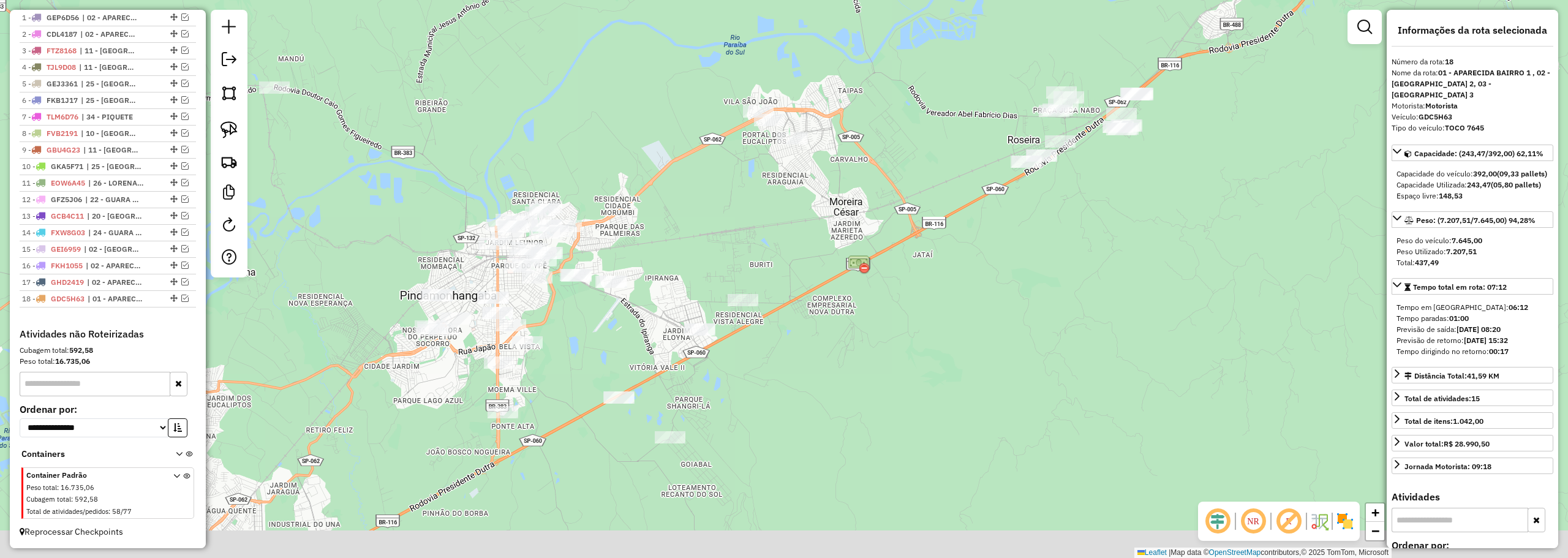
drag, startPoint x: 568, startPoint y: 250, endPoint x: 610, endPoint y: 229, distance: 47.0
click at [610, 229] on div "Janela de atendimento Grade de atendimento Capacidade Transportadoras Veículos …" at bounding box center [784, 279] width 1568 height 558
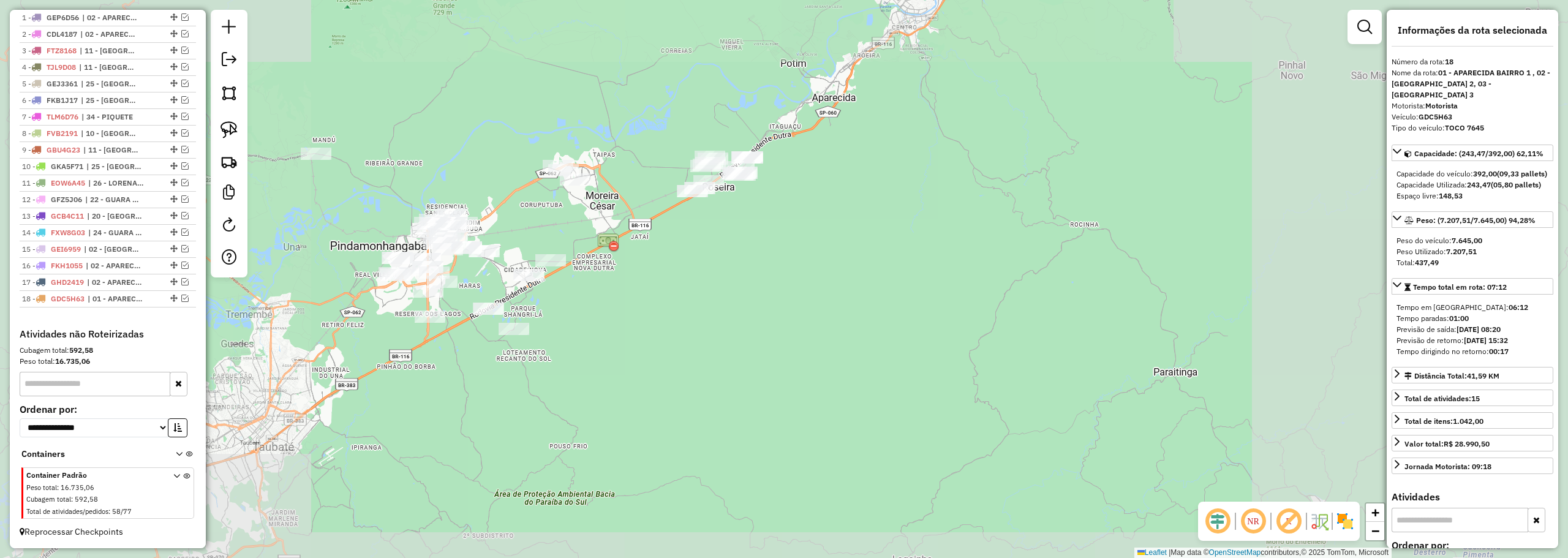
drag, startPoint x: 349, startPoint y: 216, endPoint x: 457, endPoint y: 232, distance: 109.2
click at [457, 232] on div "Janela de atendimento Grade de atendimento Capacidade Transportadoras Veículos …" at bounding box center [784, 279] width 1568 height 558
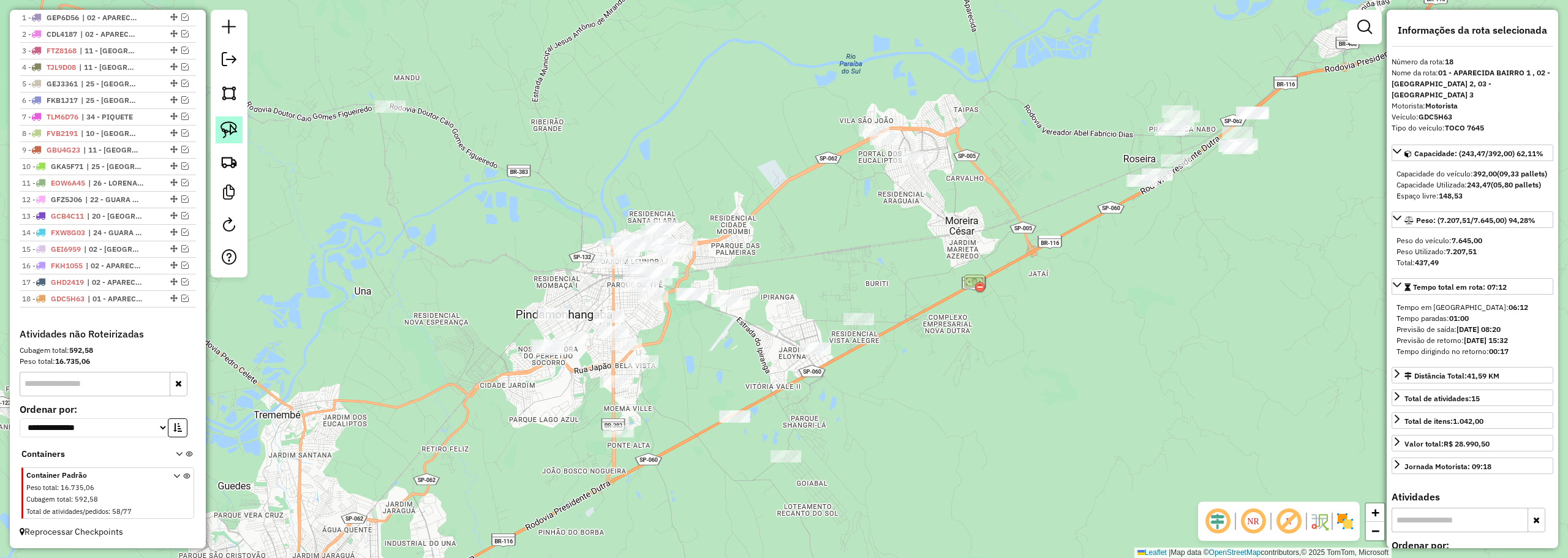
click at [223, 132] on img at bounding box center [229, 130] width 17 height 17
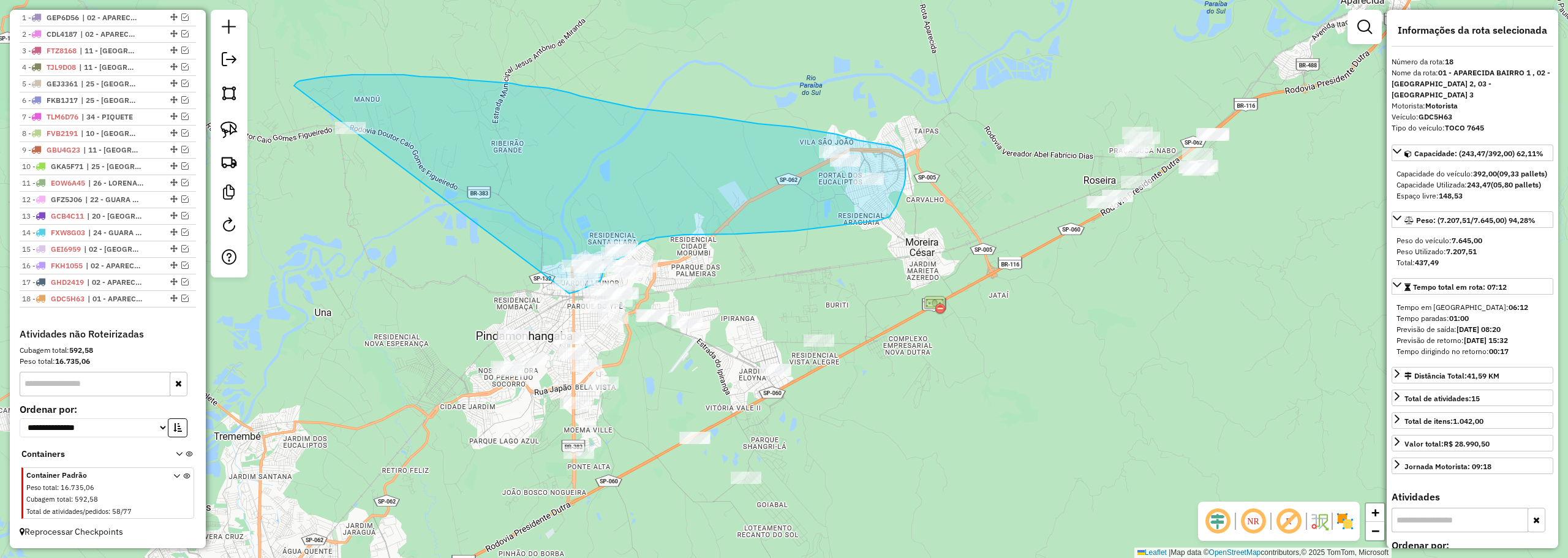
drag, startPoint x: 499, startPoint y: 349, endPoint x: 283, endPoint y: 134, distance: 304.8
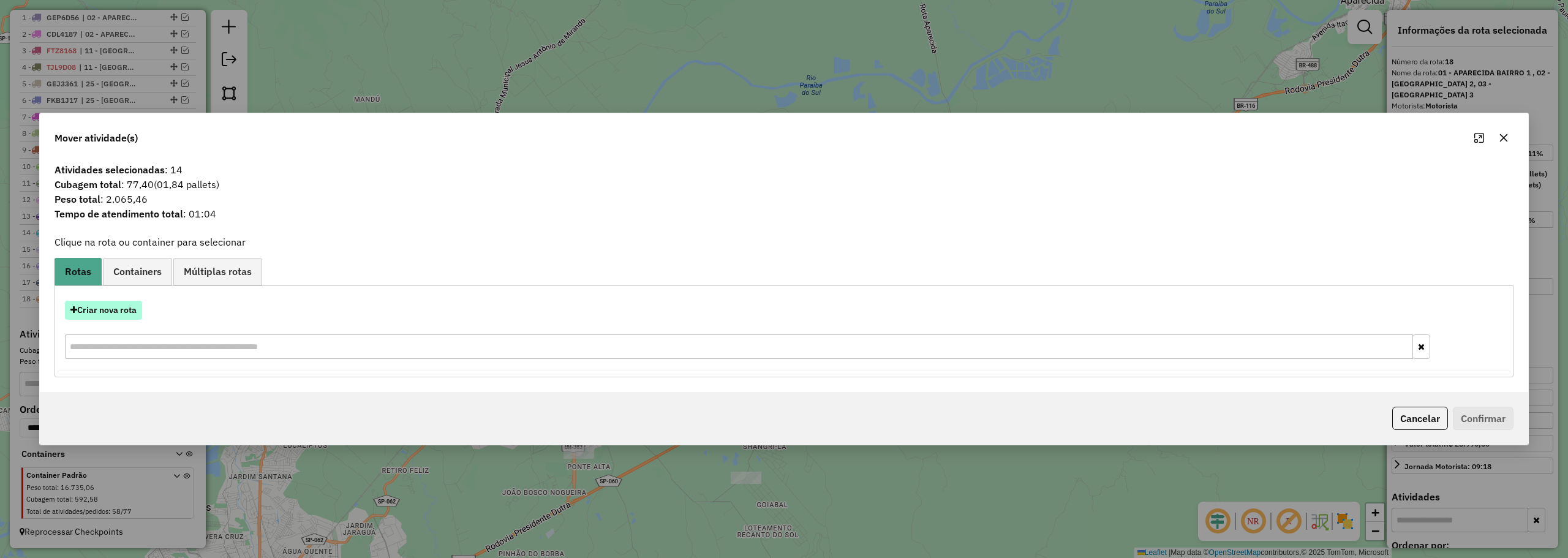
click at [112, 314] on button "Criar nova rota" at bounding box center [103, 310] width 77 height 19
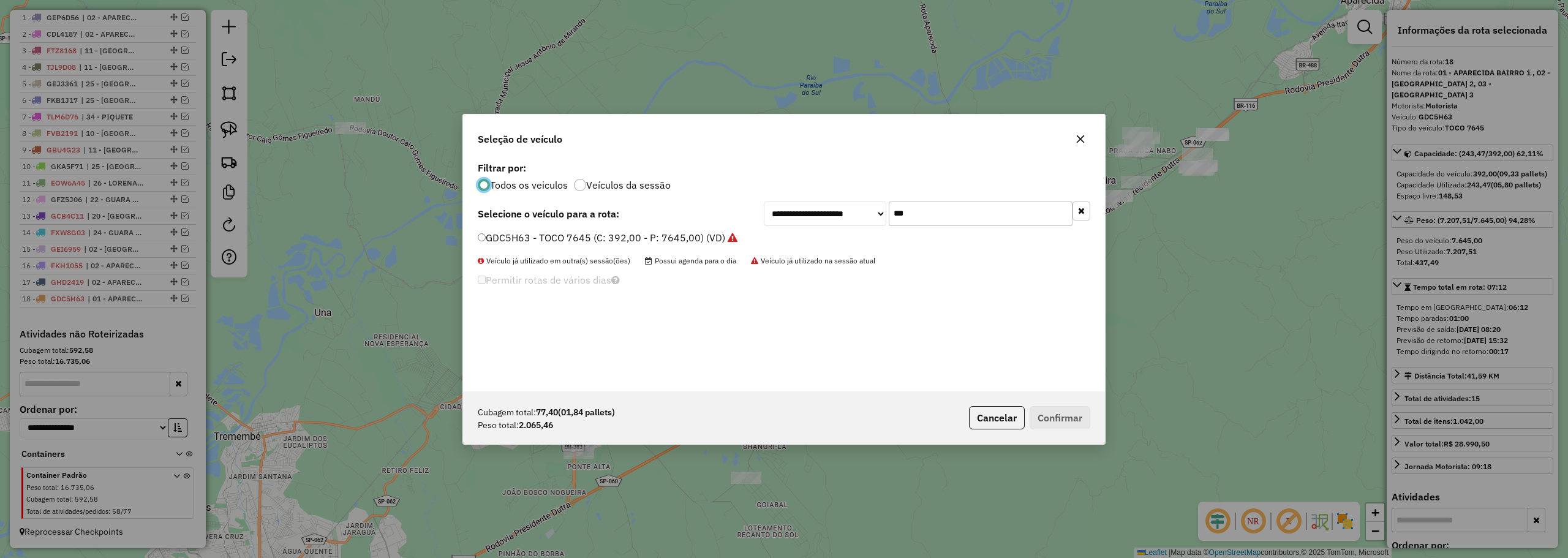
scroll to position [7, 4]
click at [947, 210] on input "***" at bounding box center [981, 213] width 184 height 24
click at [1075, 136] on button "button" at bounding box center [1081, 139] width 20 height 20
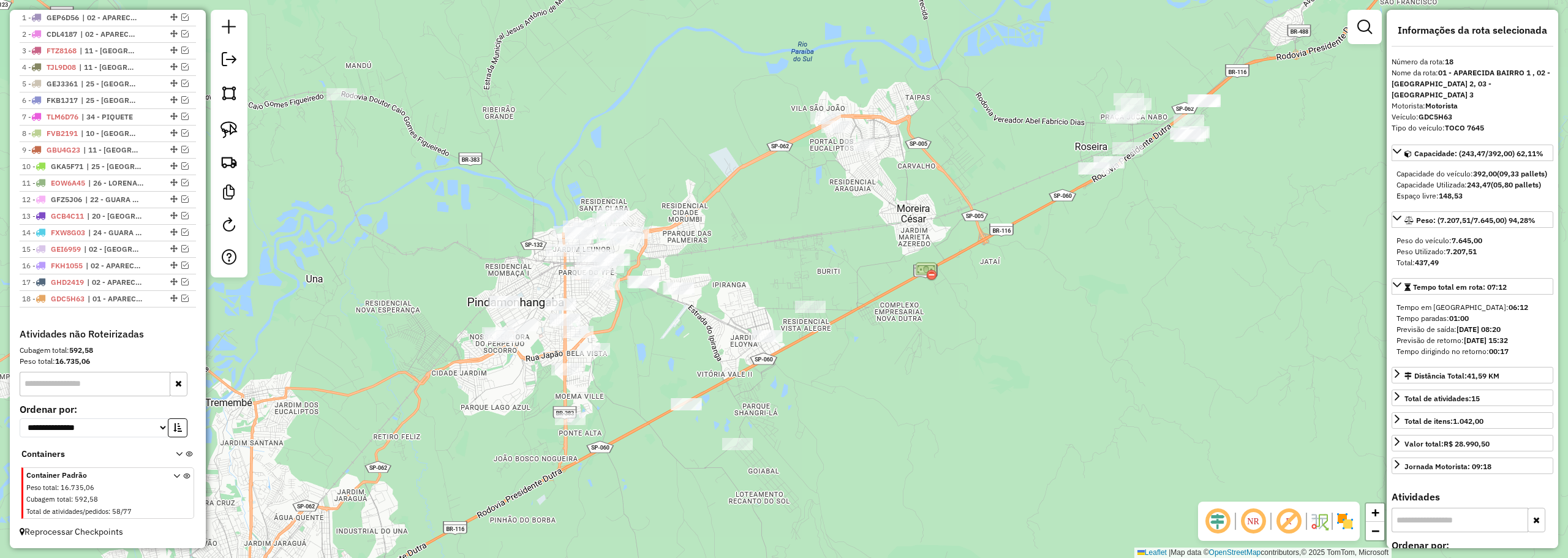
drag, startPoint x: 237, startPoint y: 128, endPoint x: 308, endPoint y: 99, distance: 76.7
click at [237, 128] on img at bounding box center [229, 130] width 17 height 17
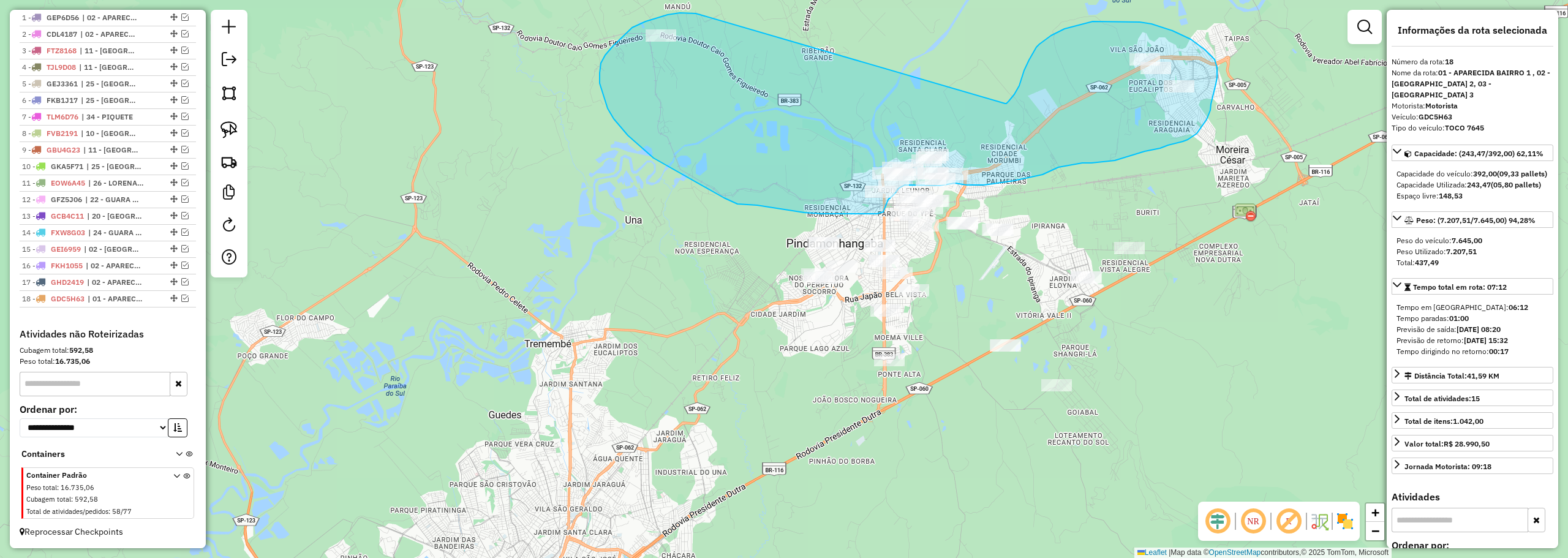
drag, startPoint x: 336, startPoint y: 77, endPoint x: 996, endPoint y: 97, distance: 660.3
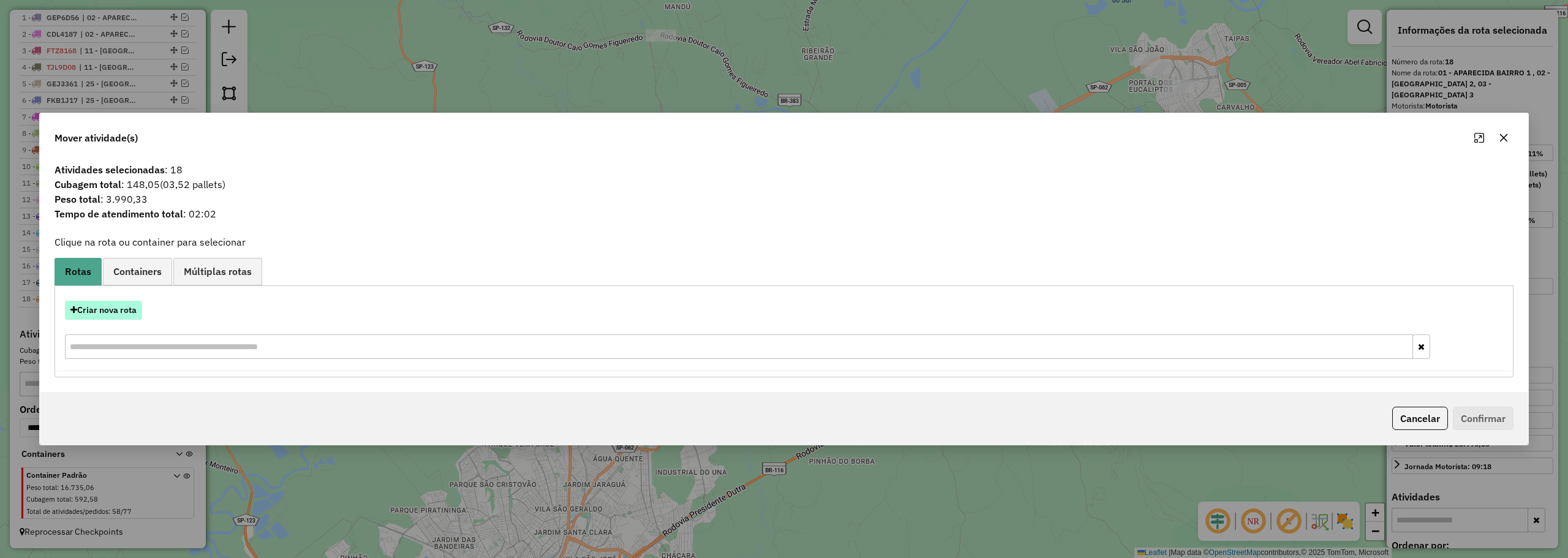
click at [100, 312] on button "Criar nova rota" at bounding box center [103, 310] width 77 height 19
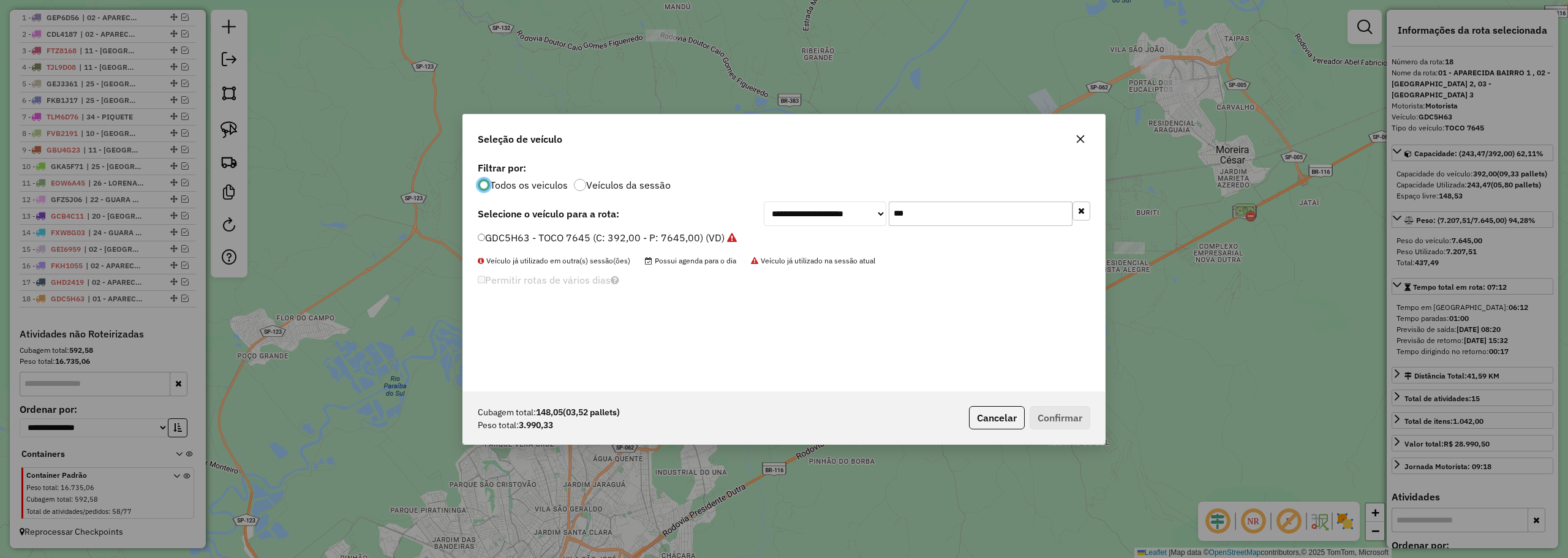
click at [942, 216] on input "***" at bounding box center [981, 213] width 184 height 24
click at [1087, 137] on button "button" at bounding box center [1081, 139] width 20 height 20
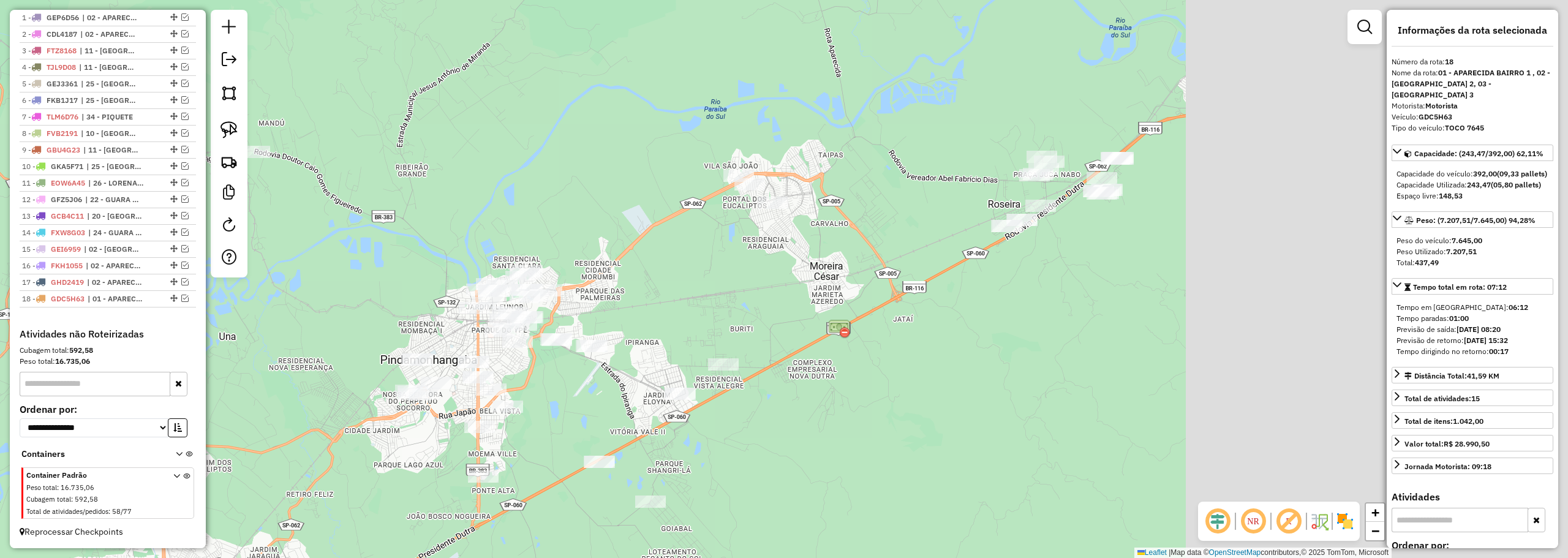
drag, startPoint x: 1114, startPoint y: 193, endPoint x: 746, endPoint y: 297, distance: 382.4
click at [746, 297] on div "Janela de atendimento Grade de atendimento Capacidade Transportadoras Veículos …" at bounding box center [784, 279] width 1568 height 558
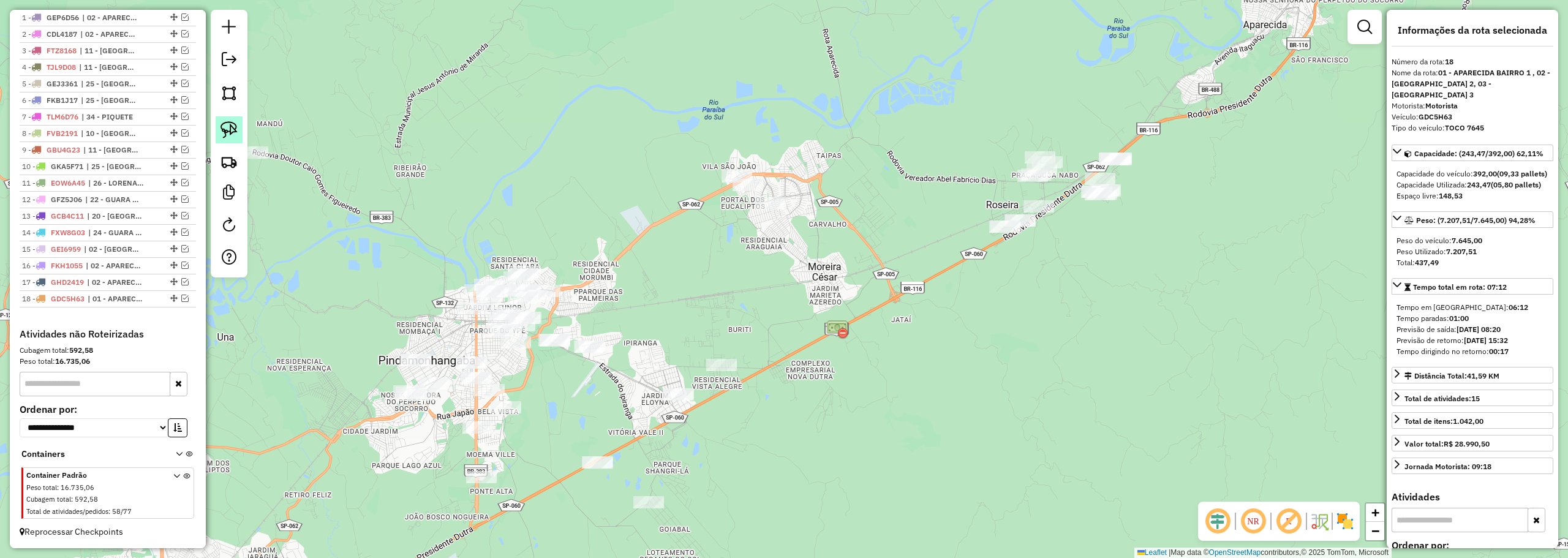
click at [230, 128] on img at bounding box center [229, 130] width 17 height 17
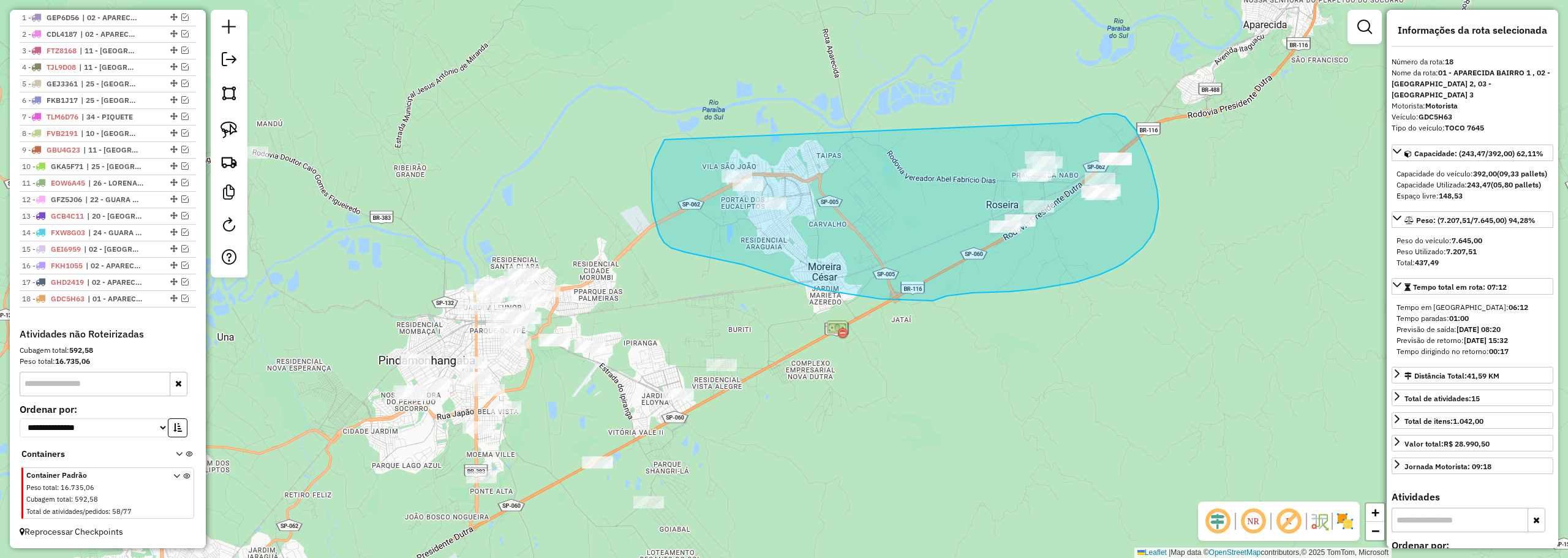
drag, startPoint x: 1078, startPoint y: 122, endPoint x: 665, endPoint y: 140, distance: 413.4
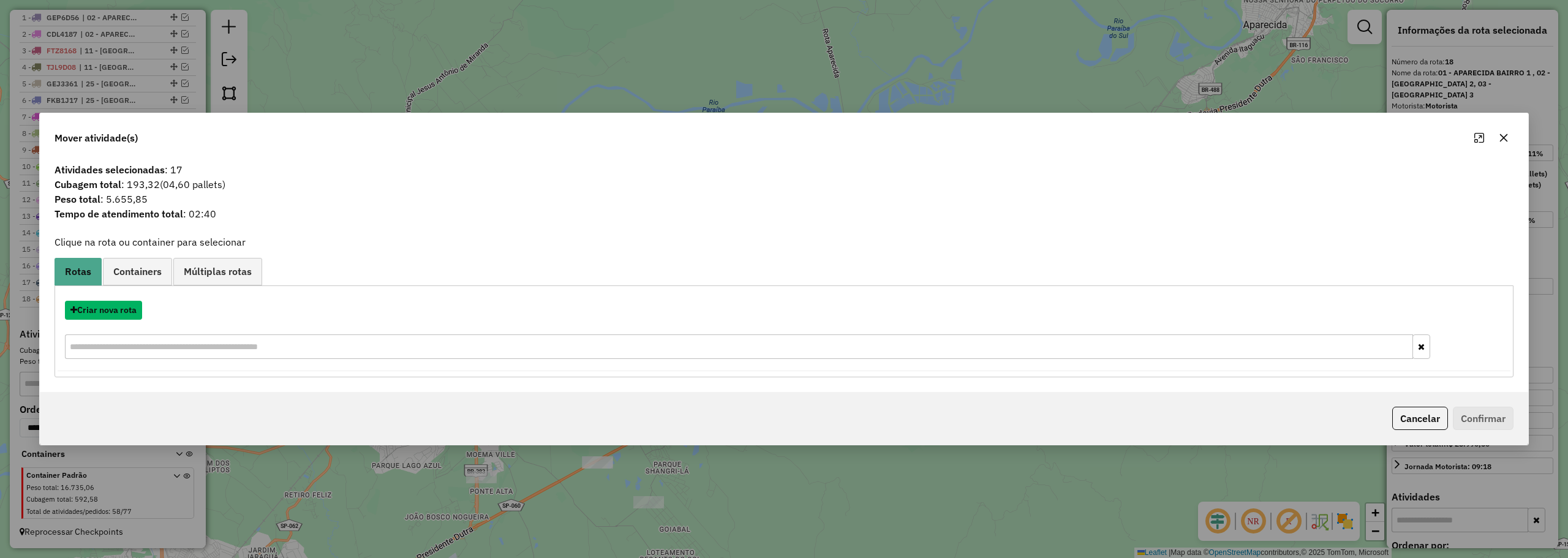
click at [117, 315] on button "Criar nova rota" at bounding box center [103, 310] width 77 height 19
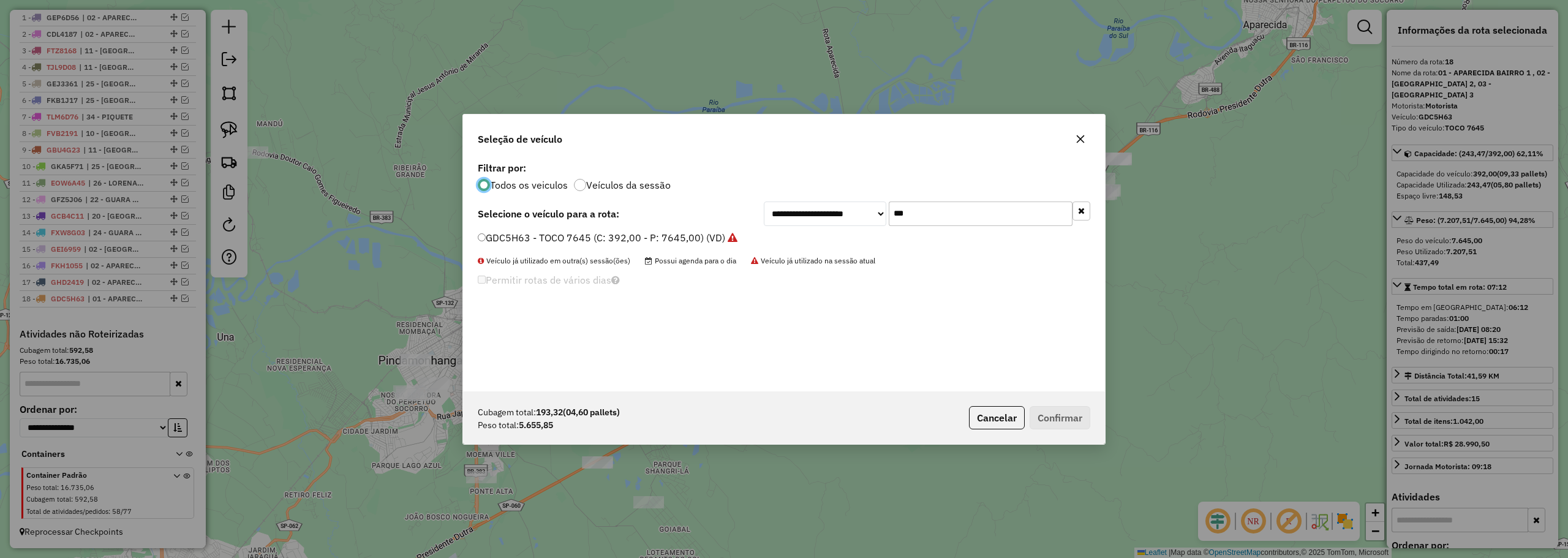
click at [958, 207] on input "***" at bounding box center [981, 213] width 184 height 24
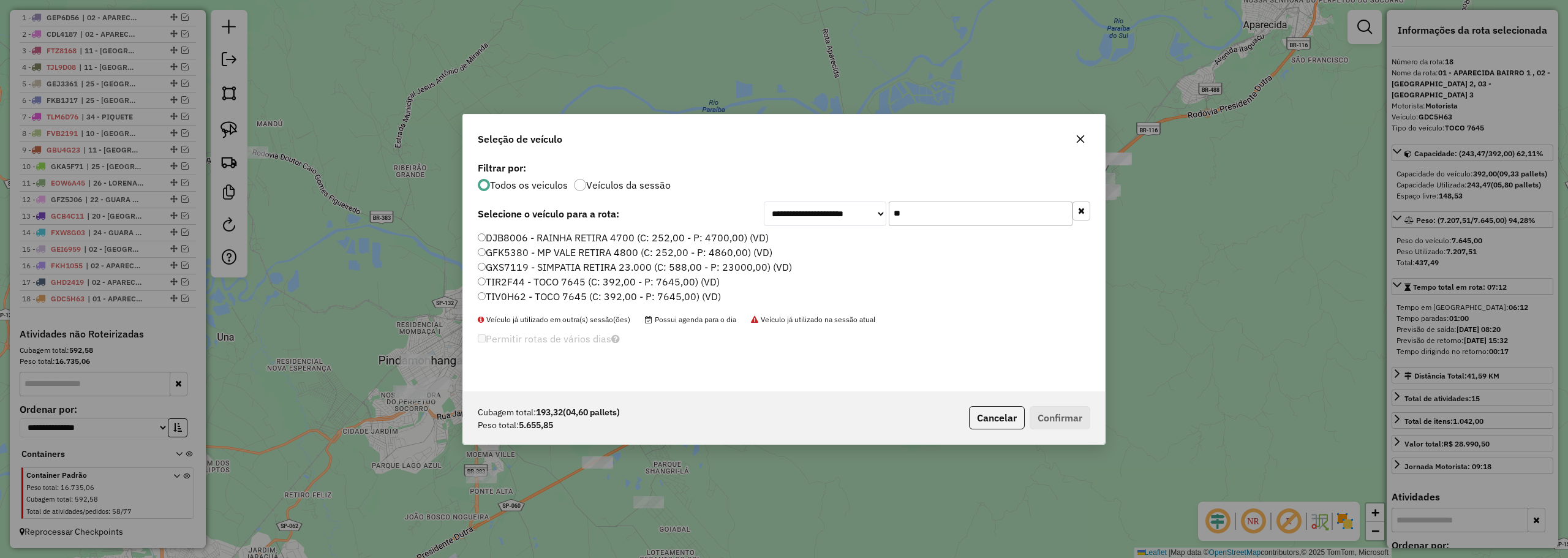
type input "**"
click at [512, 283] on label "TIR2F44 - TOCO 7645 (C: 392,00 - P: 7645,00) (VD)" at bounding box center [599, 281] width 242 height 15
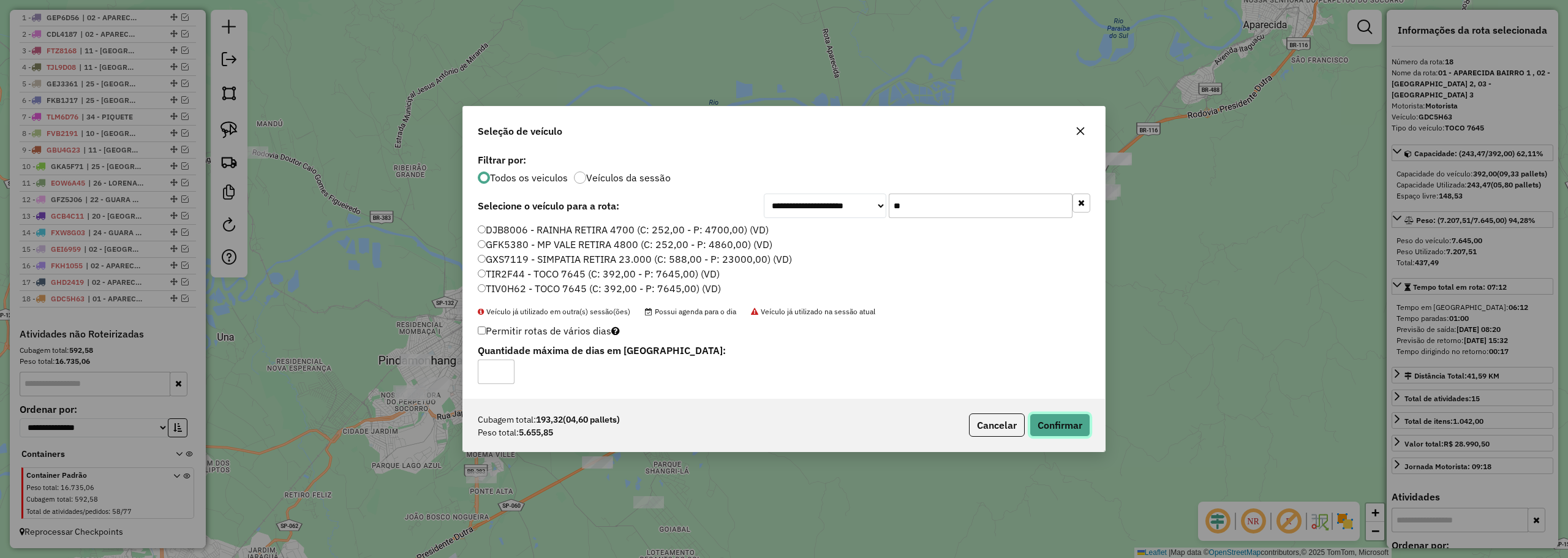
click at [1075, 425] on button "Confirmar" at bounding box center [1059, 425] width 60 height 23
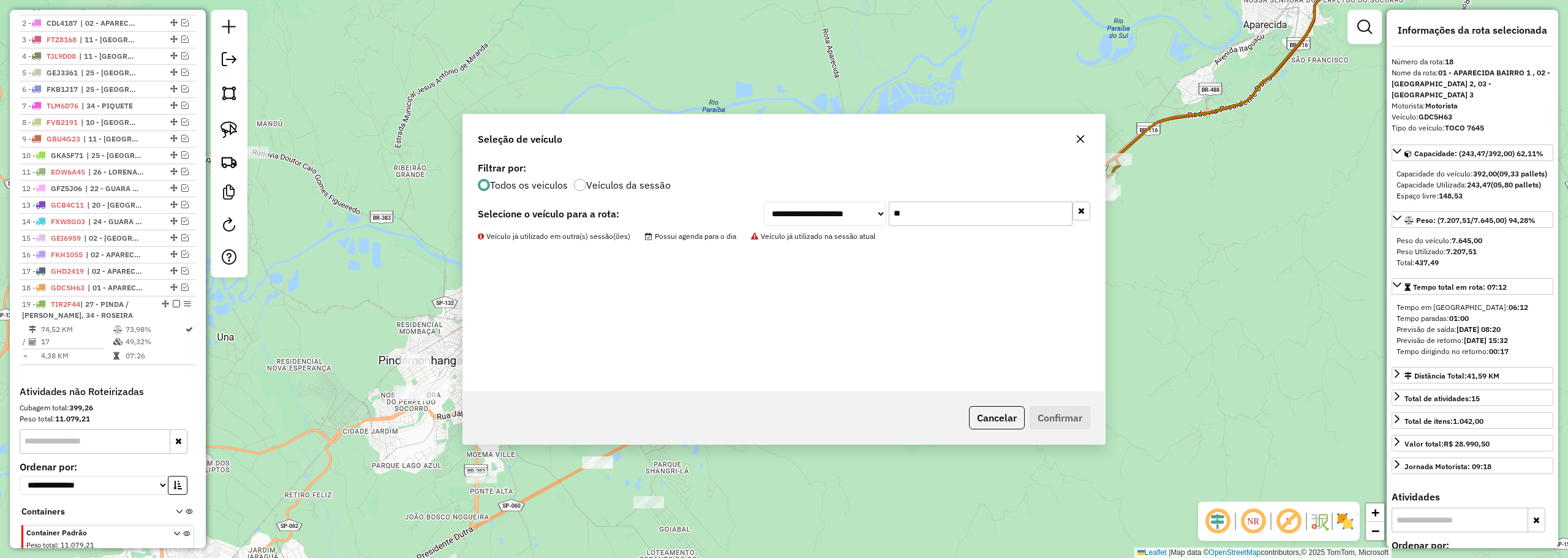
scroll to position [527, 0]
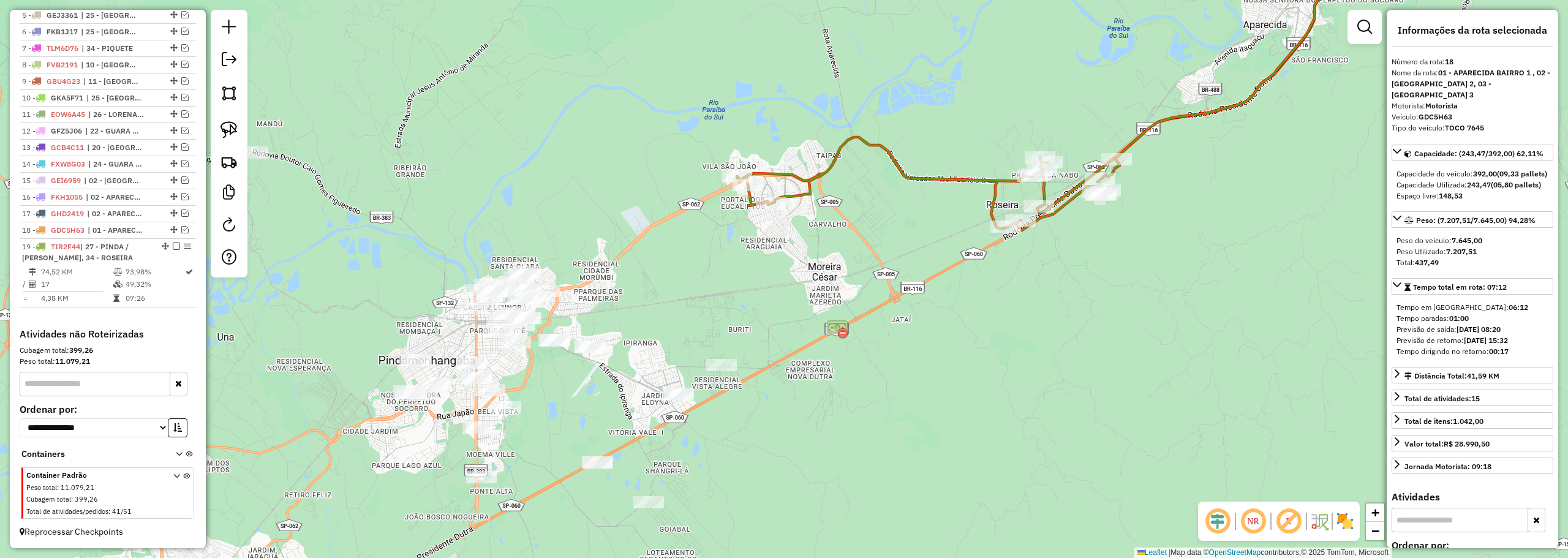
click at [1017, 213] on div "Janela de atendimento Grade de atendimento Capacidade Transportadoras Veículos …" at bounding box center [784, 279] width 1568 height 558
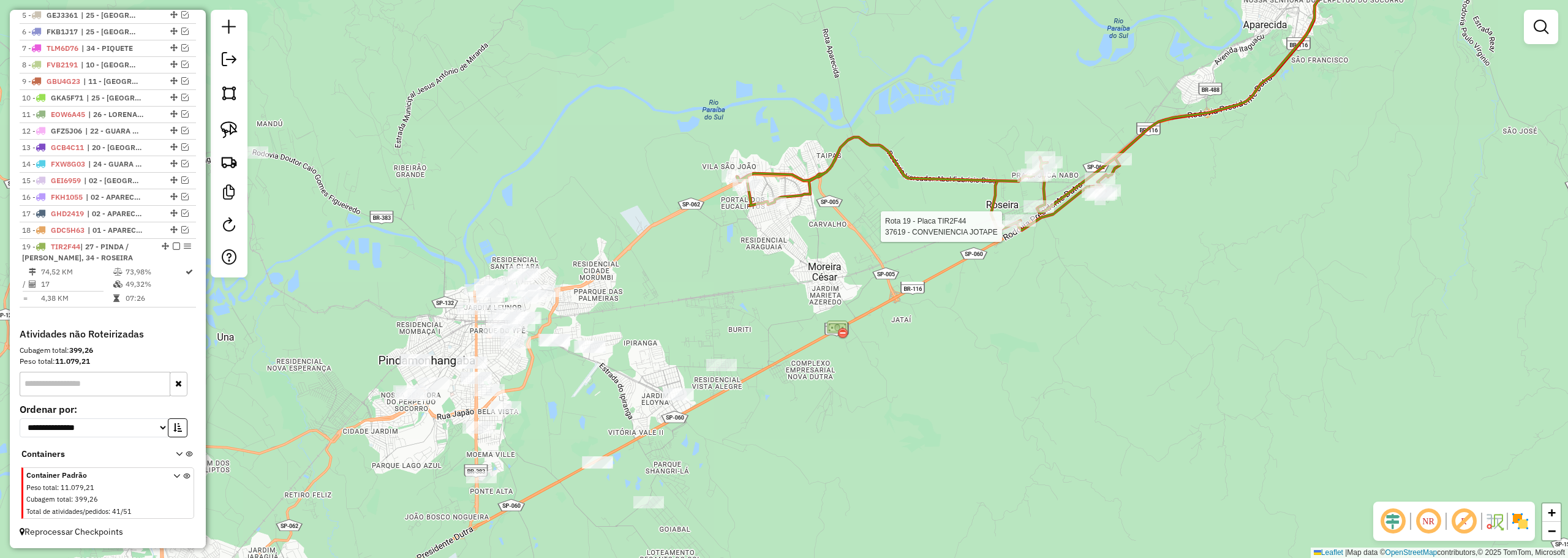
select select "**********"
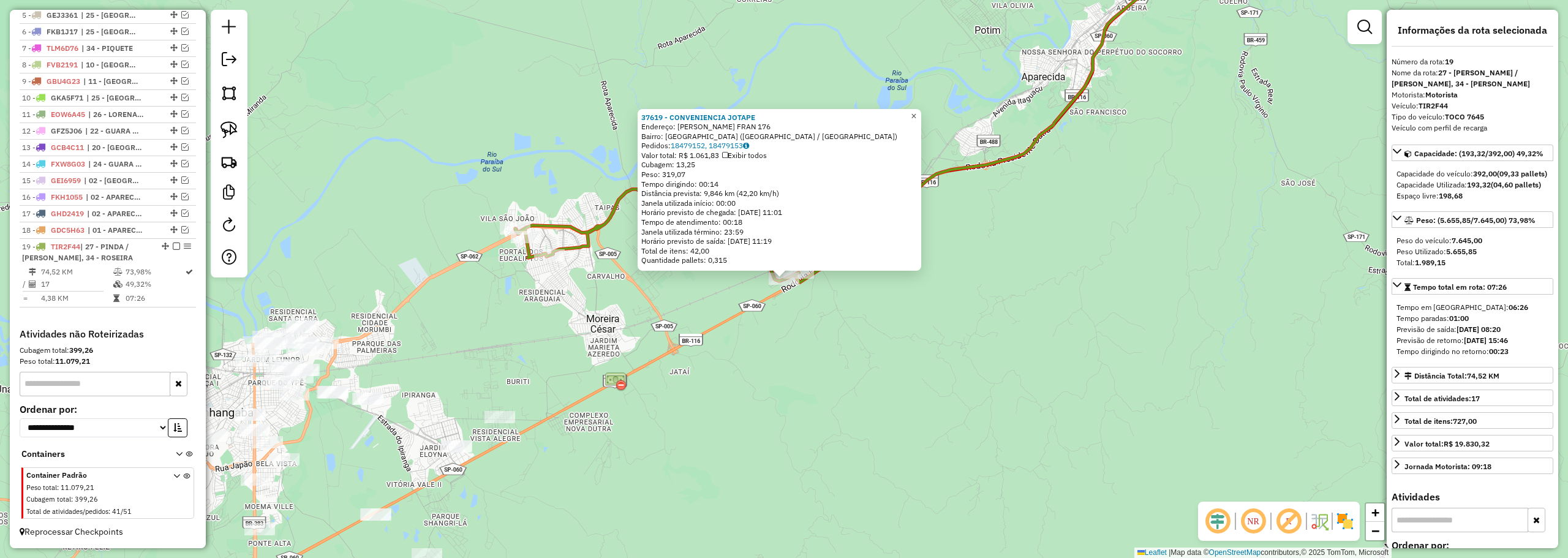
drag, startPoint x: 921, startPoint y: 113, endPoint x: 911, endPoint y: 112, distance: 10.0
click at [916, 113] on span "×" at bounding box center [913, 116] width 5 height 11
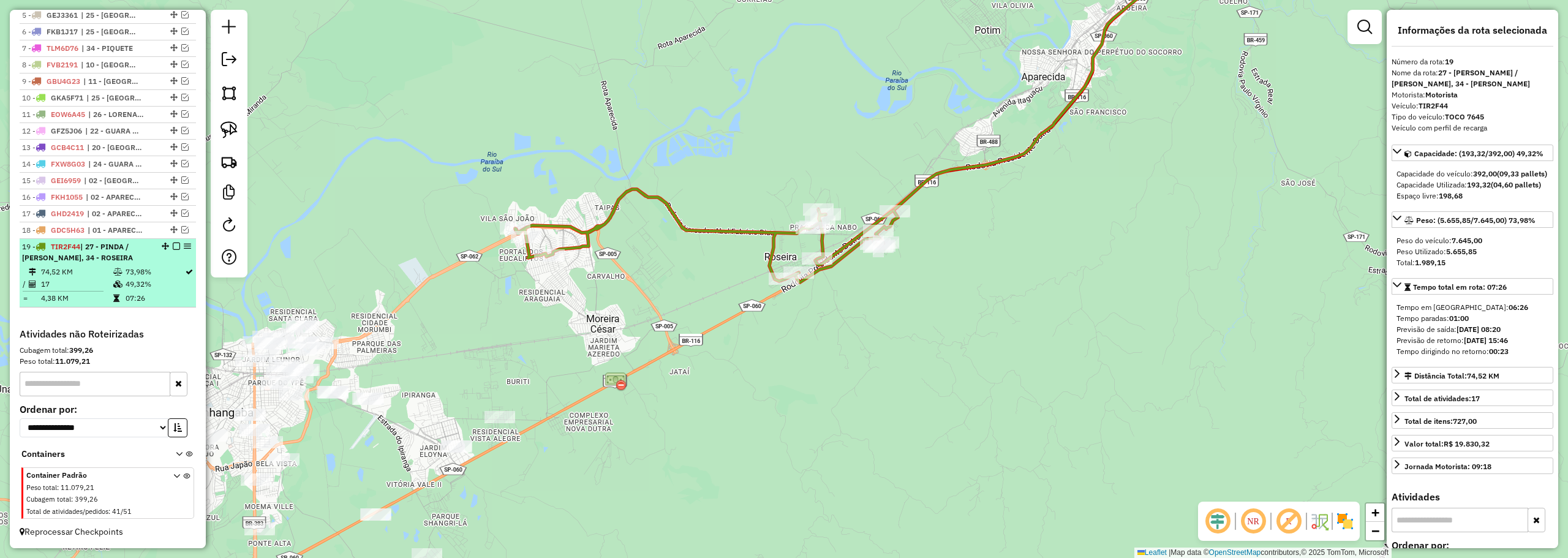
click at [174, 246] on em at bounding box center [177, 246] width 8 height 8
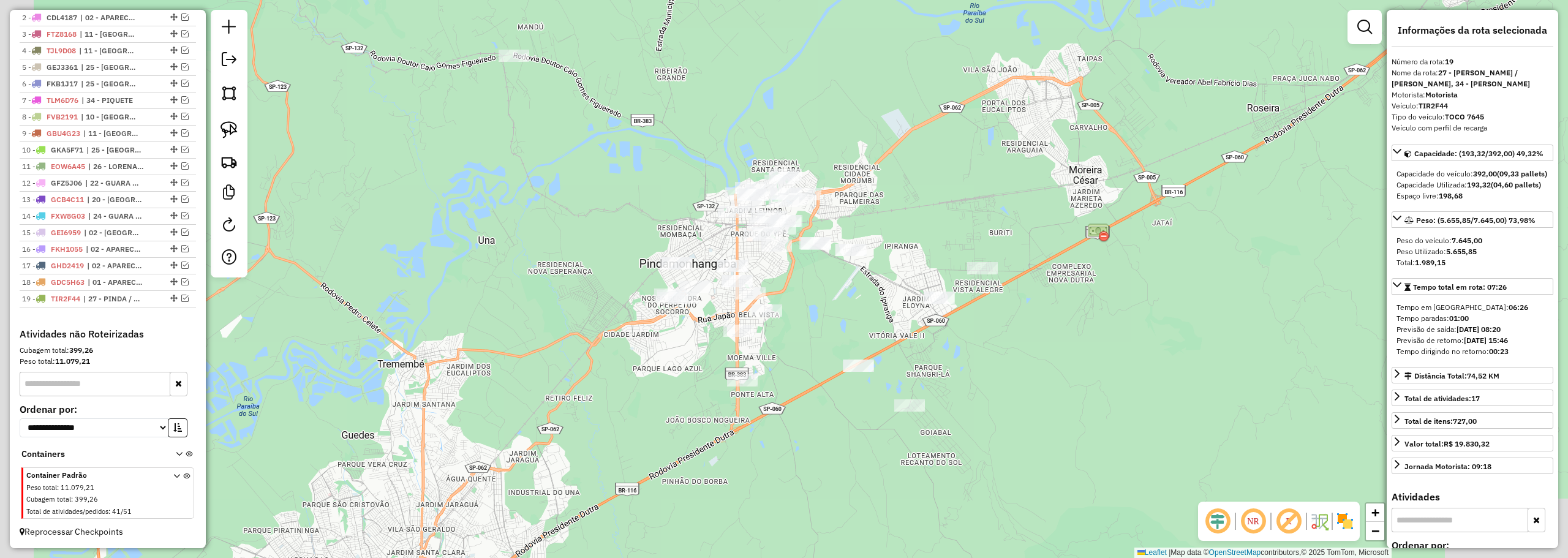
drag, startPoint x: 700, startPoint y: 242, endPoint x: 915, endPoint y: 196, distance: 219.9
click at [915, 196] on div "Janela de atendimento Grade de atendimento Capacidade Transportadoras Veículos …" at bounding box center [784, 279] width 1568 height 558
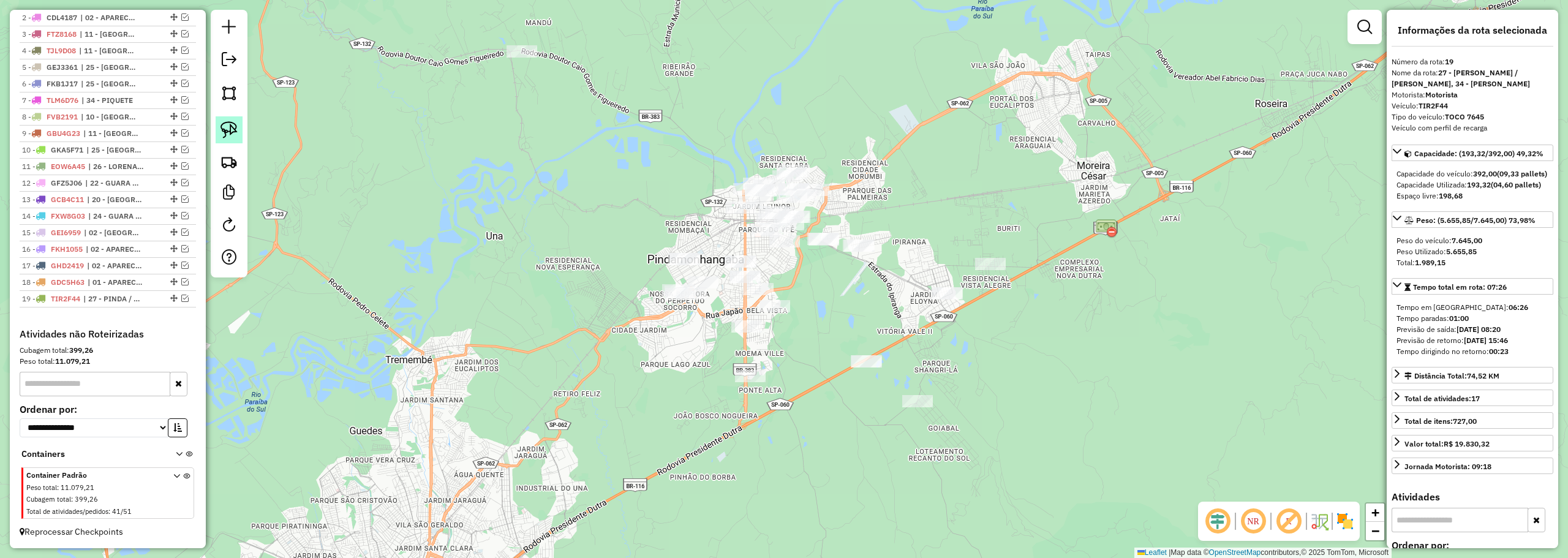
click at [232, 120] on link at bounding box center [229, 129] width 27 height 27
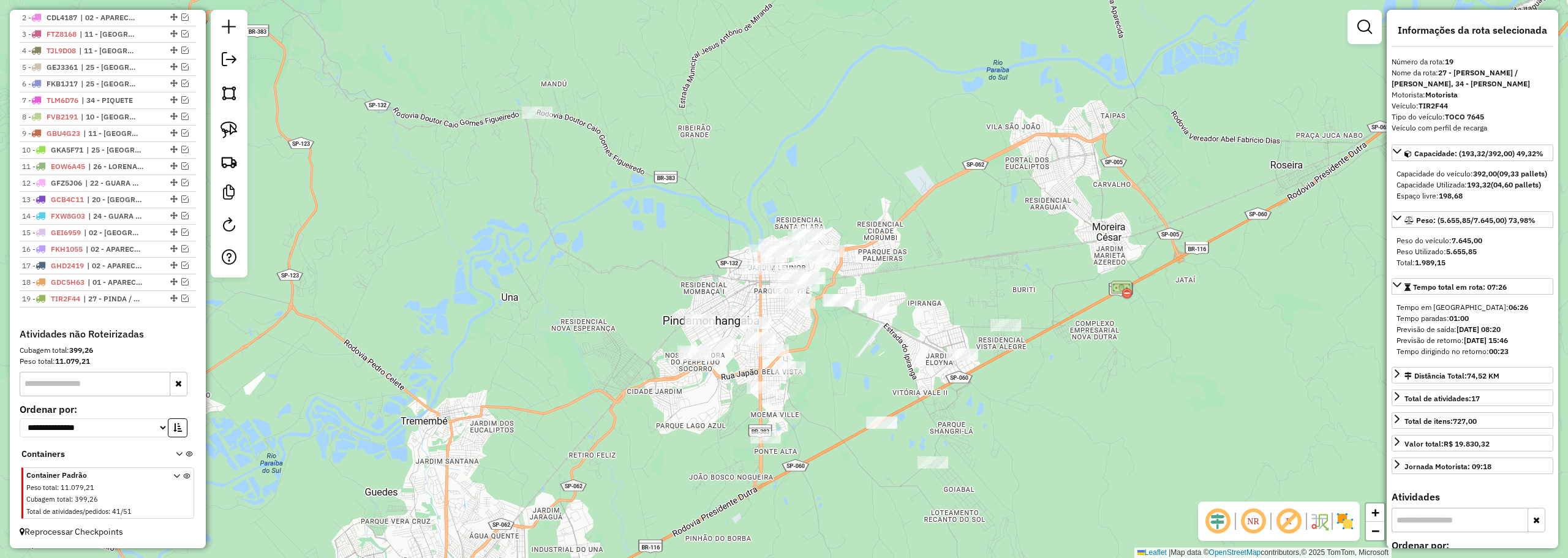
drag, startPoint x: 630, startPoint y: 57, endPoint x: 620, endPoint y: 151, distance: 94.5
click at [632, 176] on div "Janela de atendimento Grade de atendimento Capacidade Transportadoras Veículos …" at bounding box center [784, 279] width 1568 height 558
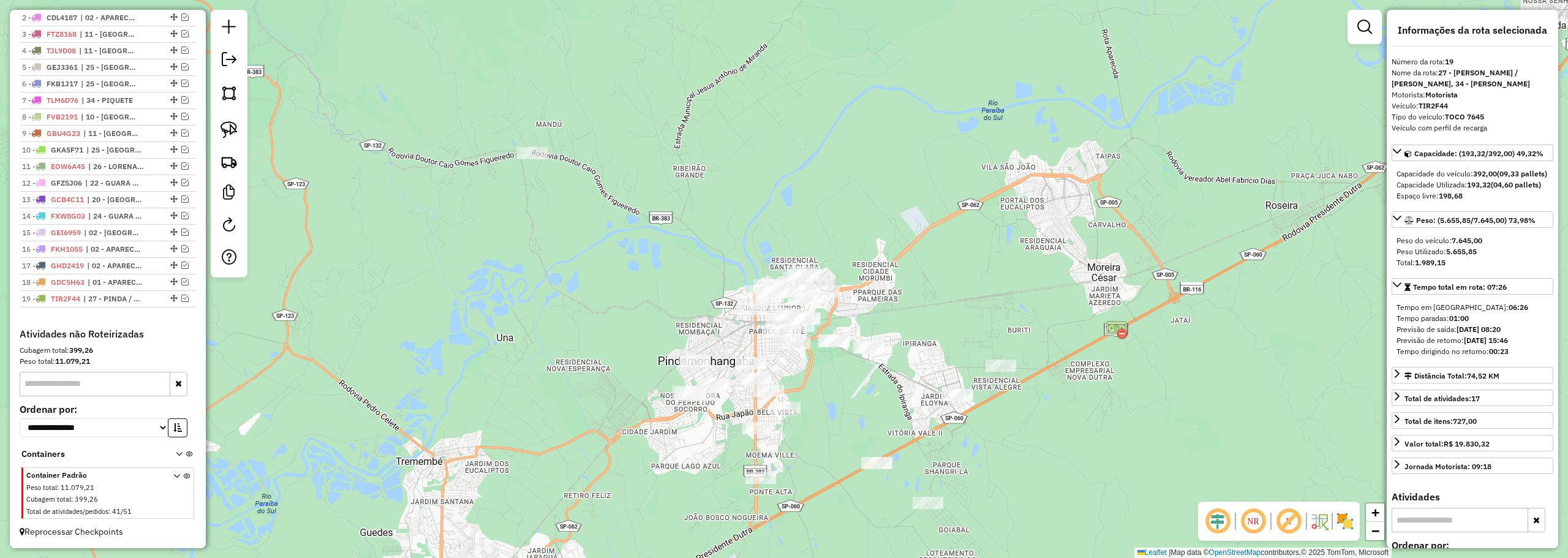
drag, startPoint x: 236, startPoint y: 128, endPoint x: 256, endPoint y: 122, distance: 20.9
click at [236, 128] on img at bounding box center [229, 130] width 17 height 17
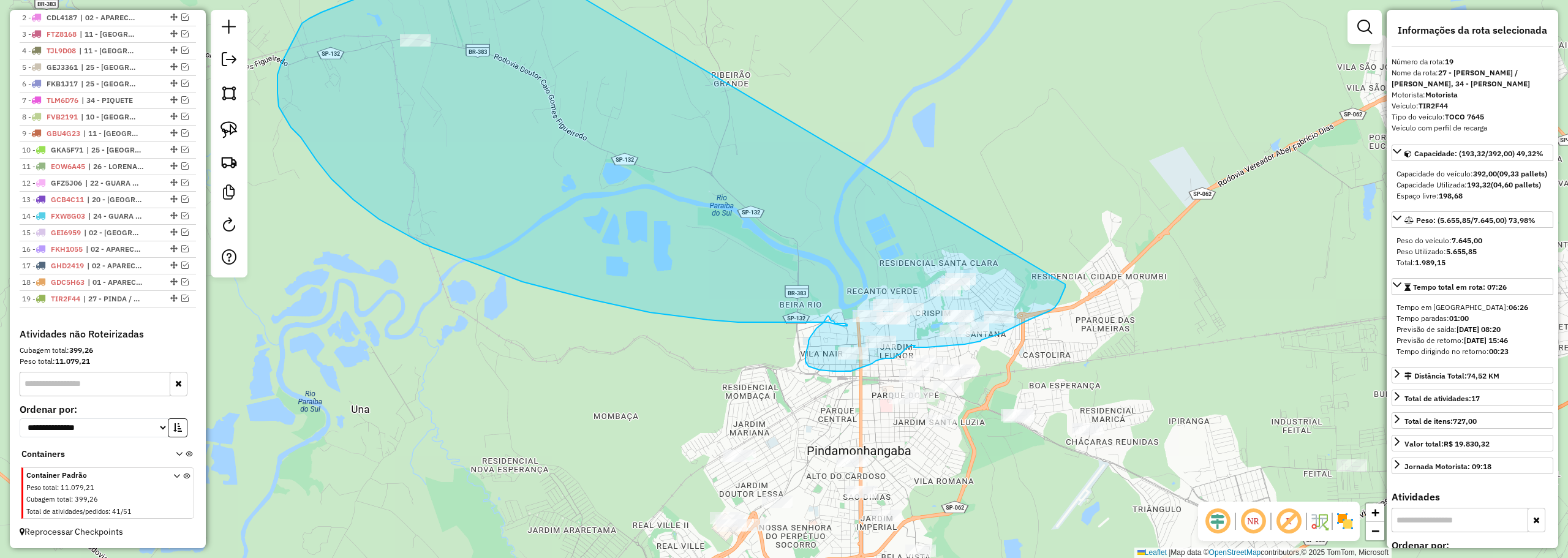
drag, startPoint x: 600, startPoint y: 122, endPoint x: 1069, endPoint y: 264, distance: 490.0
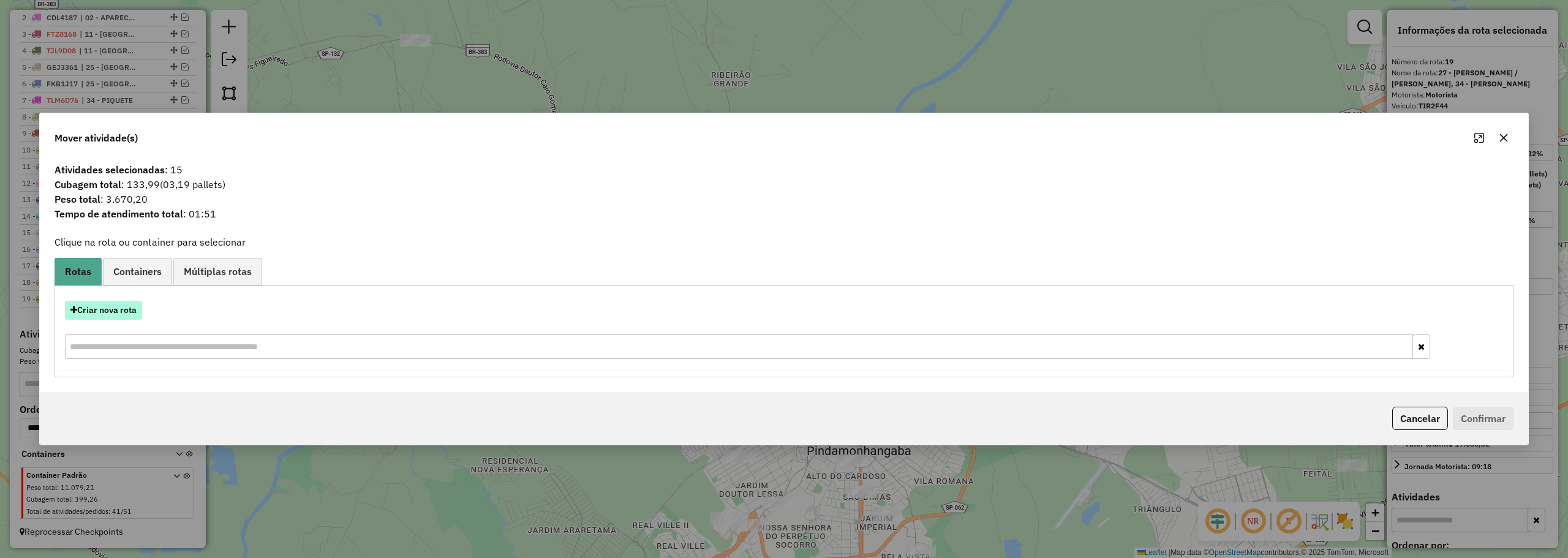
click at [124, 305] on button "Criar nova rota" at bounding box center [103, 310] width 77 height 19
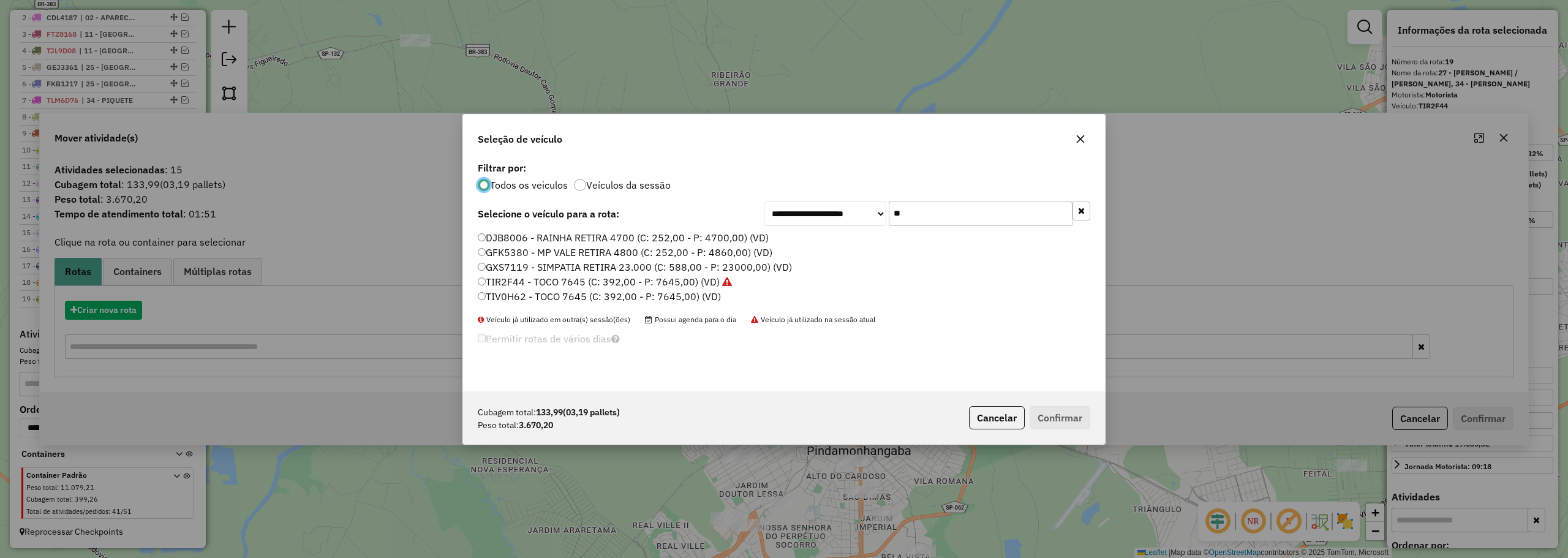
scroll to position [7, 4]
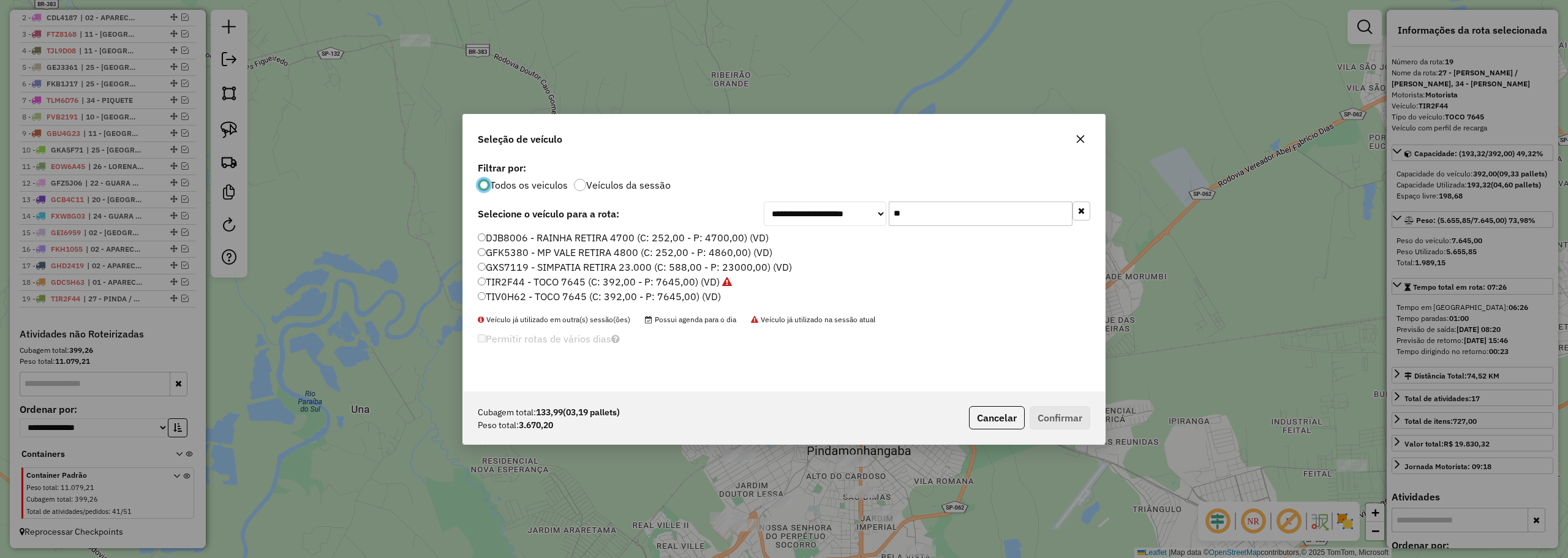
click at [896, 206] on input "**" at bounding box center [981, 213] width 184 height 24
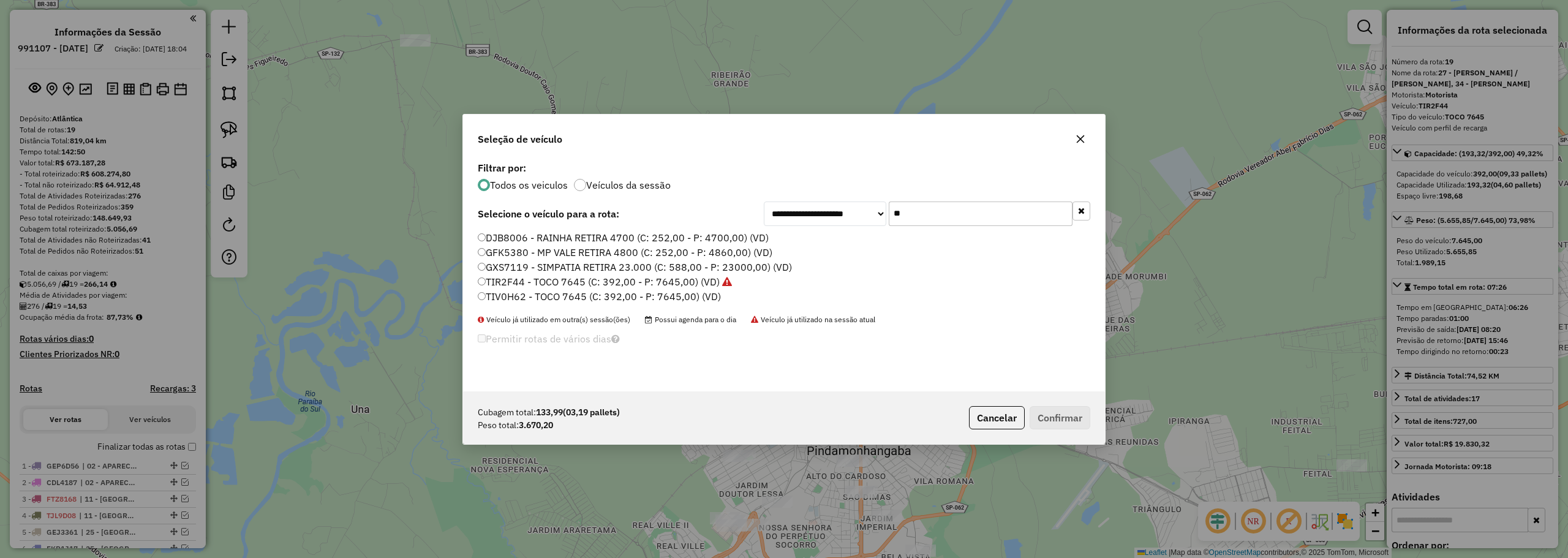
select select "**********"
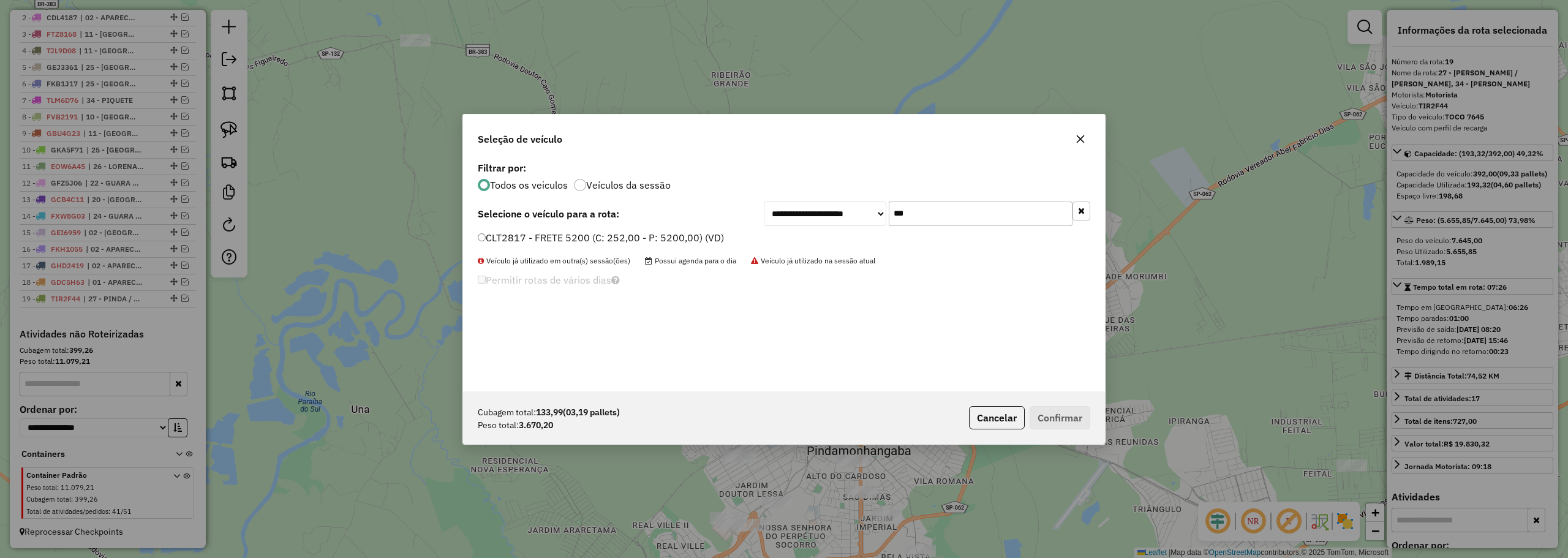
type input "***"
click at [552, 235] on label "CLT2817 - FRETE 5200 (C: 252,00 - P: 5200,00) (VD)" at bounding box center [601, 237] width 246 height 15
drag, startPoint x: 1029, startPoint y: 427, endPoint x: 1046, endPoint y: 417, distance: 19.7
click at [1031, 426] on button "Confirmar" at bounding box center [1059, 417] width 60 height 23
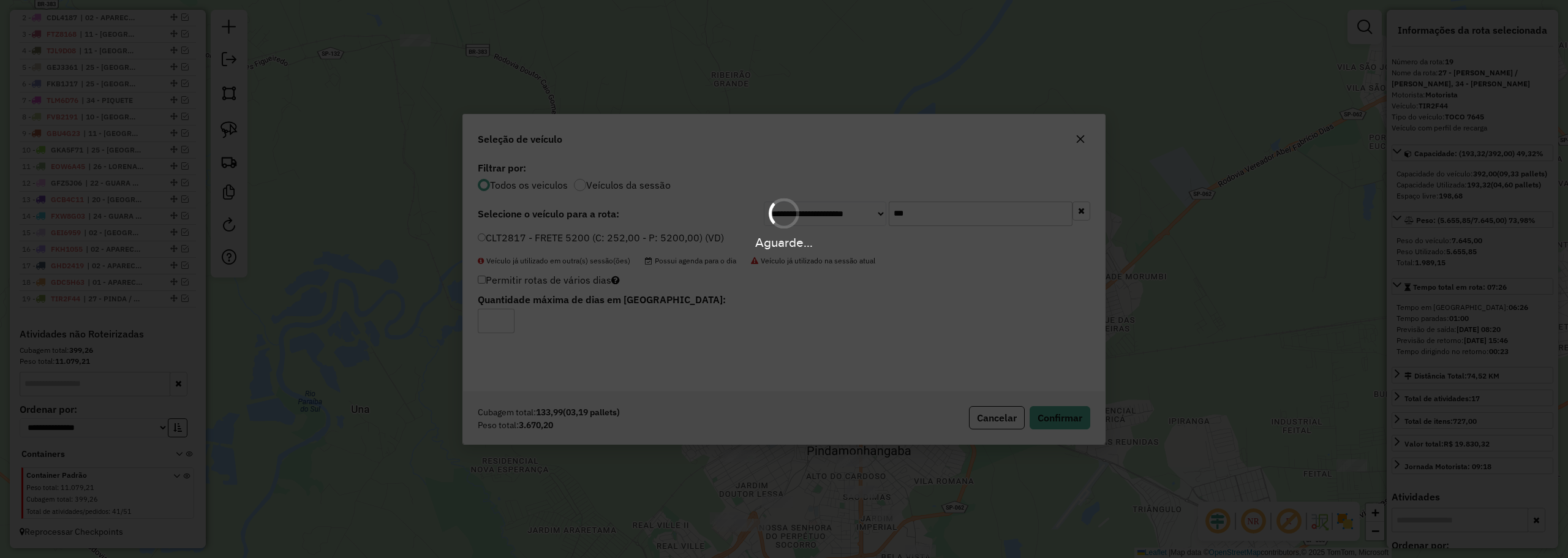
click at [1020, 391] on div "Aguarde..." at bounding box center [784, 279] width 1568 height 558
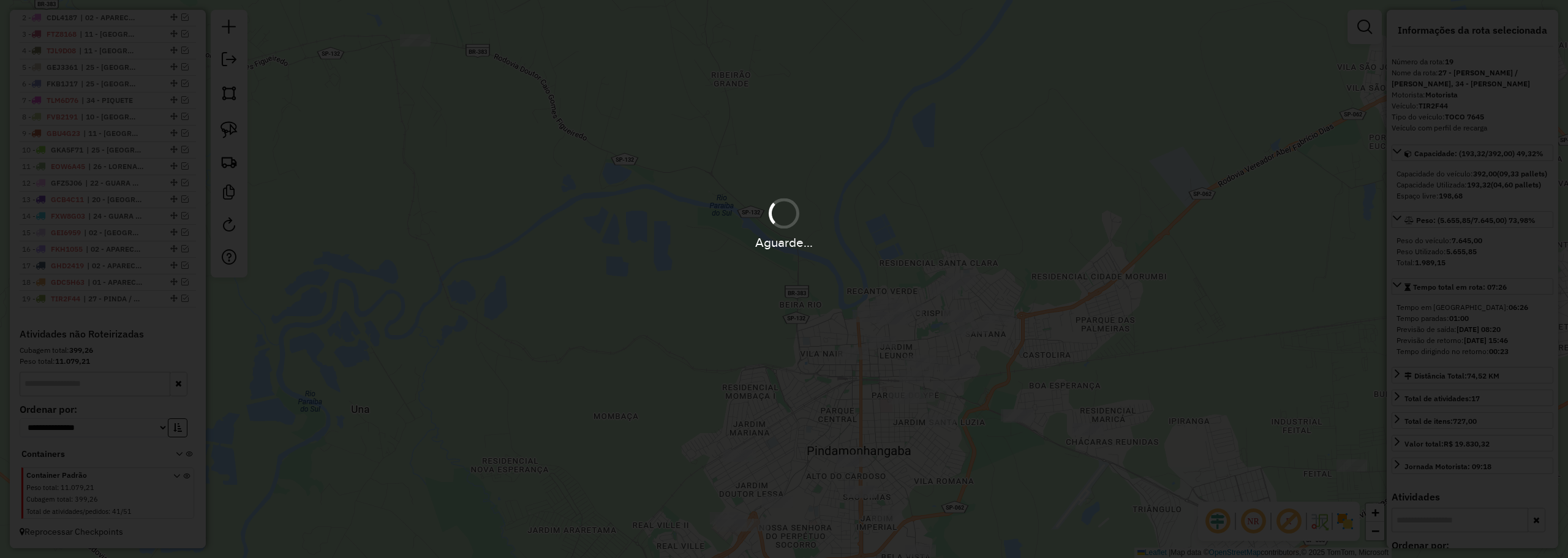
scroll to position [544, 0]
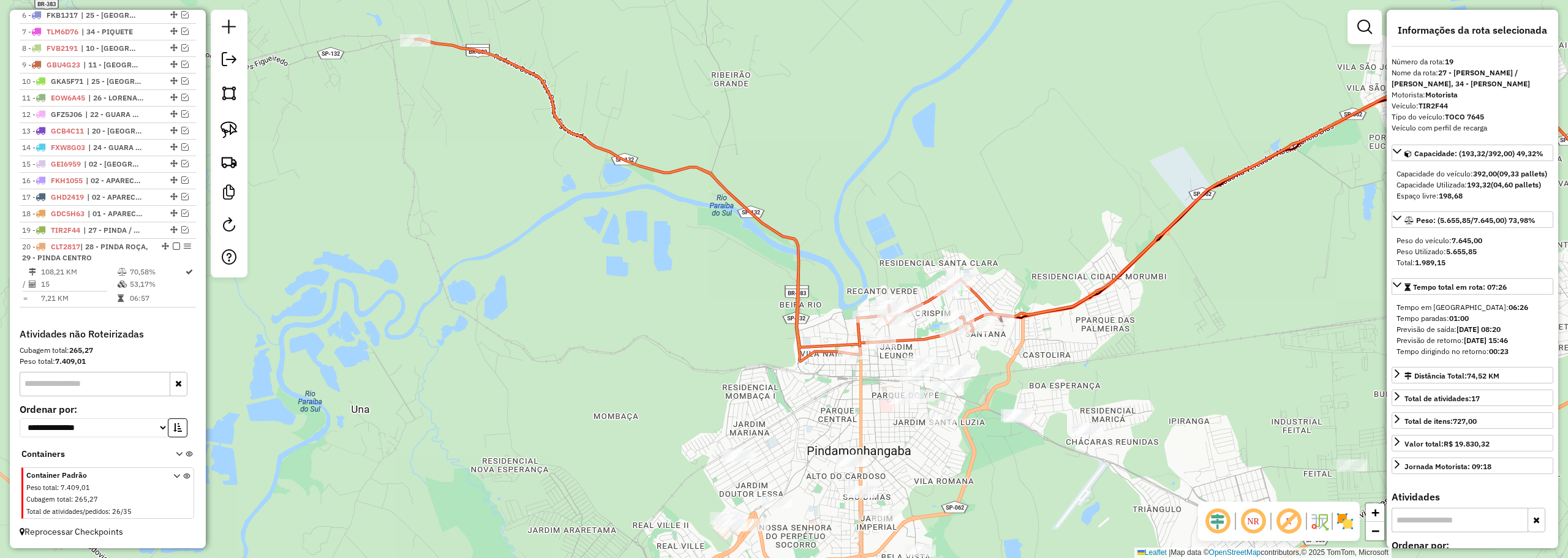
click at [980, 333] on div at bounding box center [974, 327] width 31 height 12
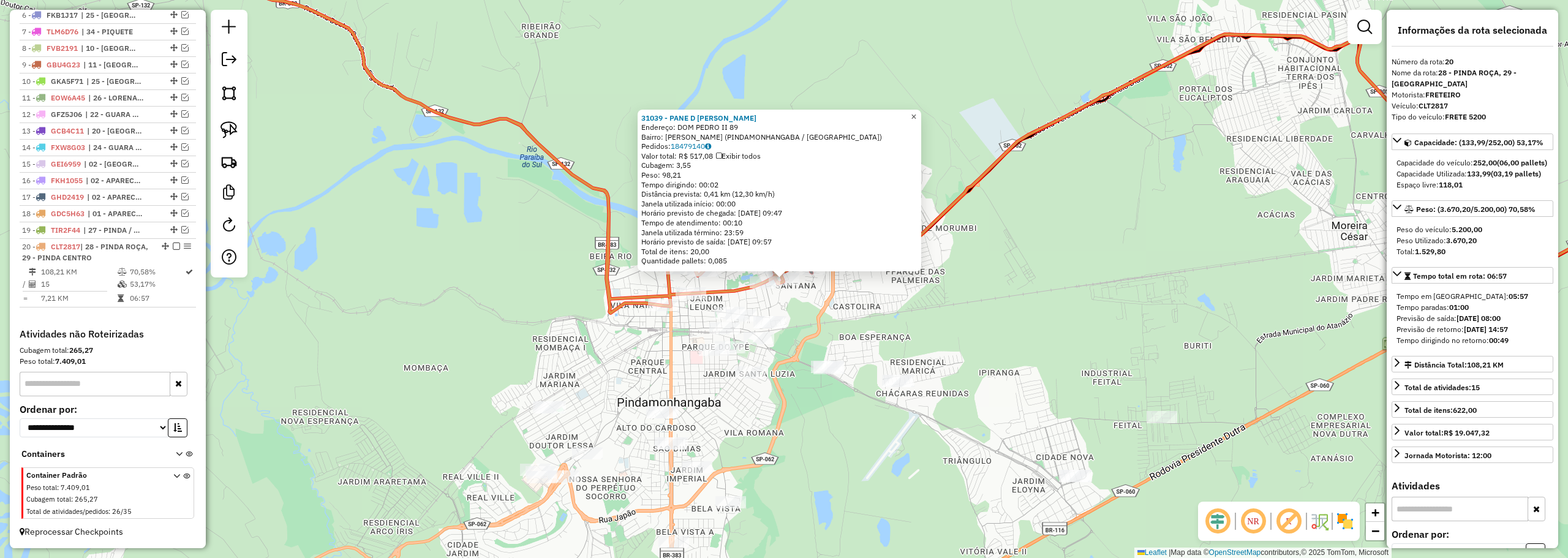
drag, startPoint x: 926, startPoint y: 115, endPoint x: 909, endPoint y: 128, distance: 21.4
click at [916, 115] on span "×" at bounding box center [913, 117] width 5 height 11
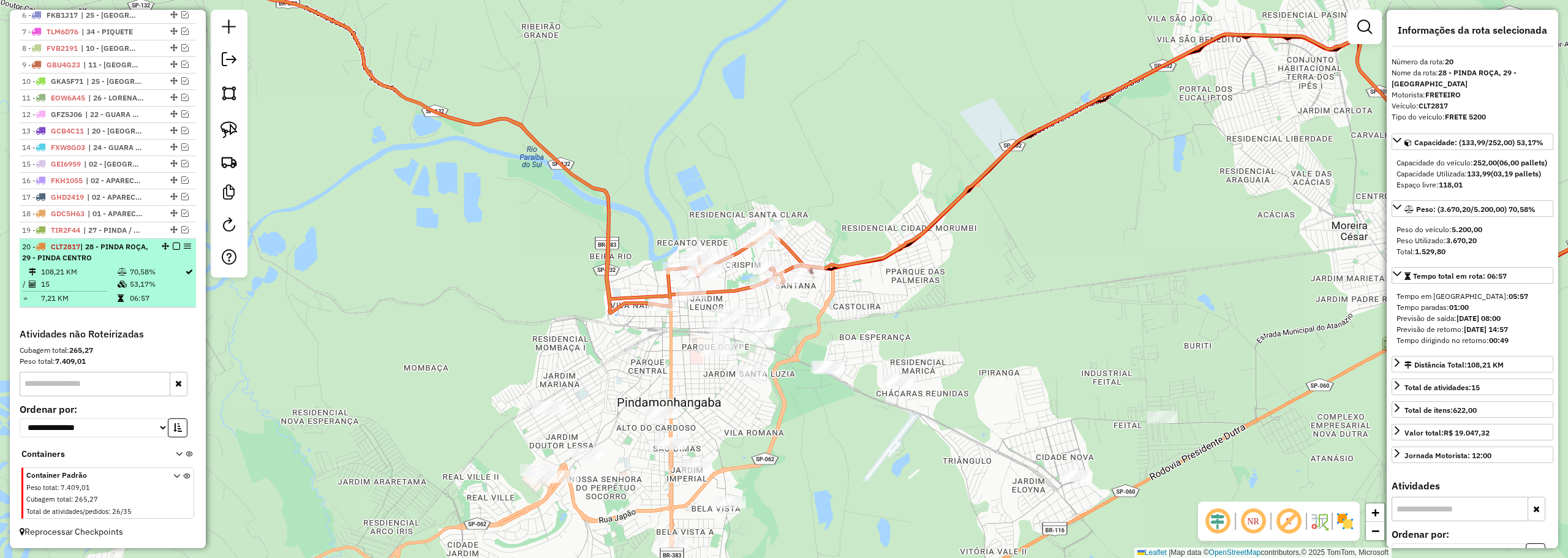
click at [174, 245] on em at bounding box center [177, 246] width 8 height 8
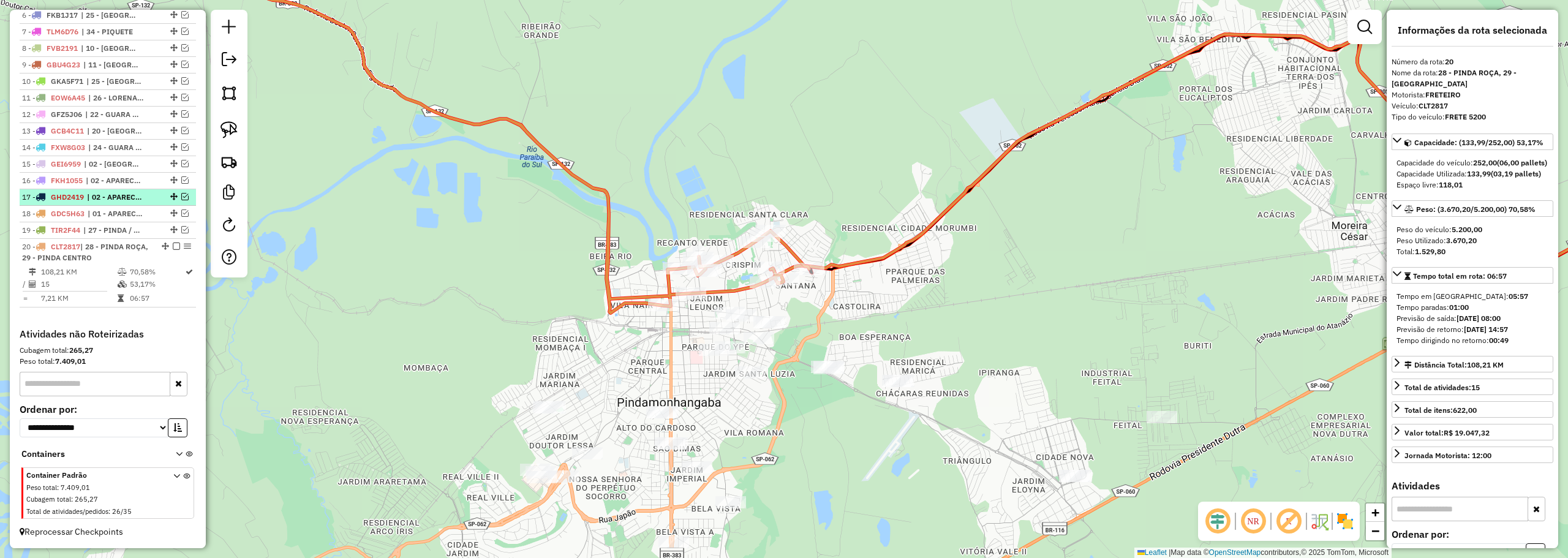
scroll to position [492, 0]
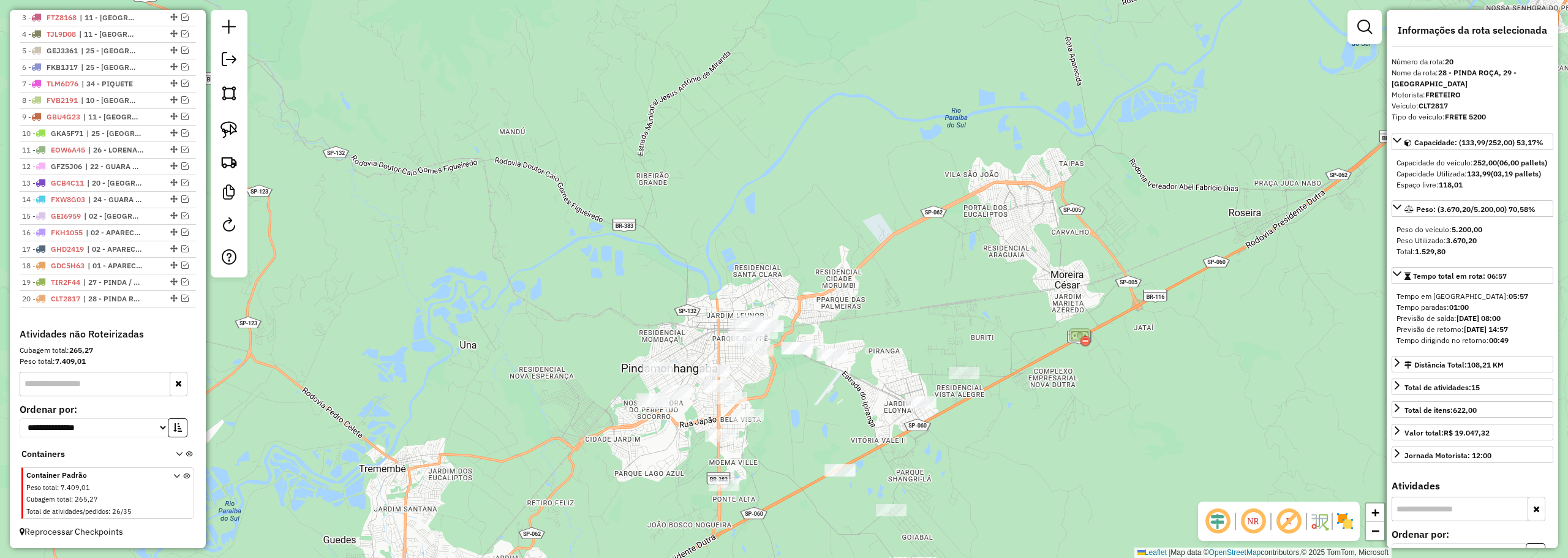
drag, startPoint x: 893, startPoint y: 326, endPoint x: 847, endPoint y: 234, distance: 102.9
click at [847, 234] on div "Janela de atendimento Grade de atendimento Capacidade Transportadoras Veículos …" at bounding box center [784, 279] width 1568 height 558
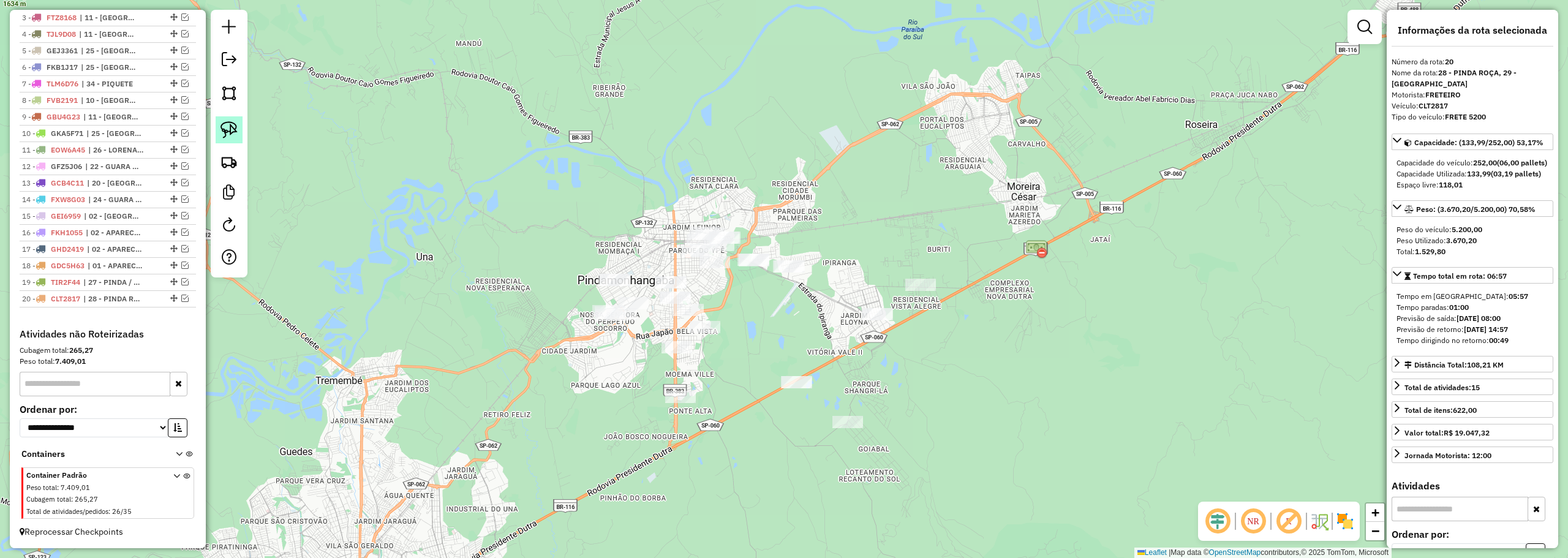
drag, startPoint x: 233, startPoint y: 135, endPoint x: 432, endPoint y: 229, distance: 220.1
click at [234, 135] on img at bounding box center [229, 130] width 17 height 17
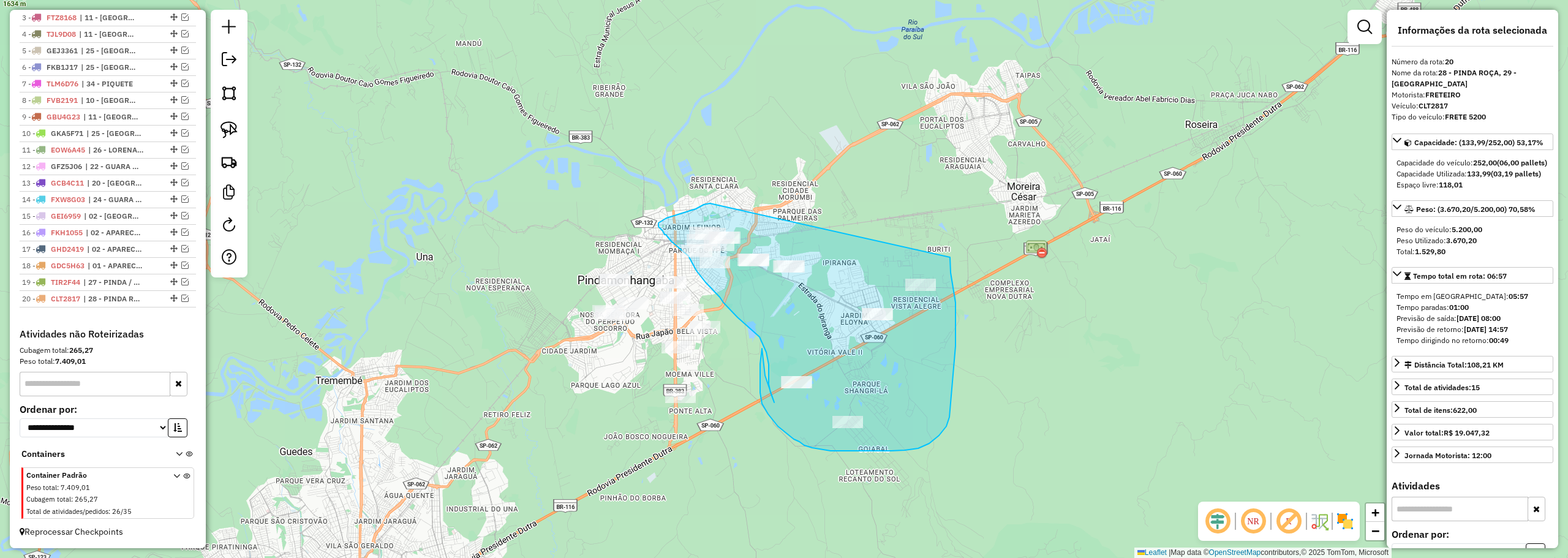
drag, startPoint x: 710, startPoint y: 203, endPoint x: 950, endPoint y: 257, distance: 246.0
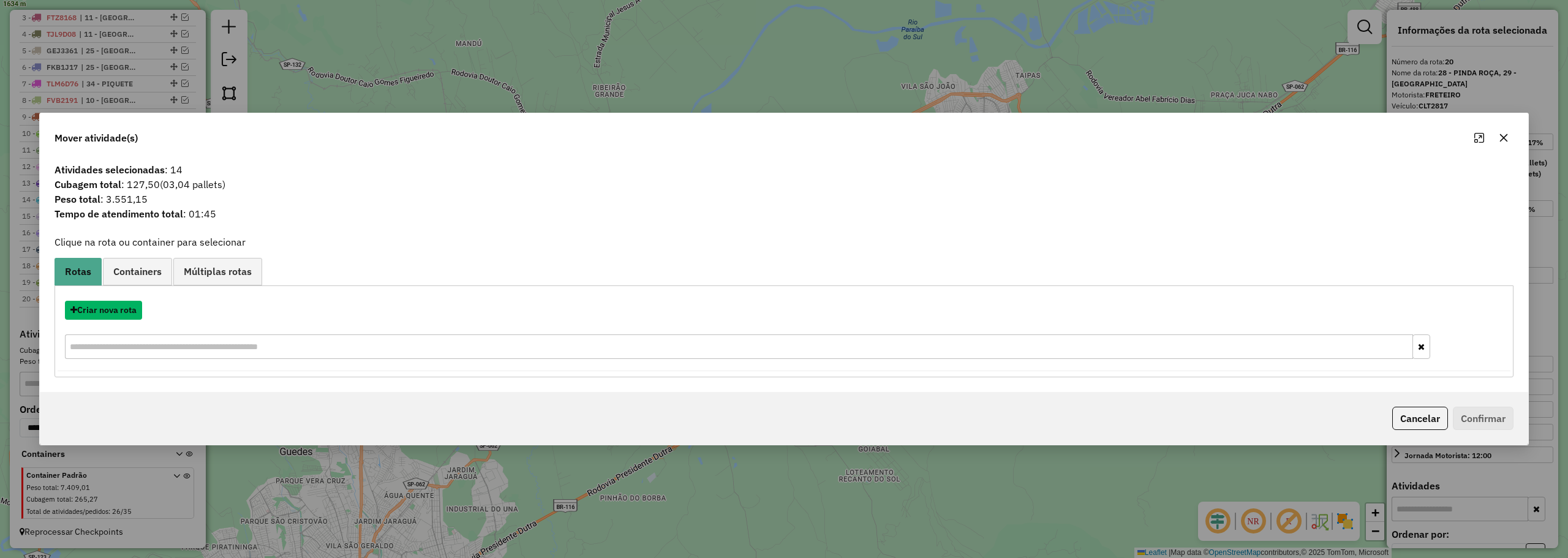
click at [105, 315] on button "Criar nova rota" at bounding box center [103, 310] width 77 height 19
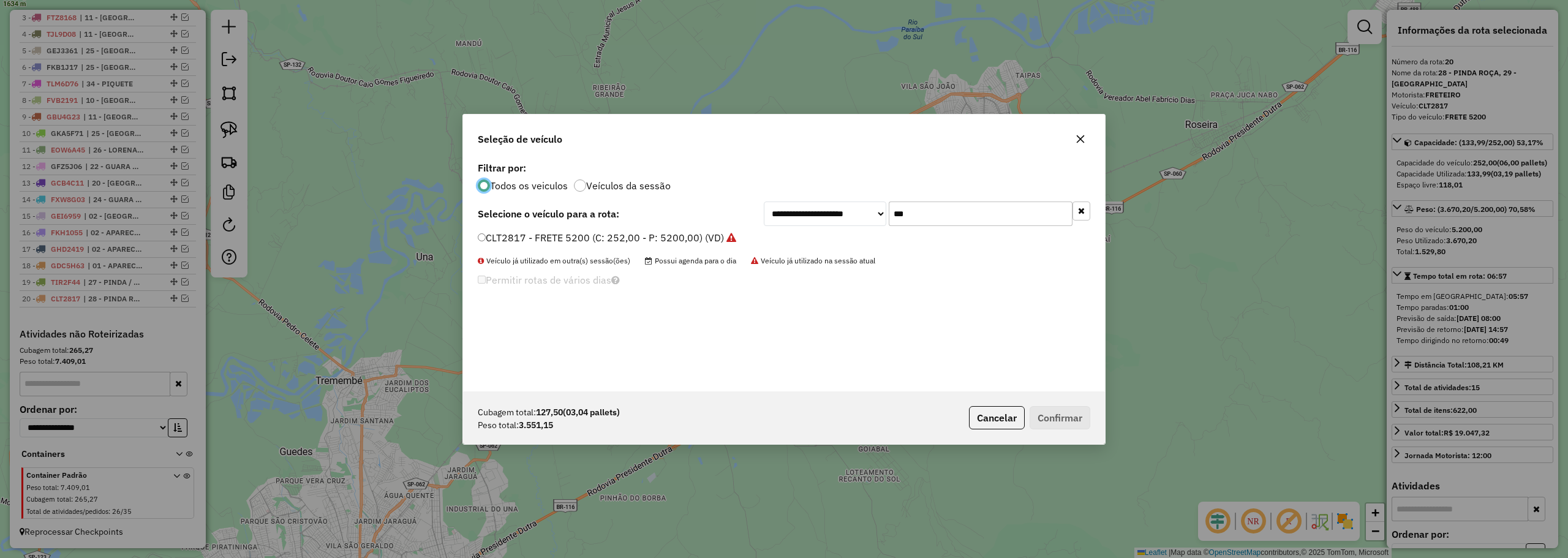
scroll to position [7, 4]
click at [932, 212] on input "***" at bounding box center [981, 213] width 184 height 24
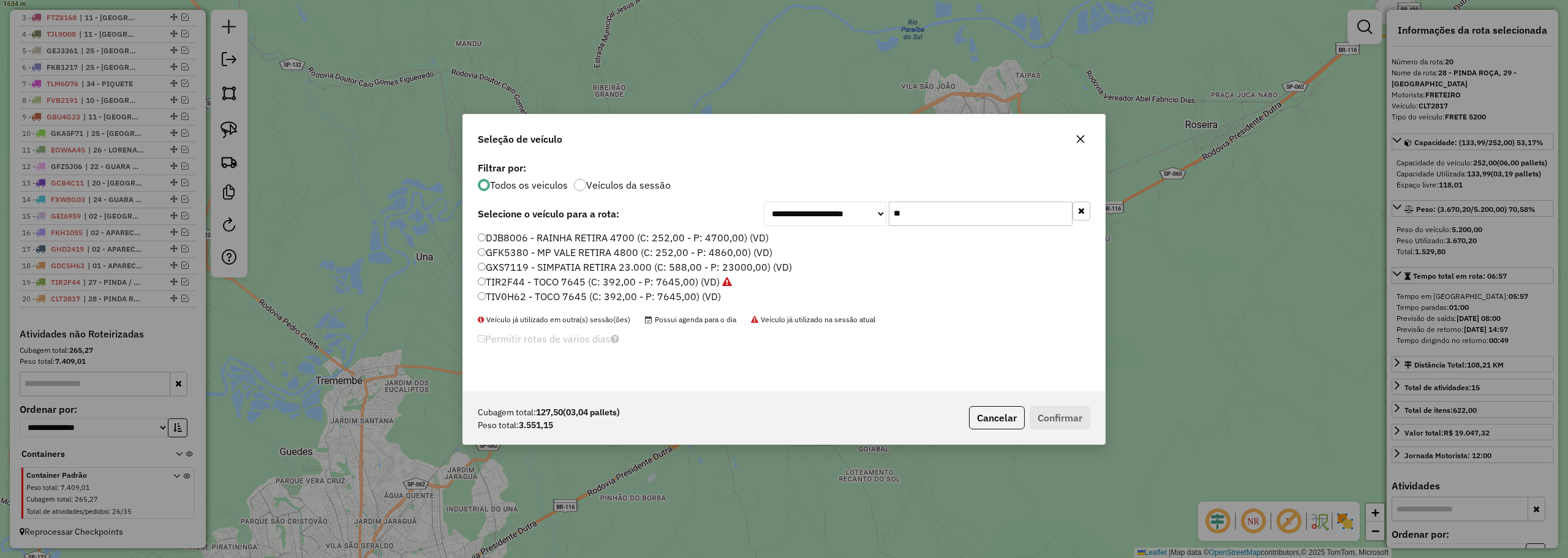
click at [907, 214] on input "**" at bounding box center [981, 213] width 184 height 24
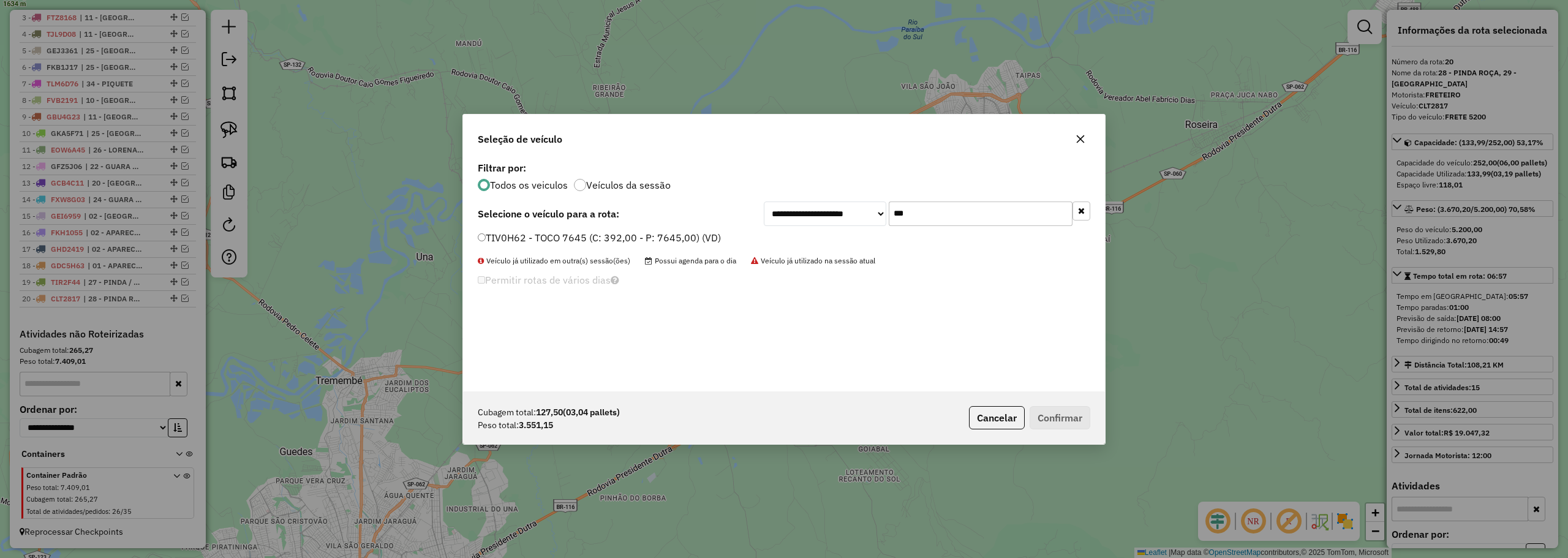
type input "***"
click at [532, 241] on label "TIV0H62 - TOCO 7645 (C: 392,00 - P: 7645,00) (VD)" at bounding box center [600, 237] width 243 height 15
click at [1056, 419] on button "Confirmar" at bounding box center [1059, 417] width 60 height 23
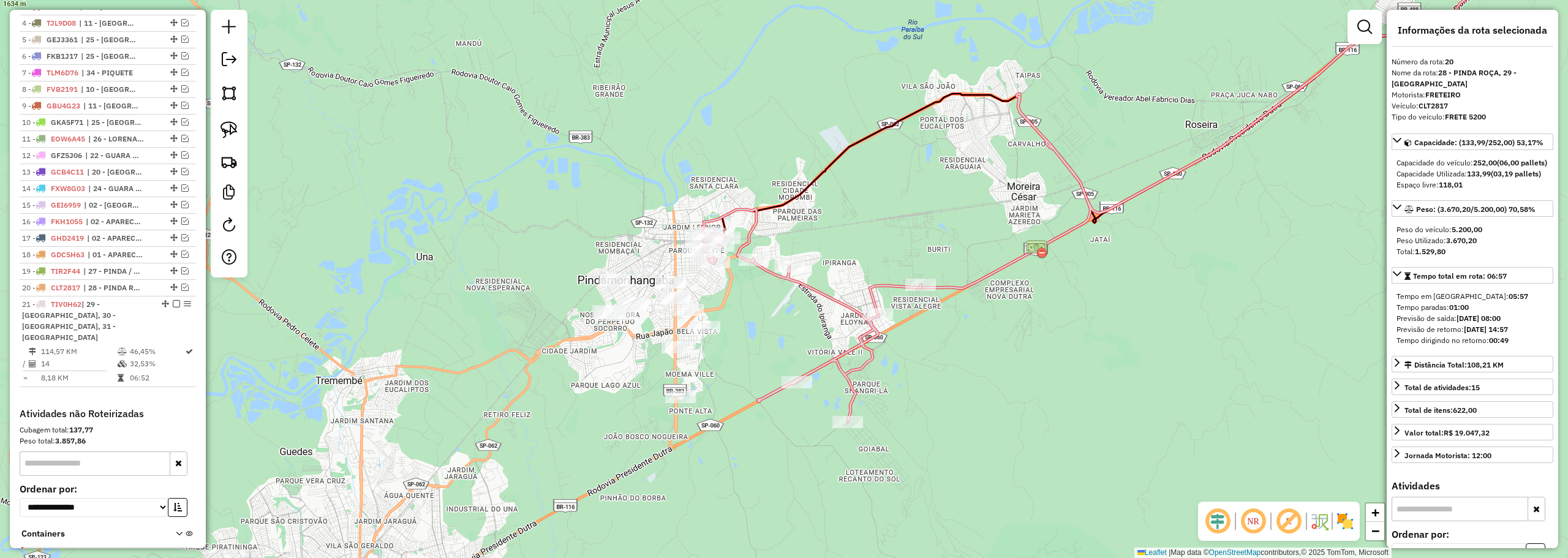
scroll to position [572, 0]
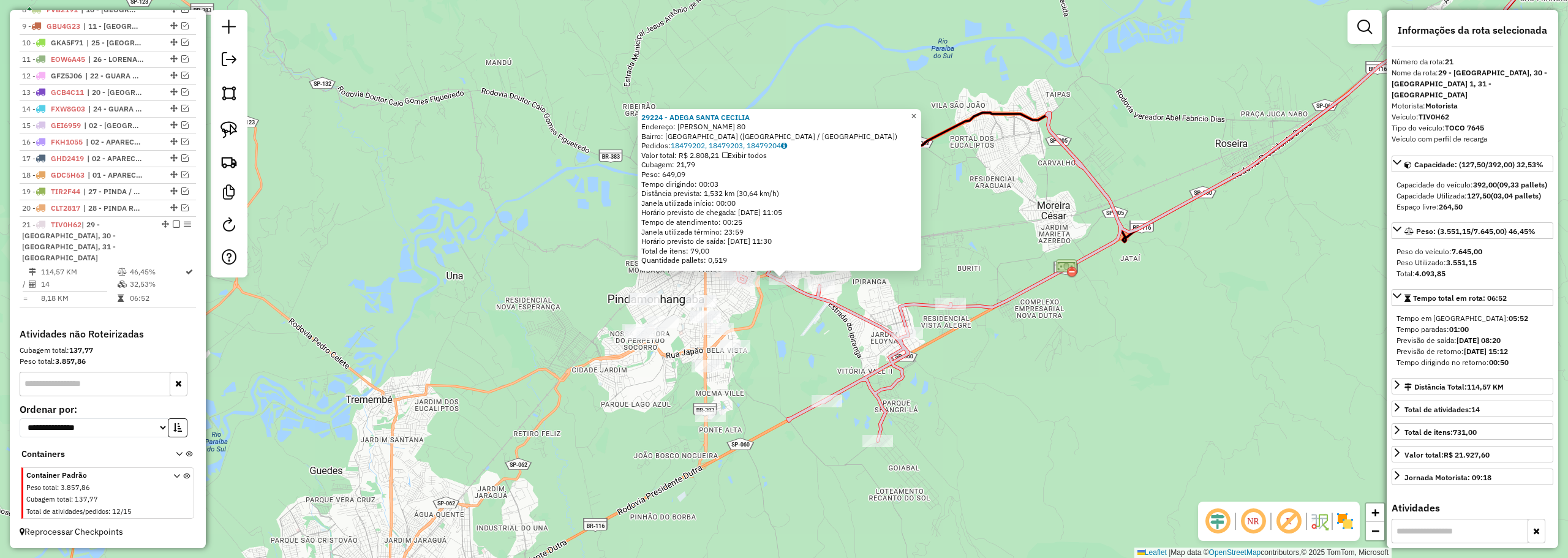
drag, startPoint x: 922, startPoint y: 111, endPoint x: 863, endPoint y: 125, distance: 60.6
click at [916, 111] on span "×" at bounding box center [913, 116] width 5 height 11
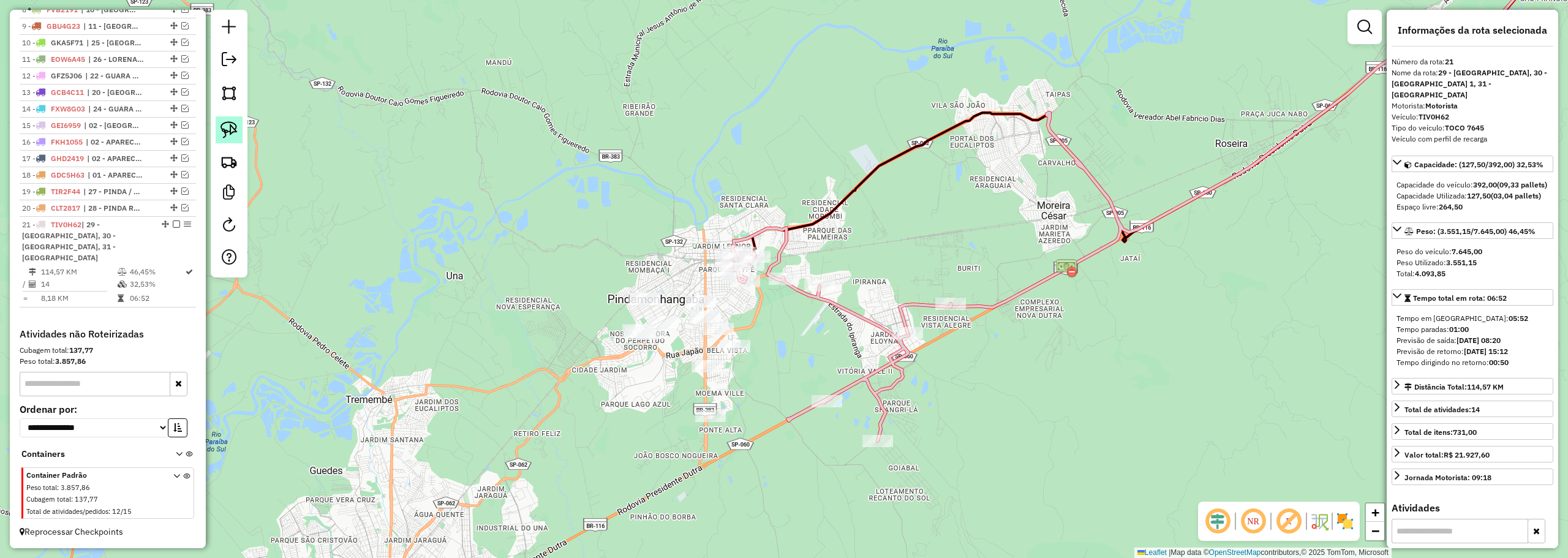
click at [226, 122] on img at bounding box center [229, 130] width 17 height 17
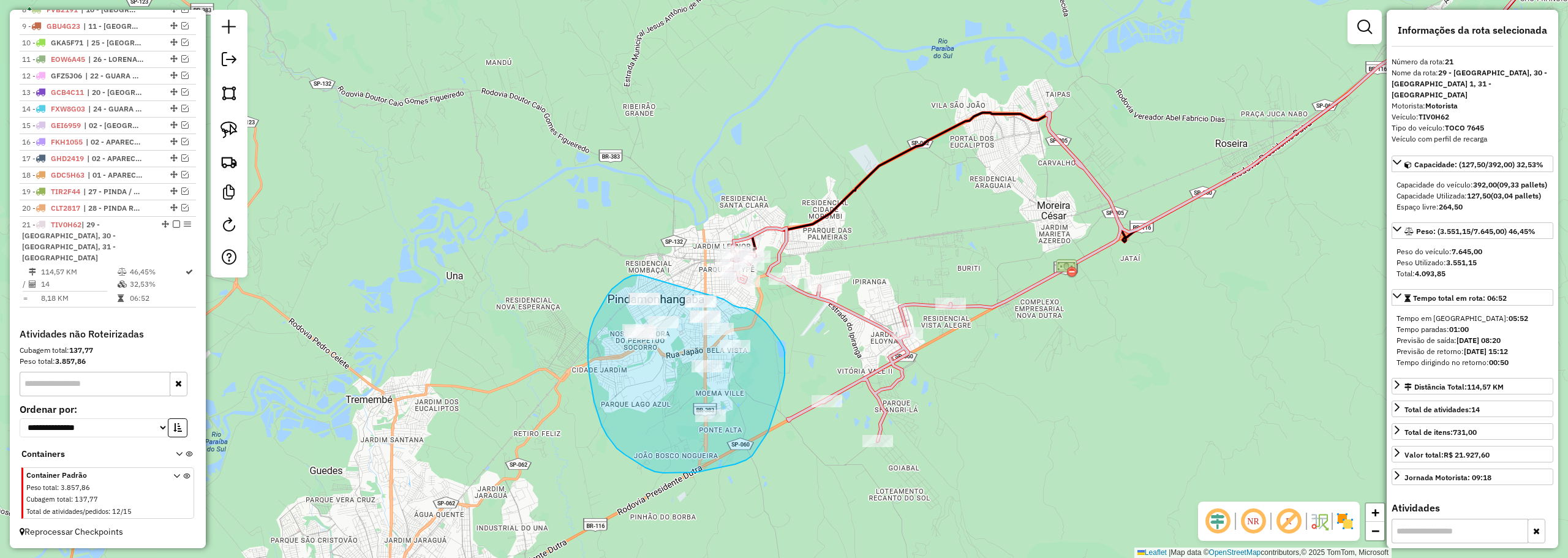
drag, startPoint x: 607, startPoint y: 296, endPoint x: 701, endPoint y: 294, distance: 94.0
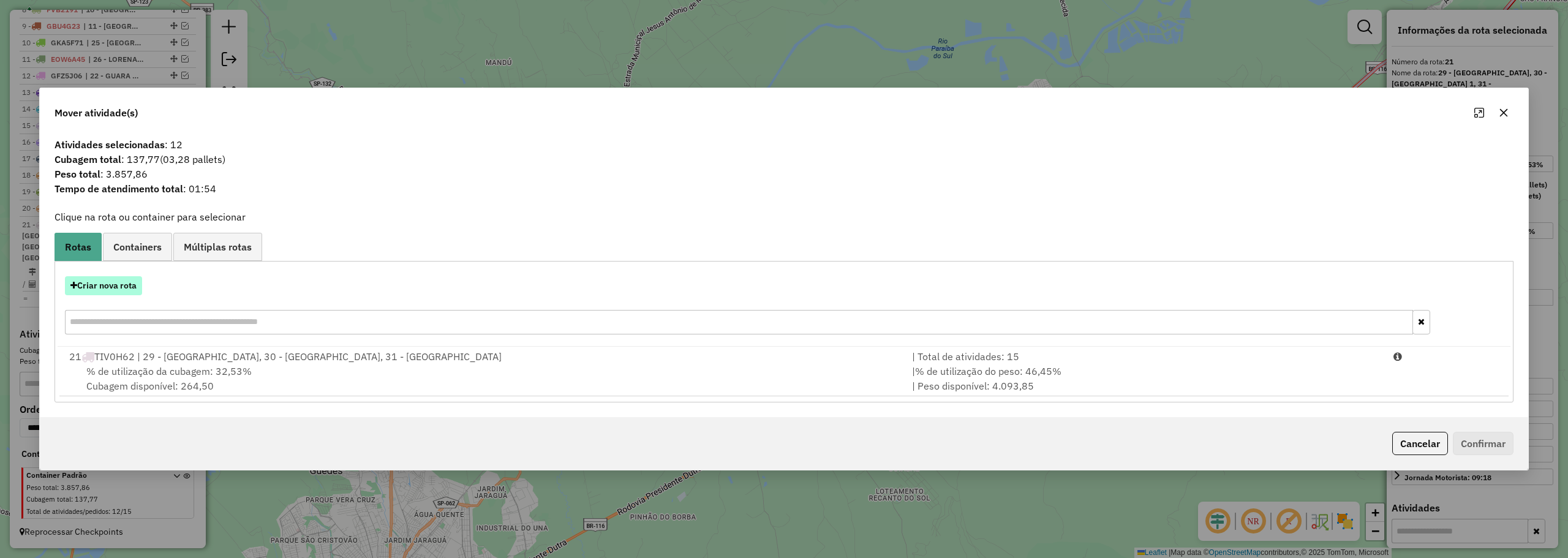
click at [134, 285] on button "Criar nova rota" at bounding box center [103, 285] width 77 height 19
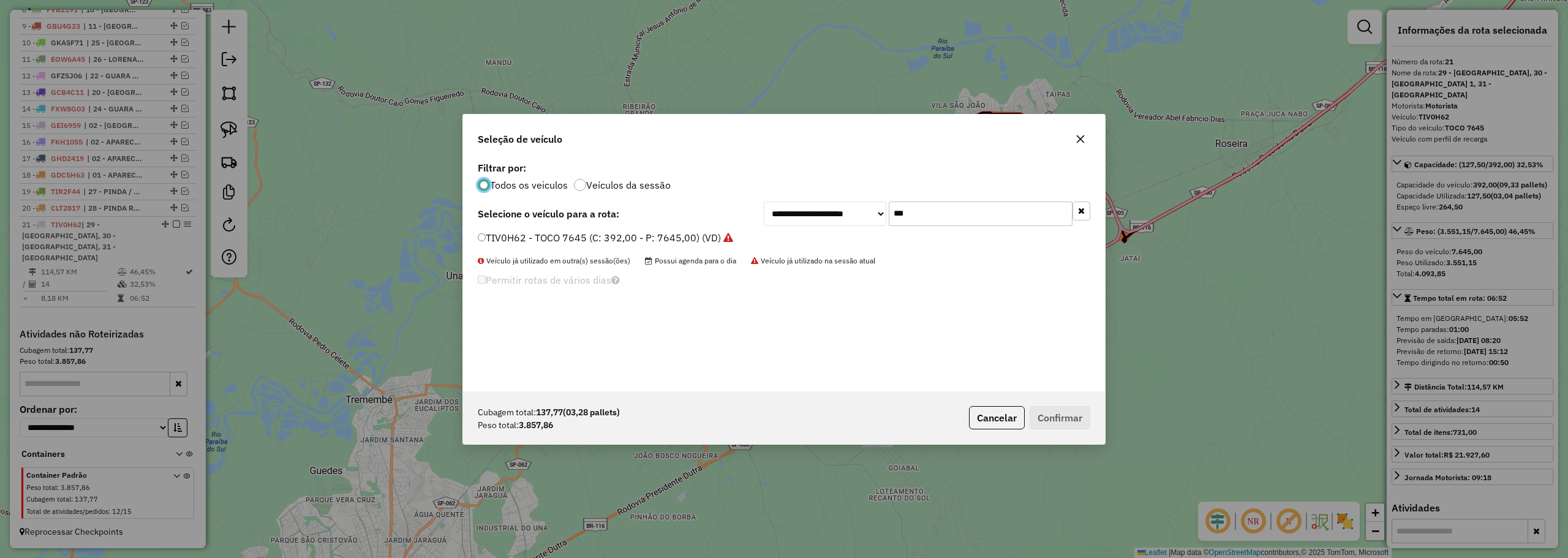
scroll to position [7, 4]
click at [909, 216] on input "***" at bounding box center [981, 213] width 184 height 24
type input "***"
click at [570, 231] on label "FZO4197 - BAÚ 8200 (C: 392,00 - P: 8200,00) (VD)" at bounding box center [597, 237] width 239 height 15
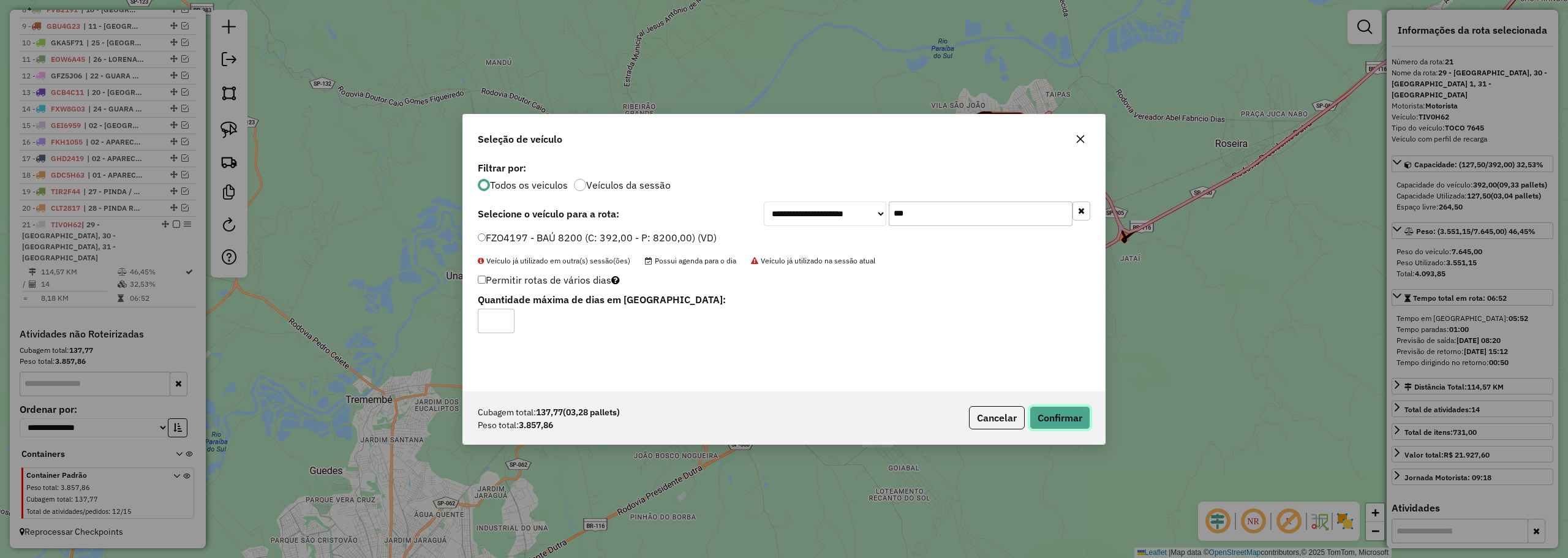
click at [1045, 420] on button "Confirmar" at bounding box center [1059, 417] width 60 height 23
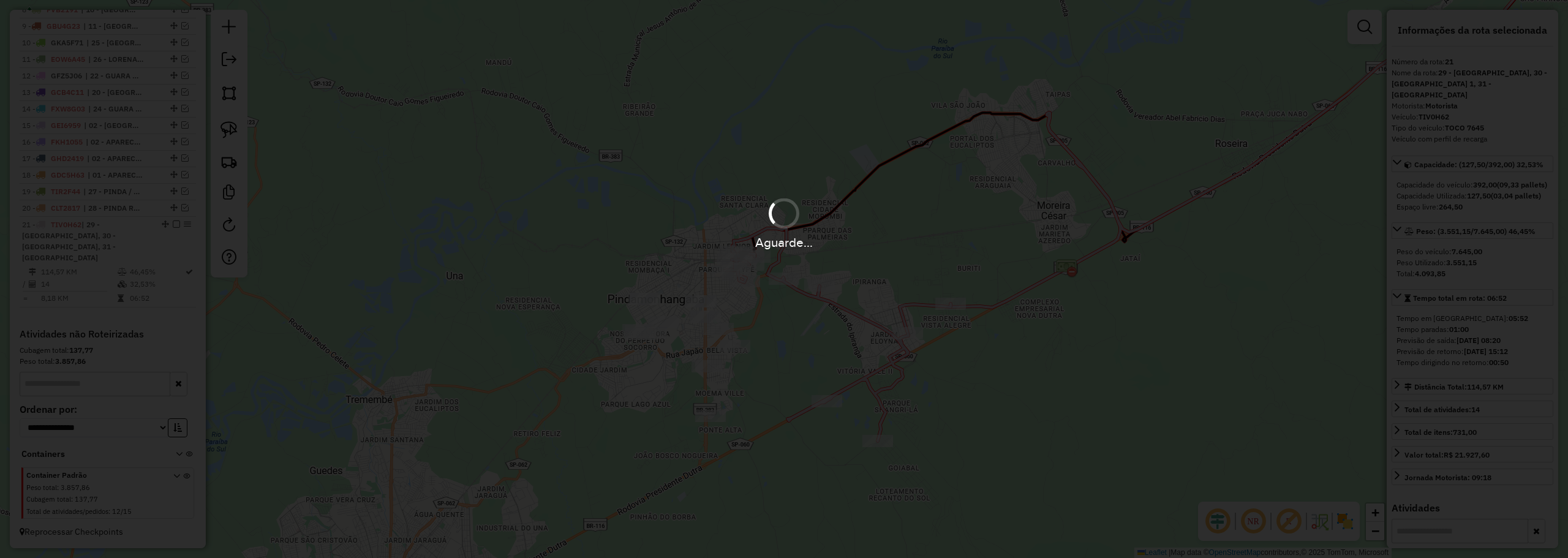
scroll to position [459, 0]
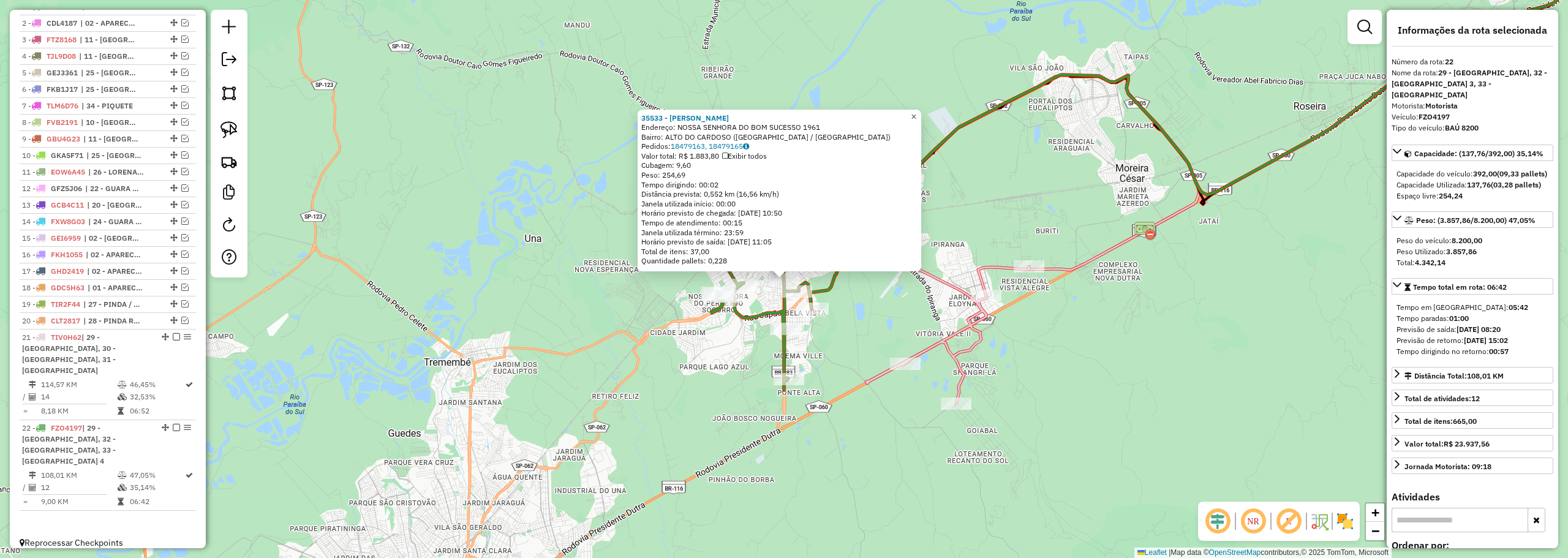
click at [921, 112] on link "×" at bounding box center [913, 116] width 15 height 15
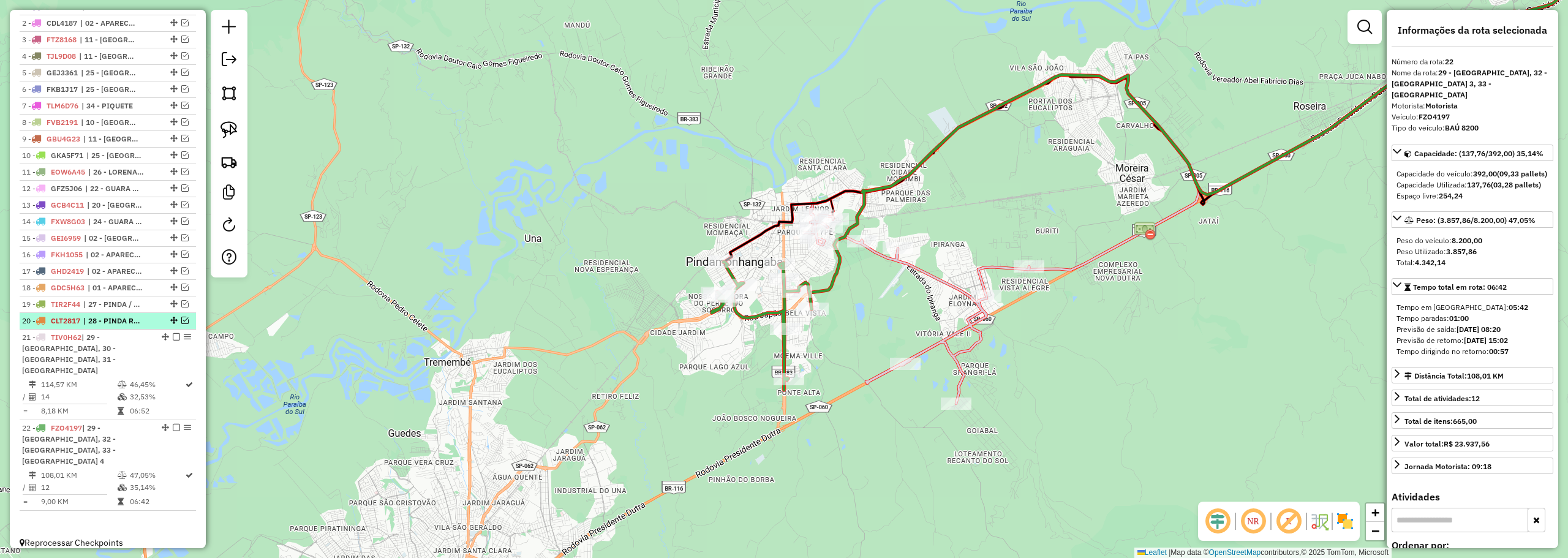
click at [181, 324] on em at bounding box center [185, 320] width 8 height 8
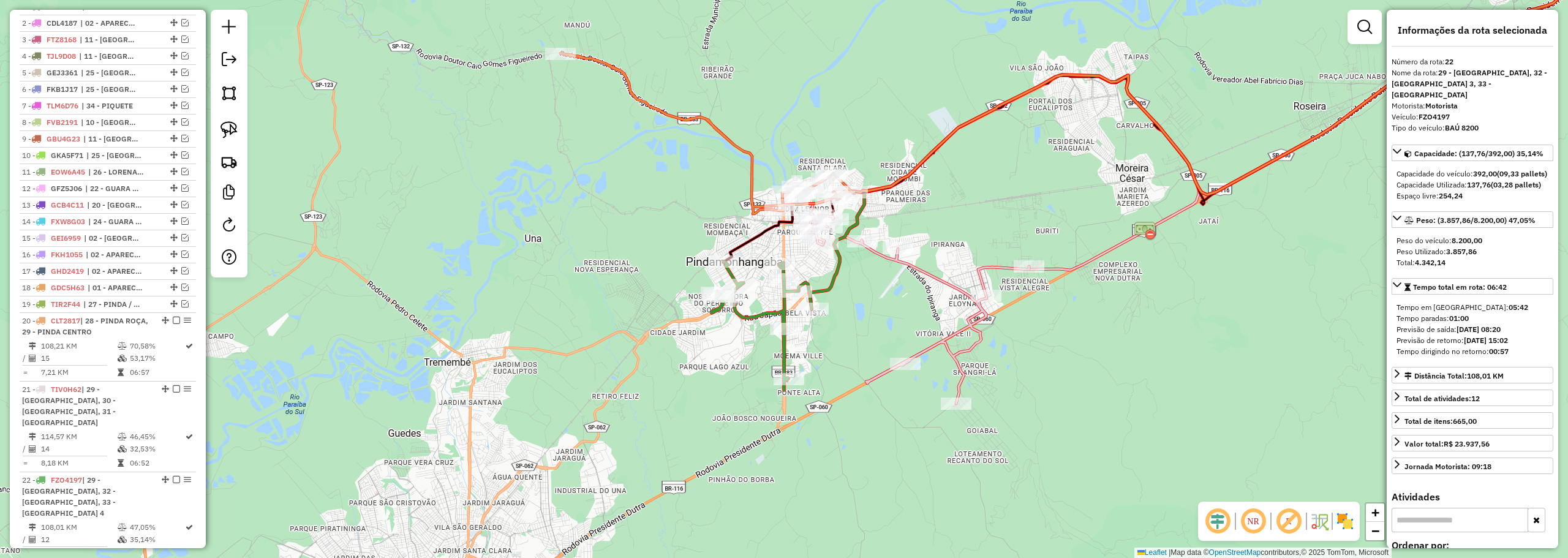
scroll to position [511, 0]
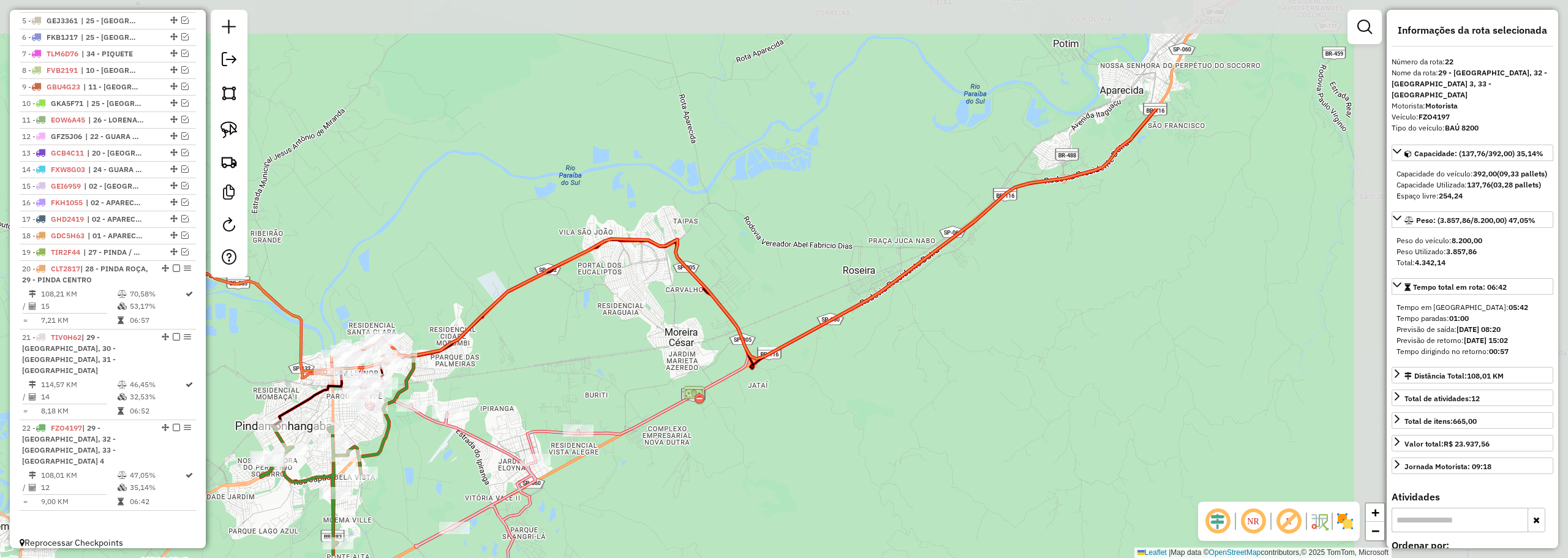
drag, startPoint x: 1087, startPoint y: 210, endPoint x: 811, endPoint y: 261, distance: 280.7
click at [629, 377] on div "Janela de atendimento Grade de atendimento Capacidade Transportadoras Veículos …" at bounding box center [784, 279] width 1568 height 558
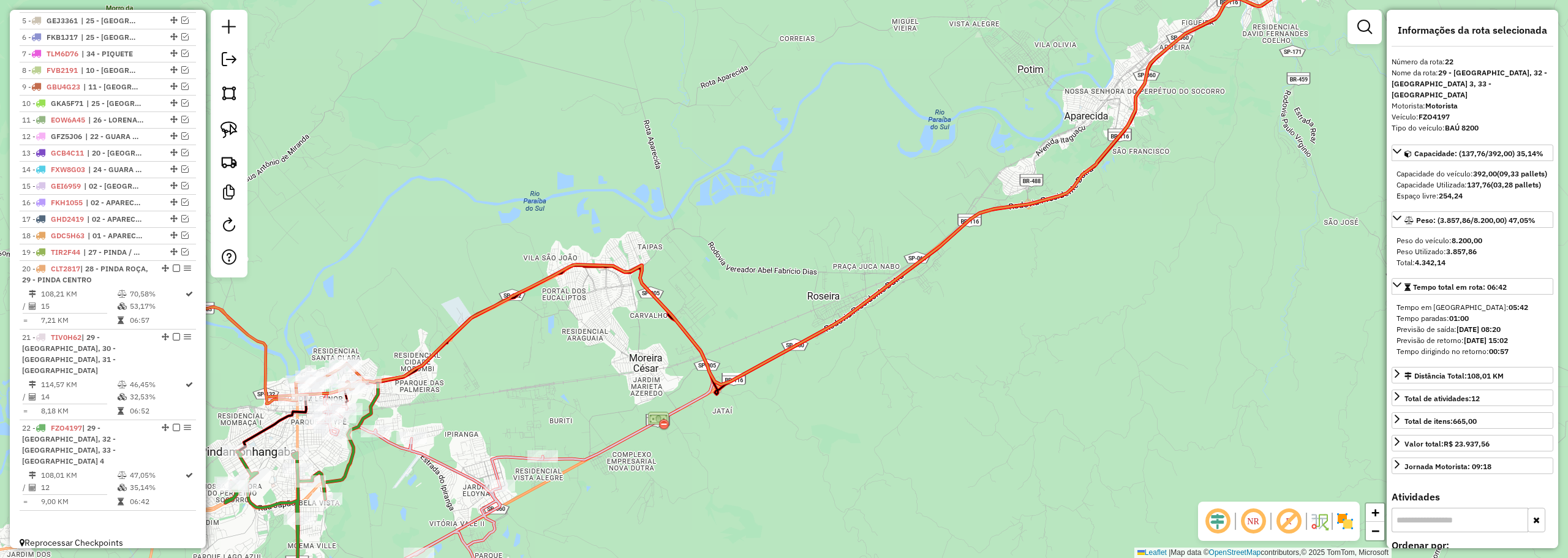
drag, startPoint x: 1208, startPoint y: 186, endPoint x: 780, endPoint y: 429, distance: 492.2
click at [725, 475] on div "Janela de atendimento Grade de atendimento Capacidade Transportadoras Veículos …" at bounding box center [784, 279] width 1568 height 558
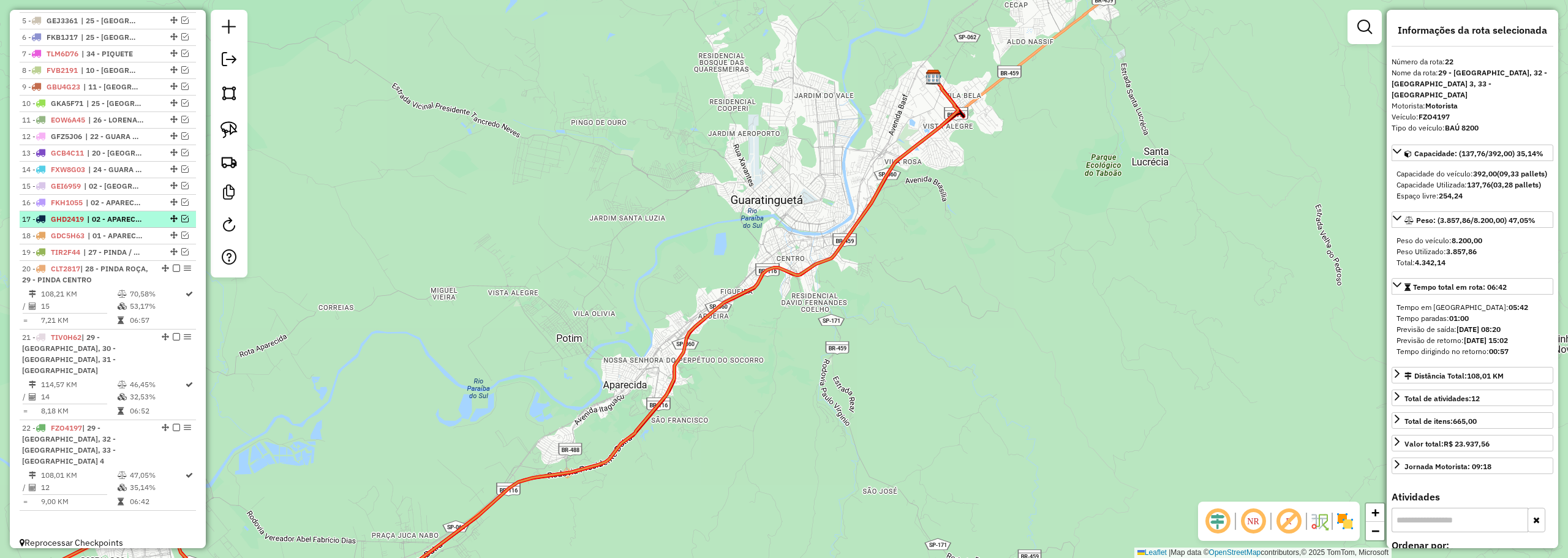
click at [181, 222] on em at bounding box center [185, 219] width 8 height 8
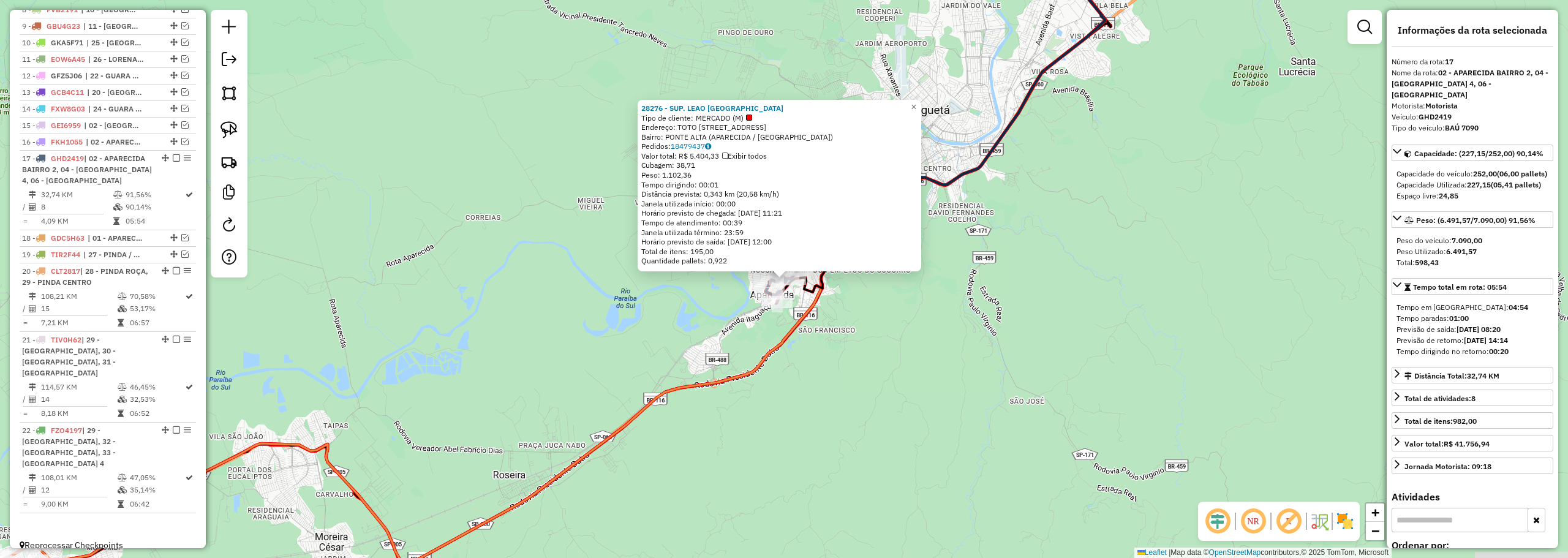
scroll to position [574, 0]
click at [916, 103] on span "×" at bounding box center [913, 107] width 5 height 11
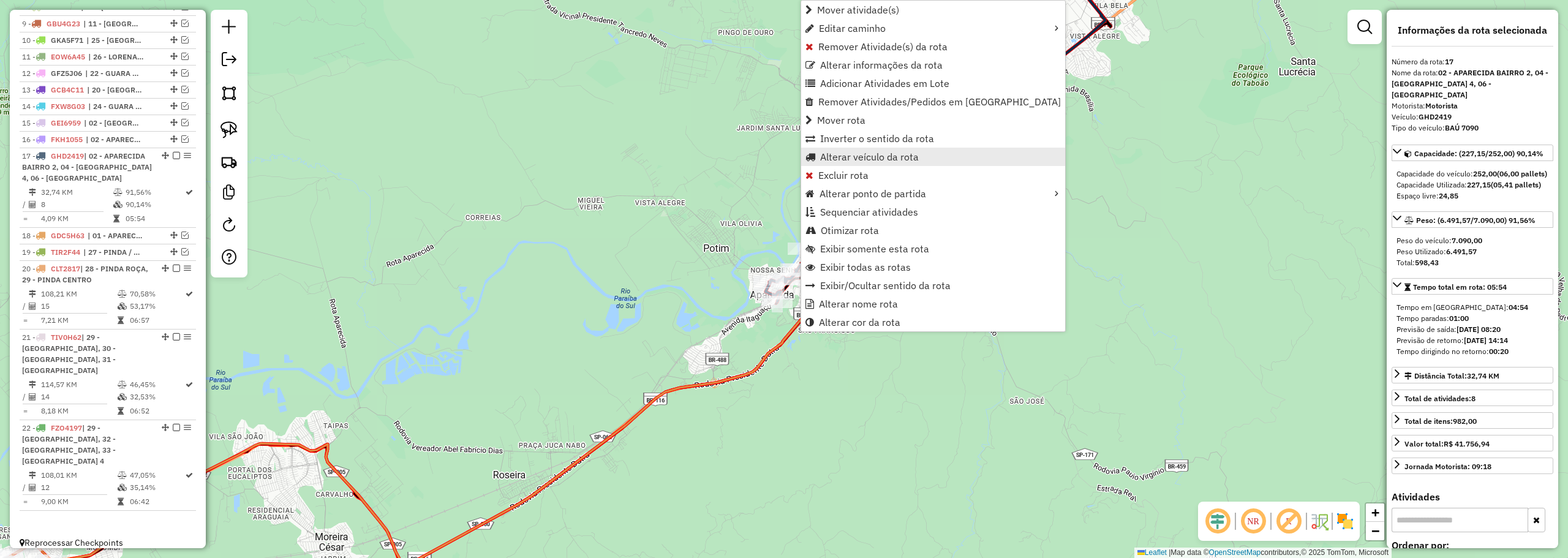
click at [828, 152] on span "Alterar veículo da rota" at bounding box center [869, 157] width 99 height 10
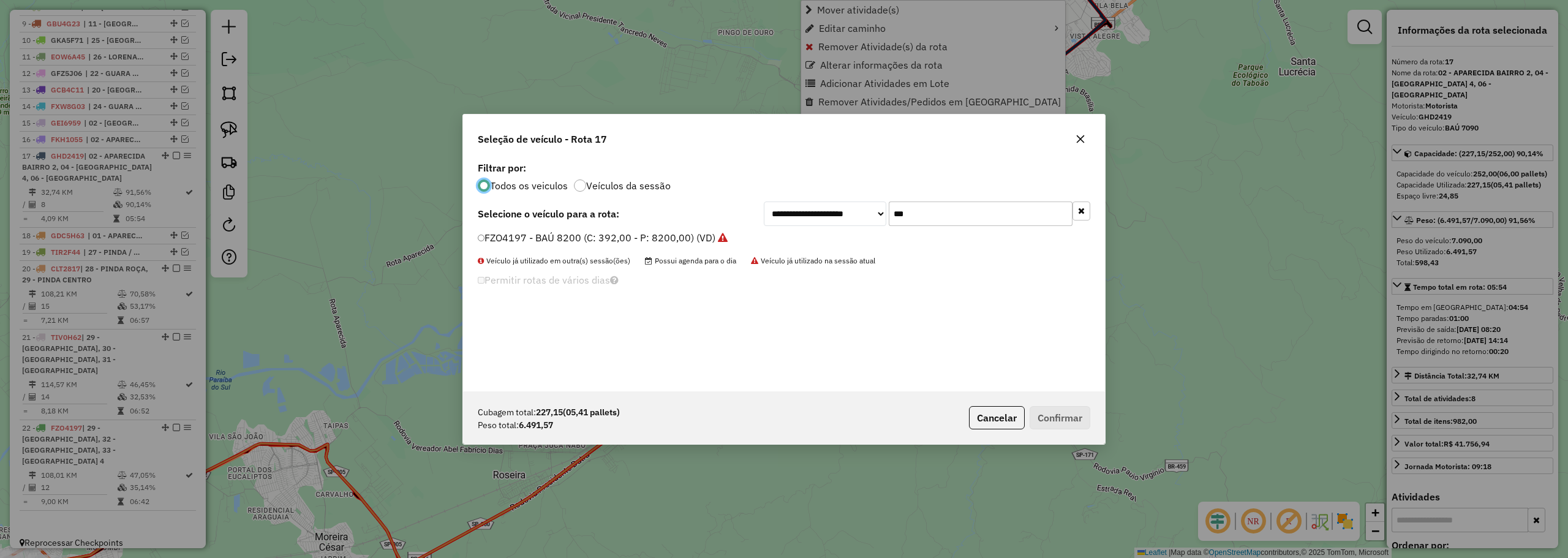
scroll to position [7, 4]
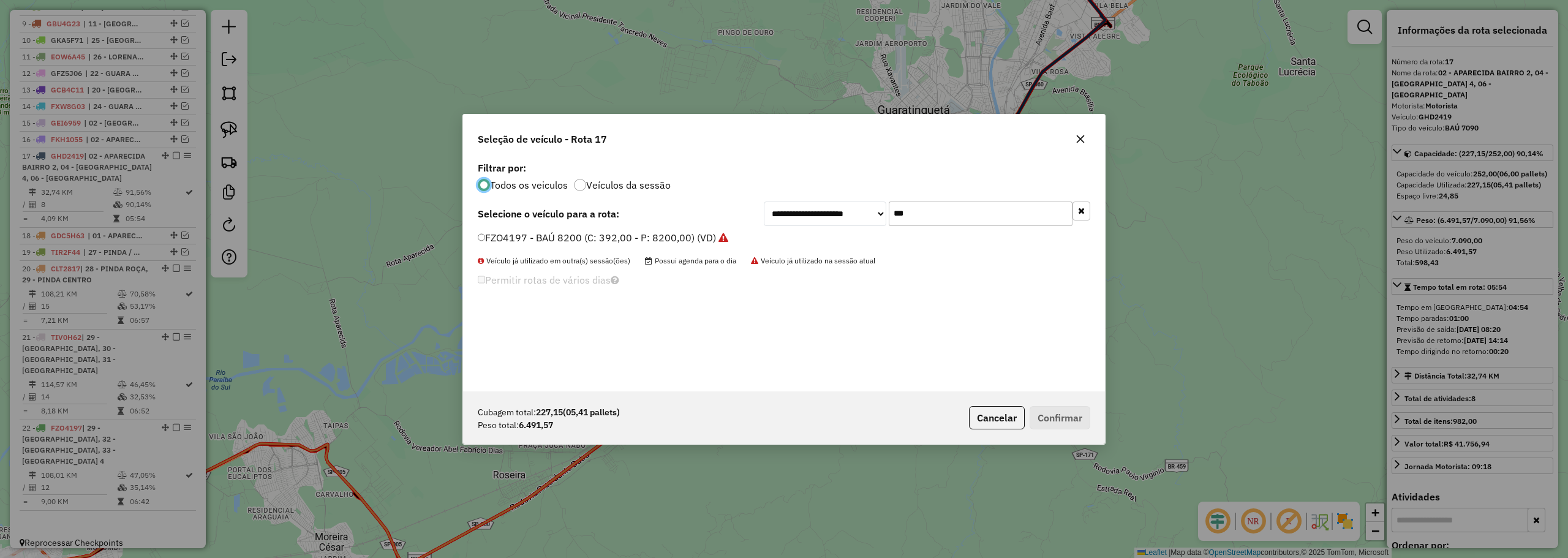
click at [910, 215] on input "***" at bounding box center [981, 213] width 184 height 24
type input "***"
click at [494, 232] on label "FKG8026 - BAÚ 8200 (C: 392,00 - P: 8200,00) (VD)" at bounding box center [597, 237] width 239 height 15
click at [1075, 414] on button "Confirmar" at bounding box center [1059, 417] width 60 height 23
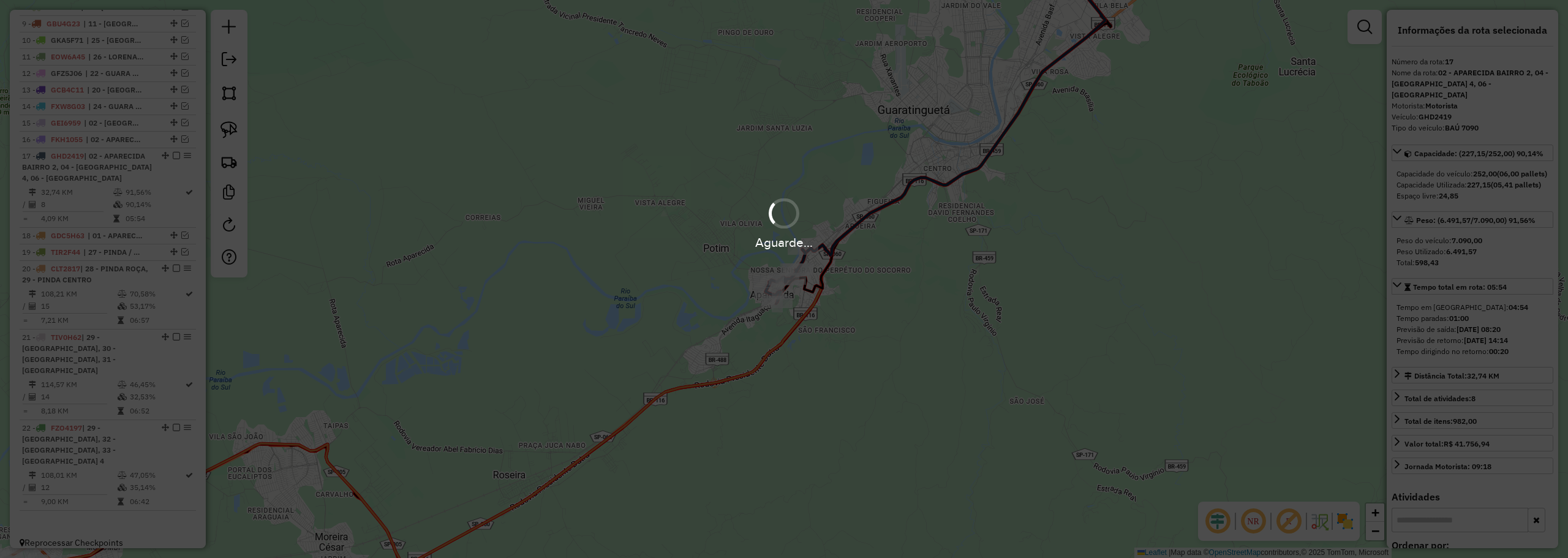
click at [598, 298] on div "Aguarde..." at bounding box center [784, 279] width 1568 height 558
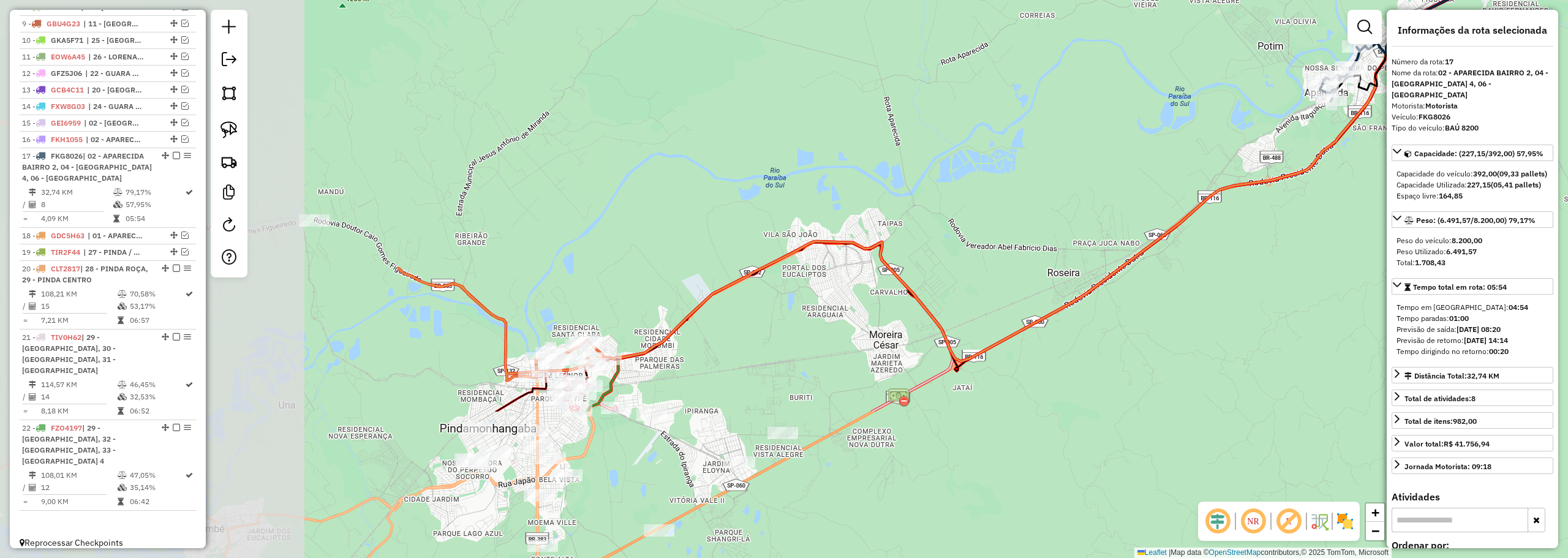
drag, startPoint x: 612, startPoint y: 300, endPoint x: 1166, endPoint y: 98, distance: 589.7
click at [1166, 98] on div "Janela de atendimento Grade de atendimento Capacidade Transportadoras Veículos …" at bounding box center [784, 279] width 1568 height 558
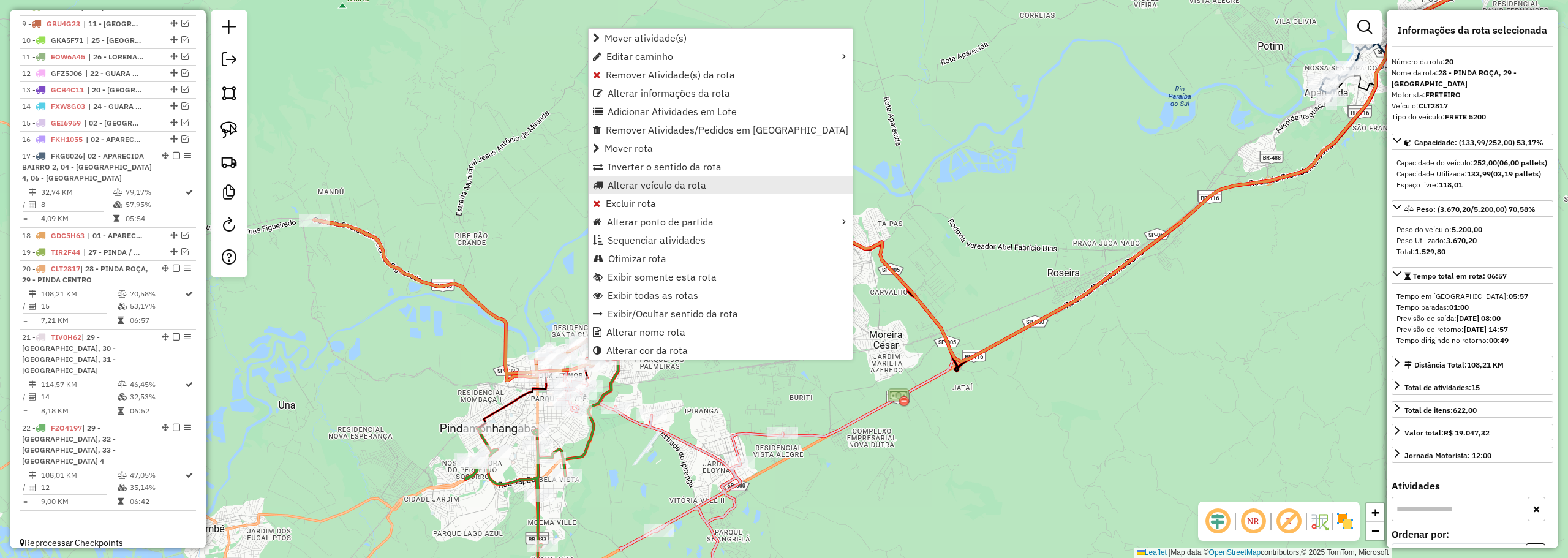
click at [626, 187] on span "Alterar veículo da rota" at bounding box center [656, 184] width 99 height 10
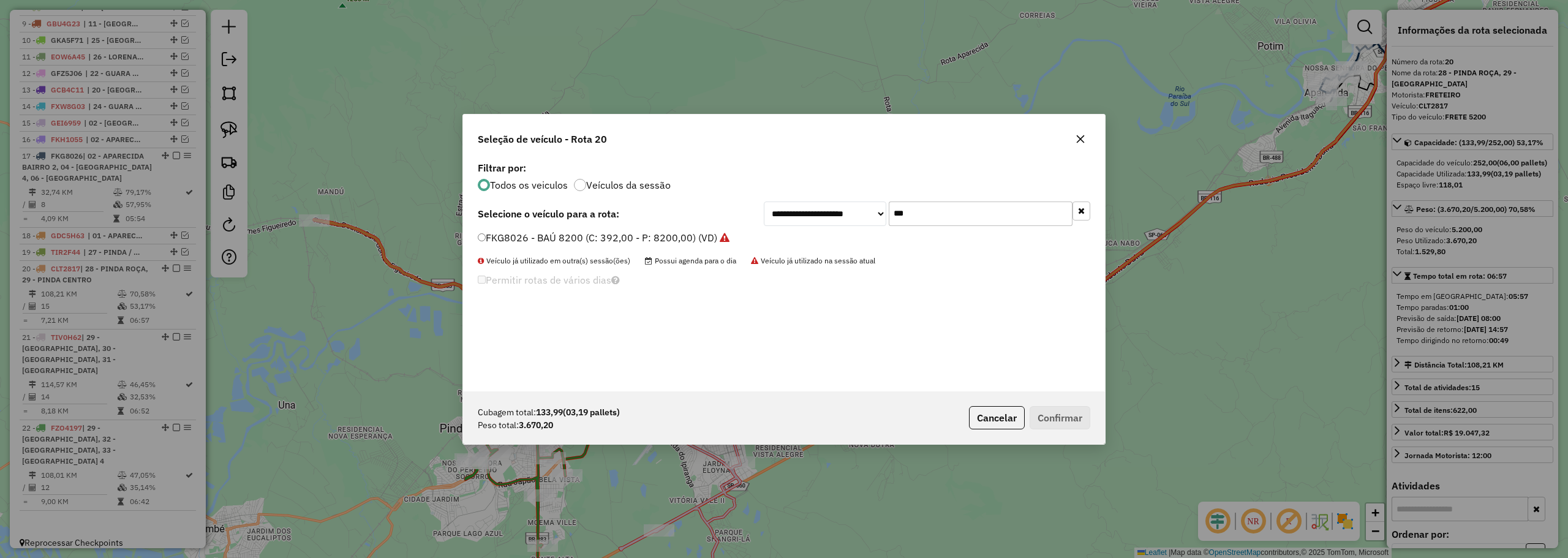
click at [980, 219] on input "***" at bounding box center [981, 213] width 184 height 24
type input "***"
click at [514, 236] on label "GHD2419 - BAÚ 7090 (C: 252,00 - P: 7090,00) (VD)" at bounding box center [599, 237] width 242 height 15
click at [1074, 423] on button "Confirmar" at bounding box center [1059, 417] width 60 height 23
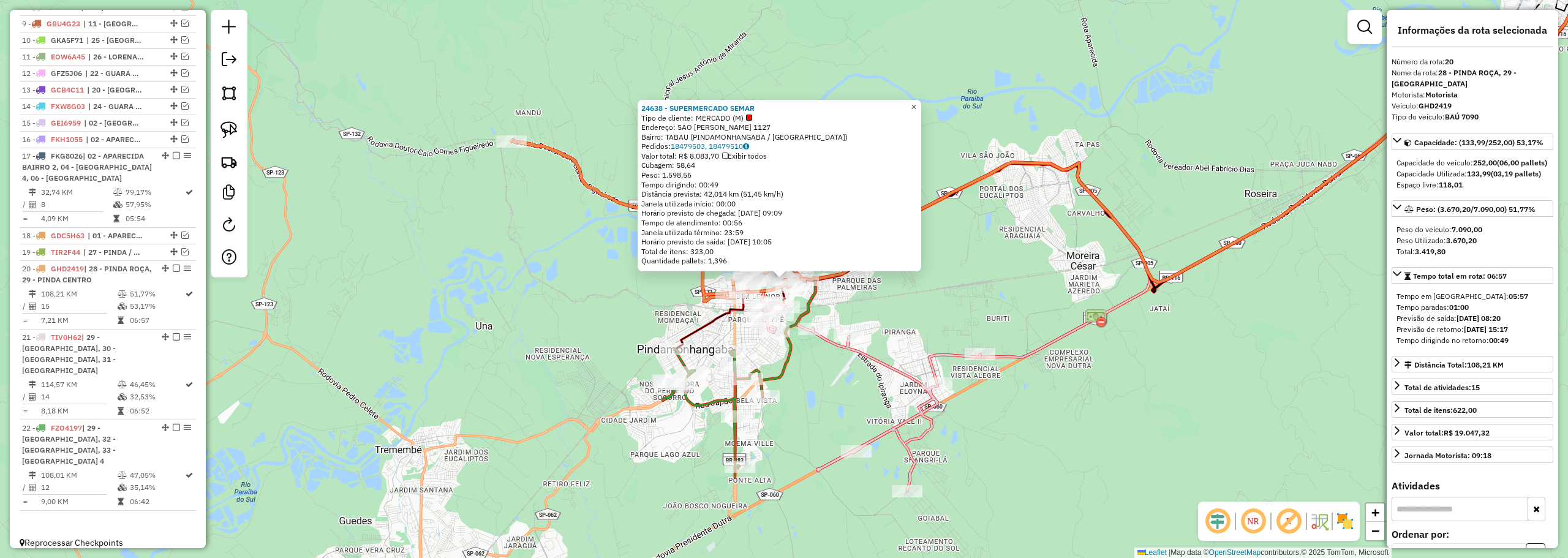
click at [916, 108] on span "×" at bounding box center [913, 107] width 5 height 11
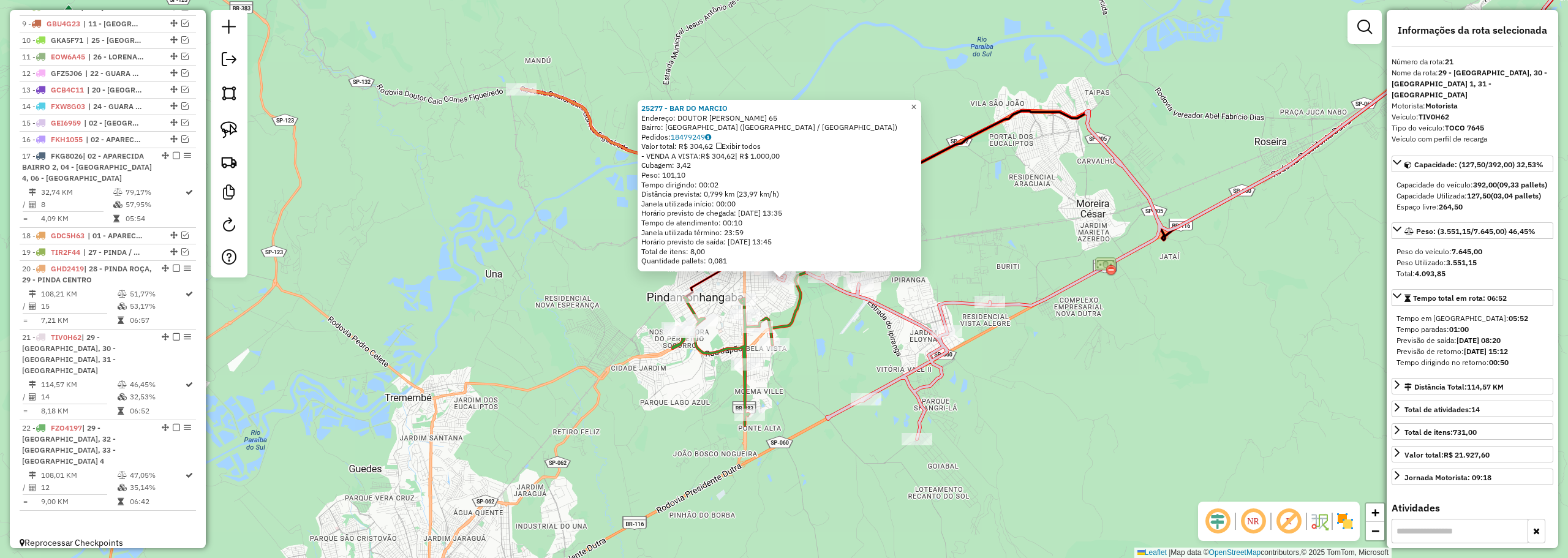
click at [916, 103] on span "×" at bounding box center [913, 107] width 5 height 11
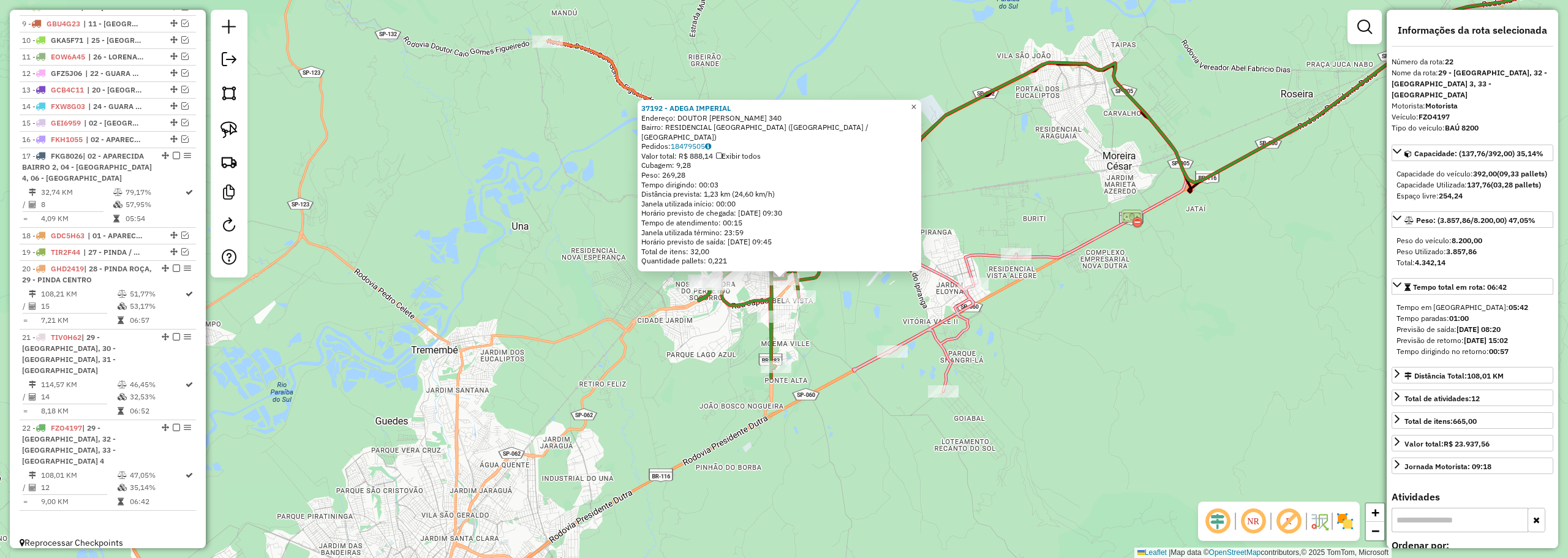
click at [921, 113] on link "×" at bounding box center [913, 107] width 15 height 15
click at [921, 115] on link "×" at bounding box center [913, 107] width 15 height 15
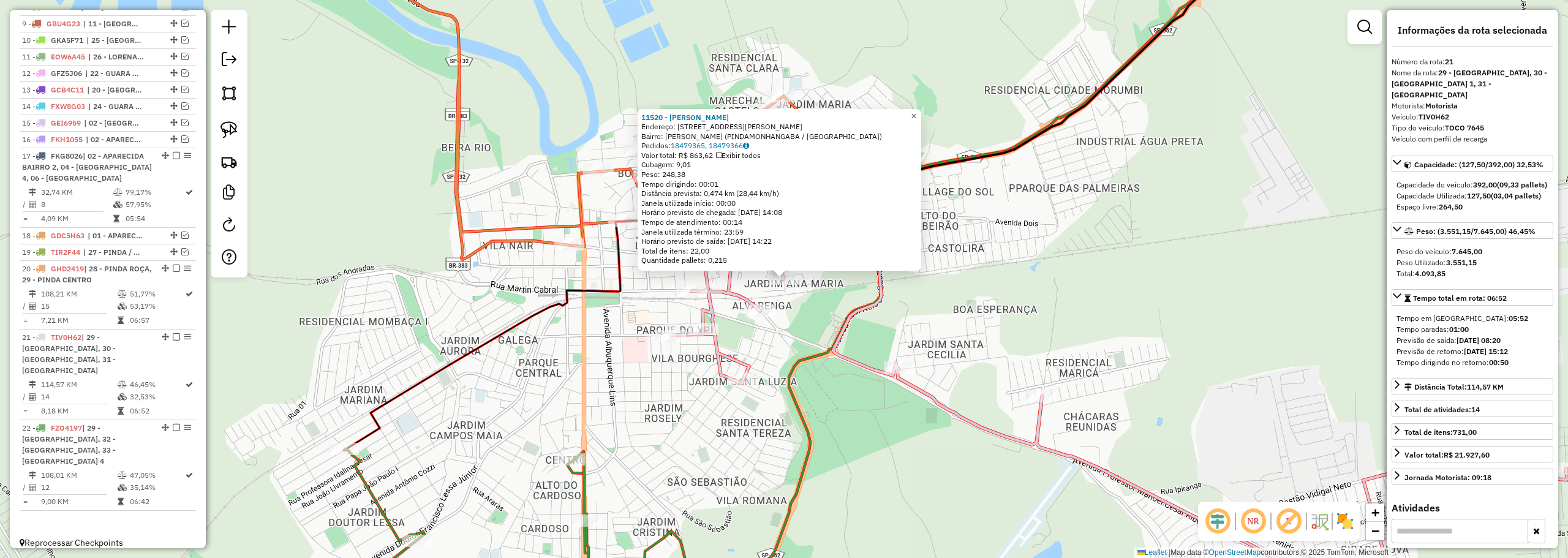
click at [916, 115] on span "×" at bounding box center [913, 116] width 5 height 11
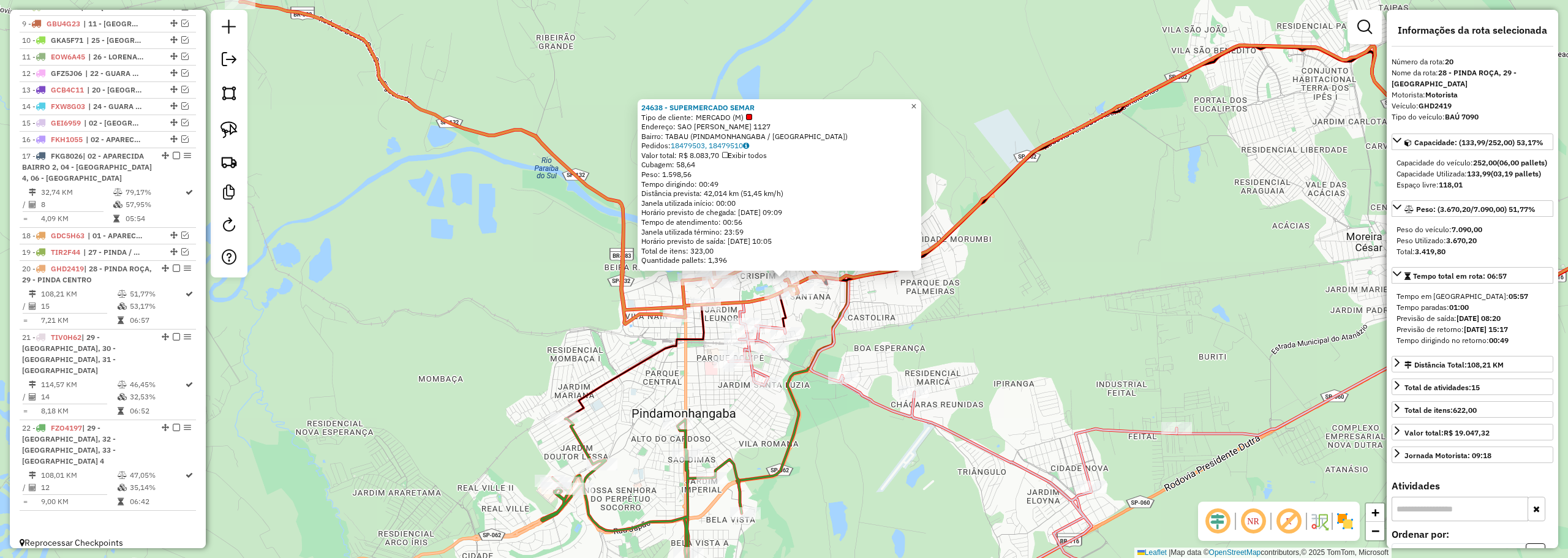
click at [921, 102] on link "×" at bounding box center [913, 106] width 15 height 15
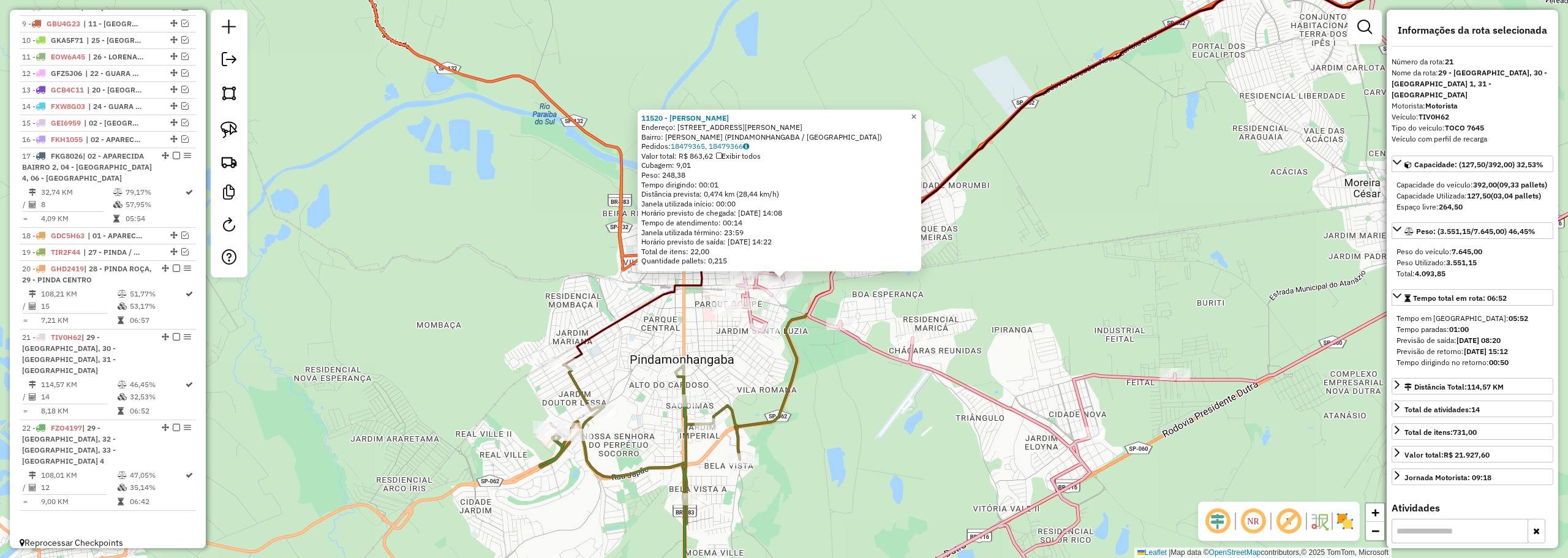
drag, startPoint x: 926, startPoint y: 111, endPoint x: 912, endPoint y: 164, distance: 54.8
click at [921, 112] on link "×" at bounding box center [913, 116] width 15 height 15
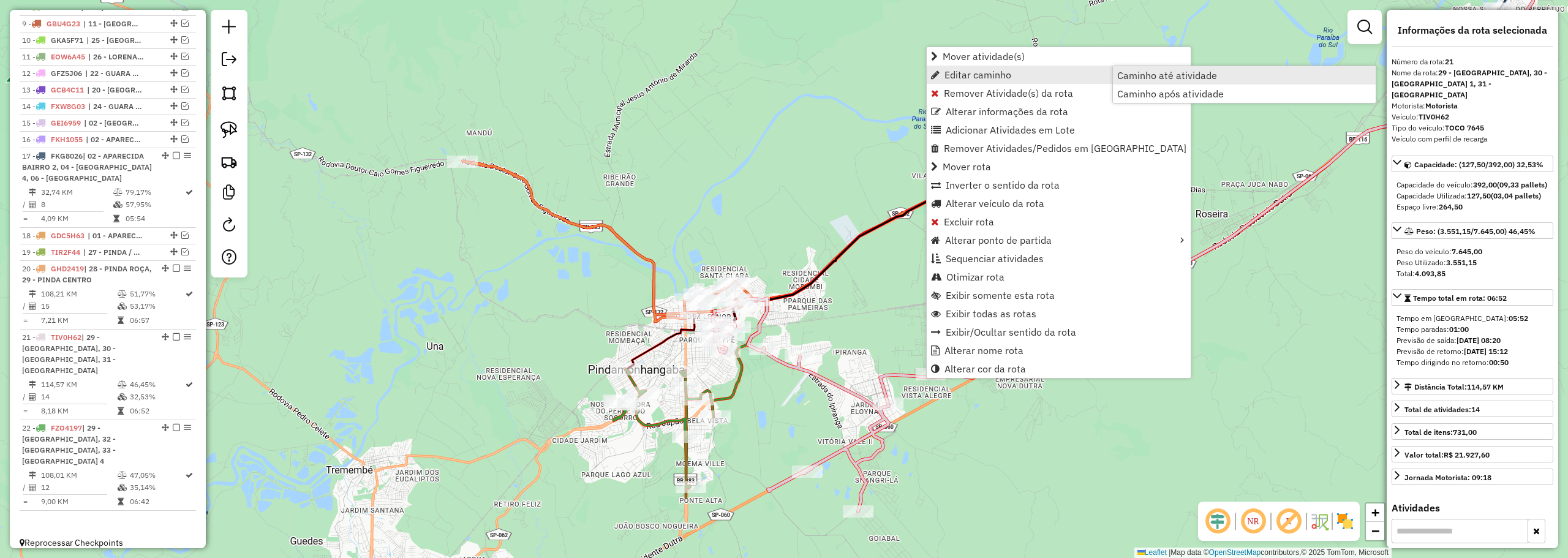
click at [1151, 84] on link "Caminho até atividade" at bounding box center [1244, 75] width 263 height 18
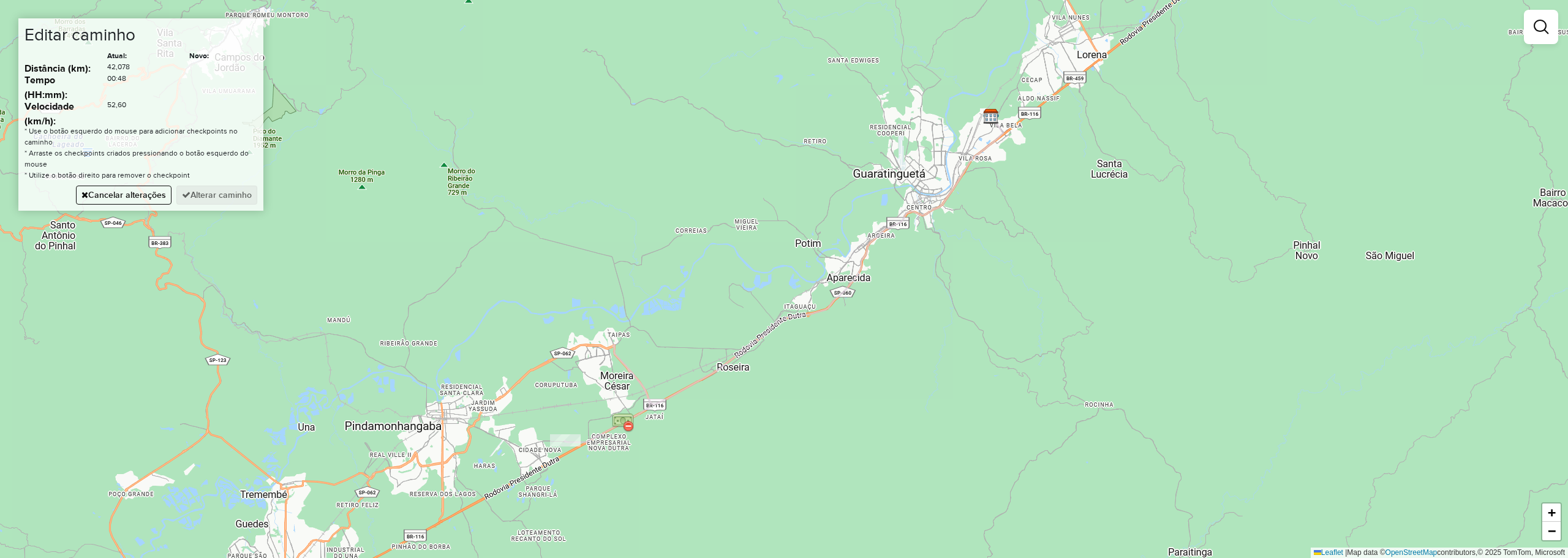
click at [532, 371] on div "Janela de atendimento Grade de atendimento Capacidade Transportadoras Veículos …" at bounding box center [784, 279] width 1568 height 558
click at [537, 375] on div "Janela de atendimento Grade de atendimento Capacidade Transportadoras Veículos …" at bounding box center [784, 279] width 1568 height 558
click at [503, 398] on div "Janela de atendimento Grade de atendimento Capacidade Transportadoras Veículos …" at bounding box center [784, 279] width 1568 height 558
click at [236, 200] on button "Alterar caminho" at bounding box center [217, 195] width 81 height 19
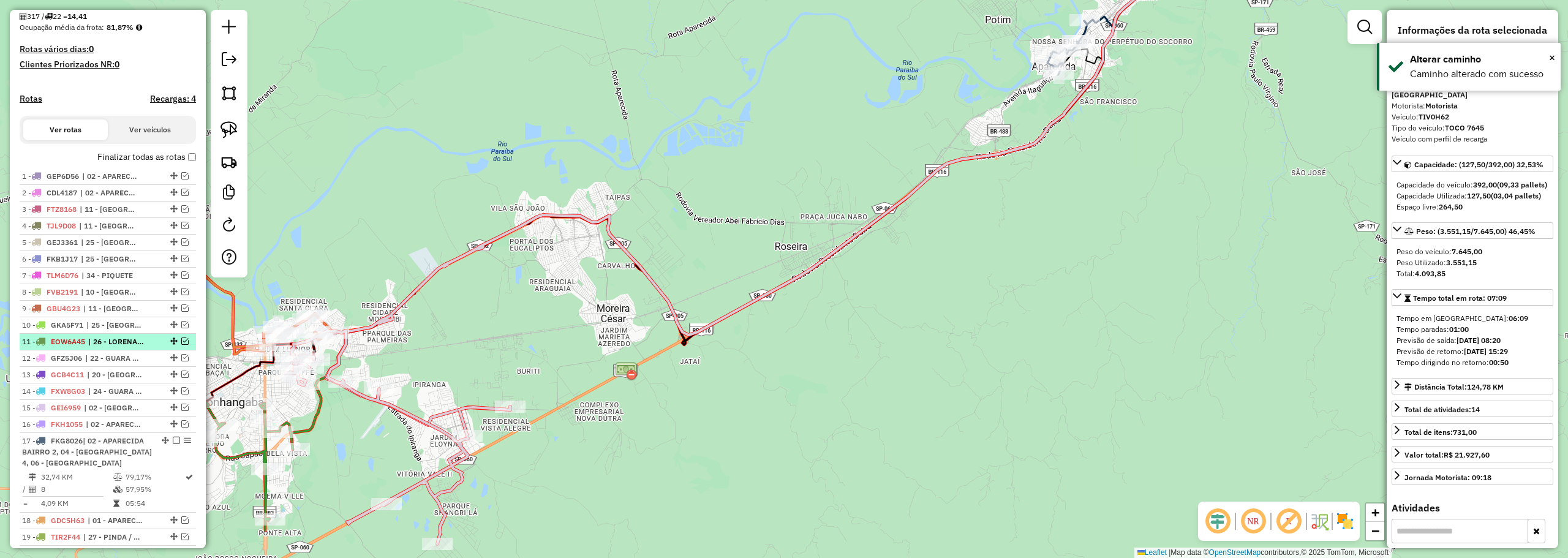
scroll to position [306, 0]
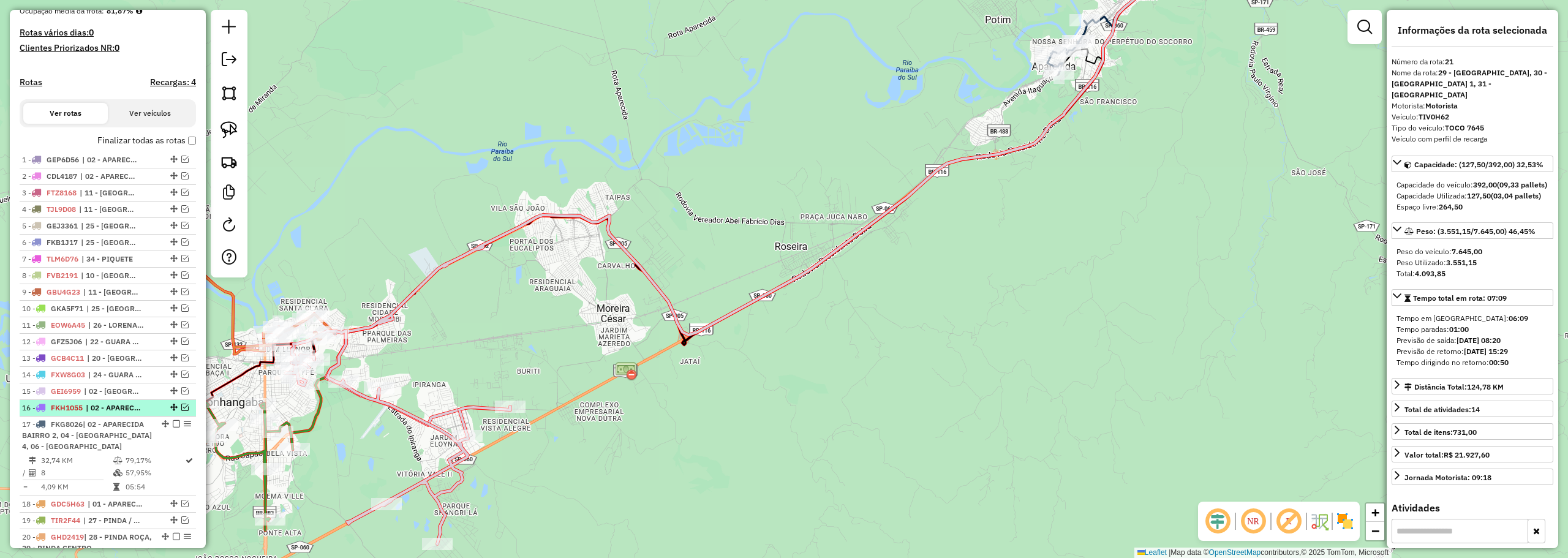
click at [177, 410] on div at bounding box center [173, 407] width 37 height 8
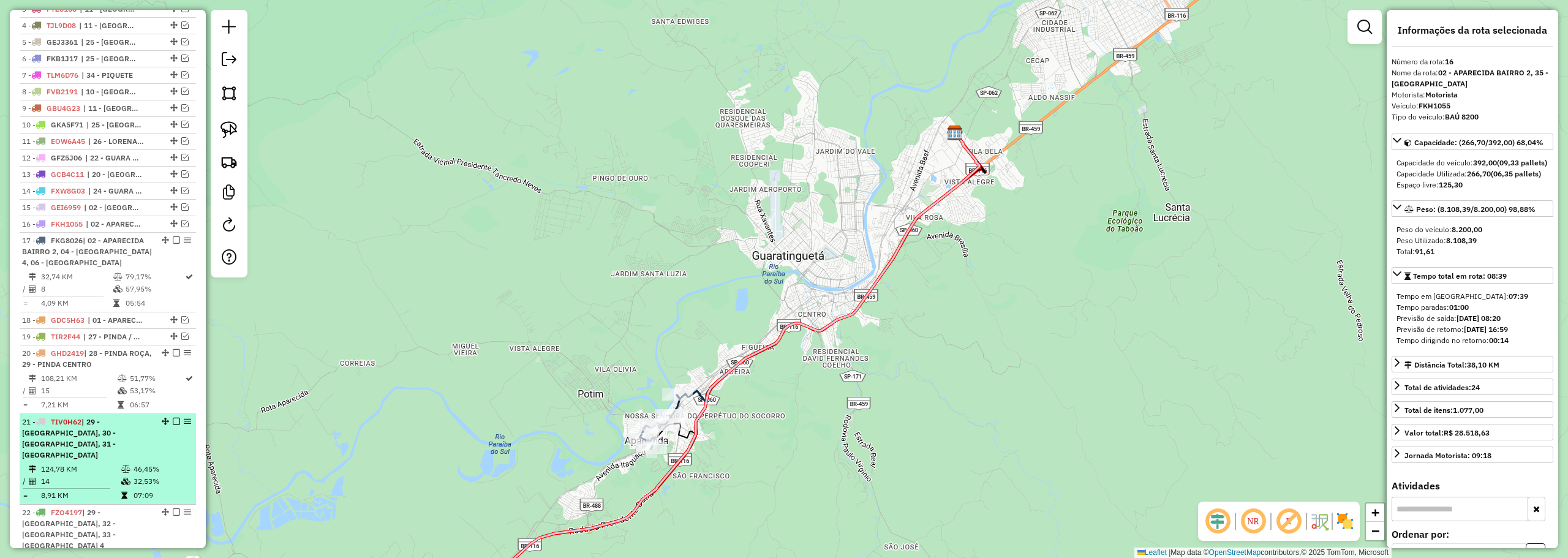
scroll to position [574, 0]
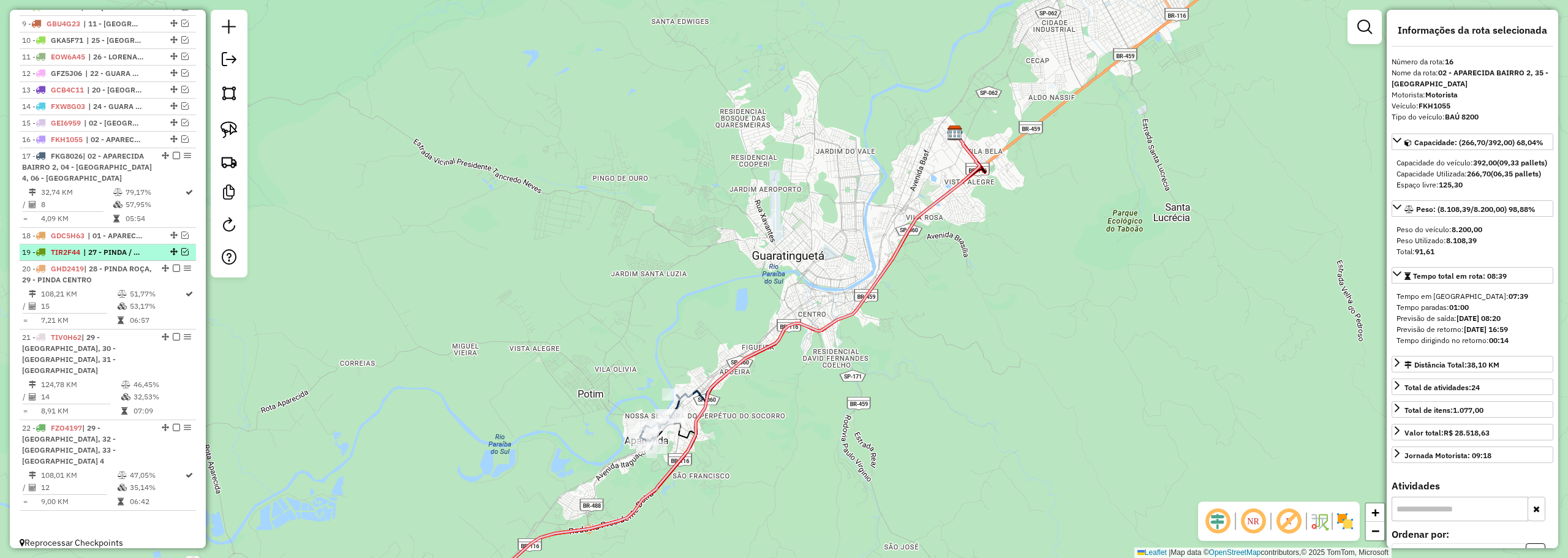
click at [181, 255] on em at bounding box center [185, 251] width 8 height 8
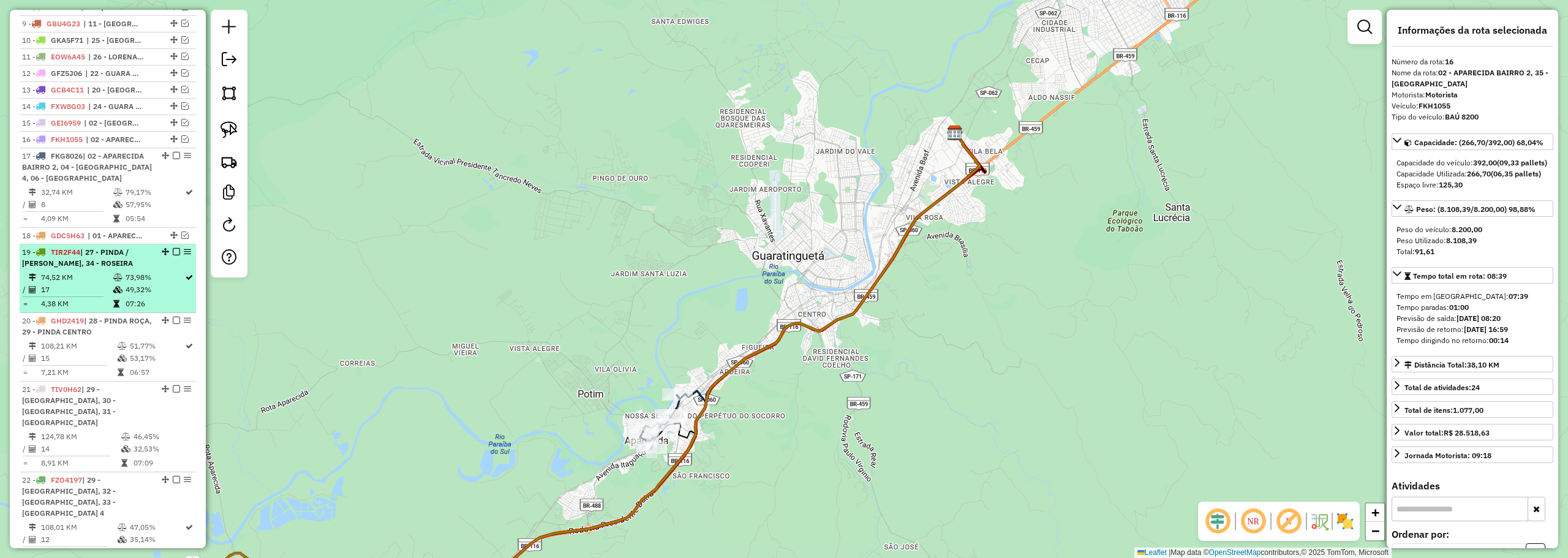
click at [107, 284] on td "74,52 KM" at bounding box center [76, 277] width 72 height 12
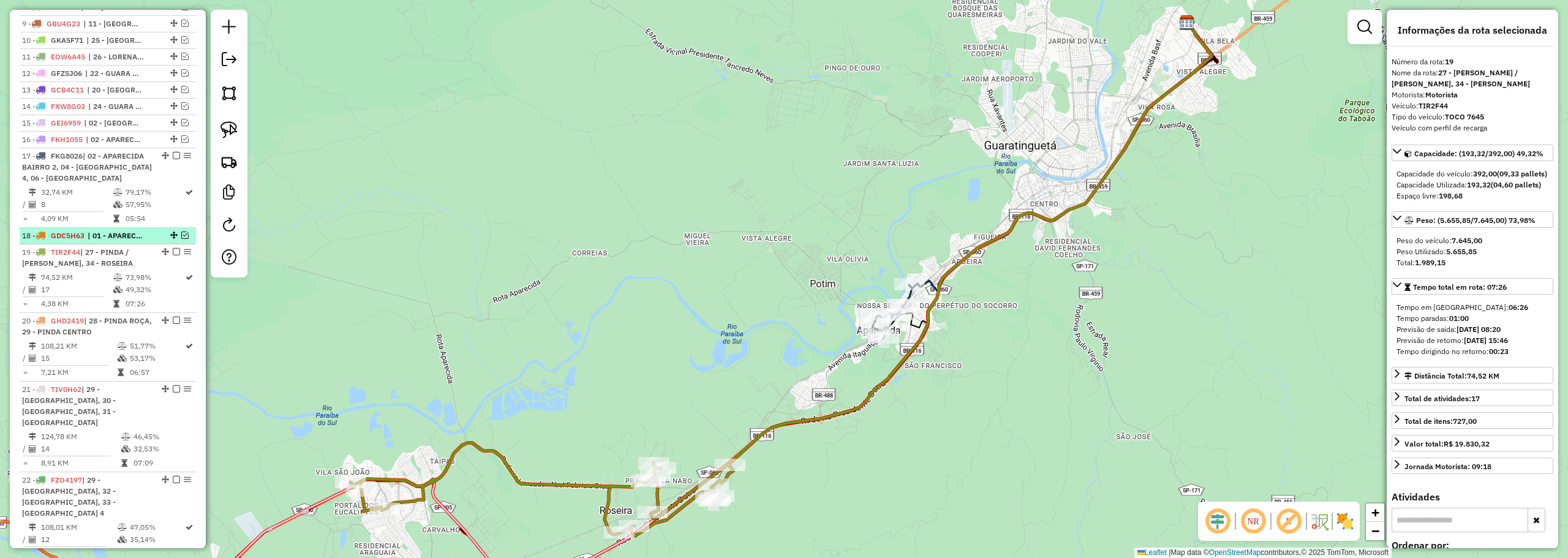
click at [181, 238] on em at bounding box center [185, 235] width 8 height 8
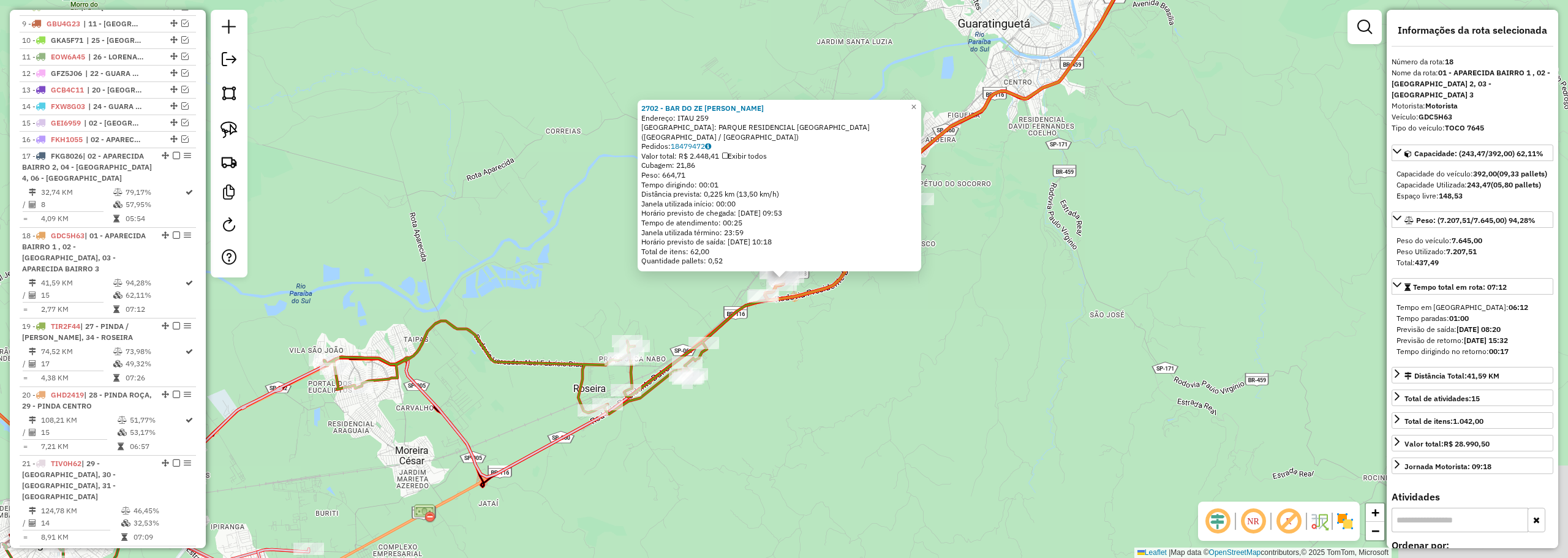
scroll to position [700, 0]
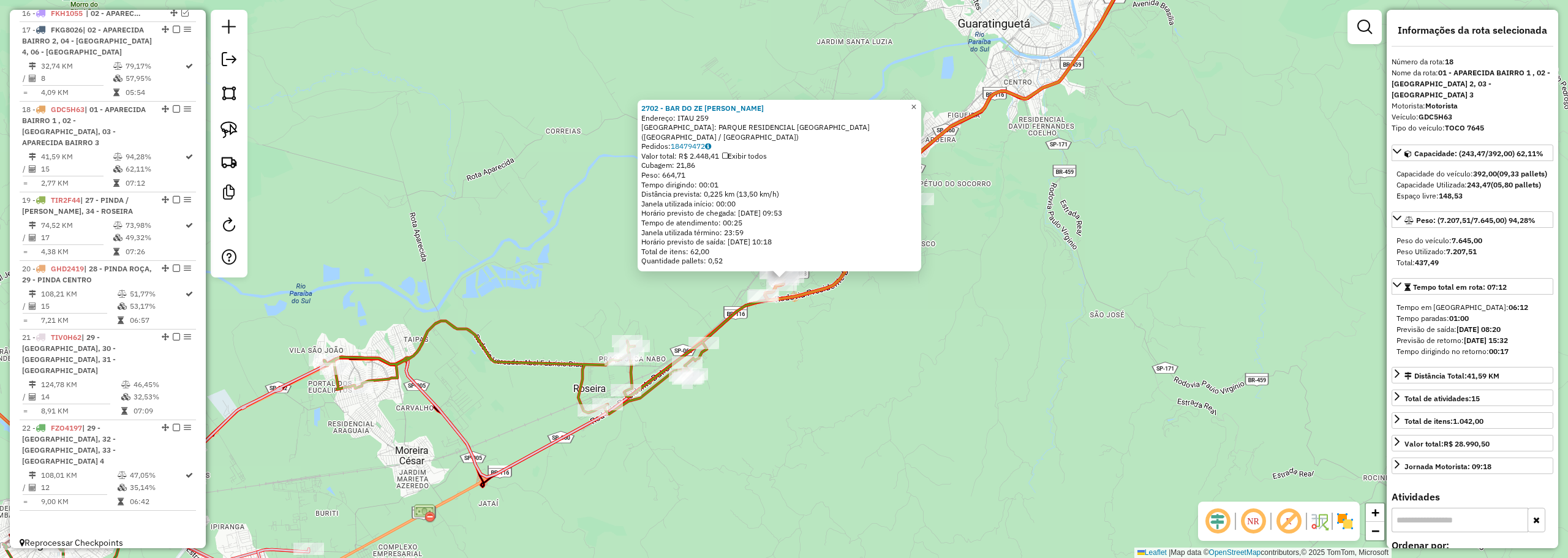
click at [916, 109] on span "×" at bounding box center [913, 107] width 5 height 11
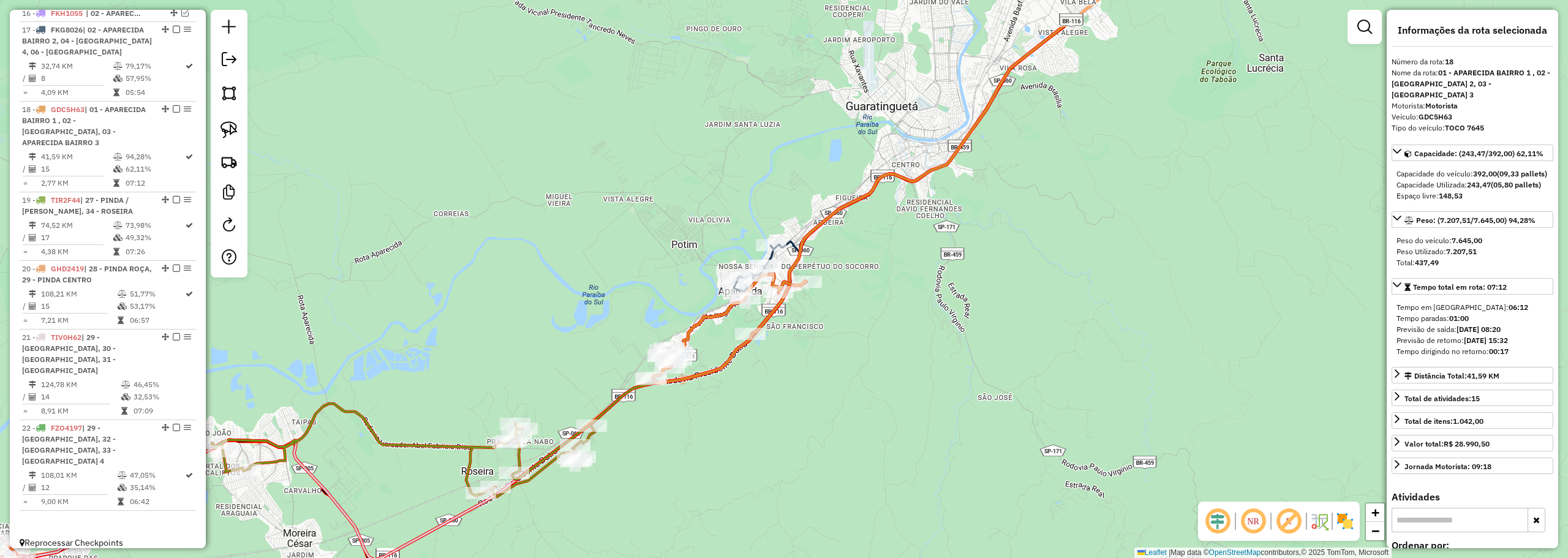
drag, startPoint x: 734, startPoint y: 242, endPoint x: 629, endPoint y: 315, distance: 127.9
click at [629, 315] on div "Janela de atendimento Grade de atendimento Capacidade Transportadoras Veículos …" at bounding box center [784, 279] width 1568 height 558
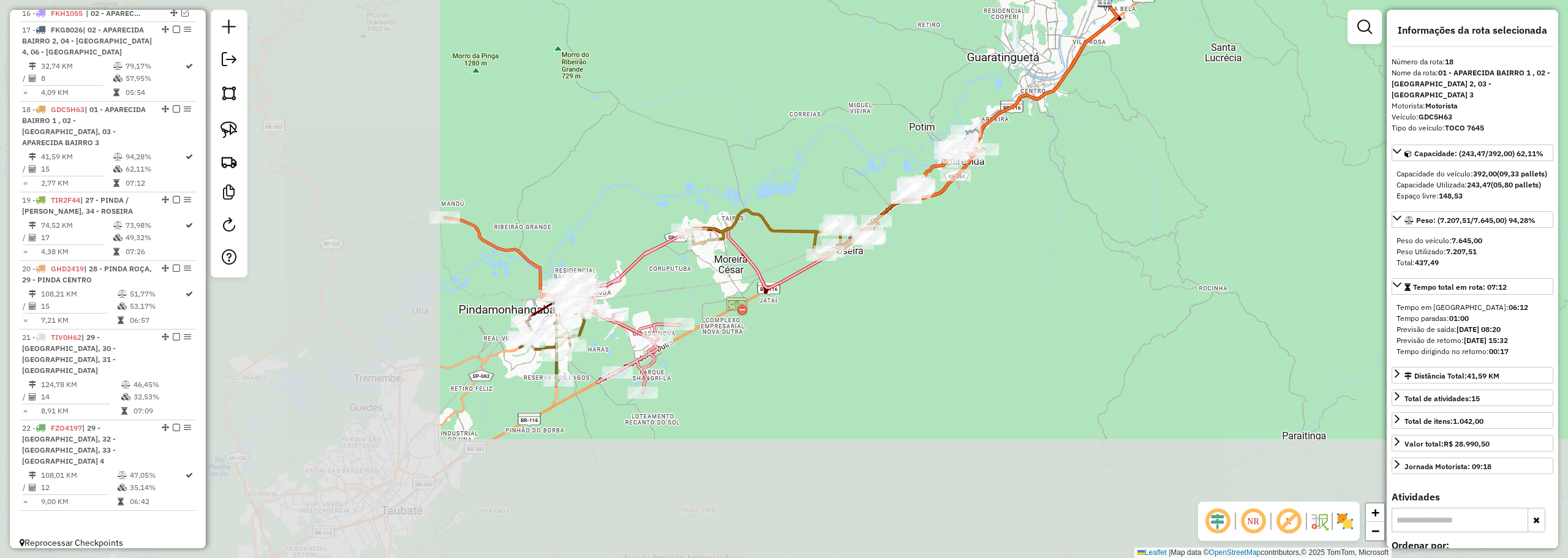
drag, startPoint x: 340, startPoint y: 286, endPoint x: 820, endPoint y: 114, distance: 509.9
click at [820, 114] on div "Janela de atendimento Grade de atendimento Capacidade Transportadoras Veículos …" at bounding box center [784, 279] width 1568 height 558
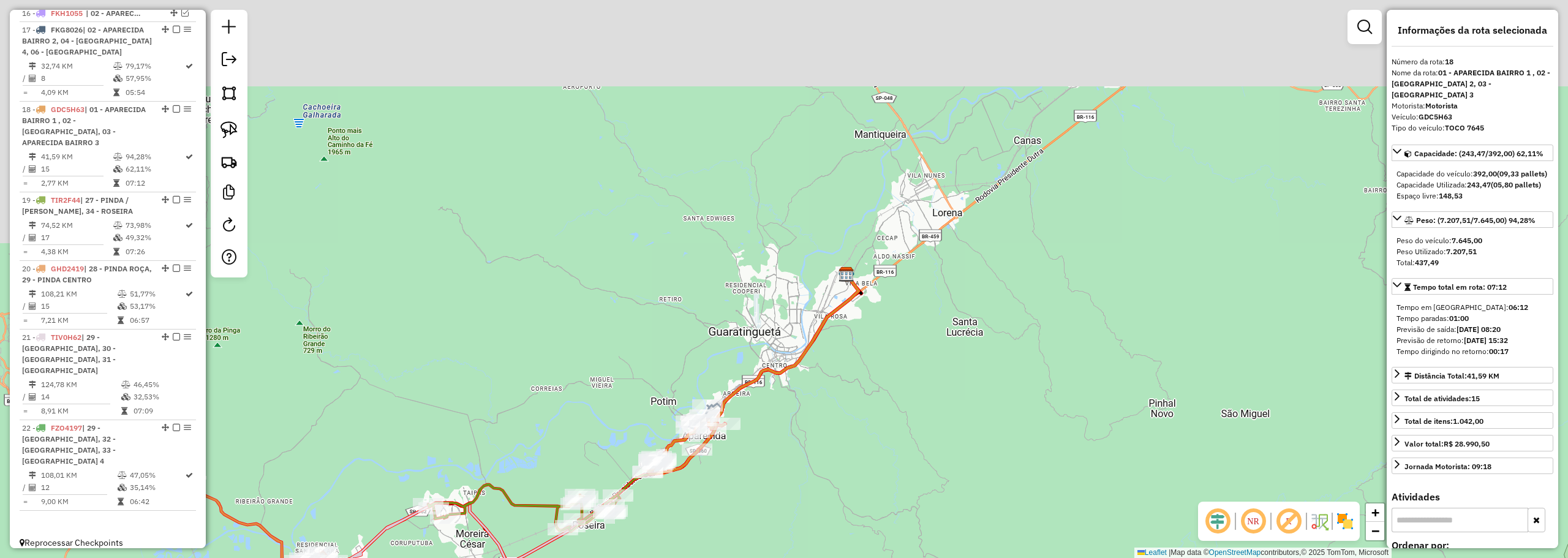
drag, startPoint x: 688, startPoint y: 207, endPoint x: 577, endPoint y: 290, distance: 138.6
click at [481, 406] on div "Janela de atendimento Grade de atendimento Capacidade Transportadoras Veículos …" at bounding box center [784, 279] width 1568 height 558
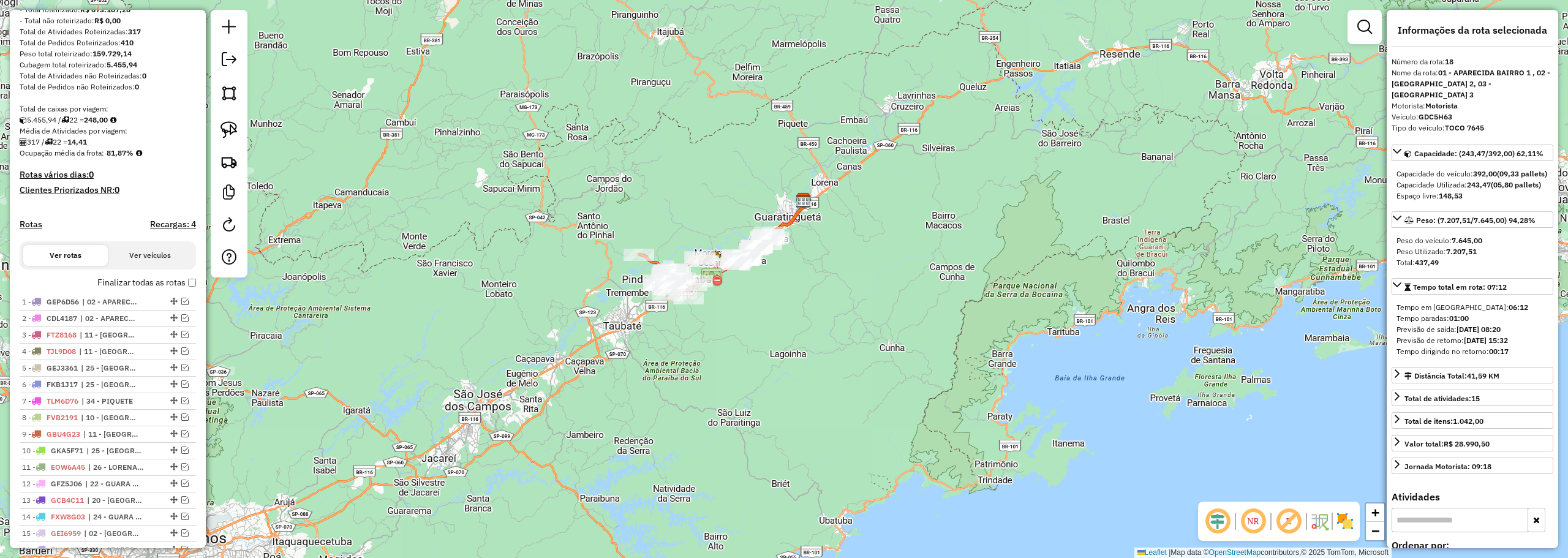
scroll to position [0, 0]
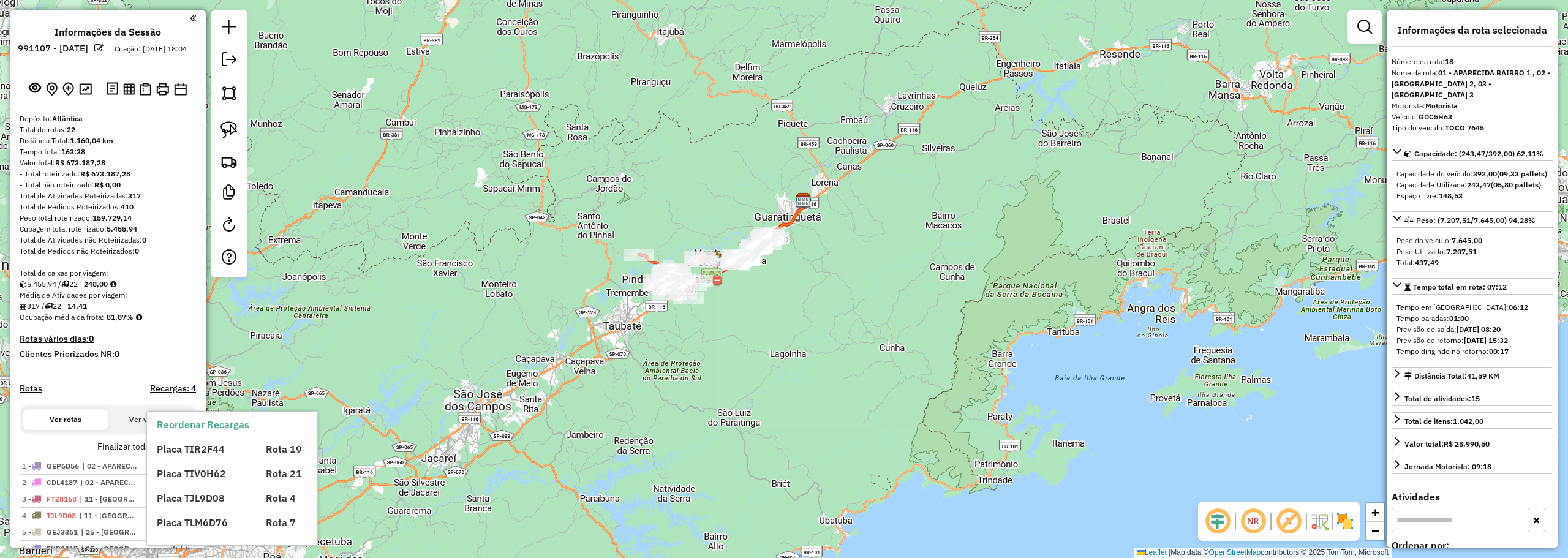
click at [190, 457] on div "Placa TIR2F44 Rota 19 Placa TIV0H62 Rota 21 Placa TJL9D08 Rota 4 Placa TLM6D76 …" at bounding box center [242, 481] width 171 height 98
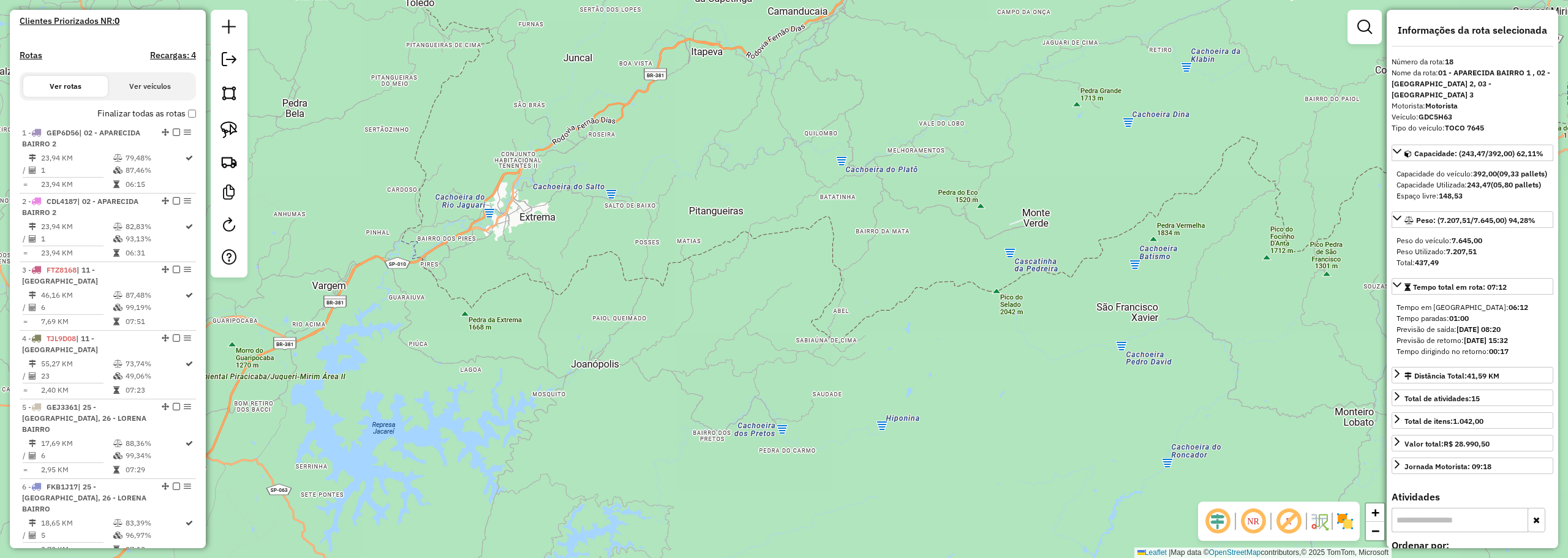
scroll to position [396, 0]
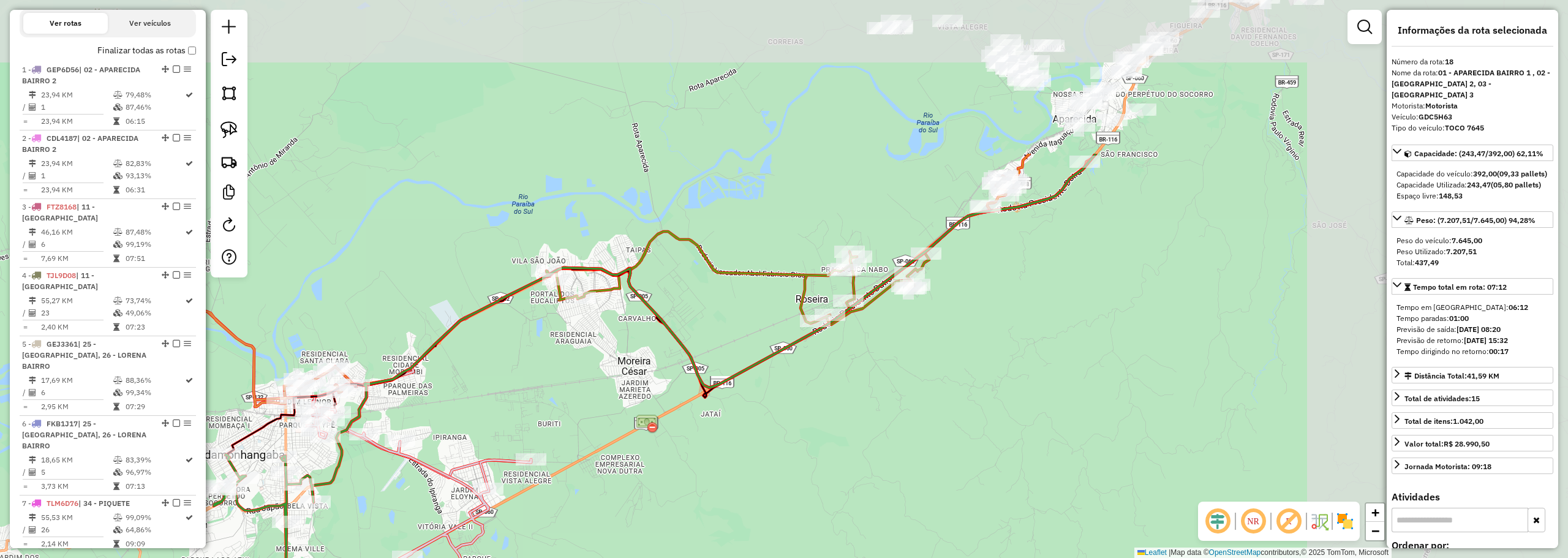
drag, startPoint x: 746, startPoint y: 189, endPoint x: 472, endPoint y: 374, distance: 330.6
click at [467, 383] on div "Janela de atendimento Grade de atendimento Capacidade Transportadoras Veículos …" at bounding box center [784, 279] width 1568 height 558
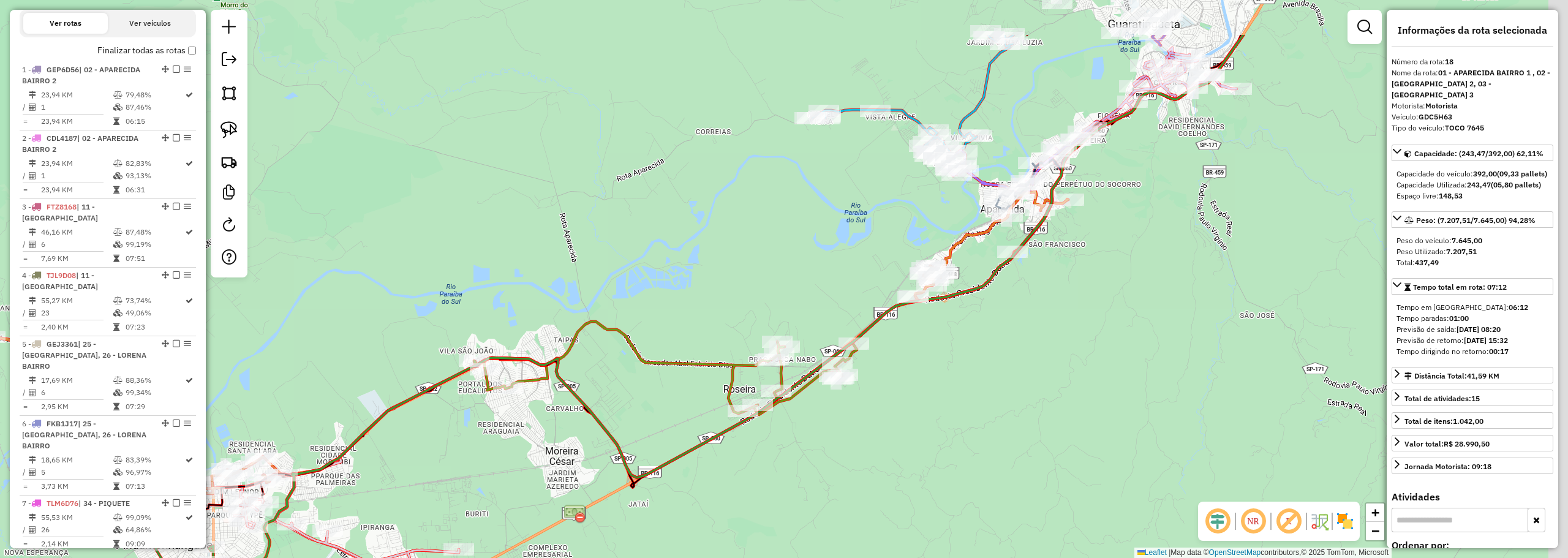
drag, startPoint x: 1046, startPoint y: 210, endPoint x: 898, endPoint y: 309, distance: 178.1
click at [851, 386] on div "Janela de atendimento Grade de atendimento Capacidade Transportadoras Veículos …" at bounding box center [784, 279] width 1568 height 558
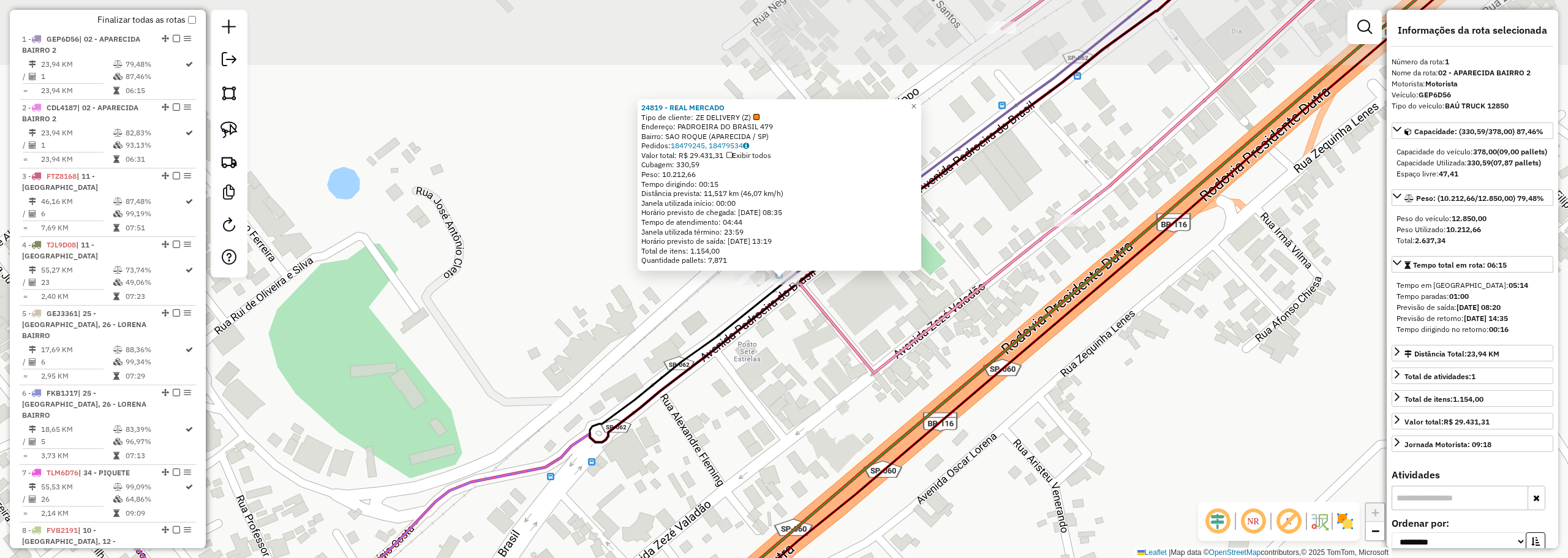
scroll to position [459, 0]
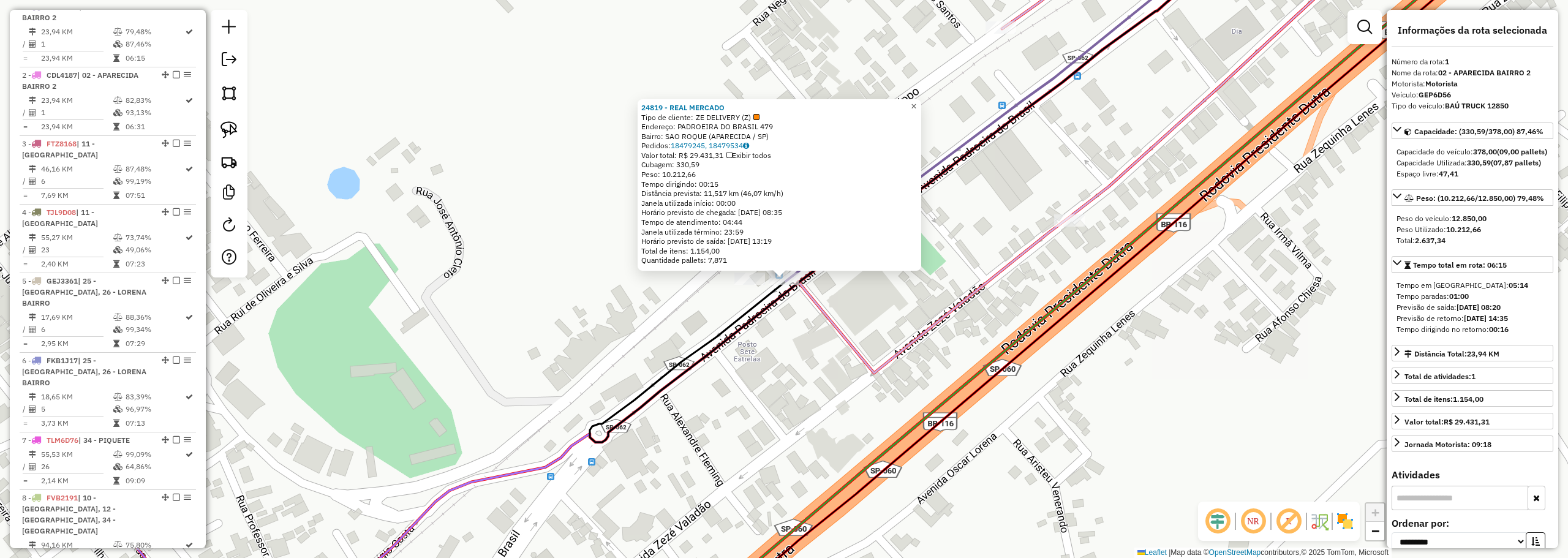
drag, startPoint x: 926, startPoint y: 107, endPoint x: 912, endPoint y: 114, distance: 15.7
click at [916, 107] on span "×" at bounding box center [913, 106] width 5 height 11
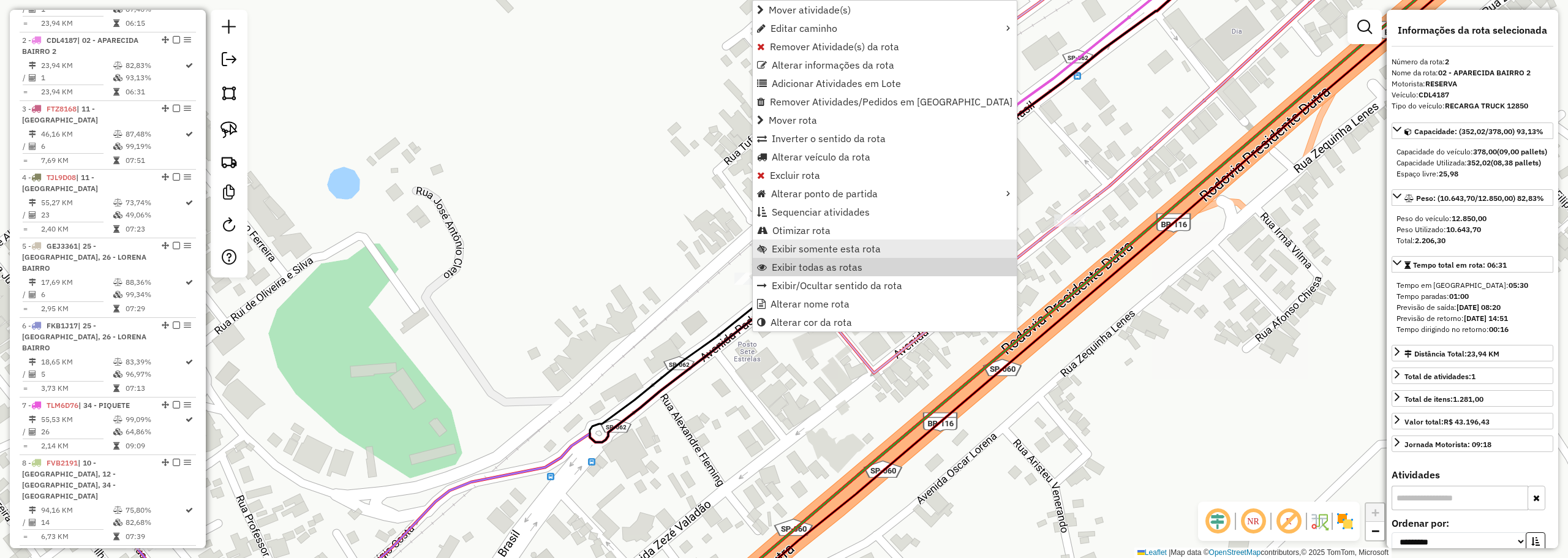
scroll to position [527, 0]
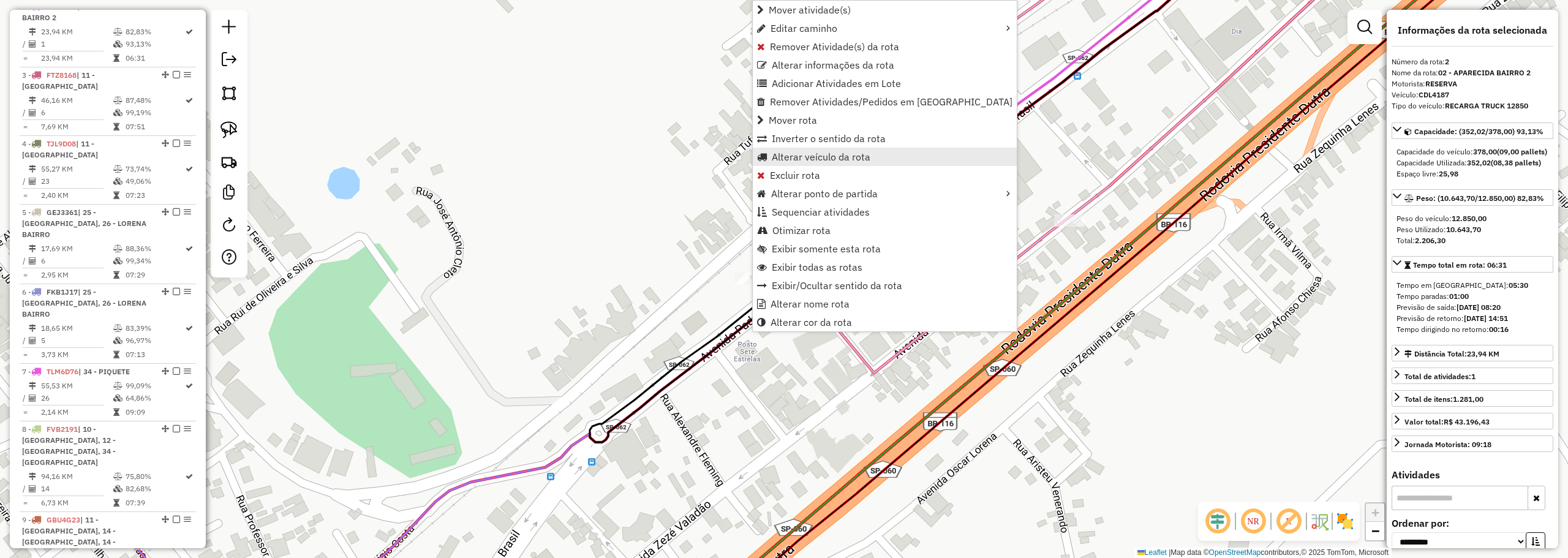
click at [787, 154] on span "Alterar veículo da rota" at bounding box center [821, 157] width 99 height 10
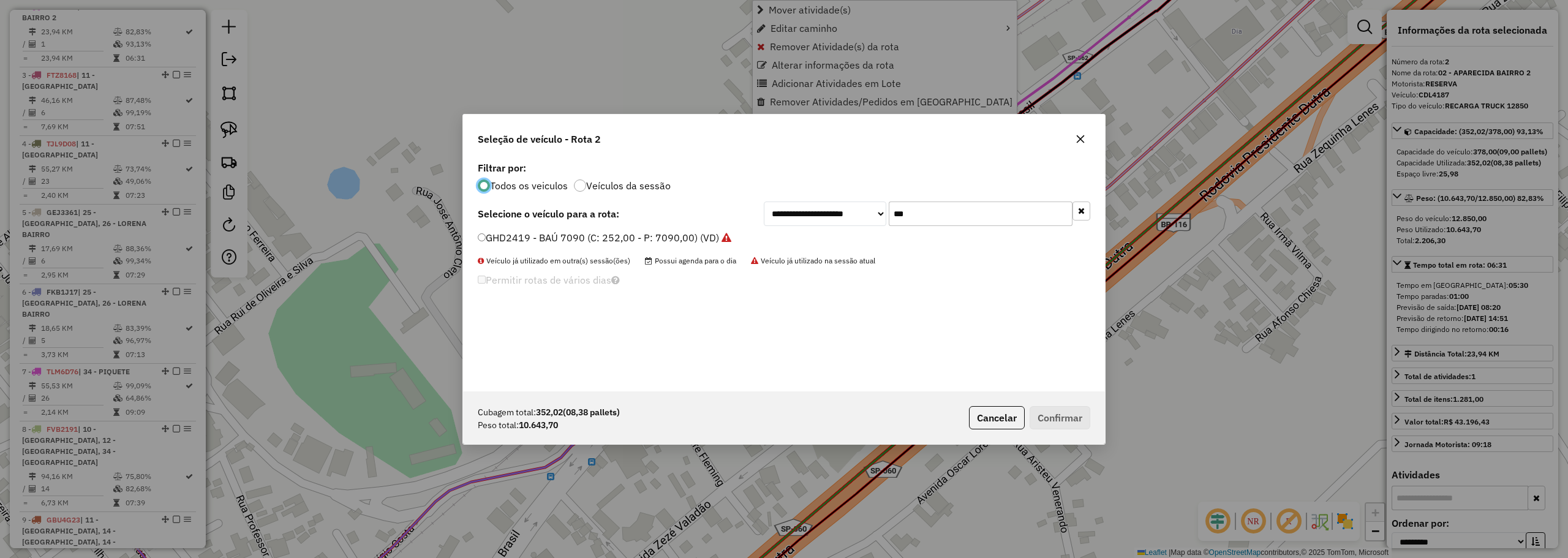
scroll to position [7, 4]
click at [933, 207] on input "***" at bounding box center [981, 213] width 184 height 24
type input "***"
click at [595, 232] on label "FDR6839 - BAÚ 8200 (C: 392,00 - P: 8200,00) (VD)" at bounding box center [597, 237] width 239 height 15
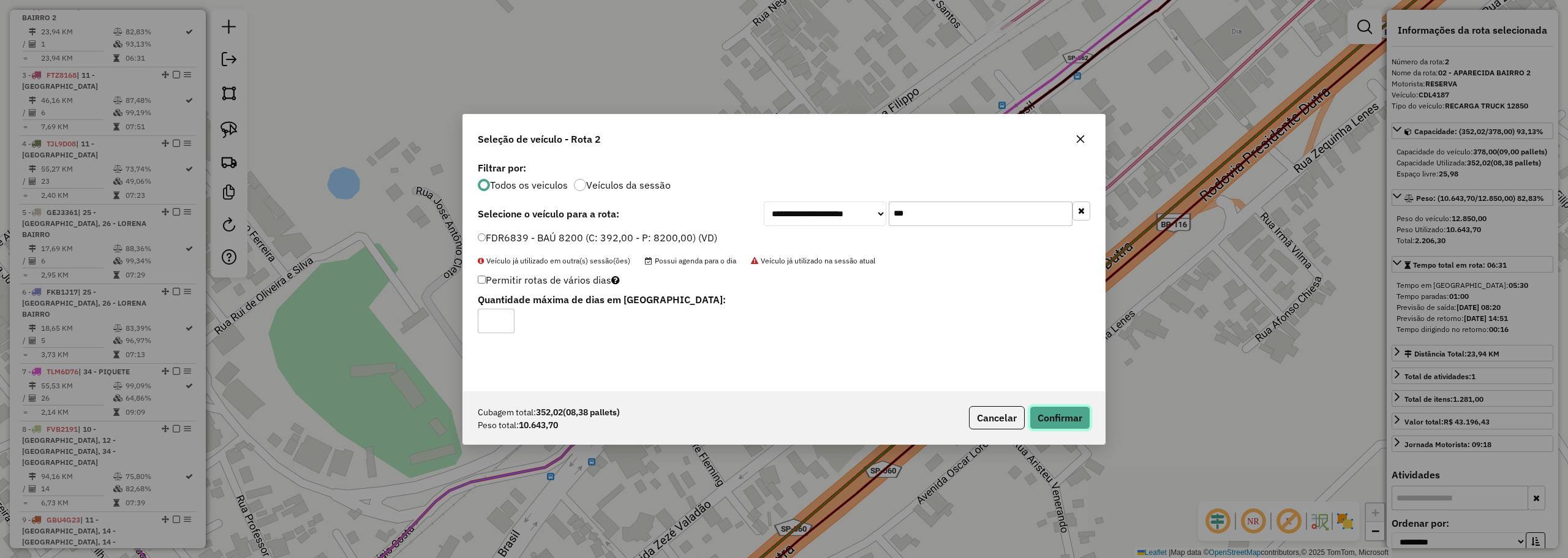
click at [1049, 420] on button "Confirmar" at bounding box center [1059, 417] width 60 height 23
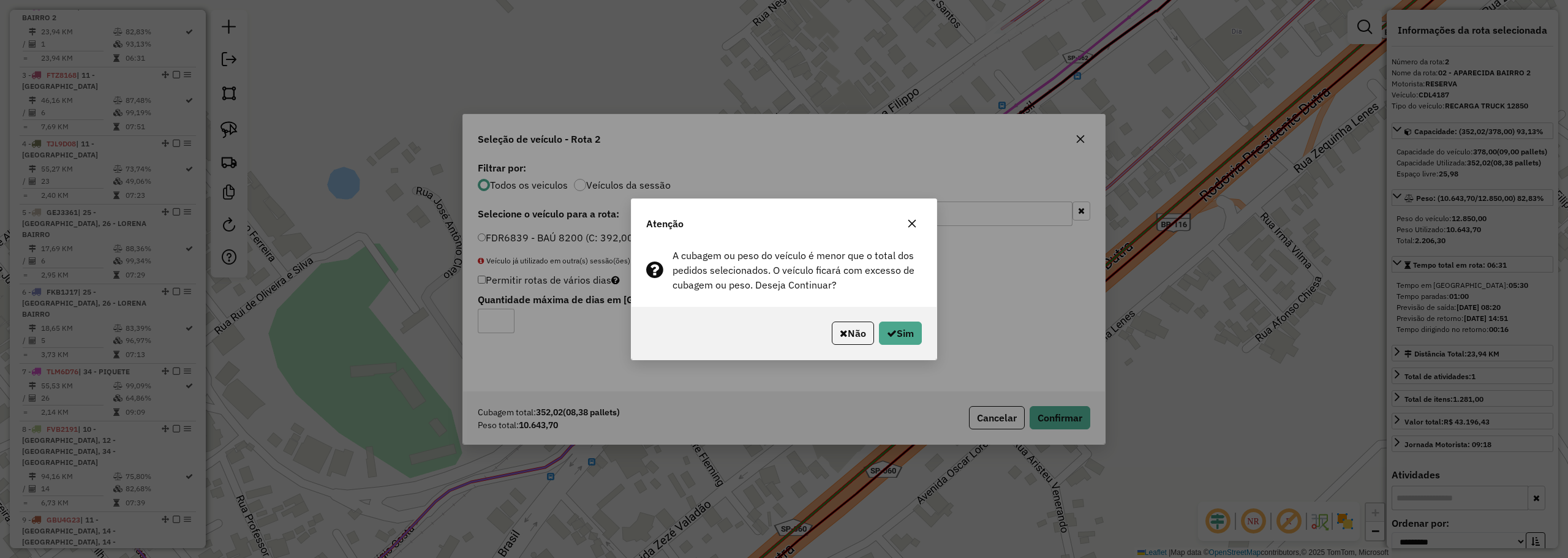
click at [848, 337] on button "Não" at bounding box center [853, 333] width 42 height 23
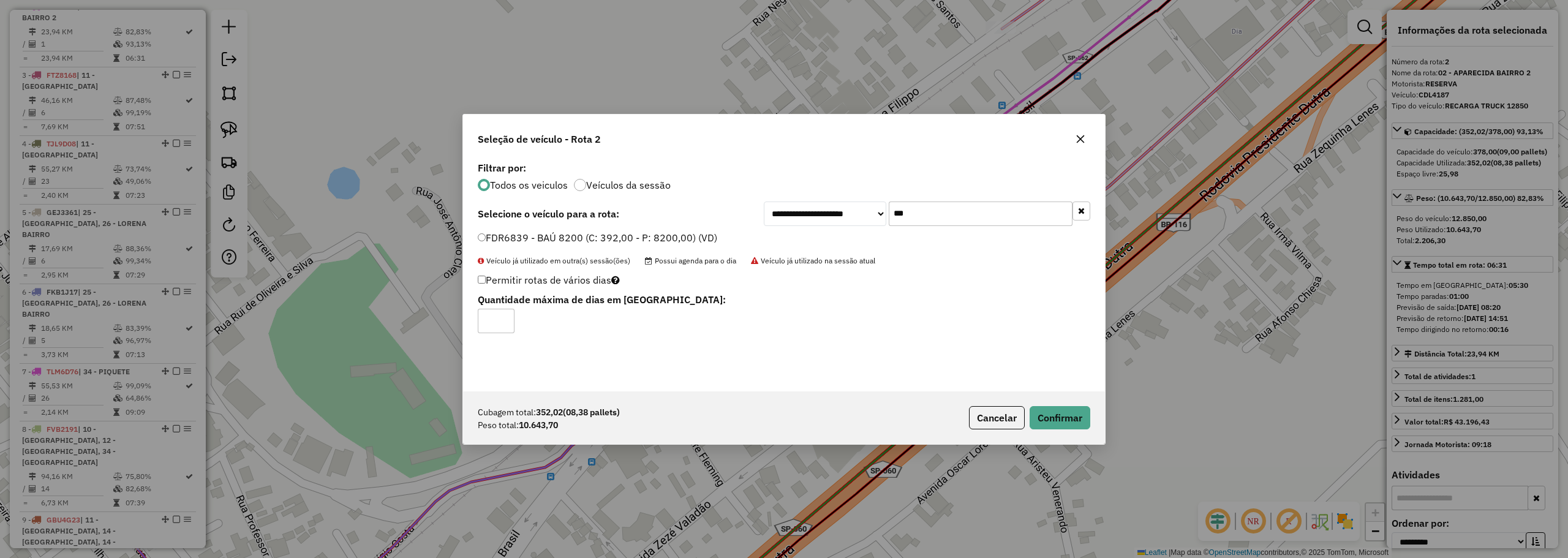
click at [1075, 141] on icon "button" at bounding box center [1080, 138] width 10 height 10
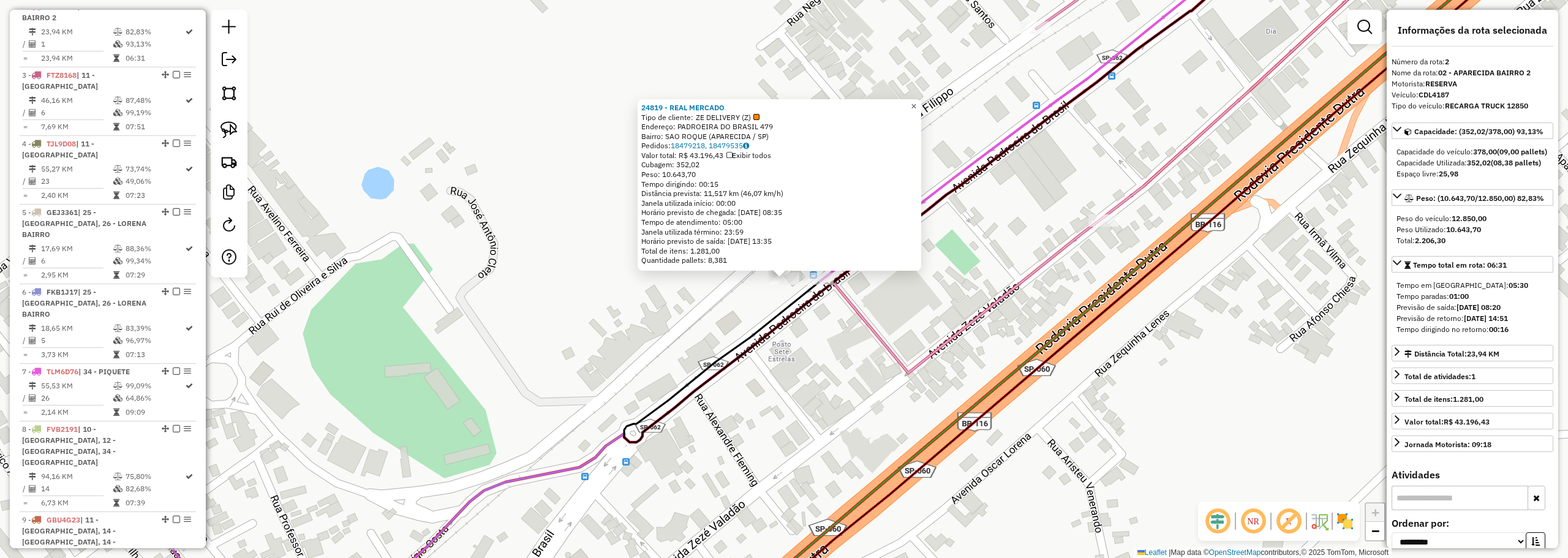
click at [916, 102] on span "×" at bounding box center [913, 106] width 5 height 11
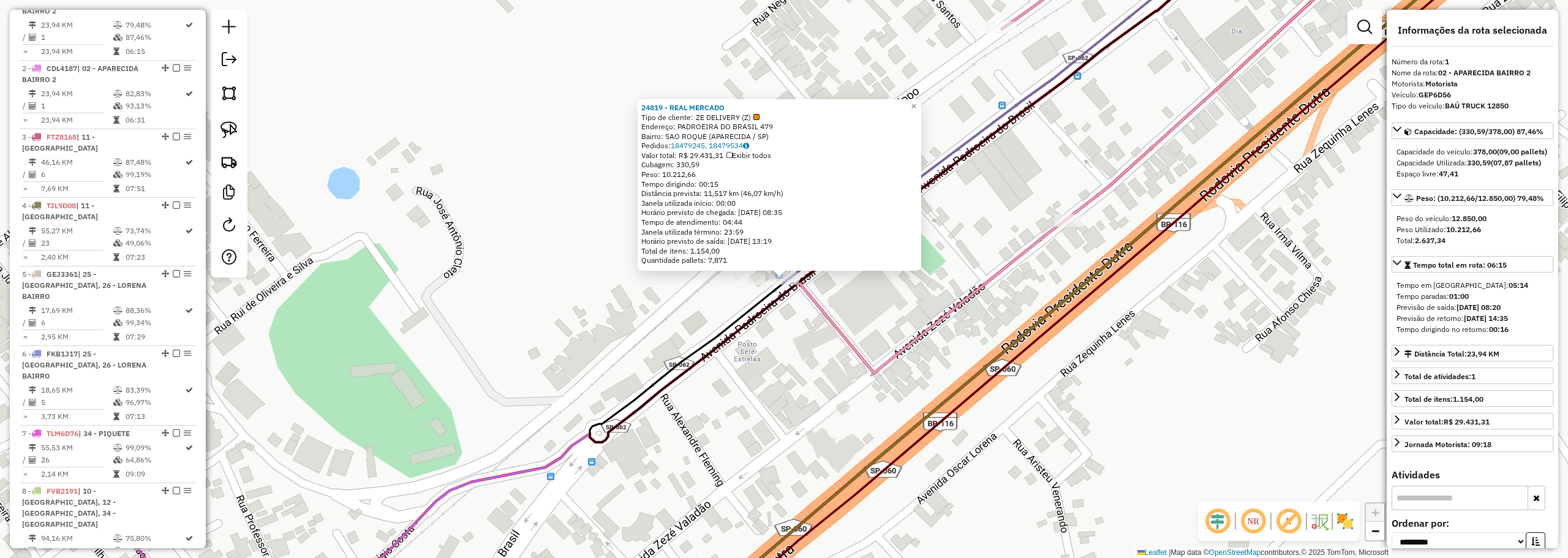
scroll to position [459, 0]
click at [916, 101] on span "×" at bounding box center [913, 106] width 5 height 11
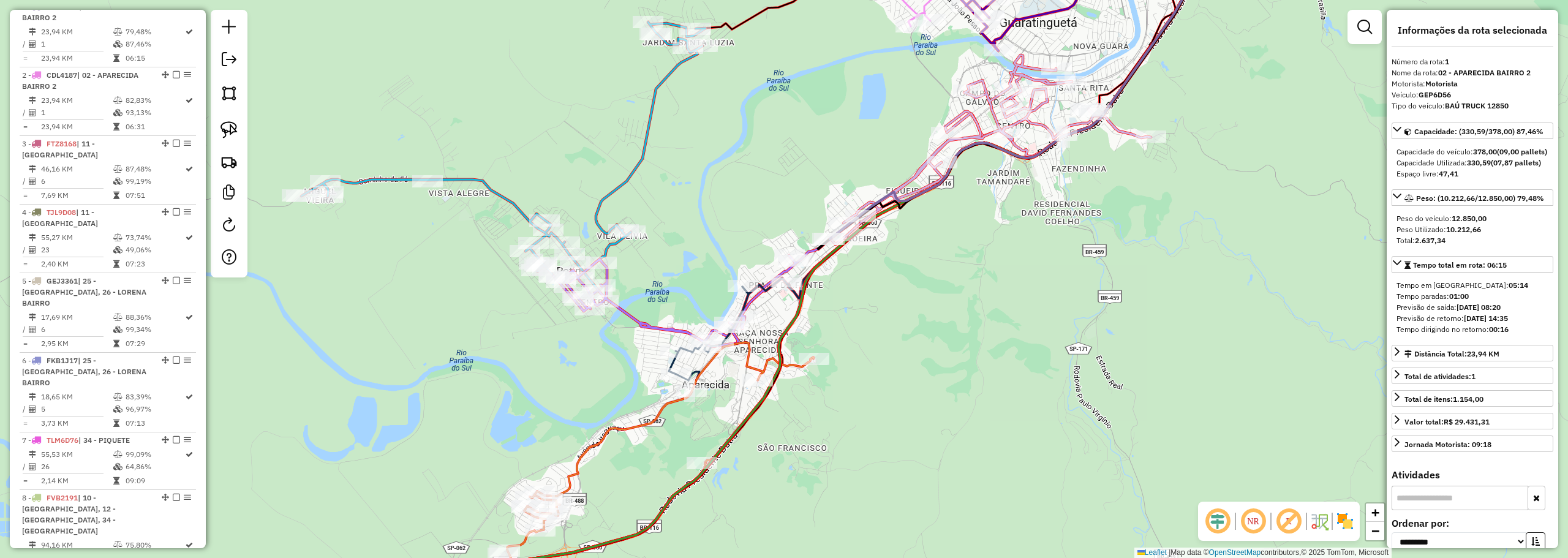
drag, startPoint x: 1087, startPoint y: 175, endPoint x: 802, endPoint y: 453, distance: 398.1
click at [802, 453] on div "Janela de atendimento Grade de atendimento Capacidade Transportadoras Veículos …" at bounding box center [784, 279] width 1568 height 558
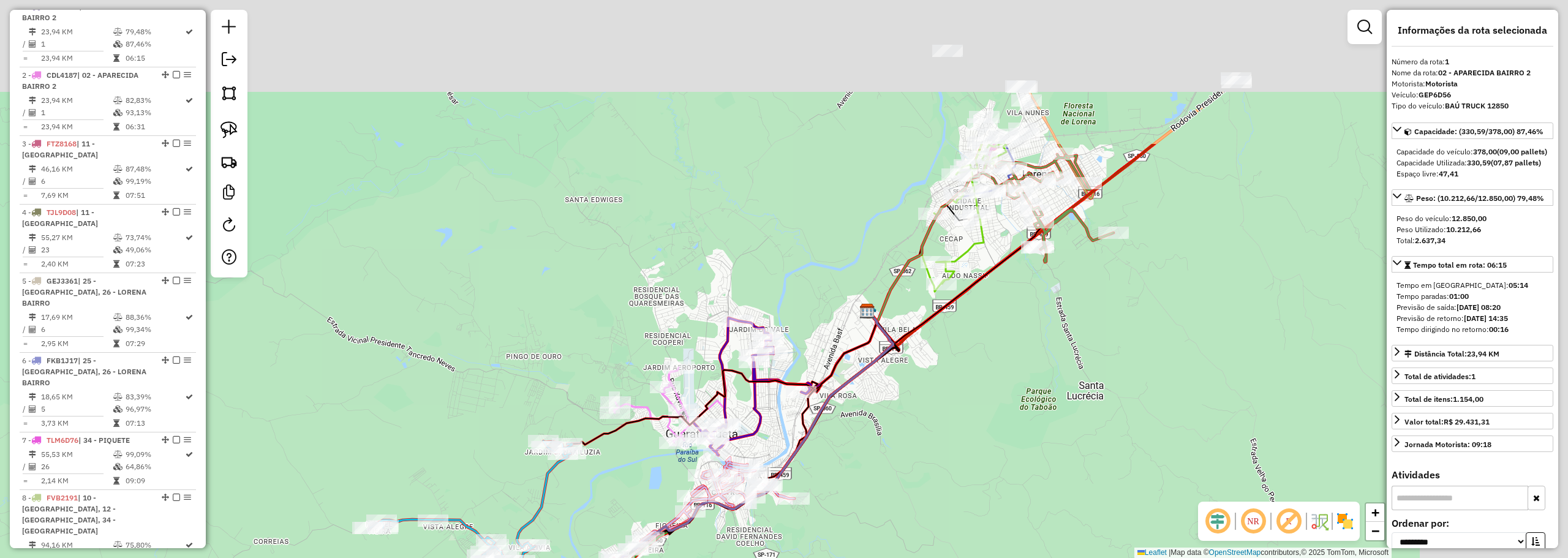
drag, startPoint x: 1061, startPoint y: 332, endPoint x: 907, endPoint y: 472, distance: 208.1
click at [908, 478] on div "Janela de atendimento Grade de atendimento Capacidade Transportadoras Veículos …" at bounding box center [784, 279] width 1568 height 558
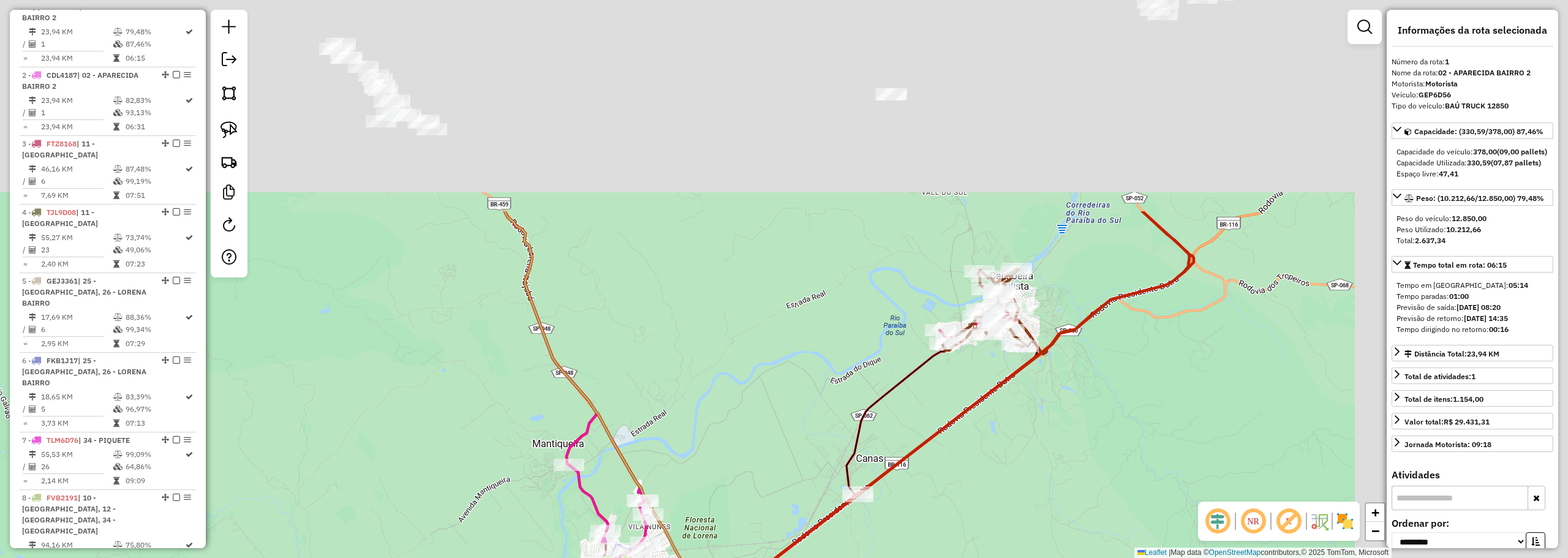
drag, startPoint x: 1047, startPoint y: 475, endPoint x: 1034, endPoint y: 477, distance: 13.2
click at [1035, 482] on div "Janela de atendimento Grade de atendimento Capacidade Transportadoras Veículos …" at bounding box center [784, 279] width 1568 height 558
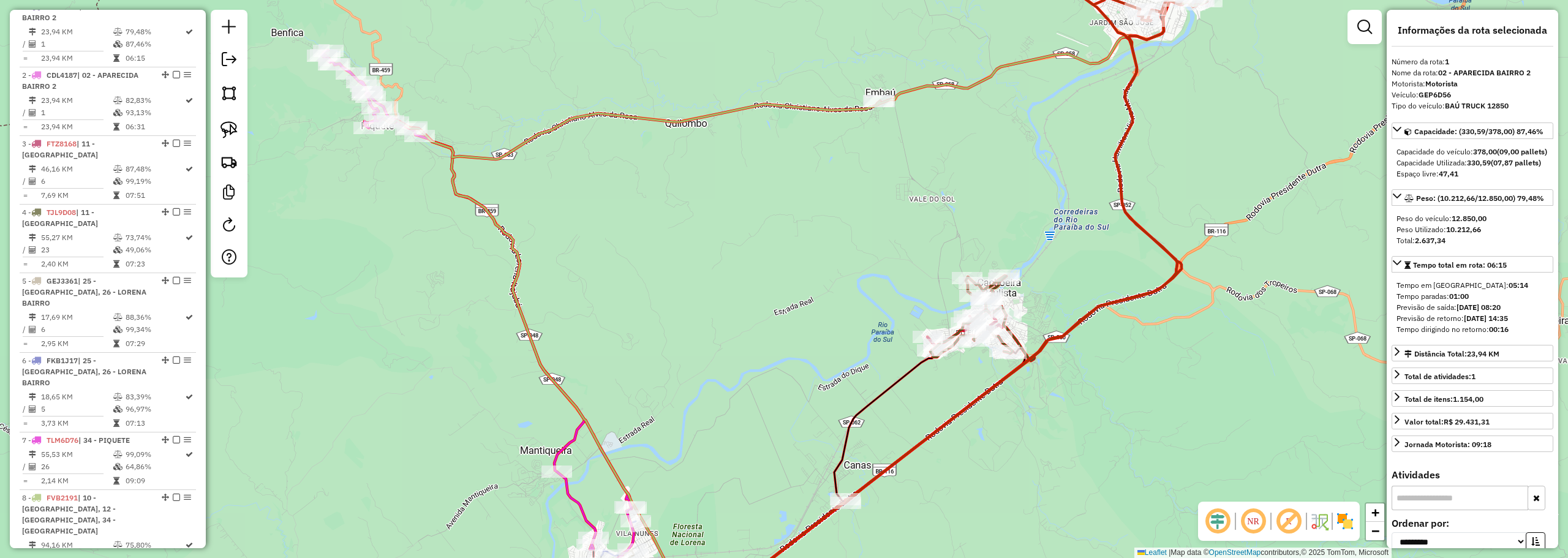
click at [782, 294] on div "Janela de atendimento Grade de atendimento Capacidade Transportadoras Veículos …" at bounding box center [784, 279] width 1568 height 558
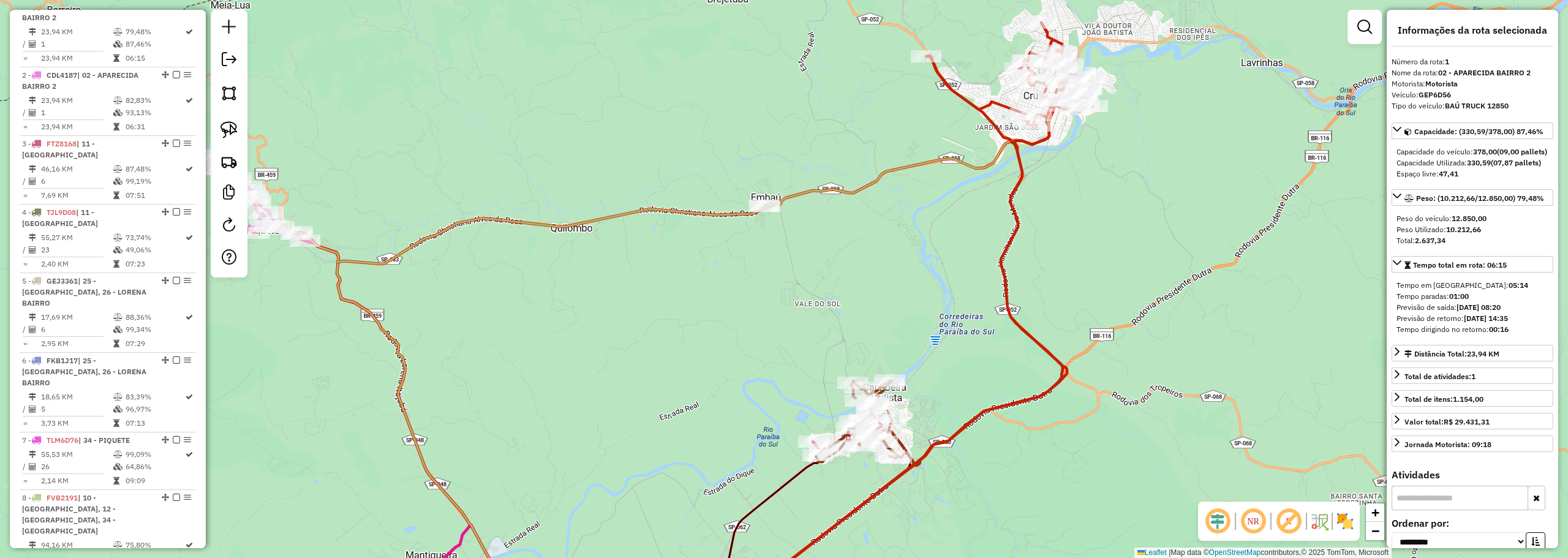
click at [760, 198] on div "Rota 8 - Placa FVB2191 30344 - ADEGA CASARAO Janela de atendimento Grade de ate…" at bounding box center [784, 279] width 1568 height 558
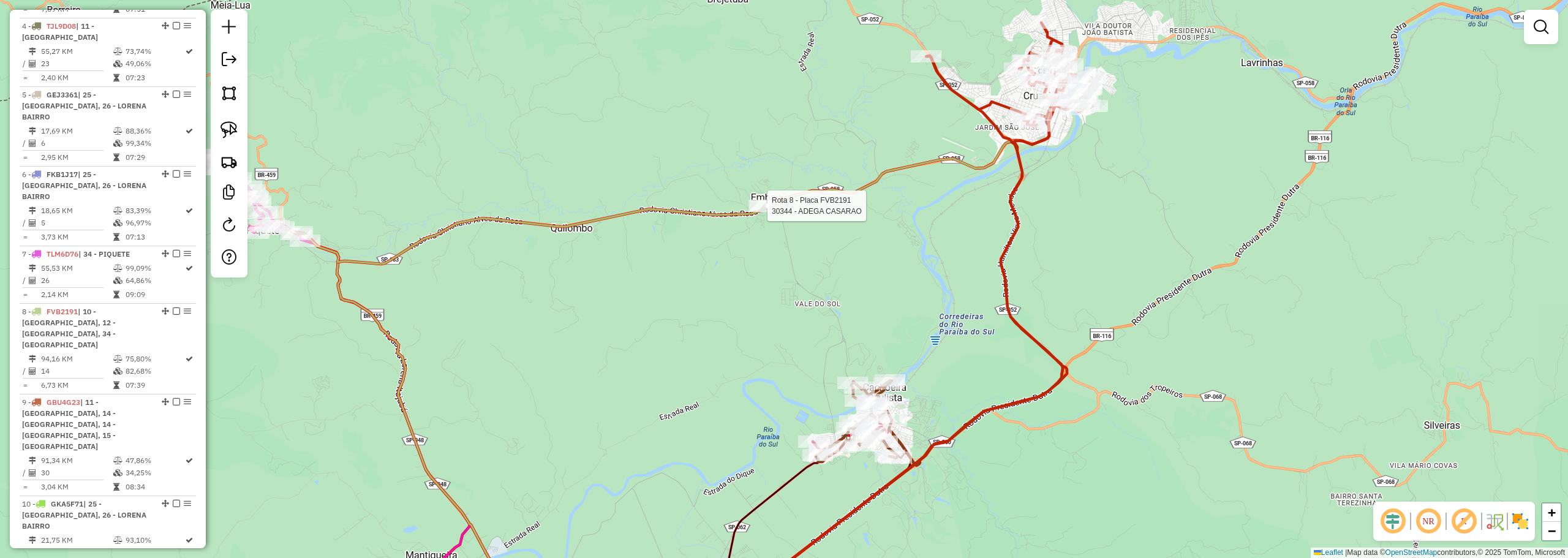
select select "**********"
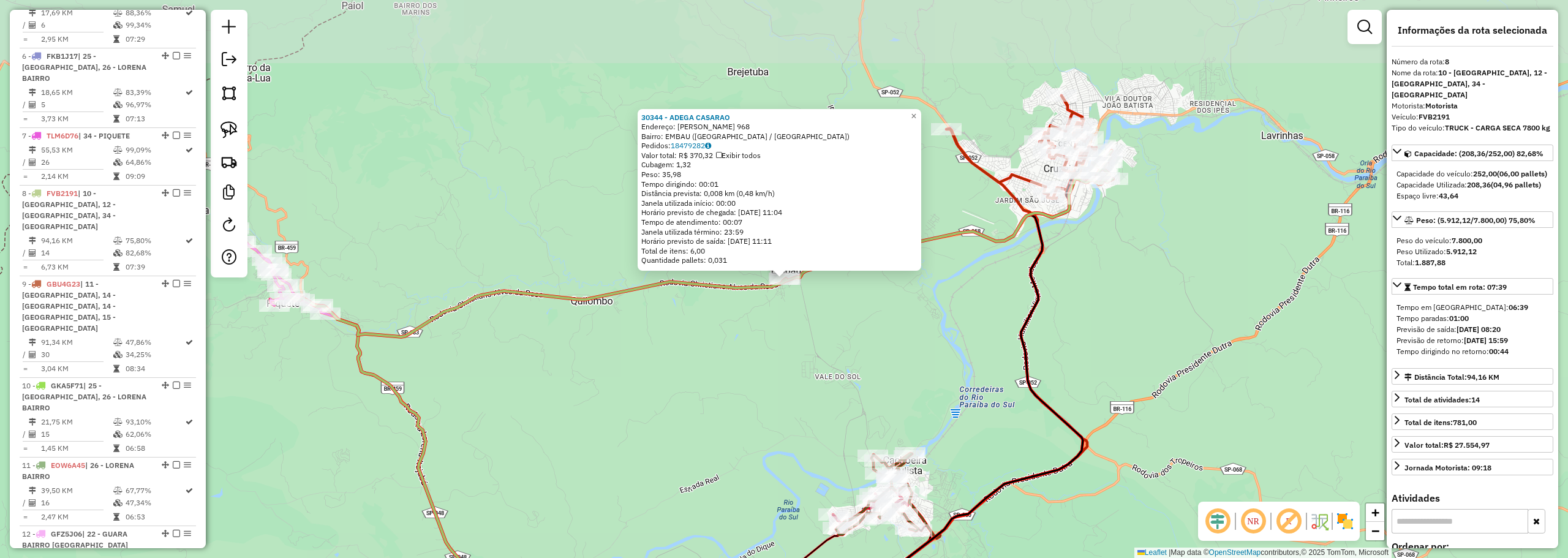
scroll to position [928, 0]
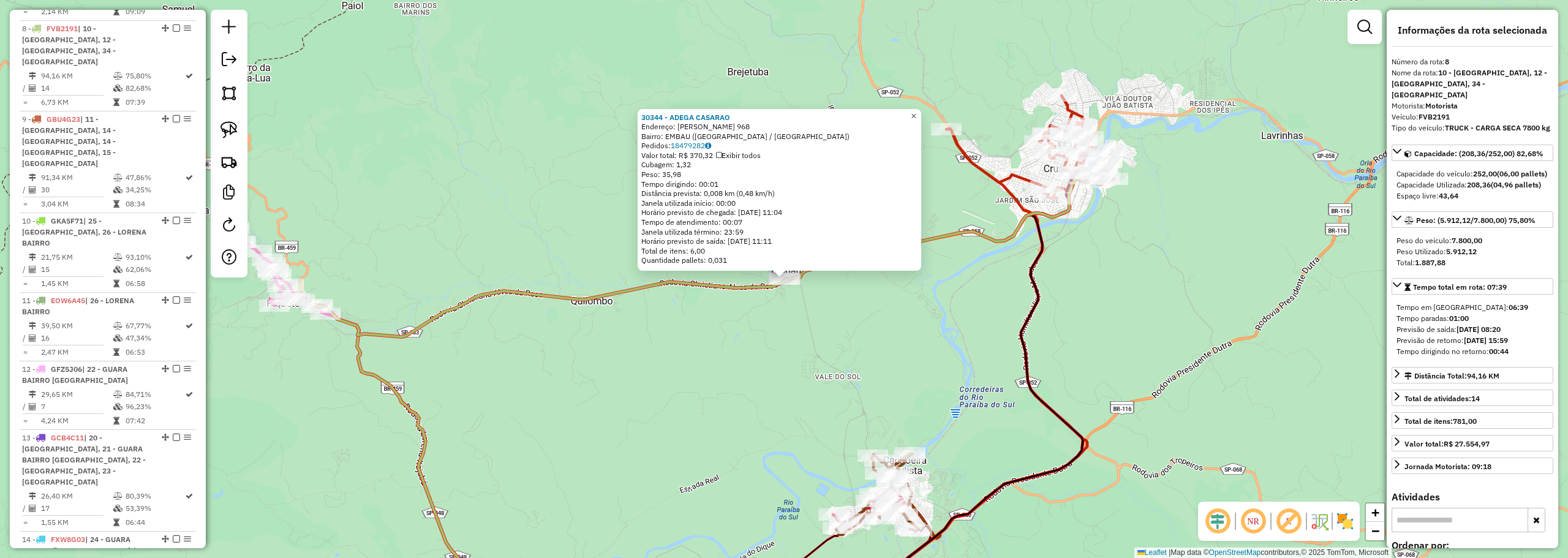
click at [918, 109] on link "×" at bounding box center [913, 116] width 15 height 15
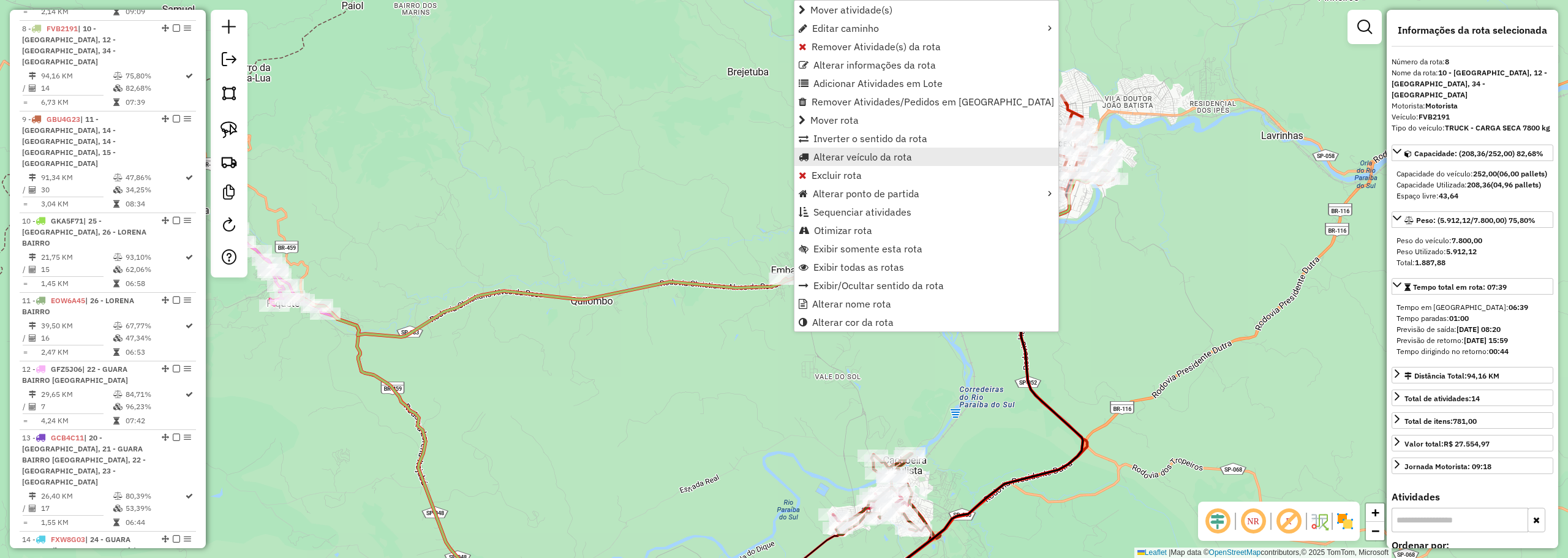
click at [826, 159] on span "Alterar veículo da rota" at bounding box center [863, 157] width 99 height 10
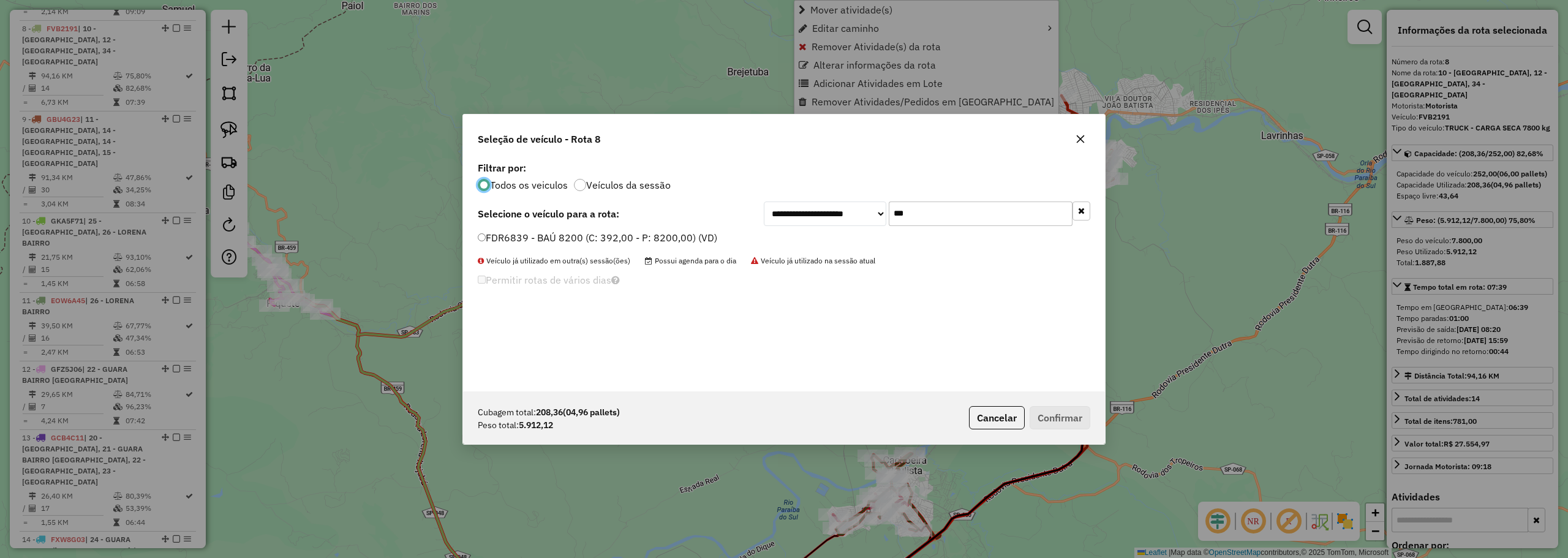
scroll to position [7, 4]
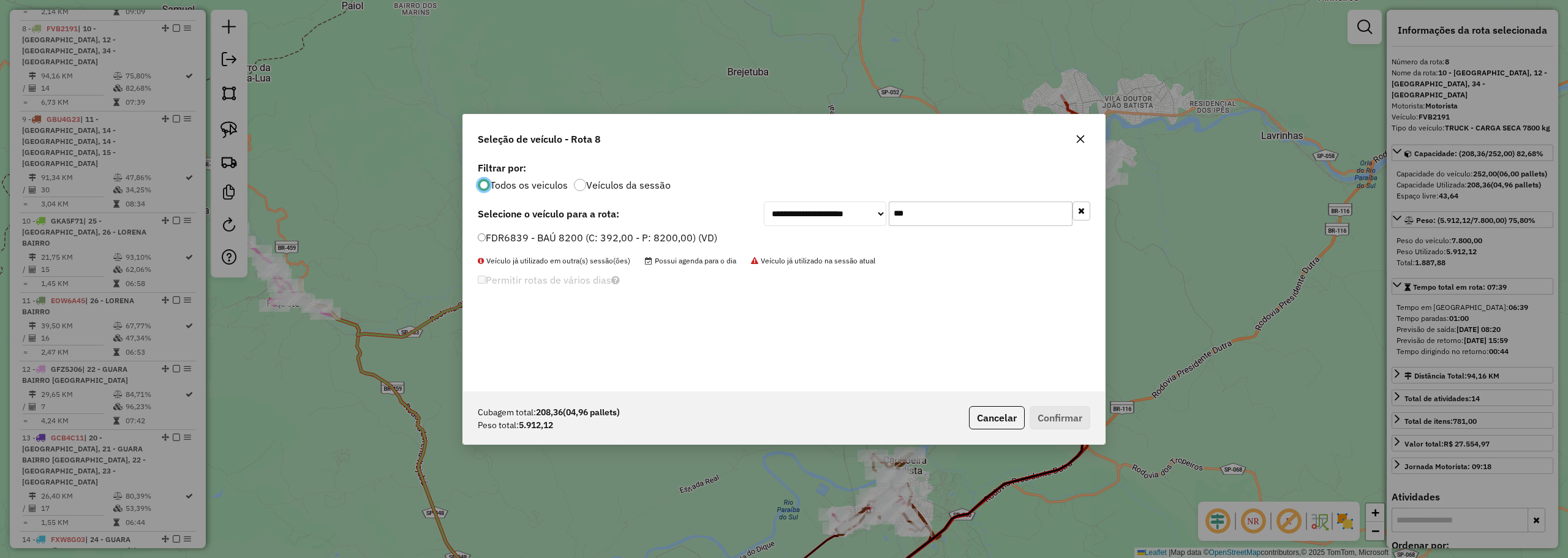
click at [918, 213] on input "***" at bounding box center [981, 213] width 184 height 24
type input "***"
click at [594, 240] on label "FDR6839 - BAÚ 8200 (C: 392,00 - P: 8200,00) (VD)" at bounding box center [597, 237] width 239 height 15
click at [1056, 410] on button "Confirmar" at bounding box center [1059, 417] width 60 height 23
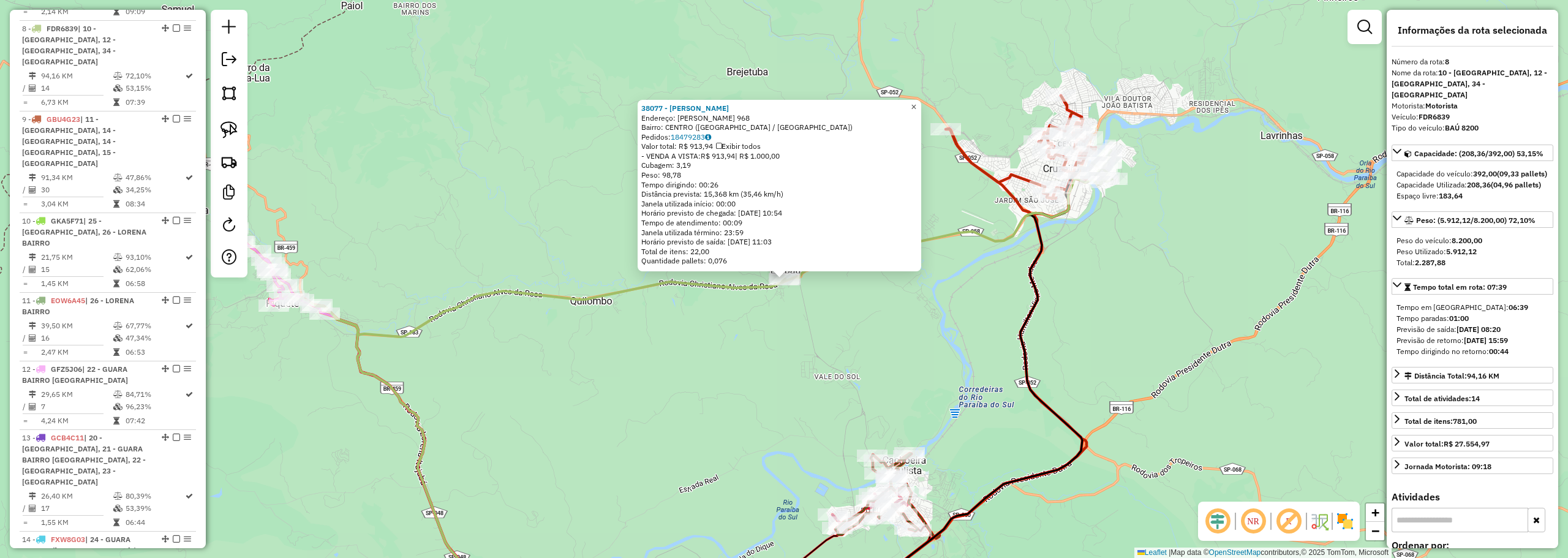
click at [916, 105] on span "×" at bounding box center [913, 107] width 5 height 11
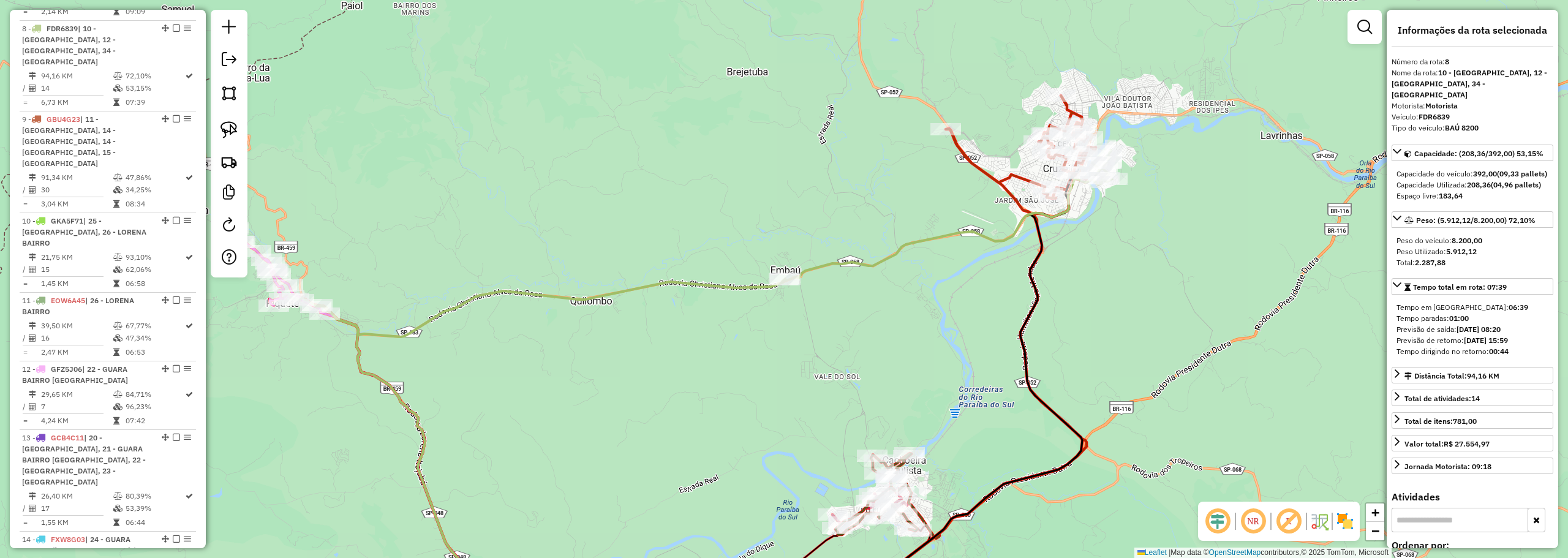
drag, startPoint x: 821, startPoint y: 433, endPoint x: 936, endPoint y: 137, distance: 317.6
click at [930, 152] on div "Janela de atendimento Grade de atendimento Capacidade Transportadoras Veículos …" at bounding box center [784, 279] width 1568 height 558
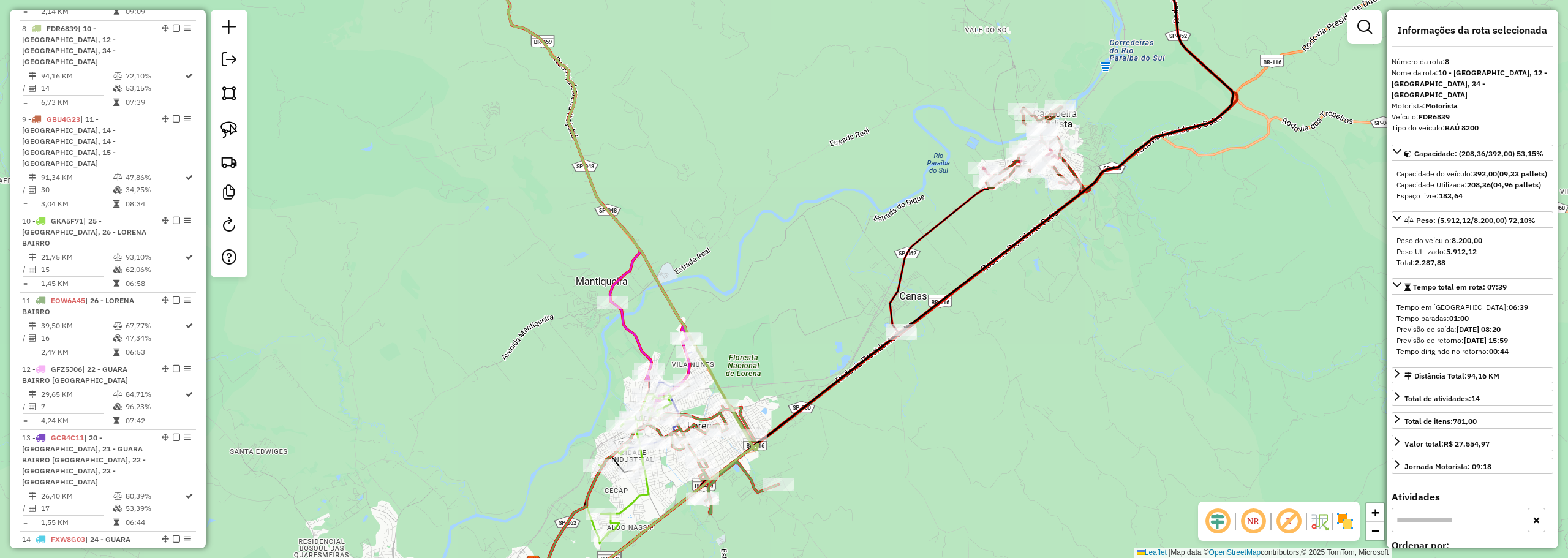
drag, startPoint x: 770, startPoint y: 354, endPoint x: 872, endPoint y: 249, distance: 146.4
click at [872, 249] on div "Janela de atendimento Grade de atendimento Capacidade Transportadoras Veículos …" at bounding box center [784, 279] width 1568 height 558
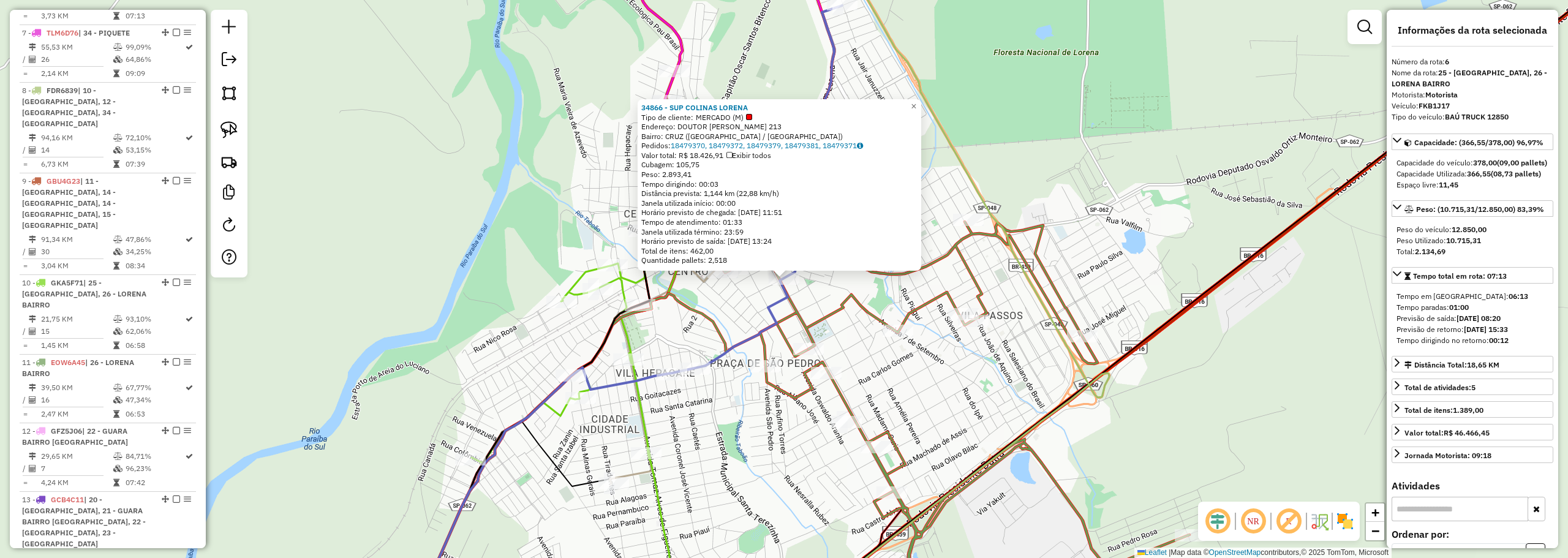
scroll to position [802, 0]
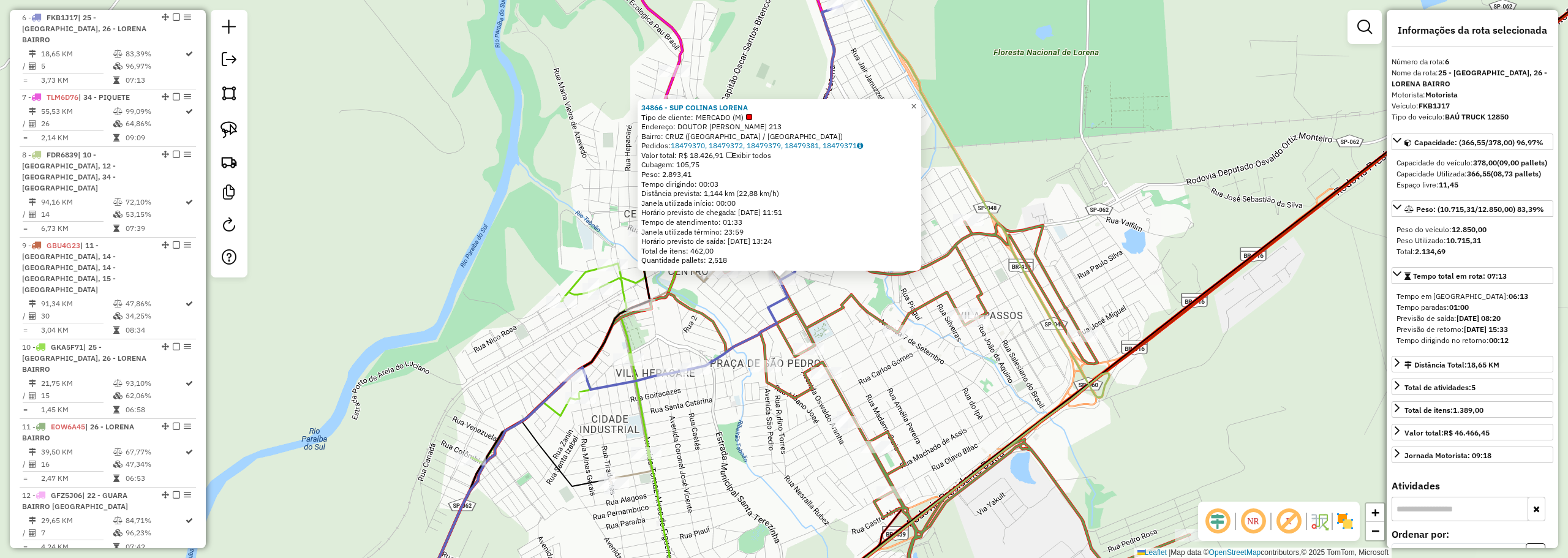
click at [916, 101] on span "×" at bounding box center [913, 106] width 5 height 11
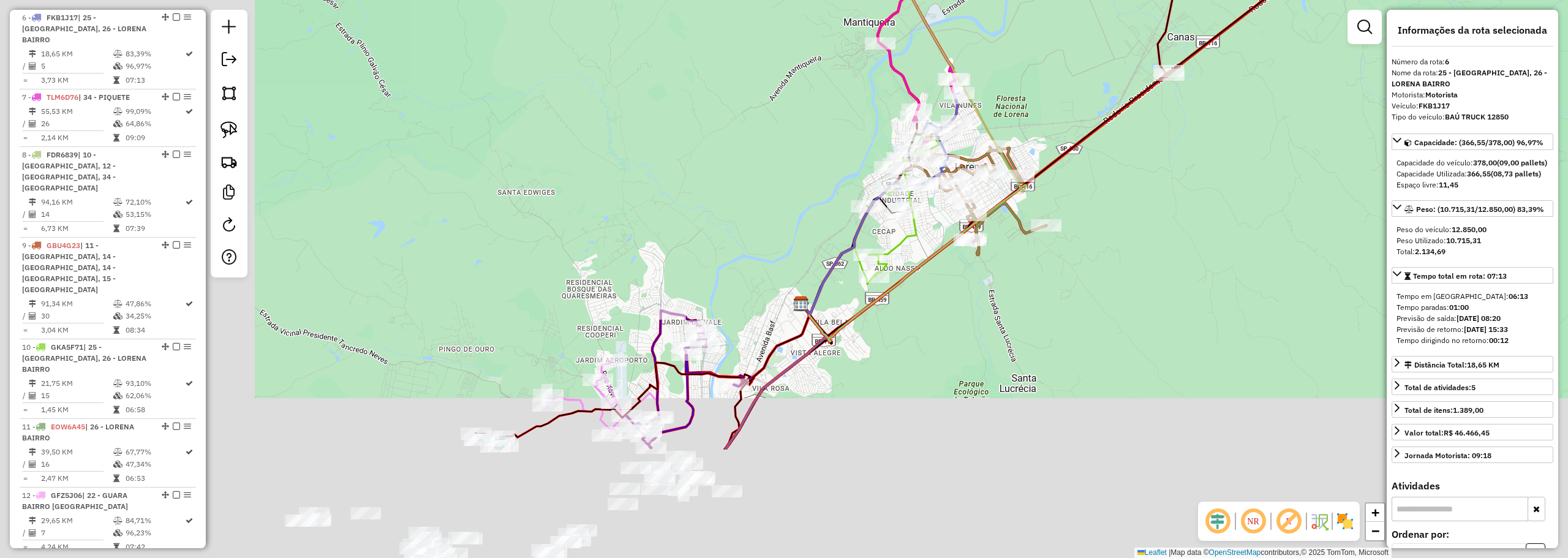
drag, startPoint x: 846, startPoint y: 403, endPoint x: 1139, endPoint y: 298, distance: 311.2
click at [1159, 284] on div "Janela de atendimento Grade de atendimento Capacidade Transportadoras Veículos …" at bounding box center [784, 279] width 1568 height 558
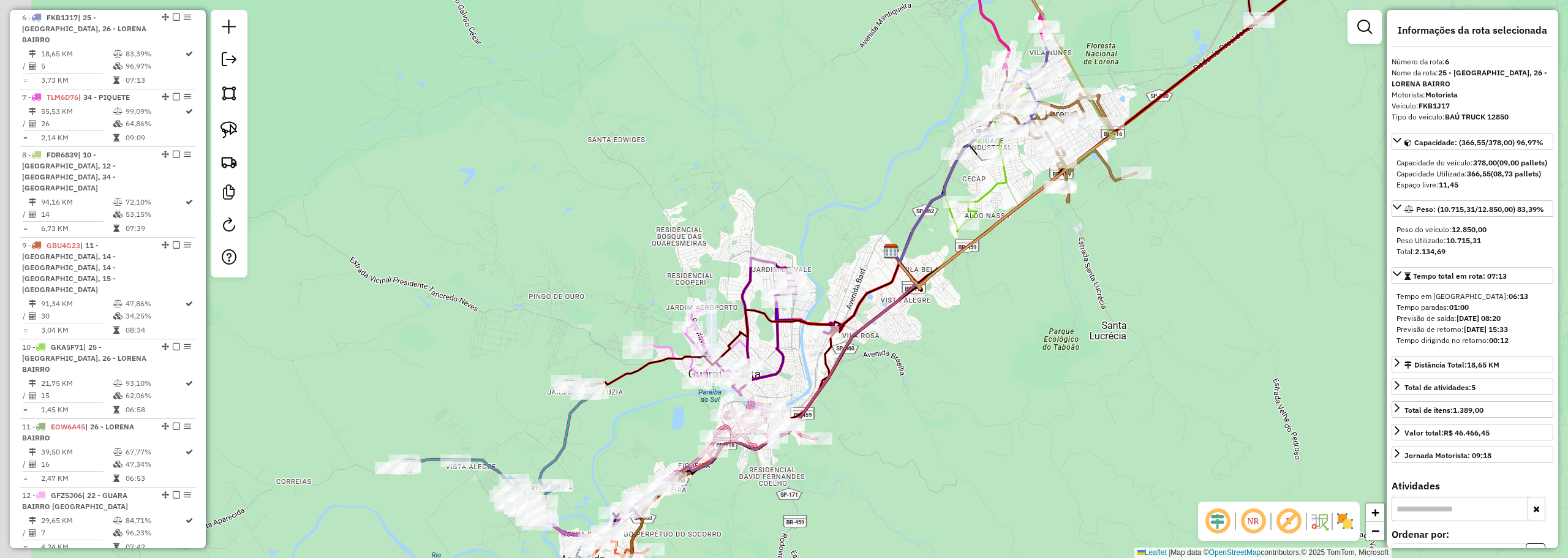
drag, startPoint x: 826, startPoint y: 485, endPoint x: 1019, endPoint y: 330, distance: 247.5
click at [1018, 333] on div "Janela de atendimento Grade de atendimento Capacidade Transportadoras Veículos …" at bounding box center [784, 279] width 1568 height 558
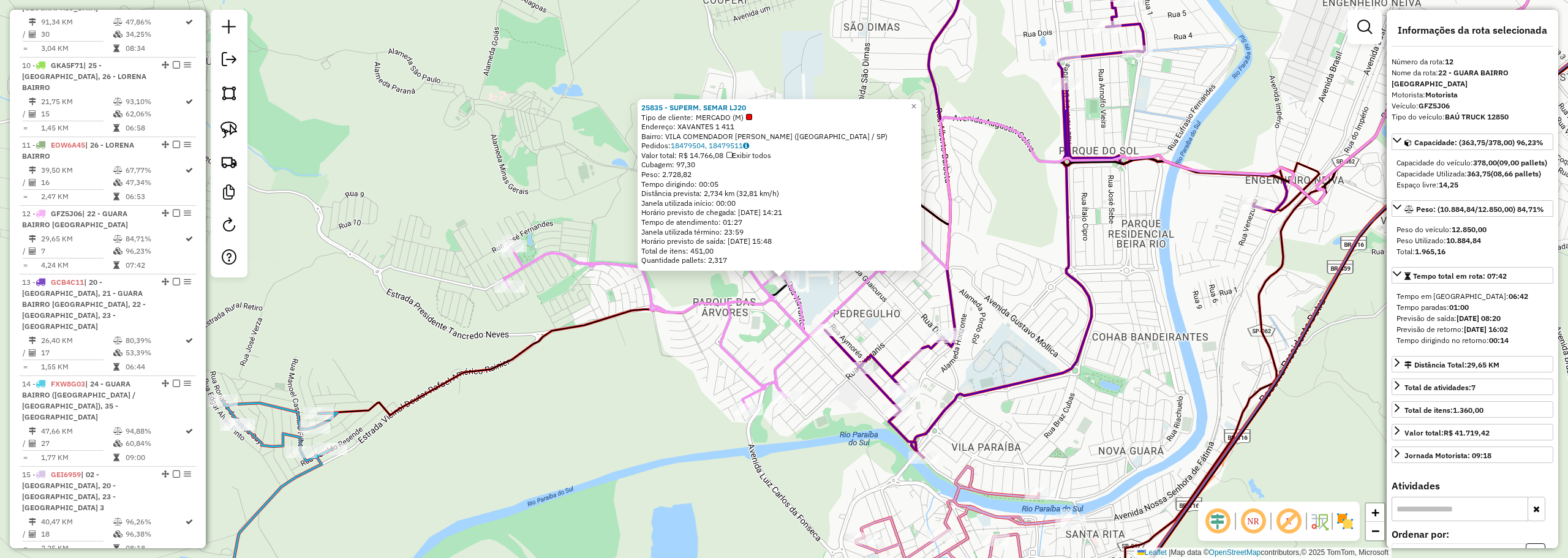
scroll to position [1235, 0]
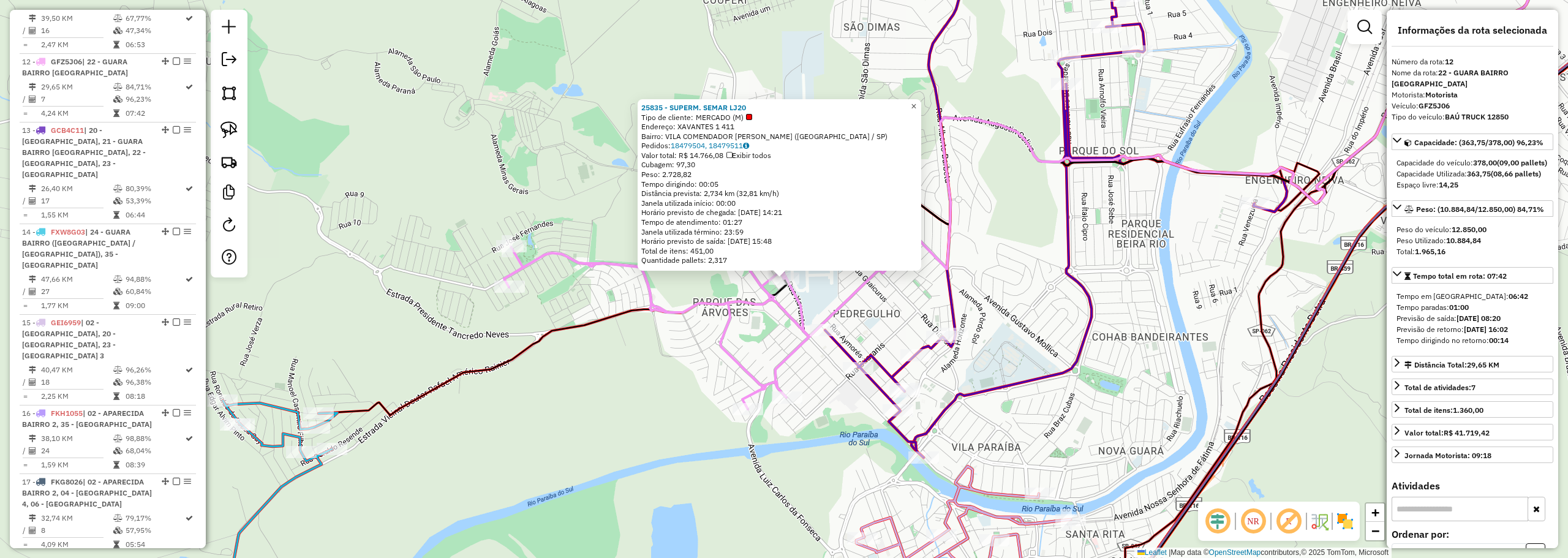
click at [916, 103] on span "×" at bounding box center [913, 106] width 5 height 11
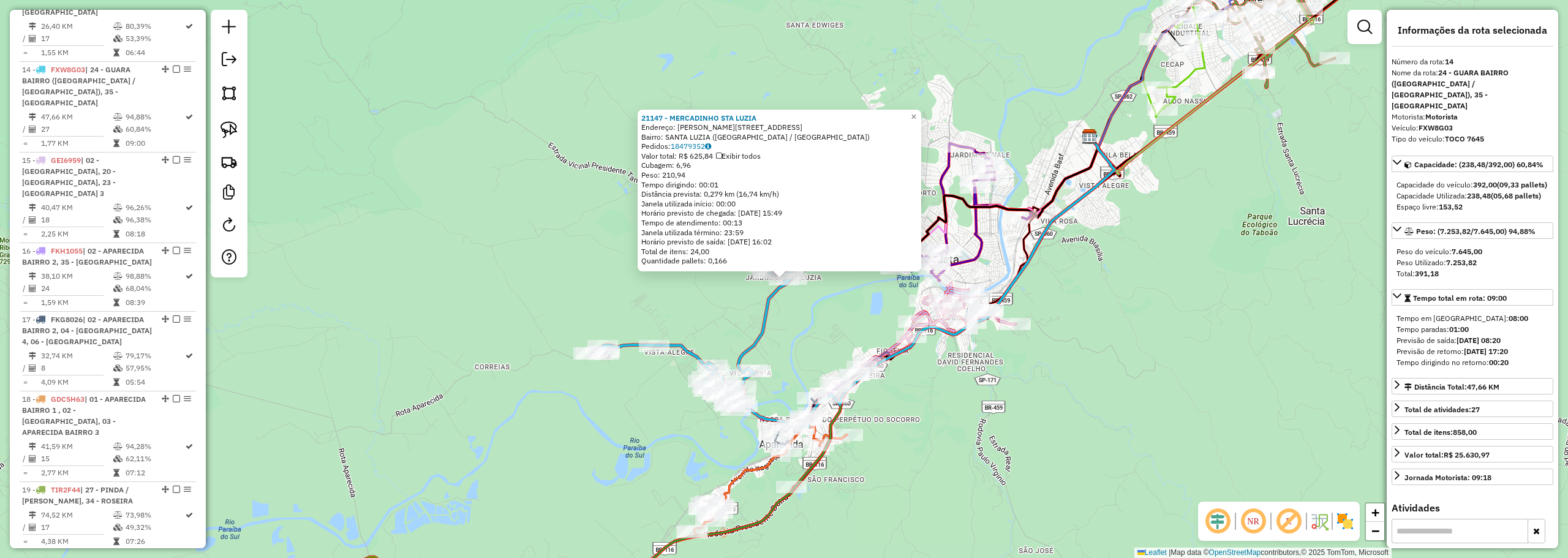
scroll to position [1406, 0]
click at [916, 118] on span "×" at bounding box center [913, 117] width 5 height 11
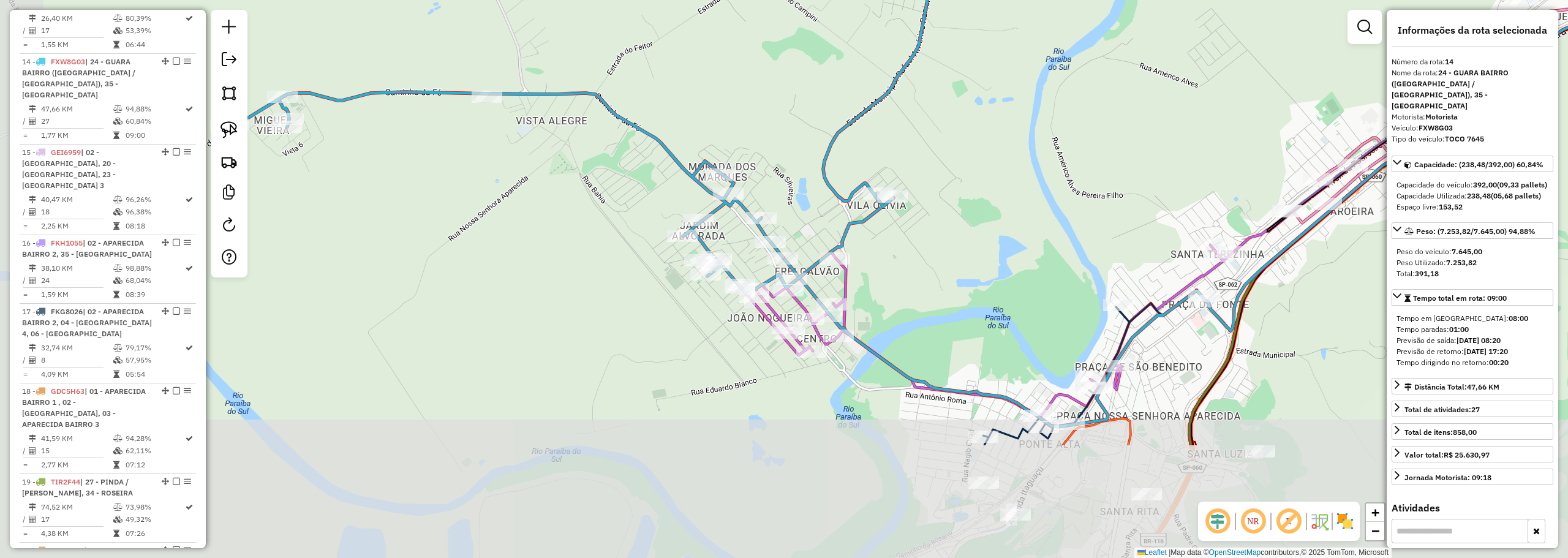
drag, startPoint x: 786, startPoint y: 373, endPoint x: 986, endPoint y: 204, distance: 261.8
click at [986, 204] on div "Janela de atendimento Grade de atendimento Capacidade Transportadoras Veículos …" at bounding box center [784, 279] width 1568 height 558
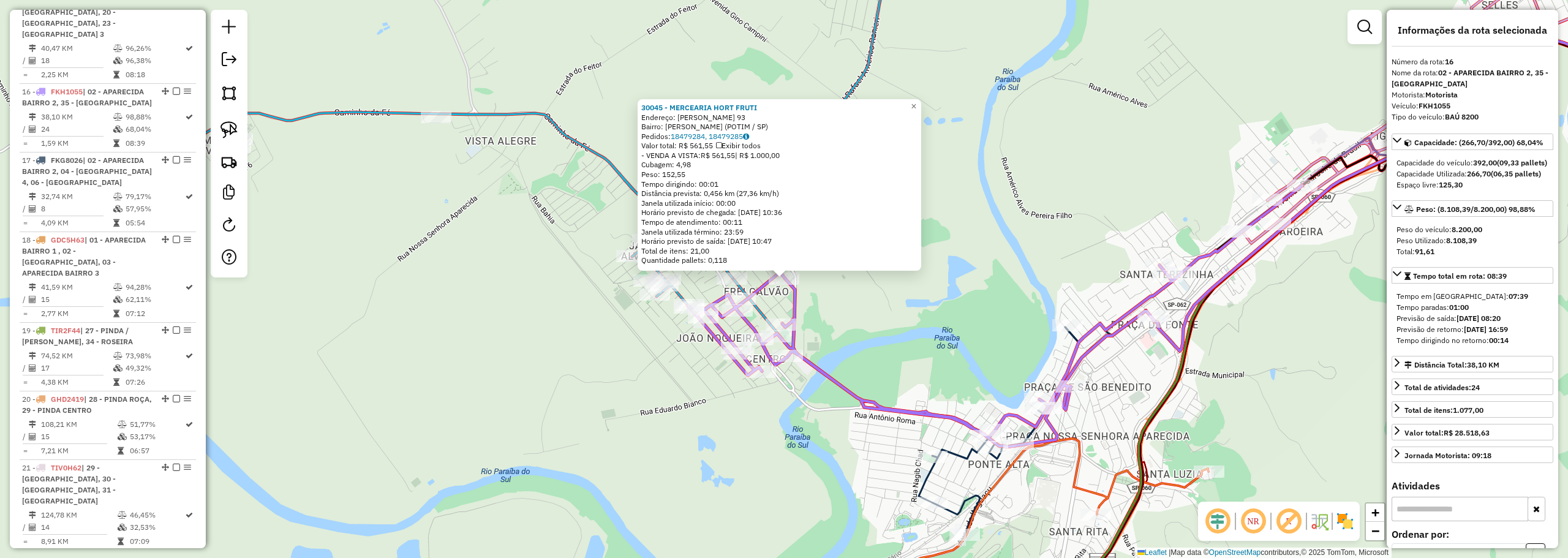
scroll to position [1565, 0]
click at [933, 99] on div "30045 - MERCEARIA HORT FRUTI Endereço: [PERSON_NAME] 93 Bairro: [PERSON_NAME] (…" at bounding box center [784, 279] width 1568 height 558
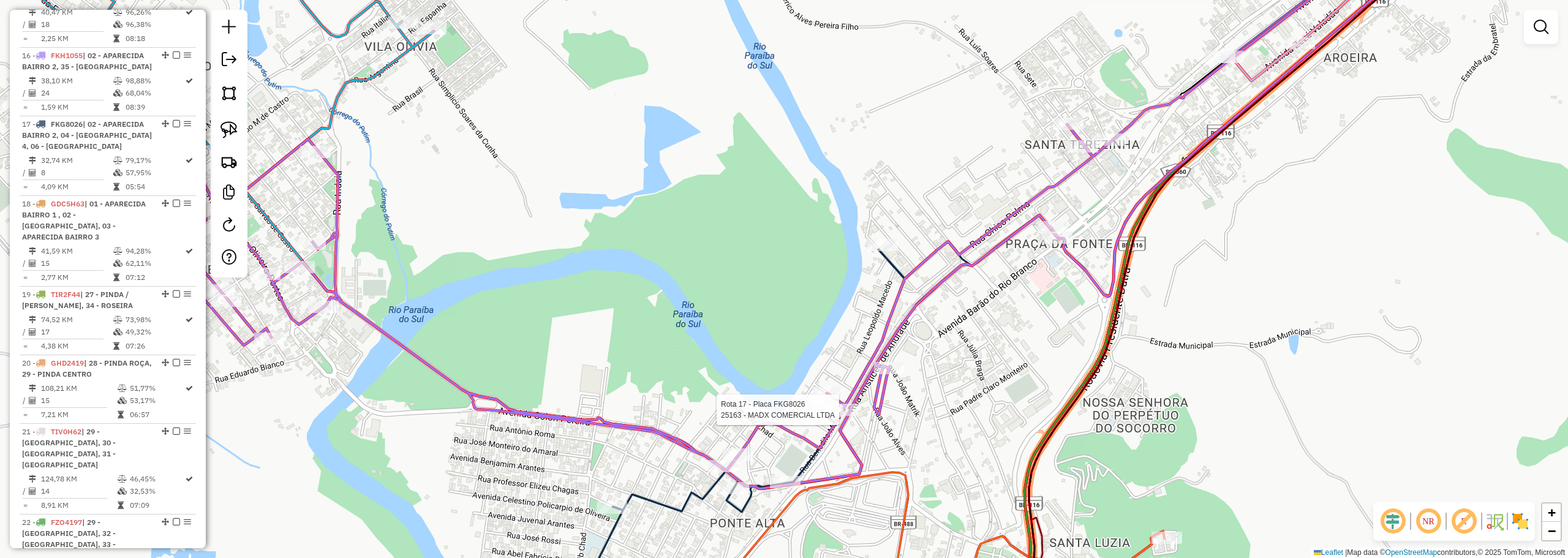
select select "**********"
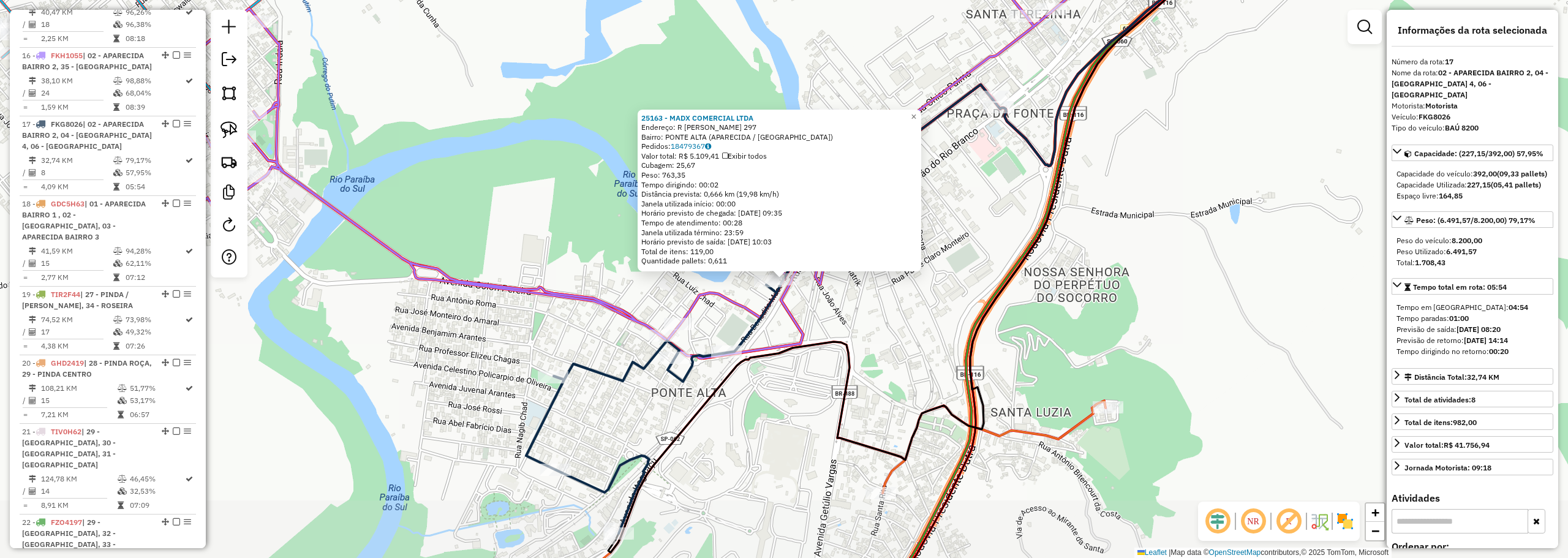
scroll to position [1610, 0]
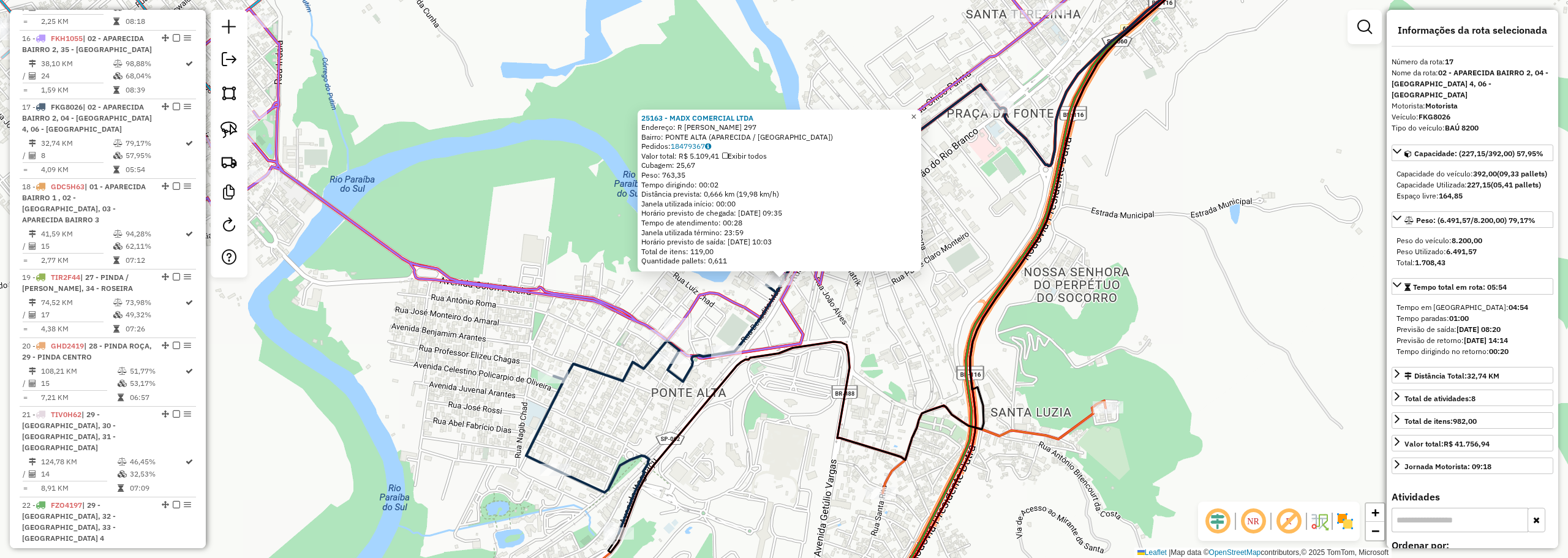
click at [916, 112] on span "×" at bounding box center [913, 117] width 5 height 11
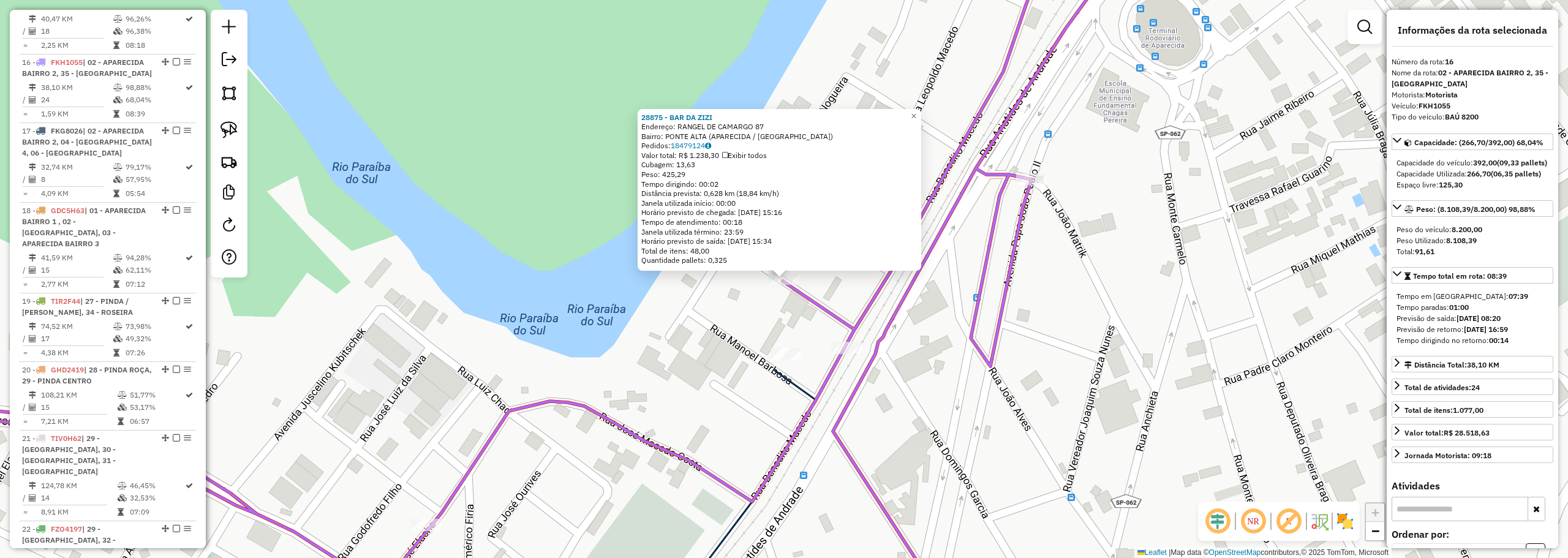
scroll to position [1565, 0]
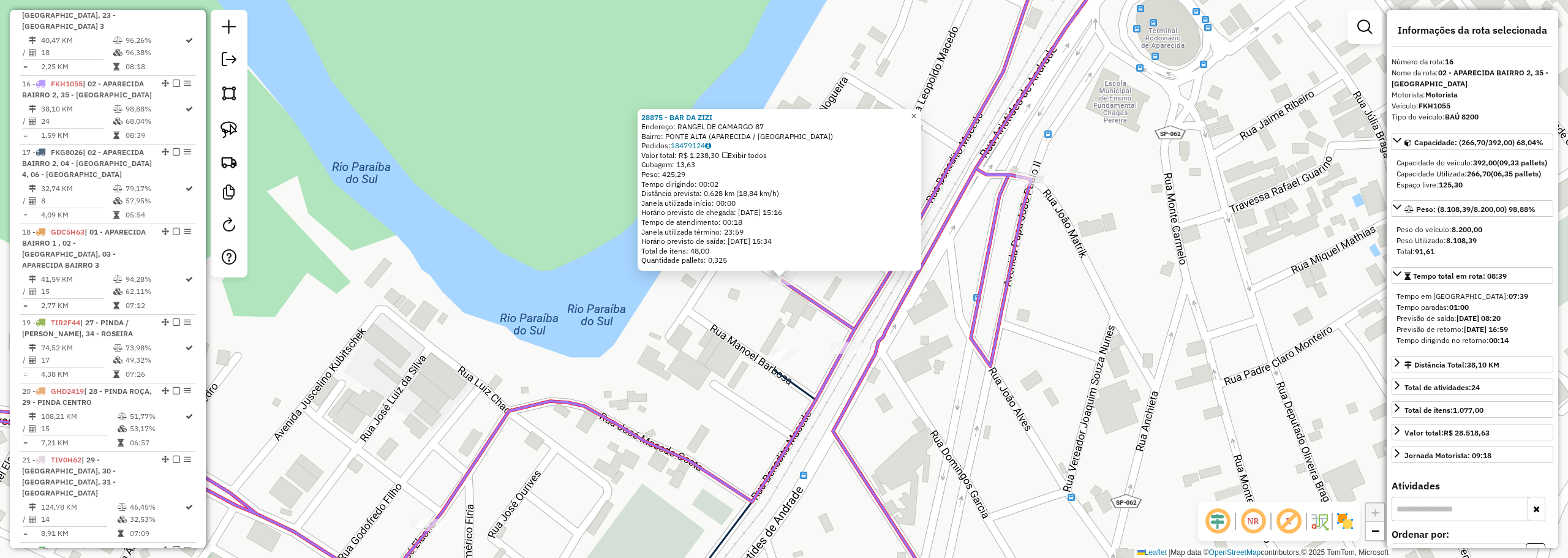
click at [916, 111] on span "×" at bounding box center [913, 116] width 5 height 11
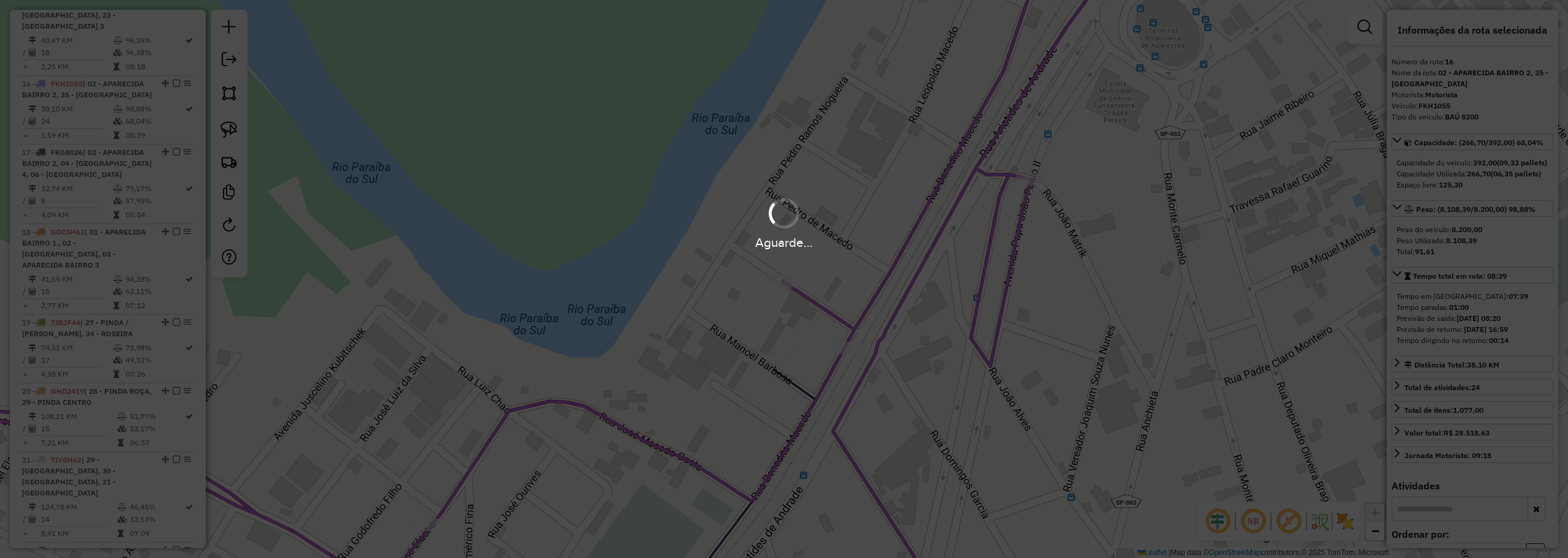
click at [781, 315] on div "Aguarde..." at bounding box center [784, 279] width 1568 height 558
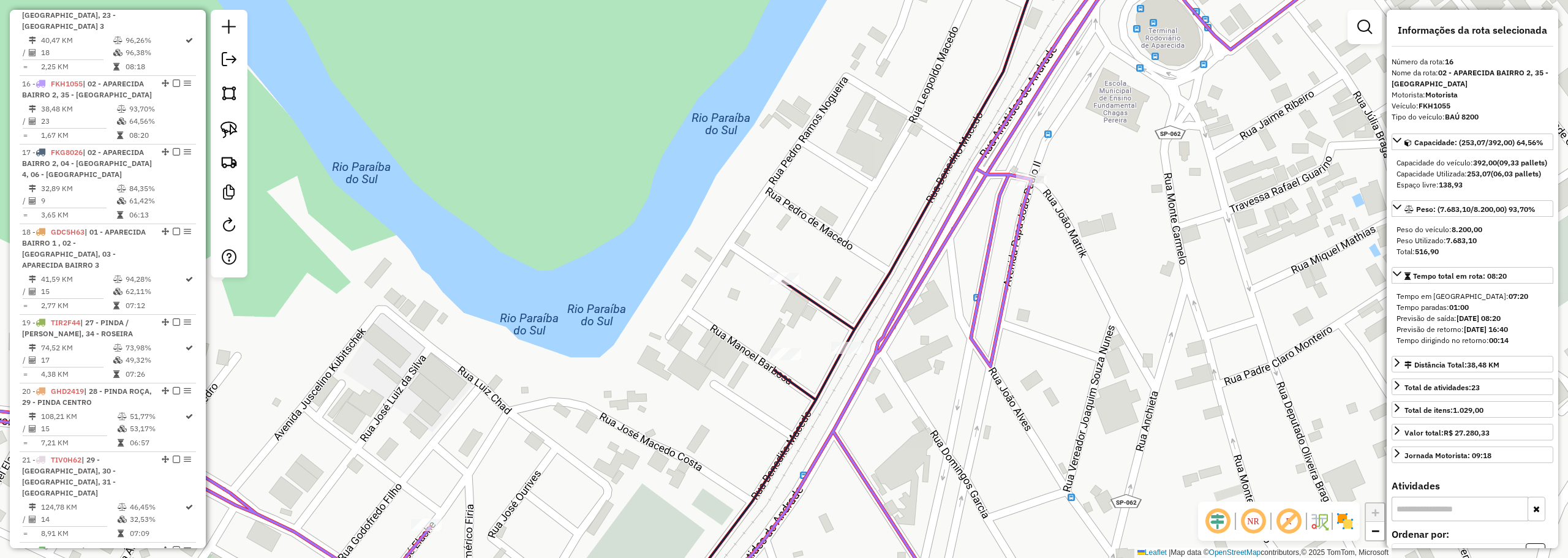
click at [786, 360] on div at bounding box center [786, 354] width 31 height 12
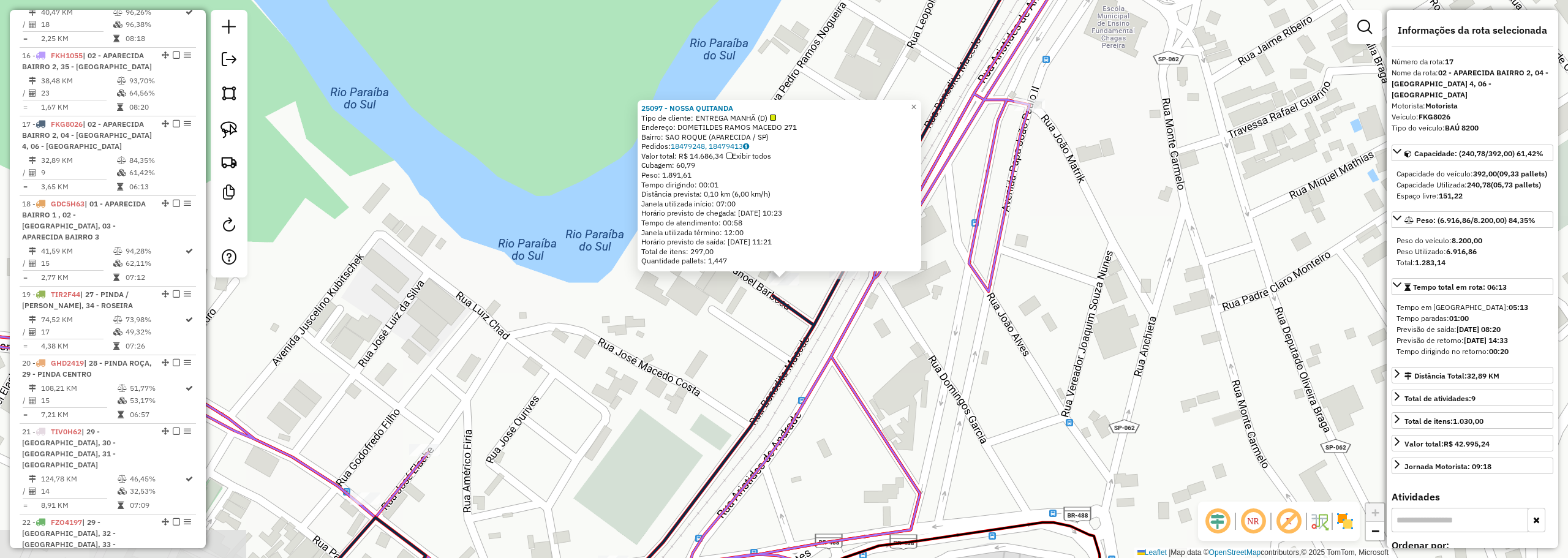
scroll to position [1610, 0]
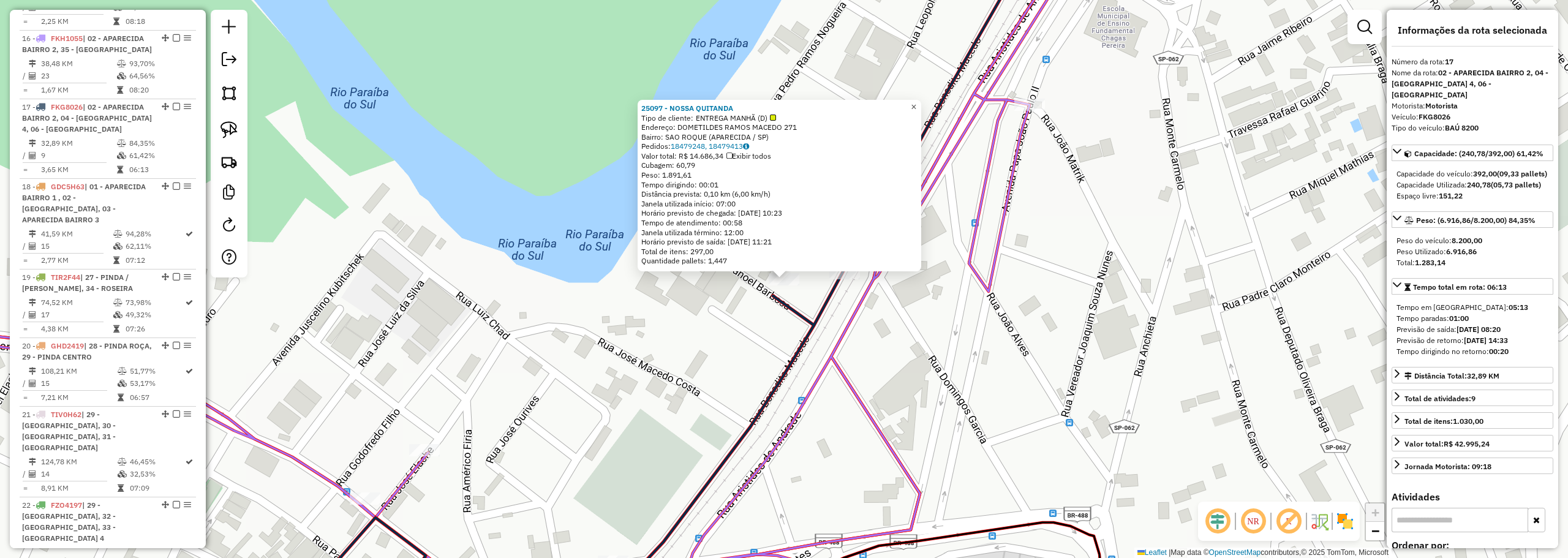
click at [916, 102] on span "×" at bounding box center [913, 107] width 5 height 11
click at [916, 100] on link "×" at bounding box center [913, 107] width 15 height 15
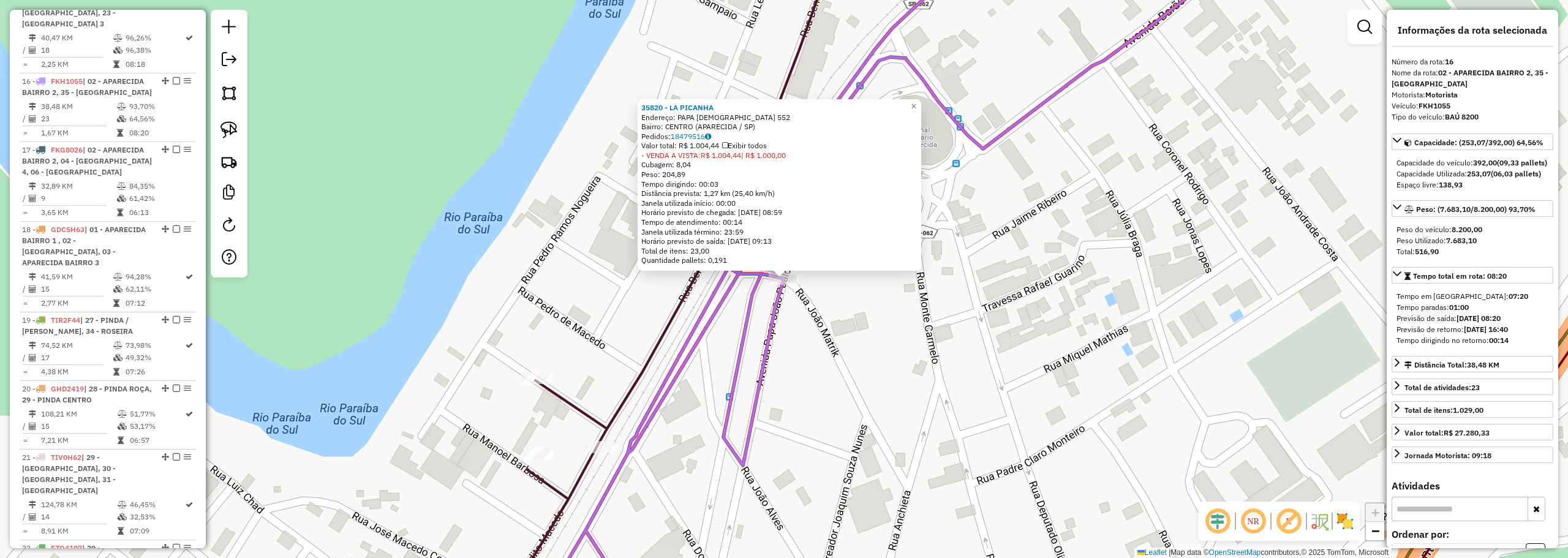
scroll to position [1565, 0]
click at [916, 103] on span "×" at bounding box center [913, 106] width 5 height 11
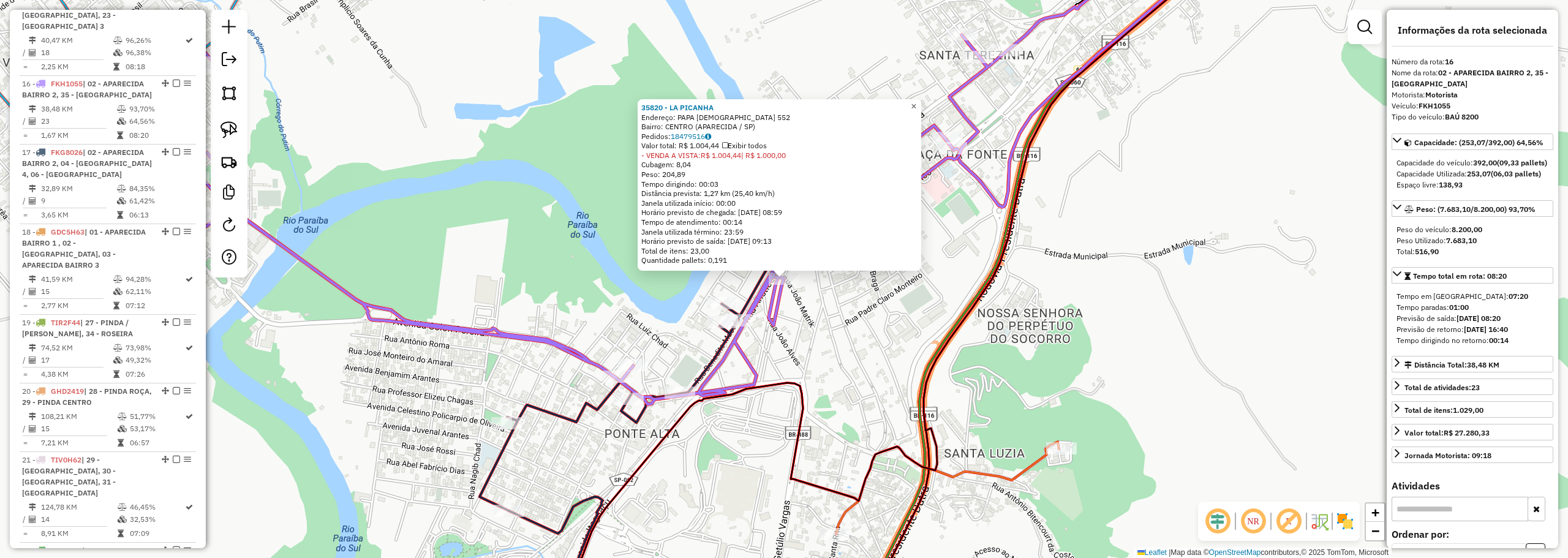
click at [916, 101] on span "×" at bounding box center [913, 106] width 5 height 11
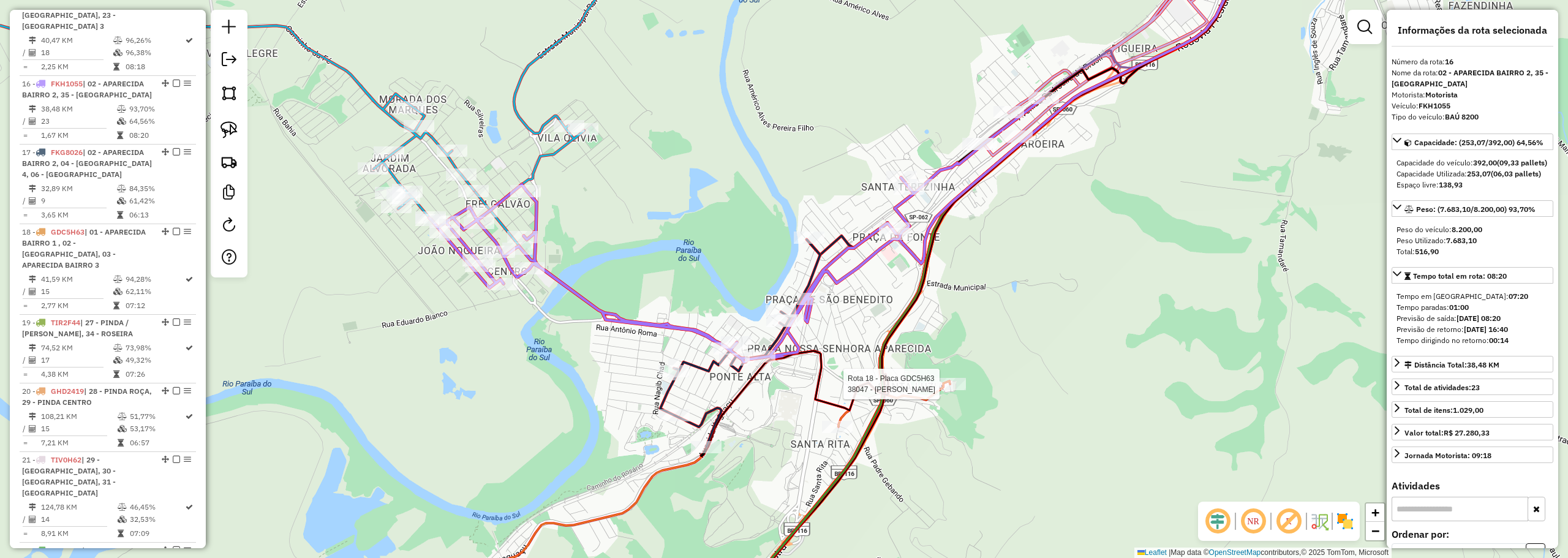
scroll to position [1610, 0]
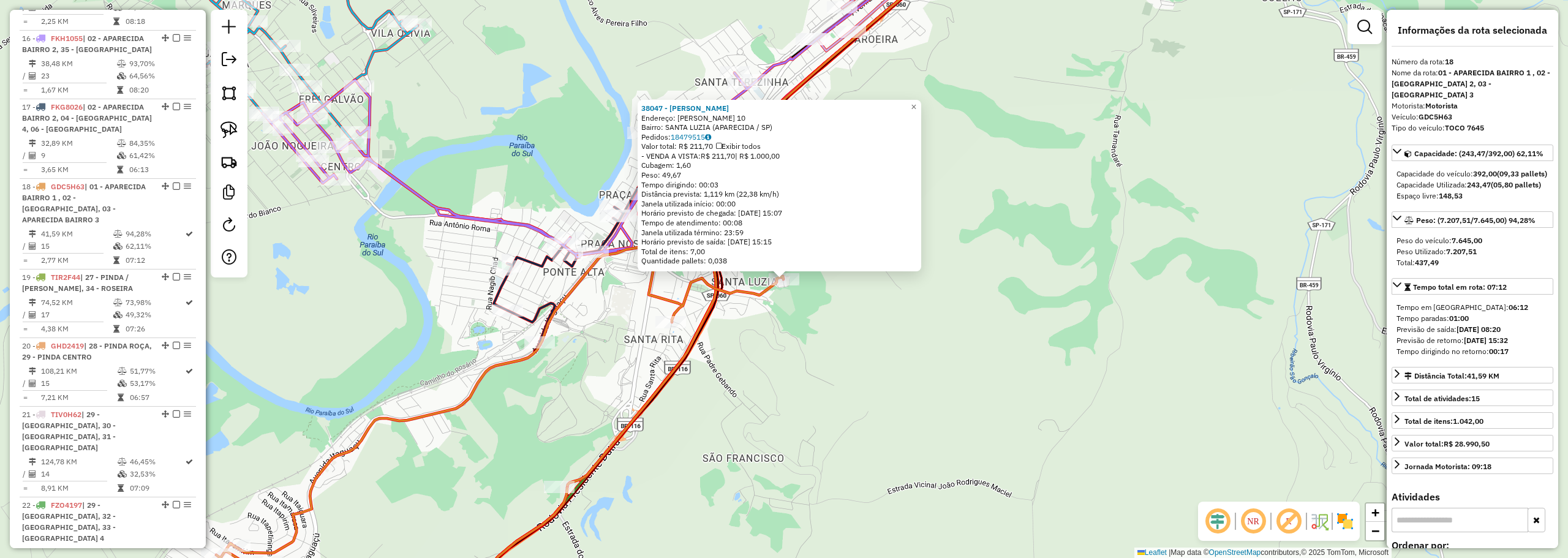
click at [931, 95] on div "38047 - [PERSON_NAME] Endereço: [PERSON_NAME] 10 Bairro: SANTA LUZIA (APARECIDA…" at bounding box center [784, 279] width 1568 height 558
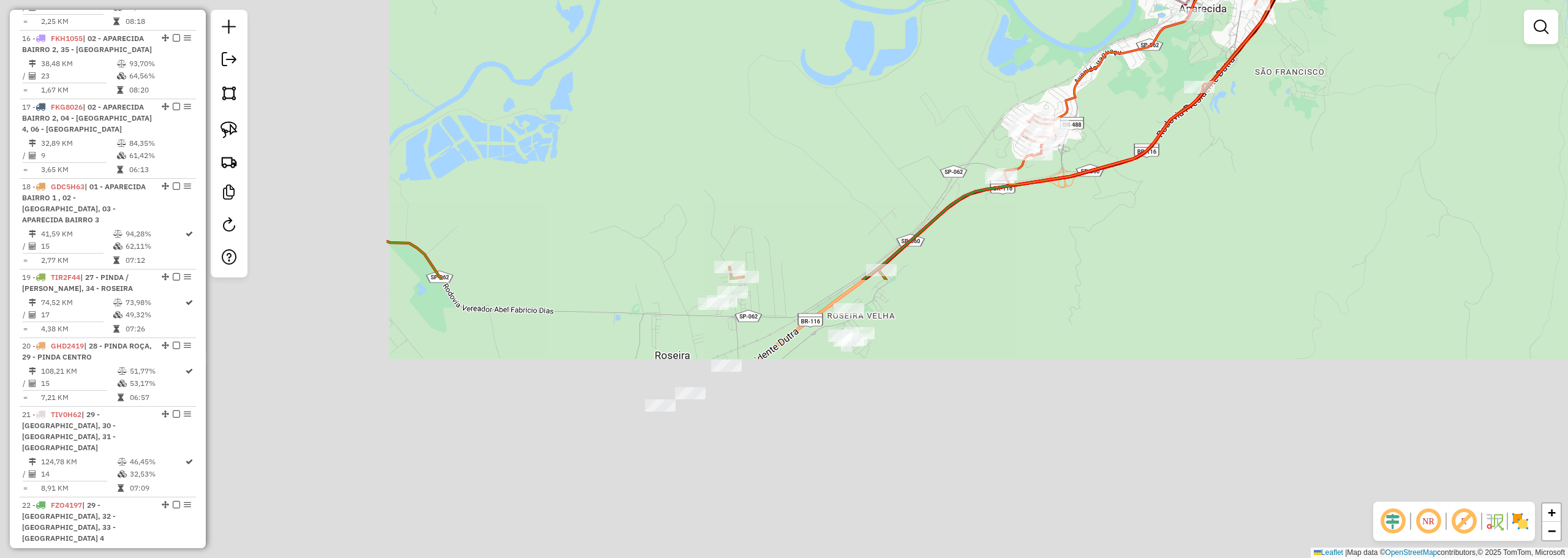
drag, startPoint x: 782, startPoint y: 206, endPoint x: 1235, endPoint y: -5, distance: 499.7
click at [1235, 0] on html "Aguarde... Pop-up bloqueado! Seu navegador bloqueou automáticamente a abertura …" at bounding box center [784, 279] width 1568 height 558
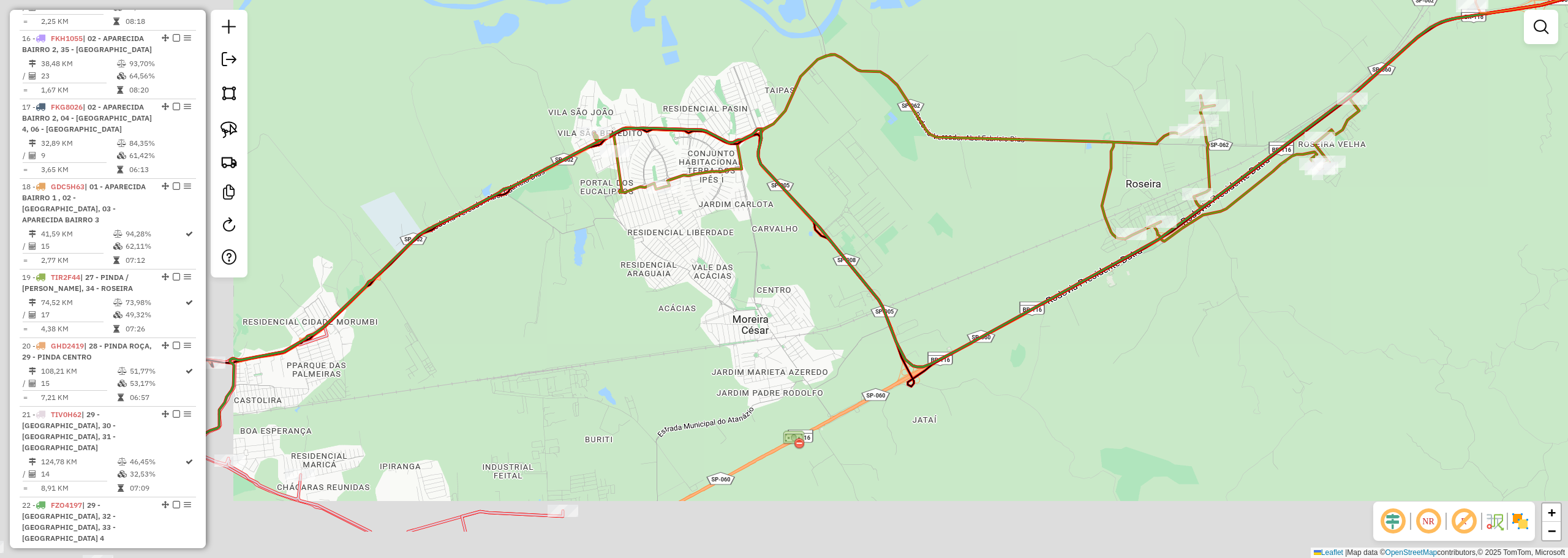
drag, startPoint x: 992, startPoint y: 124, endPoint x: 1241, endPoint y: 79, distance: 253.0
click at [1249, 73] on div "Janela de atendimento Grade de atendimento Capacidade Transportadoras Veículos …" at bounding box center [784, 279] width 1568 height 558
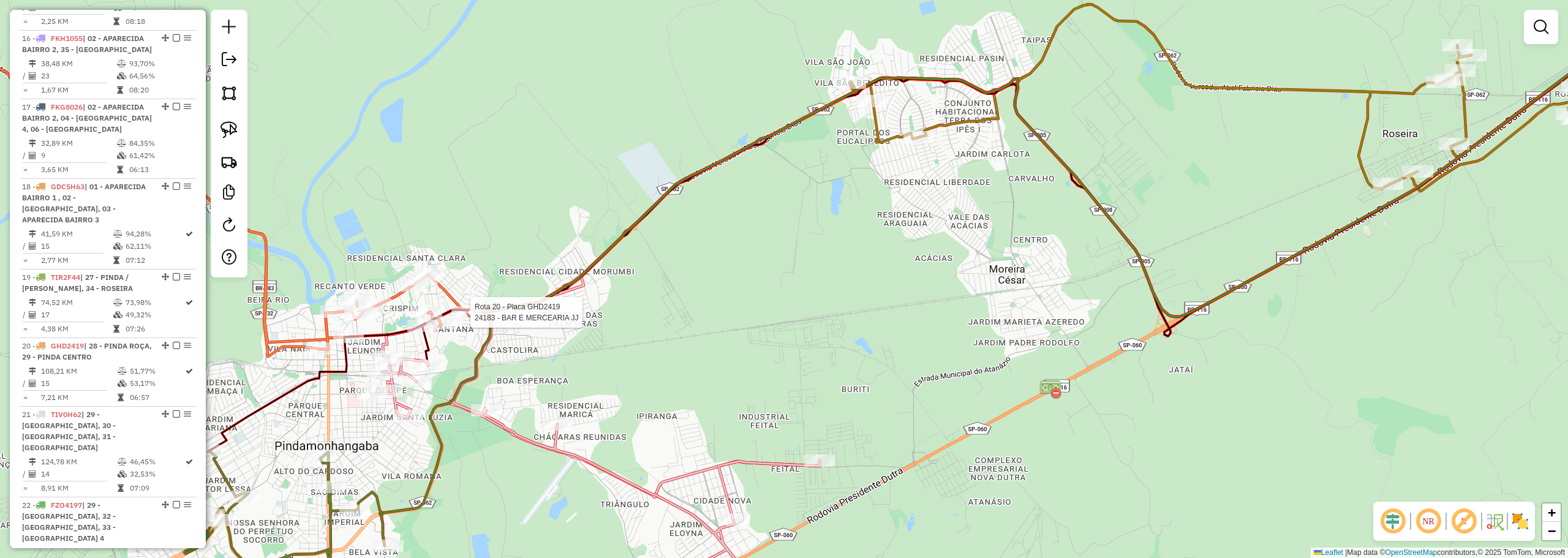
select select "**********"
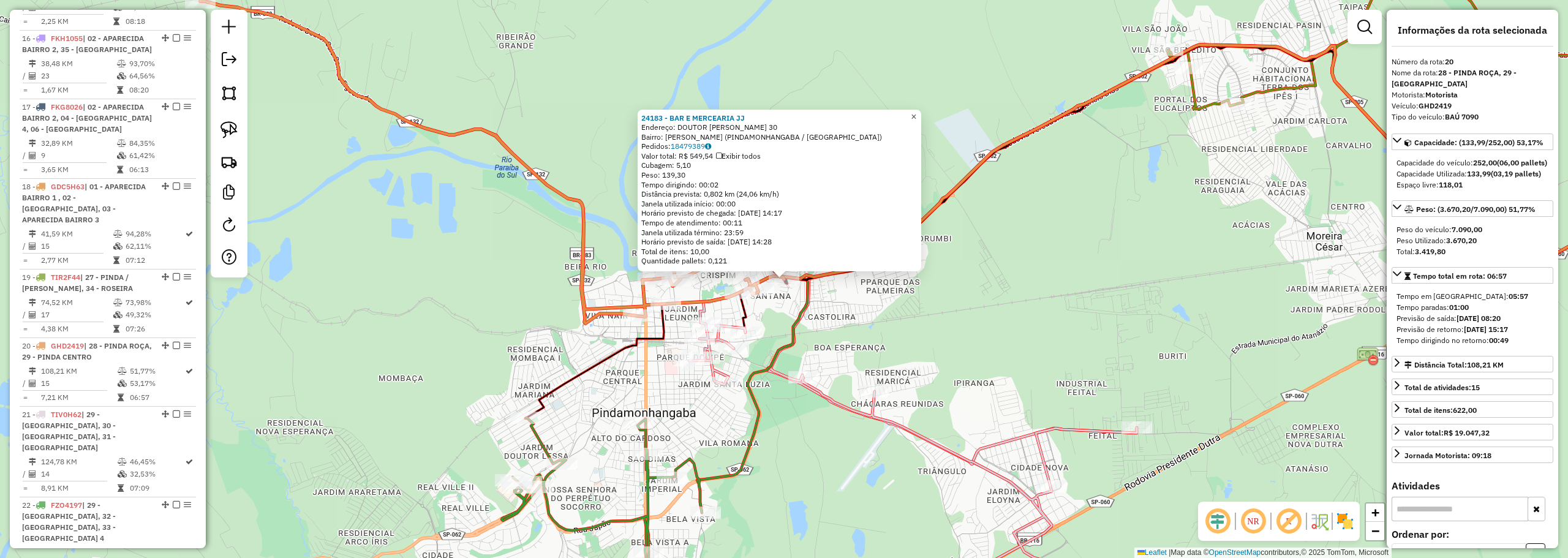
click at [921, 113] on link "×" at bounding box center [913, 116] width 15 height 15
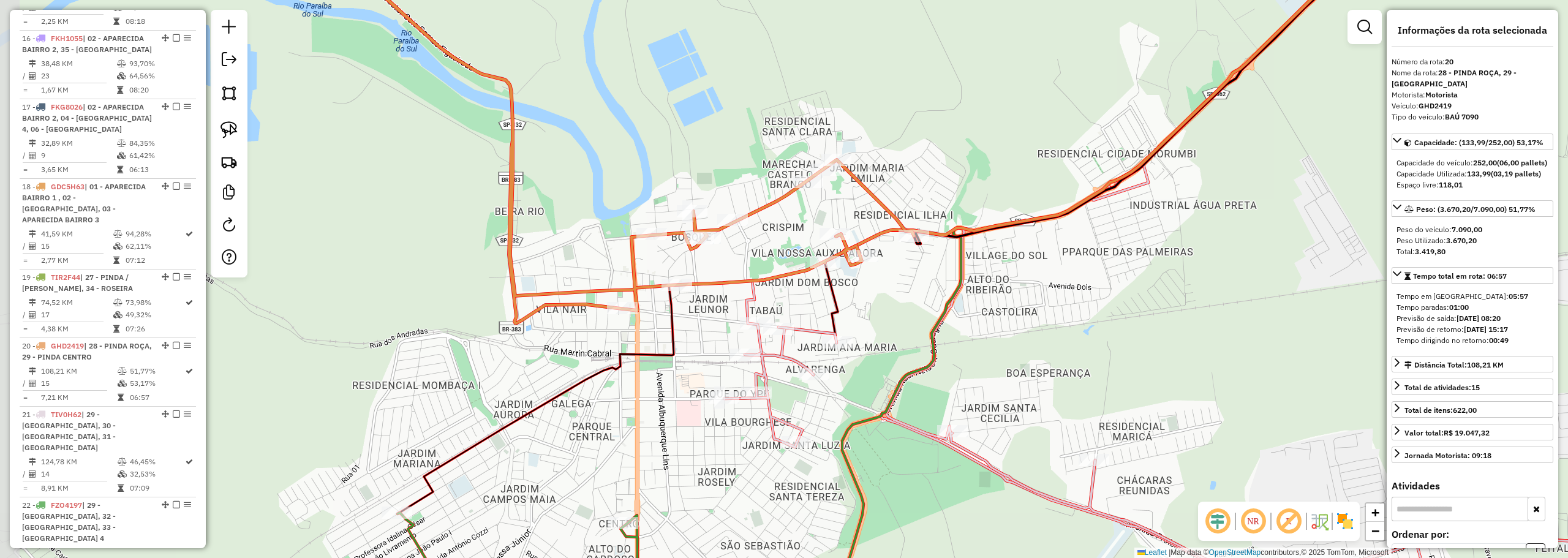
drag, startPoint x: 659, startPoint y: 303, endPoint x: 765, endPoint y: 261, distance: 114.0
click at [765, 261] on div "Janela de atendimento Grade de atendimento Capacidade Transportadoras Veículos …" at bounding box center [784, 279] width 1568 height 558
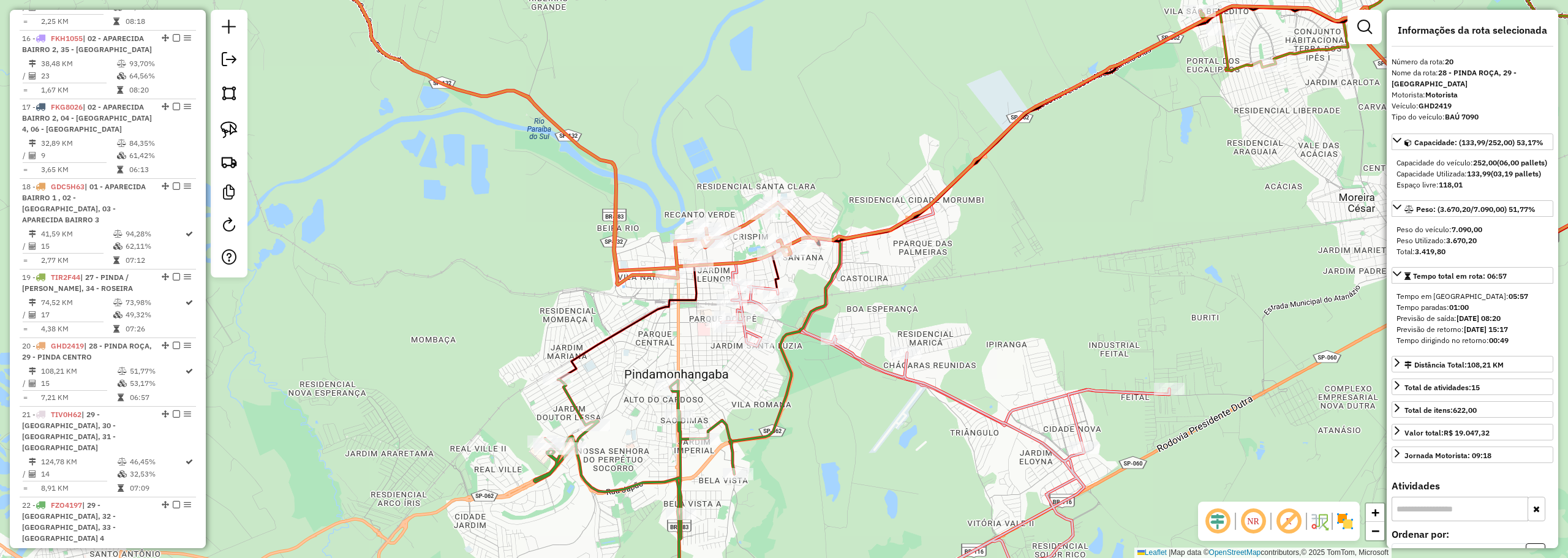
drag, startPoint x: 1012, startPoint y: 299, endPoint x: 717, endPoint y: 318, distance: 295.6
click at [717, 319] on div "Janela de atendimento Grade de atendimento Capacidade Transportadoras Veículos …" at bounding box center [784, 279] width 1568 height 558
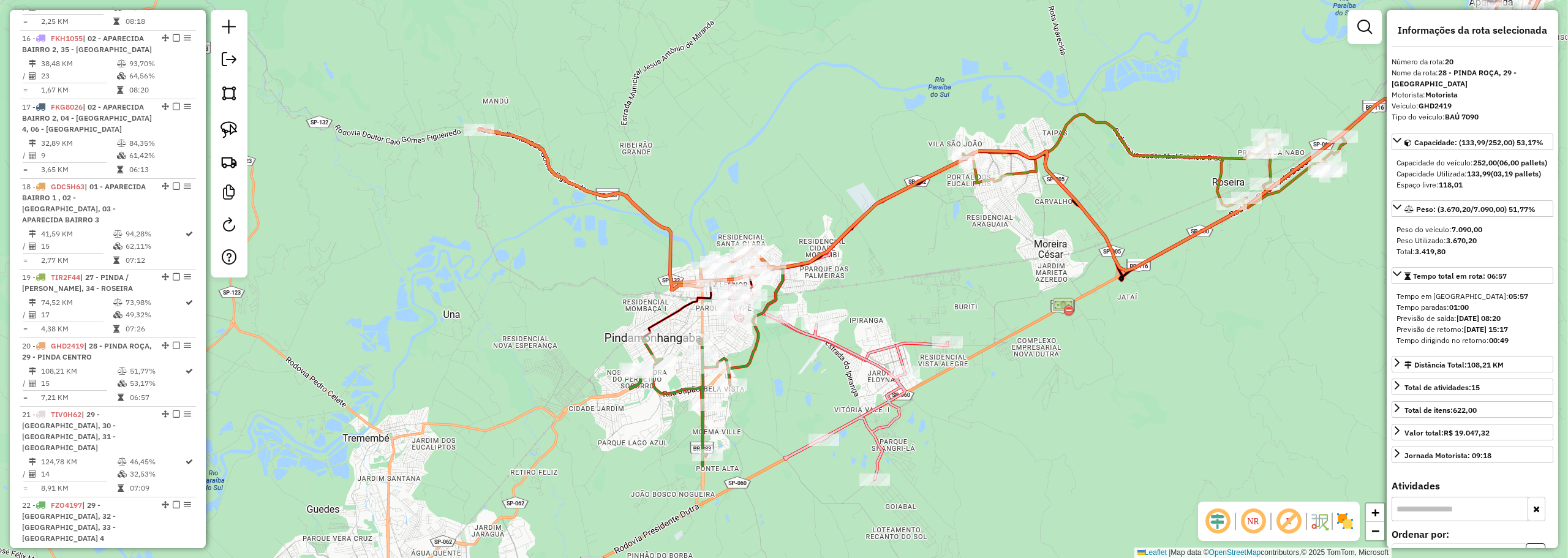
drag, startPoint x: 1116, startPoint y: 165, endPoint x: 989, endPoint y: 255, distance: 155.7
click at [958, 274] on div "Janela de atendimento Grade de atendimento Capacidade Transportadoras Veículos …" at bounding box center [784, 279] width 1568 height 558
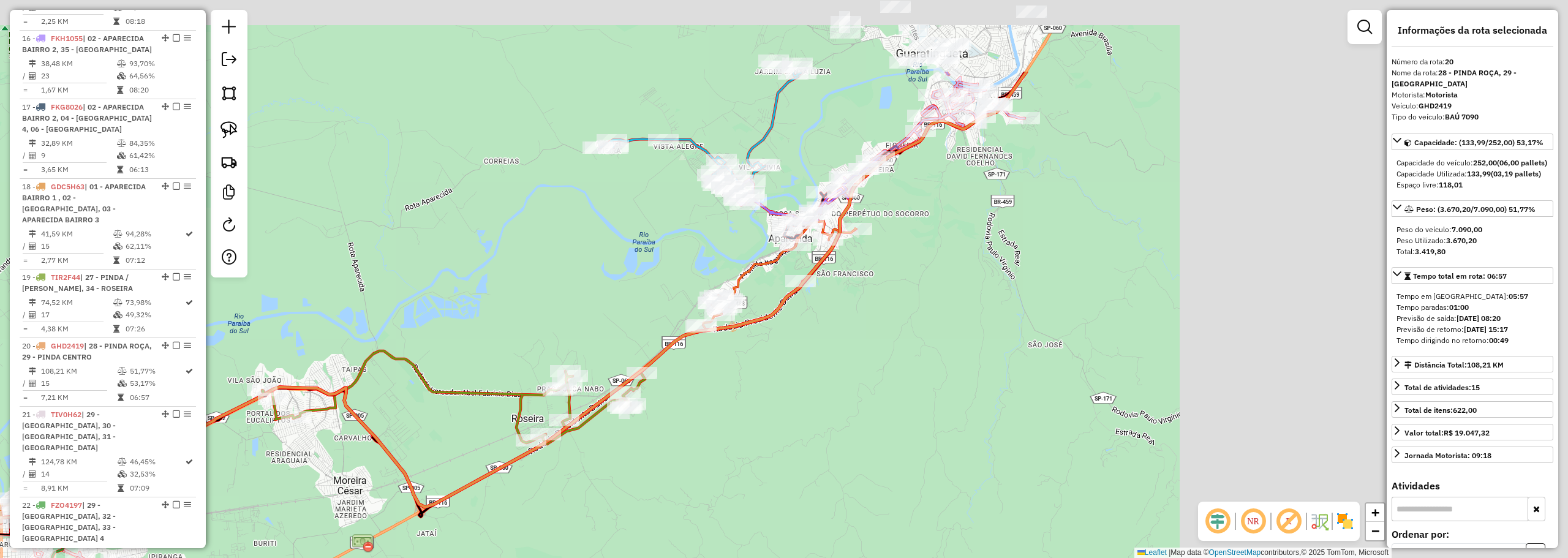
drag, startPoint x: 1093, startPoint y: 198, endPoint x: 380, endPoint y: 345, distance: 728.0
click at [380, 345] on div "Janela de atendimento Grade de atendimento Capacidade Transportadoras Veículos …" at bounding box center [784, 279] width 1568 height 558
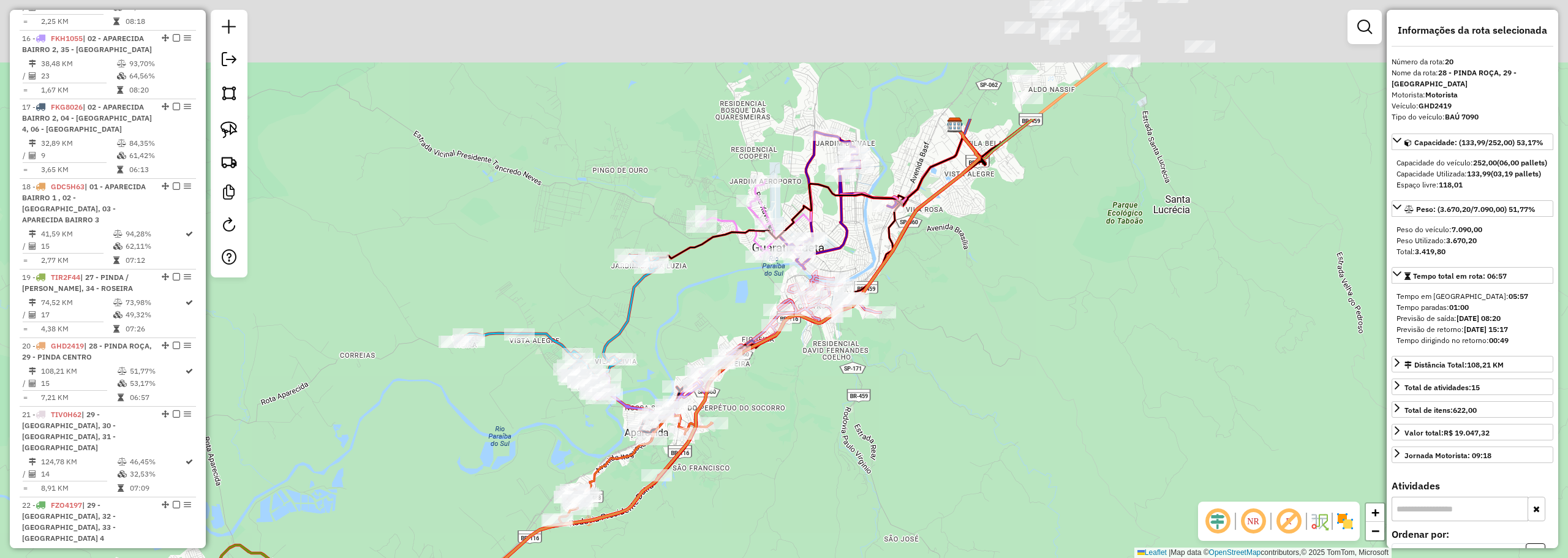
drag, startPoint x: 878, startPoint y: 333, endPoint x: 884, endPoint y: 364, distance: 31.6
click at [877, 381] on div "Janela de atendimento Grade de atendimento Capacidade Transportadoras Veículos …" at bounding box center [784, 279] width 1568 height 558
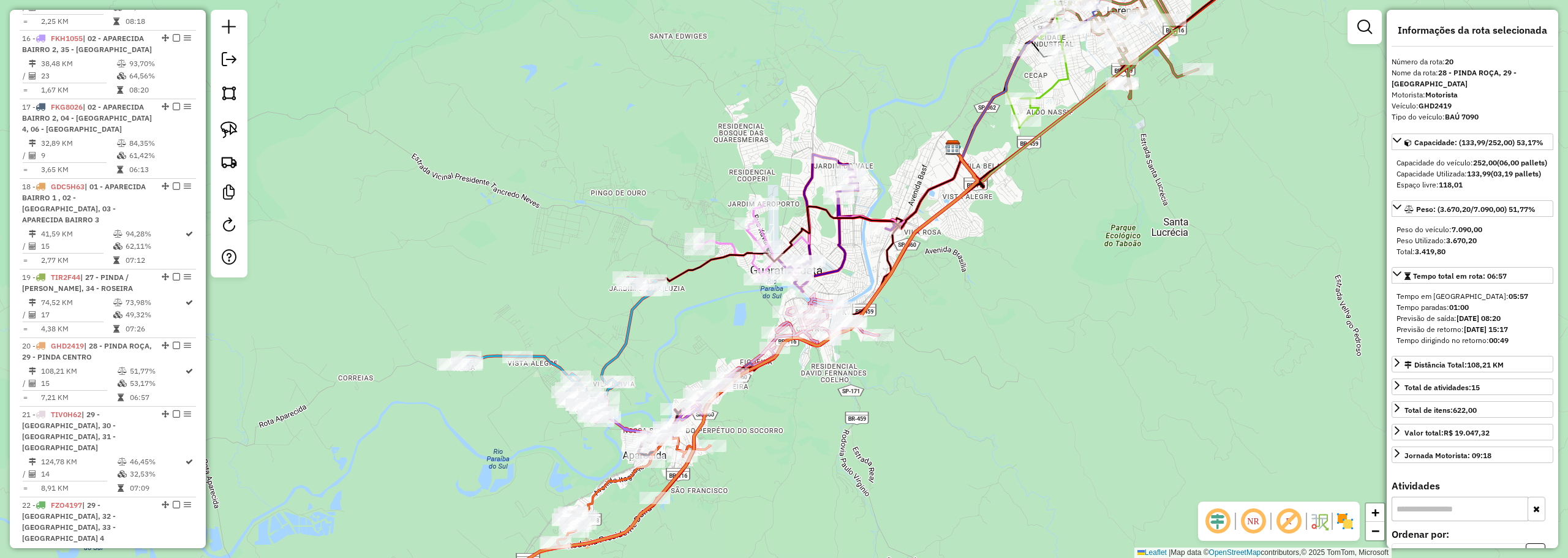
drag, startPoint x: 1199, startPoint y: 190, endPoint x: 1051, endPoint y: 339, distance: 210.0
click at [1051, 344] on div "Janela de atendimento Grade de atendimento Capacidade Transportadoras Veículos …" at bounding box center [784, 279] width 1568 height 558
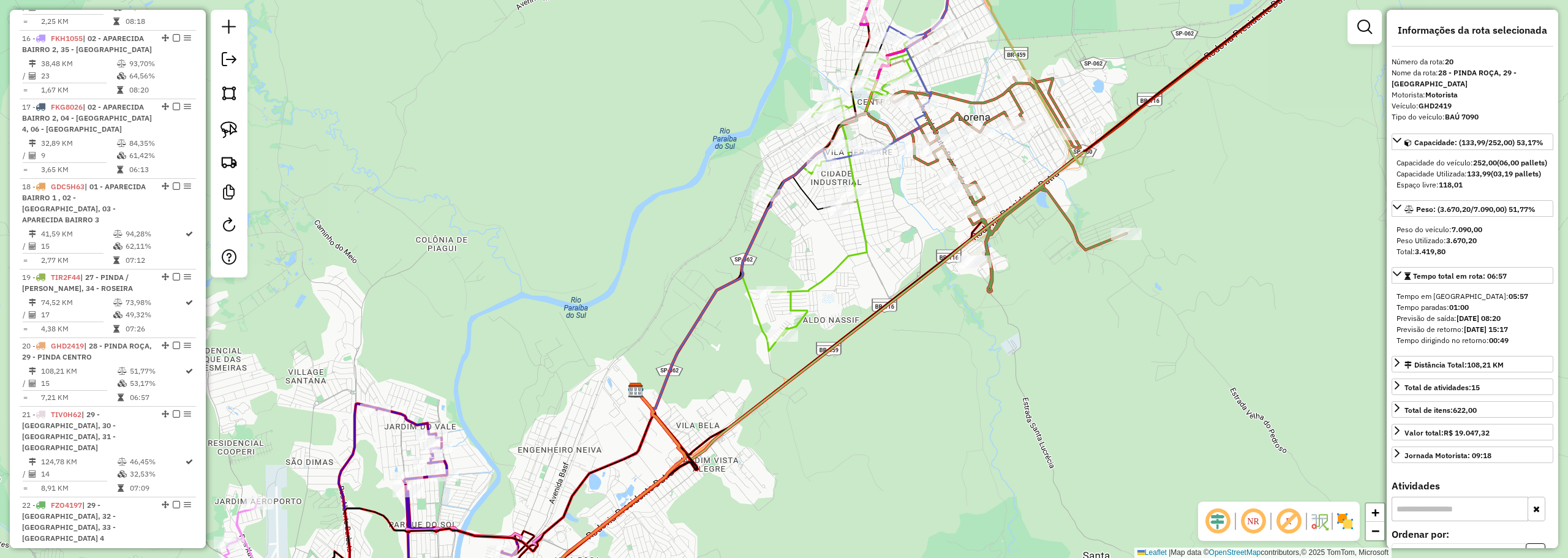
drag, startPoint x: 1210, startPoint y: 103, endPoint x: 844, endPoint y: 455, distance: 507.8
click at [844, 476] on div "Janela de atendimento Grade de atendimento Capacidade Transportadoras Veículos …" at bounding box center [784, 279] width 1568 height 558
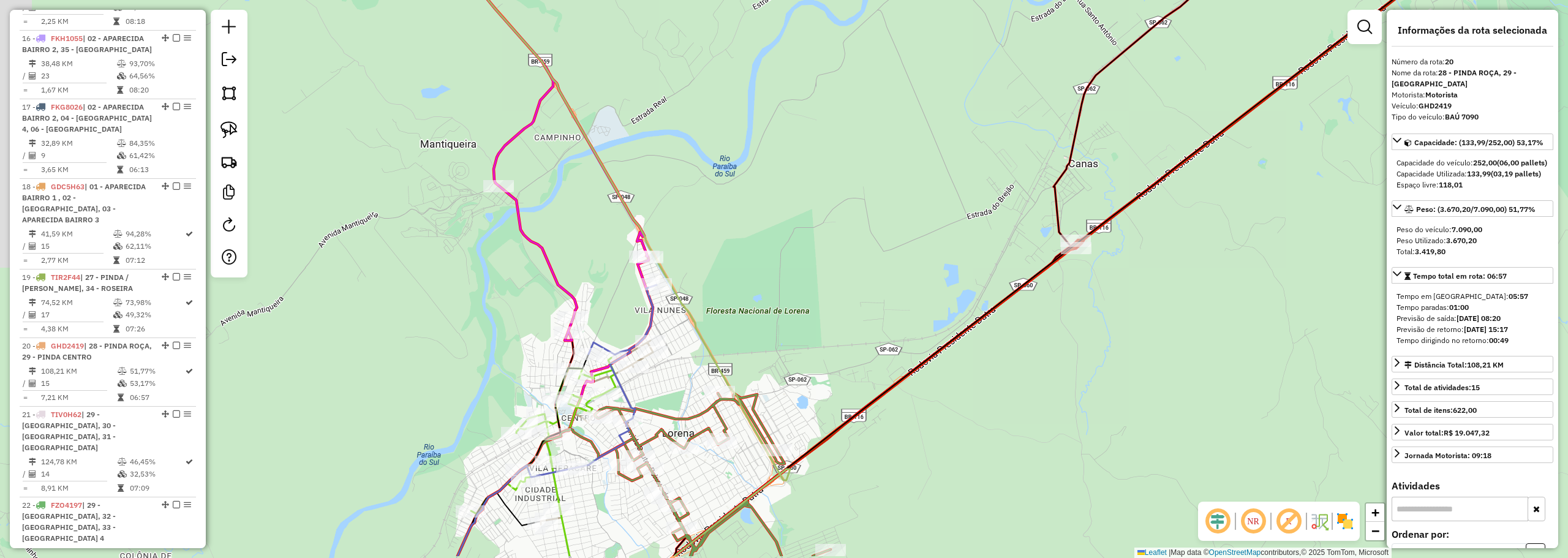
drag, startPoint x: 808, startPoint y: 348, endPoint x: 1093, endPoint y: 137, distance: 354.6
click at [1093, 137] on div "Janela de atendimento Grade de atendimento Capacidade Transportadoras Veículos …" at bounding box center [784, 279] width 1568 height 558
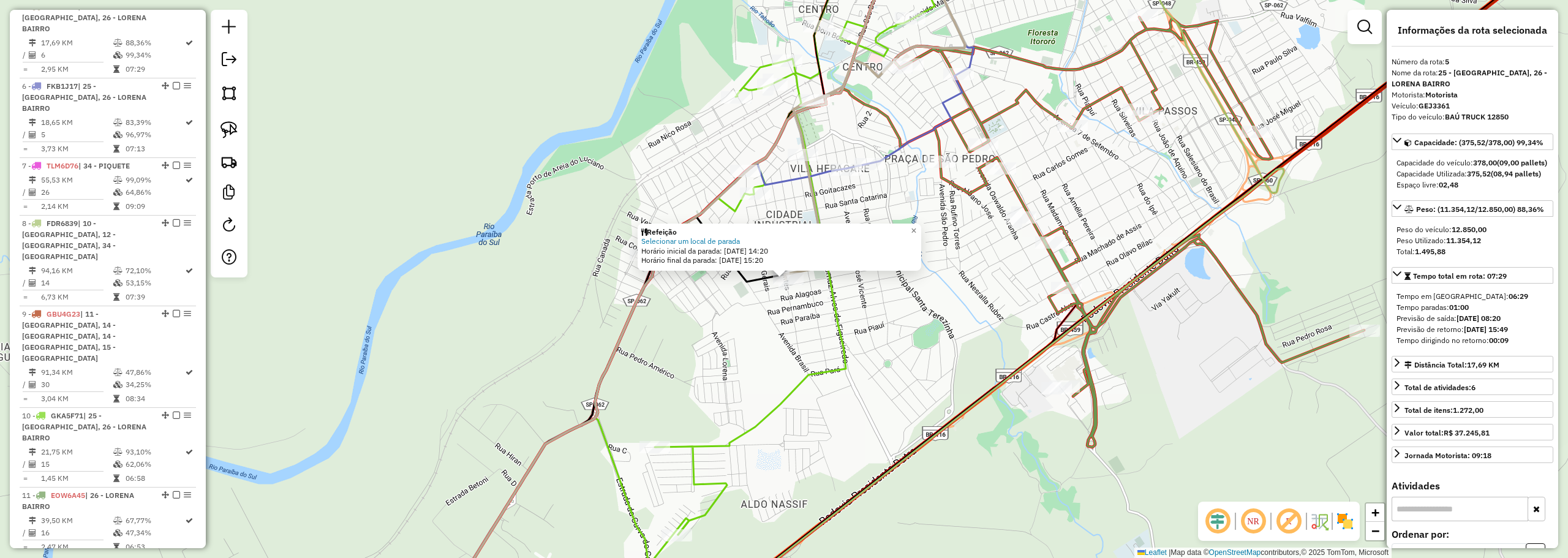
scroll to position [733, 0]
click at [916, 226] on span "×" at bounding box center [913, 231] width 5 height 11
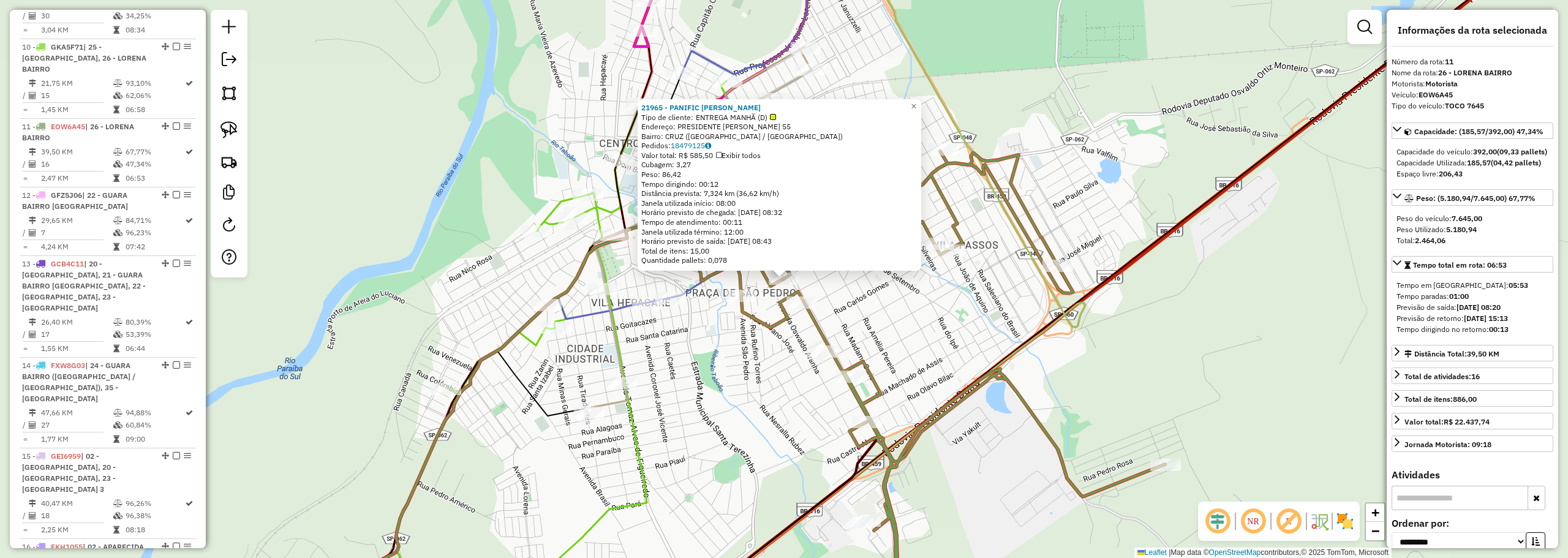
scroll to position [1166, 0]
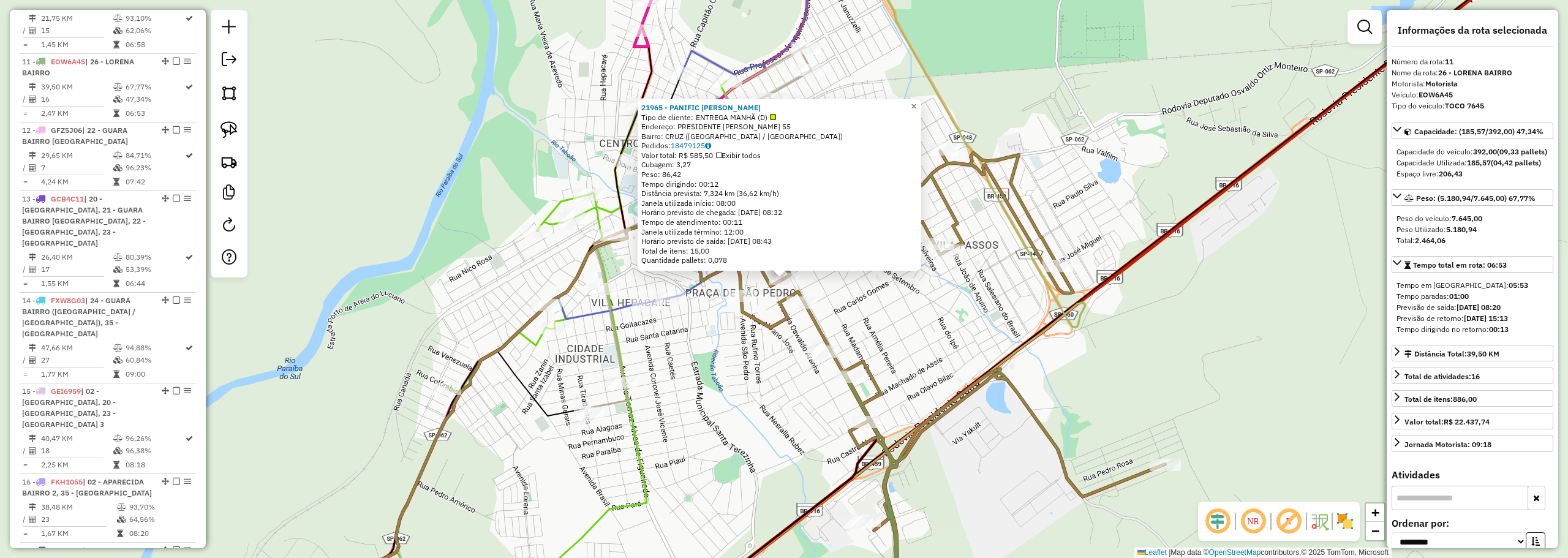
click at [916, 101] on span "×" at bounding box center [913, 106] width 5 height 11
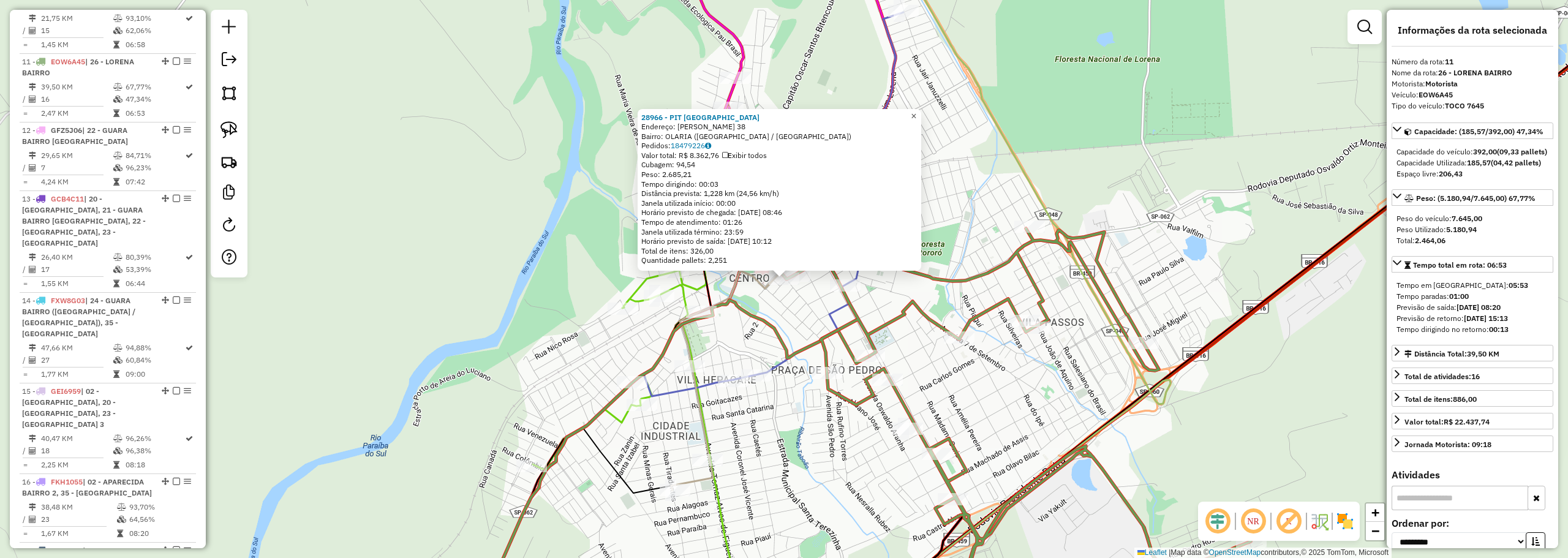
click at [916, 113] on span "×" at bounding box center [913, 116] width 5 height 11
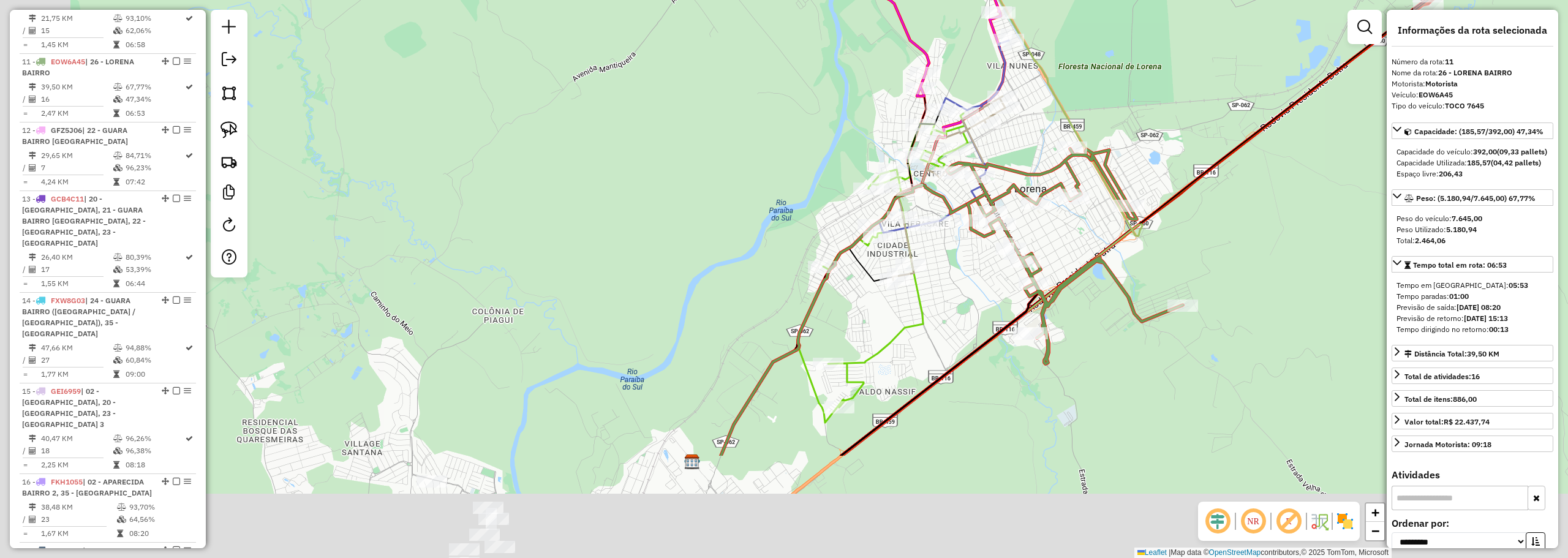
drag, startPoint x: 849, startPoint y: 467, endPoint x: 1144, endPoint y: 143, distance: 438.2
click at [1144, 143] on div "Janela de atendimento Grade de atendimento Capacidade Transportadoras Veículos …" at bounding box center [784, 279] width 1568 height 558
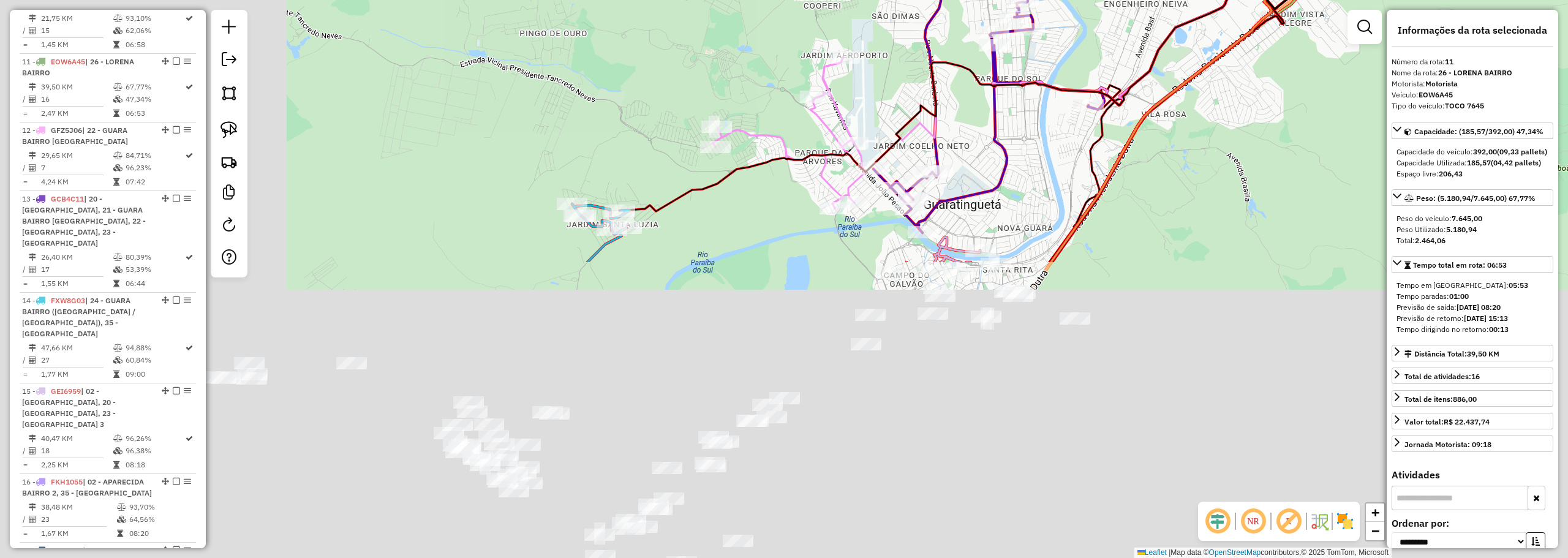
drag, startPoint x: 727, startPoint y: 407, endPoint x: 1069, endPoint y: 56, distance: 490.1
click at [1069, 56] on div "Rota 11 - Placa EOW6A45 22536 - LEITE DE [PERSON_NAME] E SOU Janela de atendime…" at bounding box center [784, 279] width 1568 height 558
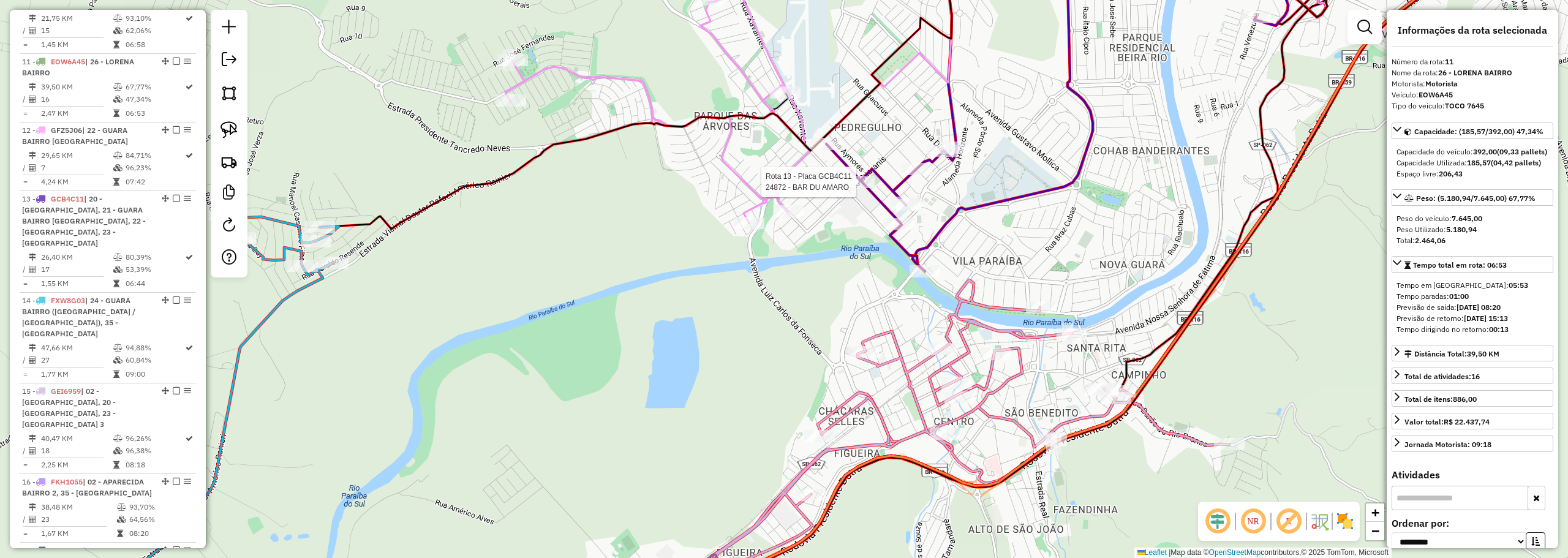
click at [855, 188] on div at bounding box center [860, 182] width 31 height 12
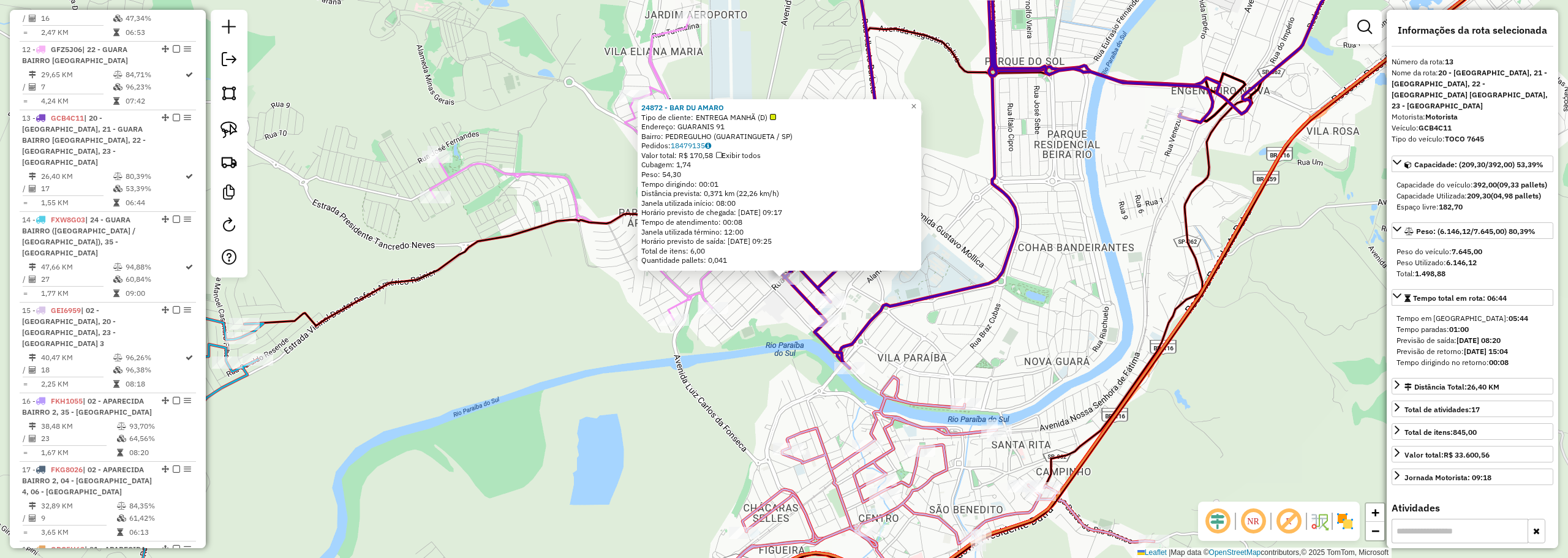
scroll to position [1304, 0]
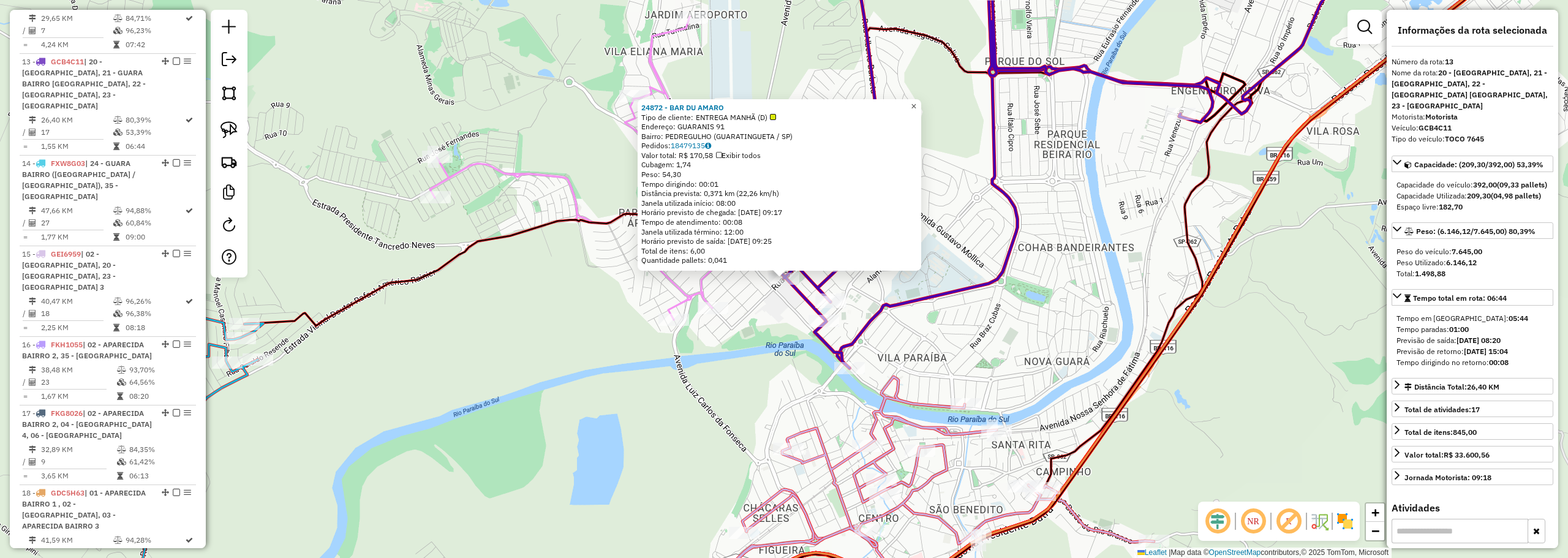
click at [916, 101] on span "×" at bounding box center [913, 106] width 5 height 11
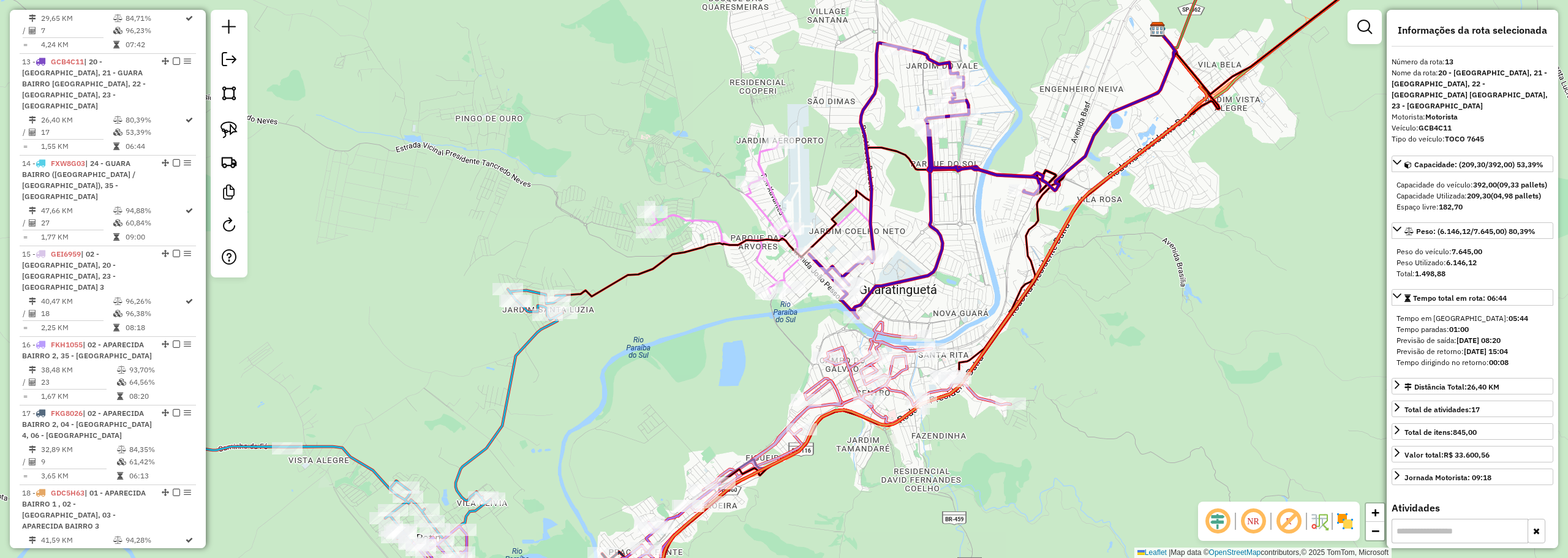
drag, startPoint x: 911, startPoint y: 222, endPoint x: 908, endPoint y: 268, distance: 46.1
click at [908, 268] on div "Janela de atendimento Grade de atendimento Capacidade Transportadoras Veículos …" at bounding box center [784, 279] width 1568 height 558
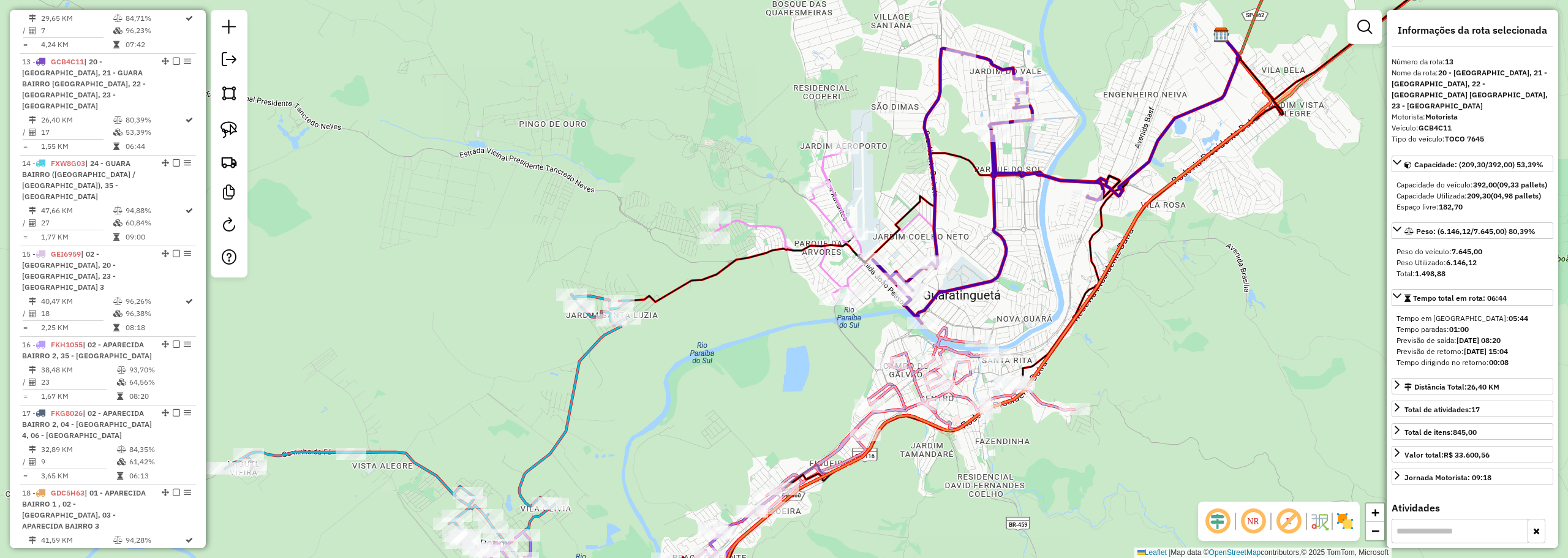
drag, startPoint x: 989, startPoint y: 288, endPoint x: 1017, endPoint y: 264, distance: 36.9
click at [1027, 262] on div "Janela de atendimento Grade de atendimento Capacidade Transportadoras Veículos …" at bounding box center [784, 279] width 1568 height 558
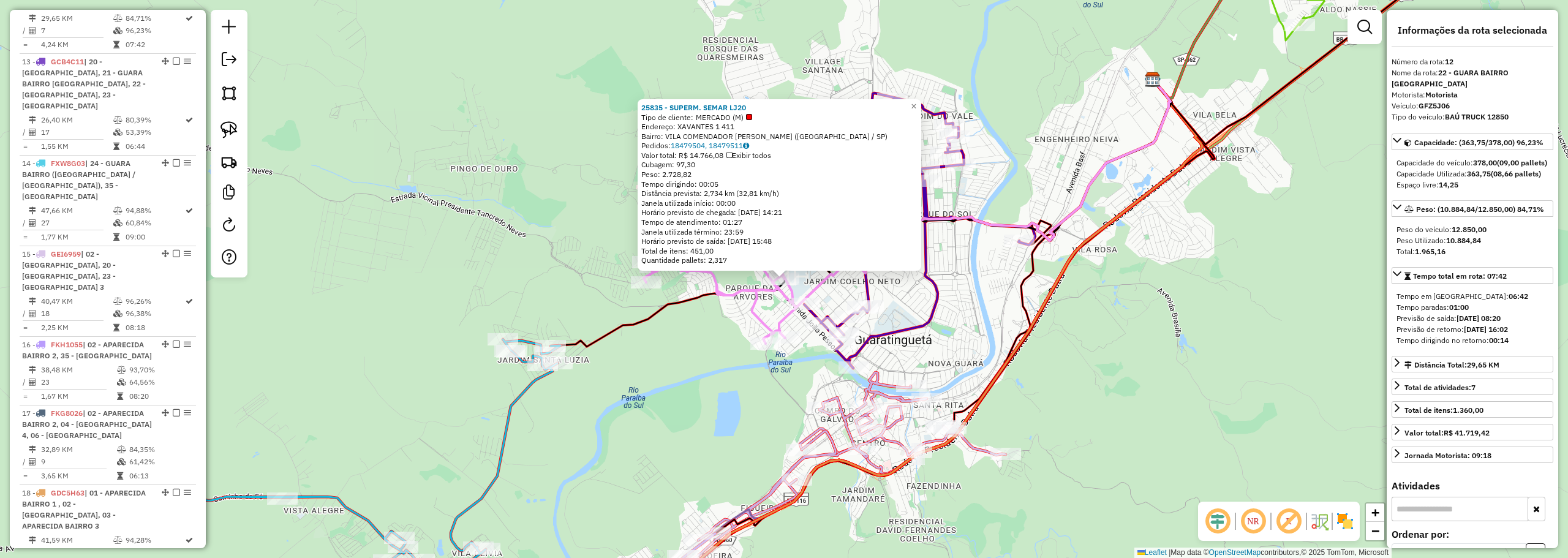
scroll to position [1235, 0]
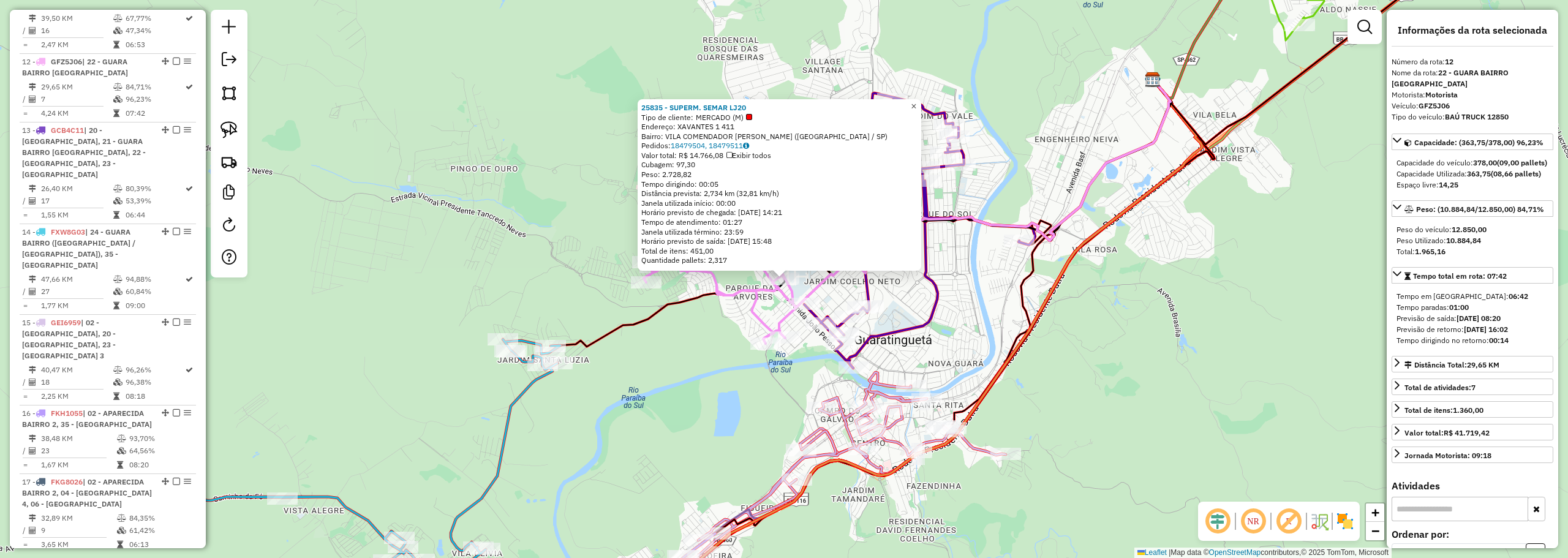
click at [916, 101] on span "×" at bounding box center [913, 106] width 5 height 11
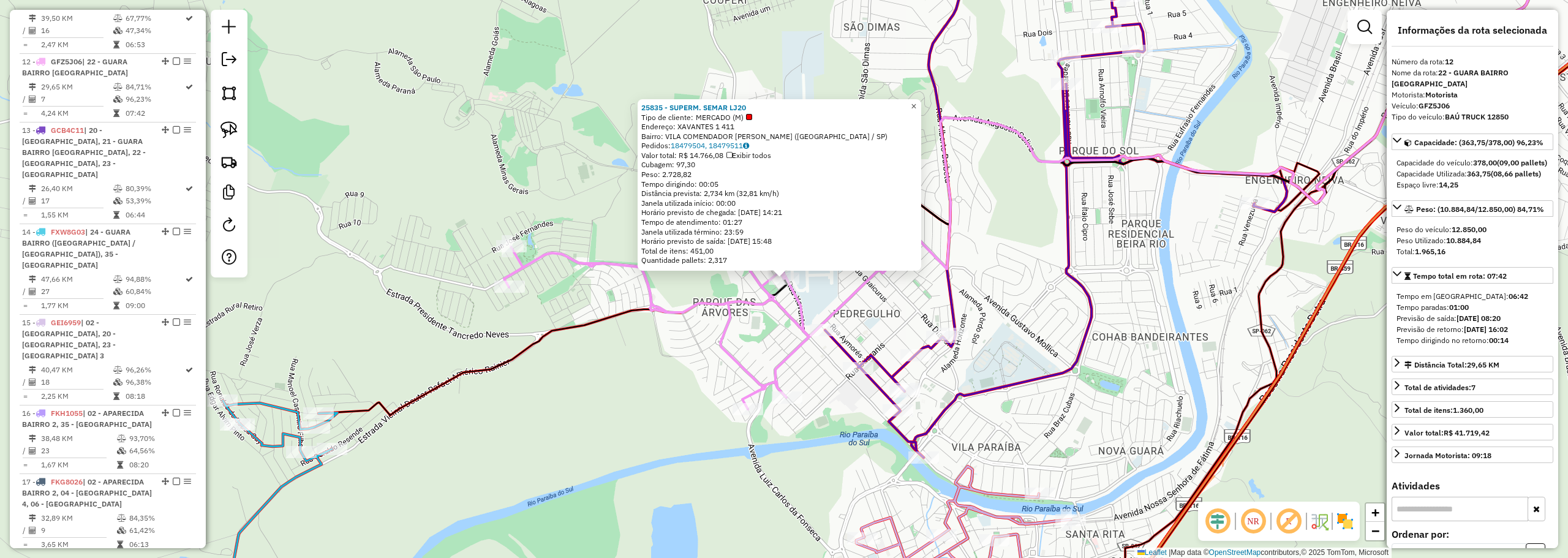
click at [916, 101] on span "×" at bounding box center [913, 106] width 5 height 11
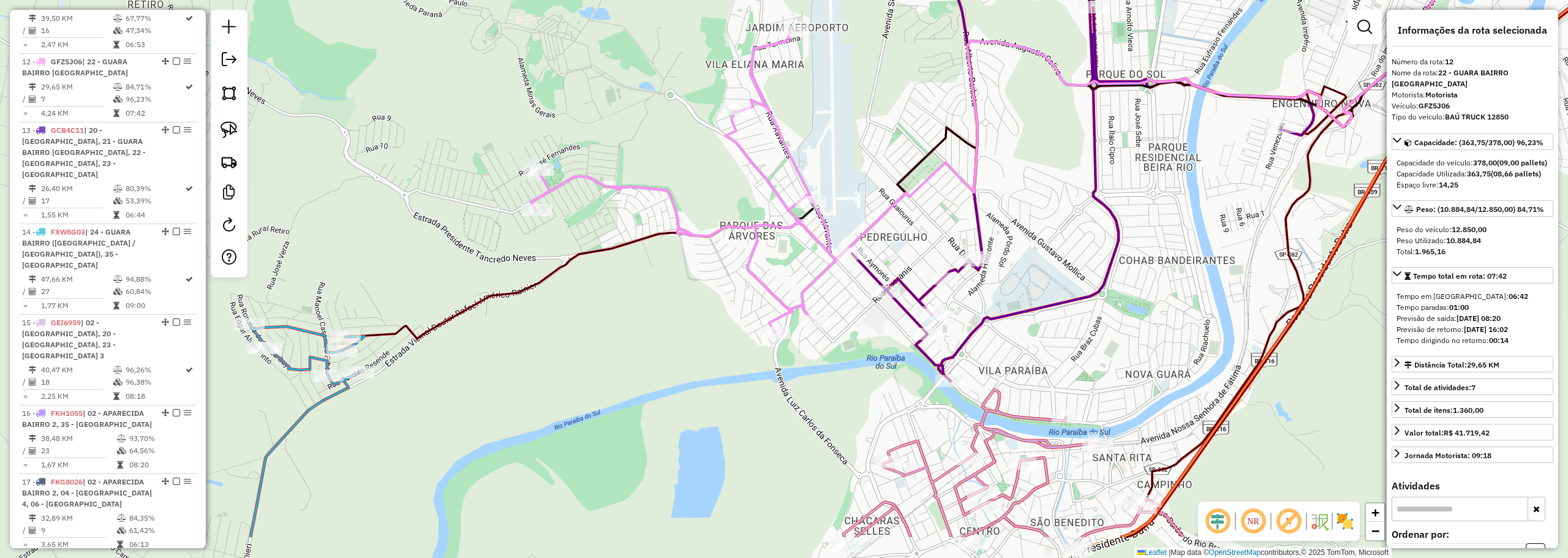
drag, startPoint x: 609, startPoint y: 435, endPoint x: 662, endPoint y: 330, distance: 117.6
click at [654, 319] on div "Janela de atendimento Grade de atendimento Capacidade Transportadoras Veículos …" at bounding box center [784, 279] width 1568 height 558
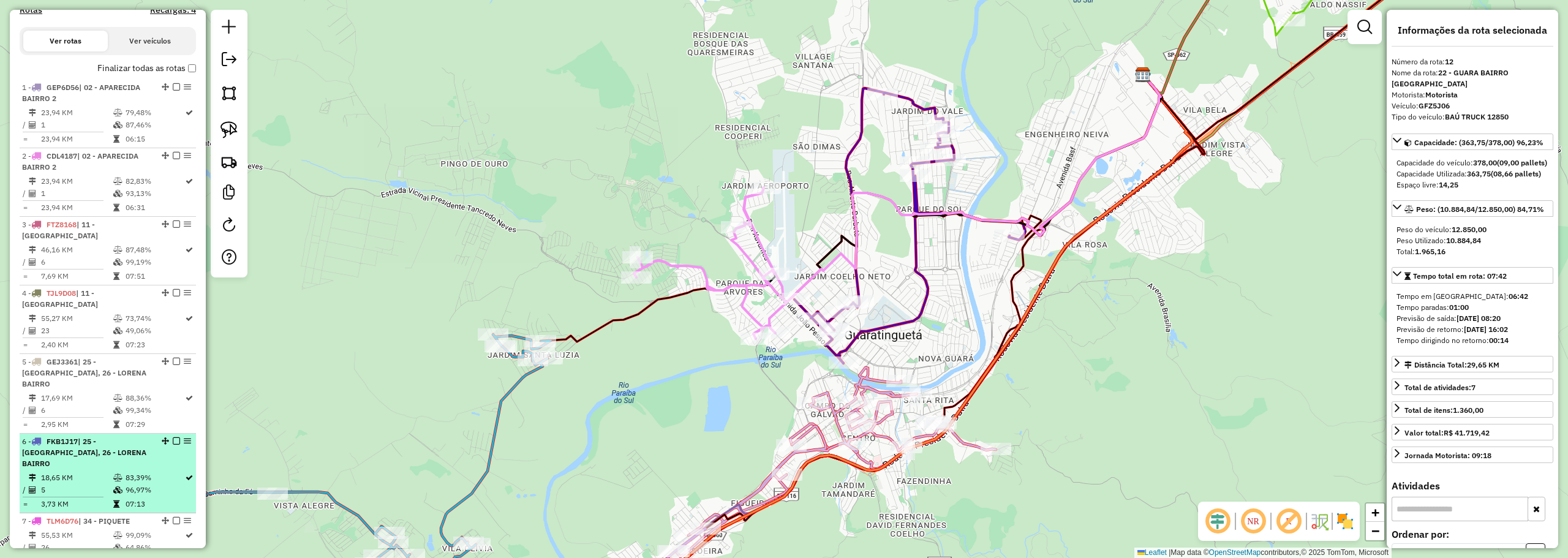
scroll to position [0, 0]
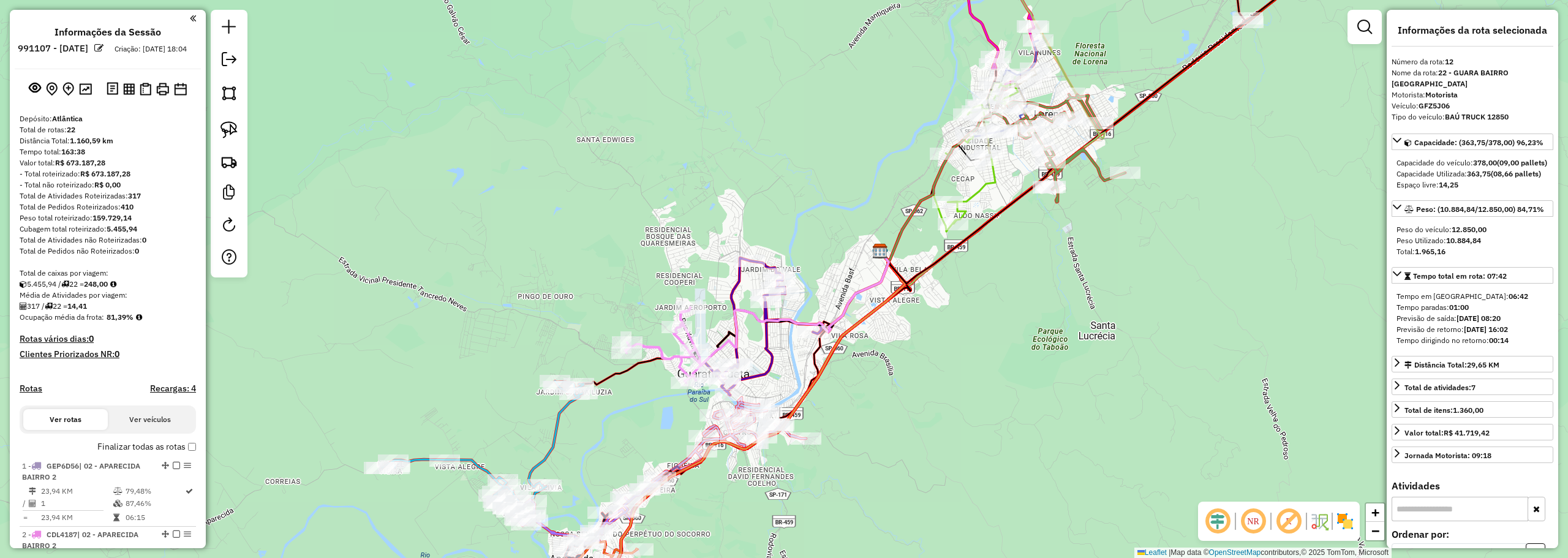
drag, startPoint x: 971, startPoint y: 419, endPoint x: 986, endPoint y: 402, distance: 22.7
click at [982, 407] on div "Janela de atendimento Grade de atendimento Capacidade Transportadoras Veículos …" at bounding box center [784, 279] width 1568 height 558
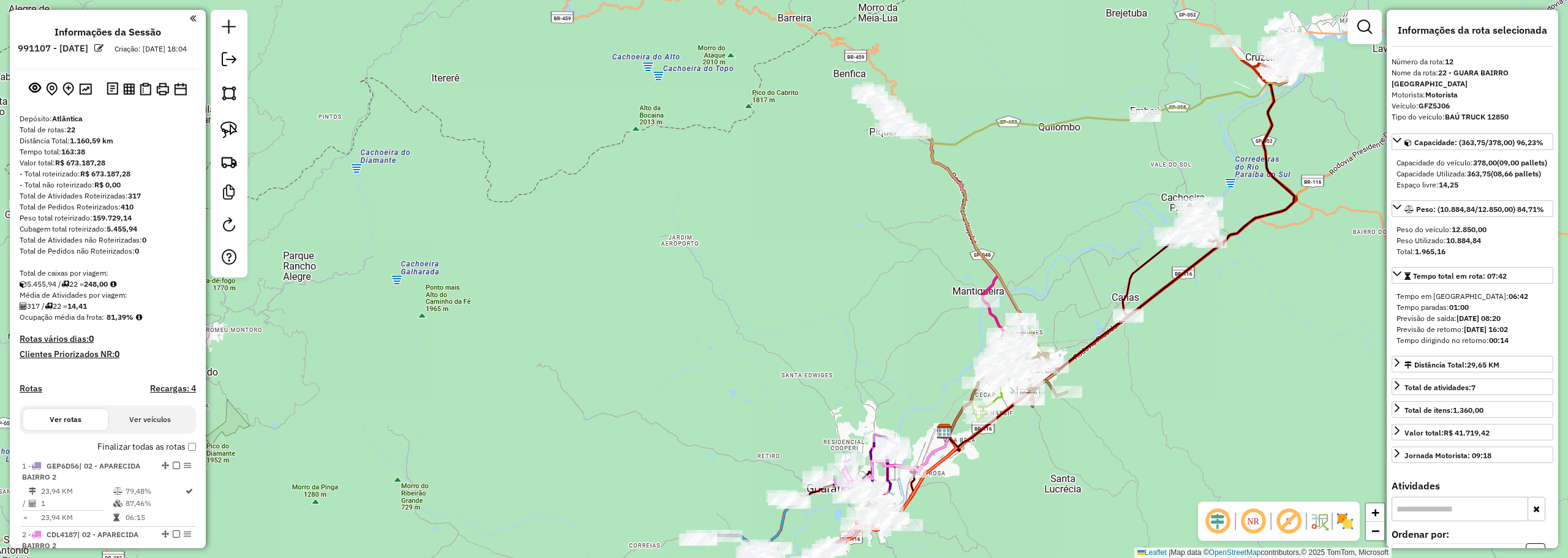
drag, startPoint x: 986, startPoint y: 416, endPoint x: 987, endPoint y: 531, distance: 115.0
click at [987, 531] on div "Janela de atendimento Grade de atendimento Capacidade Transportadoras Veículos …" at bounding box center [784, 279] width 1568 height 558
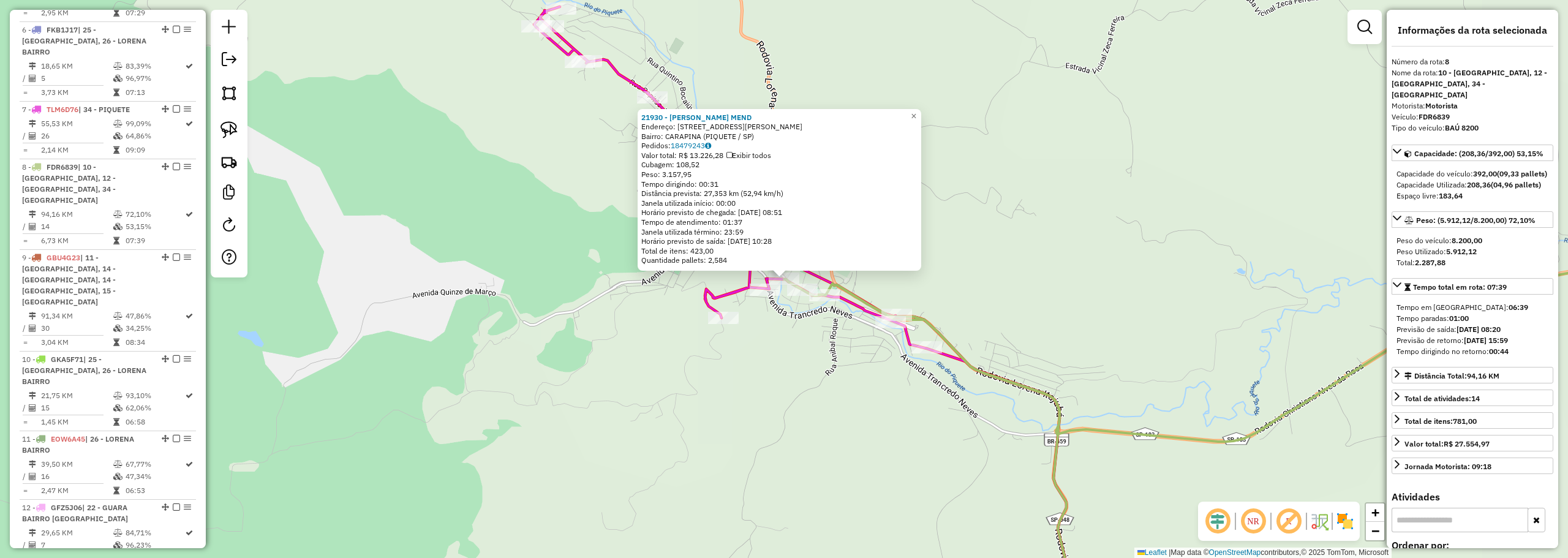
scroll to position [928, 0]
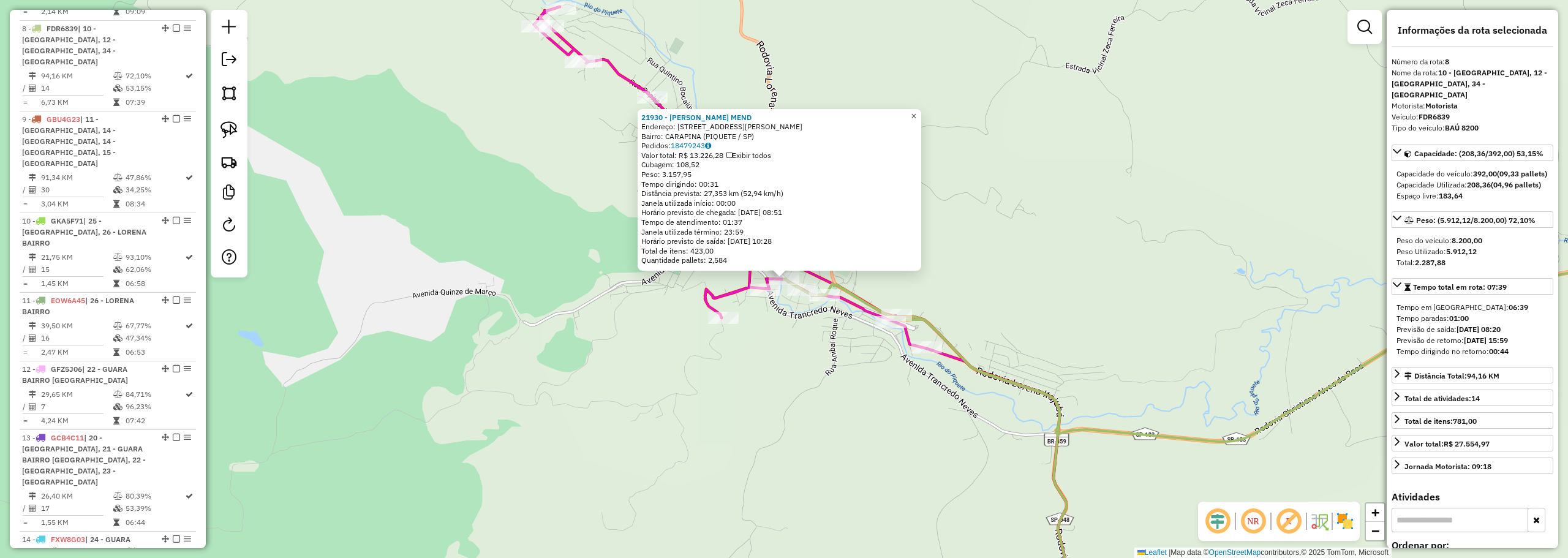
click at [916, 111] on span "×" at bounding box center [913, 116] width 5 height 11
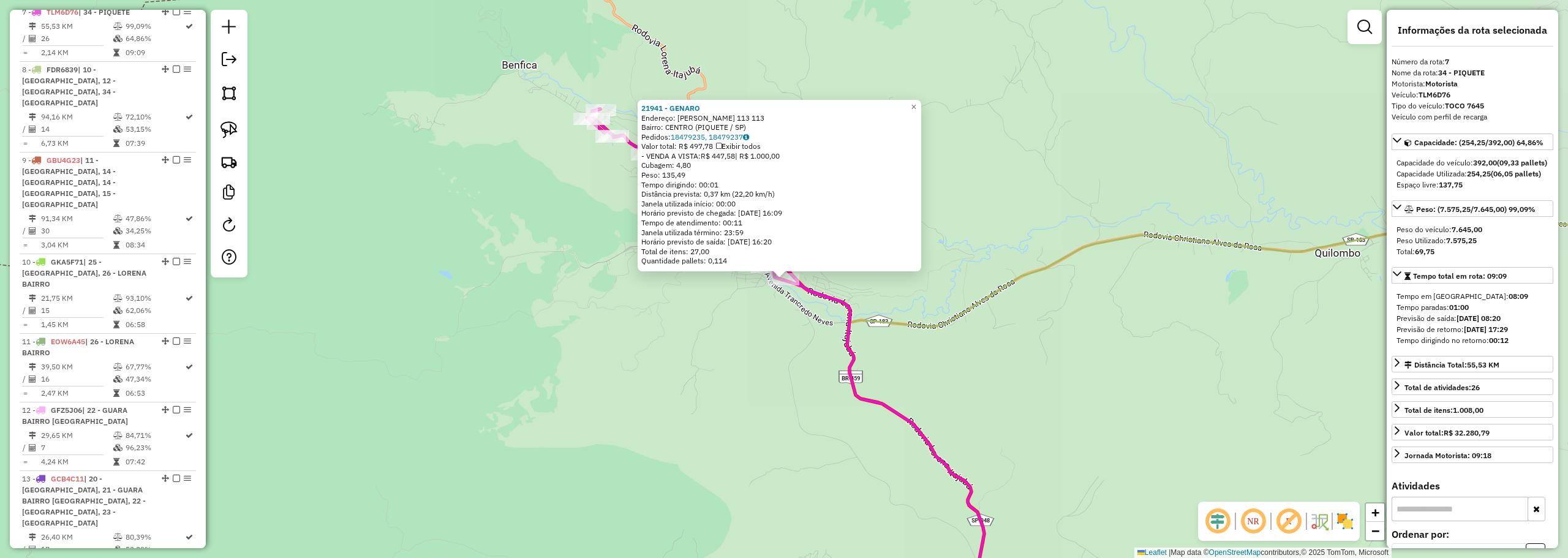
scroll to position [871, 0]
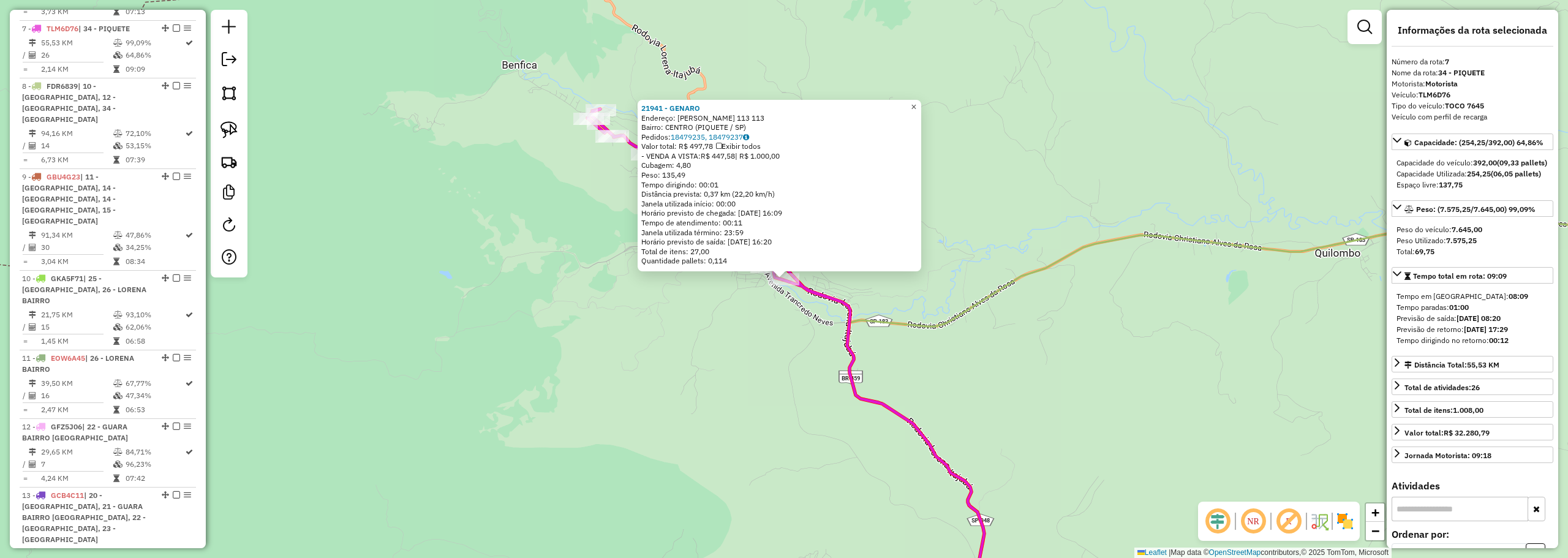
click at [916, 102] on span "×" at bounding box center [913, 107] width 5 height 11
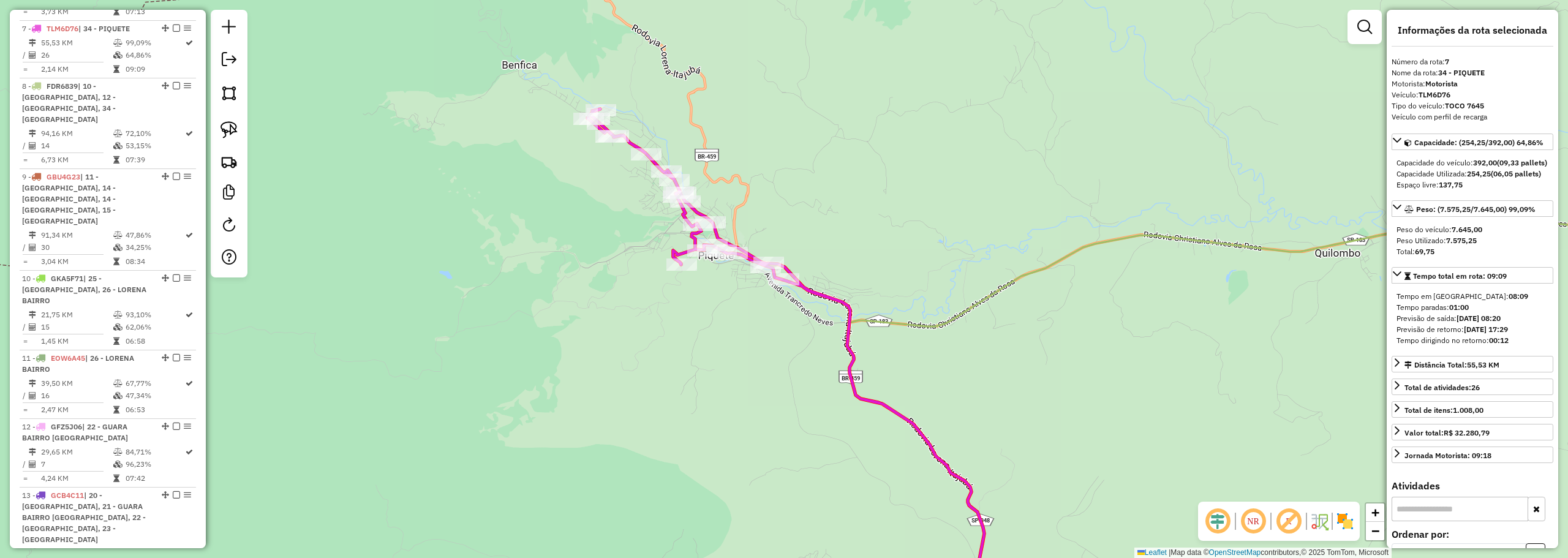
drag, startPoint x: 1031, startPoint y: 216, endPoint x: 965, endPoint y: 146, distance: 96.2
click at [980, 157] on div "Janela de atendimento Grade de atendimento Capacidade Transportadoras Veículos …" at bounding box center [784, 279] width 1568 height 558
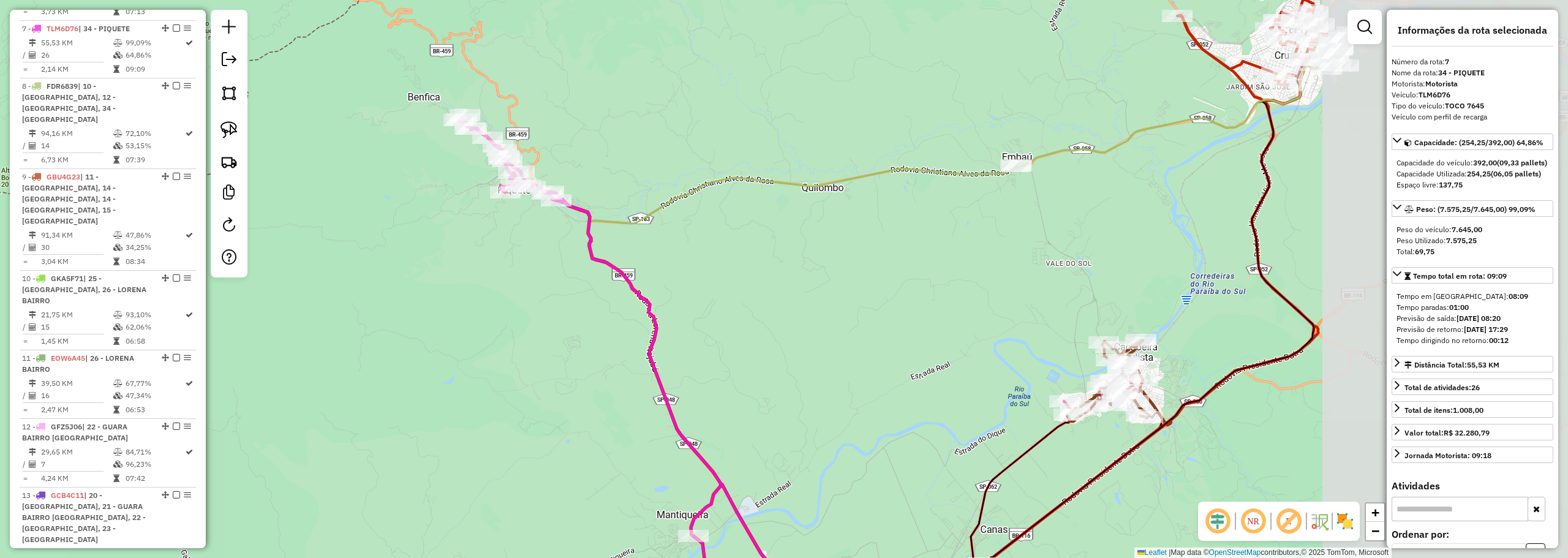
drag, startPoint x: 1114, startPoint y: 299, endPoint x: 841, endPoint y: 309, distance: 273.2
click at [817, 327] on div "Janela de atendimento Grade de atendimento Capacidade Transportadoras Veículos …" at bounding box center [784, 279] width 1568 height 558
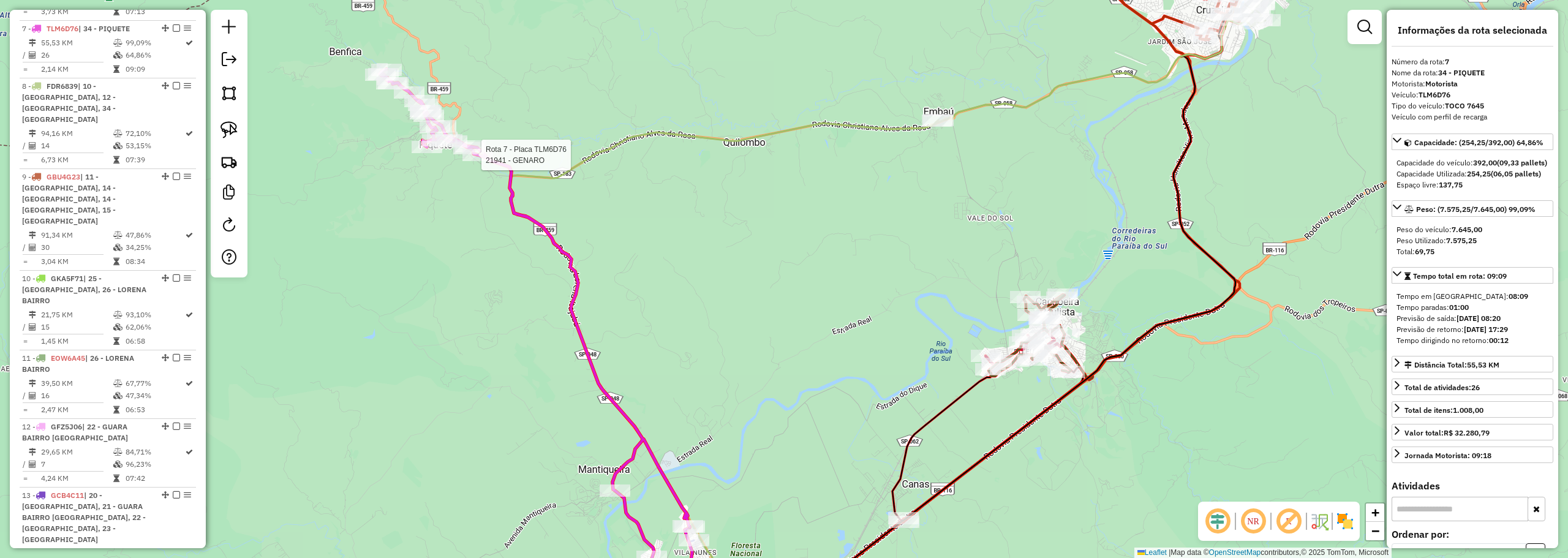
click at [475, 161] on div at bounding box center [478, 155] width 31 height 12
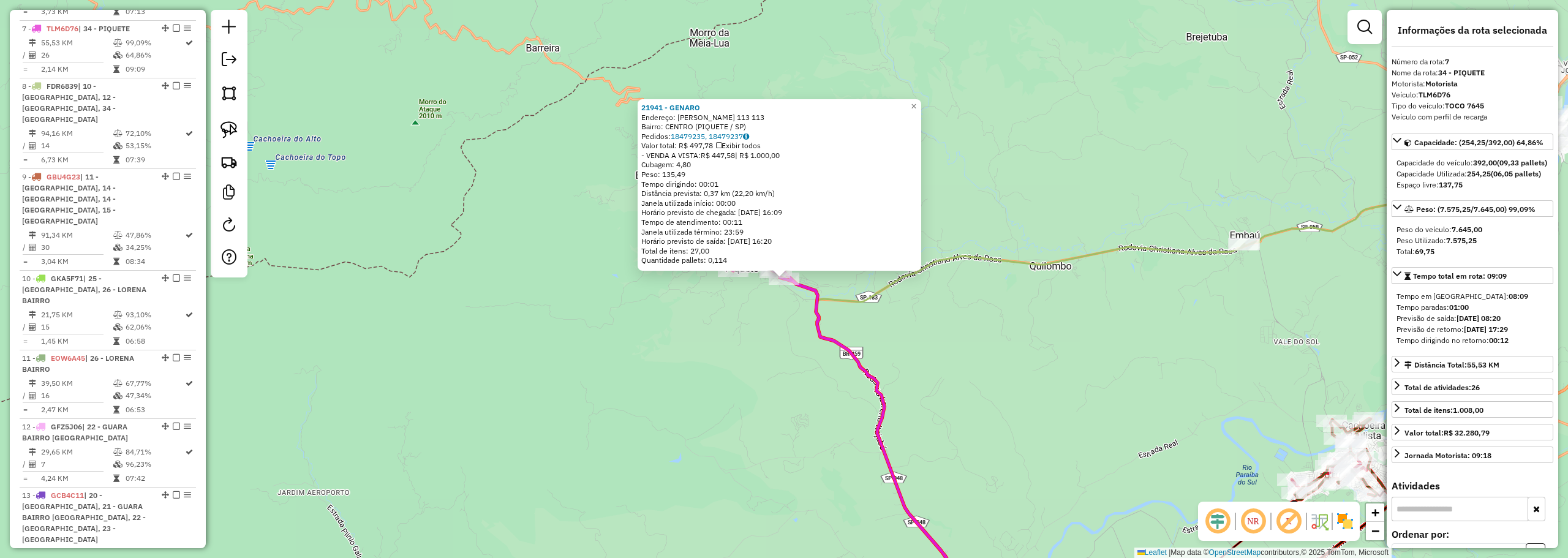
click at [921, 110] on div "21941 - [PERSON_NAME]: [PERSON_NAME][STREET_ADDRESS]) Pedidos: 18479235, 184792…" at bounding box center [779, 185] width 284 height 171
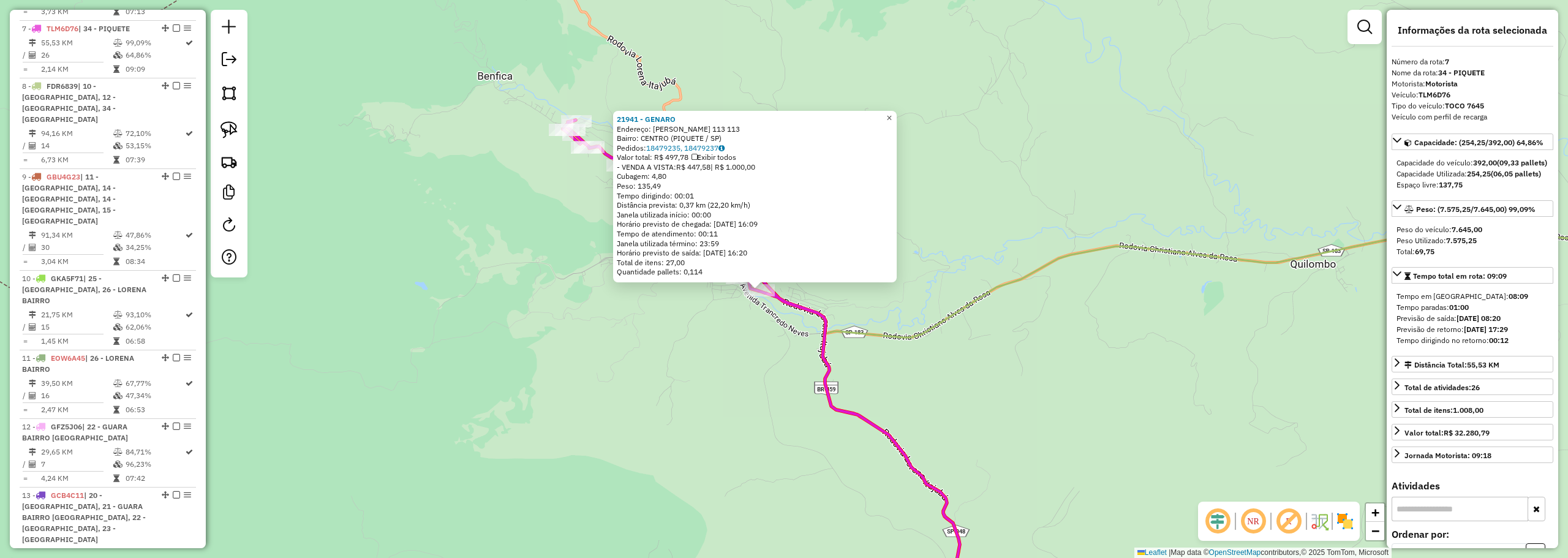
click at [892, 112] on span "×" at bounding box center [889, 118] width 5 height 11
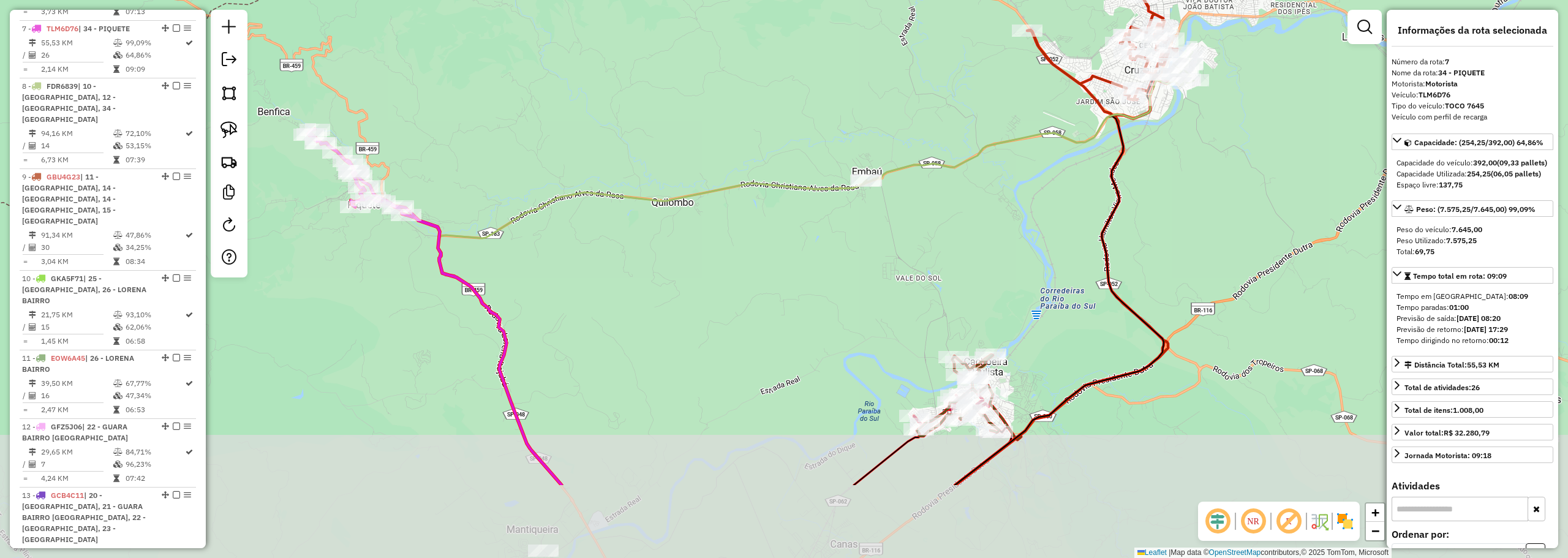
drag, startPoint x: 829, startPoint y: 379, endPoint x: 1009, endPoint y: 114, distance: 320.4
click at [1001, 122] on div "Janela de atendimento Grade de atendimento Capacidade Transportadoras Veículos …" at bounding box center [784, 279] width 1568 height 558
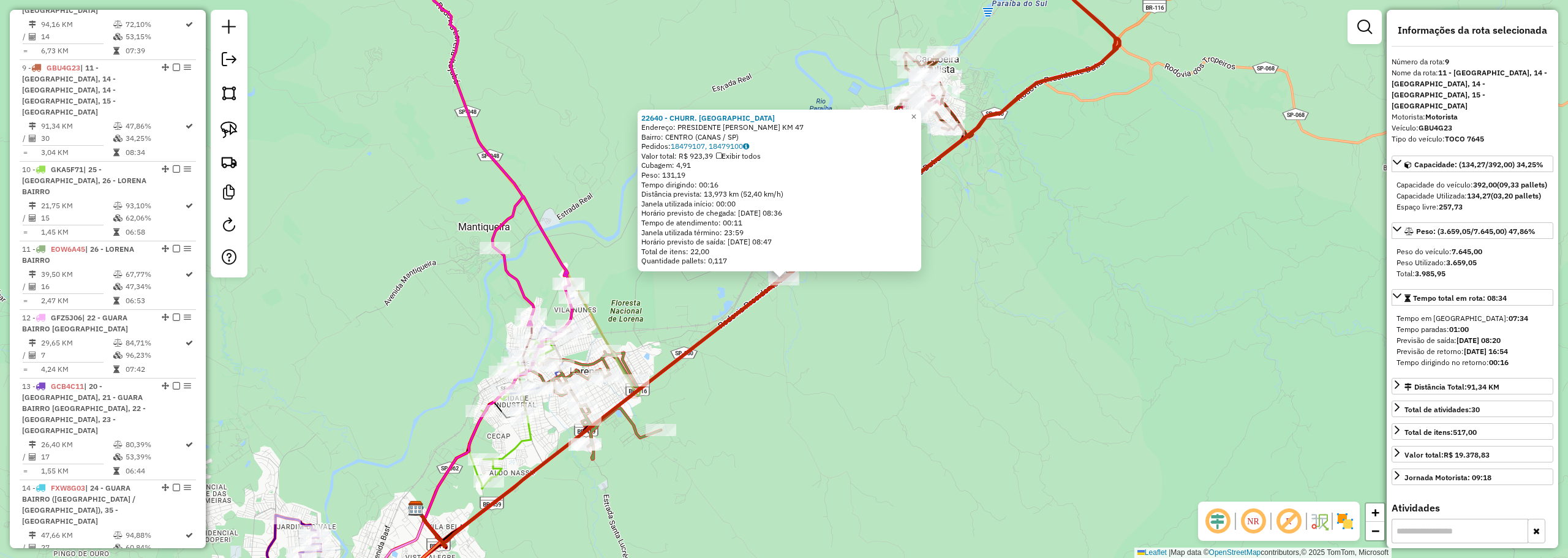
scroll to position [1007, 0]
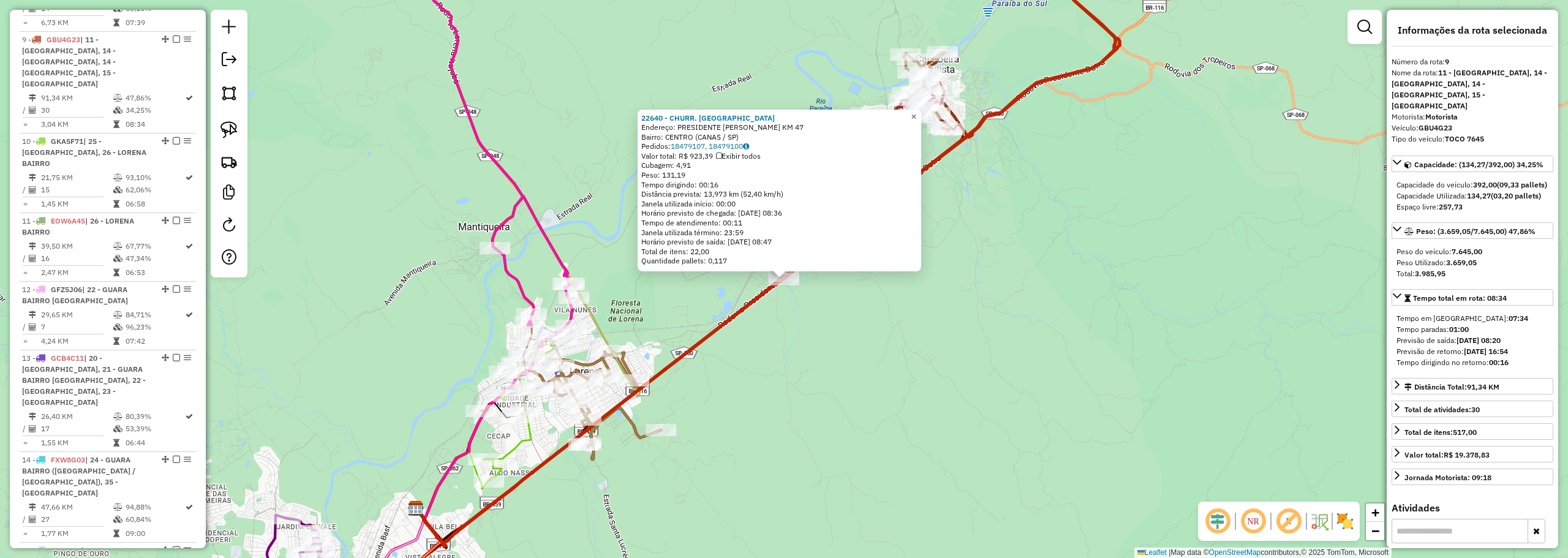
click at [916, 114] on span "×" at bounding box center [913, 117] width 5 height 11
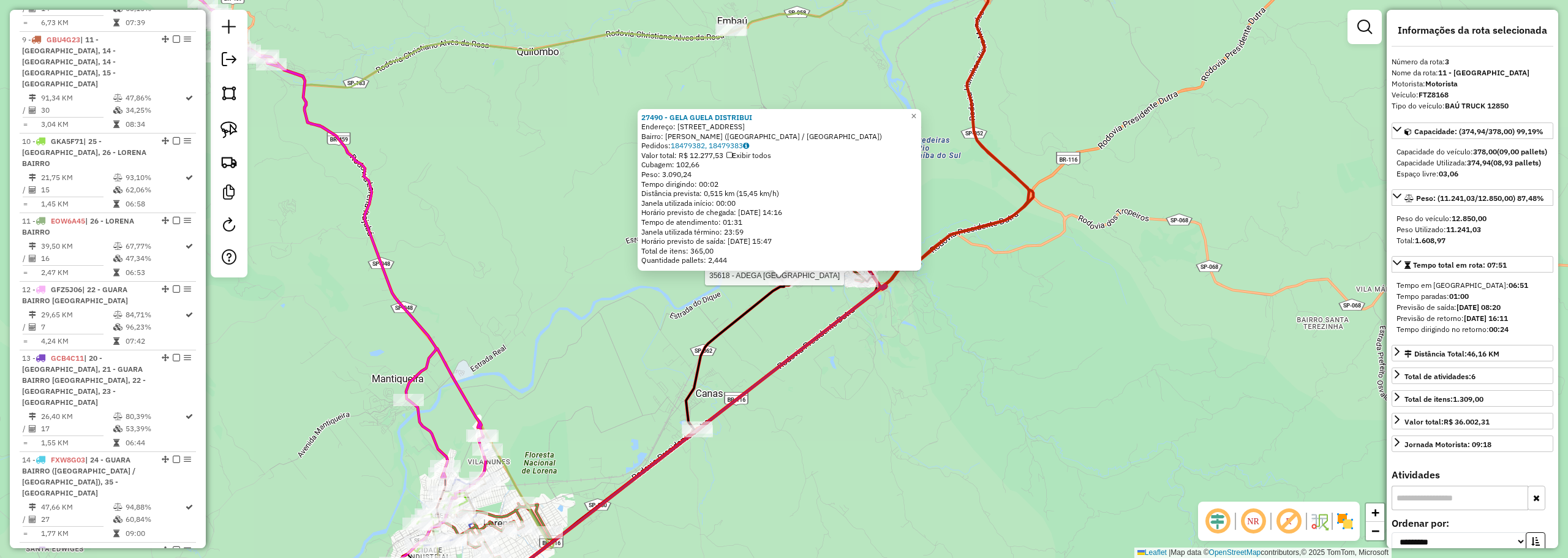
scroll to position [596, 0]
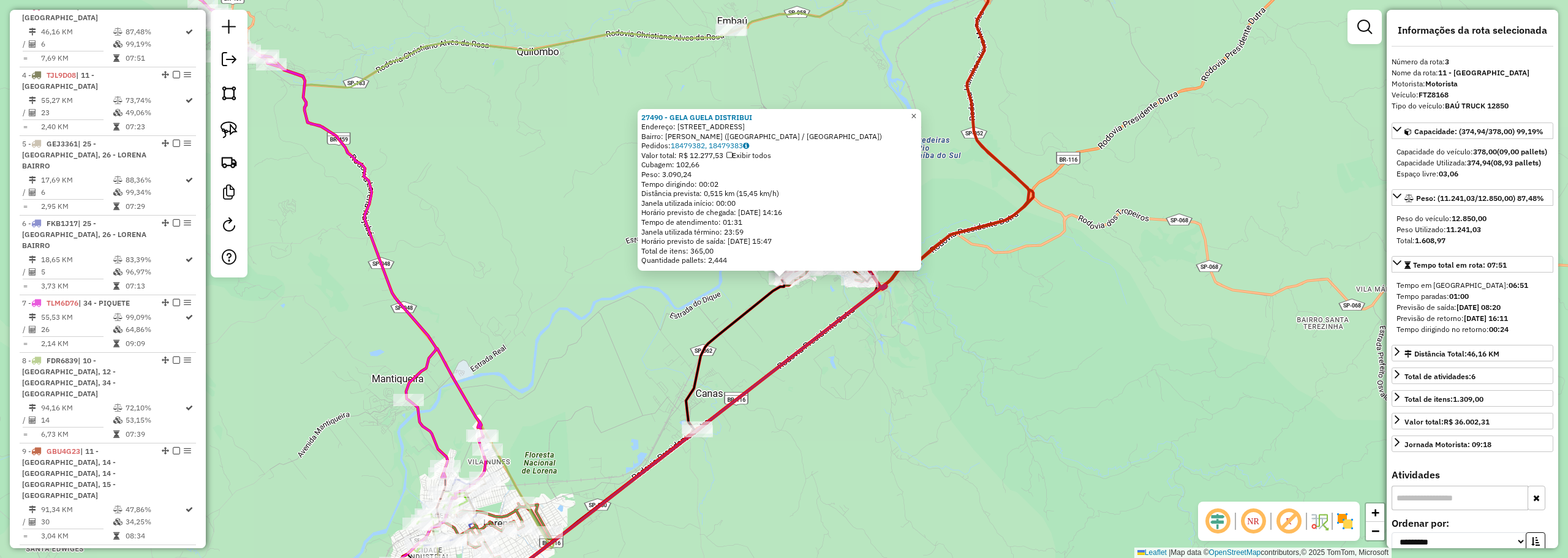
click at [916, 111] on span "×" at bounding box center [913, 116] width 5 height 11
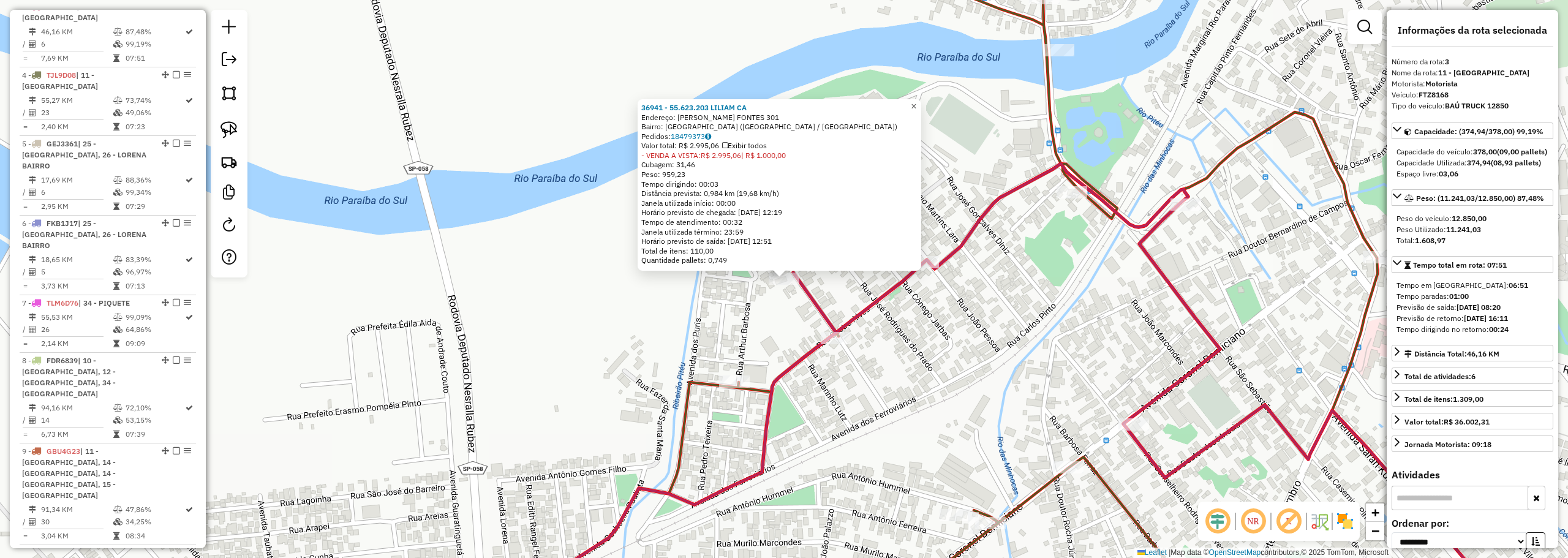
click at [916, 103] on span "×" at bounding box center [913, 106] width 5 height 11
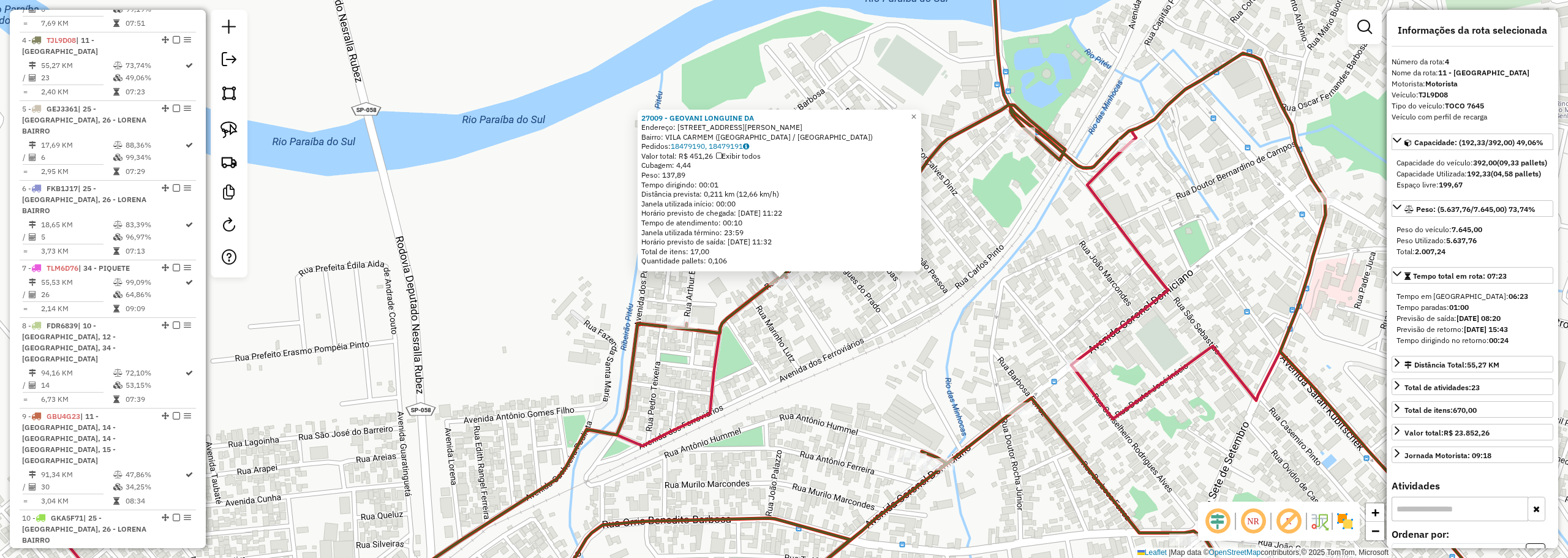
scroll to position [665, 0]
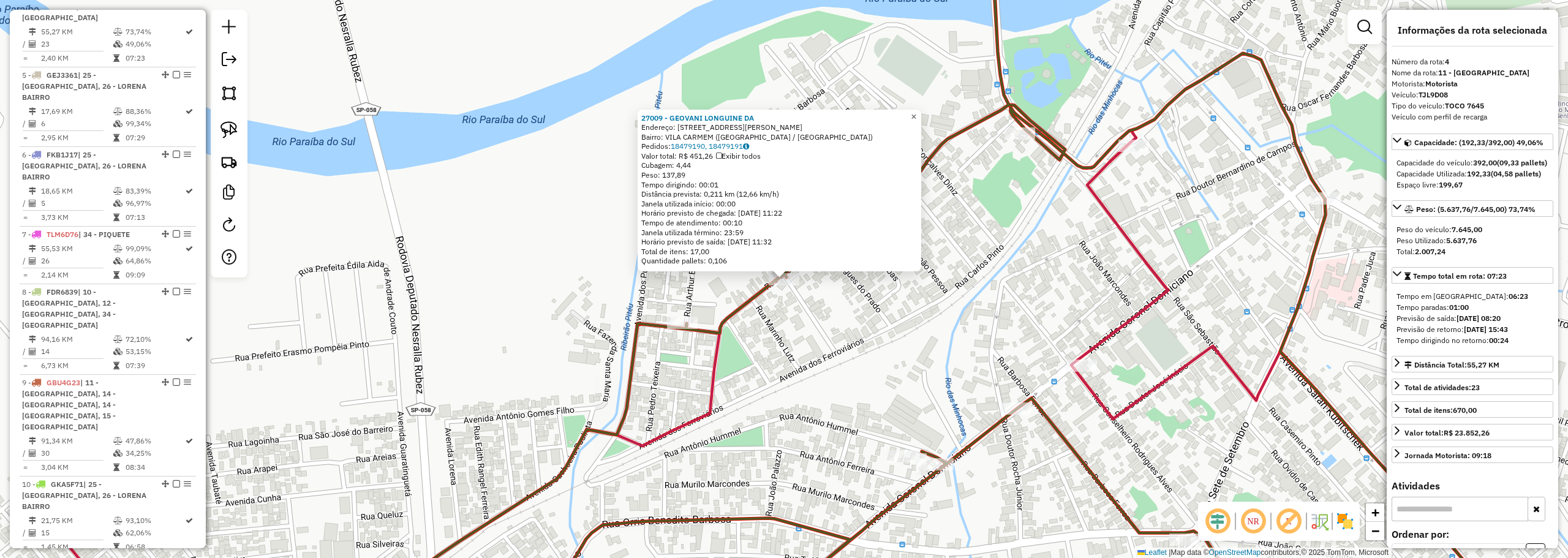
click at [916, 115] on span "×" at bounding box center [913, 117] width 5 height 11
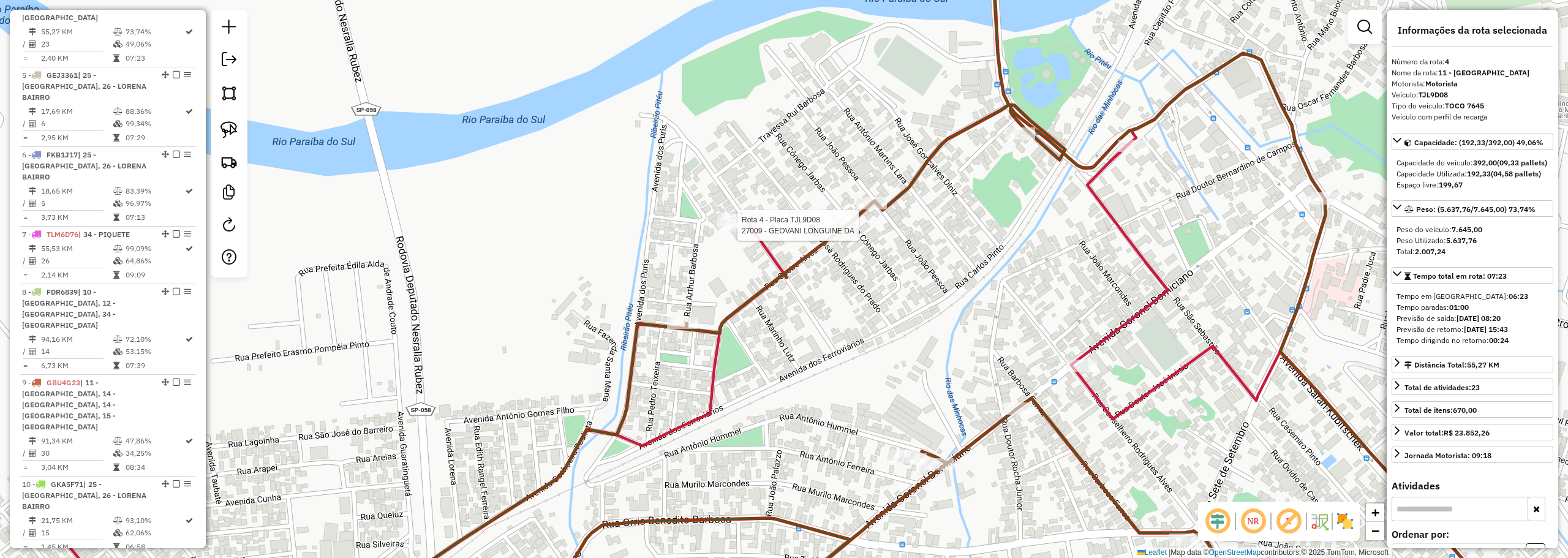
drag, startPoint x: 789, startPoint y: 284, endPoint x: 747, endPoint y: 229, distance: 69.2
click at [743, 232] on div at bounding box center [734, 225] width 31 height 12
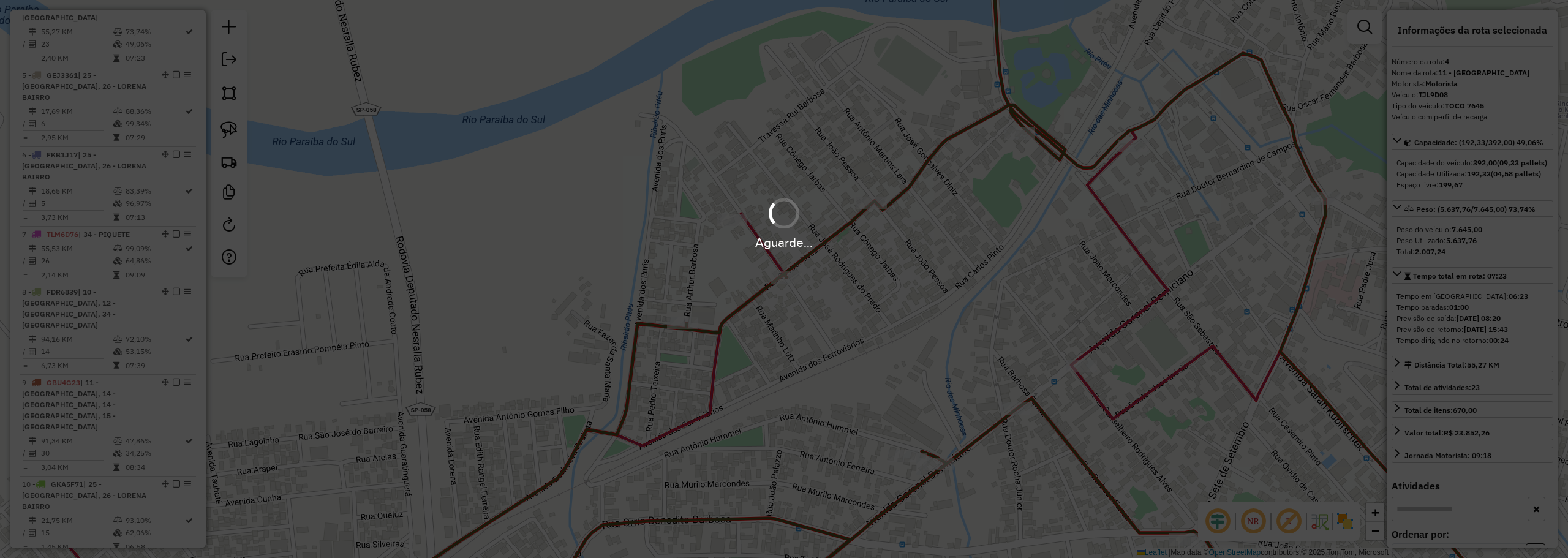
click at [779, 170] on div "Aguarde..." at bounding box center [784, 279] width 1568 height 558
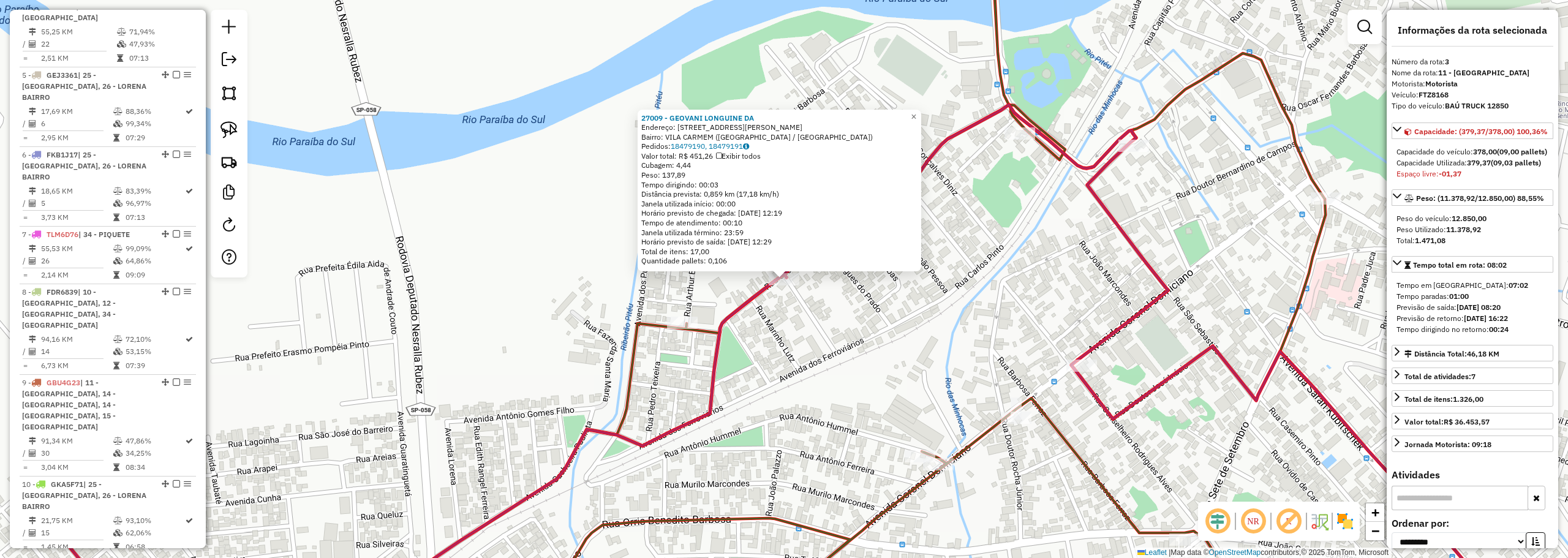
scroll to position [596, 0]
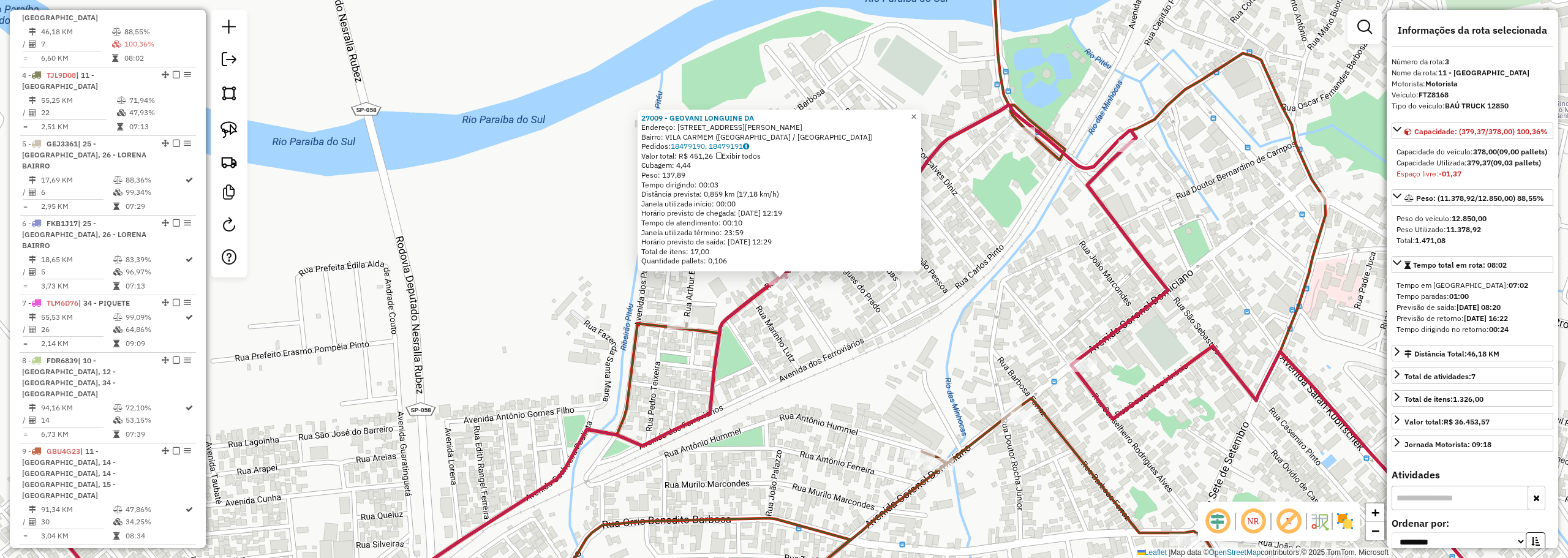
click at [916, 112] on span "×" at bounding box center [913, 117] width 5 height 11
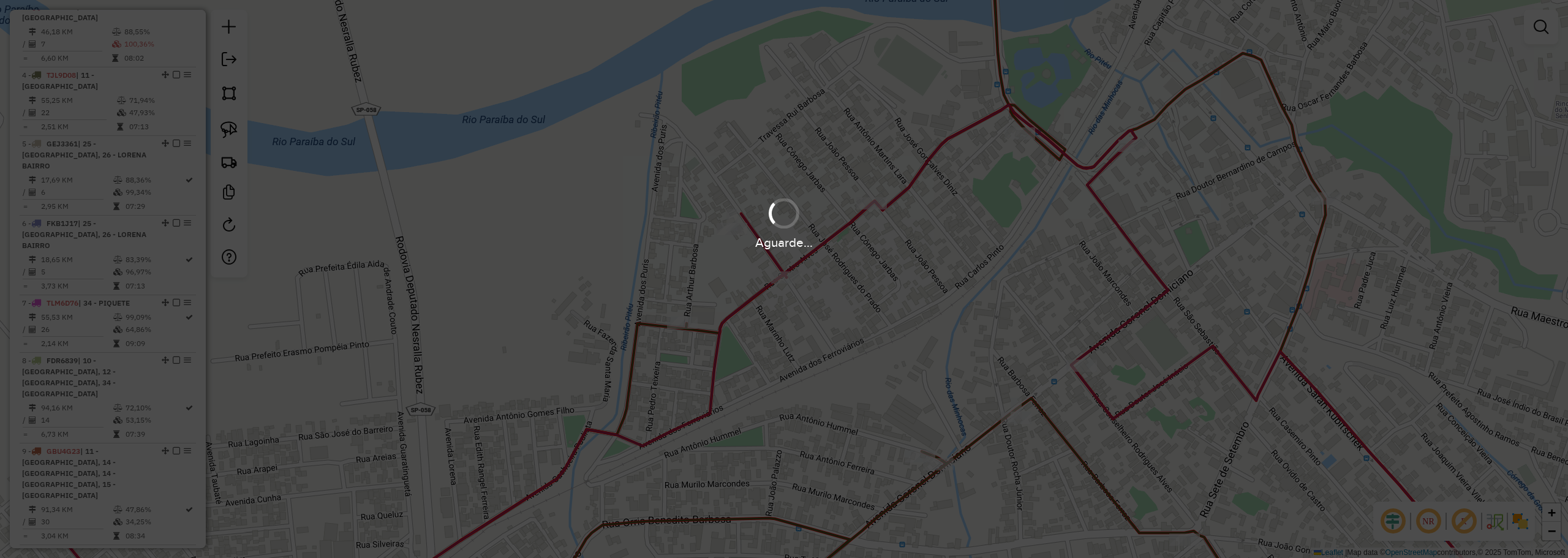
click at [849, 167] on div "Aguarde..." at bounding box center [784, 279] width 1568 height 558
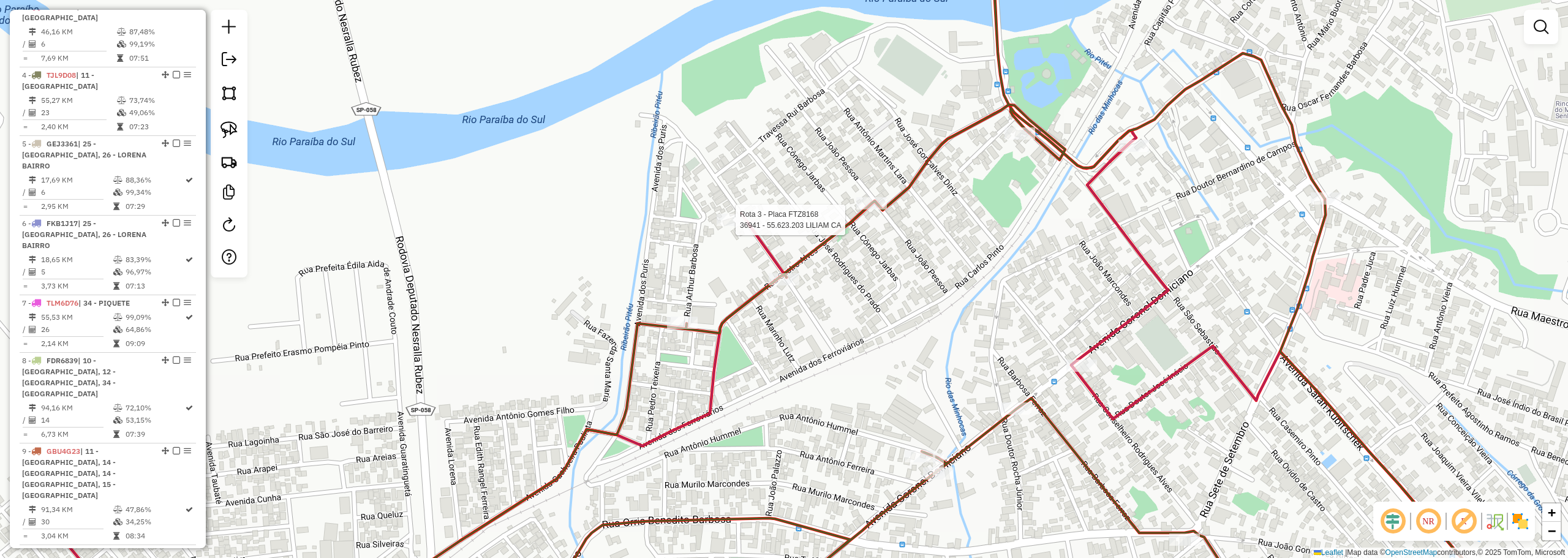
select select "**********"
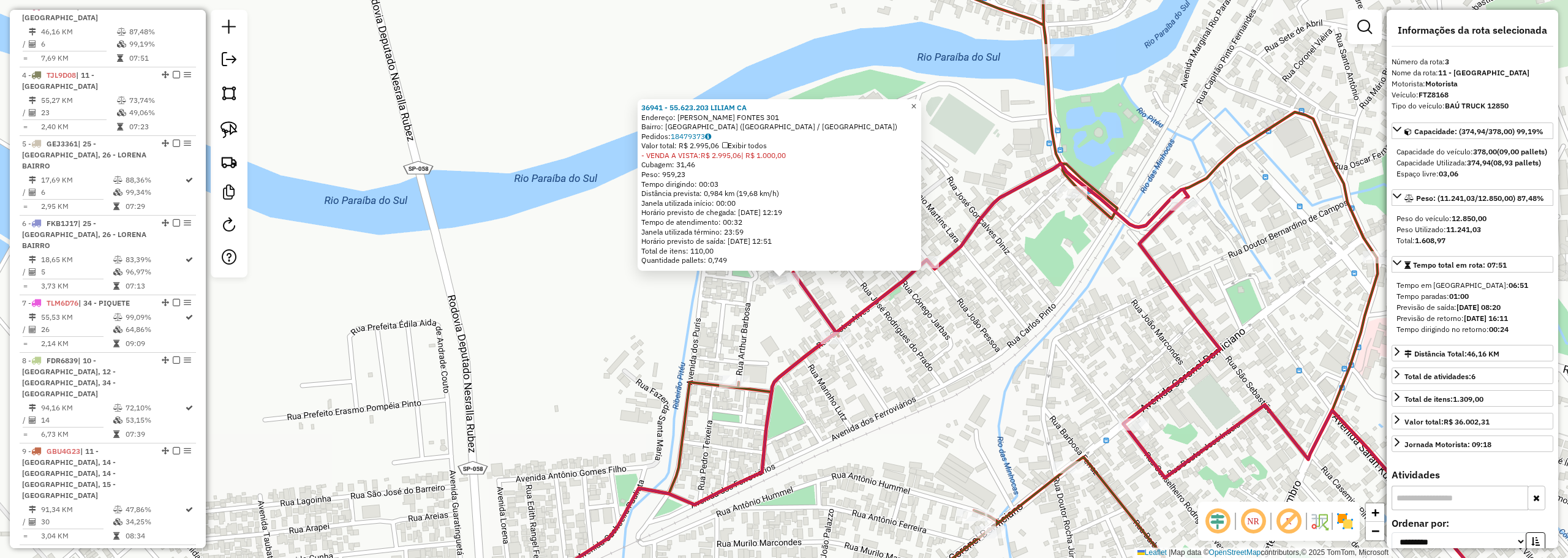
click at [916, 101] on span "×" at bounding box center [913, 106] width 5 height 11
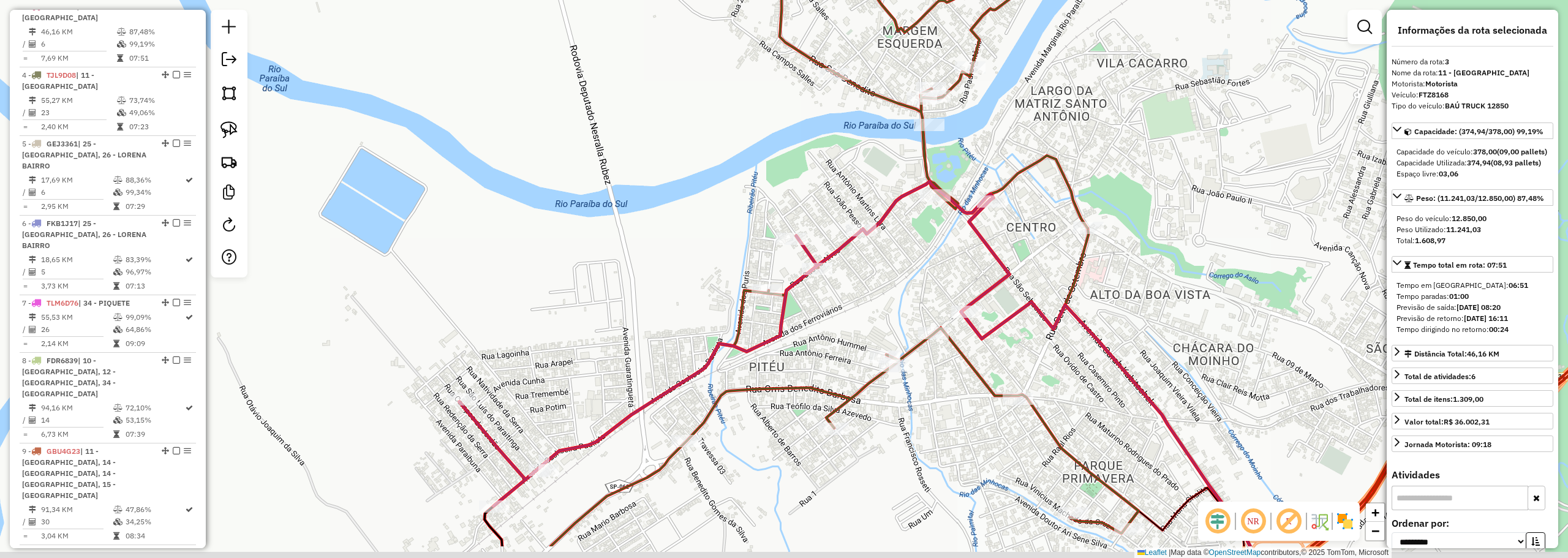
drag, startPoint x: 1059, startPoint y: 349, endPoint x: 989, endPoint y: 274, distance: 102.6
click at [989, 276] on icon at bounding box center [734, 343] width 550 height 324
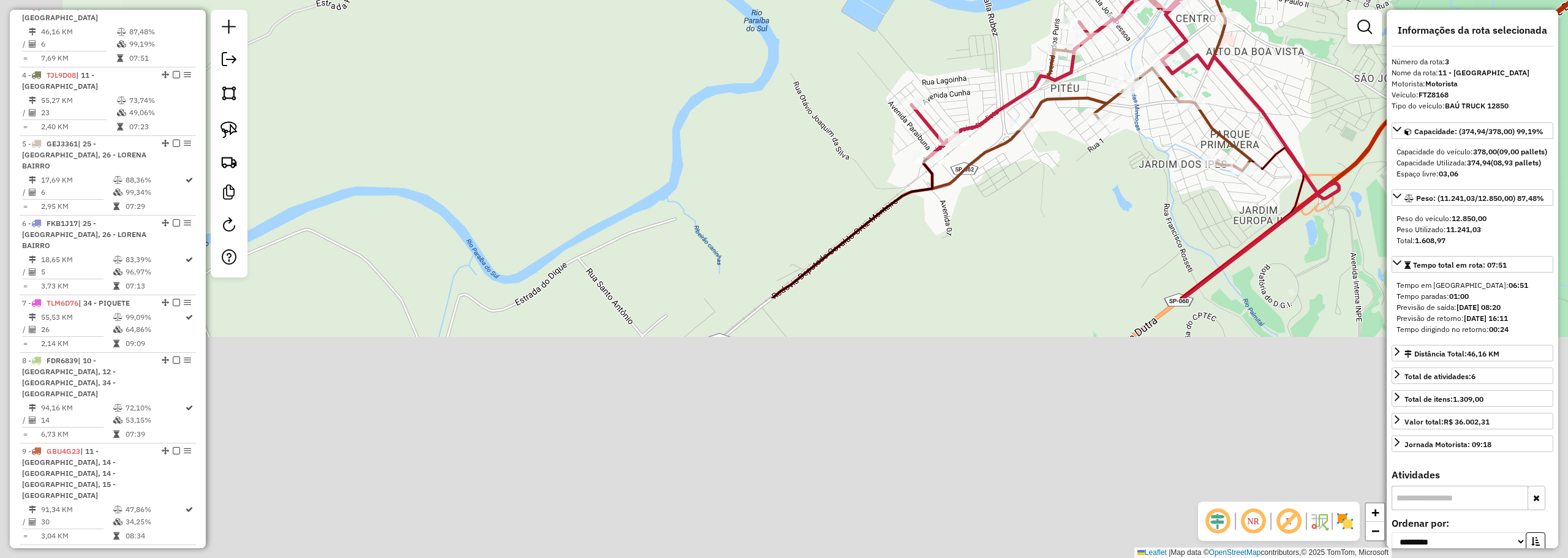
drag, startPoint x: 1269, startPoint y: 410, endPoint x: 1373, endPoint y: 72, distance: 353.6
click at [1373, 71] on div "Janela de atendimento Grade de atendimento Capacidade Transportadoras Veículos …" at bounding box center [784, 279] width 1568 height 558
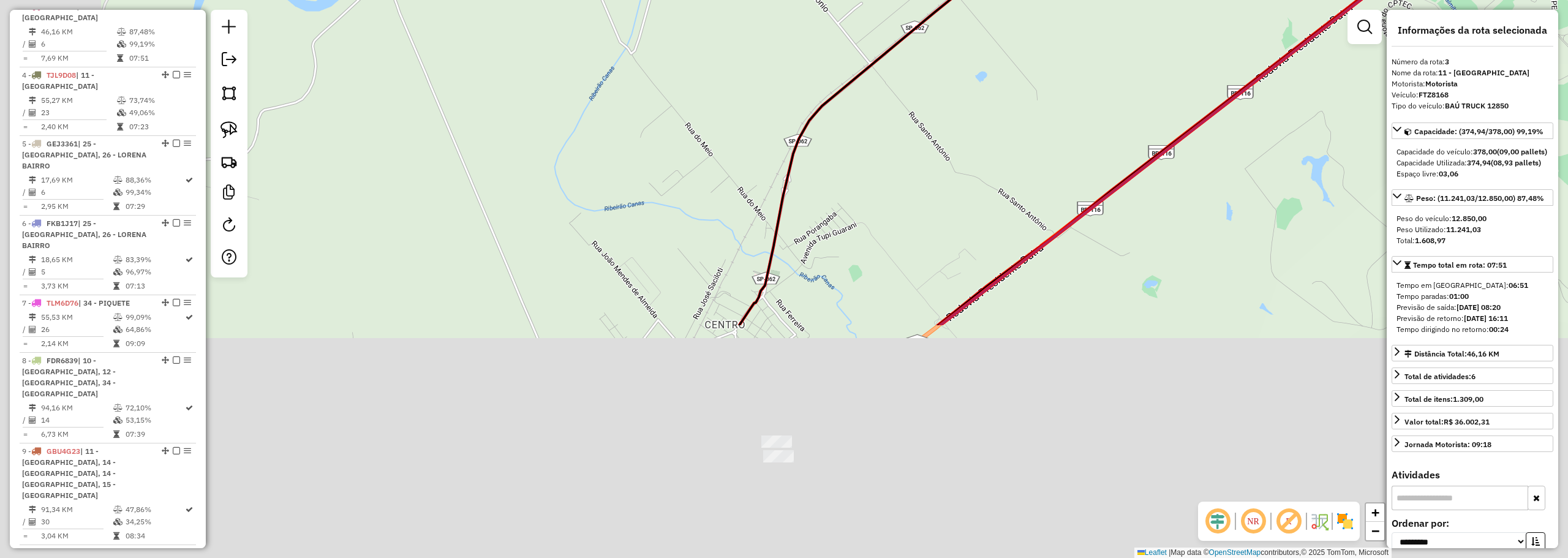
drag, startPoint x: 1083, startPoint y: 495, endPoint x: 1322, endPoint y: 166, distance: 406.6
click at [1321, 166] on div "Janela de atendimento Grade de atendimento Capacidade Transportadoras Veículos …" at bounding box center [784, 279] width 1568 height 558
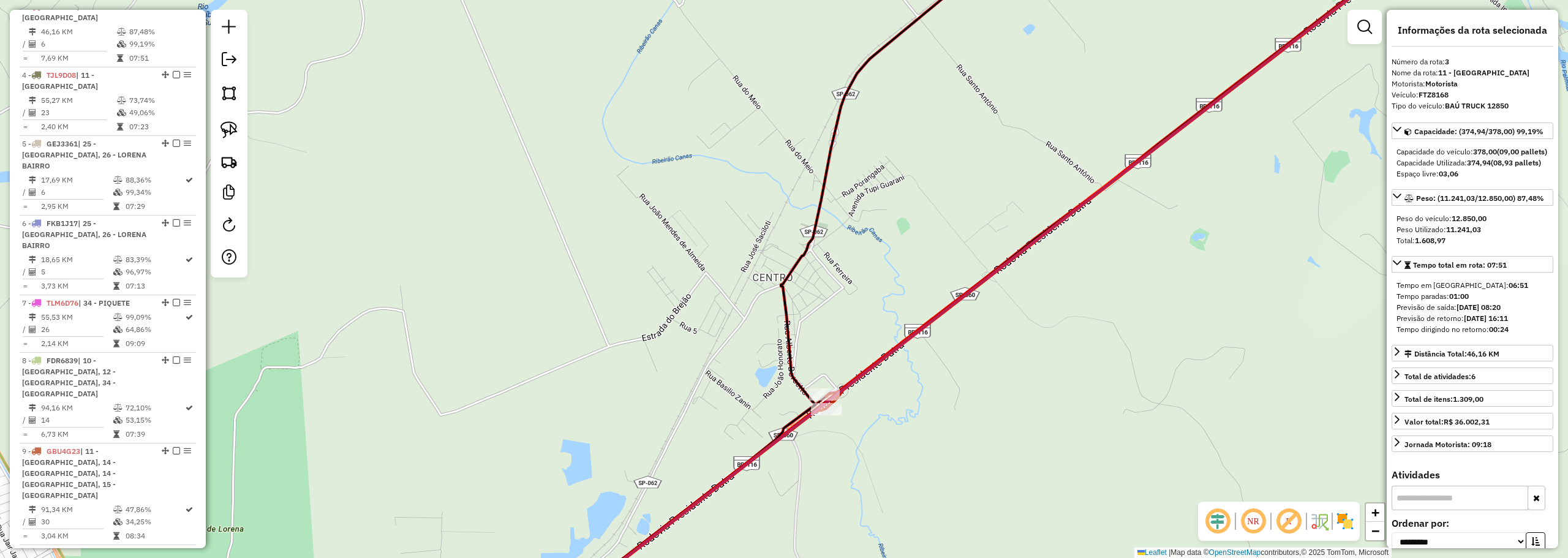
drag, startPoint x: 1144, startPoint y: 223, endPoint x: 1035, endPoint y: 554, distance: 348.5
click at [1035, 555] on div "Janela de atendimento Grade de atendimento Capacidade Transportadoras Veículos …" at bounding box center [784, 279] width 1568 height 558
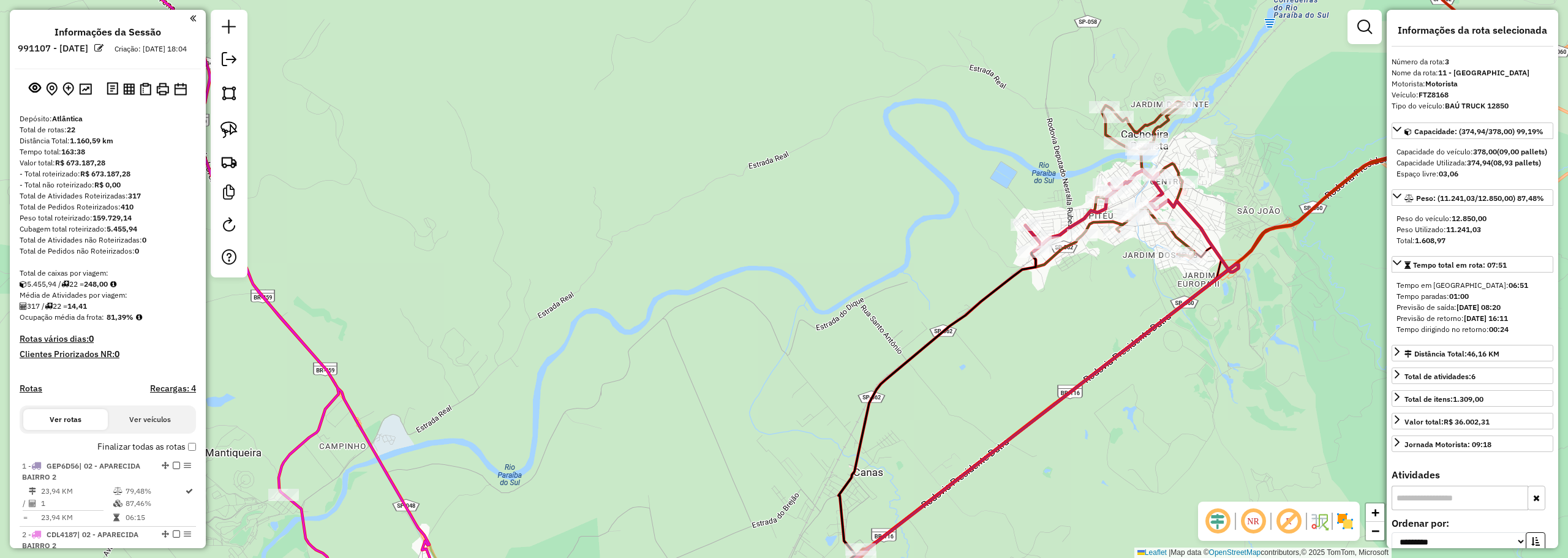
select select "**********"
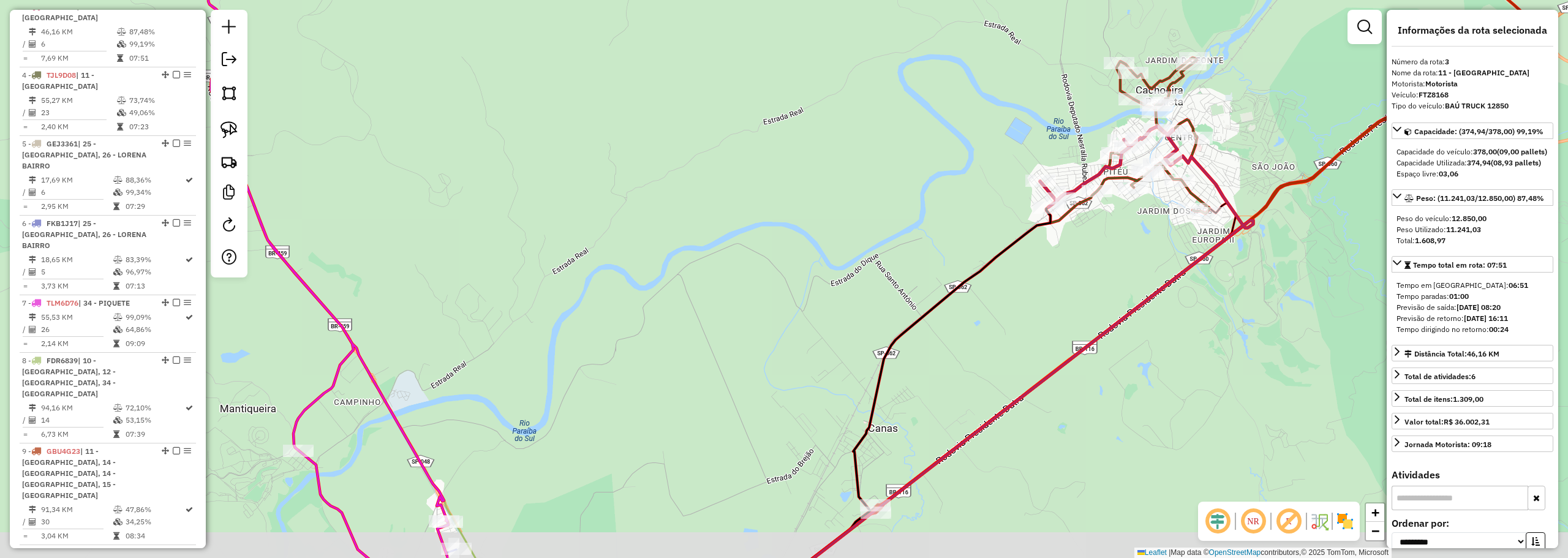
click at [981, 392] on div "Janela de atendimento Grade de atendimento Capacidade Transportadoras Veículos …" at bounding box center [784, 279] width 1568 height 558
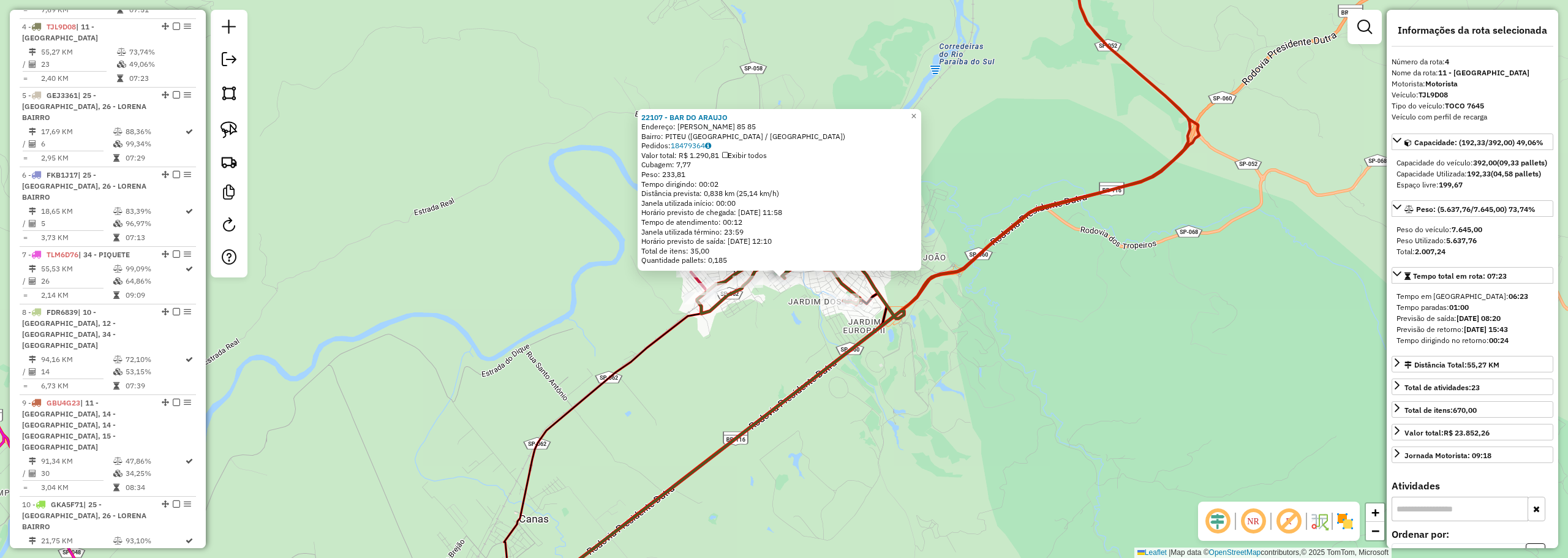
scroll to position [665, 0]
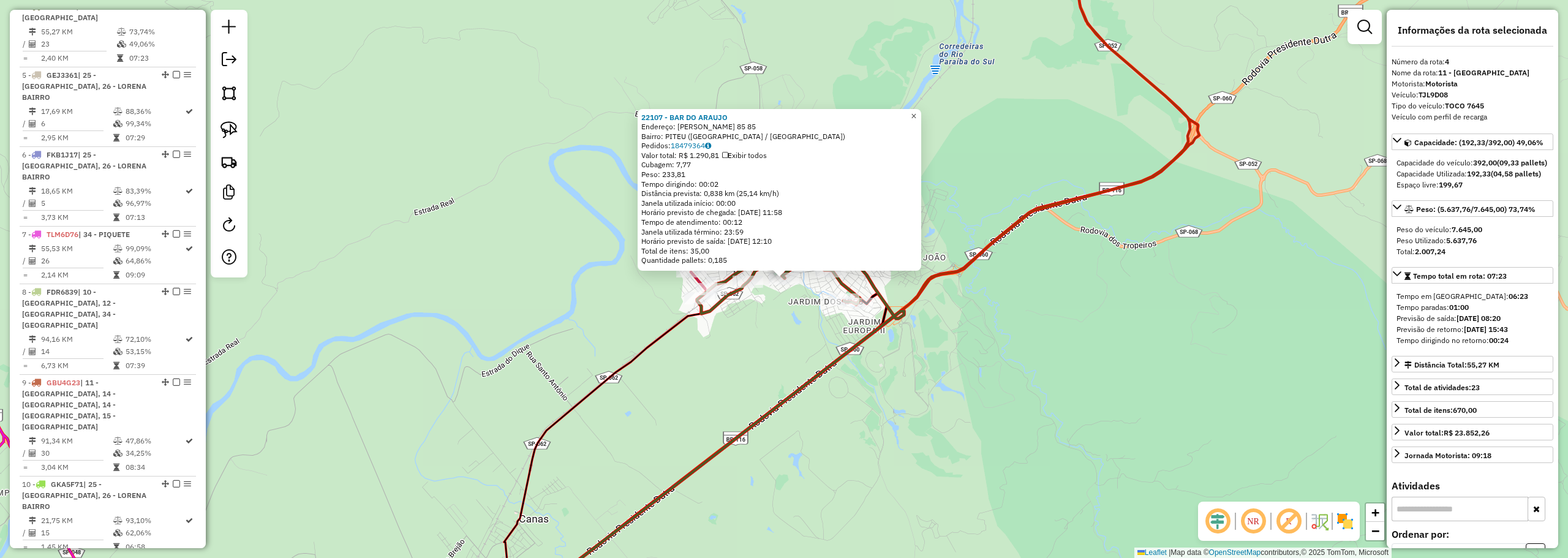
click at [916, 114] on span "×" at bounding box center [913, 116] width 5 height 11
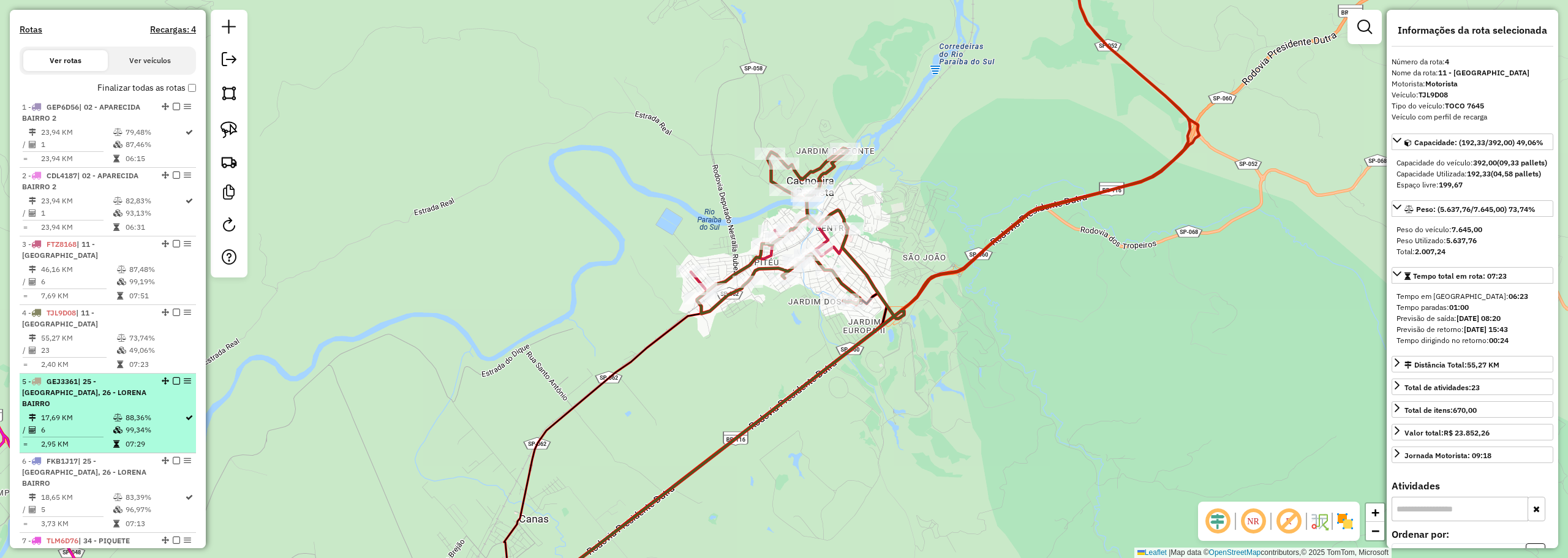
scroll to position [0, 0]
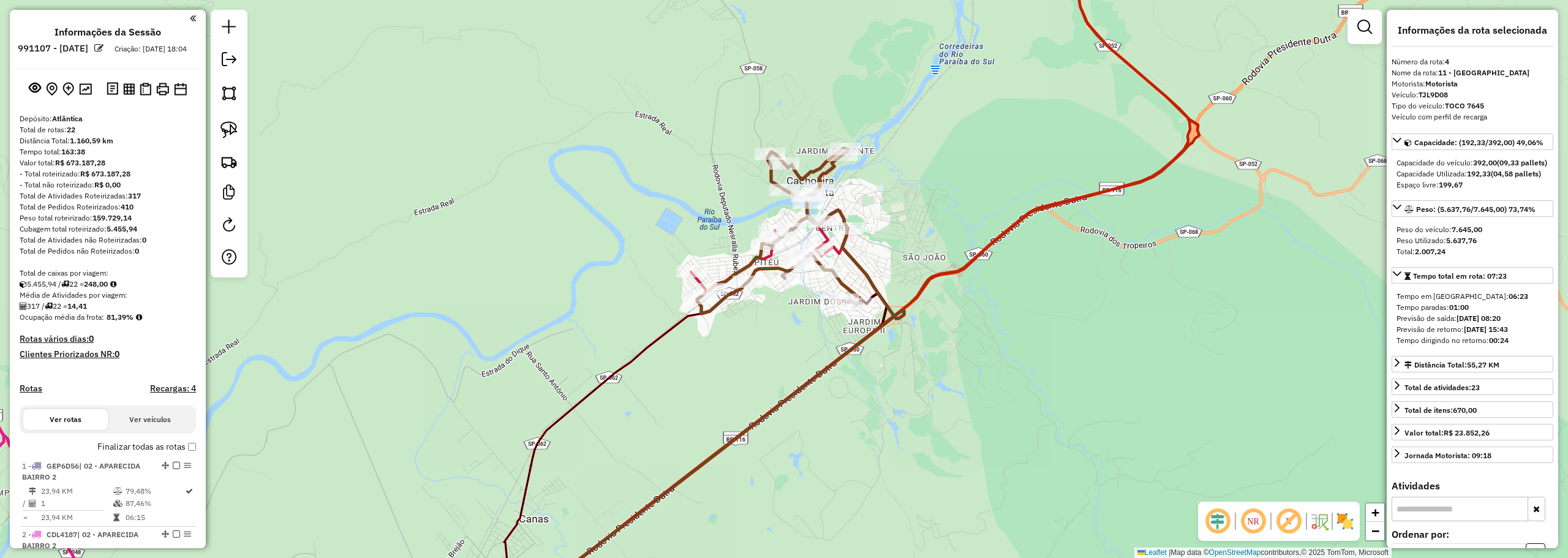
drag, startPoint x: 130, startPoint y: 94, endPoint x: 137, endPoint y: 94, distance: 7.0
click at [130, 95] on img at bounding box center [128, 89] width 11 height 11
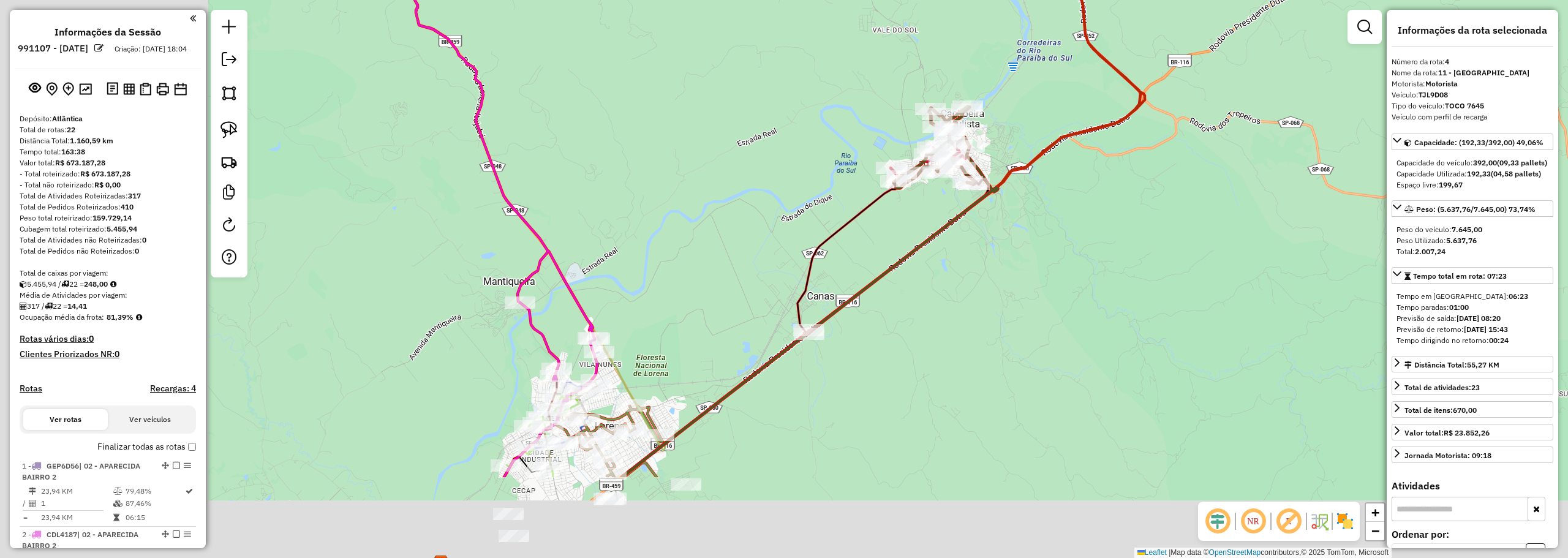
drag, startPoint x: 569, startPoint y: 265, endPoint x: 766, endPoint y: 179, distance: 215.0
click at [766, 179] on div "Janela de atendimento Grade de atendimento Capacidade Transportadoras Veículos …" at bounding box center [784, 279] width 1568 height 558
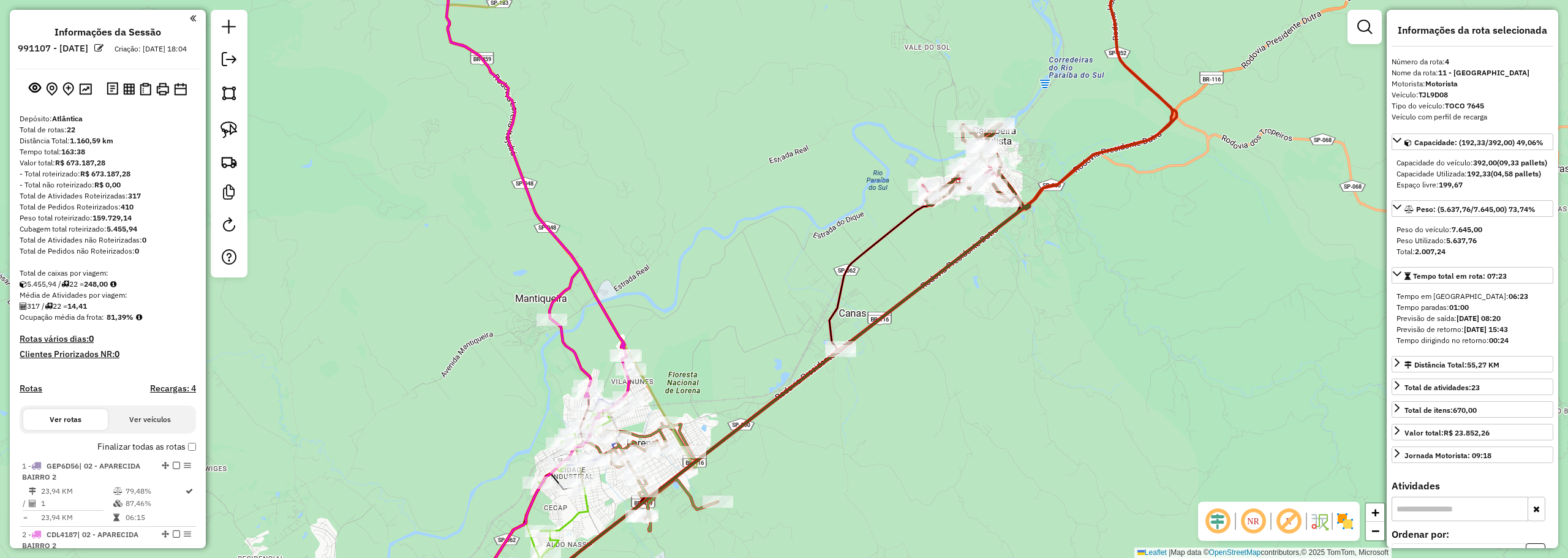
drag, startPoint x: 589, startPoint y: 204, endPoint x: 641, endPoint y: 353, distance: 157.8
click at [669, 407] on div "Janela de atendimento Grade de atendimento Capacidade Transportadoras Veículos …" at bounding box center [784, 279] width 1568 height 558
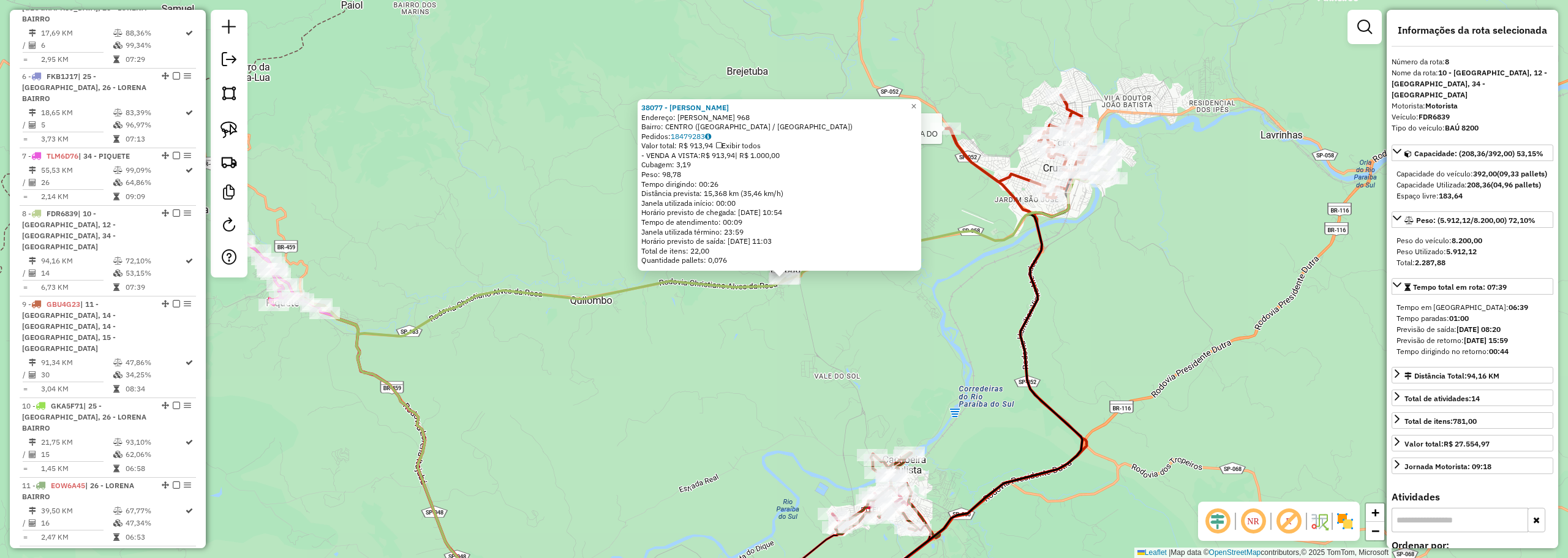
scroll to position [928, 0]
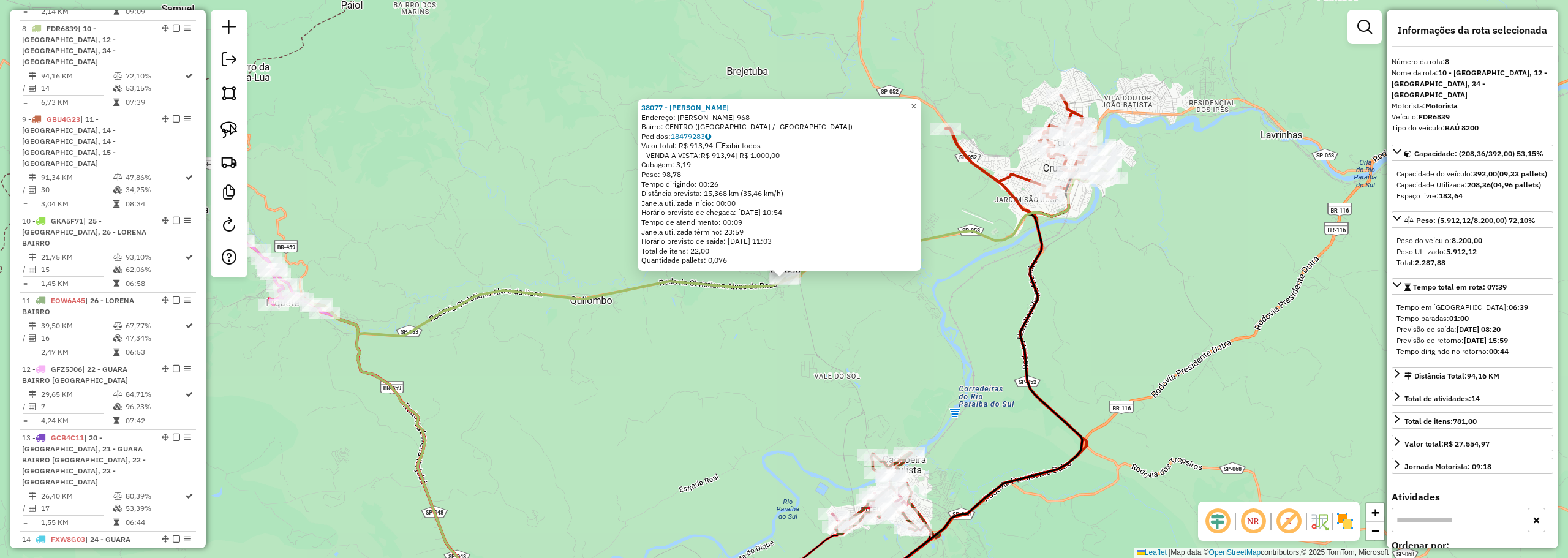
click at [916, 102] on span "×" at bounding box center [913, 106] width 5 height 11
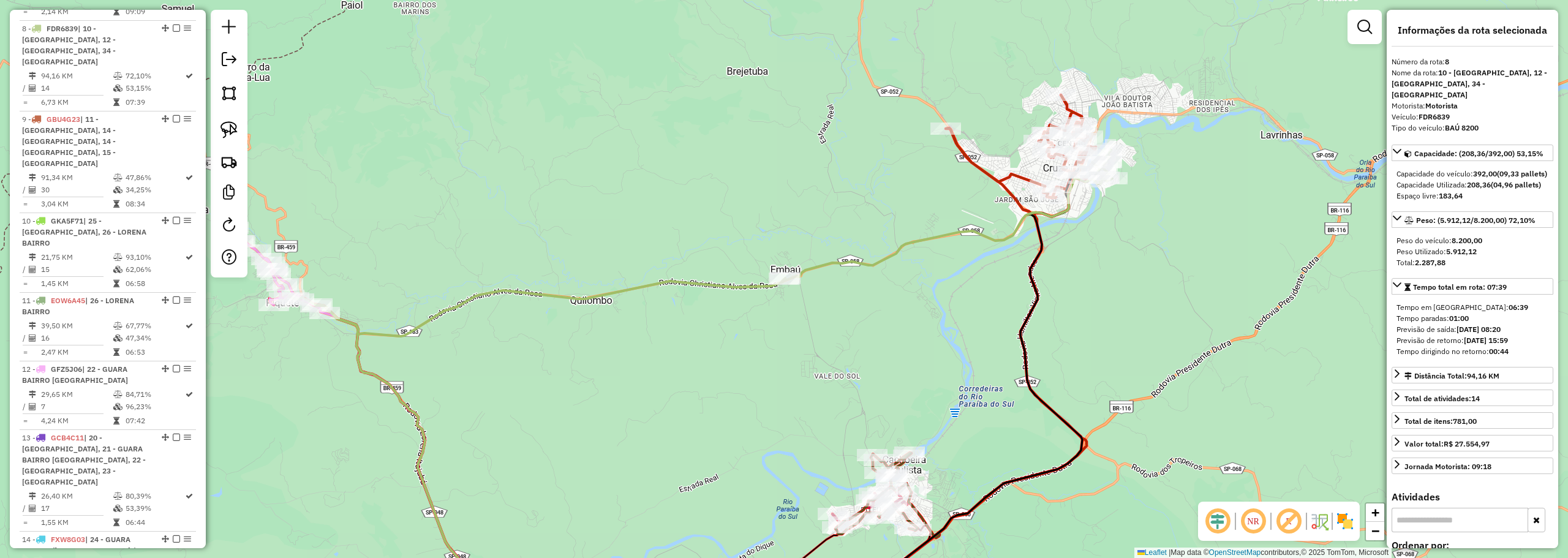
drag, startPoint x: 761, startPoint y: 374, endPoint x: 932, endPoint y: 105, distance: 318.8
click at [926, 112] on div "Janela de atendimento Grade de atendimento Capacidade Transportadoras Veículos …" at bounding box center [784, 279] width 1568 height 558
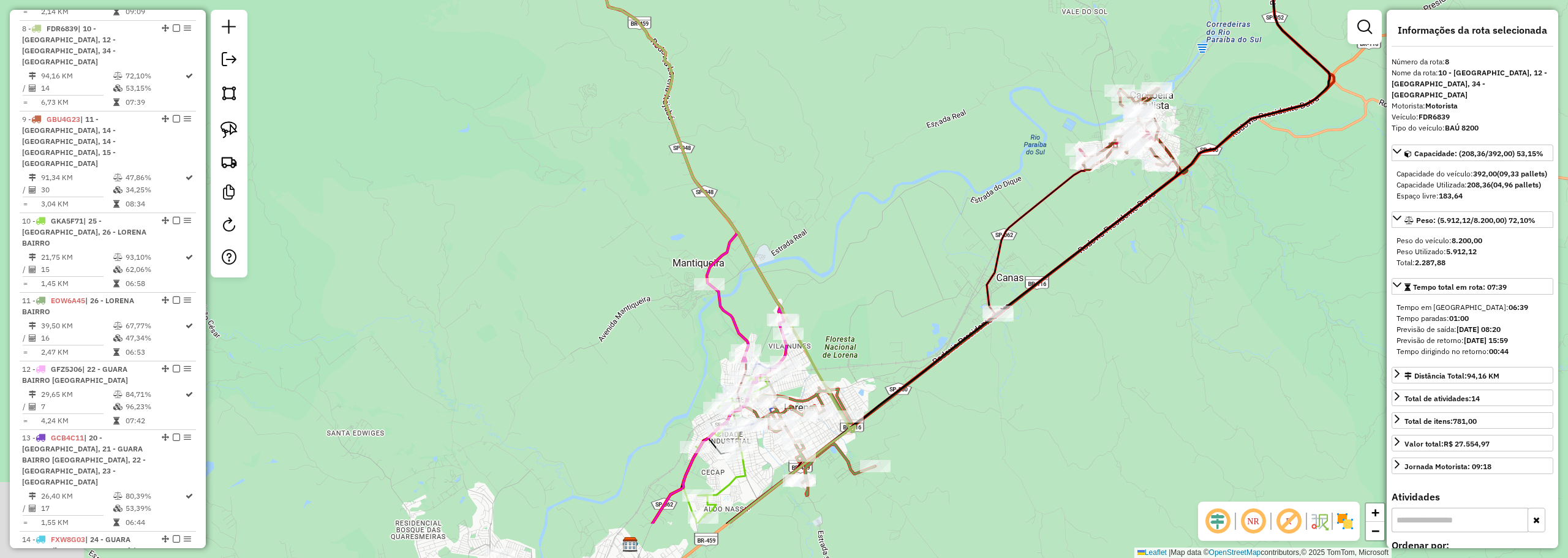
drag, startPoint x: 854, startPoint y: 223, endPoint x: 903, endPoint y: 138, distance: 98.1
click at [902, 147] on div "Janela de atendimento Grade de atendimento Capacidade Transportadoras Veículos …" at bounding box center [784, 279] width 1568 height 558
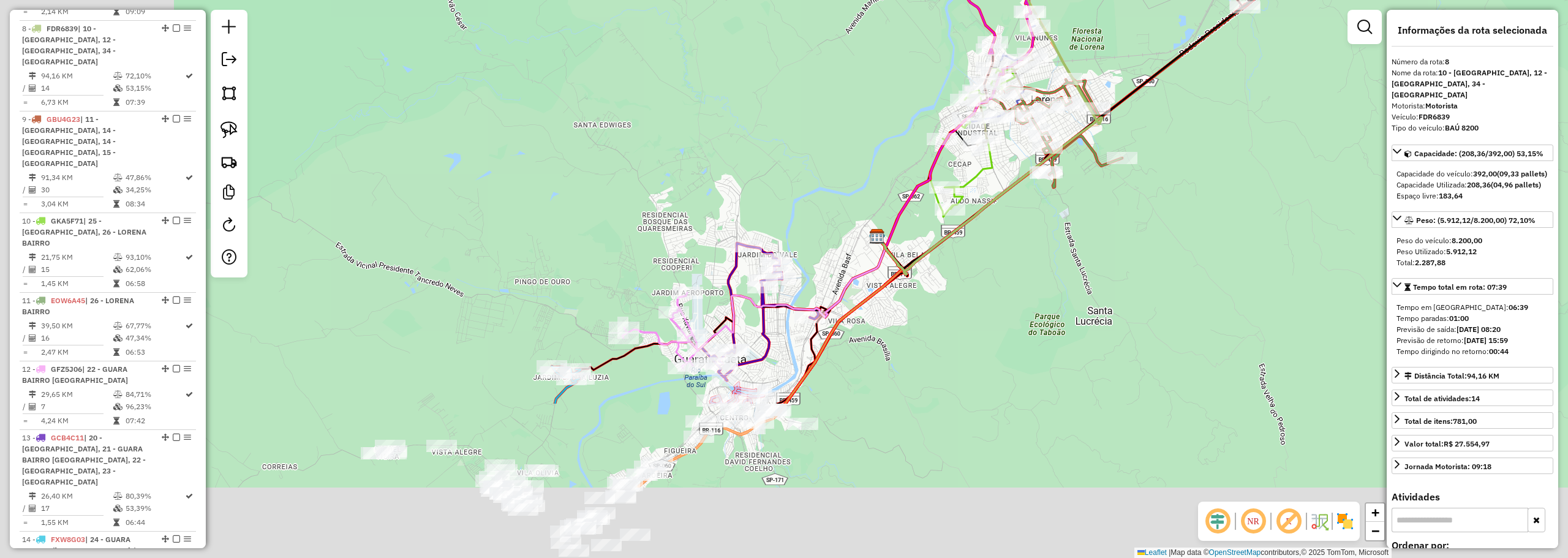
drag, startPoint x: 812, startPoint y: 441, endPoint x: 1050, endPoint y: 238, distance: 312.8
click at [1031, 248] on div "Janela de atendimento Grade de atendimento Capacidade Transportadoras Veículos …" at bounding box center [784, 279] width 1568 height 558
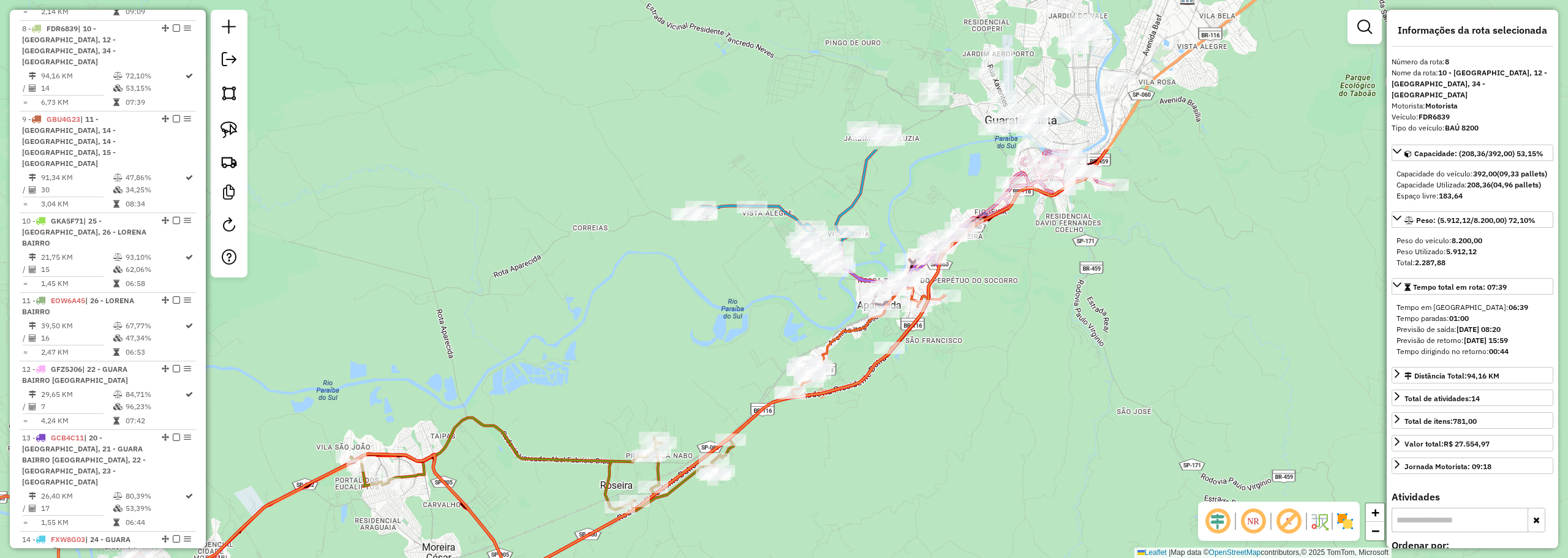
drag, startPoint x: 1197, startPoint y: 255, endPoint x: 974, endPoint y: 339, distance: 238.3
click at [945, 446] on div "Janela de atendimento Grade de atendimento Capacidade Transportadoras Veículos …" at bounding box center [784, 279] width 1568 height 558
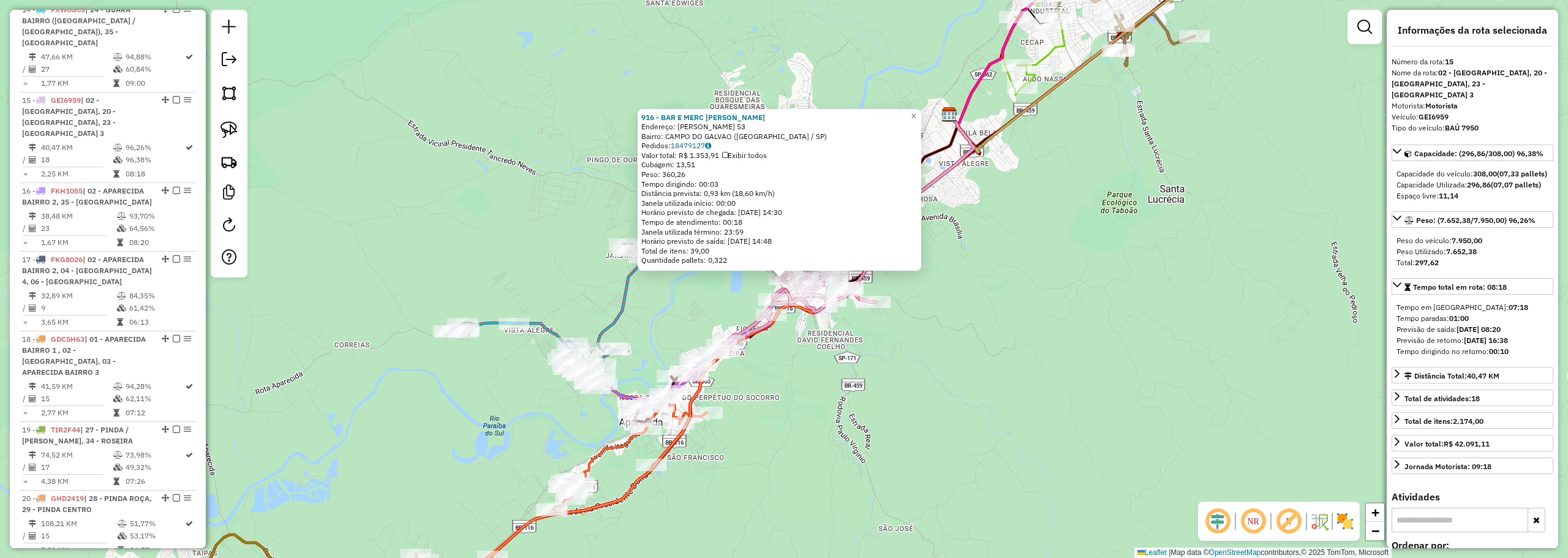
scroll to position [1485, 0]
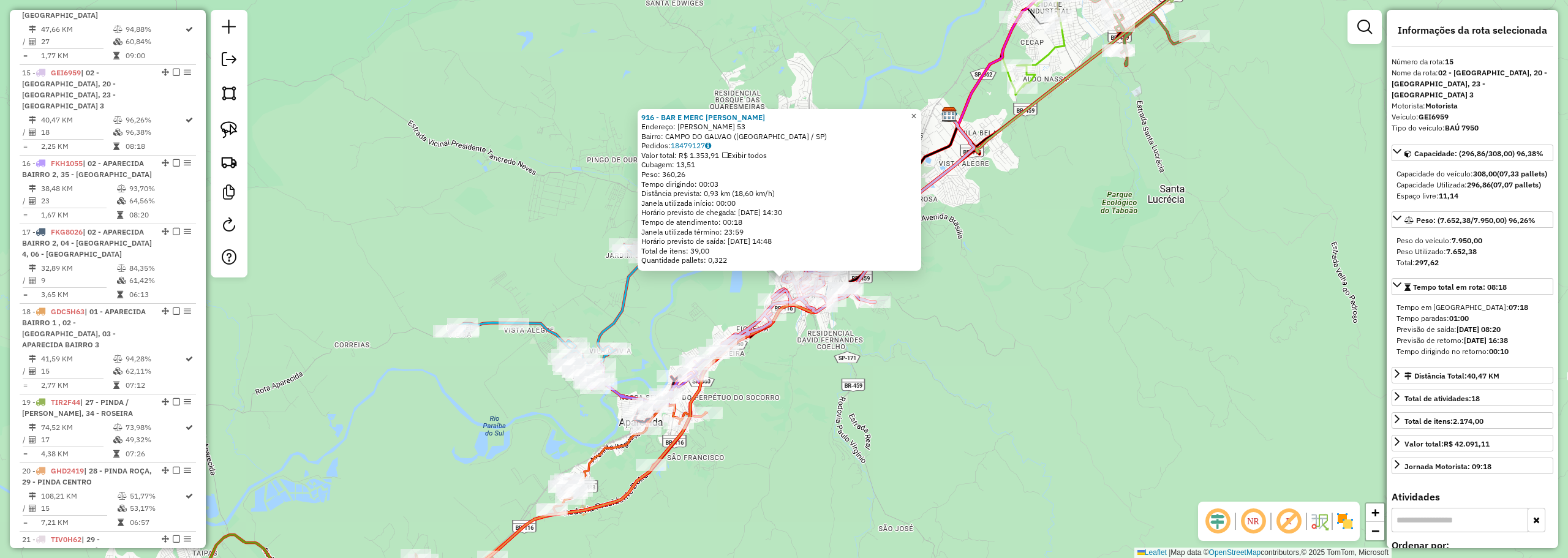
click at [921, 109] on link "×" at bounding box center [913, 116] width 15 height 15
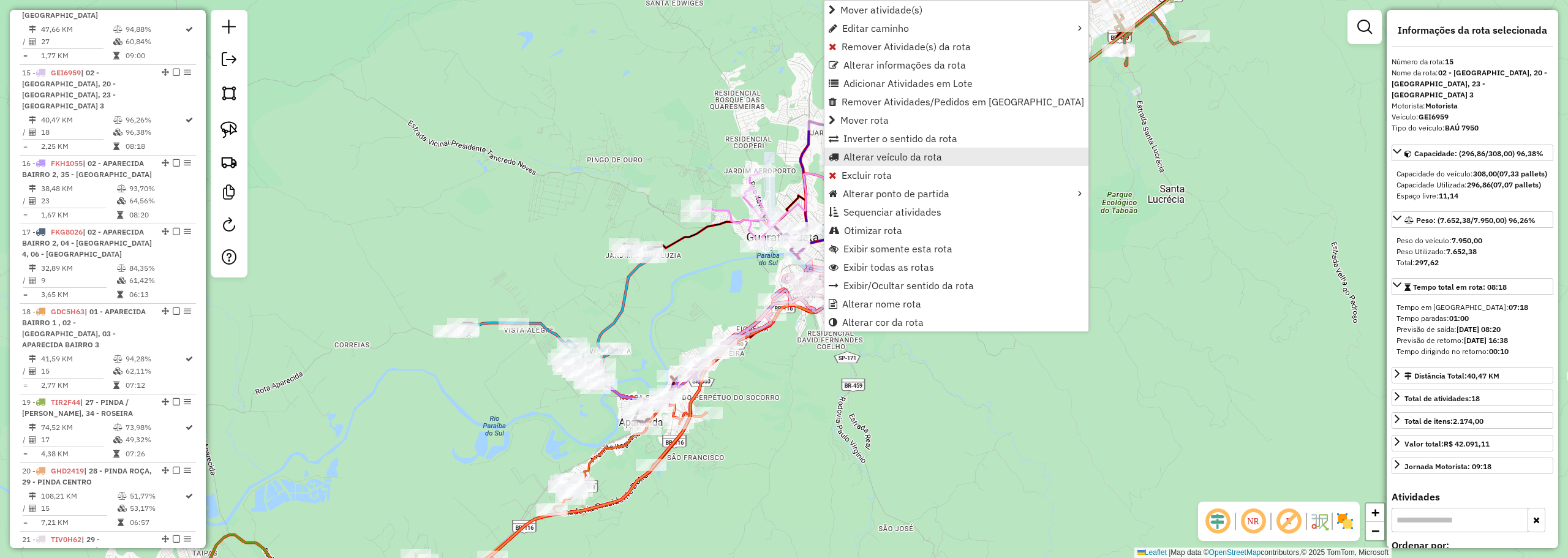
click at [847, 158] on span "Alterar veículo da rota" at bounding box center [893, 157] width 99 height 10
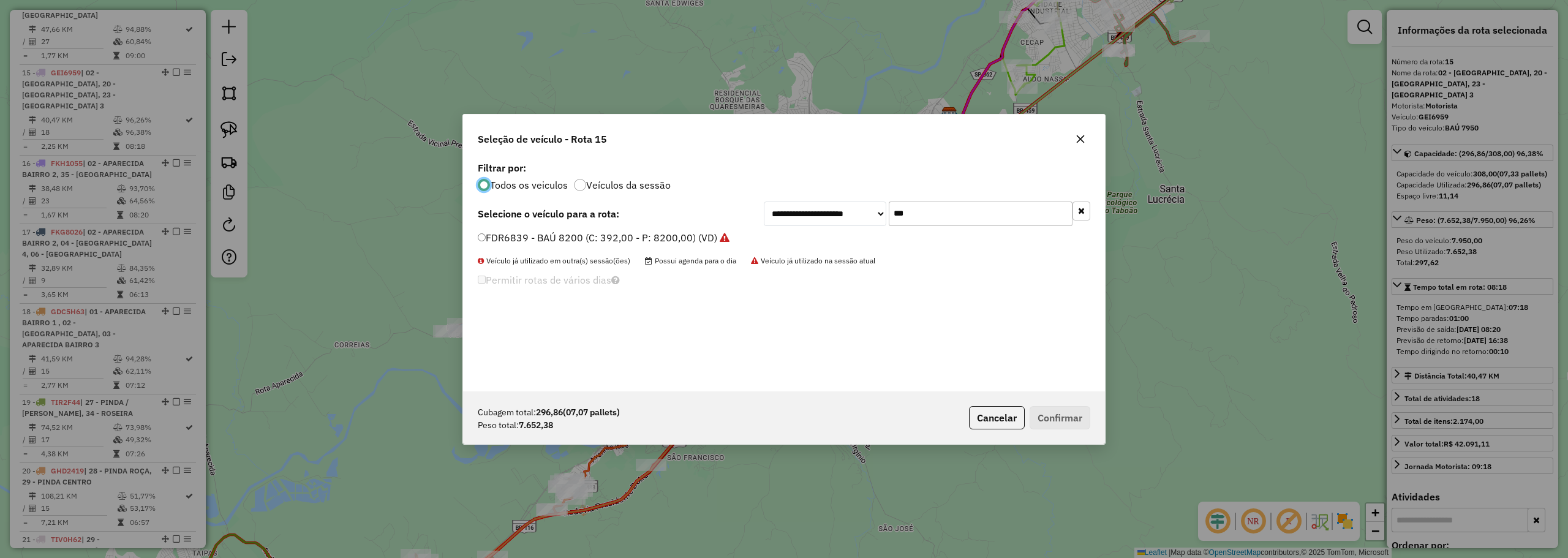
scroll to position [7, 4]
click at [959, 219] on input "***" at bounding box center [981, 213] width 184 height 24
click at [575, 233] on label "FDR6839 - BAÚ 8200 (C: 392,00 - P: 8200,00) (VD)" at bounding box center [603, 237] width 252 height 15
click at [1052, 413] on button "Confirmar" at bounding box center [1059, 417] width 60 height 23
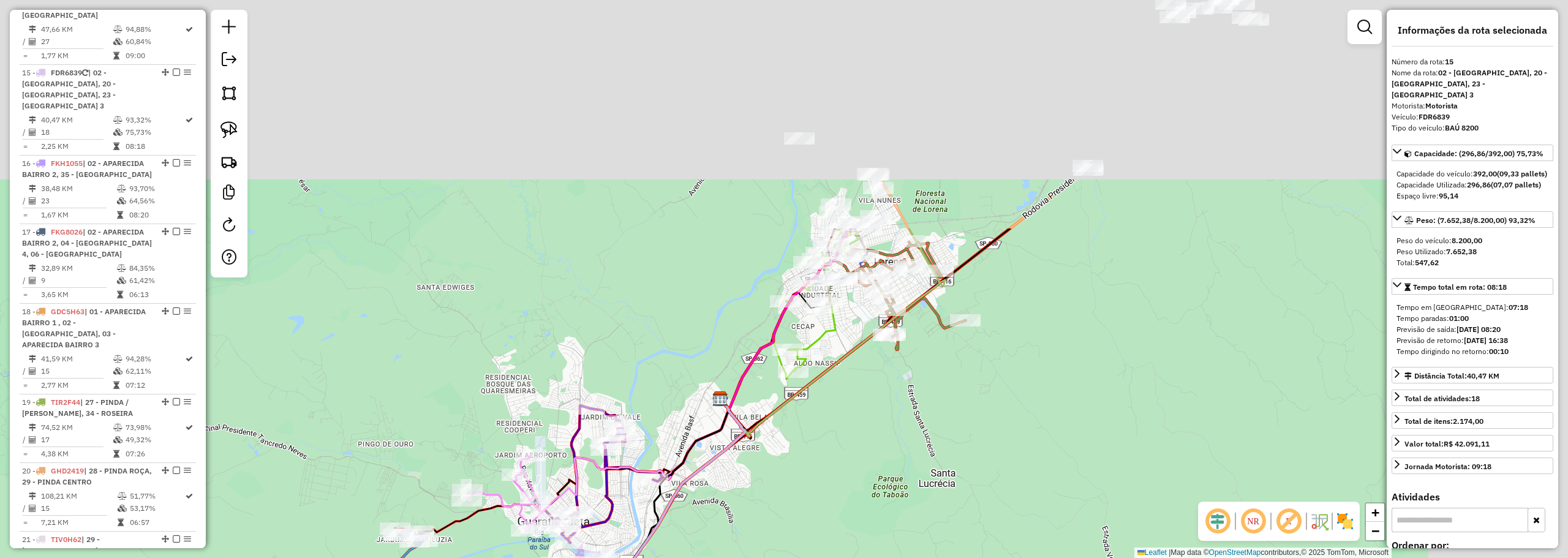
drag, startPoint x: 1045, startPoint y: 304, endPoint x: 899, endPoint y: 337, distance: 149.7
click at [668, 557] on html "Aguarde... Pop-up bloqueado! Seu navegador bloqueou automáticamente a abertura …" at bounding box center [784, 279] width 1568 height 558
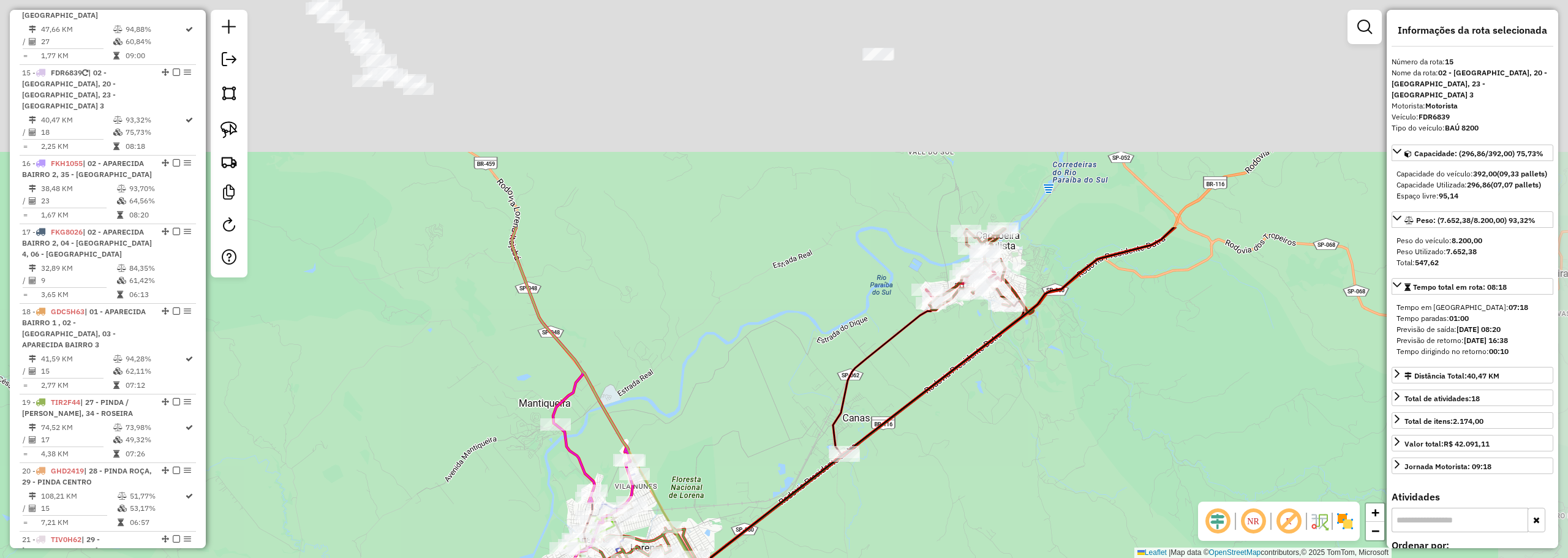
drag, startPoint x: 968, startPoint y: 510, endPoint x: 943, endPoint y: 438, distance: 76.2
click at [956, 540] on div "Janela de atendimento Grade de atendimento Capacidade Transportadoras Veículos …" at bounding box center [784, 279] width 1568 height 558
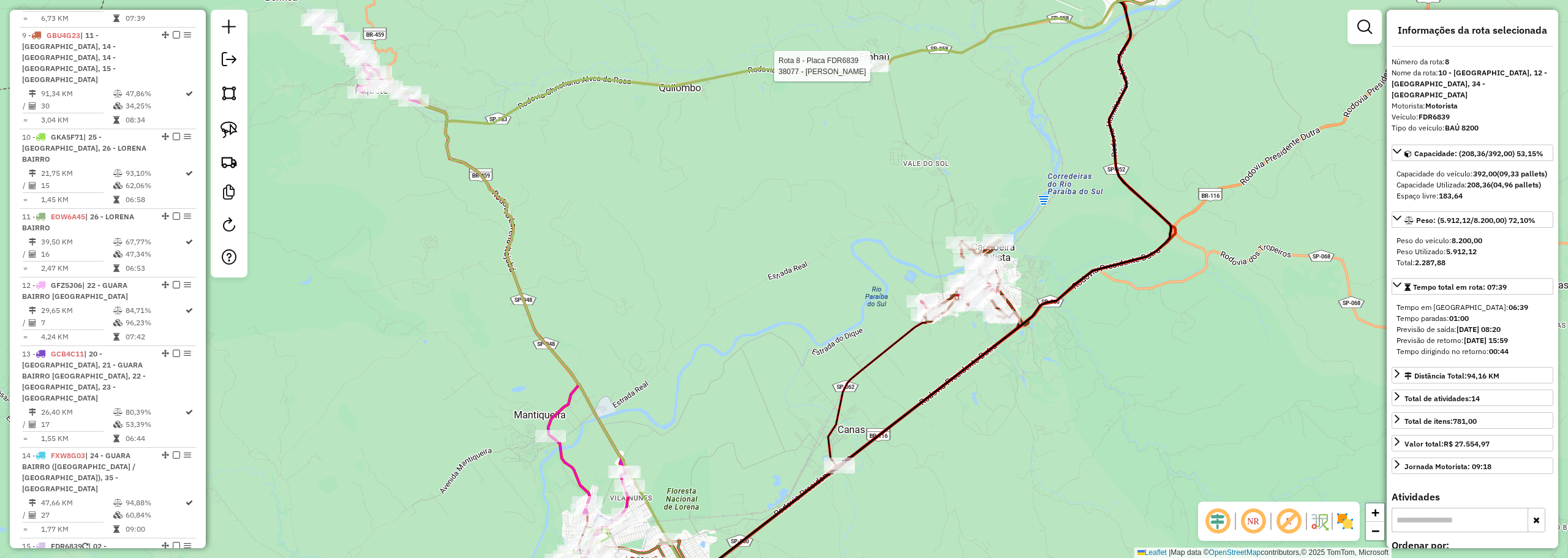
scroll to position [928, 0]
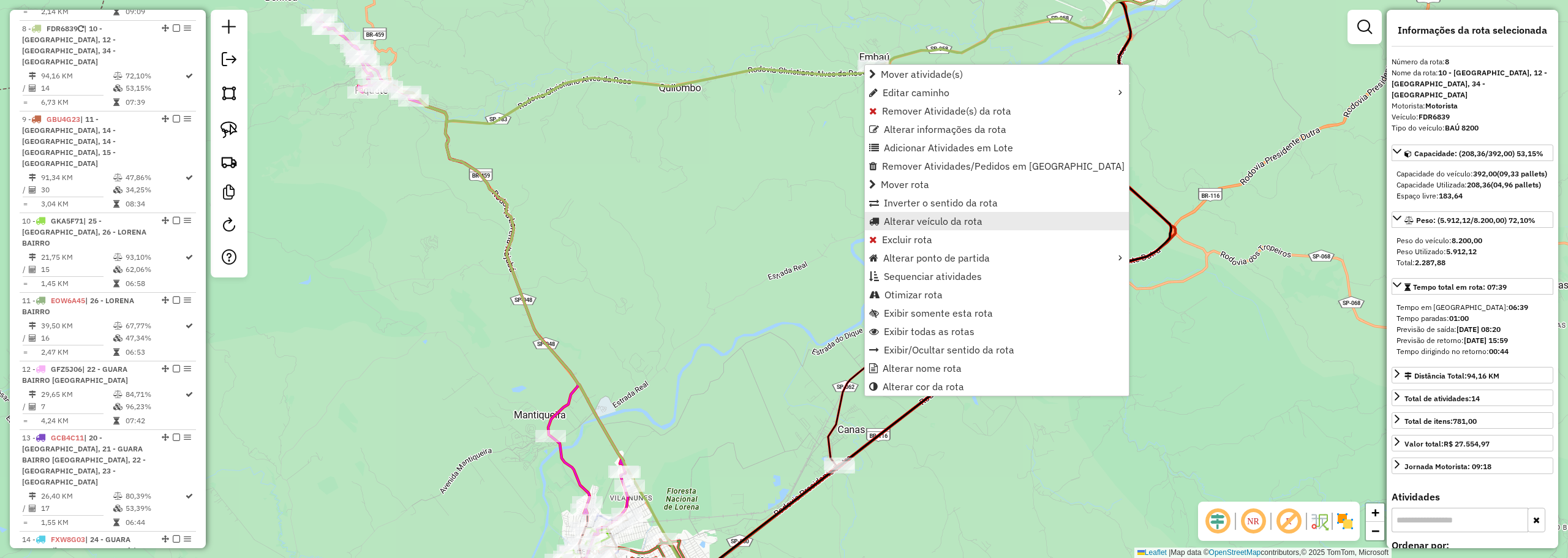
click at [886, 226] on span "Alterar veículo da rota" at bounding box center [933, 221] width 99 height 10
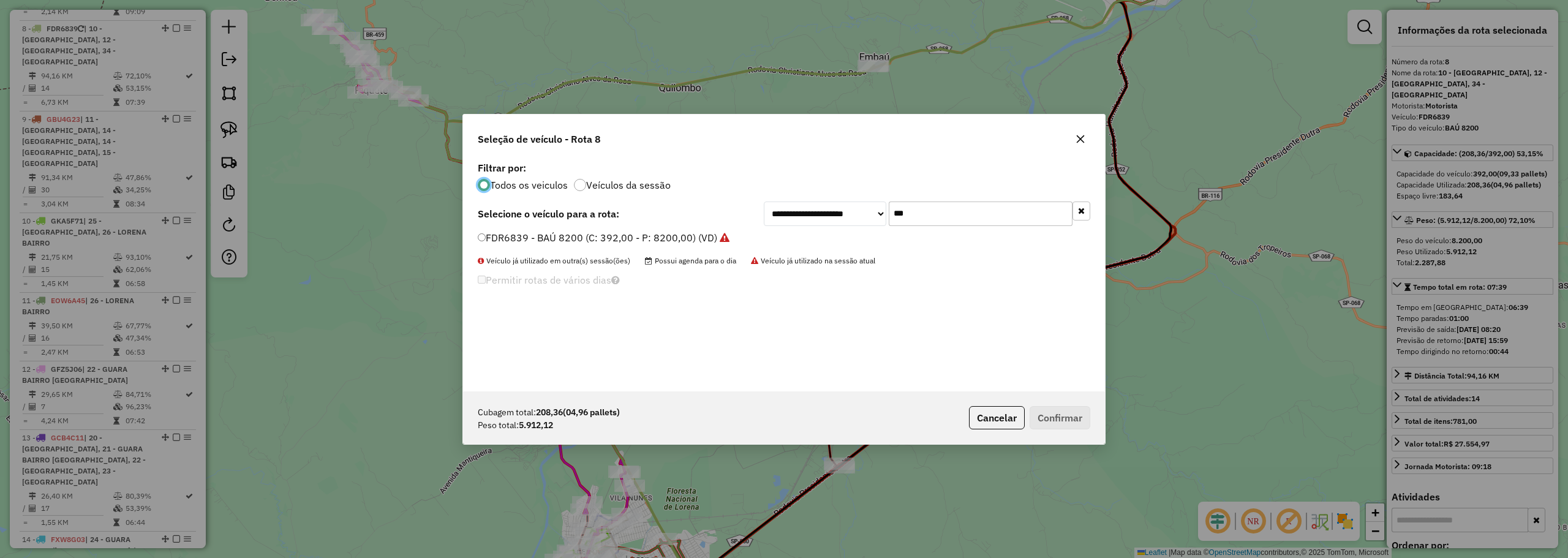
scroll to position [7, 4]
click at [942, 213] on input "***" at bounding box center [981, 213] width 184 height 24
type input "***"
click at [527, 242] on label "GEI6959 - BAÚ 7950 (C: 308,00 - P: 7950,00) (VD)" at bounding box center [597, 237] width 237 height 15
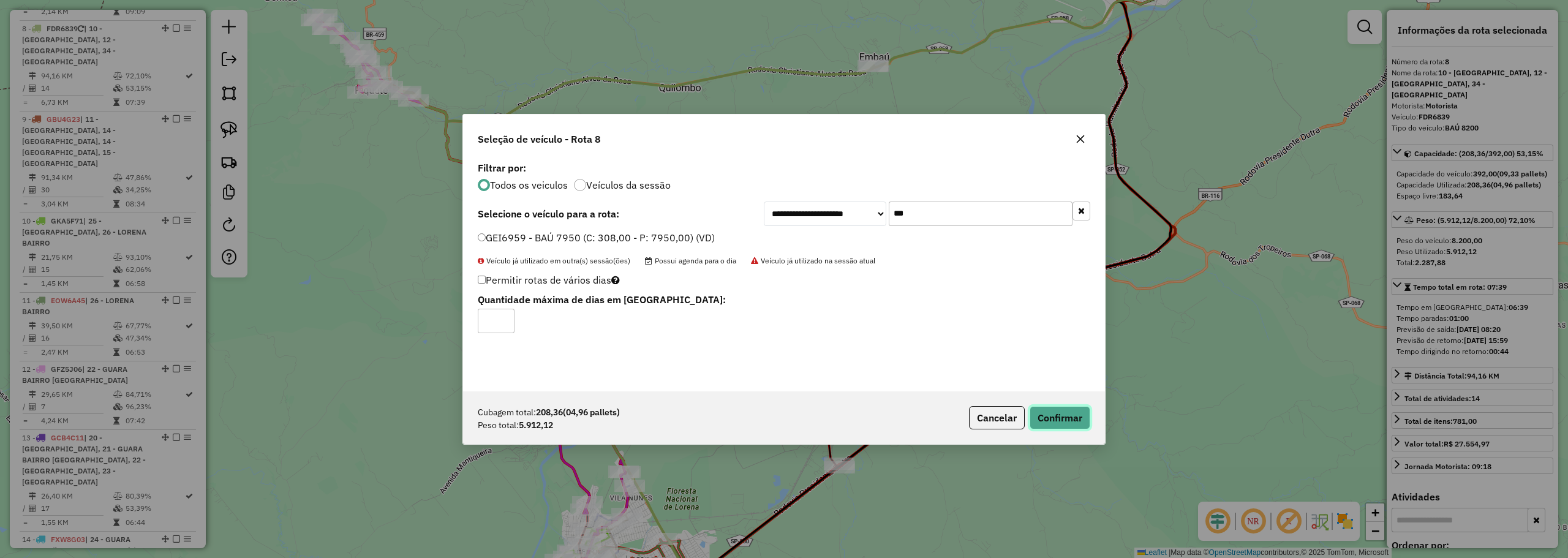
click at [1045, 410] on button "Confirmar" at bounding box center [1059, 417] width 60 height 23
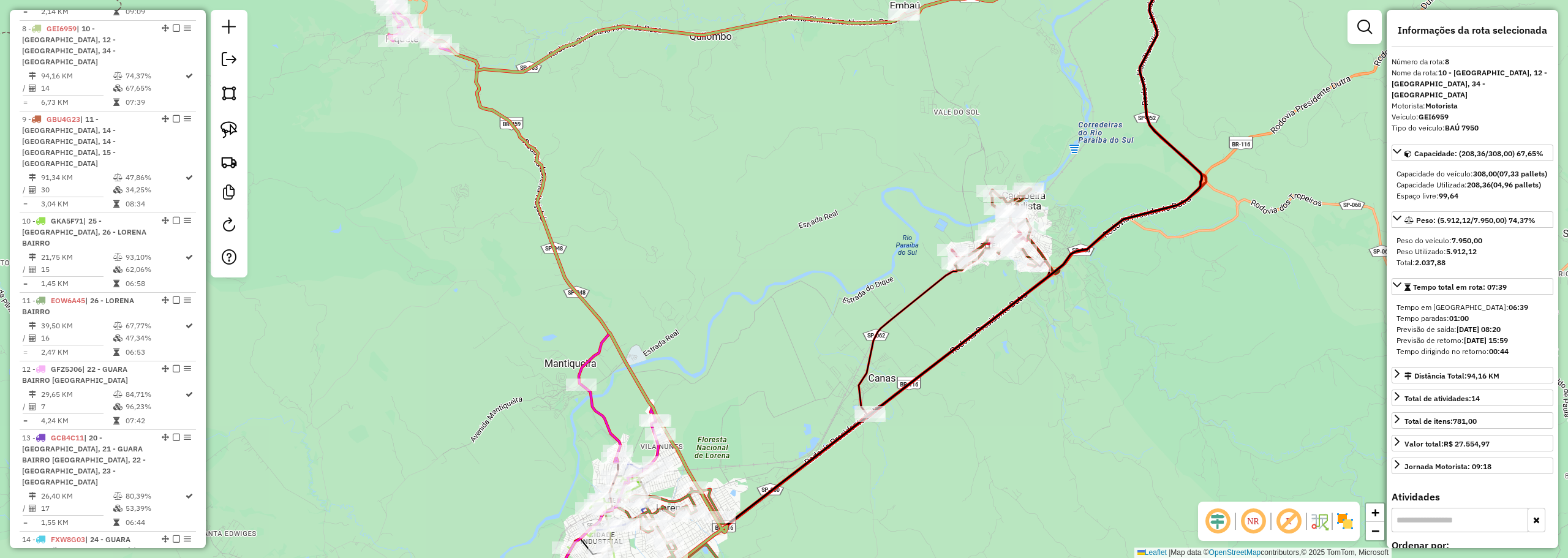
drag, startPoint x: 738, startPoint y: 355, endPoint x: 1012, endPoint y: 32, distance: 423.6
click at [1012, 32] on div "Janela de atendimento Grade de atendimento Capacidade Transportadoras Veículos …" at bounding box center [784, 279] width 1568 height 558
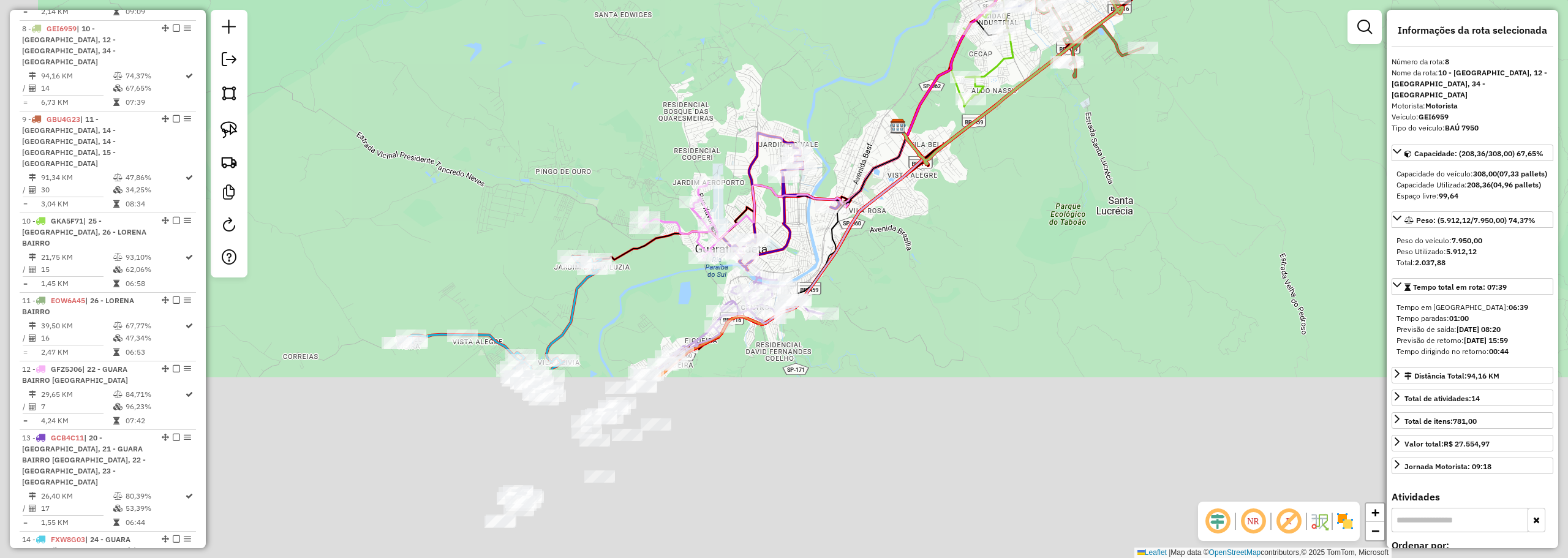
drag, startPoint x: 869, startPoint y: 429, endPoint x: 1178, endPoint y: -2, distance: 530.3
click at [1178, 0] on html "Aguarde... Pop-up bloqueado! Seu navegador bloqueou automáticamente a abertura …" at bounding box center [784, 279] width 1568 height 558
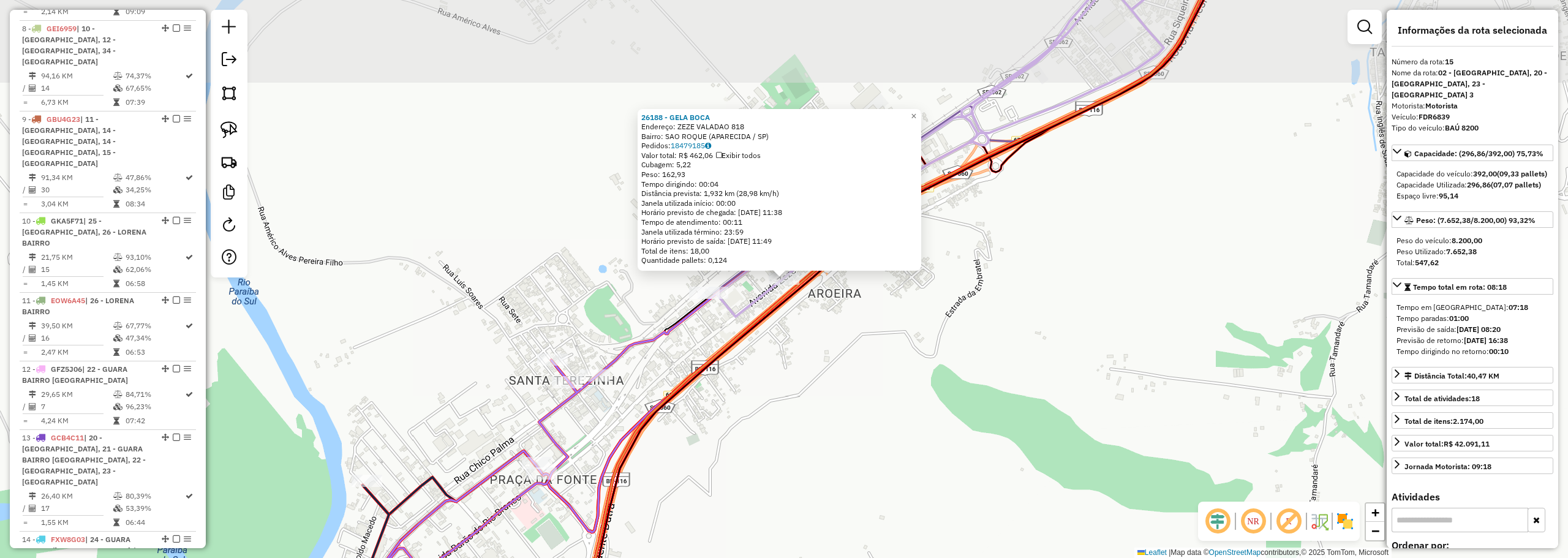
scroll to position [1485, 0]
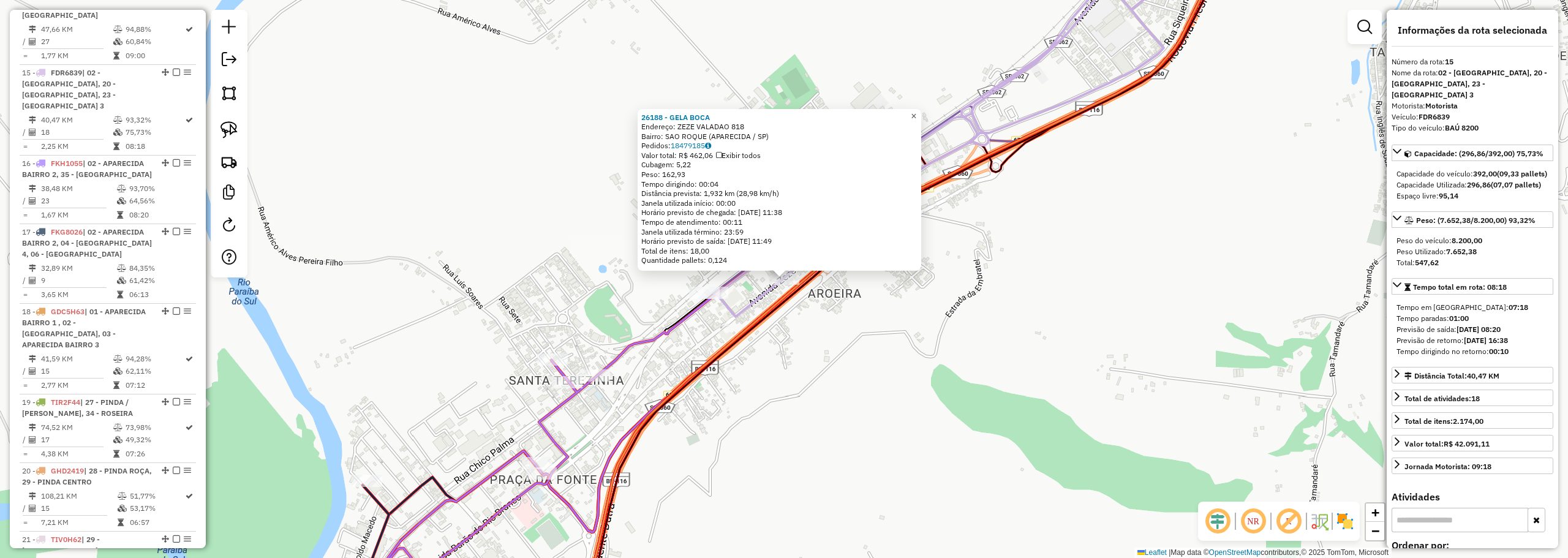
click at [916, 112] on span "×" at bounding box center [913, 116] width 5 height 11
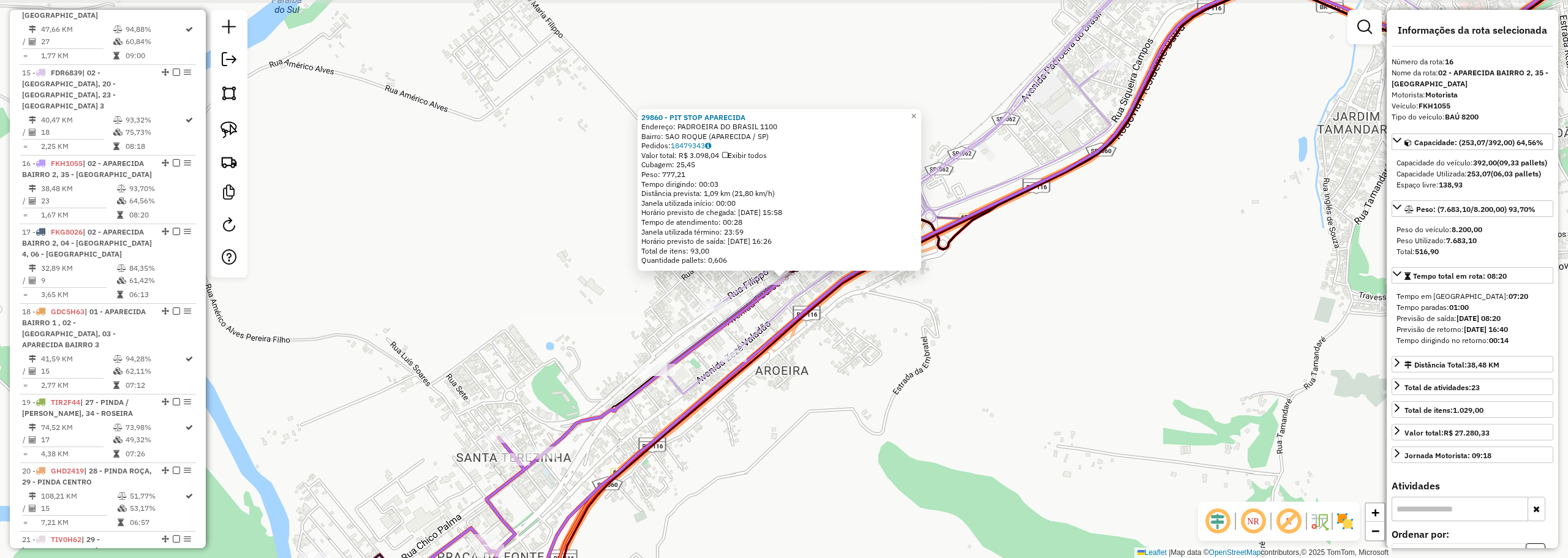
scroll to position [1565, 0]
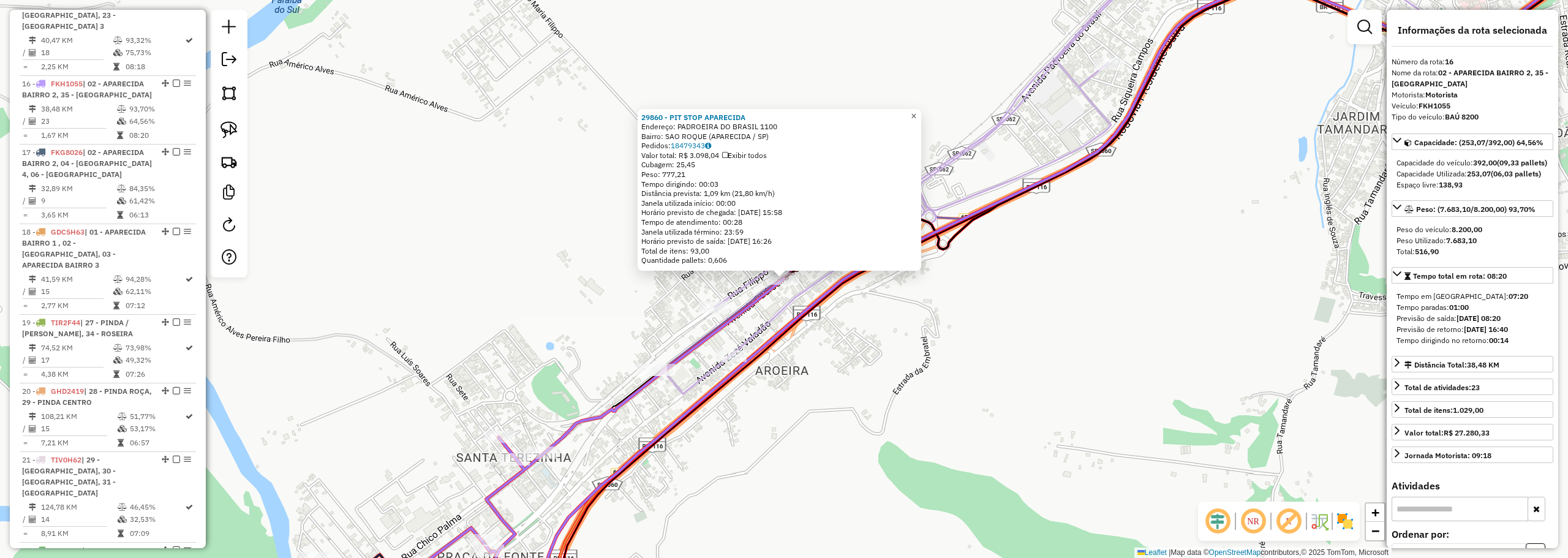
drag, startPoint x: 919, startPoint y: 110, endPoint x: 918, endPoint y: 116, distance: 6.1
click at [916, 111] on span "×" at bounding box center [913, 116] width 5 height 11
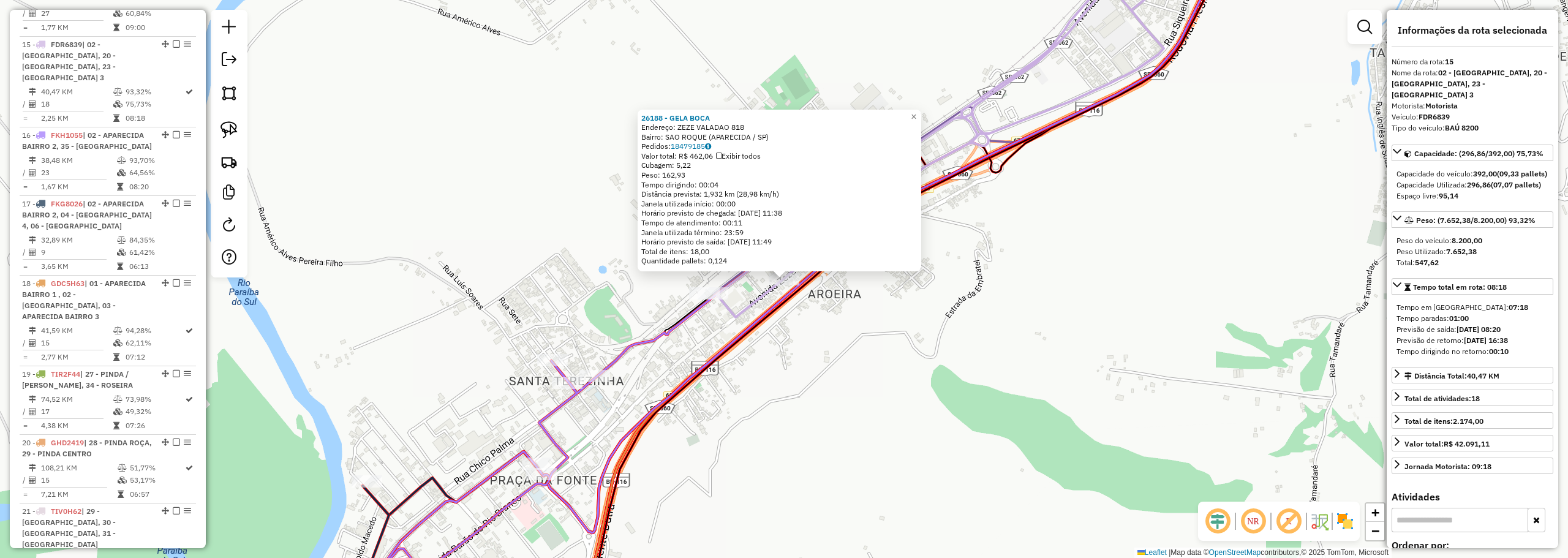
scroll to position [1485, 0]
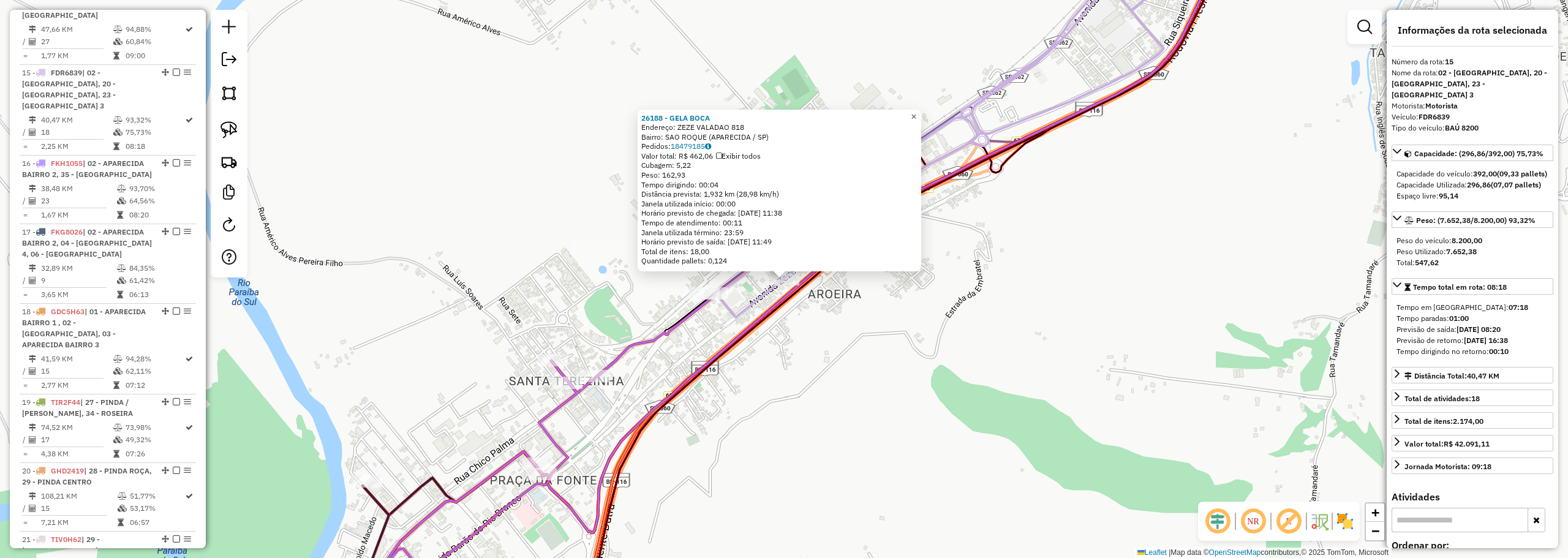
click at [916, 112] on span "×" at bounding box center [913, 117] width 5 height 11
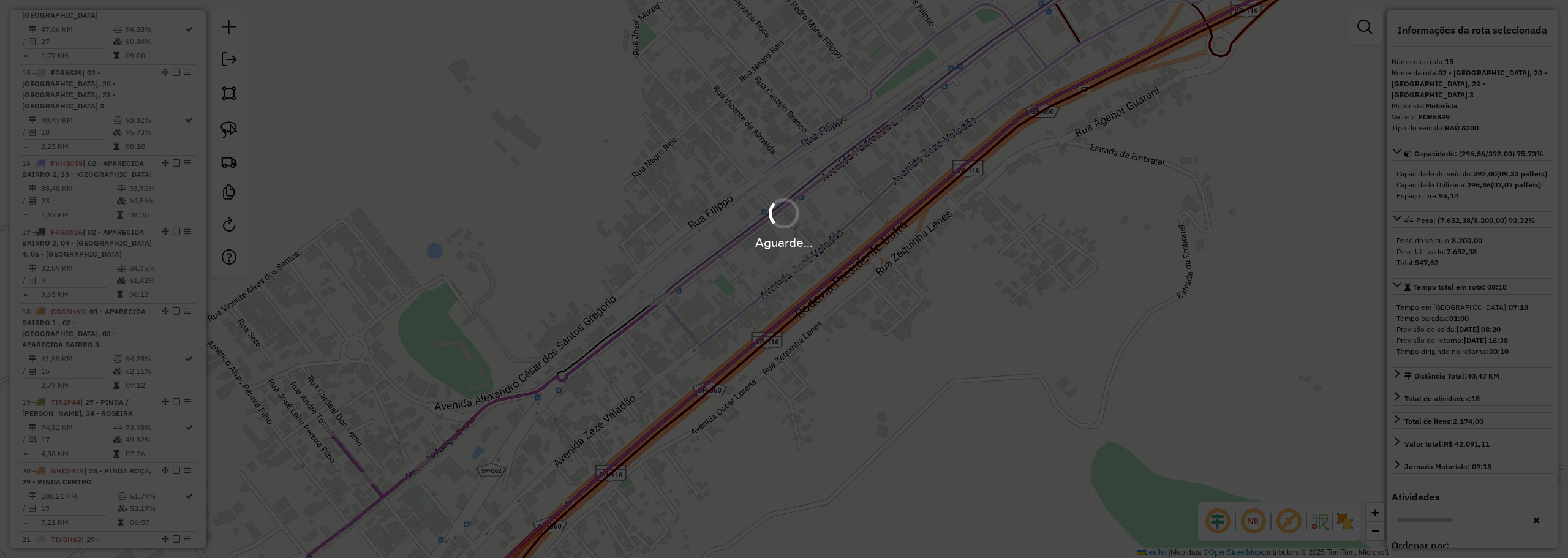
click at [417, 416] on div "Aguarde..." at bounding box center [784, 279] width 1568 height 558
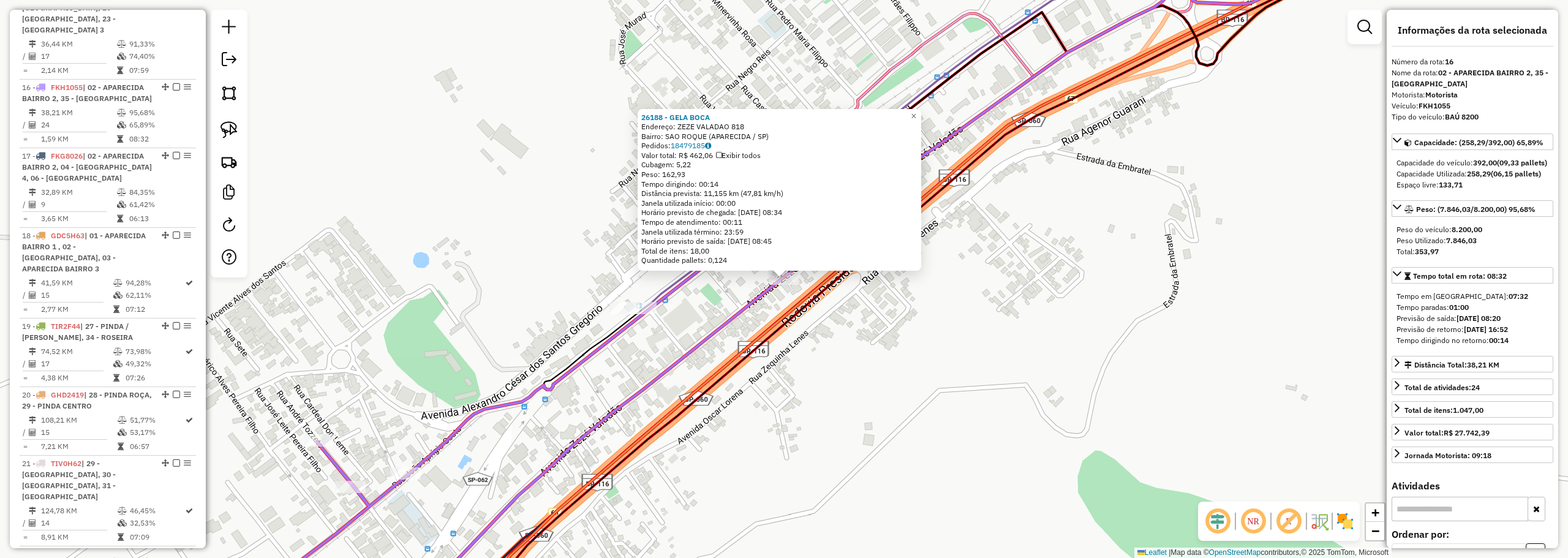
scroll to position [1565, 0]
click at [921, 111] on link "×" at bounding box center [913, 116] width 15 height 15
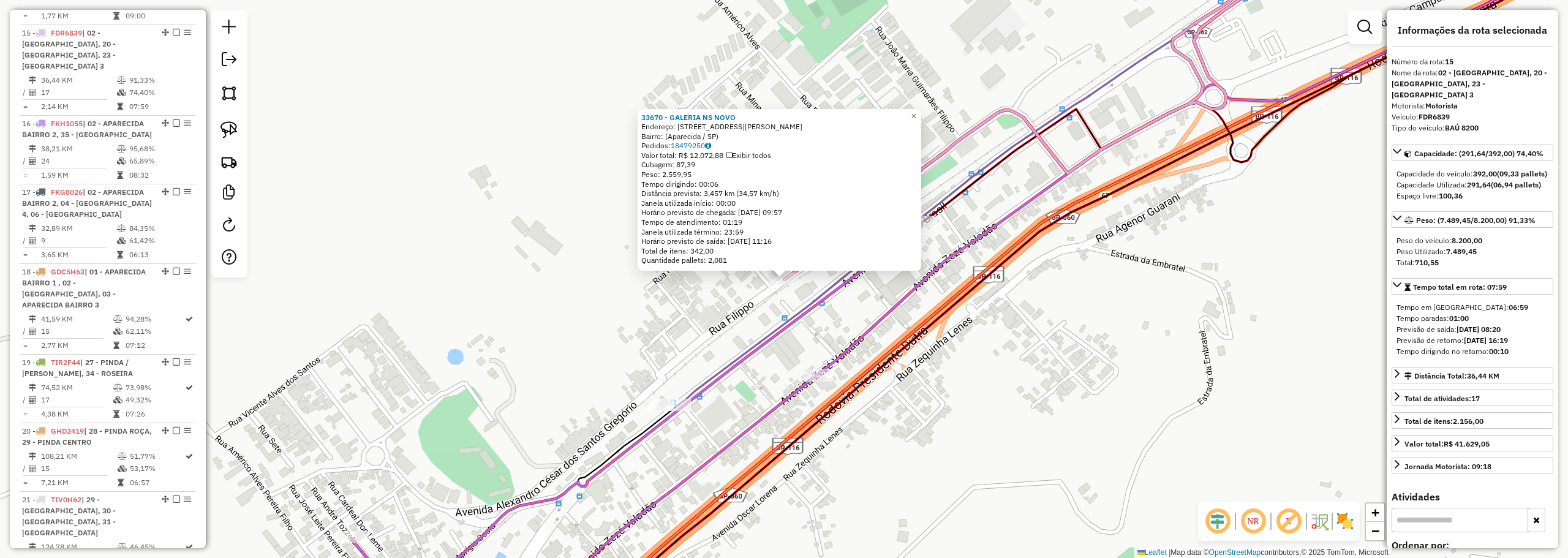
scroll to position [1485, 0]
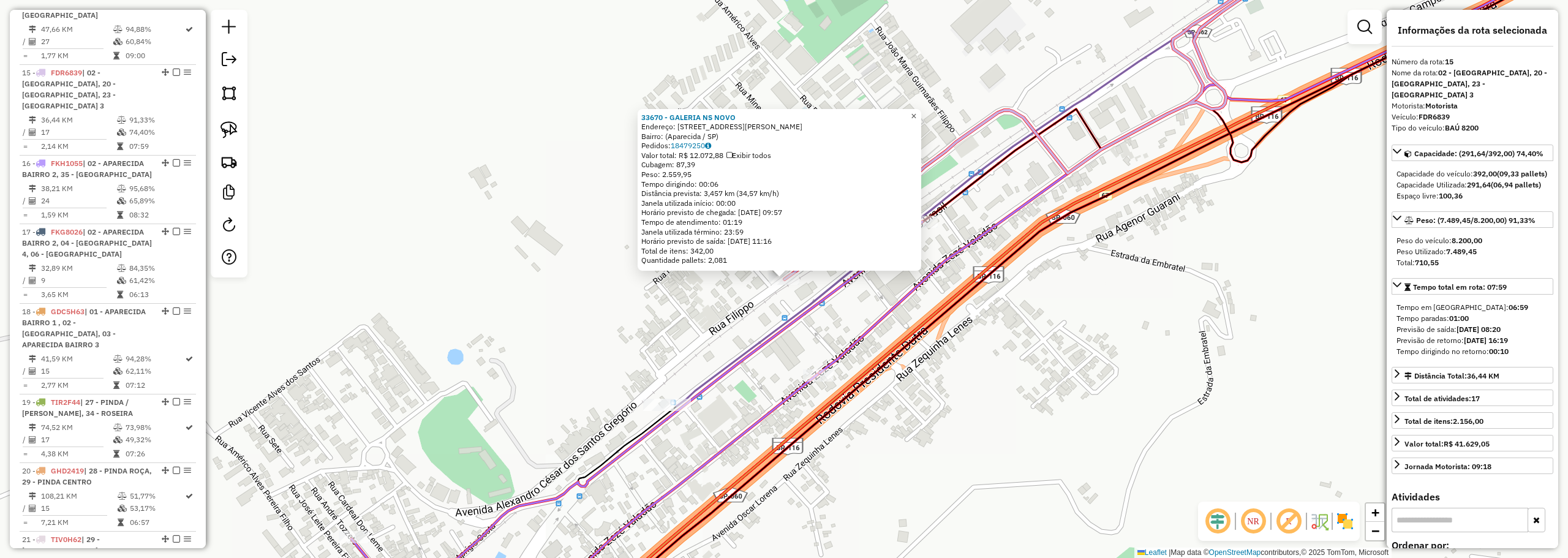
click at [921, 109] on link "×" at bounding box center [913, 116] width 15 height 15
click at [921, 111] on link "×" at bounding box center [913, 116] width 15 height 15
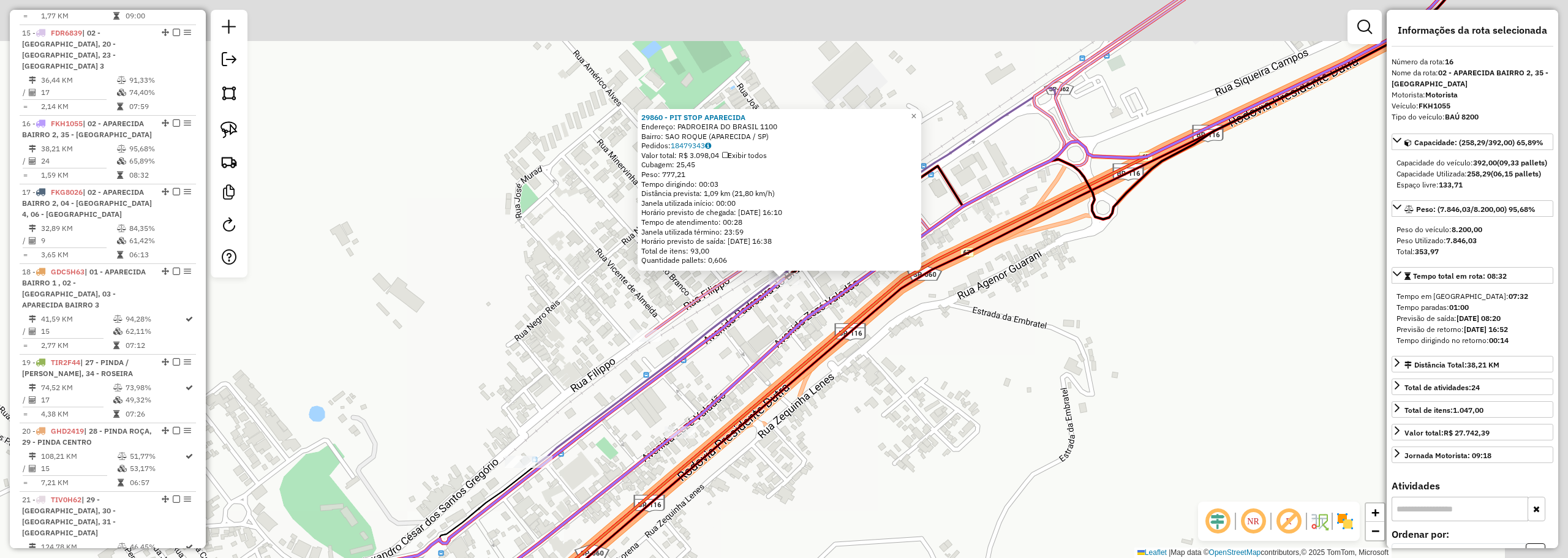
scroll to position [1565, 0]
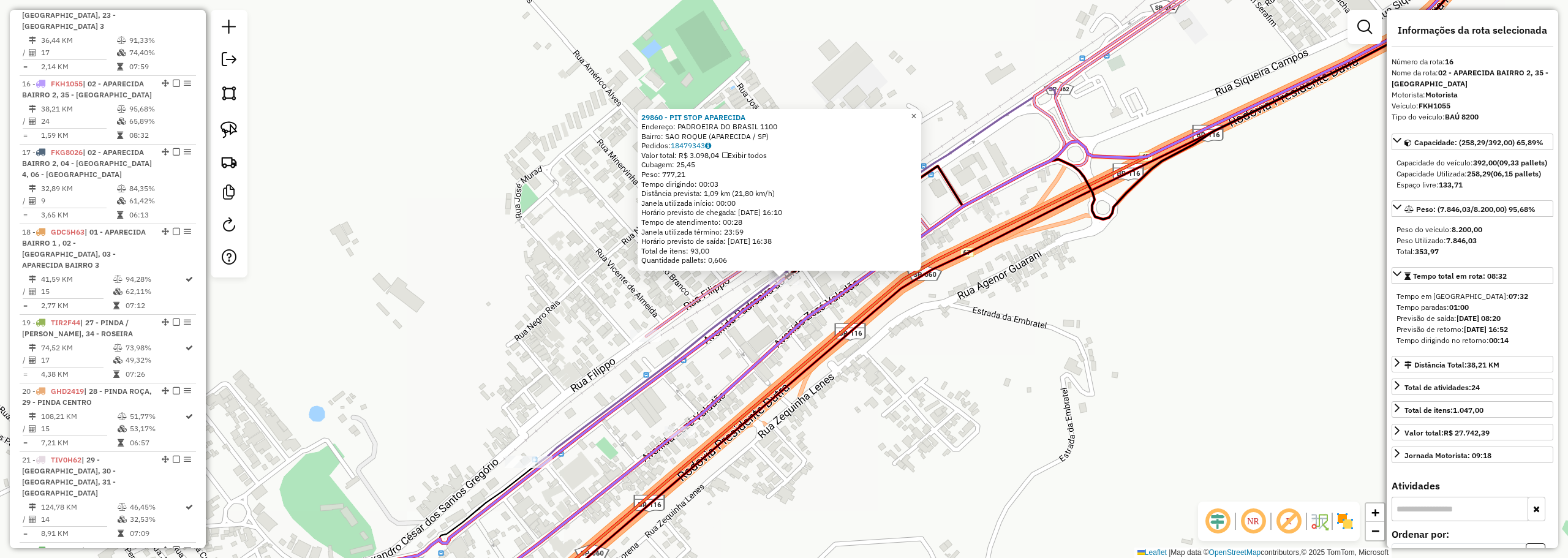
click at [916, 112] on span "×" at bounding box center [913, 116] width 5 height 11
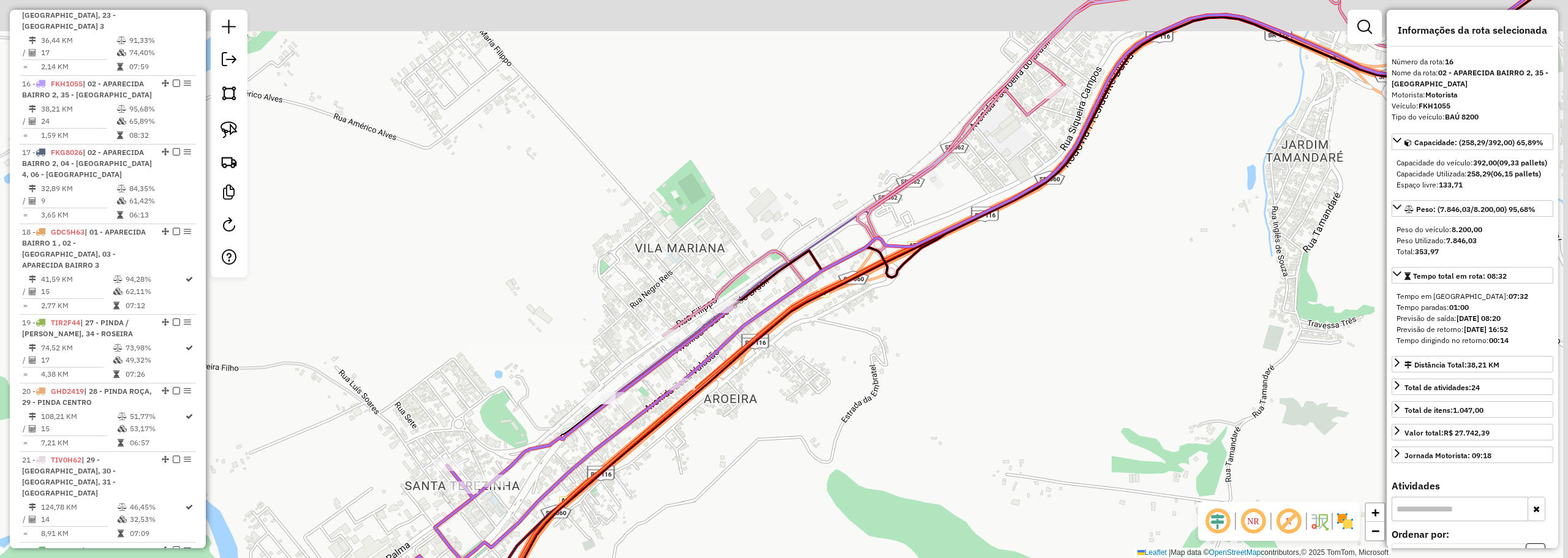
drag, startPoint x: 876, startPoint y: 144, endPoint x: 715, endPoint y: 306, distance: 228.4
click at [716, 309] on div "Janela de atendimento Grade de atendimento Capacidade Transportadoras Veículos …" at bounding box center [784, 279] width 1568 height 558
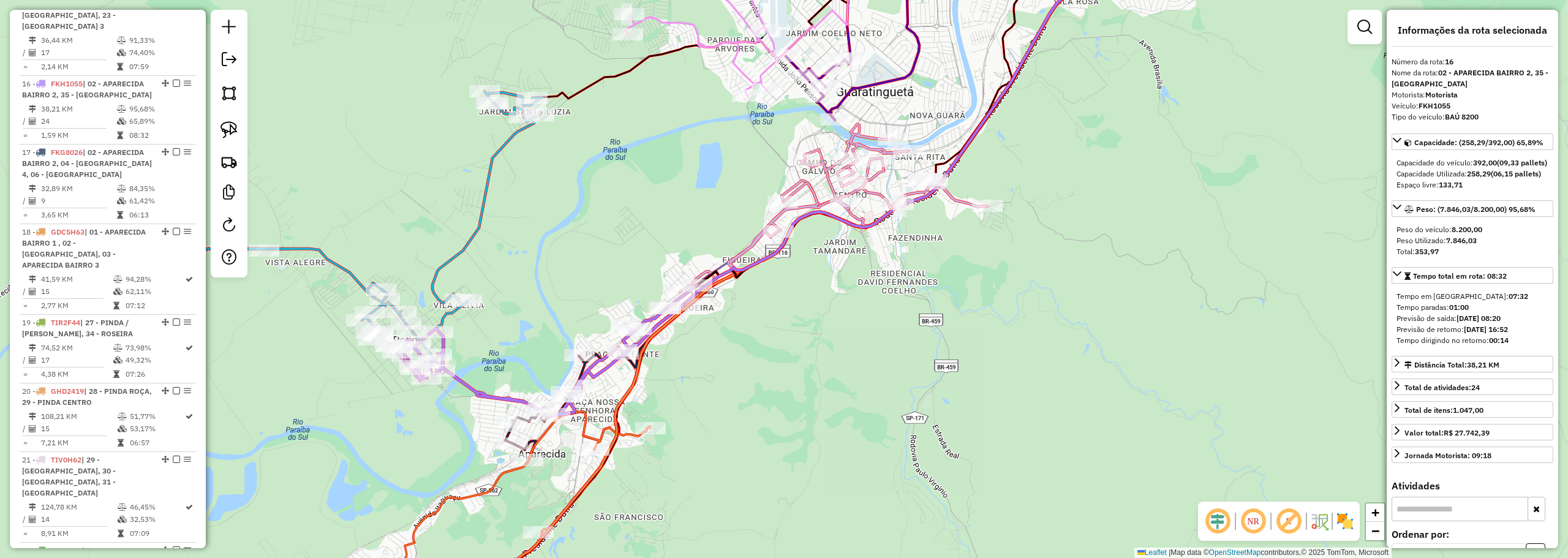
drag, startPoint x: 709, startPoint y: 251, endPoint x: 779, endPoint y: 155, distance: 118.8
click at [779, 155] on div "Janela de atendimento Grade de atendimento Capacidade Transportadoras Veículos …" at bounding box center [784, 279] width 1568 height 558
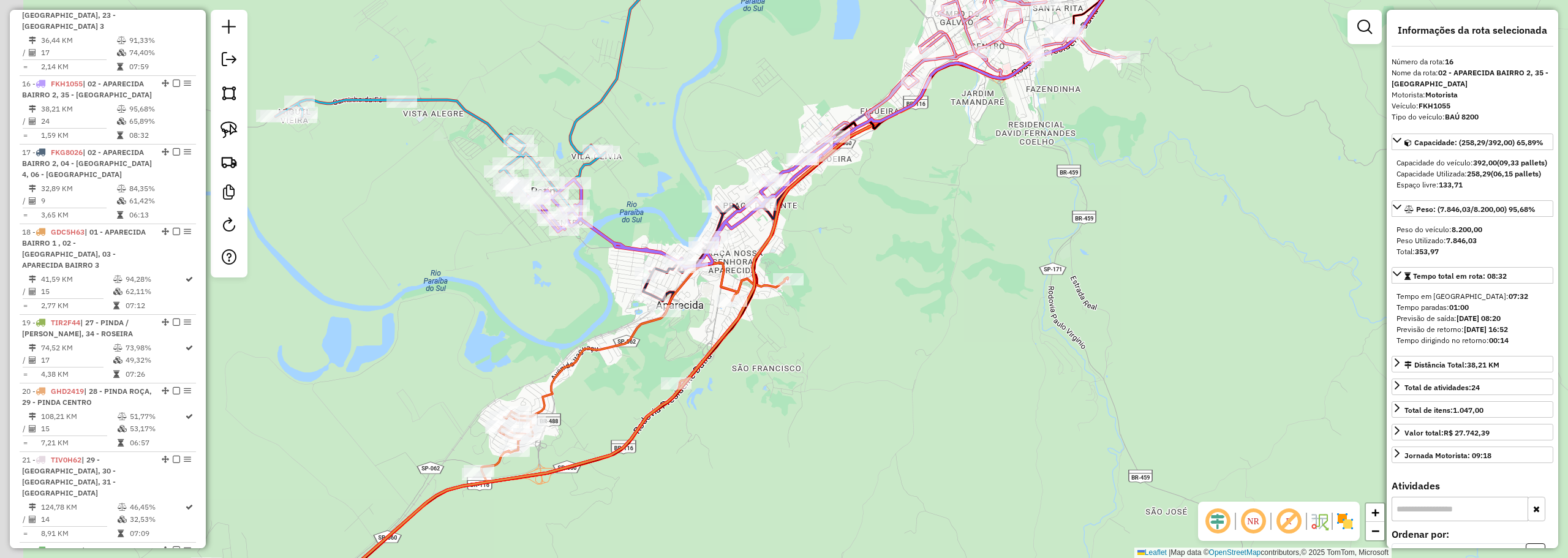
drag, startPoint x: 441, startPoint y: 386, endPoint x: 852, endPoint y: 165, distance: 466.6
click at [852, 165] on div "Janela de atendimento Grade de atendimento Capacidade Transportadoras Veículos …" at bounding box center [784, 279] width 1568 height 558
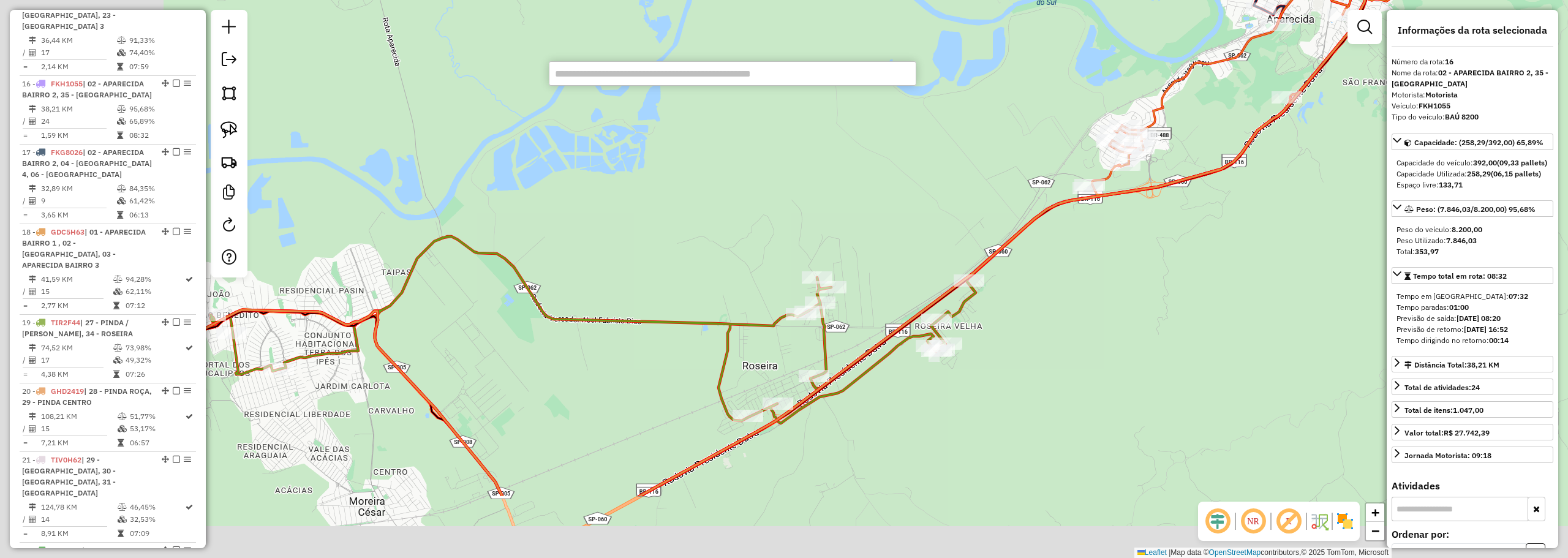
drag, startPoint x: 696, startPoint y: 268, endPoint x: 962, endPoint y: 151, distance: 290.6
click at [962, 151] on div "Janela de atendimento Grade de atendimento Capacidade Transportadoras Veículos …" at bounding box center [784, 279] width 1568 height 558
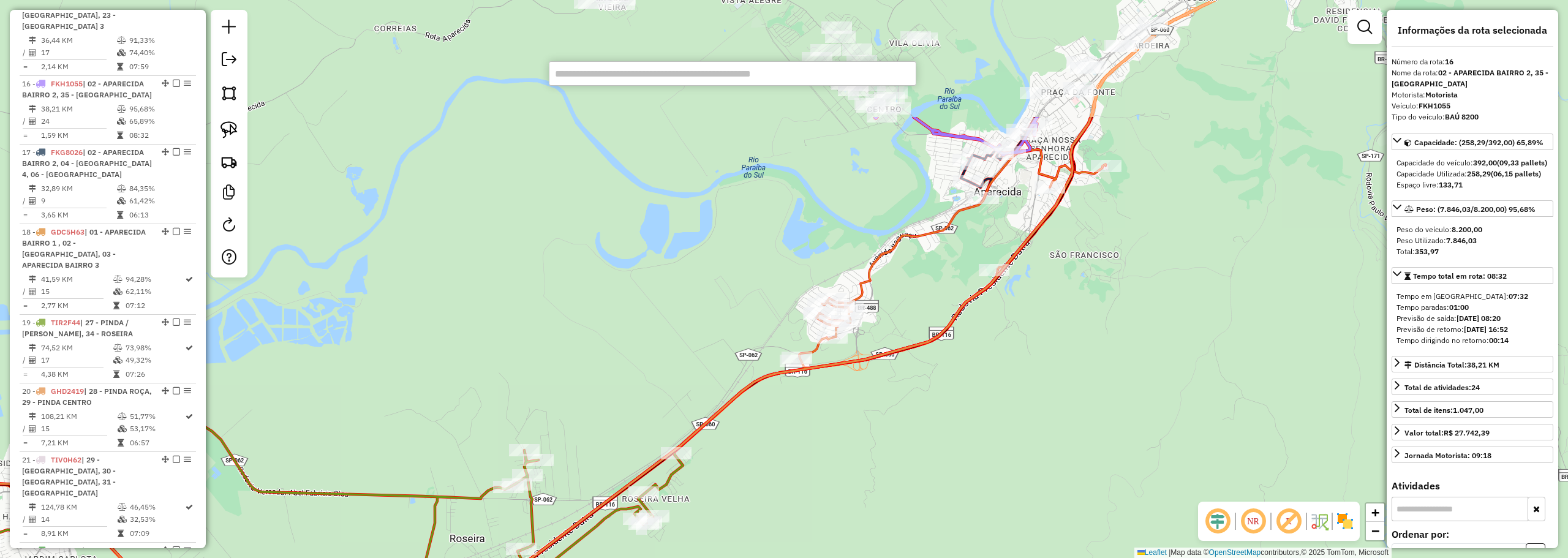
drag, startPoint x: 820, startPoint y: 179, endPoint x: 389, endPoint y: 395, distance: 482.1
click at [384, 404] on div "Janela de atendimento Grade de atendimento Capacidade Transportadoras Veículos …" at bounding box center [784, 279] width 1568 height 558
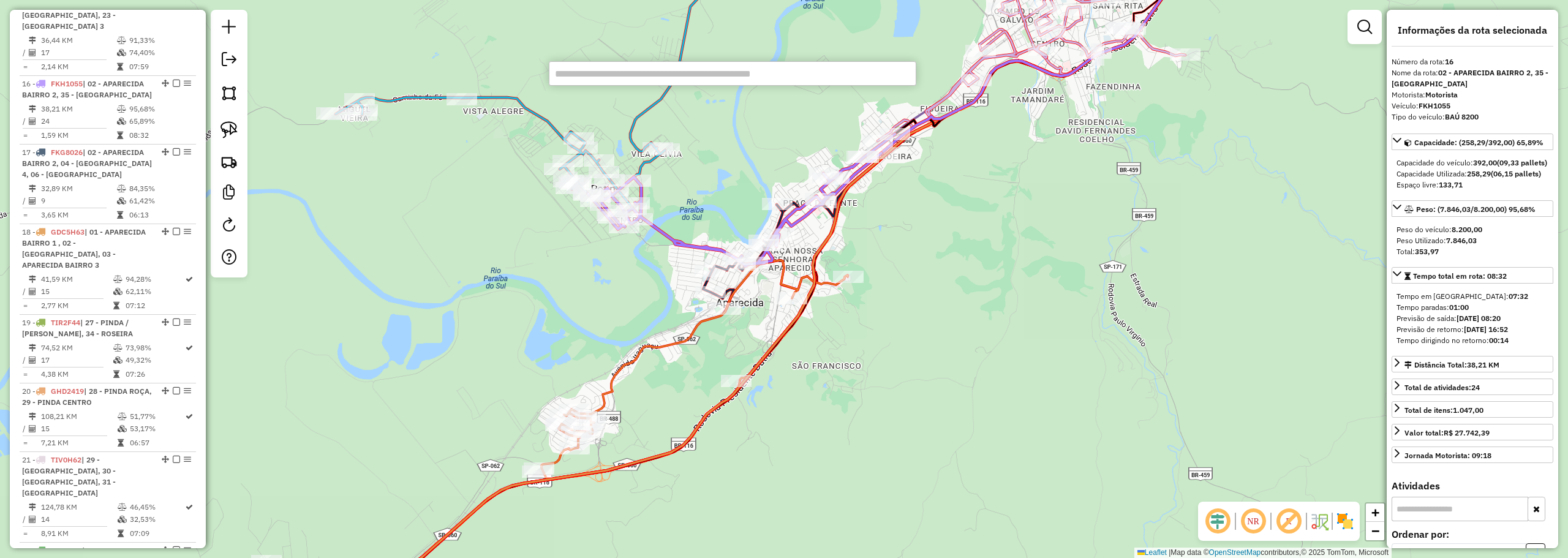
drag, startPoint x: 629, startPoint y: 436, endPoint x: 682, endPoint y: 382, distance: 75.7
click at [682, 383] on div "Janela de atendimento Grade de atendimento Capacidade Transportadoras Veículos …" at bounding box center [784, 279] width 1568 height 558
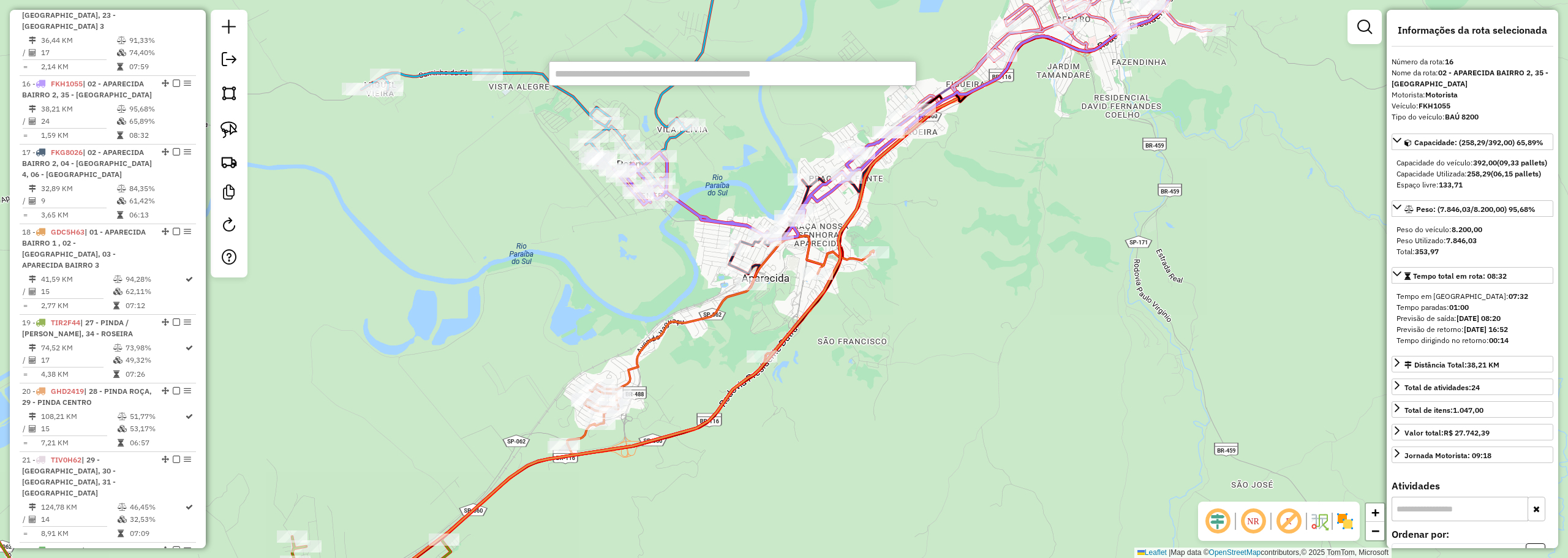
drag, startPoint x: 780, startPoint y: 498, endPoint x: 1124, endPoint y: 189, distance: 462.4
click at [1124, 189] on div "Janela de atendimento Grade de atendimento Capacidade Transportadoras Veículos …" at bounding box center [784, 279] width 1568 height 558
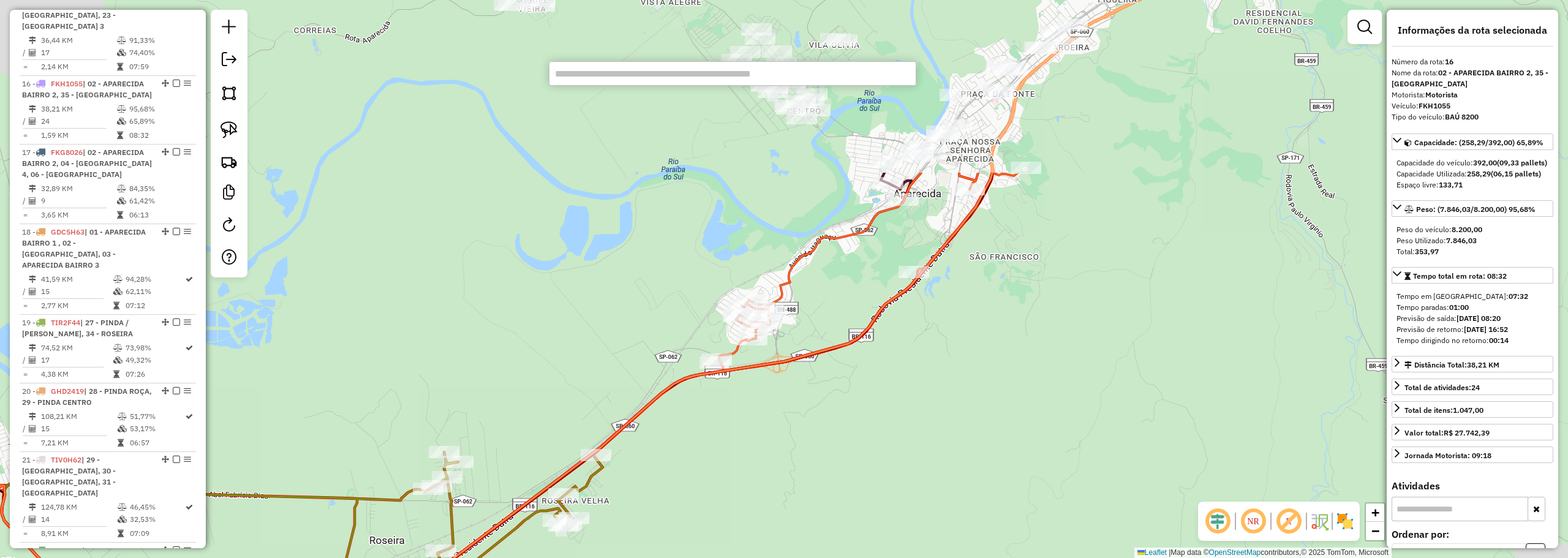
drag, startPoint x: 1050, startPoint y: 212, endPoint x: 876, endPoint y: 401, distance: 256.9
click at [876, 401] on div "Janela de atendimento Grade de atendimento Capacidade Transportadoras Veículos …" at bounding box center [784, 279] width 1568 height 558
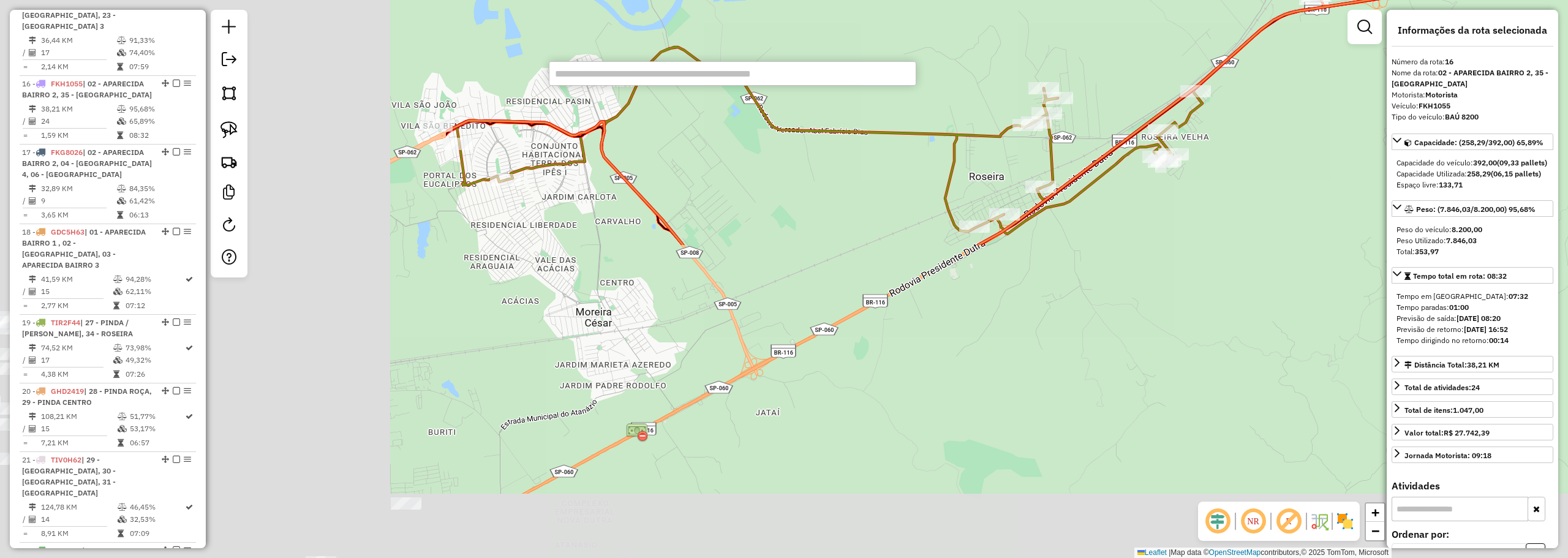
drag, startPoint x: 522, startPoint y: 403, endPoint x: 1122, endPoint y: 41, distance: 700.7
click at [1126, 34] on div "Janela de atendimento Grade de atendimento Capacidade Transportadoras Veículos …" at bounding box center [784, 279] width 1568 height 558
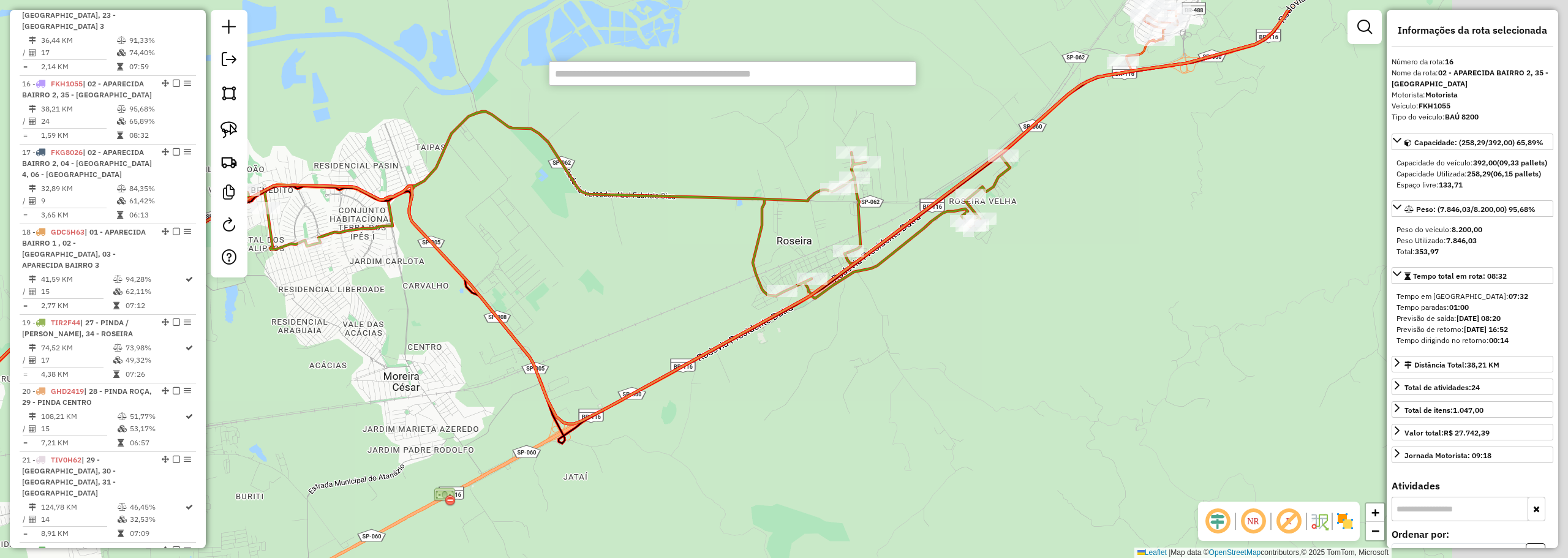
drag, startPoint x: 838, startPoint y: 435, endPoint x: 867, endPoint y: 327, distance: 111.8
click at [614, 502] on div "Janela de atendimento Grade de atendimento Capacidade Transportadoras Veículos …" at bounding box center [784, 279] width 1568 height 558
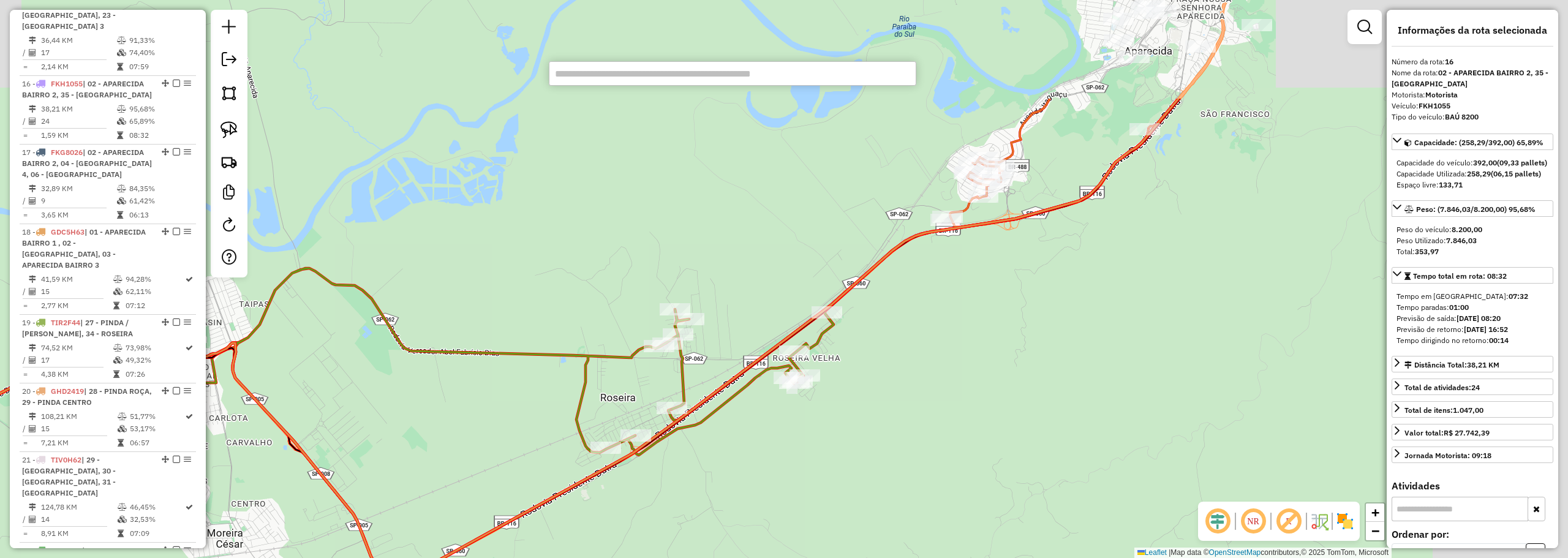
drag, startPoint x: 1039, startPoint y: 323, endPoint x: 841, endPoint y: 450, distance: 235.2
click at [841, 450] on div "Janela de atendimento Grade de atendimento Capacidade Transportadoras Veículos …" at bounding box center [784, 279] width 1568 height 558
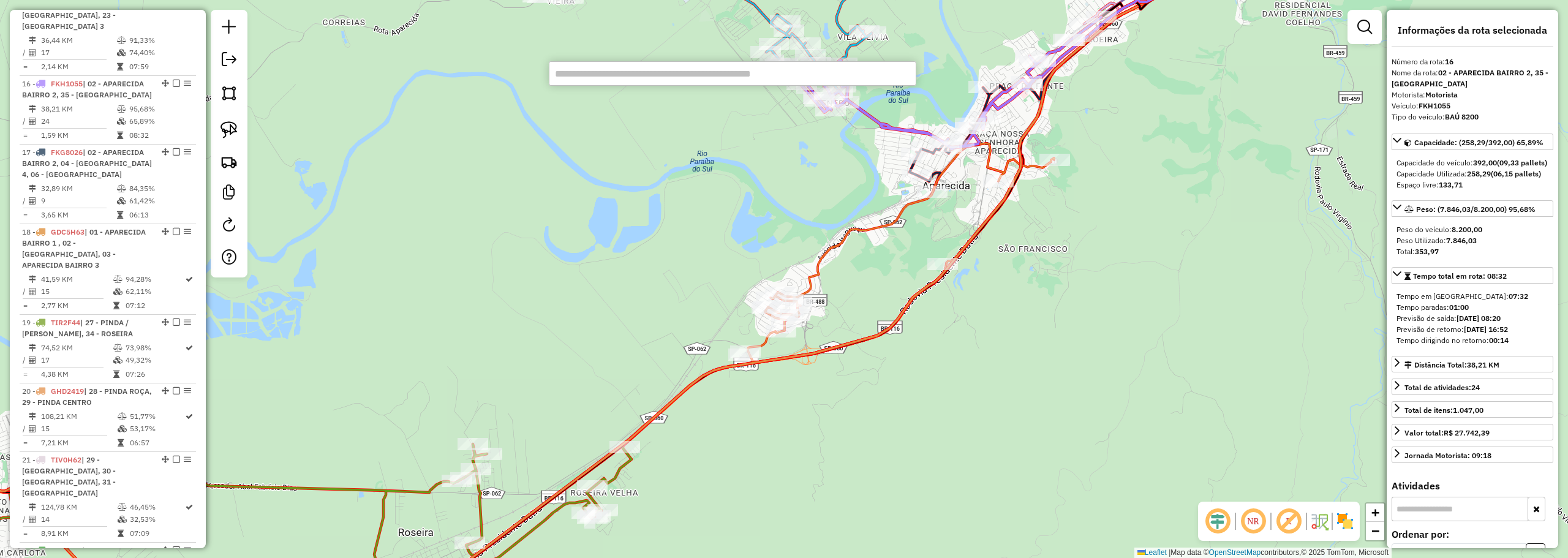
drag, startPoint x: 972, startPoint y: 187, endPoint x: 814, endPoint y: 354, distance: 229.9
click at [809, 373] on div "Janela de atendimento Grade de atendimento Capacidade Transportadoras Veículos …" at bounding box center [784, 279] width 1568 height 558
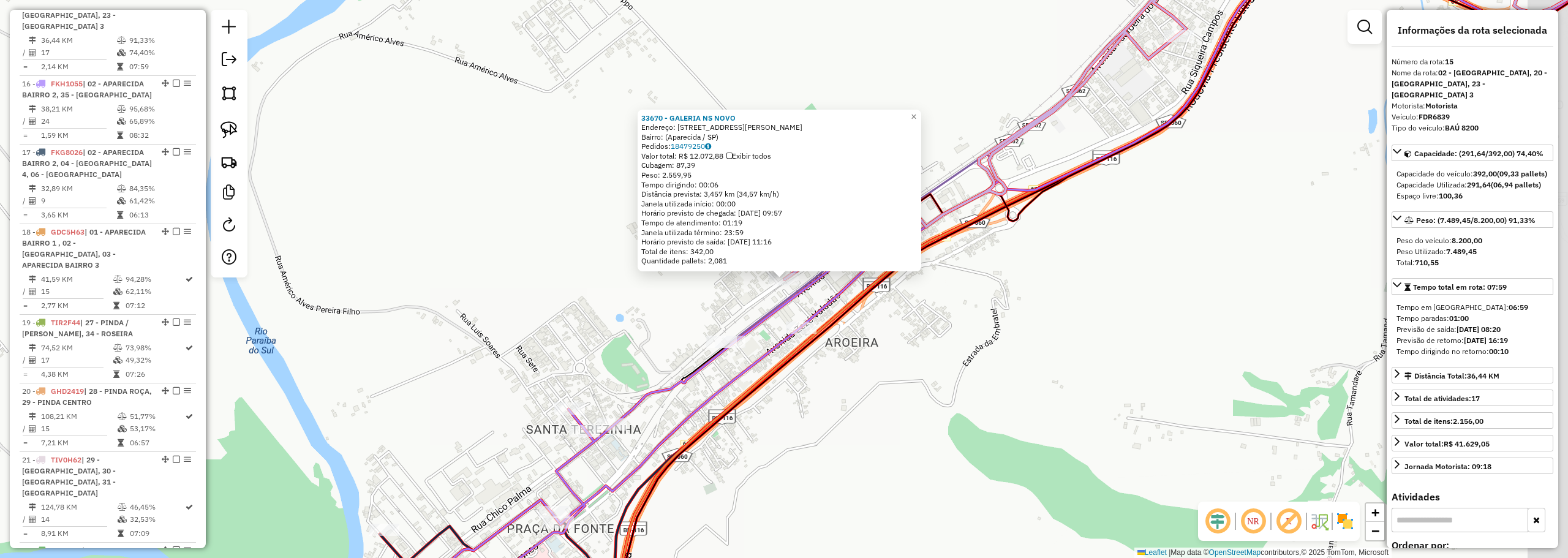
scroll to position [1485, 0]
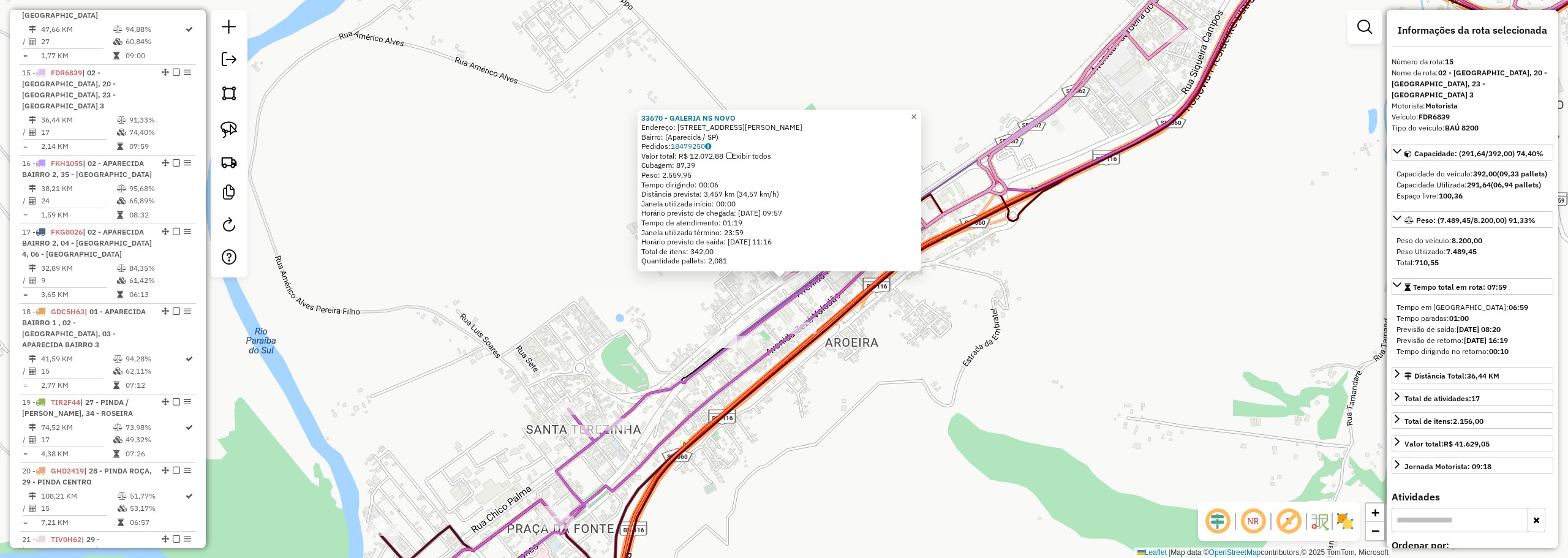
click at [916, 112] on span "×" at bounding box center [913, 117] width 5 height 11
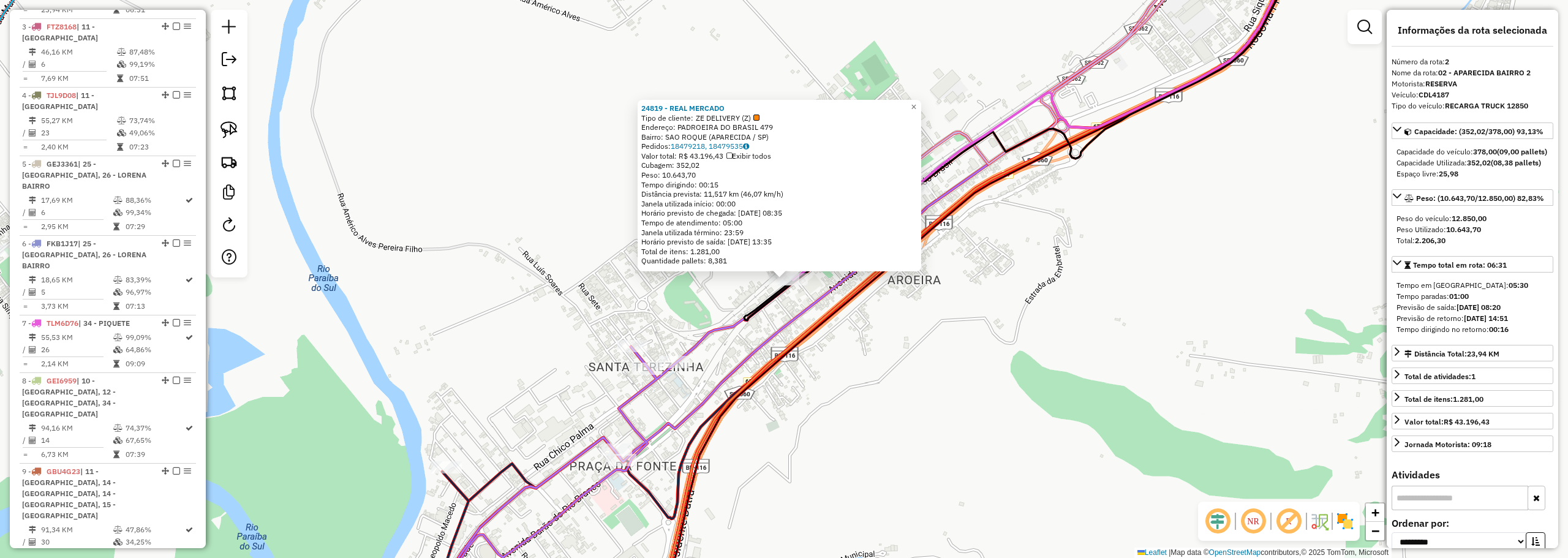
scroll to position [527, 0]
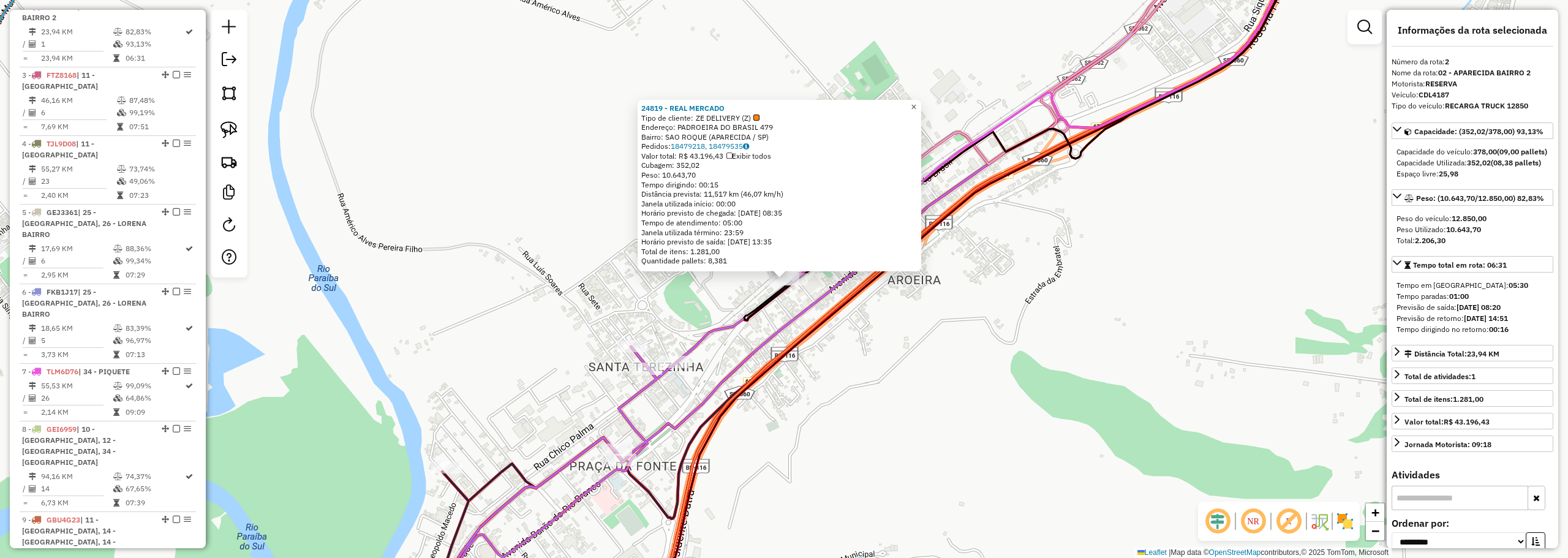
drag, startPoint x: 923, startPoint y: 102, endPoint x: 912, endPoint y: 114, distance: 16.3
click at [916, 102] on span "×" at bounding box center [913, 107] width 5 height 11
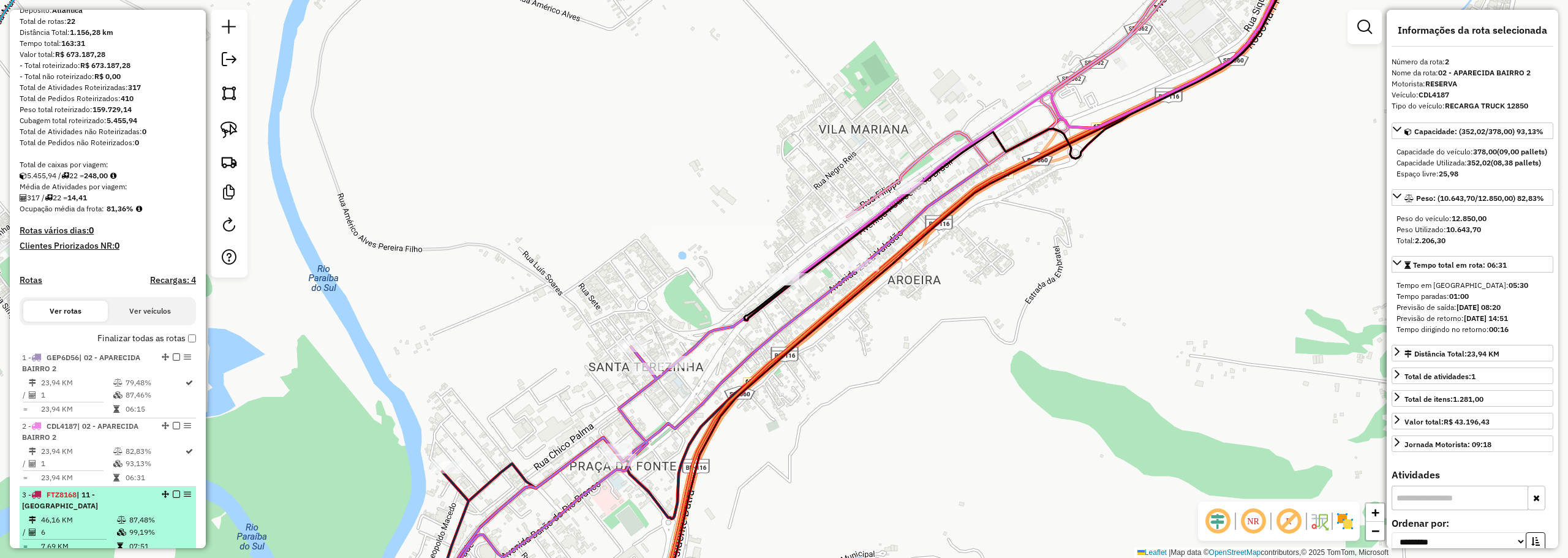
scroll to position [306, 0]
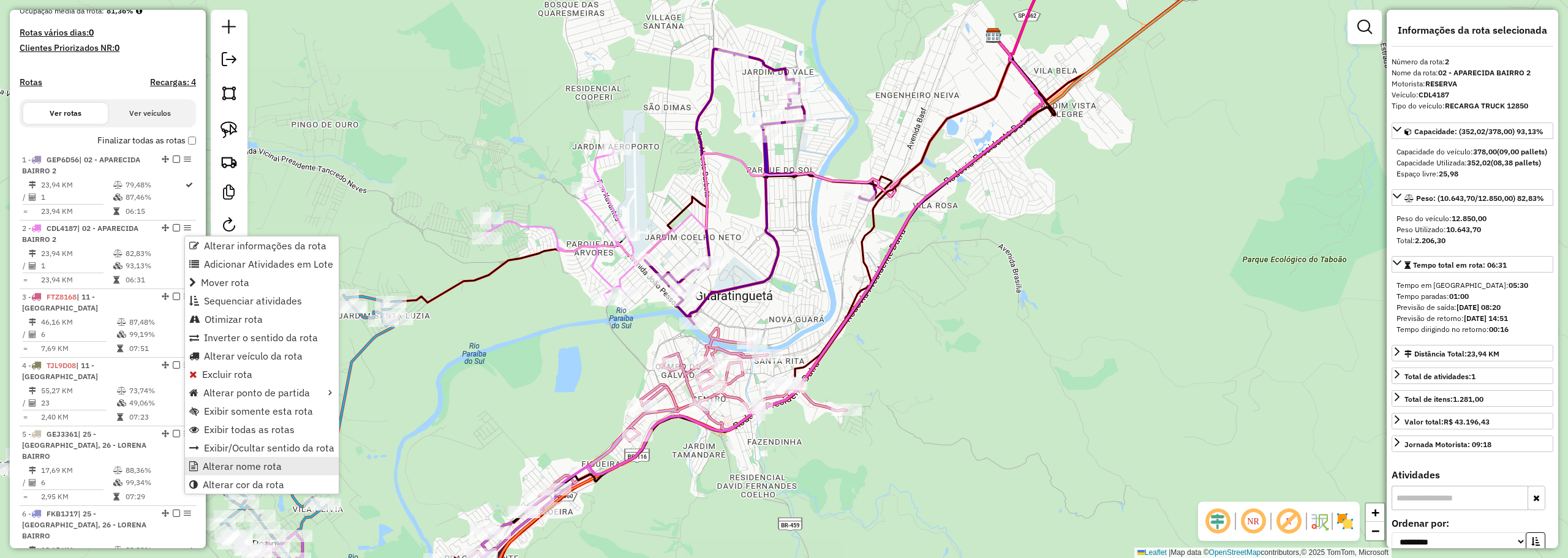
click at [253, 467] on span "Alterar nome rota" at bounding box center [242, 466] width 79 height 10
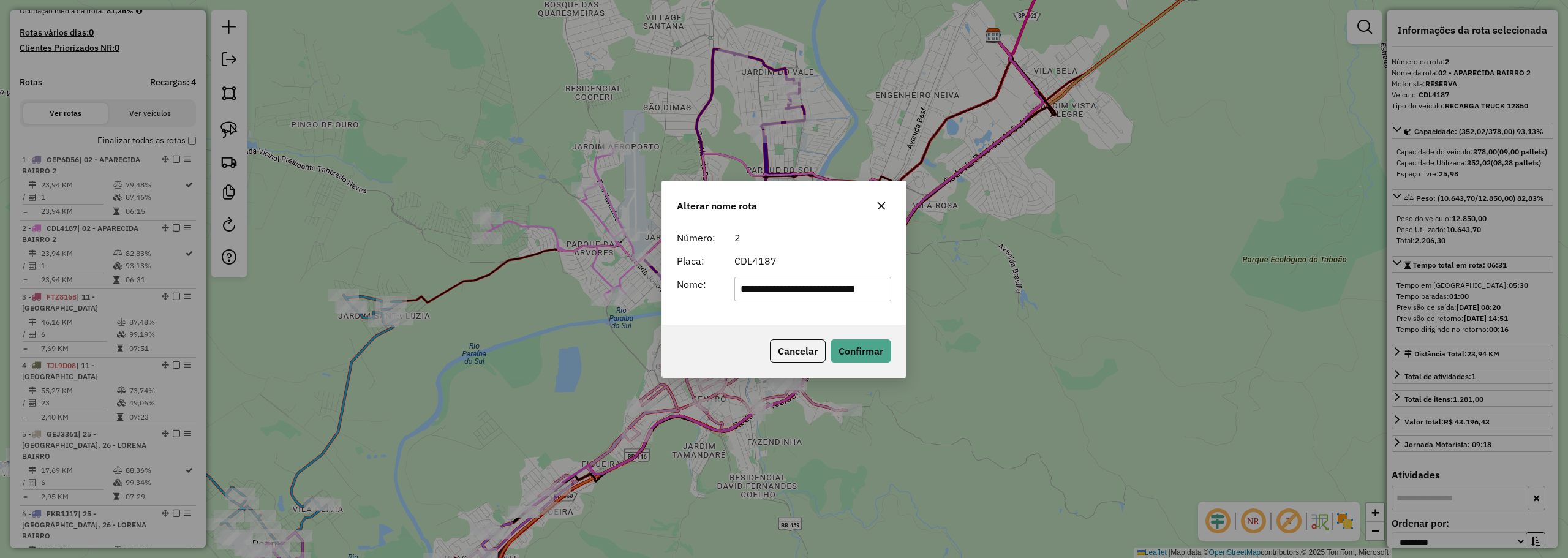
scroll to position [0, 20]
type input "**********"
click at [860, 353] on button "Confirmar" at bounding box center [860, 351] width 60 height 23
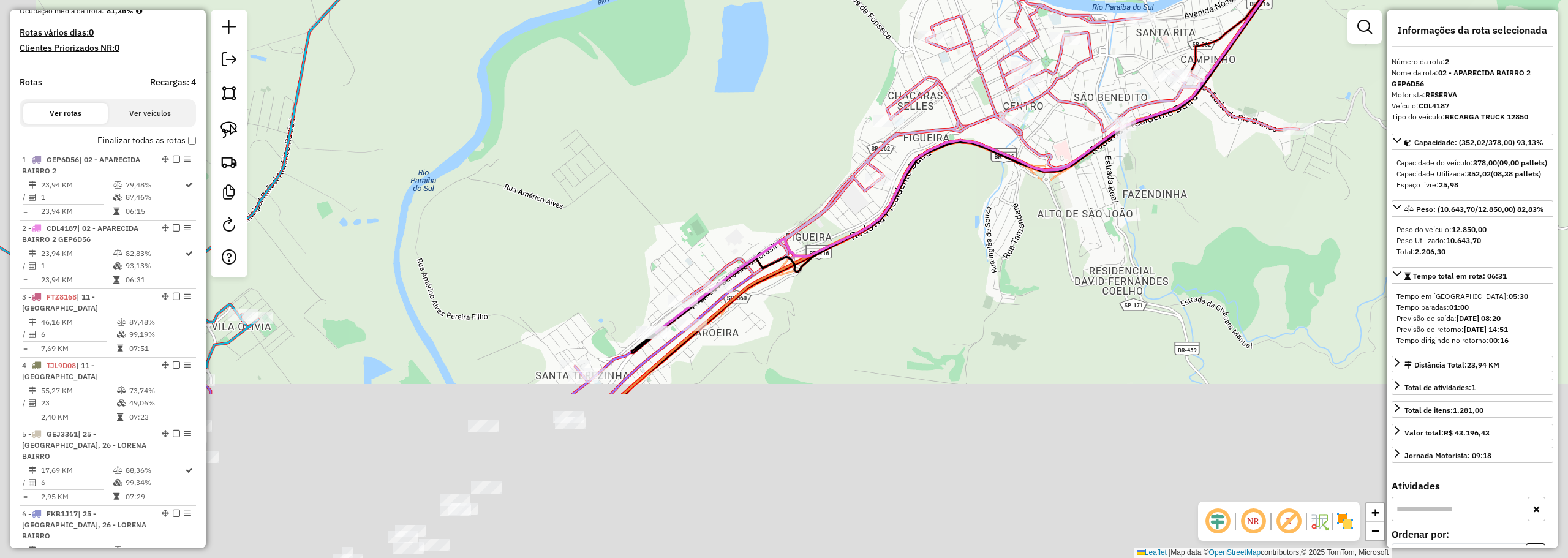
drag, startPoint x: 540, startPoint y: 483, endPoint x: 686, endPoint y: 264, distance: 263.2
click at [686, 264] on div "Janela de atendimento Grade de atendimento Capacidade Transportadoras Veículos …" at bounding box center [784, 279] width 1568 height 558
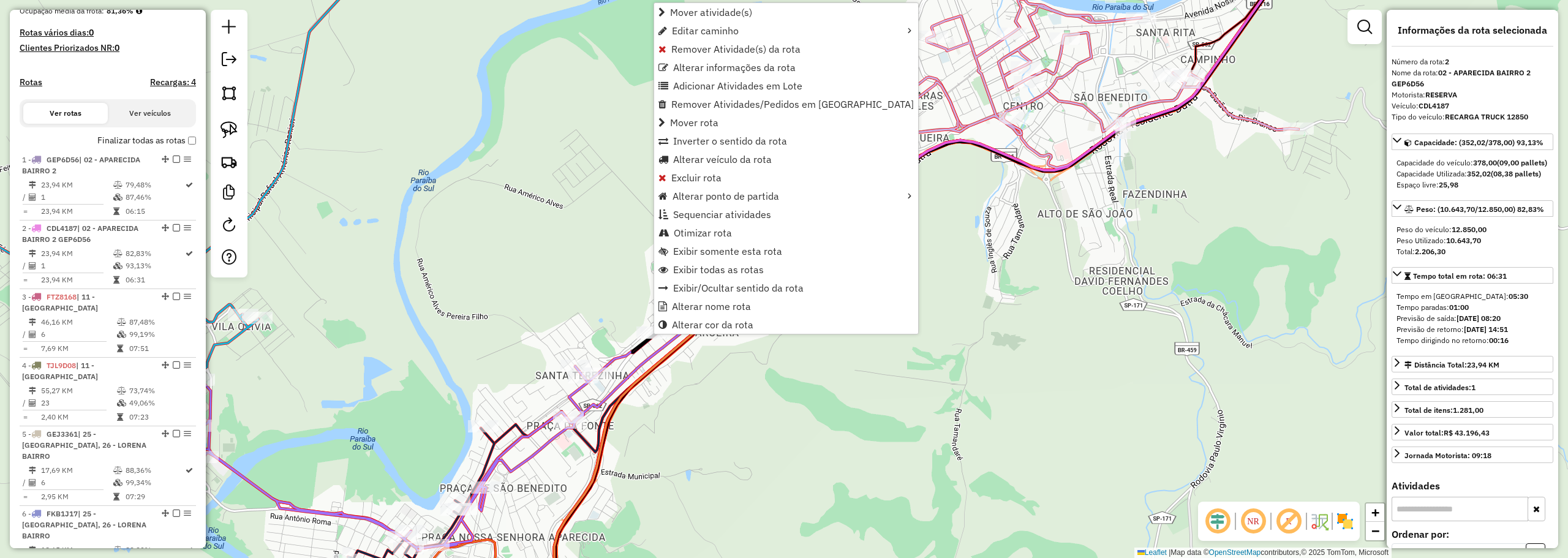
scroll to position [527, 0]
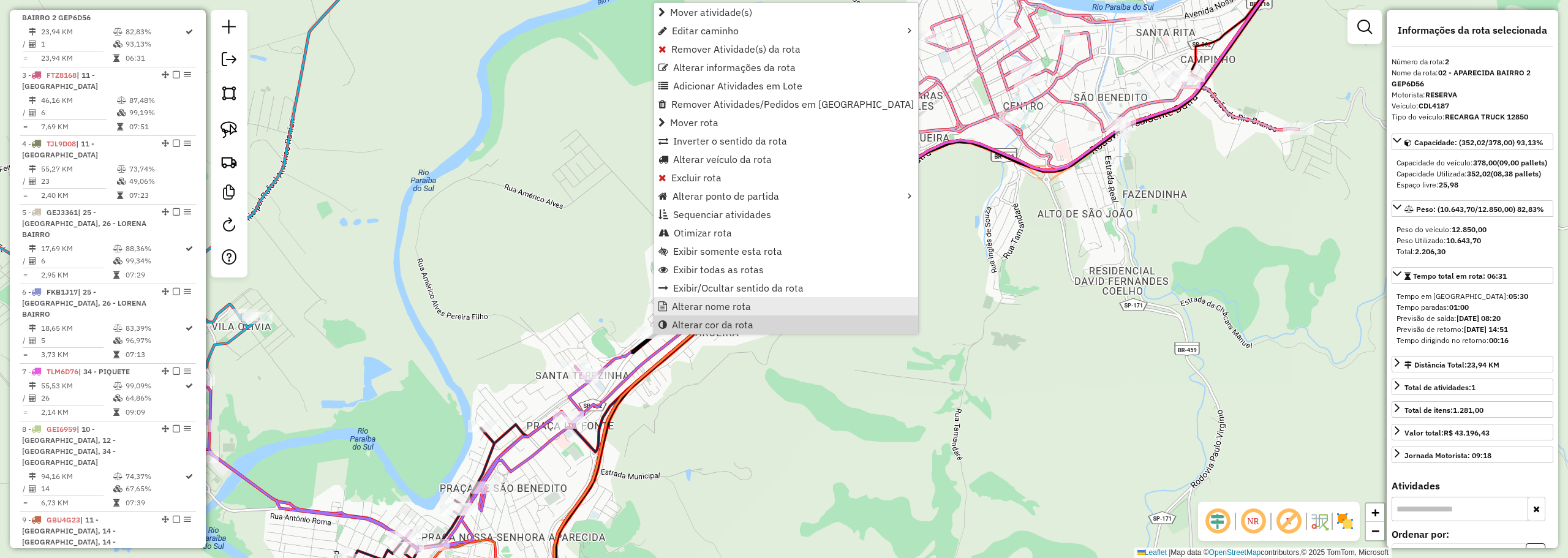
click at [692, 313] on link "Alterar nome rota" at bounding box center [786, 306] width 264 height 18
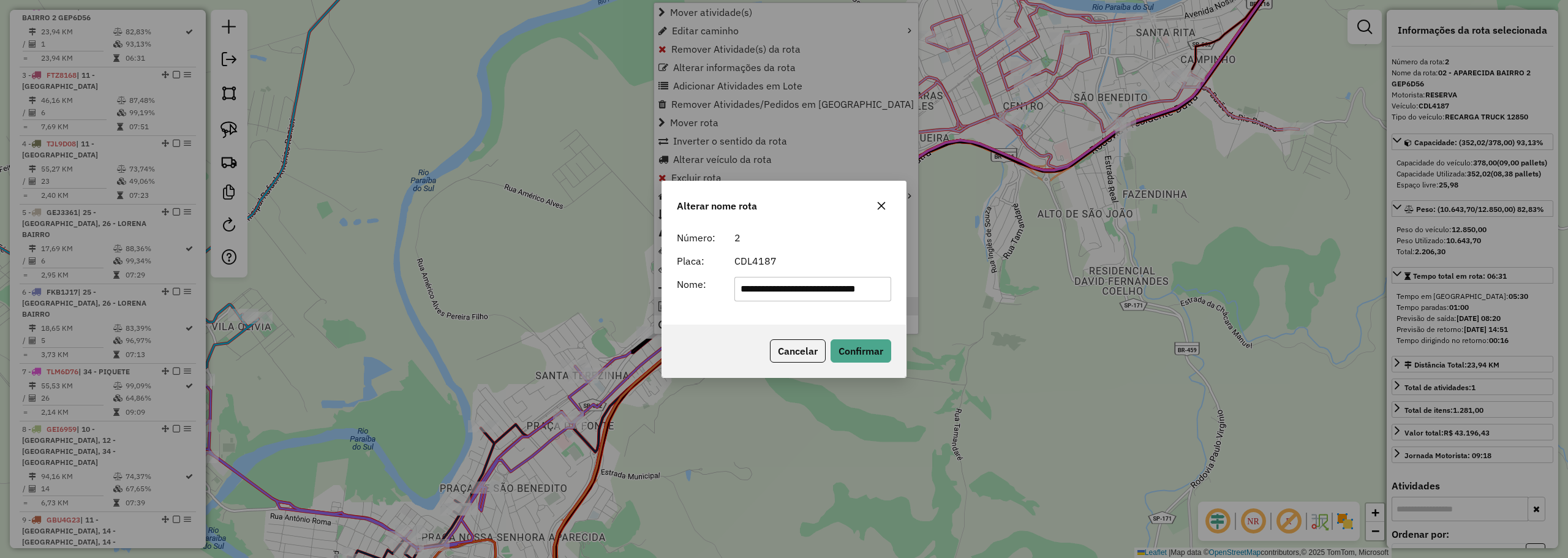
scroll to position [0, 20]
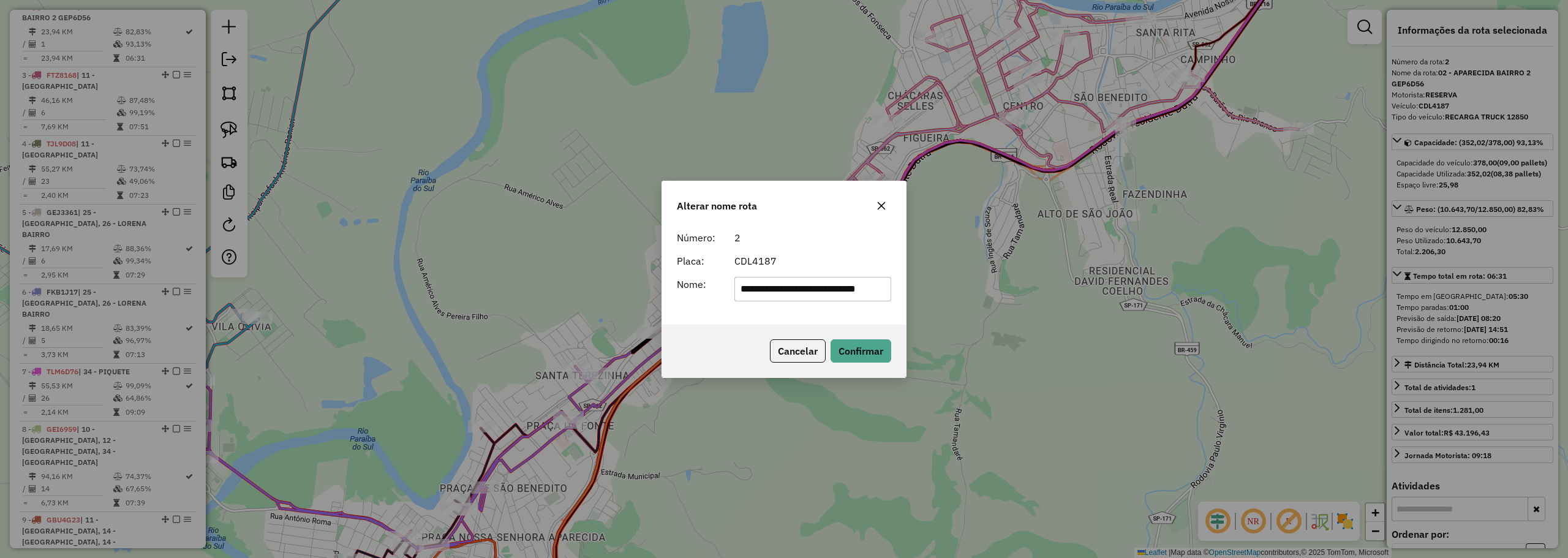
drag, startPoint x: 841, startPoint y: 287, endPoint x: 795, endPoint y: 288, distance: 46.0
click at [795, 288] on input "**********" at bounding box center [813, 289] width 158 height 24
click at [812, 287] on input "**********" at bounding box center [813, 289] width 158 height 24
drag, startPoint x: 762, startPoint y: 287, endPoint x: 718, endPoint y: 279, distance: 44.7
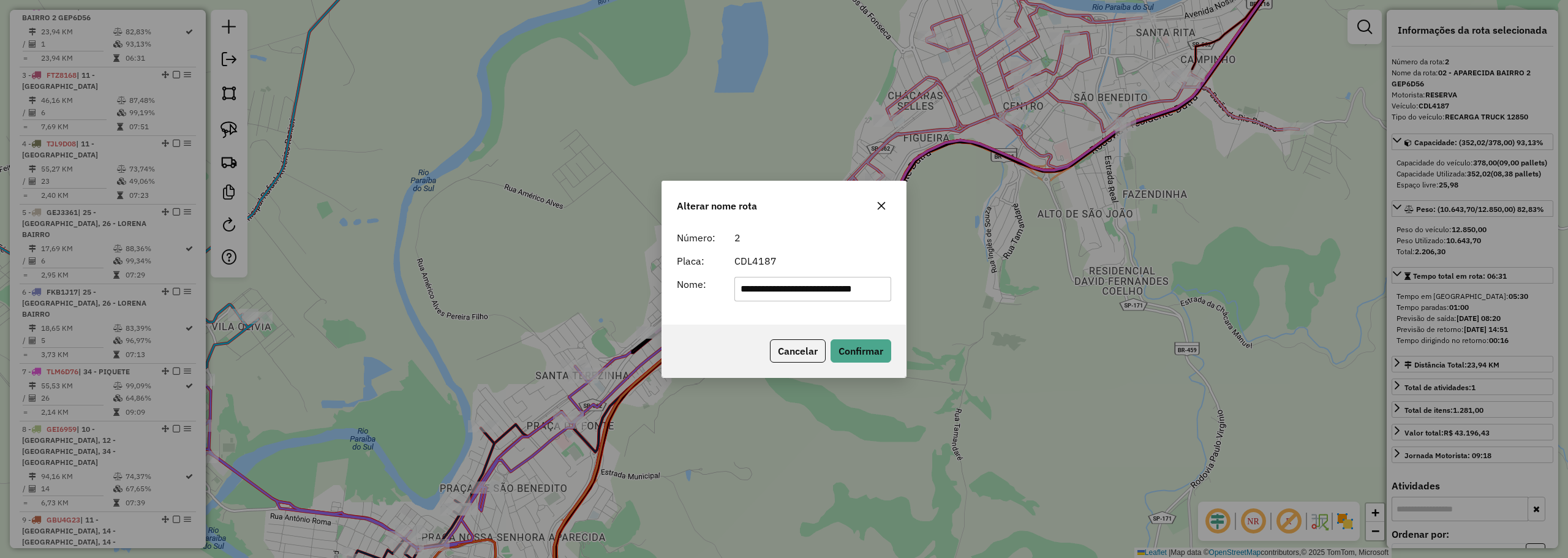
click at [719, 279] on div "**********" at bounding box center [784, 289] width 229 height 24
type input "**********"
click at [882, 346] on button "Confirmar" at bounding box center [860, 351] width 60 height 23
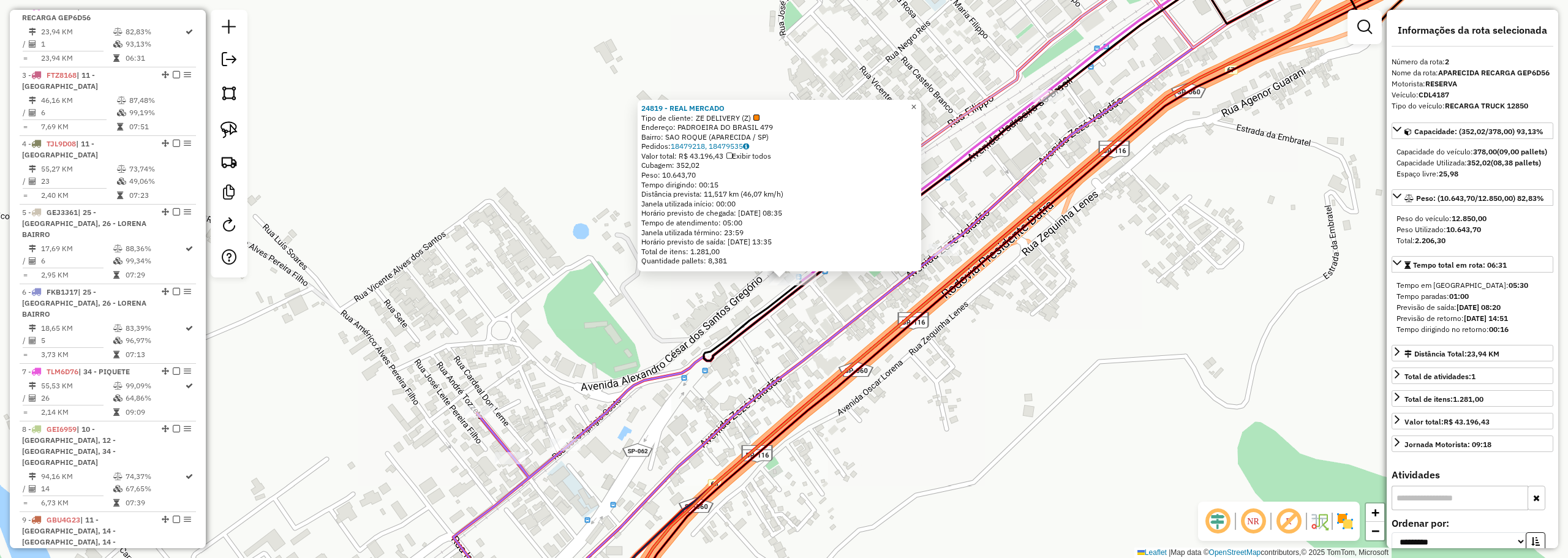
click at [916, 102] on span "×" at bounding box center [913, 107] width 5 height 11
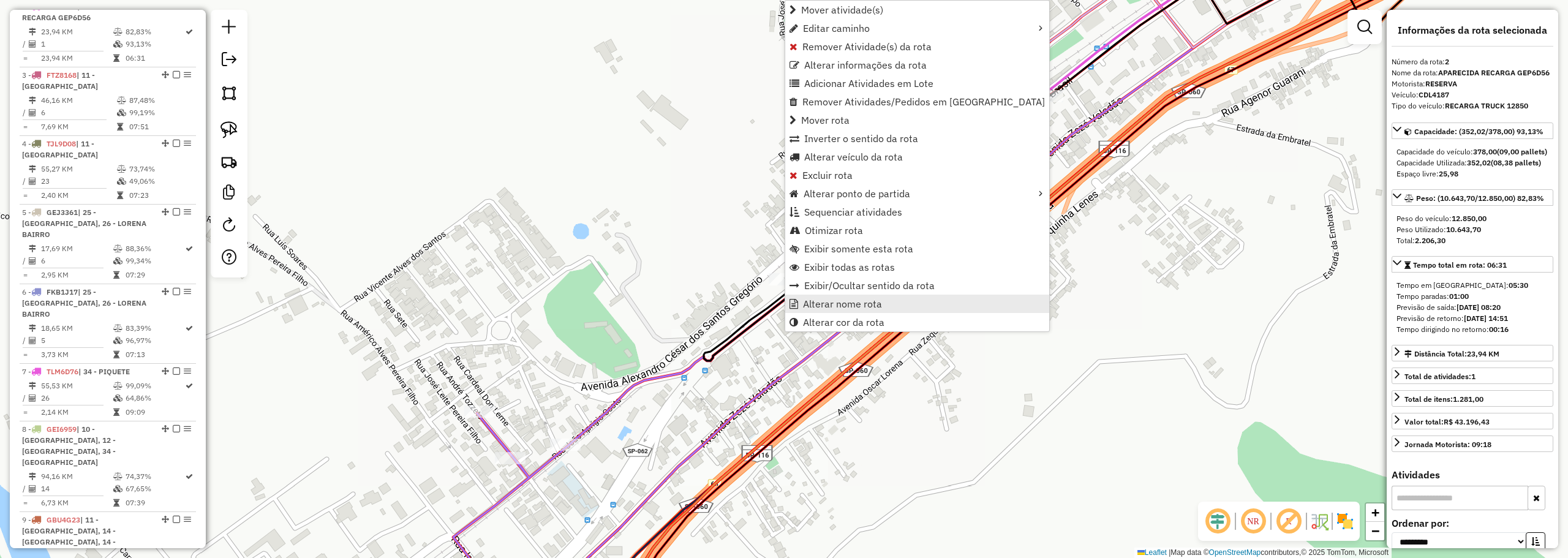
click at [820, 303] on span "Alterar nome rota" at bounding box center [842, 303] width 79 height 10
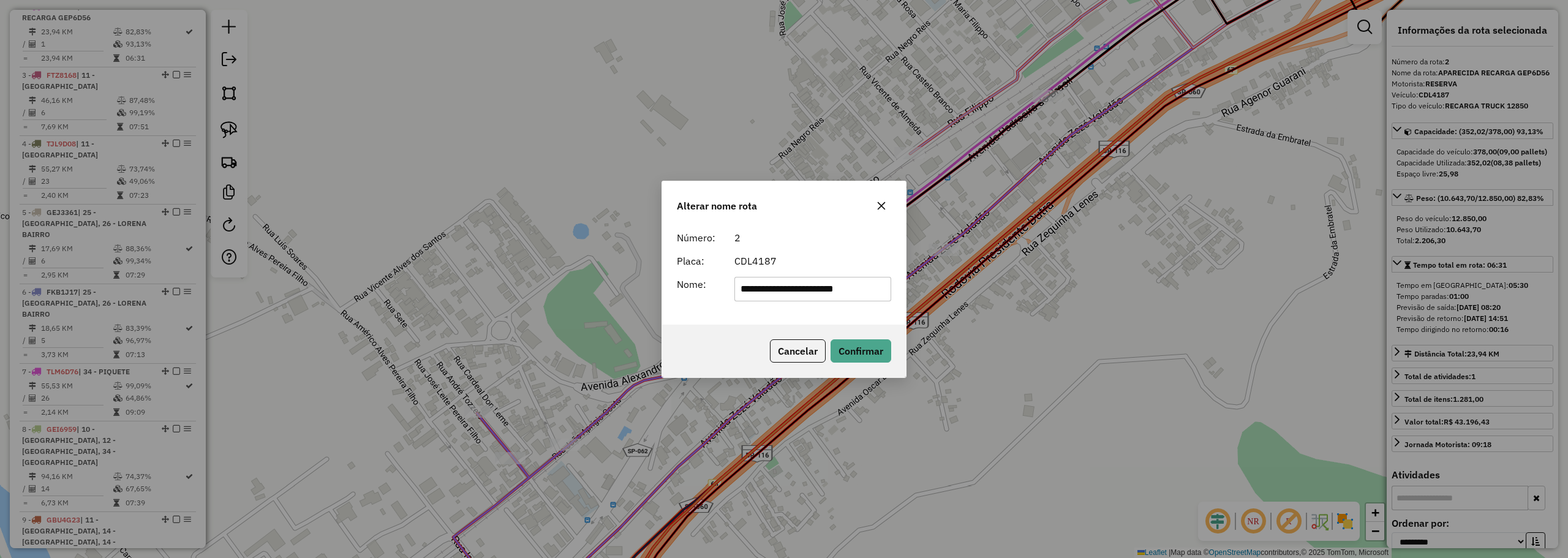
click at [909, 296] on div "**********" at bounding box center [784, 279] width 1568 height 558
click at [847, 358] on button "Confirmar" at bounding box center [860, 351] width 60 height 23
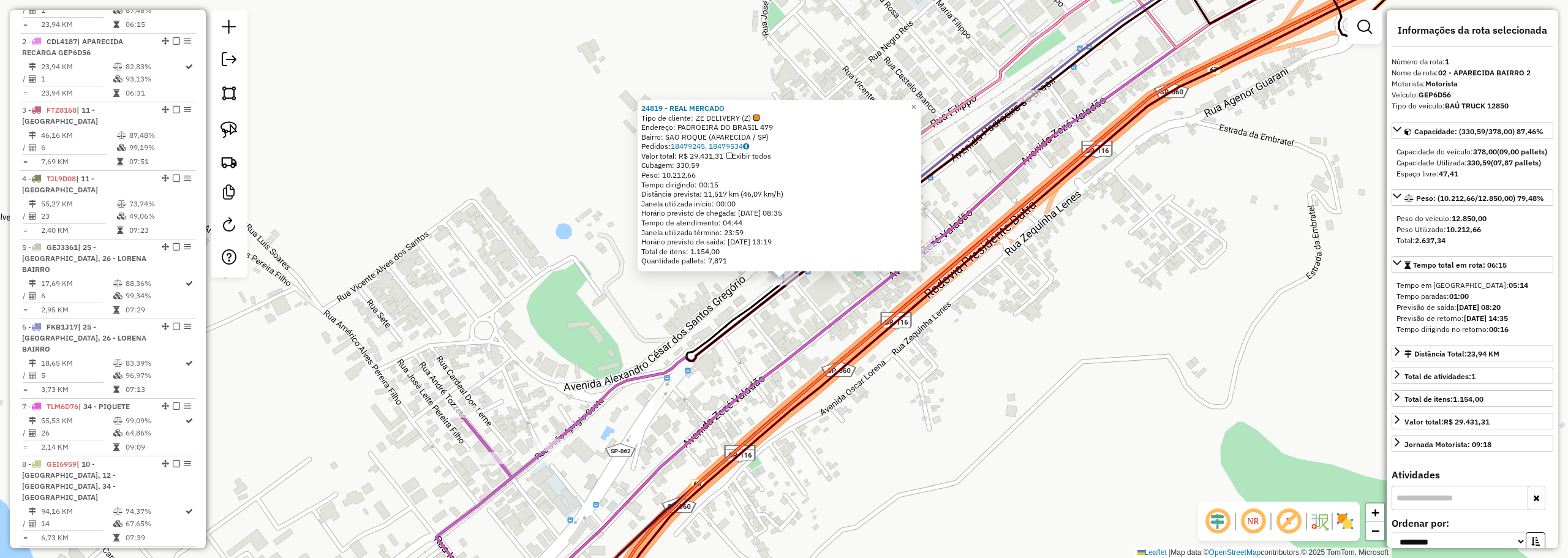
scroll to position [459, 0]
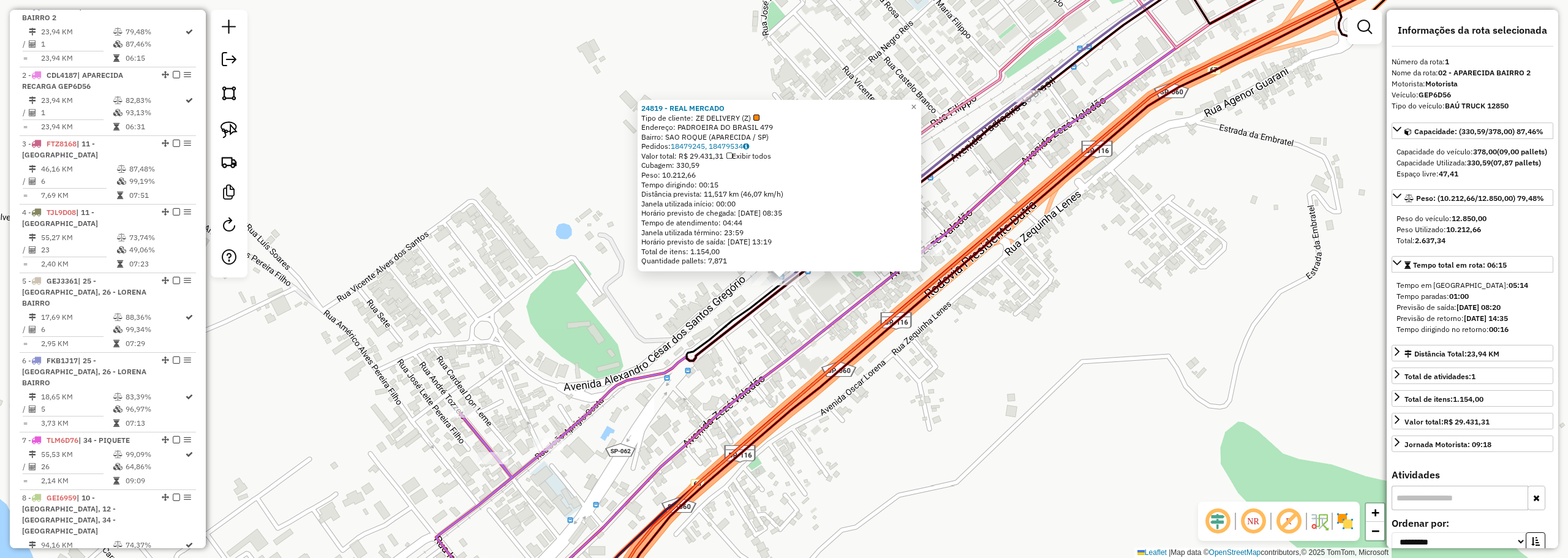
click at [921, 94] on div "24819 - REAL MERCADO Tipo de cliente: ZE DELIVERY (Z) Endereço: PADROEIRA DO [G…" at bounding box center [784, 279] width 1568 height 558
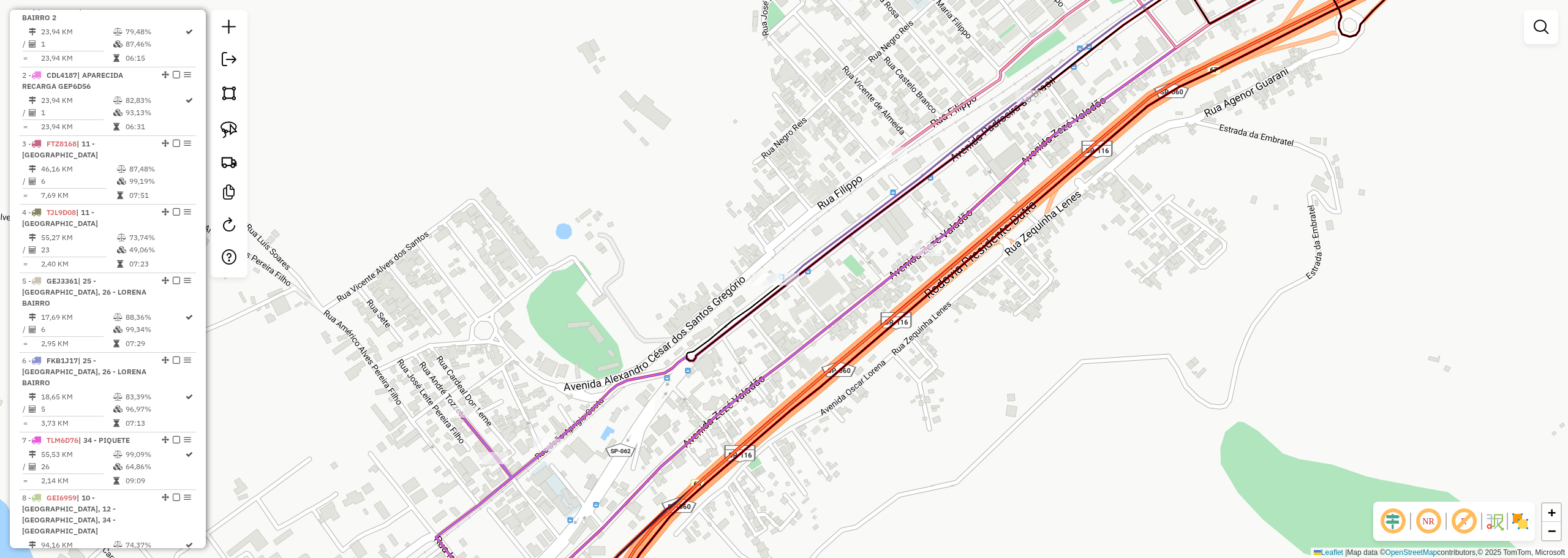
click at [922, 103] on div "Janela de atendimento Grade de atendimento Capacidade Transportadoras Veículos …" at bounding box center [784, 279] width 1568 height 558
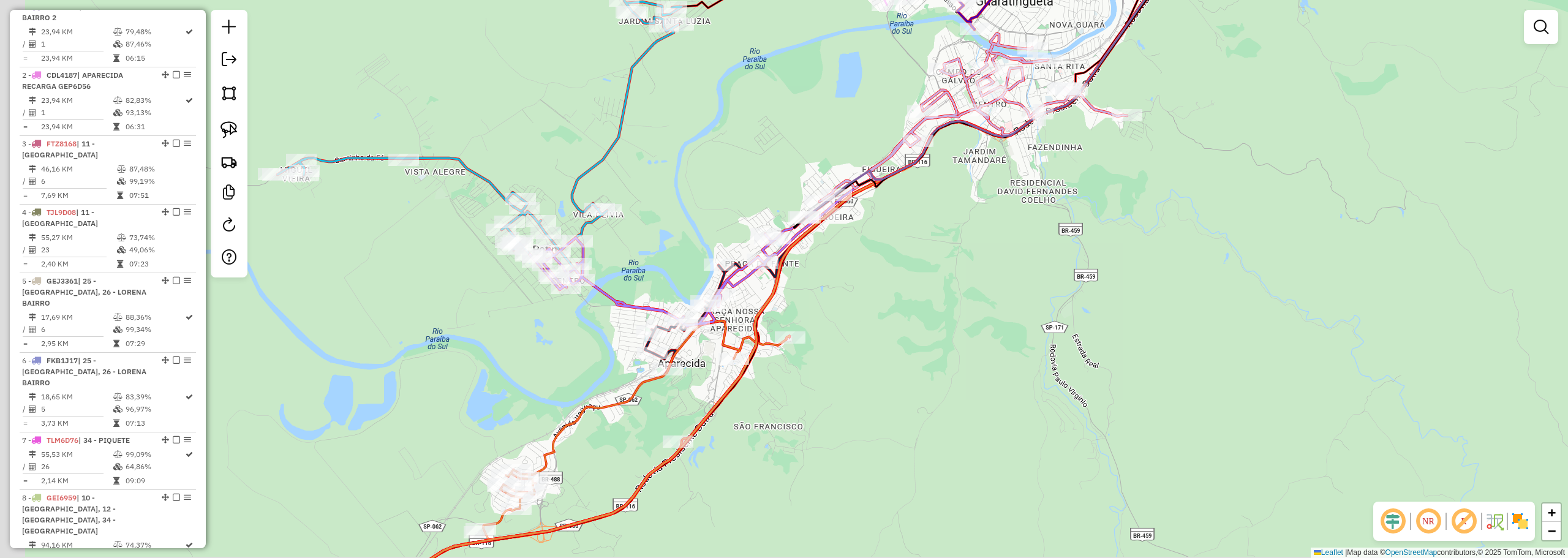
drag, startPoint x: 820, startPoint y: 323, endPoint x: 1070, endPoint y: 193, distance: 281.8
click at [992, 223] on div "Janela de atendimento Grade de atendimento Capacidade Transportadoras Veículos …" at bounding box center [784, 279] width 1568 height 558
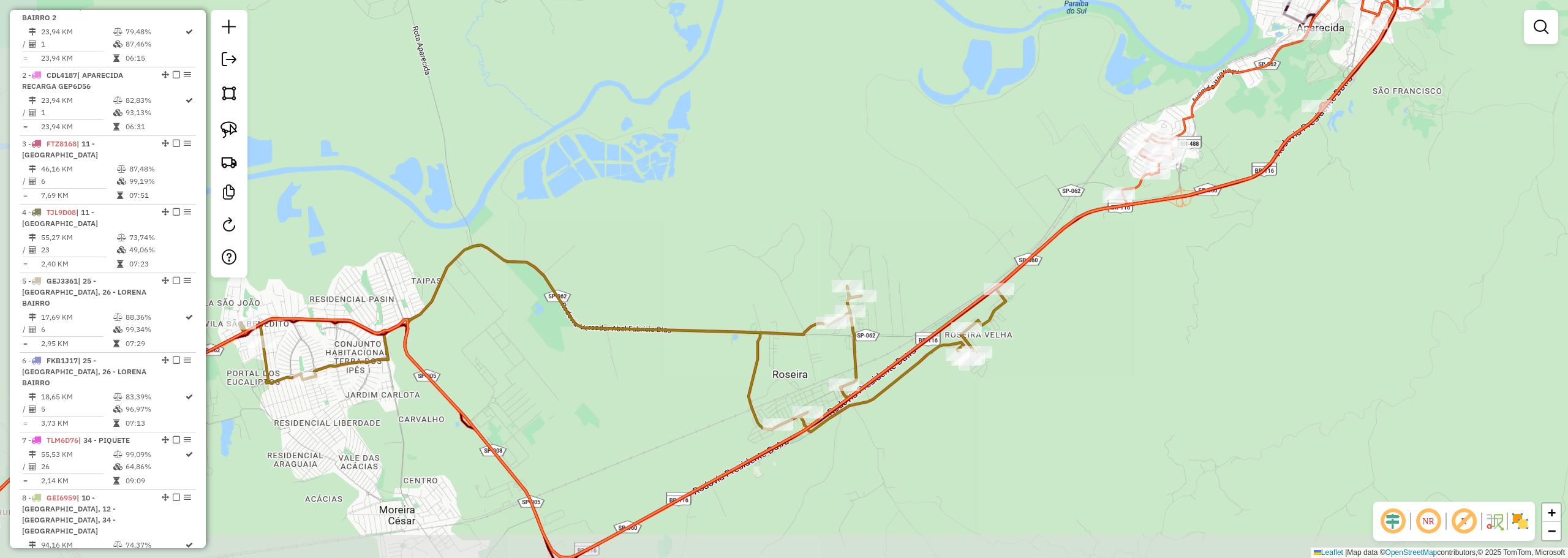
drag, startPoint x: 930, startPoint y: 201, endPoint x: 926, endPoint y: 208, distance: 8.1
click at [926, 208] on div "Janela de atendimento Grade de atendimento Capacidade Transportadoras Veículos …" at bounding box center [784, 279] width 1568 height 558
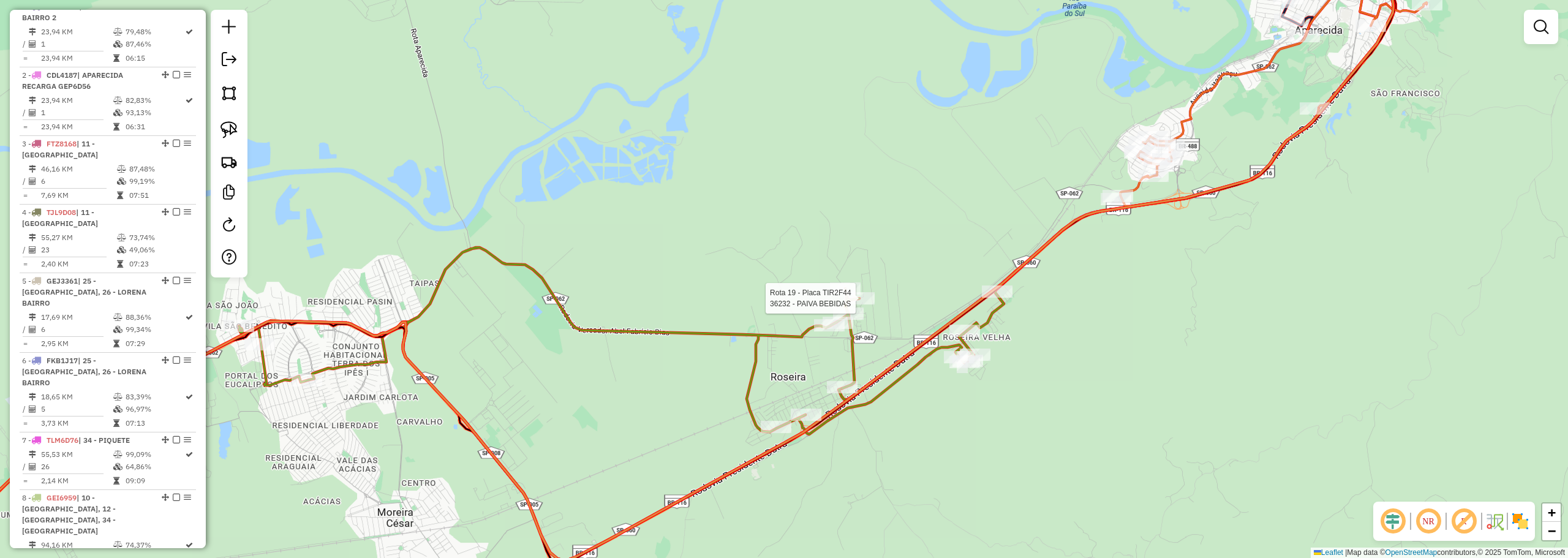
select select "**********"
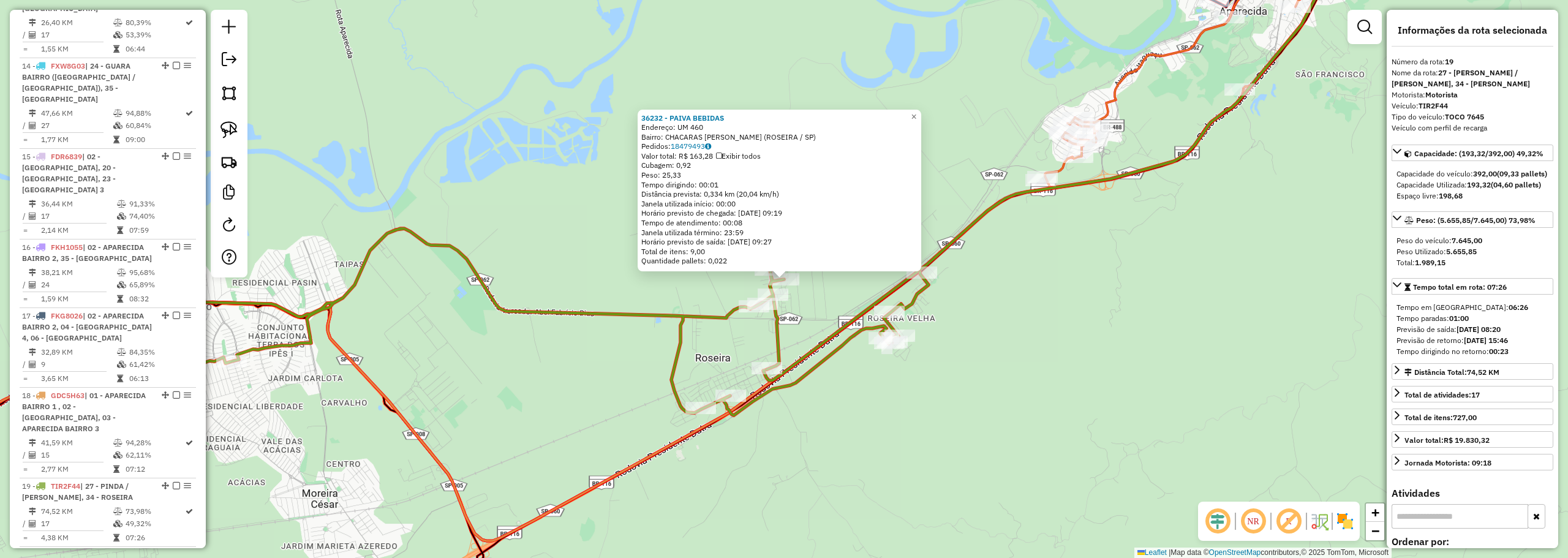
scroll to position [1610, 0]
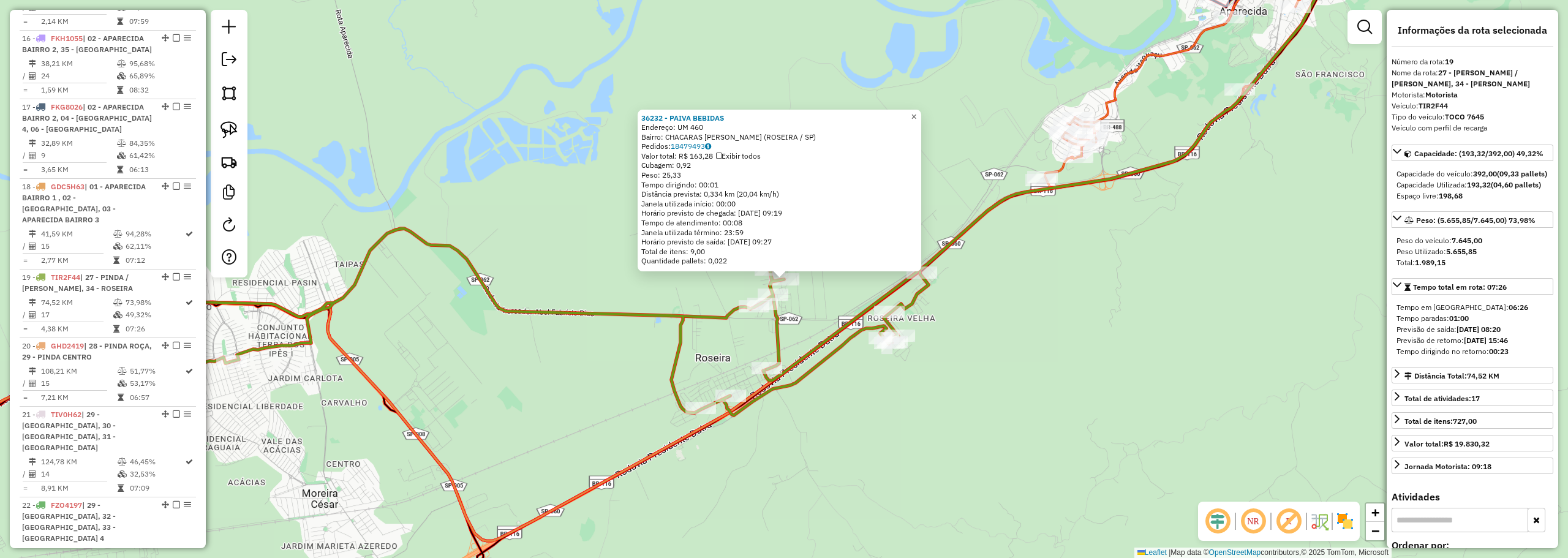
click at [916, 115] on span "×" at bounding box center [913, 117] width 5 height 11
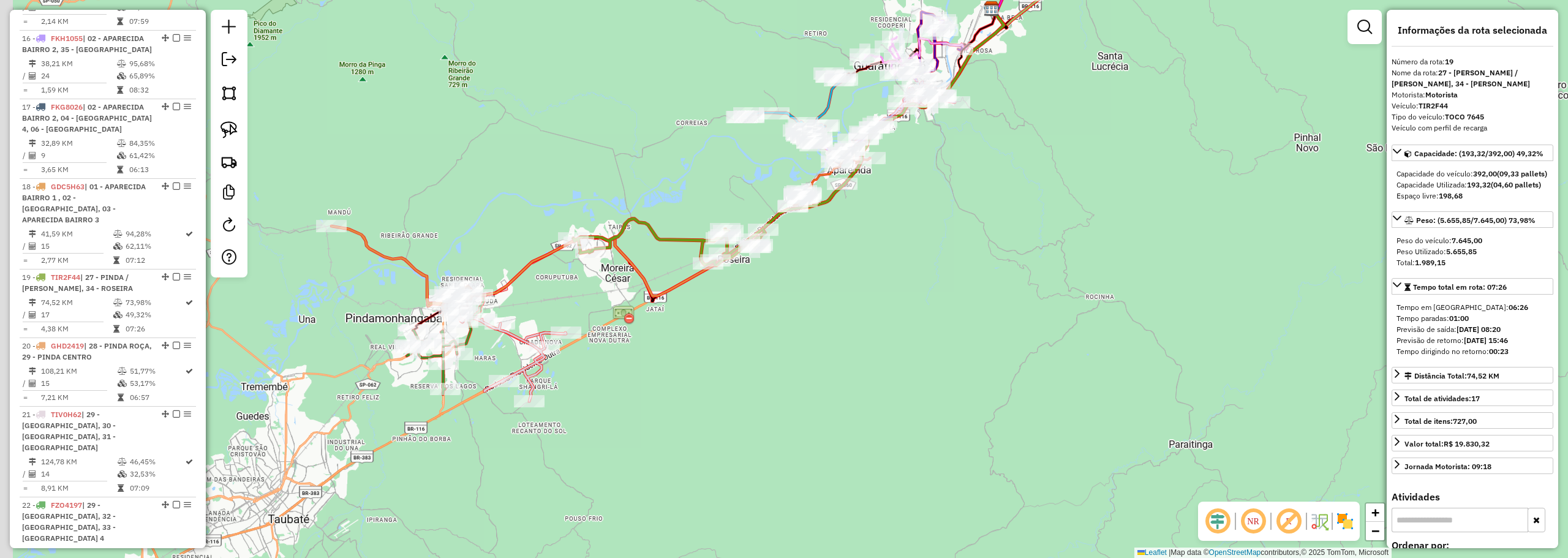
drag, startPoint x: 674, startPoint y: 217, endPoint x: 847, endPoint y: 151, distance: 185.2
click at [851, 149] on div "Janela de atendimento Grade de atendimento Capacidade Transportadoras Veículos …" at bounding box center [784, 279] width 1568 height 558
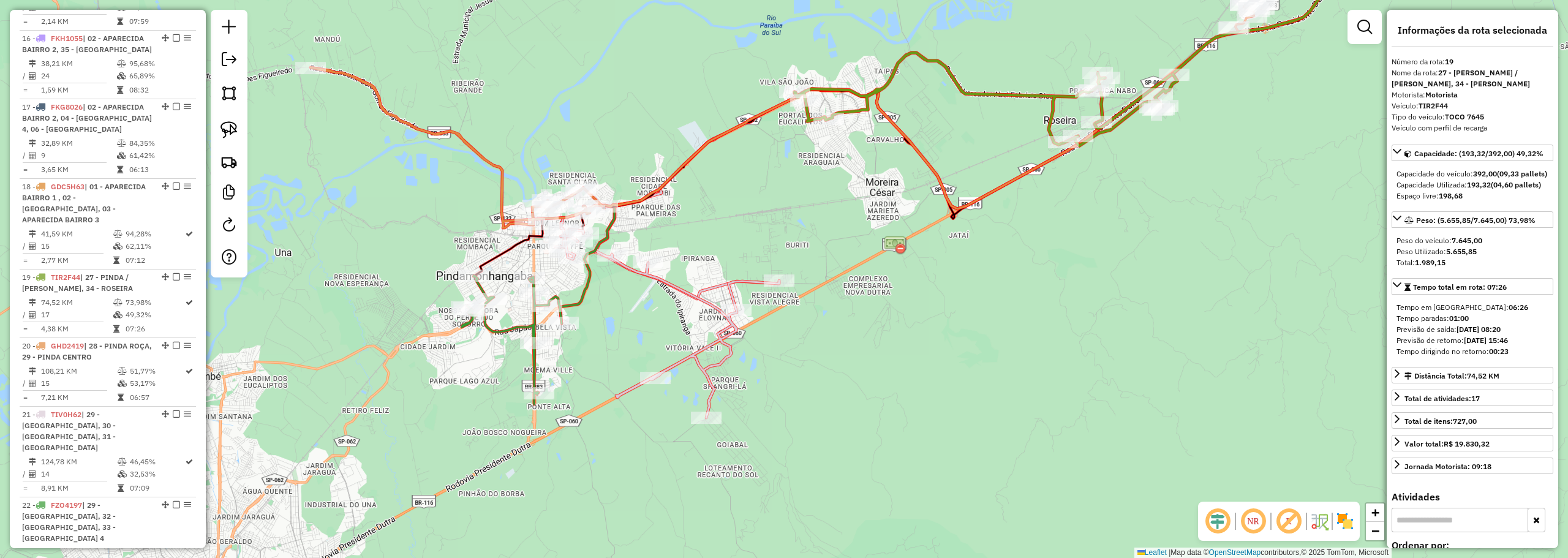
drag, startPoint x: 690, startPoint y: 255, endPoint x: 843, endPoint y: 220, distance: 157.0
click at [841, 221] on div "Janela de atendimento Grade de atendimento Capacidade Transportadoras Veículos …" at bounding box center [784, 279] width 1568 height 558
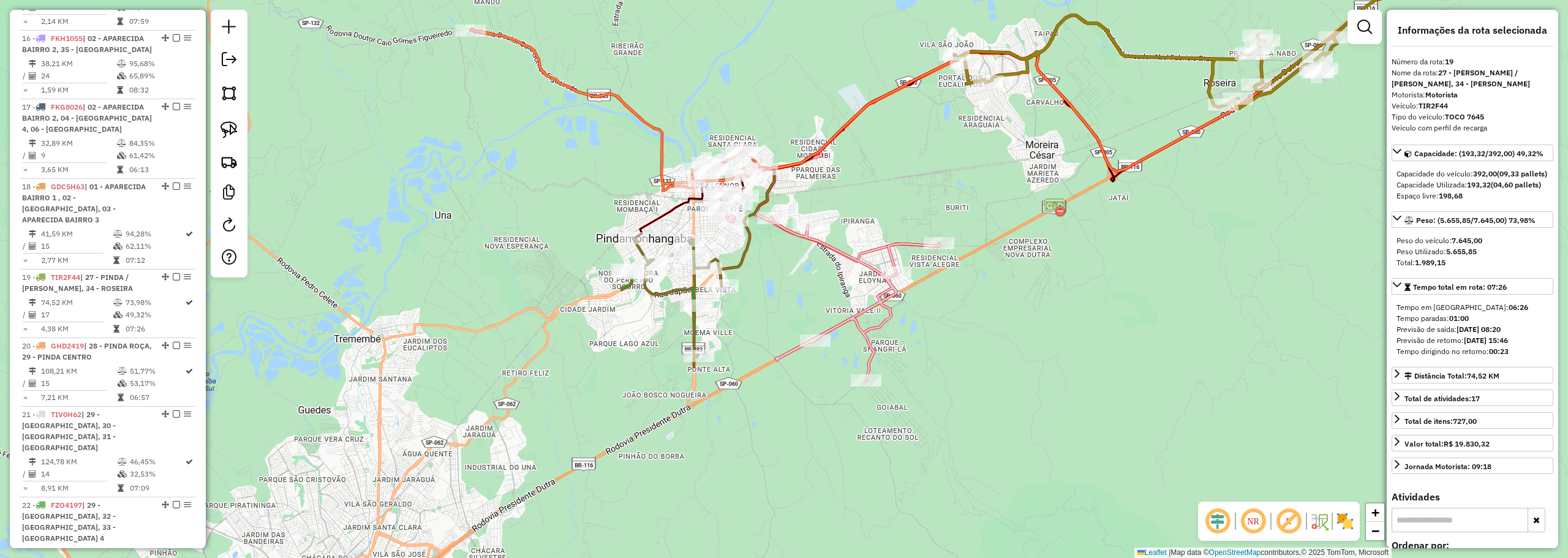
drag, startPoint x: 839, startPoint y: 193, endPoint x: 879, endPoint y: 251, distance: 70.5
click at [878, 251] on div "Janela de atendimento Grade de atendimento Capacidade Transportadoras Veículos …" at bounding box center [784, 279] width 1568 height 558
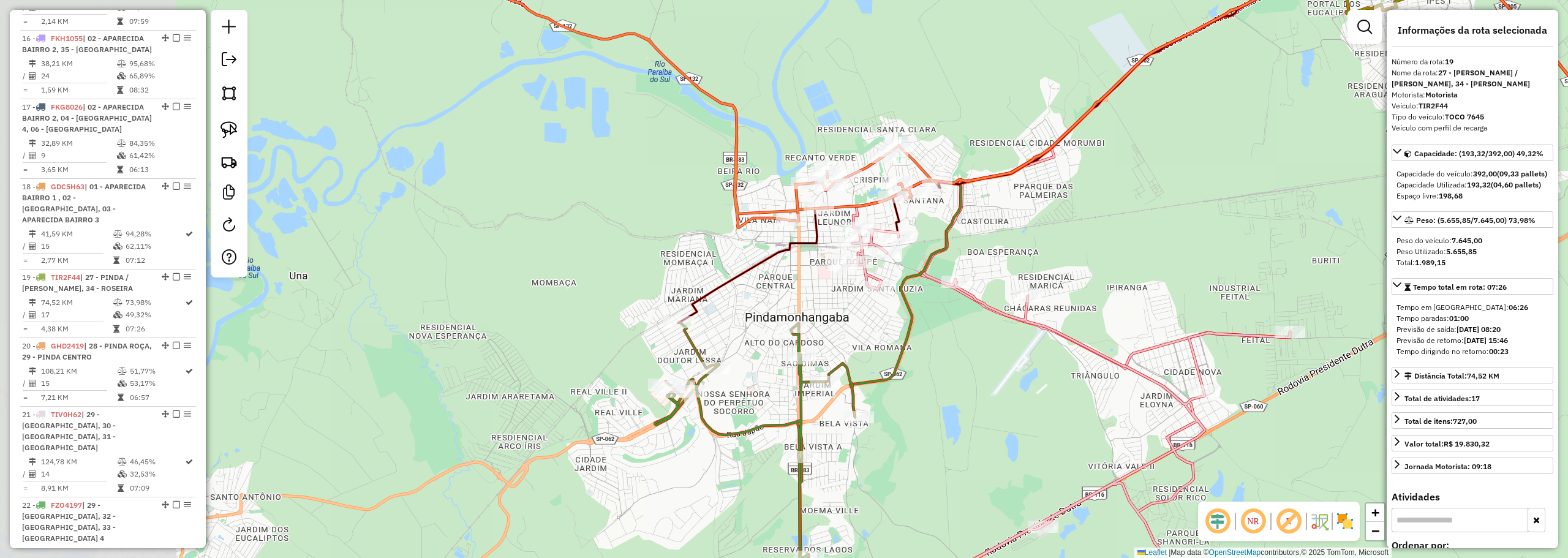
drag, startPoint x: 838, startPoint y: 251, endPoint x: 1055, endPoint y: 232, distance: 217.8
click at [1055, 232] on div "Janela de atendimento Grade de atendimento Capacidade Transportadoras Veículos …" at bounding box center [784, 279] width 1568 height 558
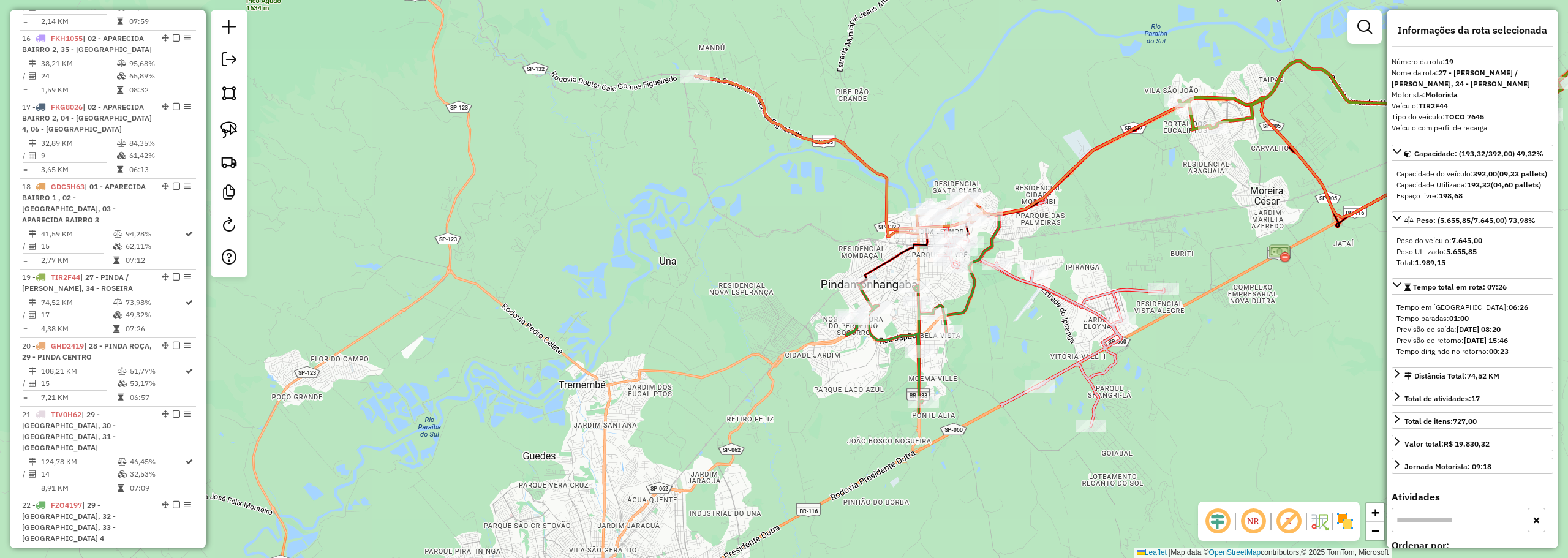
drag, startPoint x: 1124, startPoint y: 186, endPoint x: 568, endPoint y: 323, distance: 572.6
click at [595, 323] on div "Janela de atendimento Grade de atendimento Capacidade Transportadoras Veículos …" at bounding box center [784, 279] width 1568 height 558
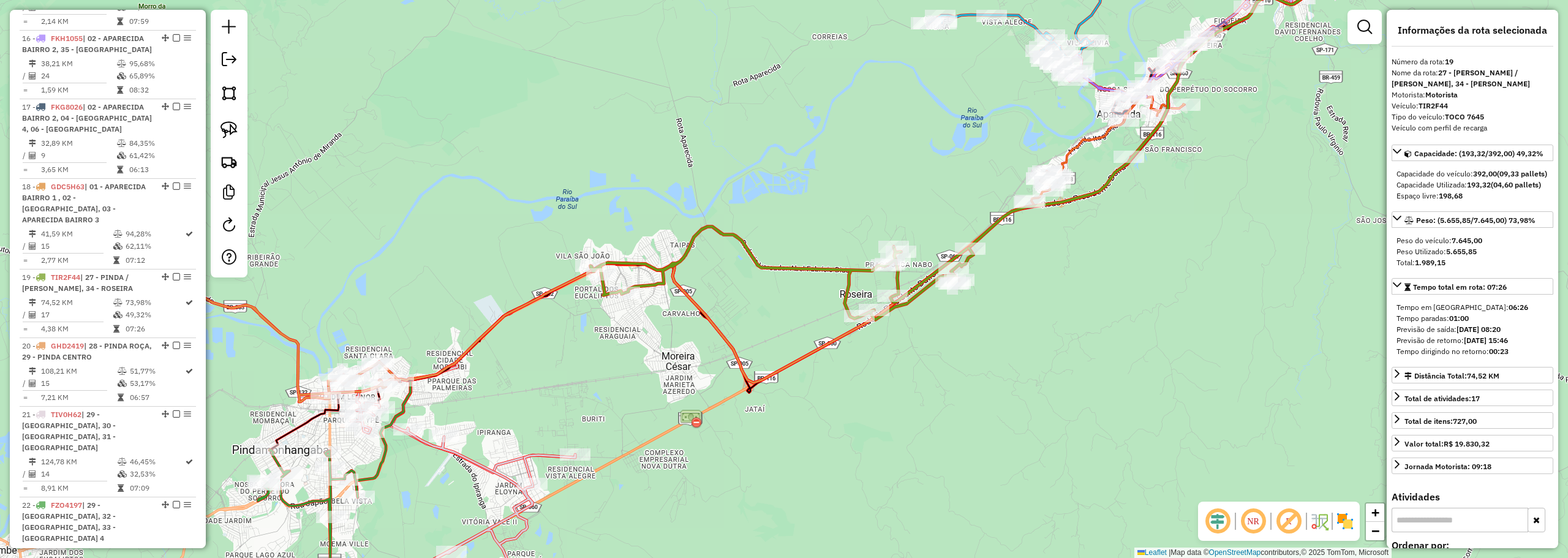
drag, startPoint x: 1051, startPoint y: 248, endPoint x: 982, endPoint y: 313, distance: 94.8
click at [982, 313] on div "Janela de atendimento Grade de atendimento Capacidade Transportadoras Veículos …" at bounding box center [784, 279] width 1568 height 558
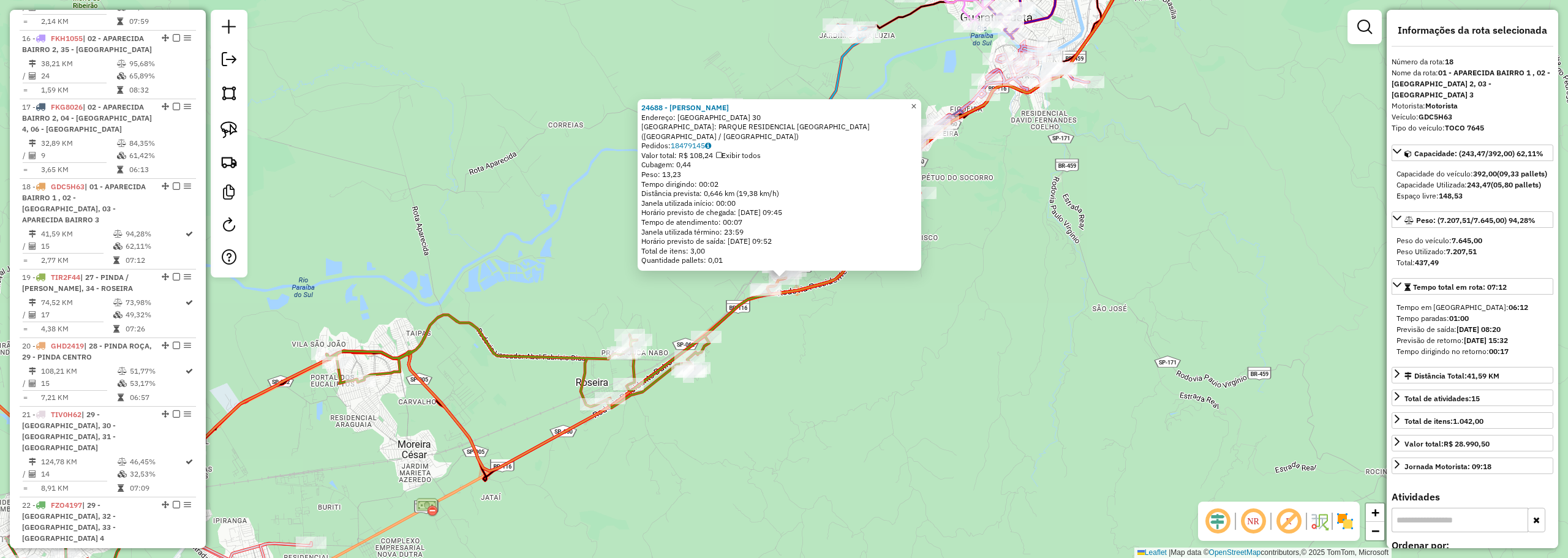
click at [918, 114] on link "×" at bounding box center [913, 106] width 15 height 15
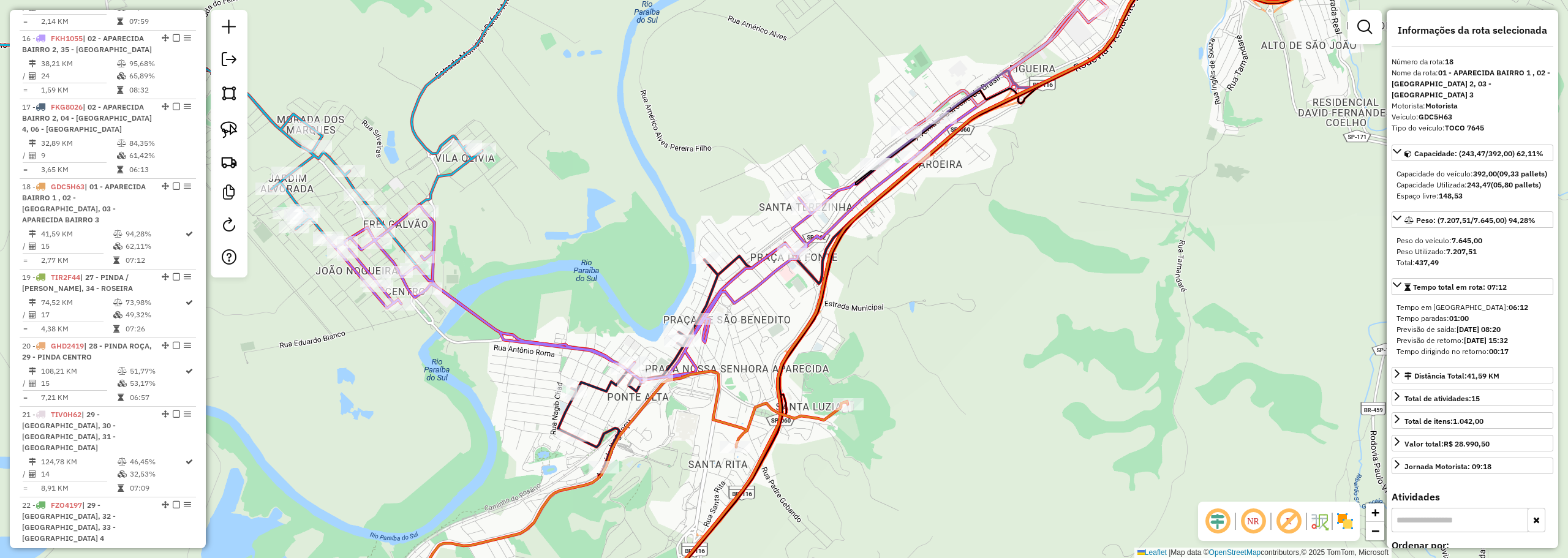
drag, startPoint x: 986, startPoint y: 232, endPoint x: 1104, endPoint y: 151, distance: 143.1
click at [1104, 151] on div "Janela de atendimento Grade de atendimento Capacidade Transportadoras Veículos …" at bounding box center [784, 279] width 1568 height 558
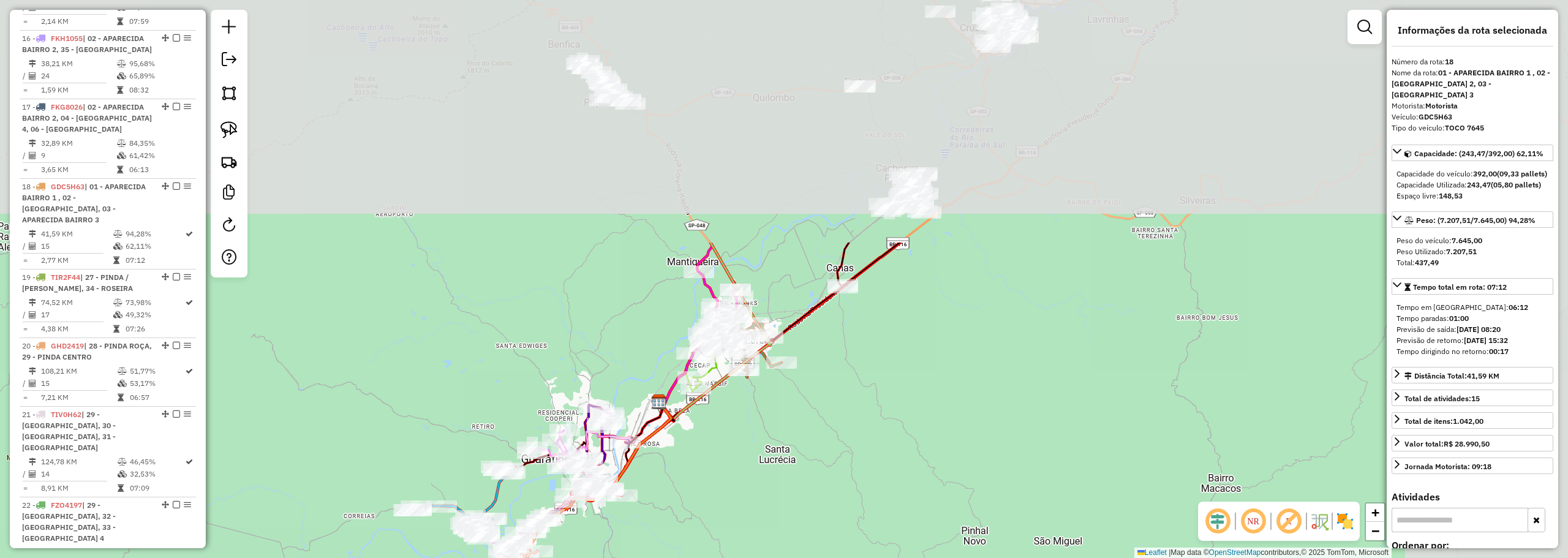
drag, startPoint x: 939, startPoint y: 160, endPoint x: 758, endPoint y: 453, distance: 344.4
click at [760, 456] on div "Janela de atendimento Grade de atendimento Capacidade Transportadoras Veículos …" at bounding box center [784, 279] width 1568 height 558
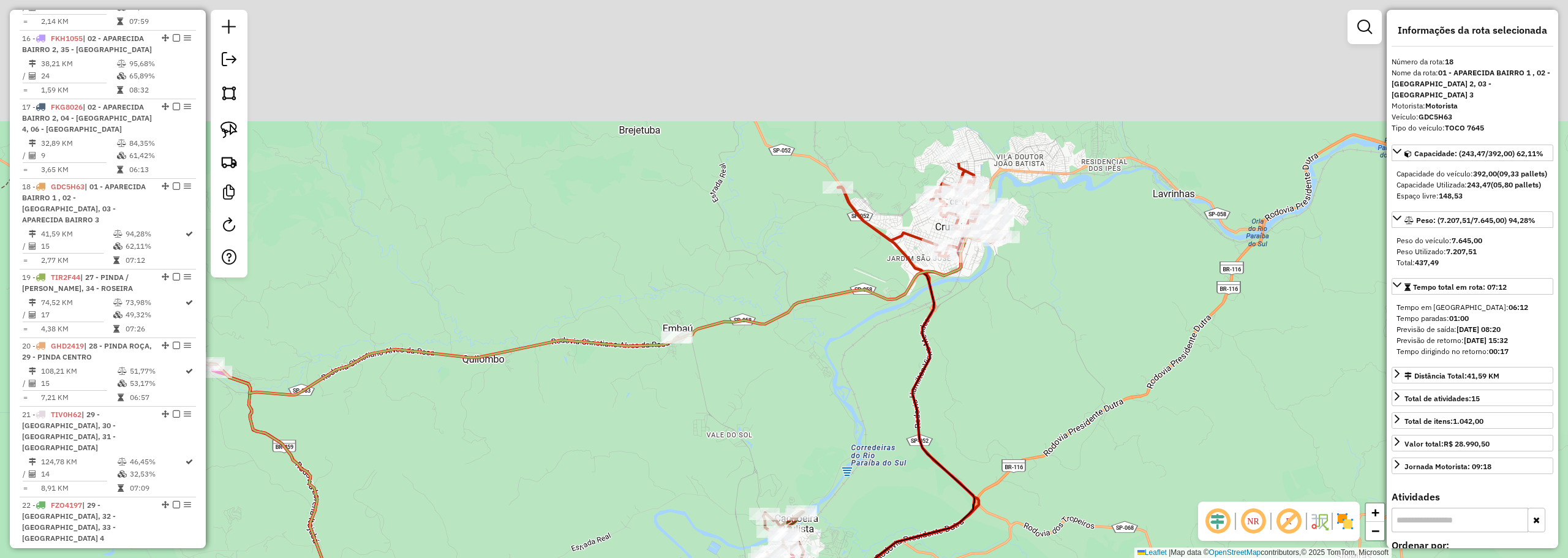
drag, startPoint x: 1010, startPoint y: 278, endPoint x: 992, endPoint y: 313, distance: 39.4
click at [992, 320] on div "Janela de atendimento Grade de atendimento Capacidade Transportadoras Veículos …" at bounding box center [784, 279] width 1568 height 558
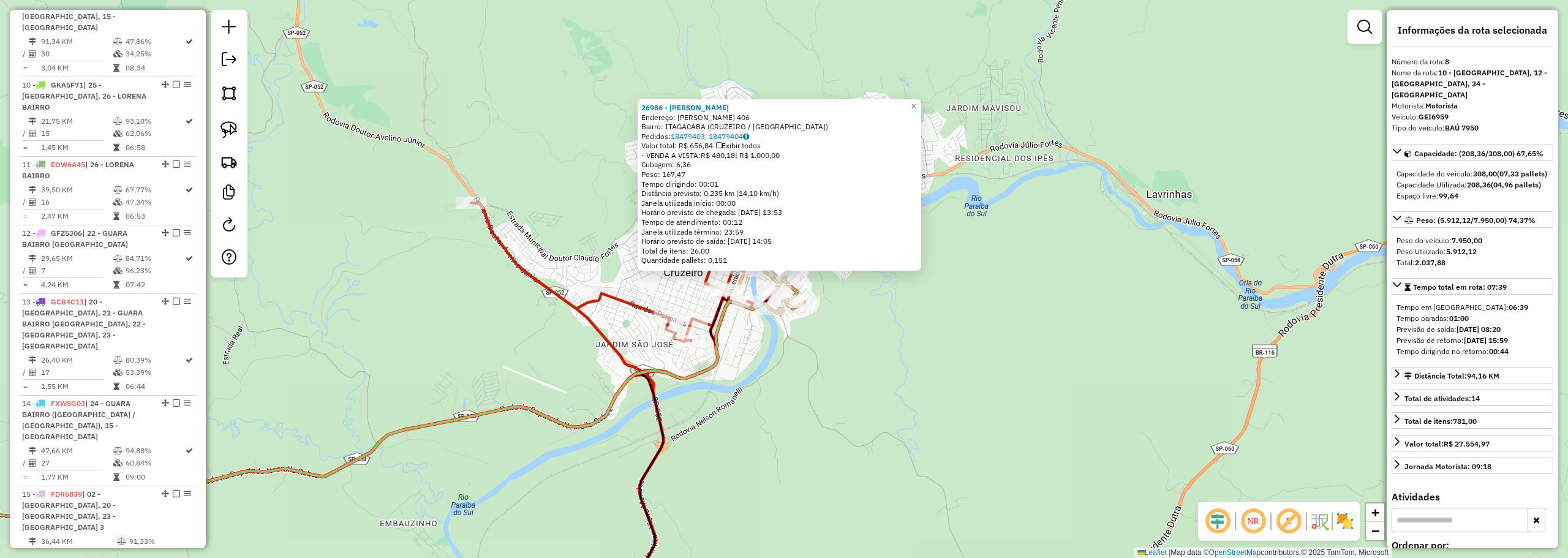
scroll to position [928, 0]
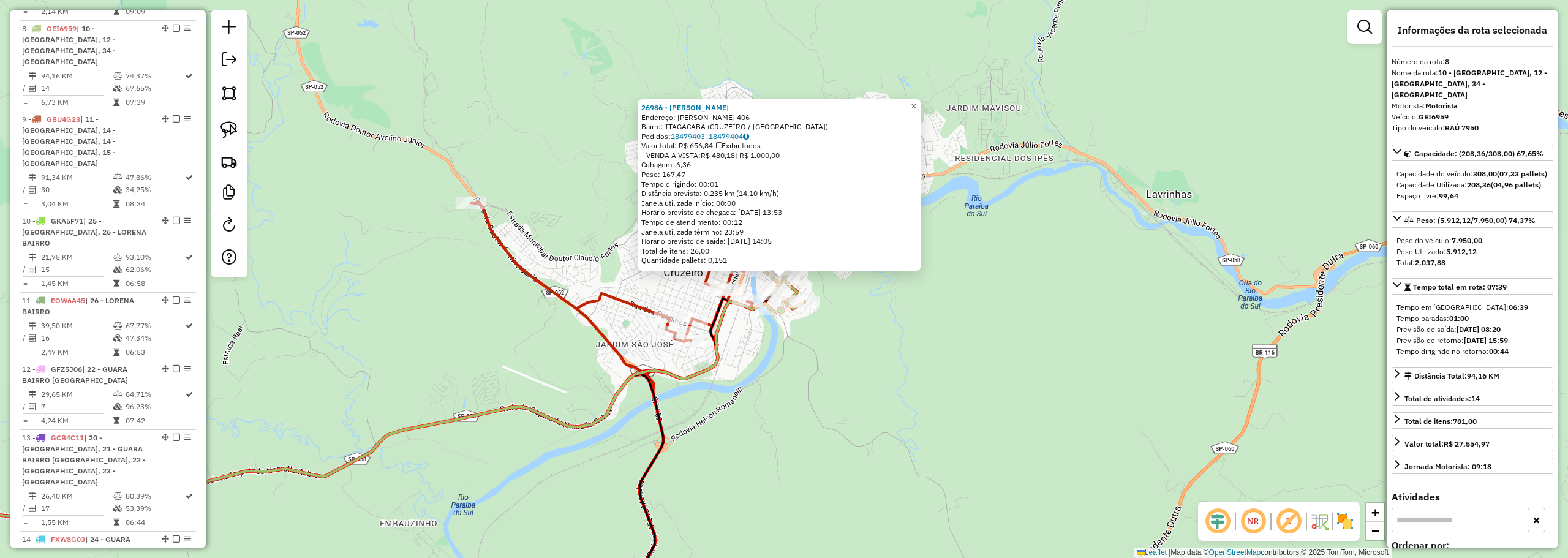
click at [921, 101] on link "×" at bounding box center [913, 106] width 15 height 15
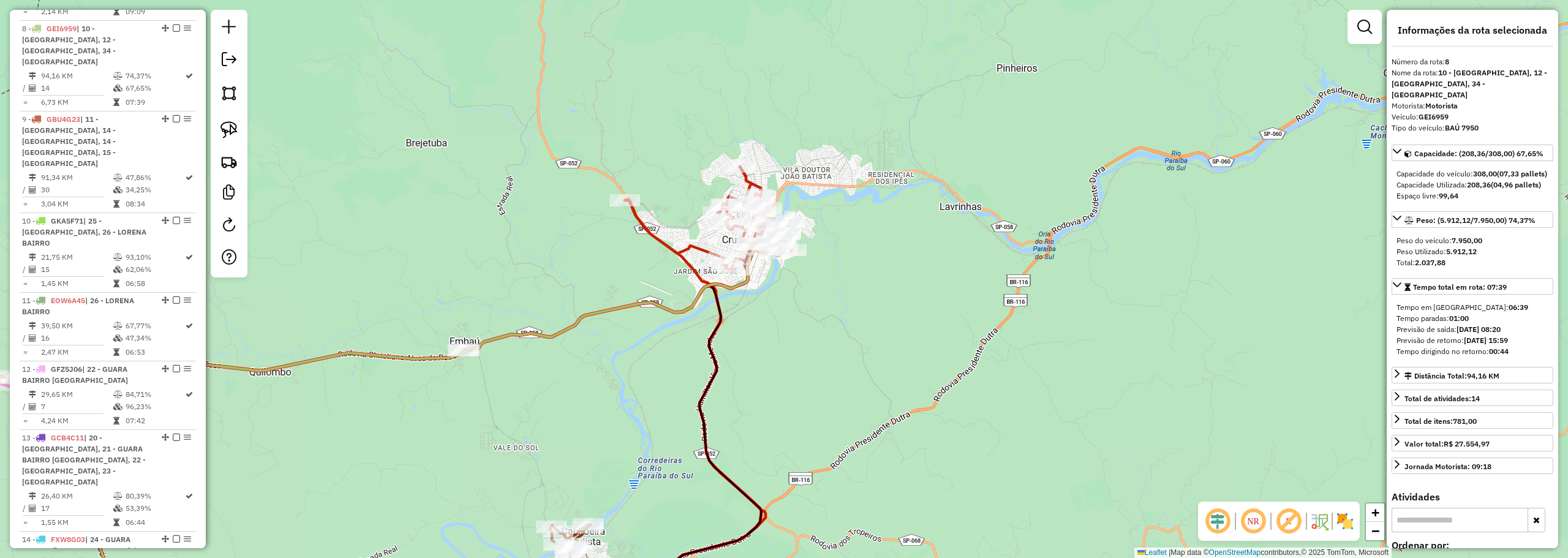
drag, startPoint x: 501, startPoint y: 290, endPoint x: 1154, endPoint y: 103, distance: 679.2
click at [1154, 103] on div "Janela de atendimento Grade de atendimento Capacidade Transportadoras Veículos …" at bounding box center [784, 279] width 1568 height 558
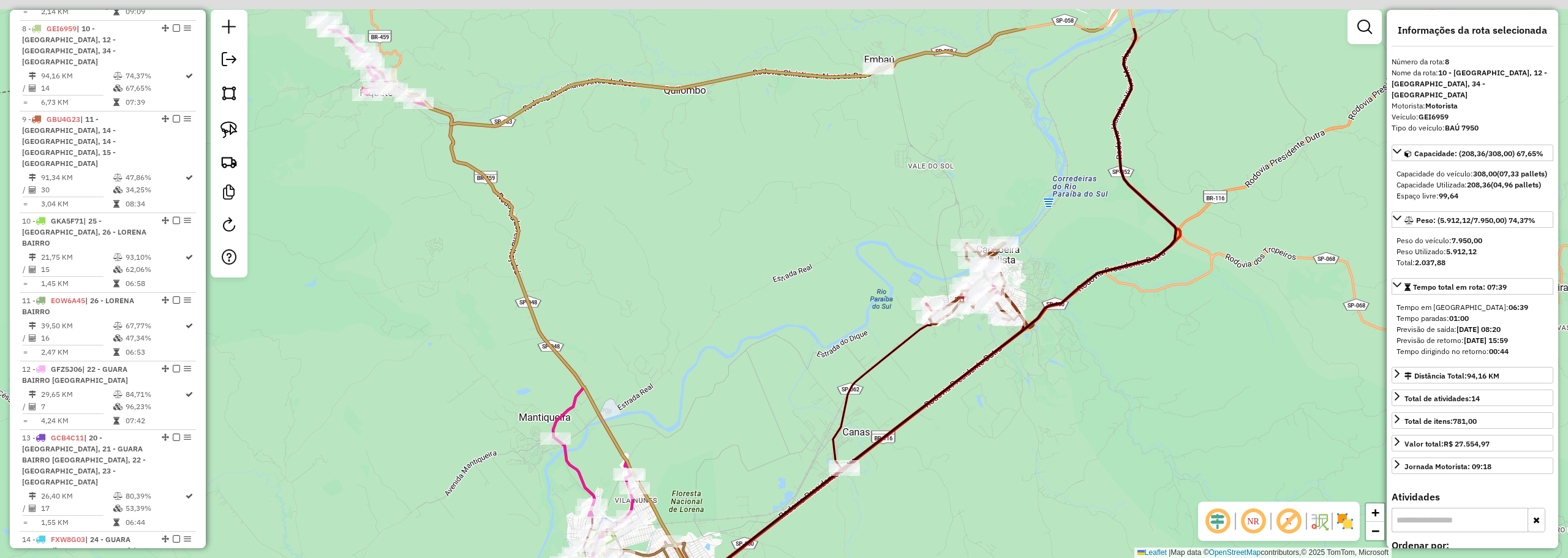
drag, startPoint x: 733, startPoint y: 177, endPoint x: 575, endPoint y: 301, distance: 200.8
click at [579, 337] on div "Janela de atendimento Grade de atendimento Capacidade Transportadoras Veículos …" at bounding box center [784, 279] width 1568 height 558
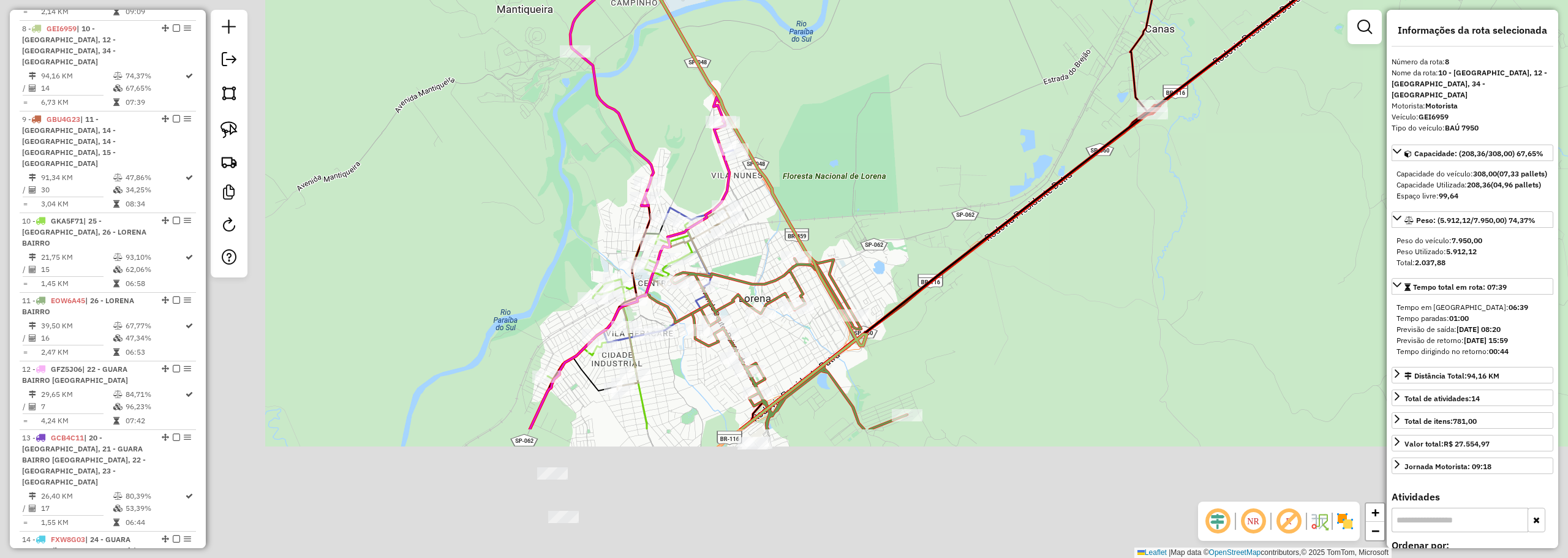
drag, startPoint x: 613, startPoint y: 363, endPoint x: 1104, endPoint y: 66, distance: 573.8
click at [1104, 66] on div "Janela de atendimento Grade de atendimento Capacidade Transportadoras Veículos …" at bounding box center [784, 279] width 1568 height 558
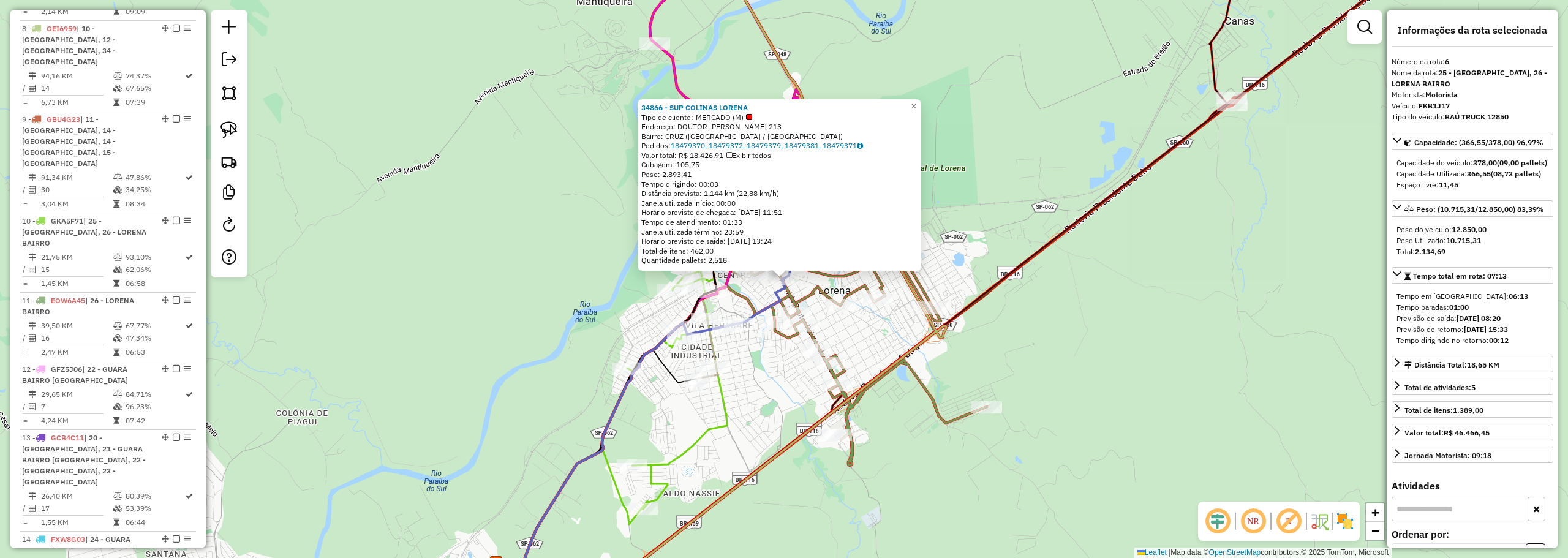
scroll to position [802, 0]
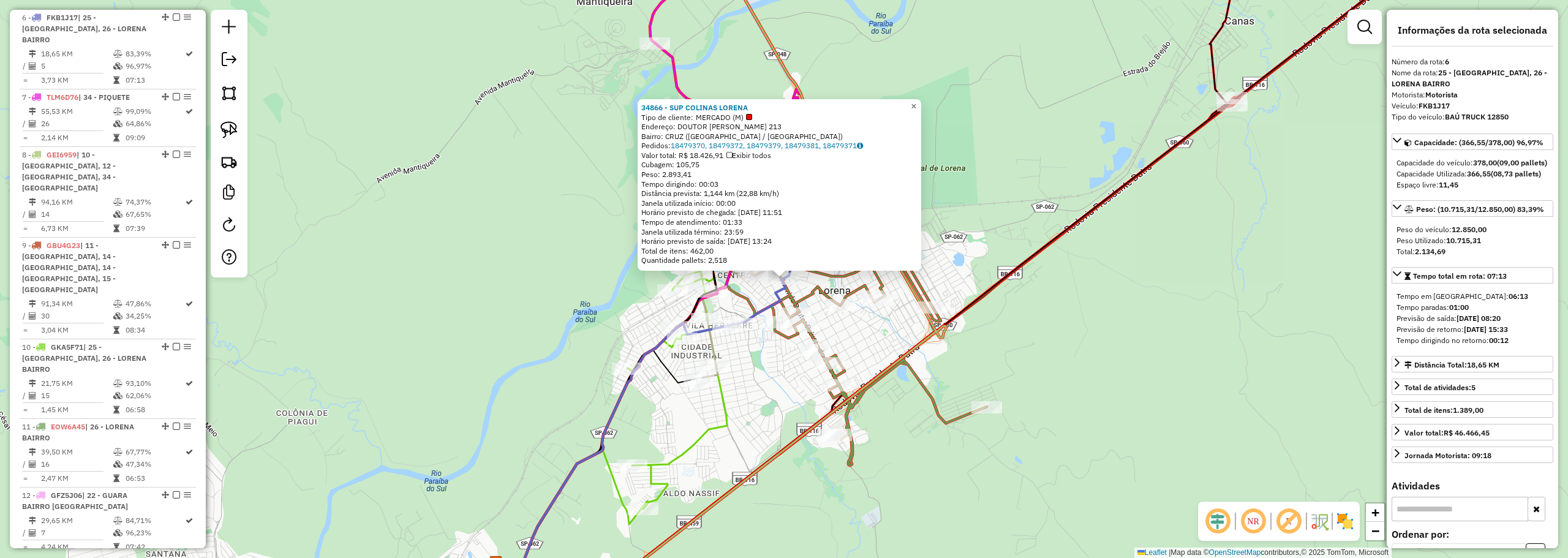
click at [916, 105] on span "×" at bounding box center [913, 106] width 5 height 11
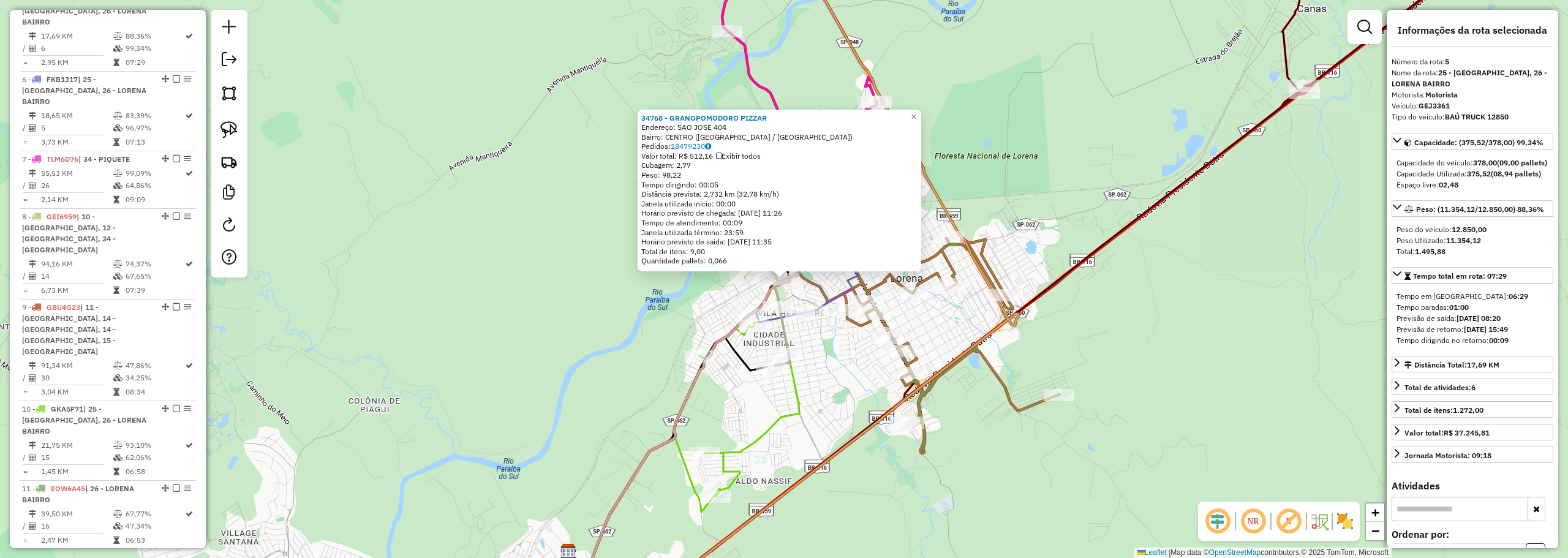
scroll to position [733, 0]
click at [916, 112] on span "×" at bounding box center [913, 117] width 5 height 11
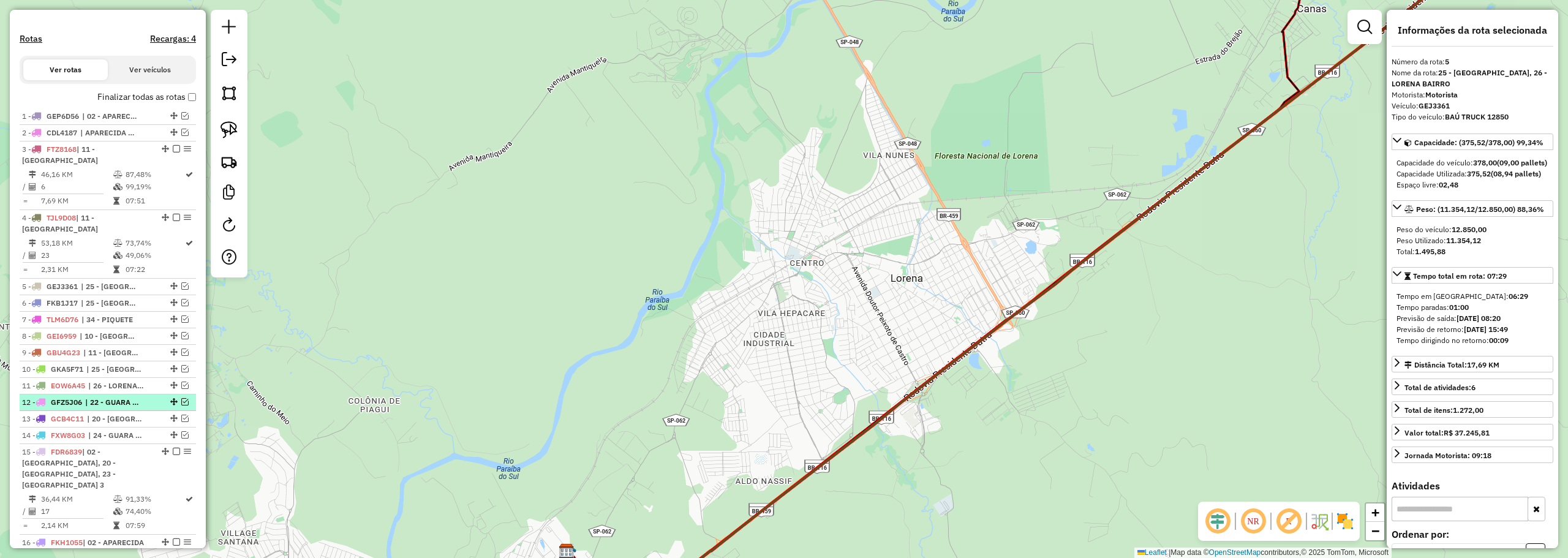
scroll to position [248, 0]
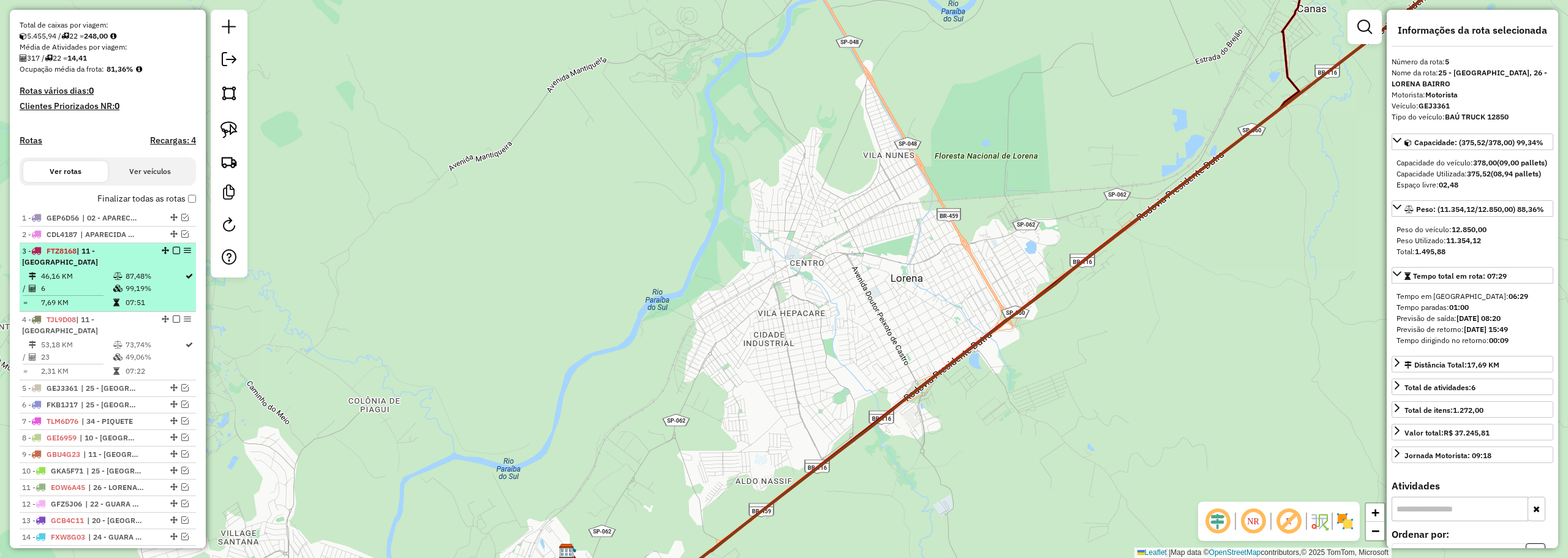
click at [152, 282] on td "87,48%" at bounding box center [155, 276] width 60 height 12
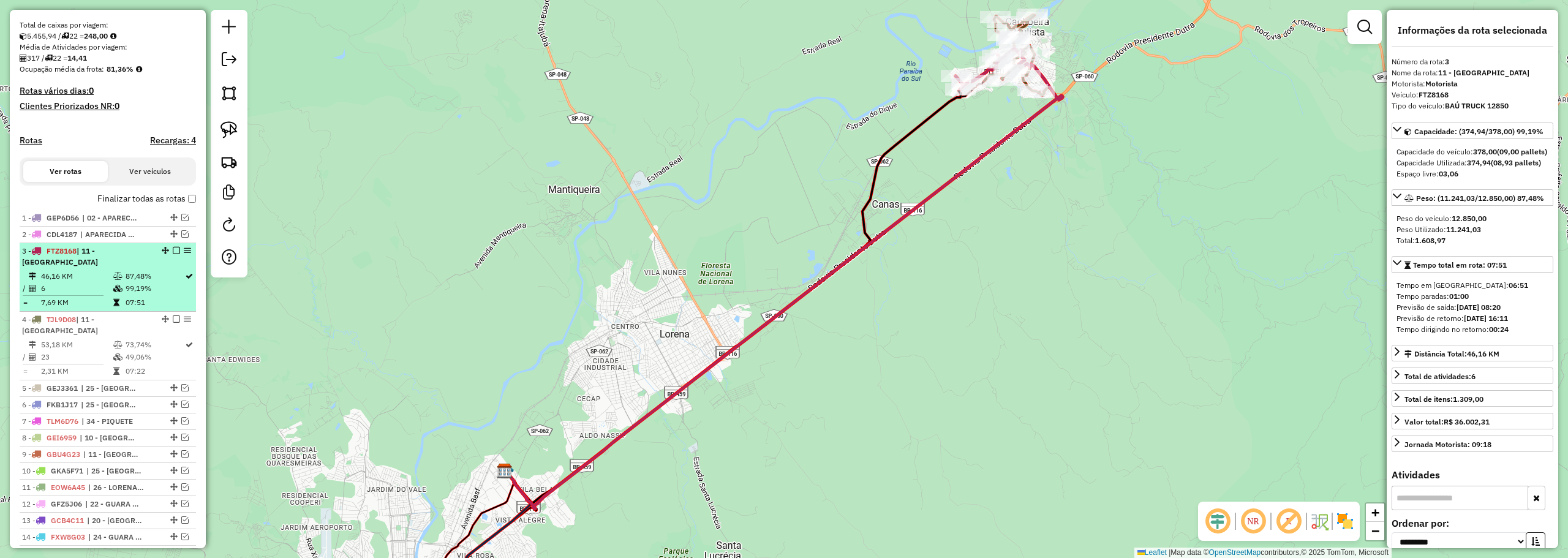
click at [168, 254] on div at bounding box center [173, 251] width 37 height 8
click at [173, 254] on em at bounding box center [177, 251] width 8 height 8
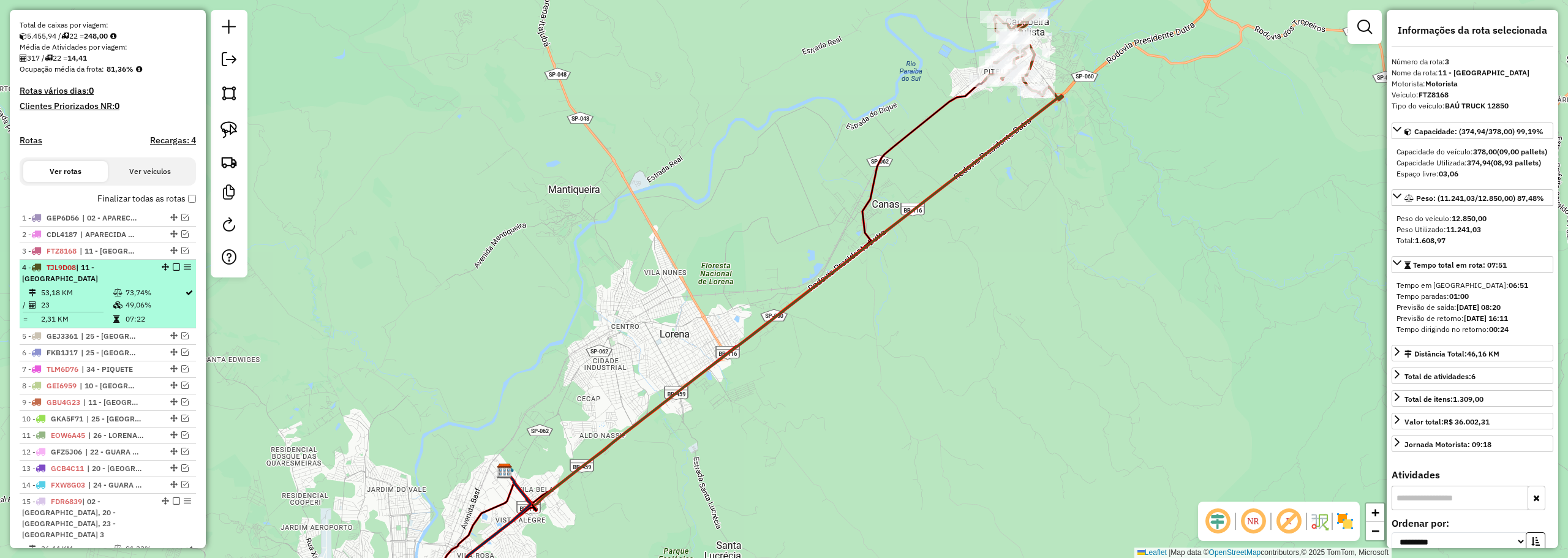
click at [173, 271] on em at bounding box center [177, 267] width 8 height 8
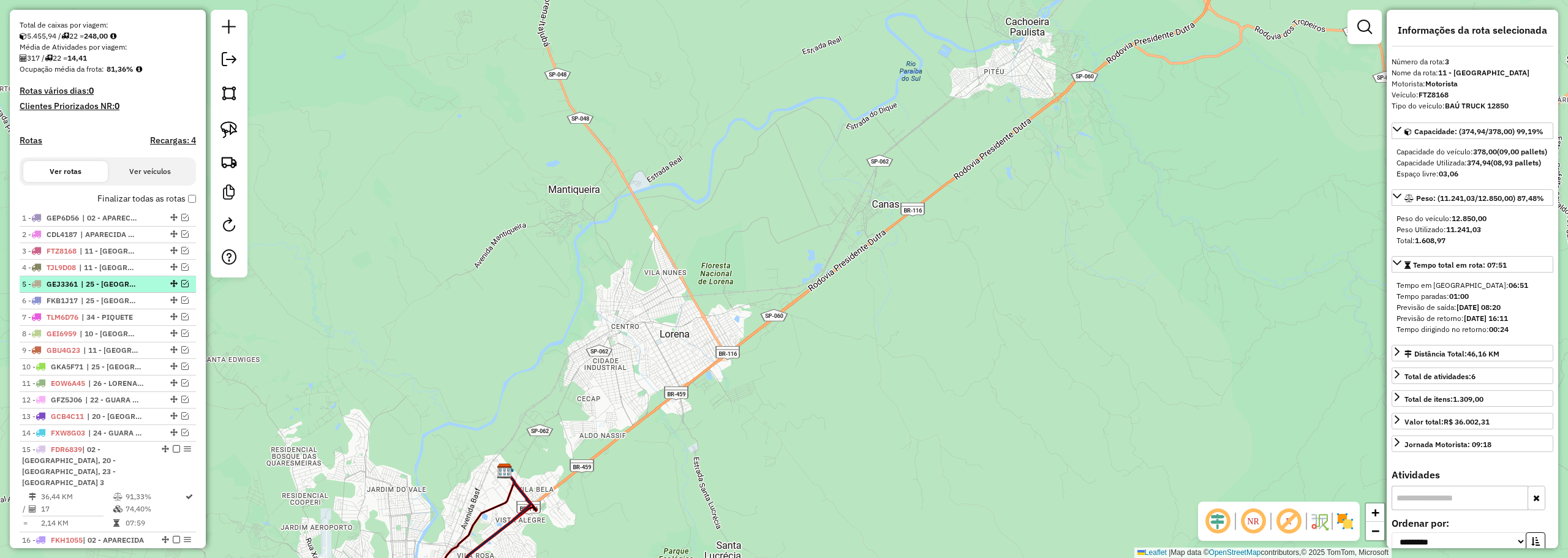
click at [182, 287] on em at bounding box center [185, 284] width 8 height 8
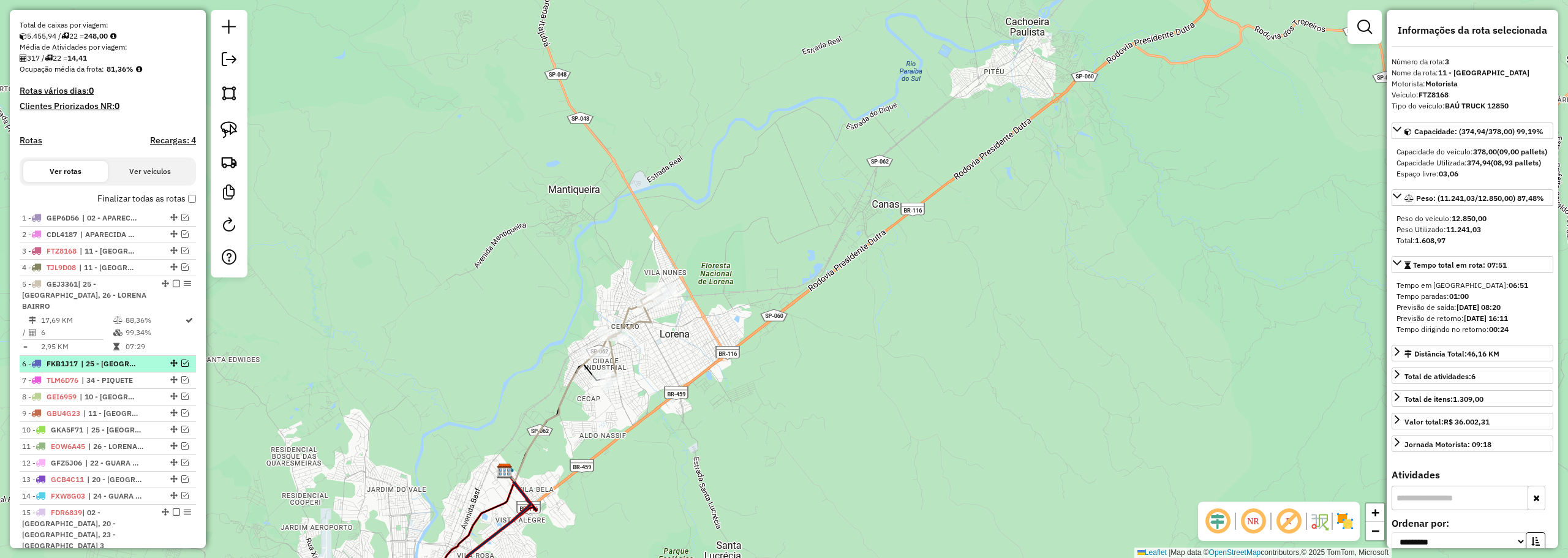
click at [181, 362] on em at bounding box center [185, 363] width 8 height 8
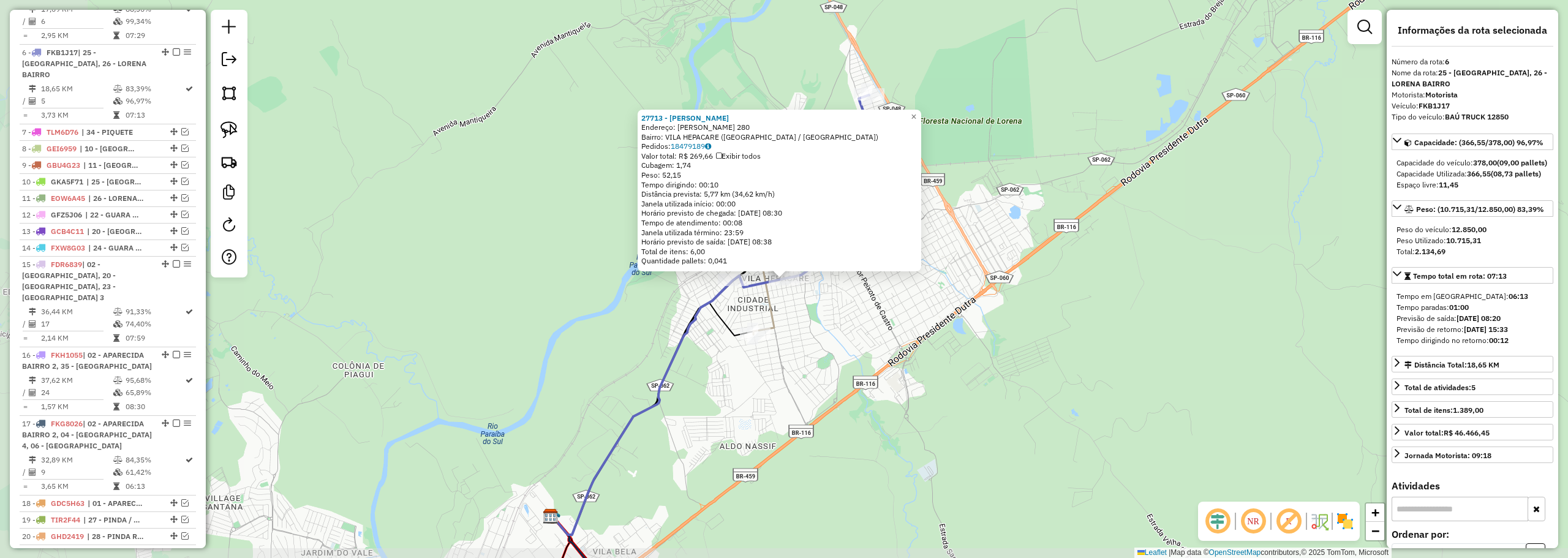
scroll to position [594, 0]
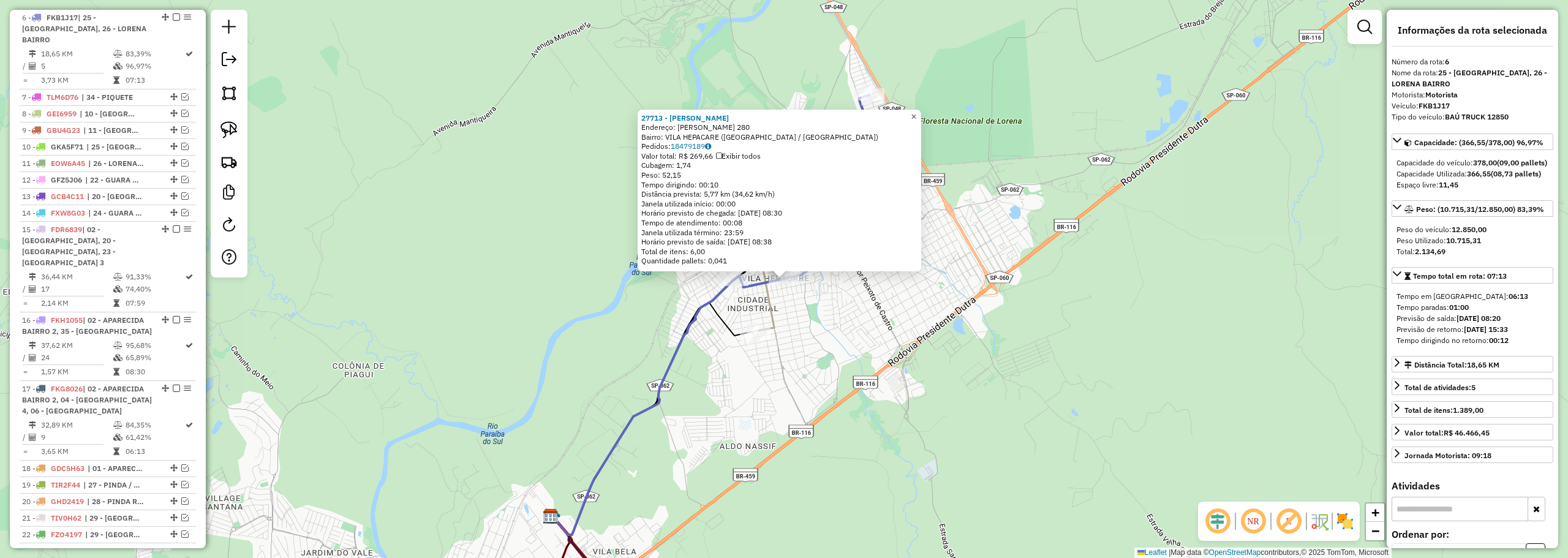
click at [916, 113] on div "27713 - MERCADO ALMEIDA Endereço: SAO THOMAZ 280 Bairro: VILA HEPACARE (LORENA …" at bounding box center [779, 190] width 284 height 162
click at [916, 113] on span "×" at bounding box center [913, 117] width 5 height 11
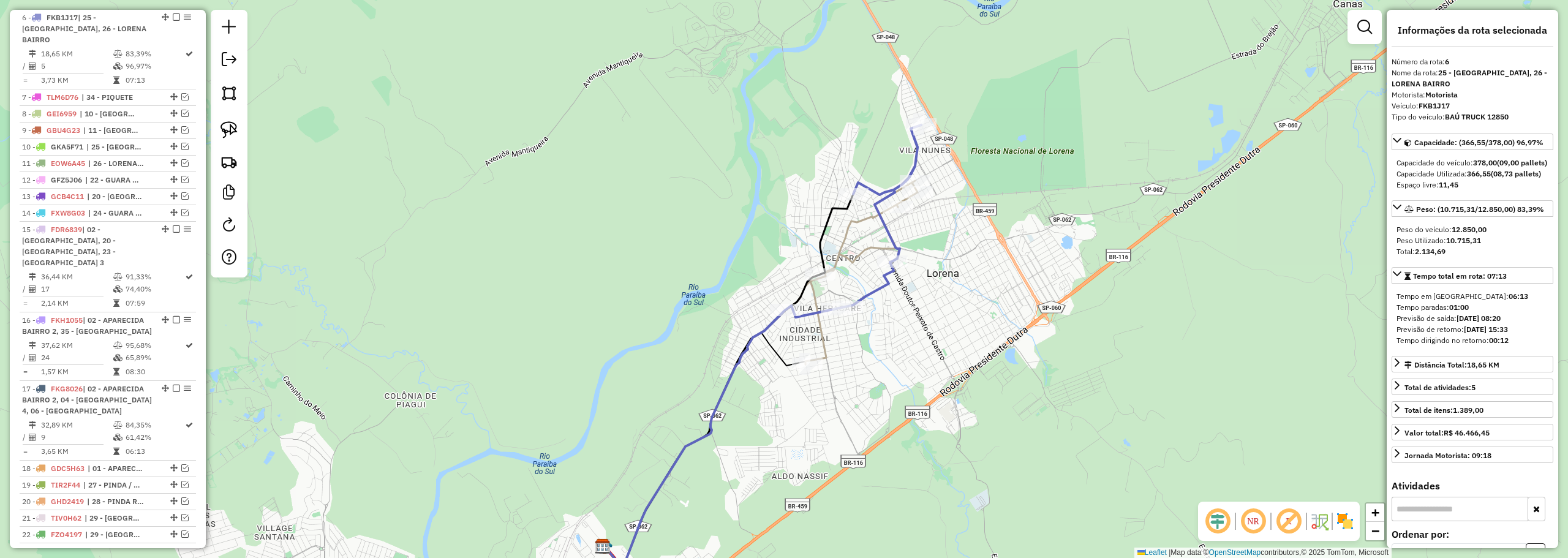
drag, startPoint x: 811, startPoint y: 199, endPoint x: 860, endPoint y: 204, distance: 49.3
click at [860, 223] on icon at bounding box center [851, 272] width 132 height 183
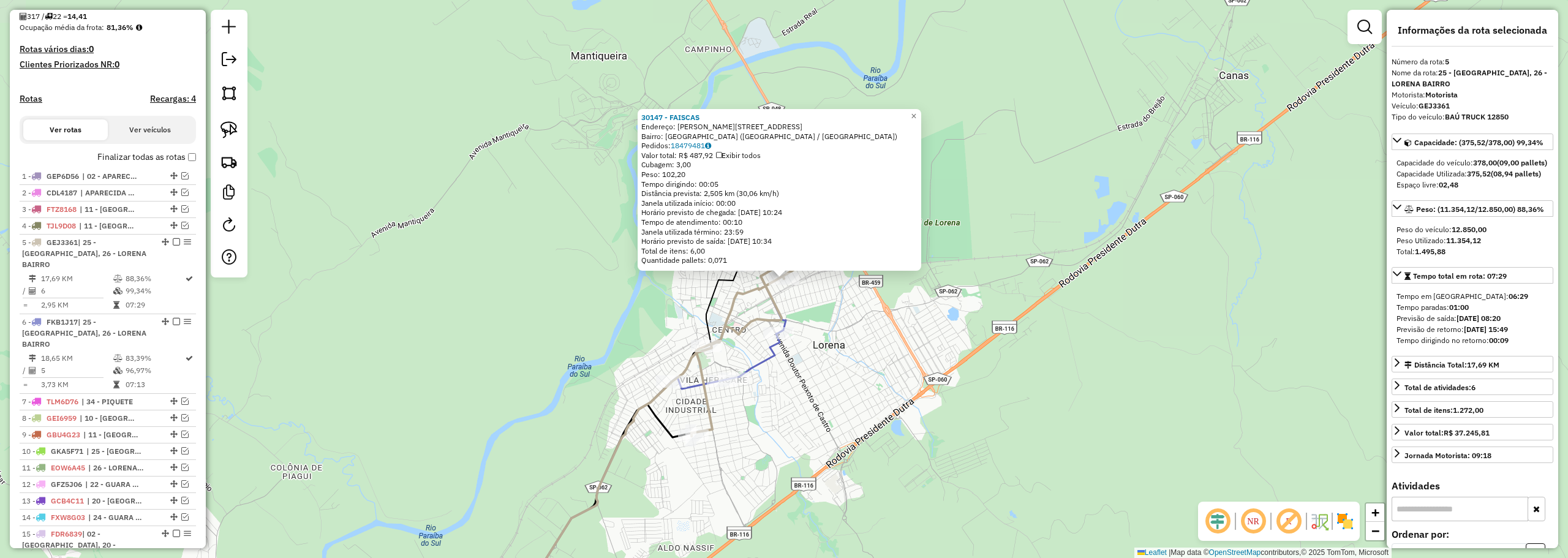
scroll to position [525, 0]
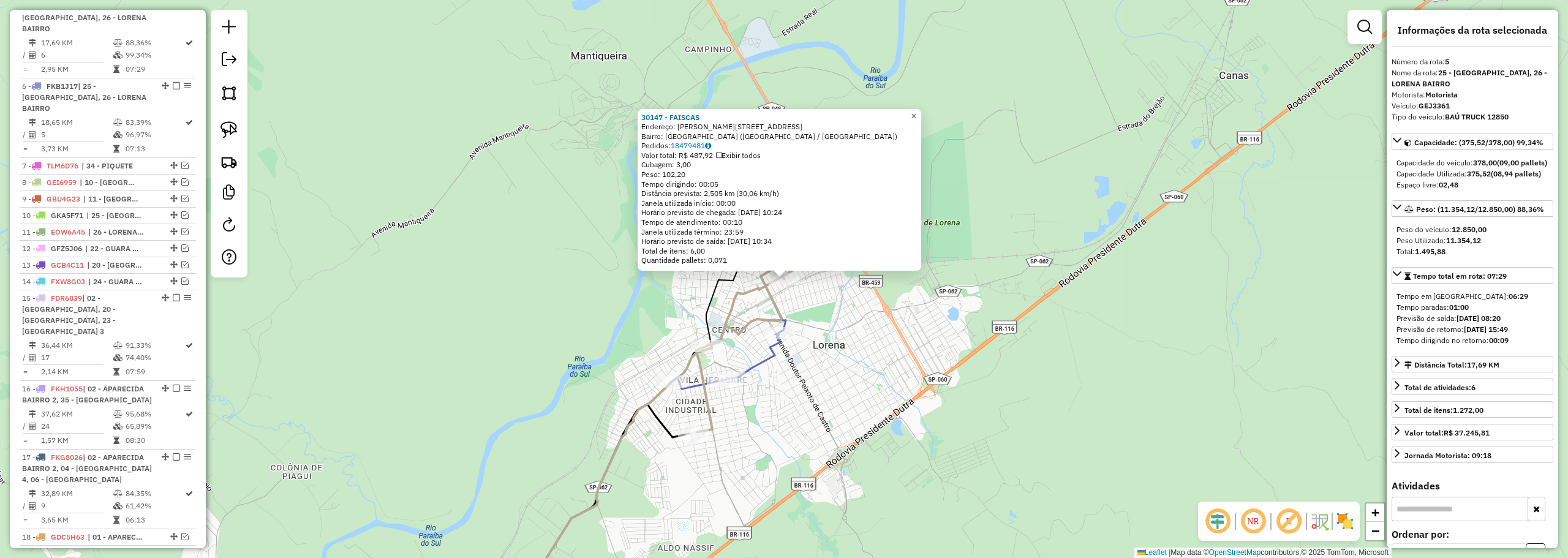
click at [916, 113] on span "×" at bounding box center [913, 116] width 5 height 11
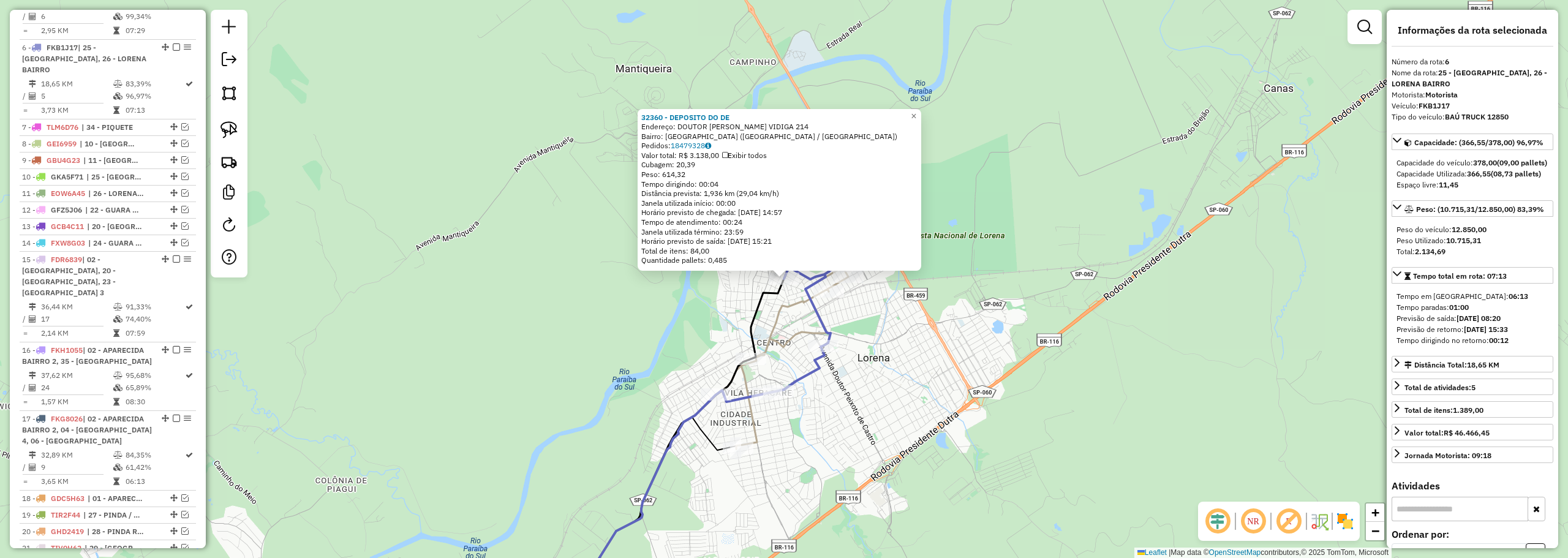
scroll to position [594, 0]
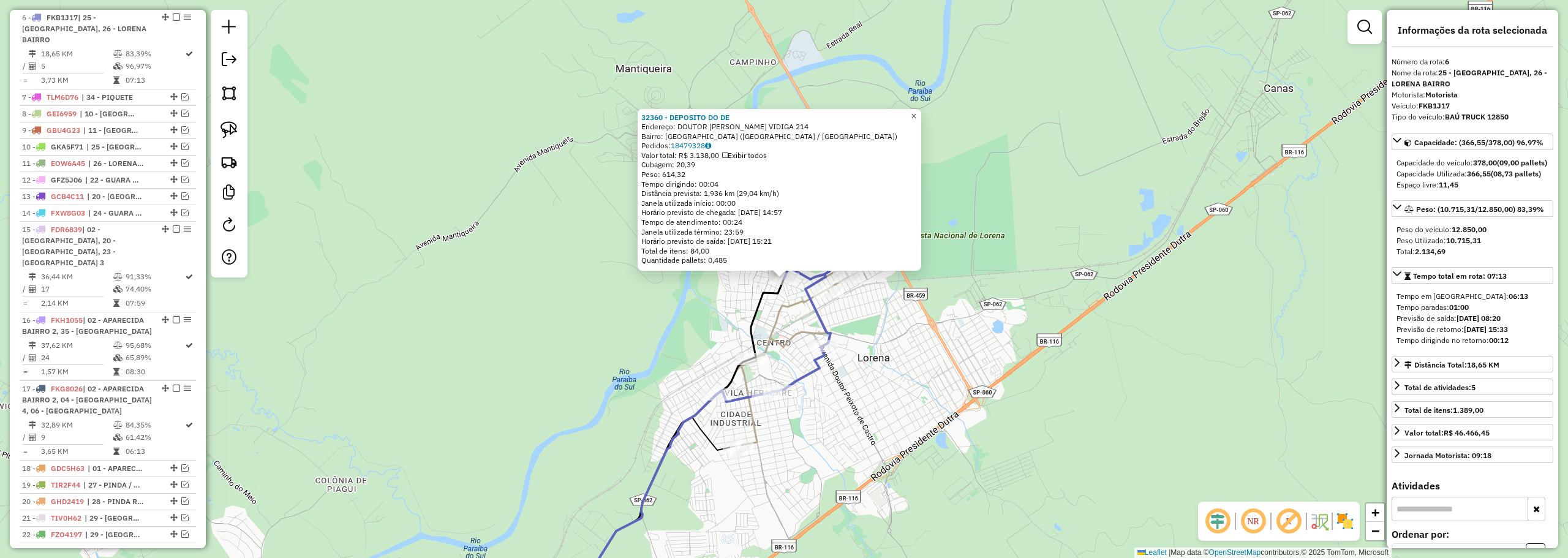
click at [916, 115] on span "×" at bounding box center [913, 116] width 5 height 11
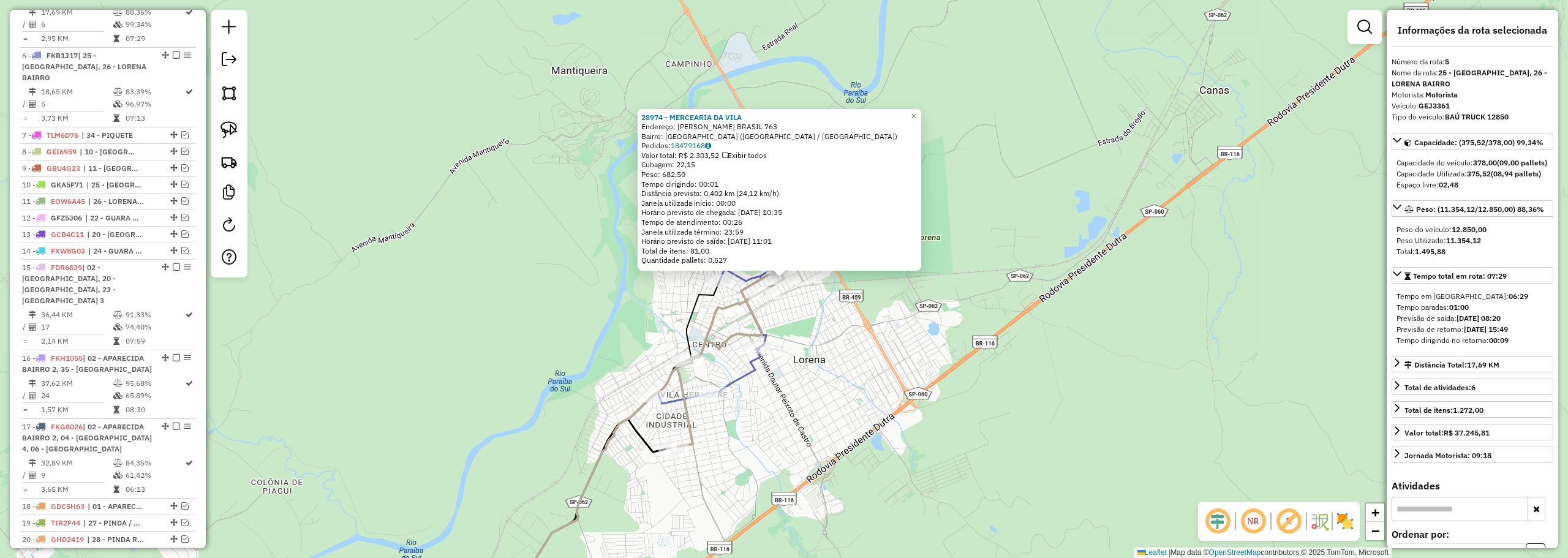
scroll to position [525, 0]
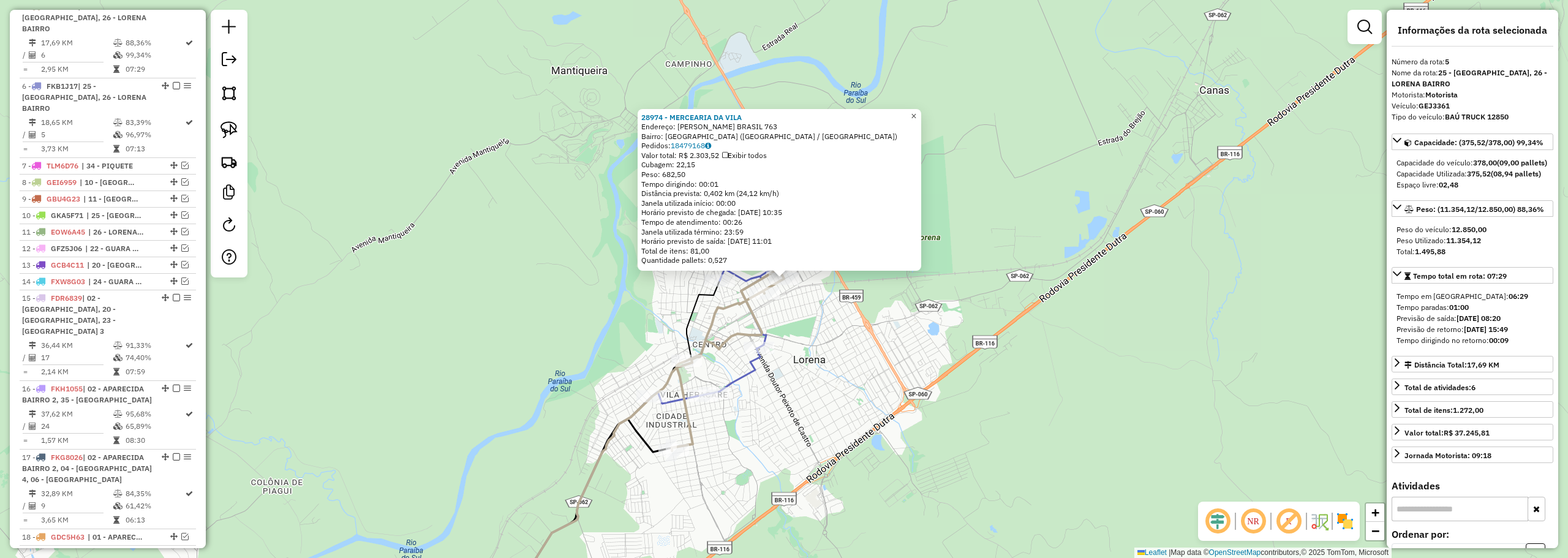
click at [916, 112] on span "×" at bounding box center [913, 116] width 5 height 11
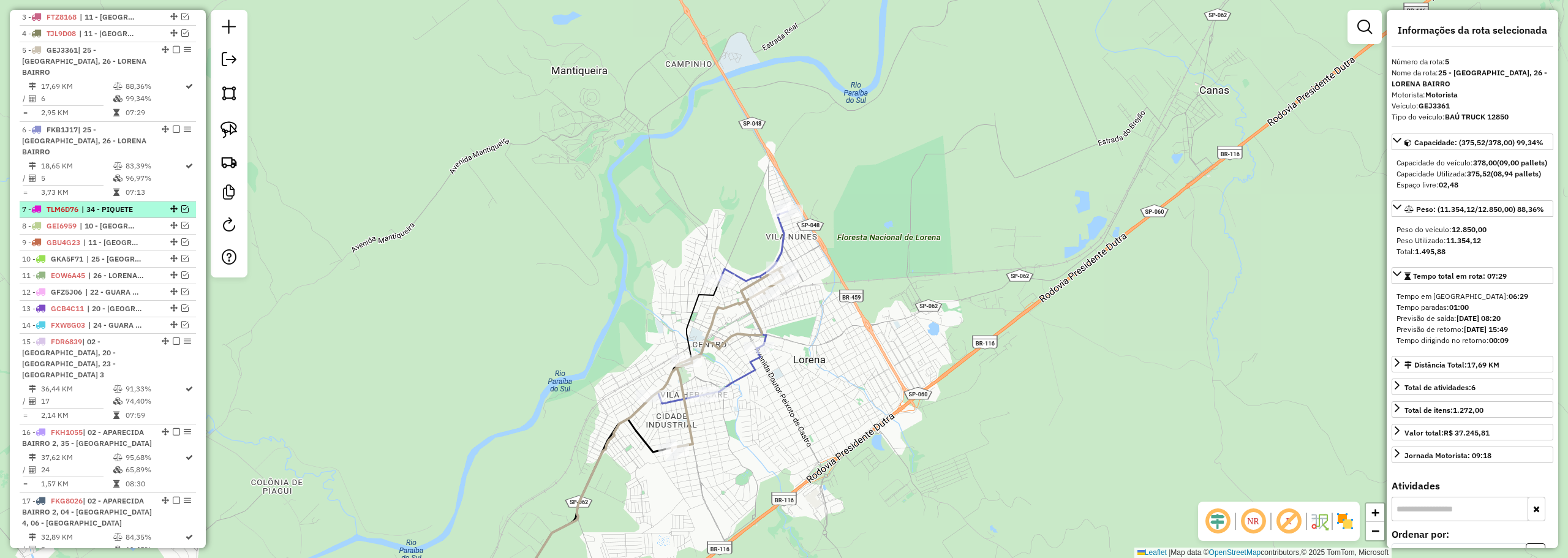
scroll to position [464, 0]
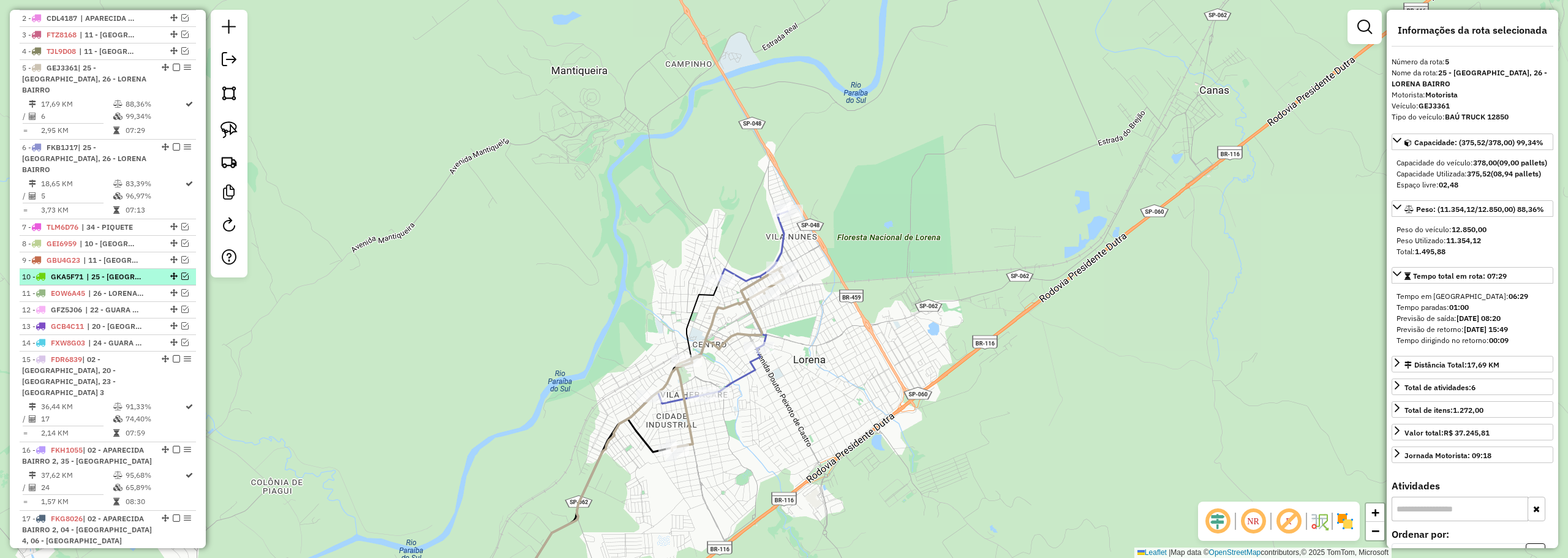
click at [184, 272] on em at bounding box center [185, 276] width 8 height 8
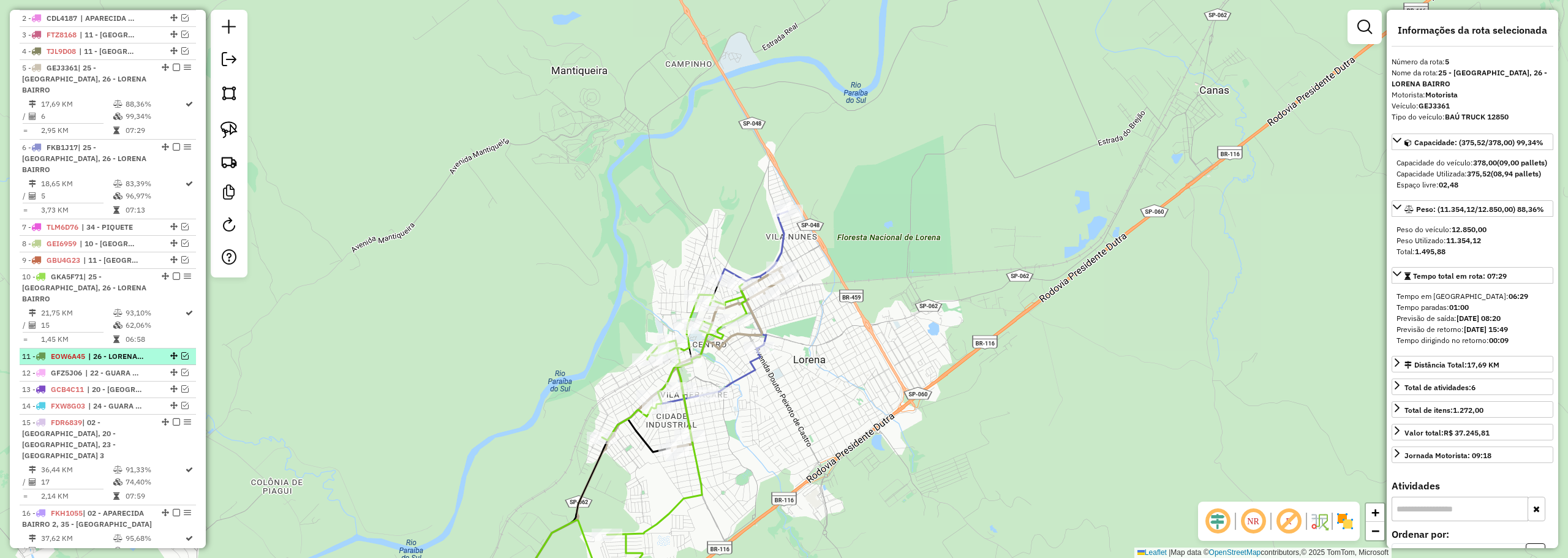
click at [186, 352] on div at bounding box center [173, 355] width 37 height 8
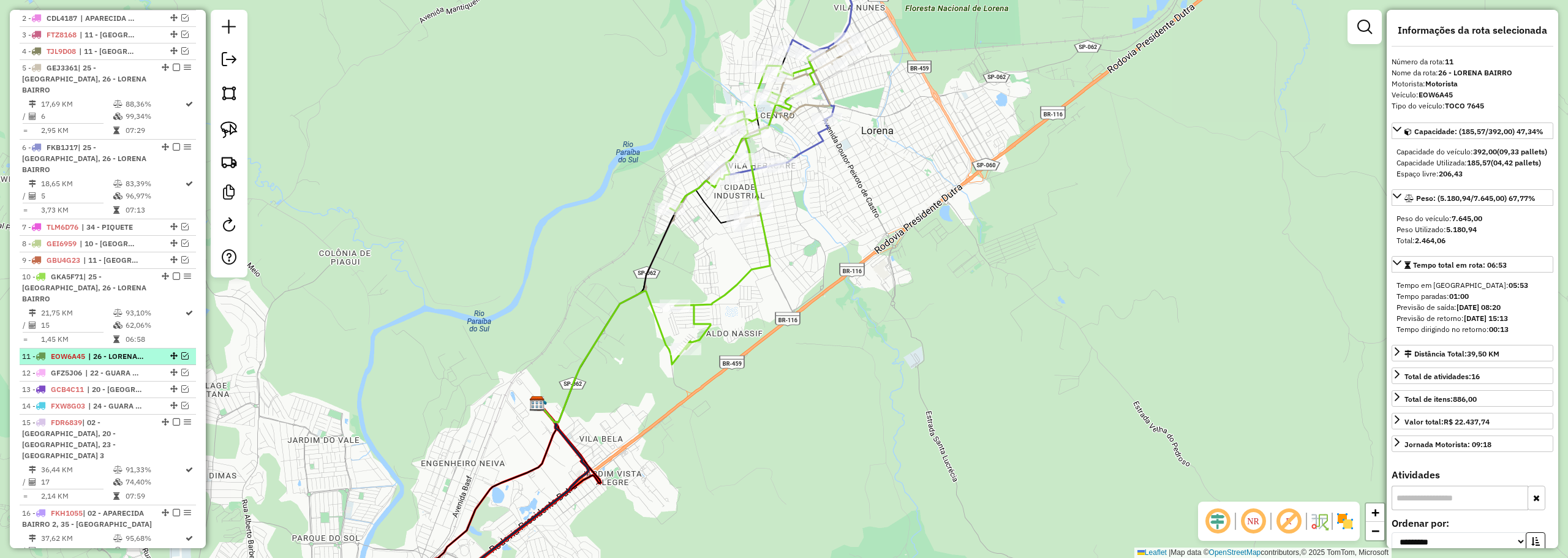
click at [181, 352] on em at bounding box center [185, 355] width 8 height 8
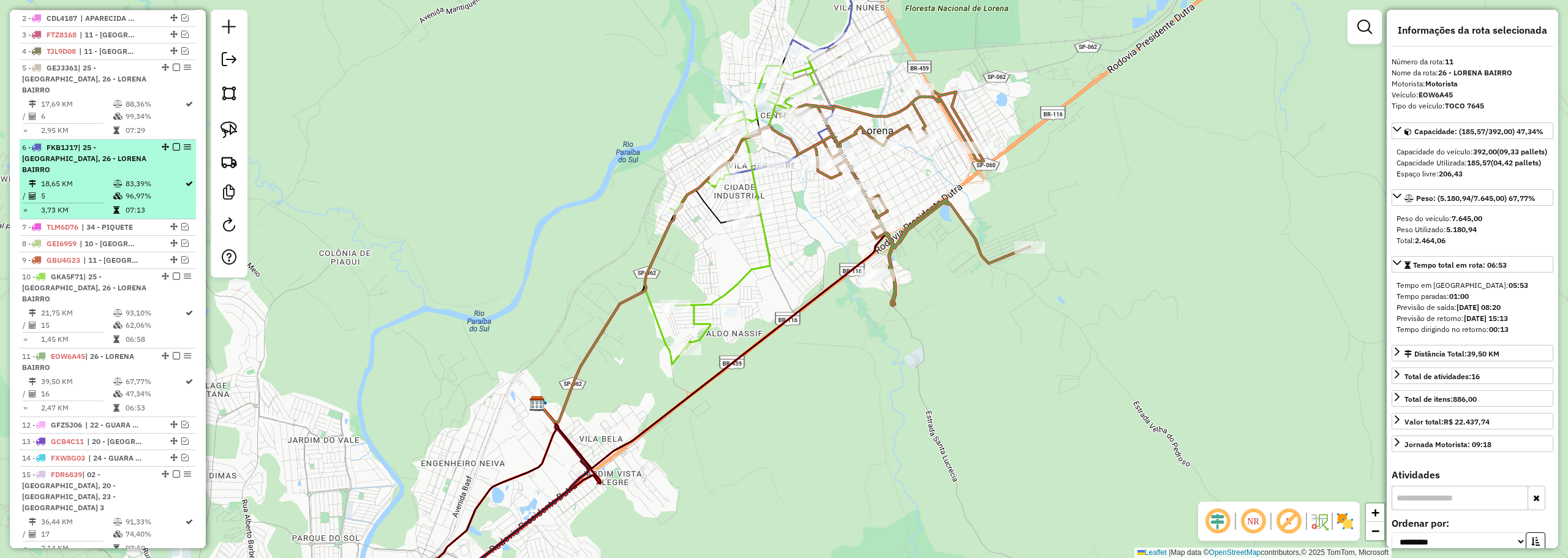
click at [173, 145] on em at bounding box center [177, 147] width 8 height 8
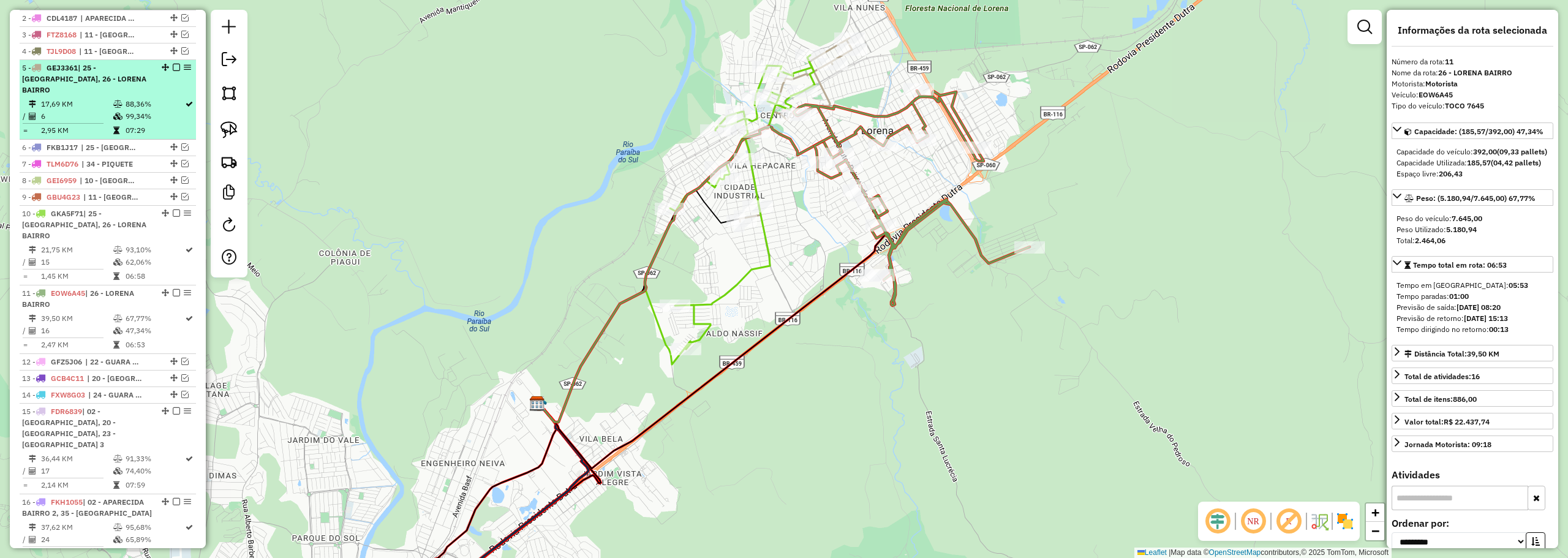
click at [173, 71] on em at bounding box center [177, 67] width 8 height 8
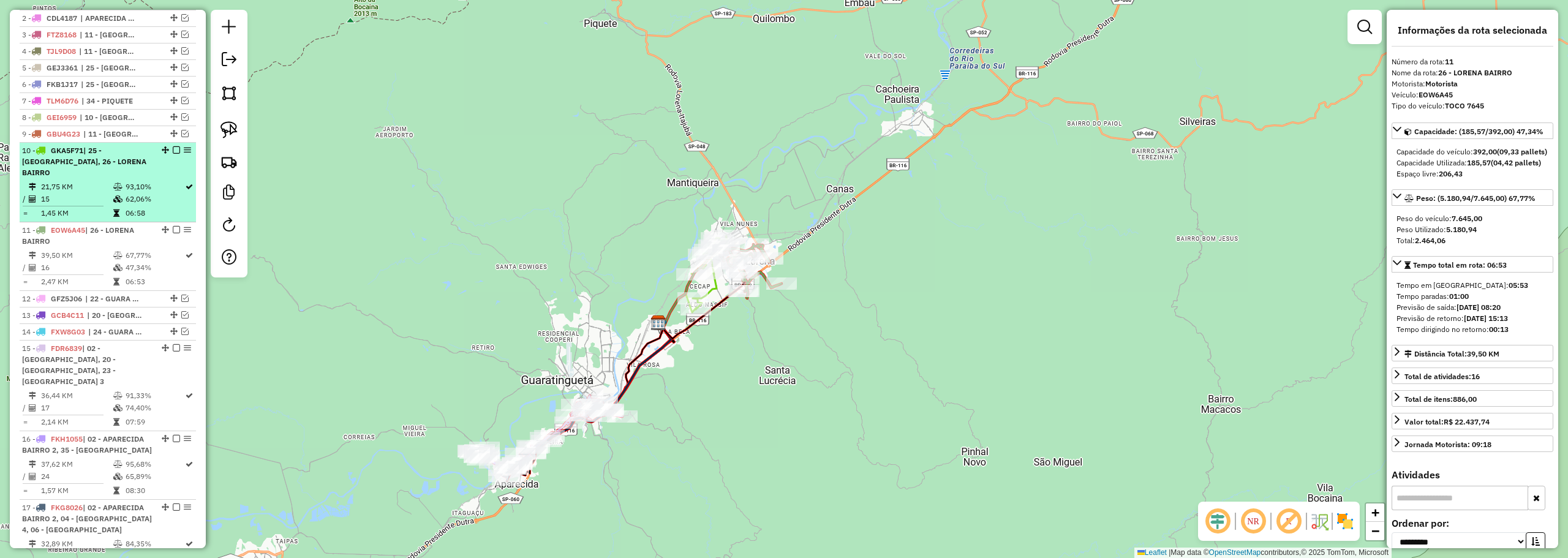
click at [173, 154] on em at bounding box center [177, 150] width 8 height 8
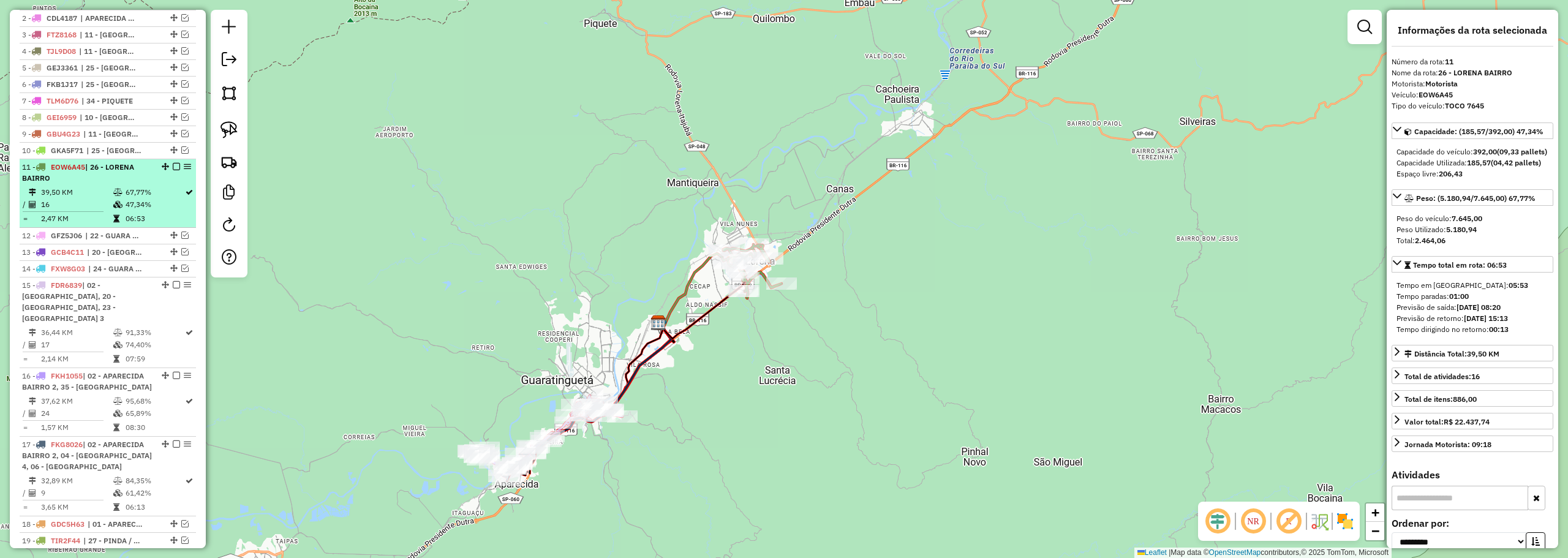
click at [177, 170] on div at bounding box center [173, 167] width 37 height 8
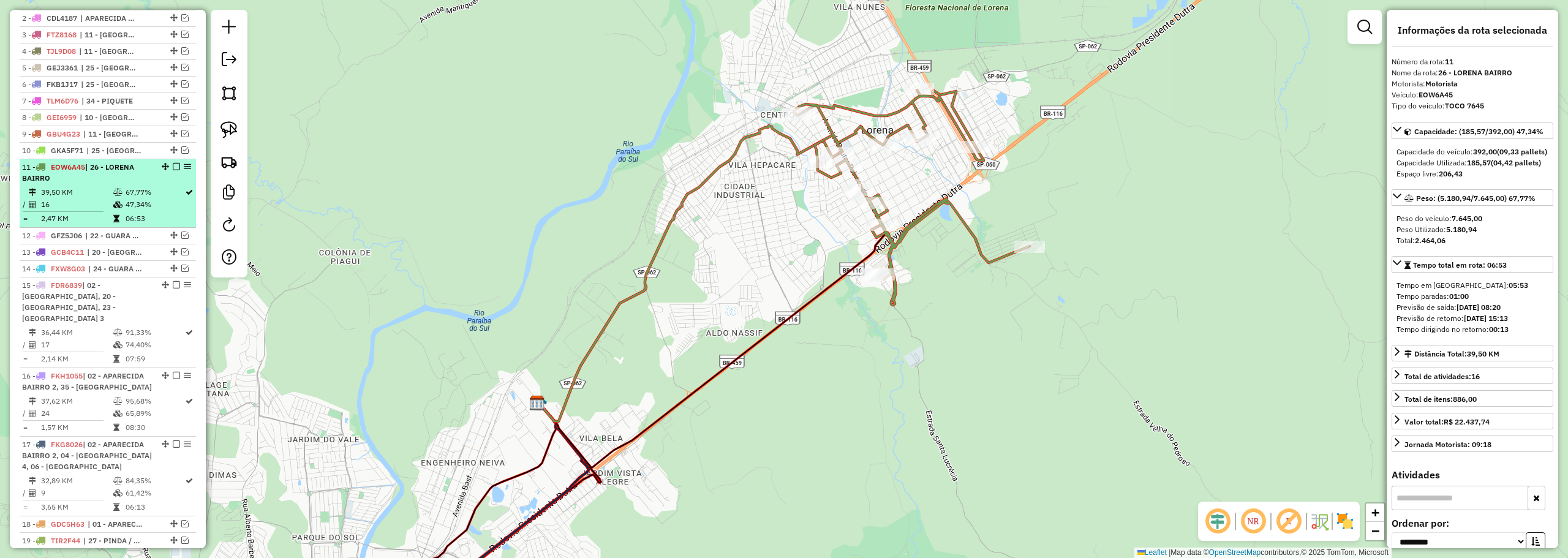
click at [174, 170] on em at bounding box center [177, 167] width 8 height 8
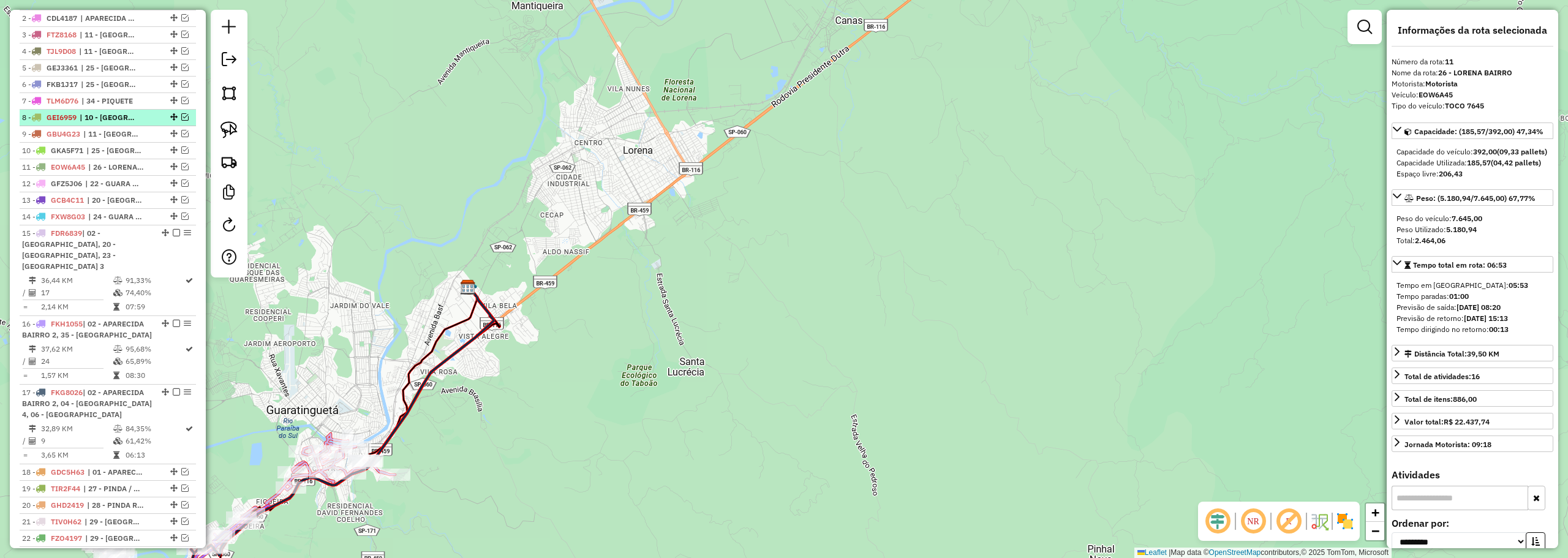
click at [181, 121] on em at bounding box center [185, 117] width 8 height 8
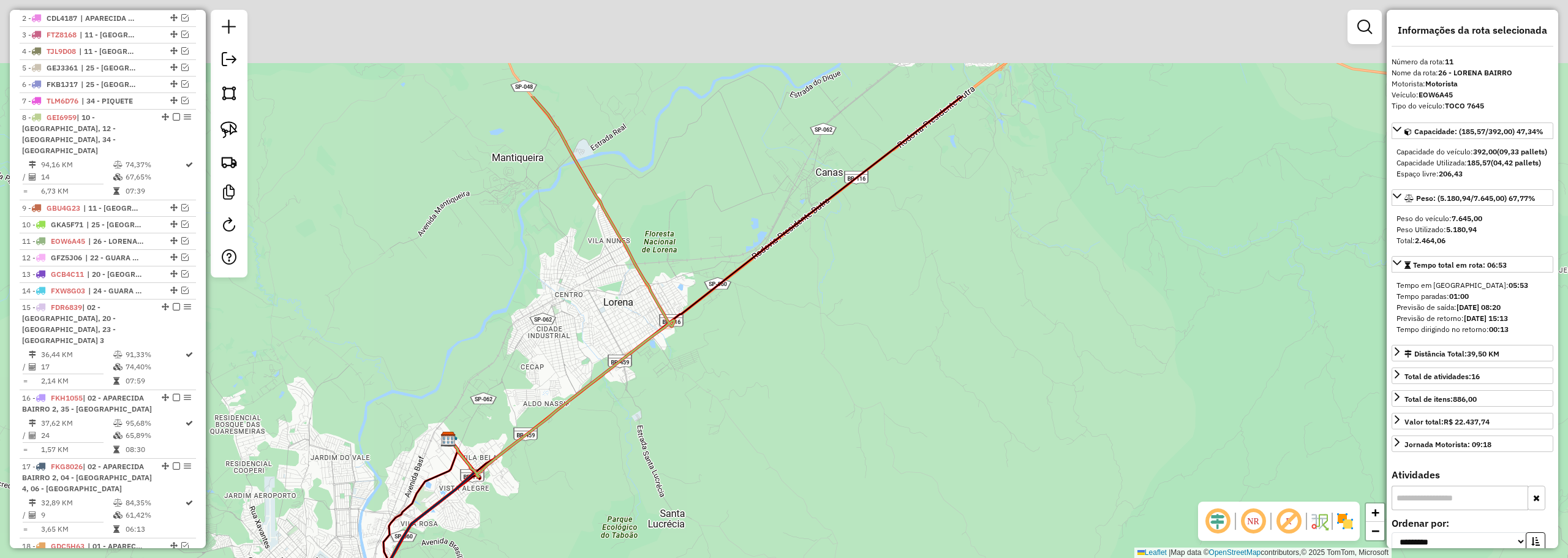
drag, startPoint x: 506, startPoint y: 122, endPoint x: 592, endPoint y: 293, distance: 191.4
click at [488, 429] on div "Janela de atendimento Grade de atendimento Capacidade Transportadoras Veículos …" at bounding box center [784, 279] width 1568 height 558
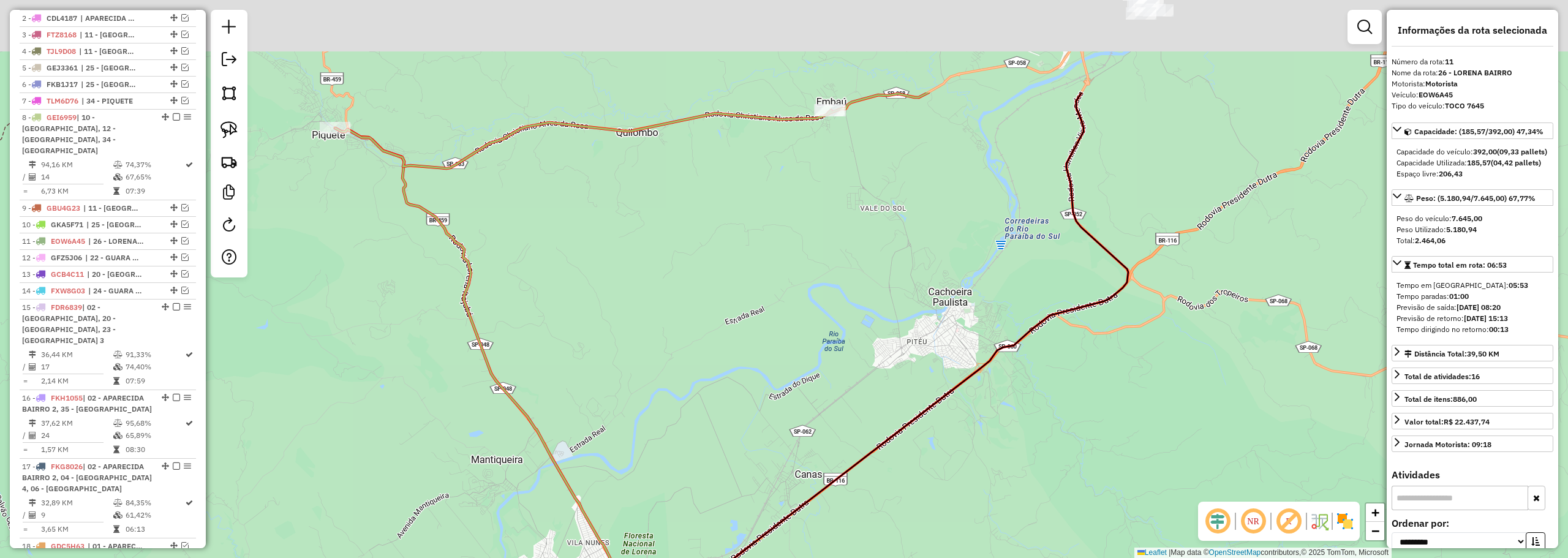
drag, startPoint x: 818, startPoint y: 198, endPoint x: 750, endPoint y: 426, distance: 237.9
click at [756, 429] on div "Janela de atendimento Grade de atendimento Capacidade Transportadoras Veículos …" at bounding box center [784, 279] width 1568 height 558
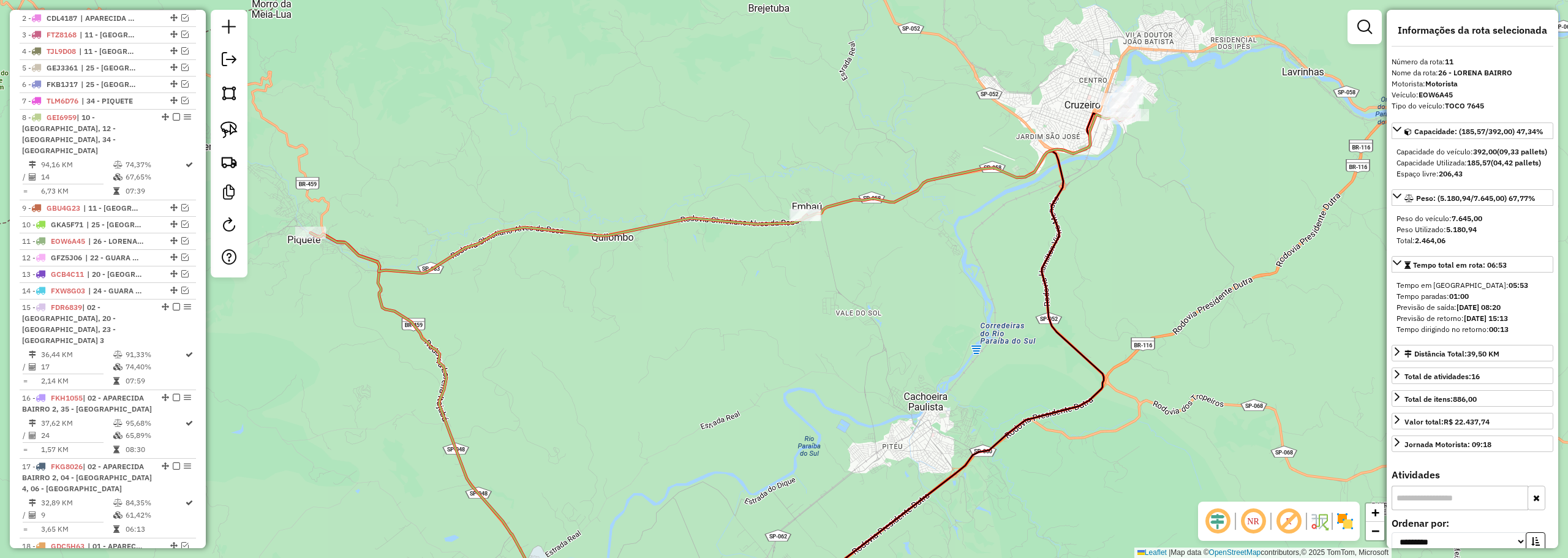
drag, startPoint x: 776, startPoint y: 358, endPoint x: 813, endPoint y: 381, distance: 43.6
click at [813, 381] on div "Janela de atendimento Grade de atendimento Capacidade Transportadoras Veículos …" at bounding box center [784, 279] width 1568 height 558
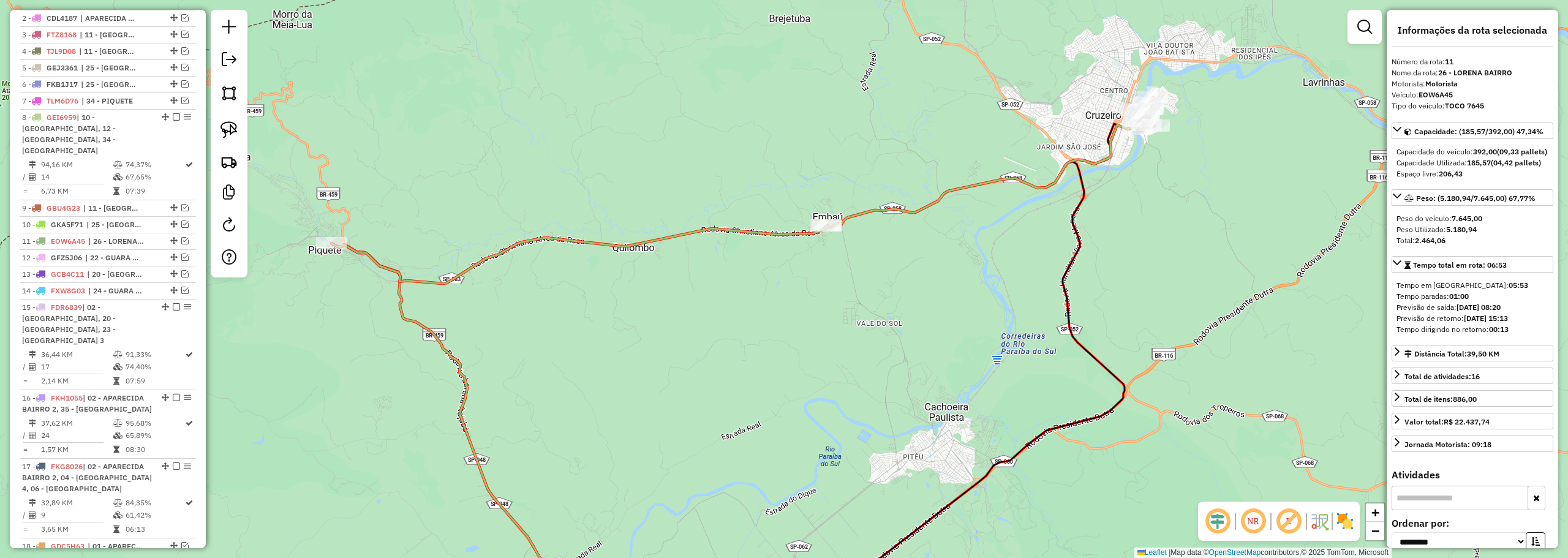
drag, startPoint x: 844, startPoint y: 152, endPoint x: 837, endPoint y: 180, distance: 28.9
click at [837, 180] on div "Rota 8 - Placa GEI6959 30344 - ADEGA CASARAO Janela de atendimento Grade de ate…" at bounding box center [784, 279] width 1568 height 558
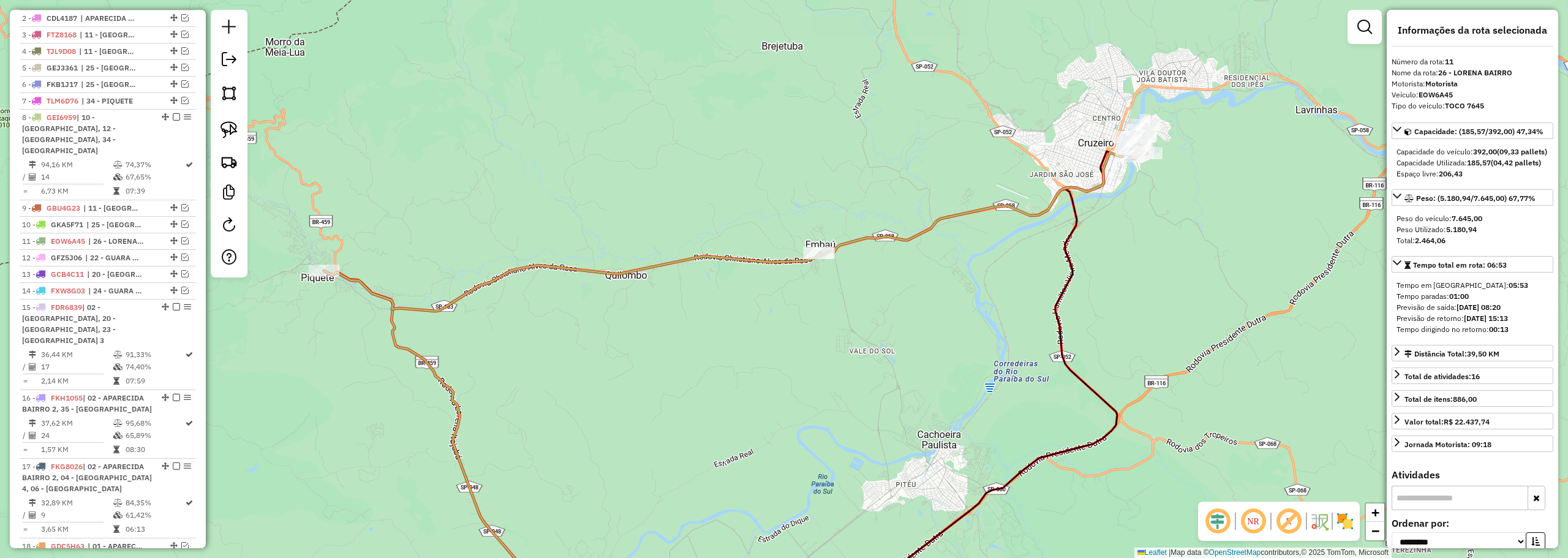
drag, startPoint x: 183, startPoint y: 109, endPoint x: 414, endPoint y: 190, distance: 244.8
click at [183, 104] on em at bounding box center [185, 101] width 8 height 8
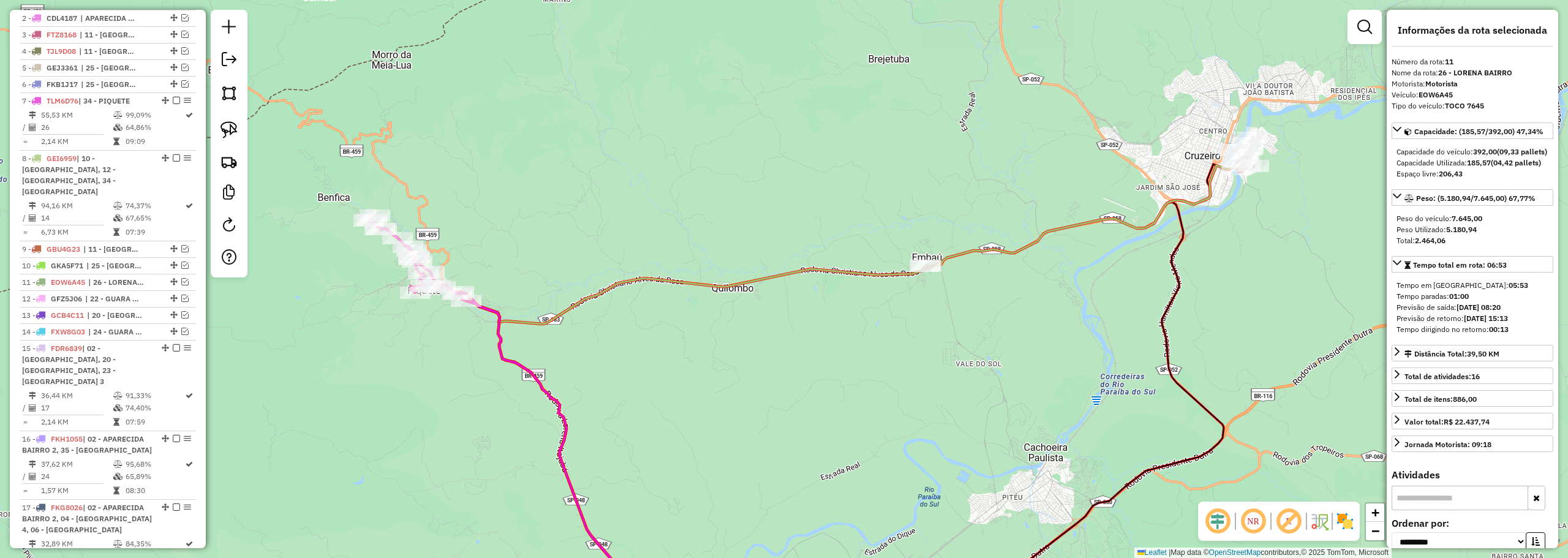
drag, startPoint x: 595, startPoint y: 196, endPoint x: 851, endPoint y: 180, distance: 256.5
click at [851, 180] on div "Janela de atendimento Grade de atendimento Capacidade Transportadoras Veículos …" at bounding box center [784, 279] width 1568 height 558
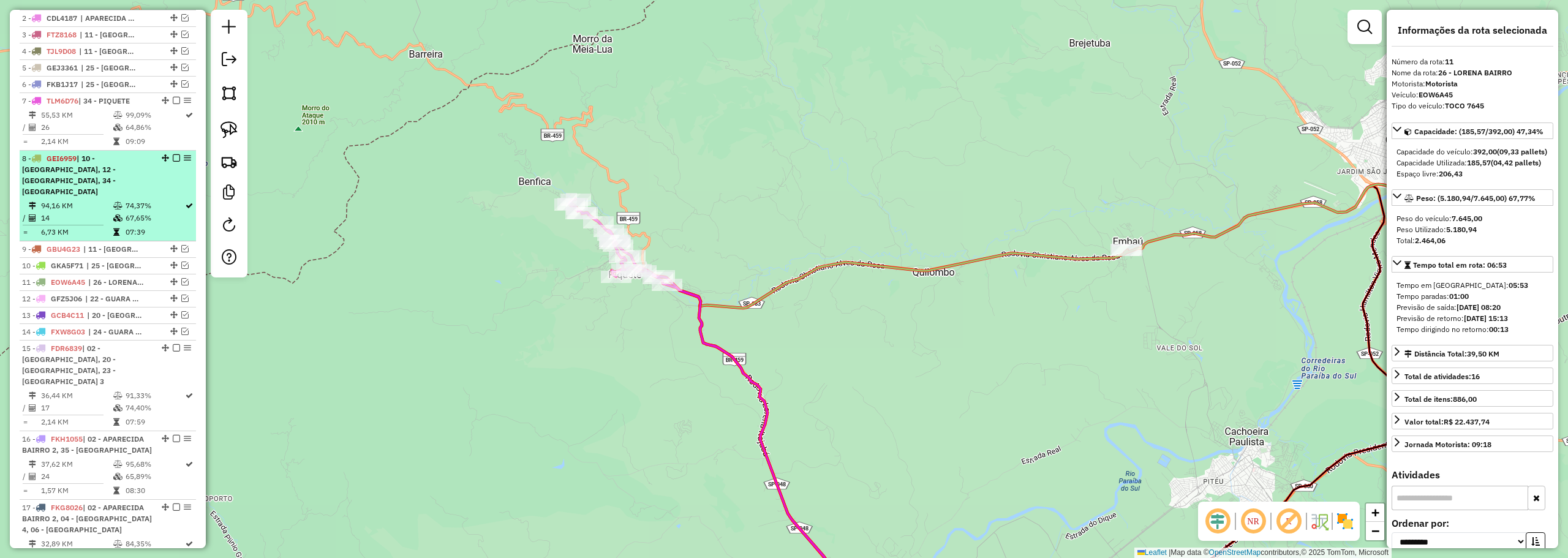
click at [174, 161] on em at bounding box center [177, 158] width 8 height 8
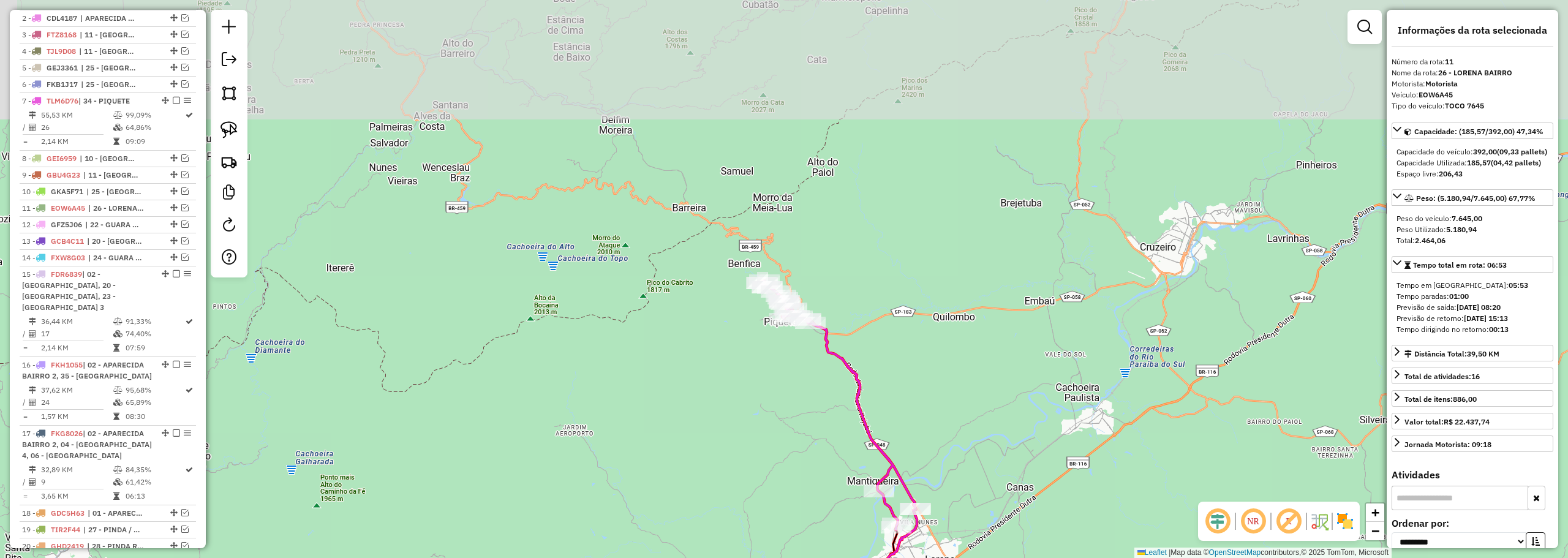
drag, startPoint x: 581, startPoint y: 245, endPoint x: 560, endPoint y: 343, distance: 100.2
click at [561, 347] on div "Janela de atendimento Grade de atendimento Capacidade Transportadoras Veículos …" at bounding box center [784, 279] width 1568 height 558
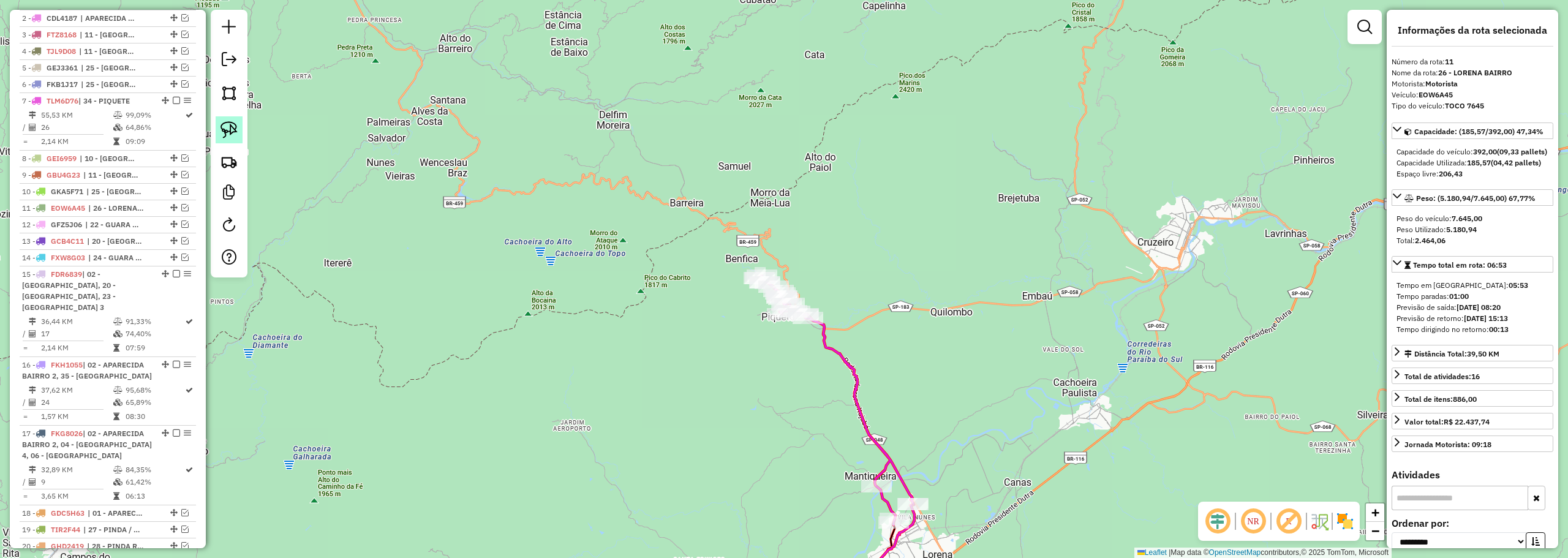
click at [233, 129] on img at bounding box center [229, 130] width 17 height 17
drag, startPoint x: 712, startPoint y: 217, endPoint x: 691, endPoint y: 225, distance: 22.5
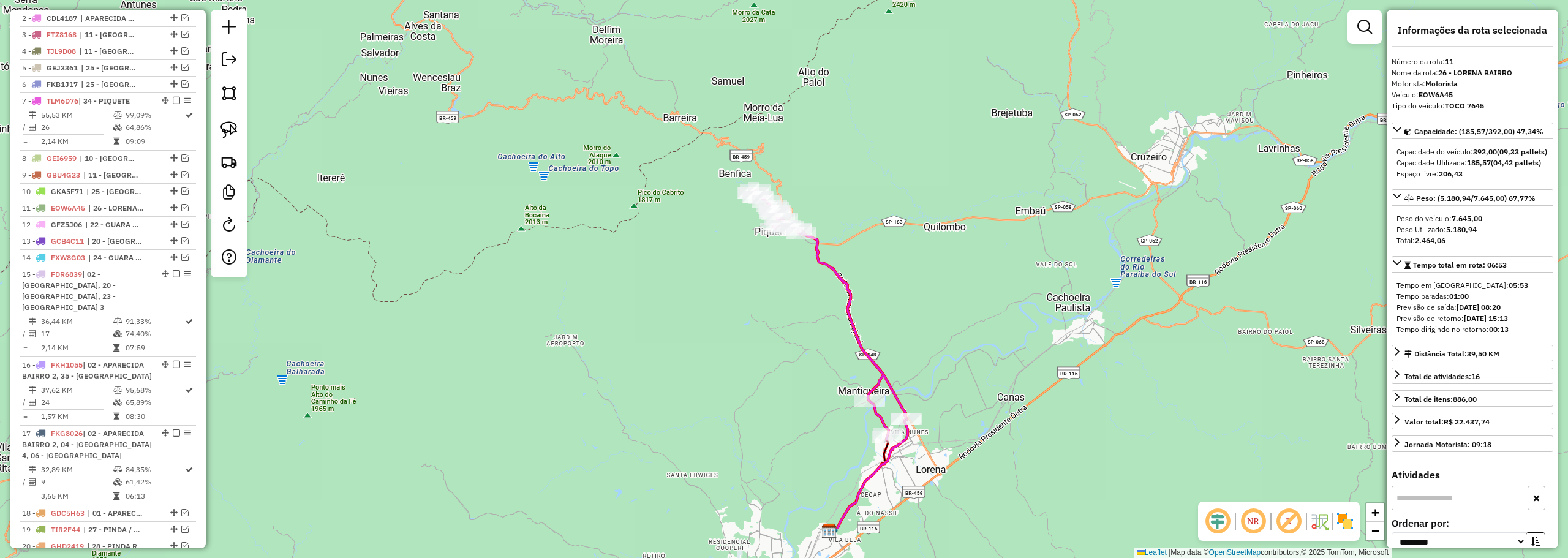
drag, startPoint x: 688, startPoint y: 272, endPoint x: 379, endPoint y: 133, distance: 338.8
click at [675, 177] on div "Janela de atendimento Grade de atendimento Capacidade Transportadoras Veículos …" at bounding box center [784, 279] width 1568 height 558
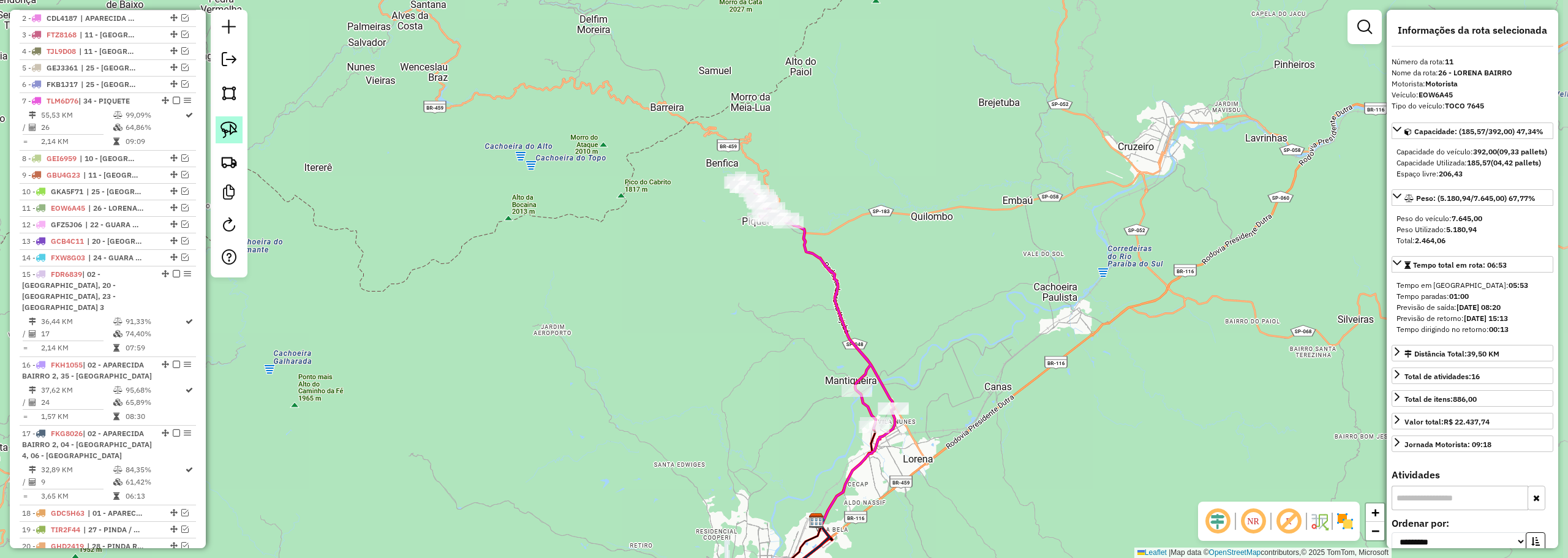
click at [226, 127] on img at bounding box center [229, 130] width 17 height 17
drag, startPoint x: 878, startPoint y: 257, endPoint x: 866, endPoint y: 180, distance: 77.9
click at [184, 161] on em at bounding box center [185, 158] width 8 height 8
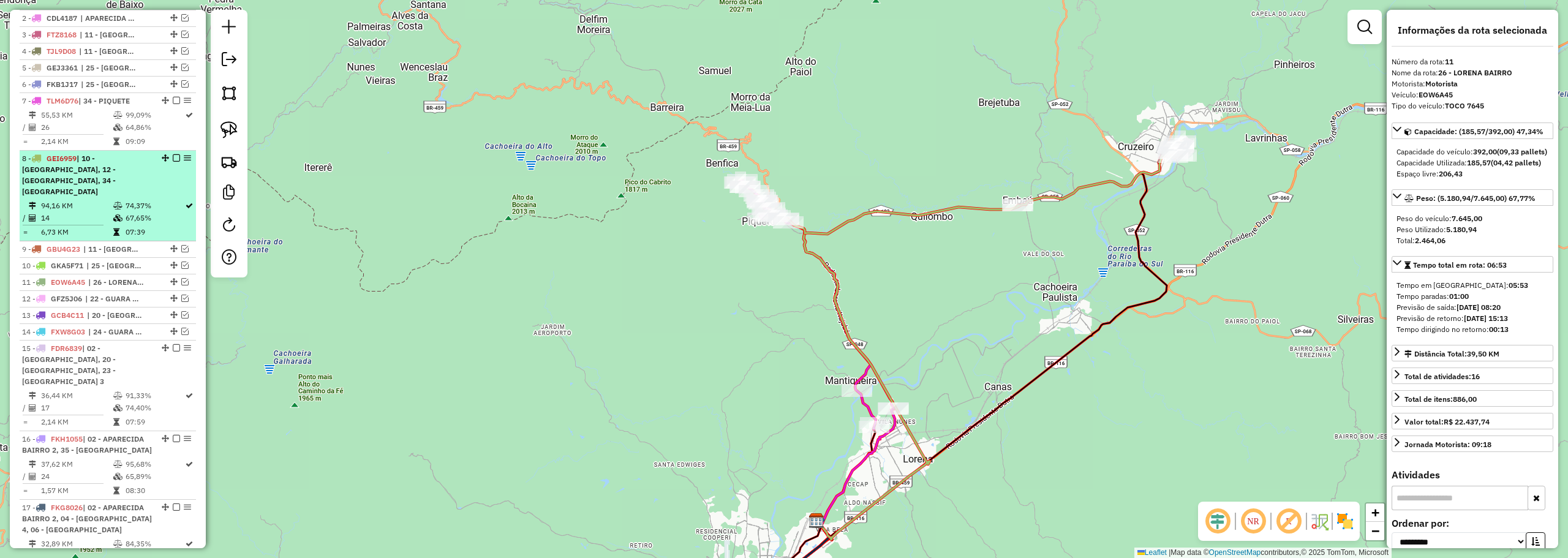
click at [135, 189] on div "8 - GEI6959 | 10 - CACHOEIRA BAIRRO, 12 - CRUZEIRO CENTRO, 34 - PIQUETE" at bounding box center [87, 175] width 130 height 44
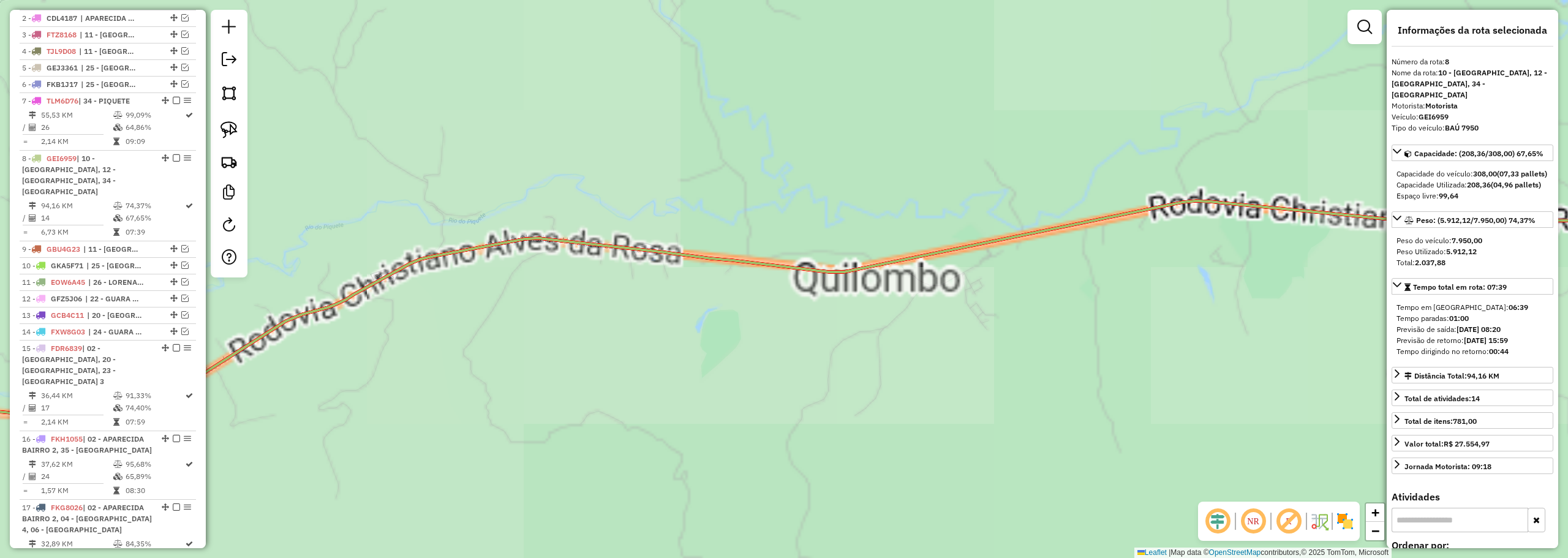
drag, startPoint x: 590, startPoint y: 148, endPoint x: 1290, endPoint y: 81, distance: 703.2
click at [1289, 81] on div "Janela de atendimento Grade de atendimento Capacidade Transportadoras Veículos …" at bounding box center [784, 279] width 1568 height 558
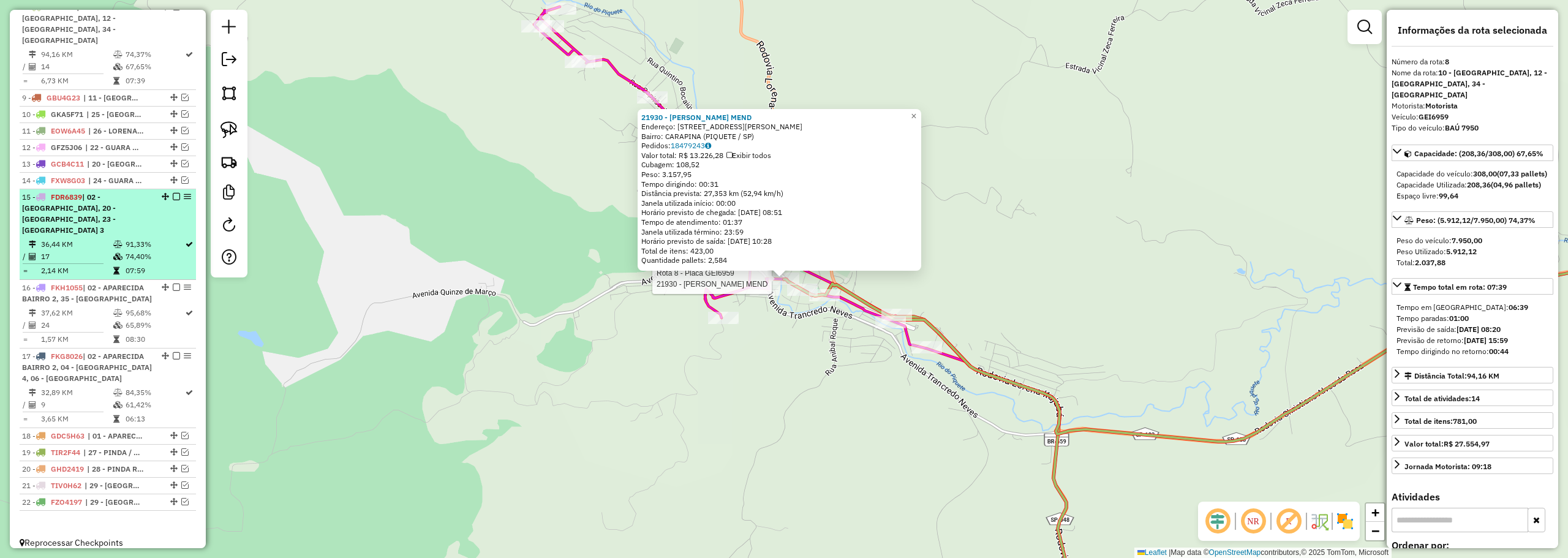
scroll to position [554, 0]
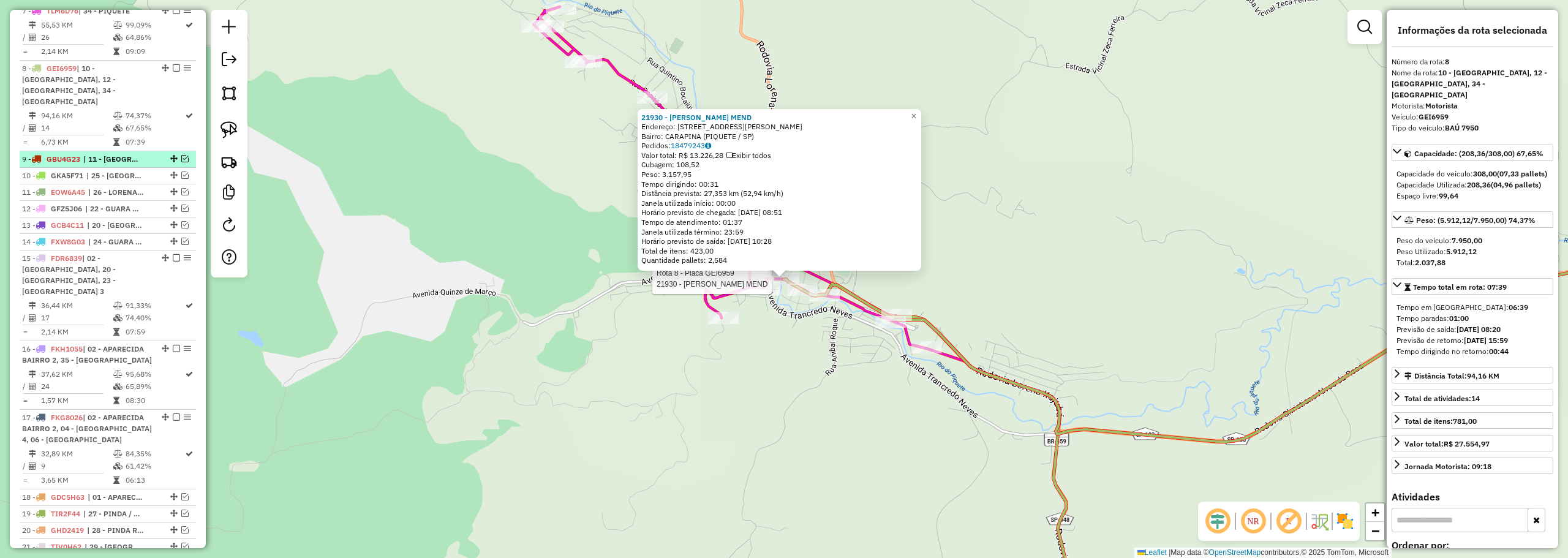
click at [181, 158] on em at bounding box center [185, 159] width 8 height 8
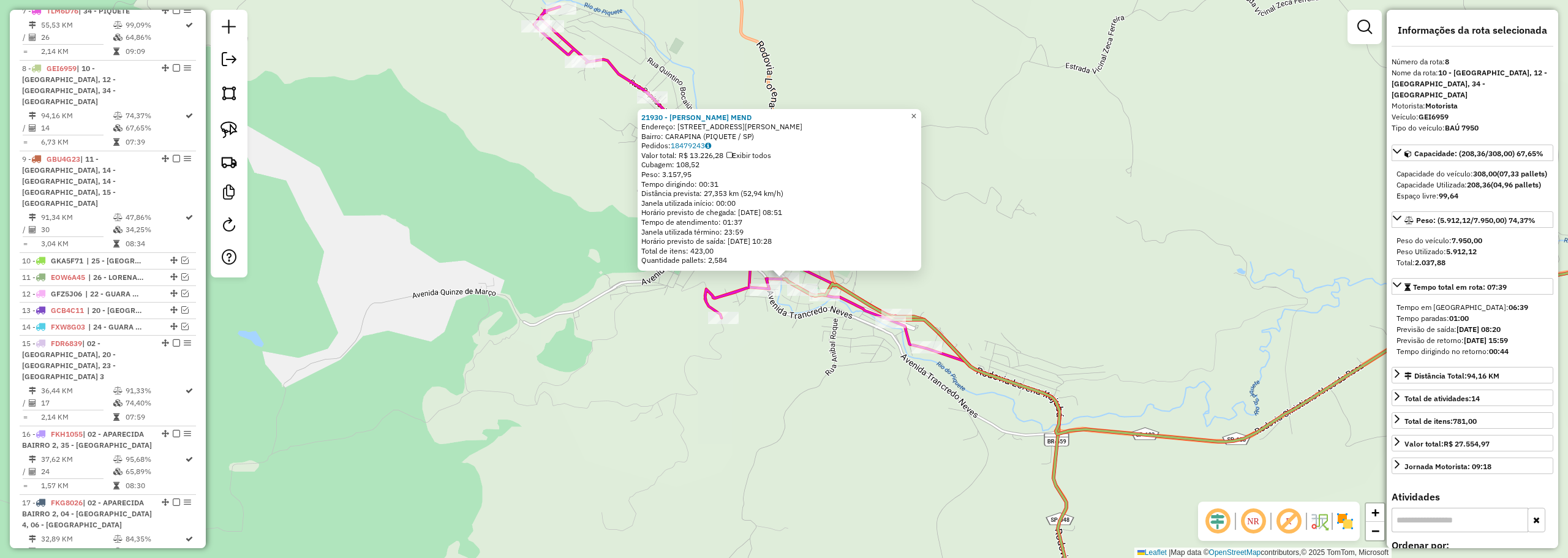
click at [921, 112] on link "×" at bounding box center [913, 116] width 15 height 15
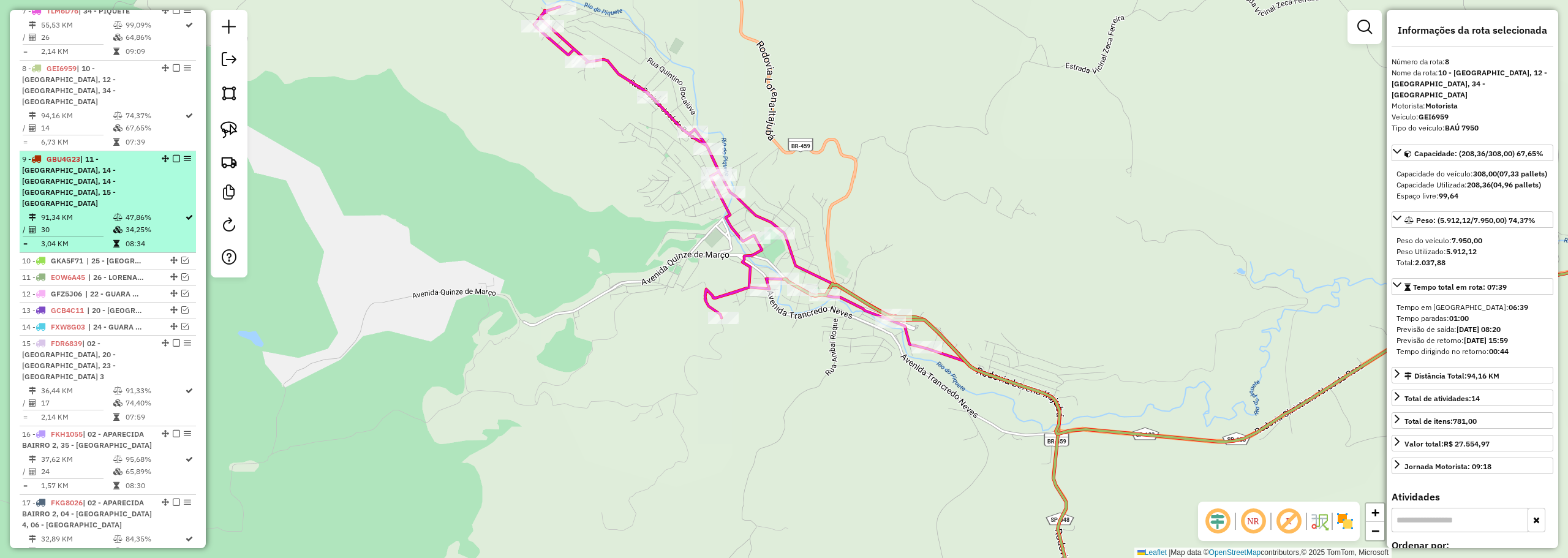
click at [105, 223] on td "30" at bounding box center [76, 229] width 72 height 12
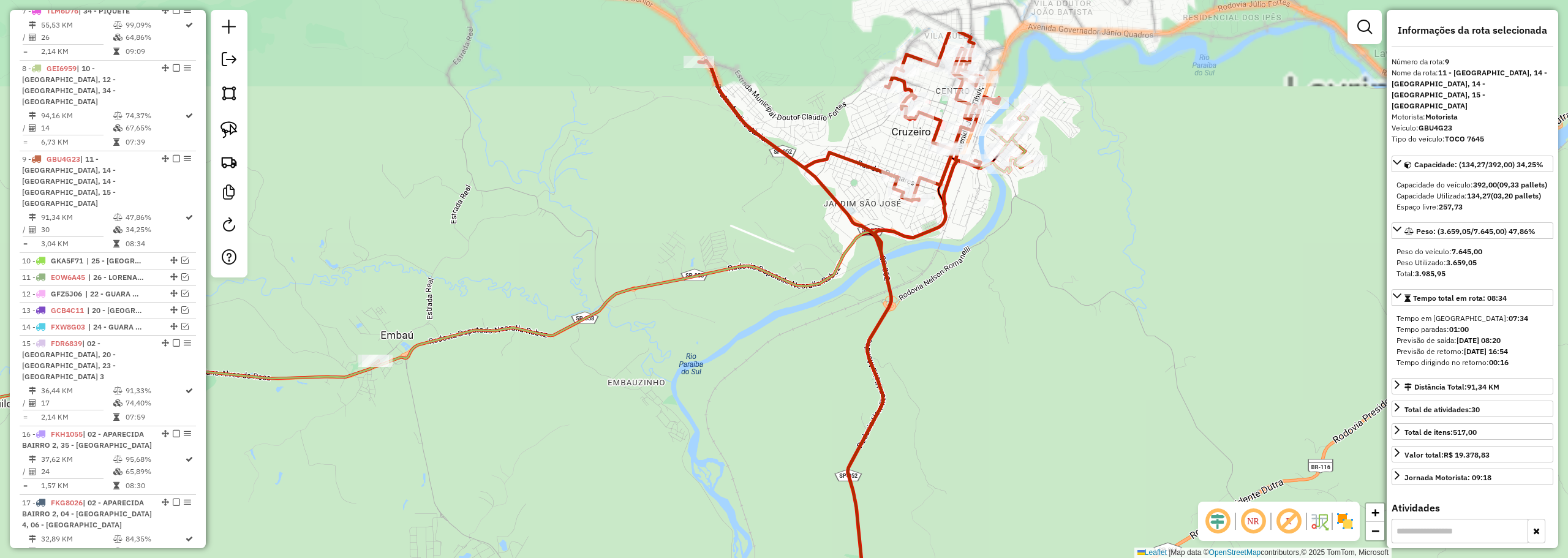
drag, startPoint x: 1017, startPoint y: 201, endPoint x: 1009, endPoint y: 222, distance: 22.5
click at [1012, 219] on div "Janela de atendimento Grade de atendimento Capacidade Transportadoras Veículos …" at bounding box center [784, 279] width 1568 height 558
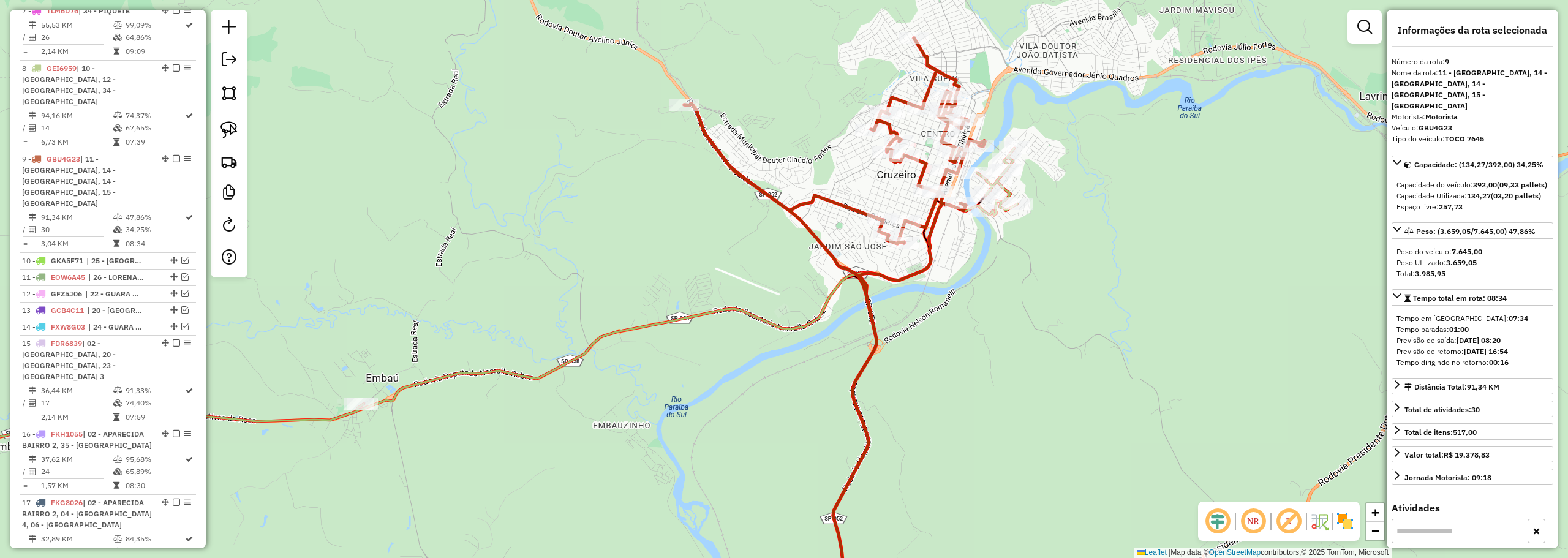
drag, startPoint x: 798, startPoint y: 159, endPoint x: 705, endPoint y: 235, distance: 120.1
click at [705, 238] on div "Janela de atendimento Grade de atendimento Capacidade Transportadoras Veículos …" at bounding box center [784, 279] width 1568 height 558
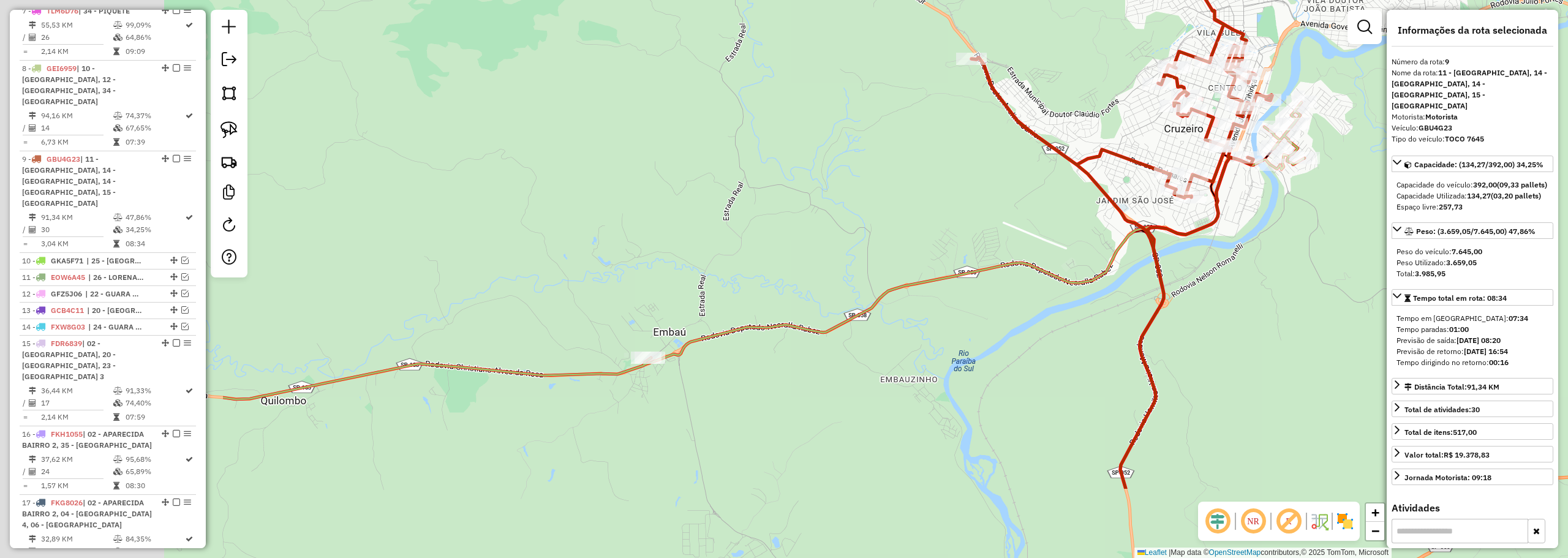
drag, startPoint x: 392, startPoint y: 371, endPoint x: 773, endPoint y: 245, distance: 401.3
click at [773, 245] on div "Janela de atendimento Grade de atendimento Capacidade Transportadoras Veículos …" at bounding box center [784, 279] width 1568 height 558
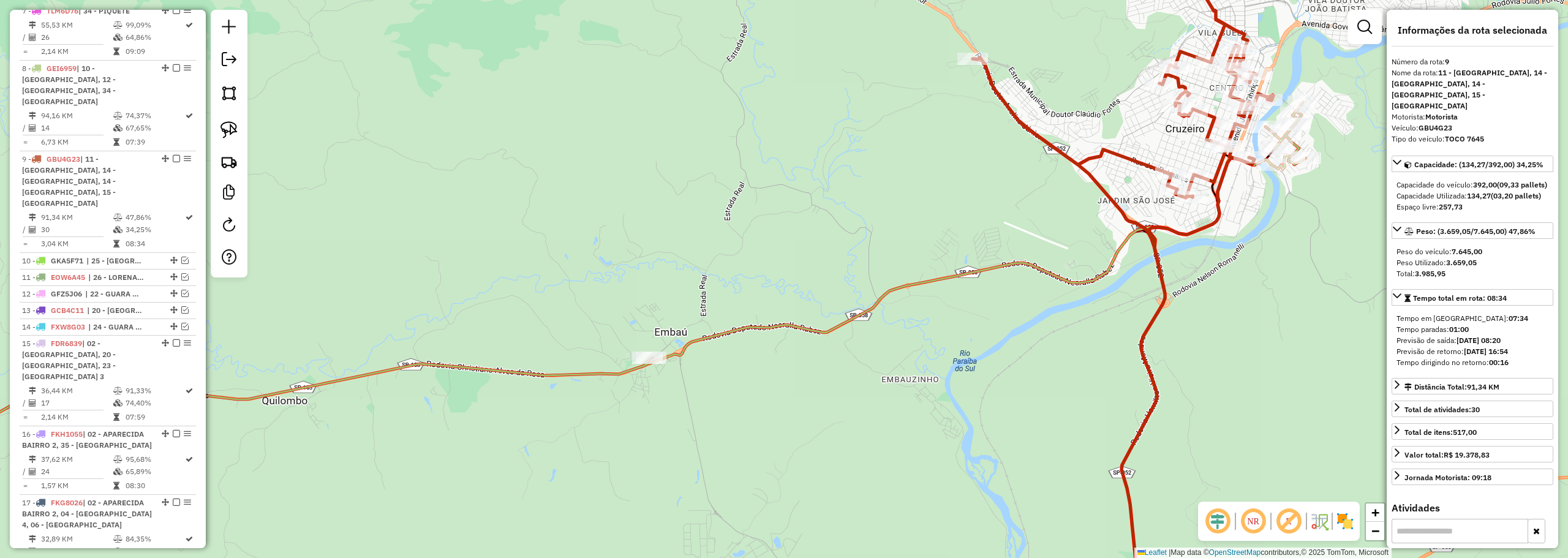
drag, startPoint x: 854, startPoint y: 251, endPoint x: 847, endPoint y: 192, distance: 59.4
click at [847, 195] on div "Janela de atendimento Grade de atendimento Capacidade Transportadoras Veículos …" at bounding box center [784, 279] width 1568 height 558
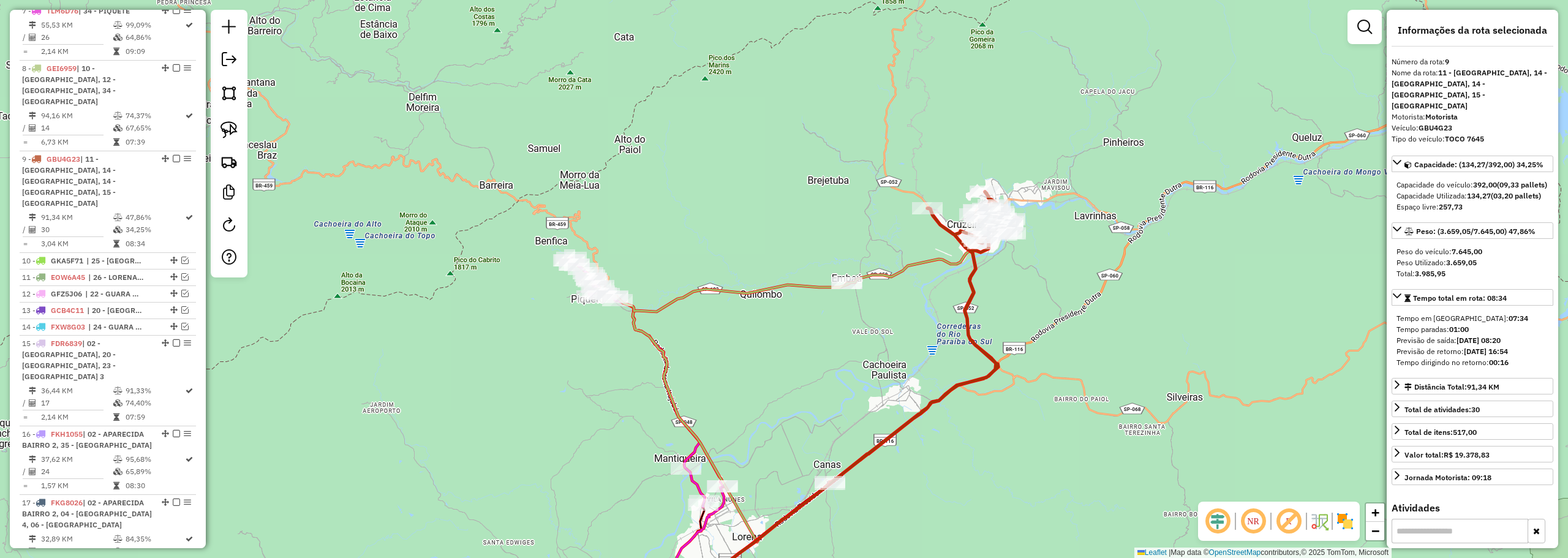
drag, startPoint x: 912, startPoint y: 315, endPoint x: 870, endPoint y: 368, distance: 67.6
click at [870, 368] on div "Janela de atendimento Grade de atendimento Capacidade Transportadoras Veículos …" at bounding box center [784, 279] width 1568 height 558
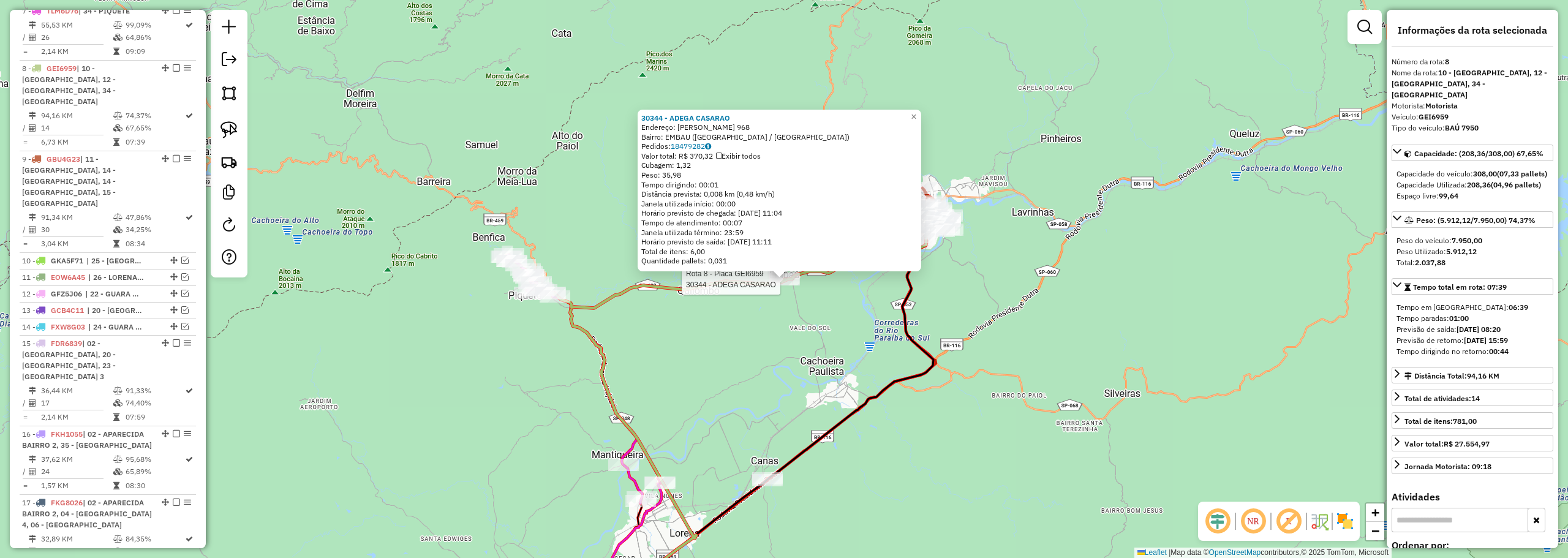
scroll to position [616, 0]
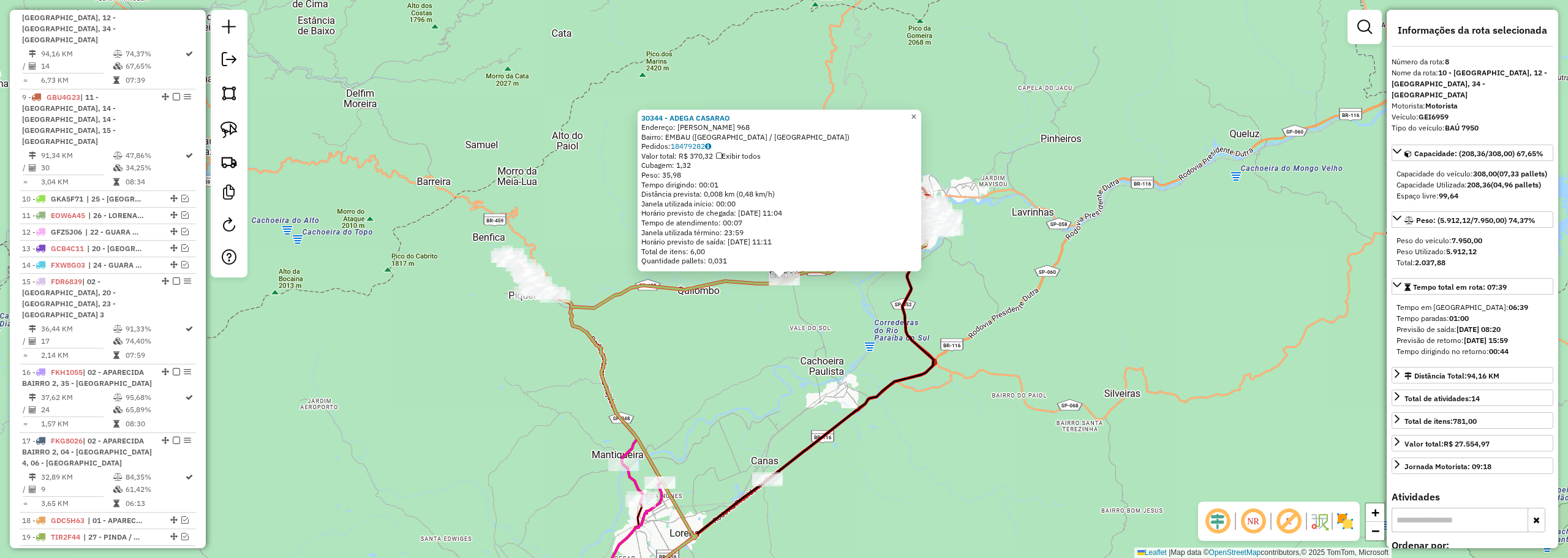
click at [916, 115] on span "×" at bounding box center [913, 117] width 5 height 11
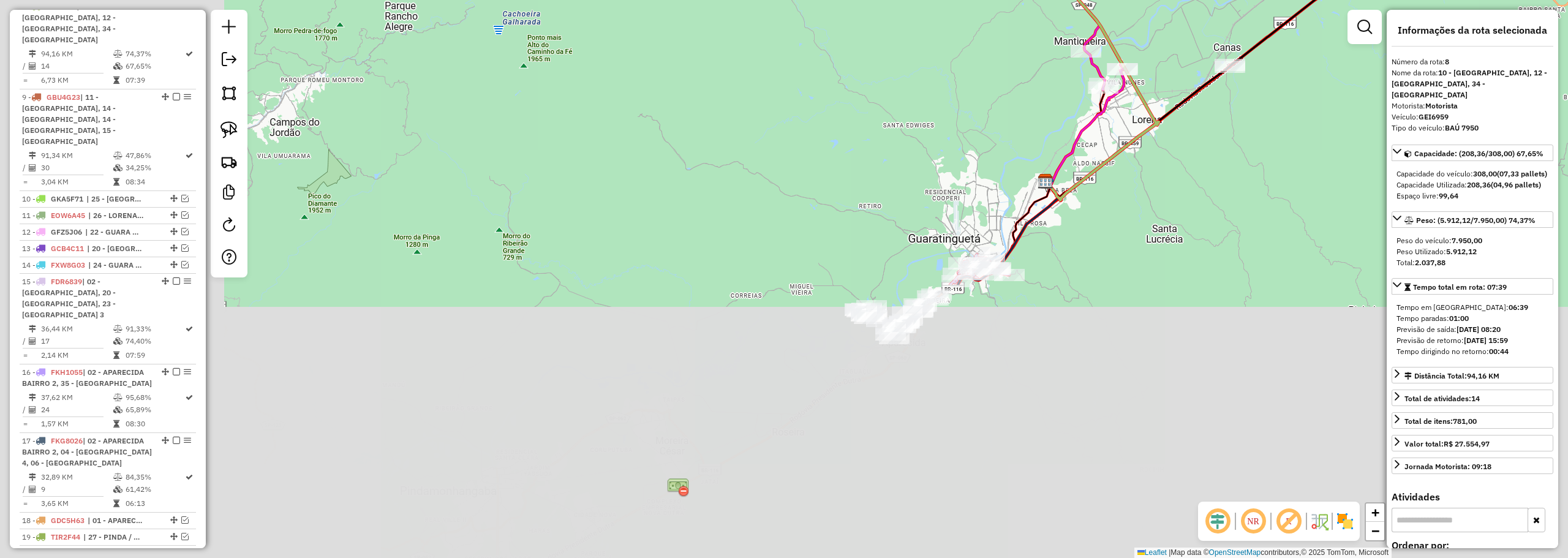
drag, startPoint x: 481, startPoint y: 465, endPoint x: 857, endPoint y: 137, distance: 499.0
click at [857, 137] on div "Janela de atendimento Grade de atendimento Capacidade Transportadoras Veículos …" at bounding box center [784, 279] width 1568 height 558
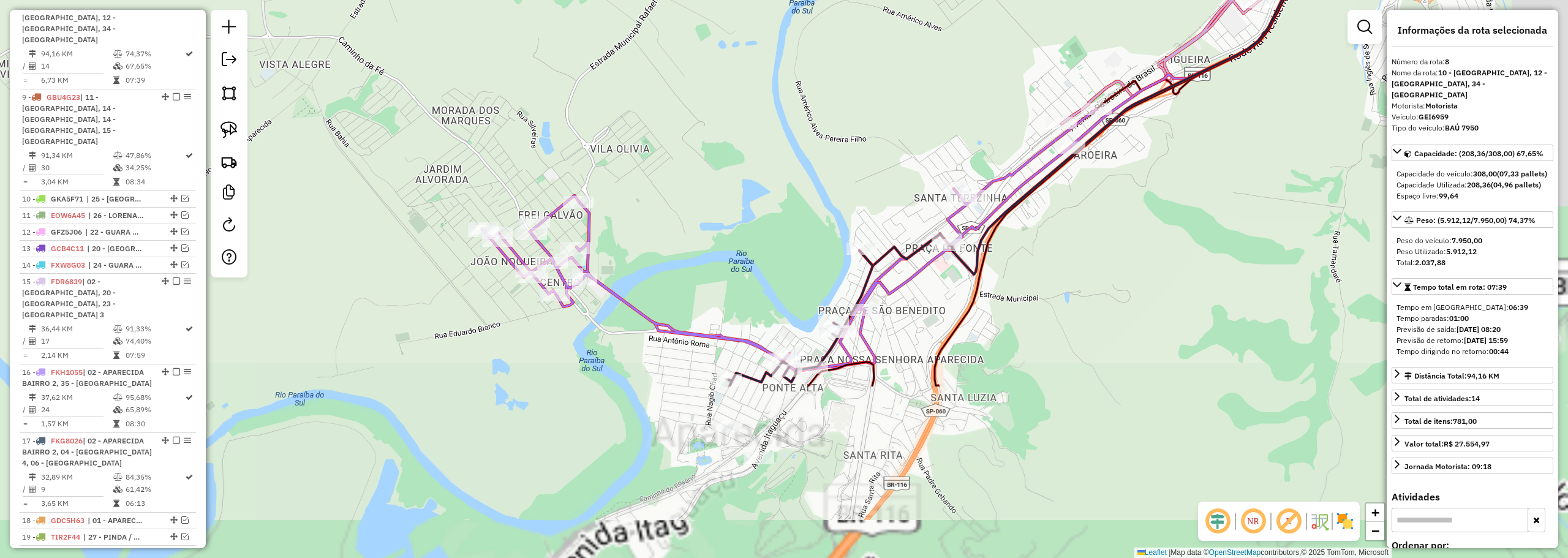
drag, startPoint x: 983, startPoint y: 314, endPoint x: 854, endPoint y: 88, distance: 260.2
click at [854, 88] on div "Janela de atendimento Grade de atendimento Capacidade Transportadoras Veículos …" at bounding box center [784, 279] width 1568 height 558
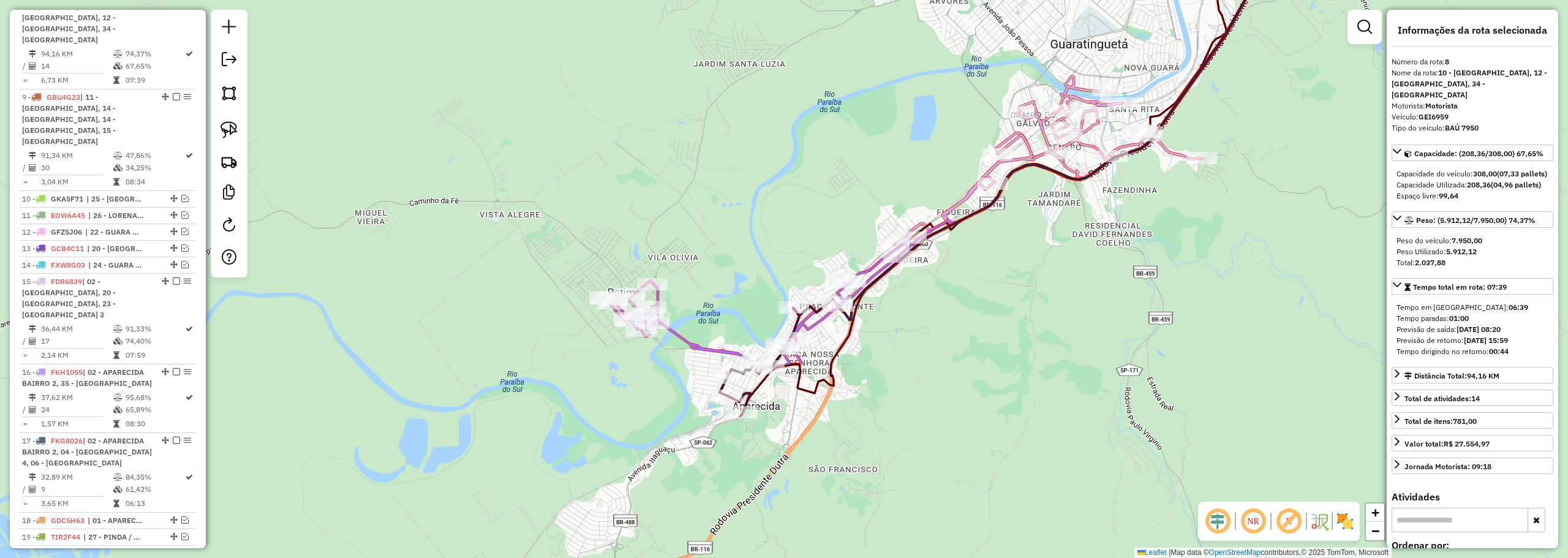
drag, startPoint x: 819, startPoint y: 238, endPoint x: 761, endPoint y: 287, distance: 75.9
click at [743, 300] on div "Janela de atendimento Grade de atendimento Capacidade Transportadoras Veículos …" at bounding box center [784, 279] width 1568 height 558
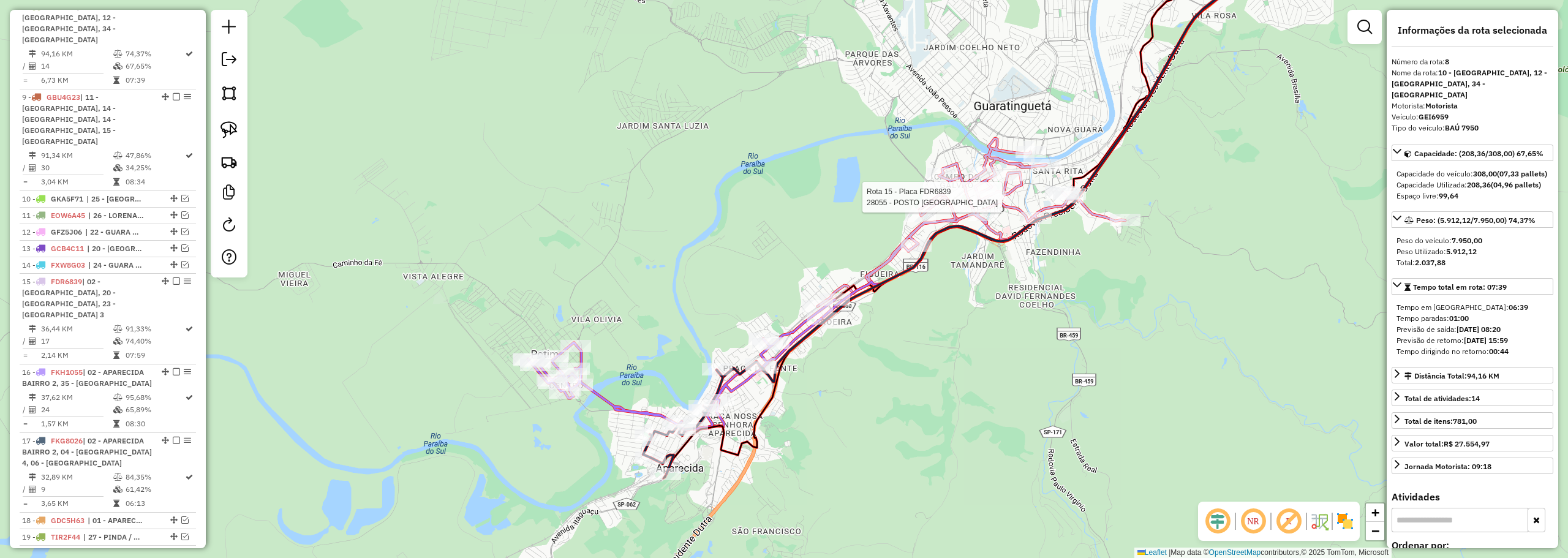
scroll to position [689, 0]
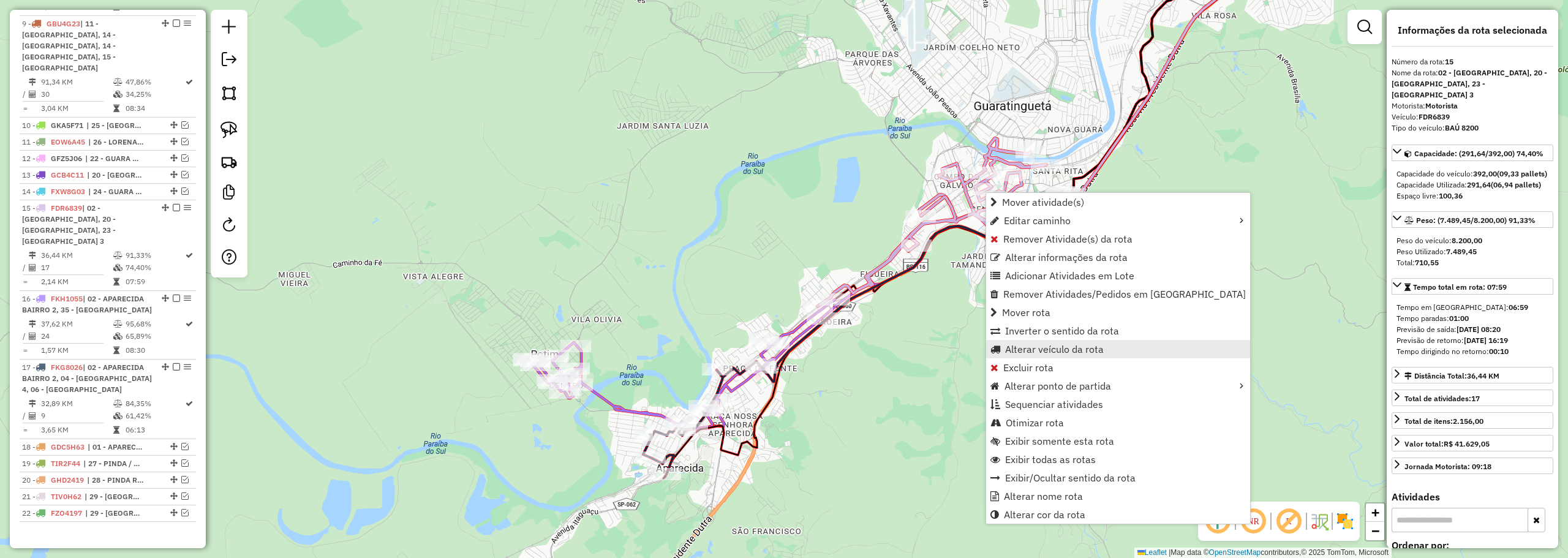
click at [1005, 349] on span "Alterar veículo da rota" at bounding box center [1054, 349] width 99 height 10
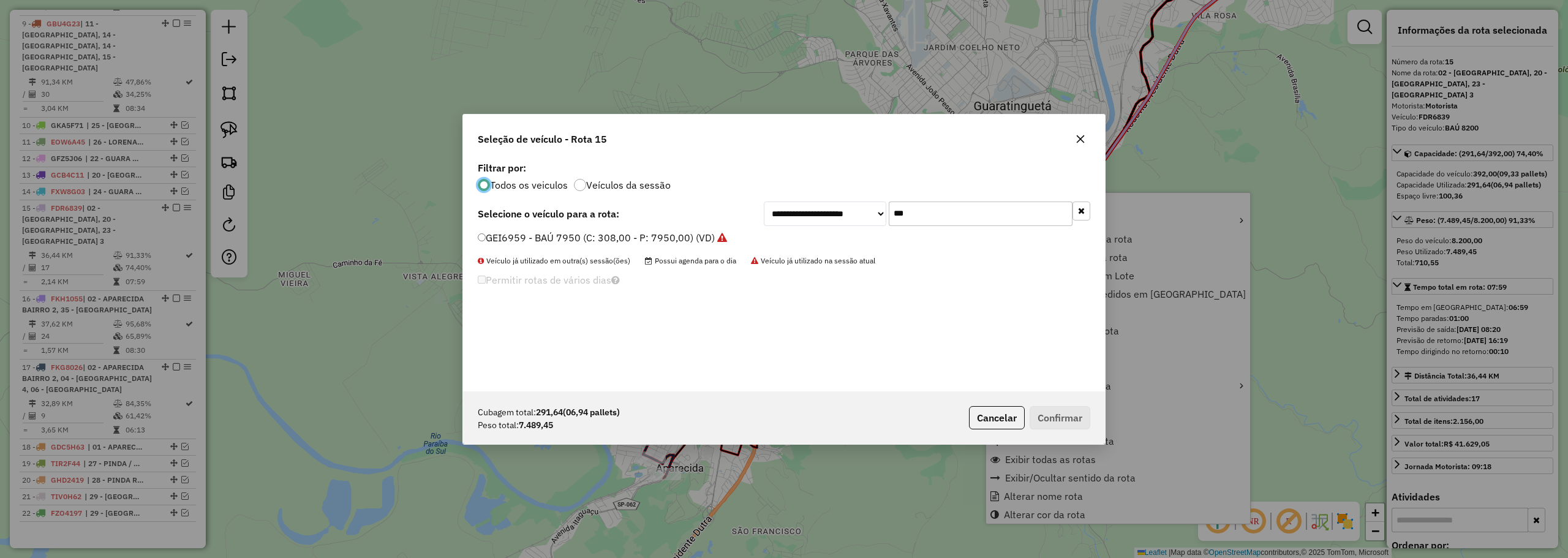
scroll to position [7, 4]
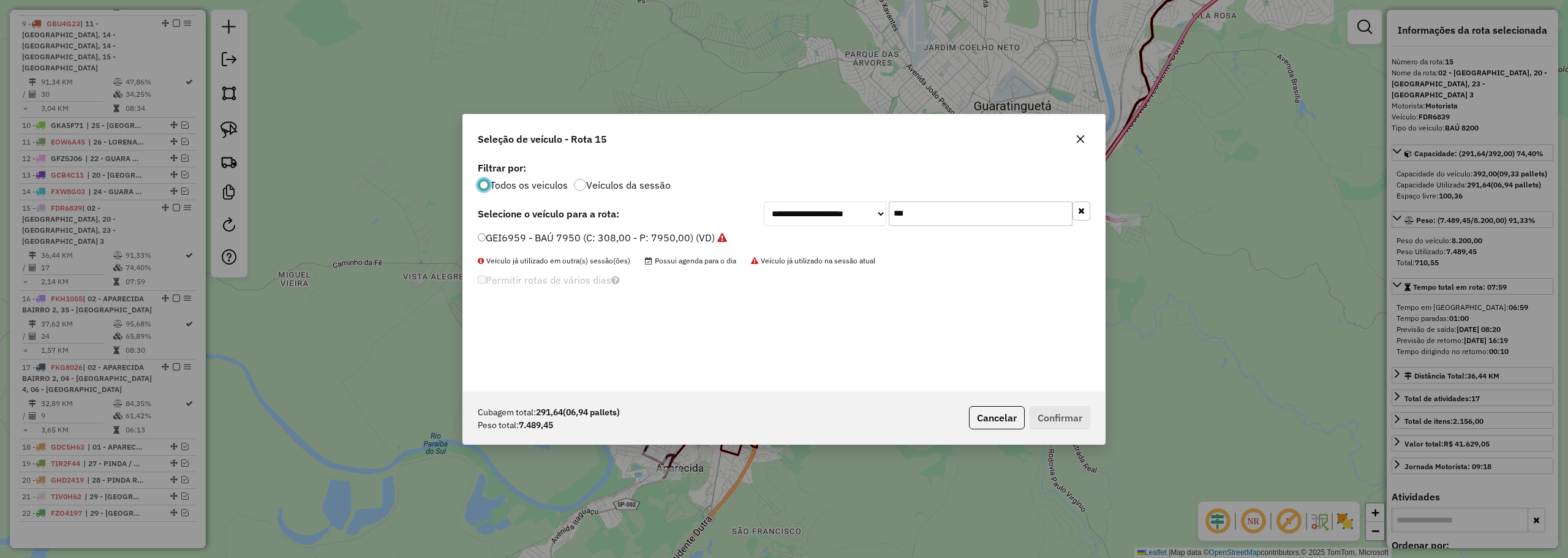
click at [944, 214] on input "***" at bounding box center [981, 213] width 184 height 24
click at [942, 214] on input "***" at bounding box center [981, 213] width 184 height 24
type input "***"
click at [634, 242] on label "FKH1055 - BAÚ 8200 (C: 392,00 - P: 8200,00) (VD)" at bounding box center [603, 237] width 252 height 15
click at [1046, 423] on button "Confirmar" at bounding box center [1059, 417] width 60 height 23
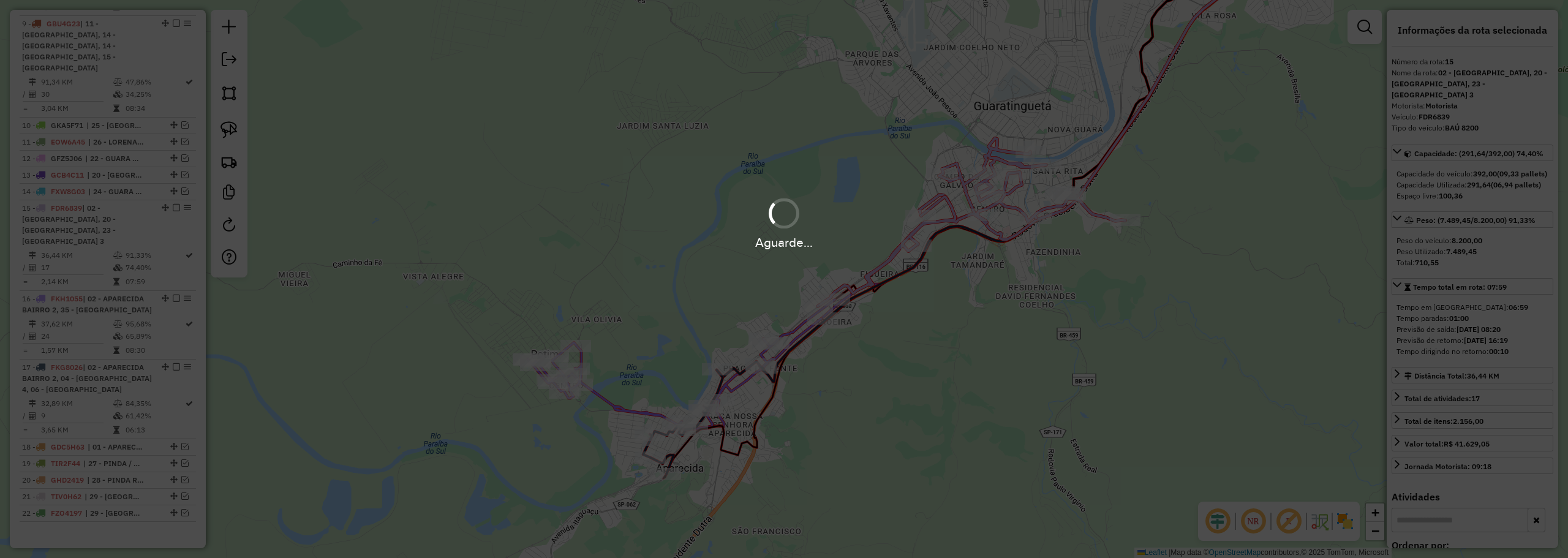
click at [673, 318] on div "Aguarde..." at bounding box center [784, 279] width 1568 height 558
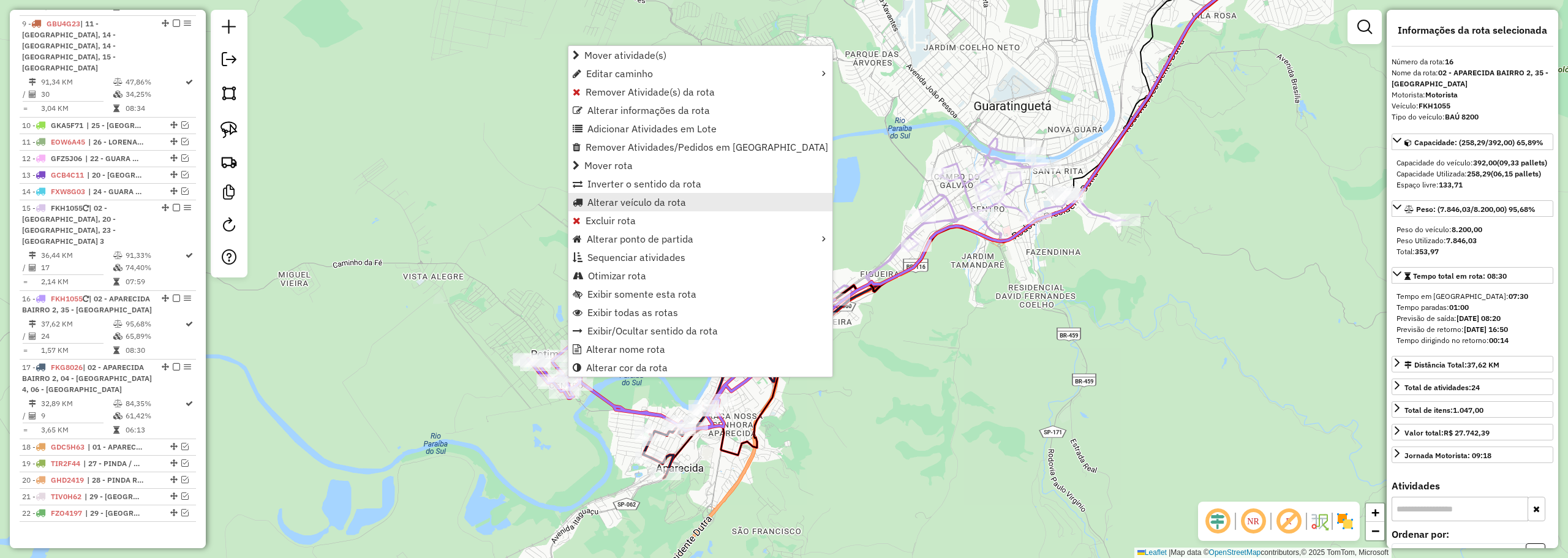
click at [615, 206] on span "Alterar veículo da rota" at bounding box center [636, 202] width 99 height 10
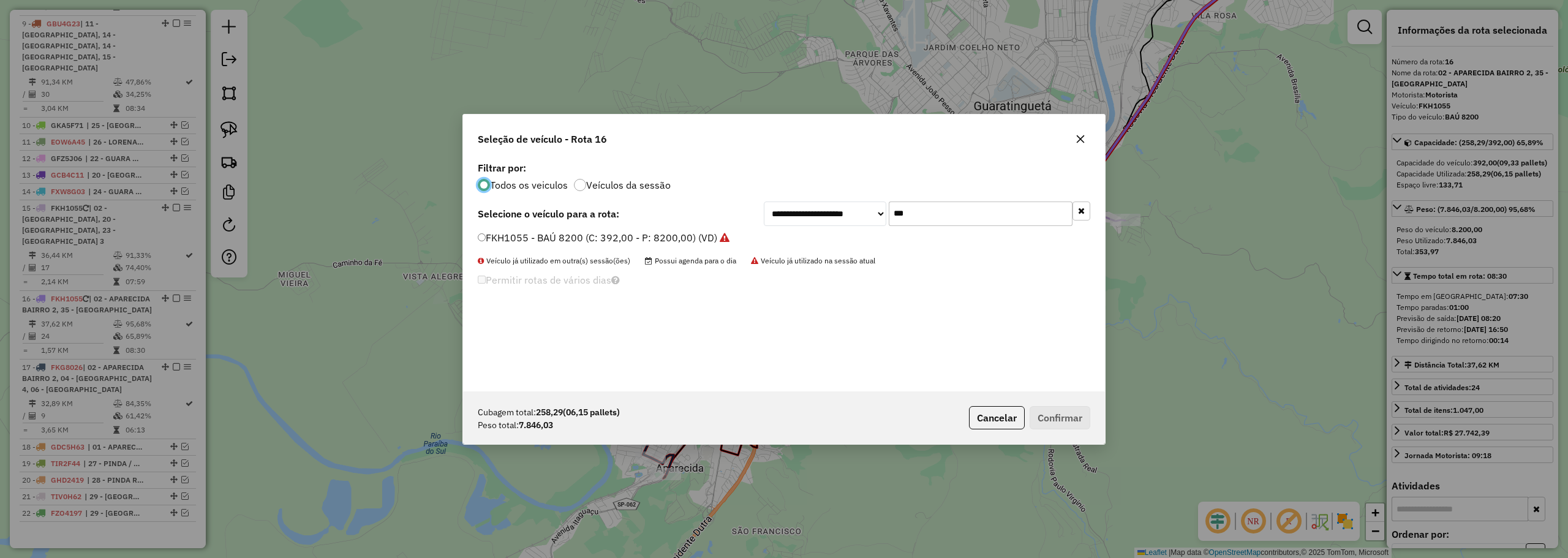
click at [961, 213] on input "***" at bounding box center [981, 213] width 184 height 24
type input "***"
click at [560, 239] on label "FDR6839 - BAÚ 8200 (C: 392,00 - P: 8200,00) (VD)" at bounding box center [597, 237] width 239 height 15
click at [1047, 427] on button "Confirmar" at bounding box center [1059, 417] width 60 height 23
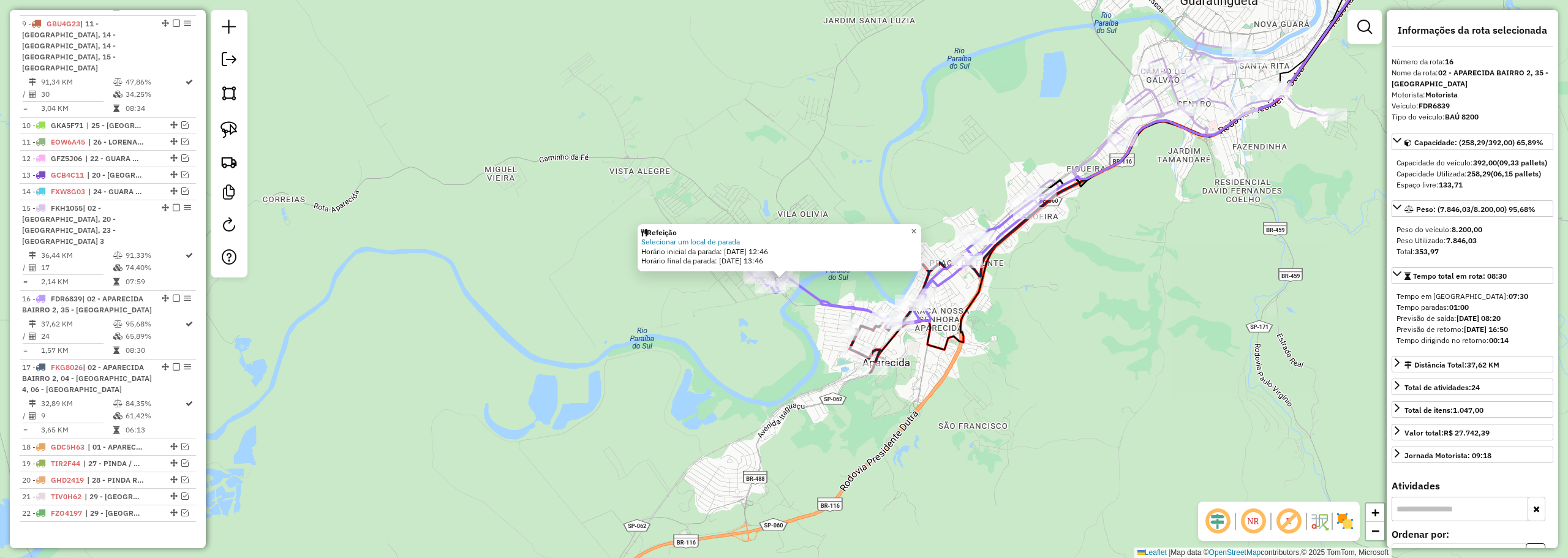
drag, startPoint x: 919, startPoint y: 230, endPoint x: 927, endPoint y: 243, distance: 15.3
click at [916, 230] on span "×" at bounding box center [913, 232] width 5 height 11
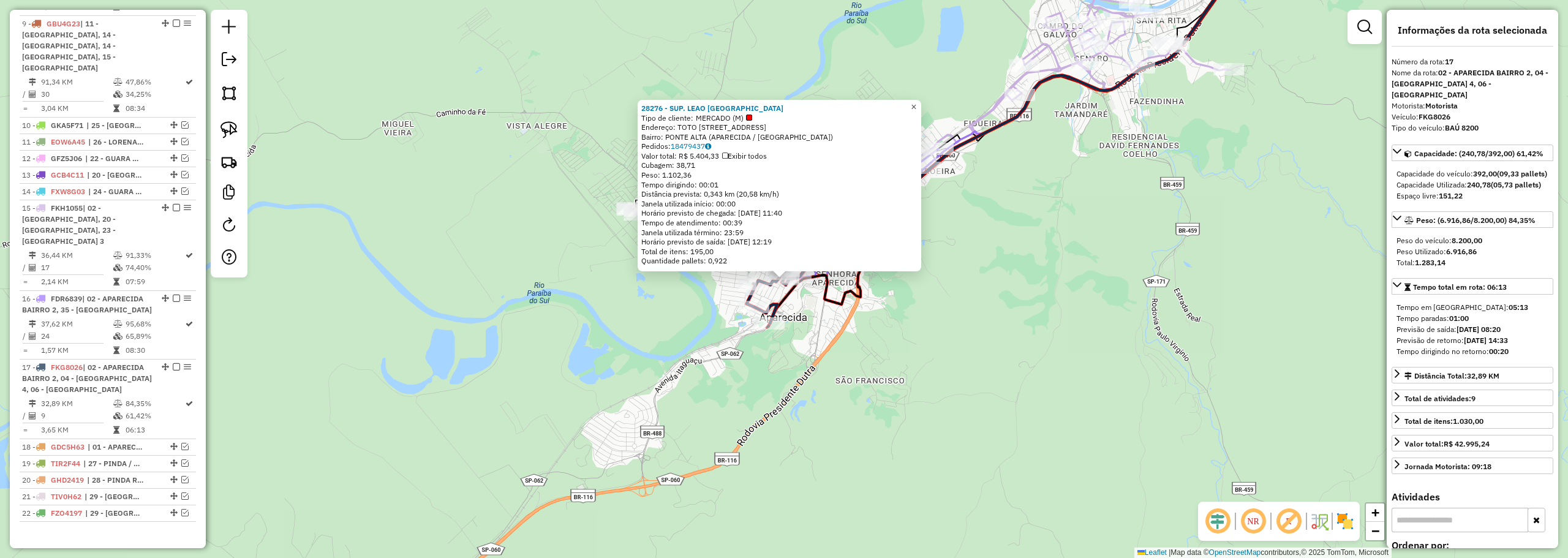
click at [916, 103] on span "×" at bounding box center [913, 107] width 5 height 11
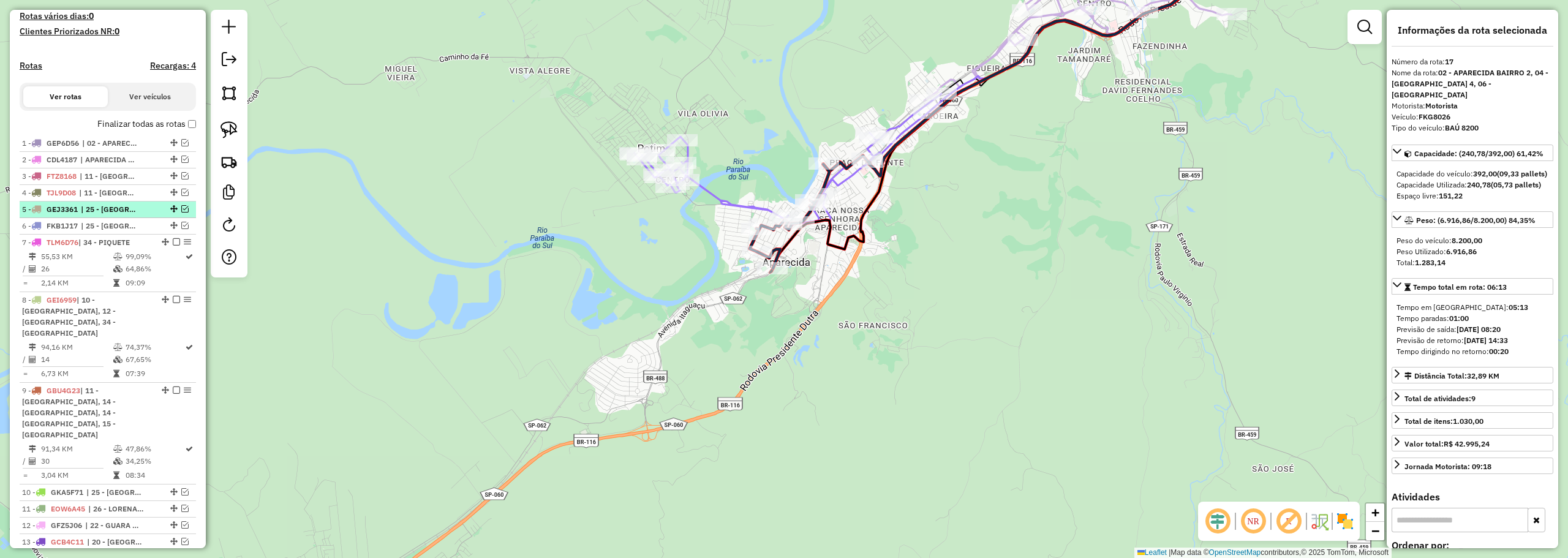
scroll to position [322, 0]
click at [184, 131] on label "Finalizar todas as rotas" at bounding box center [146, 125] width 99 height 13
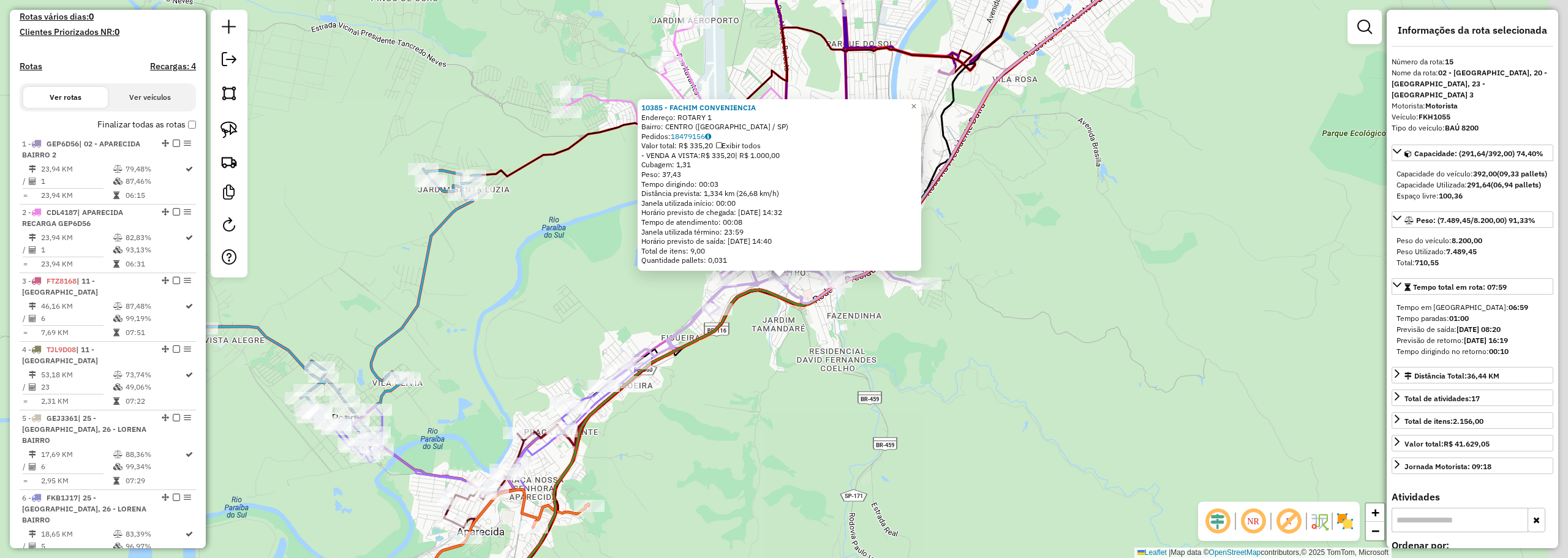
scroll to position [1485, 0]
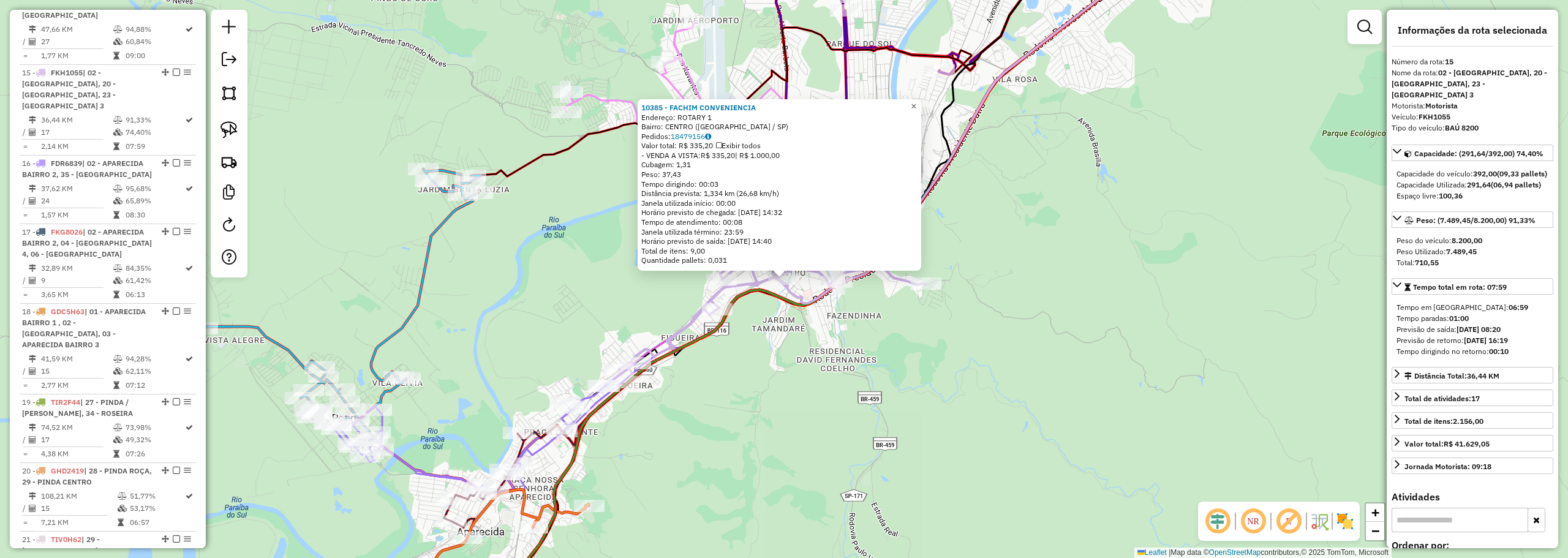
click at [916, 102] on span "×" at bounding box center [913, 106] width 5 height 11
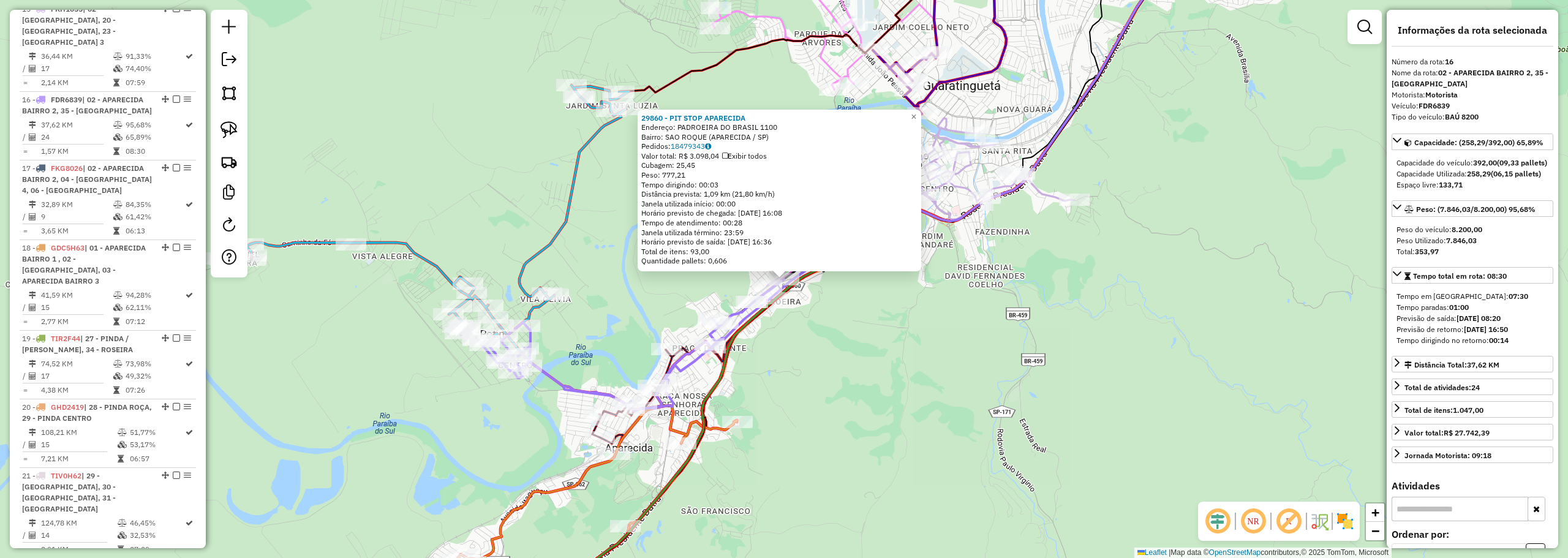
scroll to position [1565, 0]
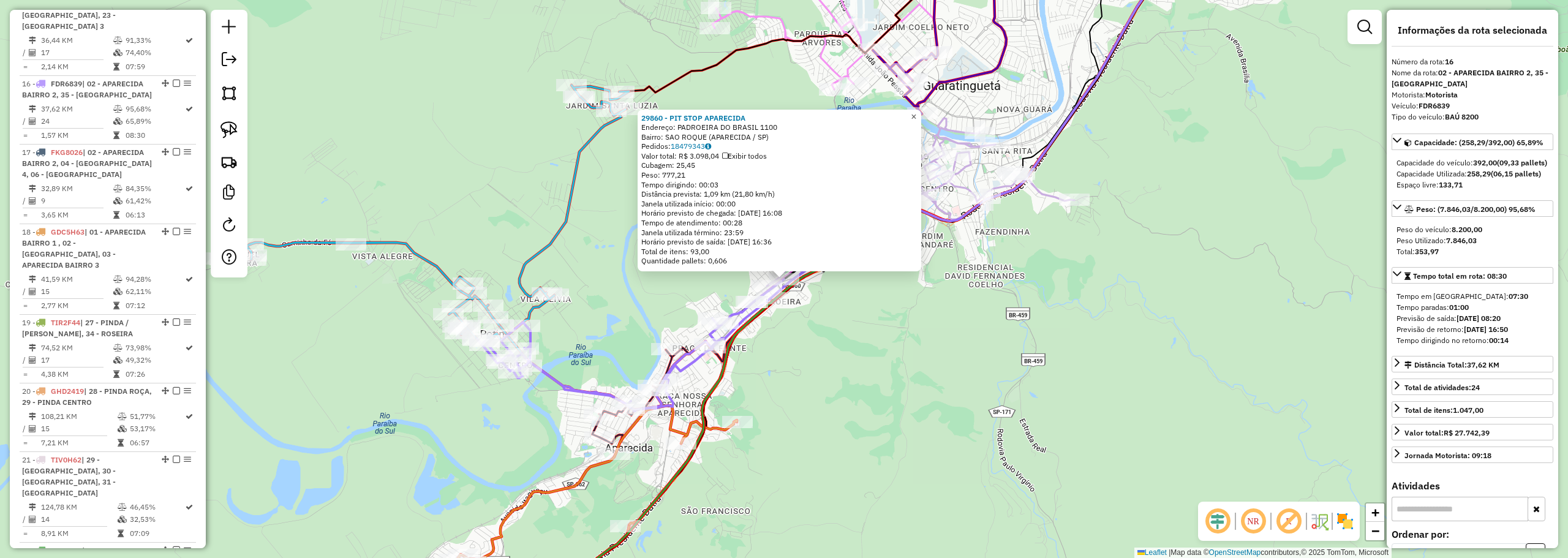
click at [916, 112] on span "×" at bounding box center [913, 117] width 5 height 11
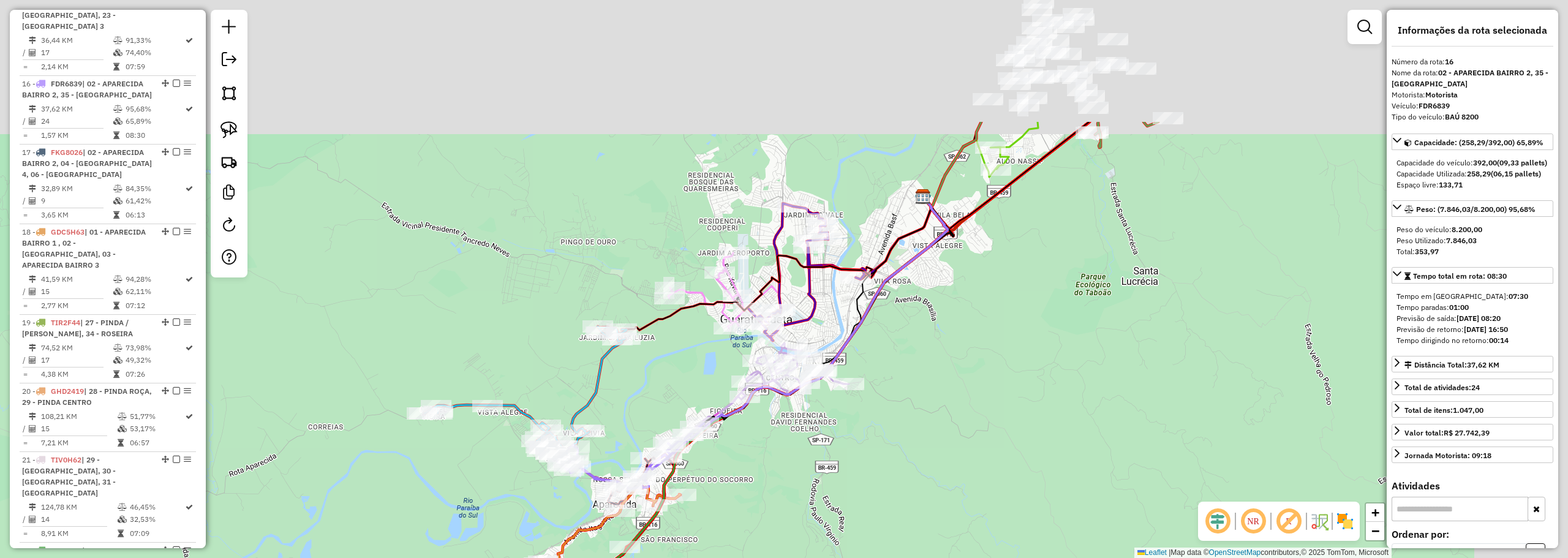
drag, startPoint x: 1141, startPoint y: 89, endPoint x: 1010, endPoint y: 255, distance: 211.5
click at [1013, 263] on div "Janela de atendimento Grade de atendimento Capacidade Transportadoras Veículos …" at bounding box center [784, 279] width 1568 height 558
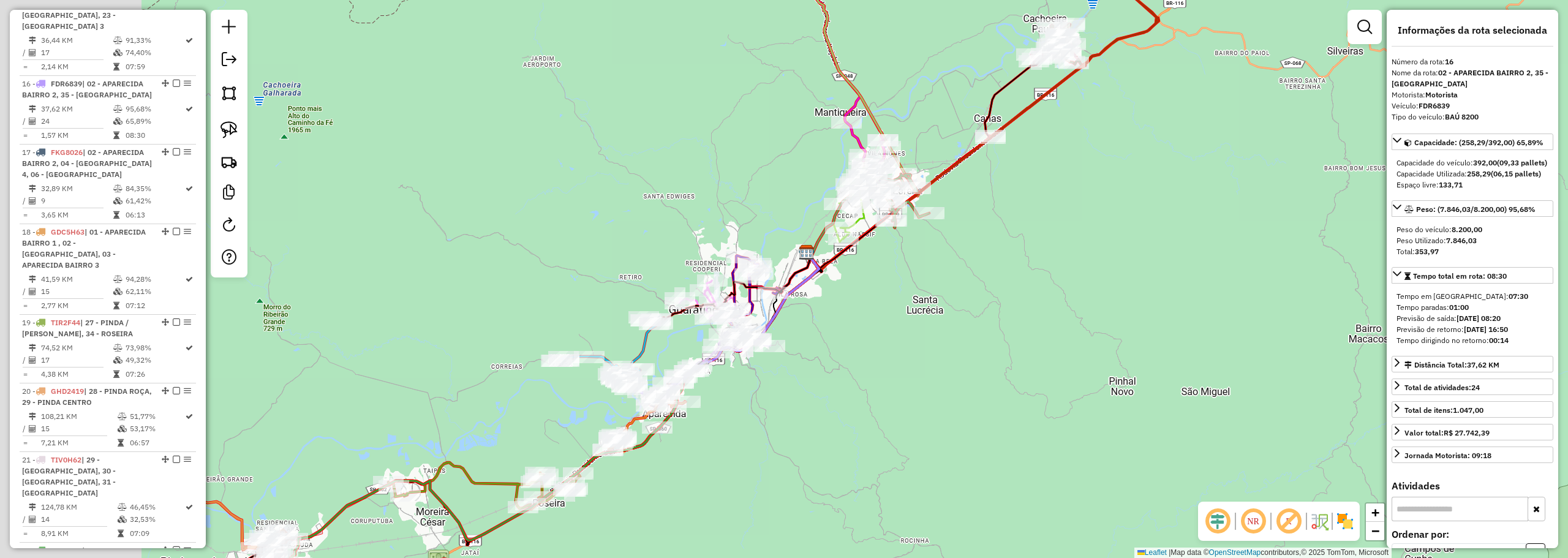
drag, startPoint x: 528, startPoint y: 180, endPoint x: 801, endPoint y: 192, distance: 273.3
click at [801, 192] on div "Janela de atendimento Grade de atendimento Capacidade Transportadoras Veículos …" at bounding box center [784, 279] width 1568 height 558
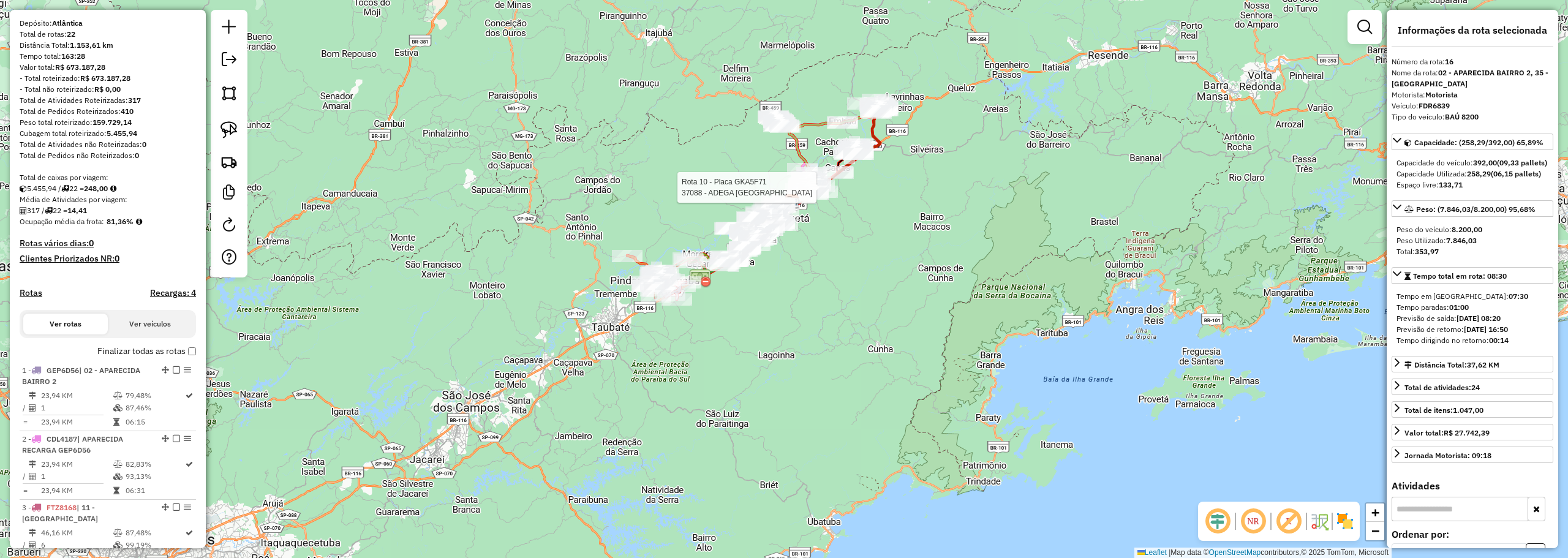
scroll to position [0, 0]
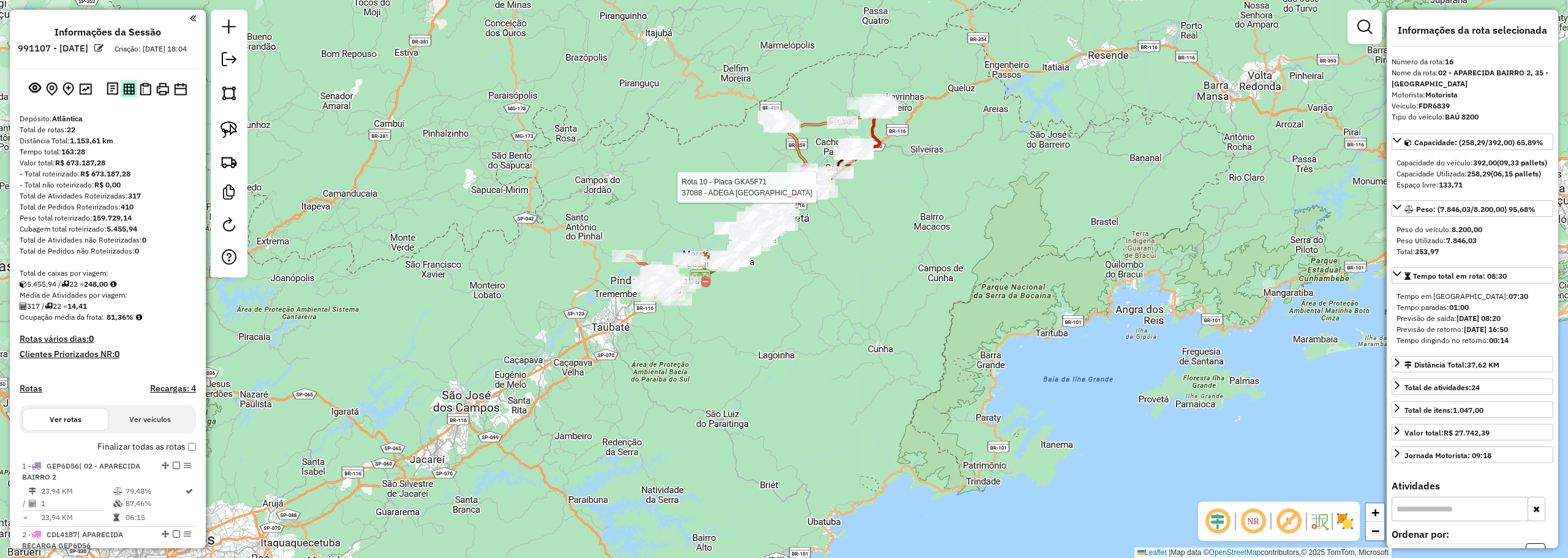
click at [128, 94] on img at bounding box center [128, 89] width 11 height 11
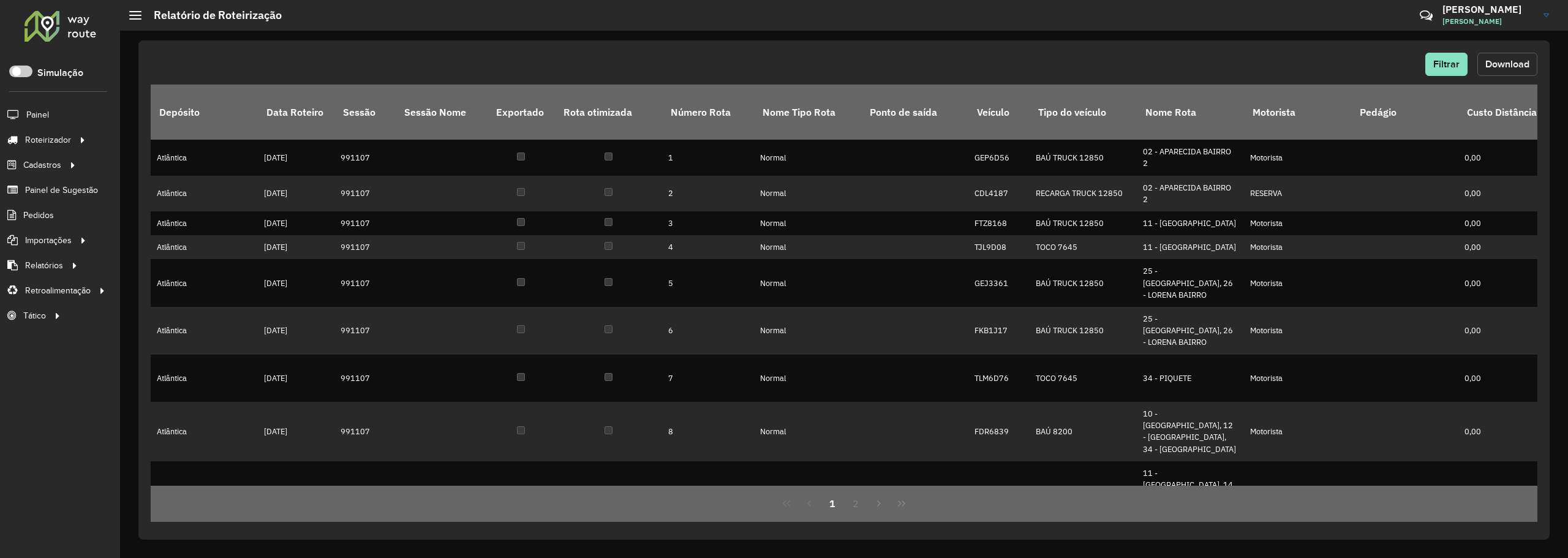
click at [1521, 69] on button "Download" at bounding box center [1508, 64] width 60 height 23
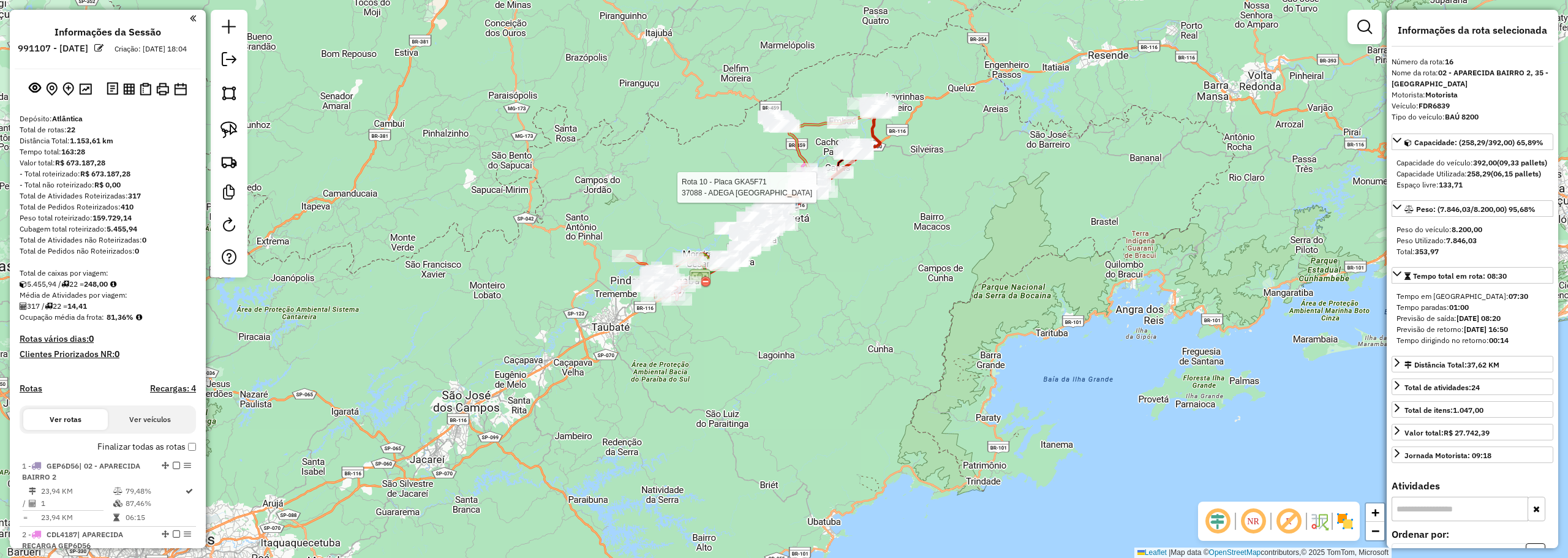
select select "**********"
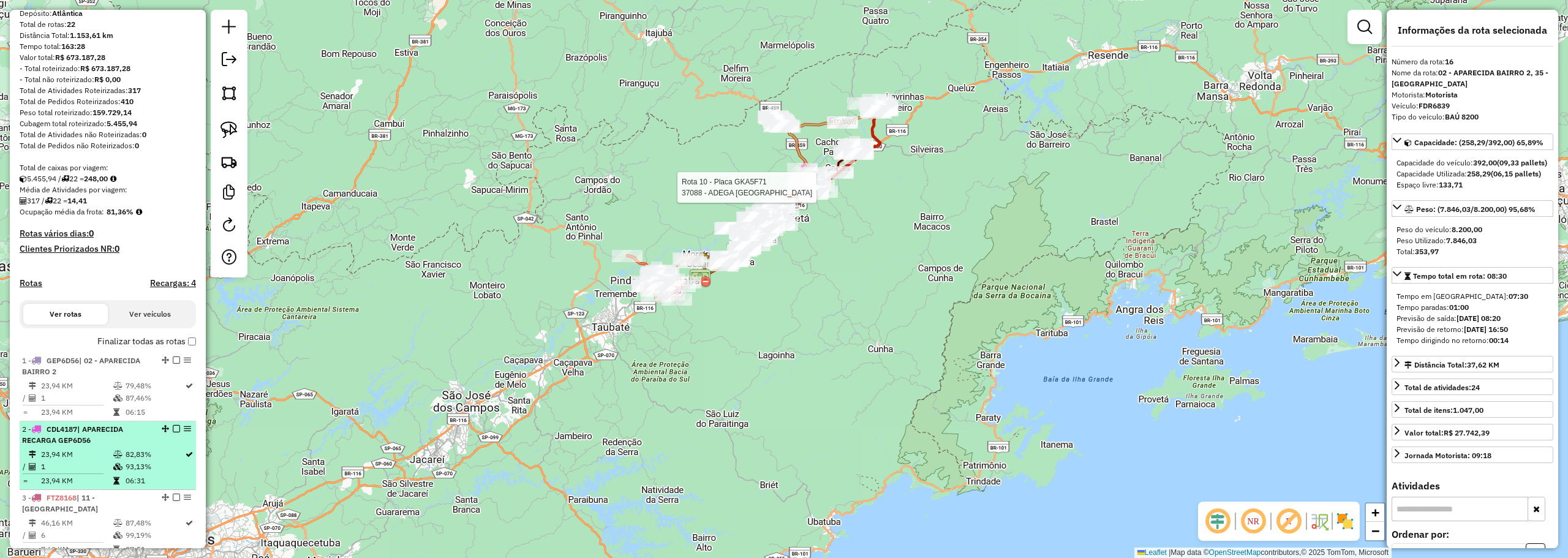
scroll to position [183, 0]
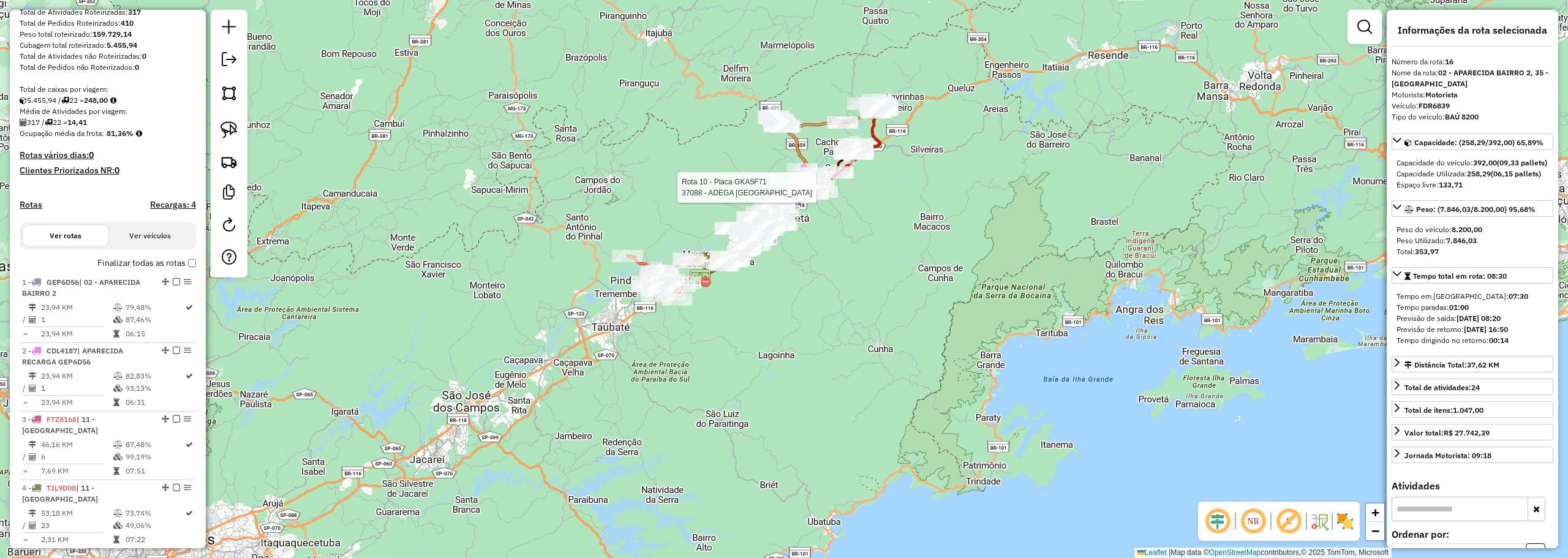
click at [190, 269] on label "Finalizar todas as rotas" at bounding box center [146, 263] width 99 height 13
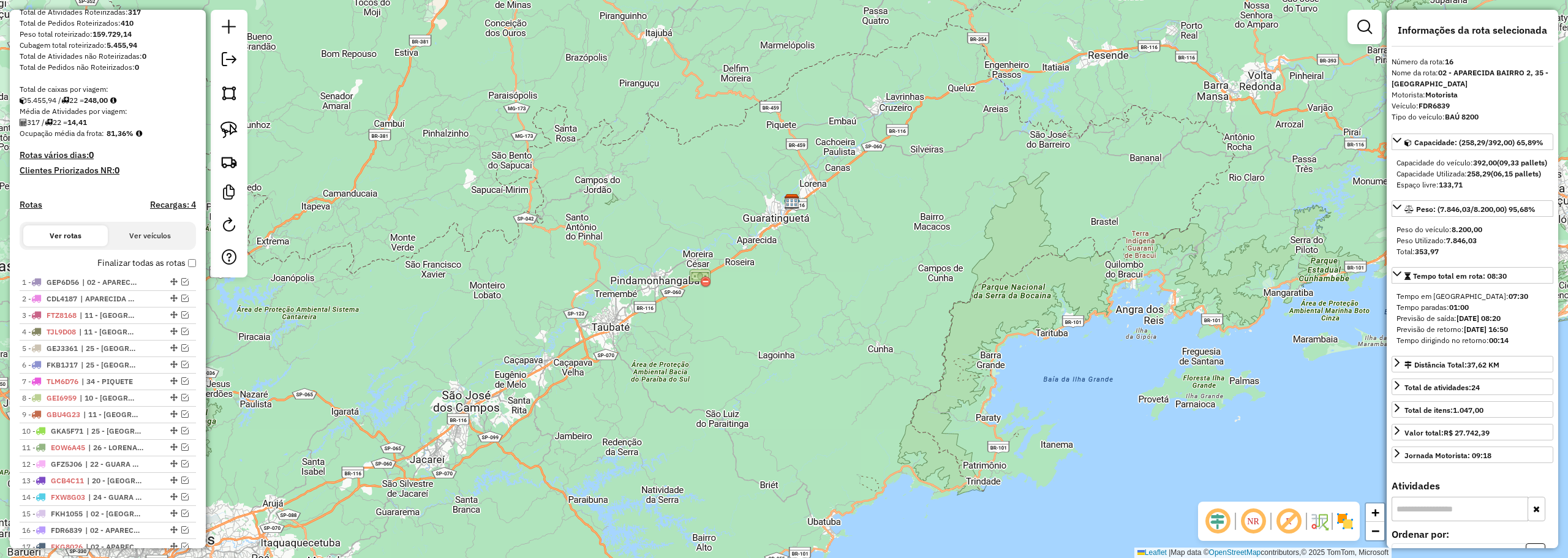
click at [219, 79] on div at bounding box center [229, 144] width 37 height 268
click at [239, 55] on link at bounding box center [229, 61] width 24 height 28
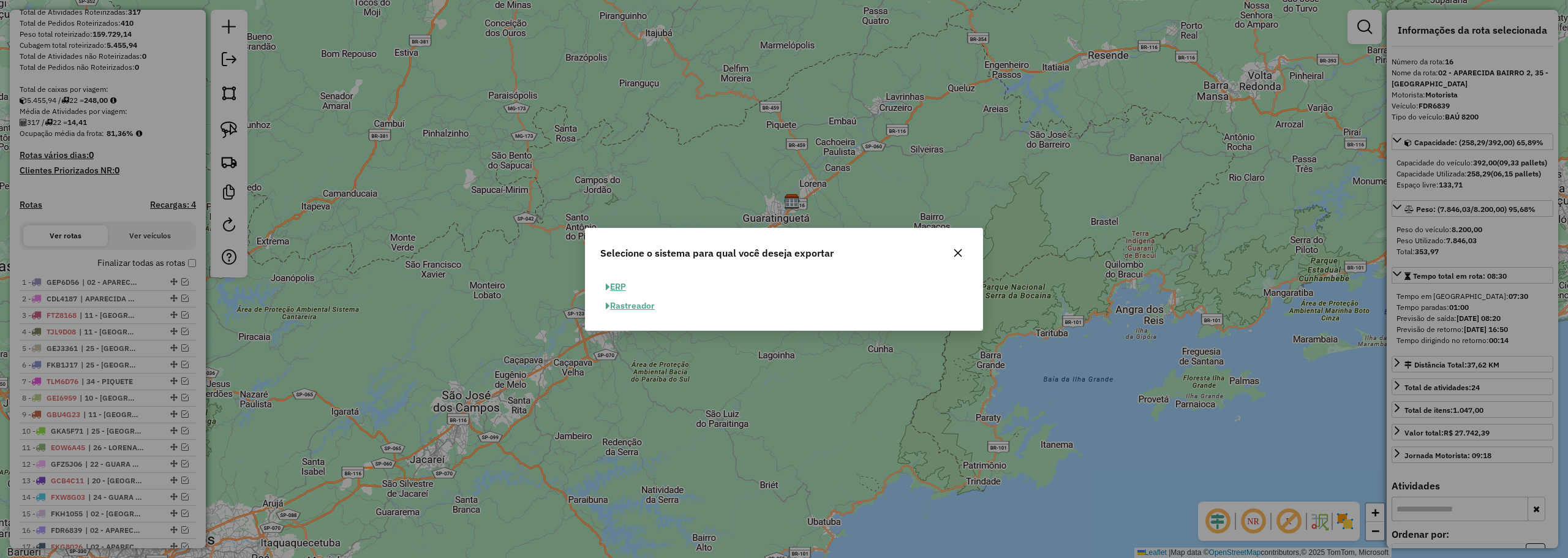
click at [625, 283] on button "ERP" at bounding box center [616, 287] width 31 height 19
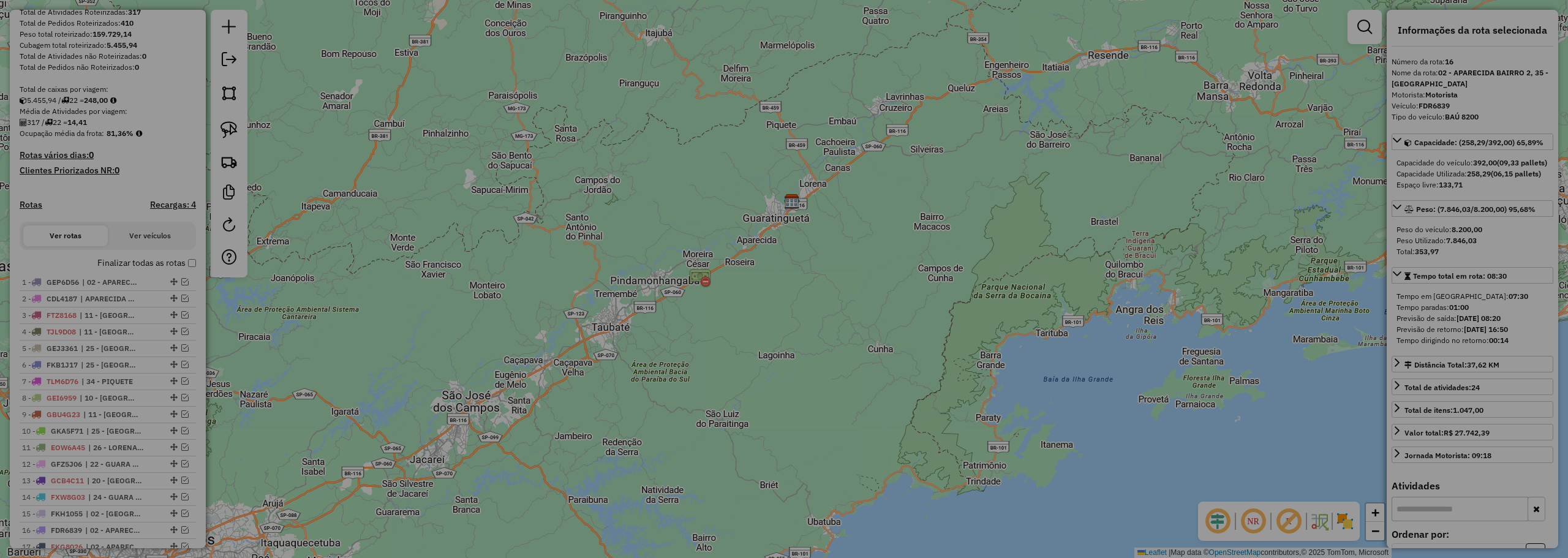
select select "**"
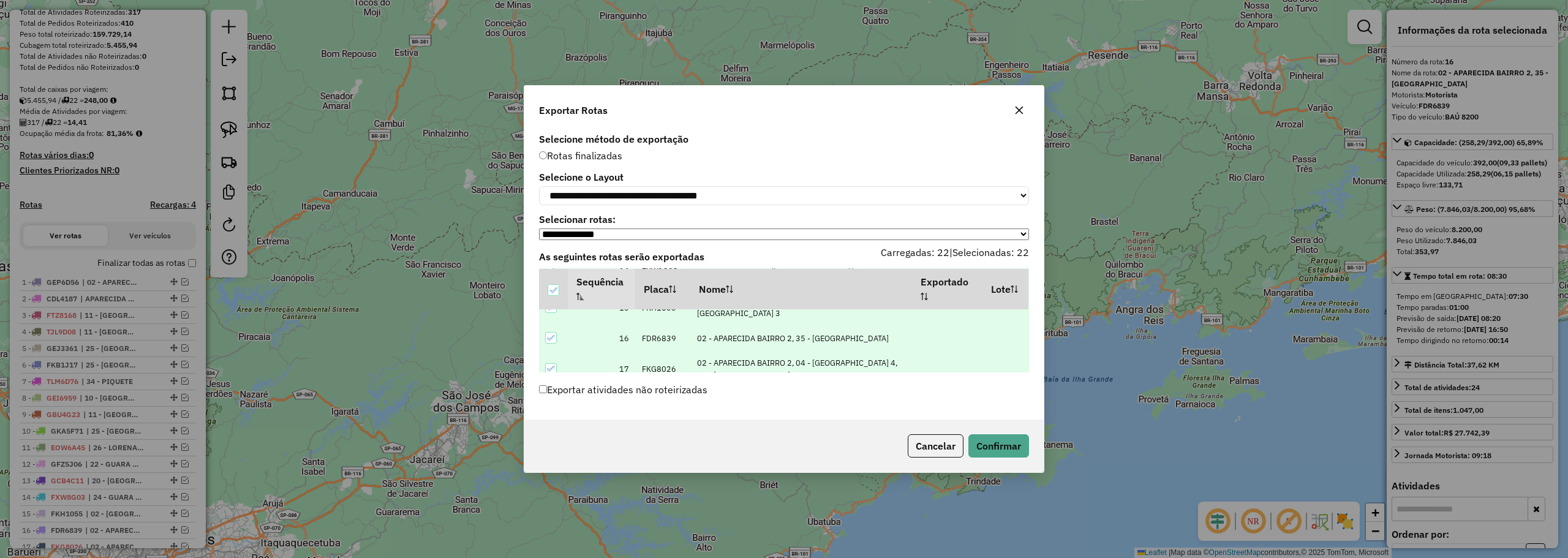
scroll to position [603, 0]
click at [1023, 447] on button "Confirmar" at bounding box center [998, 446] width 60 height 23
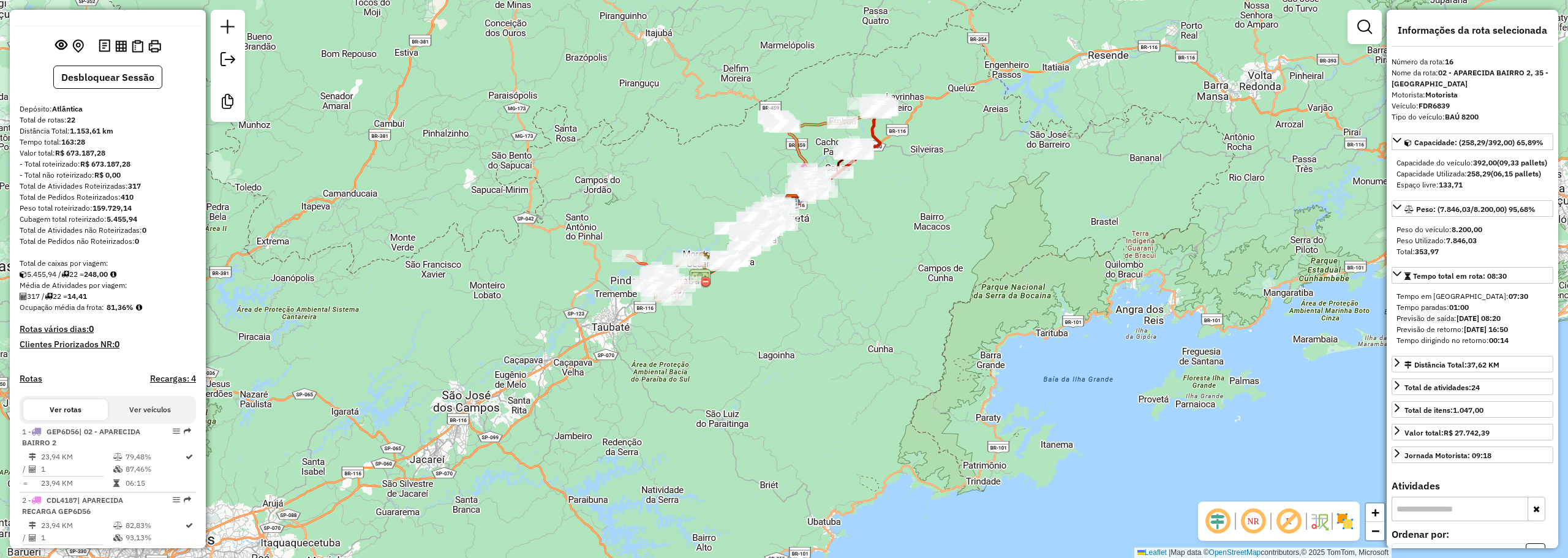
scroll to position [0, 0]
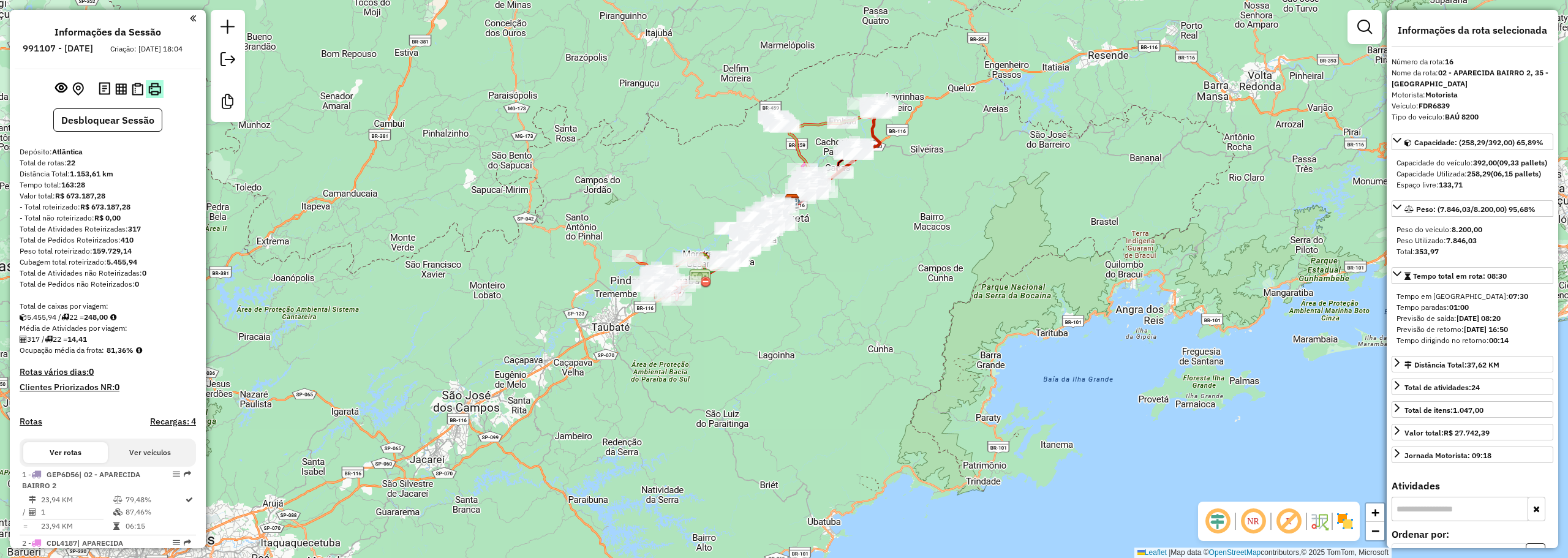
click at [149, 96] on img at bounding box center [155, 89] width 13 height 13
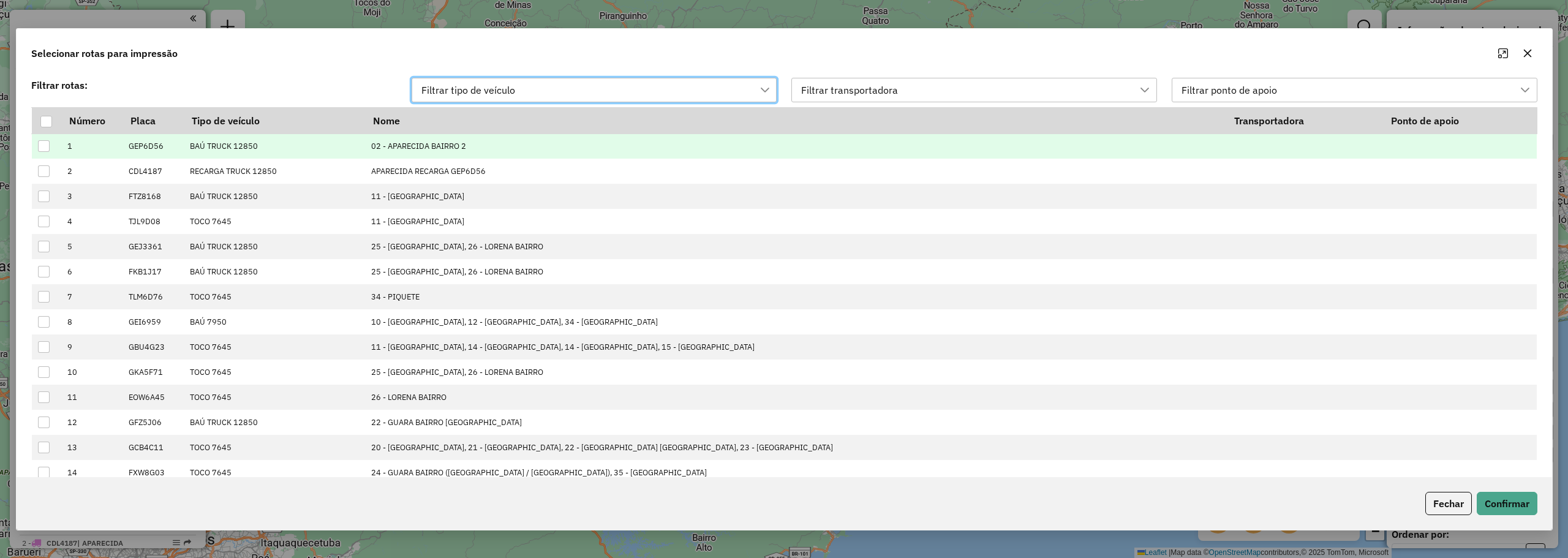
scroll to position [8, 56]
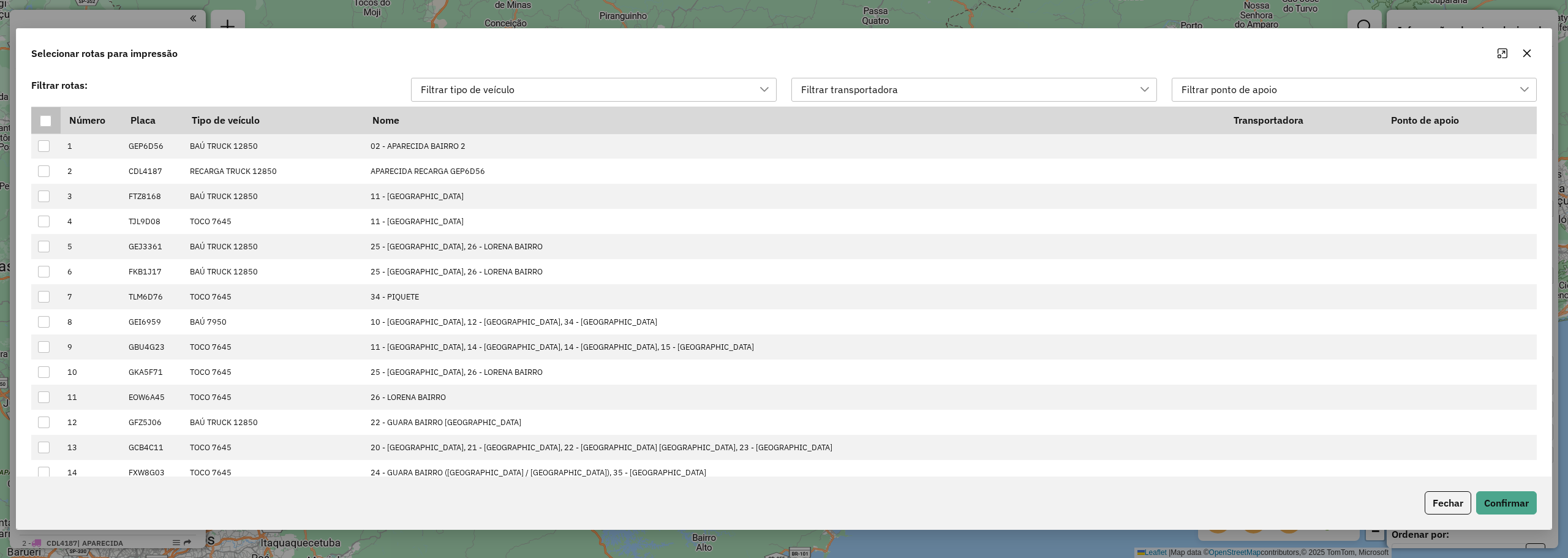
click at [47, 120] on div at bounding box center [45, 121] width 11 height 11
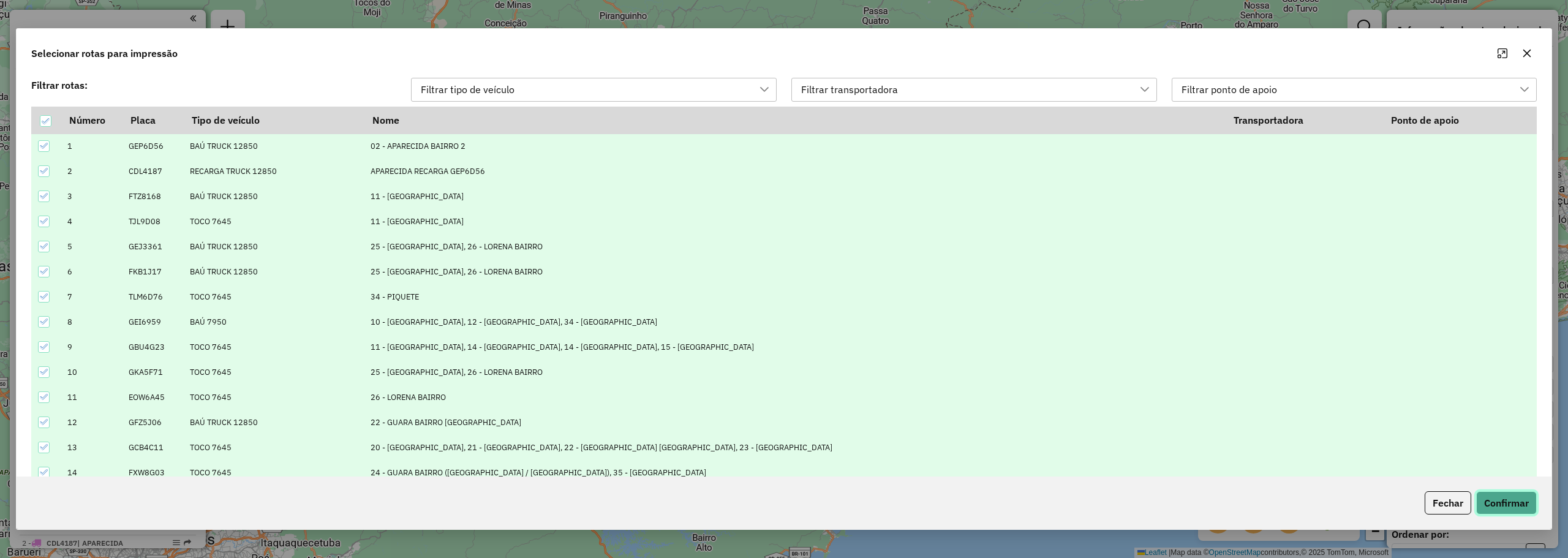
click at [1515, 498] on button "Confirmar" at bounding box center [1506, 502] width 60 height 23
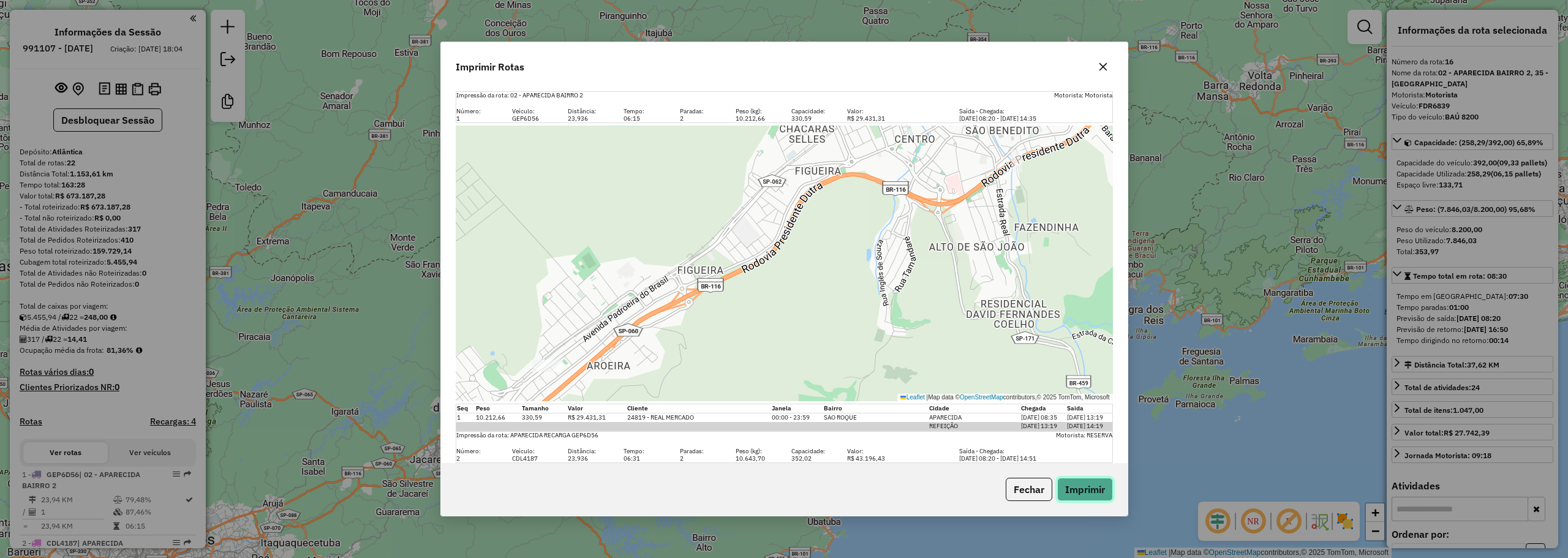
click at [1098, 484] on button "Imprimir" at bounding box center [1085, 489] width 56 height 23
click at [1106, 63] on icon "button" at bounding box center [1103, 67] width 10 height 10
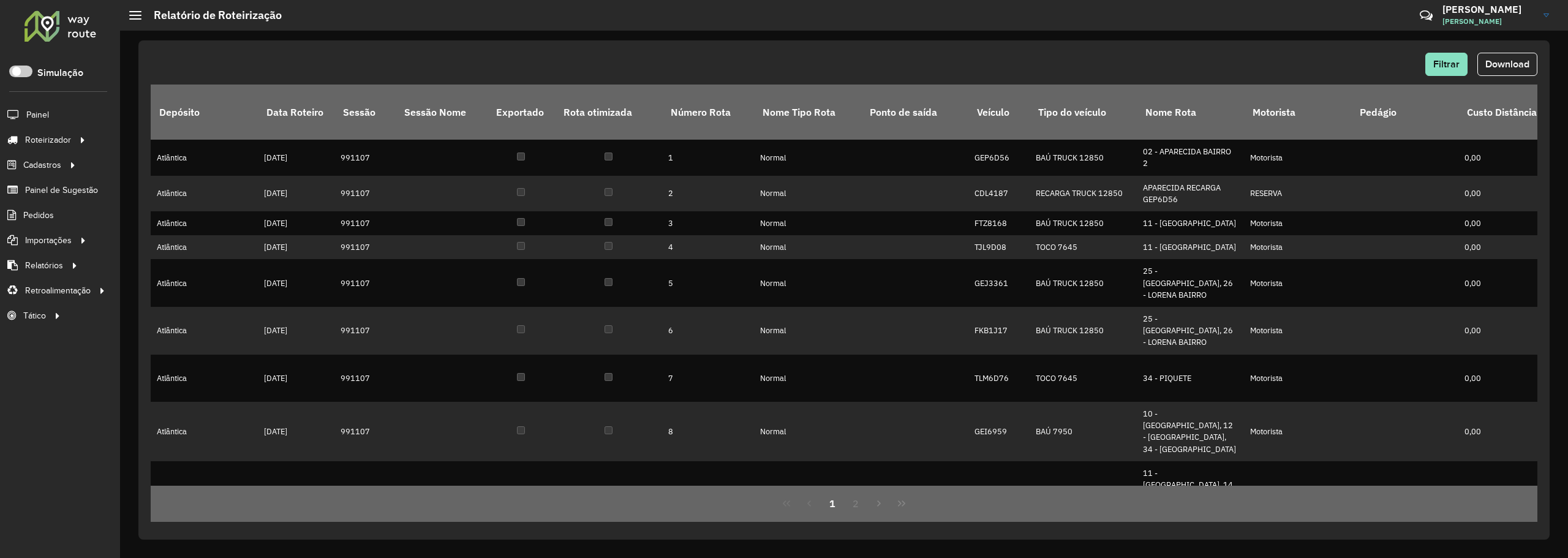
click at [1524, 59] on span "Download" at bounding box center [1508, 64] width 44 height 11
